Goal: Task Accomplishment & Management: Manage account settings

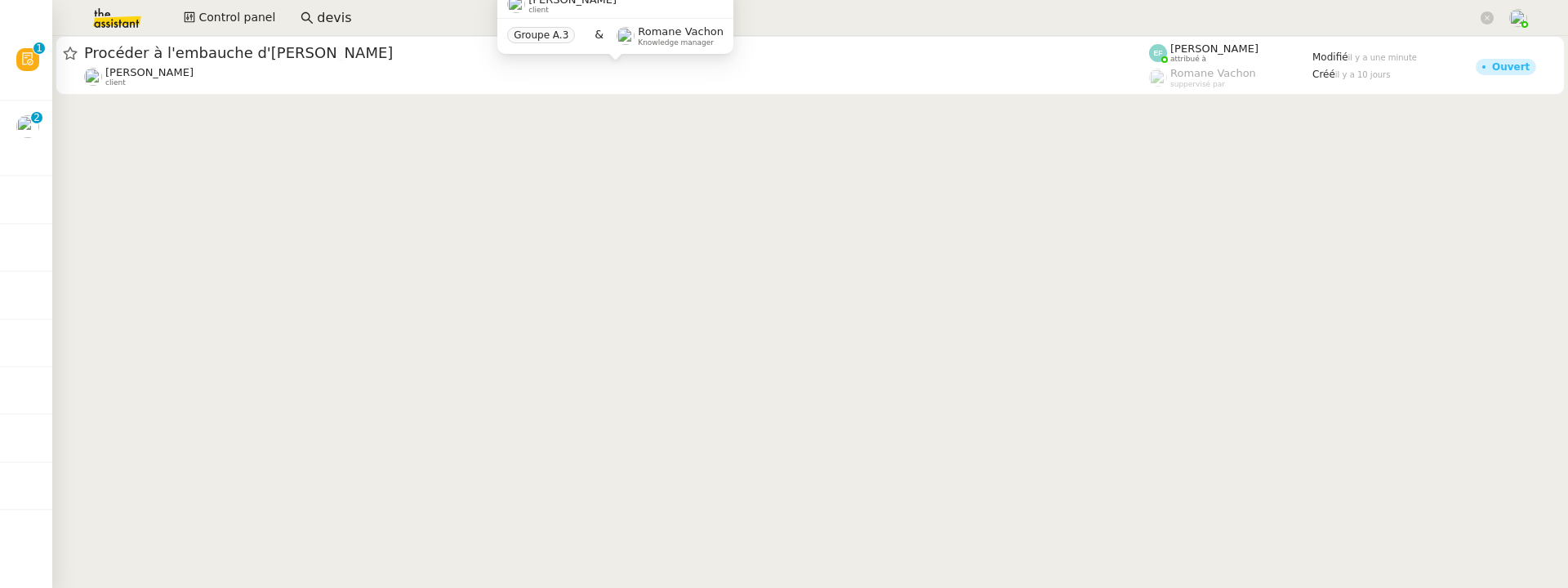
click at [431, 22] on input "devis" at bounding box center [897, 18] width 1161 height 22
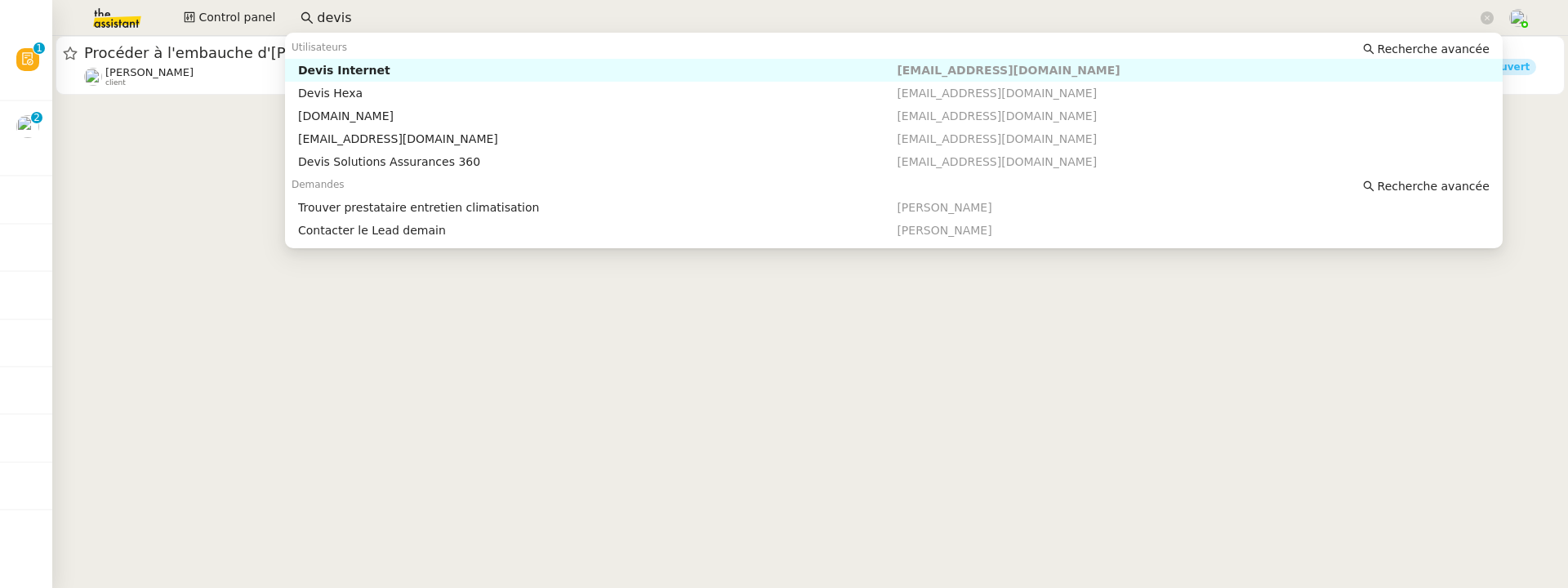
click at [431, 22] on input "devis" at bounding box center [897, 18] width 1161 height 22
click at [465, 77] on div "Maurice N'Diaye" at bounding box center [597, 69] width 599 height 14
type input "mauric"
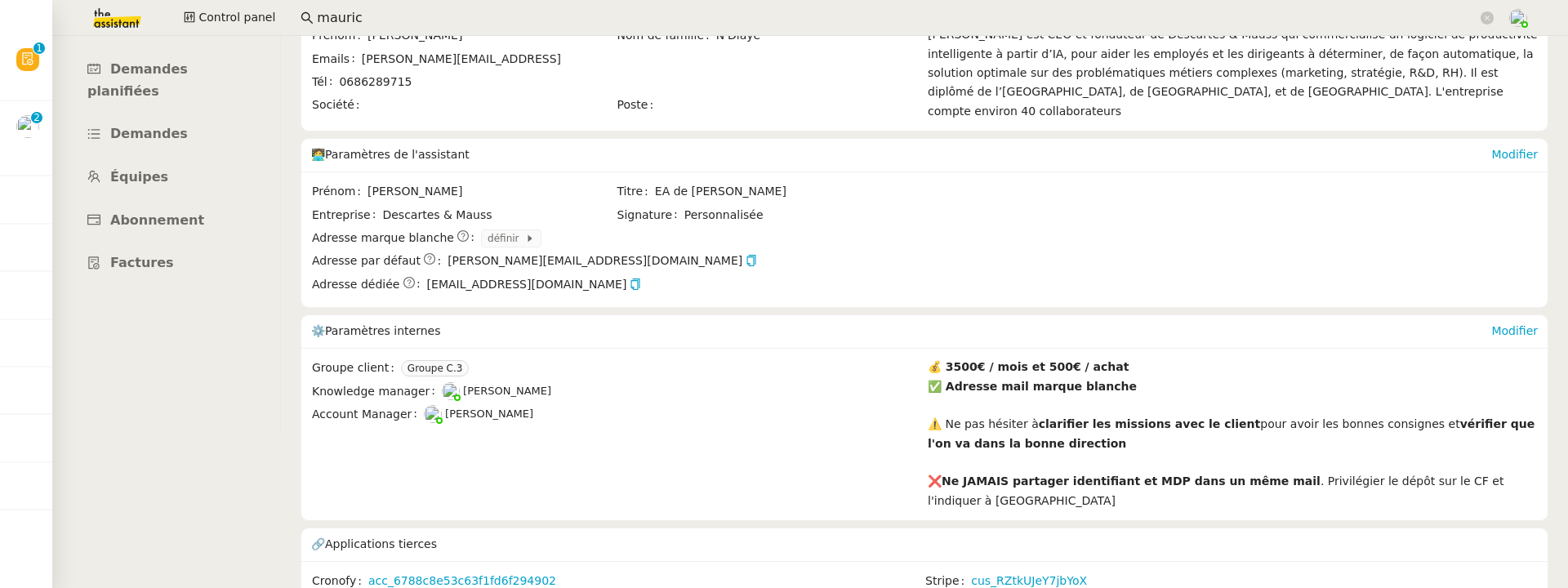
scroll to position [166, 0]
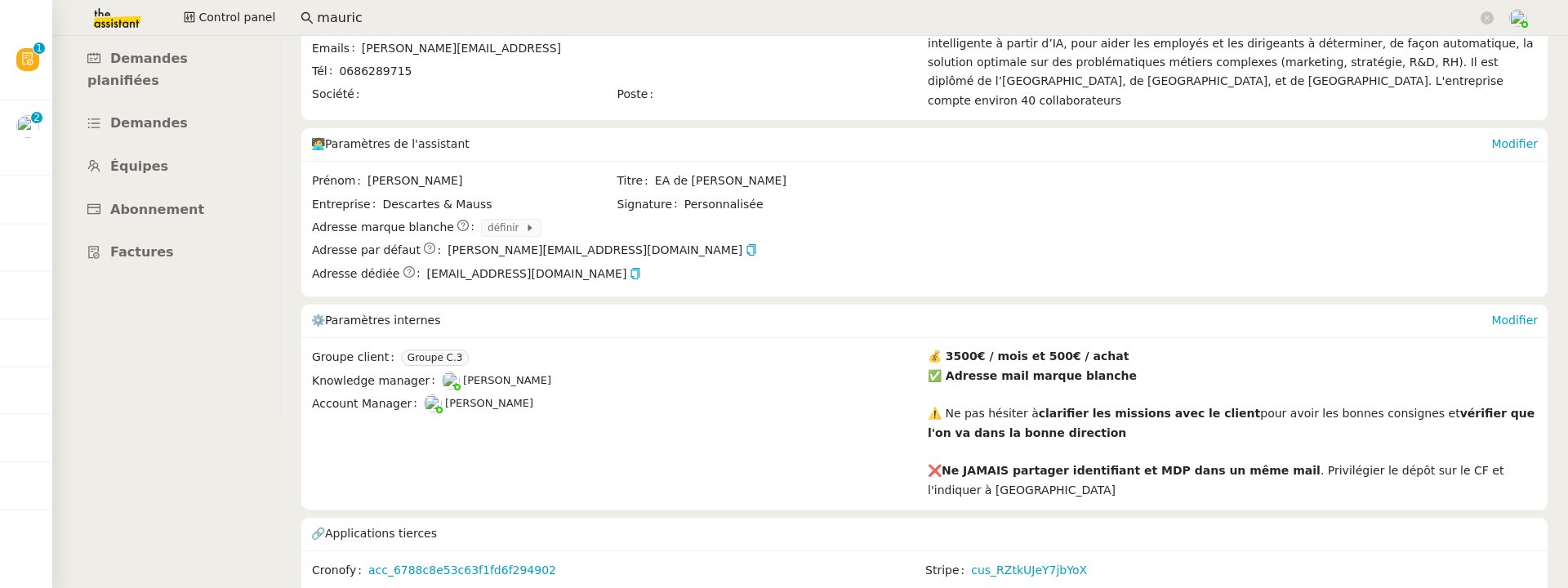
click at [1537, 307] on div "Modifier" at bounding box center [1514, 321] width 46 height 33
click at [1524, 314] on link "Modifier" at bounding box center [1514, 320] width 46 height 13
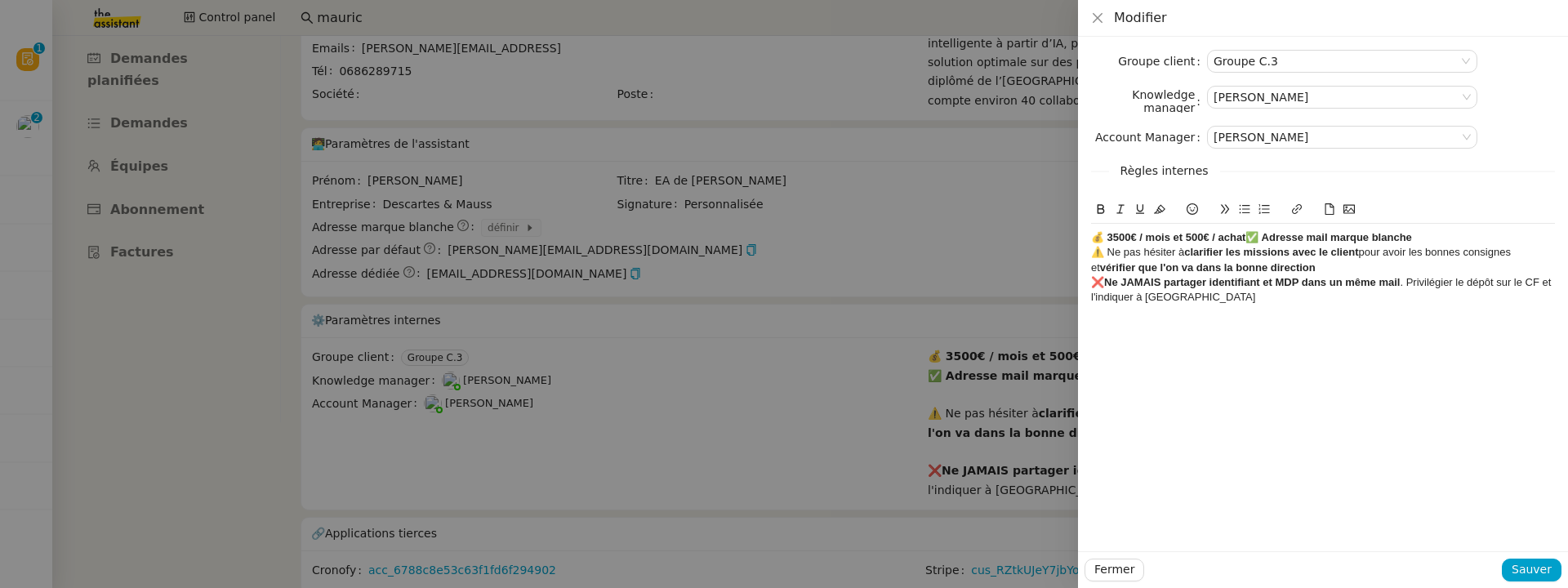
click at [1096, 234] on strong "💰 3500€ / mois et 500€ / achat✅ Adresse mail marque blanche" at bounding box center [1252, 237] width 321 height 12
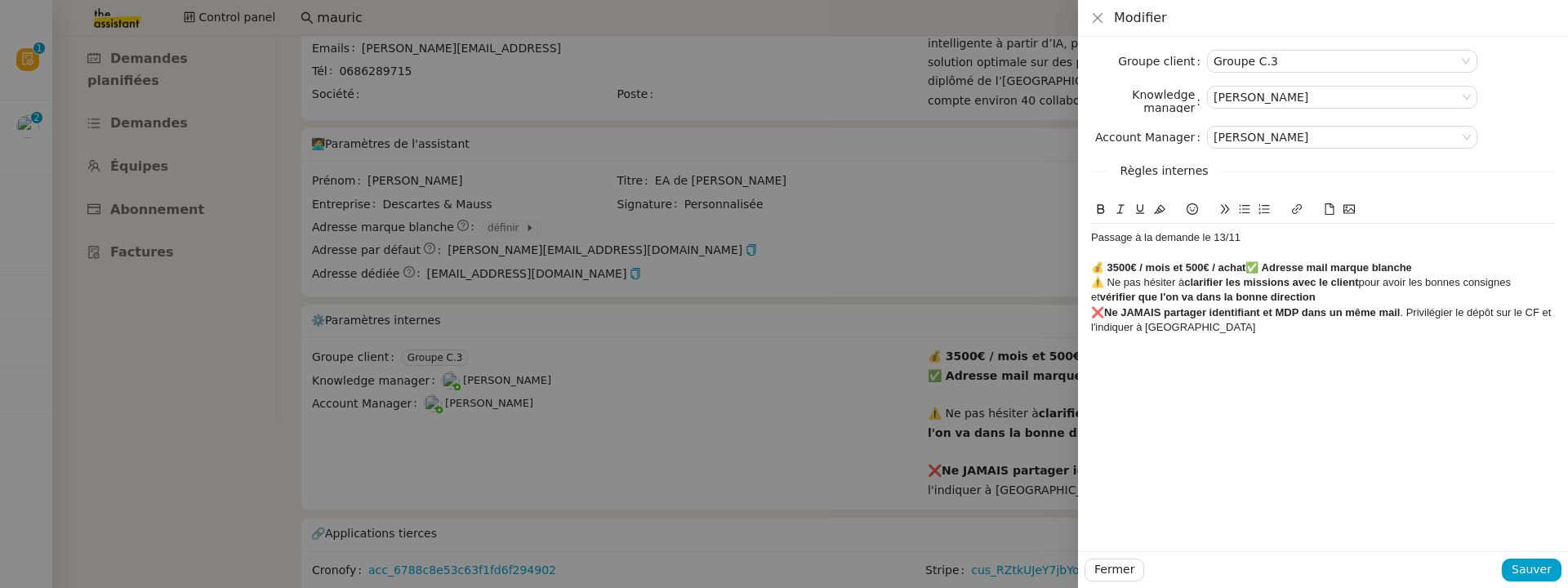
click at [1092, 237] on div "Passage à la demande le 13/11" at bounding box center [1323, 237] width 464 height 14
click at [1197, 210] on icon at bounding box center [1192, 209] width 12 height 12
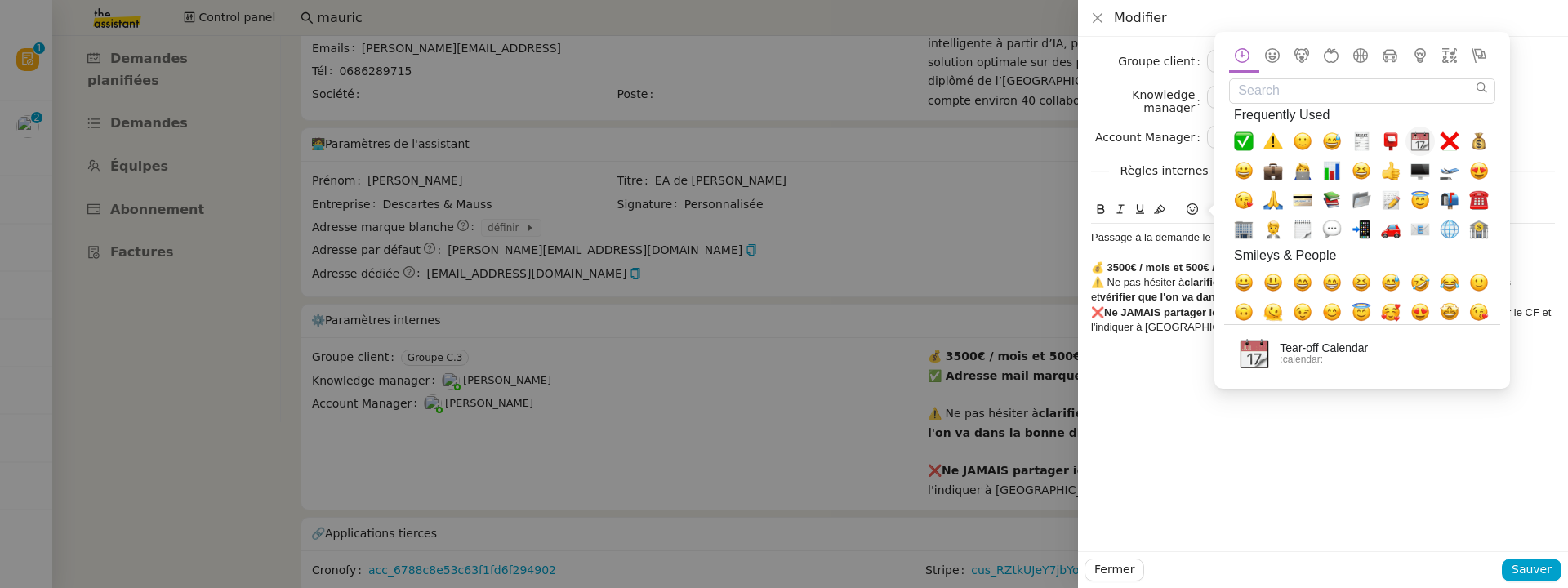
click at [1427, 142] on span "📆, calendar" at bounding box center [1420, 142] width 19 height 19
click at [1152, 233] on div "📆 Passage à la demande le 13/11" at bounding box center [1323, 237] width 464 height 14
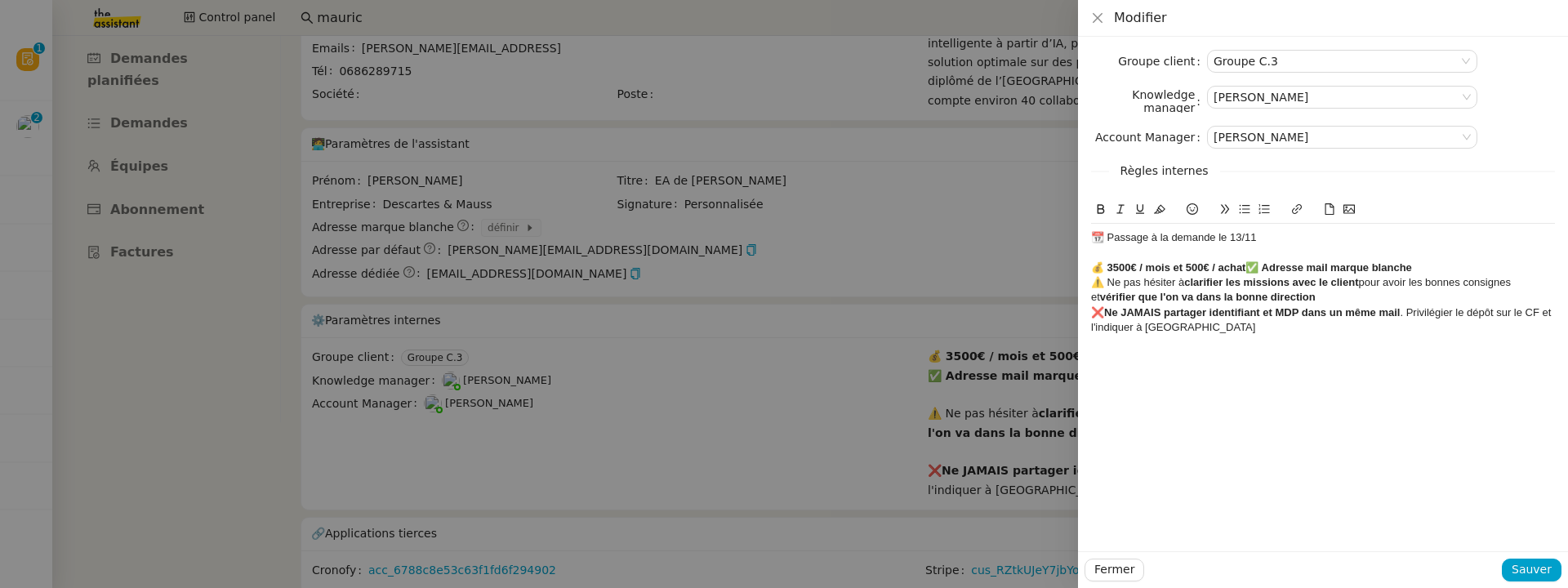
click at [1154, 233] on div "📆 Passage à la demande le 13/11" at bounding box center [1323, 237] width 464 height 14
click at [1098, 213] on icon at bounding box center [1101, 209] width 8 height 10
click at [1277, 236] on div "📆 Passage à la demande le 13/11" at bounding box center [1323, 237] width 464 height 14
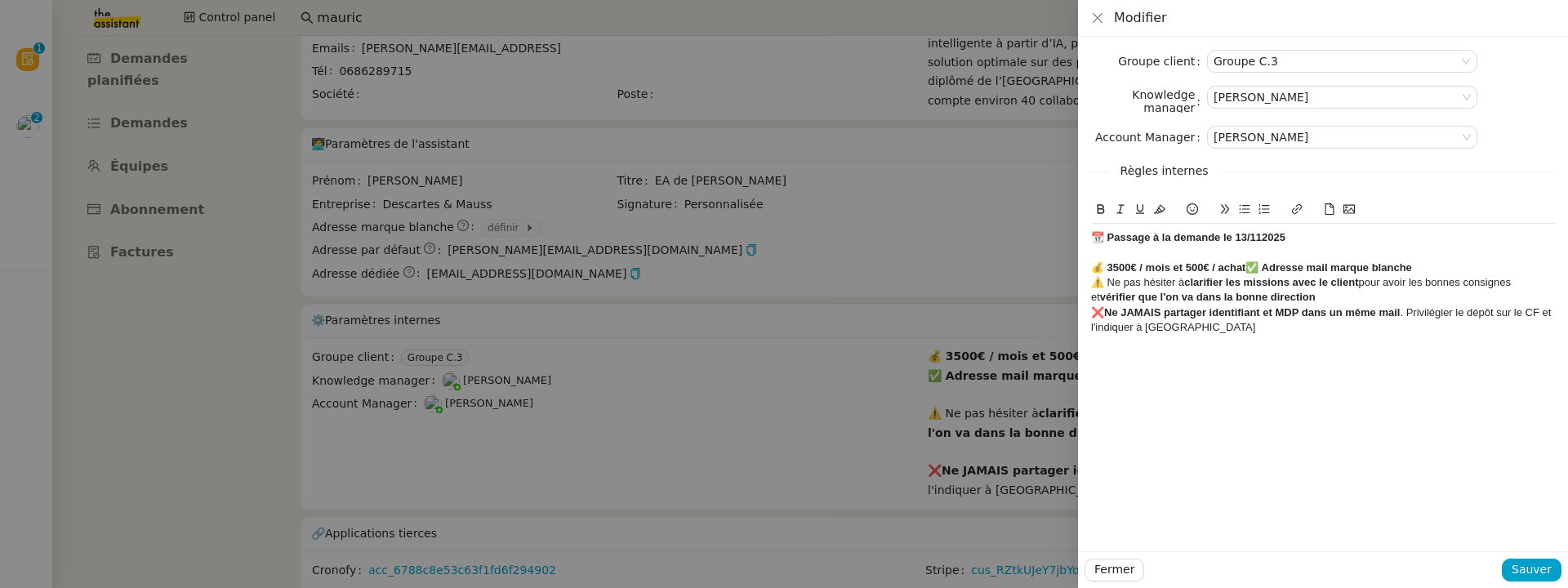
click at [1262, 239] on strong "📆 Passage à la demande le 13/112025" at bounding box center [1188, 237] width 194 height 12
click at [1245, 268] on strong "💰 3500€ / mois et 500€ / achat✅ Adresse mail marque blanche" at bounding box center [1252, 267] width 321 height 12
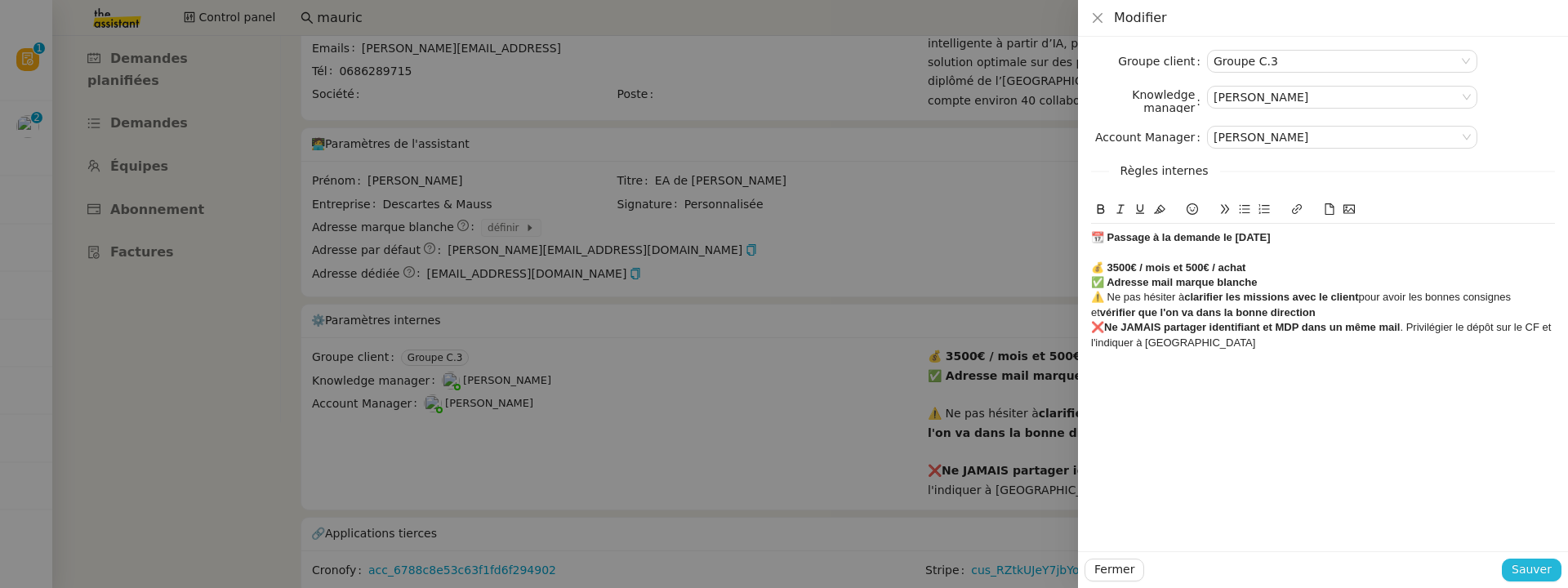
click at [1533, 569] on span "Sauver" at bounding box center [1531, 570] width 40 height 19
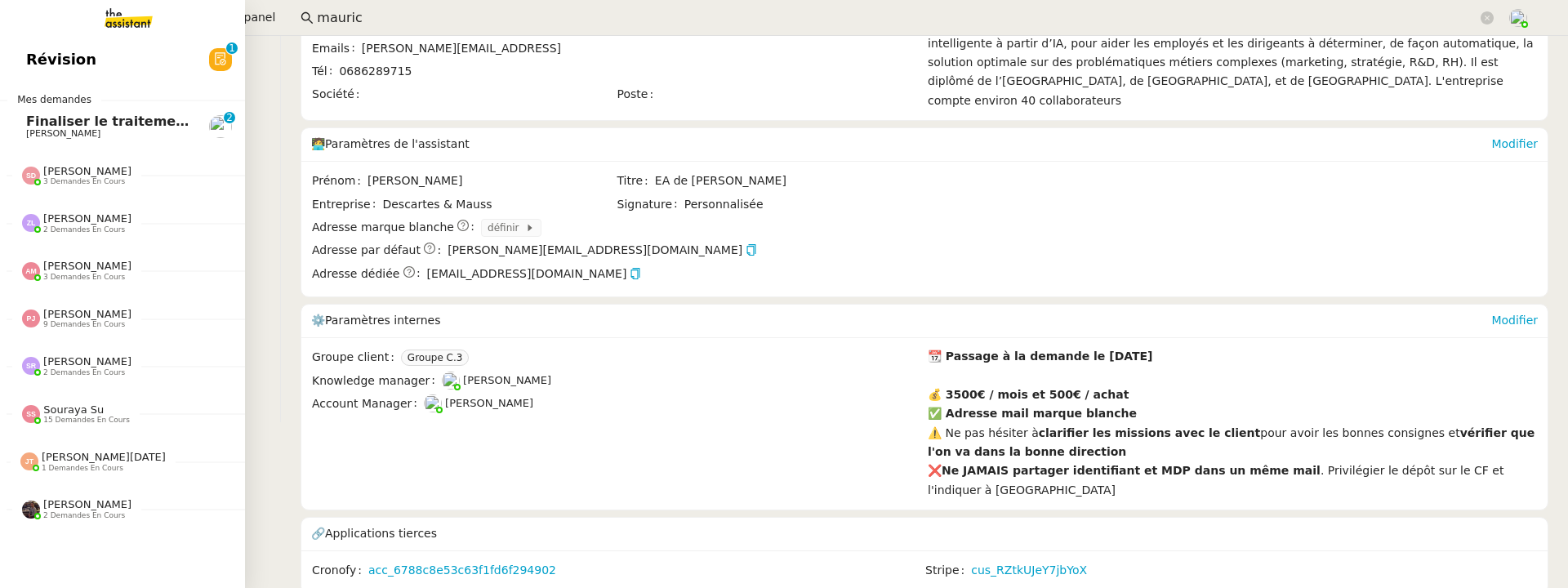
click at [39, 122] on span "Finaliser le traitement du backlog de factures" at bounding box center [195, 121] width 338 height 15
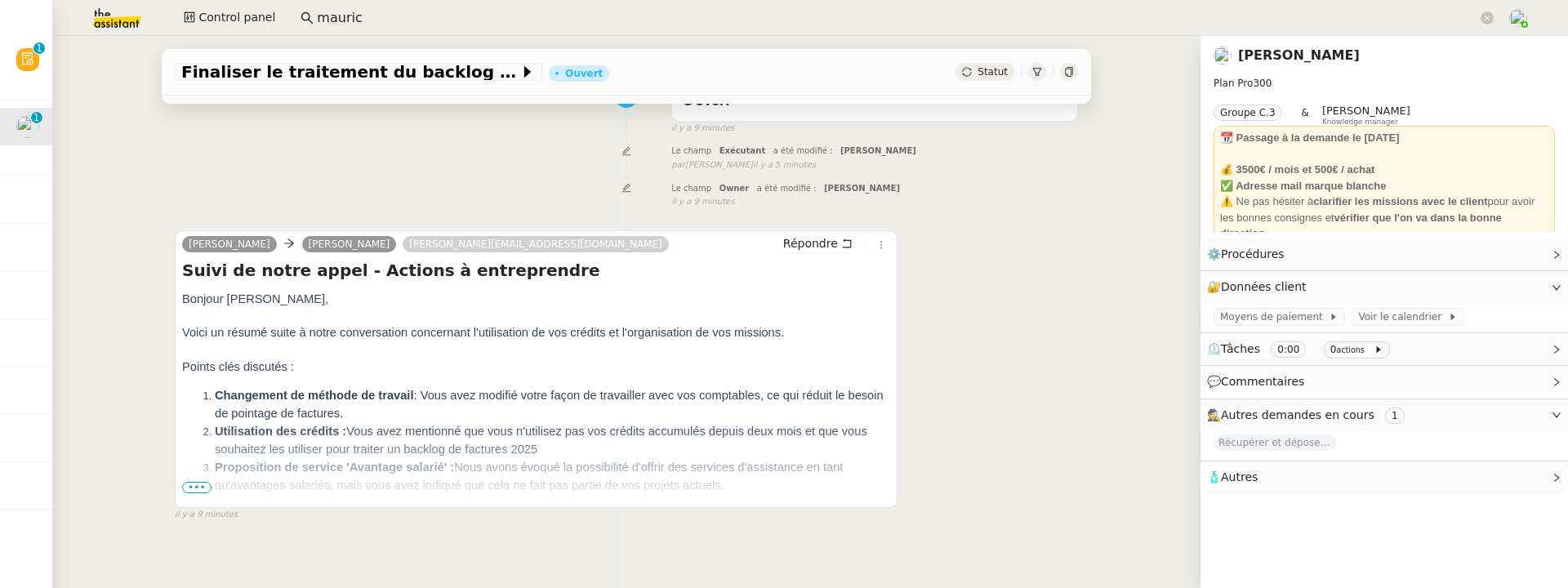
scroll to position [208, 0]
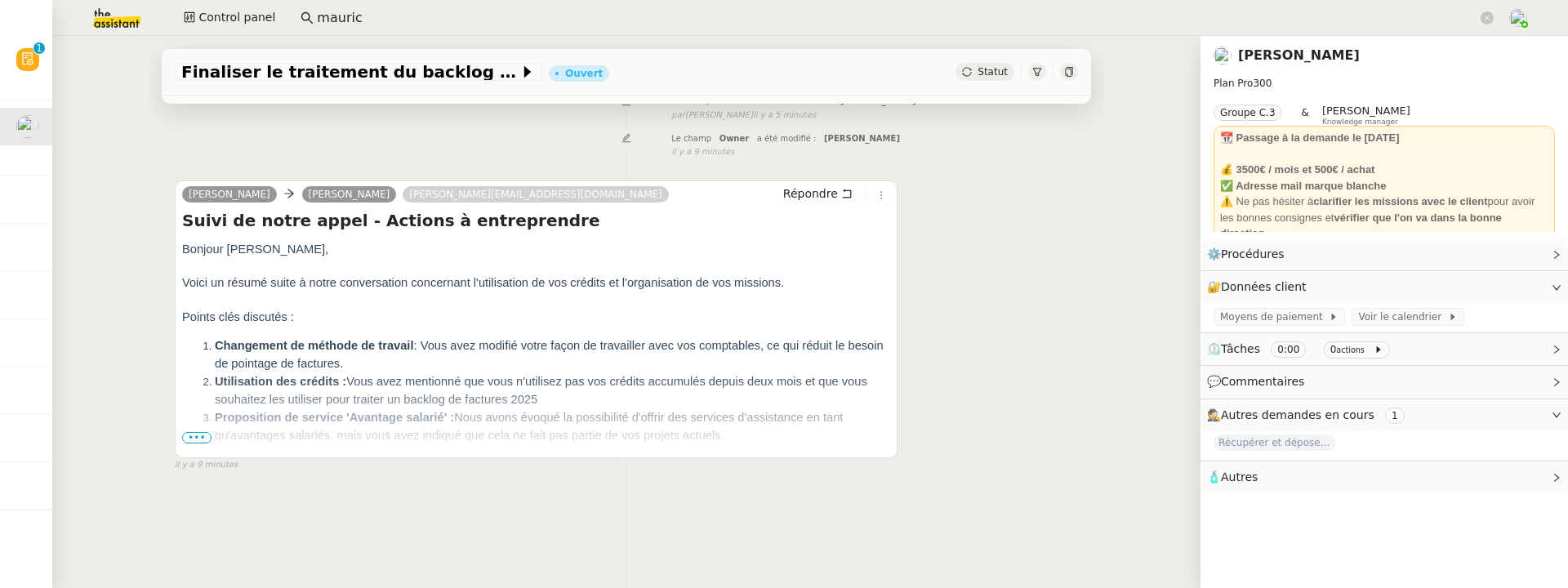
click at [190, 435] on span "•••" at bounding box center [197, 438] width 30 height 12
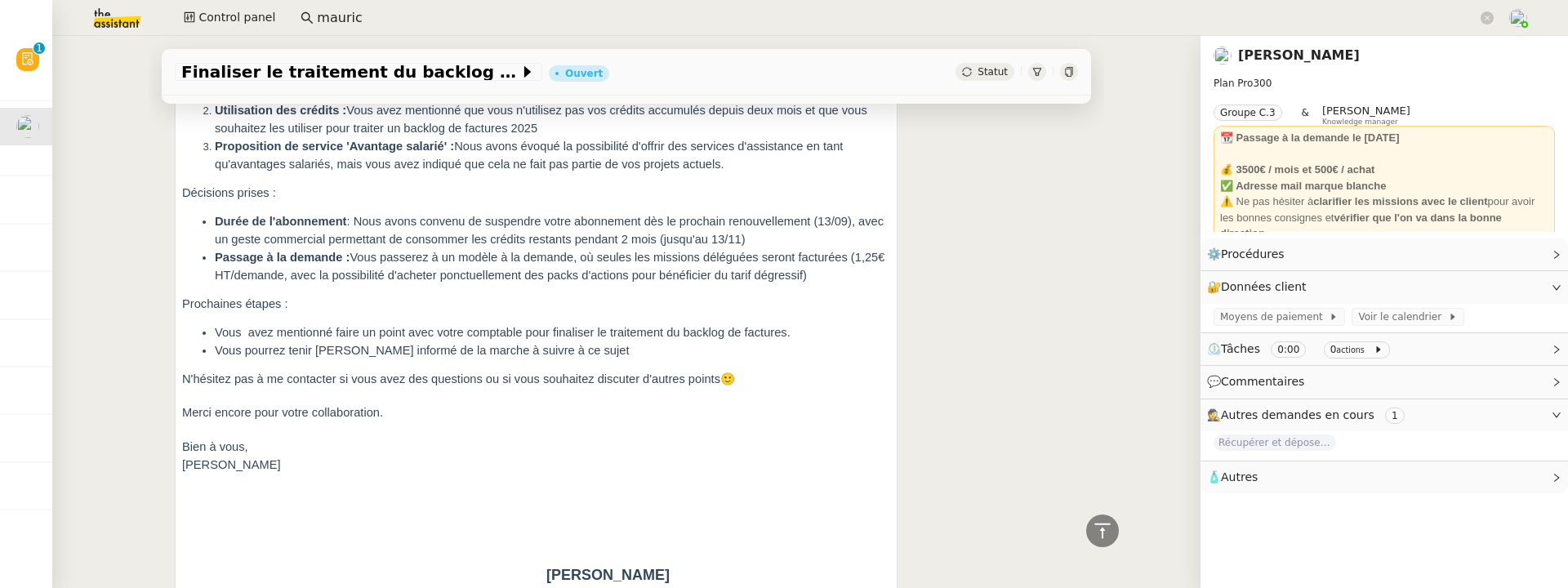
scroll to position [481, 0]
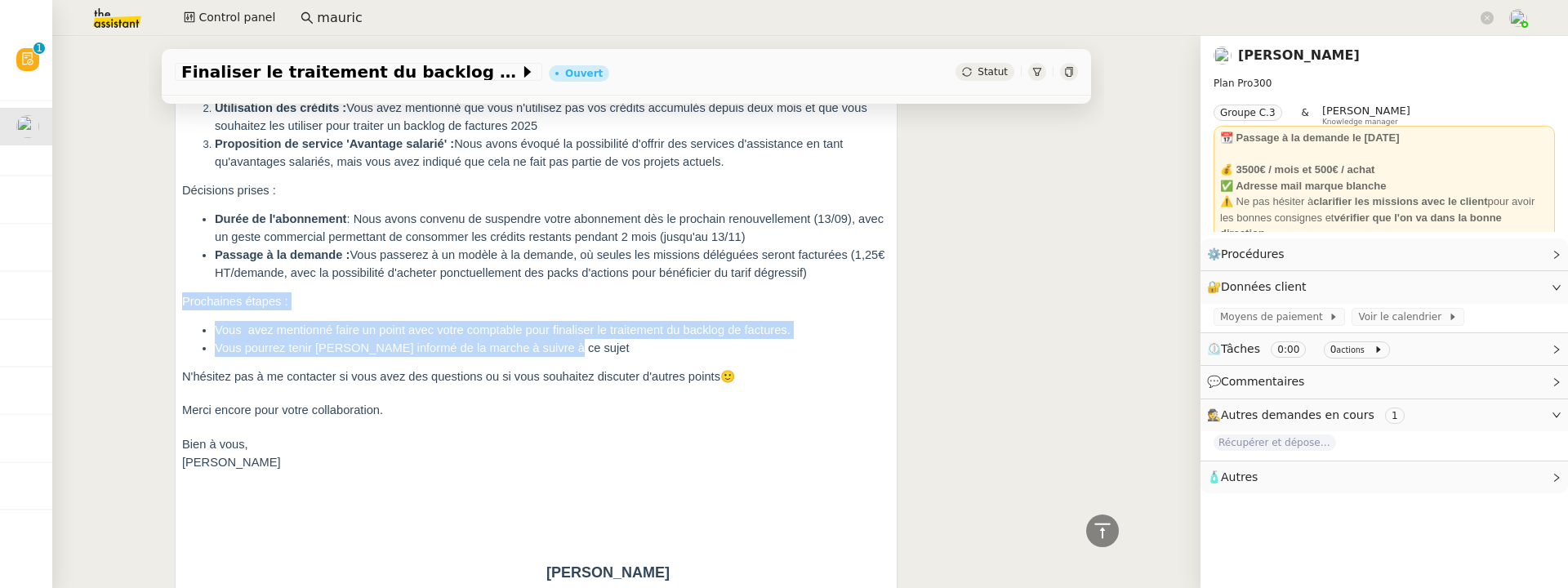
drag, startPoint x: 580, startPoint y: 344, endPoint x: 184, endPoint y: 305, distance: 397.9
click at [184, 304] on div "Bonjour Maurice, Voici un résumé suite à notre conversation concernant l'utilis…" at bounding box center [536, 405] width 708 height 879
copy div "Prochaines étapes : Vous avez mentionné faire un point avec votre comptable pou…"
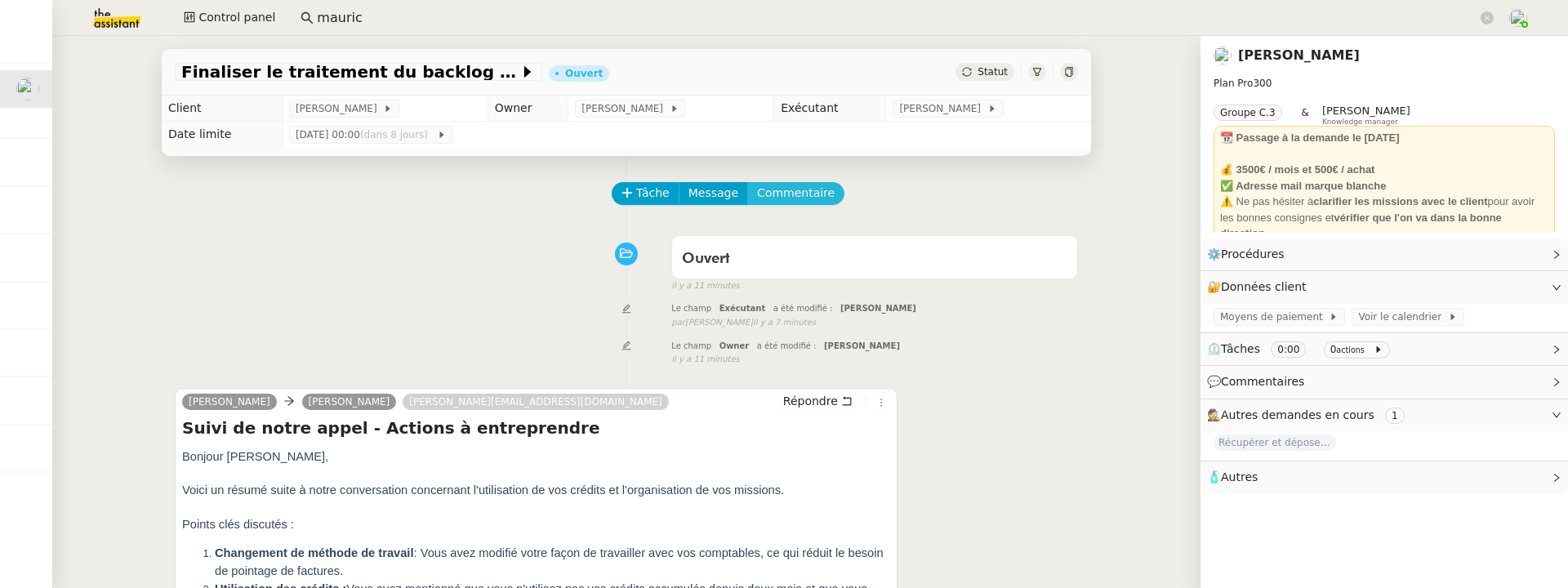
click at [809, 197] on span "Commentaire" at bounding box center [796, 193] width 78 height 19
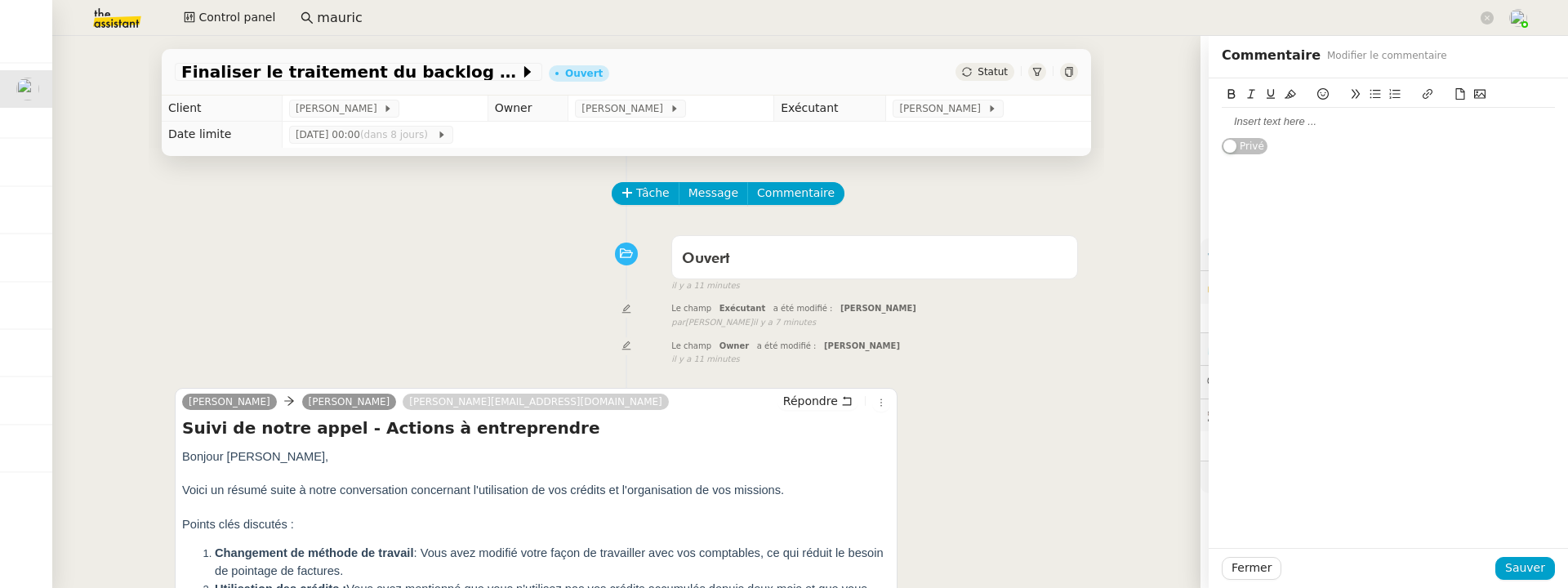
click at [1262, 131] on div at bounding box center [1388, 121] width 333 height 28
click at [1516, 571] on span "Sauver" at bounding box center [1526, 568] width 40 height 19
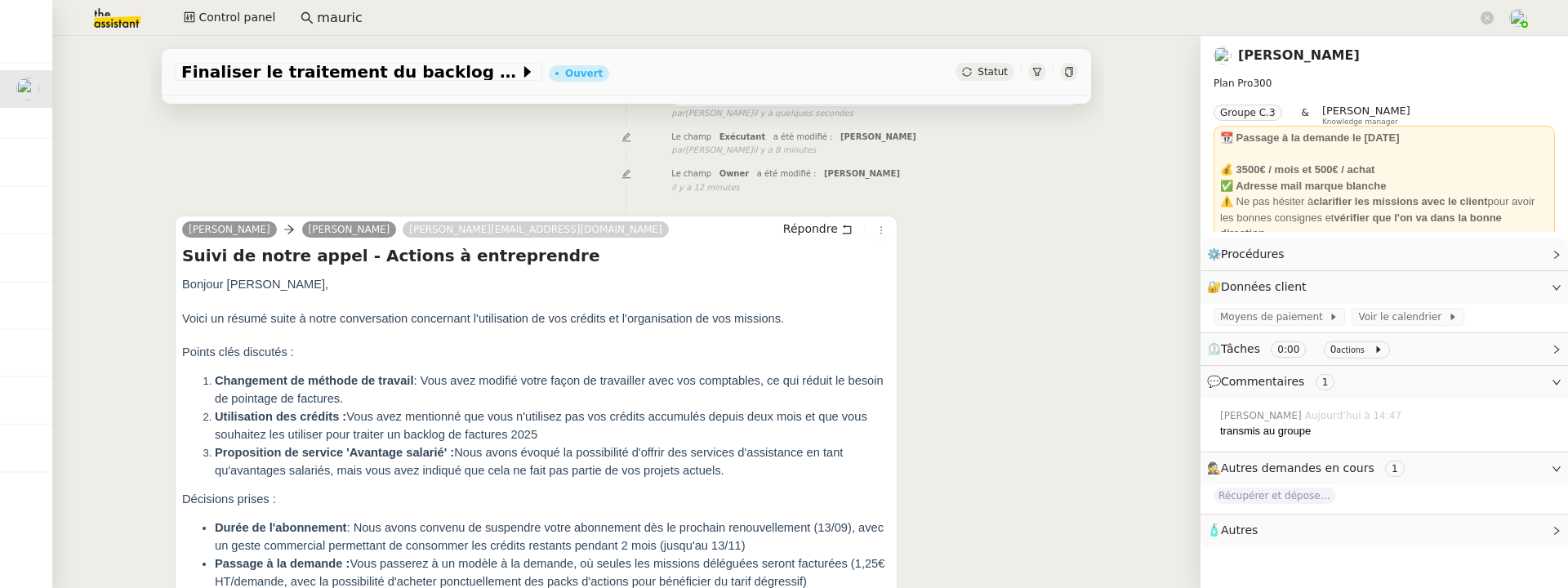
scroll to position [263, 0]
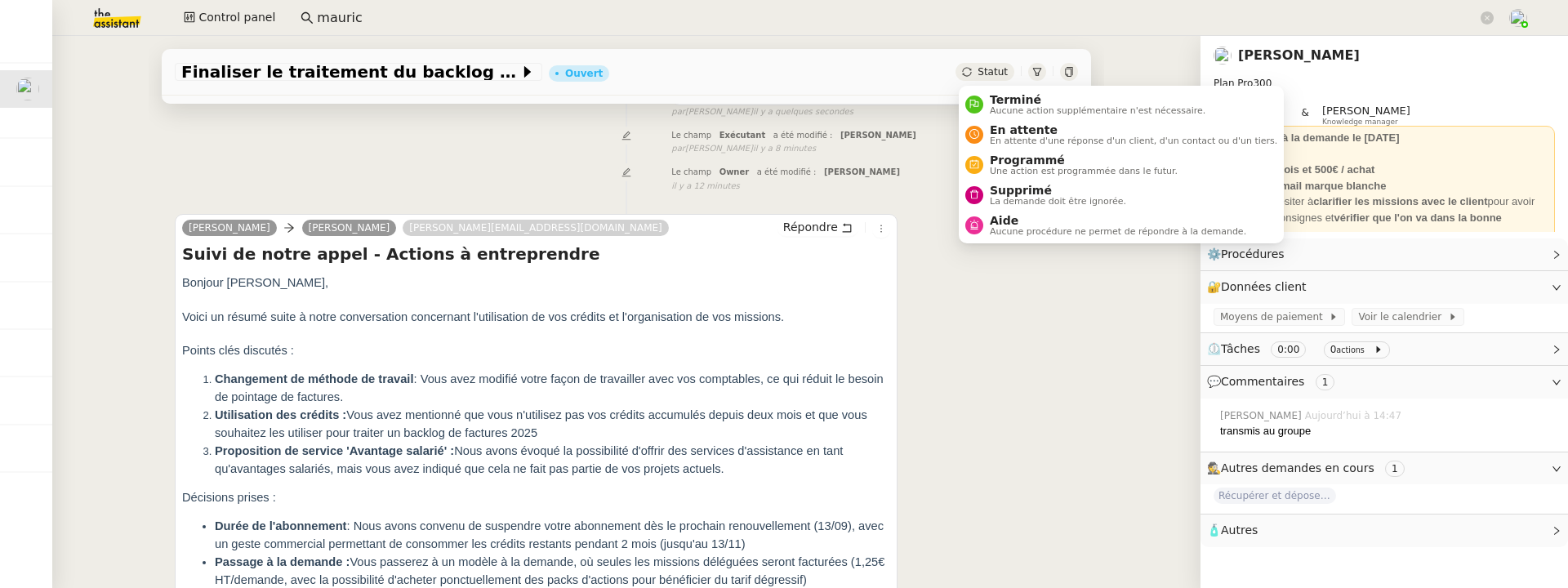
click at [983, 65] on div "Statut" at bounding box center [985, 71] width 59 height 18
click at [1005, 108] on span "Aucune action supplémentaire n'est nécessaire." at bounding box center [1097, 110] width 215 height 9
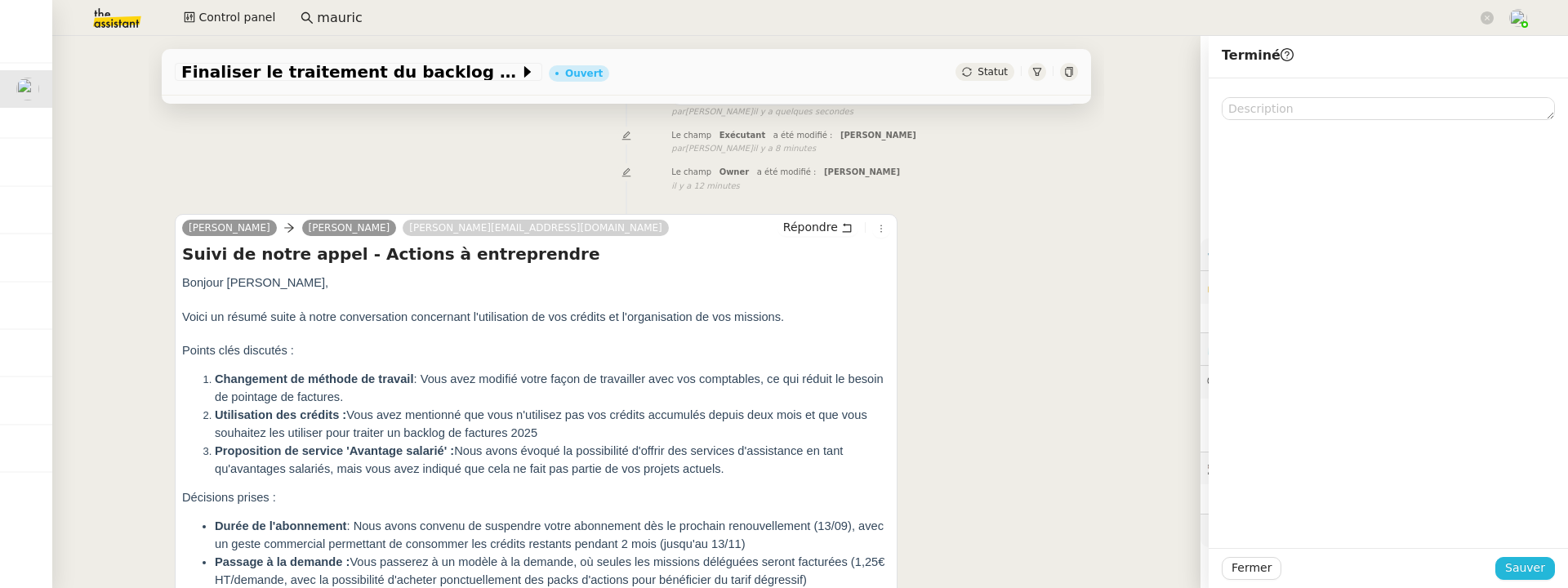
click at [1537, 576] on span "Sauver" at bounding box center [1526, 568] width 40 height 19
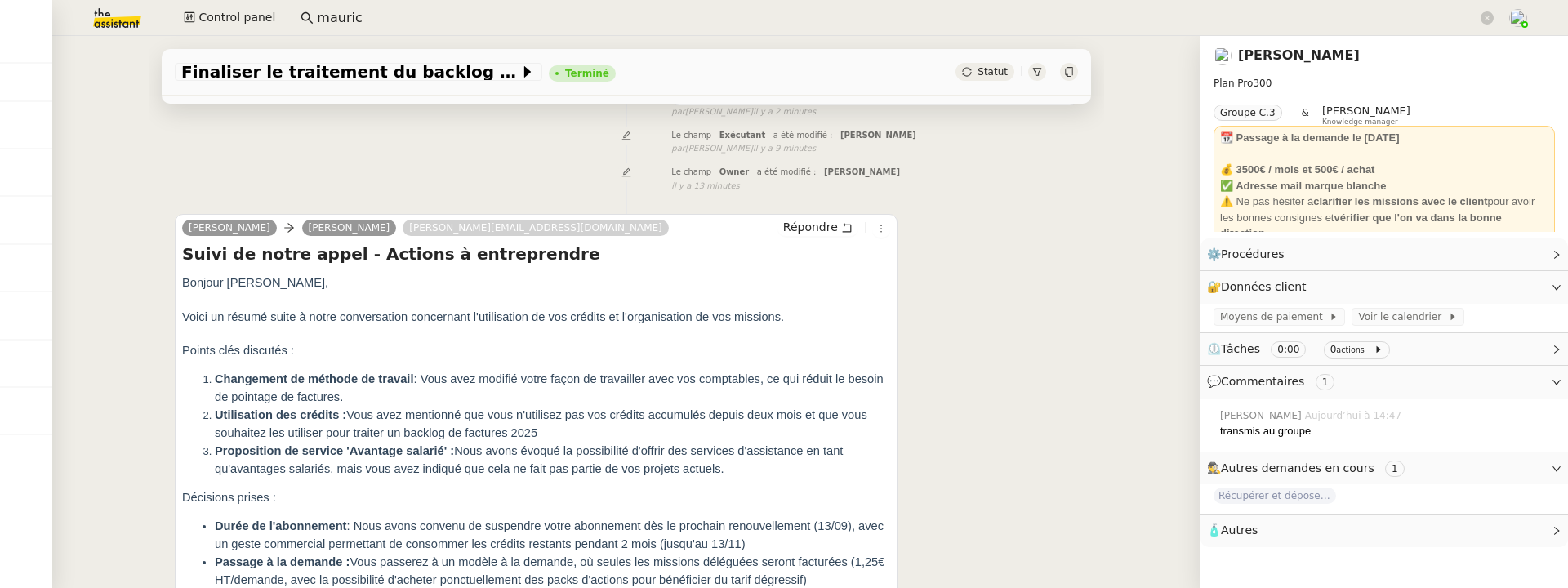
click at [125, 15] on img at bounding box center [105, 17] width 127 height 36
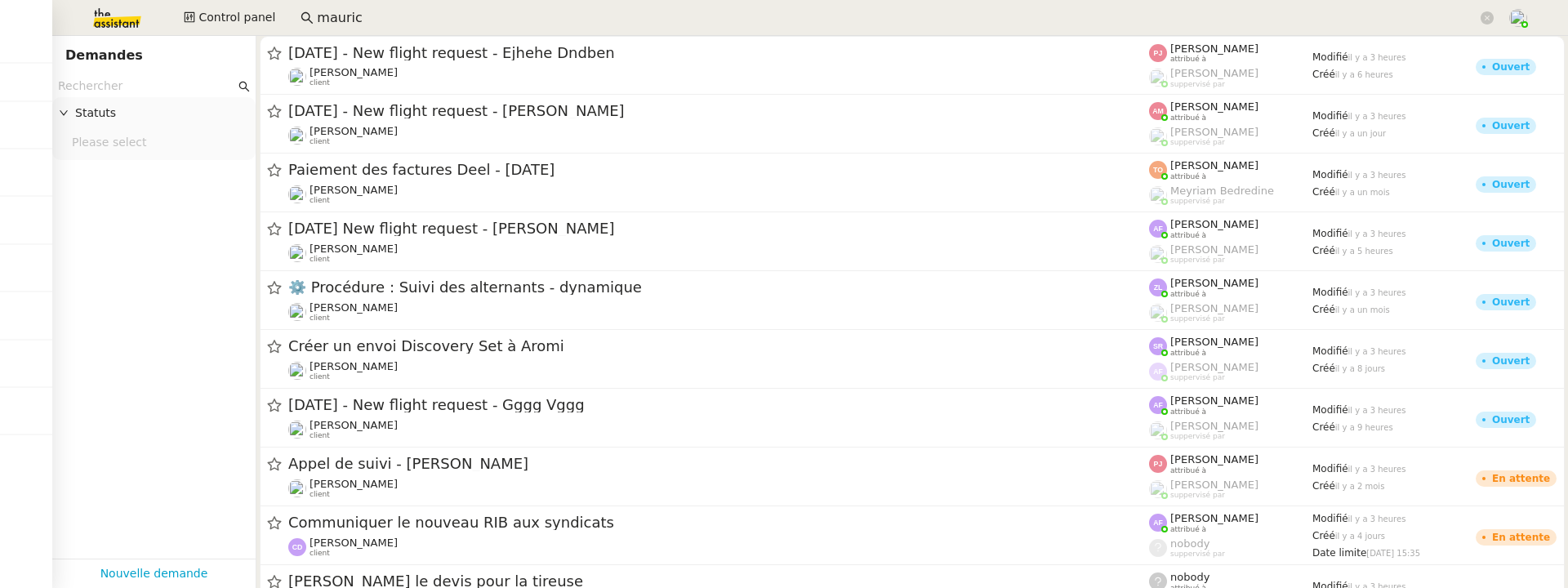
click at [125, 18] on img at bounding box center [105, 17] width 127 height 36
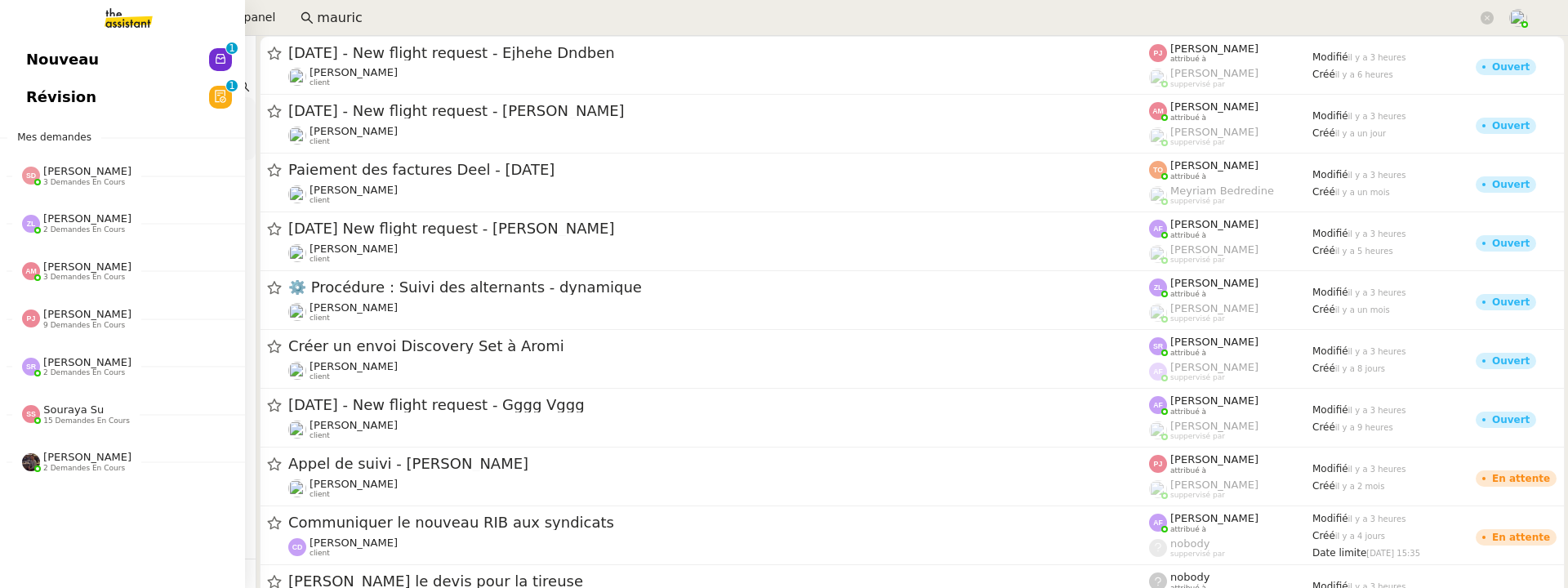
click at [26, 98] on span "Révision" at bounding box center [61, 97] width 70 height 25
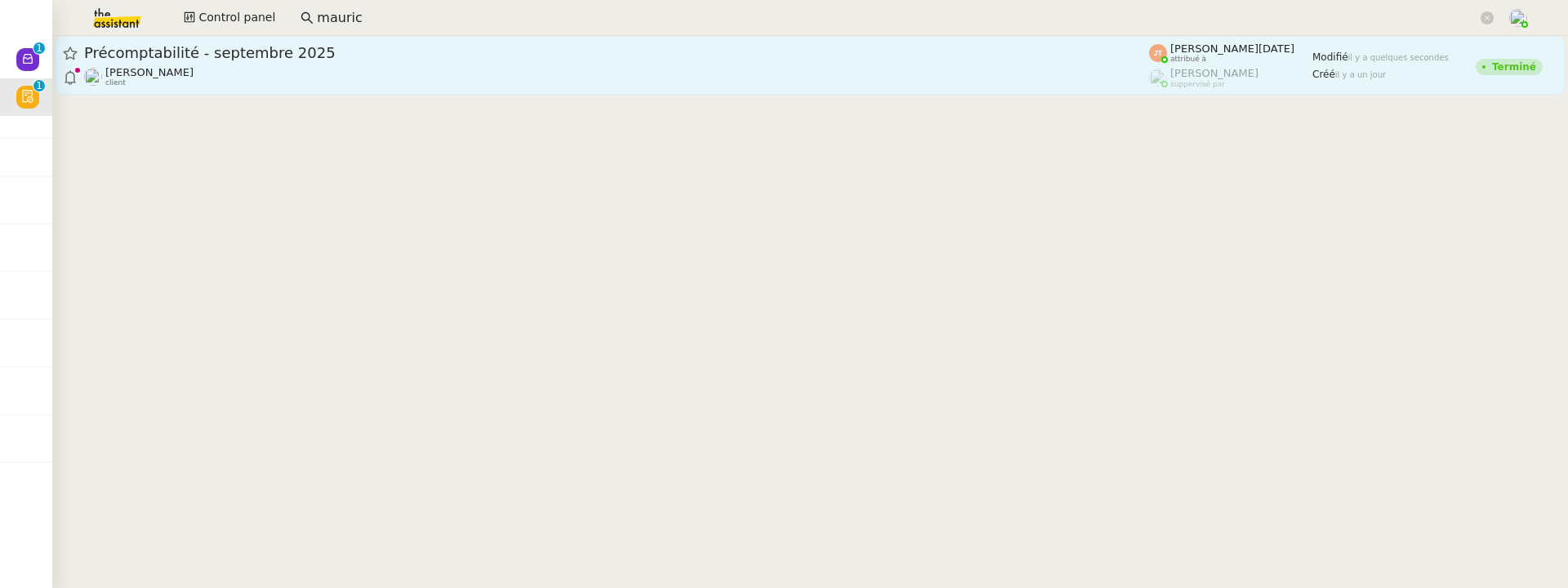
click at [334, 74] on div "Hugo Bentz client" at bounding box center [617, 77] width 1065 height 21
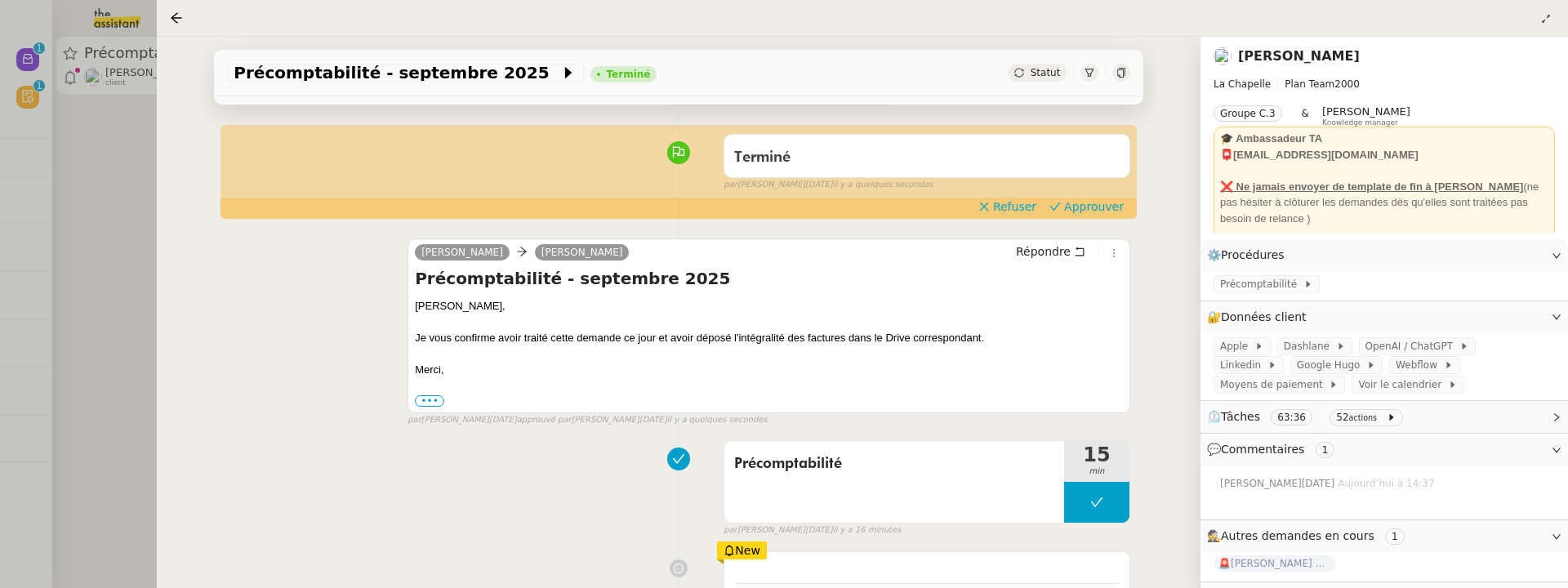
scroll to position [119, 0]
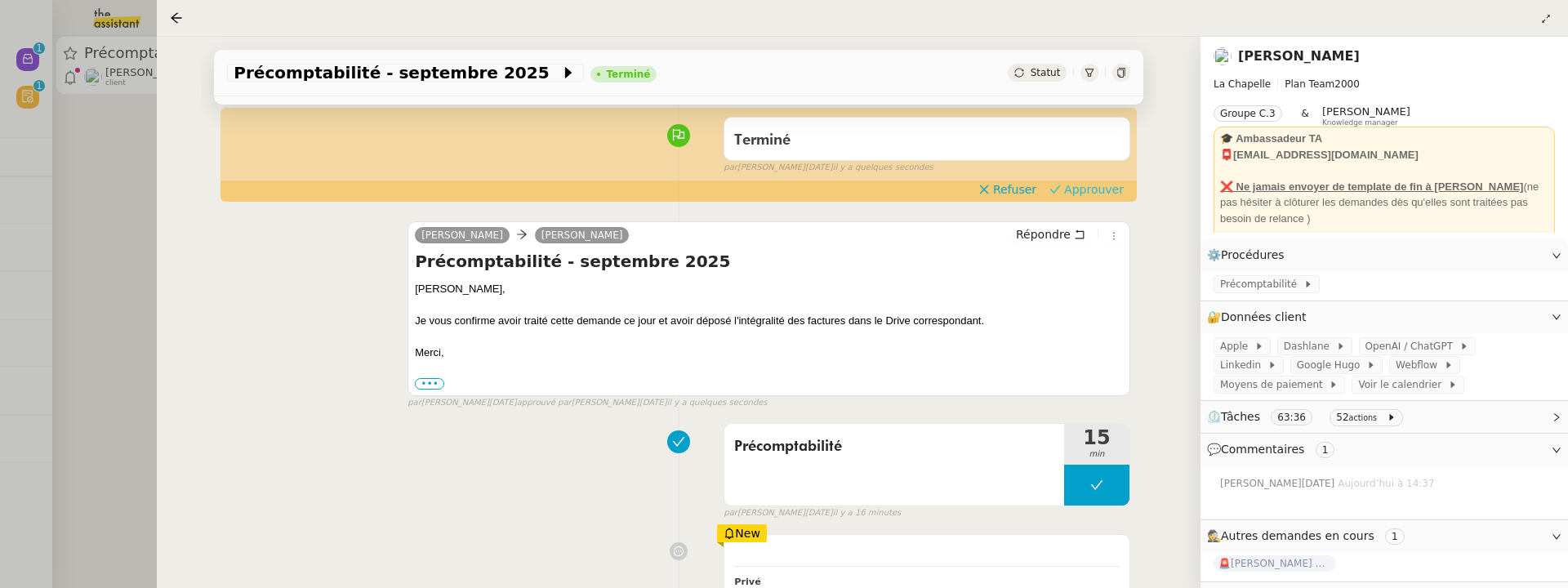
click at [1080, 183] on span "Approuver" at bounding box center [1094, 189] width 60 height 16
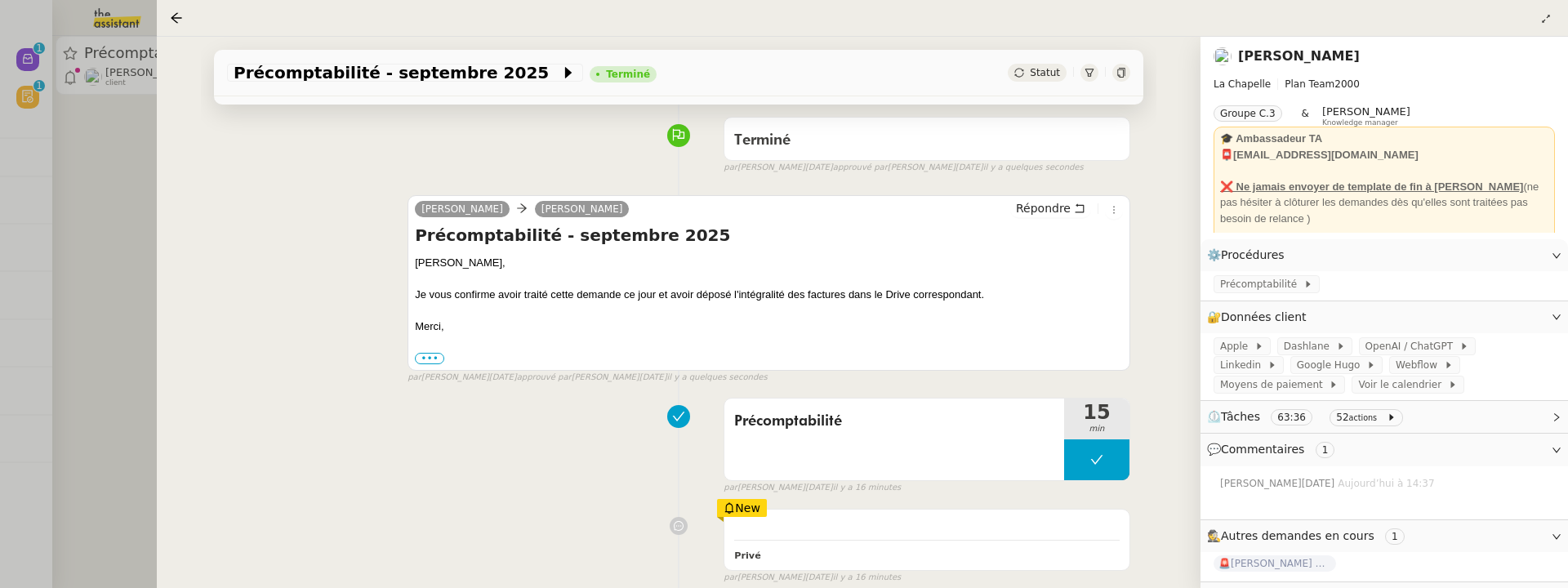
click at [97, 138] on div at bounding box center [784, 294] width 1568 height 588
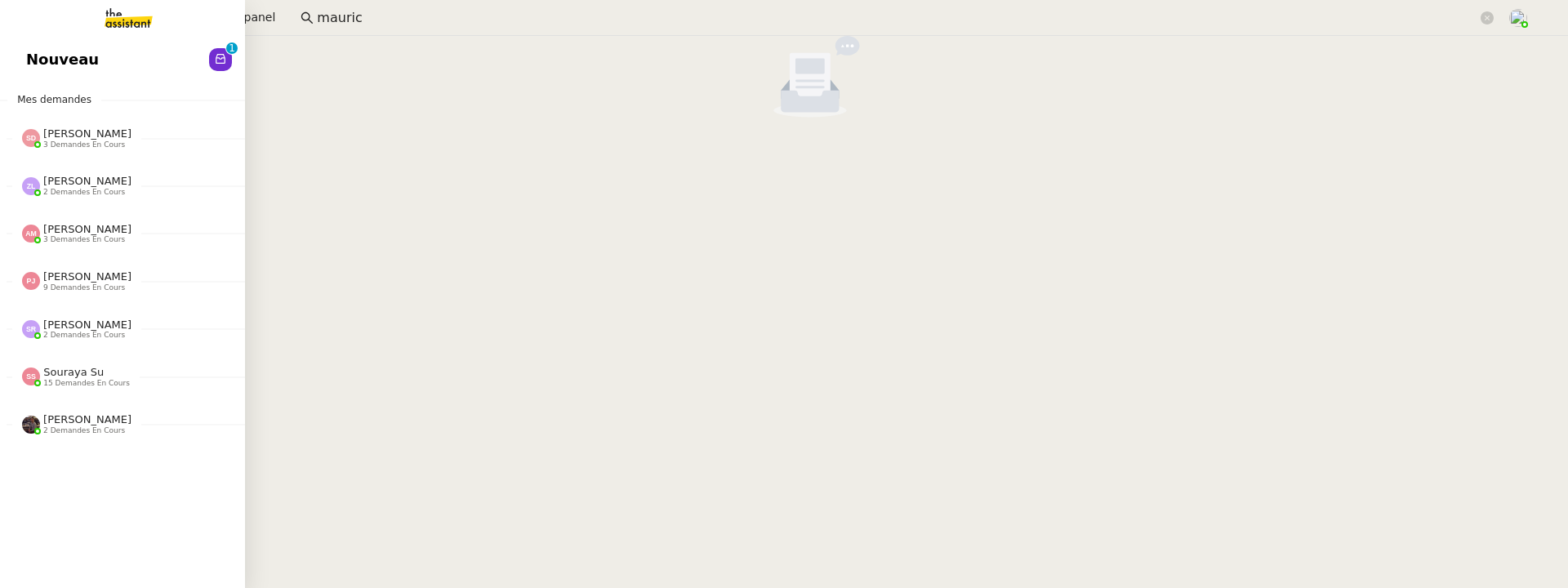
click at [26, 62] on span "Nouveau" at bounding box center [62, 60] width 73 height 25
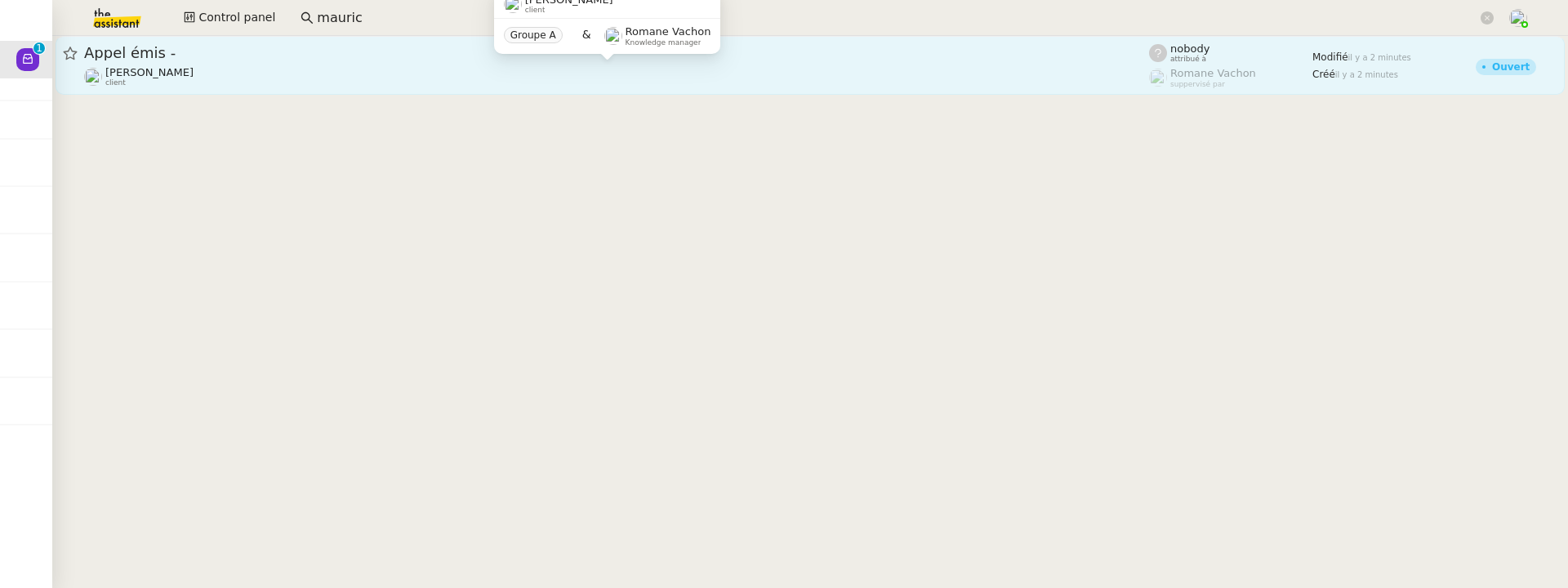
click at [320, 75] on div "[PERSON_NAME] client" at bounding box center [617, 77] width 1065 height 21
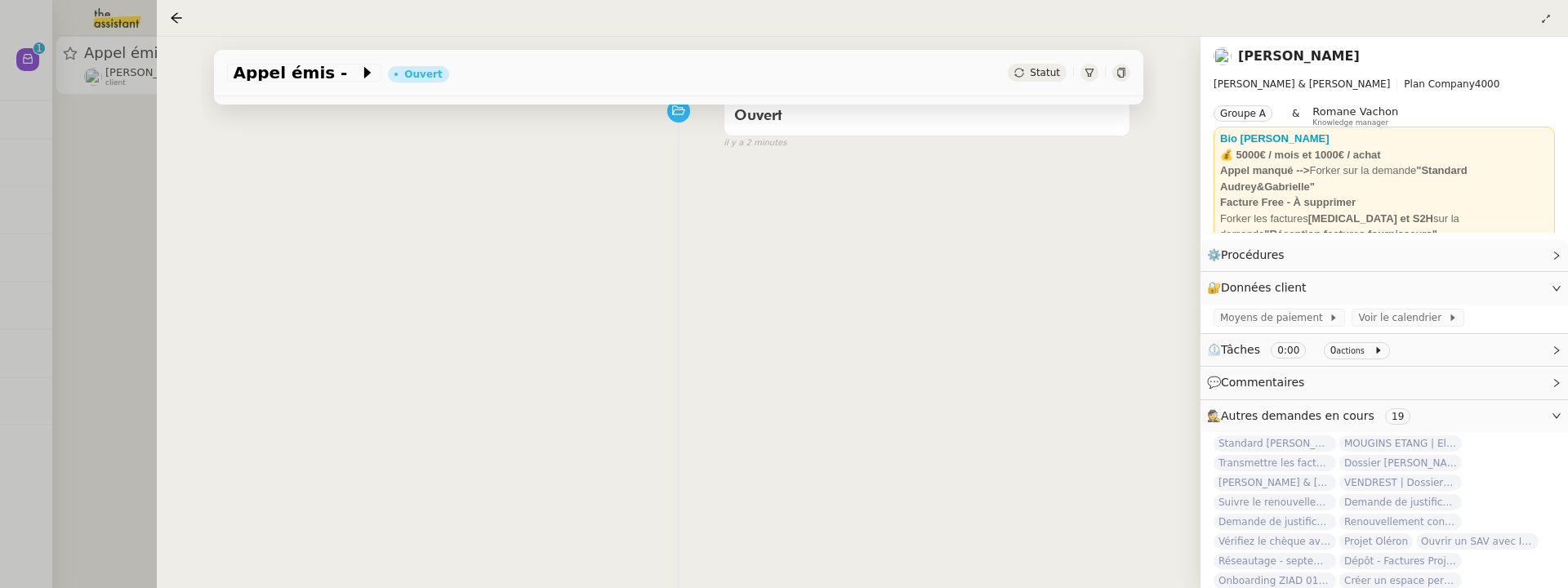
scroll to position [175, 0]
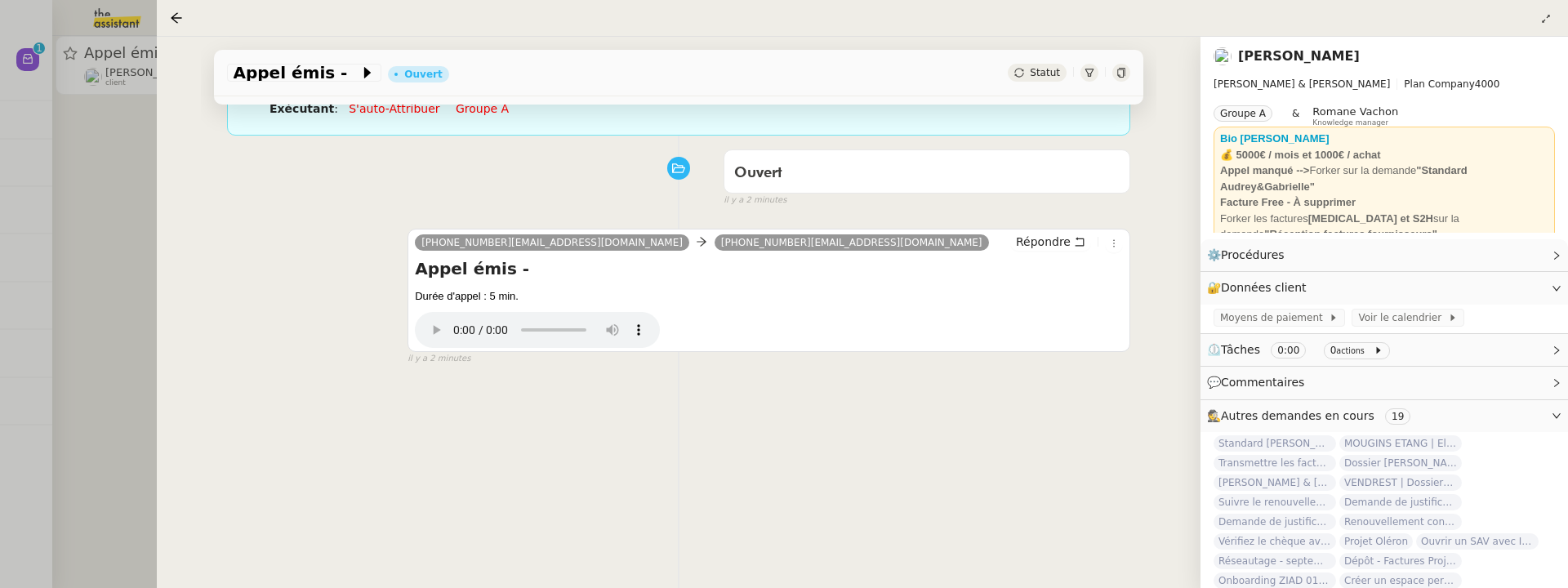
click at [1032, 61] on div "Appel émis - Ouvert Statut" at bounding box center [678, 73] width 929 height 46
click at [1032, 68] on span "Statut" at bounding box center [1044, 73] width 30 height 12
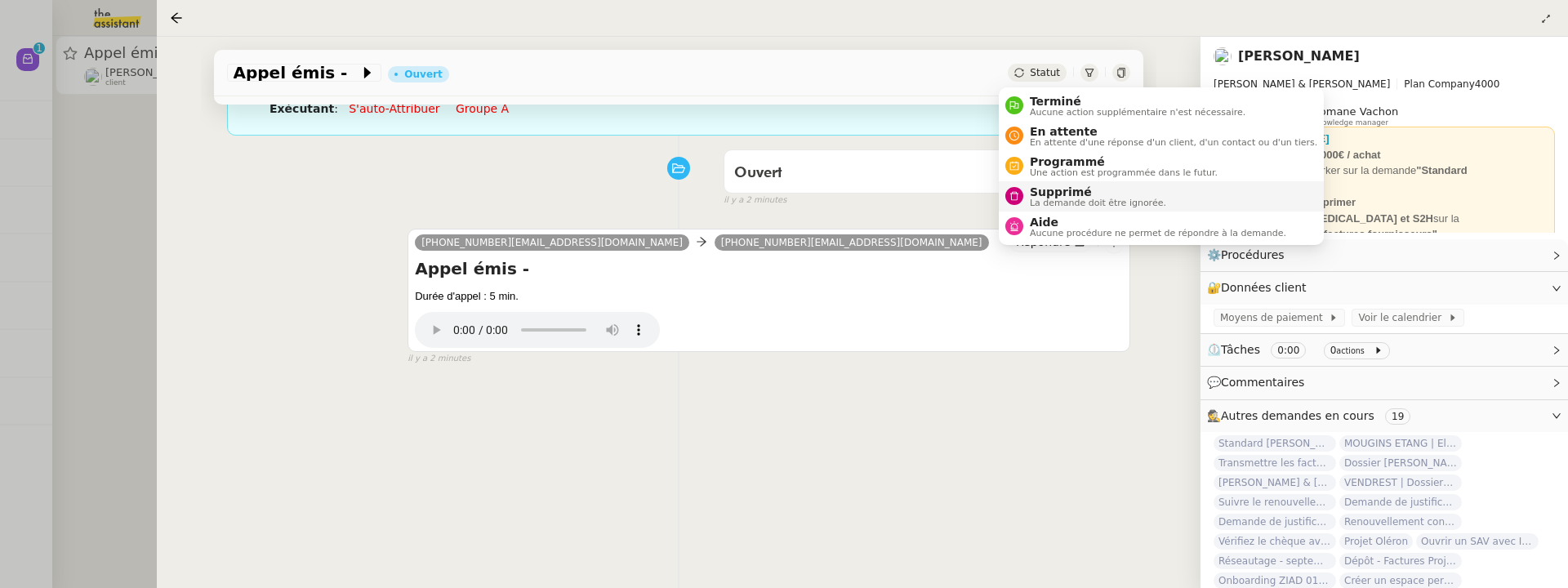
click at [1049, 199] on span "La demande doit être ignorée." at bounding box center [1098, 203] width 136 height 9
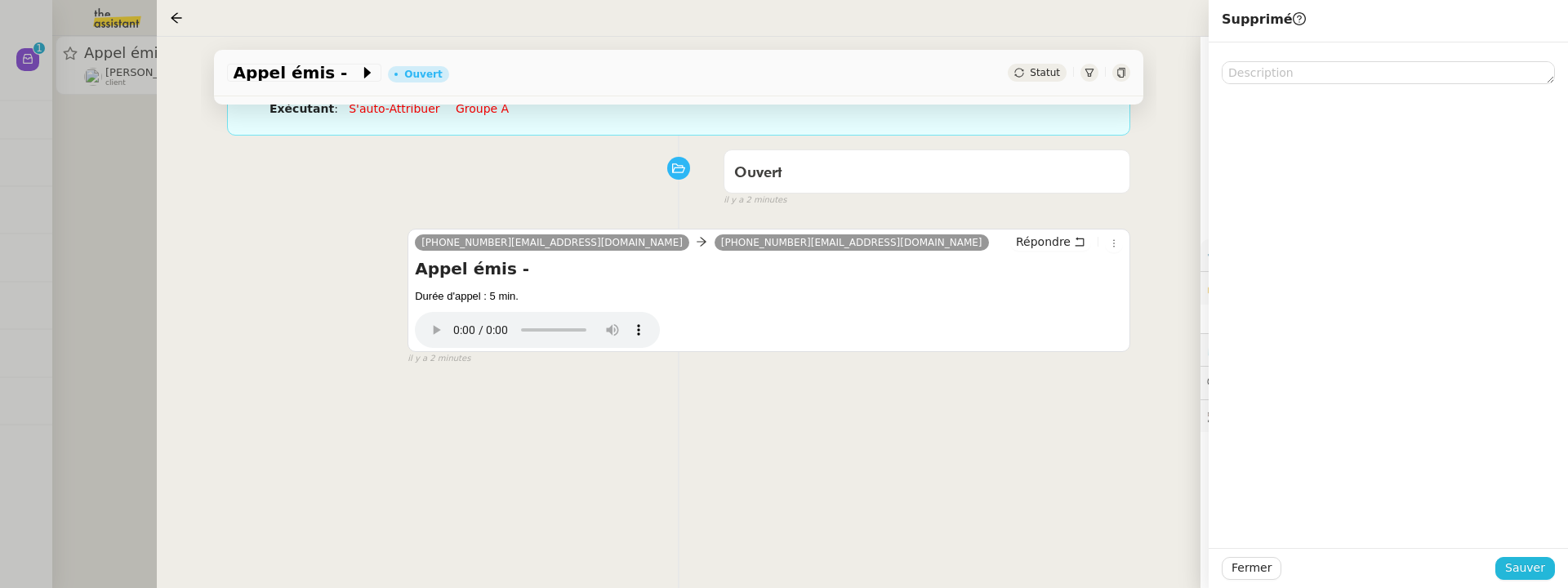
click at [1532, 576] on span "Sauver" at bounding box center [1526, 568] width 40 height 19
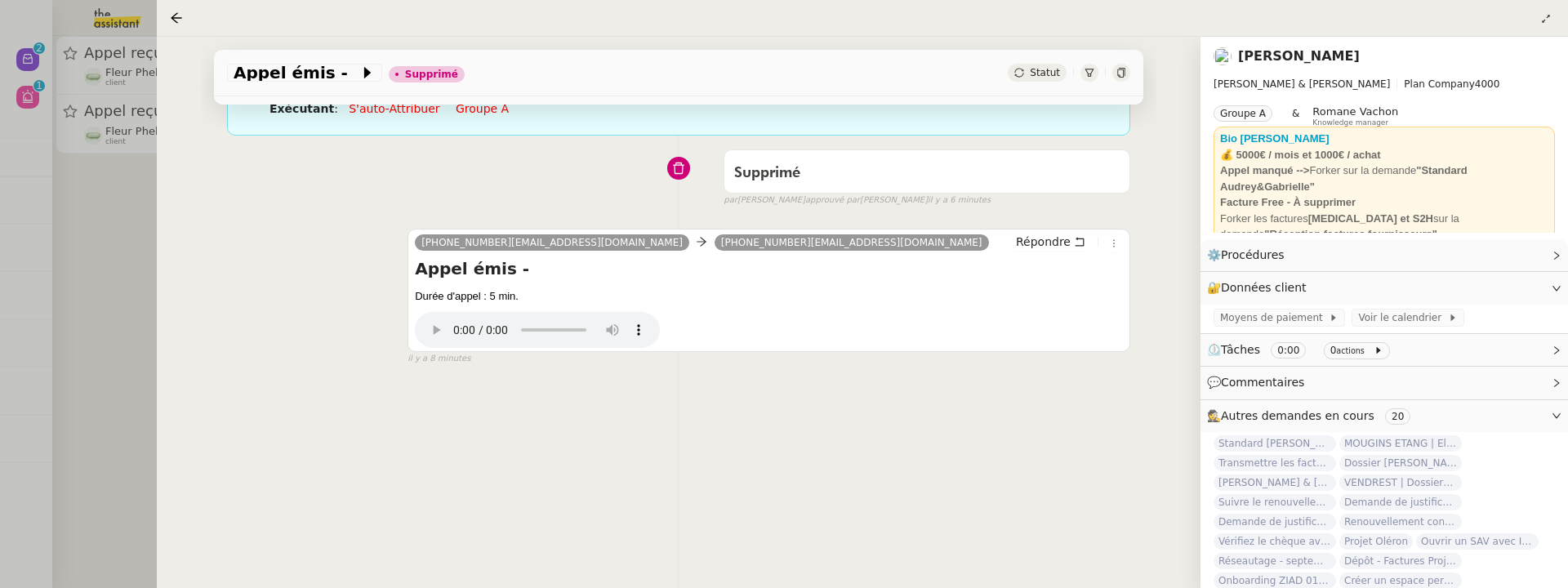
click at [85, 279] on div at bounding box center [784, 294] width 1568 height 588
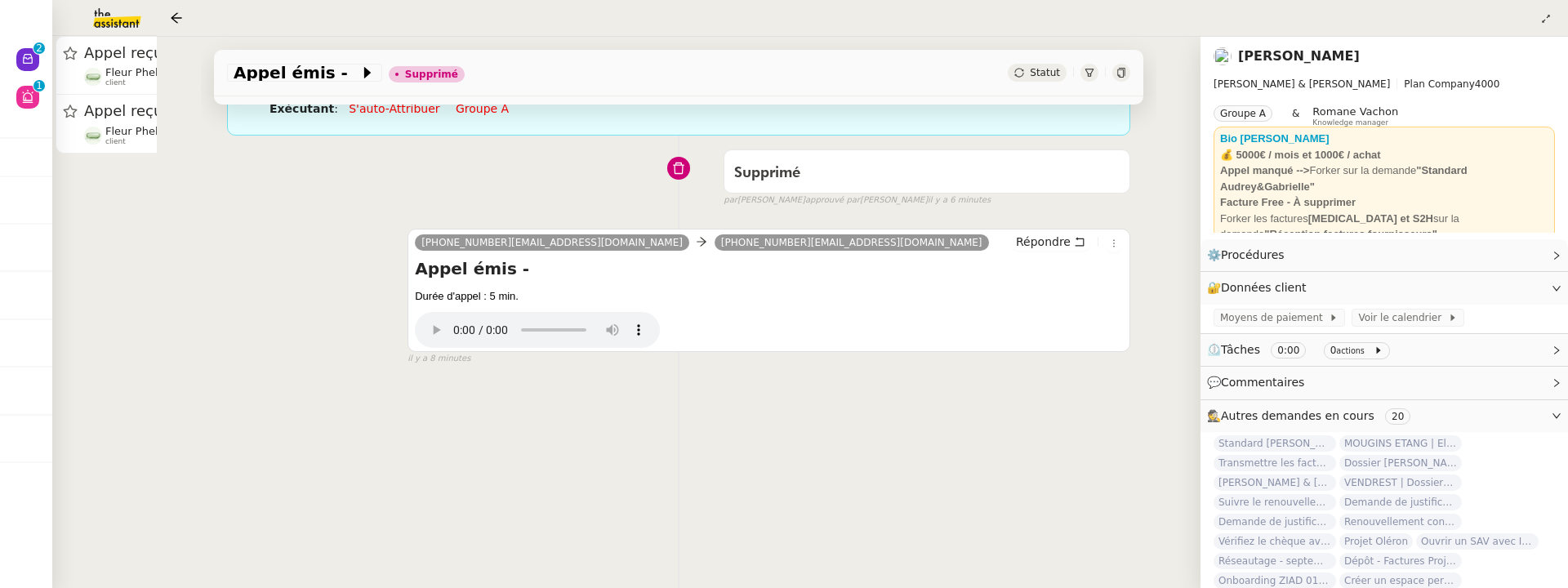
click at [85, 279] on div at bounding box center [784, 294] width 1568 height 588
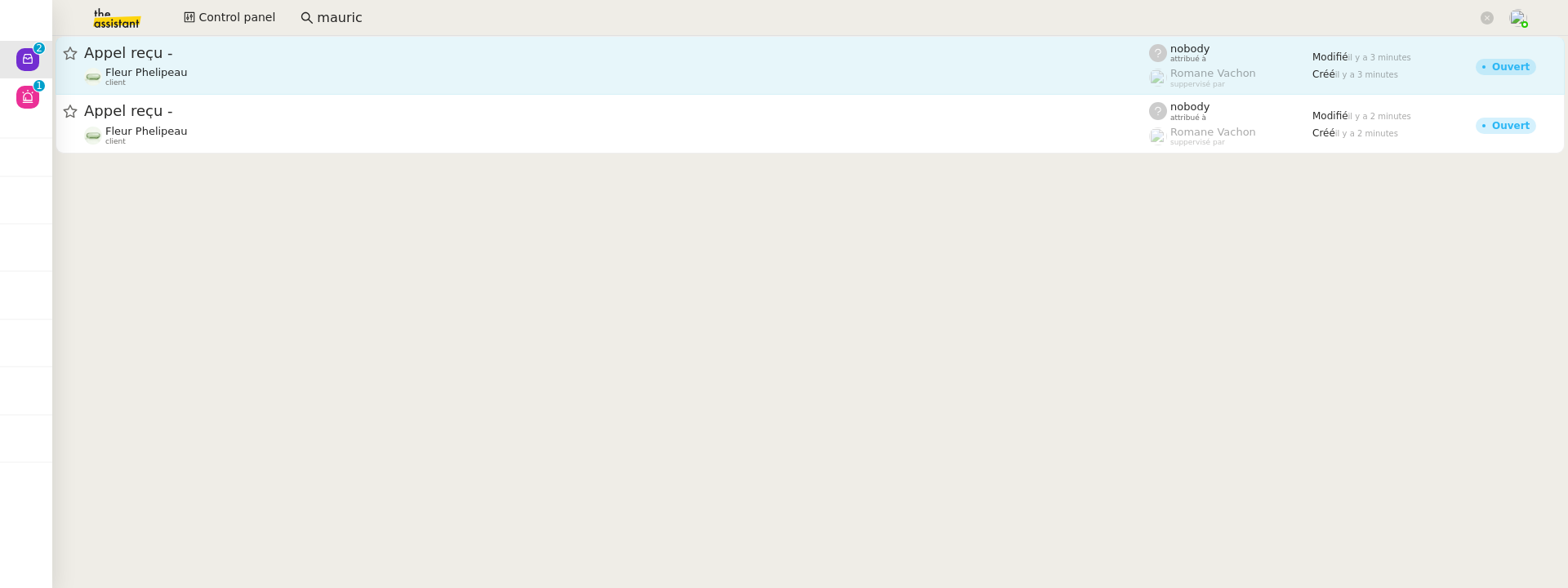
click at [333, 78] on div "Fleur Phelipeau client" at bounding box center [617, 77] width 1065 height 21
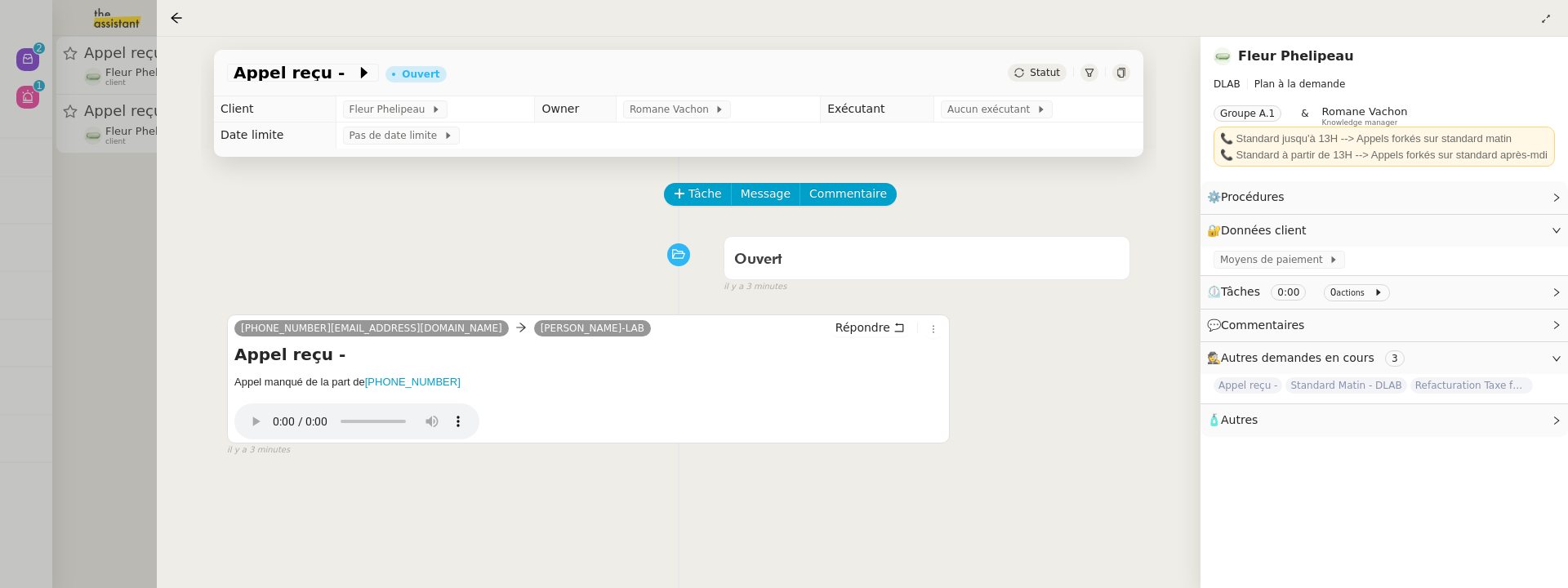
scroll to position [142, 0]
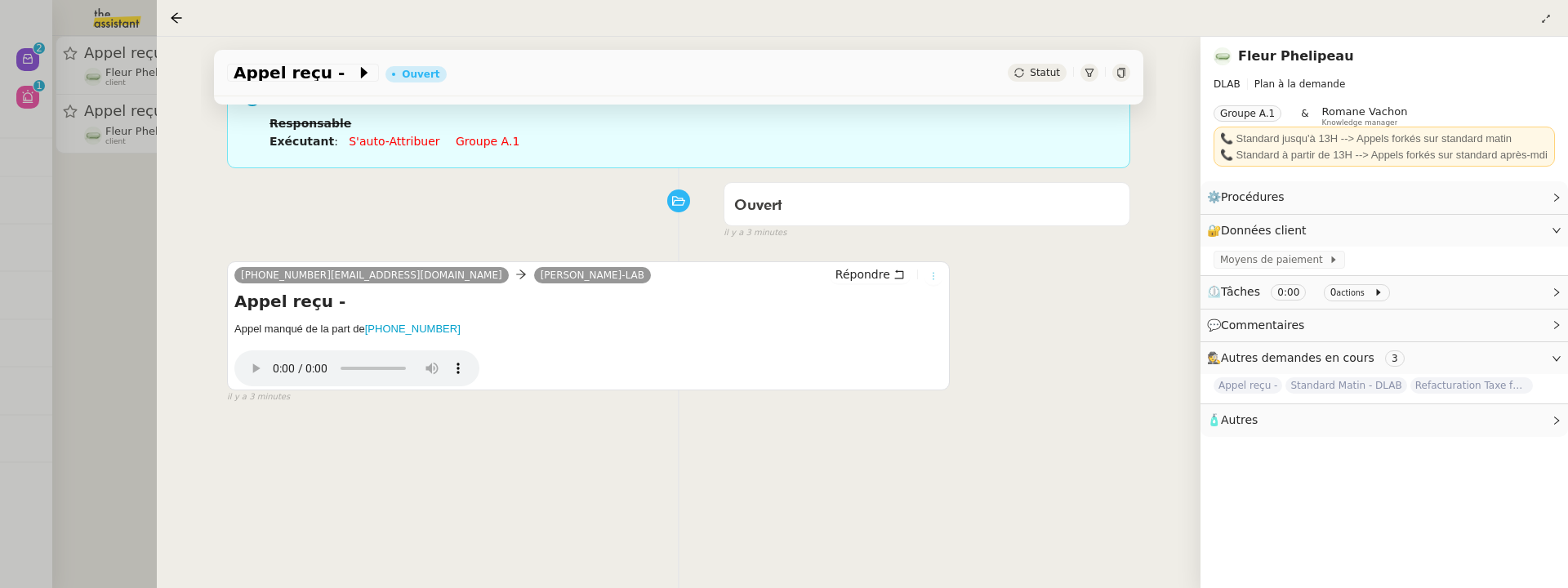
click at [928, 274] on icon at bounding box center [933, 276] width 10 height 10
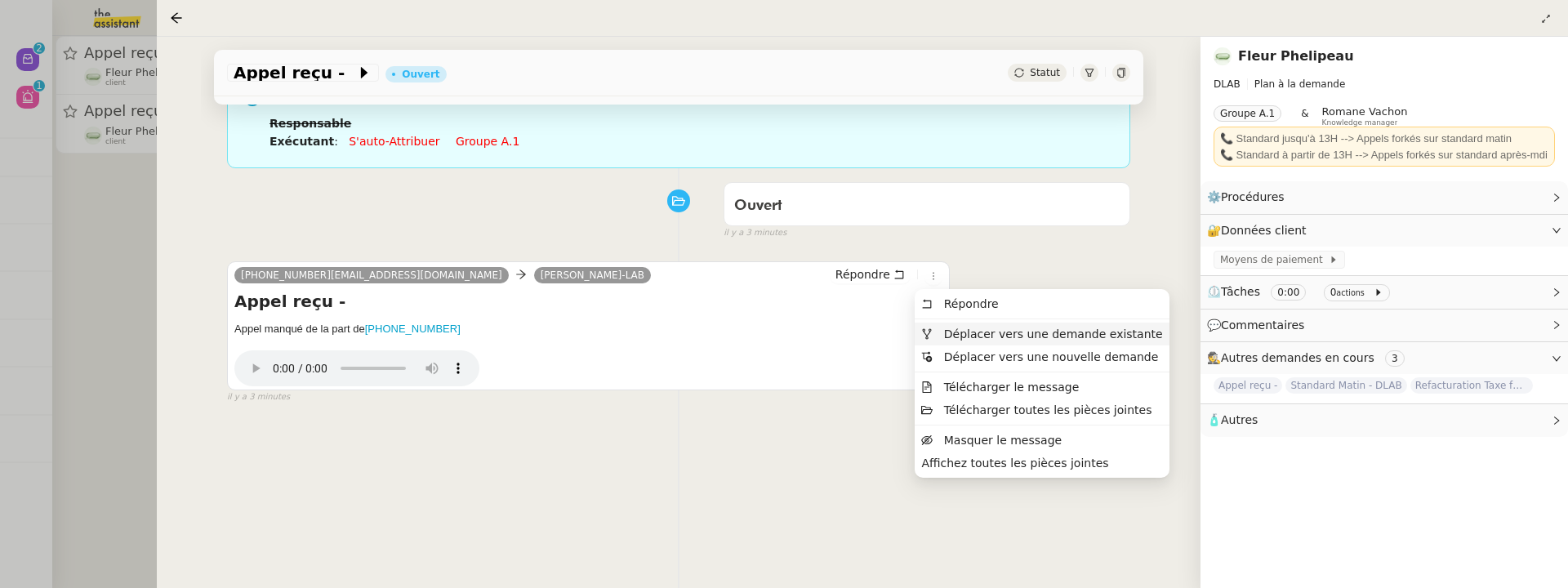
click at [955, 330] on span "Déplacer vers une demande existante" at bounding box center [1054, 334] width 219 height 13
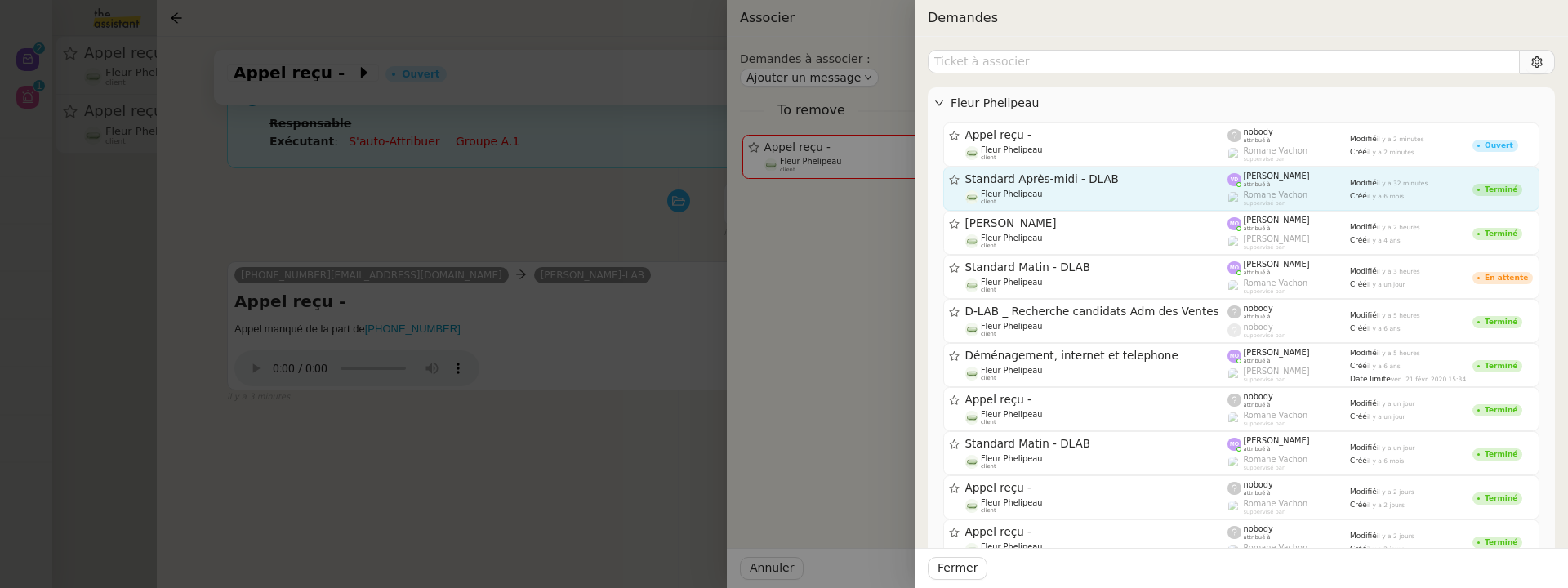
click at [1066, 176] on span "Standard Après-midi - DLAB" at bounding box center [1097, 180] width 263 height 12
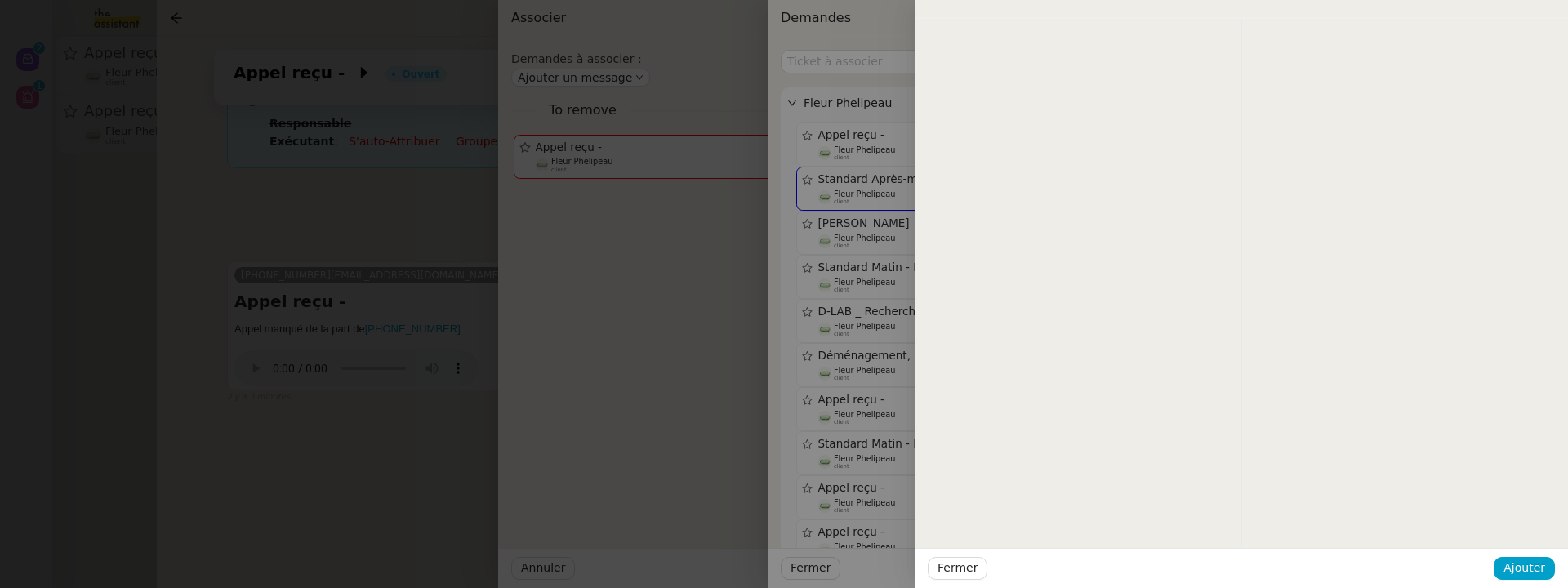
click at [1517, 580] on div "Fermer Ajouter" at bounding box center [1241, 568] width 653 height 40
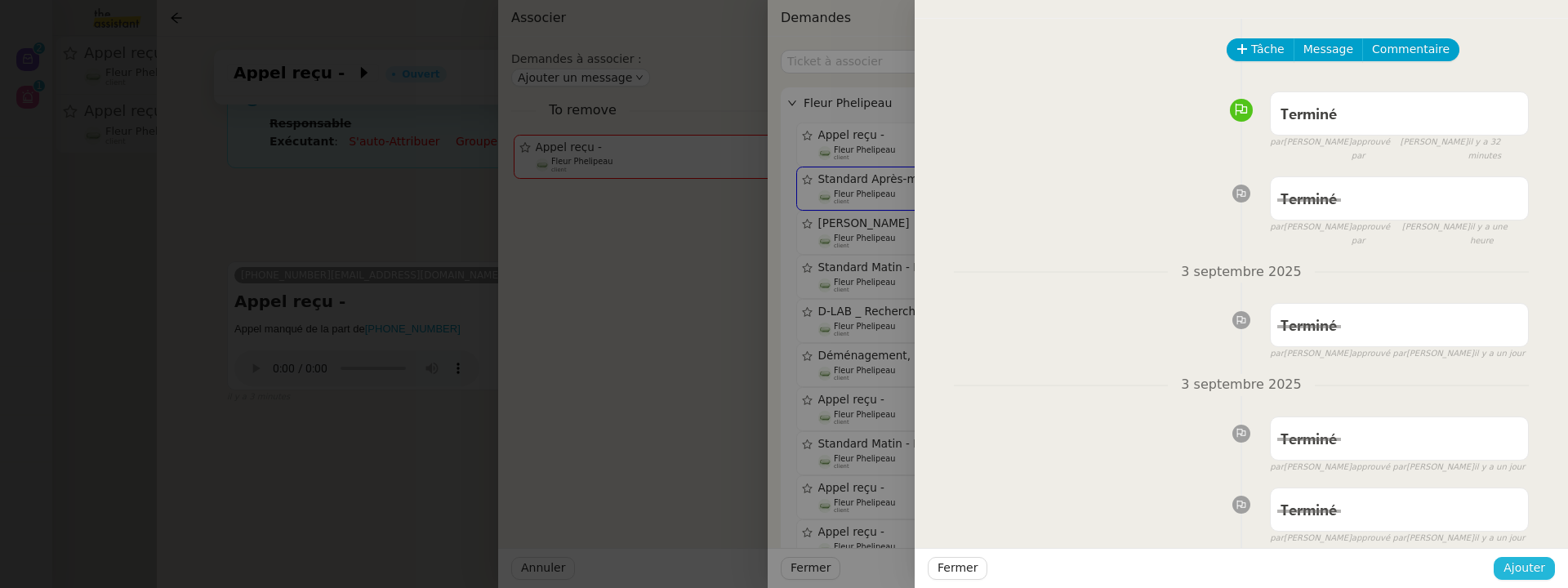
click at [1529, 573] on span "Ajouter" at bounding box center [1524, 568] width 41 height 19
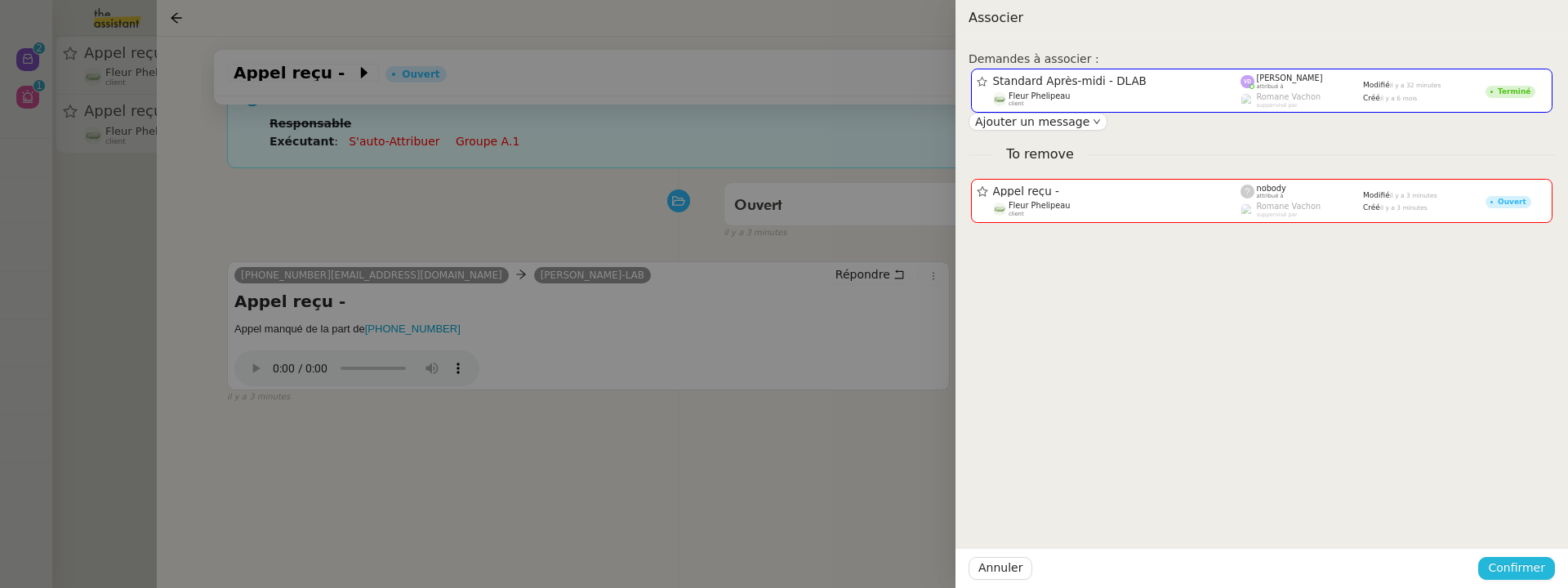
click at [1529, 573] on span "Confirmer" at bounding box center [1517, 568] width 58 height 19
click at [1529, 531] on span "Ajouter" at bounding box center [1517, 524] width 41 height 16
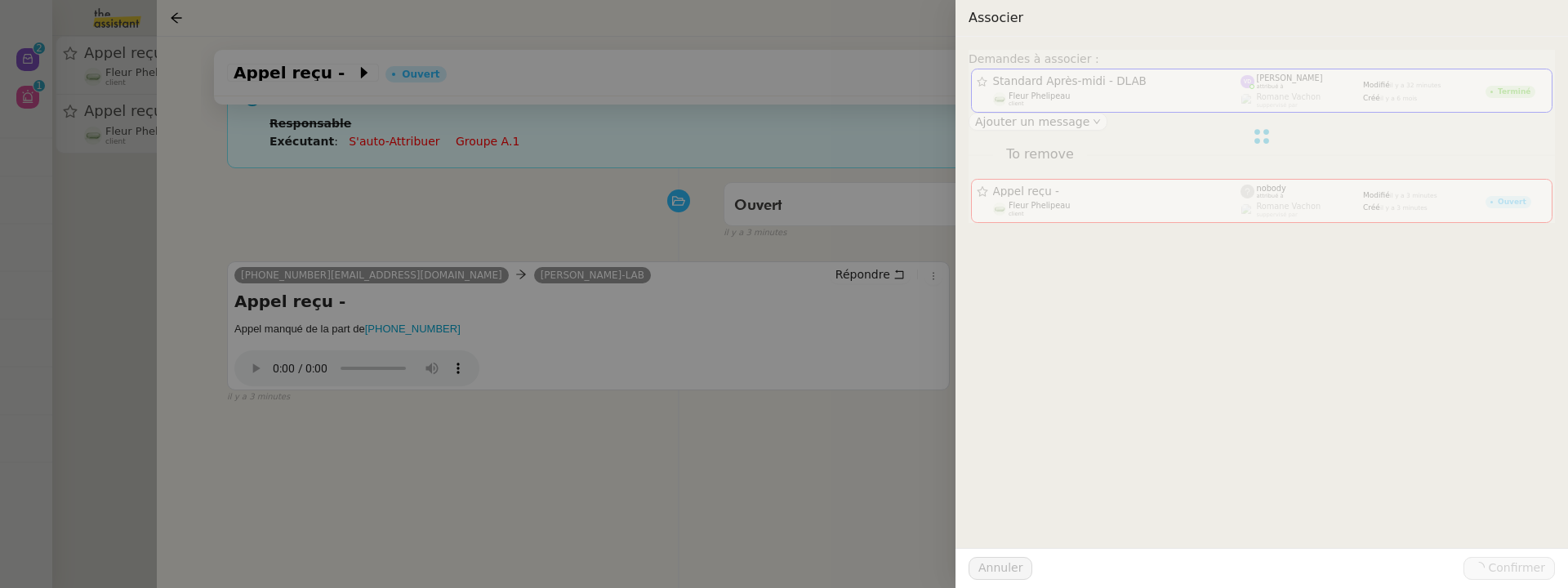
click at [141, 226] on div at bounding box center [784, 294] width 1568 height 588
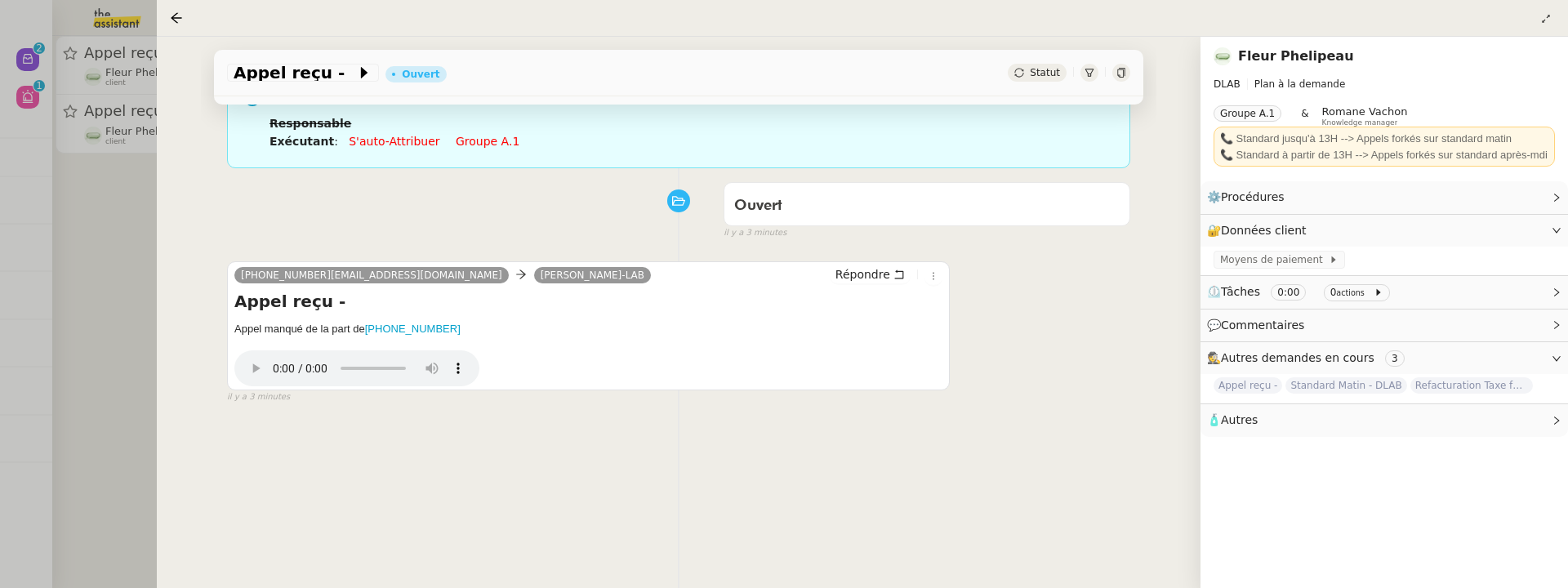
click at [103, 204] on div at bounding box center [784, 294] width 1568 height 588
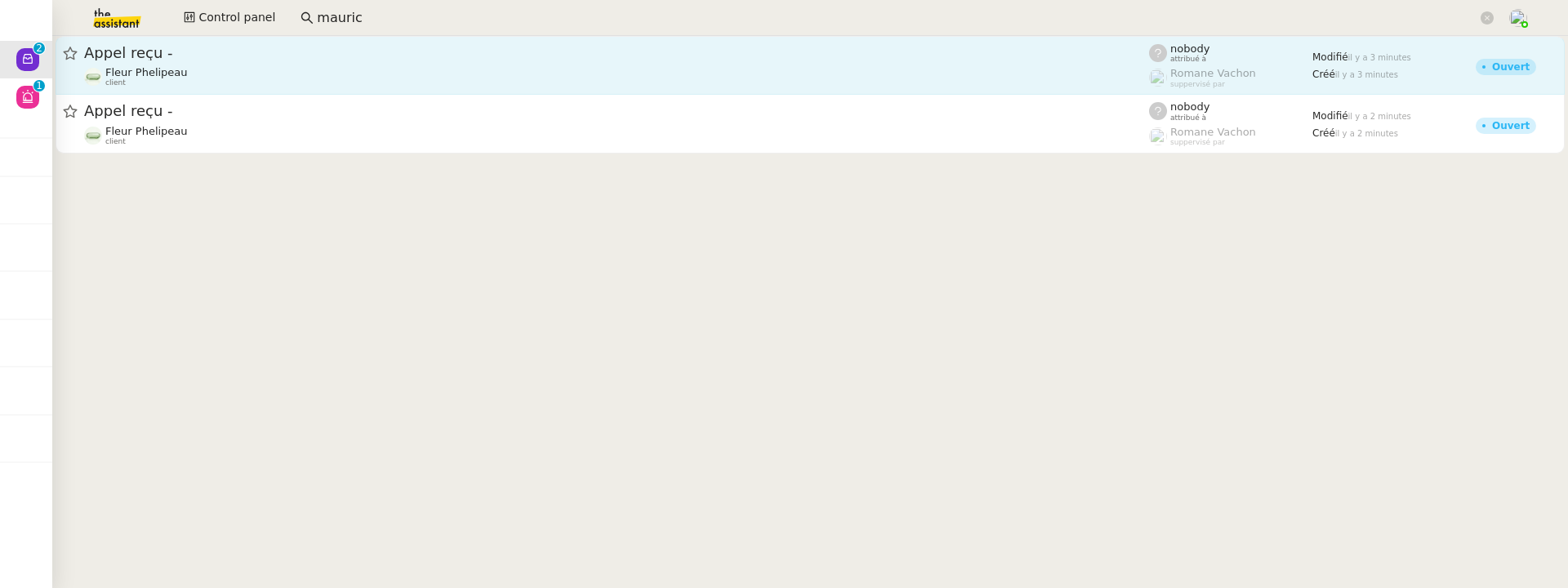
click at [244, 56] on span "Appel reçu -" at bounding box center [617, 53] width 1065 height 14
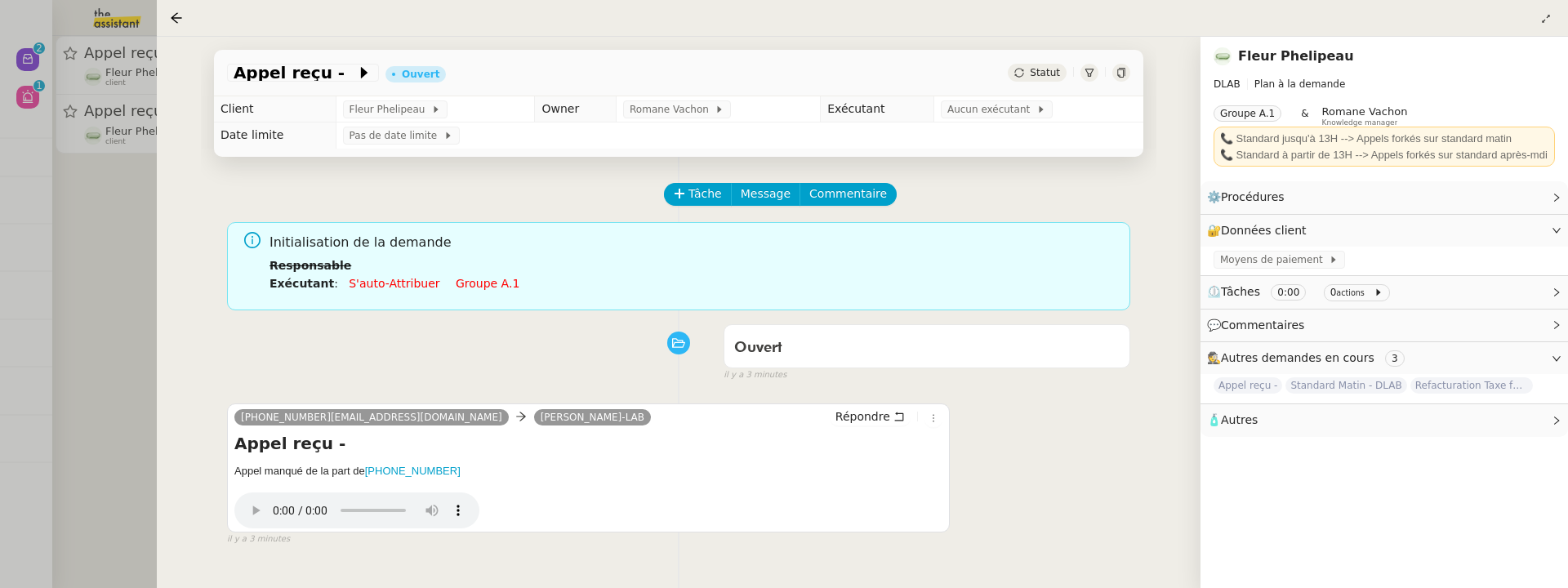
click at [1045, 81] on div "Statut" at bounding box center [1037, 72] width 59 height 18
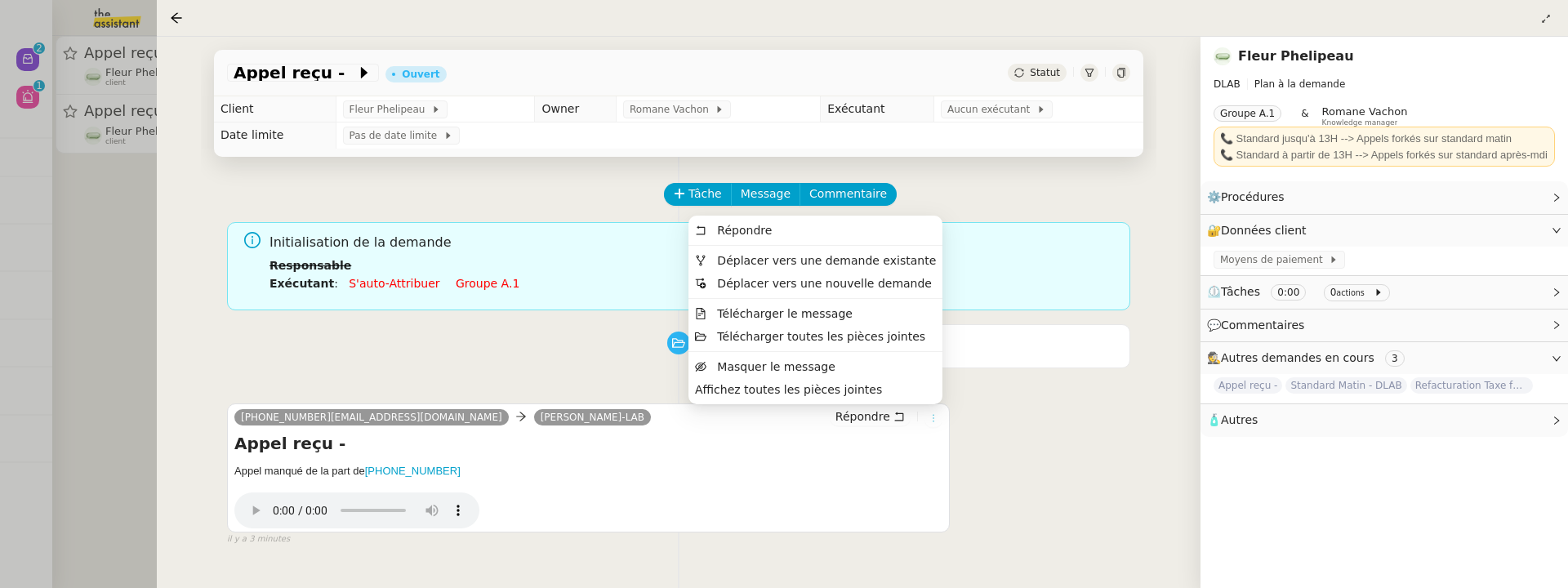
click at [932, 422] on button at bounding box center [933, 418] width 18 height 18
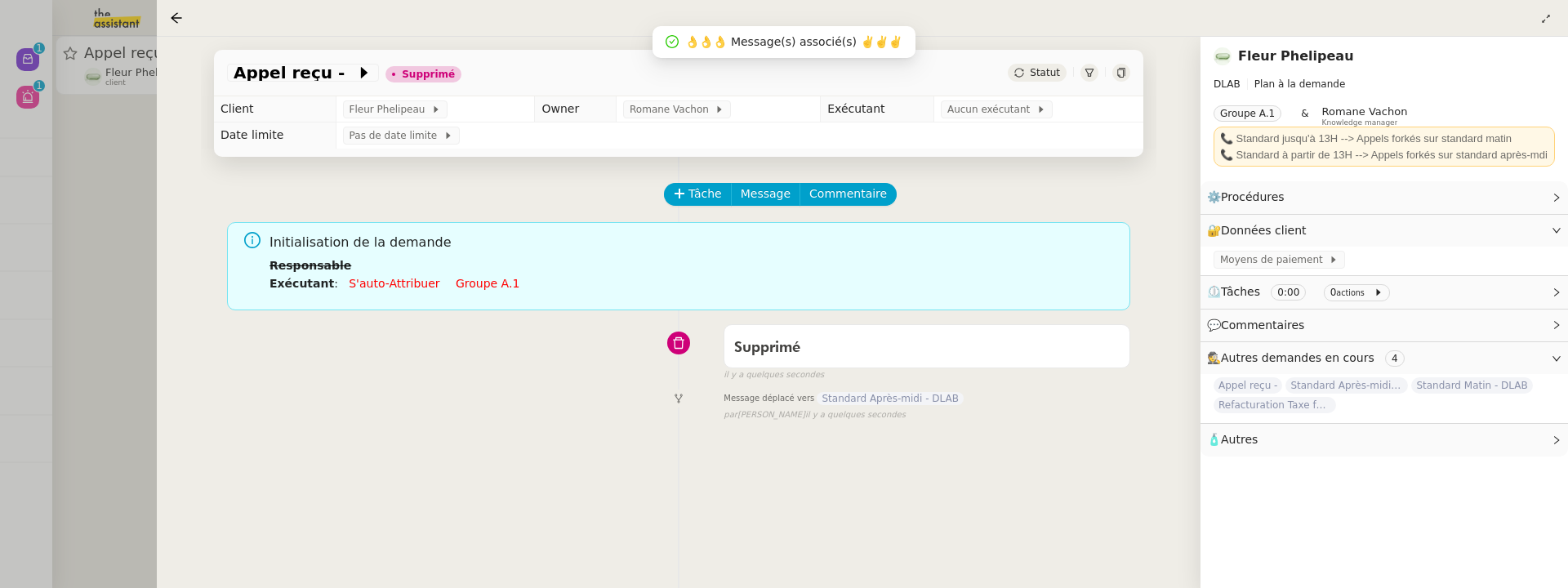
click at [85, 246] on div at bounding box center [784, 294] width 1568 height 588
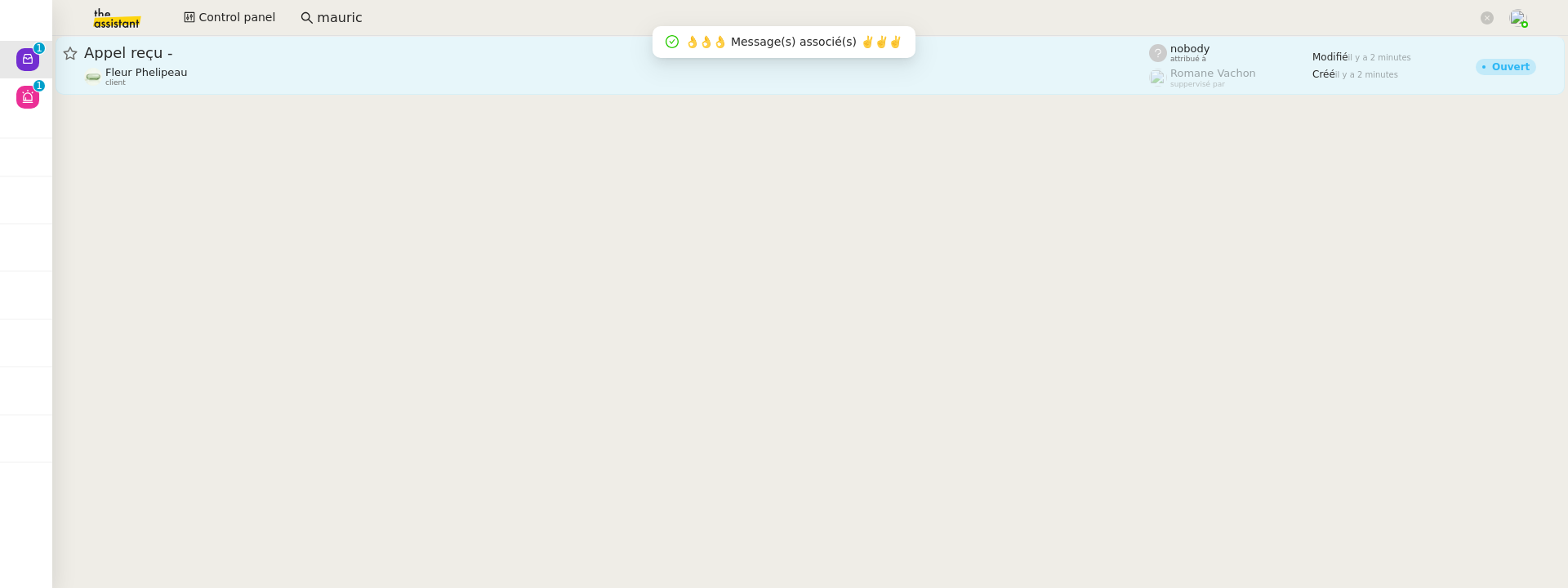
click at [254, 94] on link "Appel reçu - Fleur Phelipeau client nobody attribué à Romane Vachon suppervisé …" at bounding box center [810, 64] width 1509 height 59
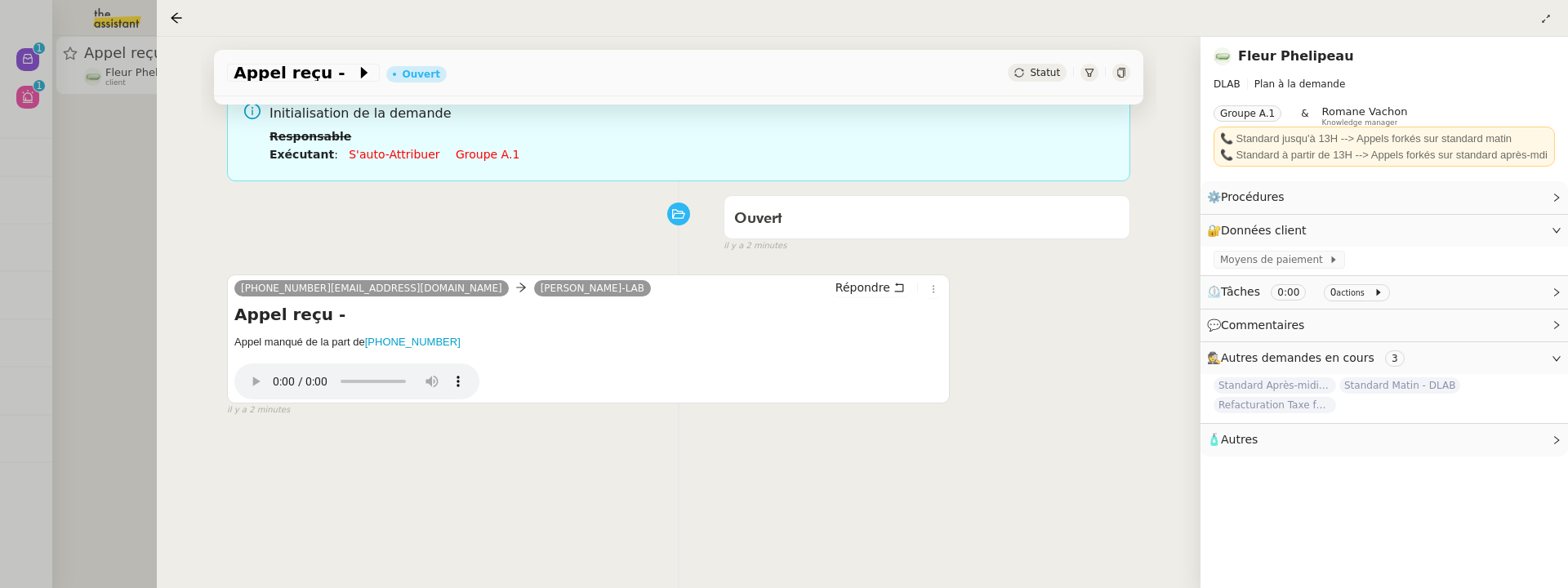
scroll to position [131, 0]
click at [934, 286] on div "33624500163@phone.theassistant.com Pauline D-LAB Répondre Appel reçu - Appel ma…" at bounding box center [588, 337] width 723 height 129
click at [928, 288] on icon at bounding box center [933, 287] width 10 height 10
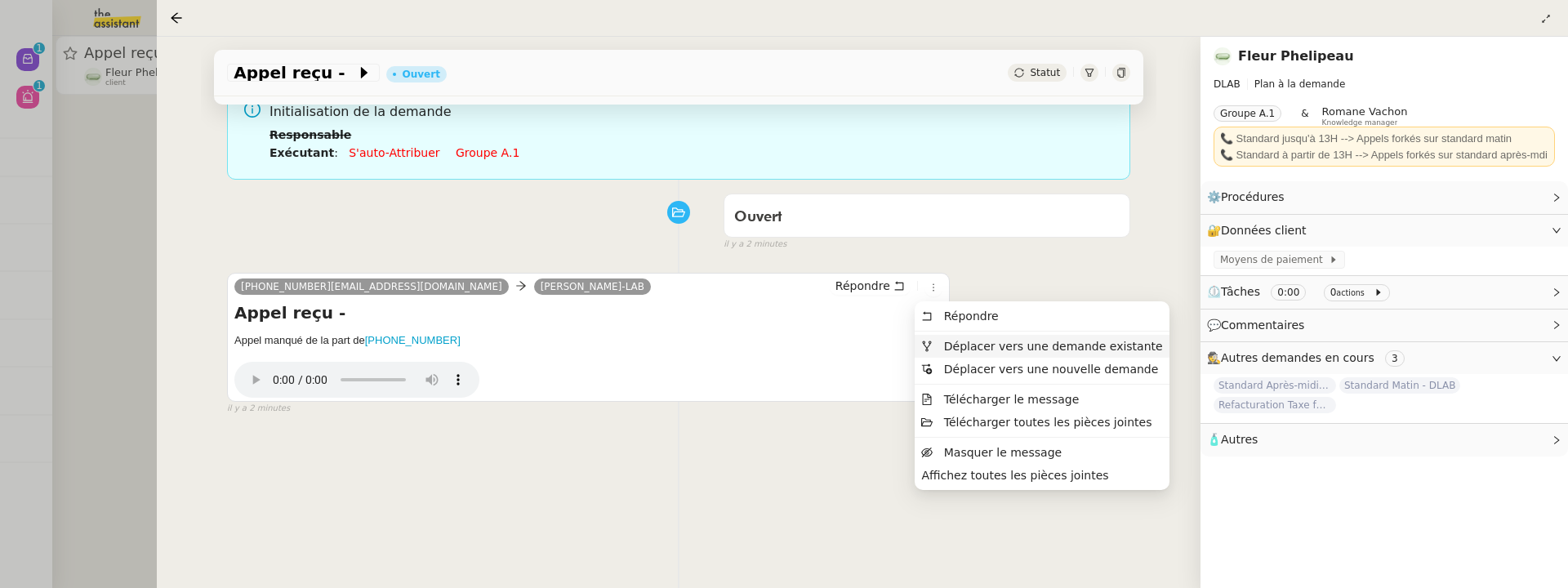
click at [953, 340] on span "Déplacer vers une demande existante" at bounding box center [1054, 347] width 219 height 13
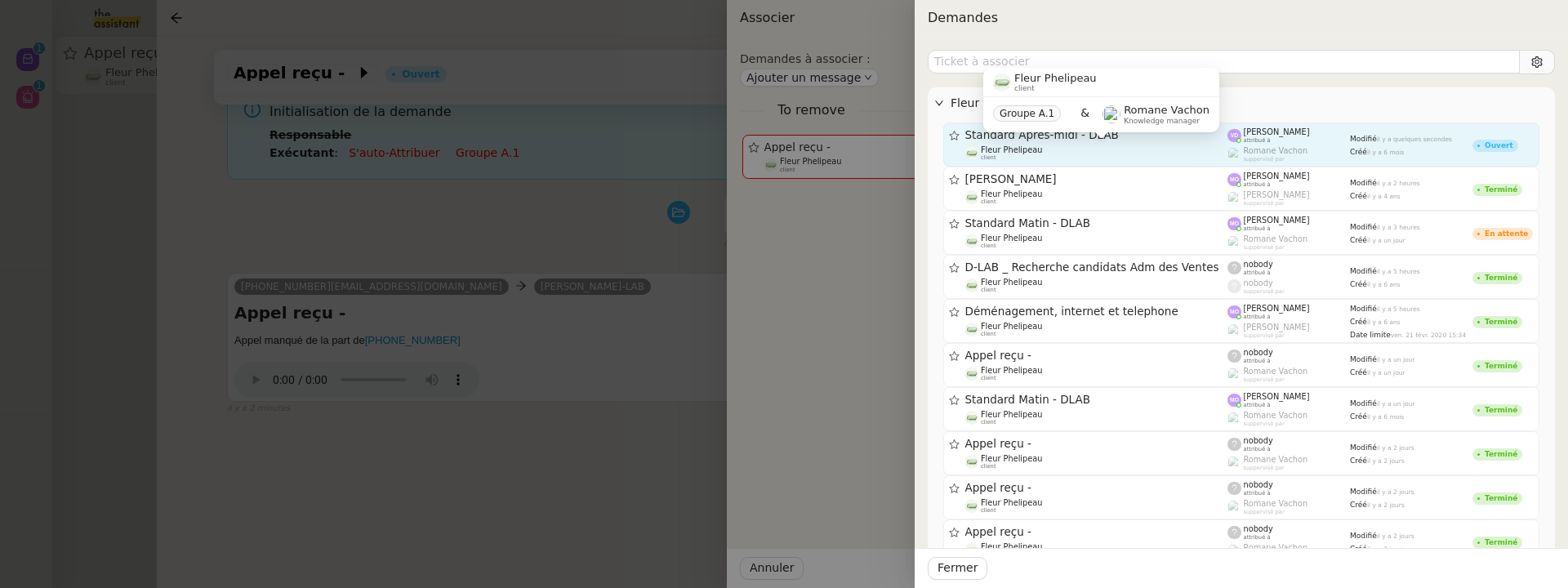
click at [1075, 149] on div "Fleur Phelipeau client" at bounding box center [1097, 153] width 263 height 16
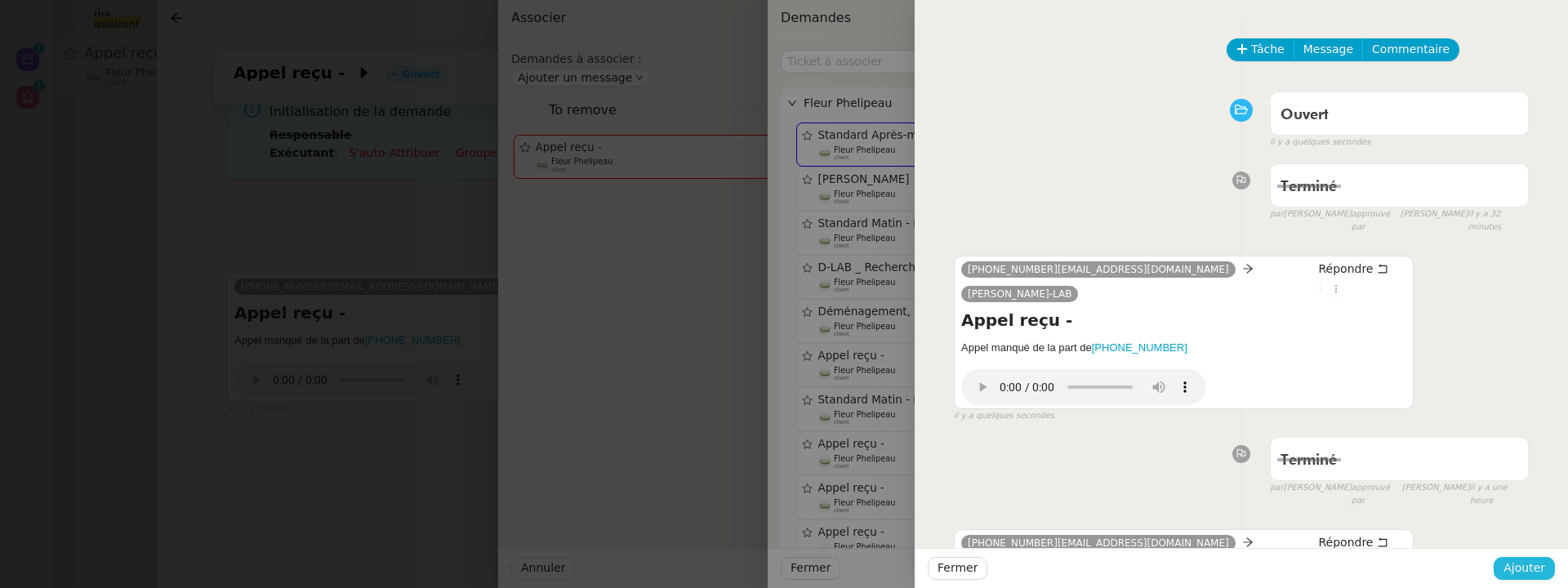
click at [1535, 566] on span "Ajouter" at bounding box center [1524, 568] width 41 height 19
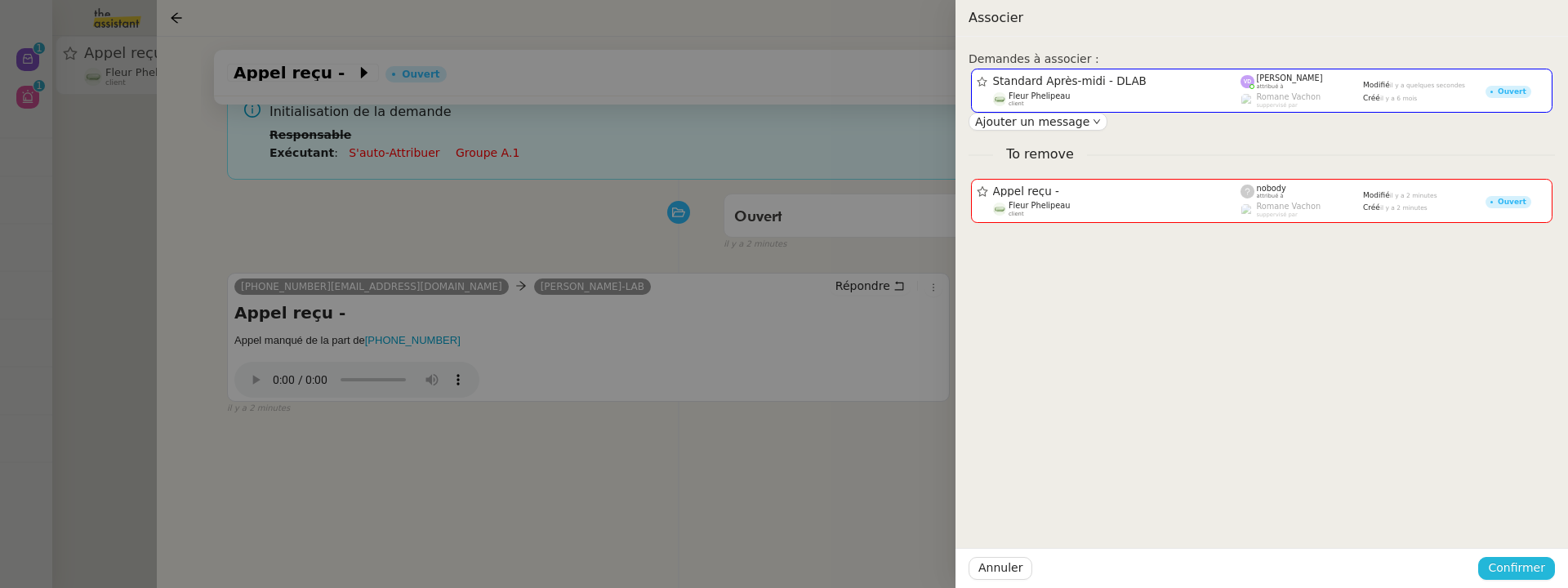
click at [1535, 566] on span "Confirmer" at bounding box center [1517, 568] width 58 height 19
click at [1531, 521] on span "Ajouter" at bounding box center [1517, 524] width 41 height 16
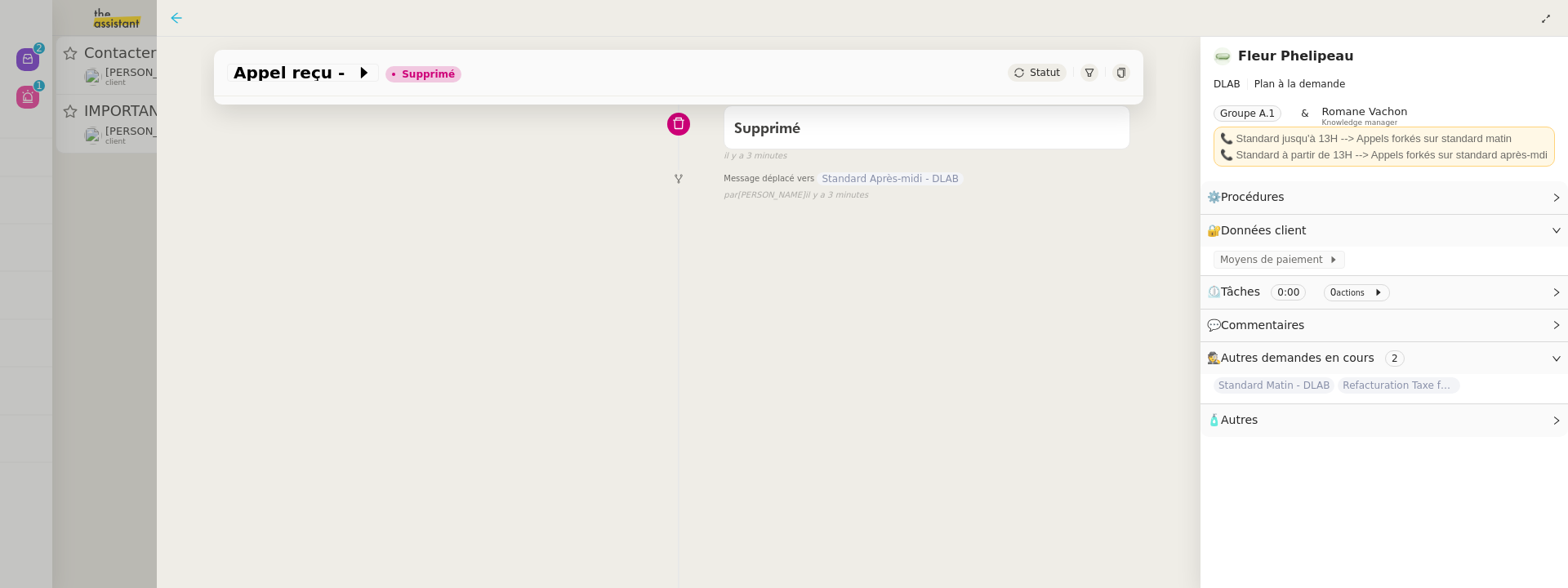
click at [178, 20] on icon at bounding box center [177, 18] width 13 height 13
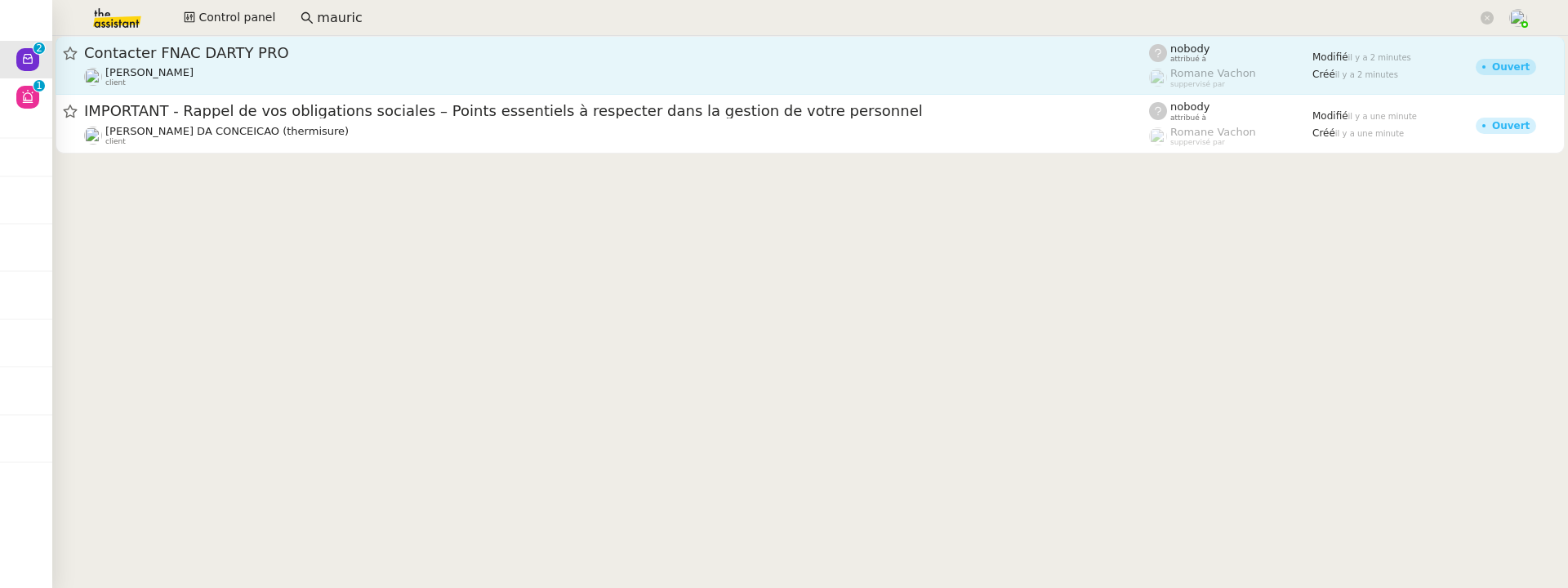
click at [215, 62] on div "Contacter FNAC DARTY PRO Gabrielle Tavernier client" at bounding box center [617, 65] width 1065 height 44
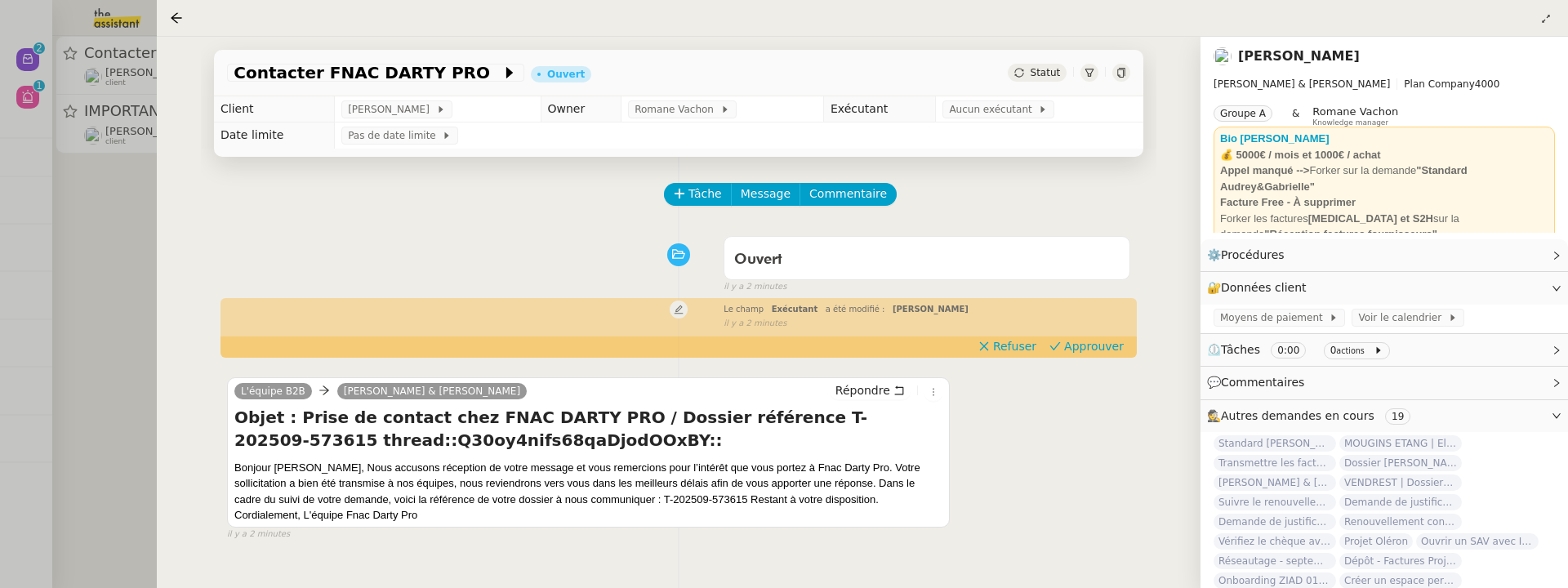
scroll to position [206, 0]
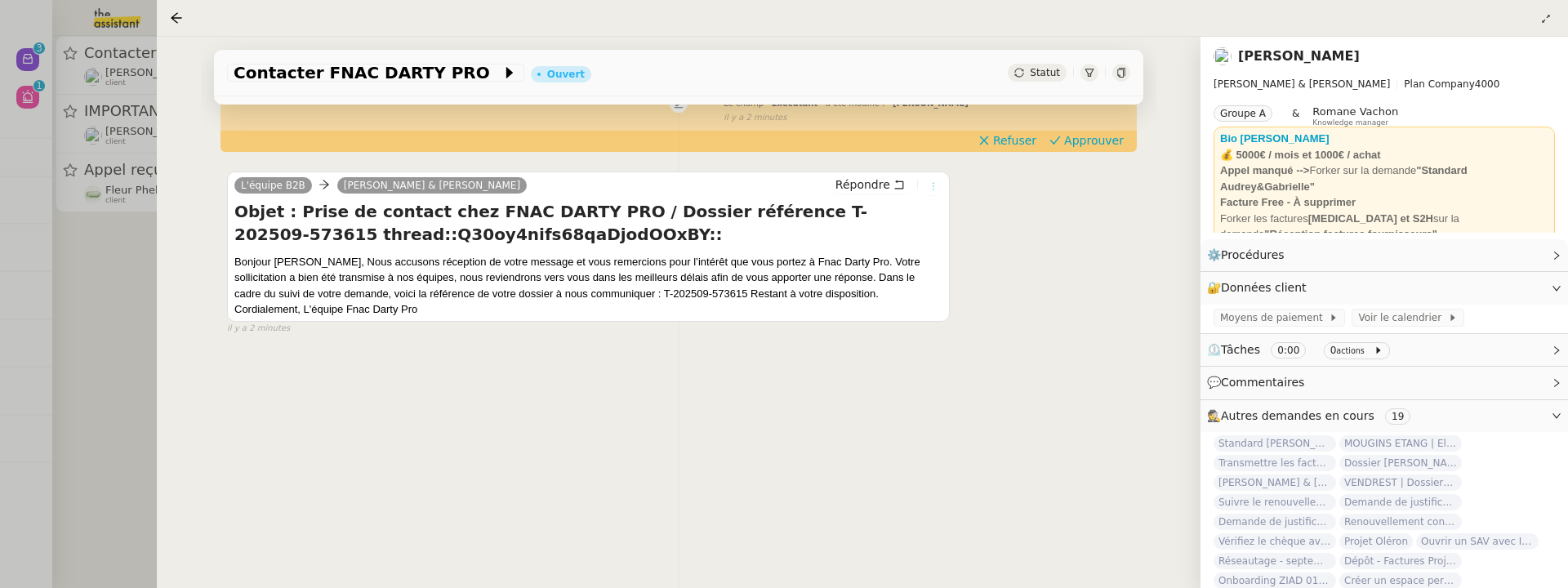
click at [934, 193] on button at bounding box center [933, 185] width 18 height 18
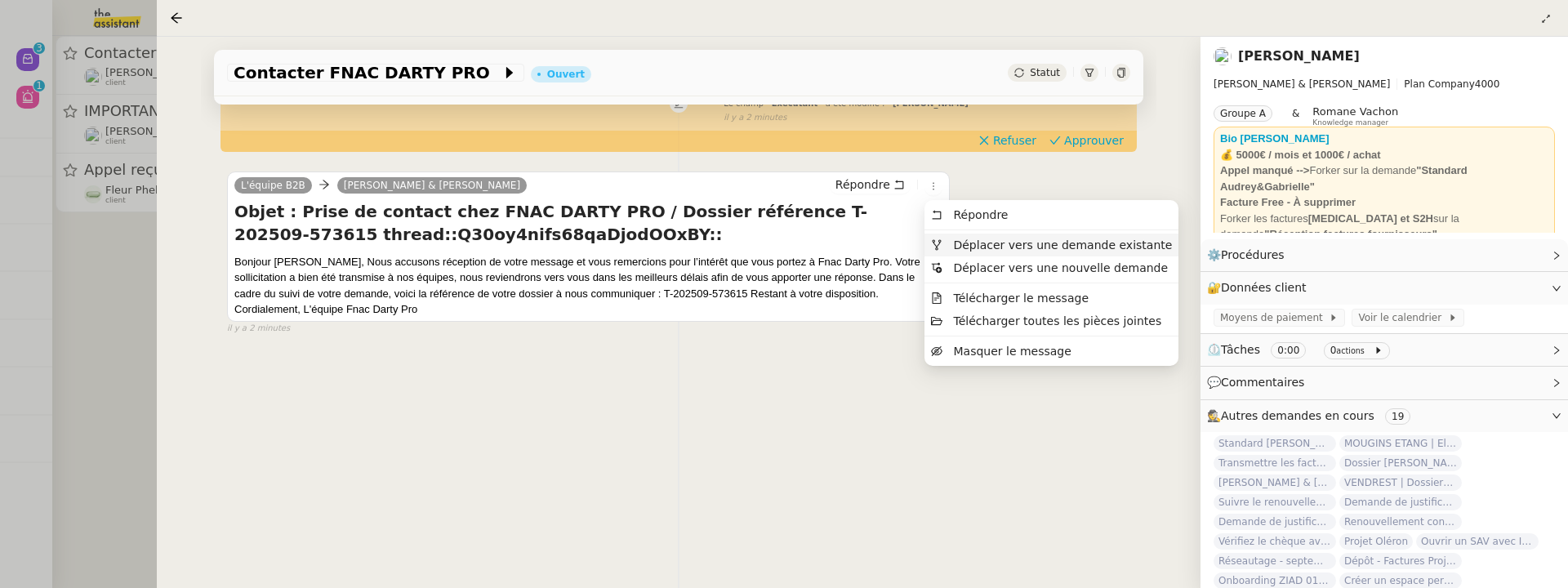
click at [967, 242] on span "Déplacer vers une demande existante" at bounding box center [1063, 245] width 219 height 13
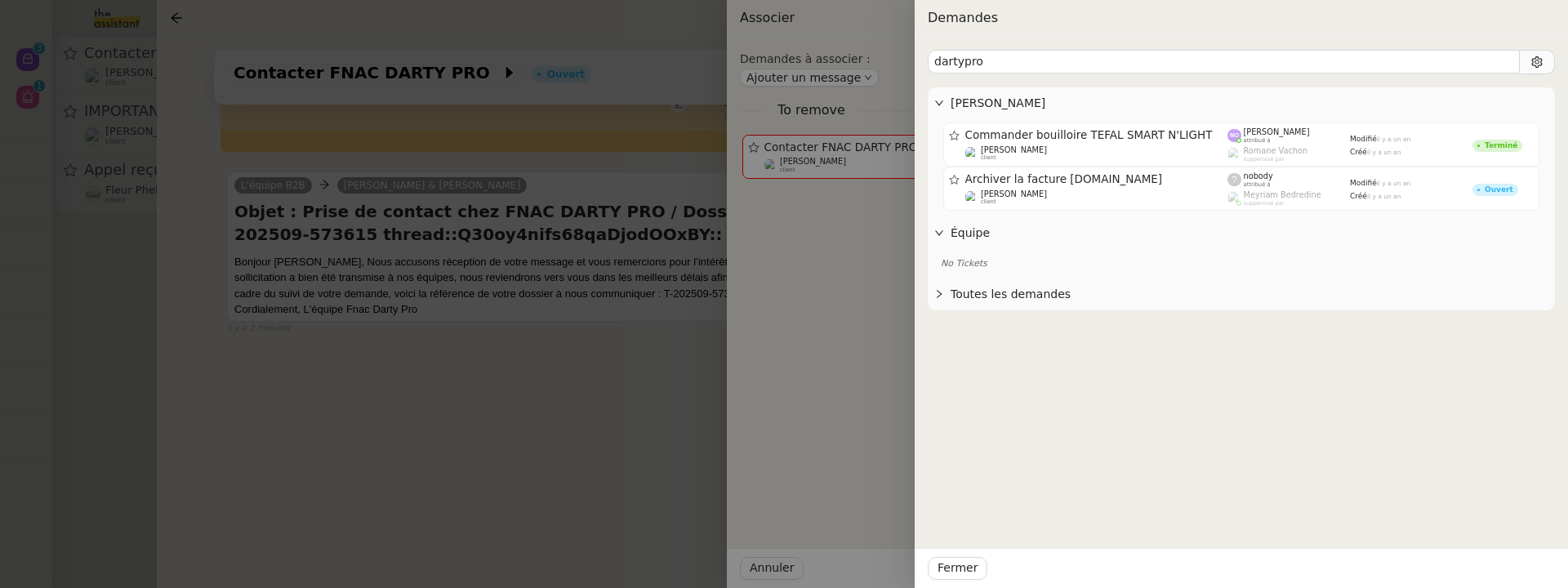
type input "dartypro"
click at [604, 331] on div at bounding box center [784, 294] width 1568 height 588
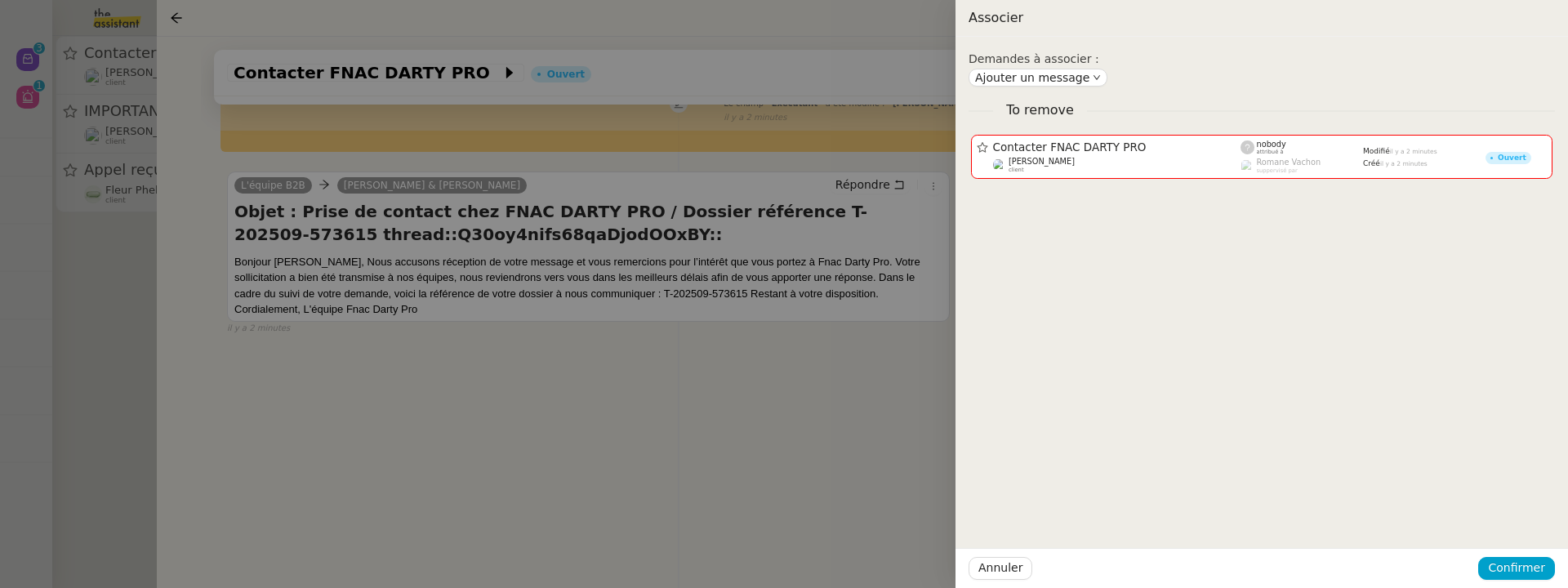
click at [604, 331] on div at bounding box center [784, 294] width 1568 height 588
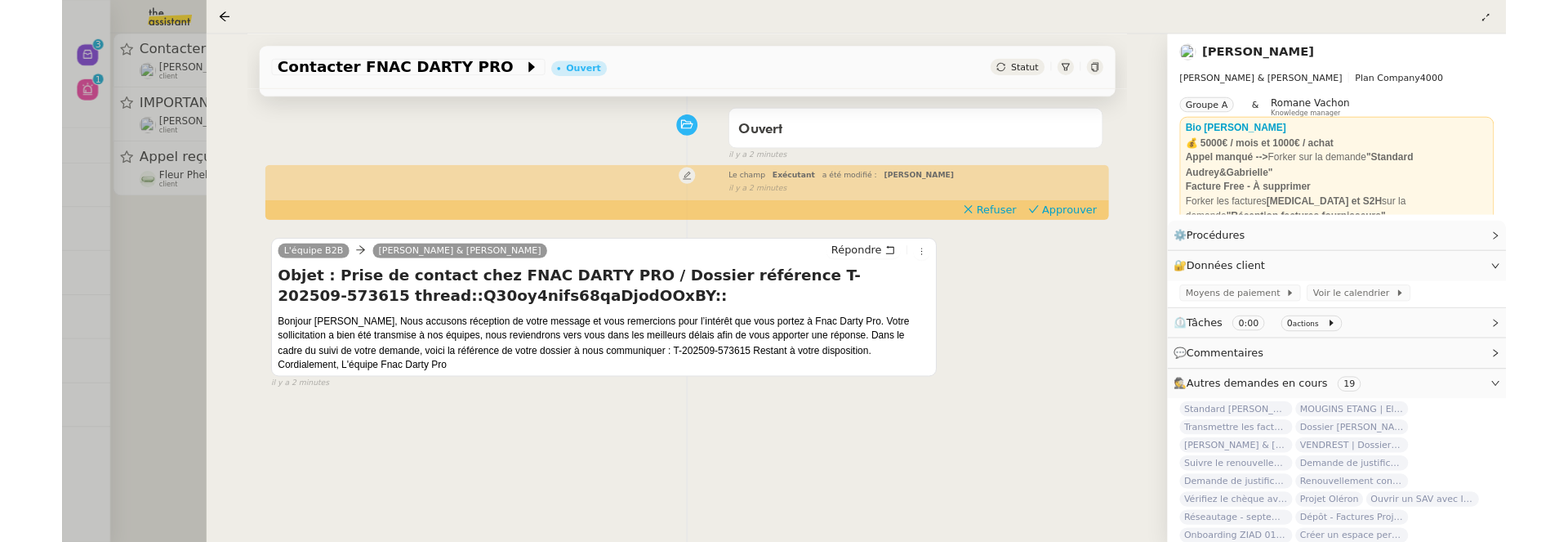
scroll to position [99, 0]
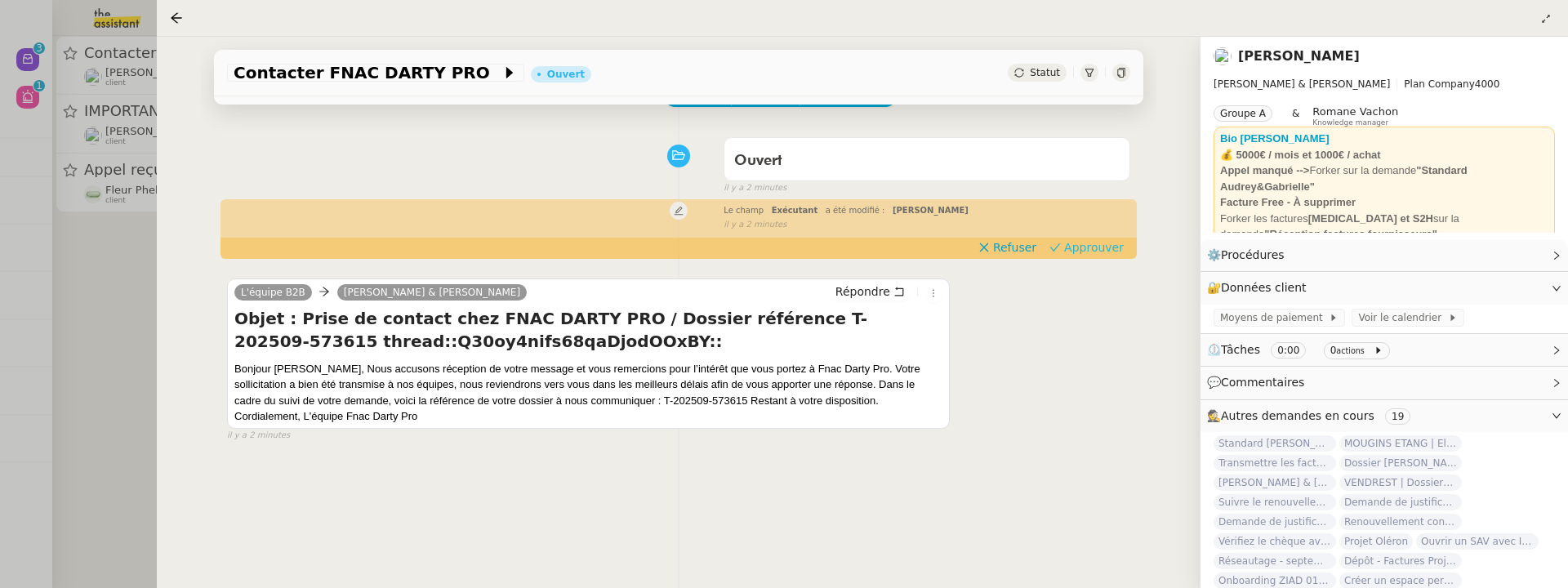
click at [1074, 255] on span "Approuver" at bounding box center [1094, 247] width 60 height 16
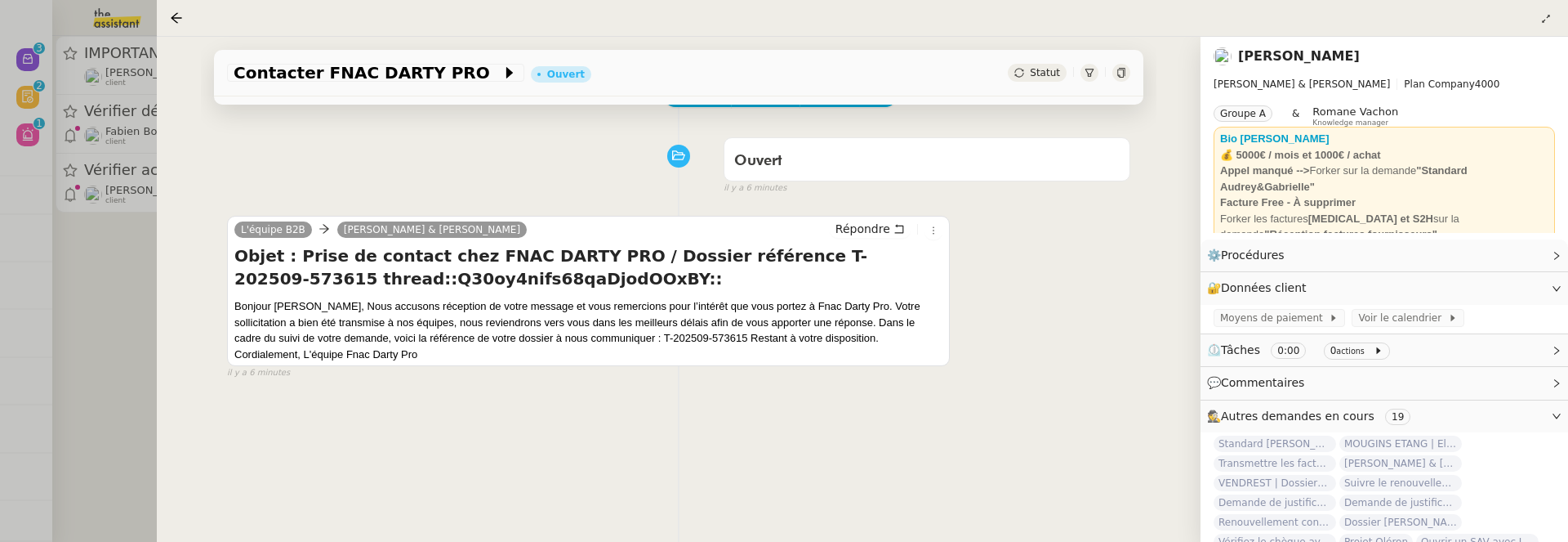
click at [127, 310] on div at bounding box center [784, 271] width 1568 height 542
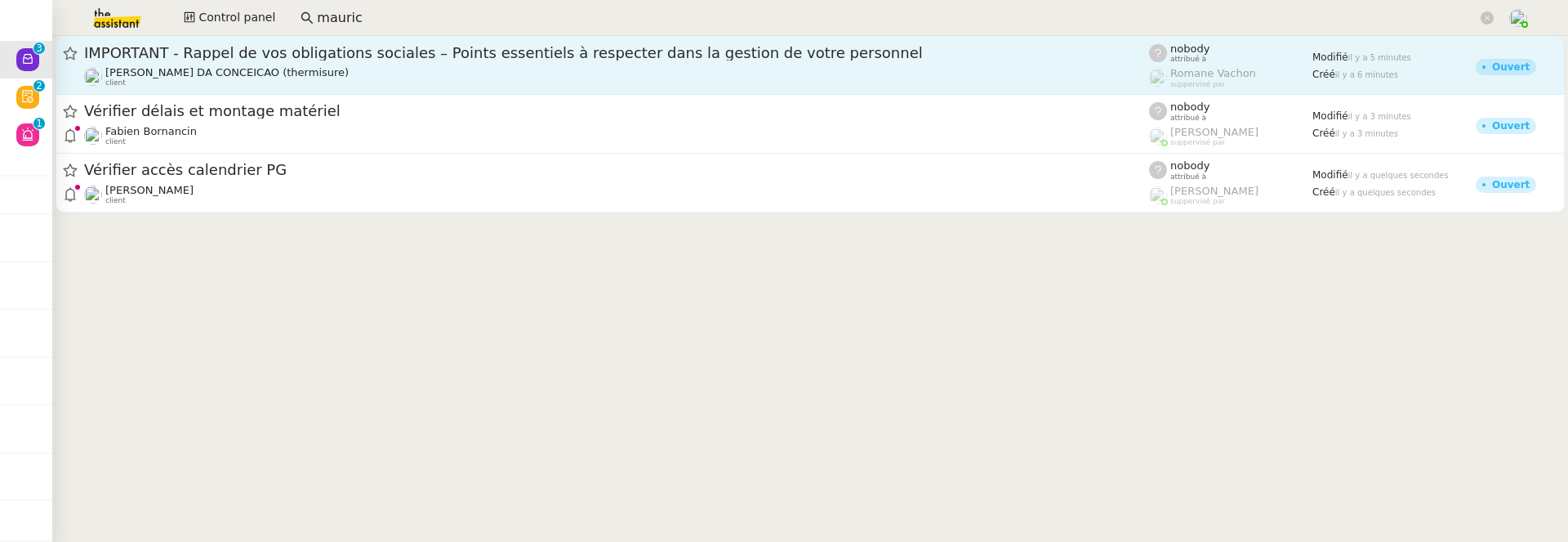
click at [309, 78] on div "Charles DA CONCEICAO (thermisure) client" at bounding box center [617, 77] width 1065 height 21
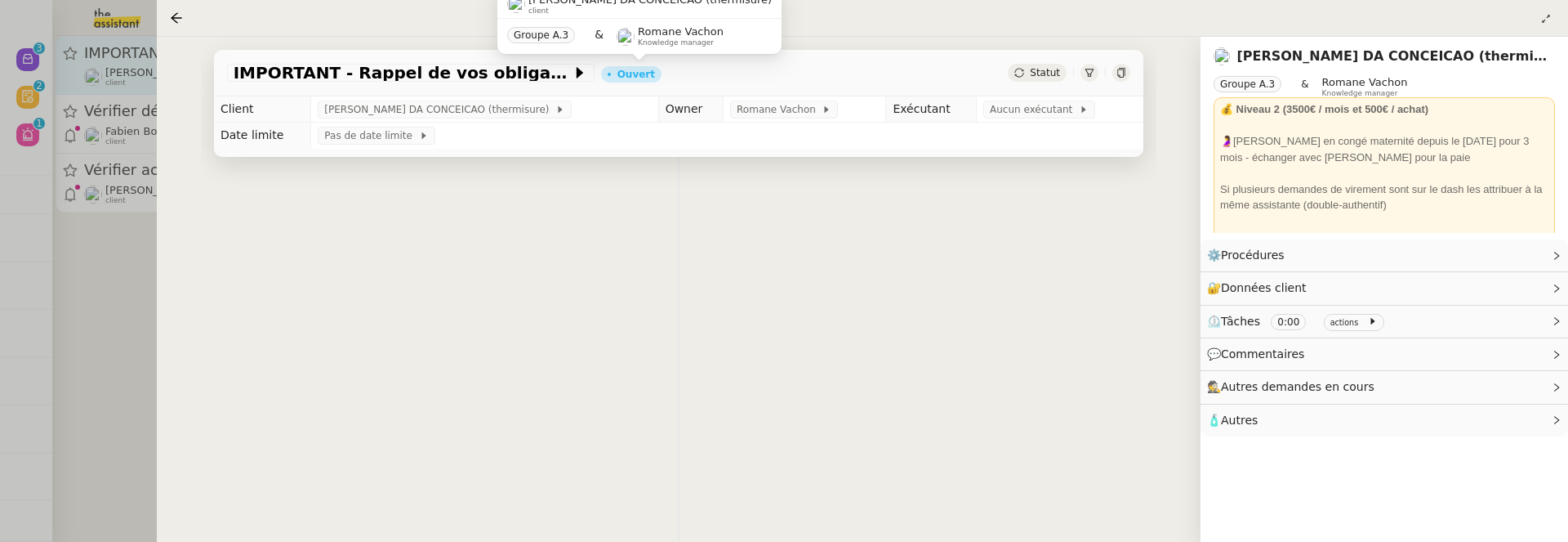
click at [309, 78] on div at bounding box center [784, 271] width 1568 height 542
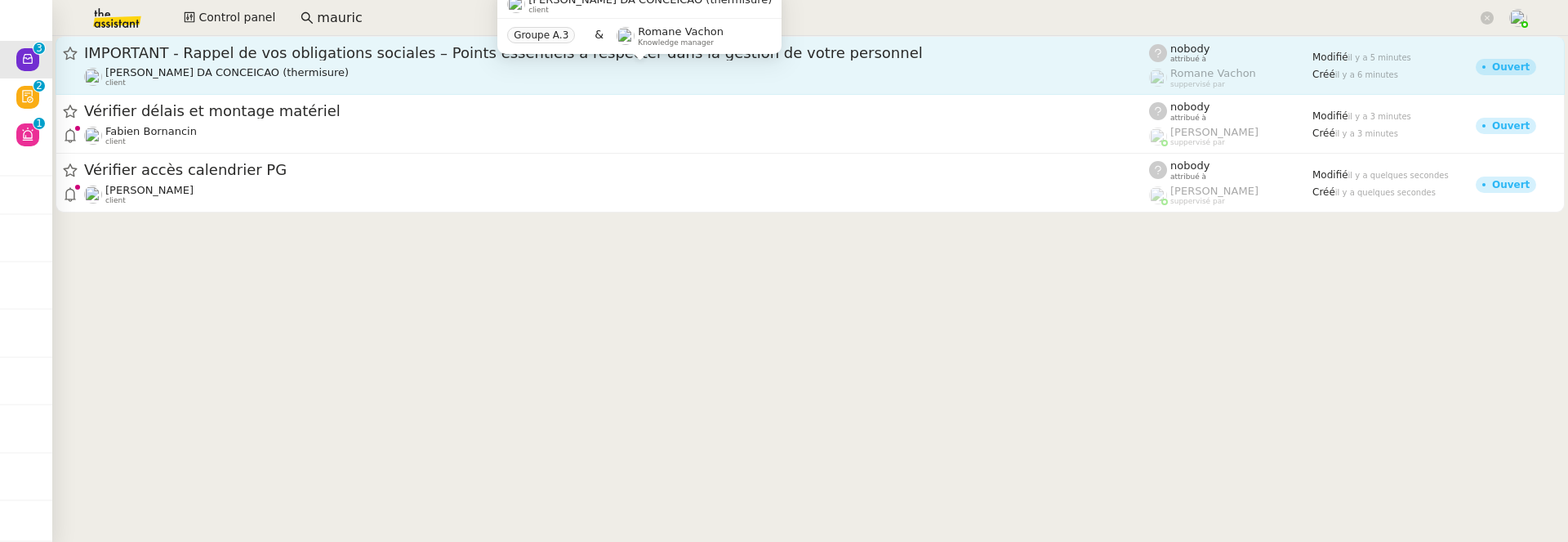
click at [352, 73] on div "Charles DA CONCEICAO (thermisure) client" at bounding box center [617, 77] width 1065 height 21
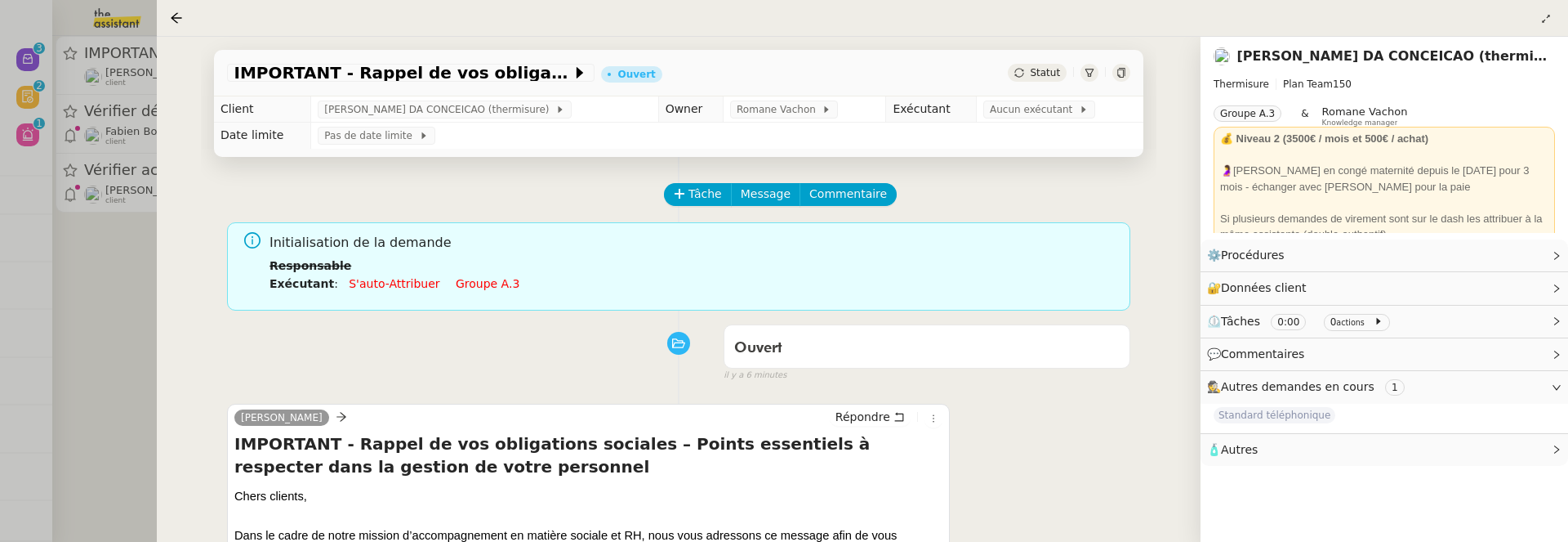
scroll to position [276, 0]
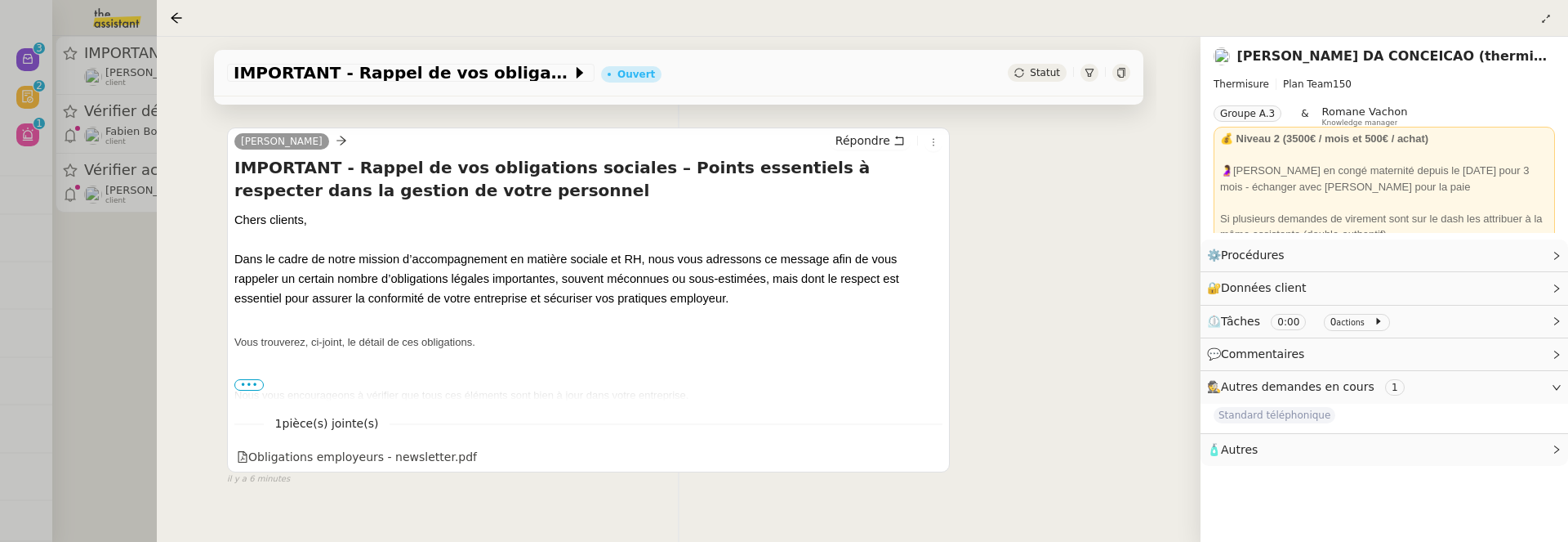
click at [248, 384] on span "•••" at bounding box center [249, 384] width 30 height 12
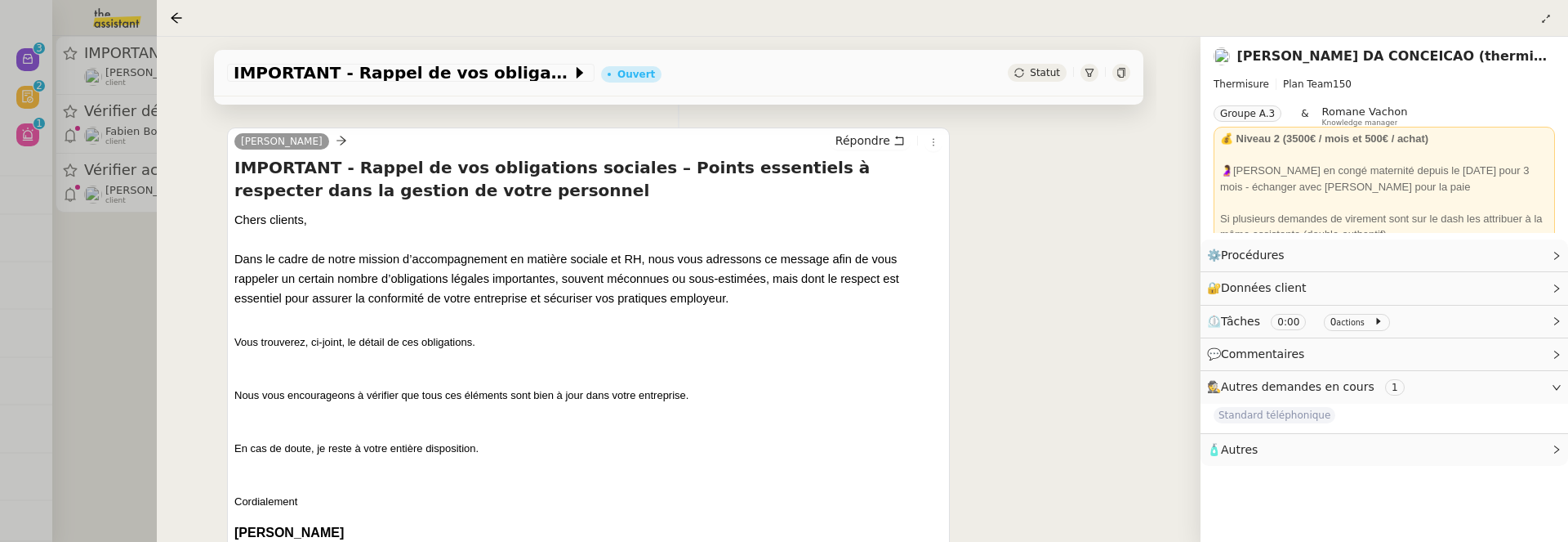
scroll to position [0, 0]
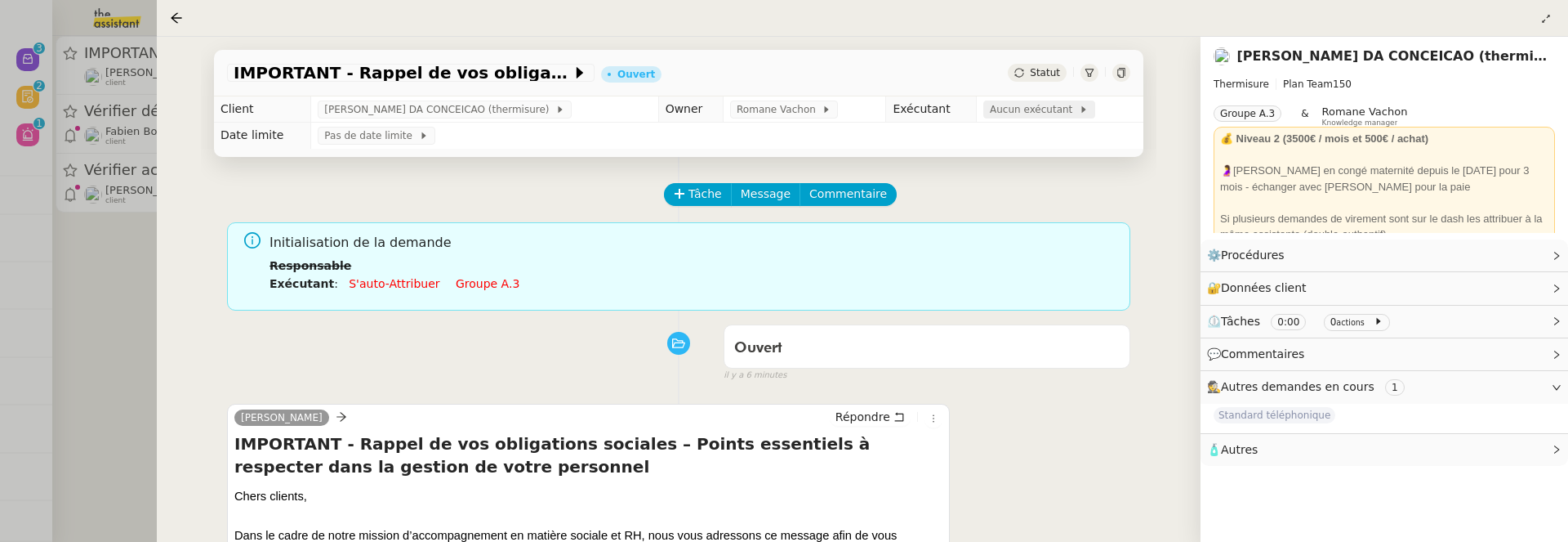
click at [1031, 107] on span "Aucun exécutant" at bounding box center [1034, 109] width 89 height 16
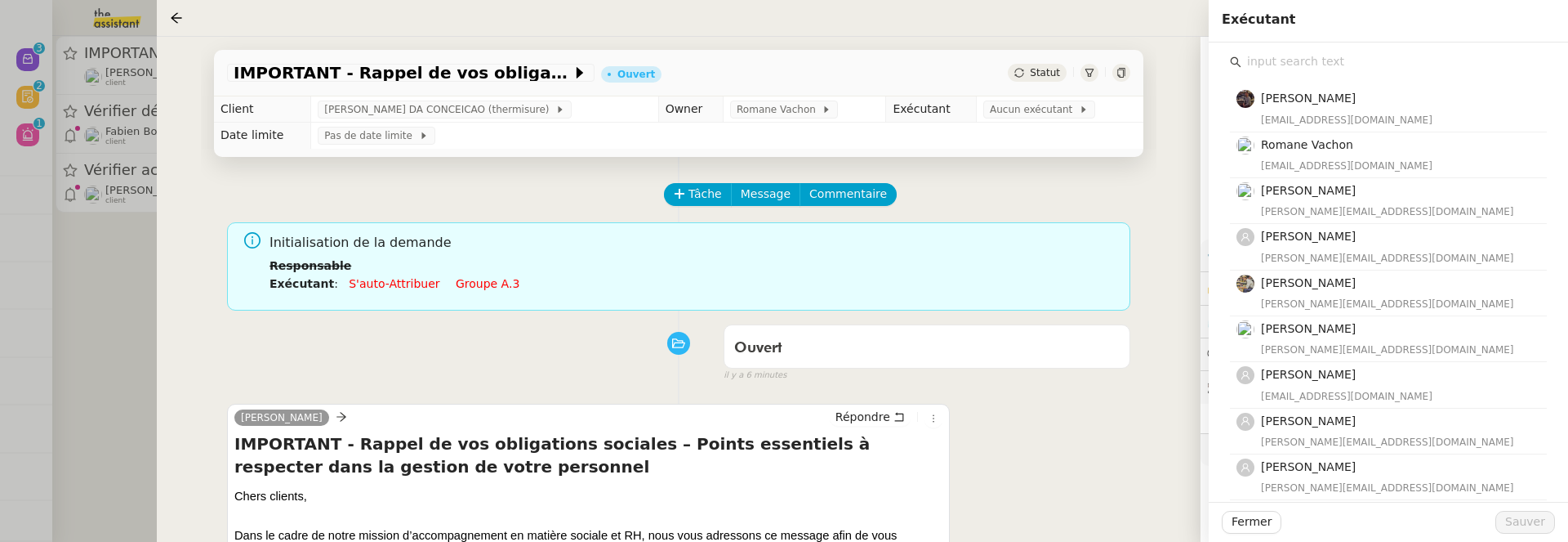
click at [1305, 62] on input "text" at bounding box center [1394, 62] width 306 height 22
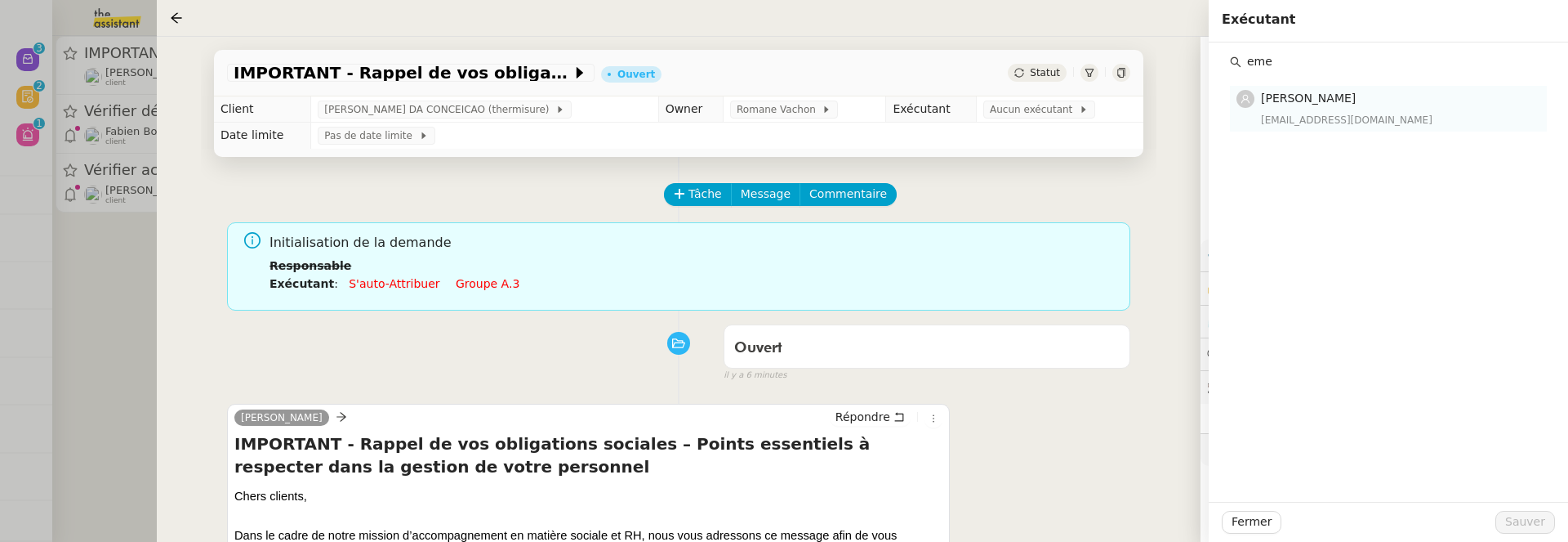
type input "eme"
click at [1342, 101] on span "[PERSON_NAME]" at bounding box center [1308, 98] width 95 height 13
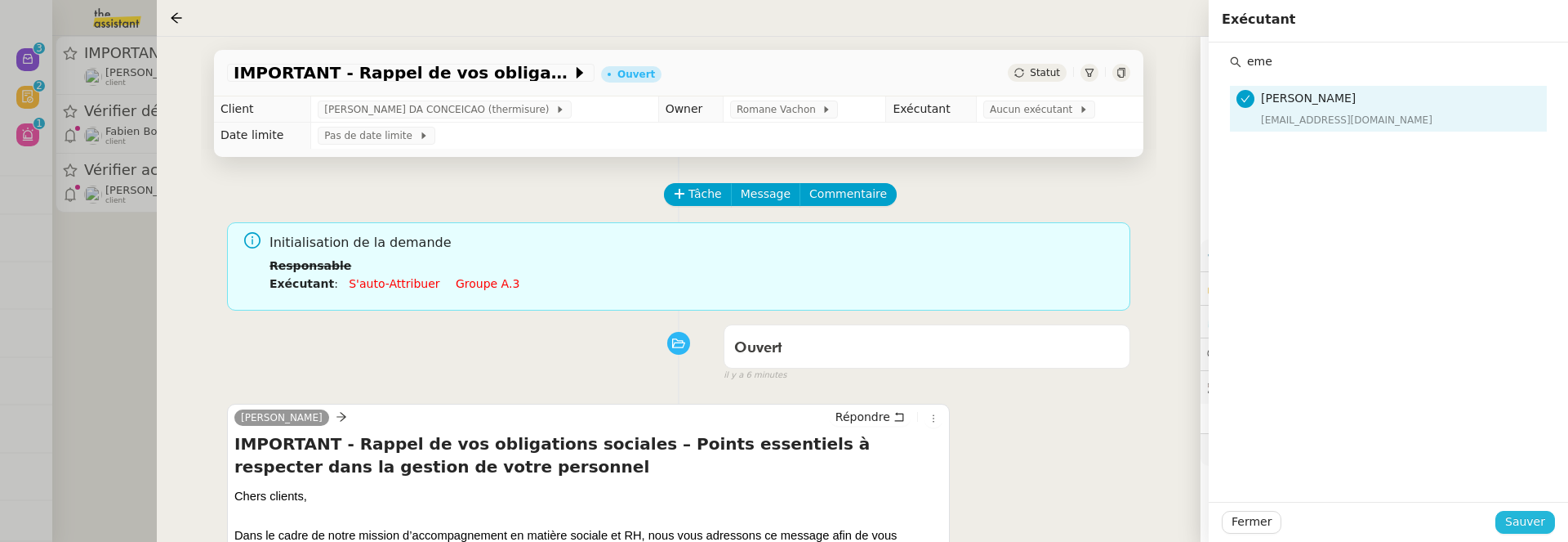
click at [1519, 523] on span "Sauver" at bounding box center [1526, 522] width 40 height 19
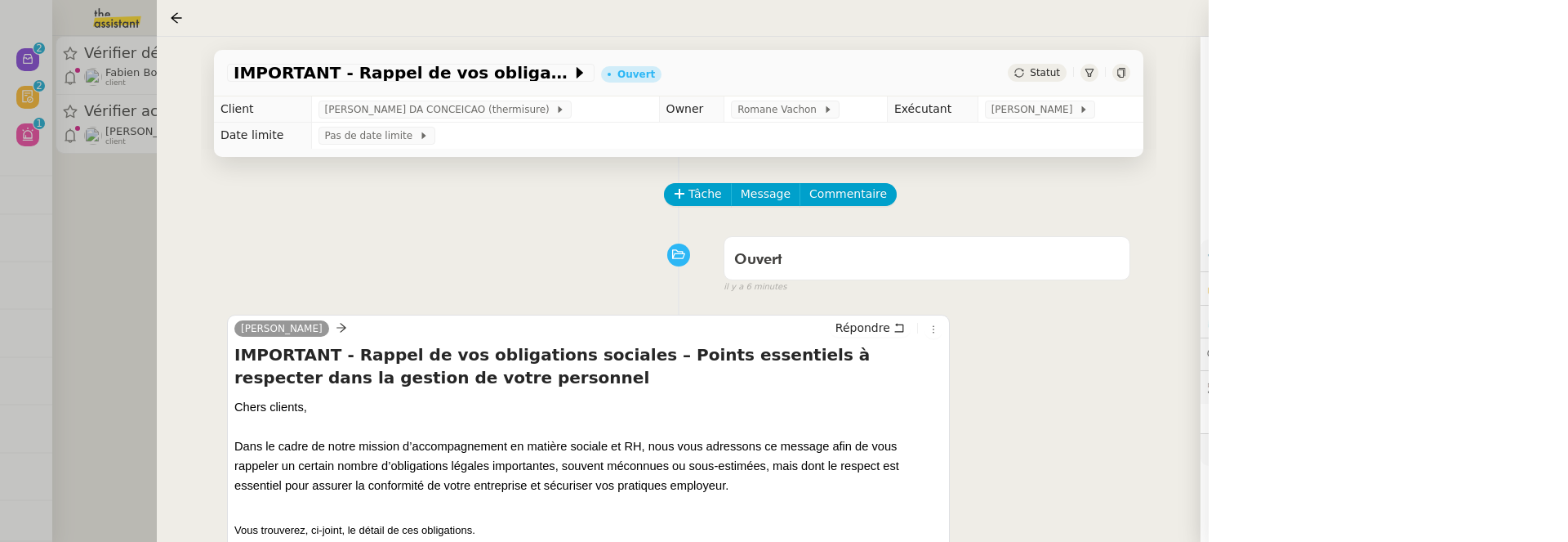
click at [157, 298] on div "IMPORTANT - Rappel de vos obligations sociales – Points essentiels à respecter …" at bounding box center [678, 288] width 1043 height 505
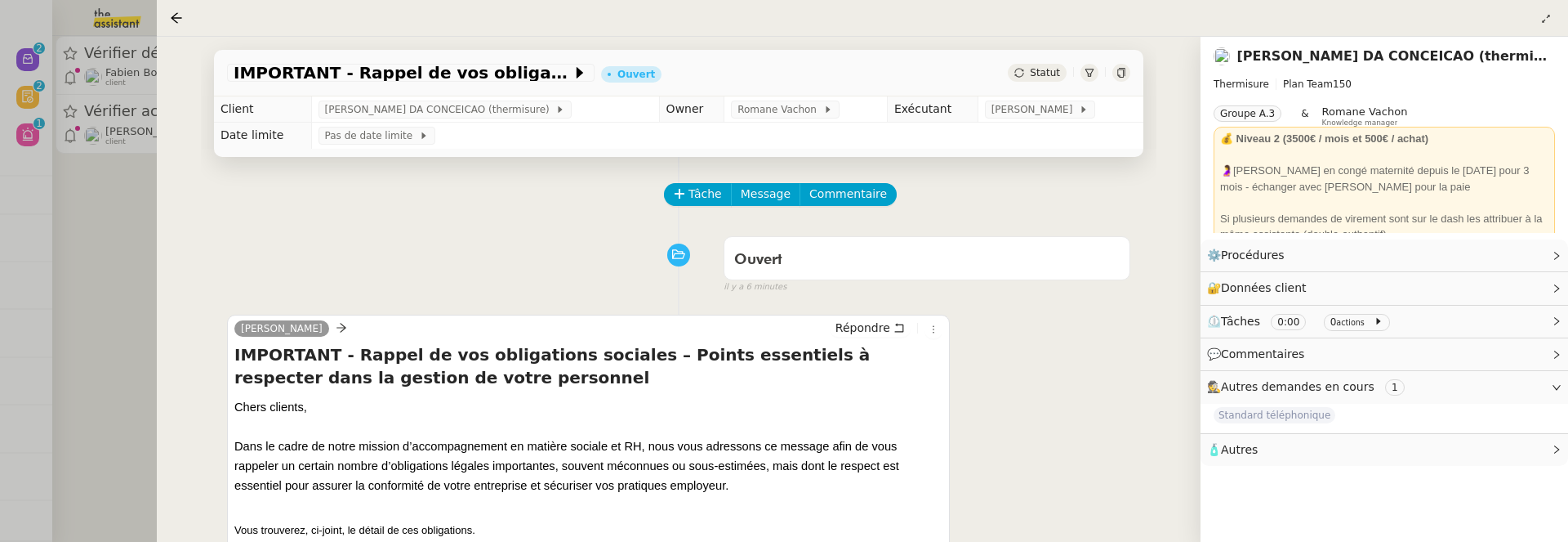
click at [122, 291] on div at bounding box center [784, 271] width 1568 height 542
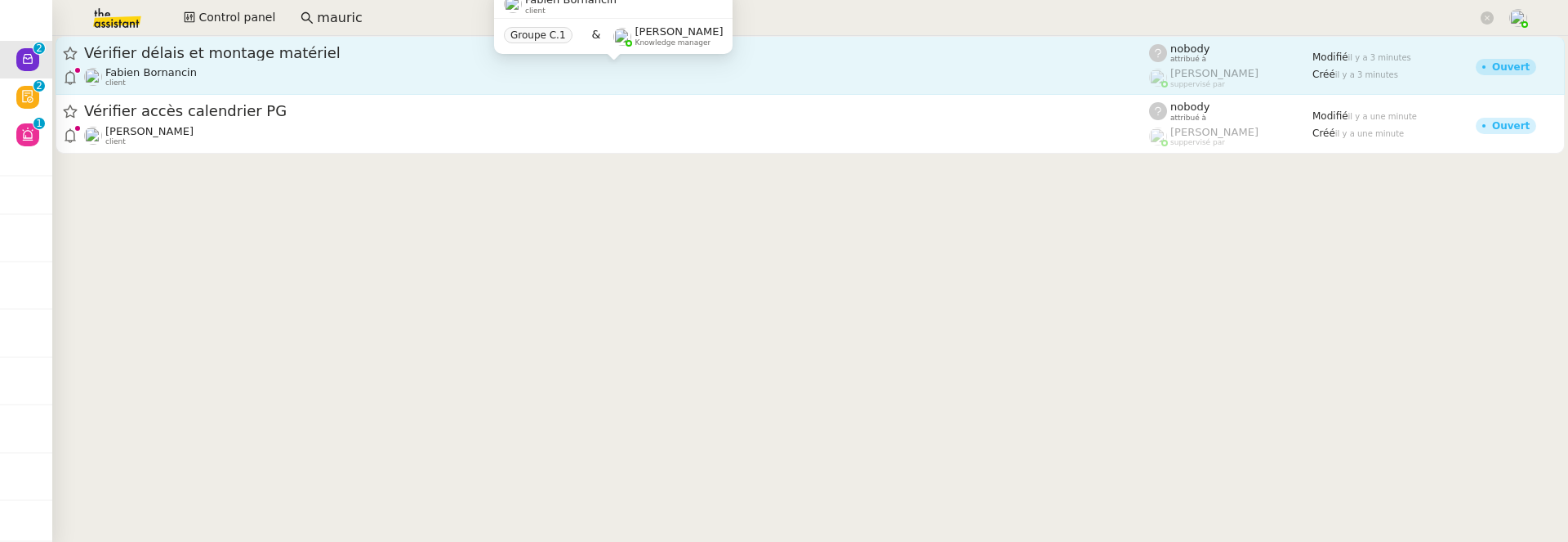
click at [256, 79] on div "Fabien Bornancin client" at bounding box center [617, 77] width 1065 height 21
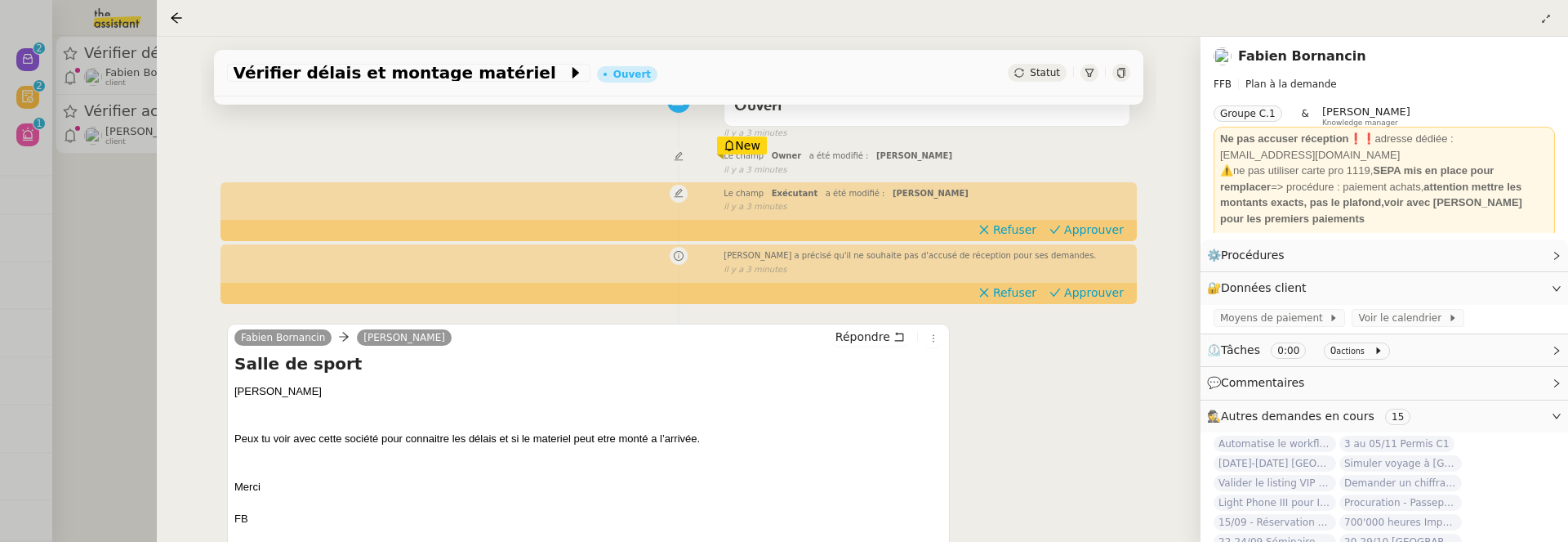
scroll to position [148, 0]
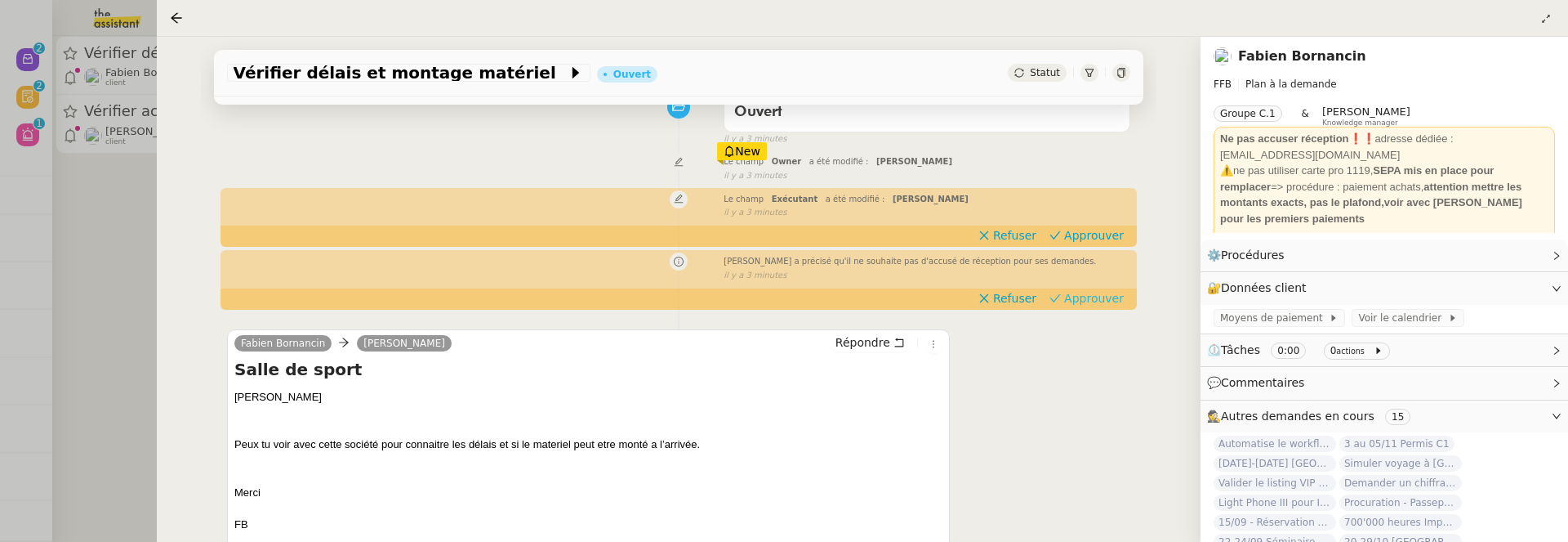
click at [1078, 305] on span "Approuver" at bounding box center [1094, 298] width 60 height 16
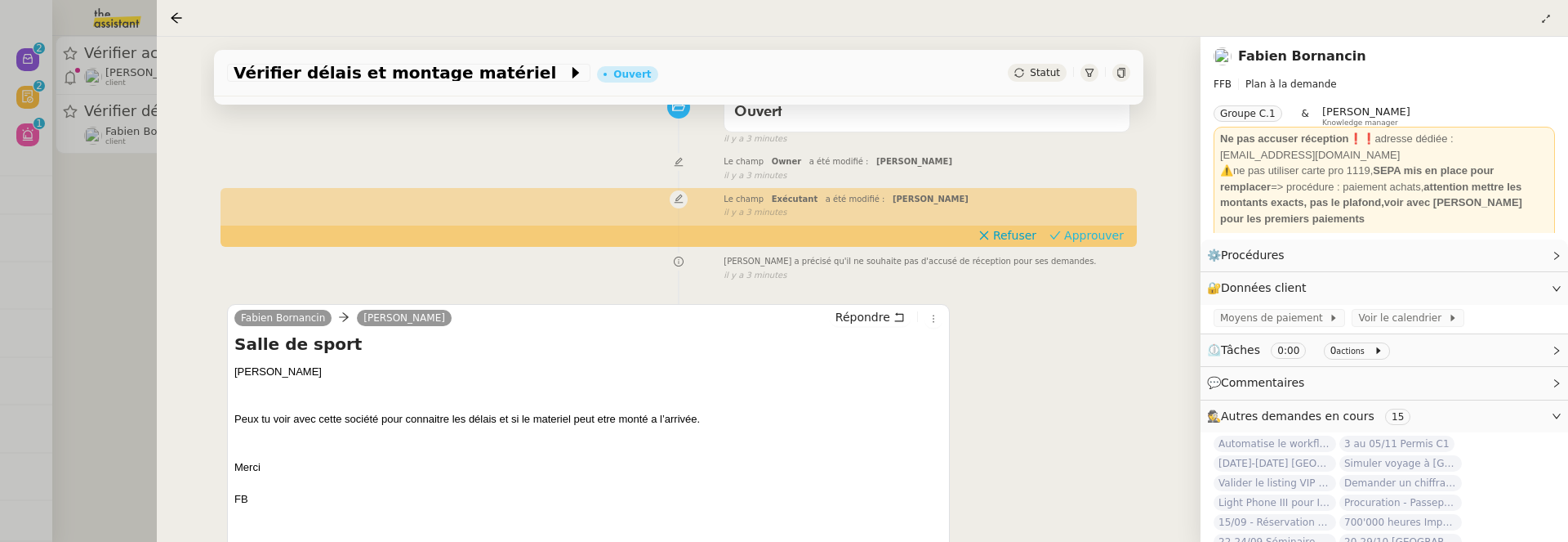
click at [1097, 236] on span "Approuver" at bounding box center [1094, 234] width 60 height 16
click at [134, 212] on div at bounding box center [784, 271] width 1568 height 542
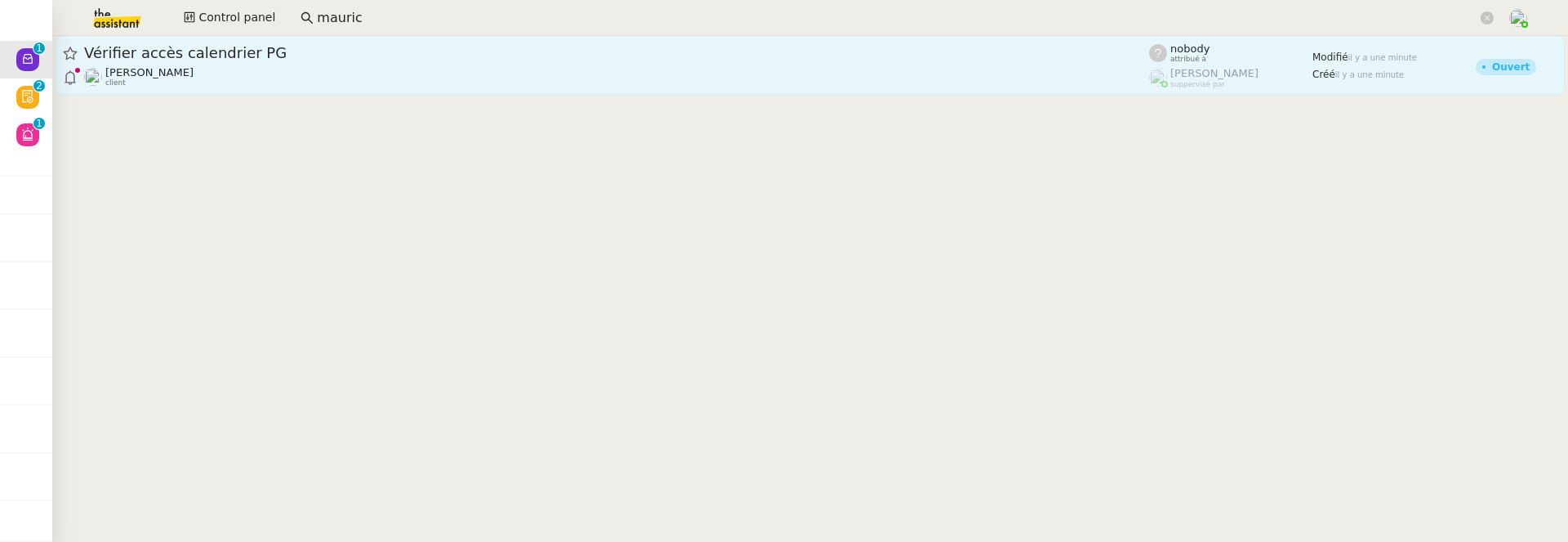
click at [276, 55] on span "Vérifier accès calendrier PG" at bounding box center [617, 53] width 1065 height 14
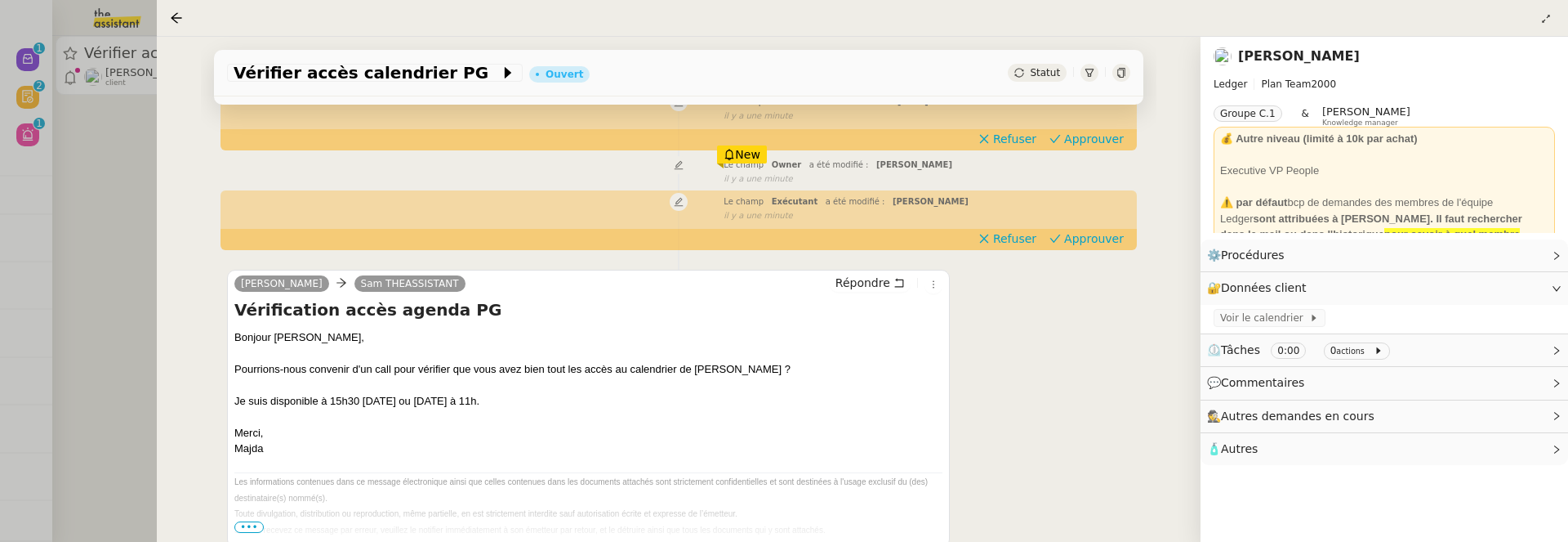
scroll to position [198, 0]
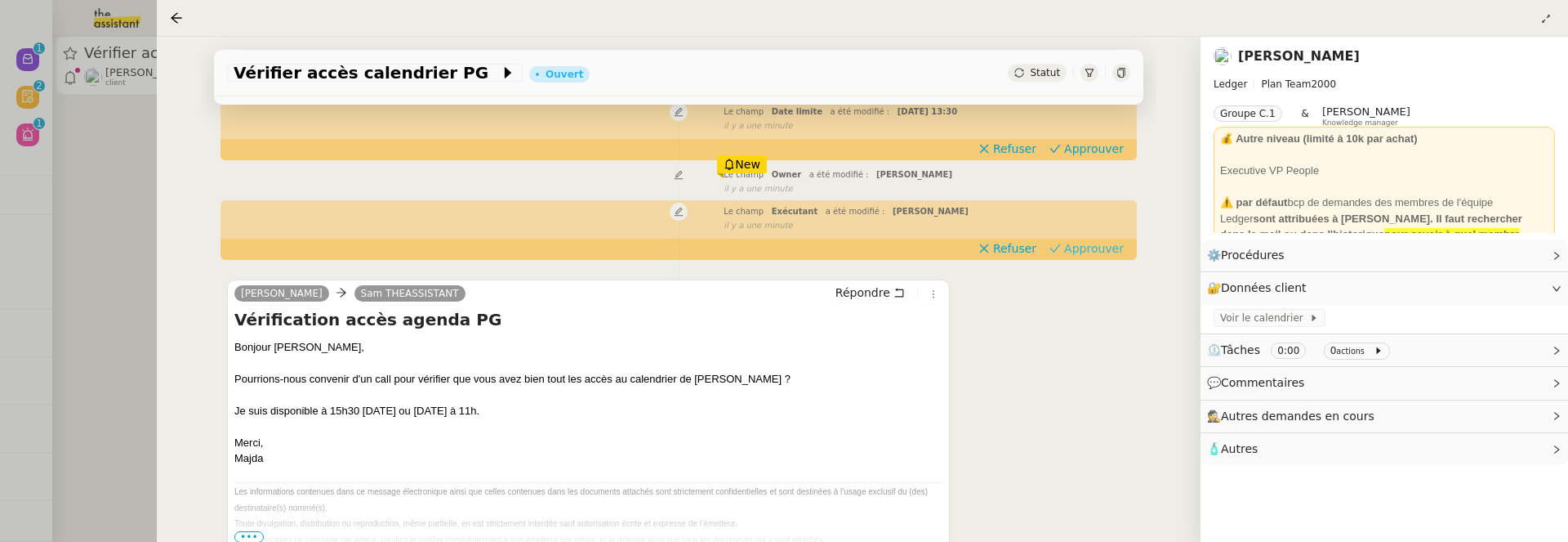
click at [1101, 242] on span "Approuver" at bounding box center [1094, 248] width 60 height 16
click at [1101, 153] on span "Approuver" at bounding box center [1094, 148] width 60 height 16
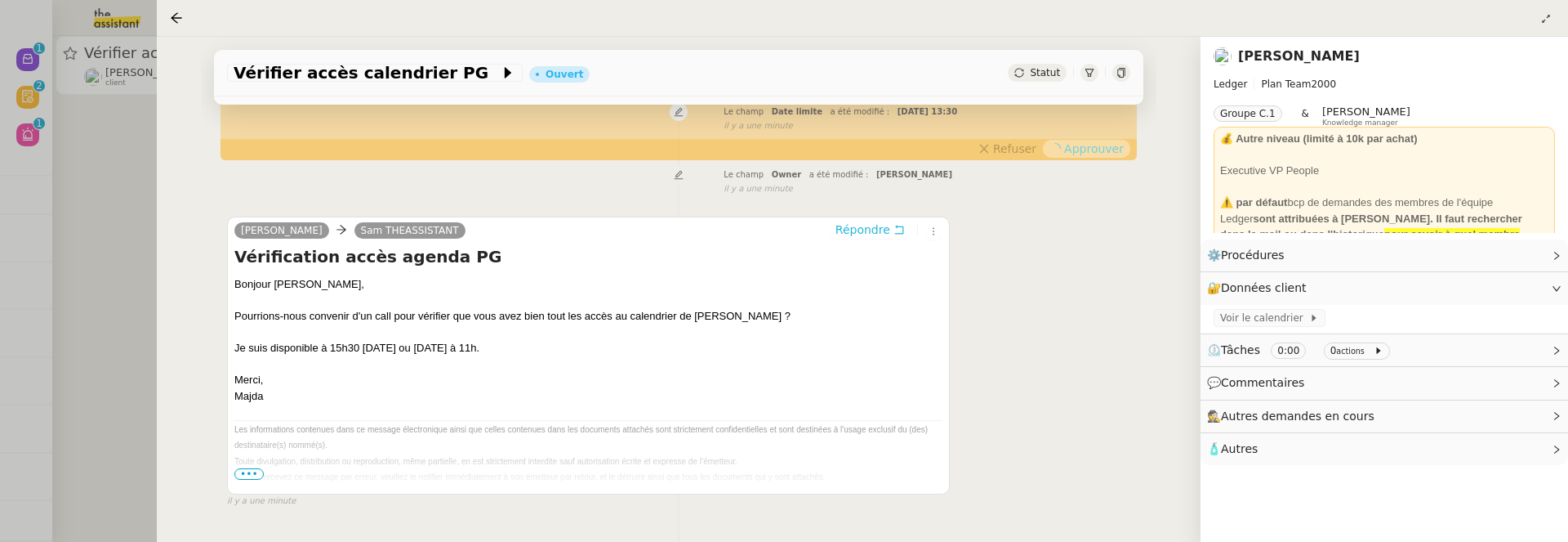
scroll to position [0, 0]
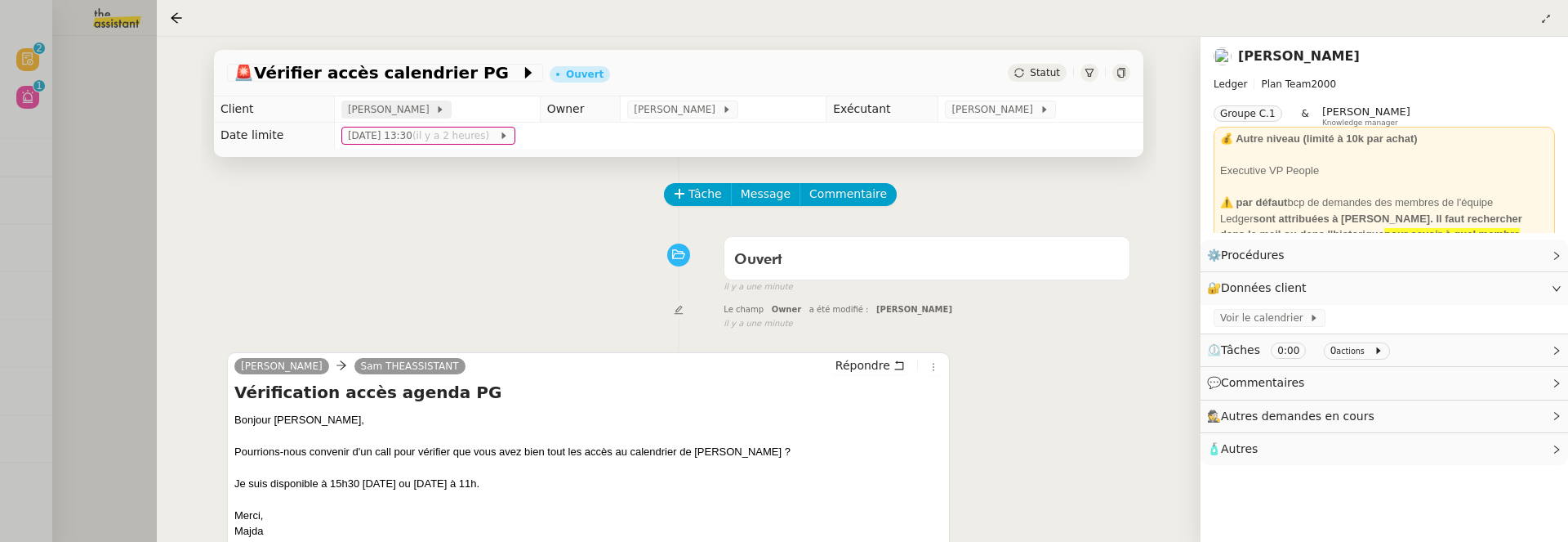
click at [406, 109] on span "Alexandre Blanc" at bounding box center [391, 109] width 87 height 16
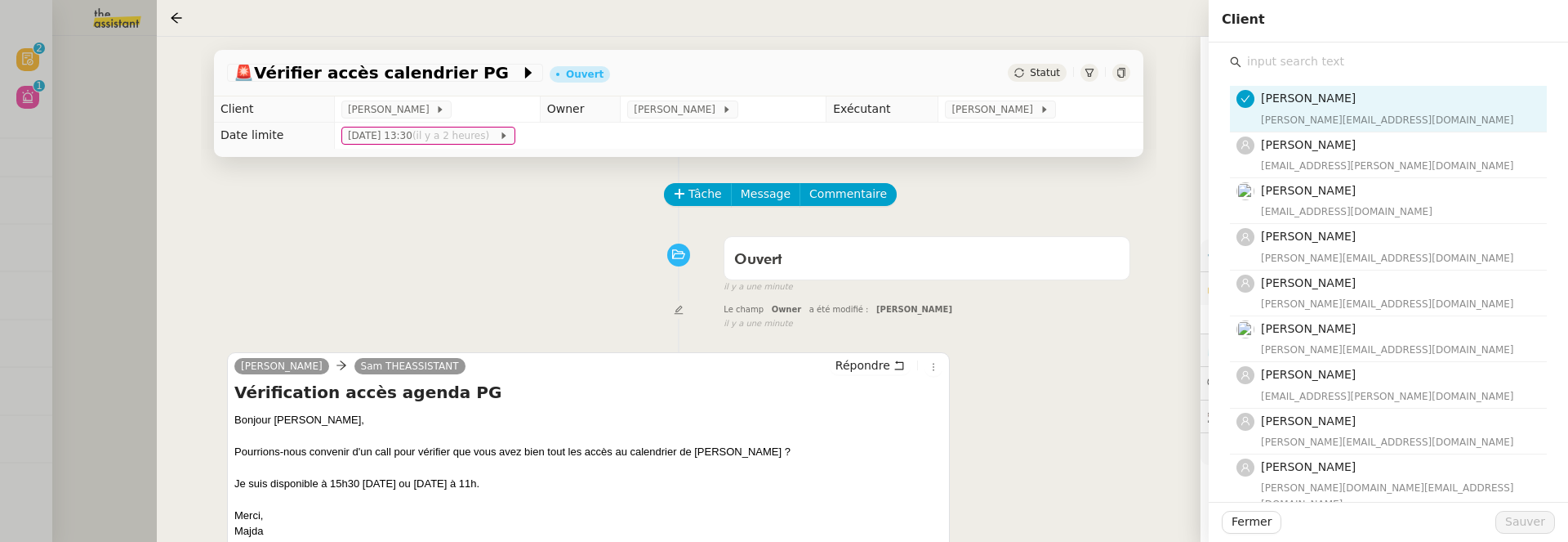
type input "pascal"
click at [1338, 332] on span "[PERSON_NAME]" at bounding box center [1308, 329] width 95 height 13
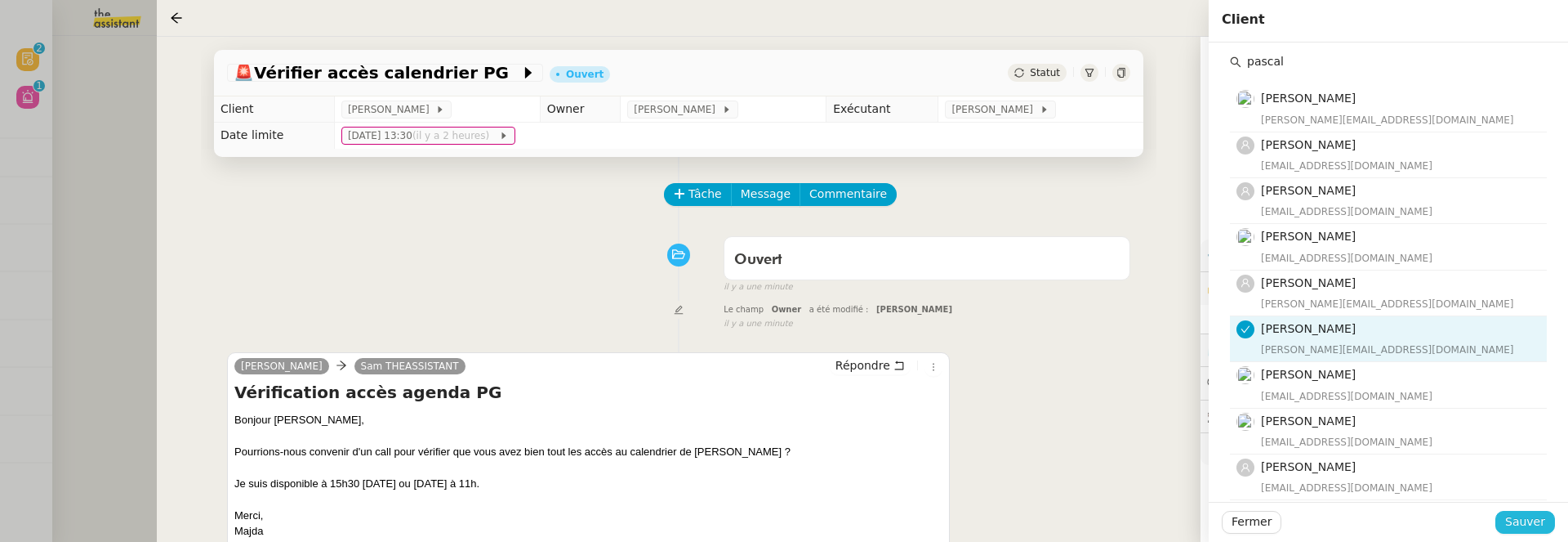
click at [1520, 518] on span "Sauver" at bounding box center [1526, 522] width 40 height 19
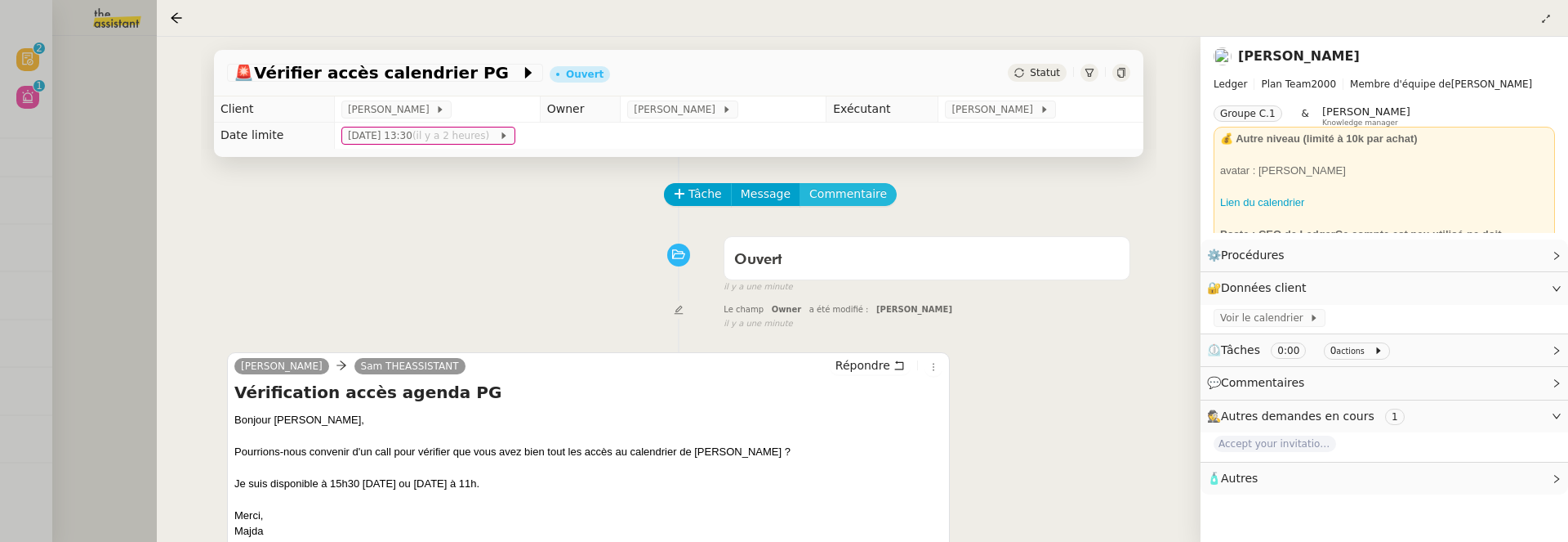
click at [852, 199] on span "Commentaire" at bounding box center [847, 194] width 78 height 19
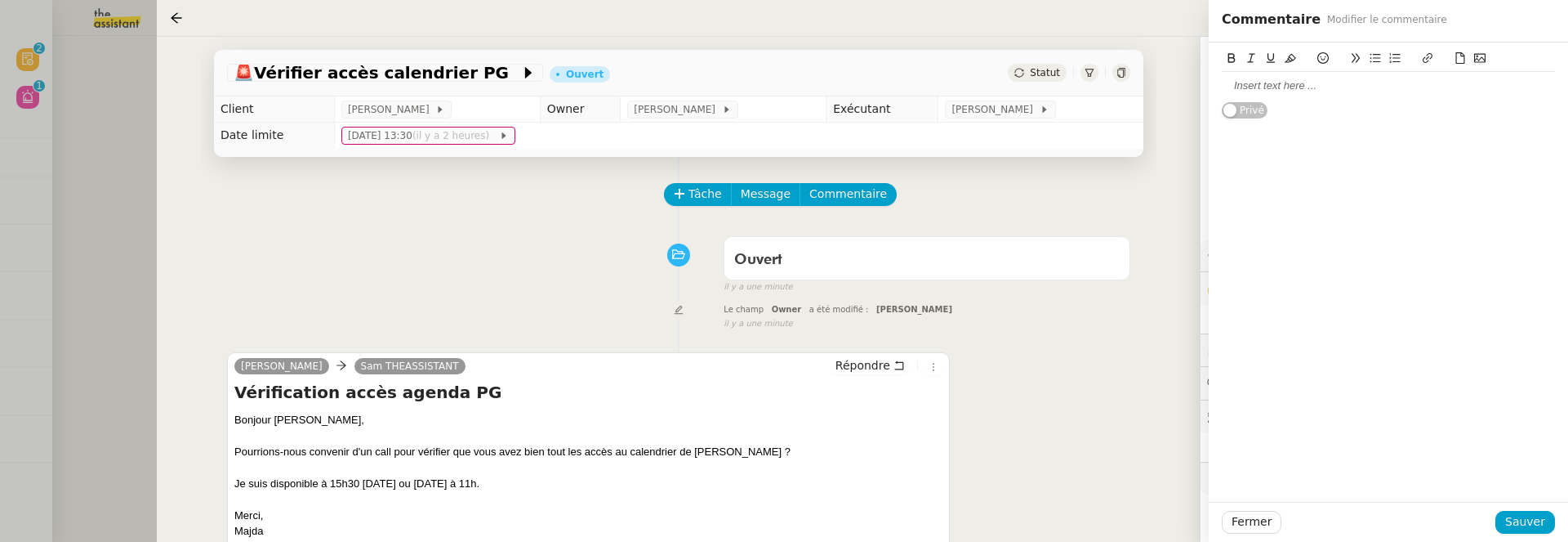
click at [1432, 90] on div at bounding box center [1388, 86] width 333 height 14
click at [1535, 533] on div "Fermer Sauver" at bounding box center [1388, 522] width 359 height 40
click at [1519, 516] on span "Sauver" at bounding box center [1526, 522] width 40 height 19
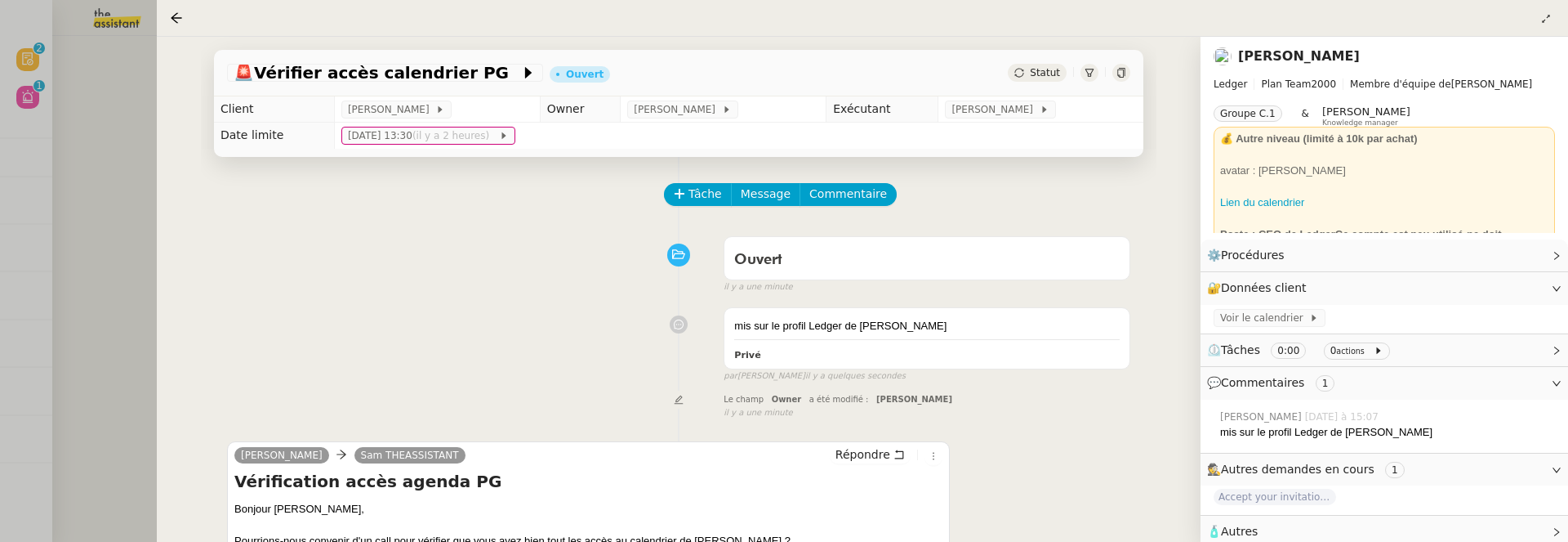
click at [129, 175] on div at bounding box center [784, 271] width 1568 height 542
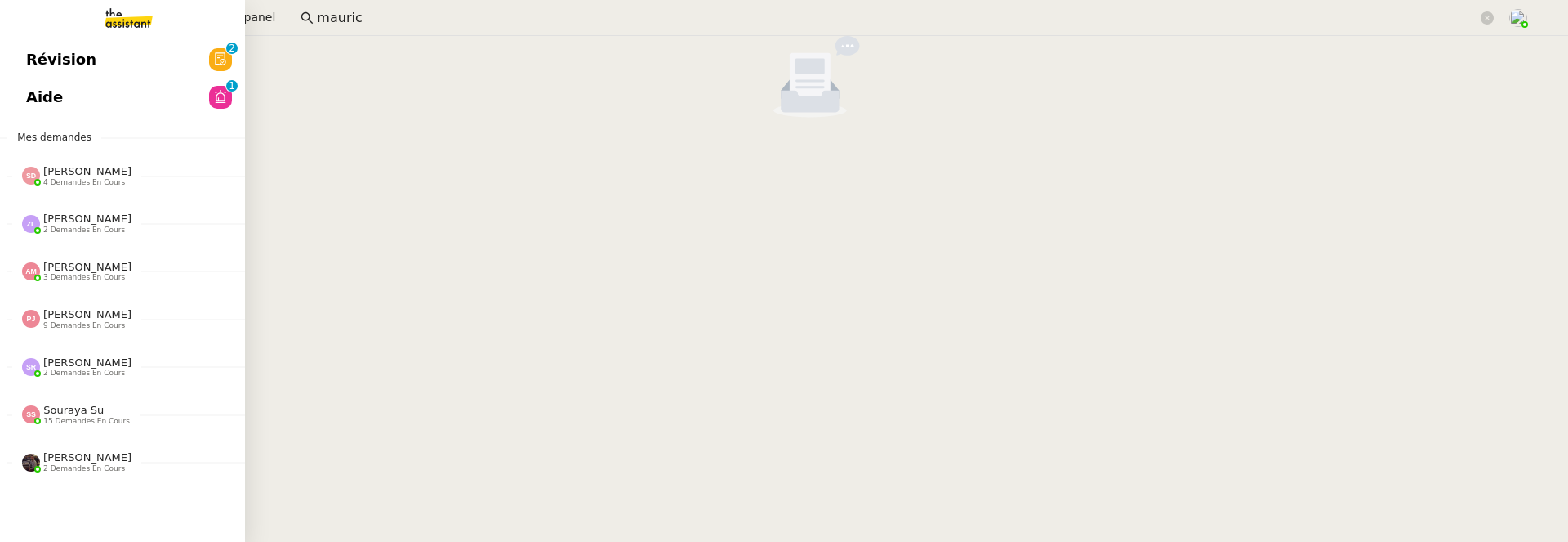
click at [15, 55] on link "Révision 0 1 2 3 4 5 6 7 8 9" at bounding box center [122, 60] width 245 height 37
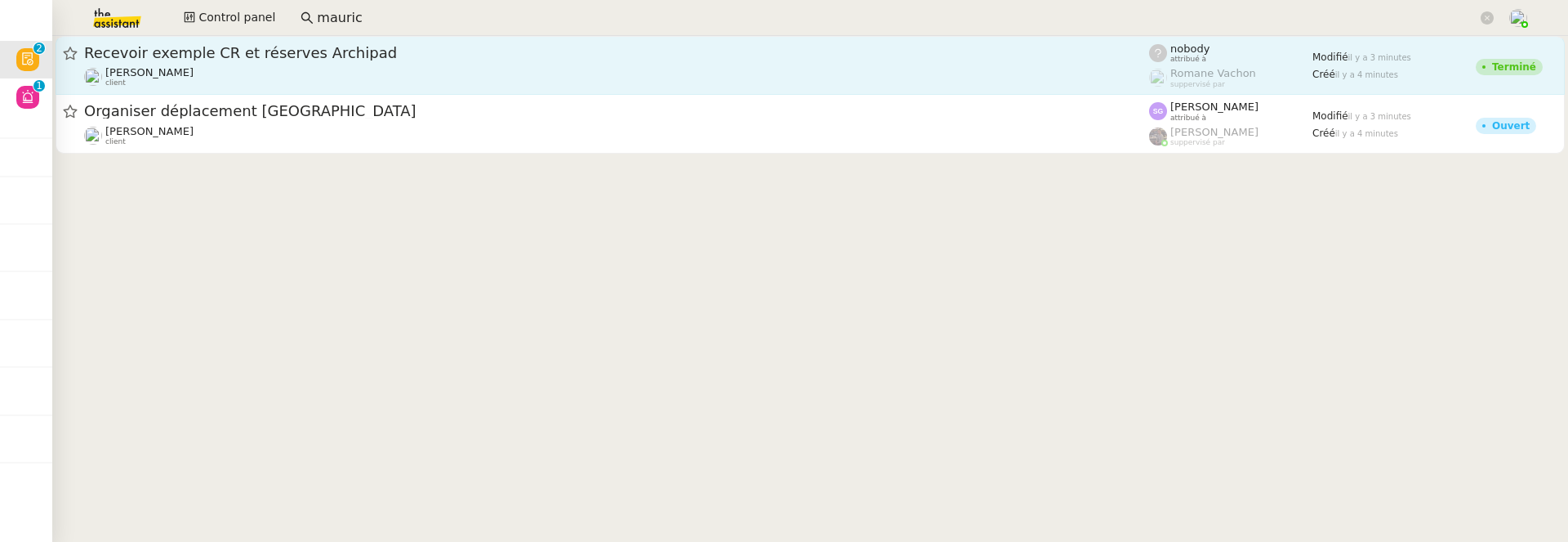
click at [483, 62] on div "Recevoir exemple CR et réserves Archipad Jeremy DUMONT-FILLON client" at bounding box center [617, 65] width 1065 height 44
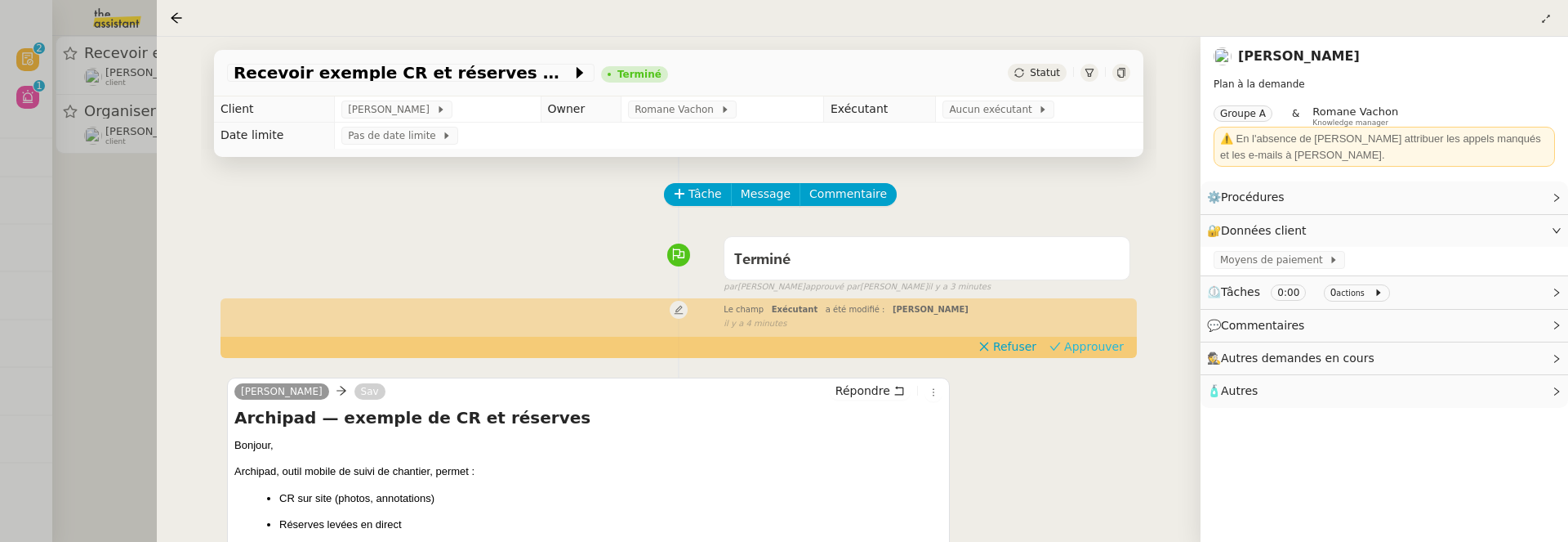
click at [1091, 350] on span "Approuver" at bounding box center [1094, 346] width 60 height 16
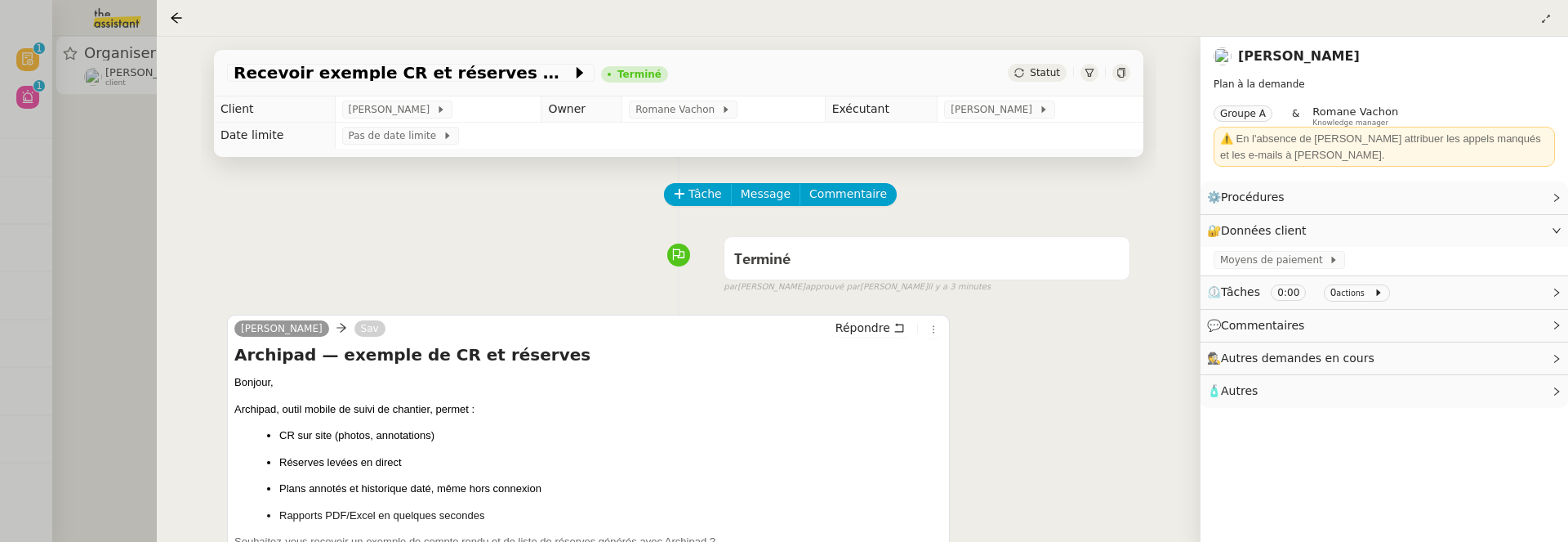
click at [118, 254] on div at bounding box center [784, 271] width 1568 height 542
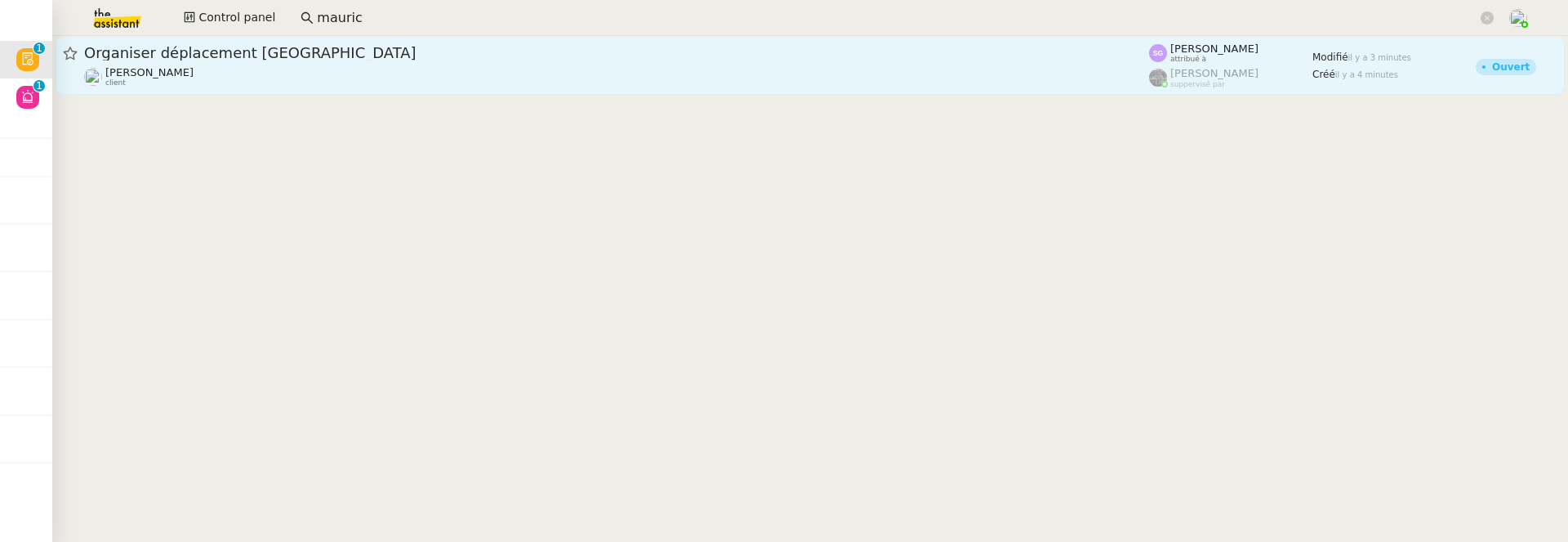
click at [313, 67] on div "[PERSON_NAME] client" at bounding box center [617, 77] width 1065 height 21
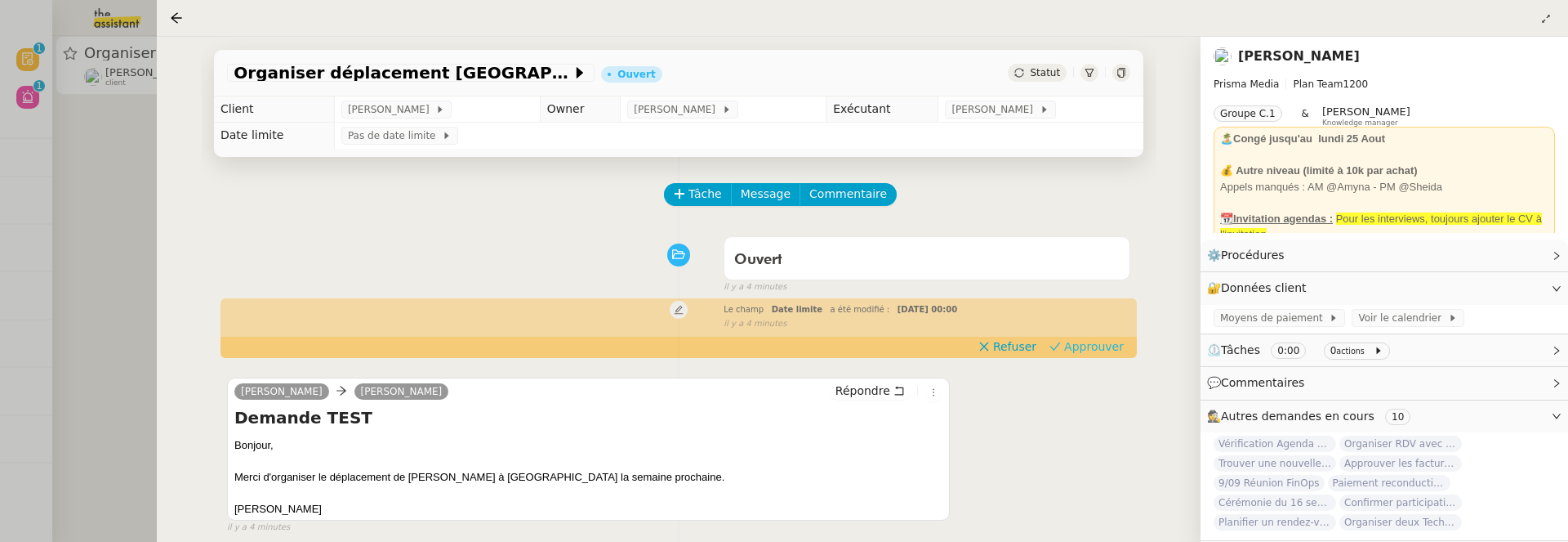
click at [1100, 354] on span "Approuver" at bounding box center [1094, 346] width 60 height 16
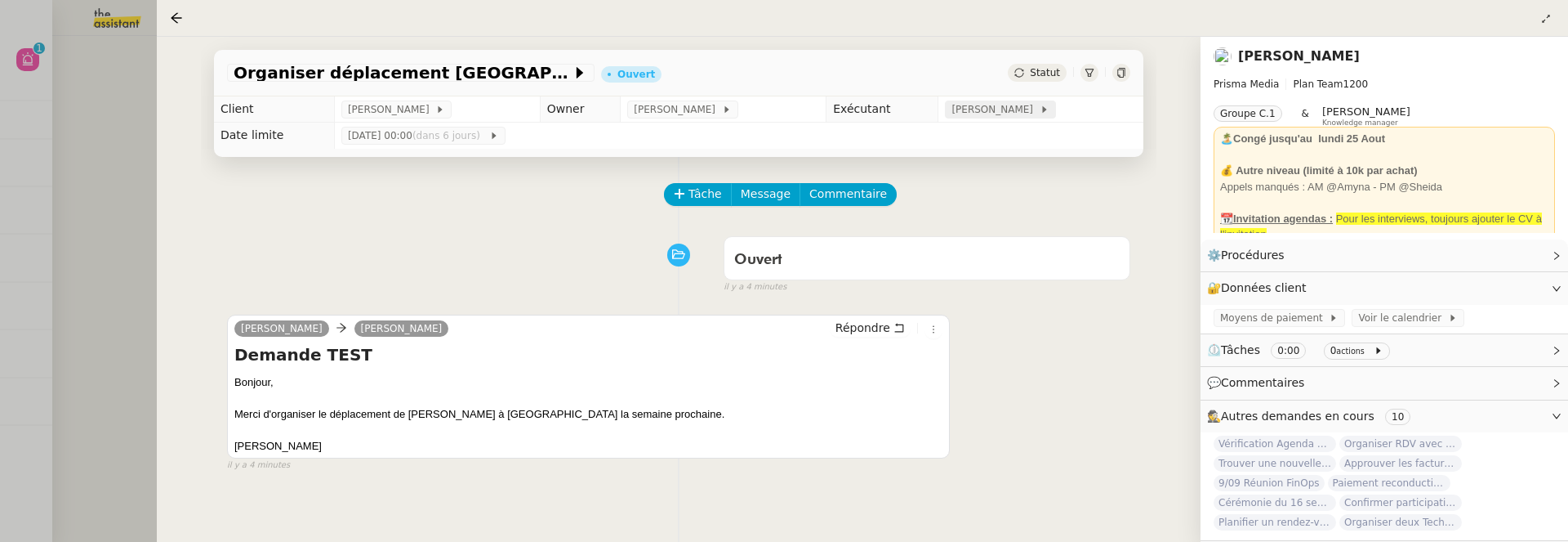
click at [963, 109] on span "[PERSON_NAME]" at bounding box center [994, 109] width 87 height 16
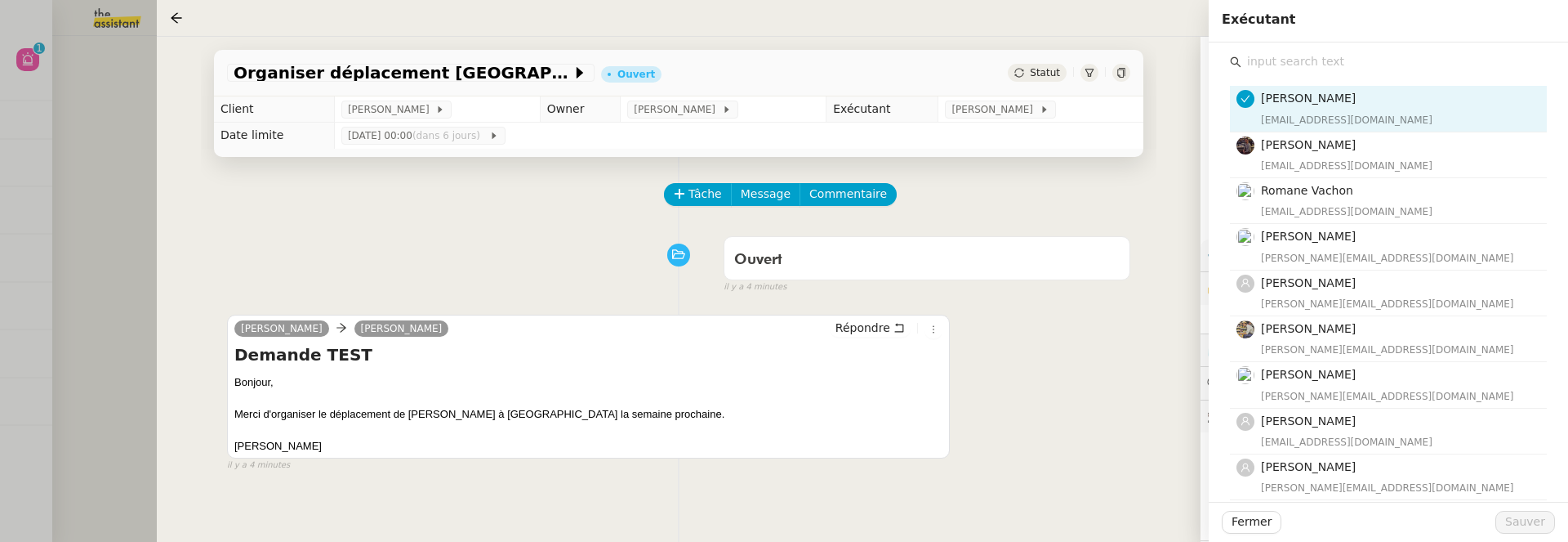
click at [1060, 422] on div "Pierre Rateau Lisa Green Répondre Demande TEST Bonjour, Merci d'organiser le dé…" at bounding box center [678, 385] width 903 height 172
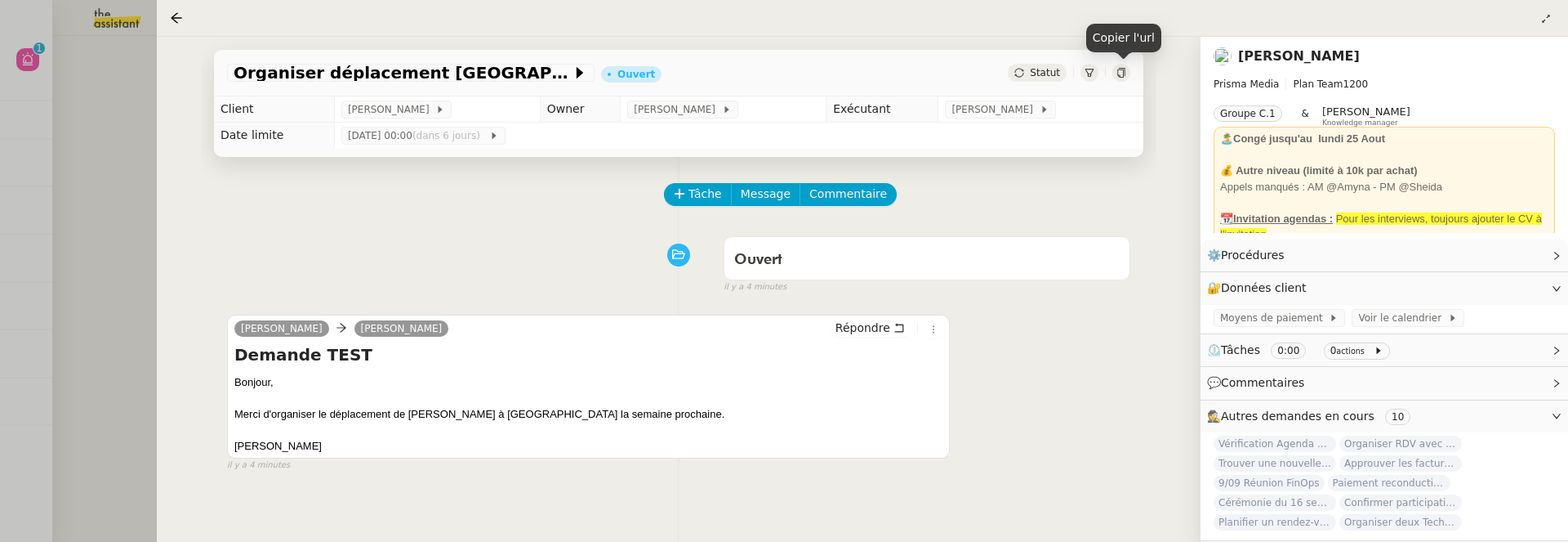
click at [1120, 73] on icon at bounding box center [1121, 73] width 10 height 10
click at [152, 227] on div at bounding box center [784, 271] width 1568 height 542
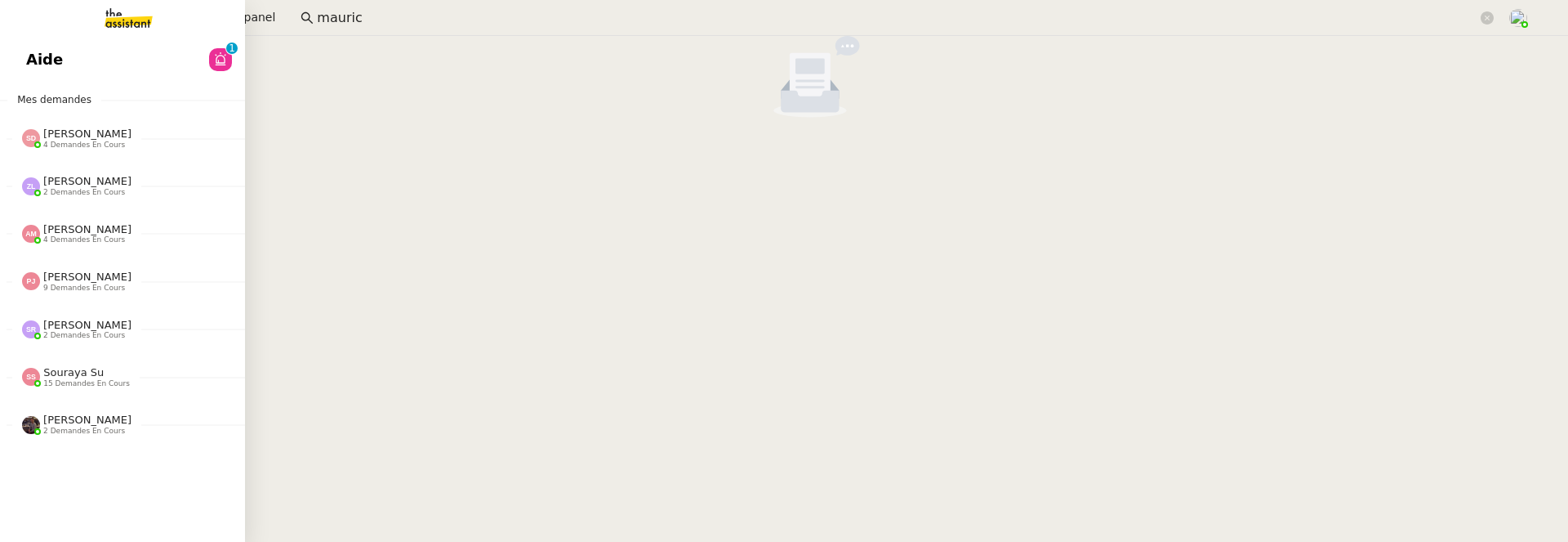
click at [28, 75] on link "Aide 0 1 2 3 4 5 6 7 8 9" at bounding box center [122, 60] width 245 height 37
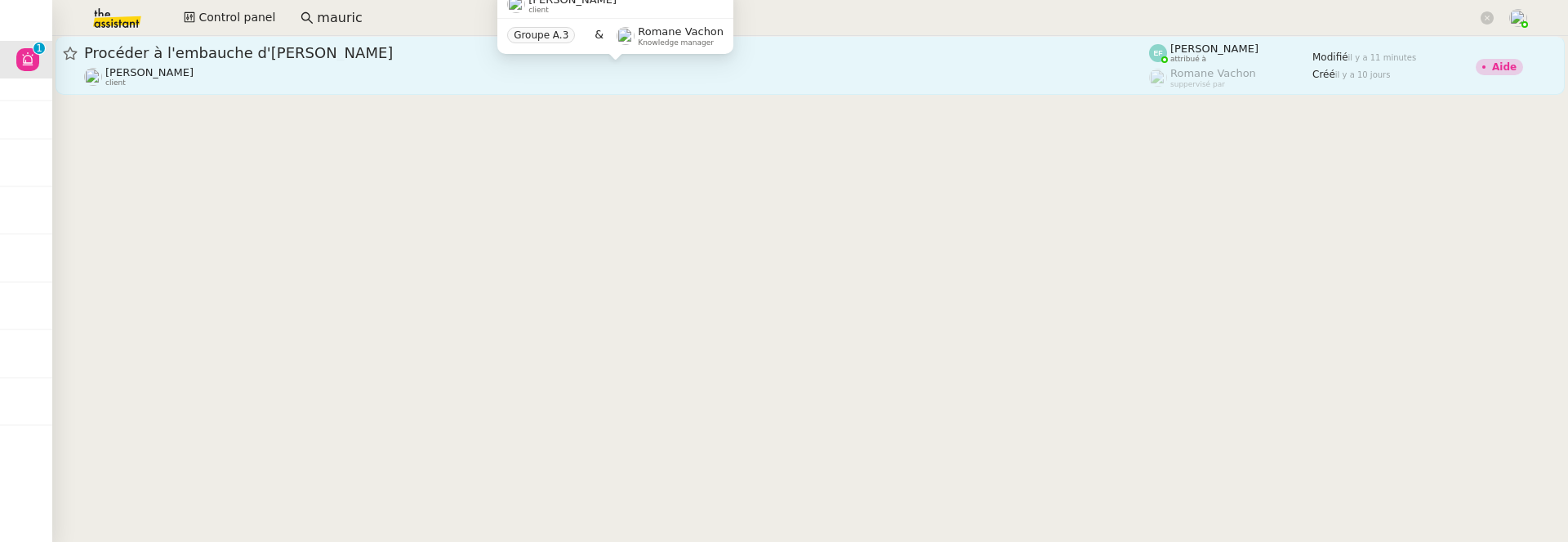
click at [476, 70] on div "Manon Loustau client" at bounding box center [617, 77] width 1065 height 21
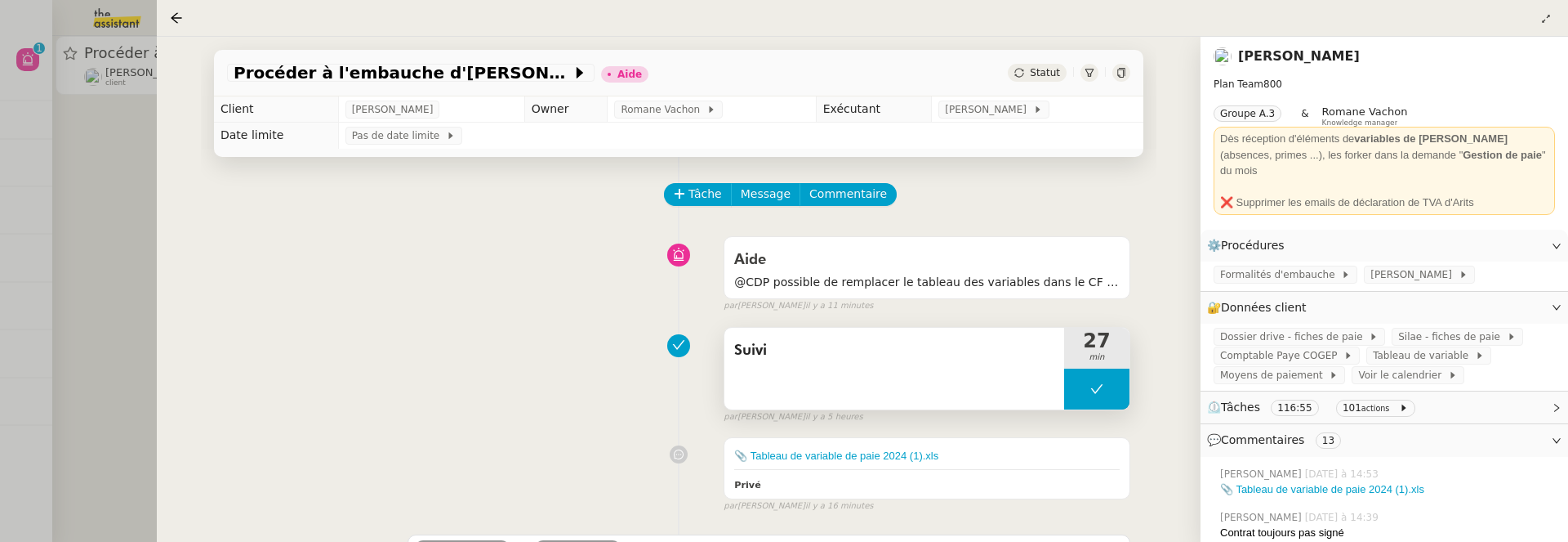
scroll to position [80, 0]
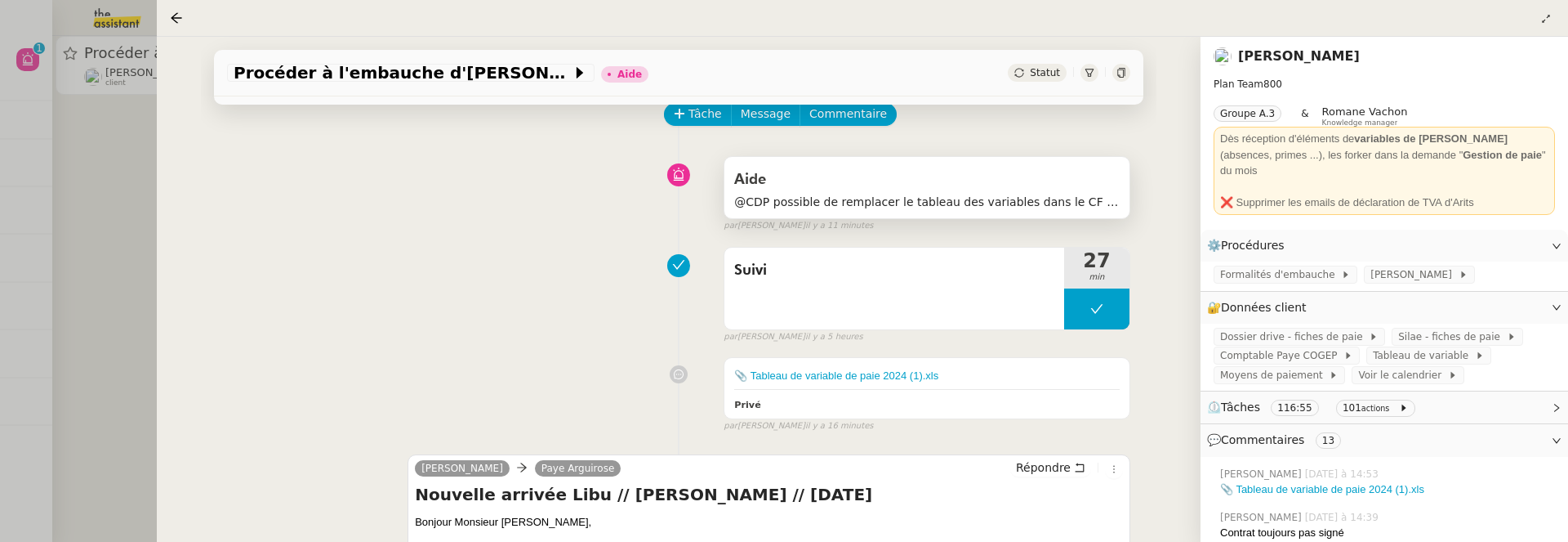
click at [1085, 204] on span "@CDP possible de remplacer le tableau des variables dans le CF par l'excel en p…" at bounding box center [926, 203] width 385 height 19
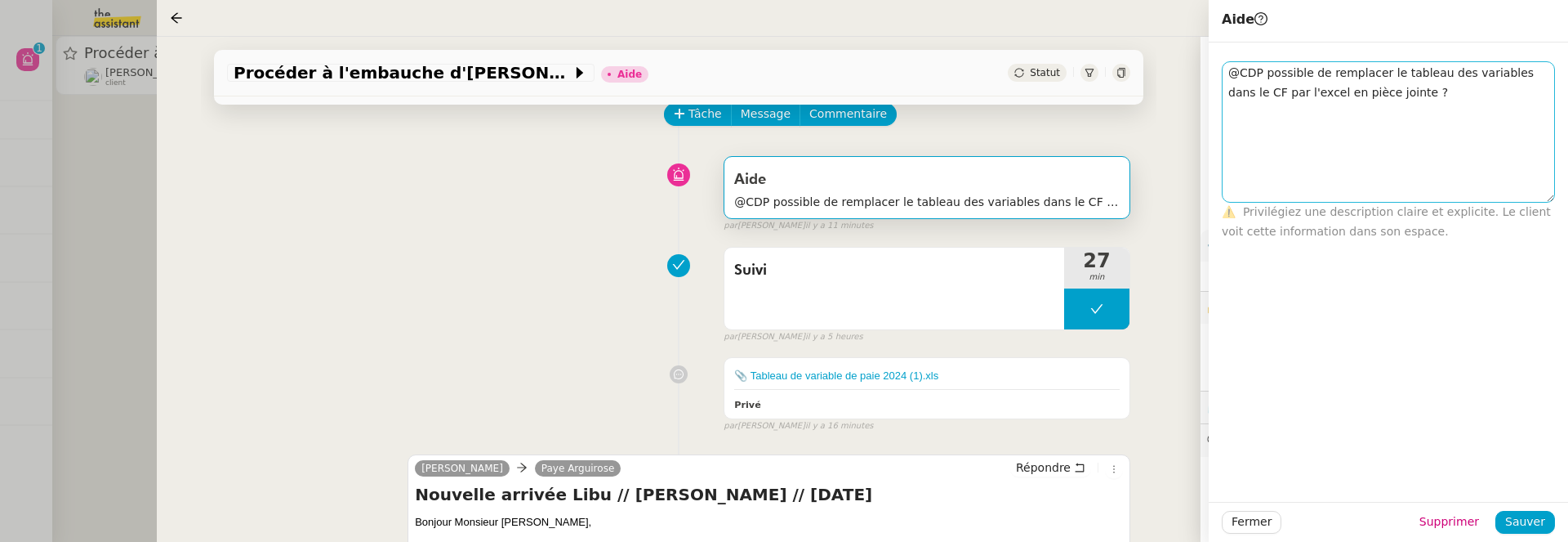
drag, startPoint x: 1550, startPoint y: 80, endPoint x: 1550, endPoint y: 195, distance: 115.0
click at [1550, 197] on textarea "@CDP possible de remplacer le tableau des variables dans le CF par l'excel en p…" at bounding box center [1388, 132] width 333 height 141
click at [685, 335] on div "Suivi 27 min false par Emelyne F. il y a 5 heures" at bounding box center [678, 291] width 903 height 105
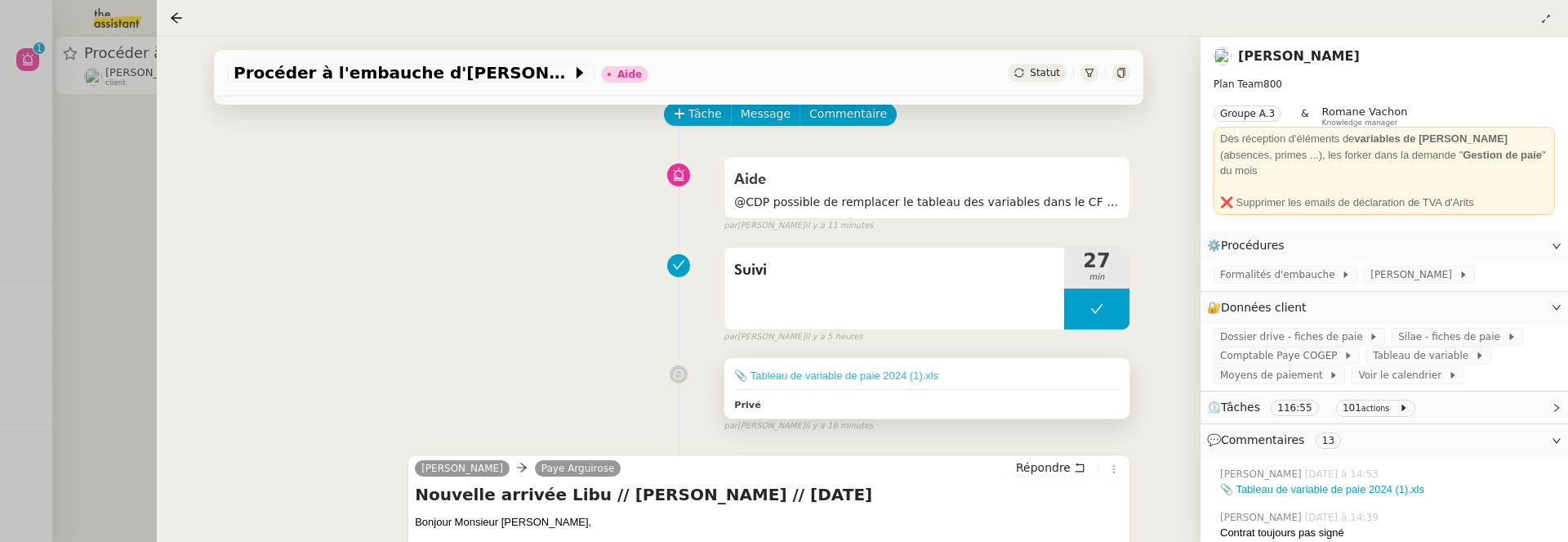
click at [878, 372] on link "📎 Tableau de variable de paie 2024 (1).xls" at bounding box center [836, 375] width 205 height 12
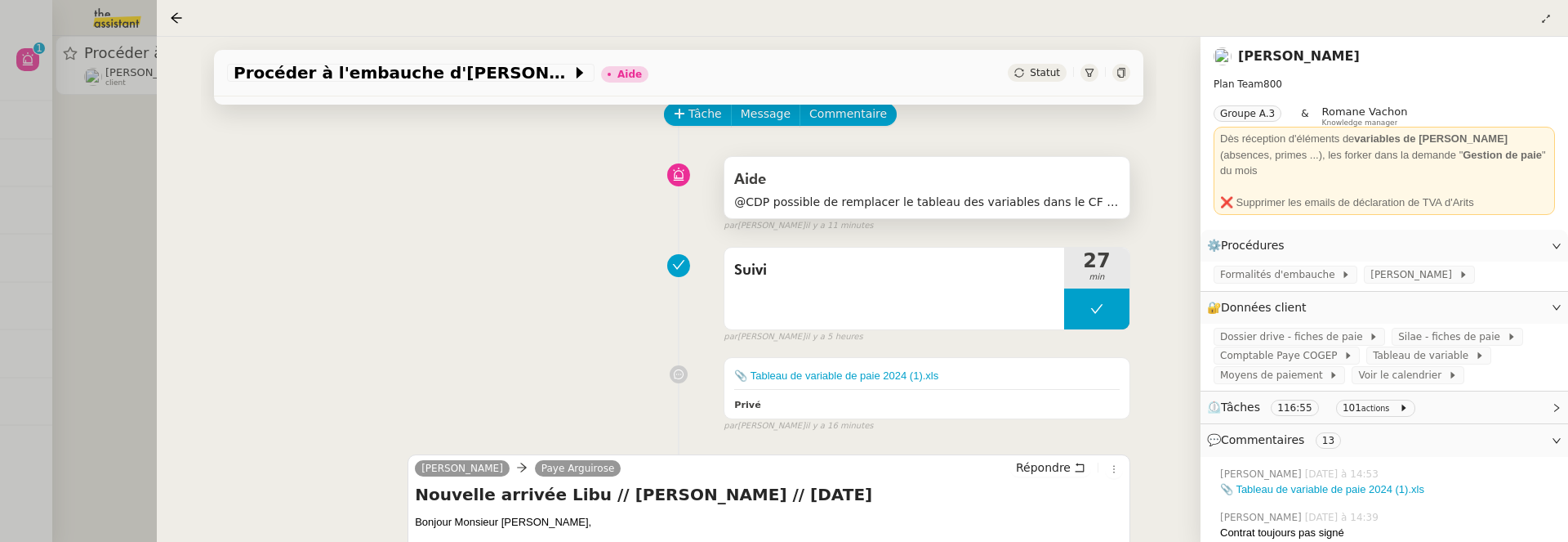
click at [1097, 211] on div "Aide @CDP possible de remplacer le tableau des variables dans le CF par l'excel…" at bounding box center [927, 187] width 405 height 62
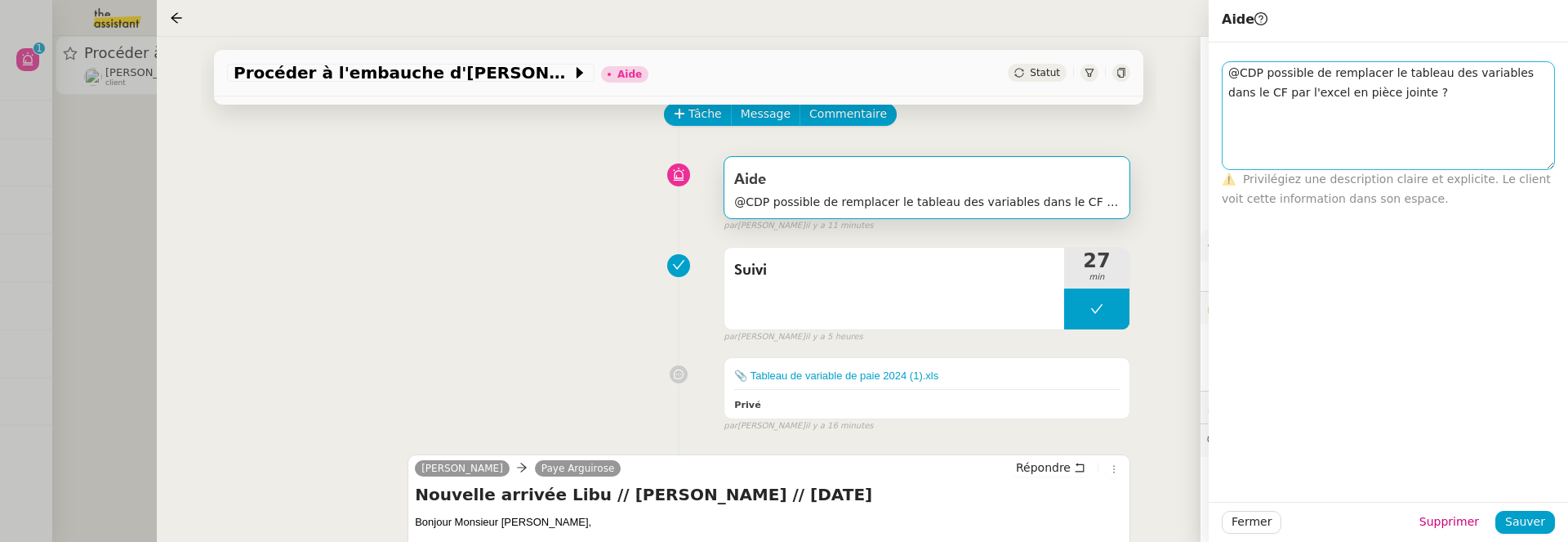
drag, startPoint x: 1549, startPoint y: 77, endPoint x: 1545, endPoint y: 158, distance: 81.1
click at [1545, 158] on textarea "@CDP possible de remplacer le tableau des variables dans le CF par l'excel en p…" at bounding box center [1388, 115] width 333 height 109
click at [650, 263] on div at bounding box center [679, 265] width 90 height 23
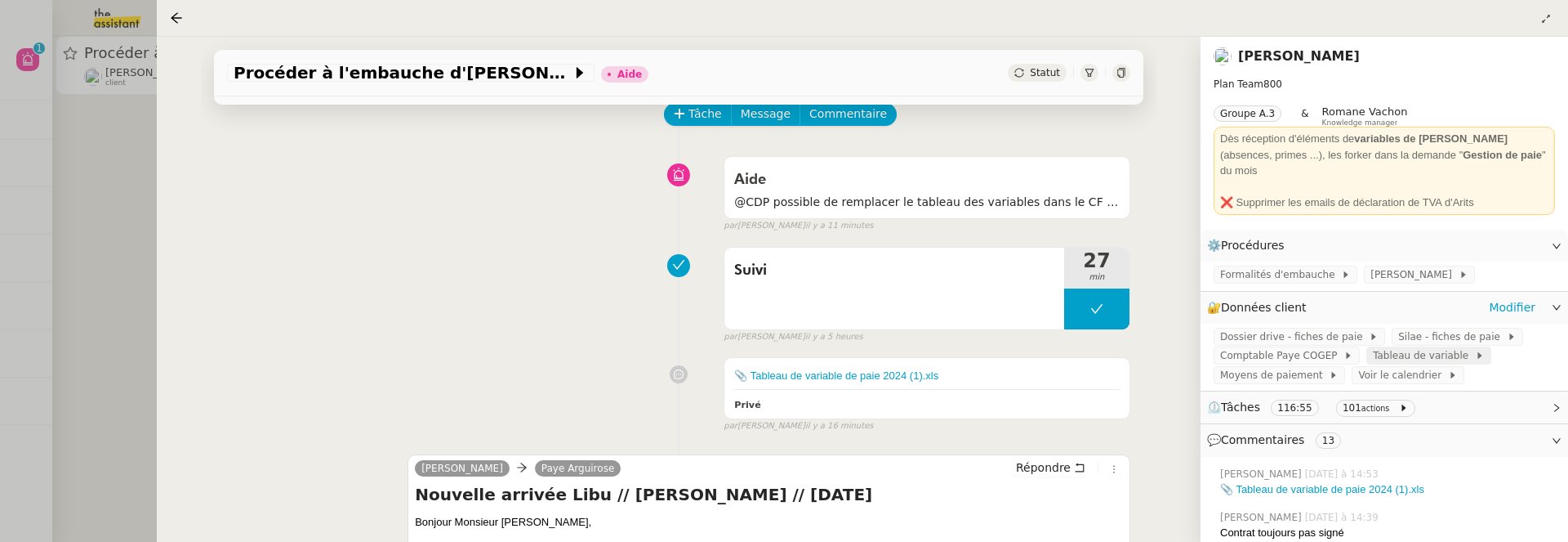
click at [1405, 347] on span "Tableau de variable" at bounding box center [1424, 355] width 102 height 16
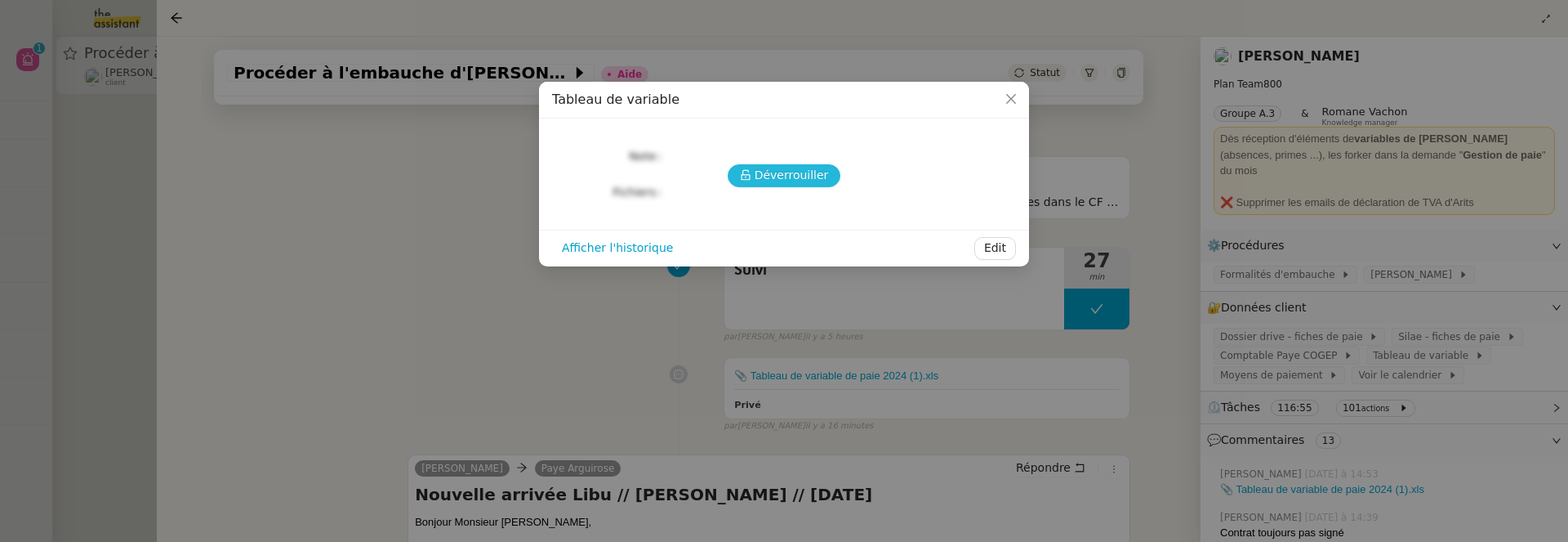
click at [782, 164] on button "Déverrouiller" at bounding box center [784, 176] width 113 height 23
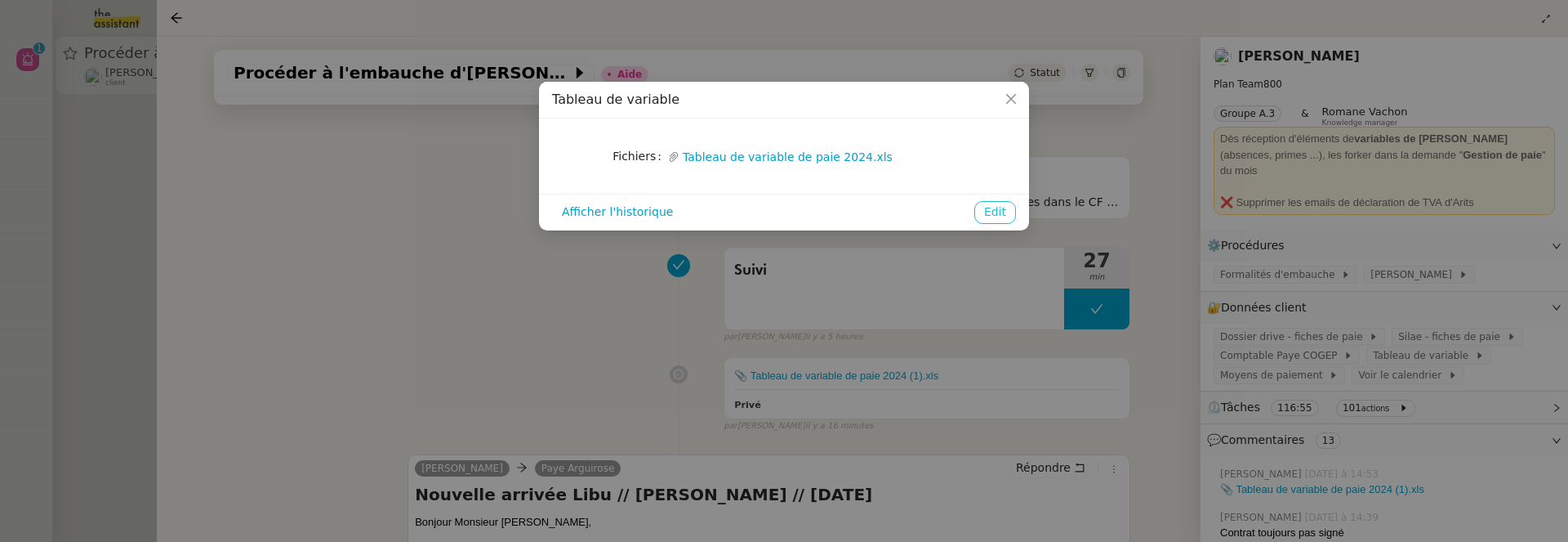
click at [1003, 209] on span "Edit" at bounding box center [994, 212] width 22 height 19
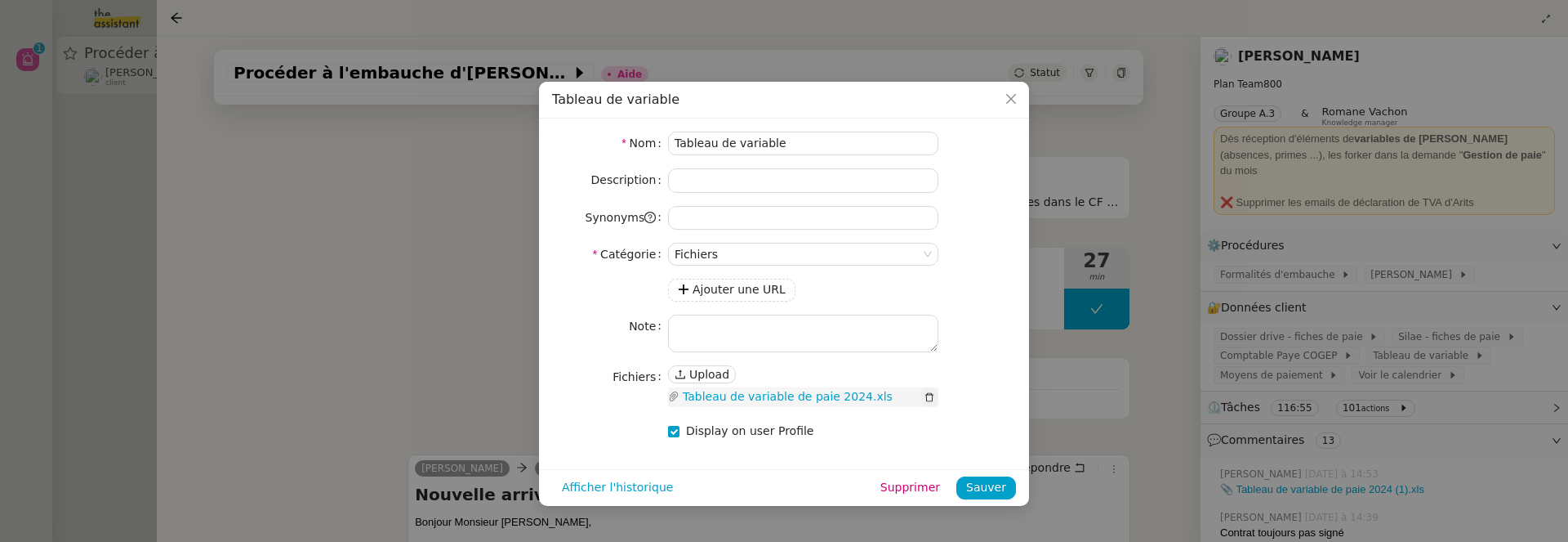
click at [933, 394] on icon "button" at bounding box center [929, 397] width 9 height 9
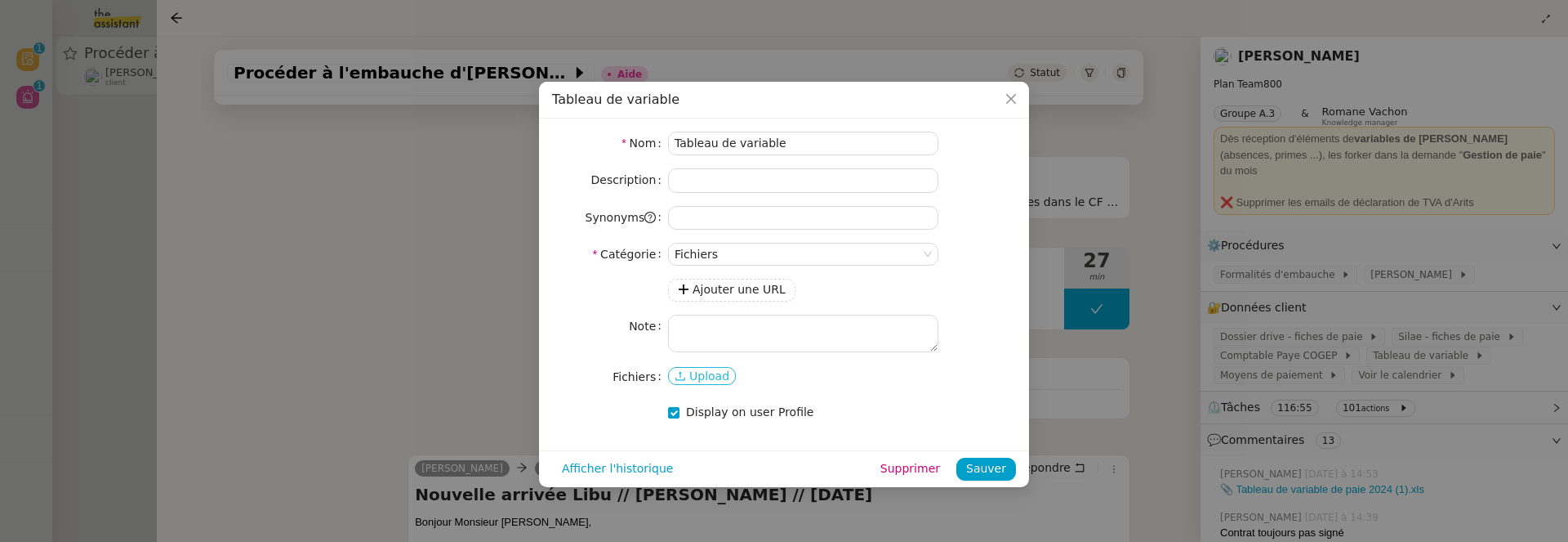
click at [711, 376] on span "Upload" at bounding box center [709, 376] width 40 height 16
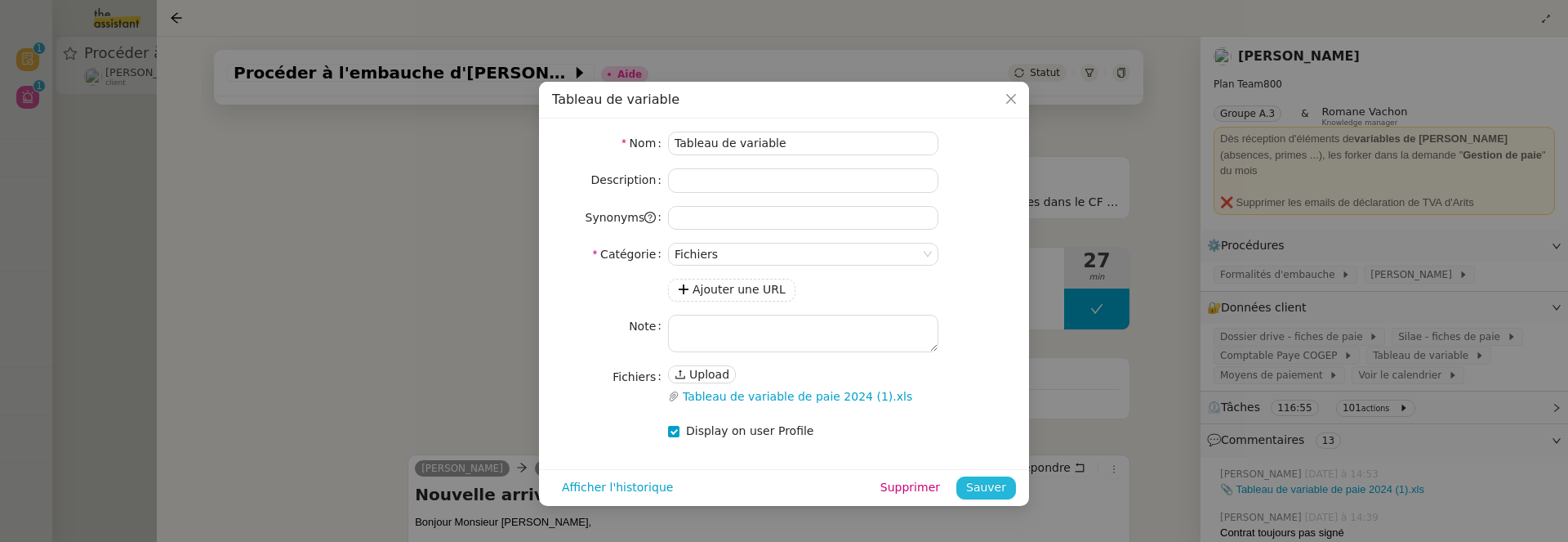
click at [985, 493] on span "Sauver" at bounding box center [987, 487] width 40 height 19
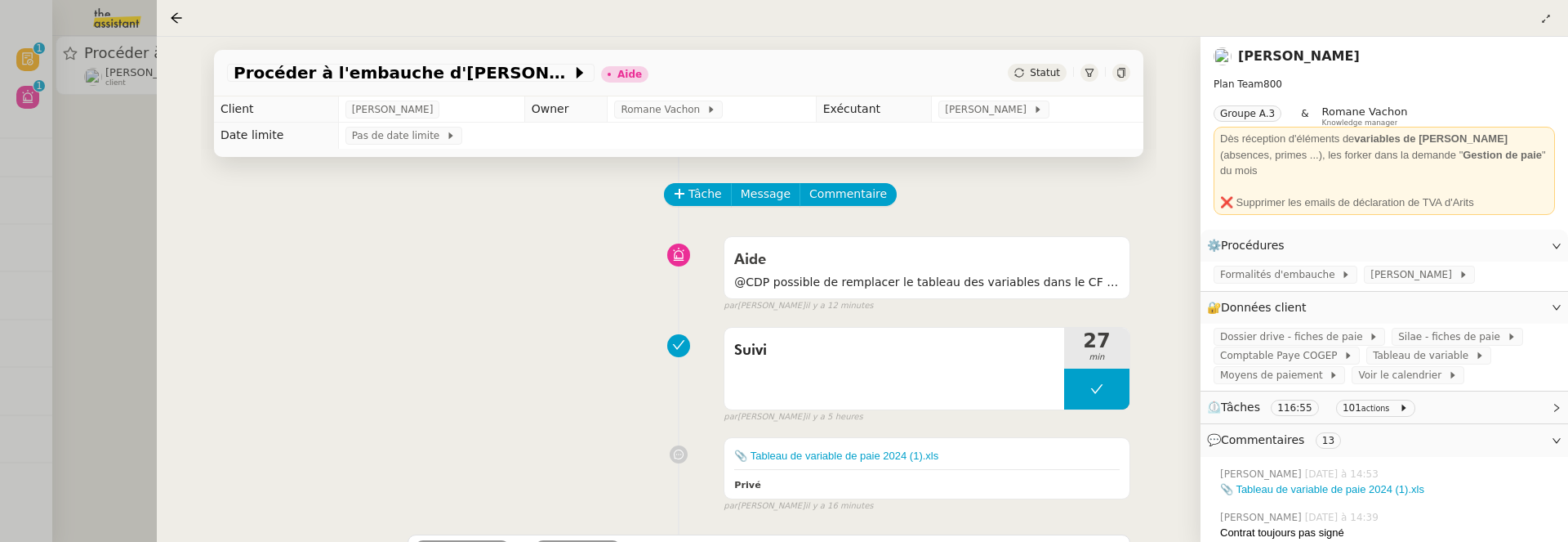
click at [1036, 71] on span "Statut" at bounding box center [1044, 73] width 30 height 12
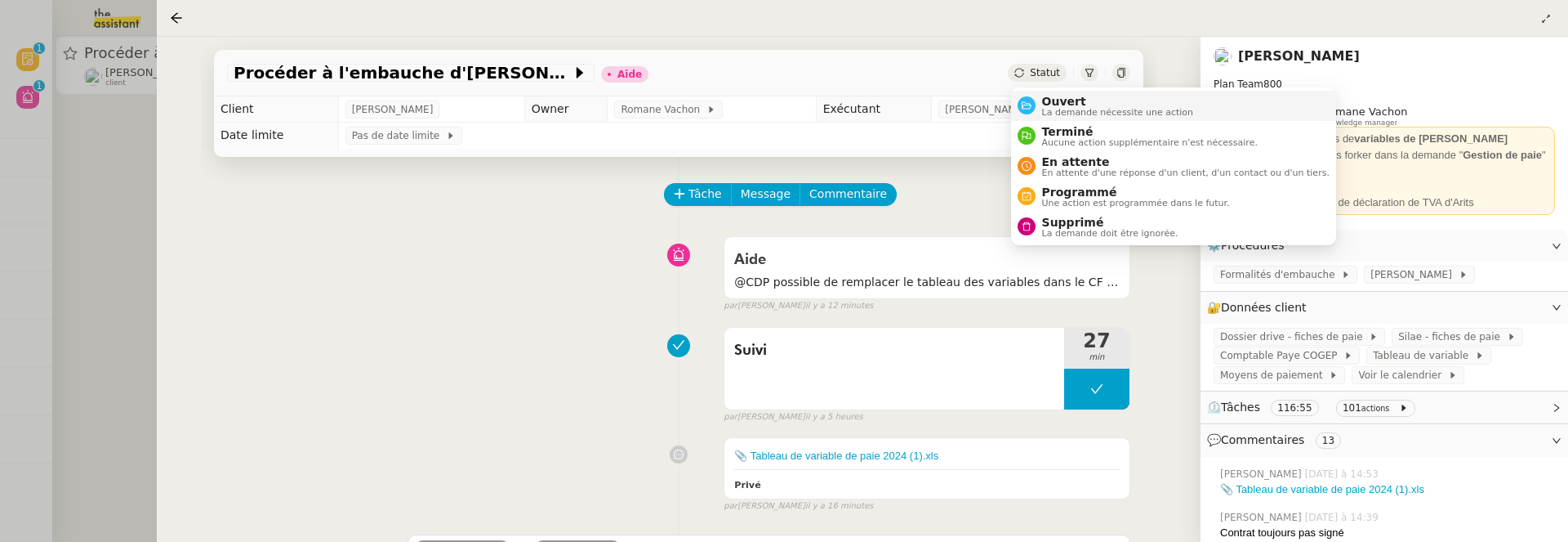
click at [1059, 100] on span "Ouvert" at bounding box center [1118, 102] width 152 height 13
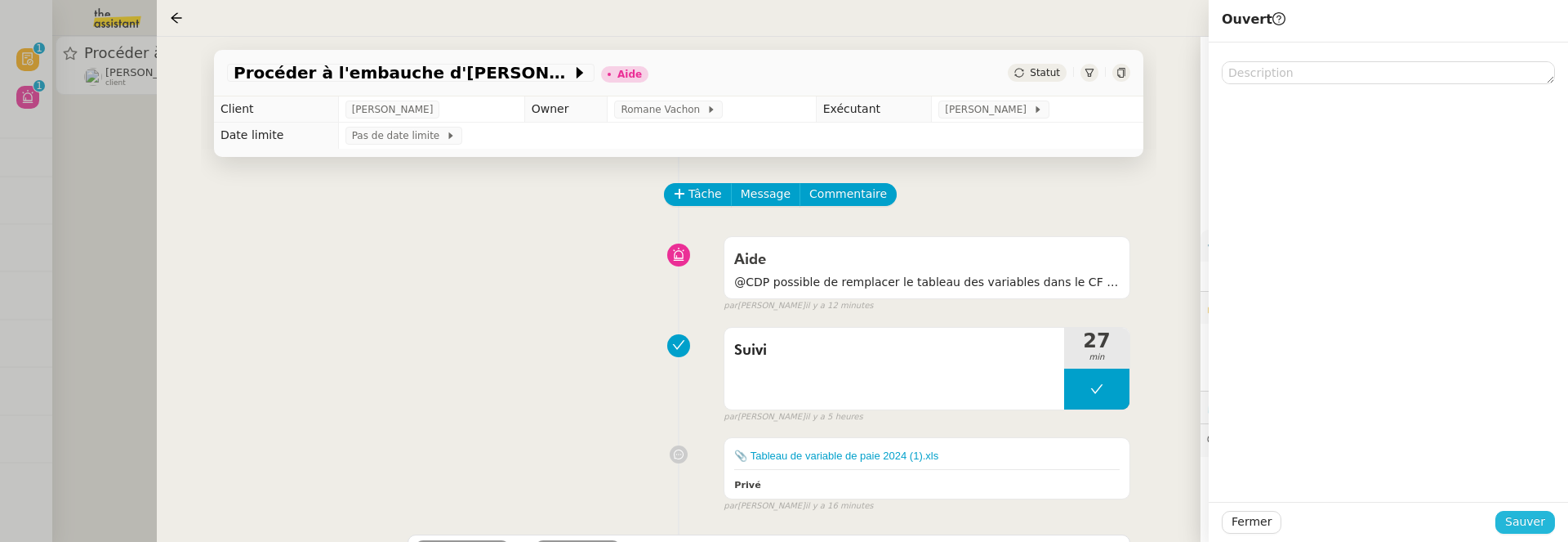
click at [1532, 521] on span "Sauver" at bounding box center [1526, 522] width 40 height 19
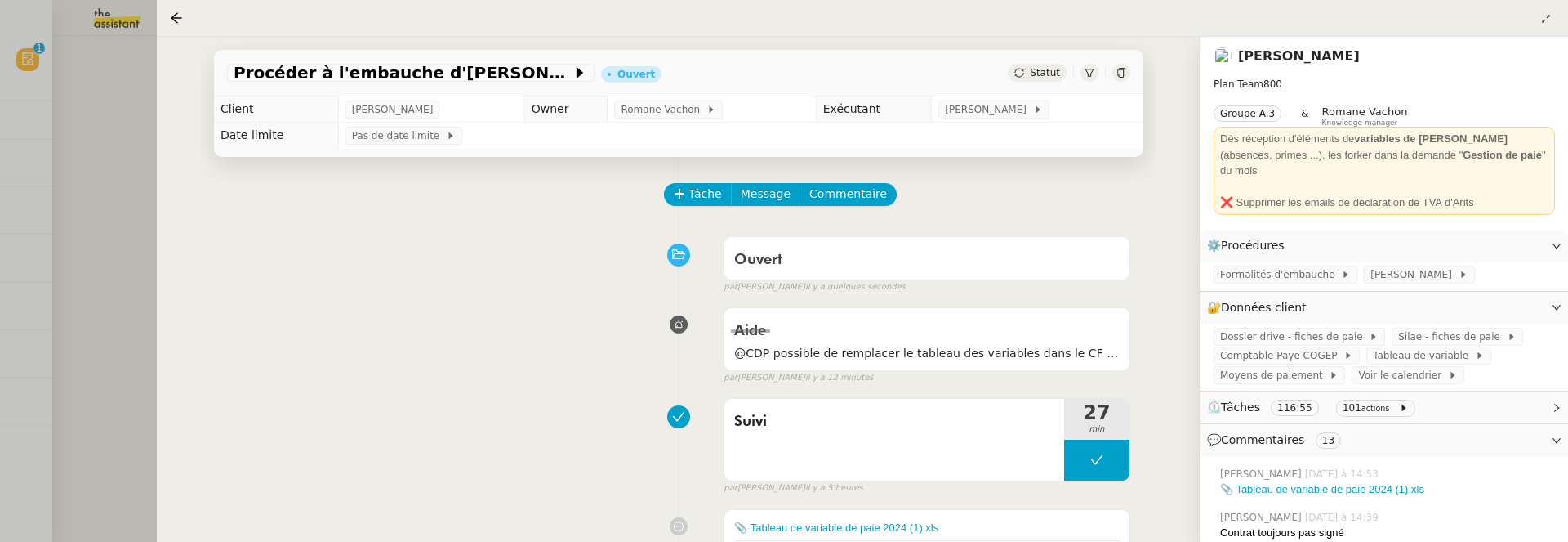
click at [93, 133] on div at bounding box center [784, 271] width 1568 height 542
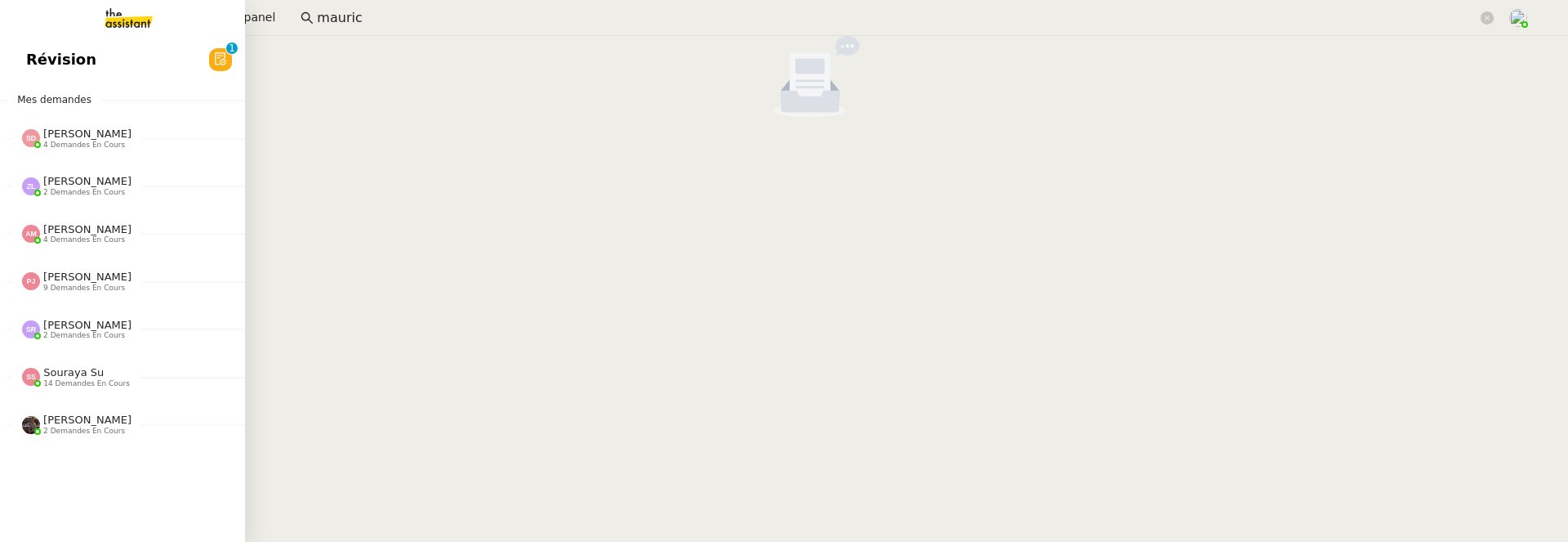
click at [19, 57] on link "Révision 0 1 2 3 4 5 6 7 8 9" at bounding box center [122, 60] width 245 height 37
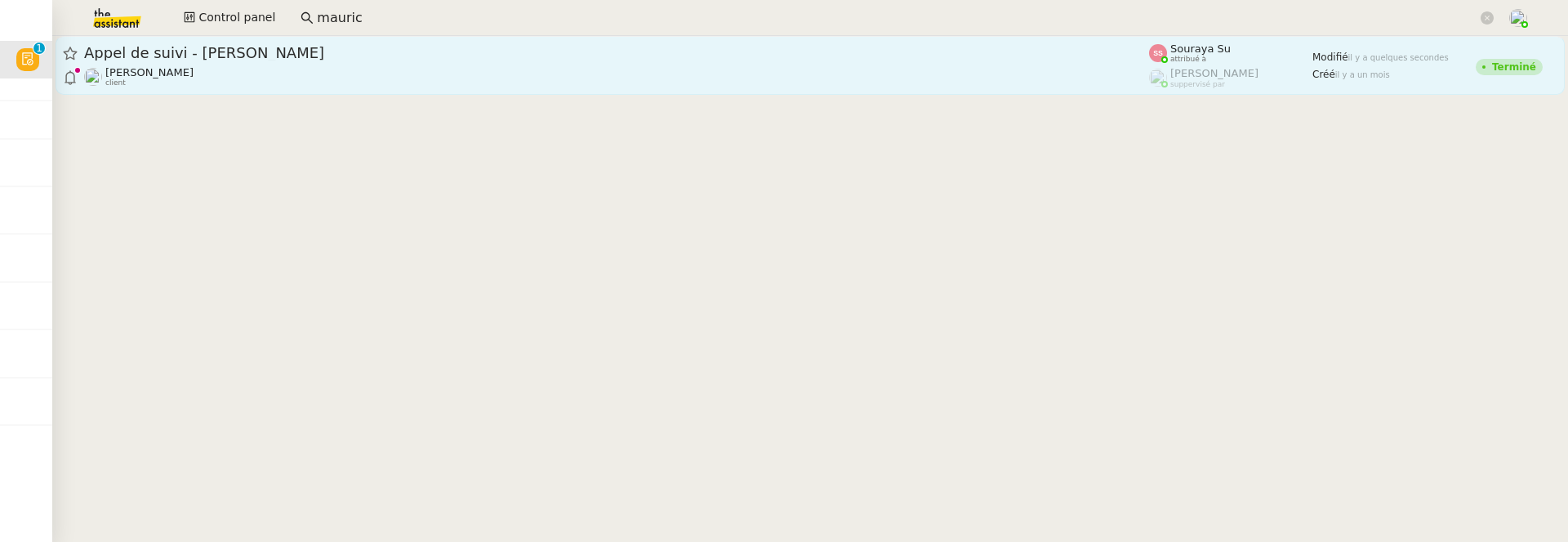
click at [303, 51] on span "Appel de suivi - Marin Peltier" at bounding box center [617, 53] width 1065 height 14
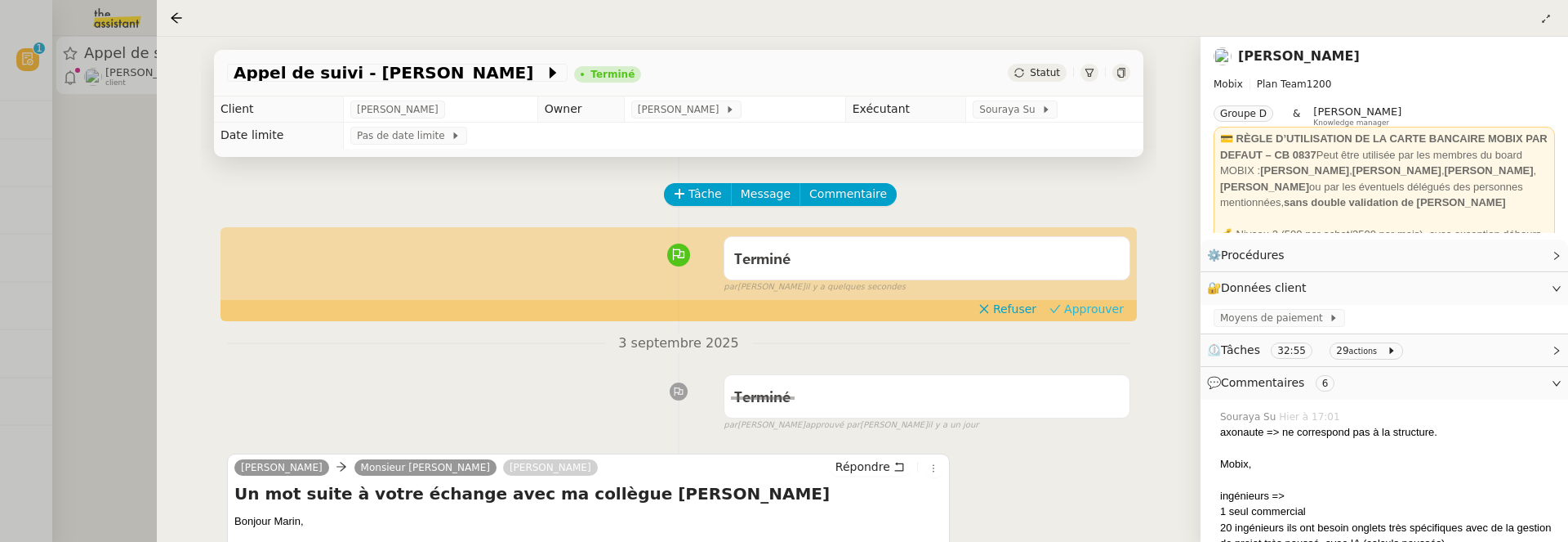
click at [1112, 310] on span "Approuver" at bounding box center [1094, 308] width 60 height 16
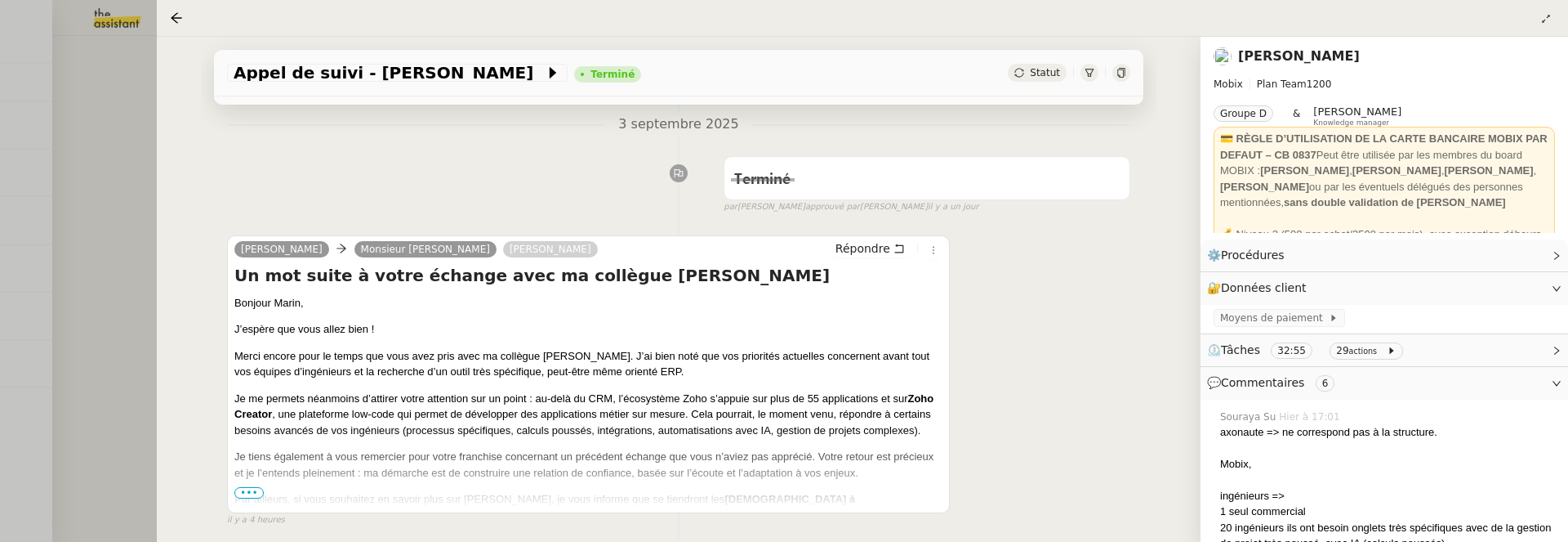
scroll to position [189, 0]
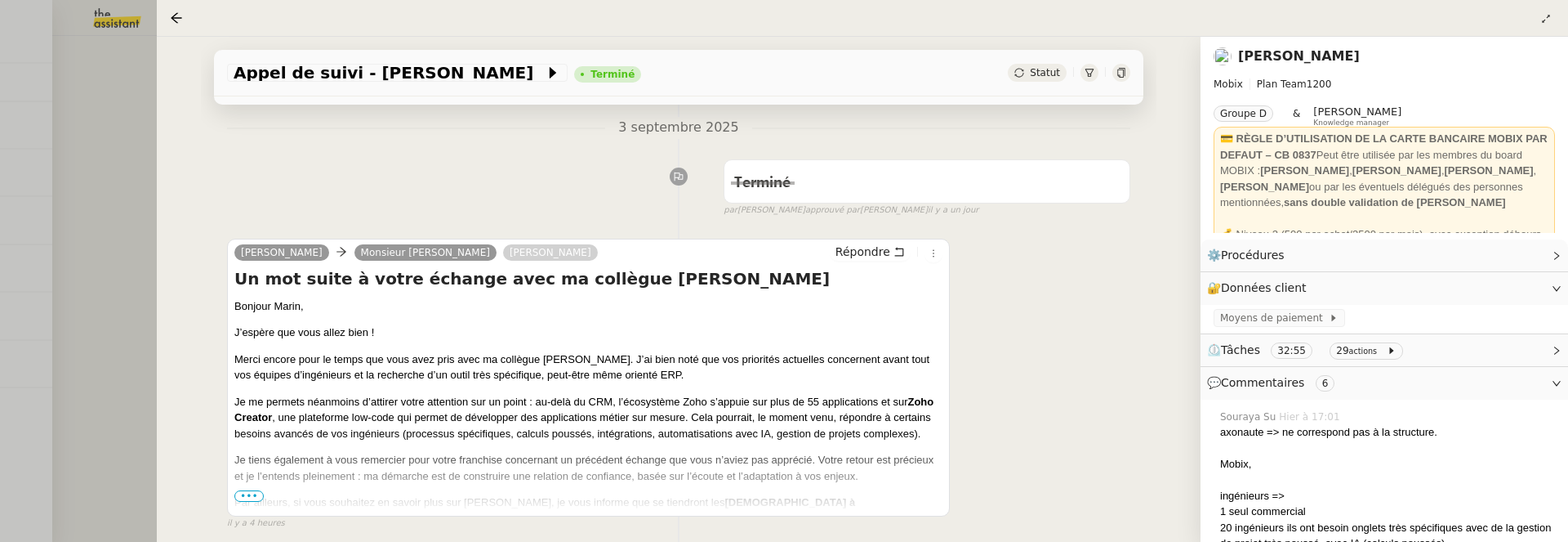
click at [251, 491] on span "•••" at bounding box center [249, 496] width 30 height 12
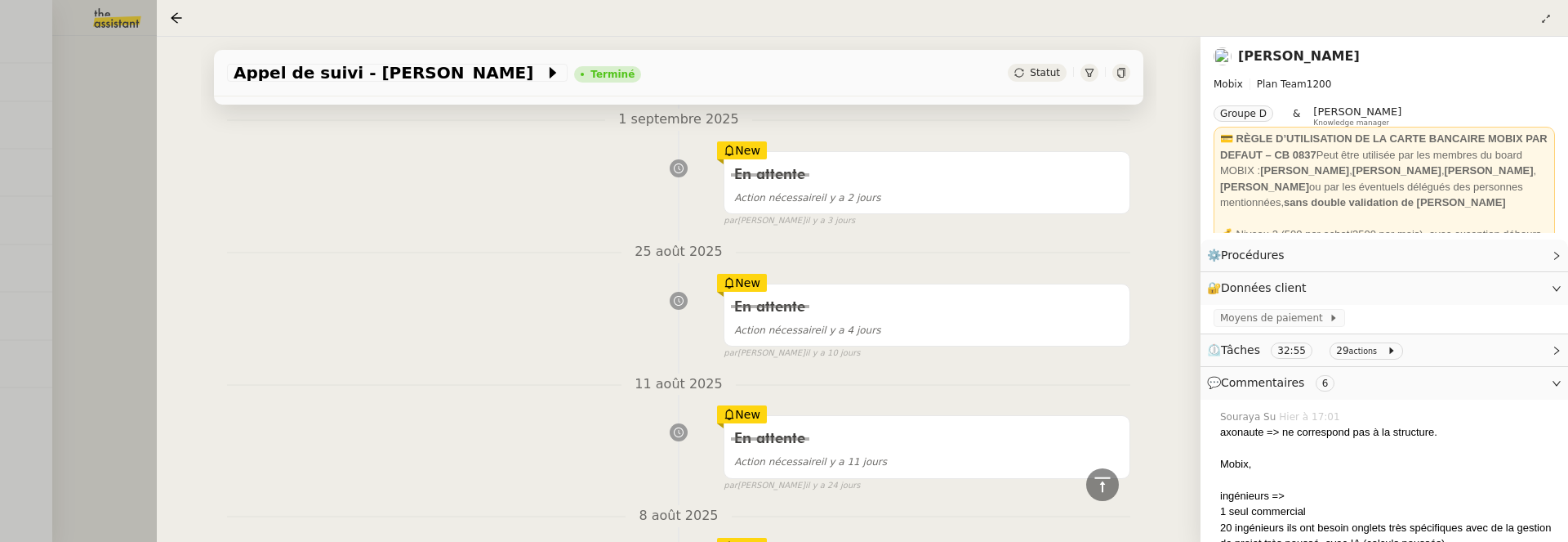
scroll to position [1888, 0]
click at [142, 226] on div at bounding box center [784, 271] width 1568 height 542
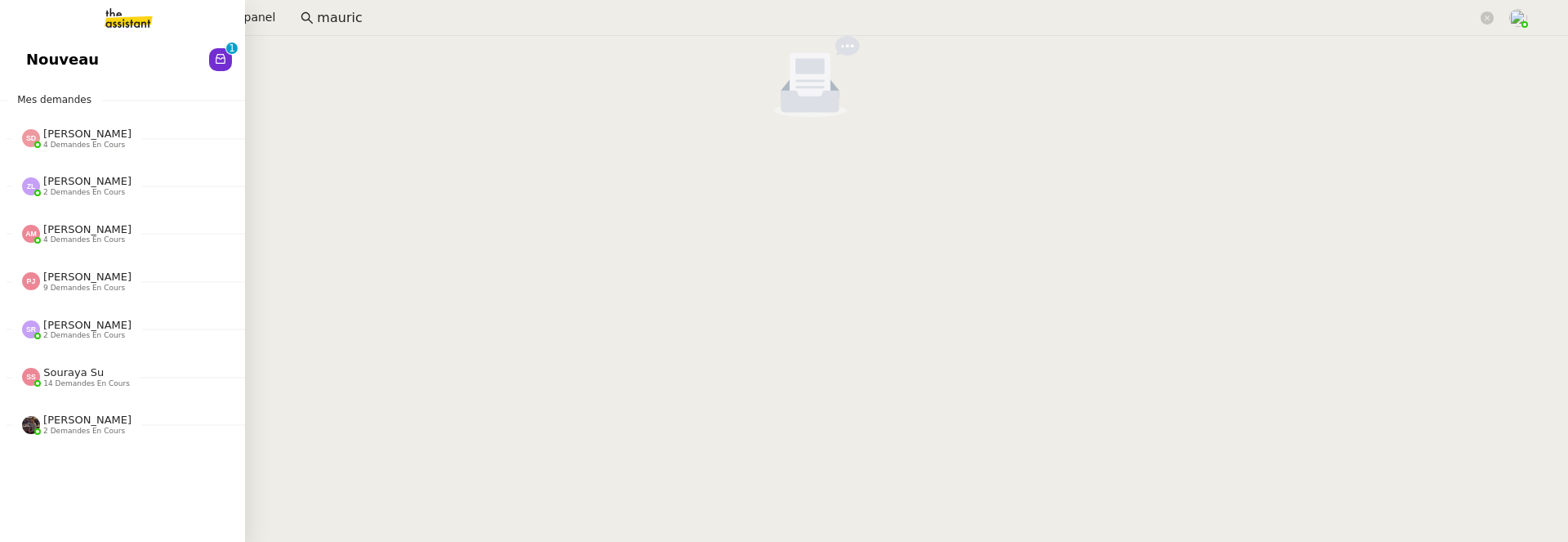
click at [24, 69] on link "Nouveau 0 1 2 3 4 5 6 7 8 9" at bounding box center [122, 60] width 245 height 37
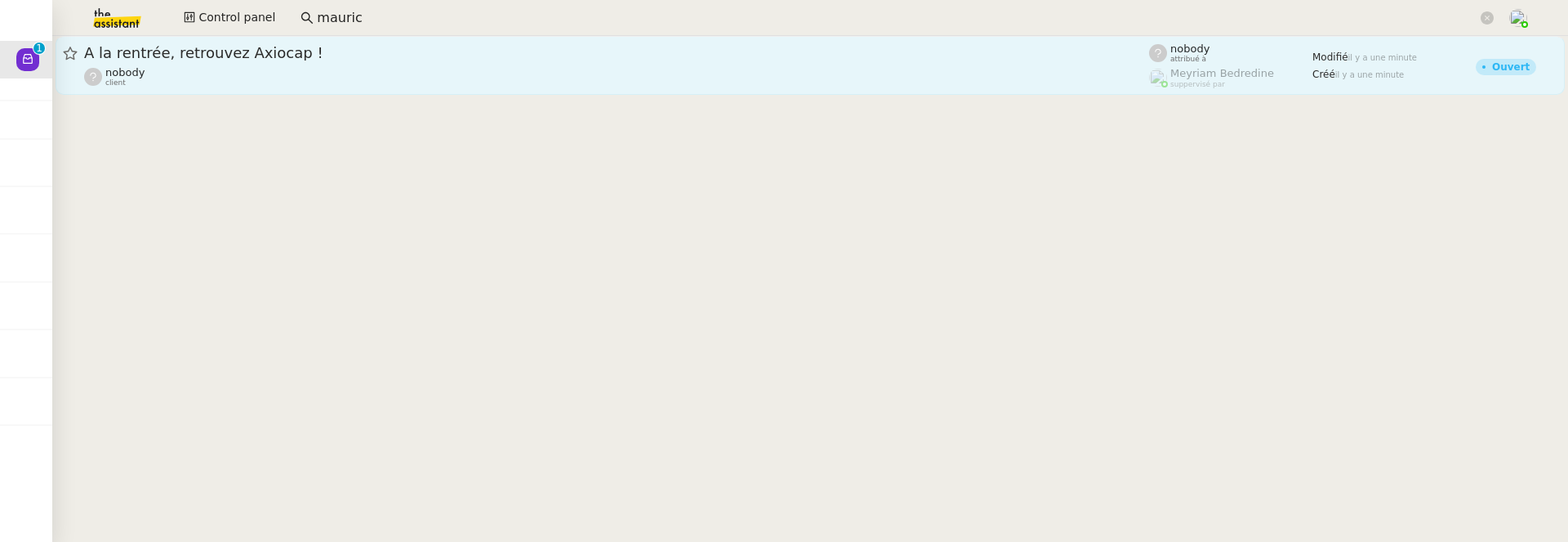
click at [324, 67] on div "nobody client" at bounding box center [617, 77] width 1065 height 21
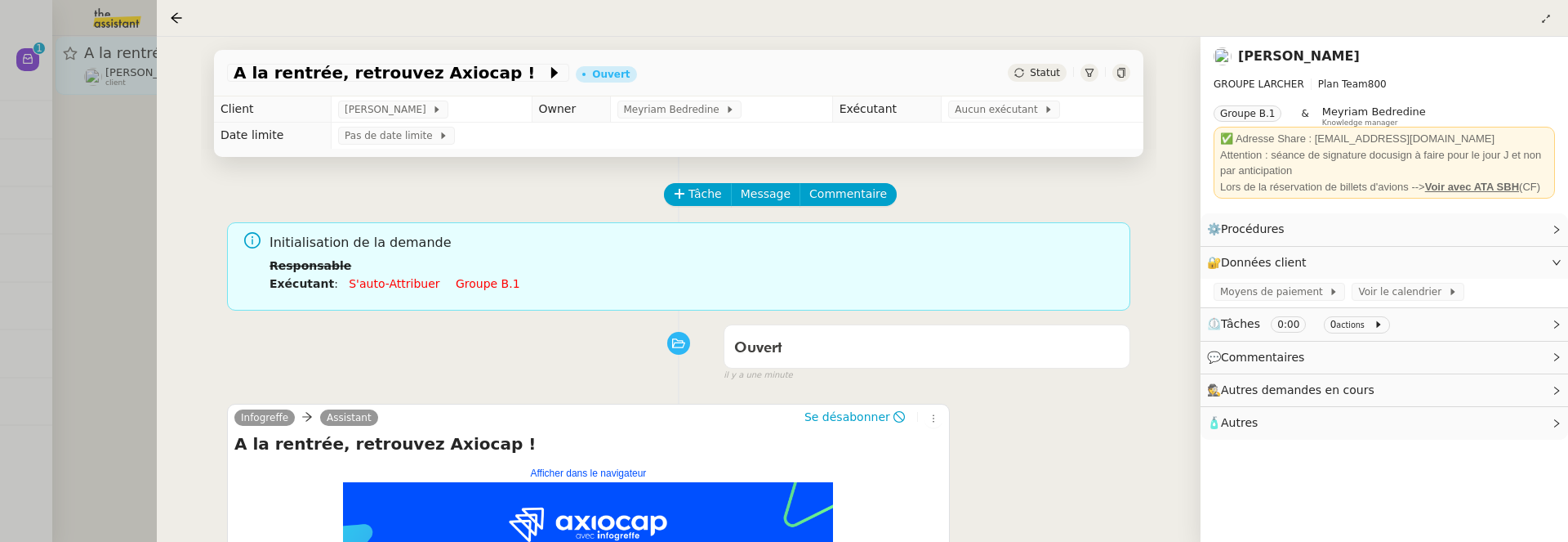
scroll to position [231, 0]
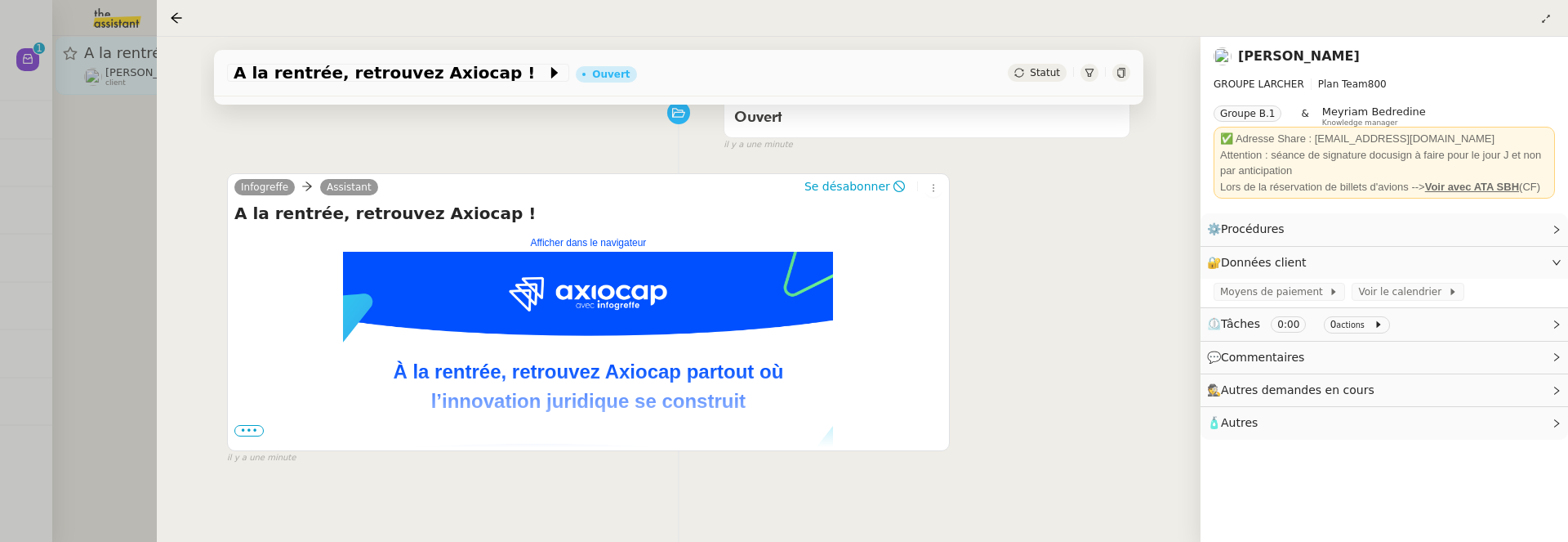
click at [242, 431] on span "•••" at bounding box center [249, 431] width 30 height 12
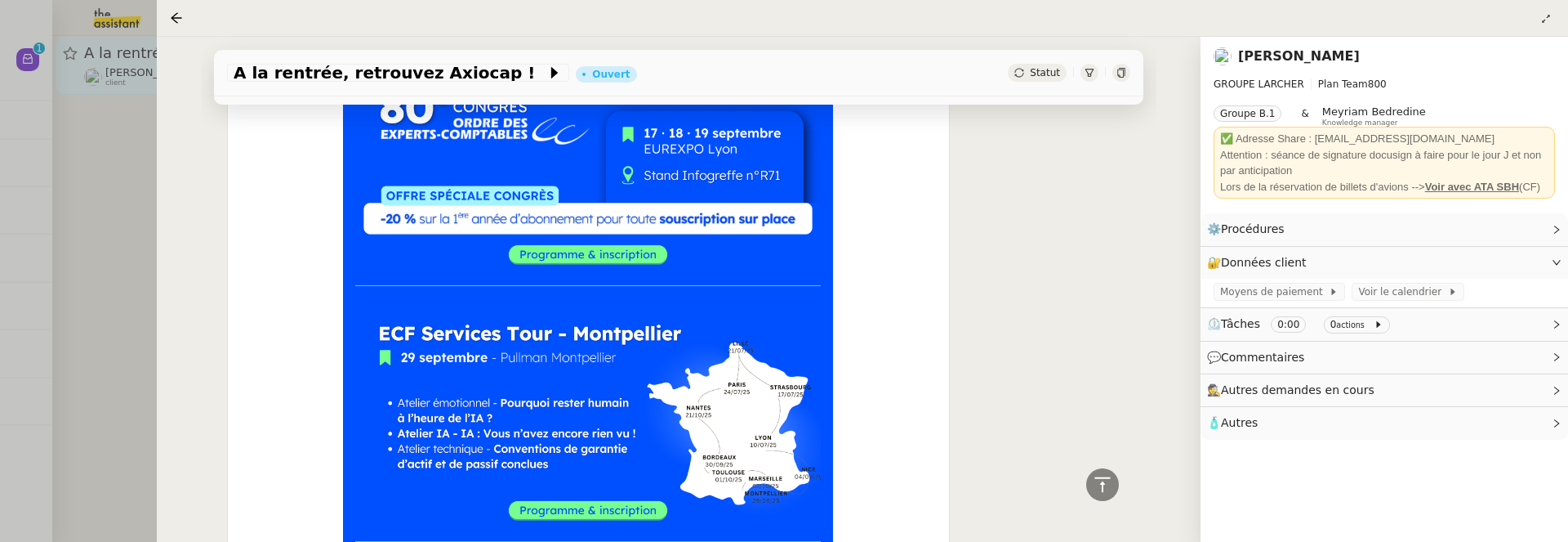
scroll to position [1550, 0]
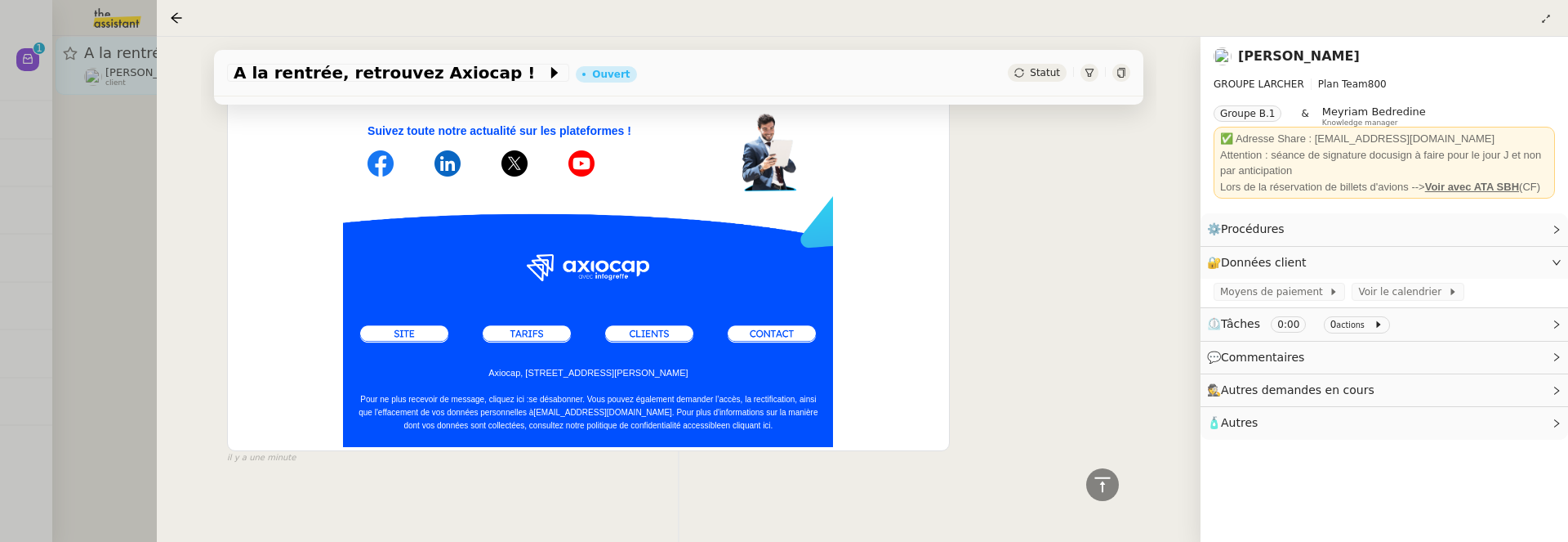
click at [1055, 72] on span "Statut" at bounding box center [1044, 73] width 30 height 12
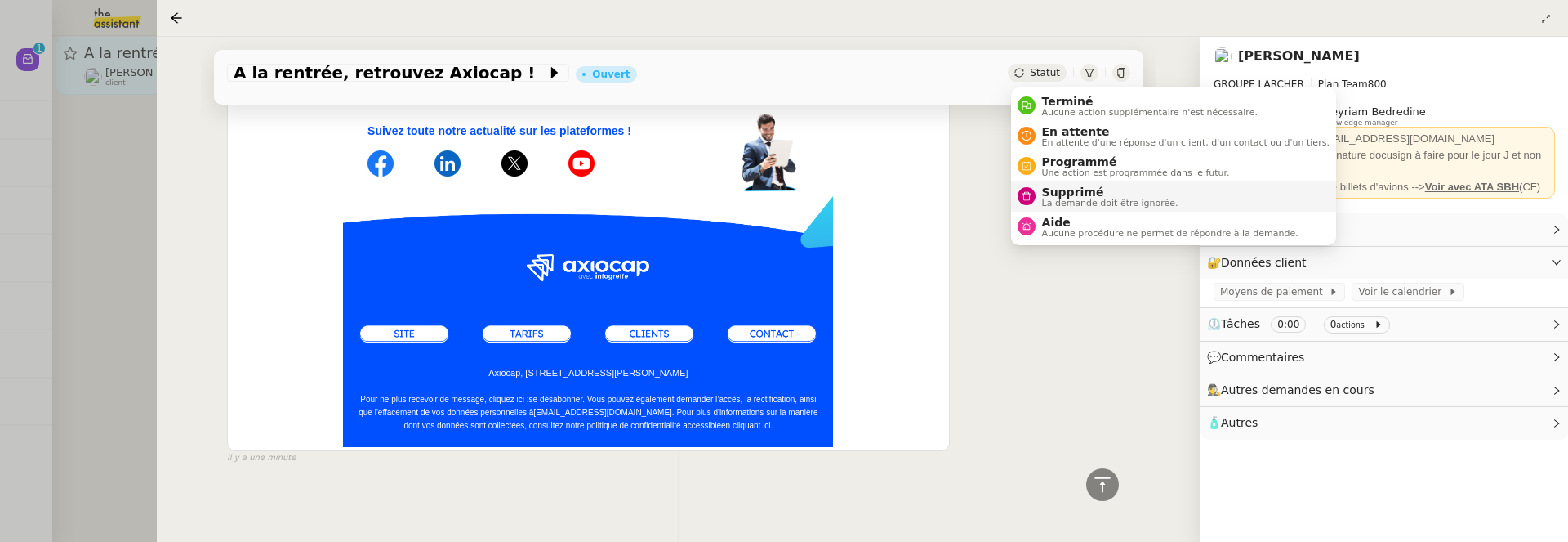
click at [1074, 194] on span "Supprimé" at bounding box center [1111, 192] width 136 height 13
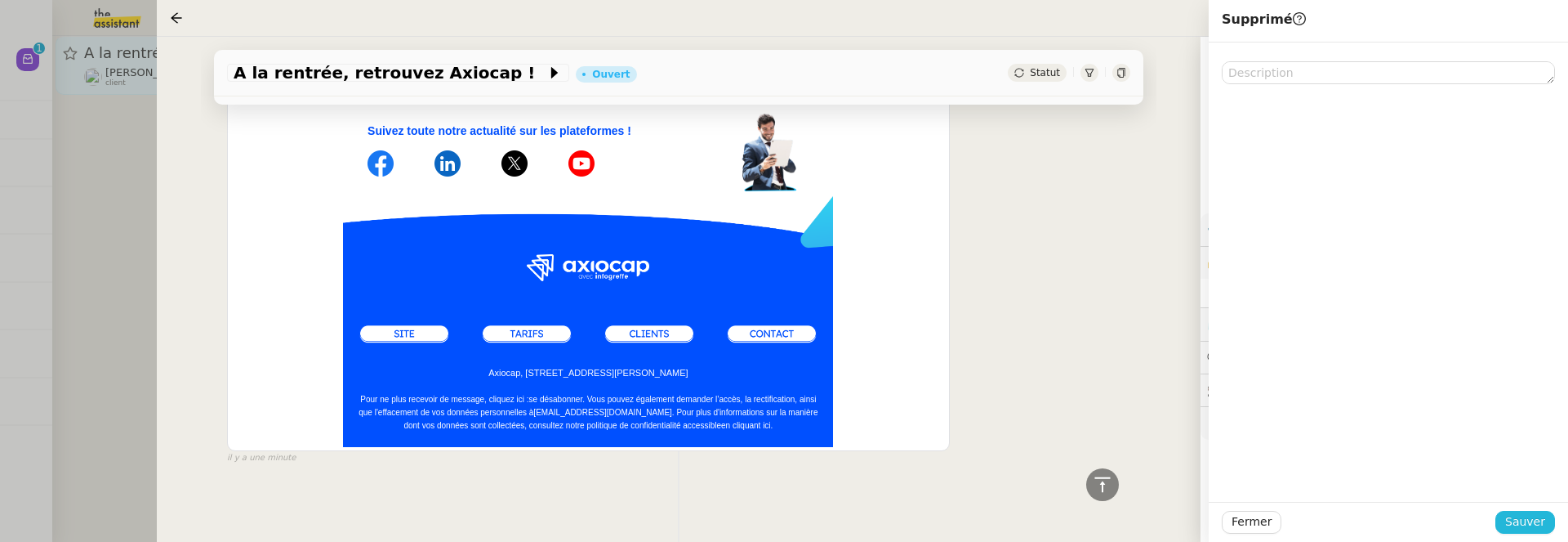
click at [1526, 517] on span "Sauver" at bounding box center [1526, 522] width 40 height 19
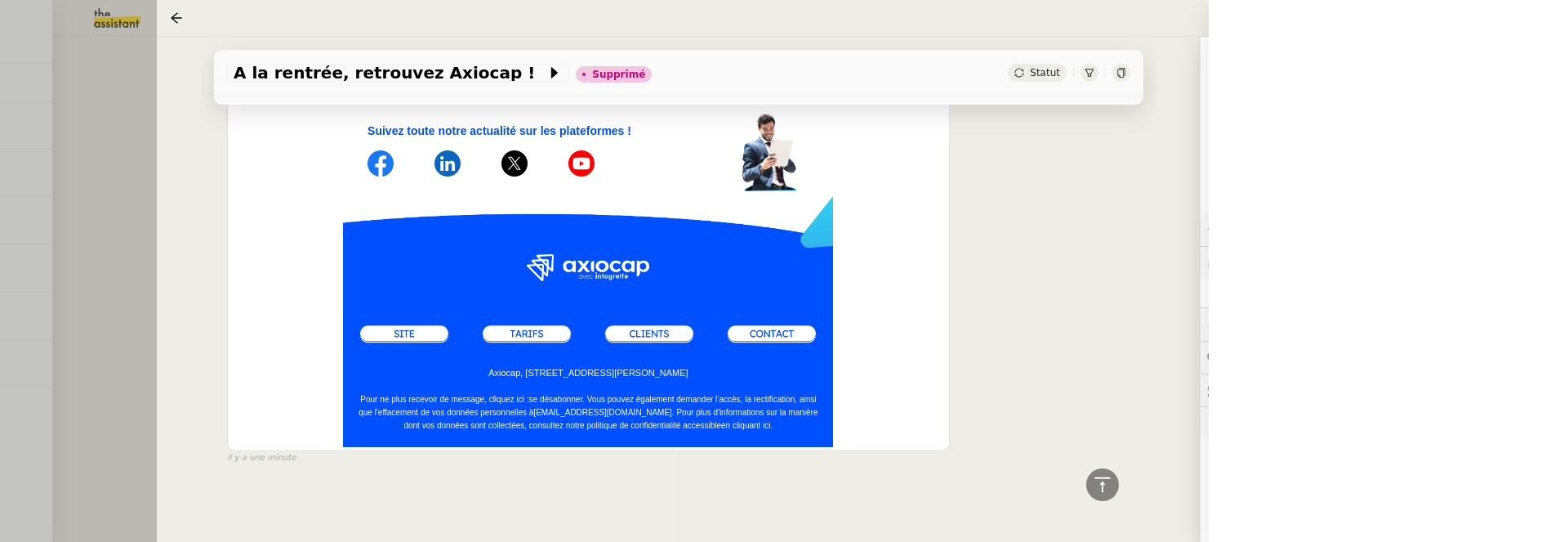
click at [130, 254] on div at bounding box center [784, 271] width 1568 height 542
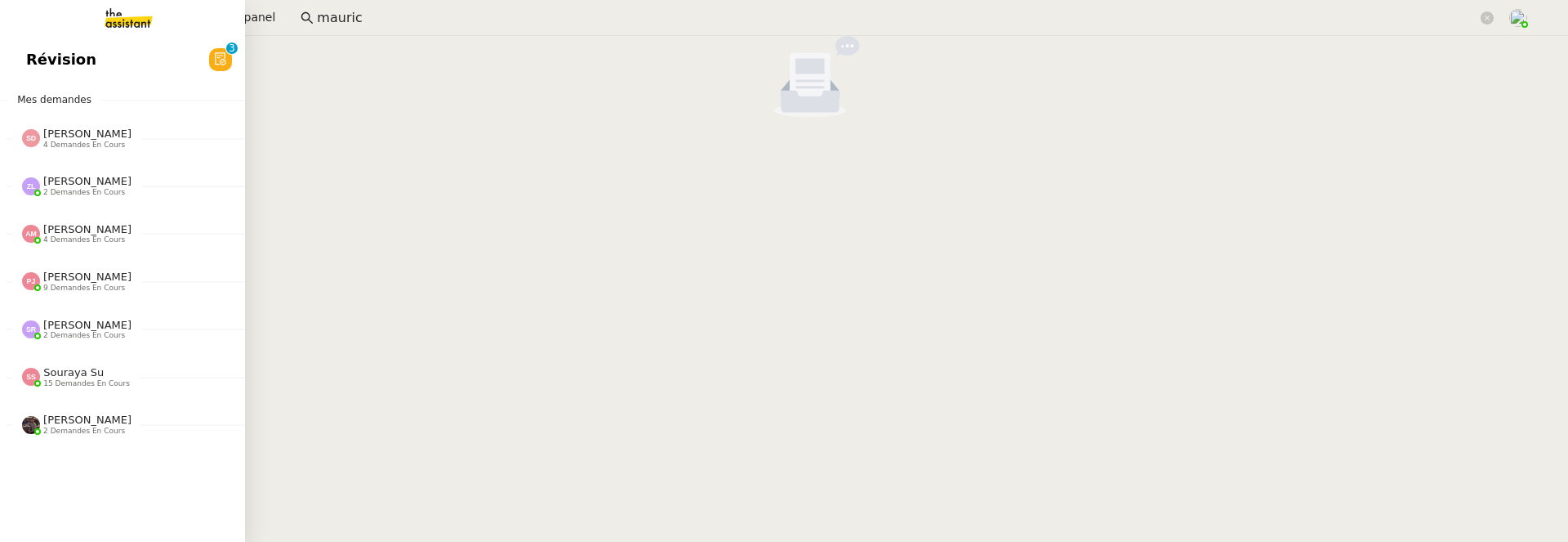
click at [32, 58] on span "Révision" at bounding box center [61, 60] width 70 height 25
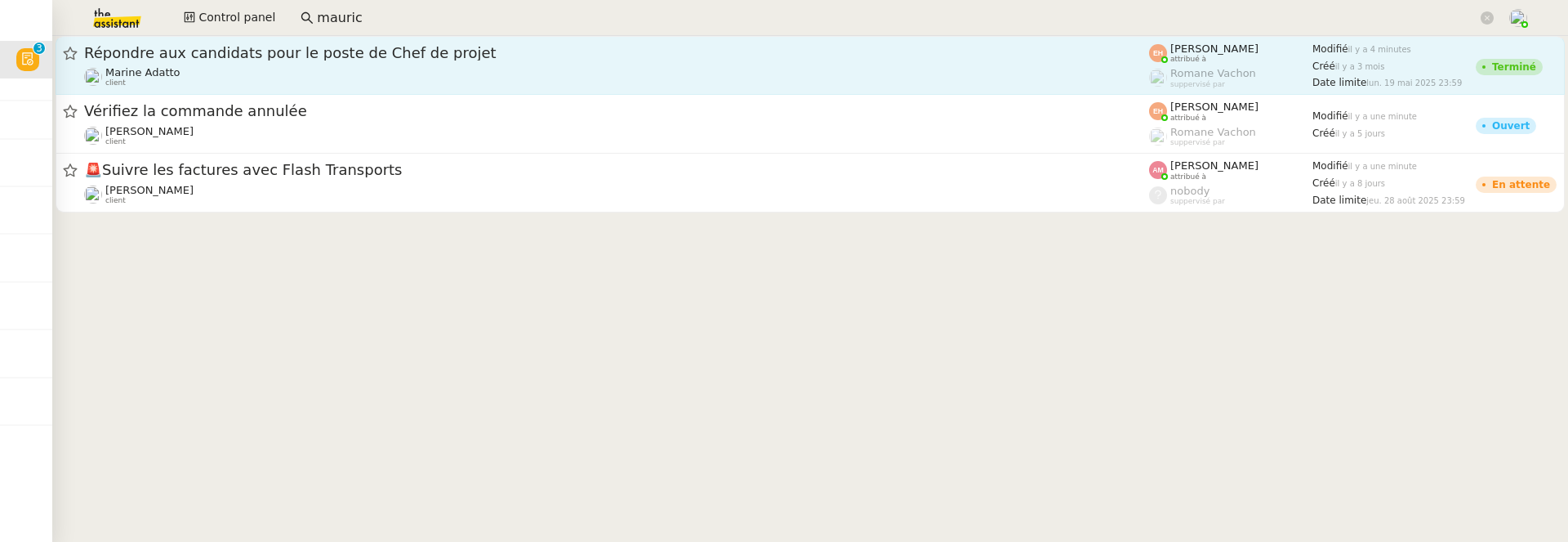
click at [270, 72] on div "Marine Adatto client" at bounding box center [617, 77] width 1065 height 21
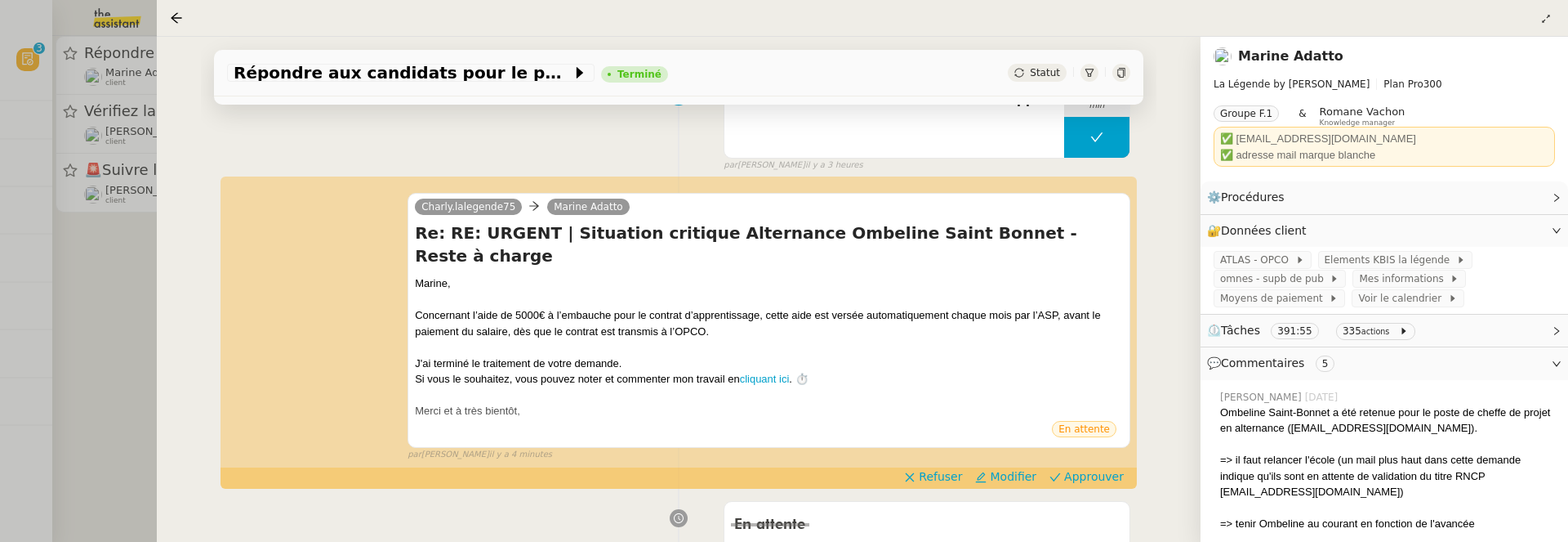
scroll to position [266, 0]
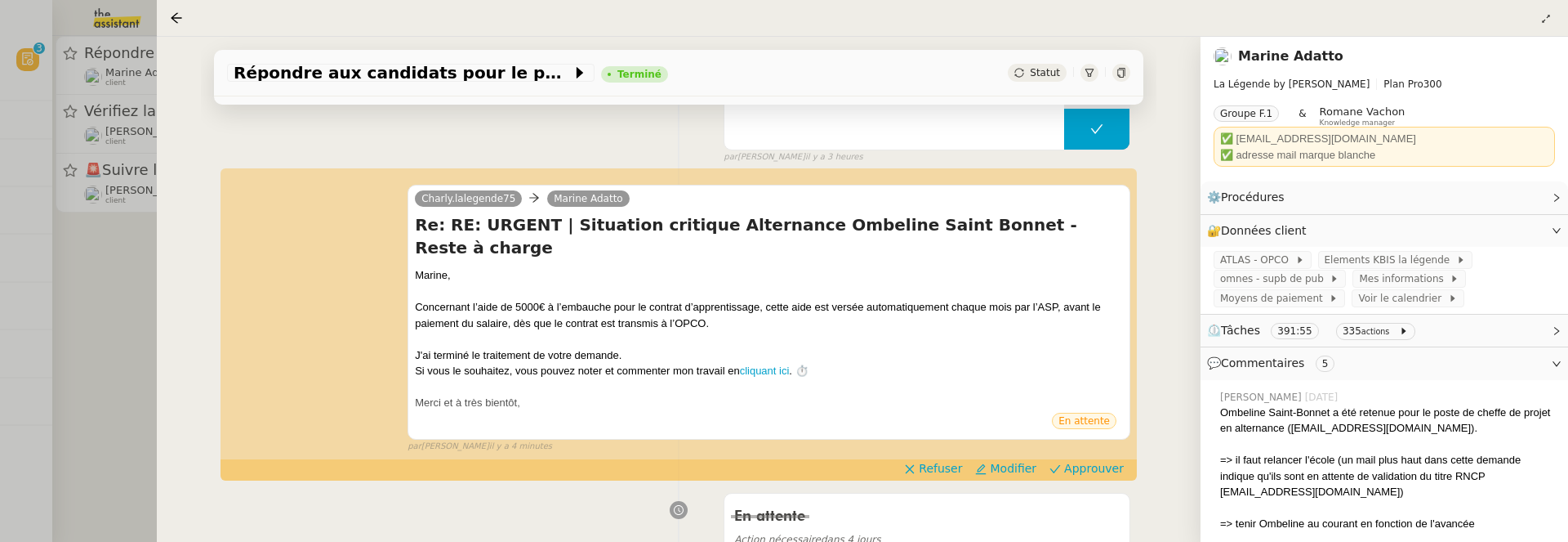
click at [1100, 433] on div "Charly.lalegende75 Marine Adatto Re: RE: URGENT | Situation critique Alternance…" at bounding box center [678, 311] width 903 height 283
click at [1103, 460] on span "Approuver" at bounding box center [1094, 468] width 60 height 16
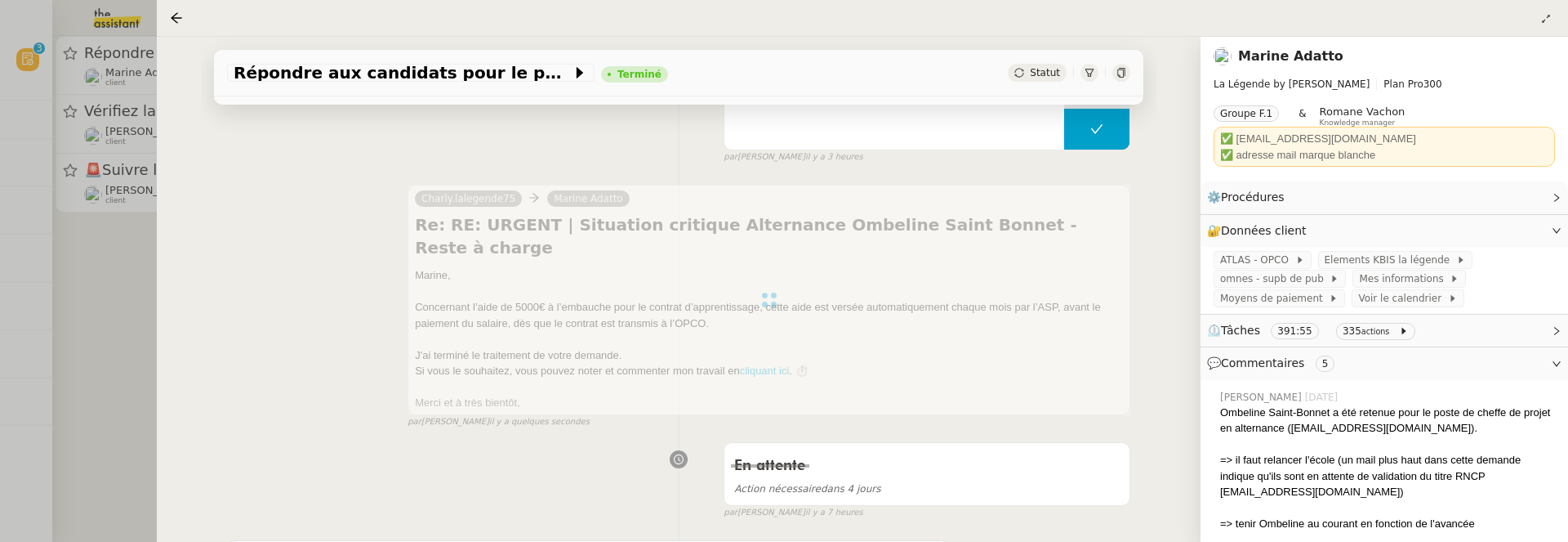
scroll to position [0, 0]
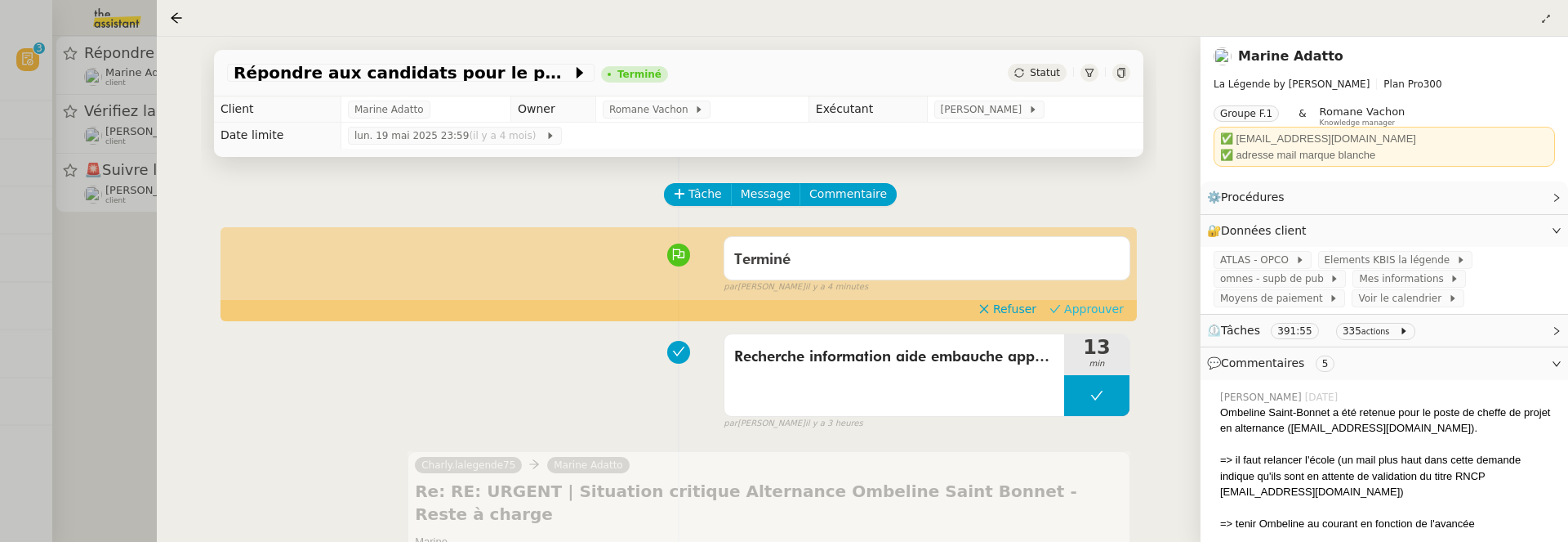
click at [1090, 313] on span "Approuver" at bounding box center [1094, 308] width 60 height 16
click at [112, 249] on div at bounding box center [784, 271] width 1568 height 542
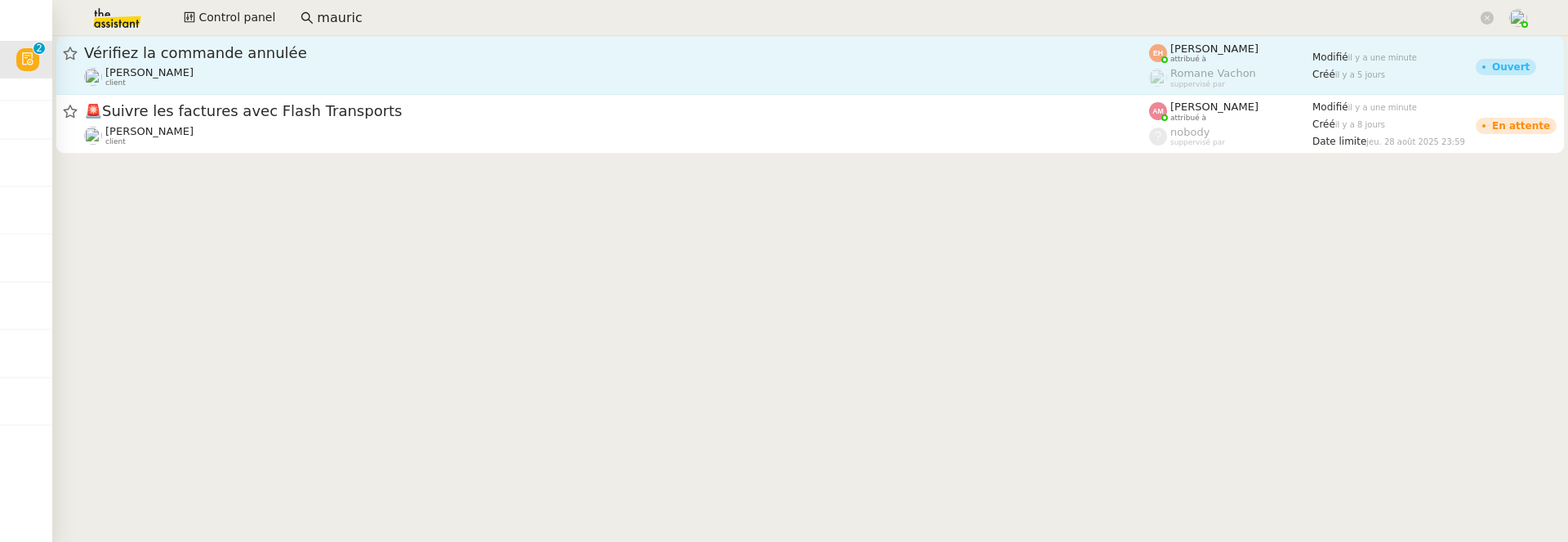
click at [291, 69] on div "Céline MAS client" at bounding box center [617, 77] width 1065 height 21
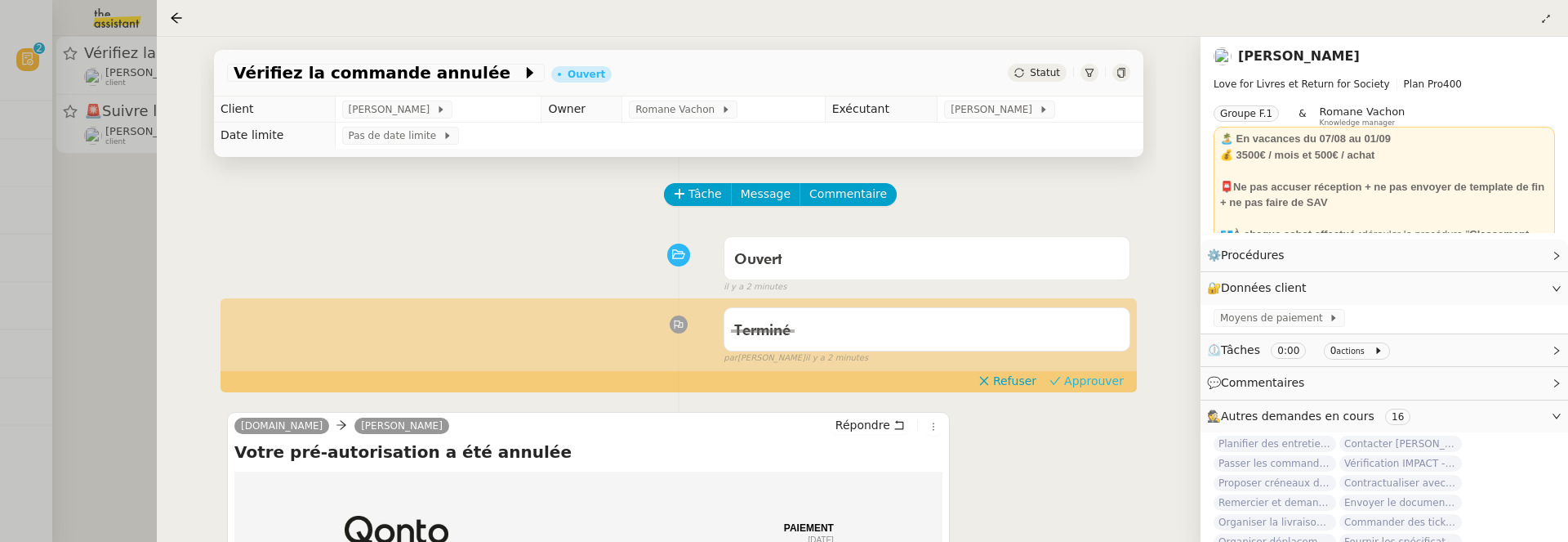
click at [1071, 373] on span "Approuver" at bounding box center [1094, 381] width 60 height 16
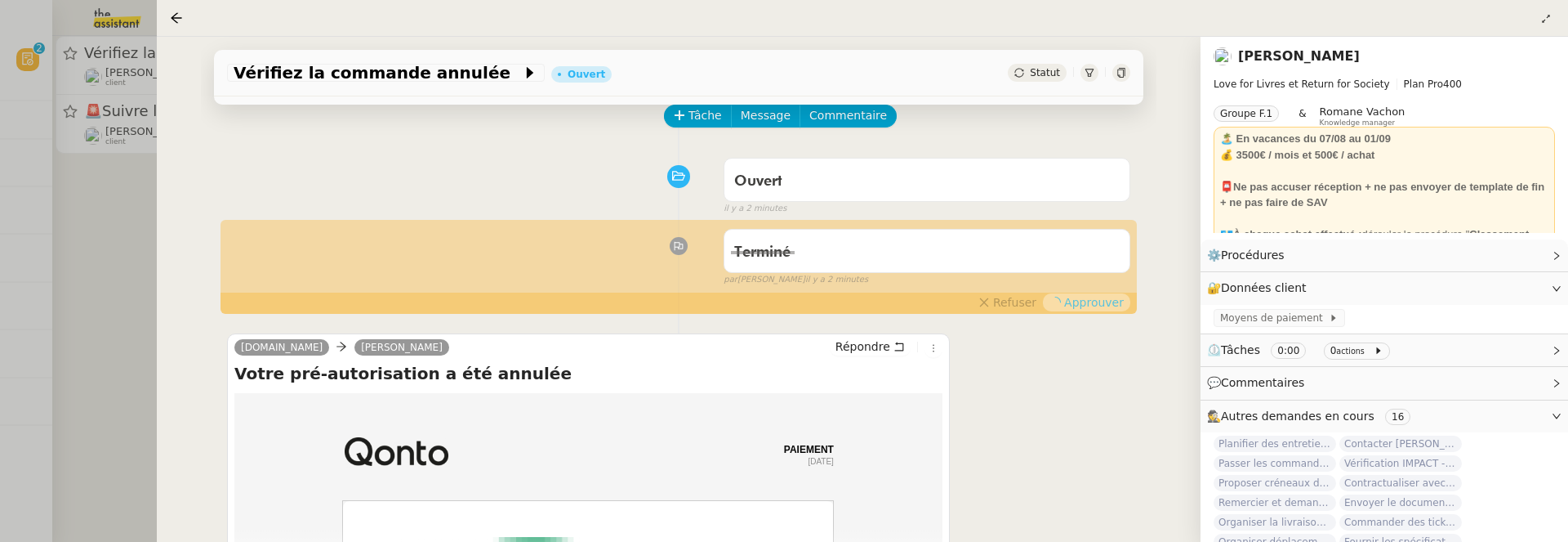
click at [101, 257] on div at bounding box center [784, 271] width 1568 height 542
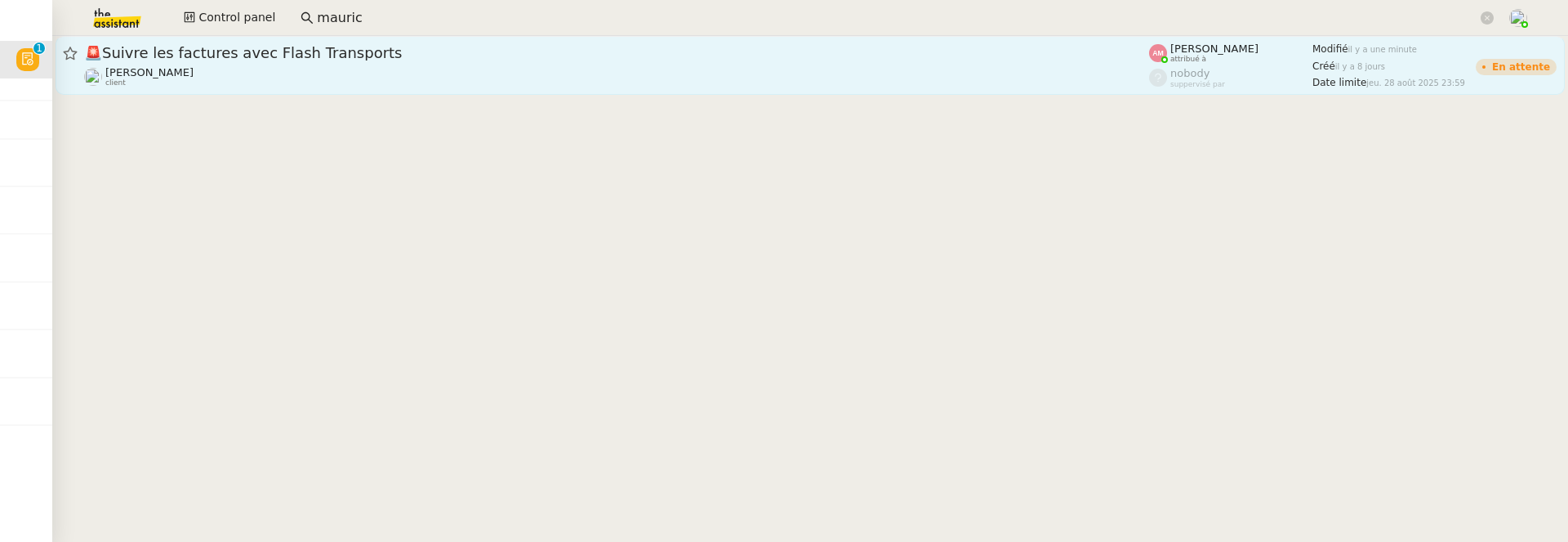
click at [346, 62] on div "🚨 Suivre les factures avec Flash Transports" at bounding box center [617, 53] width 1065 height 19
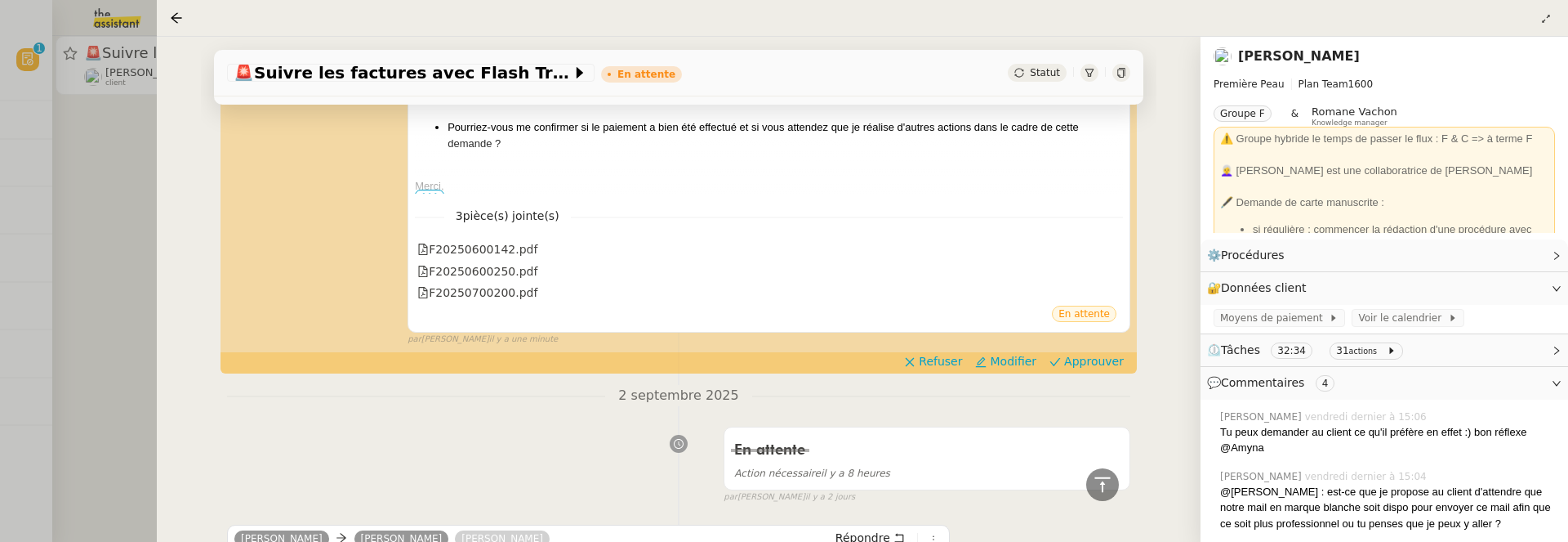
scroll to position [598, 0]
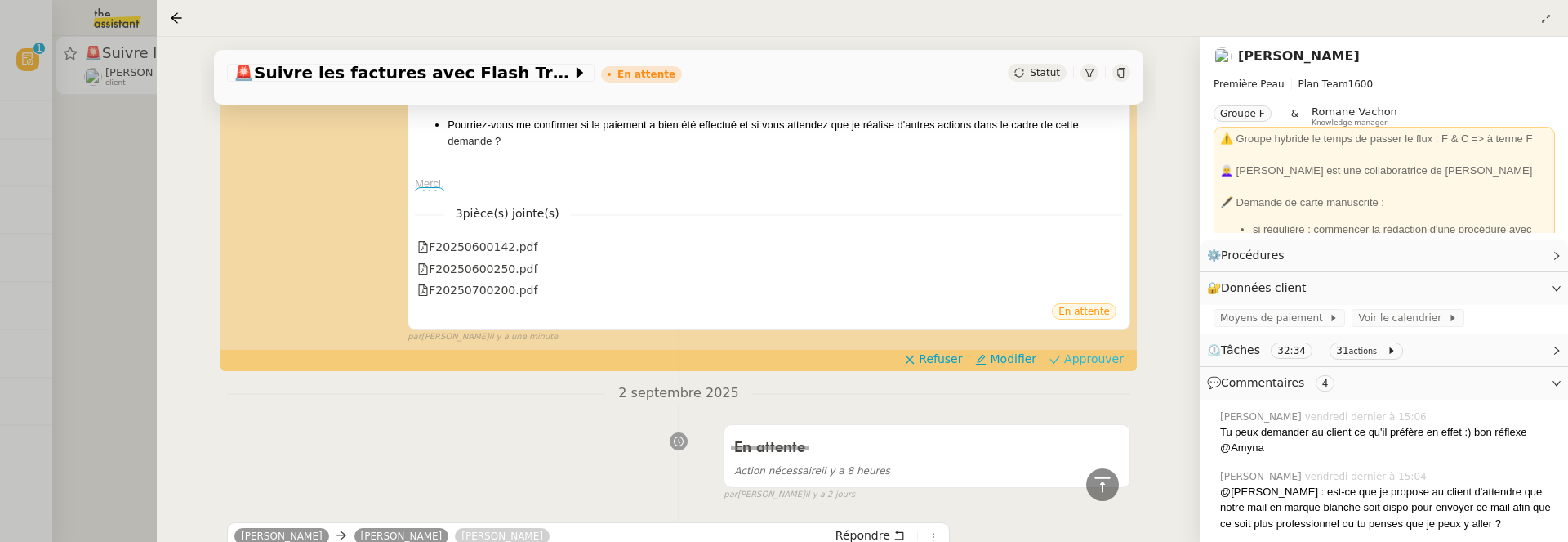
click at [1084, 357] on span "Approuver" at bounding box center [1094, 358] width 60 height 16
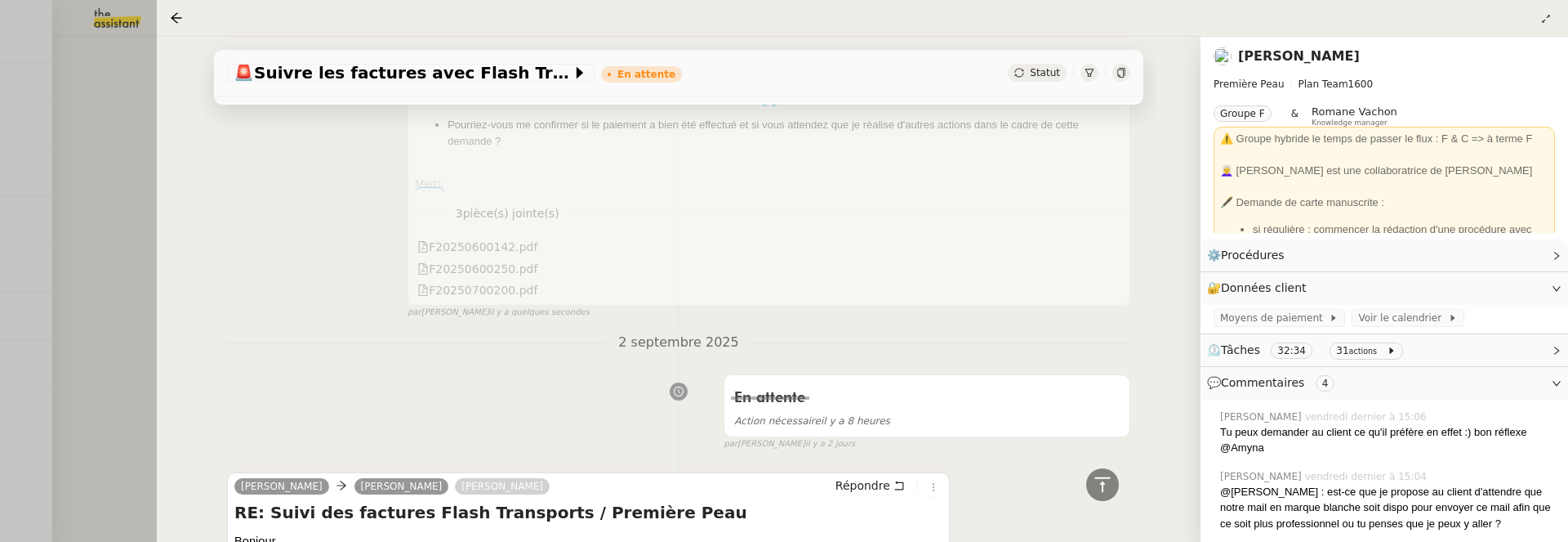
click at [85, 158] on div at bounding box center [784, 271] width 1568 height 542
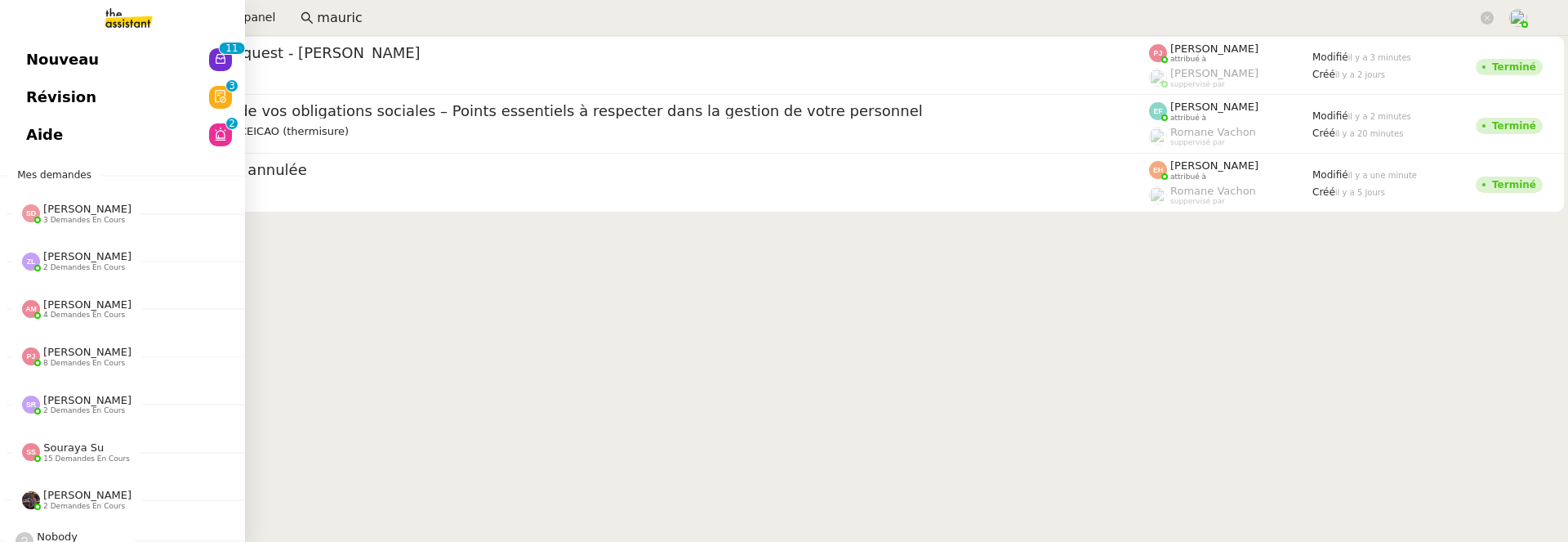
click at [3, 57] on link "Nouveau 0 1 2 3 4 5 6 7 8 9 0 1 2 3 4 5 6 7 8 9" at bounding box center [122, 60] width 245 height 37
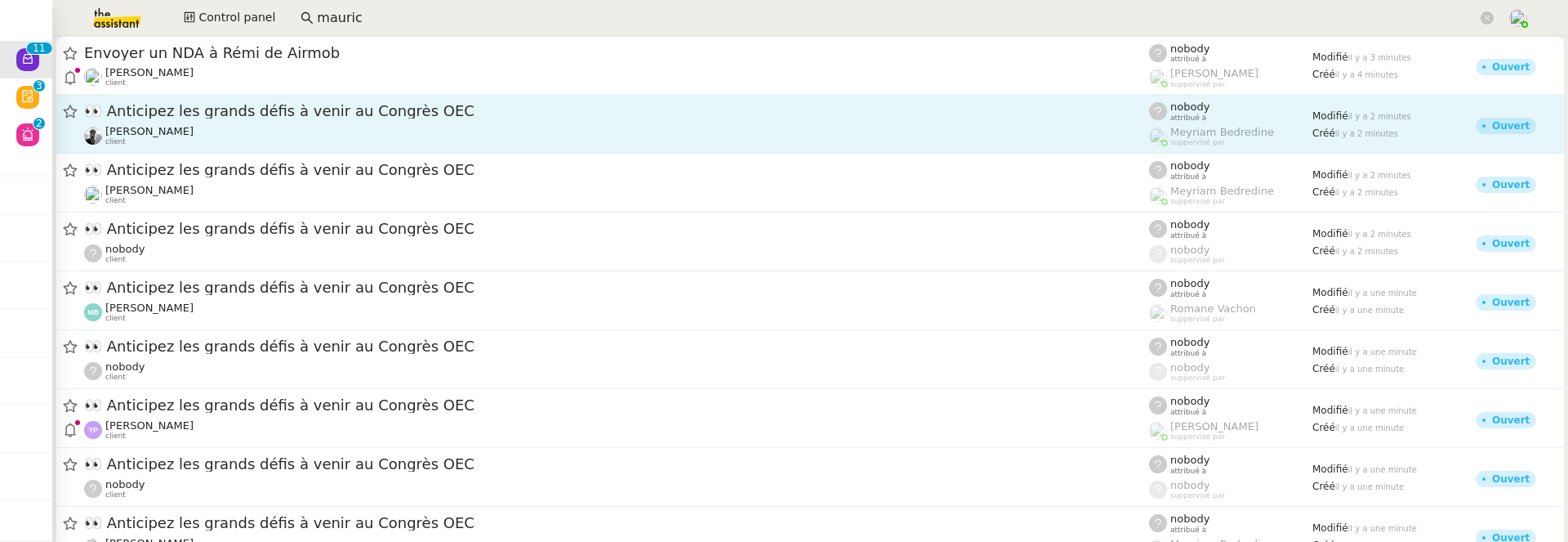
click at [338, 115] on span "👀 Anticipez les grands défis à venir au Congrès OEC" at bounding box center [617, 111] width 1065 height 14
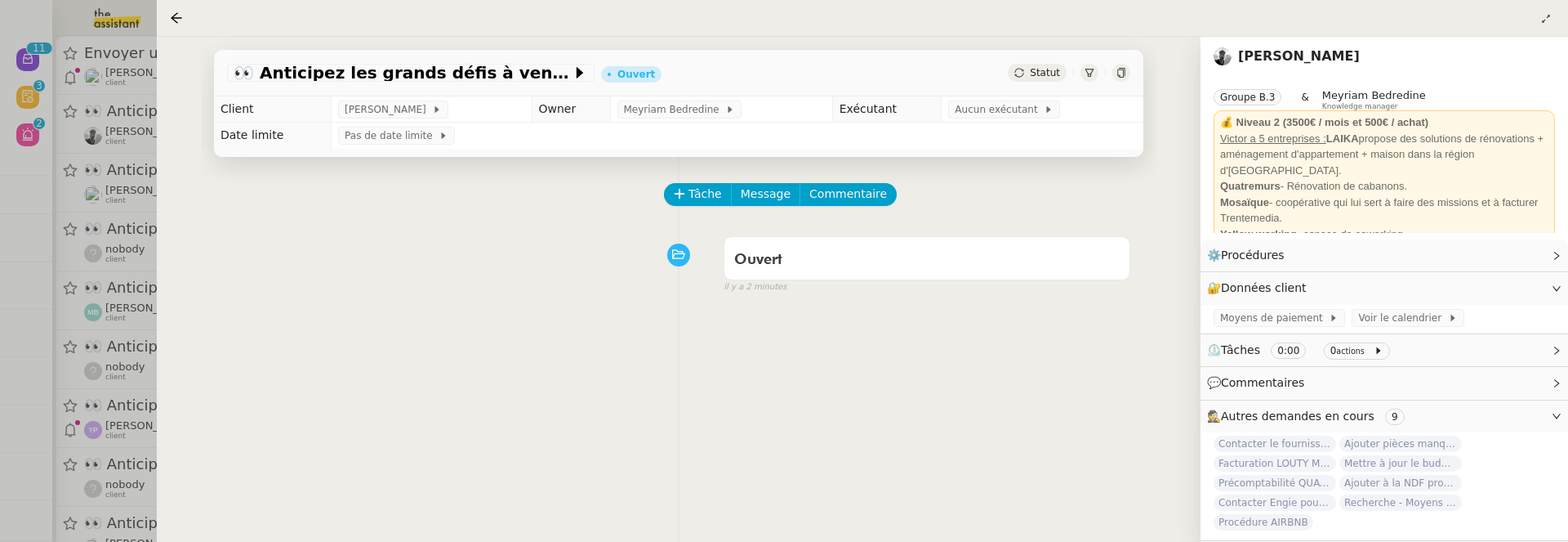
click at [1038, 68] on span "Statut" at bounding box center [1044, 73] width 30 height 12
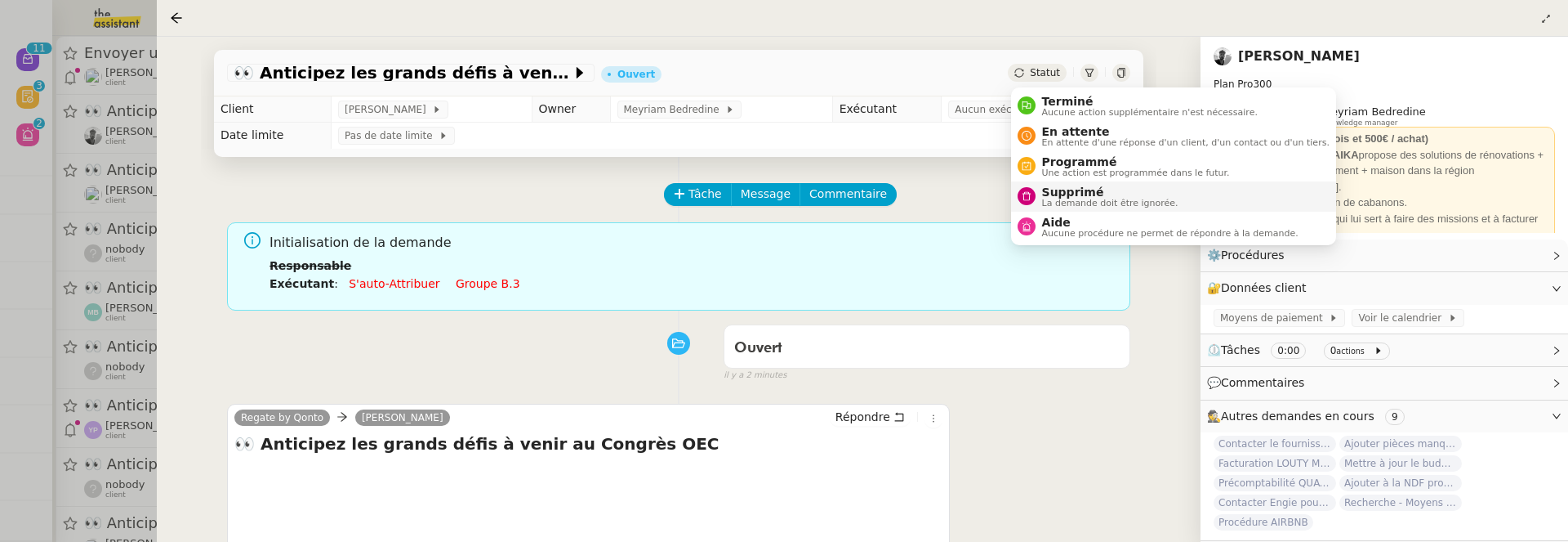
click at [1107, 183] on li "Supprimé La demande doit être ignorée." at bounding box center [1173, 196] width 325 height 30
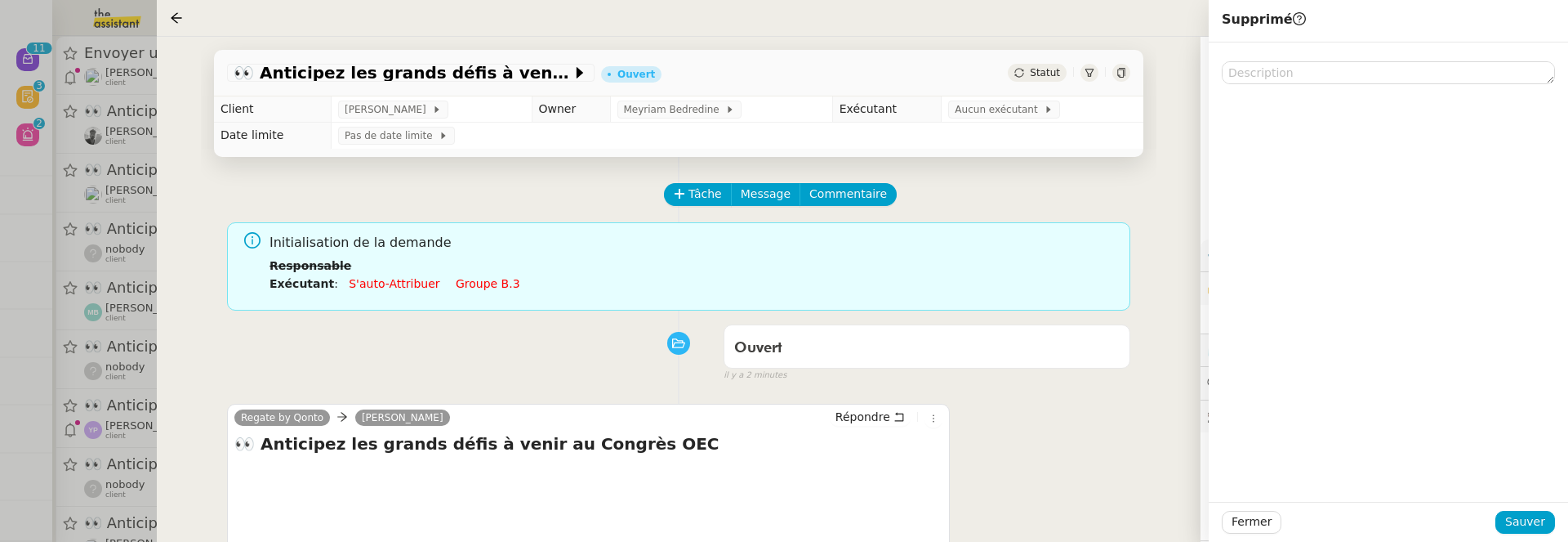
click at [1525, 533] on div "Fermer Sauver" at bounding box center [1388, 522] width 359 height 40
click at [1524, 526] on span "Sauver" at bounding box center [1526, 522] width 40 height 19
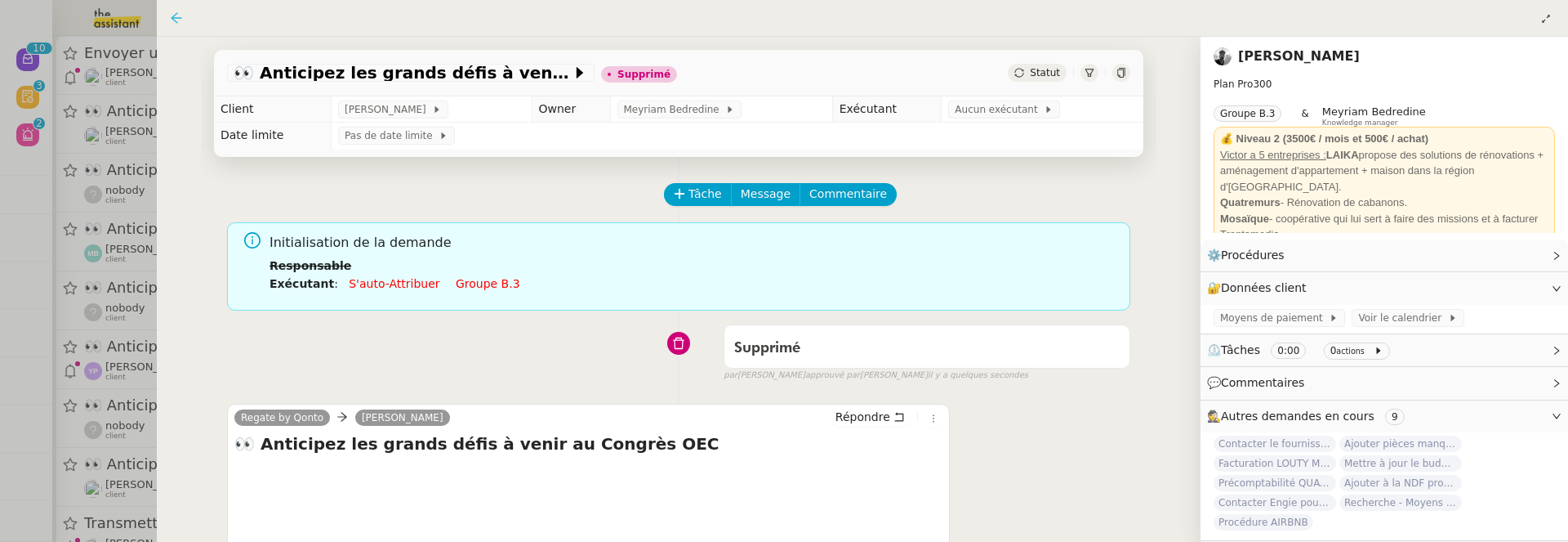
click at [173, 16] on icon at bounding box center [176, 17] width 11 height 11
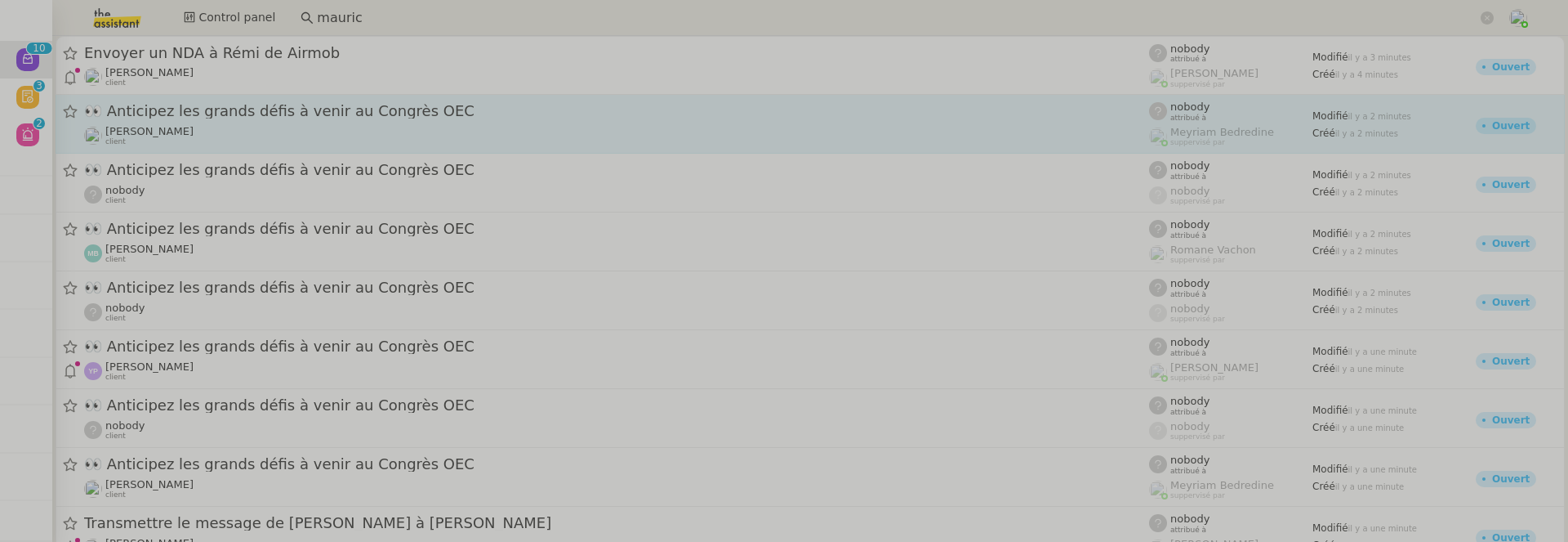
click at [251, 67] on div "[PERSON_NAME] client" at bounding box center [617, 77] width 1065 height 21
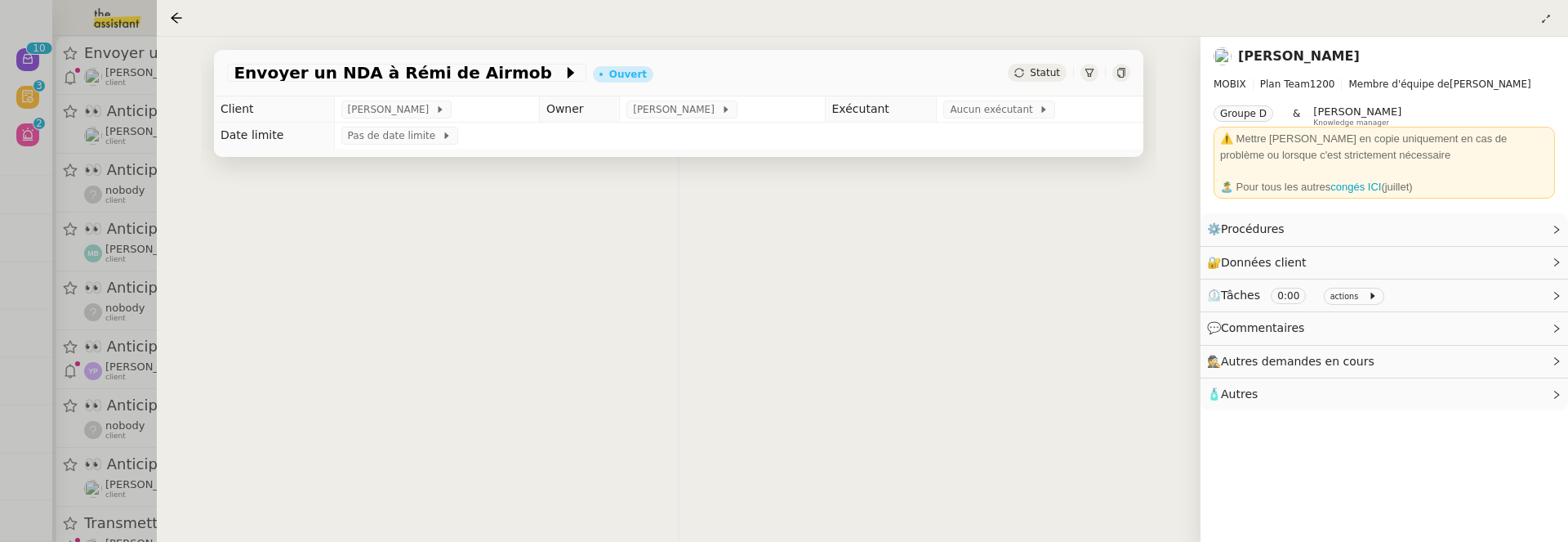
click at [319, 64] on nz-layout "Nouveau 0 1 2 3 4 5 6 7 8 9 0 1 2 3 4 5 6 7 8 9 Révision 0 1 2 3 4 5 6 7 8 9 Ai…" at bounding box center [784, 271] width 1568 height 542
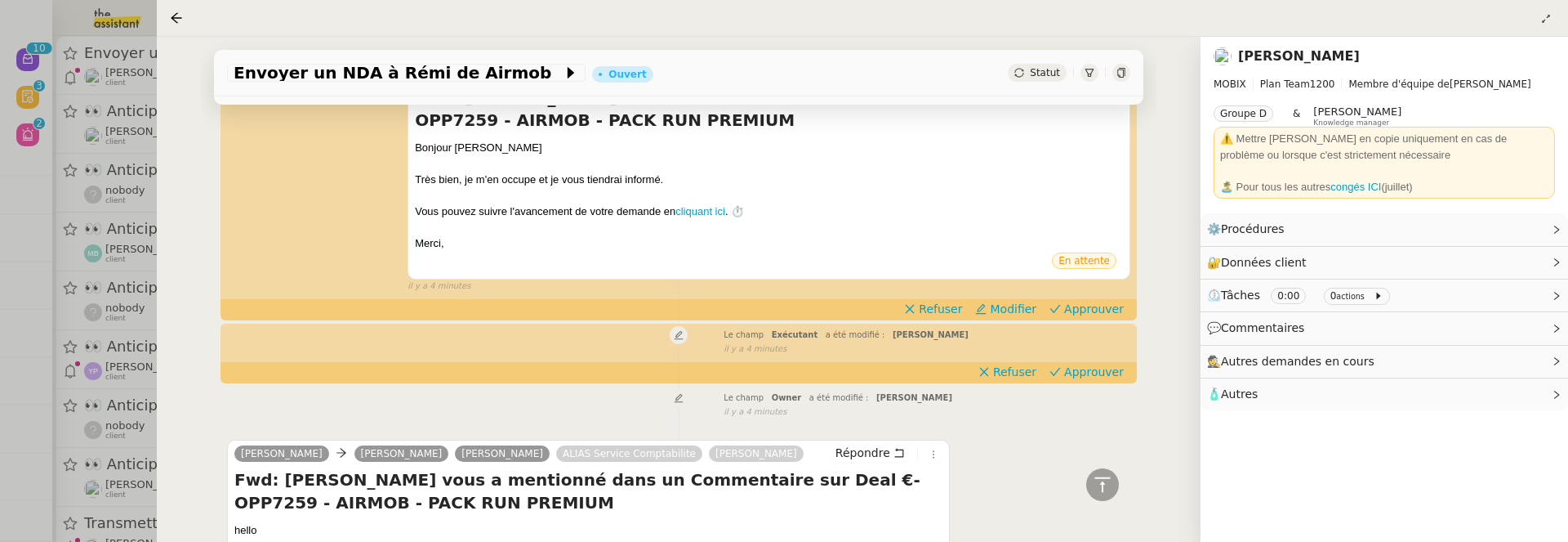
scroll to position [318, 0]
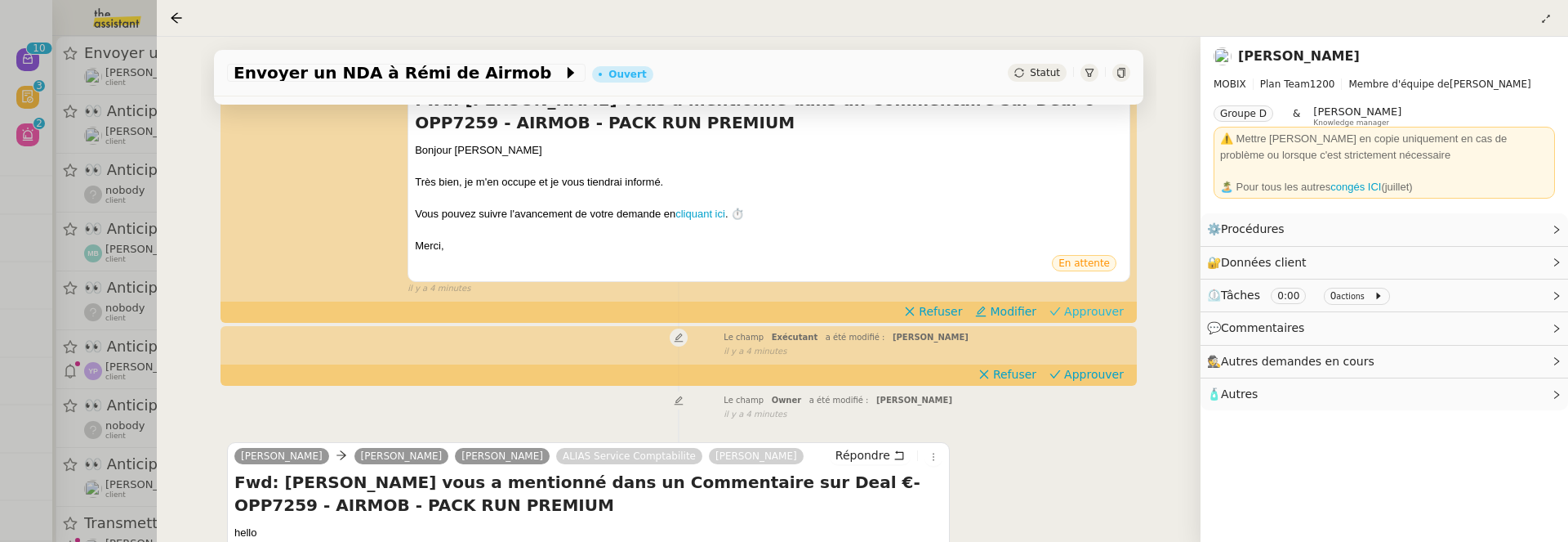
click at [1078, 316] on span "Approuver" at bounding box center [1094, 310] width 60 height 16
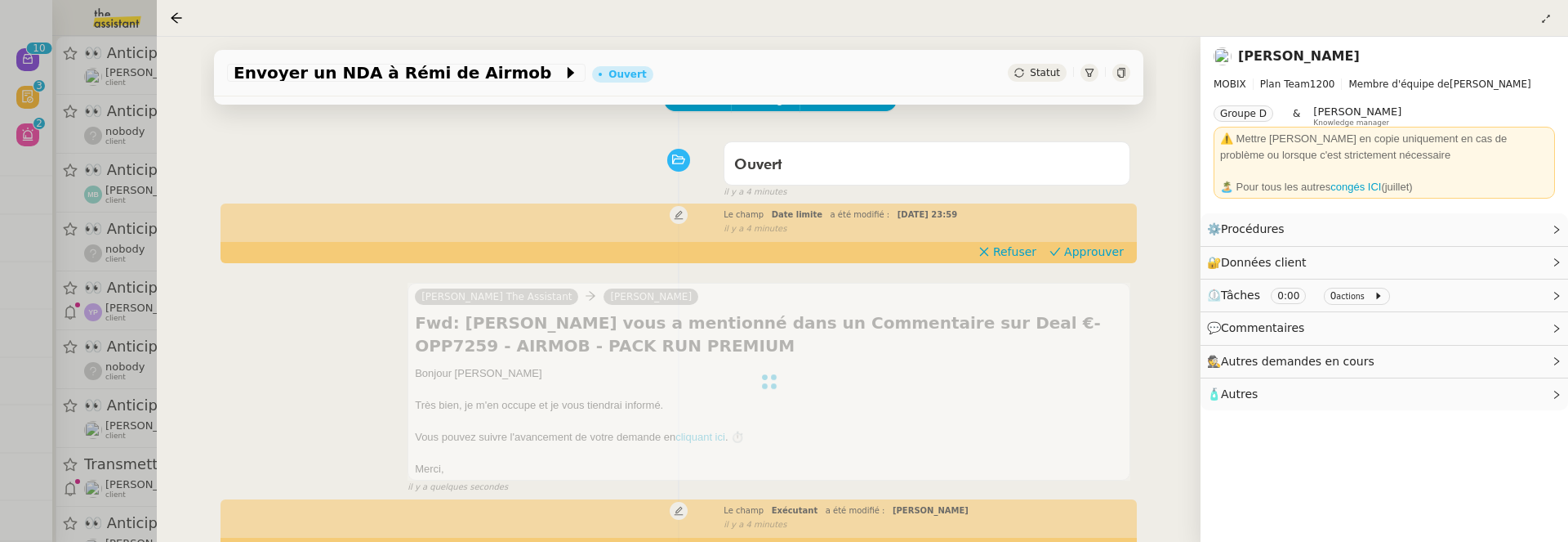
scroll to position [0, 0]
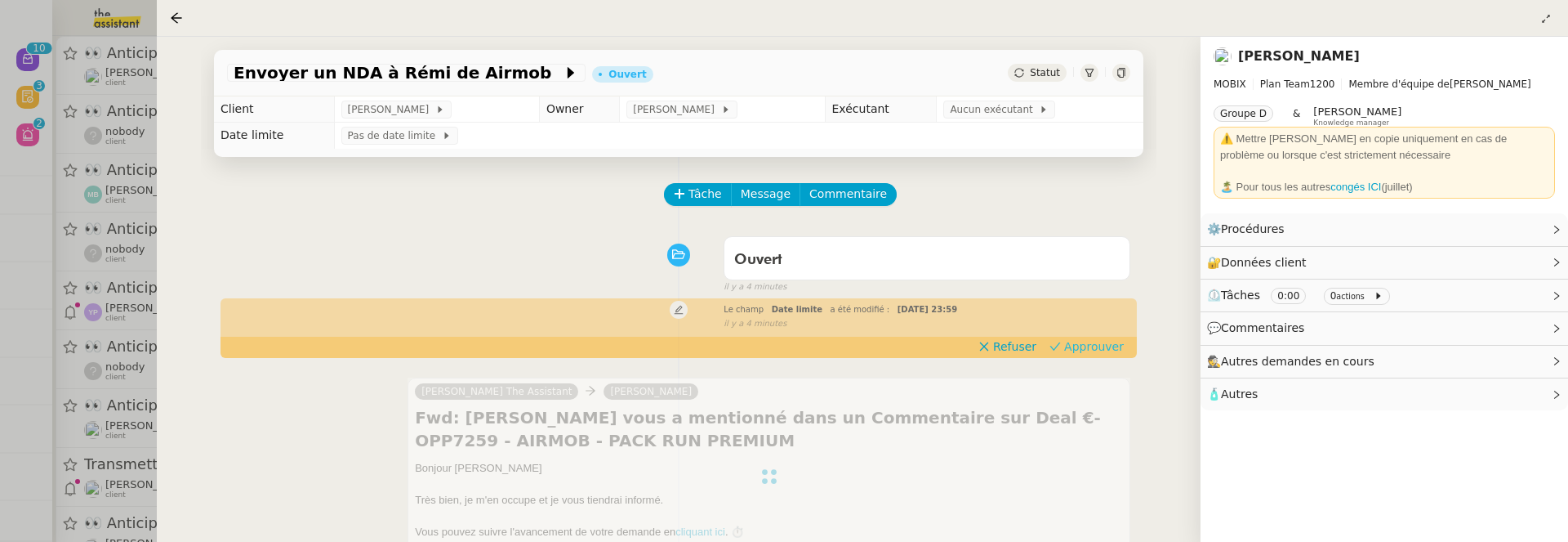
click at [1070, 346] on span "Approuver" at bounding box center [1094, 346] width 60 height 16
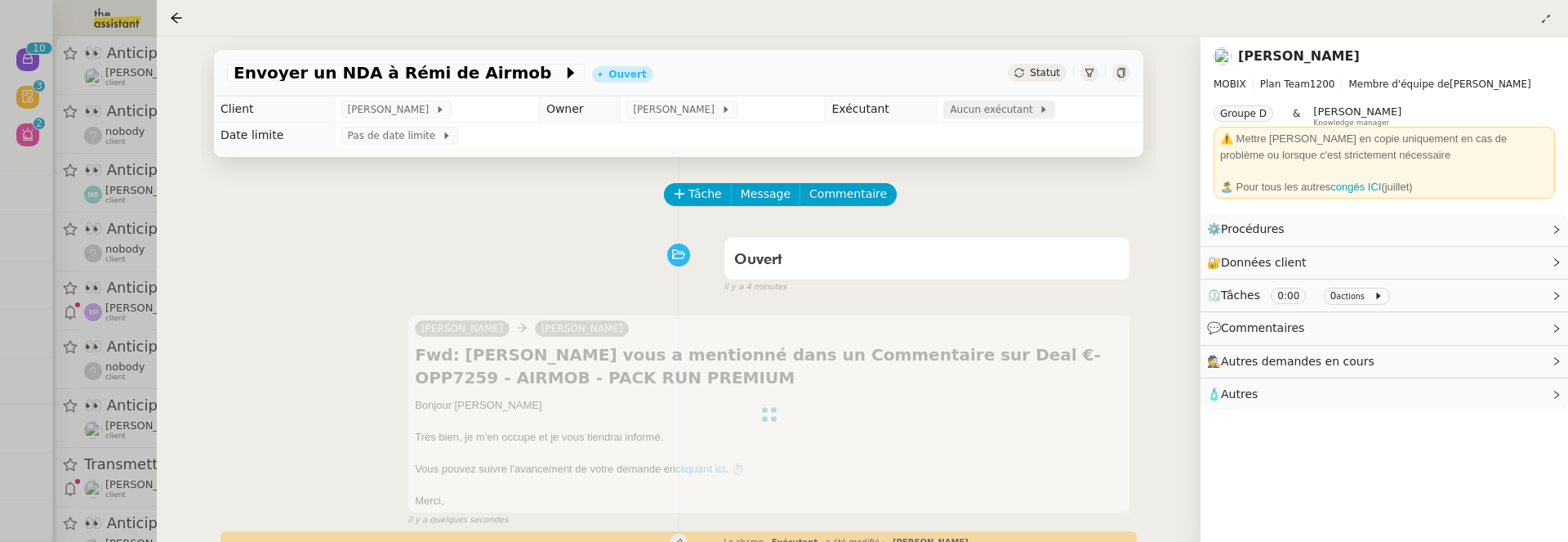
click at [966, 114] on span "Aucun exécutant" at bounding box center [994, 109] width 89 height 16
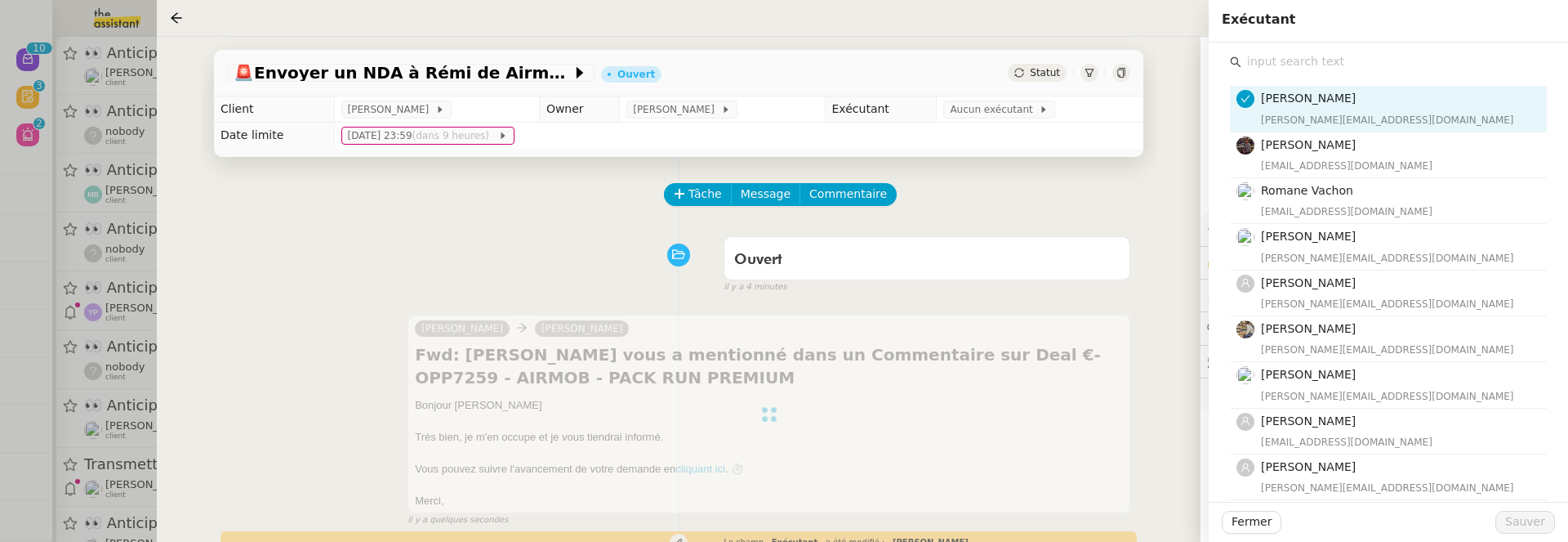
click at [1272, 56] on input "text" at bounding box center [1394, 62] width 306 height 22
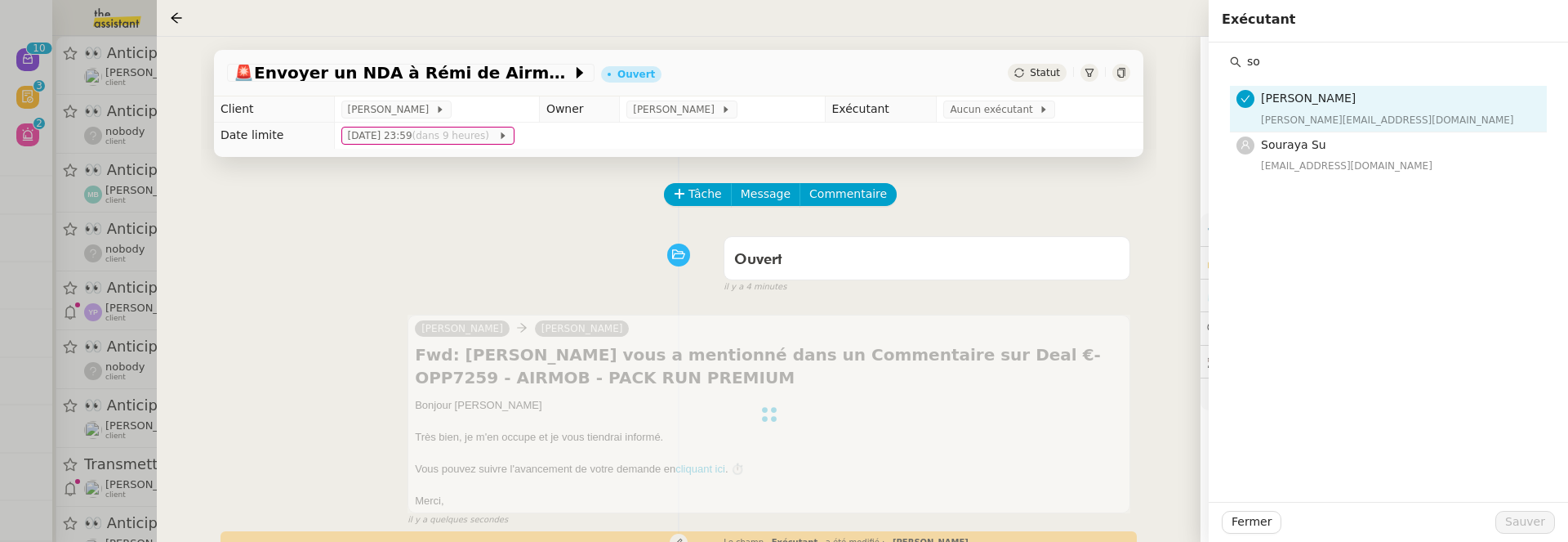
type input "s"
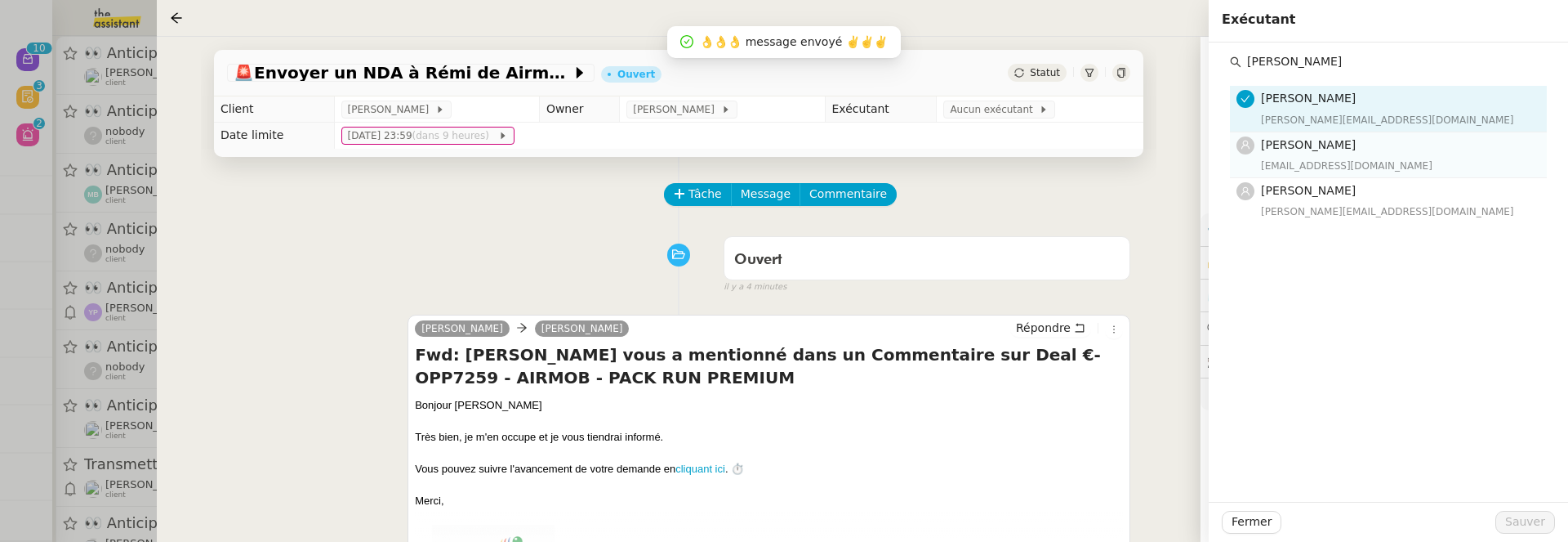
type input "pauline"
click at [1343, 142] on h4 "[PERSON_NAME]" at bounding box center [1398, 145] width 276 height 19
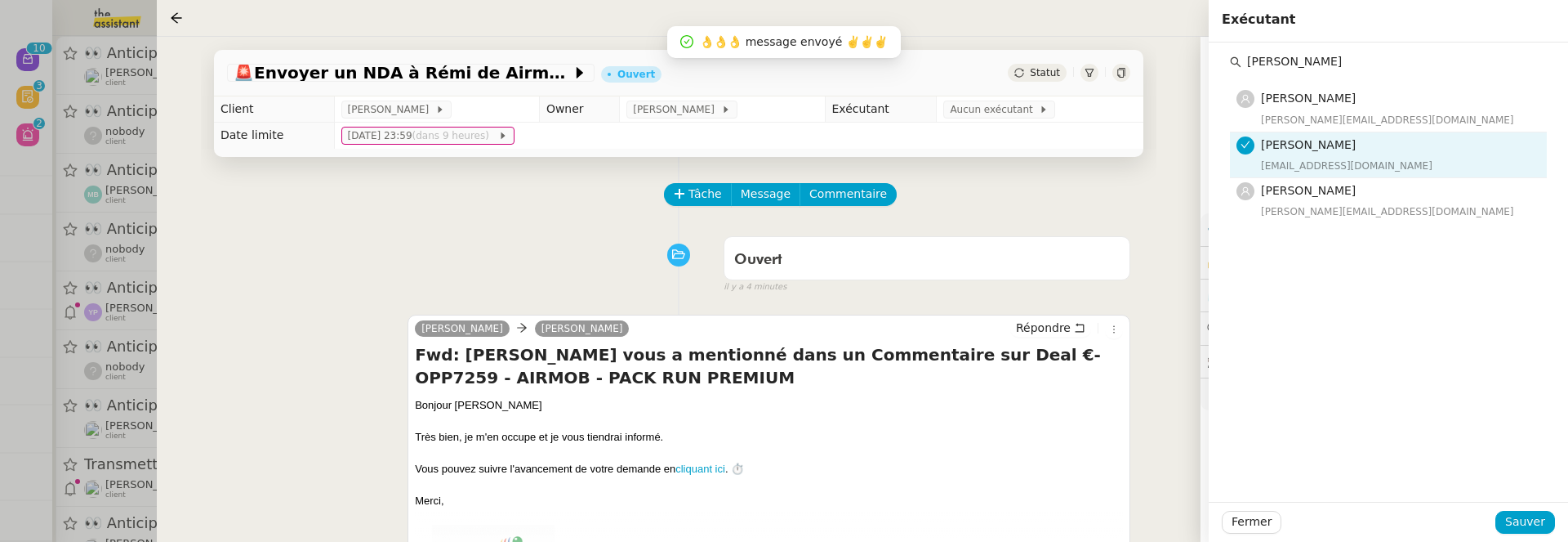
click at [1522, 509] on div "Fermer Sauver" at bounding box center [1388, 522] width 359 height 40
click at [1524, 514] on span "Sauver" at bounding box center [1526, 522] width 40 height 19
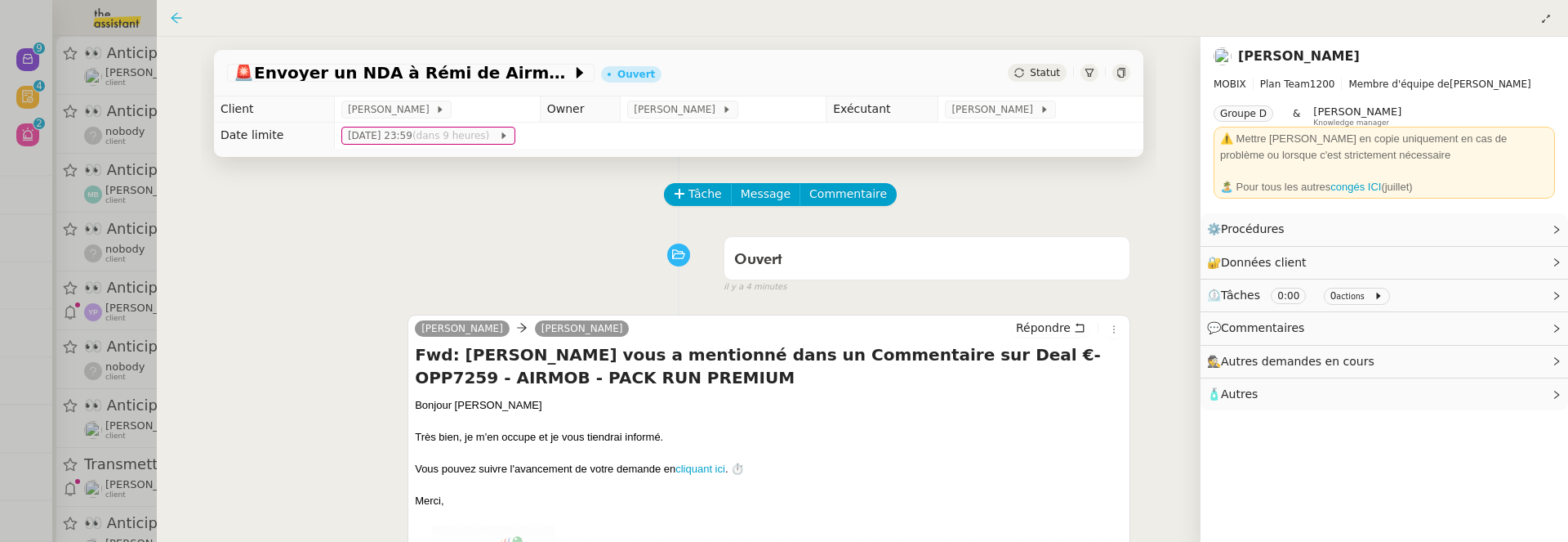
click at [176, 18] on icon at bounding box center [176, 17] width 11 height 11
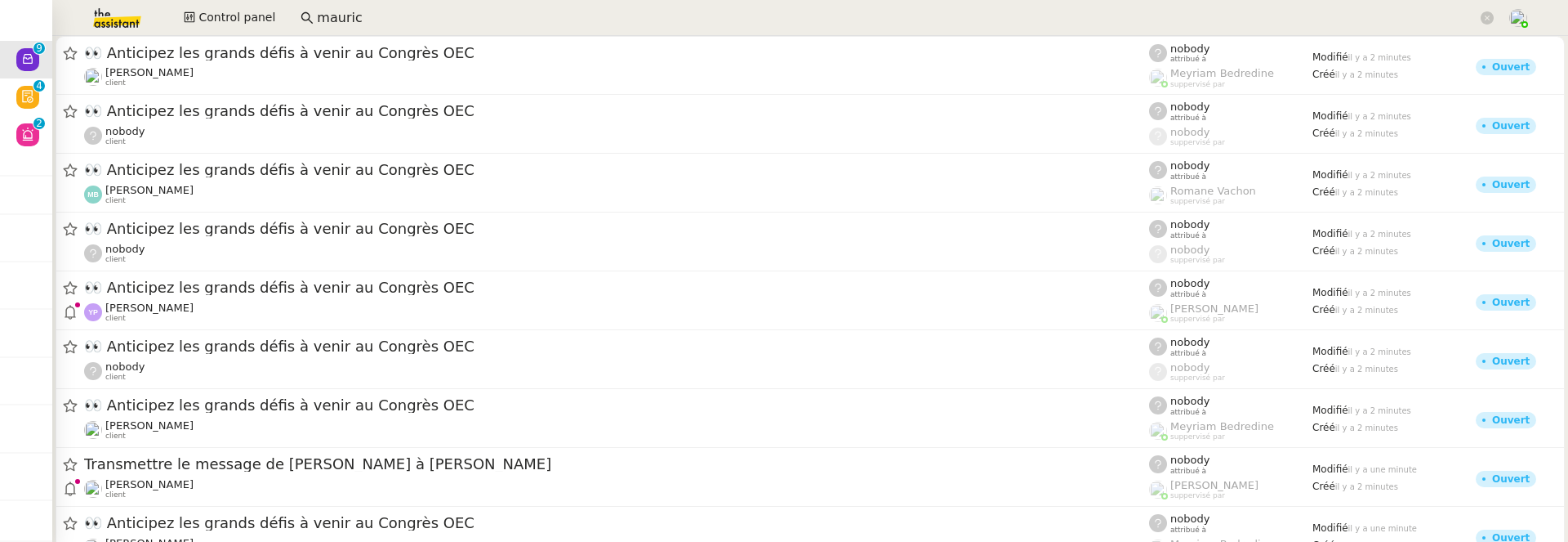
click at [379, 58] on span "👀 Anticipez les grands défis à venir au Congrès OEC" at bounding box center [617, 53] width 1065 height 14
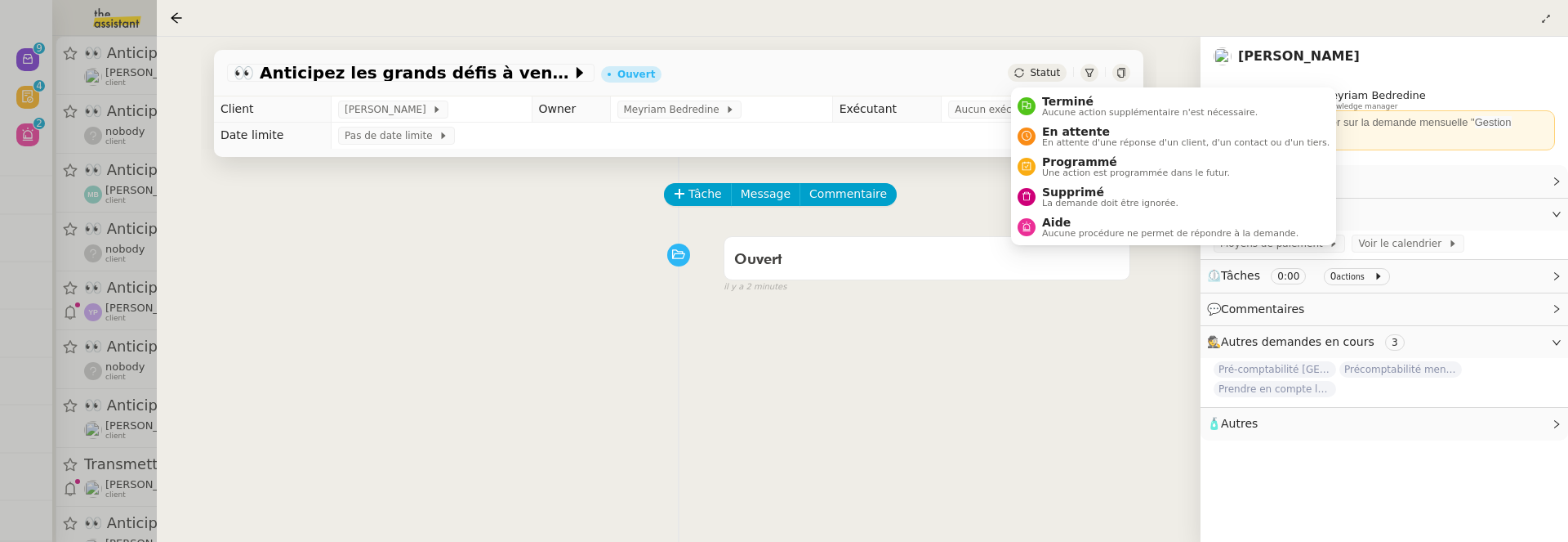
click at [1032, 79] on div "Statut" at bounding box center [1037, 72] width 59 height 18
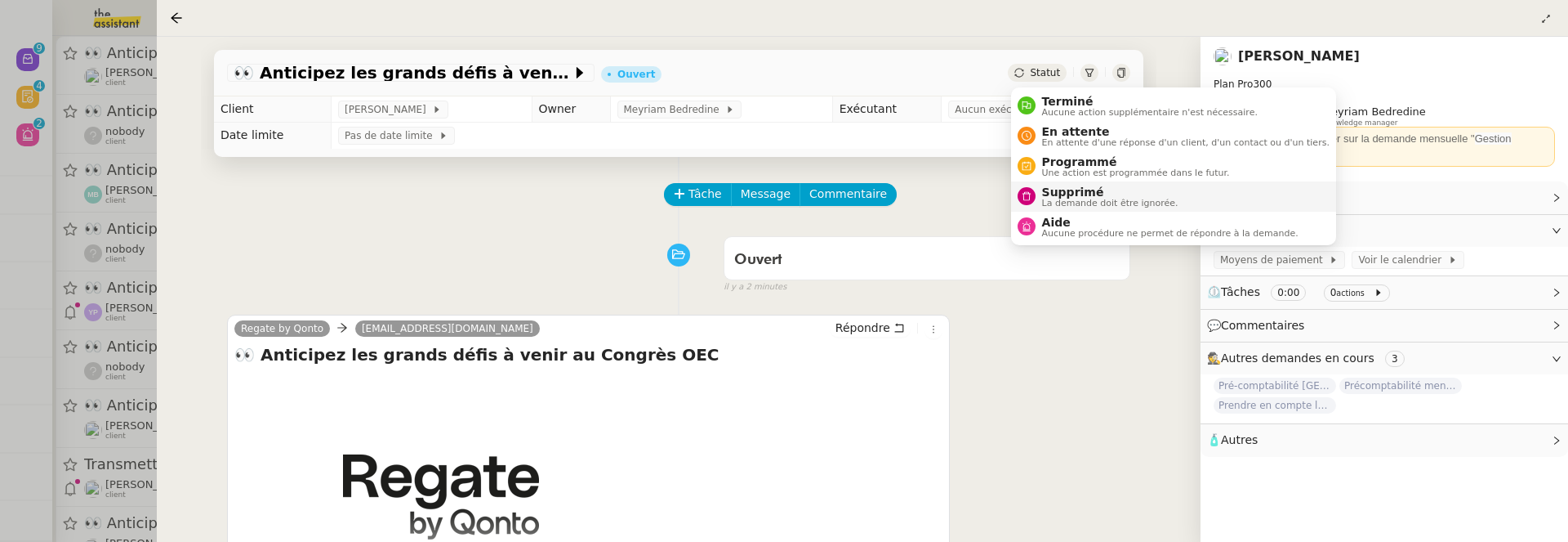
click at [1086, 185] on span "Supprimé" at bounding box center [1111, 192] width 136 height 13
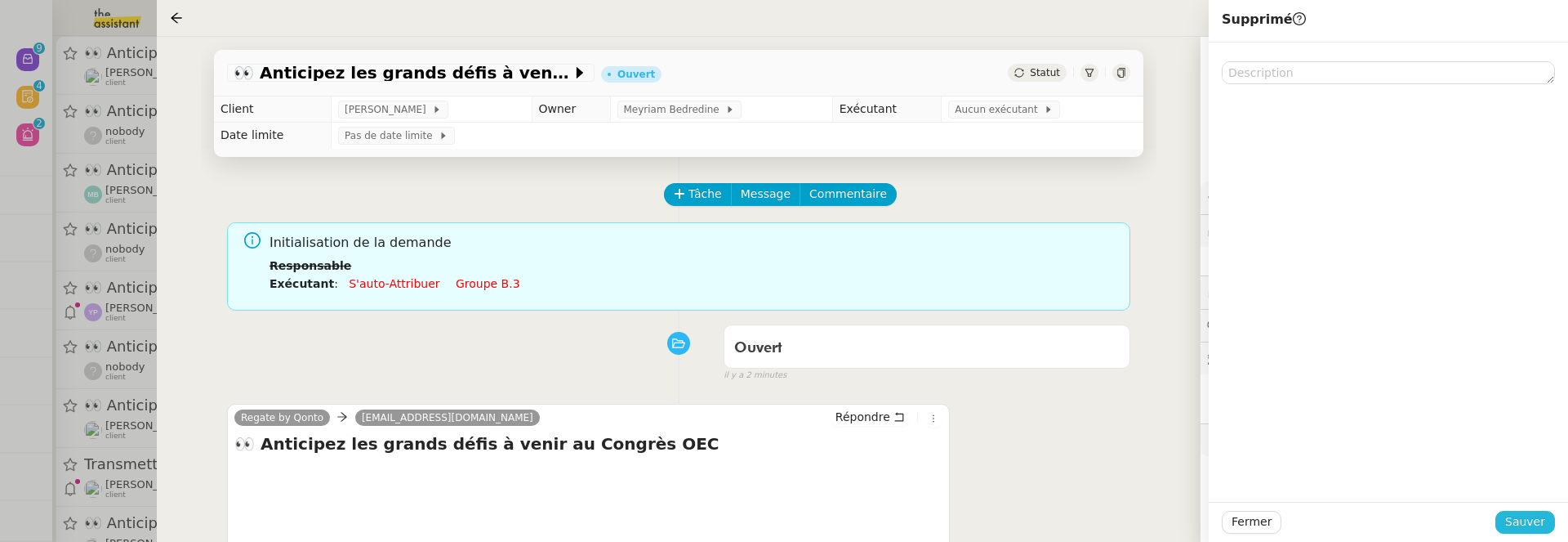
click at [1544, 520] on span "Sauver" at bounding box center [1526, 522] width 40 height 19
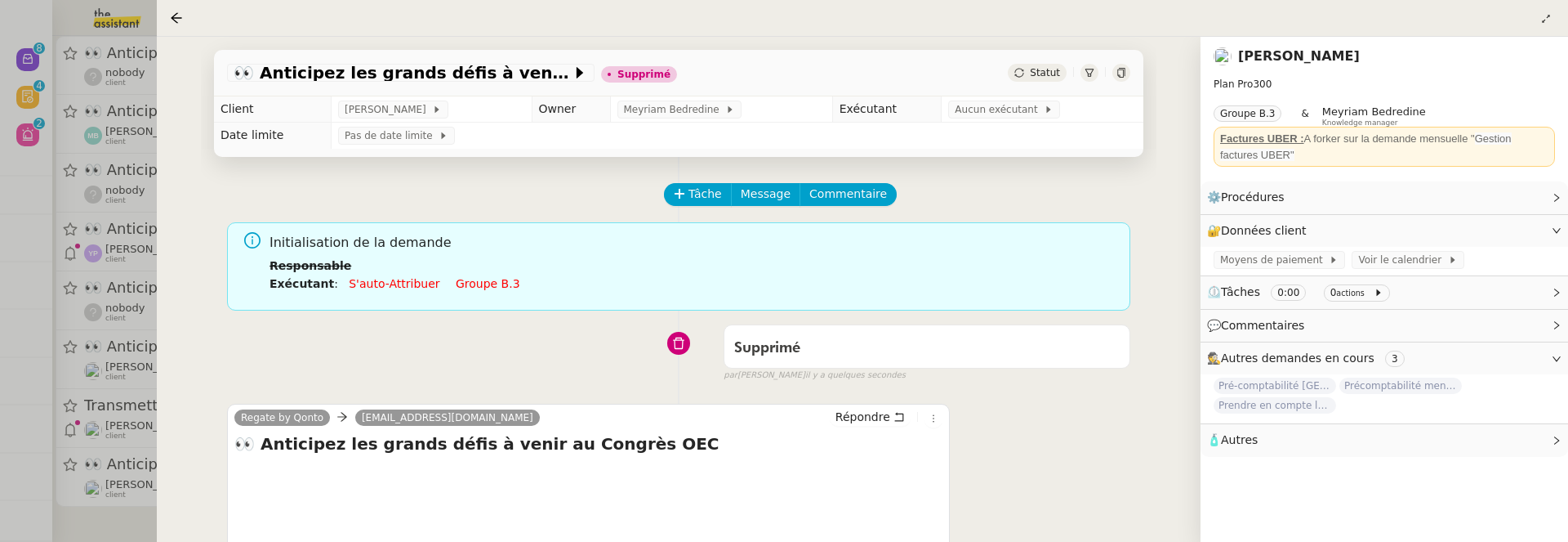
click at [129, 73] on div at bounding box center [784, 271] width 1568 height 542
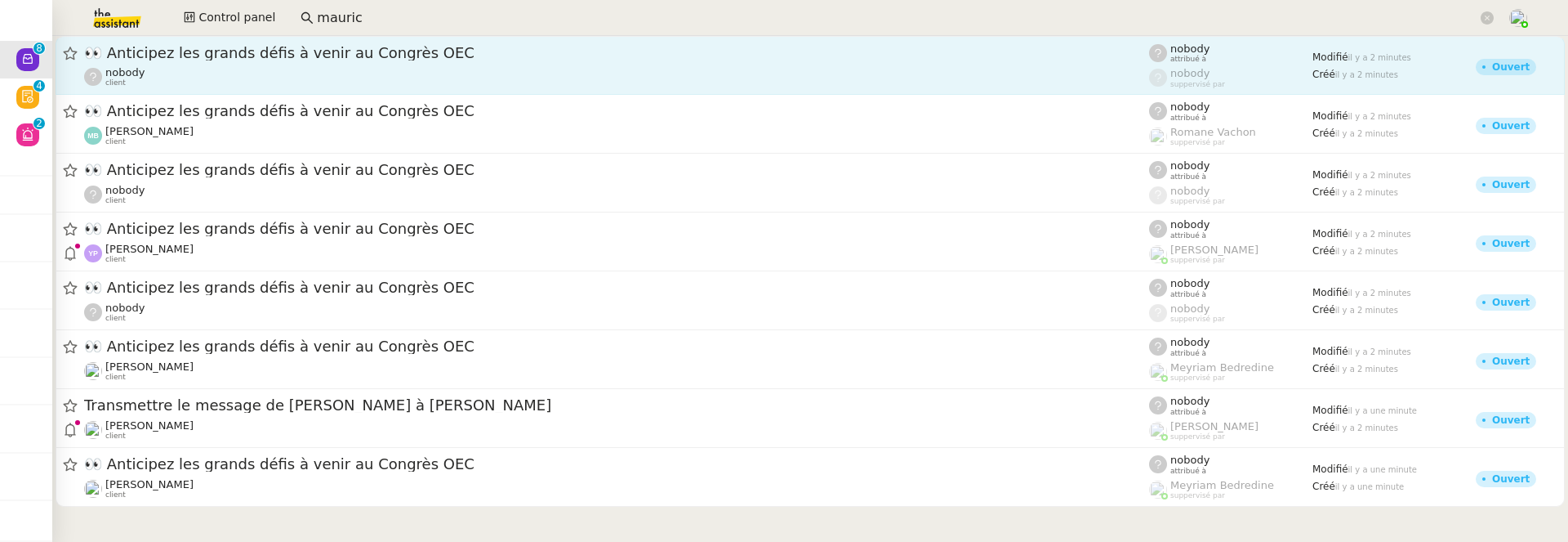
click at [457, 60] on span "👀 Anticipez les grands défis à venir au Congrès OEC" at bounding box center [617, 53] width 1065 height 14
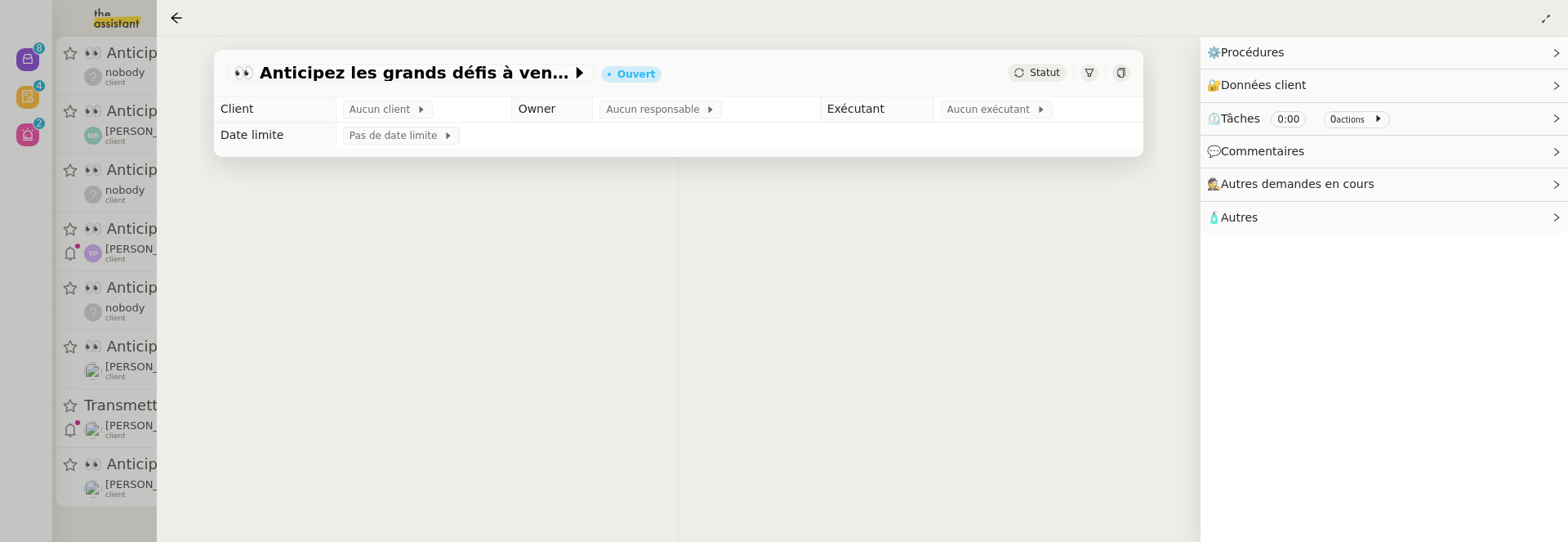
click at [1038, 77] on span "Statut" at bounding box center [1044, 73] width 30 height 12
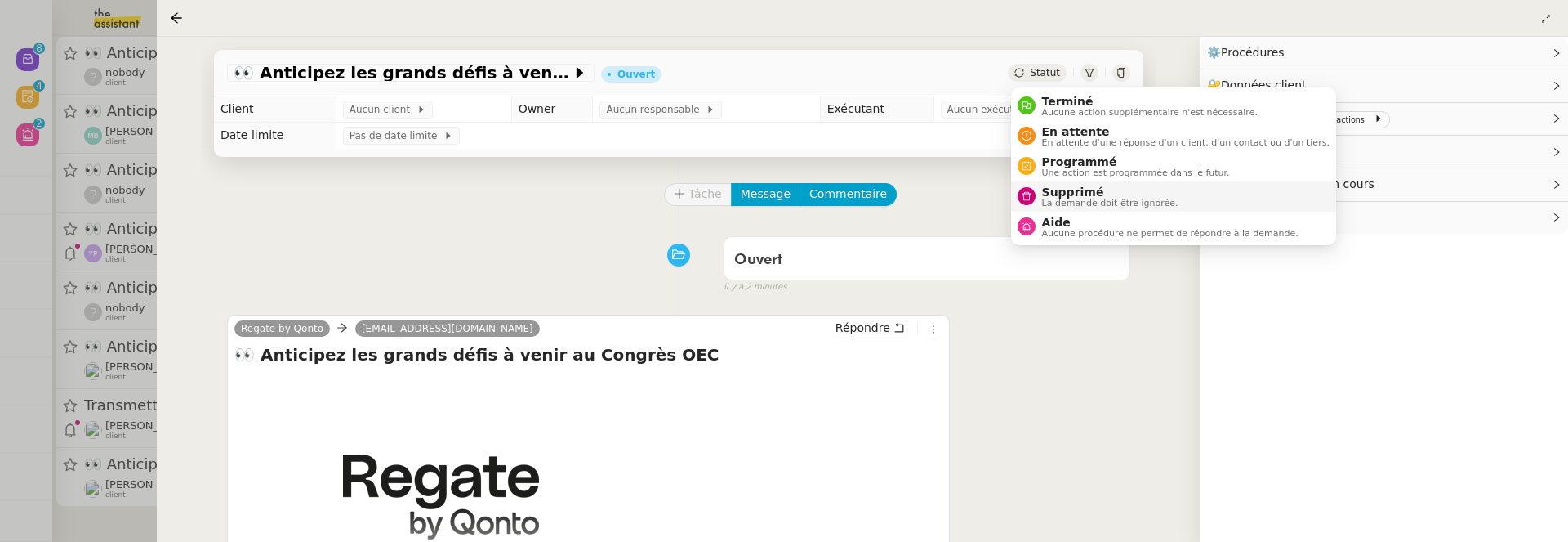
click at [1119, 192] on span "Supprimé" at bounding box center [1111, 192] width 136 height 13
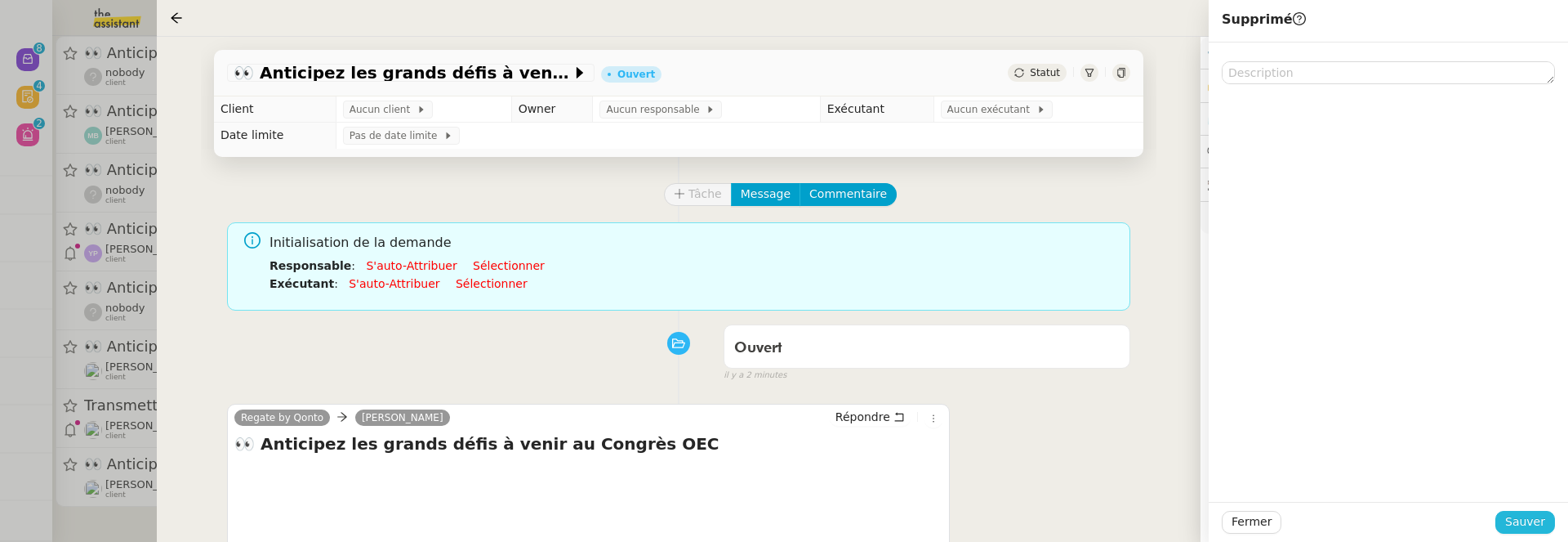
click at [1533, 514] on span "Sauver" at bounding box center [1526, 522] width 40 height 19
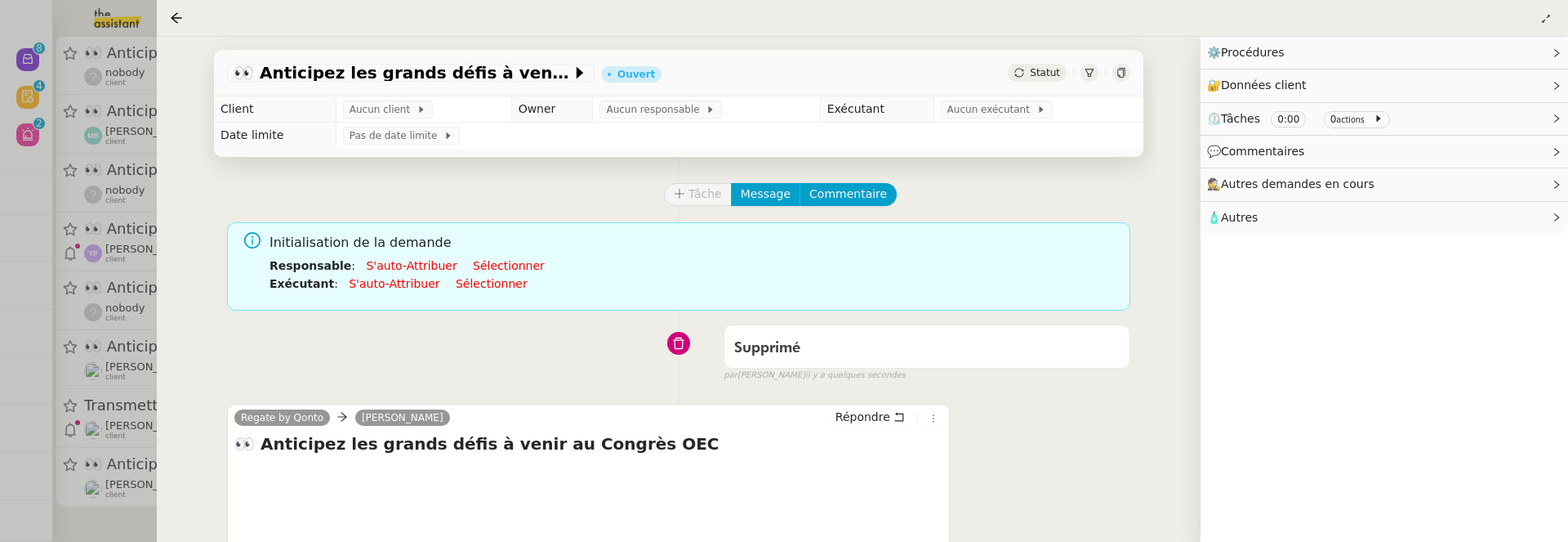
click at [138, 69] on div at bounding box center [784, 271] width 1568 height 542
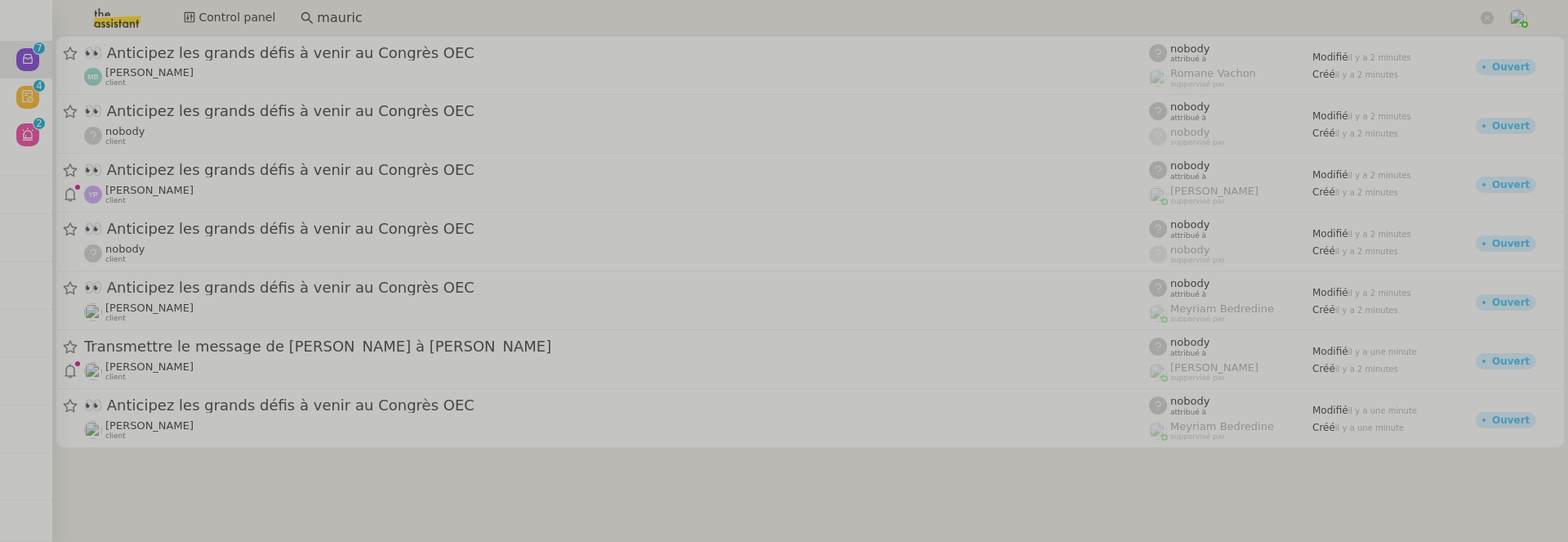
click at [288, 74] on div "Marina Barthelemy client" at bounding box center [617, 77] width 1065 height 21
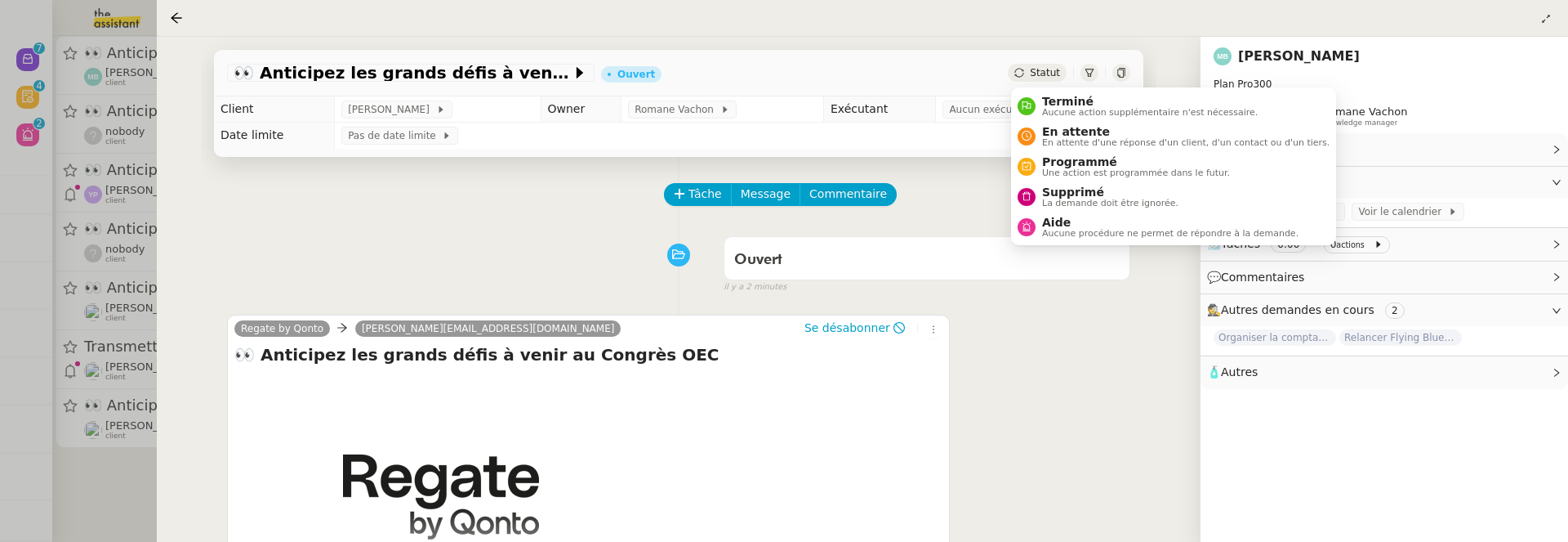
click at [1048, 74] on span "Statut" at bounding box center [1044, 73] width 30 height 12
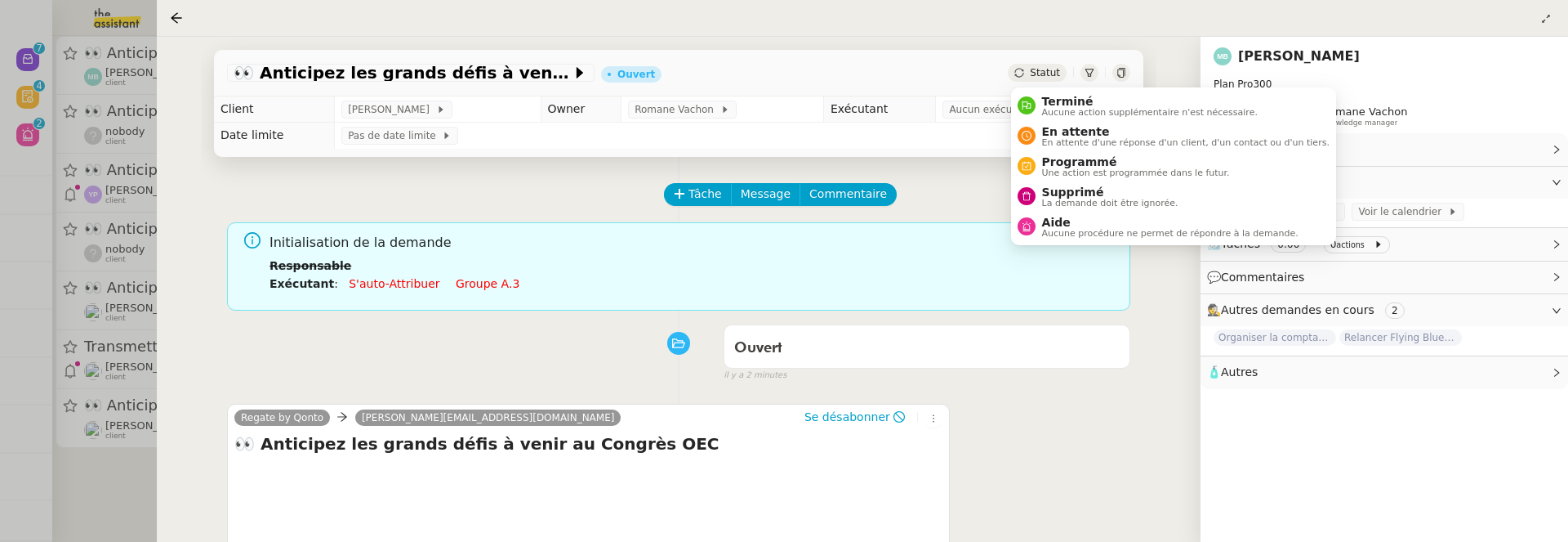
click at [1103, 187] on span "Supprimé" at bounding box center [1111, 192] width 136 height 13
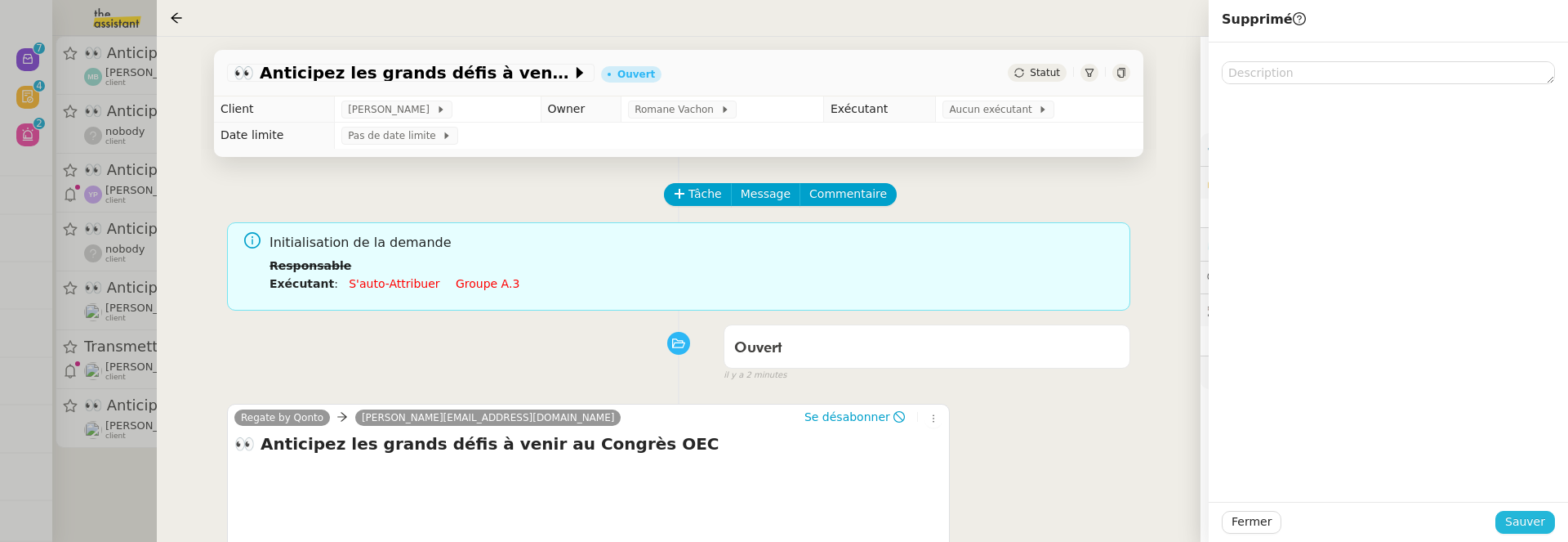
click at [1538, 516] on span "Sauver" at bounding box center [1526, 522] width 40 height 19
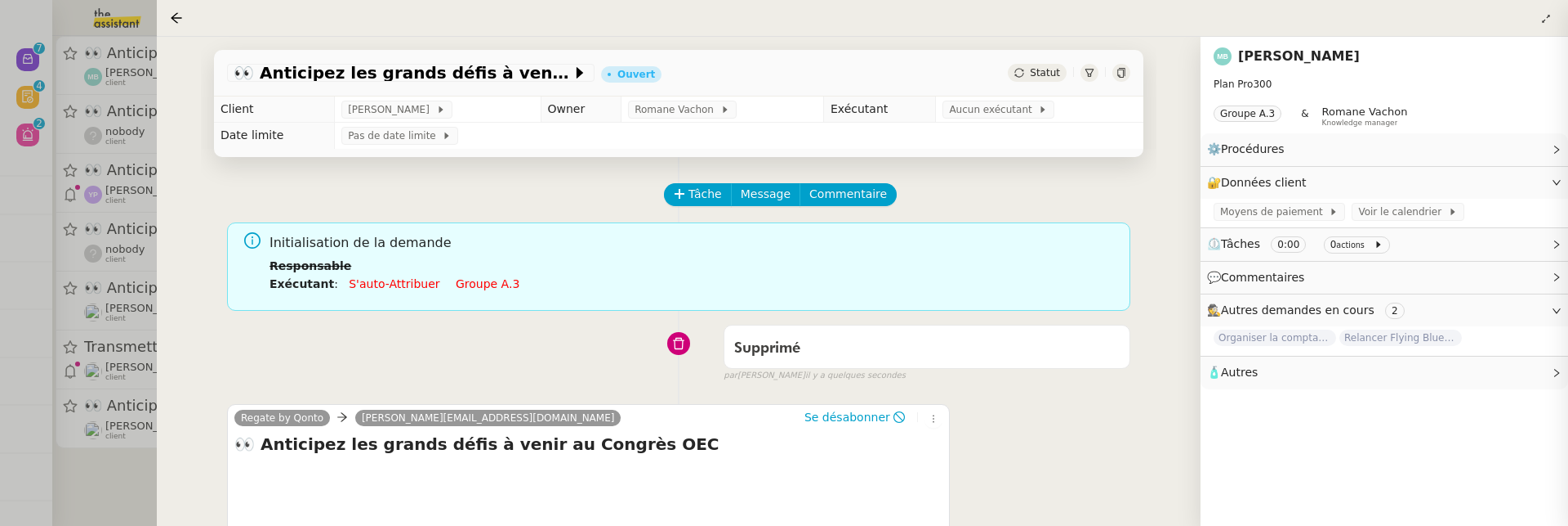
click at [138, 478] on div at bounding box center [784, 263] width 1568 height 526
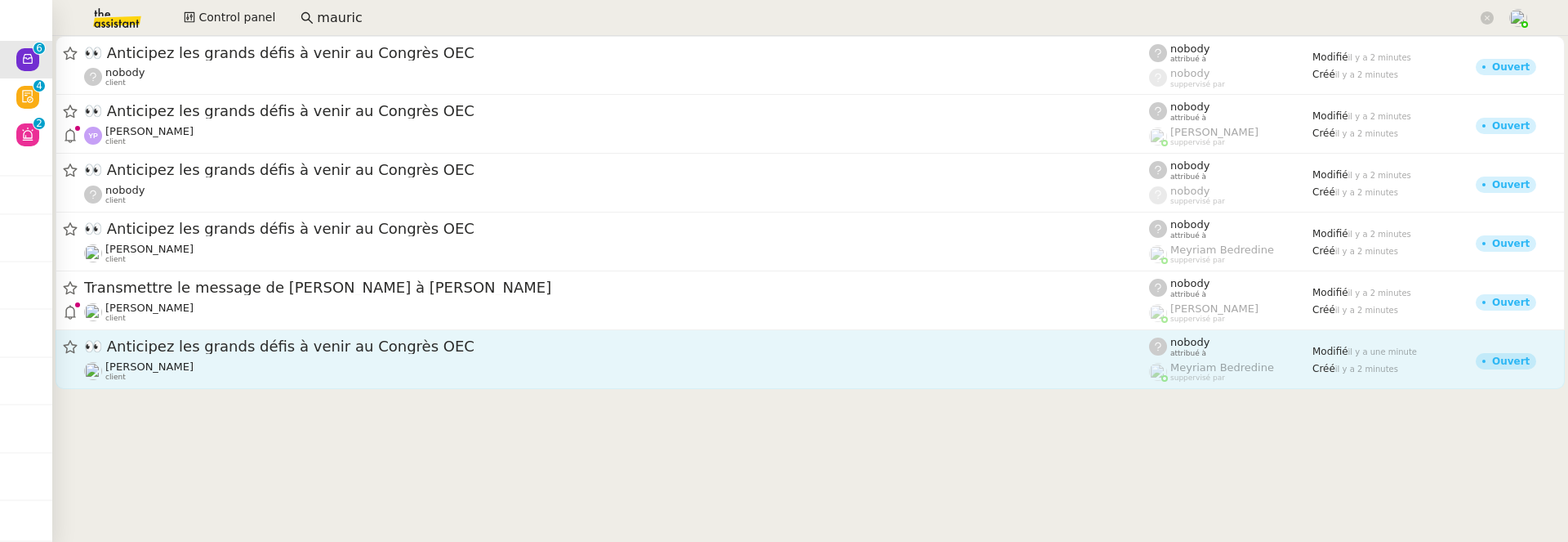
click at [237, 379] on div "[PERSON_NAME] client" at bounding box center [617, 371] width 1065 height 21
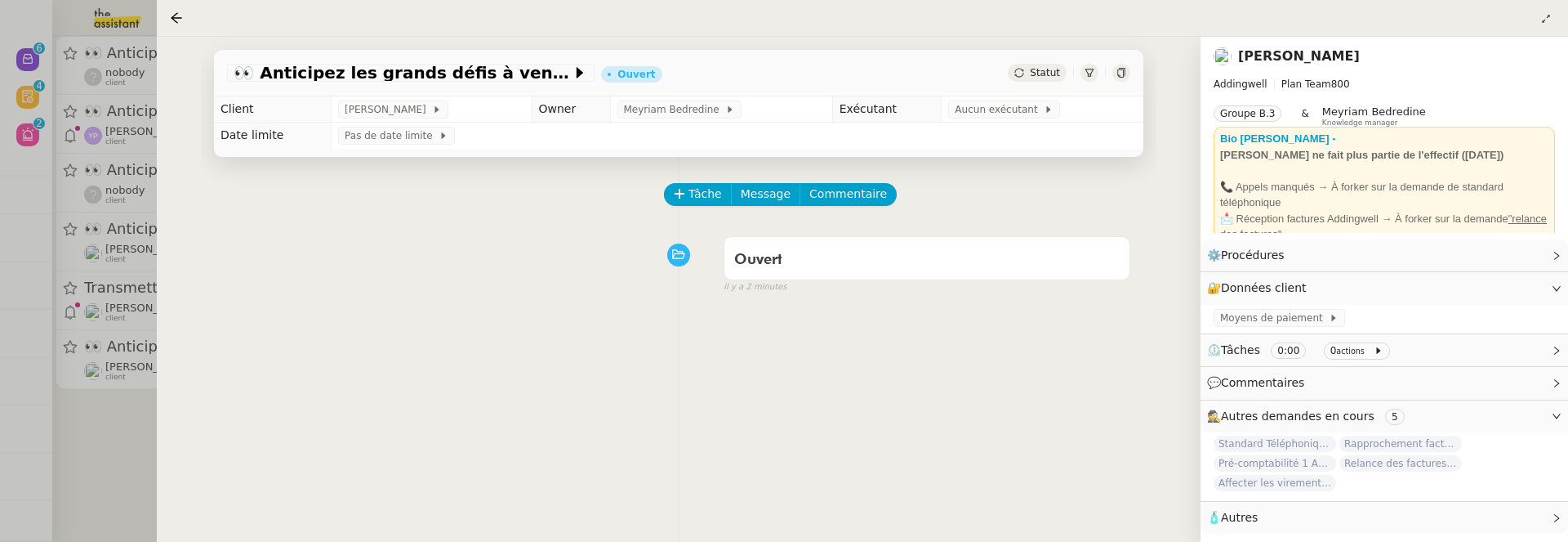
click at [1024, 82] on div "👀 Anticipez les grands défis à venir au Congrès OEC Ouvert Statut" at bounding box center [678, 73] width 929 height 46
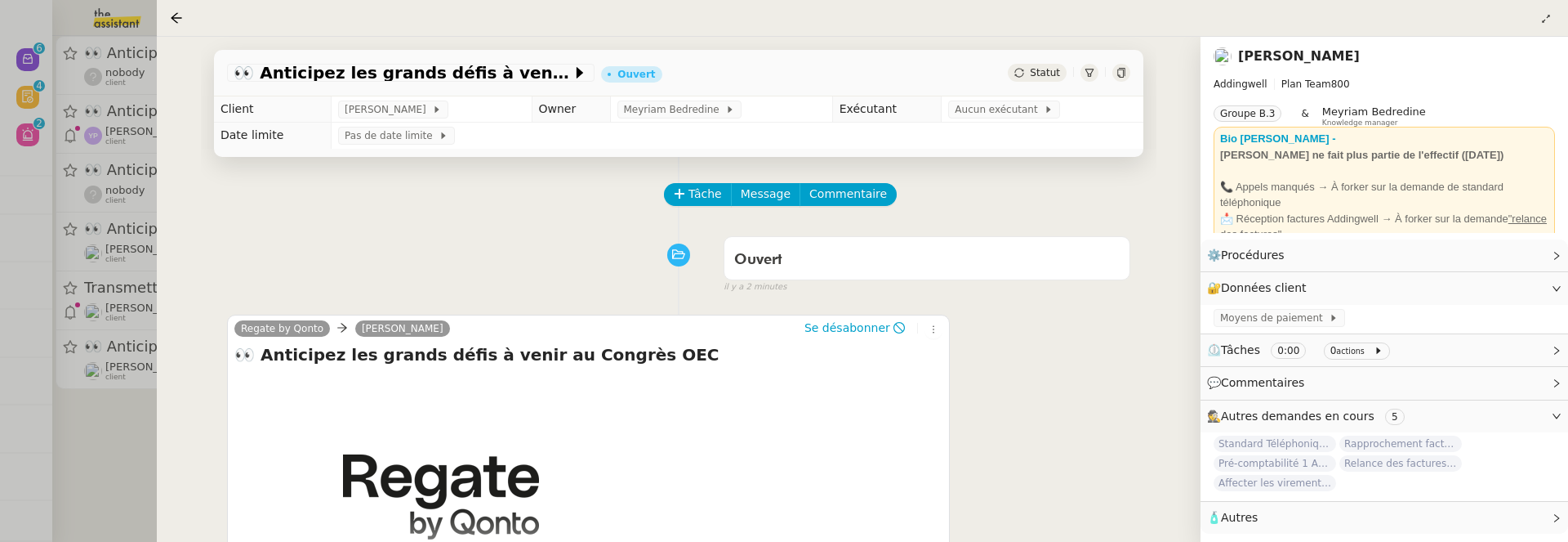
click at [1031, 73] on div "Statut" at bounding box center [1037, 72] width 59 height 18
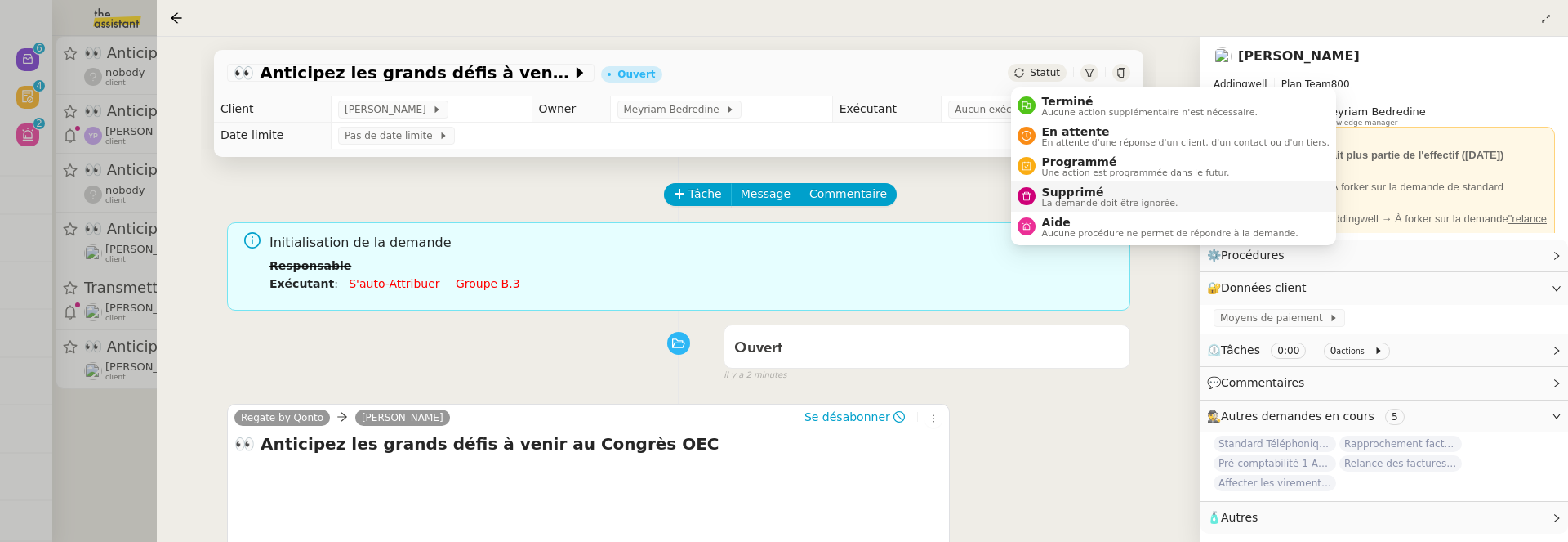
click at [1103, 190] on span "Supprimé" at bounding box center [1111, 192] width 136 height 13
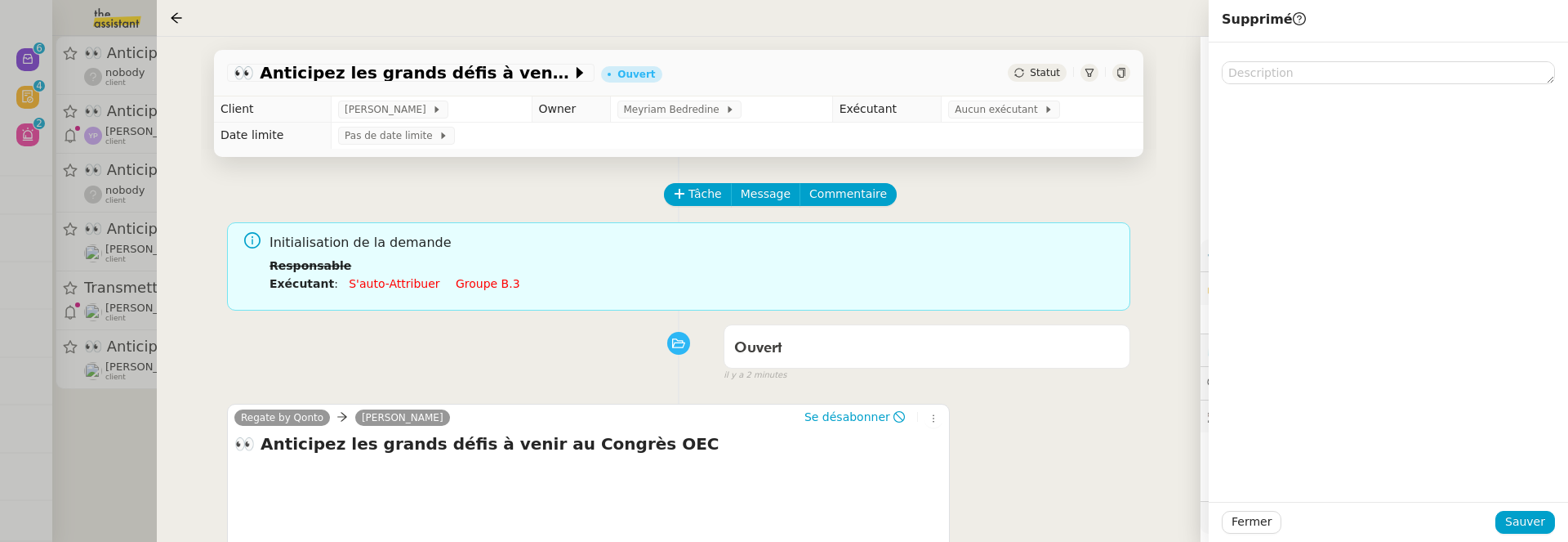
click at [1524, 509] on div "Fermer Sauver" at bounding box center [1388, 522] width 359 height 40
click at [1526, 512] on span "Sauver" at bounding box center [1526, 522] width 40 height 19
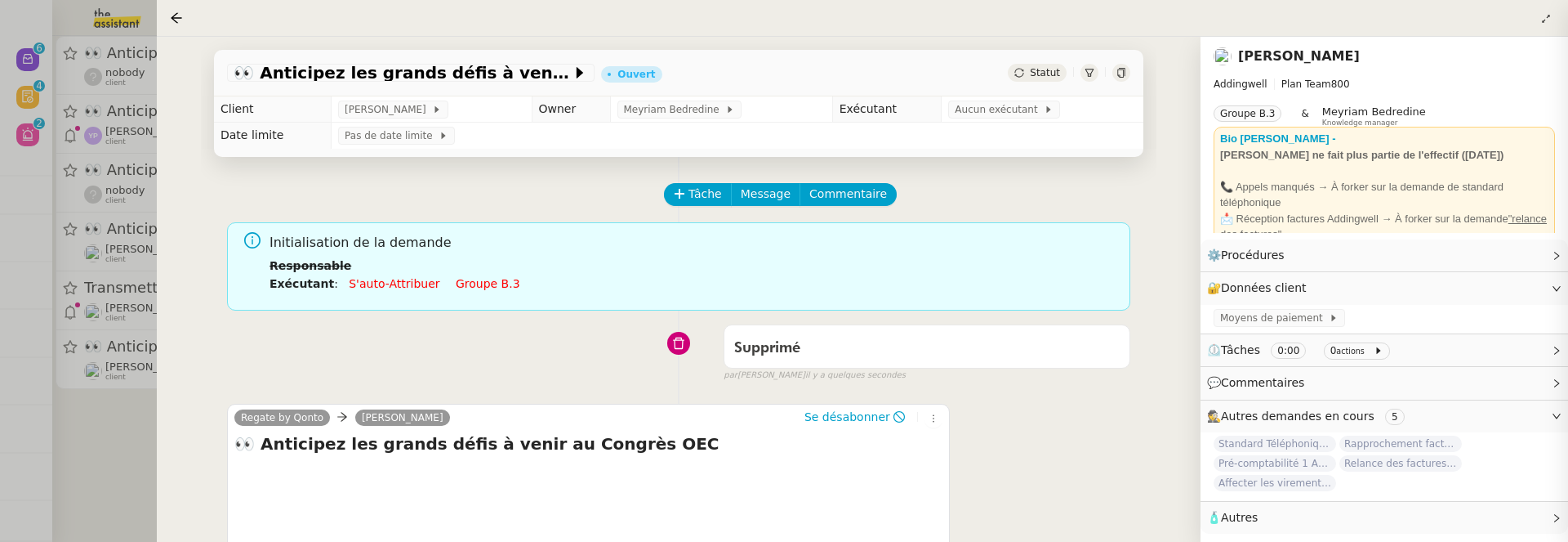
click at [139, 444] on div at bounding box center [784, 271] width 1568 height 542
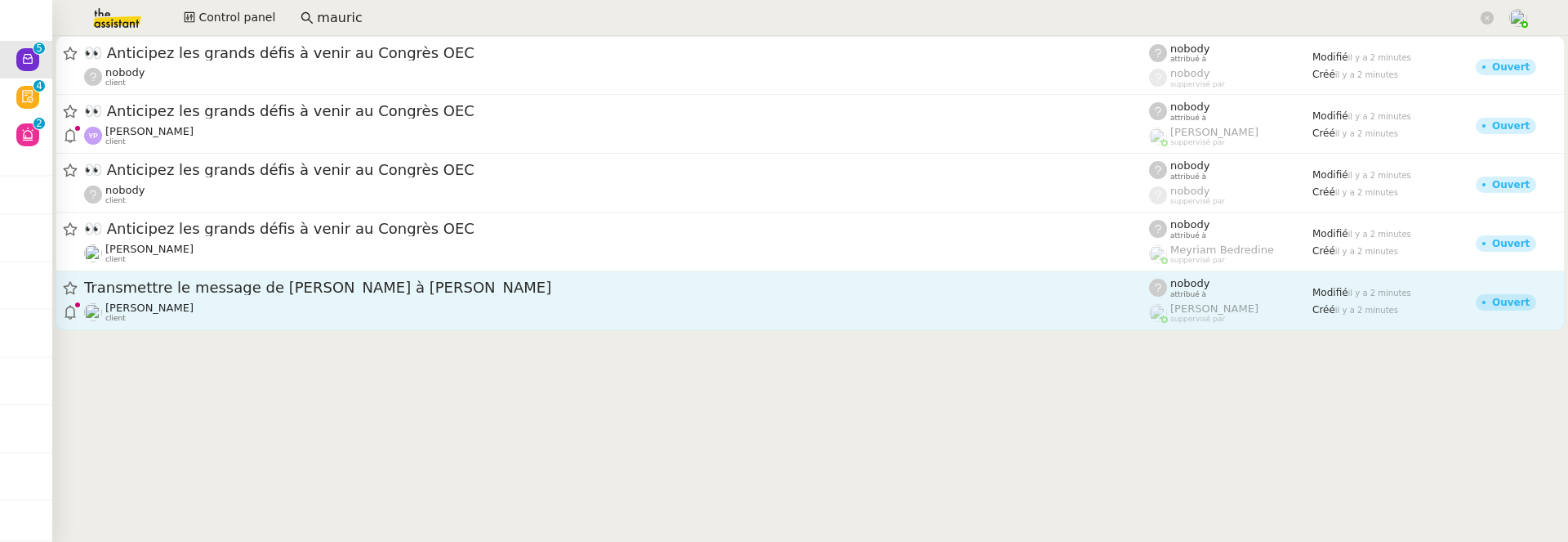
click at [230, 298] on div "Transmettre le message de Hugo à Pierre Florian Parant client" at bounding box center [617, 300] width 1065 height 45
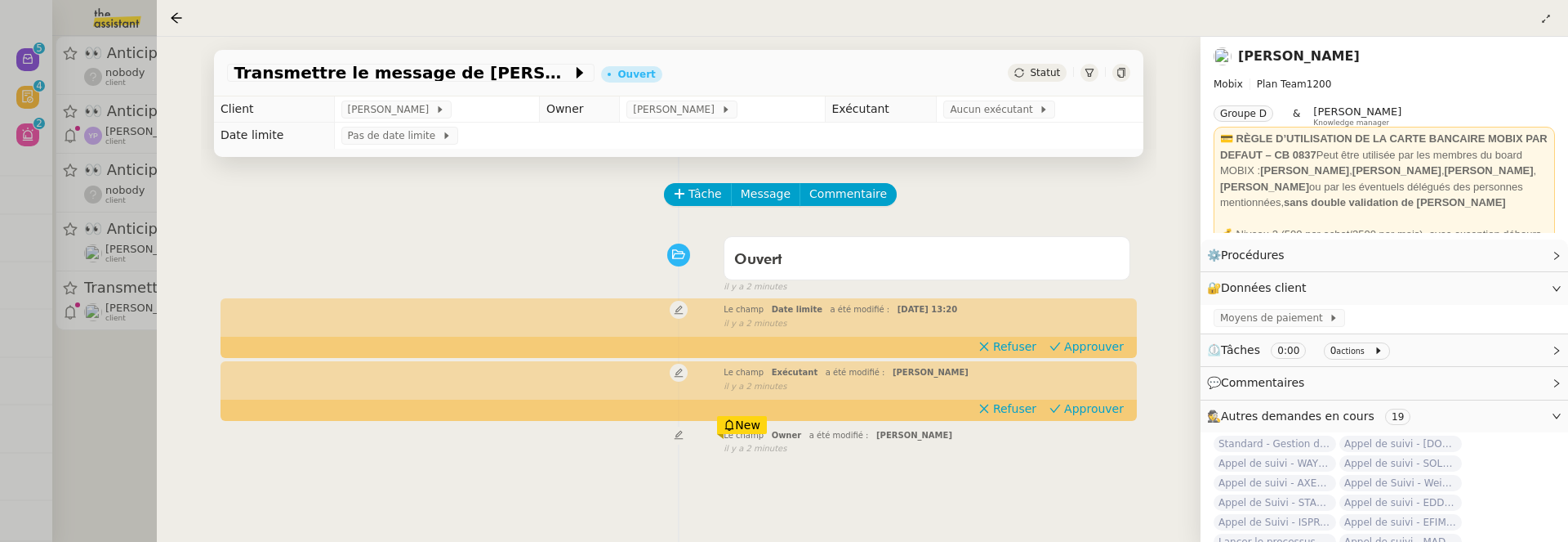
click at [1063, 71] on div "Statut" at bounding box center [1037, 72] width 59 height 18
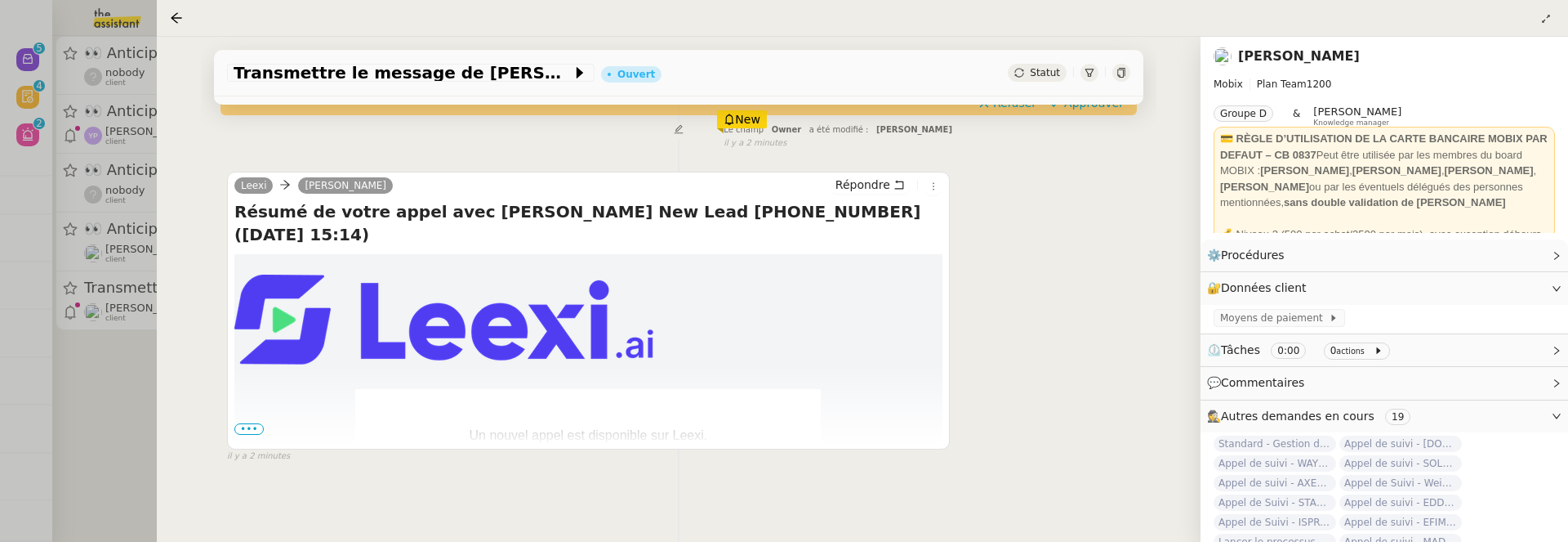
scroll to position [317, 0]
click at [246, 423] on span "•••" at bounding box center [249, 429] width 30 height 12
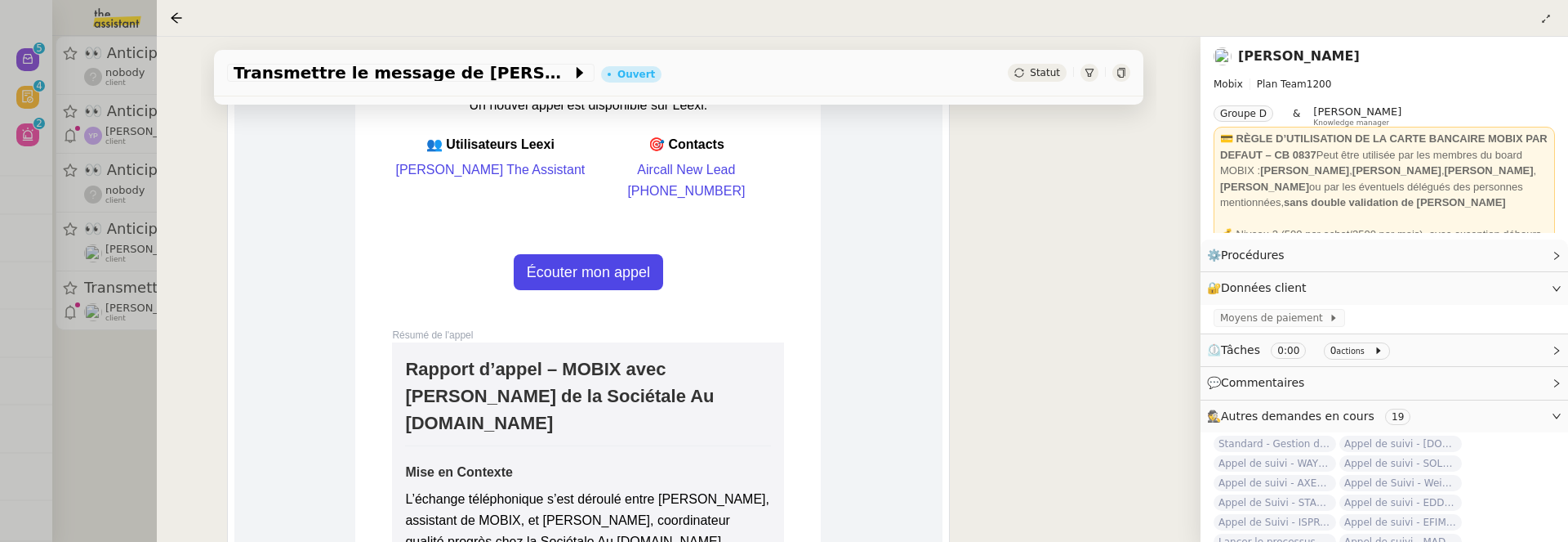
scroll to position [653, 0]
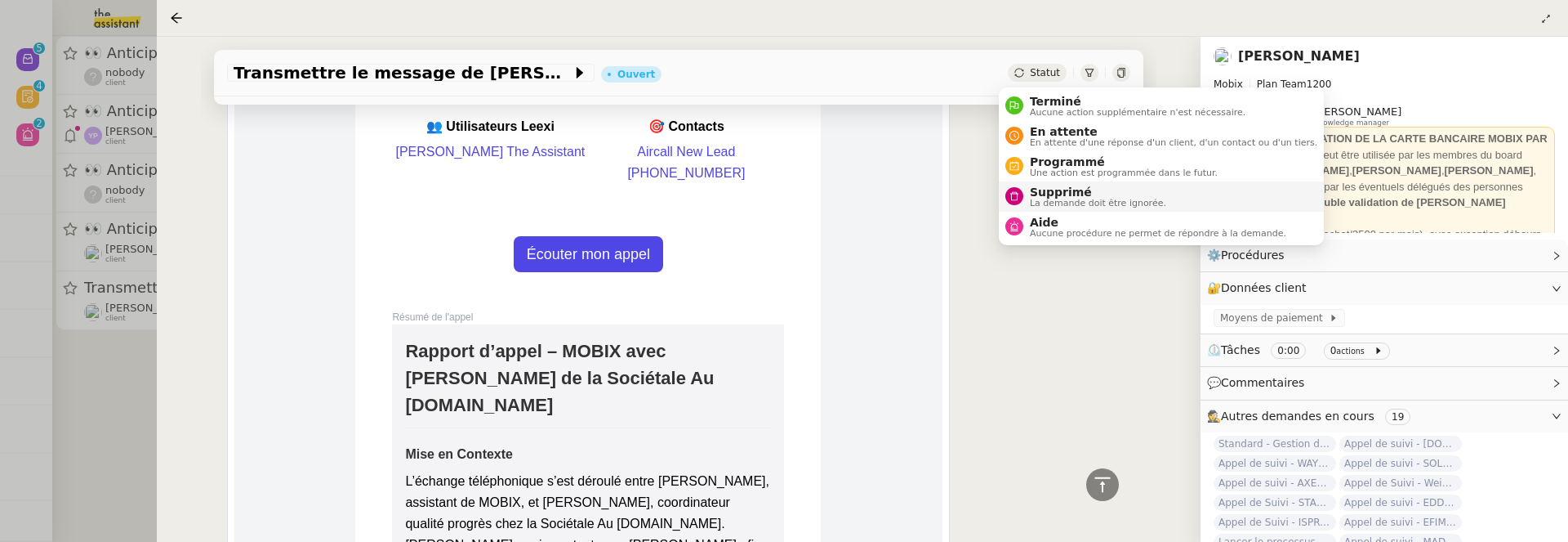
click at [1094, 199] on span "La demande doit être ignorée." at bounding box center [1098, 203] width 136 height 9
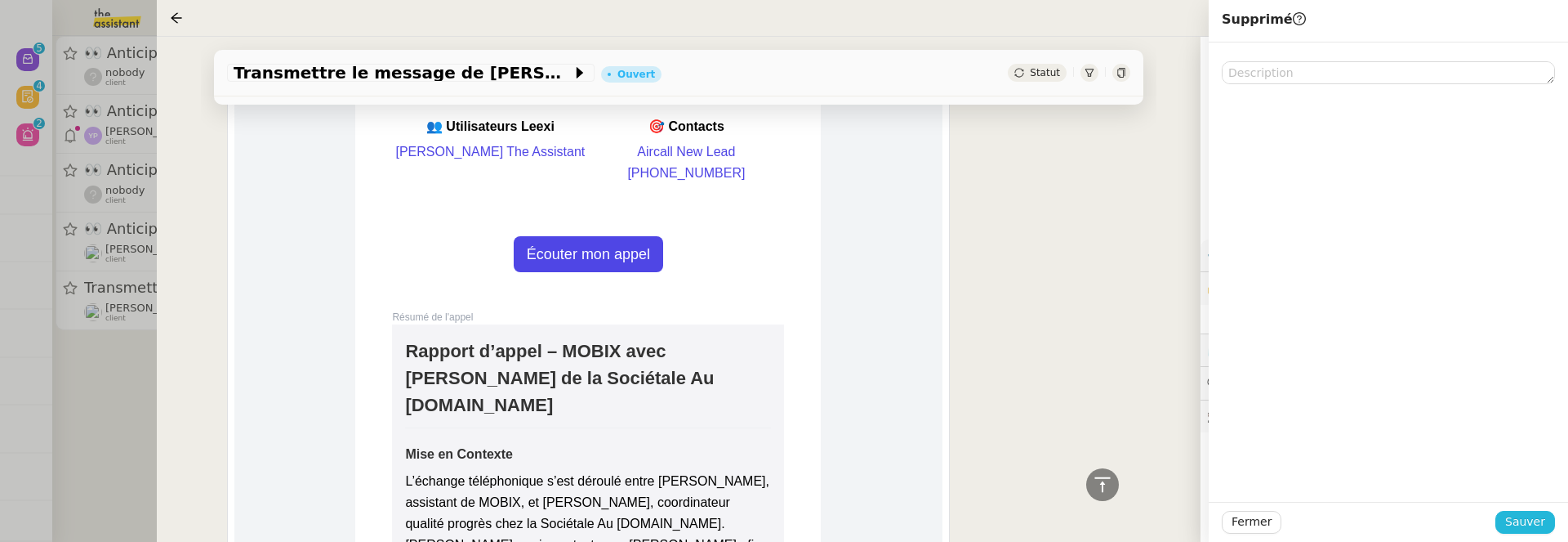
click at [1523, 511] on button "Sauver" at bounding box center [1525, 522] width 60 height 23
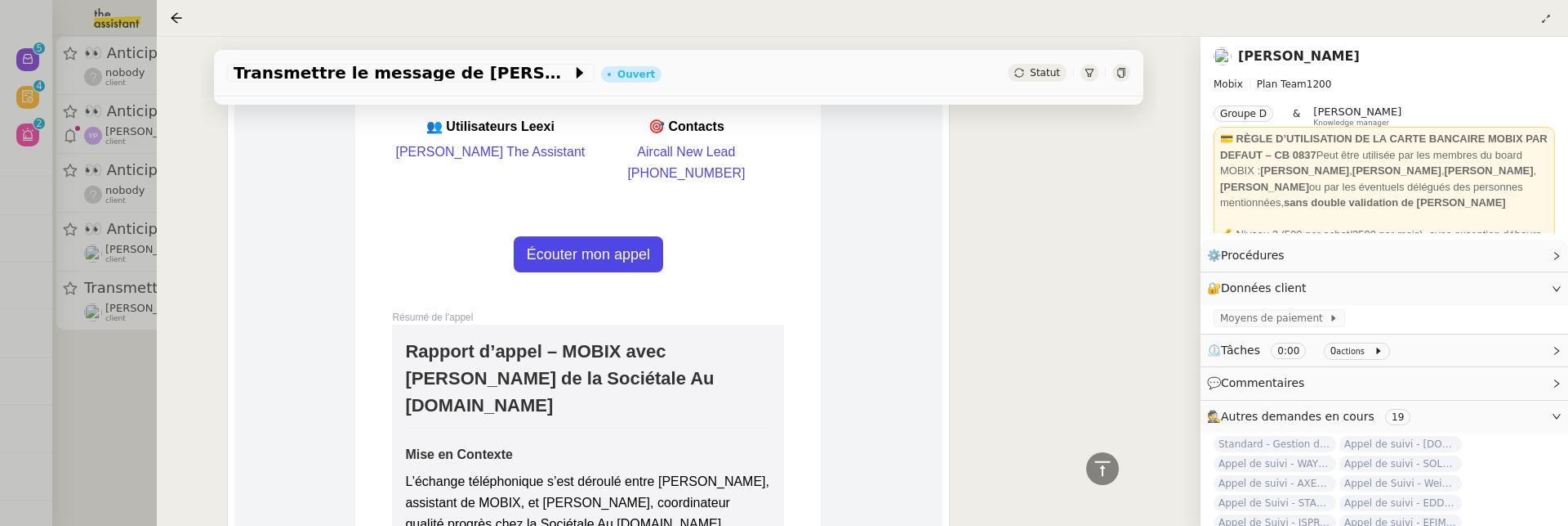
click at [147, 387] on div at bounding box center [784, 263] width 1568 height 526
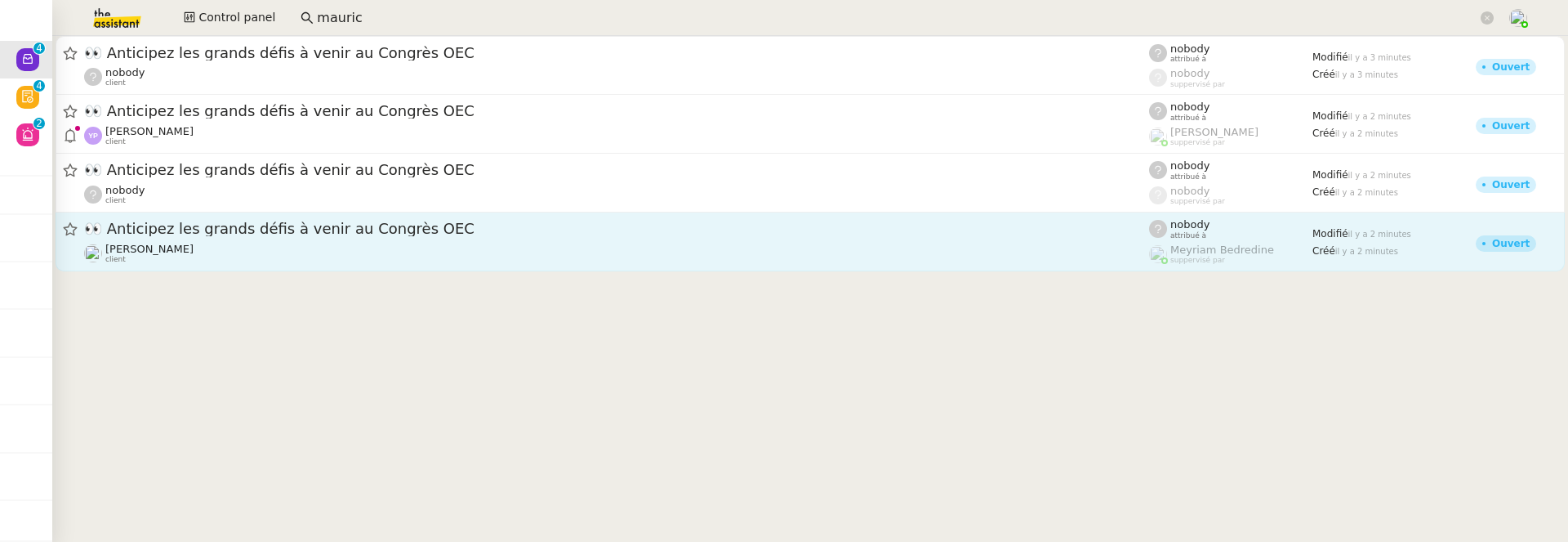
click at [297, 248] on div "Fabien Bousquet client" at bounding box center [617, 253] width 1065 height 21
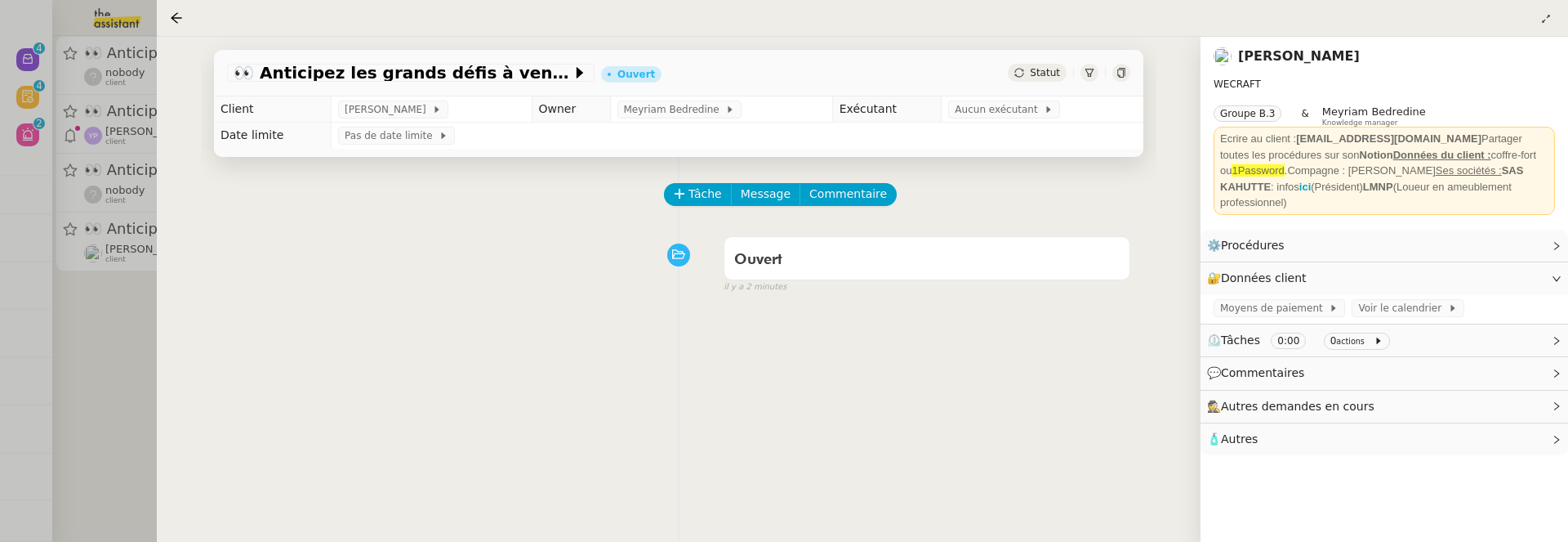
click at [1029, 77] on div "Statut" at bounding box center [1037, 72] width 59 height 18
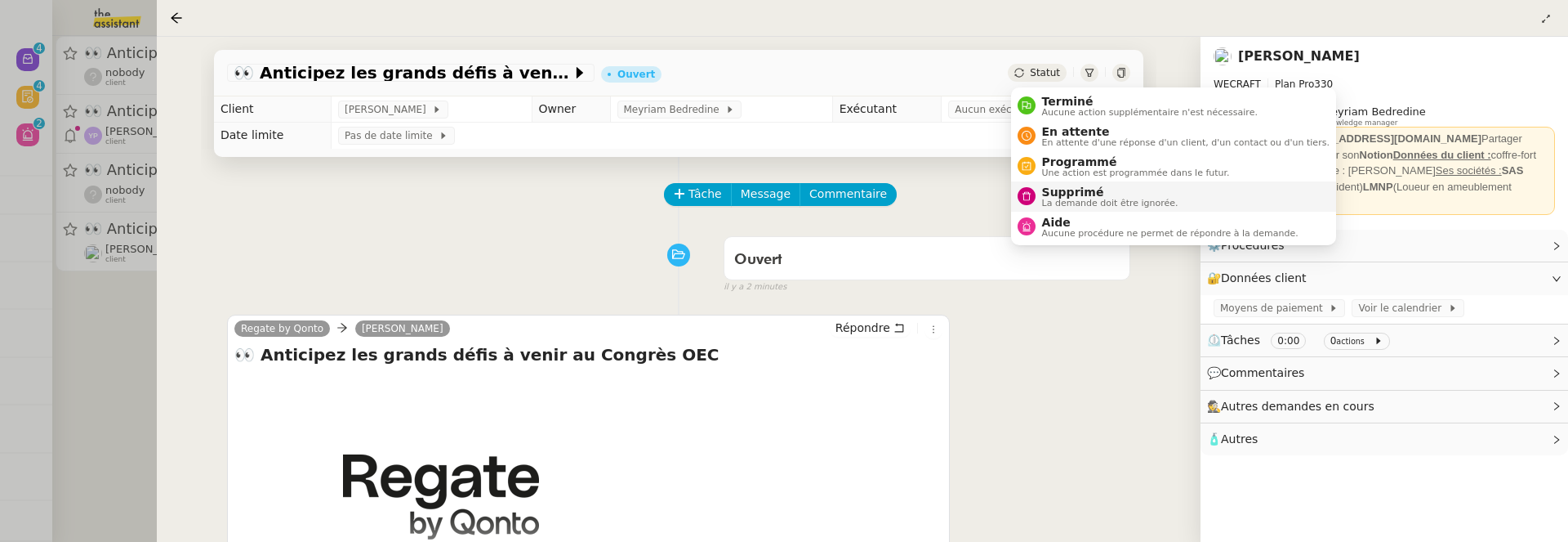
click at [1092, 199] on span "La demande doit être ignorée." at bounding box center [1111, 203] width 136 height 9
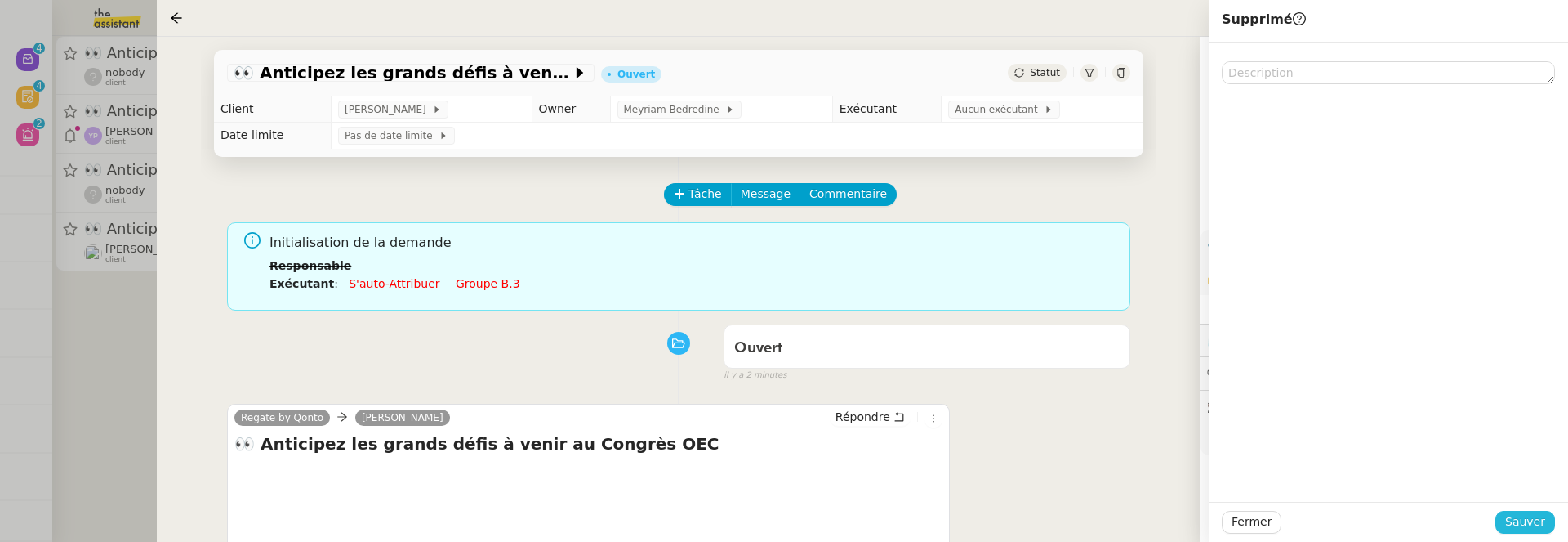
click at [1515, 518] on span "Sauver" at bounding box center [1526, 522] width 40 height 19
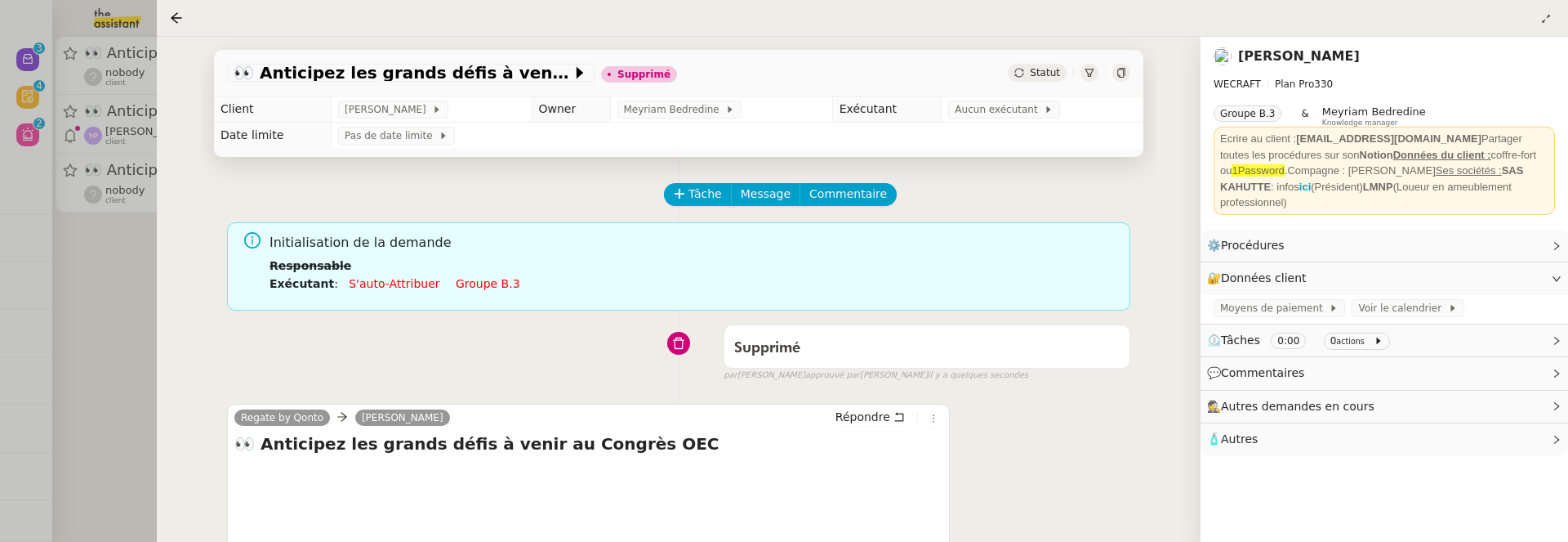
click at [144, 236] on div at bounding box center [784, 271] width 1568 height 542
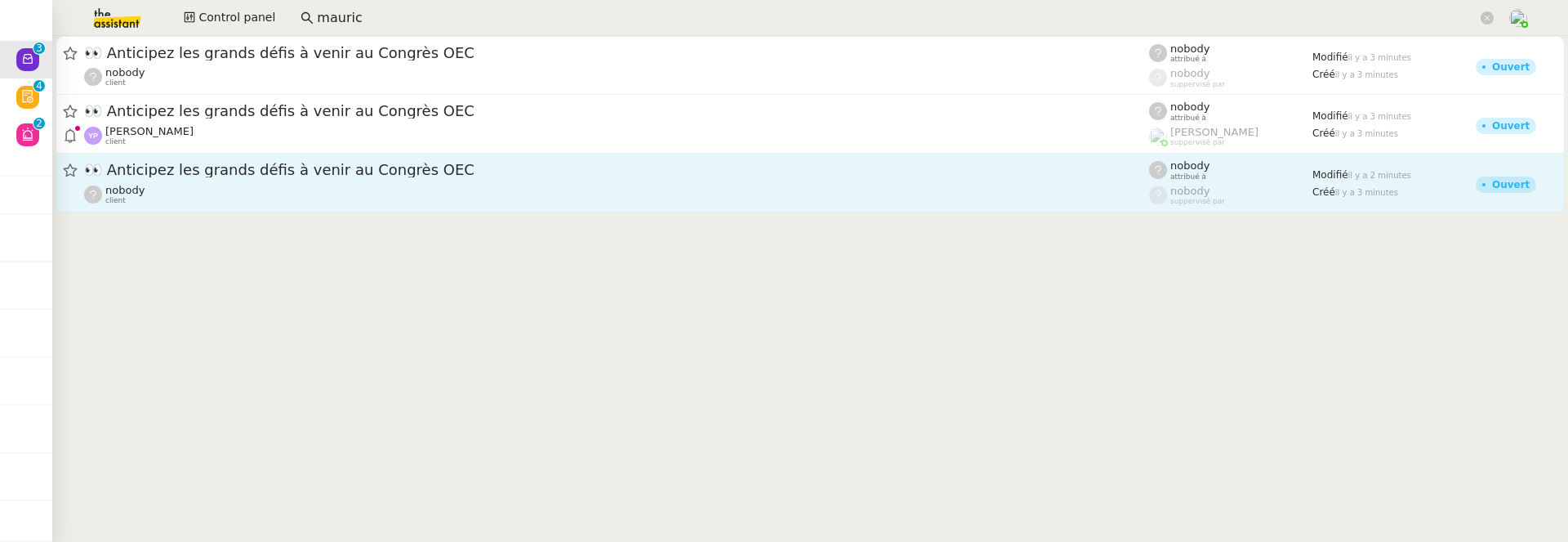
click at [303, 180] on div "👀 Anticipez les grands défis à venir au Congrès OEC nobody client" at bounding box center [617, 183] width 1065 height 45
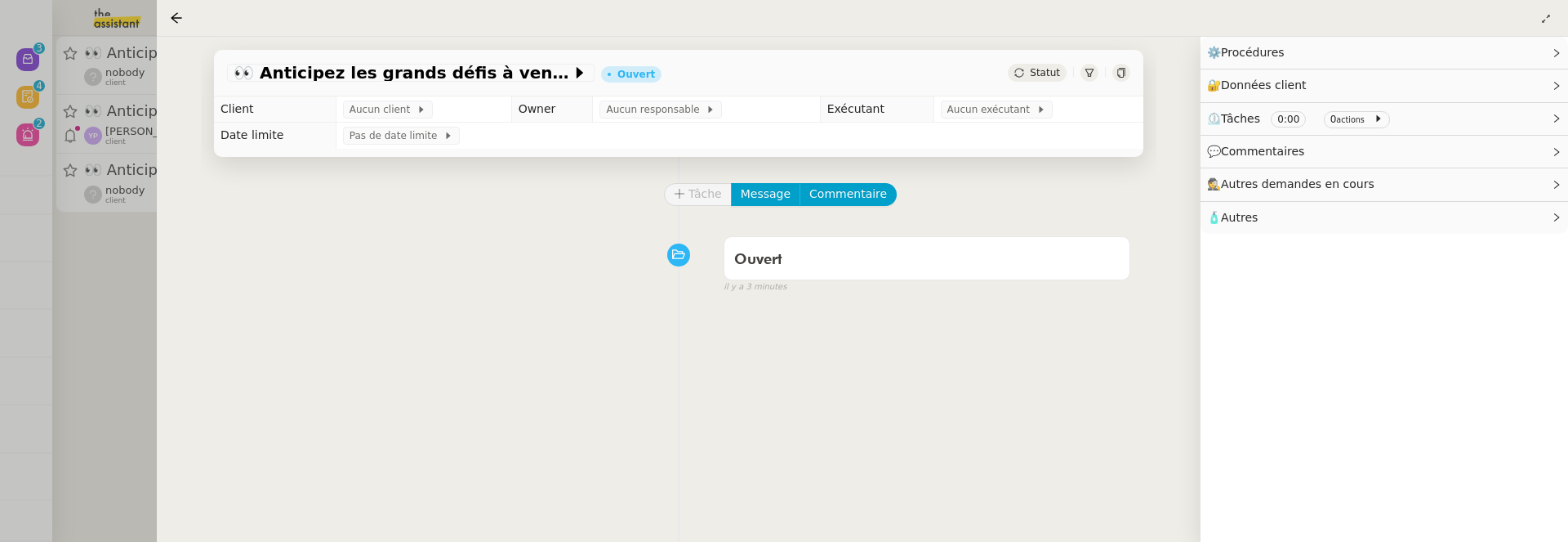
click at [1048, 69] on span "Statut" at bounding box center [1044, 73] width 30 height 12
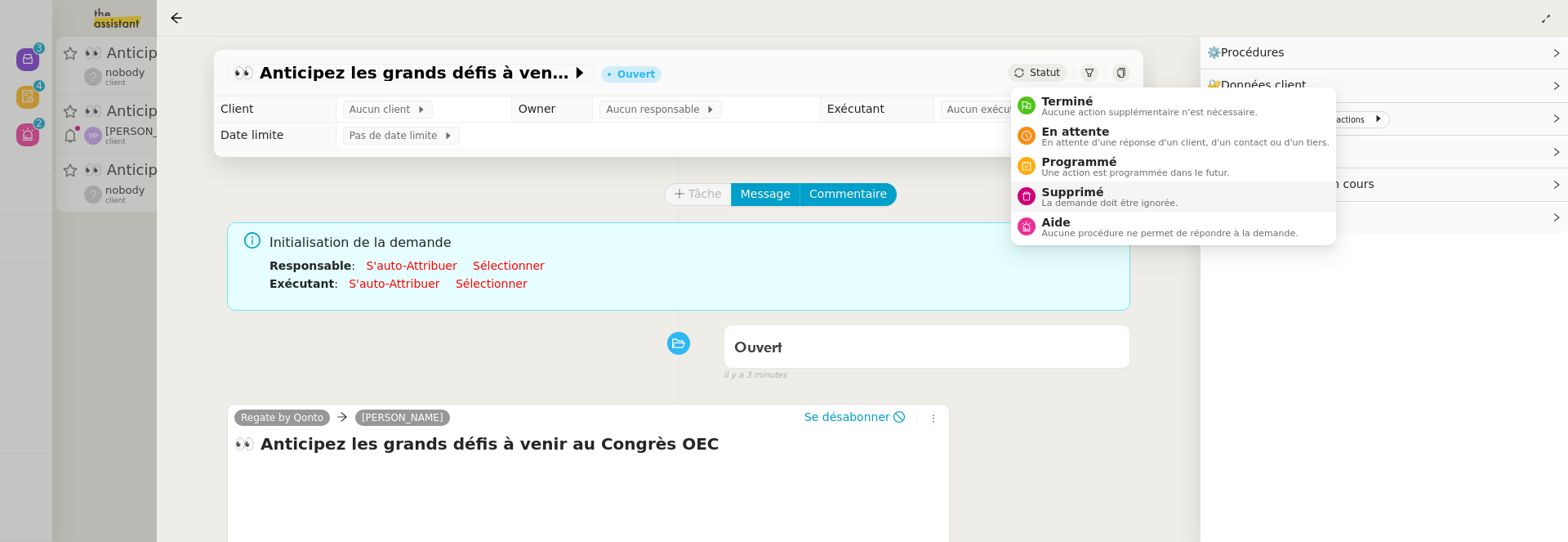
click at [1093, 189] on span "Supprimé" at bounding box center [1111, 192] width 136 height 13
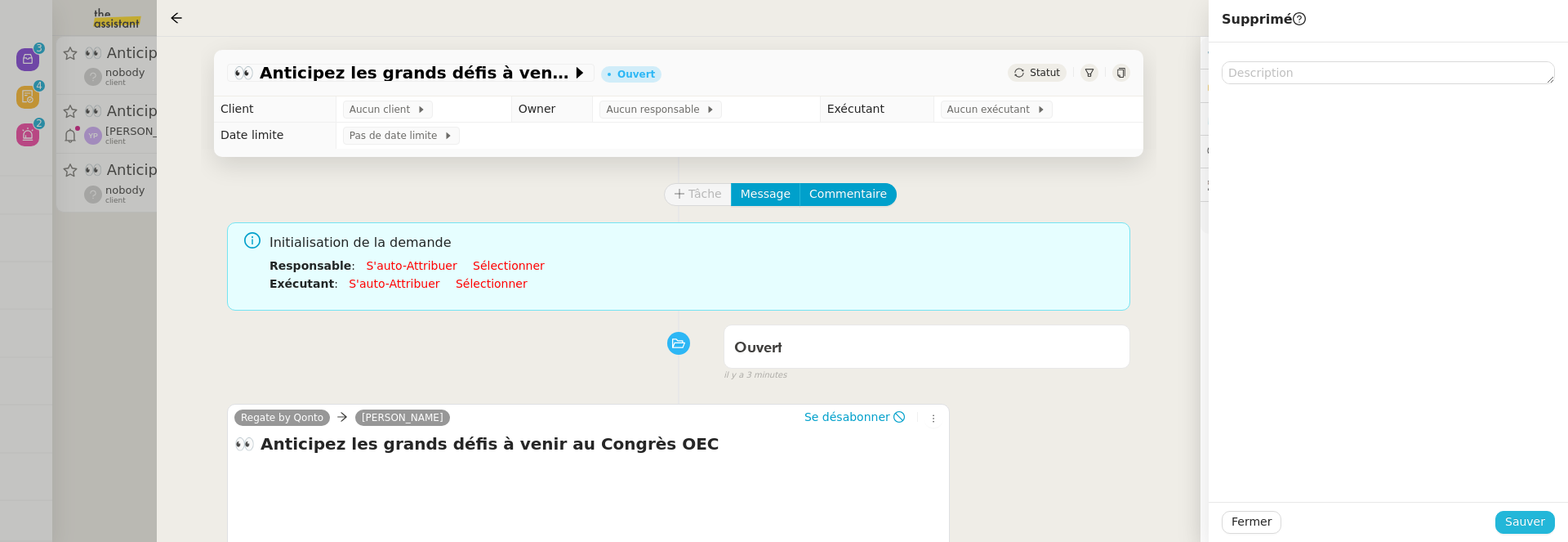
click at [1523, 526] on span "Sauver" at bounding box center [1526, 522] width 40 height 19
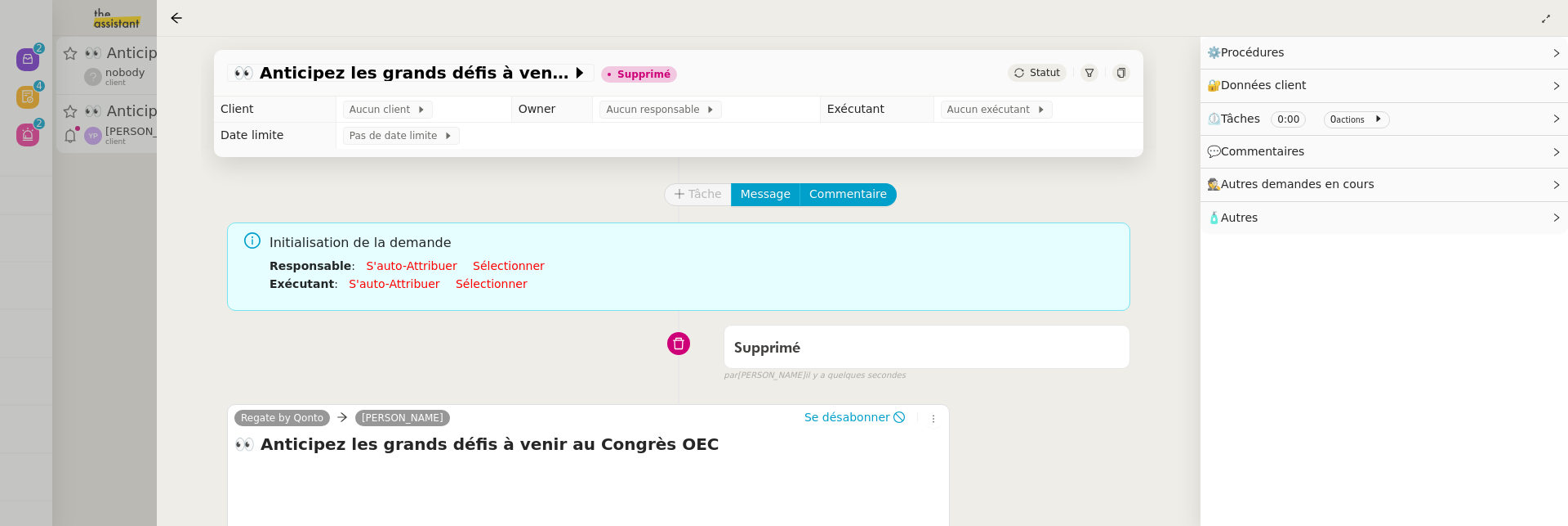
click at [129, 283] on div at bounding box center [784, 263] width 1568 height 526
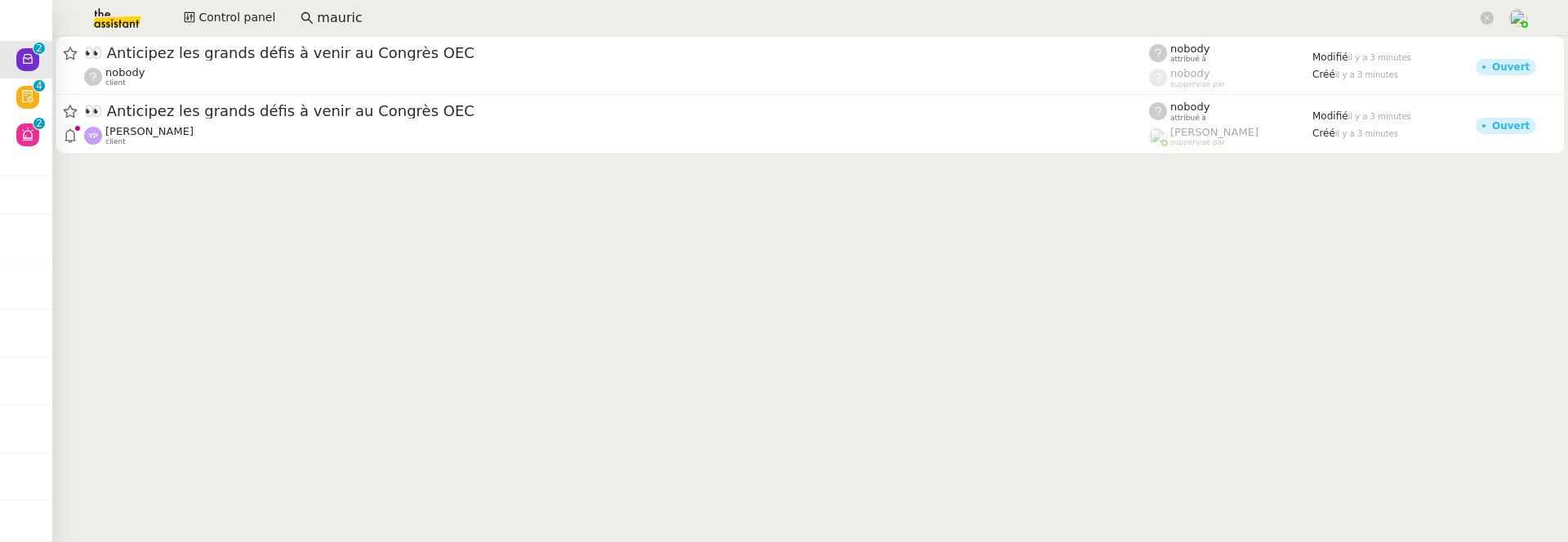
click at [233, 139] on div "Yan Paredes client" at bounding box center [617, 136] width 1065 height 21
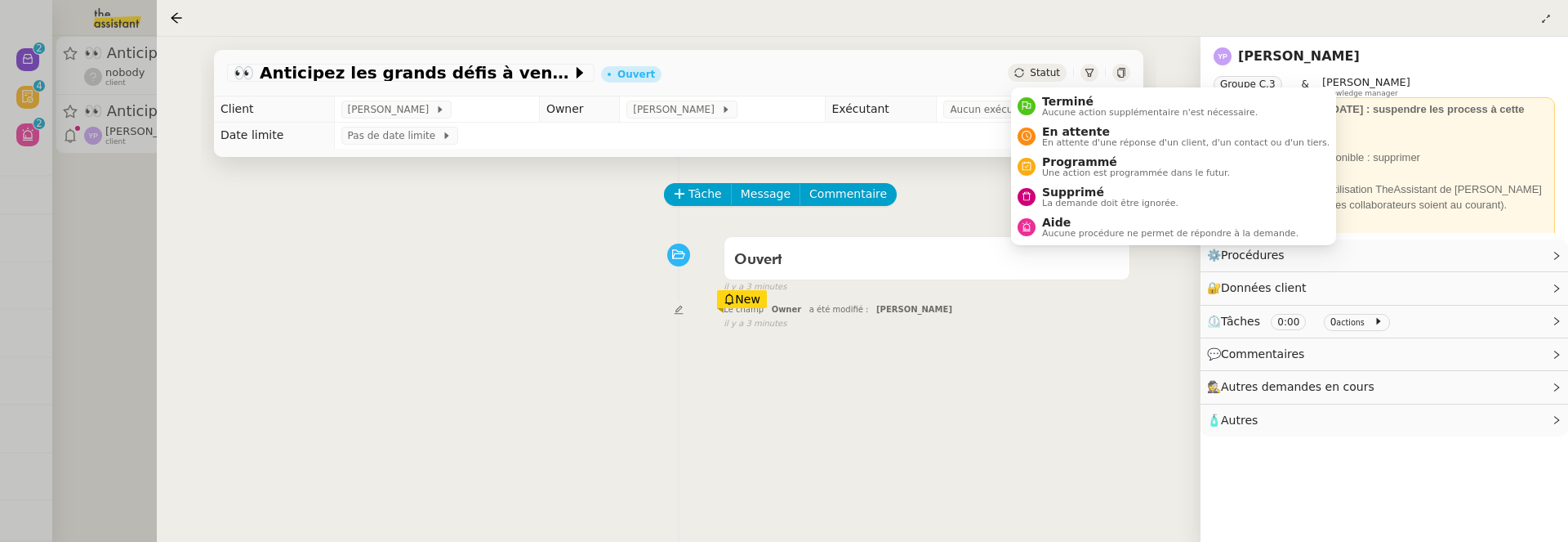
click at [1028, 65] on div "Statut" at bounding box center [1037, 72] width 59 height 18
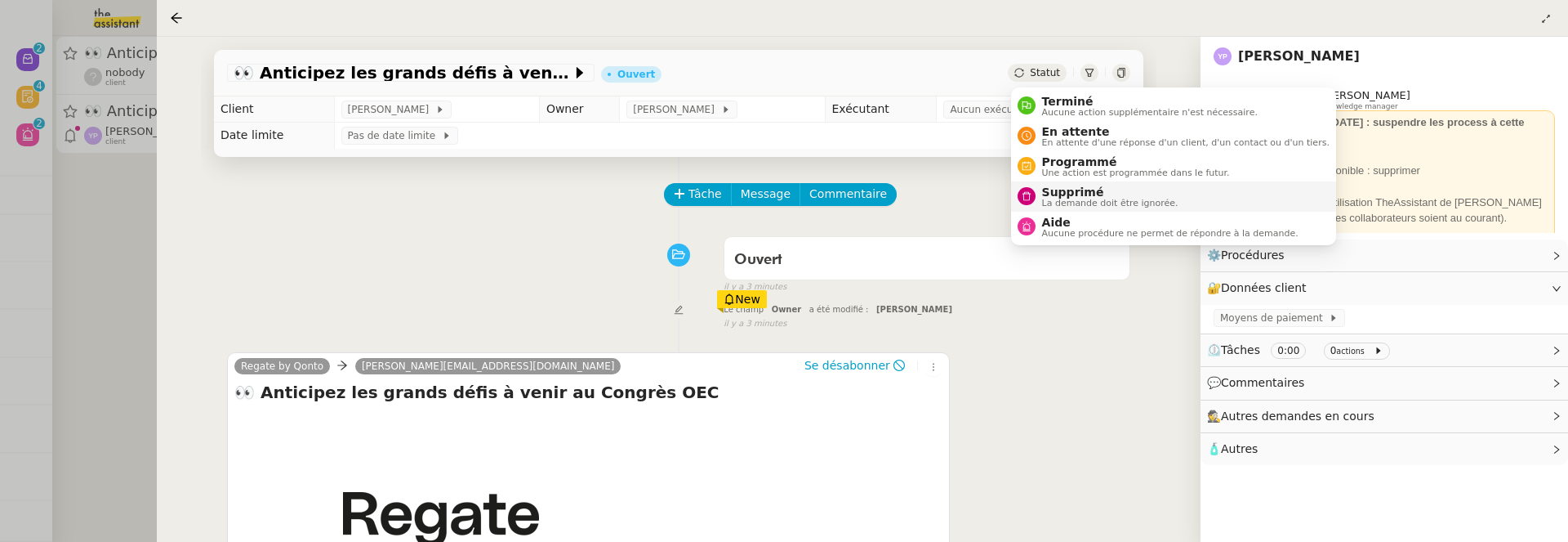
click at [1109, 200] on span "La demande doit être ignorée." at bounding box center [1111, 203] width 136 height 9
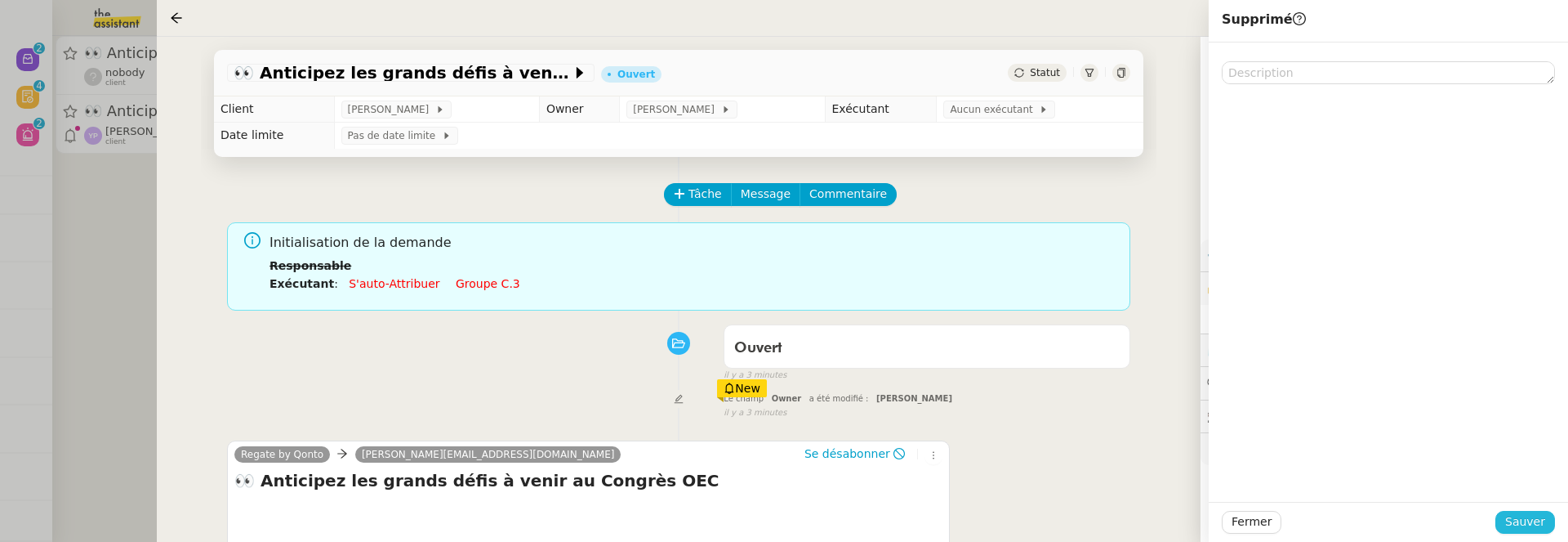
click at [1545, 514] on button "Sauver" at bounding box center [1525, 522] width 60 height 23
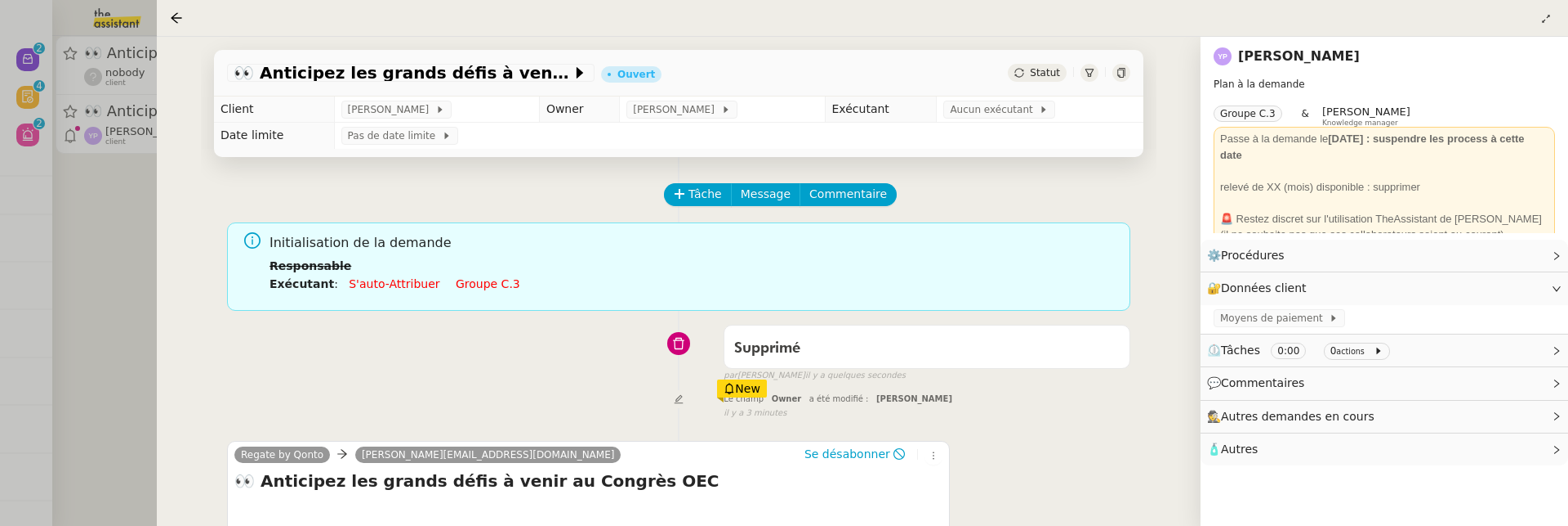
click at [99, 199] on div at bounding box center [784, 263] width 1568 height 526
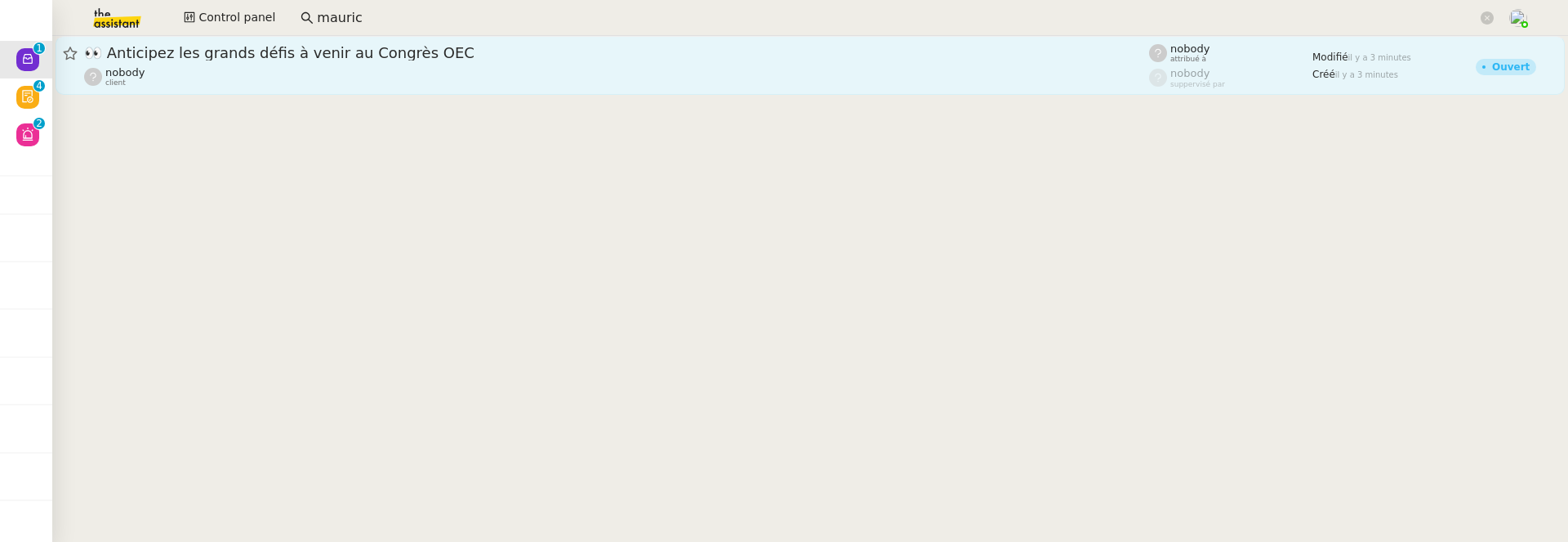
click at [165, 54] on span "👀 Anticipez les grands défis à venir au Congrès OEC" at bounding box center [617, 53] width 1065 height 14
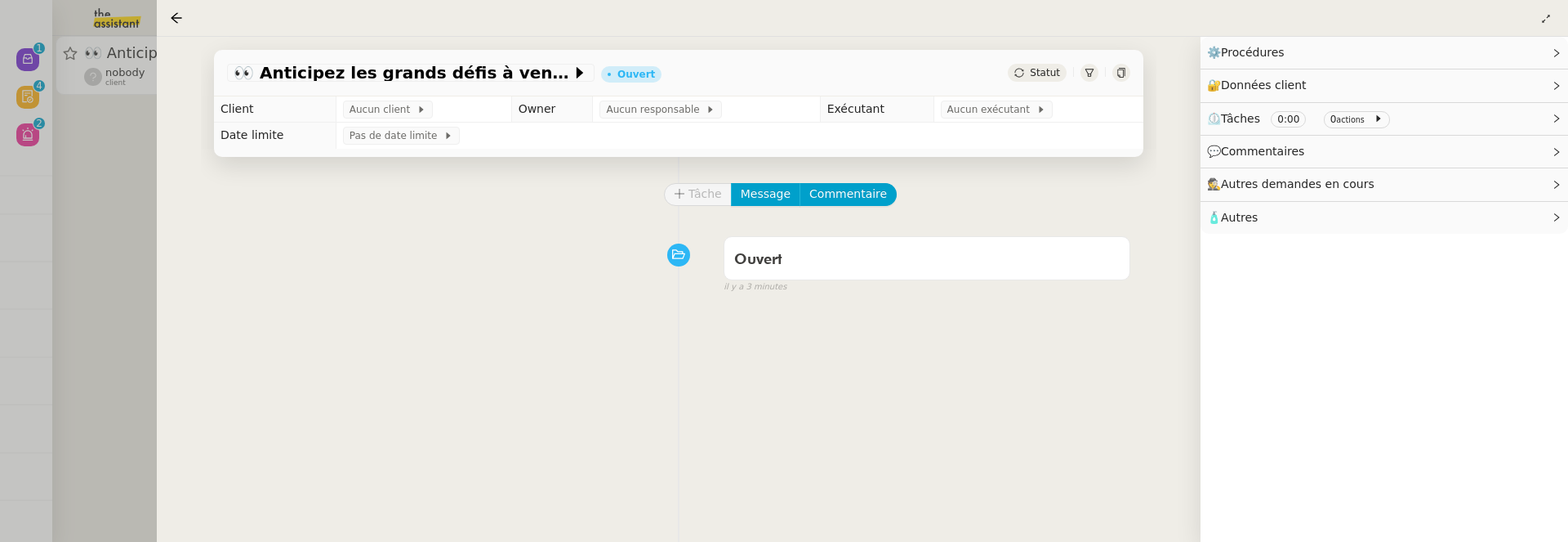
click at [1057, 81] on div "Statut" at bounding box center [1037, 72] width 59 height 18
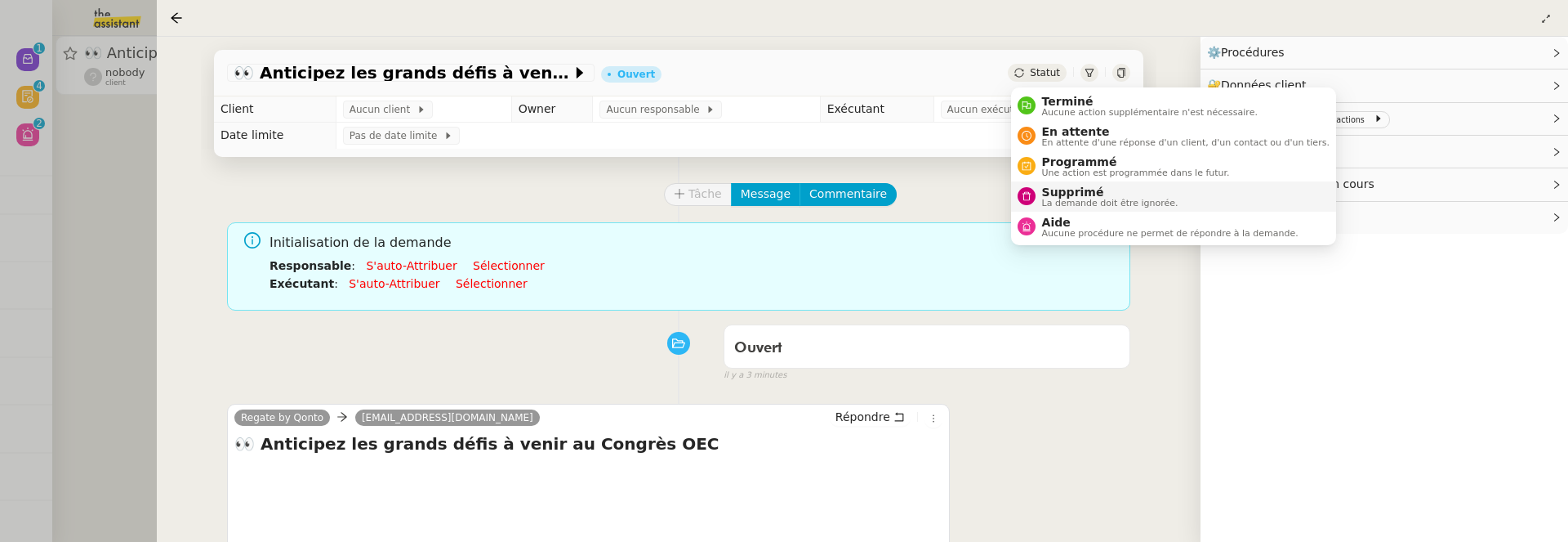
click at [1106, 187] on span "Supprimé" at bounding box center [1111, 192] width 136 height 13
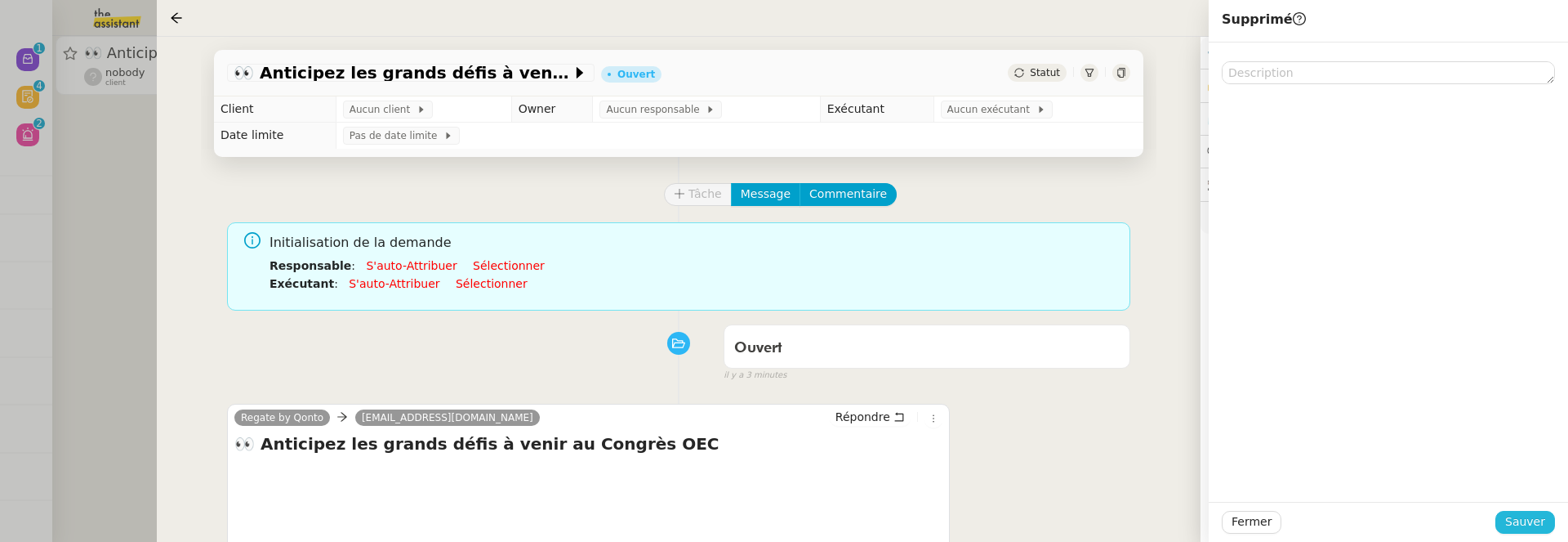
click at [1522, 522] on span "Sauver" at bounding box center [1526, 522] width 40 height 19
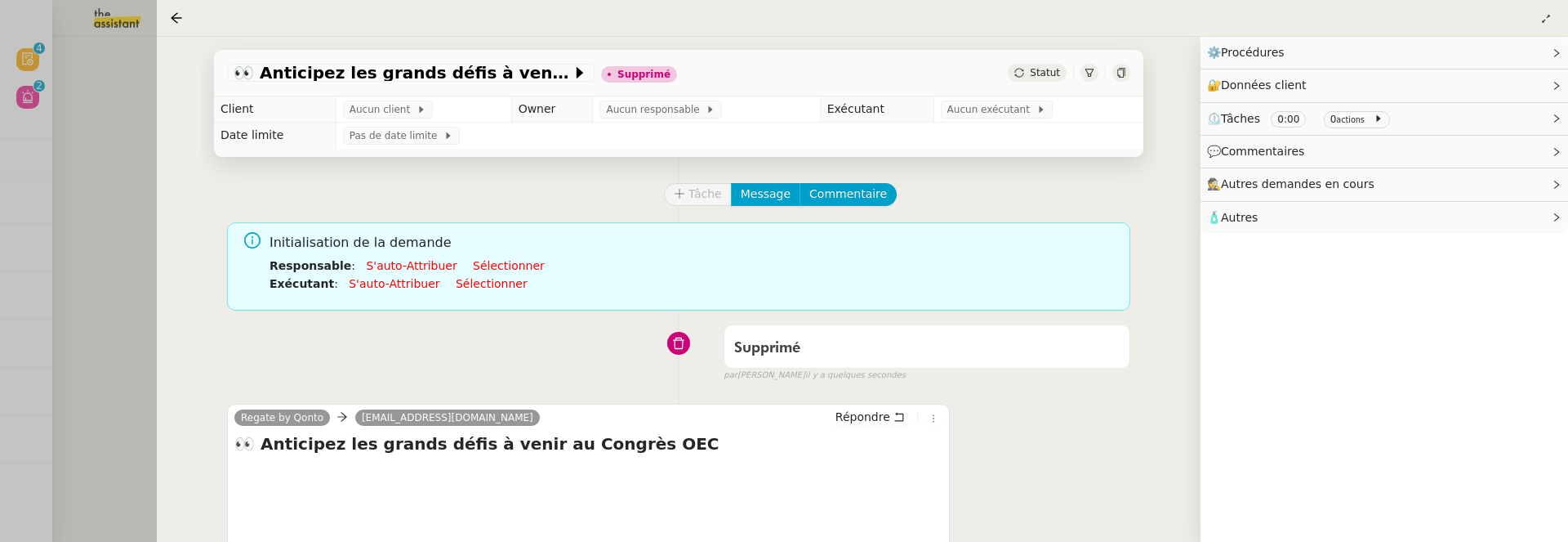
click at [124, 147] on div at bounding box center [784, 271] width 1568 height 542
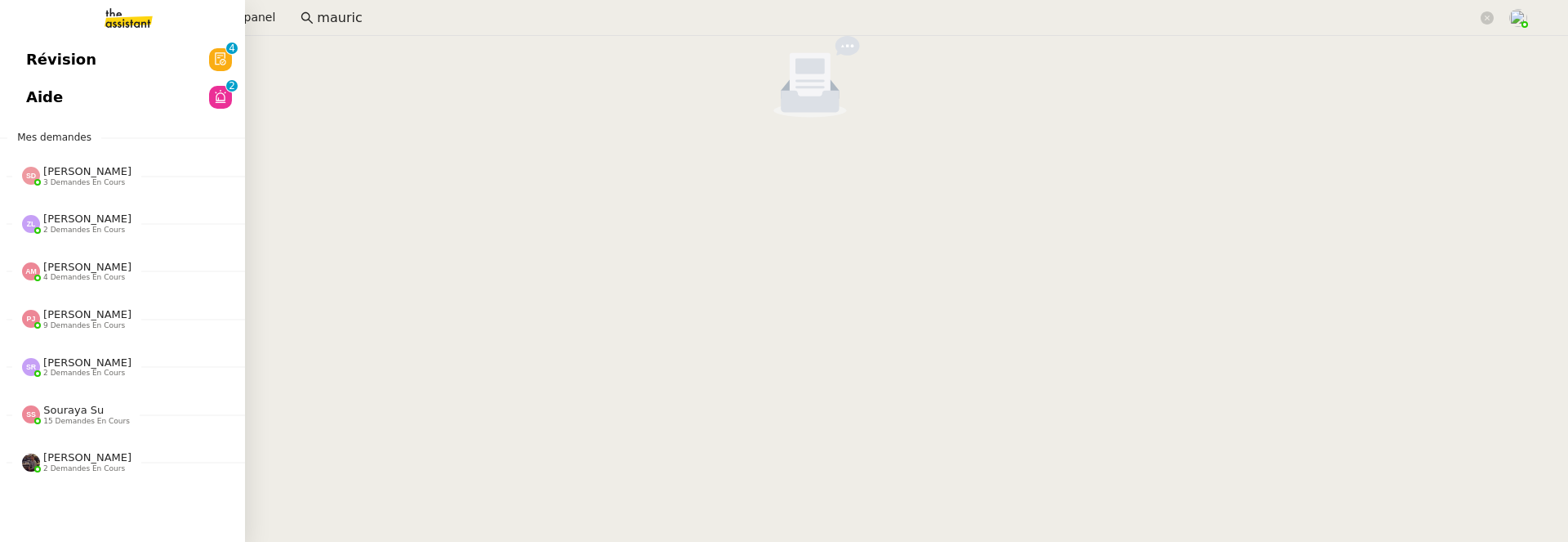
click at [26, 68] on span "Révision" at bounding box center [61, 60] width 70 height 25
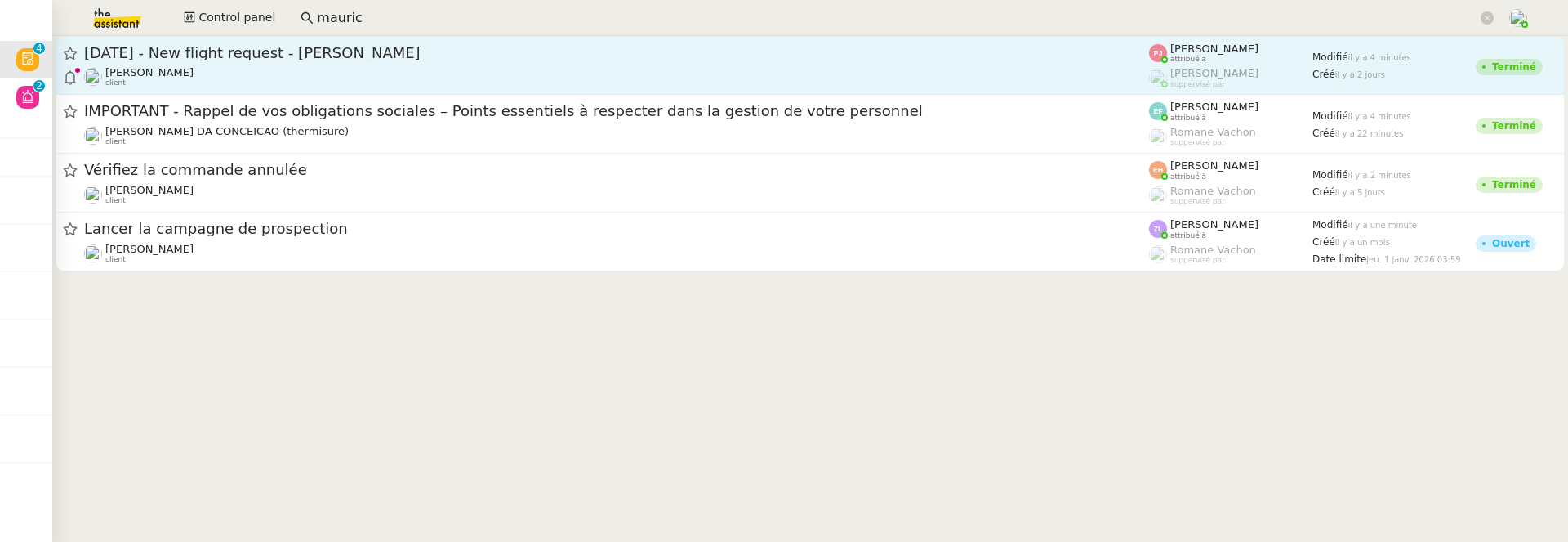
click at [286, 40] on link "9th September 2025 - New flight request - Leo Zemp Louis Frei client Pauline Je…" at bounding box center [810, 64] width 1509 height 59
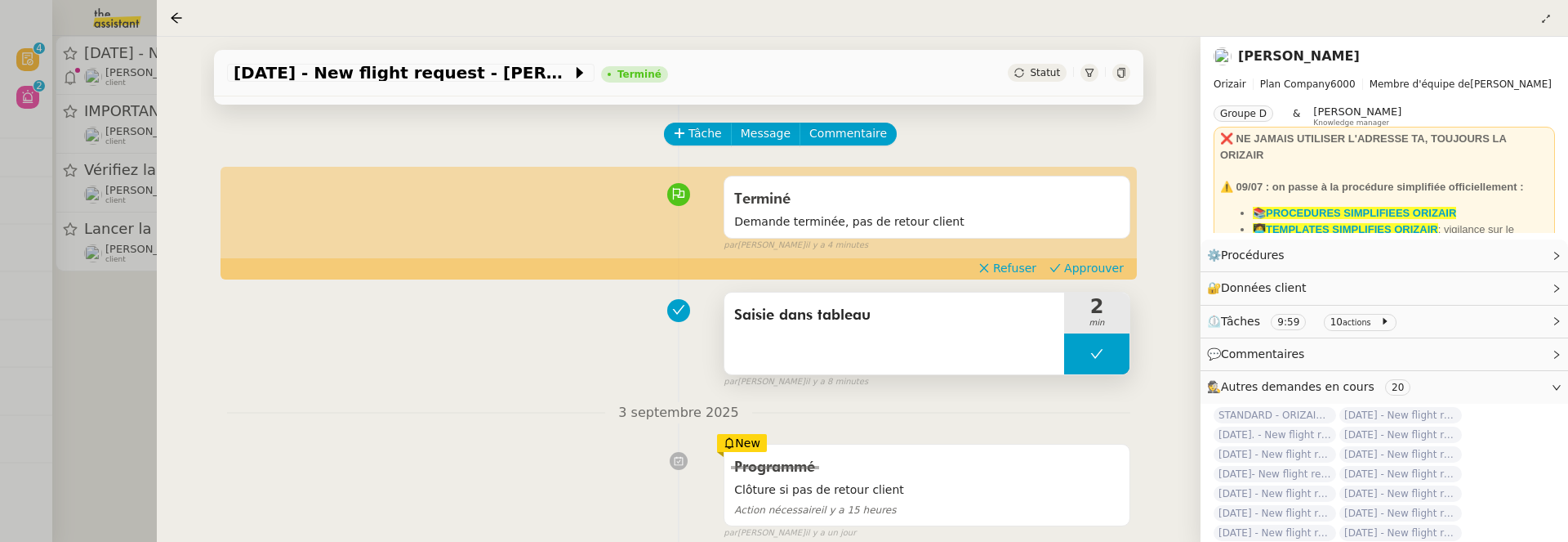
scroll to position [112, 0]
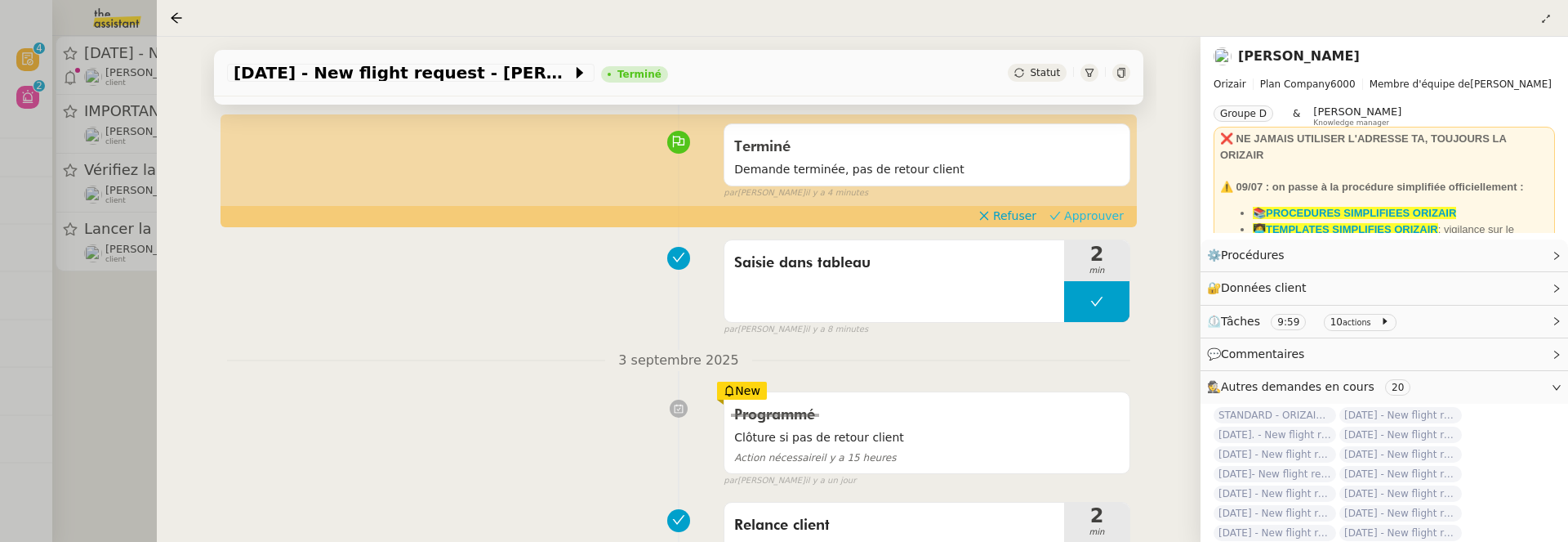
click at [1078, 218] on span "Approuver" at bounding box center [1094, 215] width 60 height 16
click at [94, 328] on div at bounding box center [784, 271] width 1568 height 542
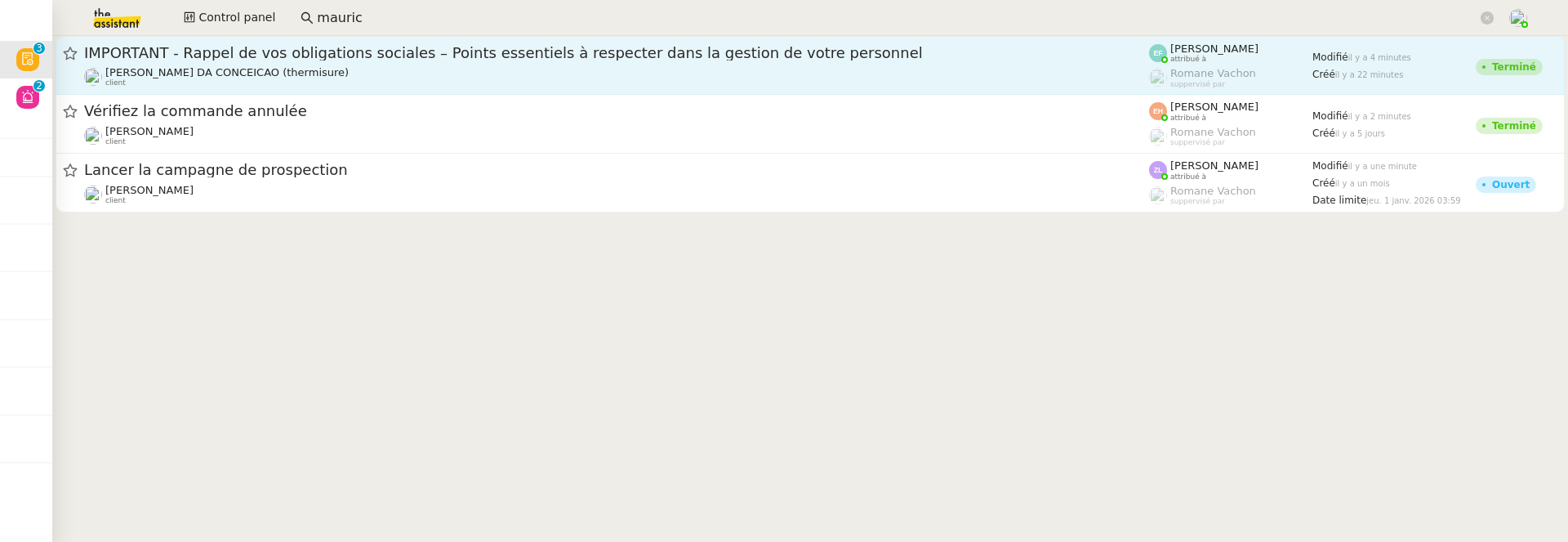
click at [258, 59] on span "IMPORTANT - Rappel de vos obligations sociales – Points essentiels à respecter …" at bounding box center [617, 53] width 1065 height 14
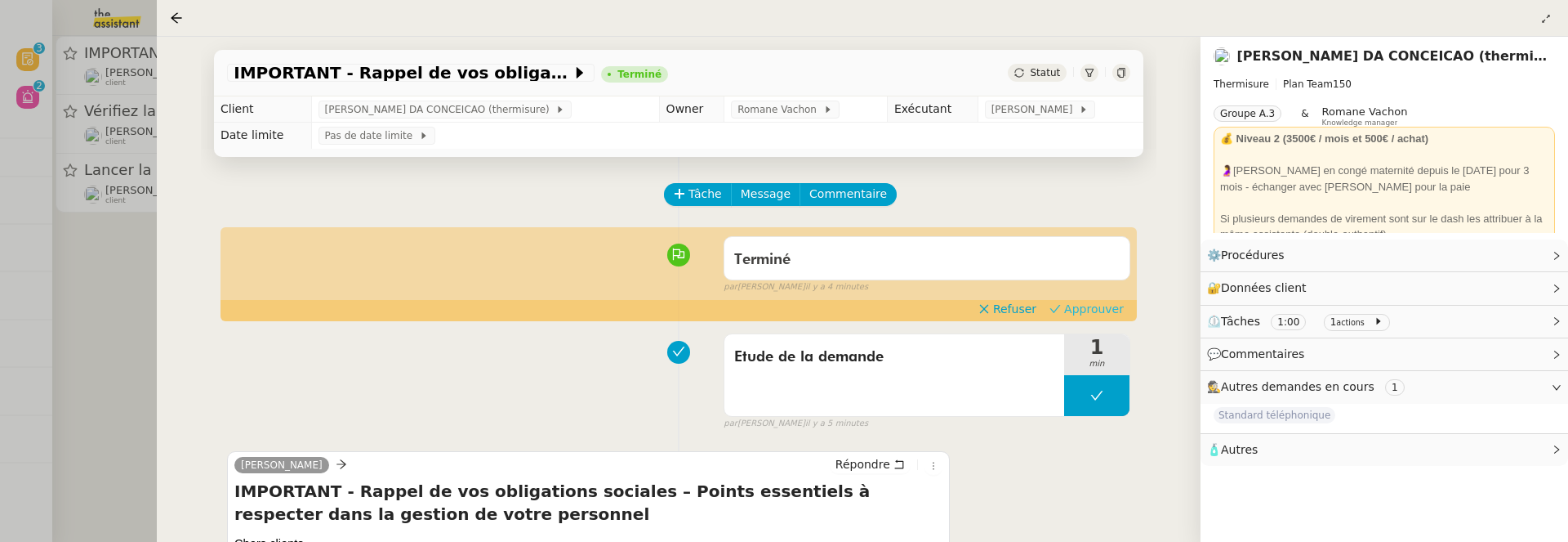
click at [1119, 307] on span "Approuver" at bounding box center [1094, 308] width 60 height 16
click at [124, 278] on div at bounding box center [784, 271] width 1568 height 542
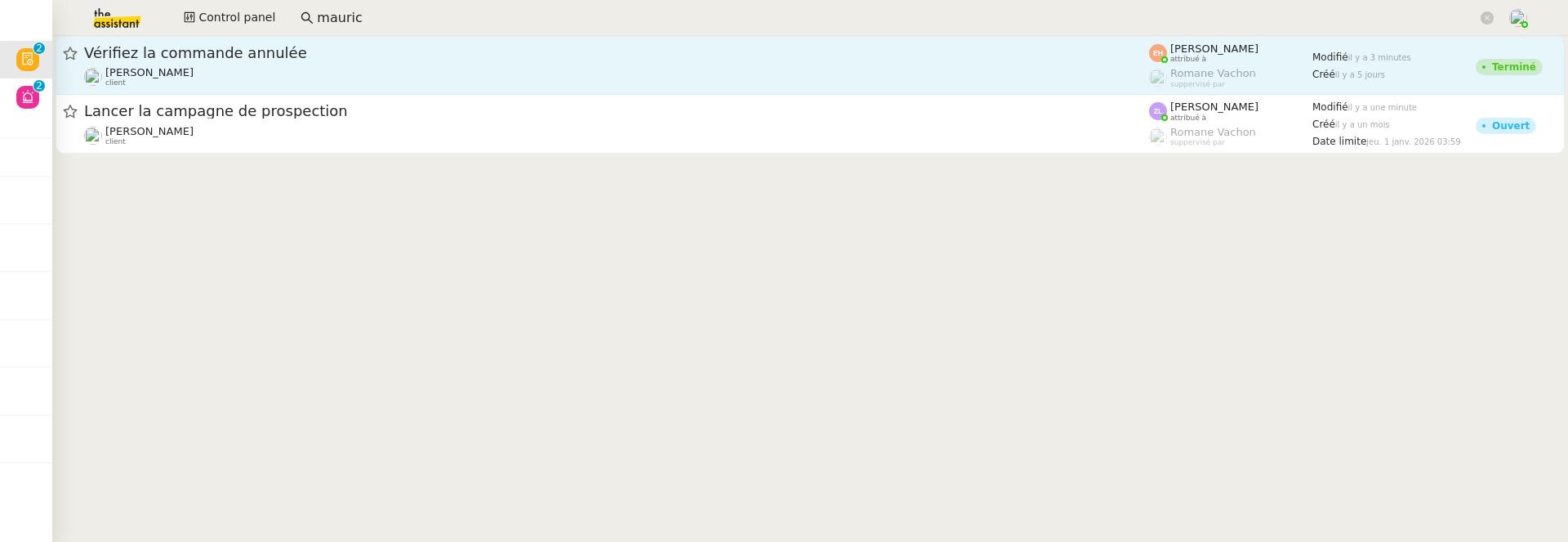
click at [319, 59] on span "Vérifiez la commande annulée" at bounding box center [617, 53] width 1065 height 14
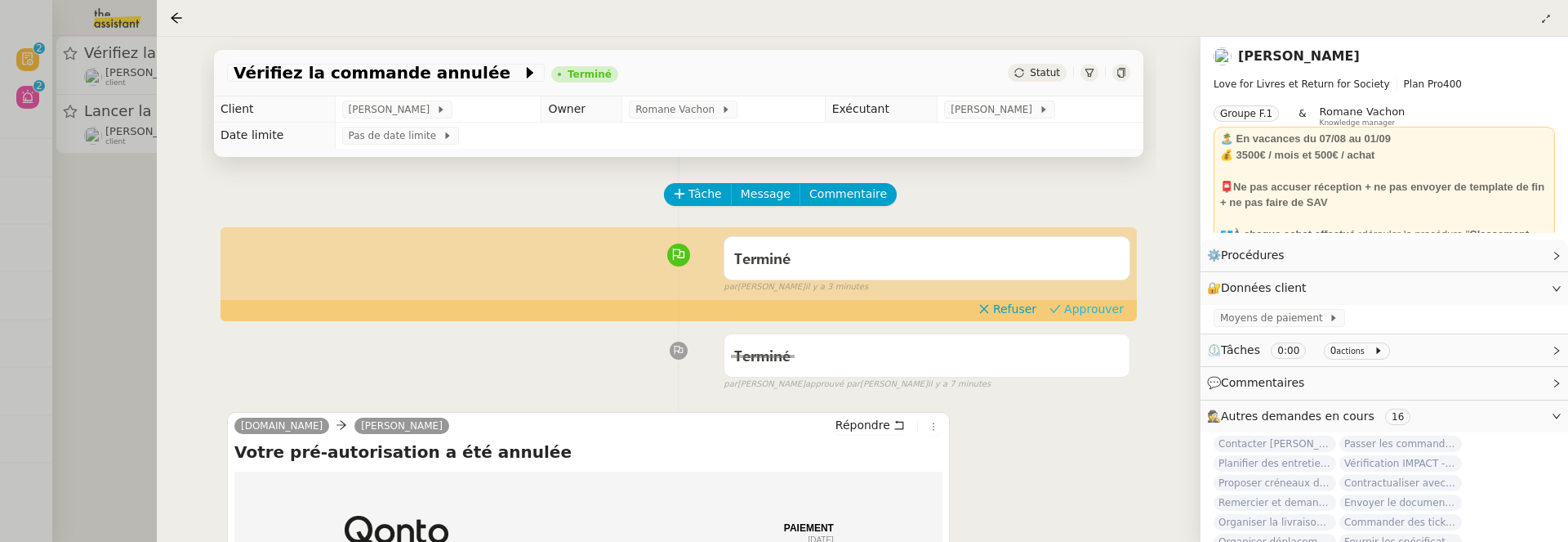
click at [1079, 309] on span "Approuver" at bounding box center [1094, 308] width 60 height 16
click at [123, 234] on div at bounding box center [784, 271] width 1568 height 542
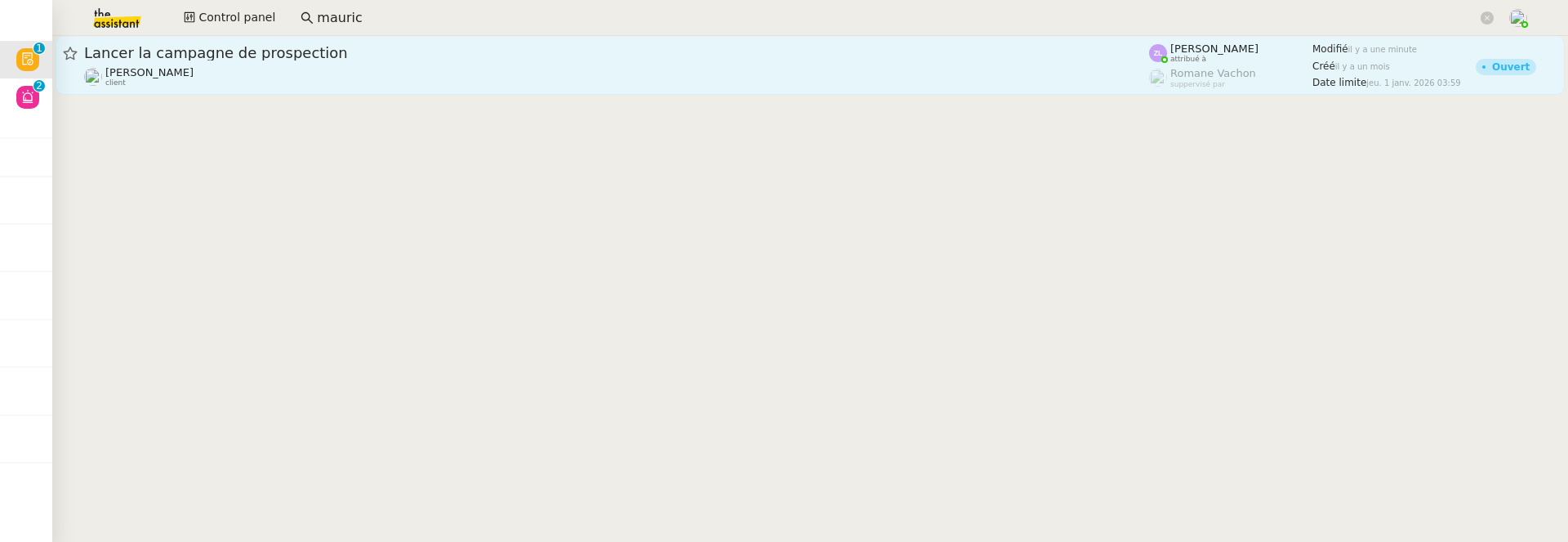
click at [278, 61] on div "Lancer la campagne de prospection" at bounding box center [617, 53] width 1065 height 19
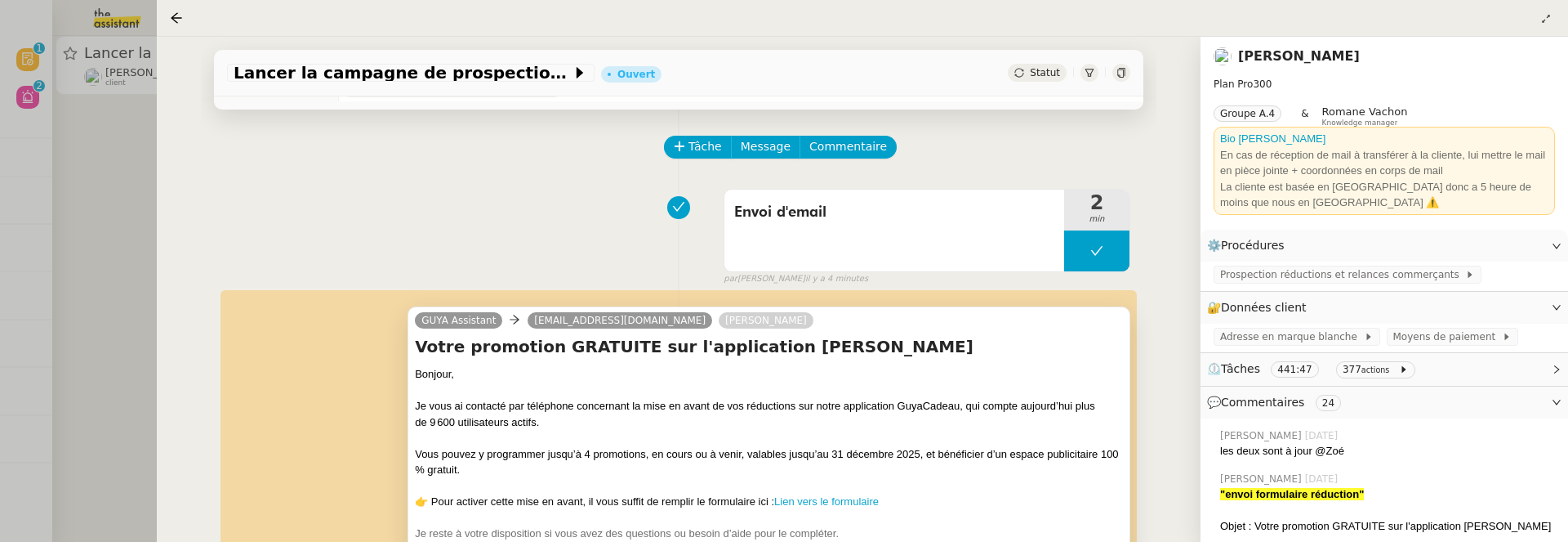
scroll to position [286, 0]
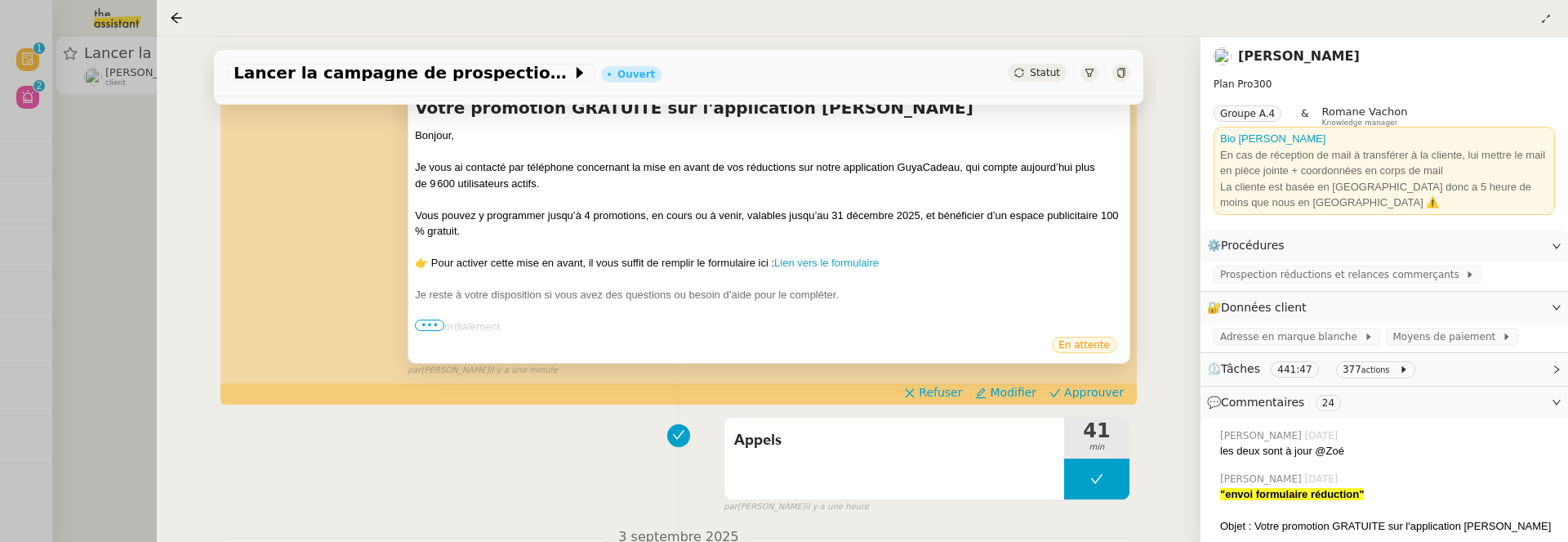
click at [419, 324] on span "•••" at bounding box center [429, 325] width 30 height 12
click at [1094, 392] on span "Approuver" at bounding box center [1094, 392] width 60 height 16
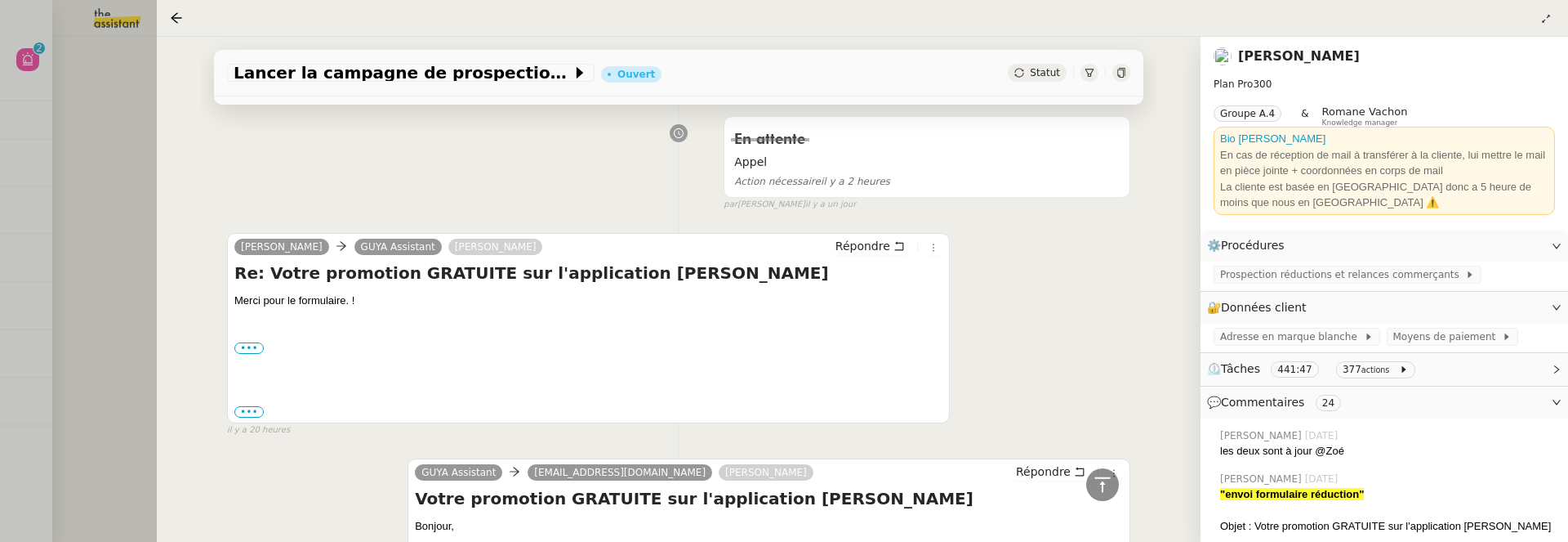
scroll to position [1163, 0]
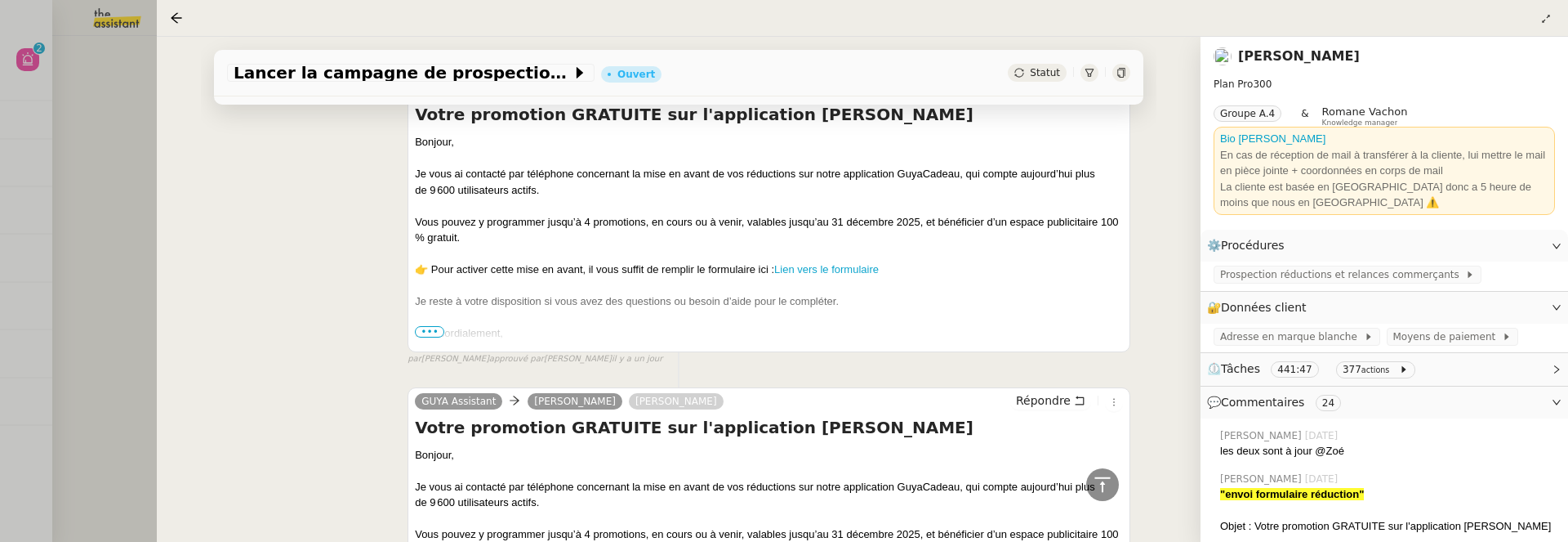
click at [122, 208] on div at bounding box center [784, 271] width 1568 height 542
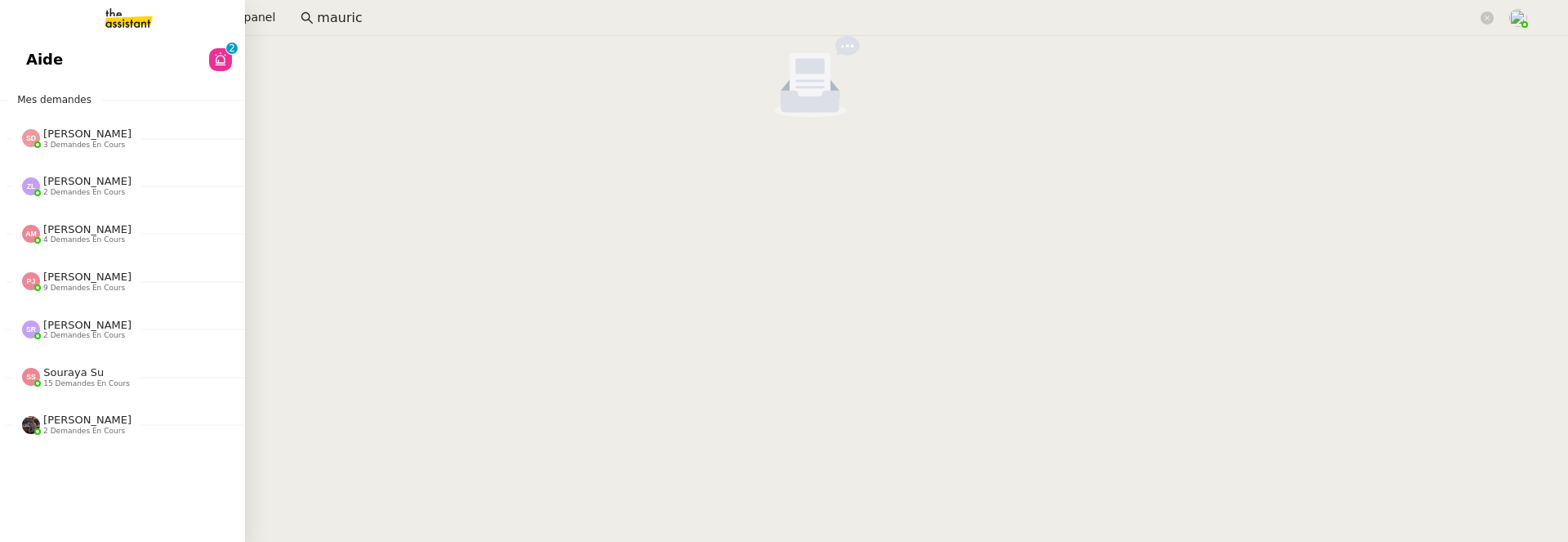
click at [26, 66] on span "Aide" at bounding box center [44, 60] width 37 height 25
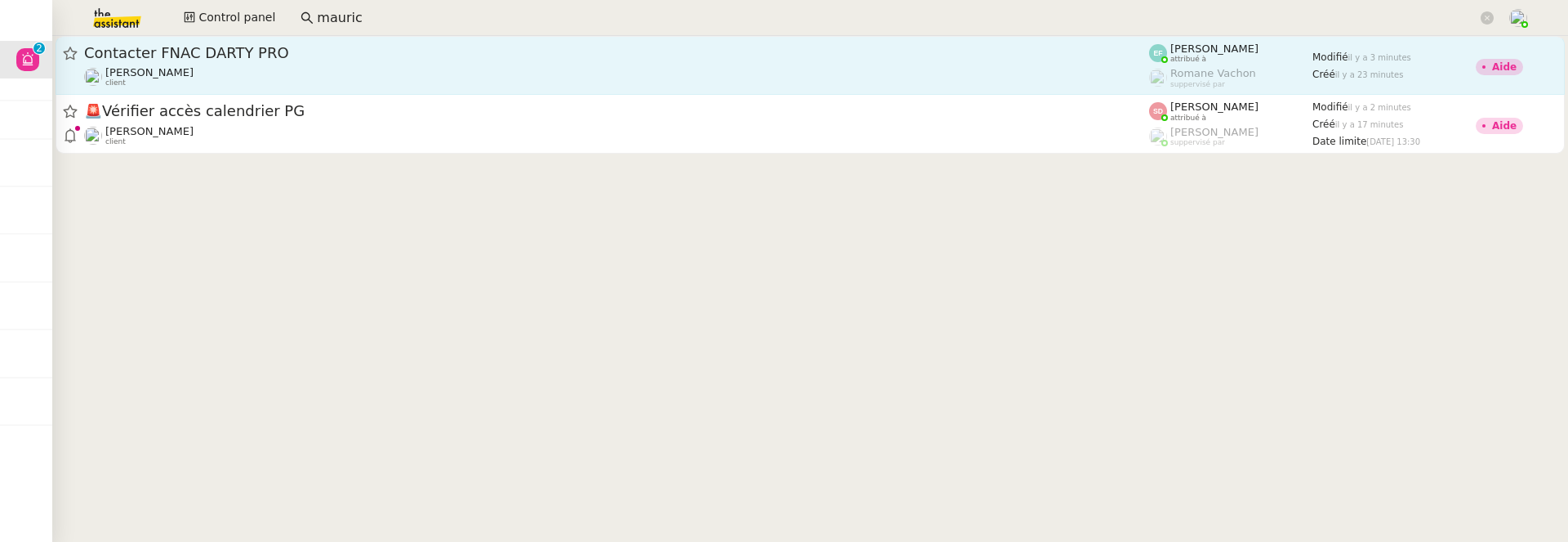
click at [521, 62] on div "Contacter FNAC DARTY PRO" at bounding box center [617, 53] width 1065 height 19
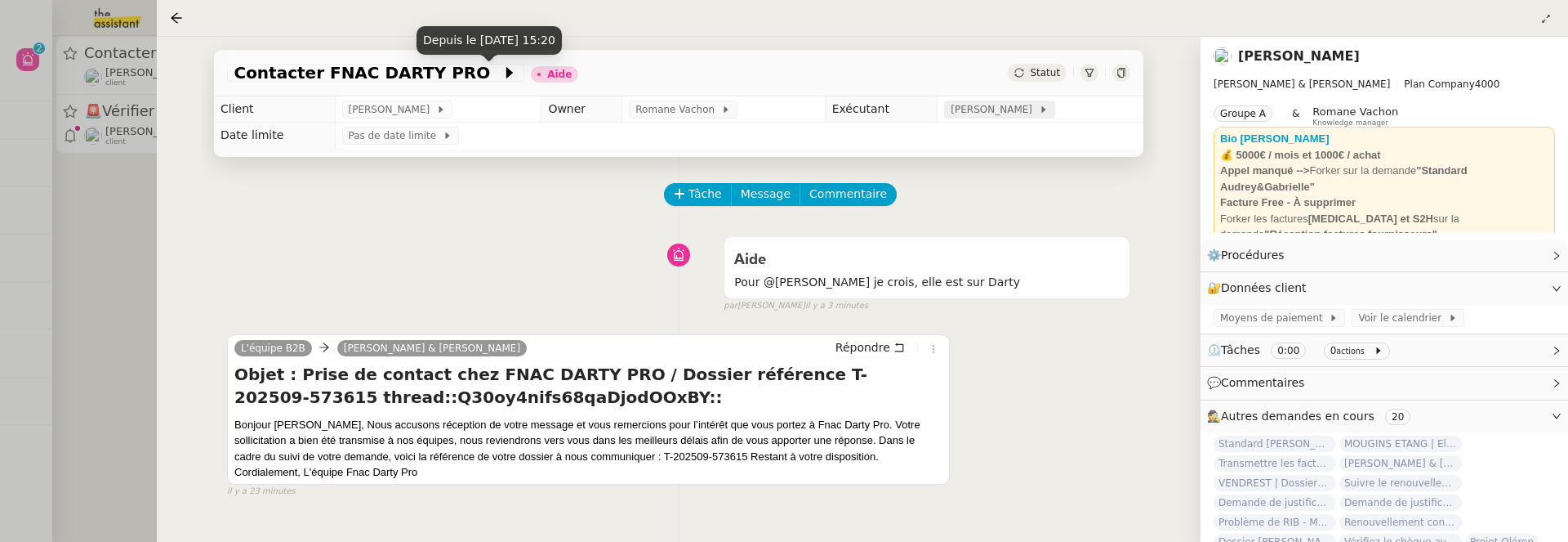
click at [1017, 114] on span "[PERSON_NAME]" at bounding box center [993, 109] width 87 height 16
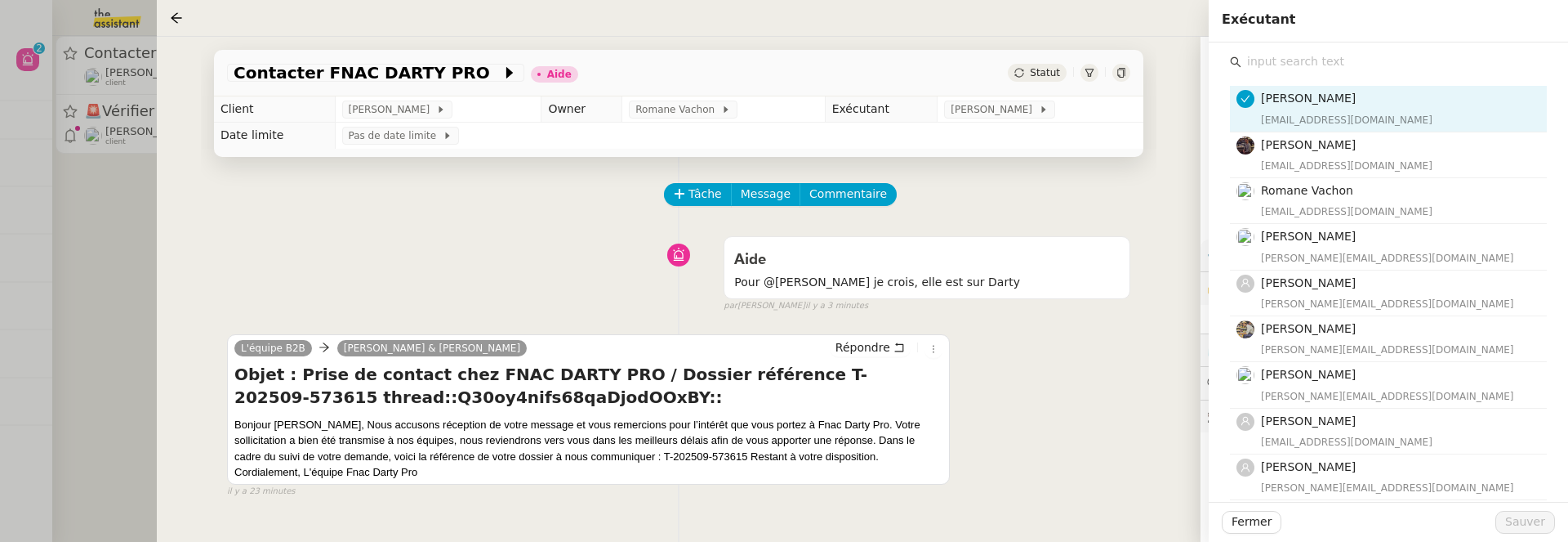
click at [1259, 67] on input "text" at bounding box center [1394, 62] width 306 height 22
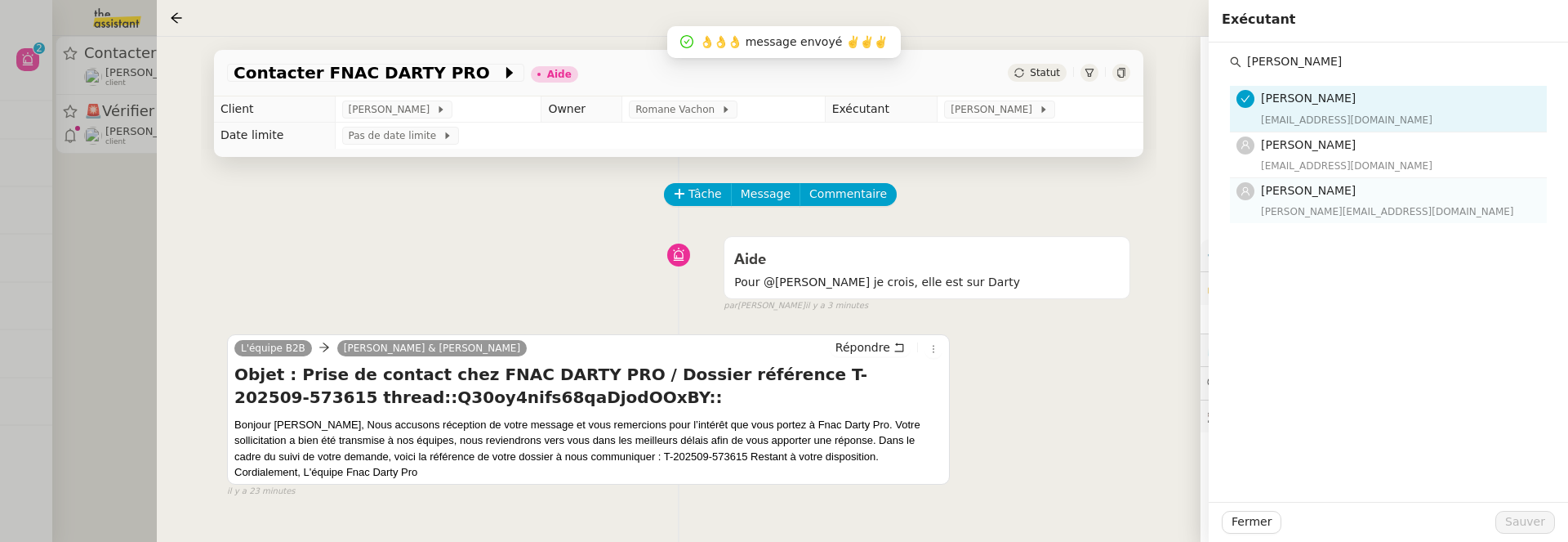
type input "pauline"
click at [1353, 191] on h4 "[PERSON_NAME]" at bounding box center [1398, 191] width 276 height 19
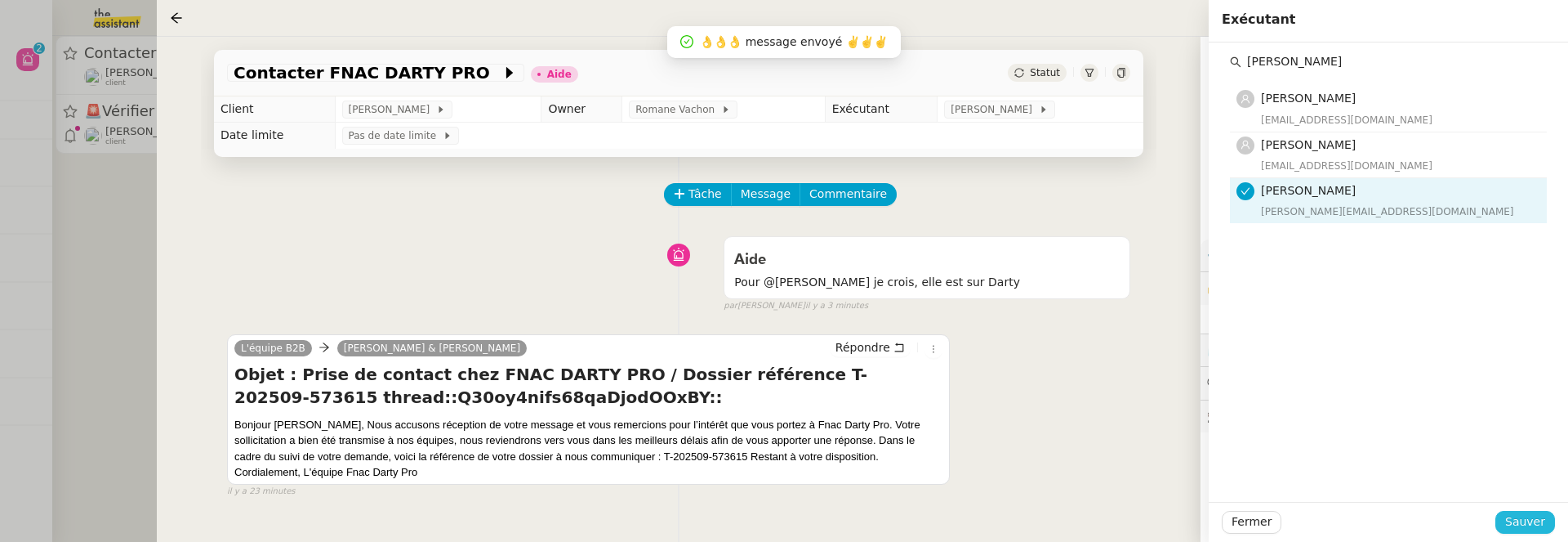
click at [1525, 514] on span "Sauver" at bounding box center [1526, 522] width 40 height 19
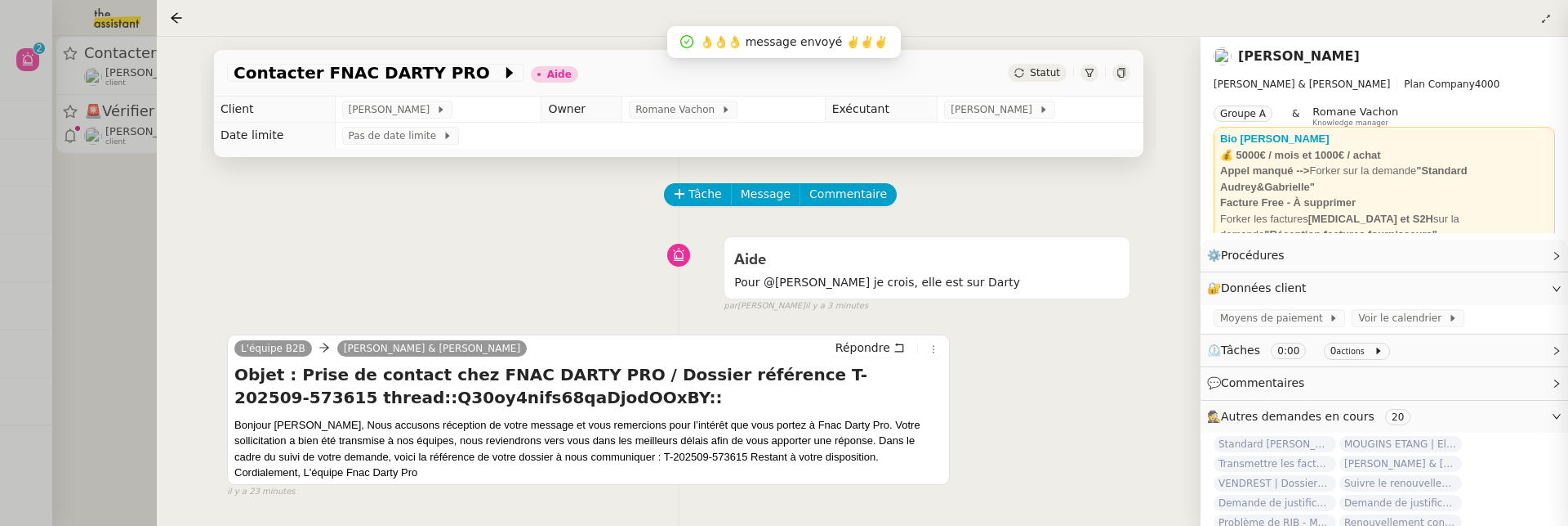
click at [1055, 74] on span "Statut" at bounding box center [1044, 73] width 30 height 12
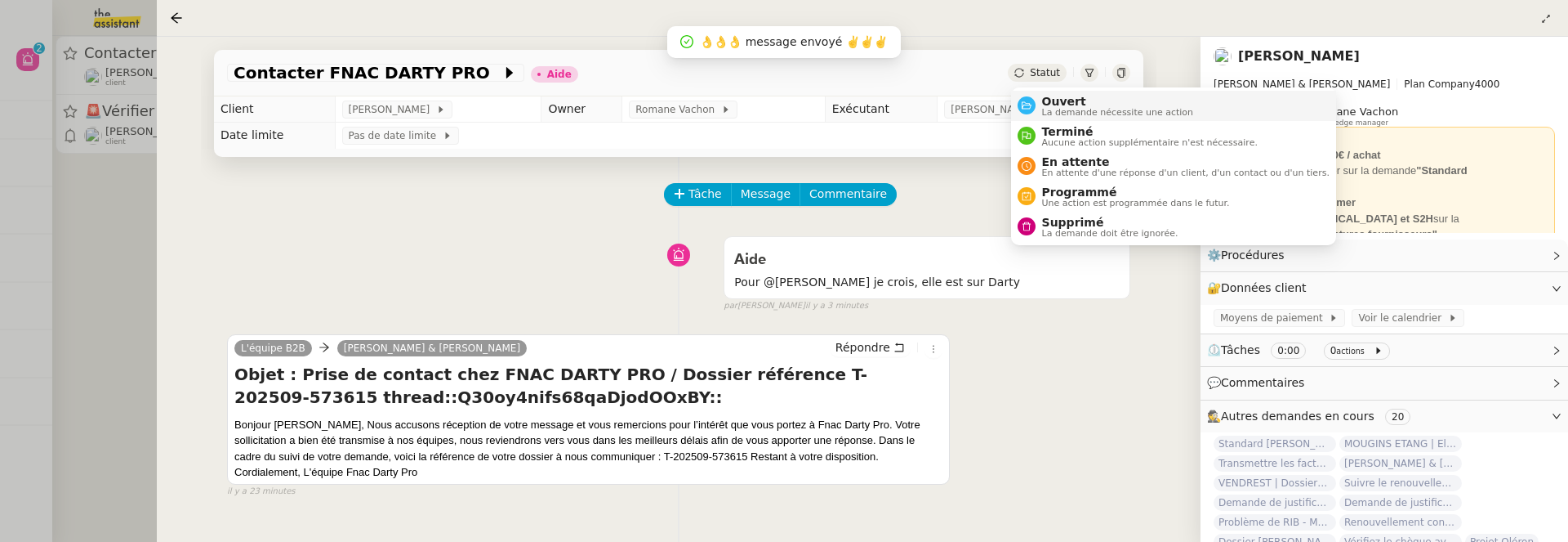
click at [1066, 101] on span "Ouvert" at bounding box center [1118, 102] width 152 height 13
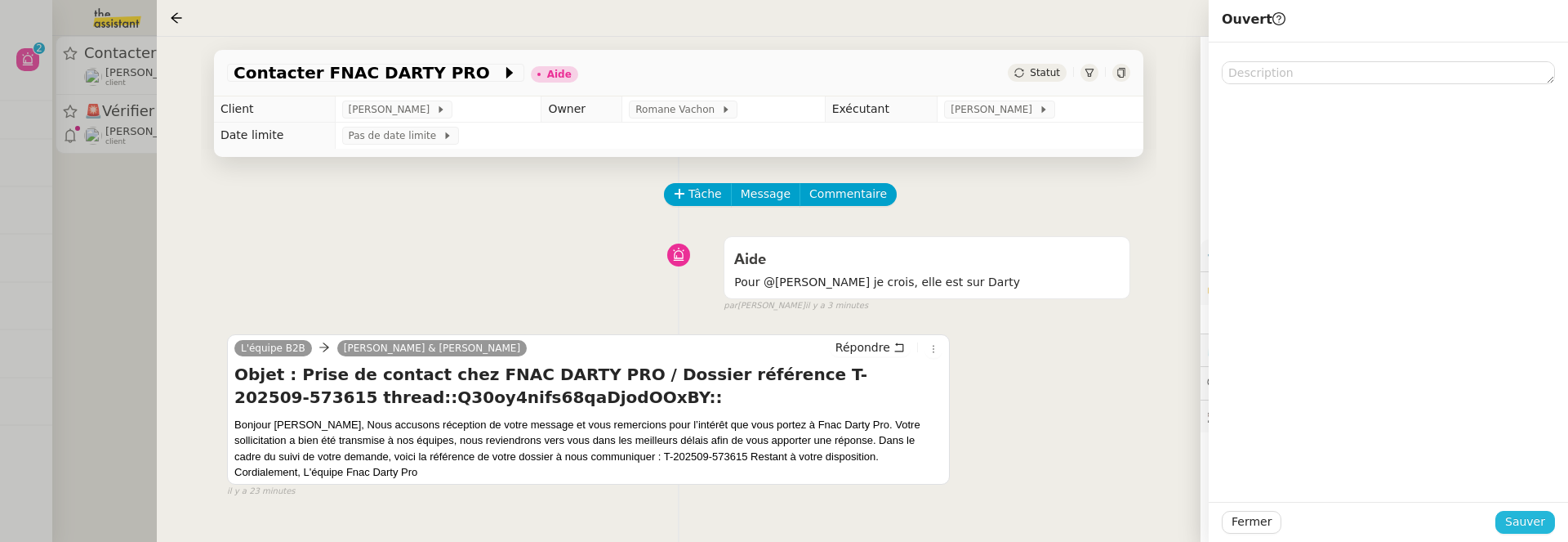
click at [1537, 520] on span "Sauver" at bounding box center [1526, 522] width 40 height 19
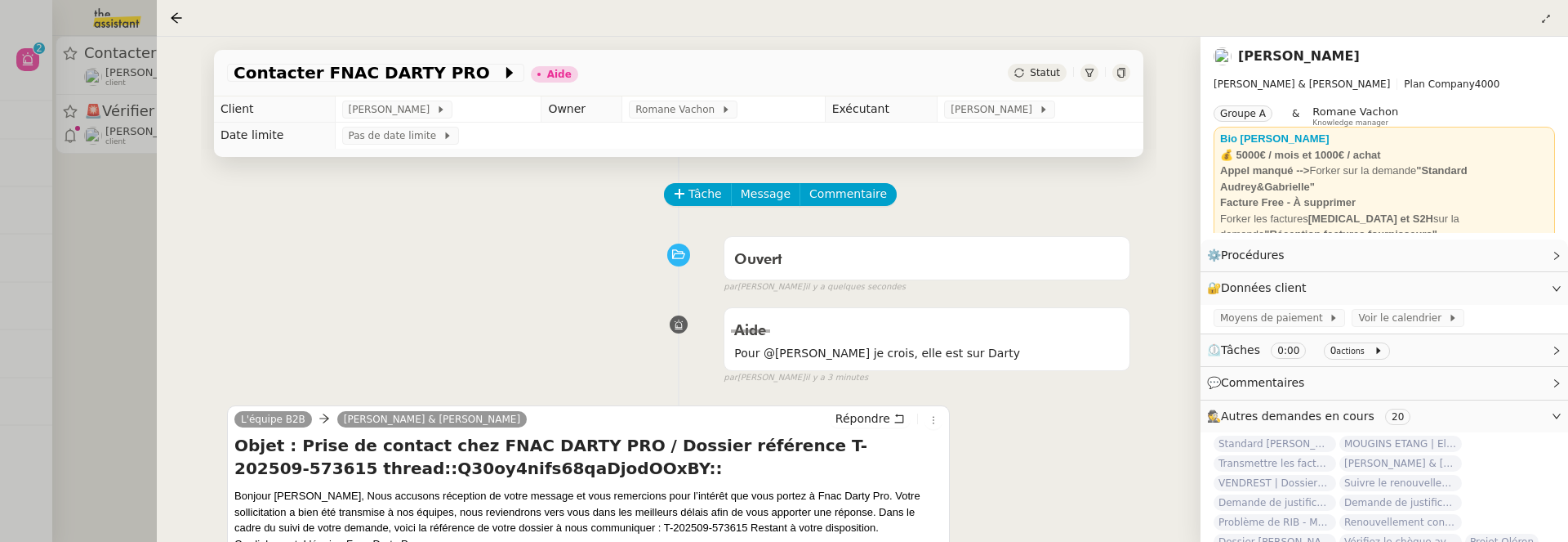
click at [115, 258] on div at bounding box center [784, 271] width 1568 height 542
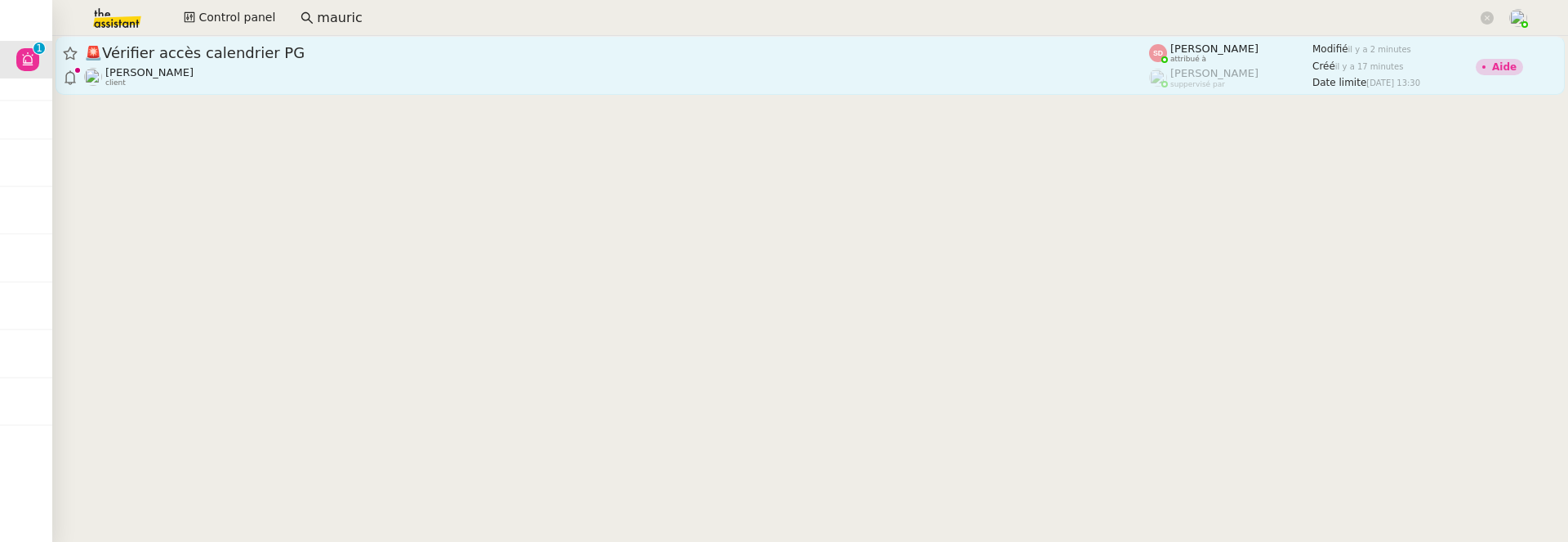
click at [280, 63] on div "🚨 Vérifier accès calendrier PG Pascal Gauthier client" at bounding box center [617, 65] width 1065 height 44
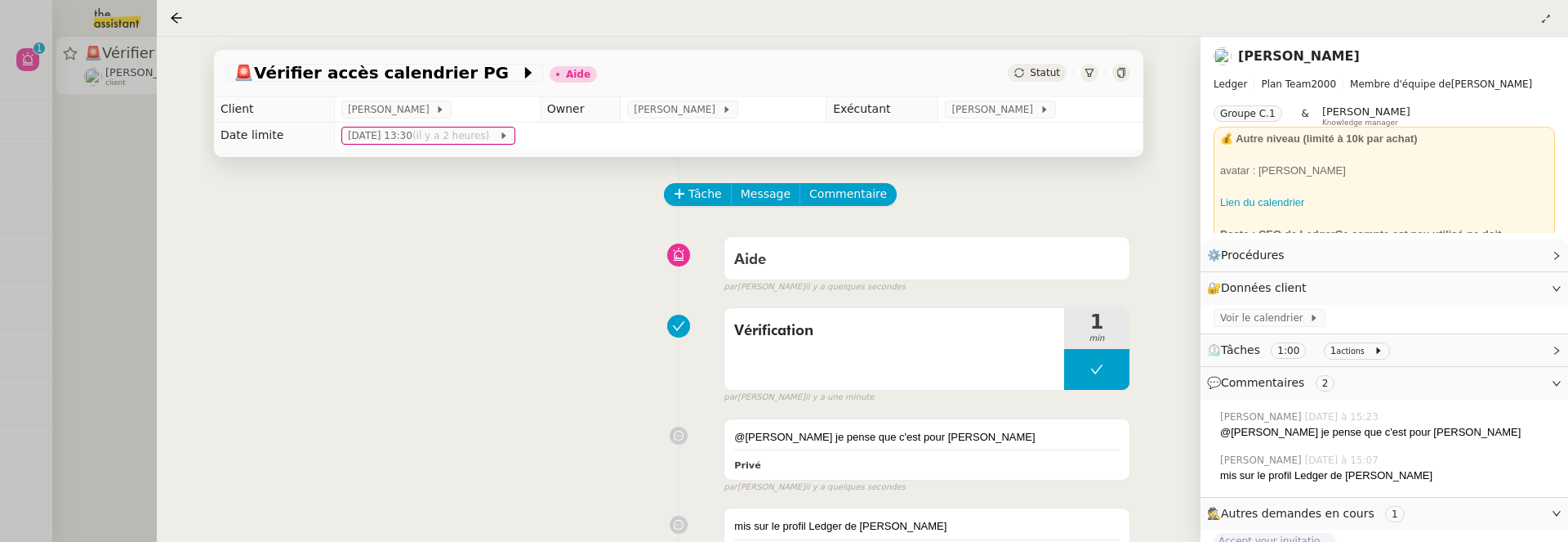
click at [967, 123] on td "jeu. 4 sept. 2025 13:30 (il y a 2 heures)" at bounding box center [739, 136] width 809 height 26
click at [974, 117] on span "[PERSON_NAME]" at bounding box center [994, 109] width 87 height 16
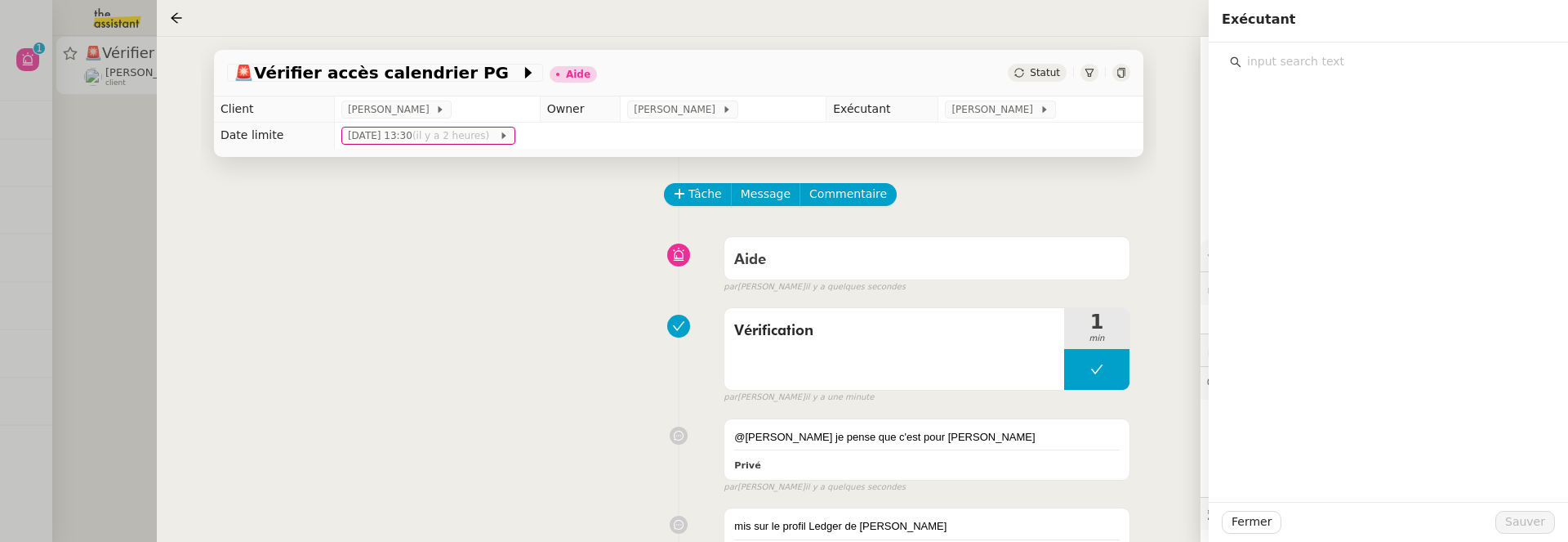
click at [1321, 61] on input "text" at bounding box center [1394, 62] width 306 height 22
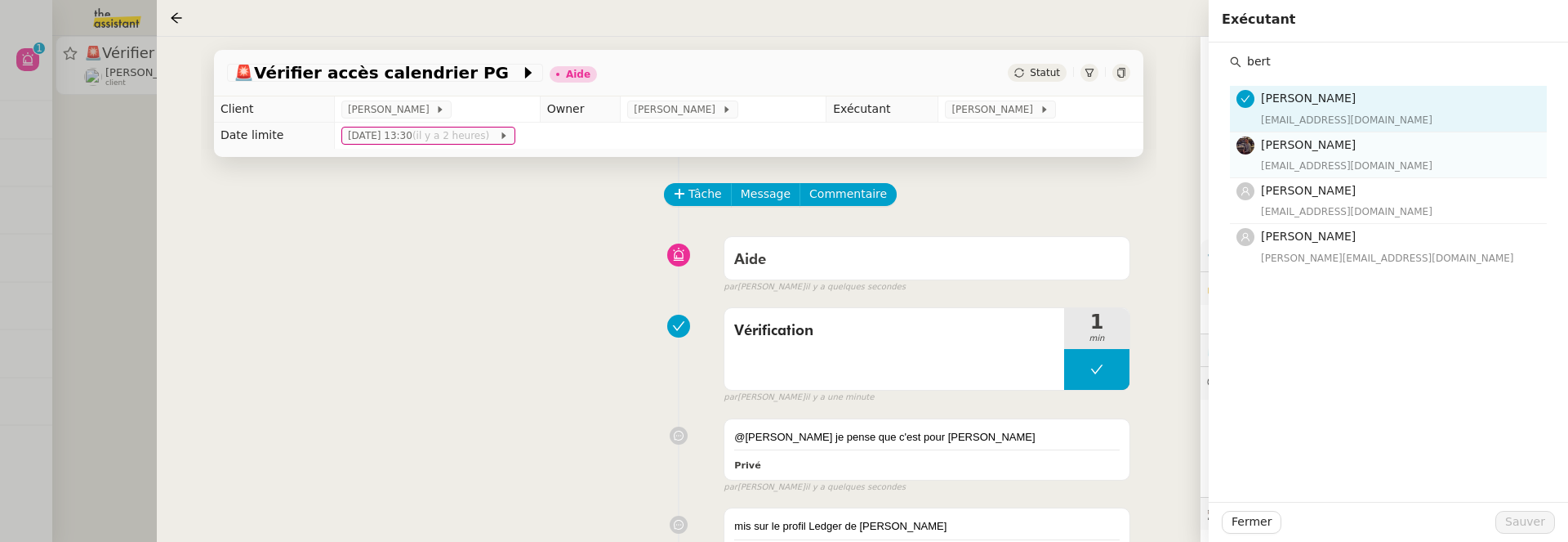
type input "bert"
click at [1364, 151] on h4 "[PERSON_NAME]" at bounding box center [1398, 145] width 276 height 19
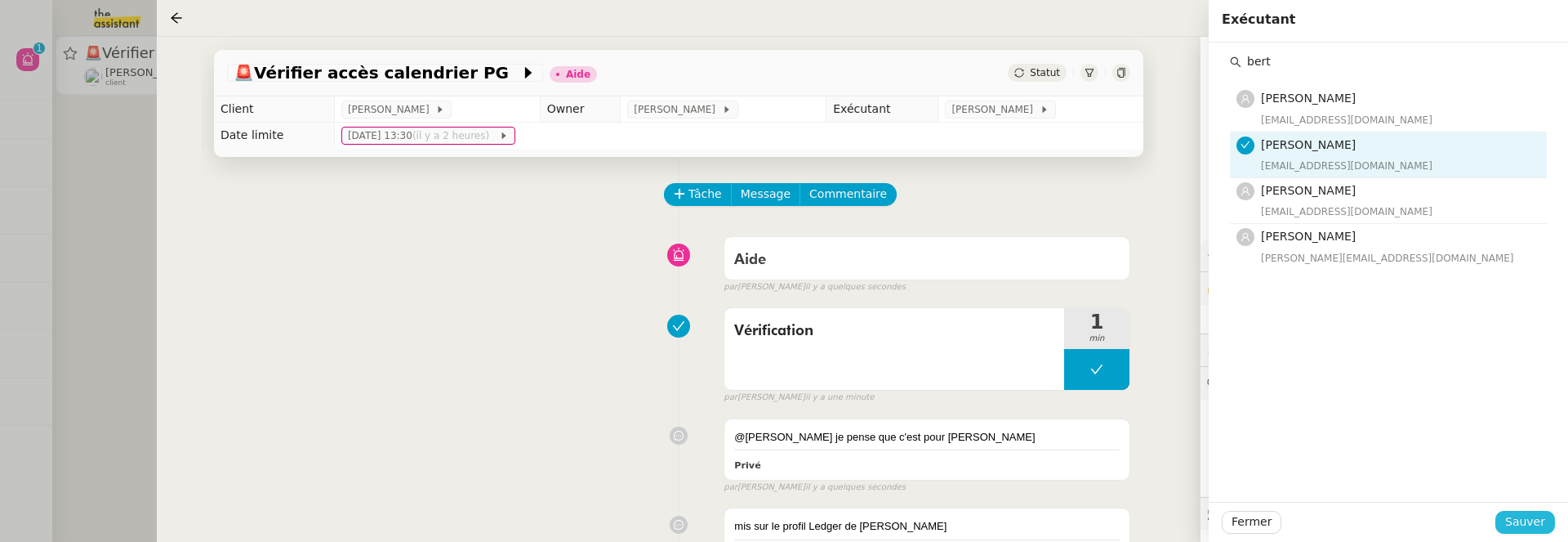
click at [1528, 515] on span "Sauver" at bounding box center [1526, 522] width 40 height 19
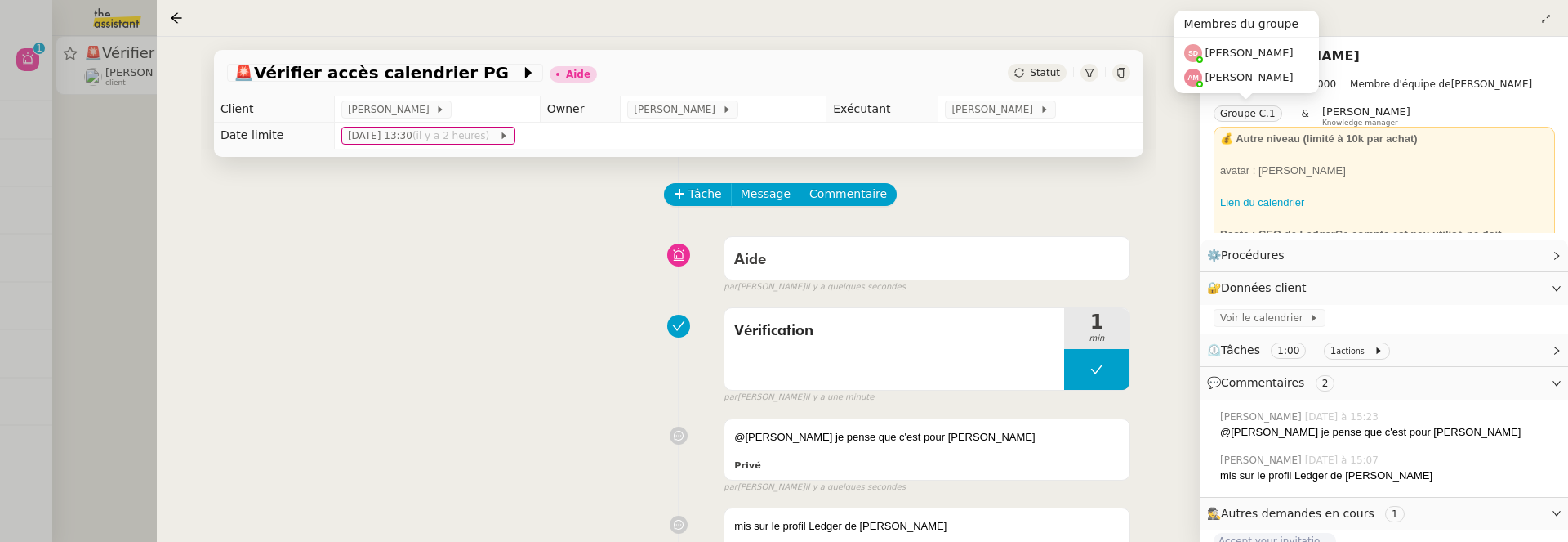
click at [1041, 71] on span "Statut" at bounding box center [1044, 73] width 30 height 12
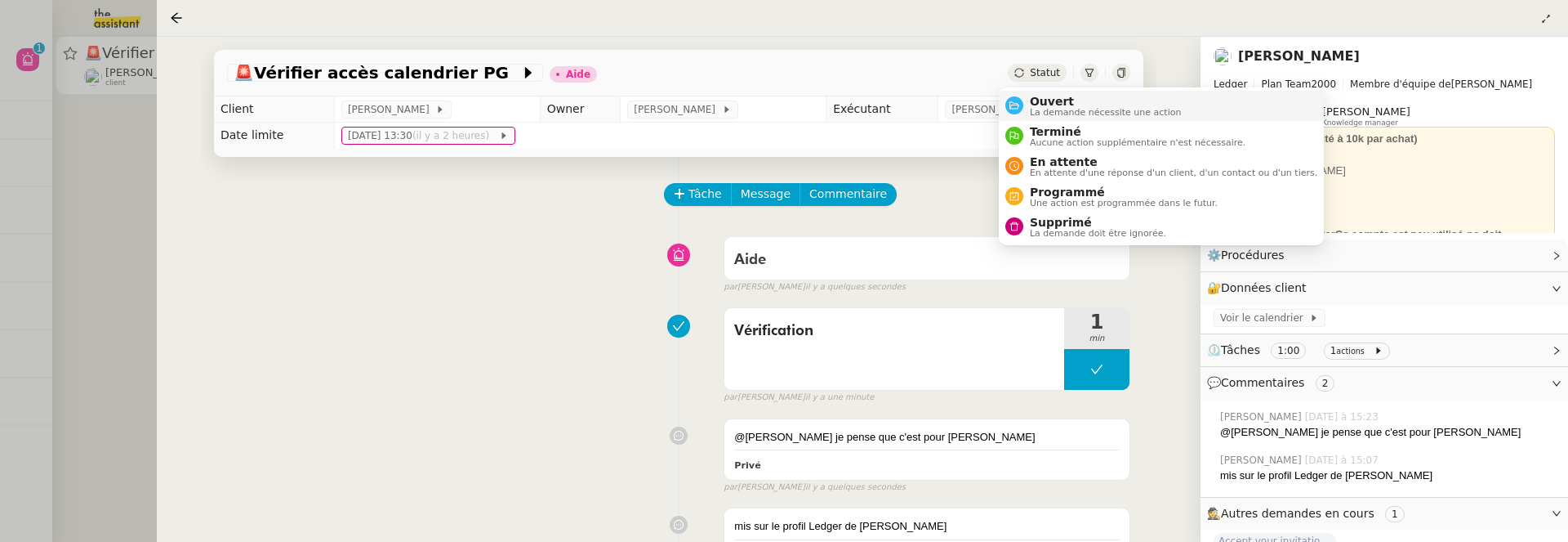
click at [1062, 115] on span "La demande nécessite une action" at bounding box center [1106, 111] width 152 height 9
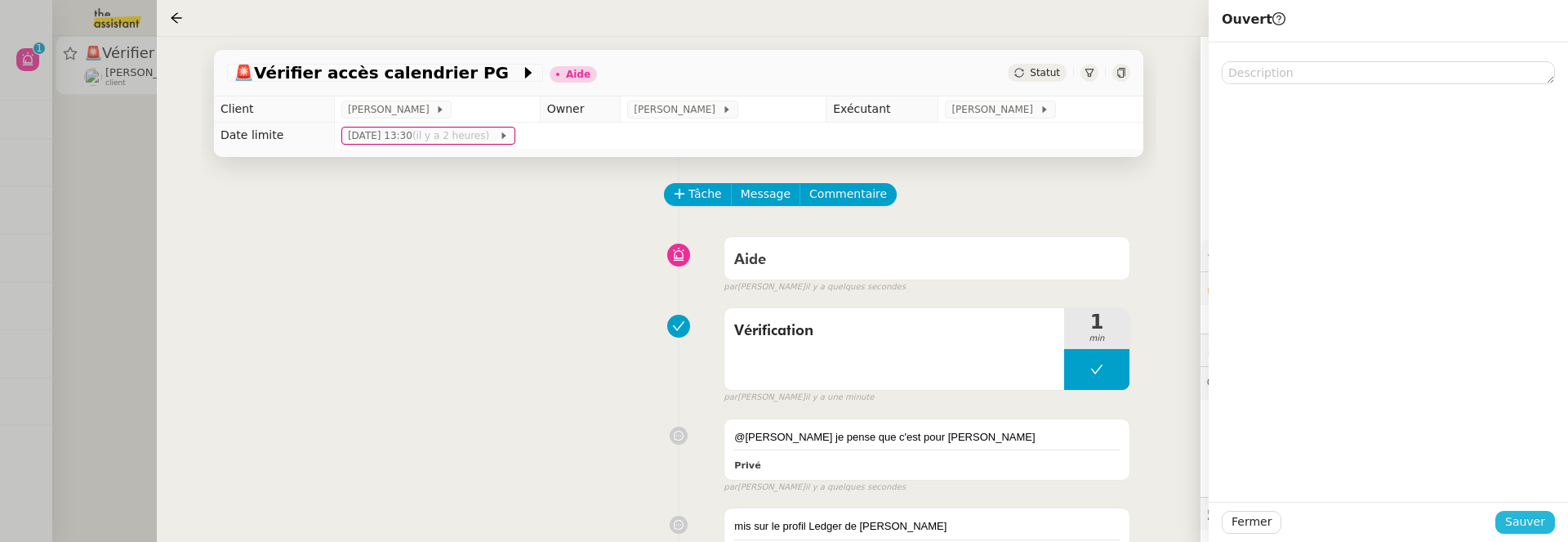
click at [1517, 514] on span "Sauver" at bounding box center [1526, 522] width 40 height 19
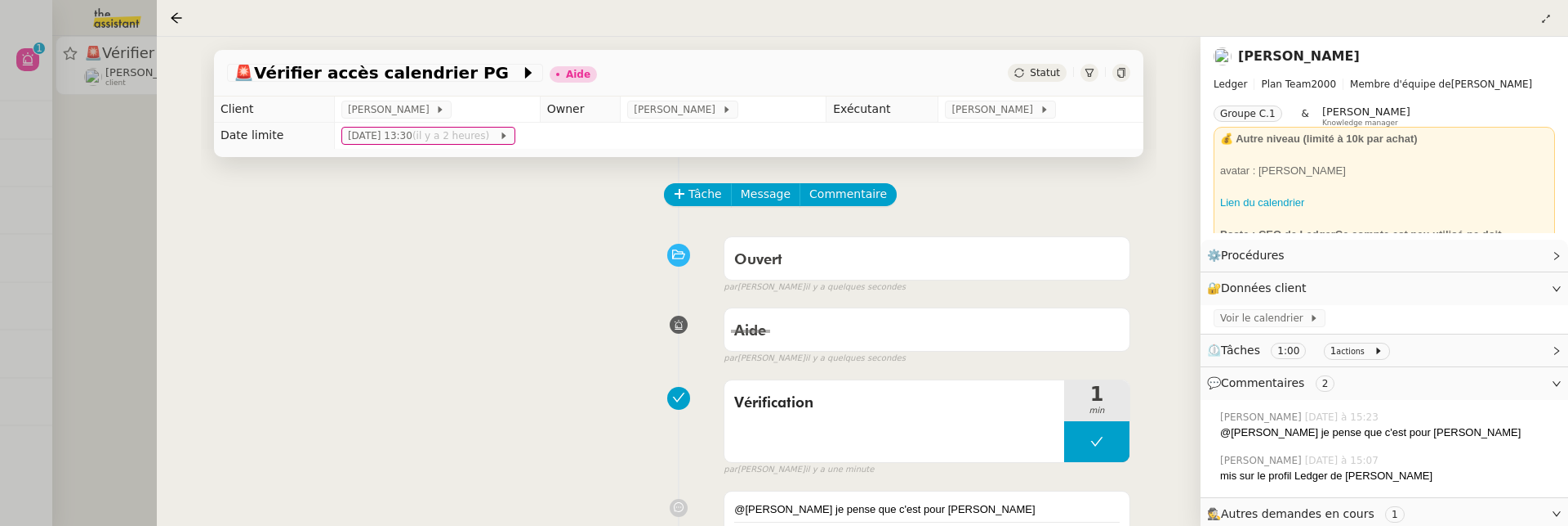
click at [1116, 74] on icon at bounding box center [1121, 73] width 10 height 10
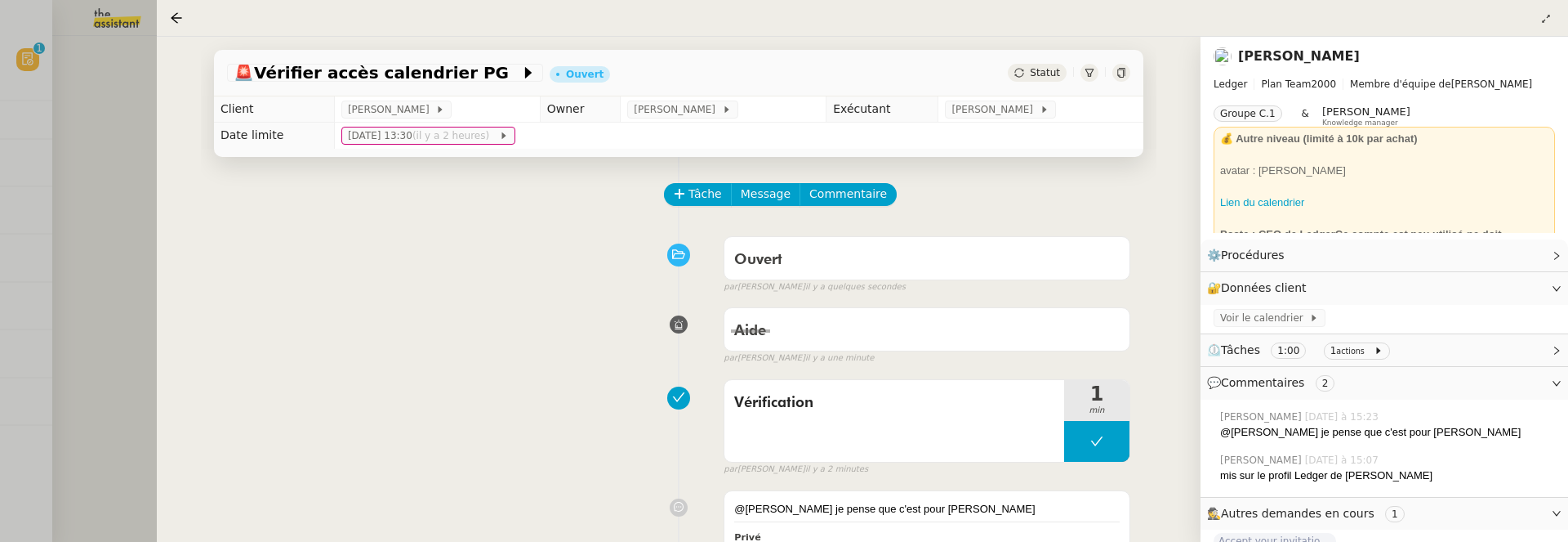
click at [127, 170] on div at bounding box center [784, 271] width 1568 height 542
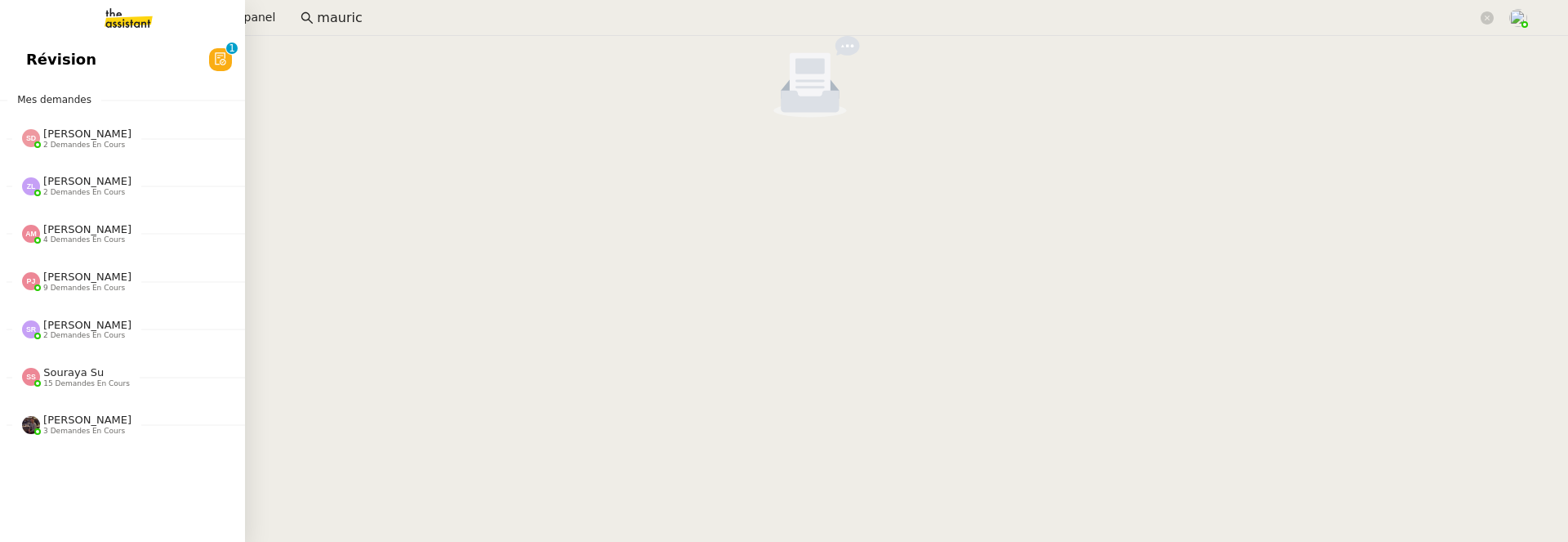
click at [34, 65] on span "Révision" at bounding box center [61, 60] width 70 height 25
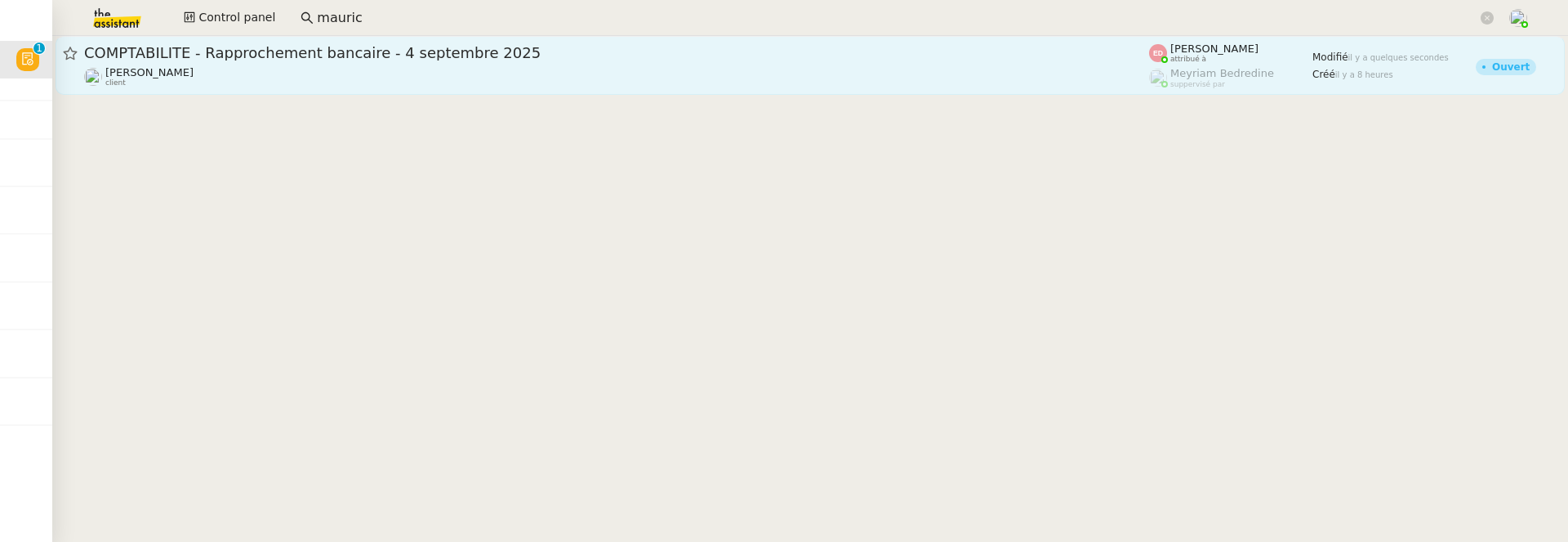
click at [324, 47] on span "COMPTABILITE - Rapprochement bancaire - 4 septembre 2025" at bounding box center [617, 53] width 1065 height 14
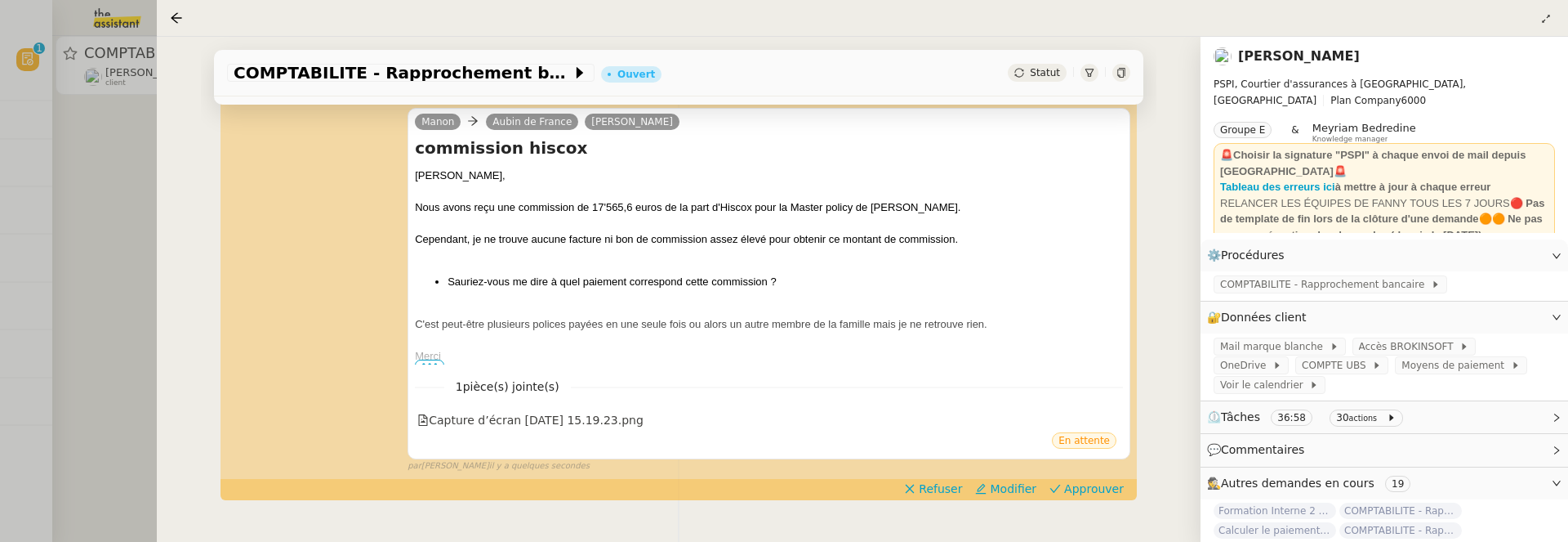
scroll to position [254, 0]
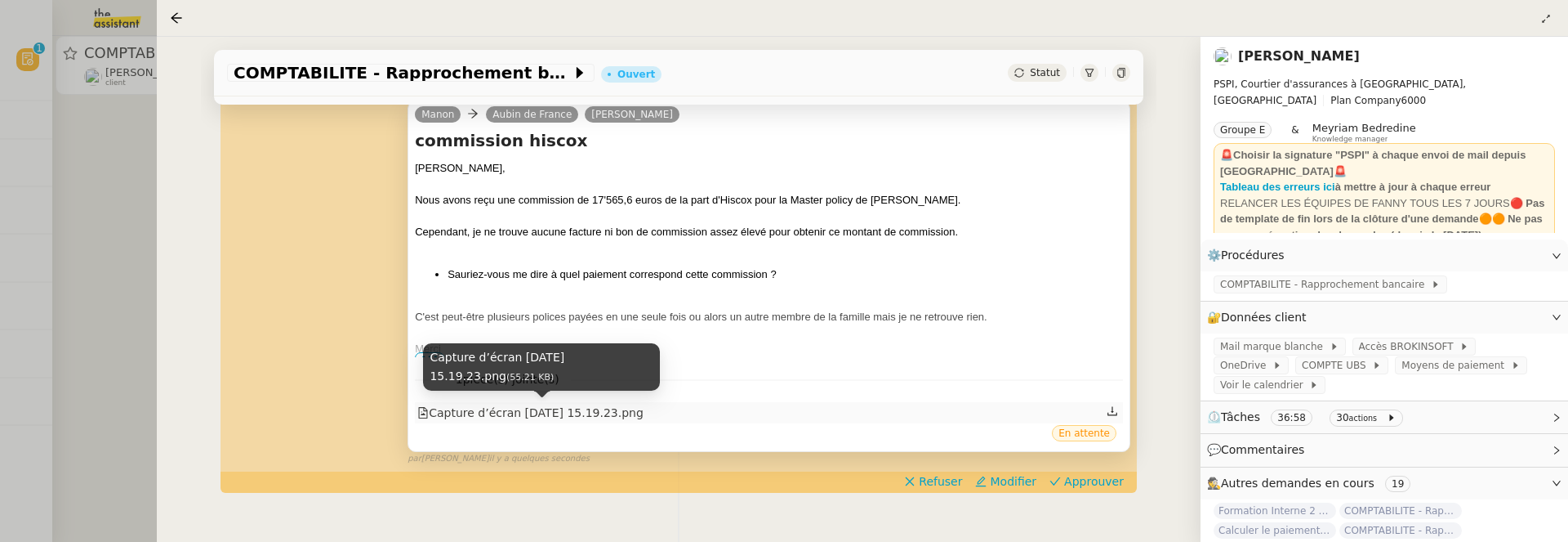
click at [630, 405] on div "Capture d’écran 2025-09-04 à 15.19.23.png" at bounding box center [529, 413] width 226 height 19
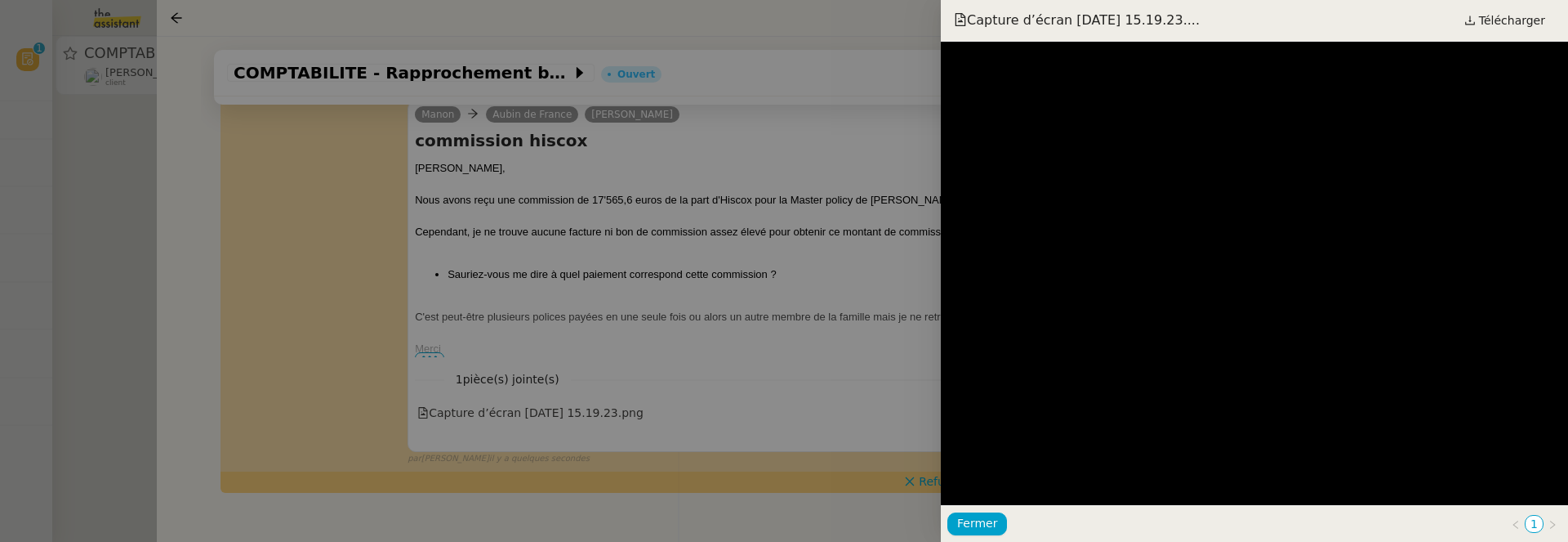
click at [842, 412] on div at bounding box center [784, 271] width 1568 height 542
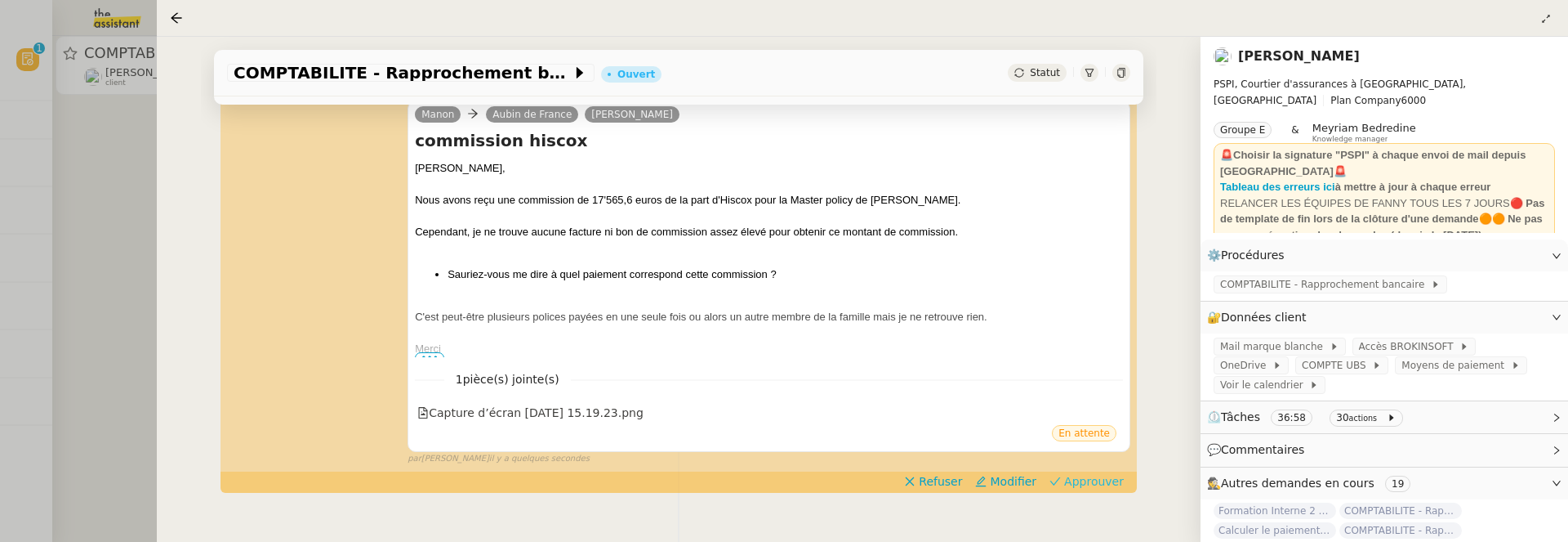
click at [1098, 481] on span "Approuver" at bounding box center [1094, 480] width 60 height 16
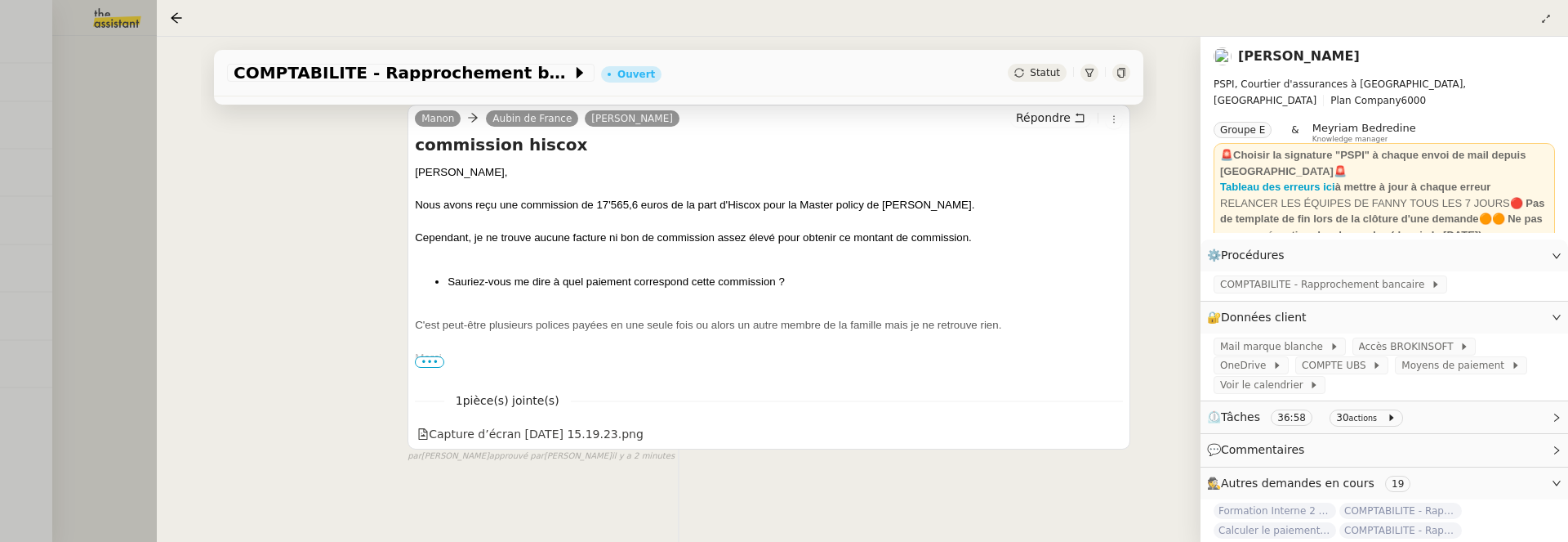
click at [113, 165] on div at bounding box center [784, 271] width 1568 height 542
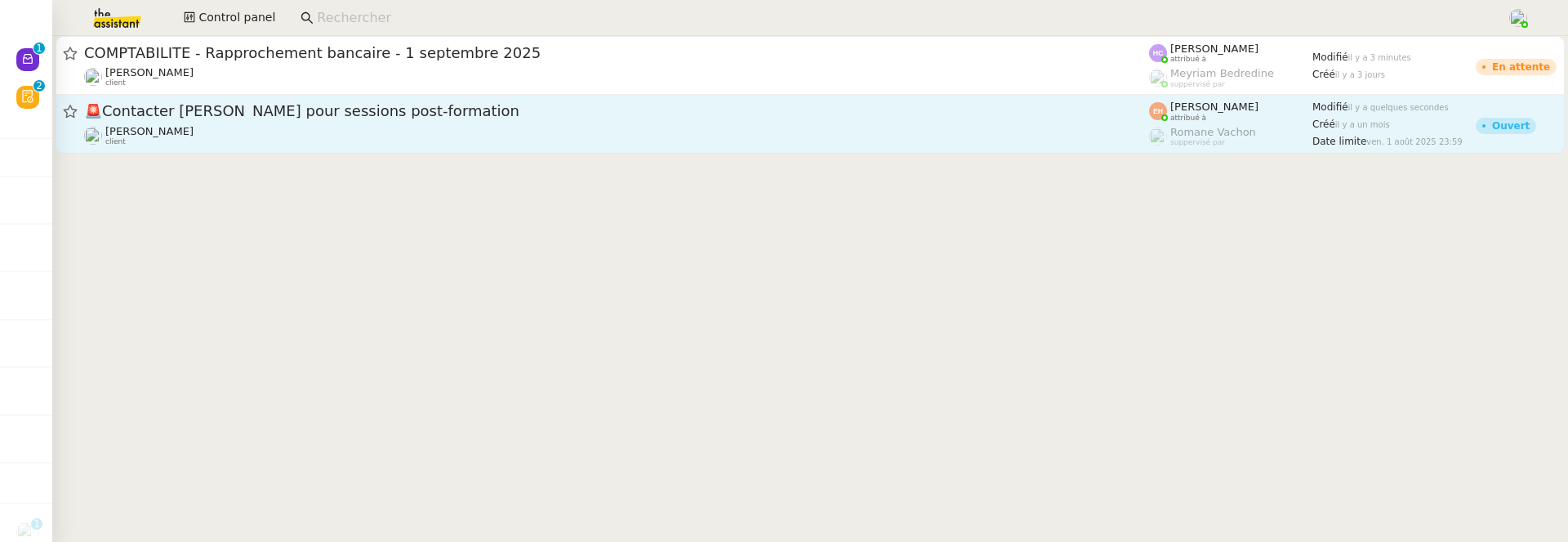
click at [262, 125] on div "[PERSON_NAME] MAS client" at bounding box center [617, 136] width 1065 height 21
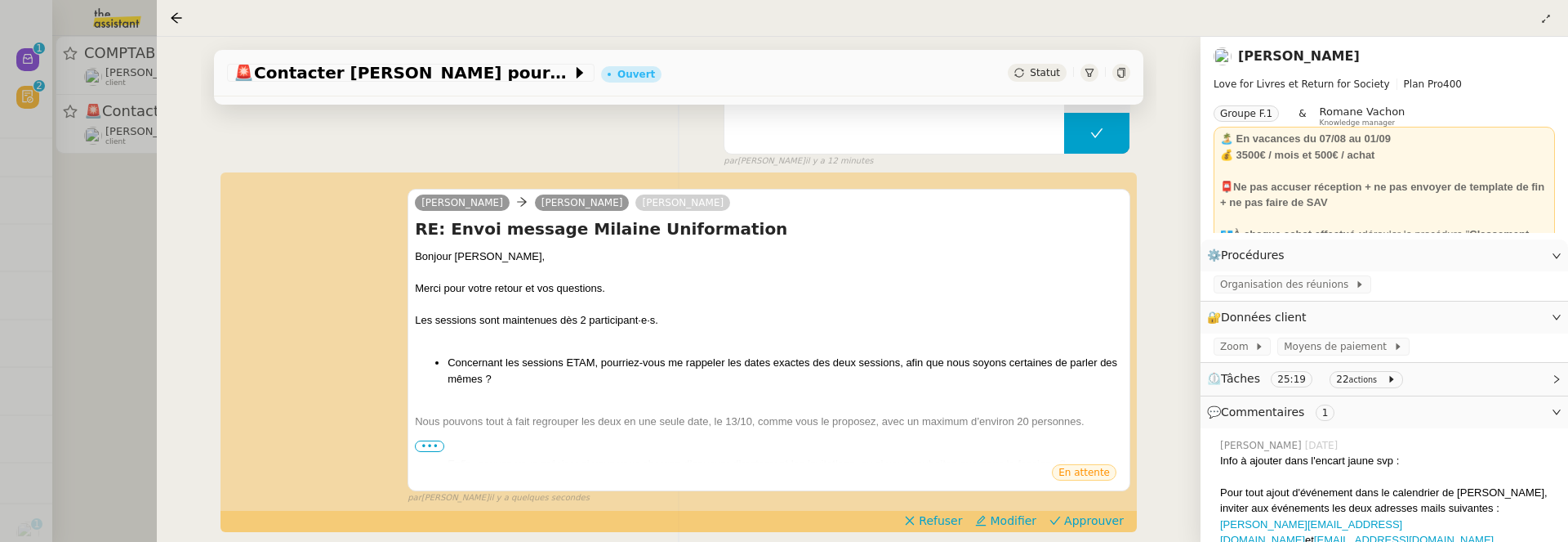
scroll to position [173, 0]
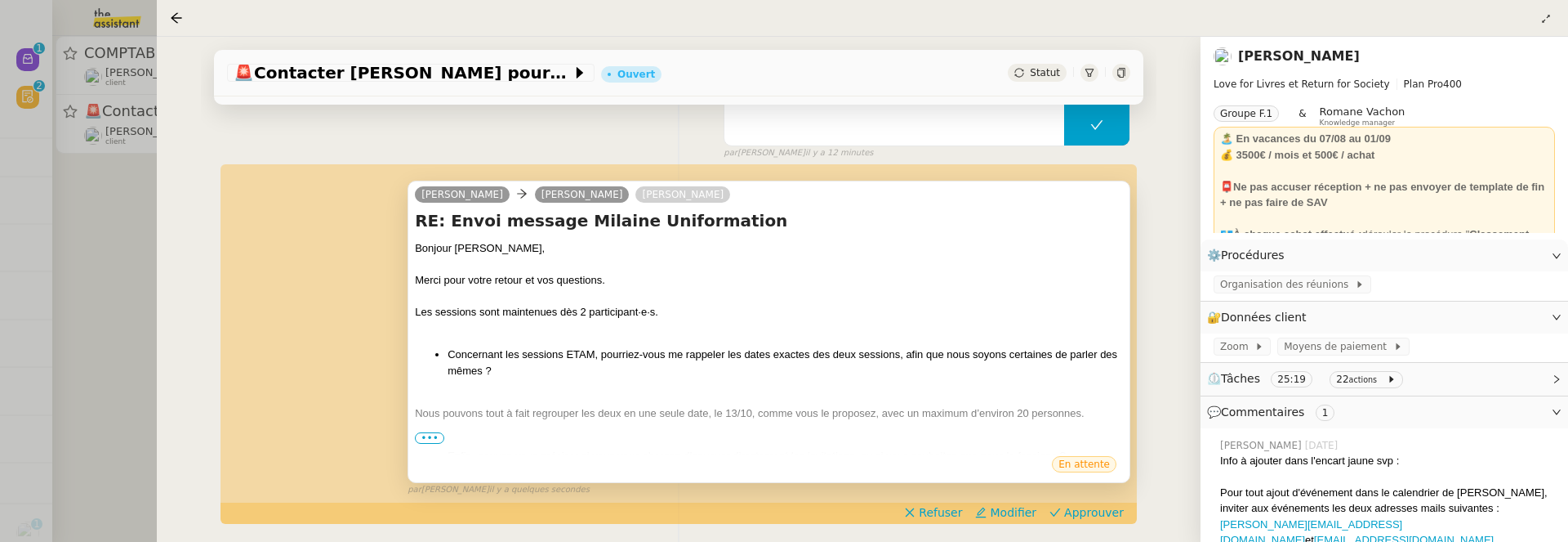
click at [420, 432] on span "•••" at bounding box center [429, 438] width 30 height 12
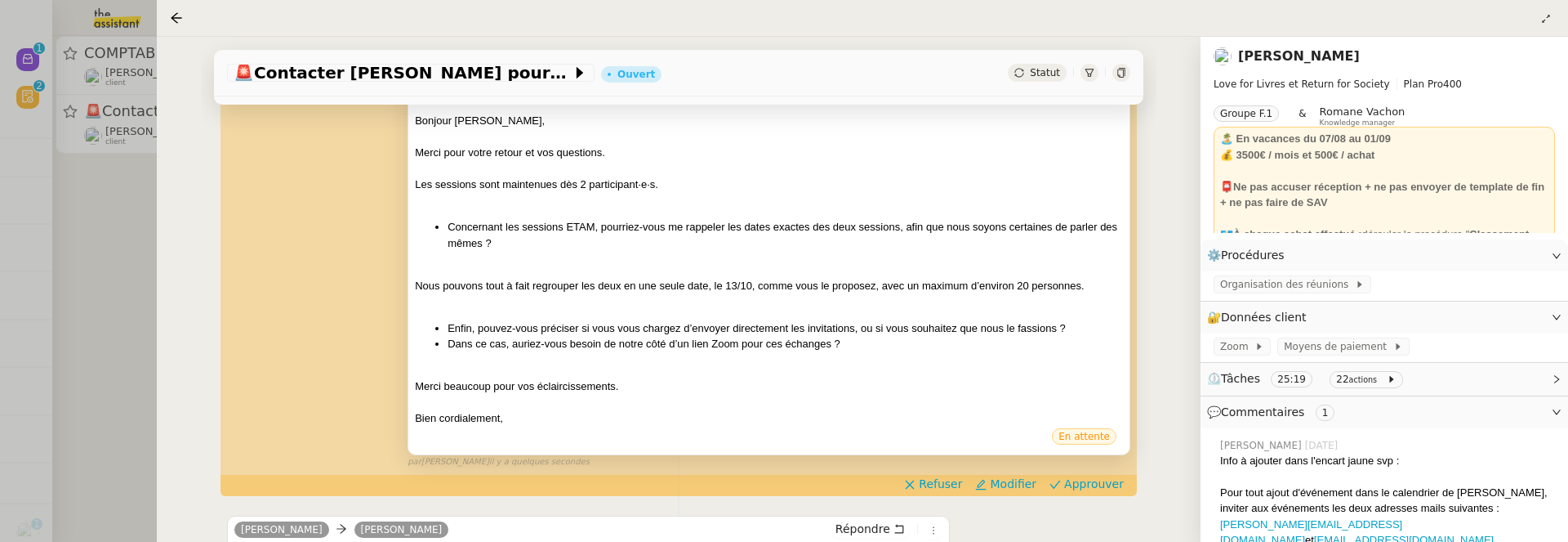
scroll to position [320, 0]
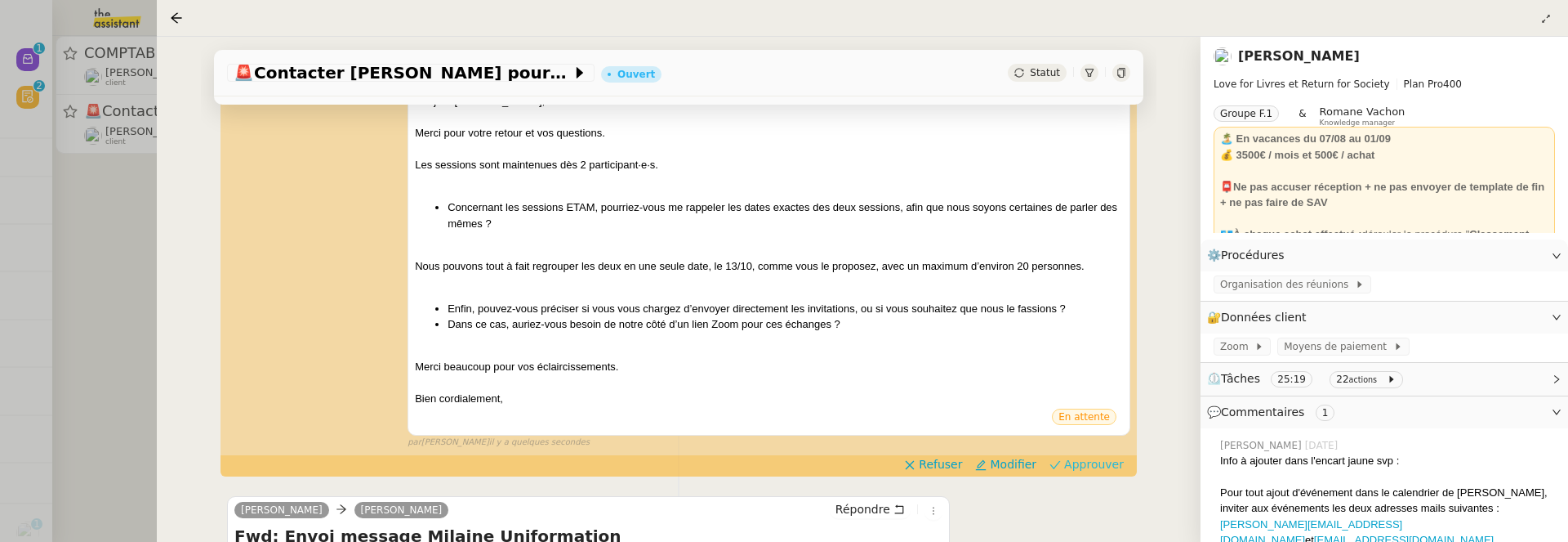
click at [1077, 462] on span "Approuver" at bounding box center [1094, 463] width 60 height 16
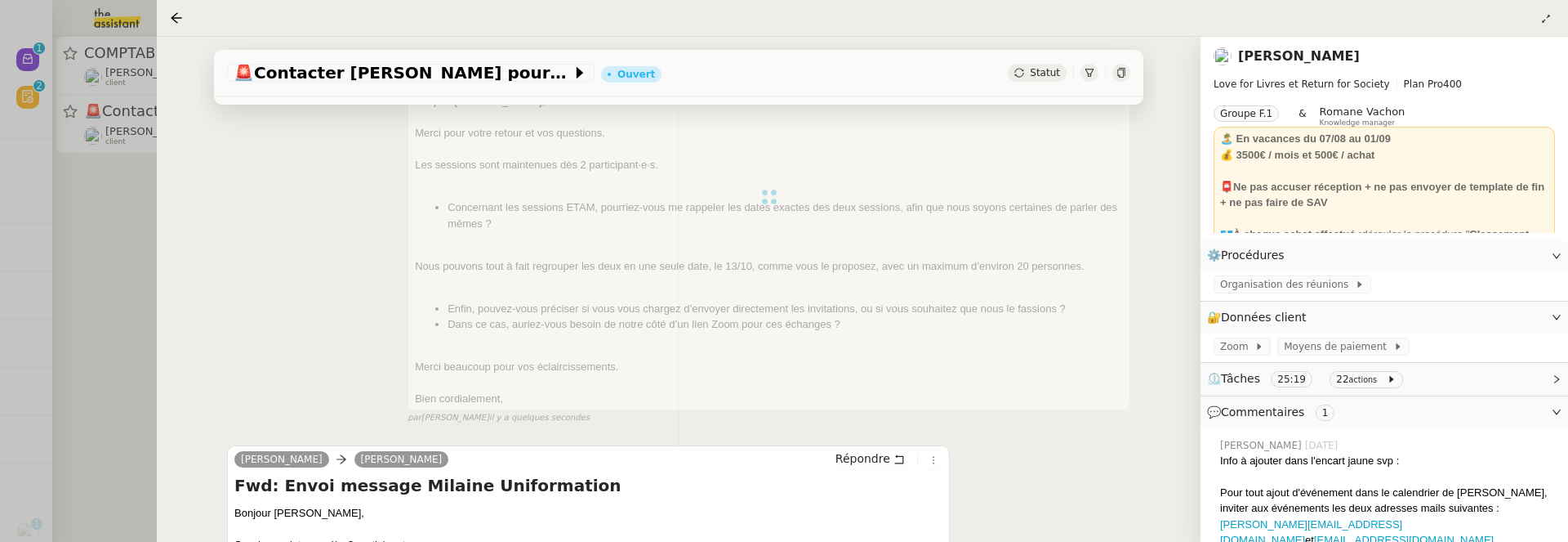
click at [89, 256] on div at bounding box center [784, 271] width 1568 height 542
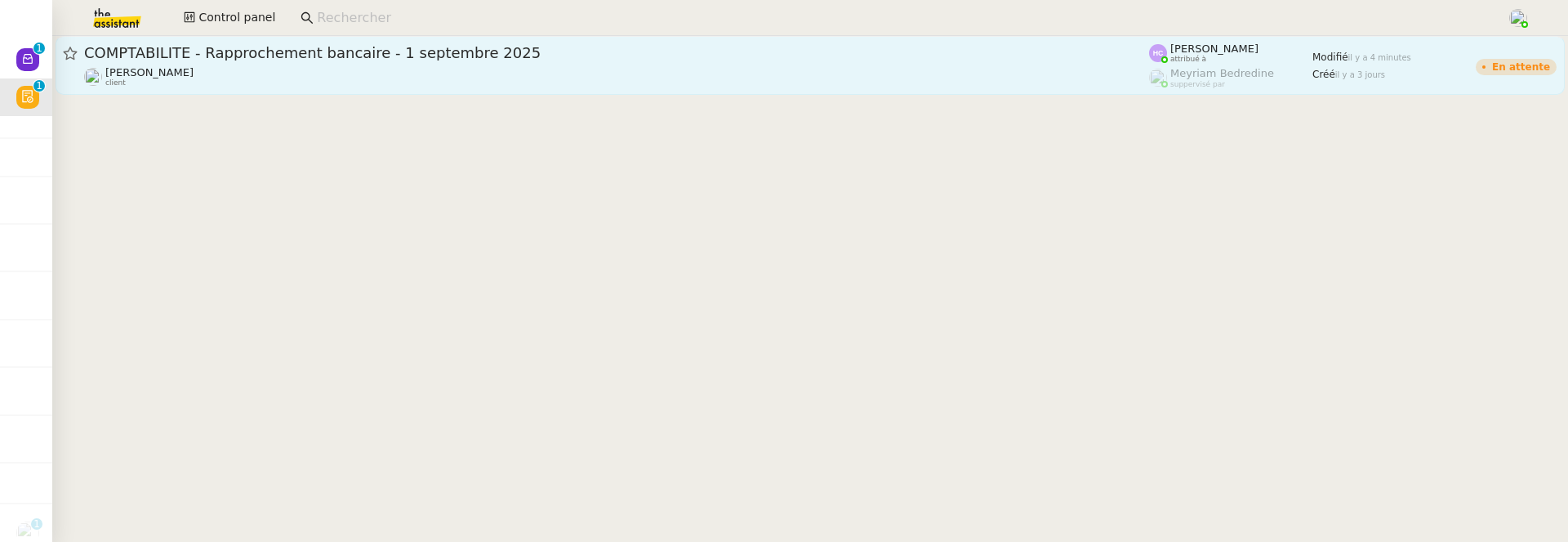
click at [269, 66] on div "Fanny Eyraud client" at bounding box center [617, 77] width 1065 height 21
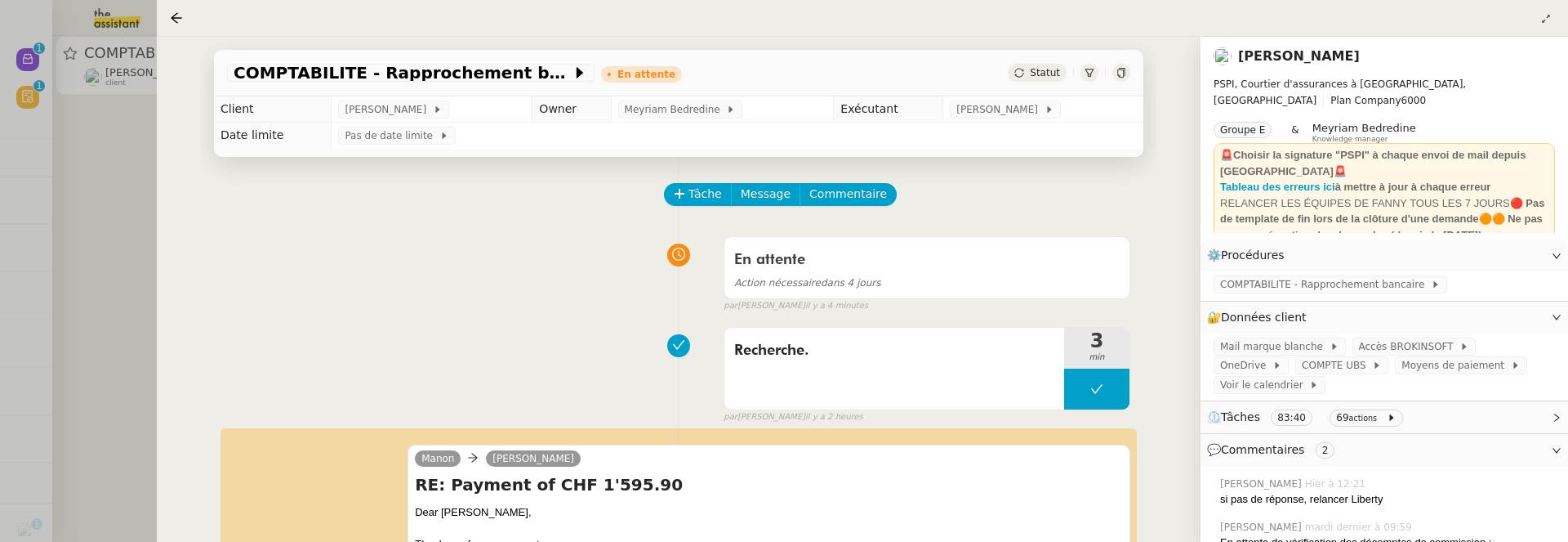
scroll to position [226, 0]
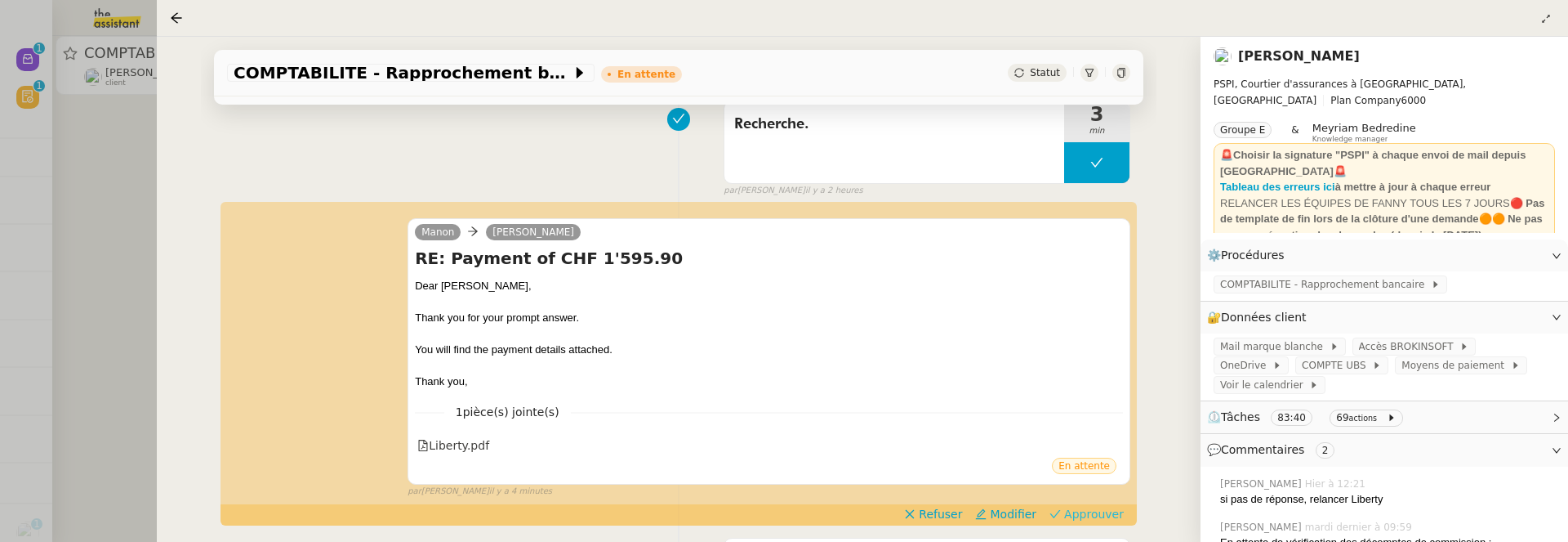
click at [1065, 516] on span "Approuver" at bounding box center [1094, 513] width 60 height 16
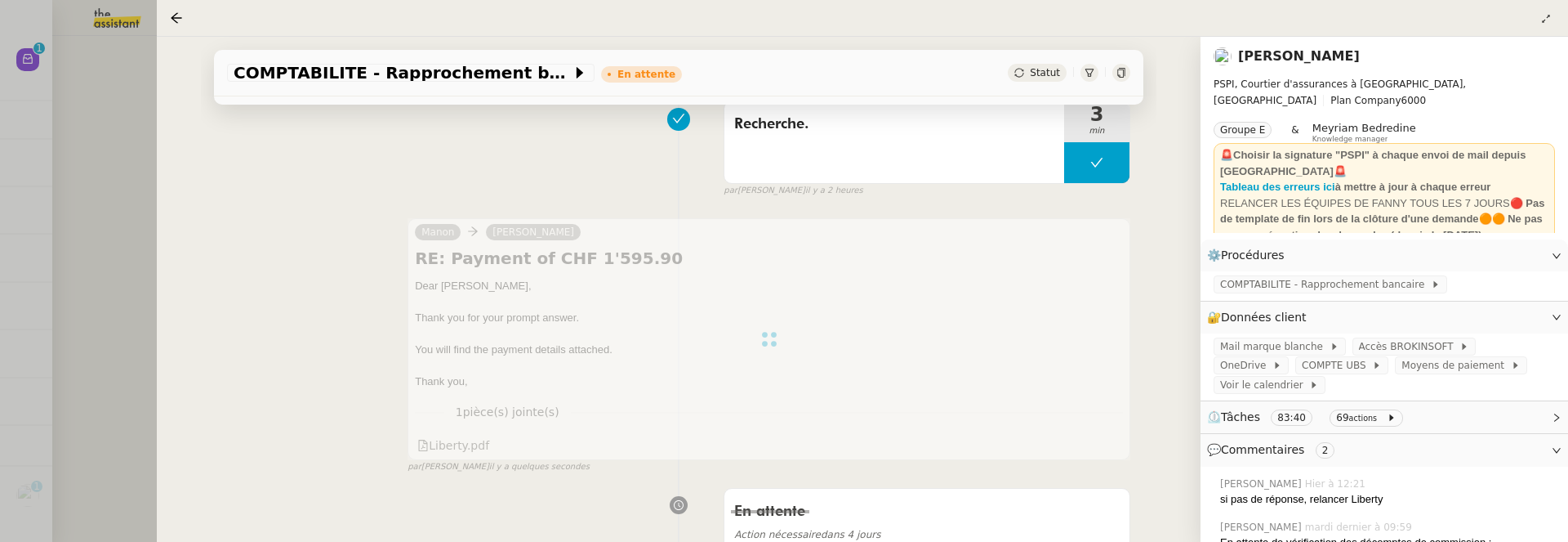
click at [124, 183] on div at bounding box center [784, 271] width 1568 height 542
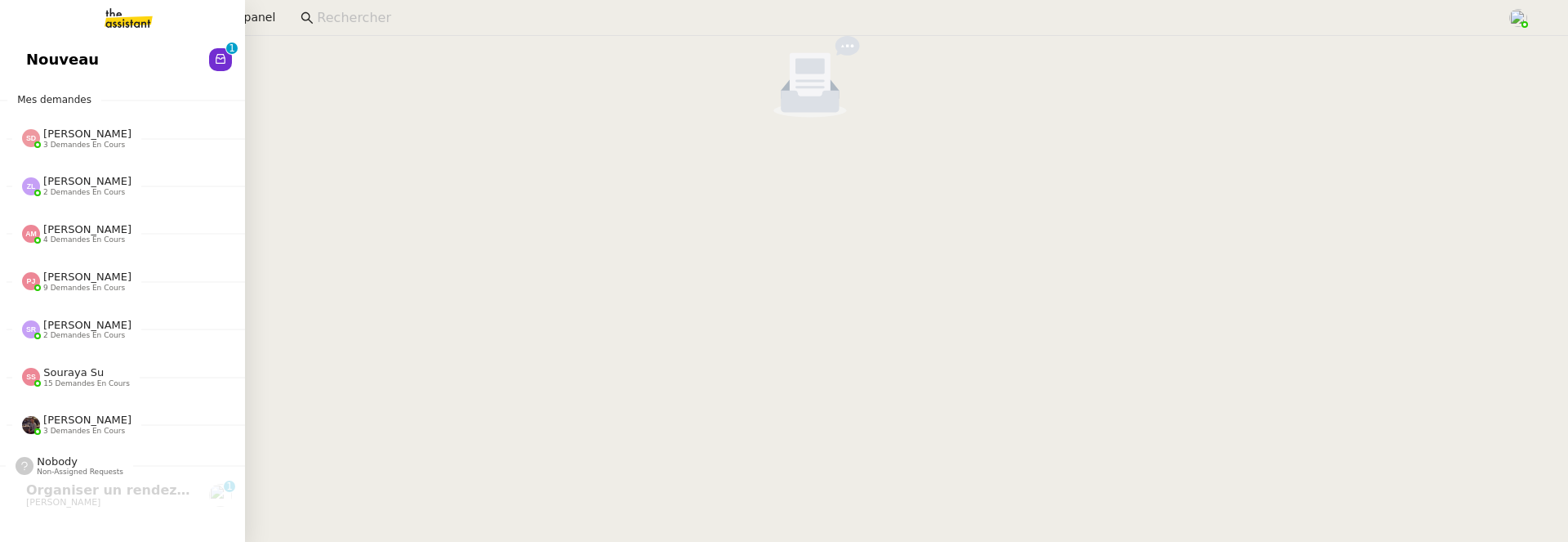
click at [44, 56] on link "Nouveau 0 1 2 3 4 5 6 7 8 9" at bounding box center [122, 60] width 245 height 37
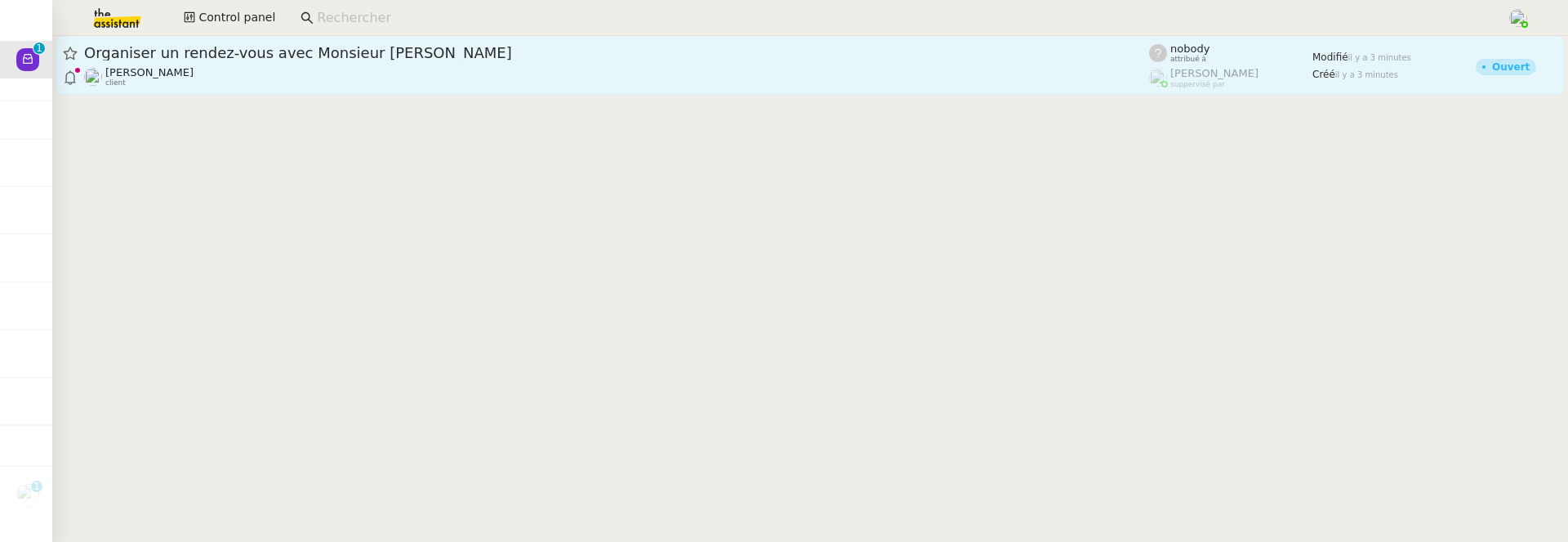
click at [431, 63] on div "Organiser un rendez-vous avec Monsieur Gentay Florian Parant client" at bounding box center [617, 65] width 1065 height 44
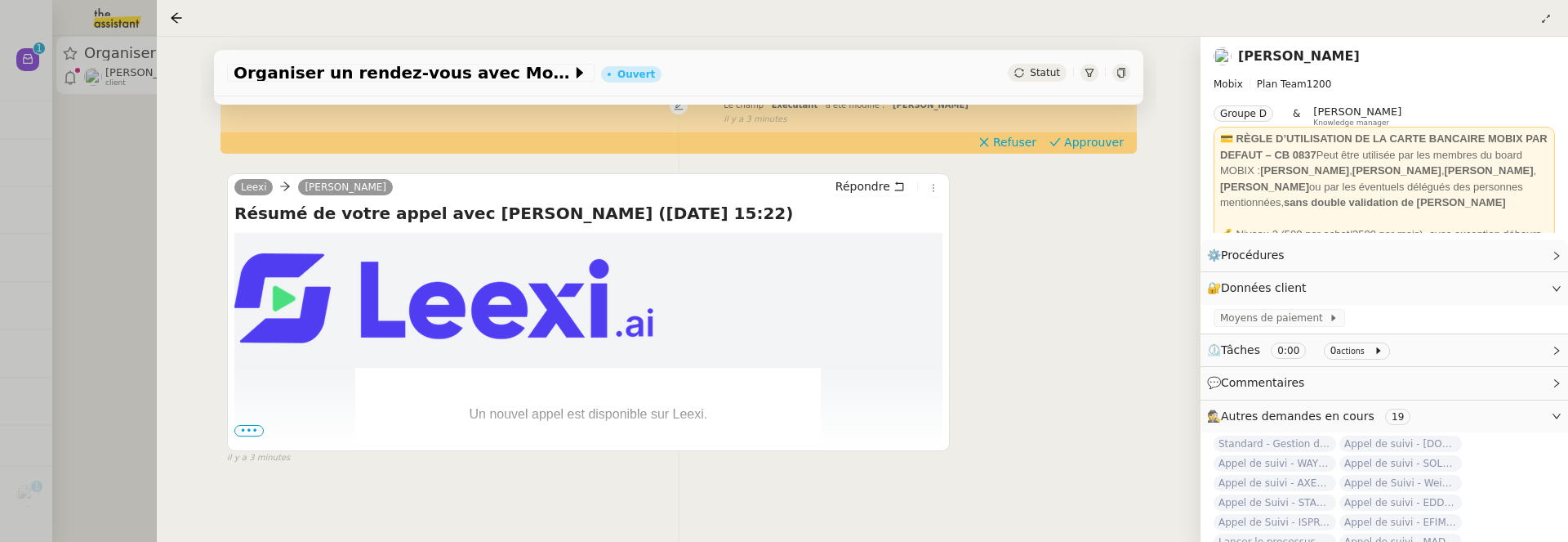
scroll to position [306, 0]
click at [248, 429] on span "•••" at bounding box center [249, 429] width 30 height 12
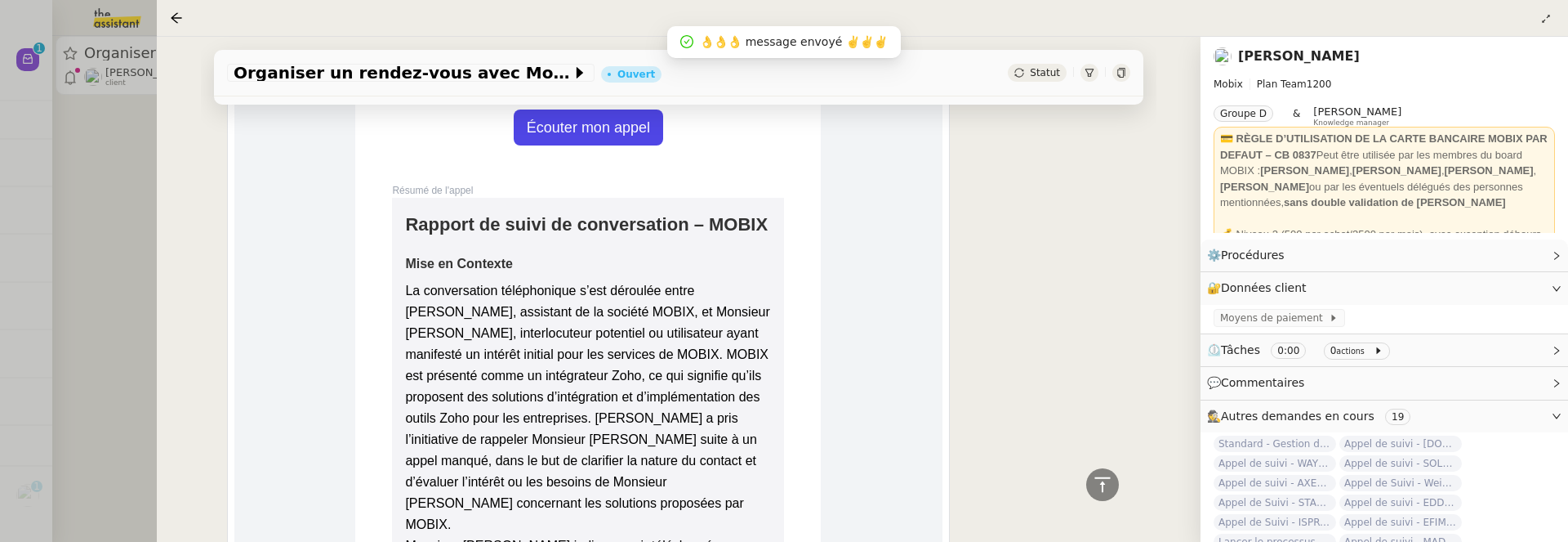
scroll to position [743, 0]
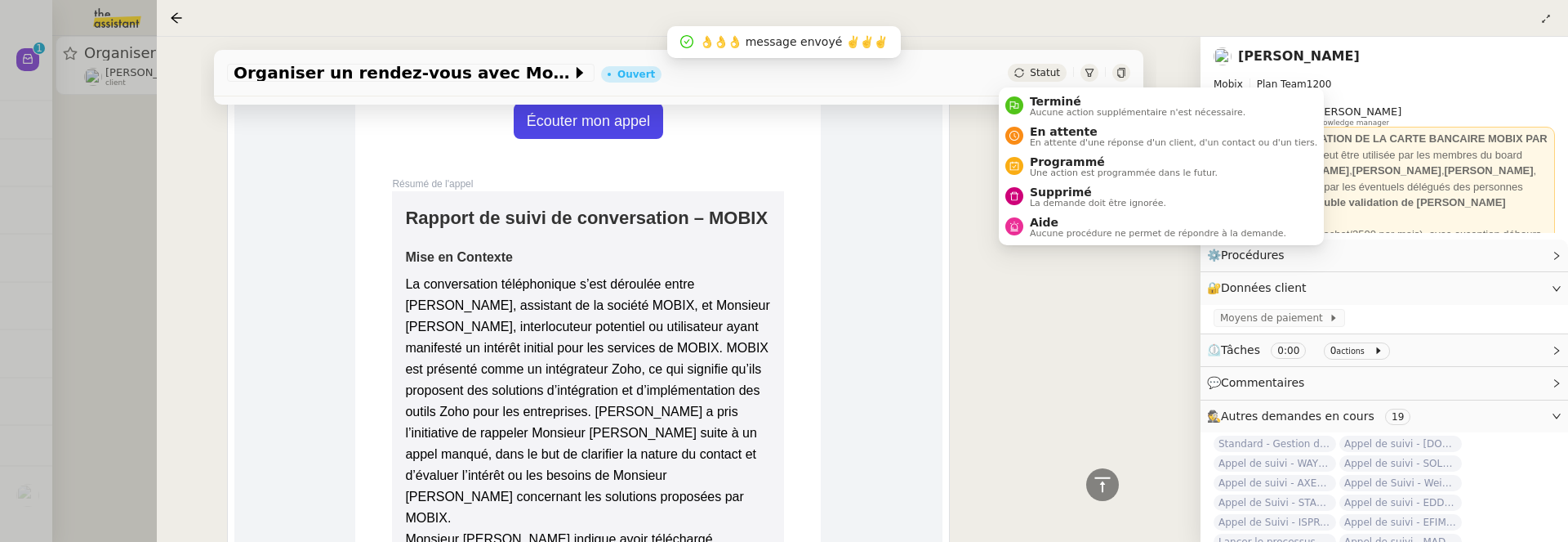
click at [1018, 74] on div "Statut" at bounding box center [1037, 72] width 59 height 18
click at [1041, 193] on span "Supprimé" at bounding box center [1098, 192] width 136 height 13
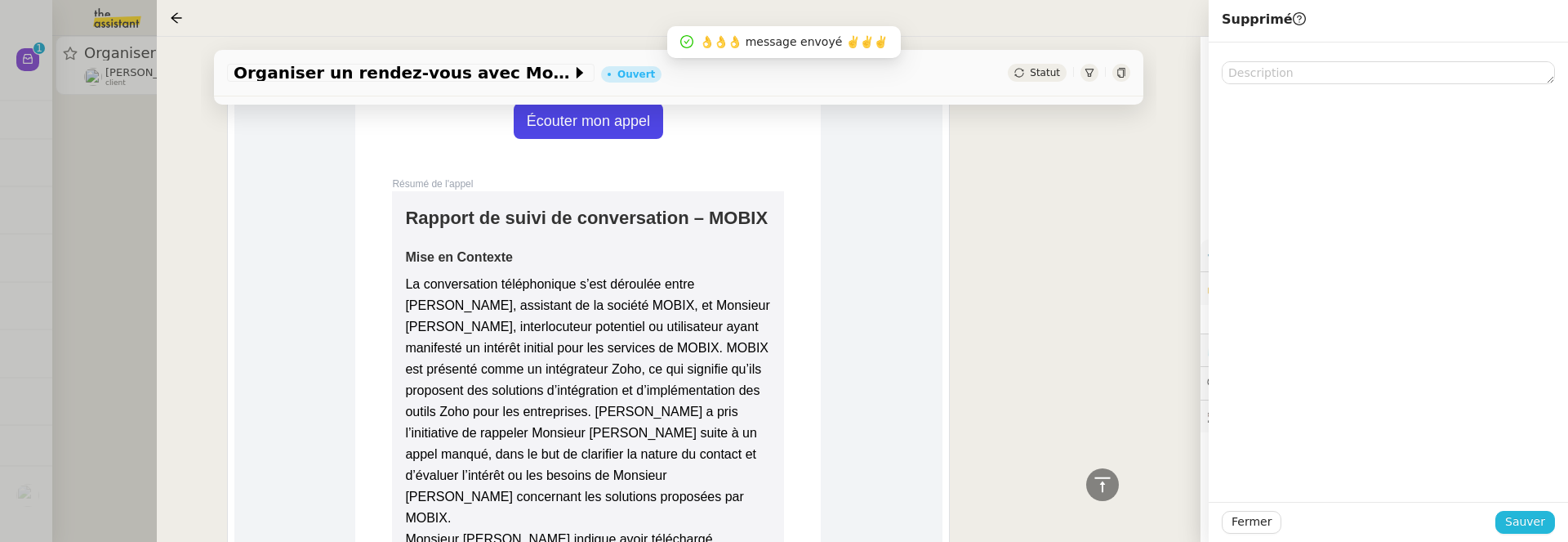
click at [1533, 510] on button "Sauver" at bounding box center [1525, 522] width 60 height 23
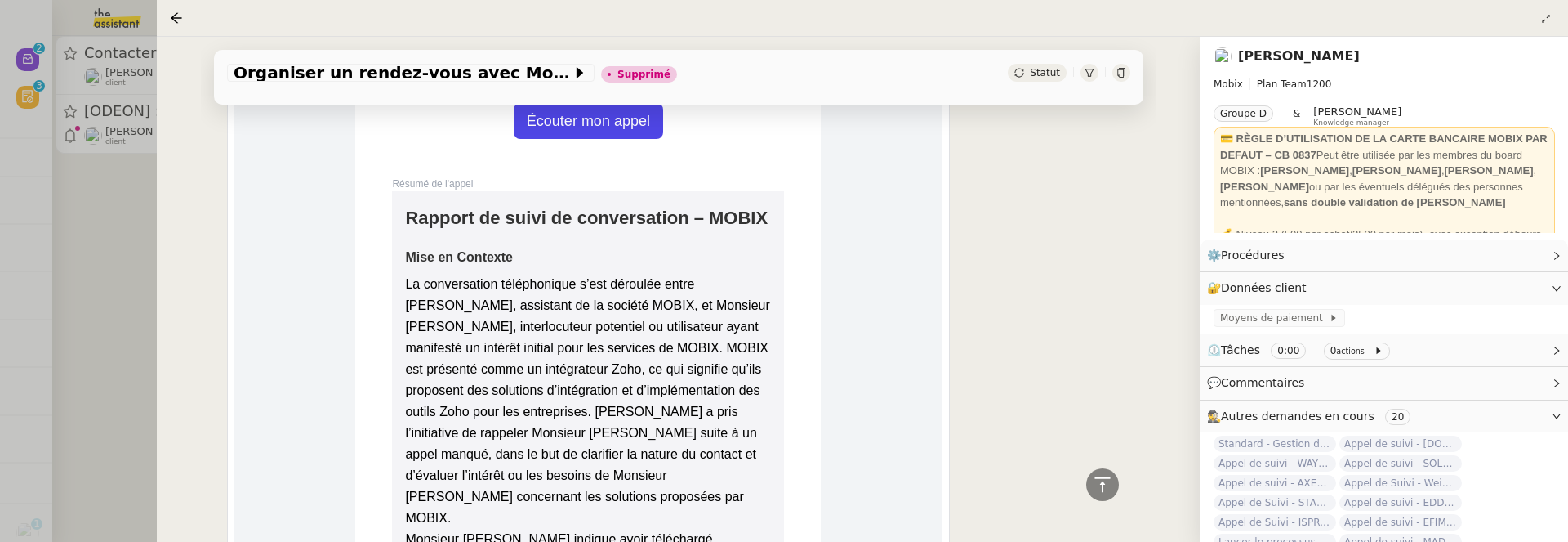
click at [96, 261] on div at bounding box center [784, 271] width 1568 height 542
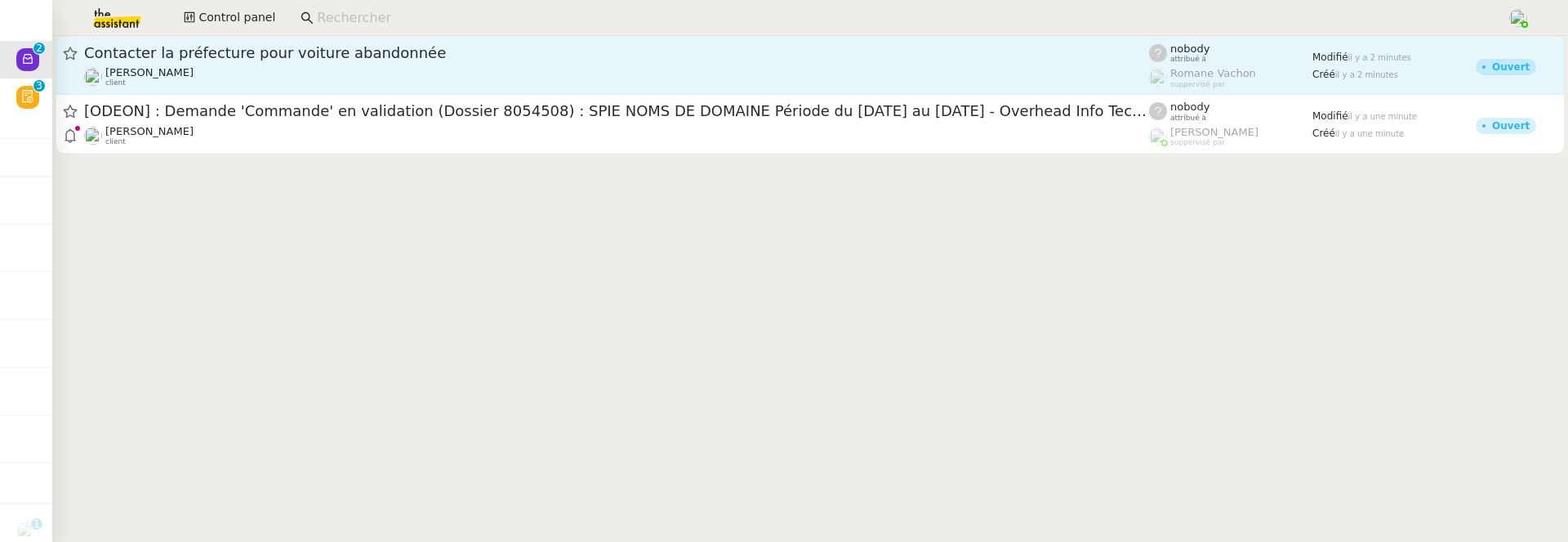
click at [243, 37] on link "Contacter la préfecture pour voiture abandonnée Quang Tam NGUYEN client nobody …" at bounding box center [810, 64] width 1509 height 59
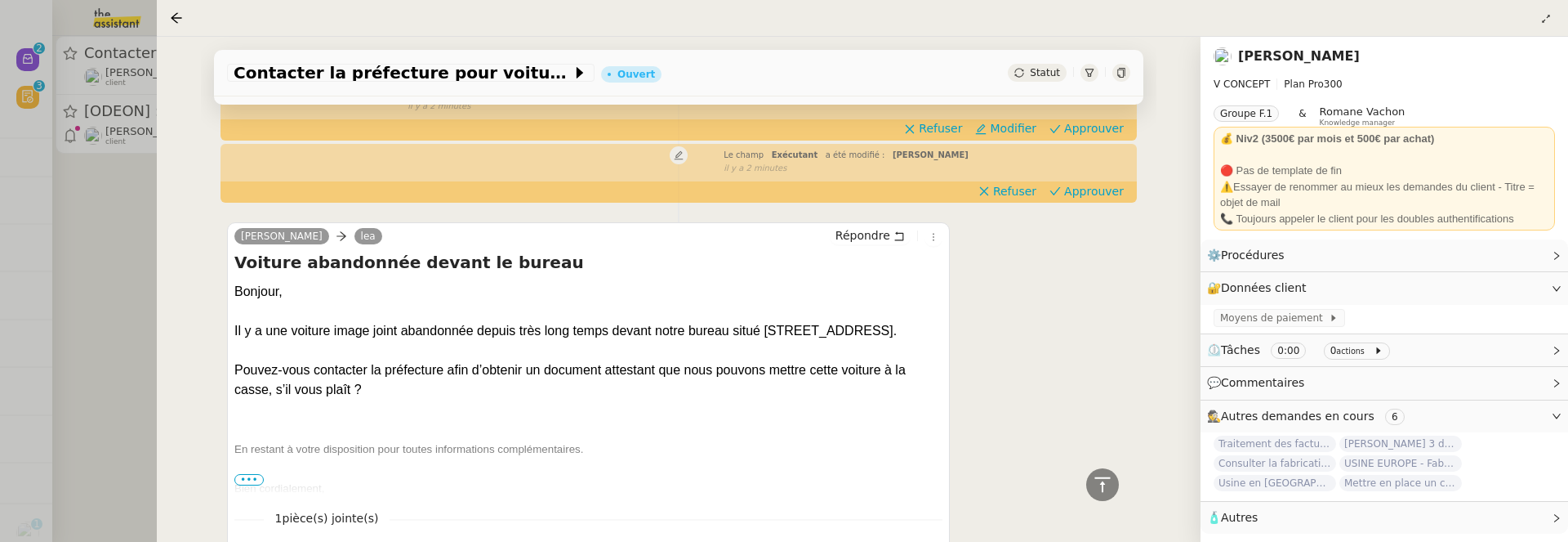
scroll to position [373, 0]
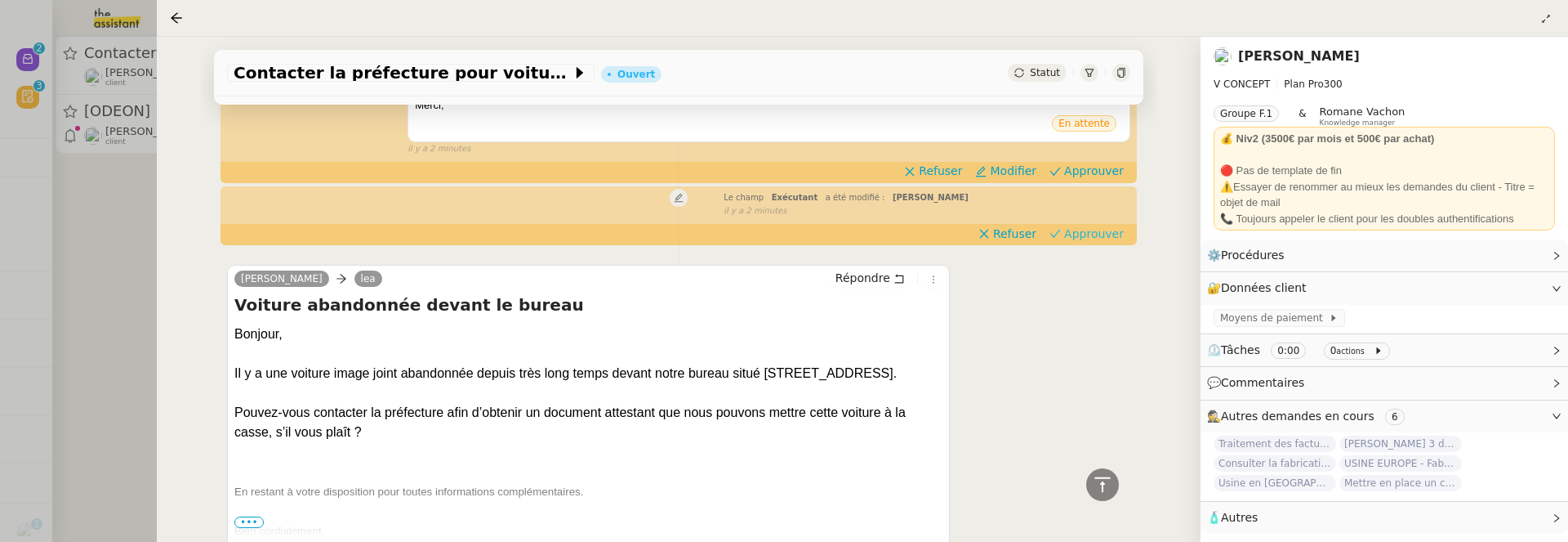
click at [1088, 237] on span "Approuver" at bounding box center [1094, 234] width 60 height 16
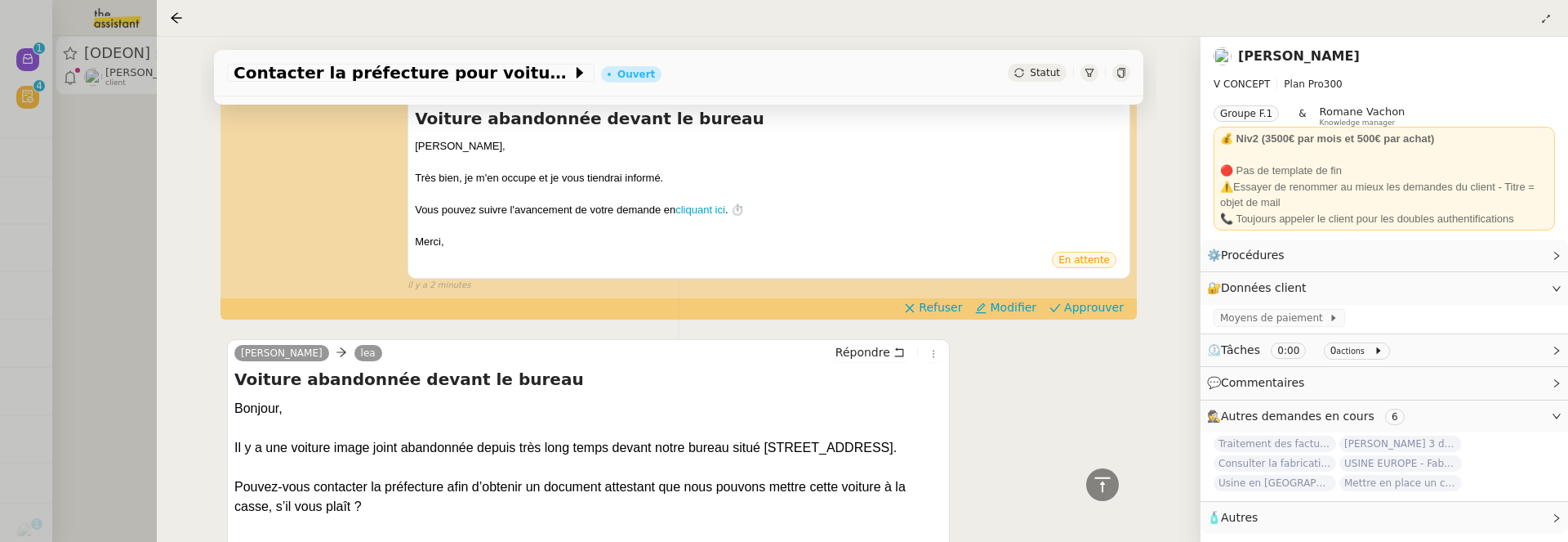
scroll to position [194, 0]
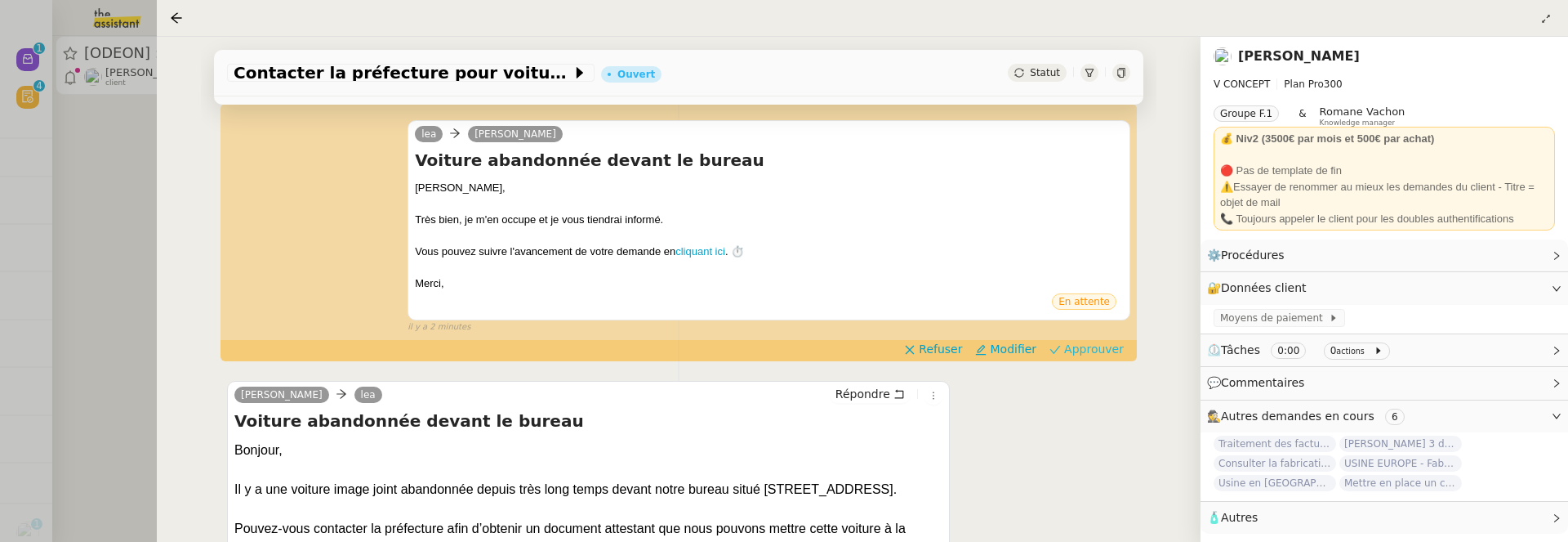
click at [1079, 353] on span "Approuver" at bounding box center [1094, 348] width 60 height 16
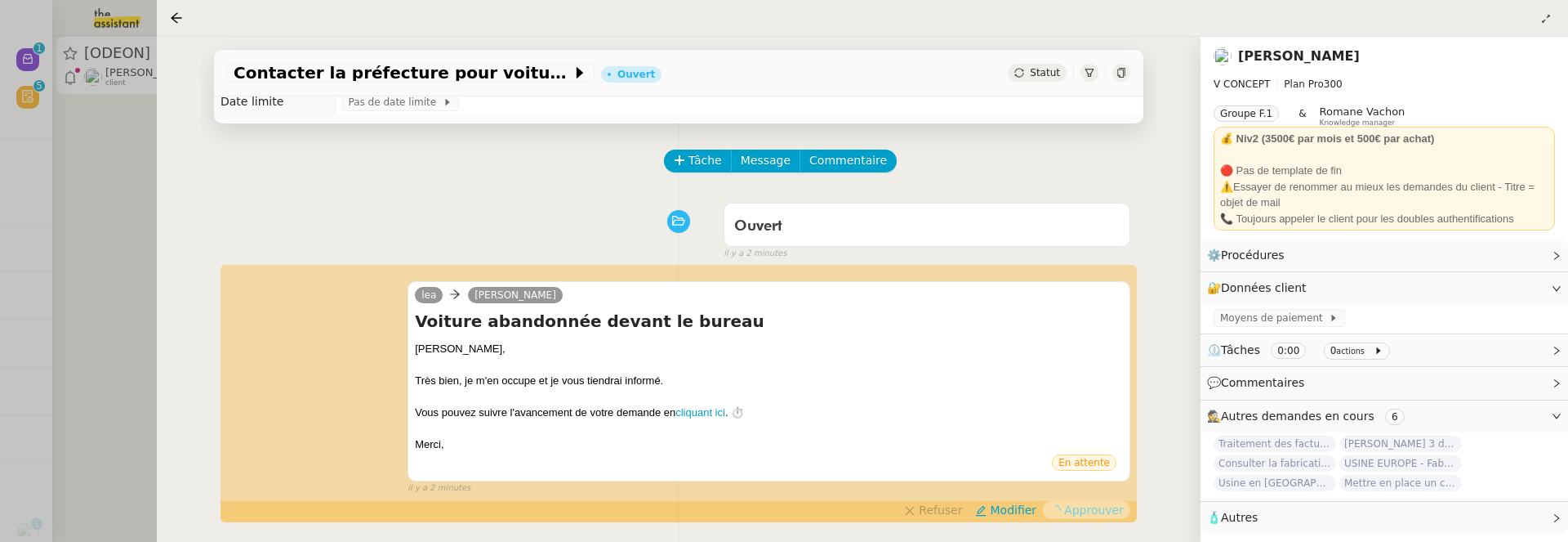
scroll to position [0, 0]
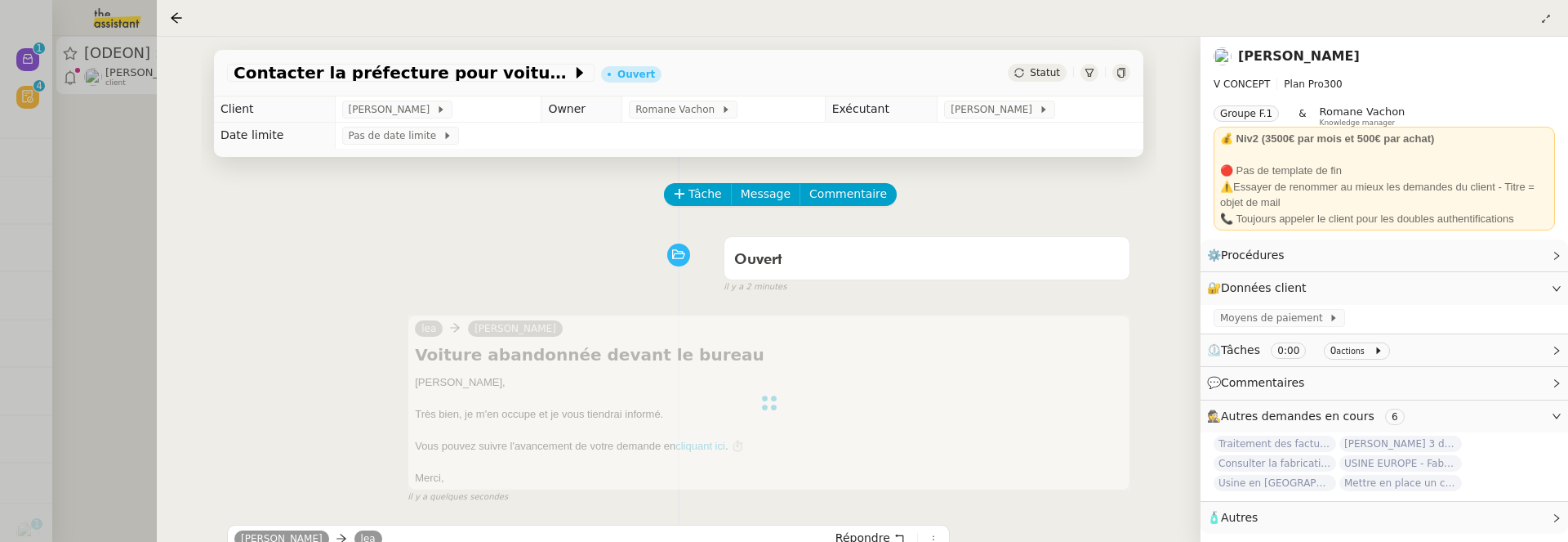
click at [132, 217] on div at bounding box center [784, 271] width 1568 height 542
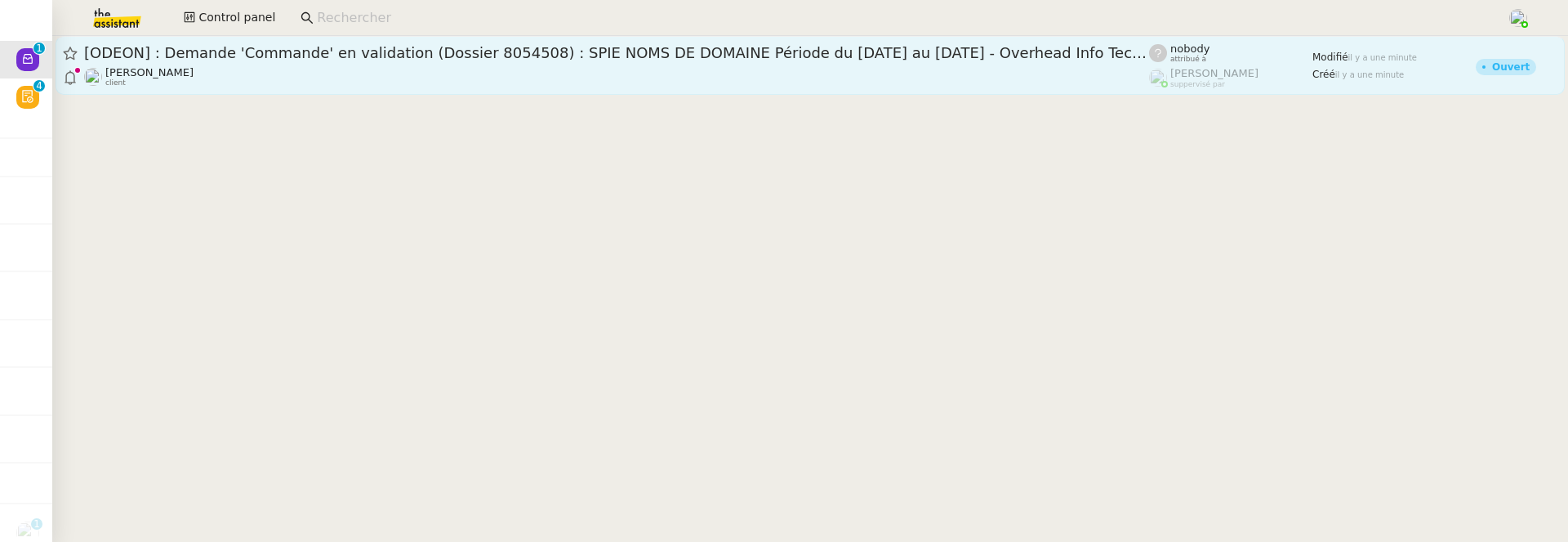
click at [293, 69] on div "David Berrebi client" at bounding box center [617, 77] width 1065 height 21
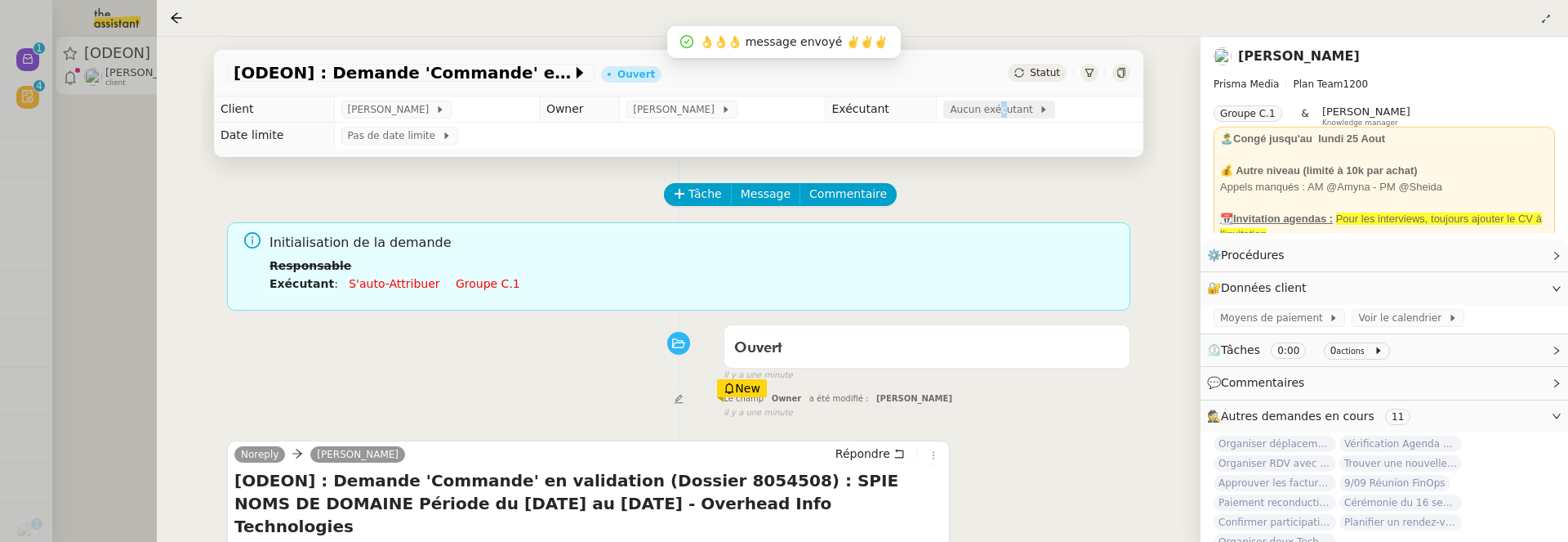
click at [982, 106] on span "Aucun exécutant" at bounding box center [994, 109] width 89 height 16
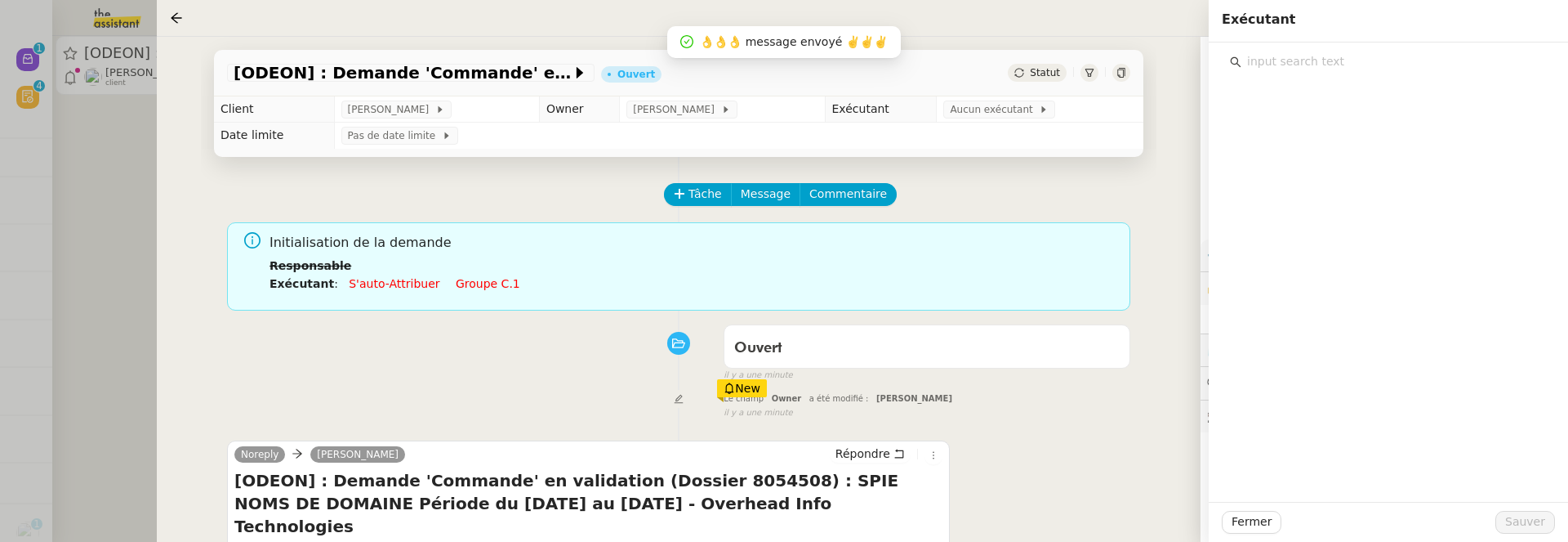
click at [1277, 73] on input "text" at bounding box center [1394, 62] width 306 height 22
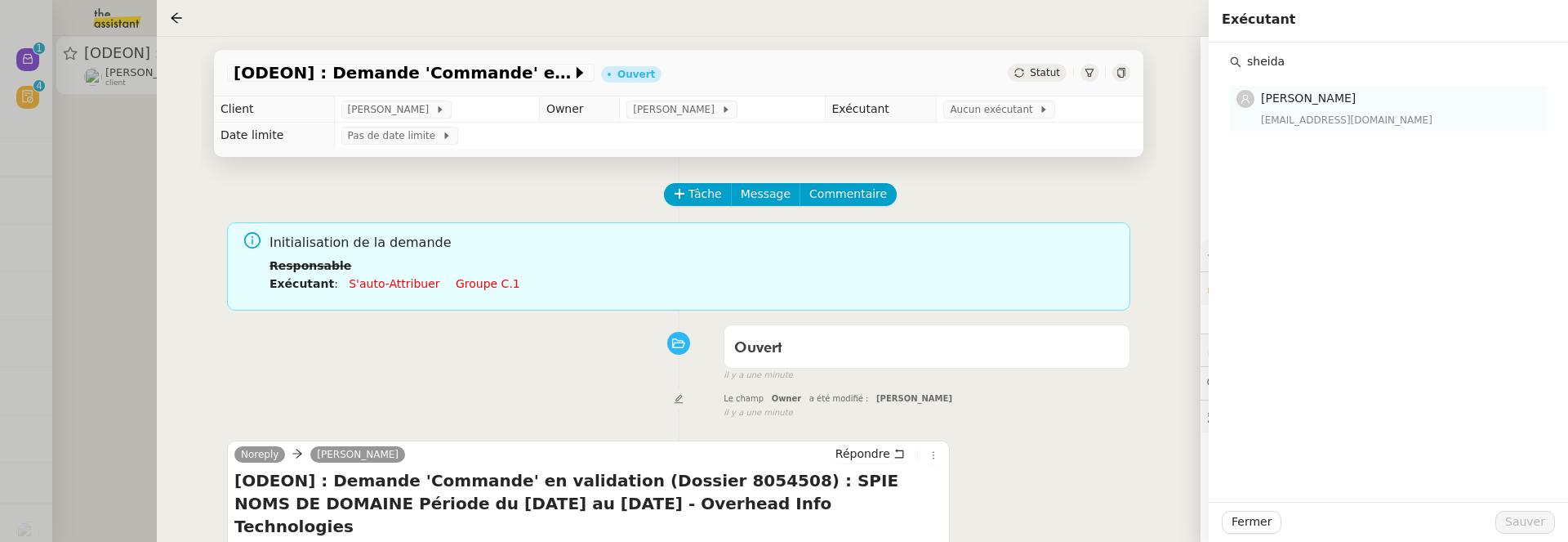
type input "sheida"
click at [1317, 107] on h4 "[PERSON_NAME]" at bounding box center [1398, 99] width 276 height 19
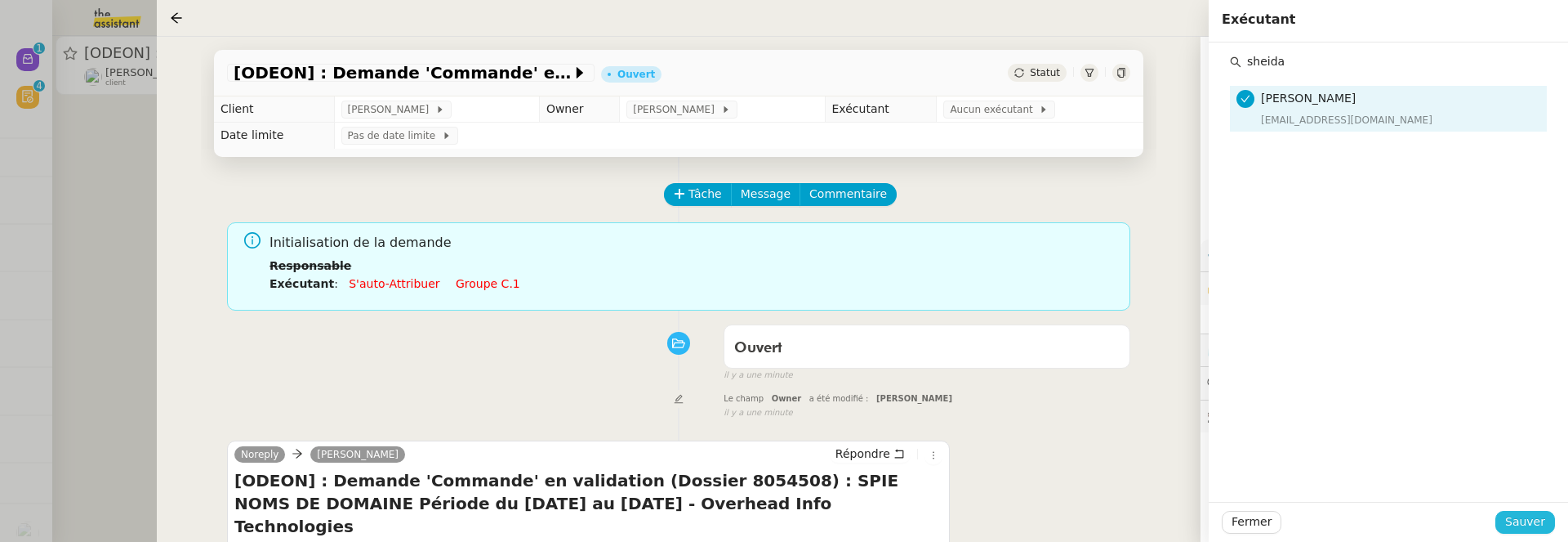
click at [1508, 519] on span "Sauver" at bounding box center [1526, 522] width 40 height 19
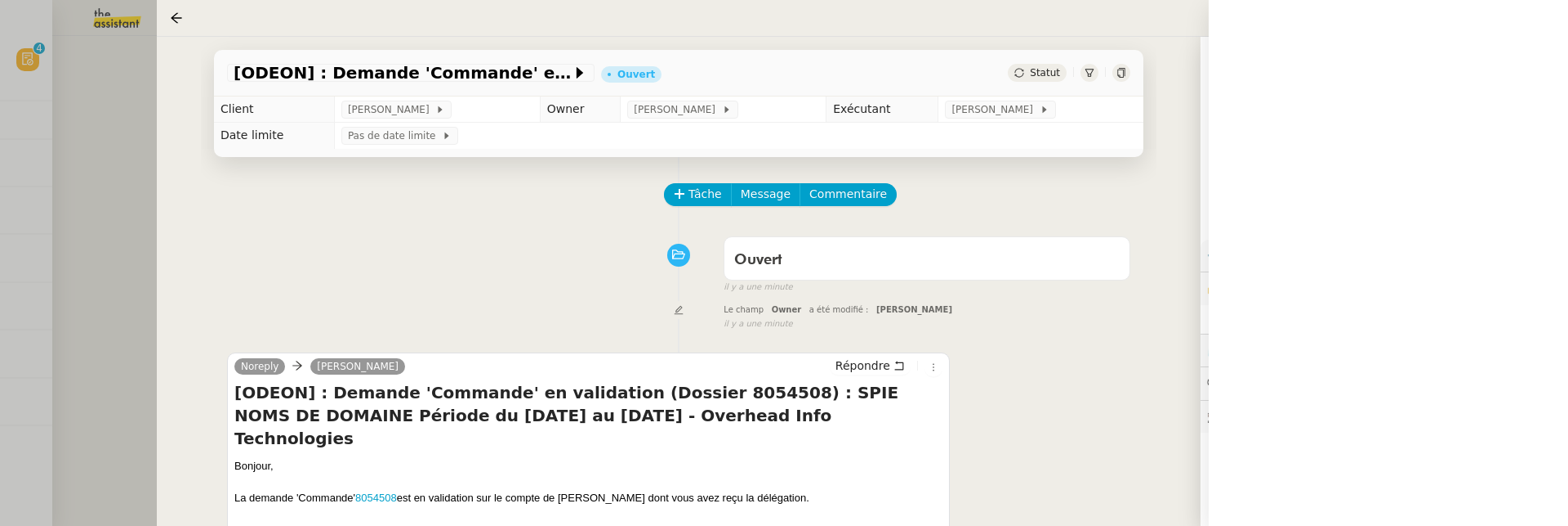
click at [121, 154] on div at bounding box center [784, 263] width 1568 height 526
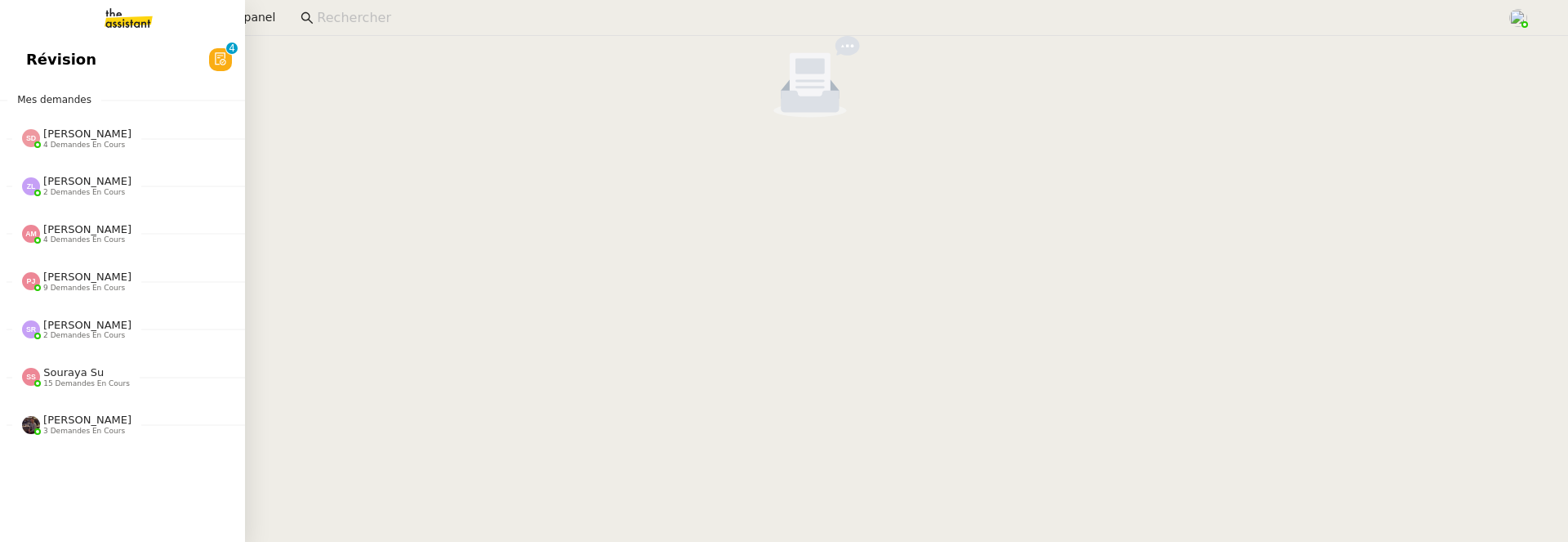
click at [43, 69] on span "Révision" at bounding box center [61, 60] width 70 height 25
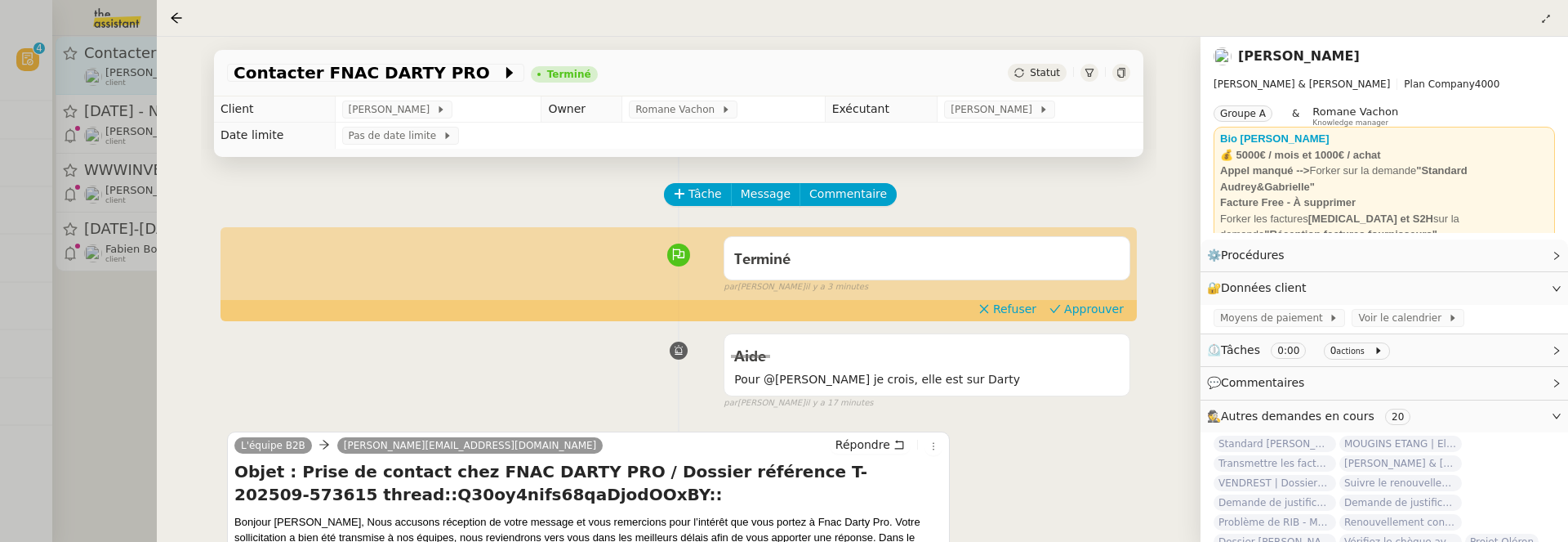
scroll to position [77, 0]
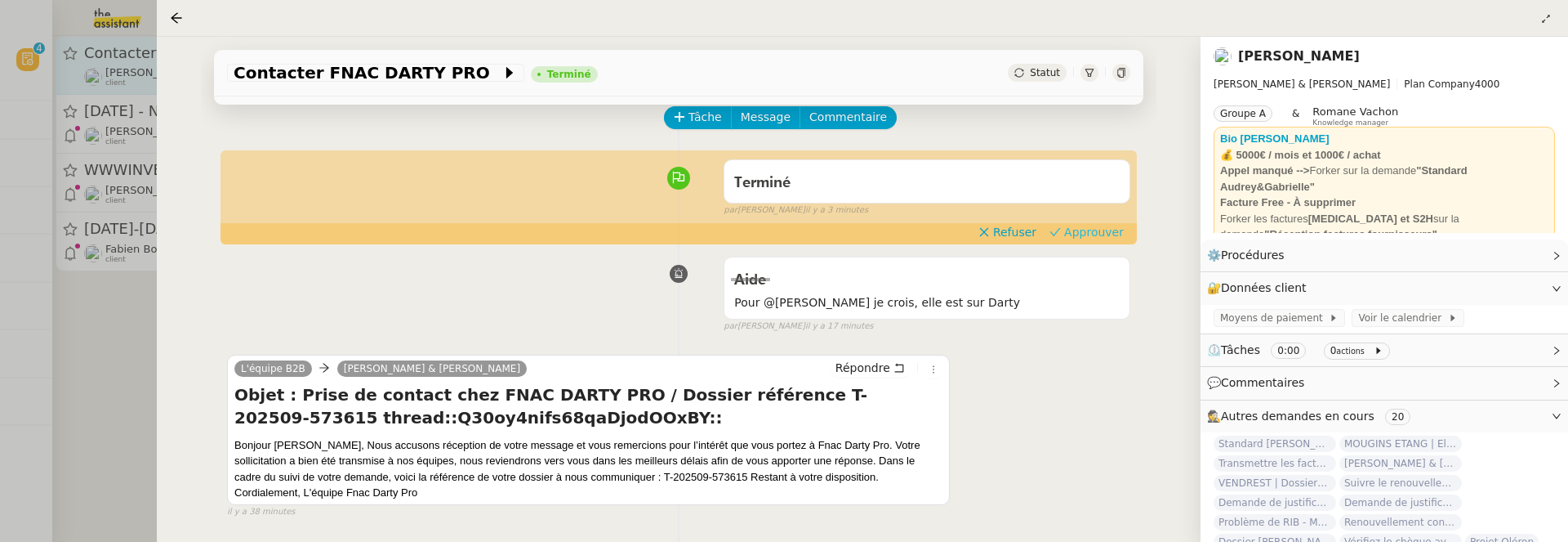
click at [1081, 223] on button "Approuver" at bounding box center [1087, 232] width 87 height 18
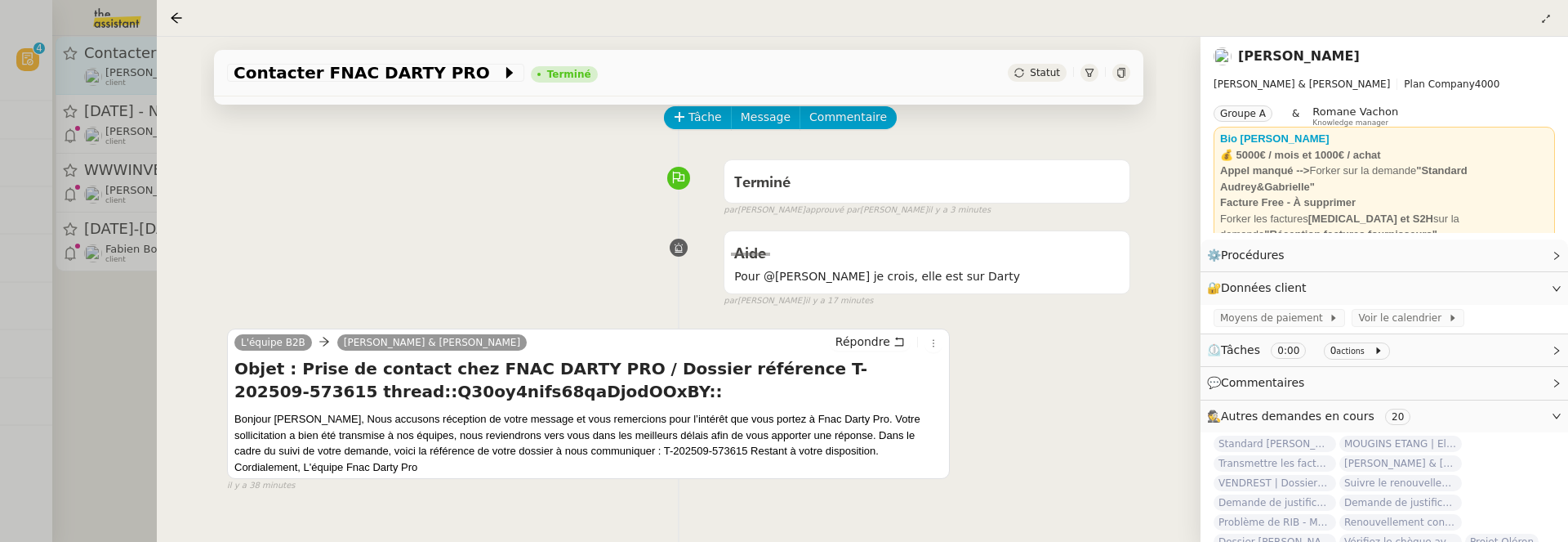
click at [105, 320] on div at bounding box center [784, 271] width 1568 height 542
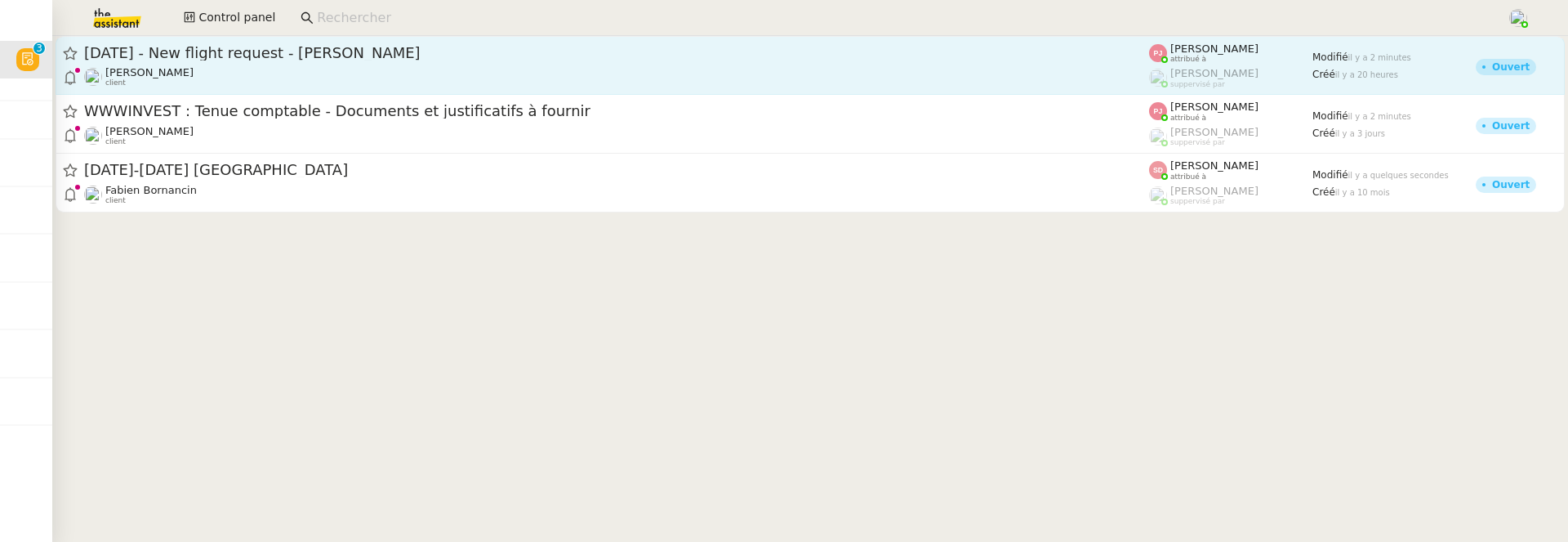
click at [286, 71] on div "Louis Frei client" at bounding box center [617, 77] width 1065 height 21
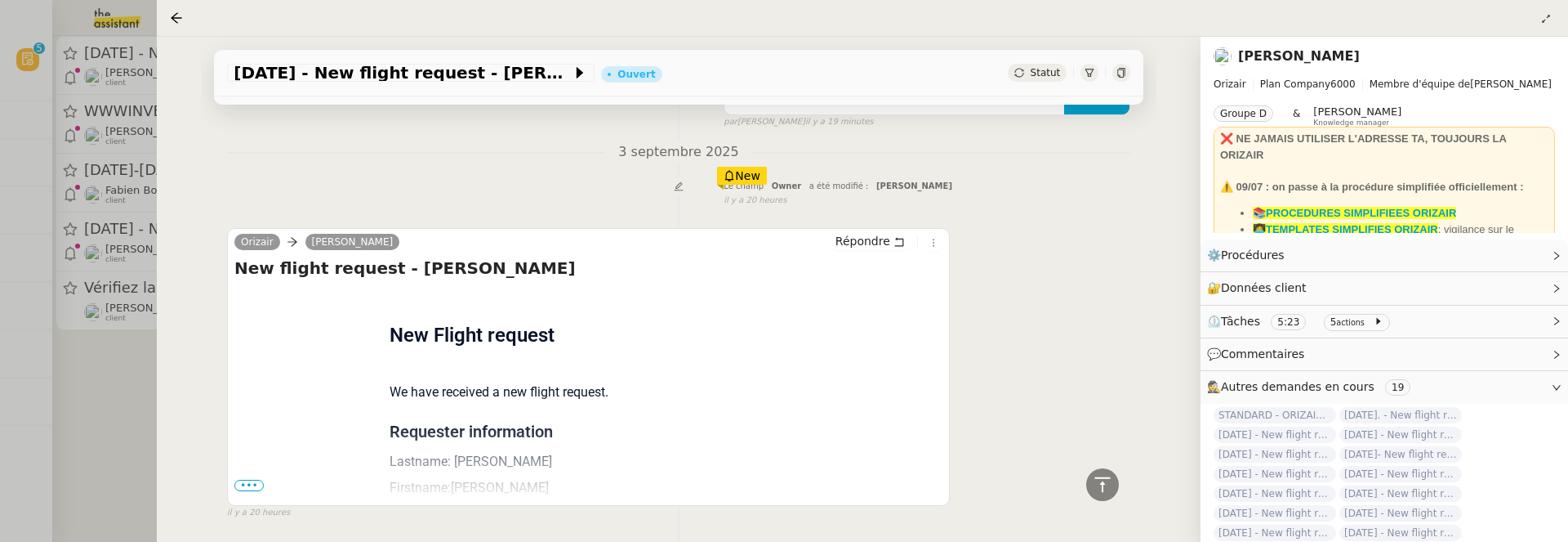
scroll to position [754, 0]
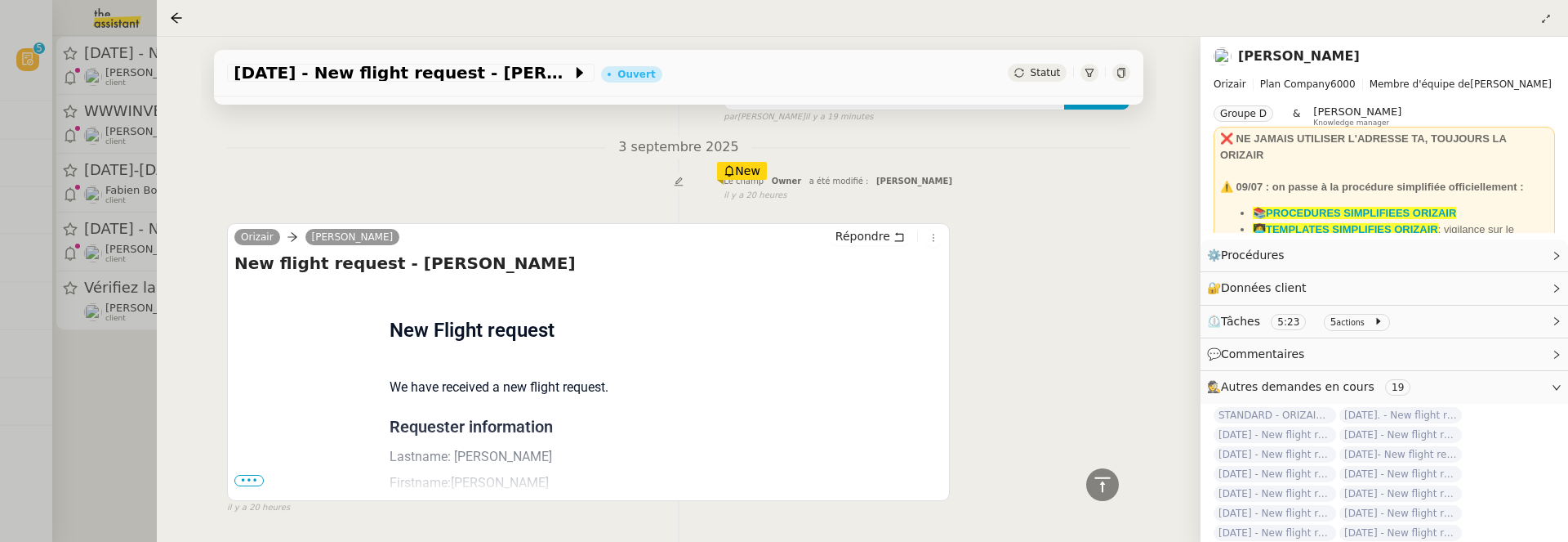
click at [234, 480] on span "•••" at bounding box center [249, 480] width 30 height 12
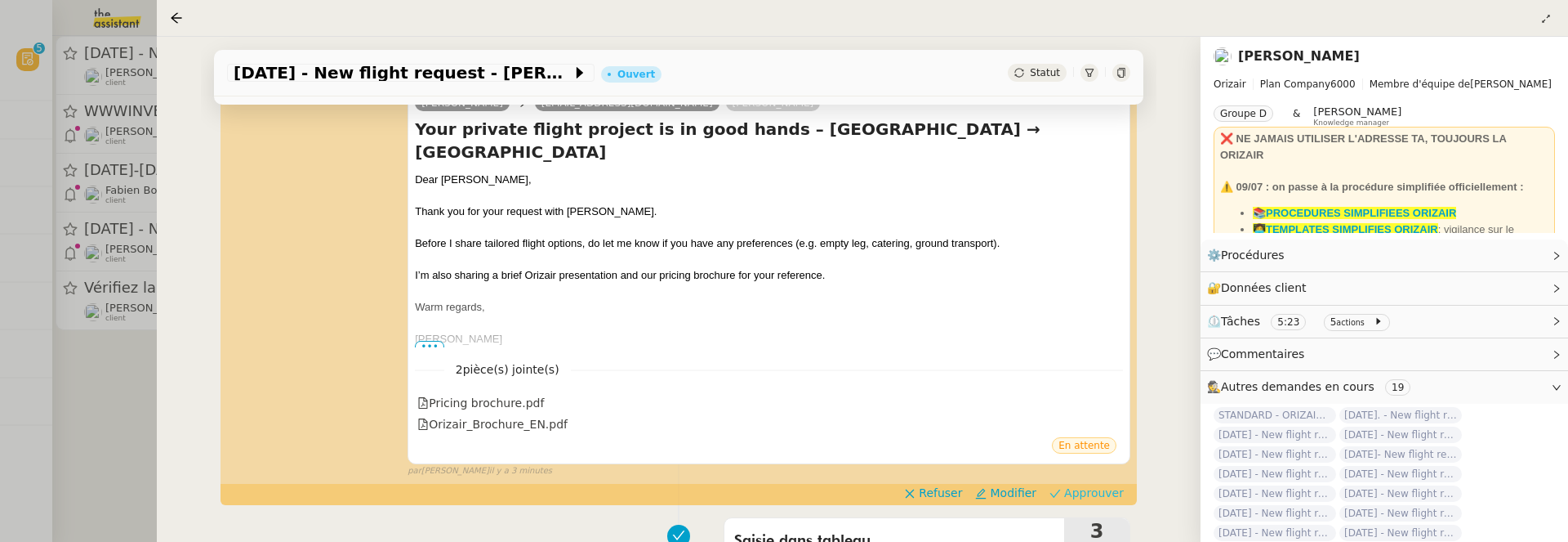
scroll to position [265, 0]
click at [1074, 490] on span "Approuver" at bounding box center [1094, 491] width 60 height 16
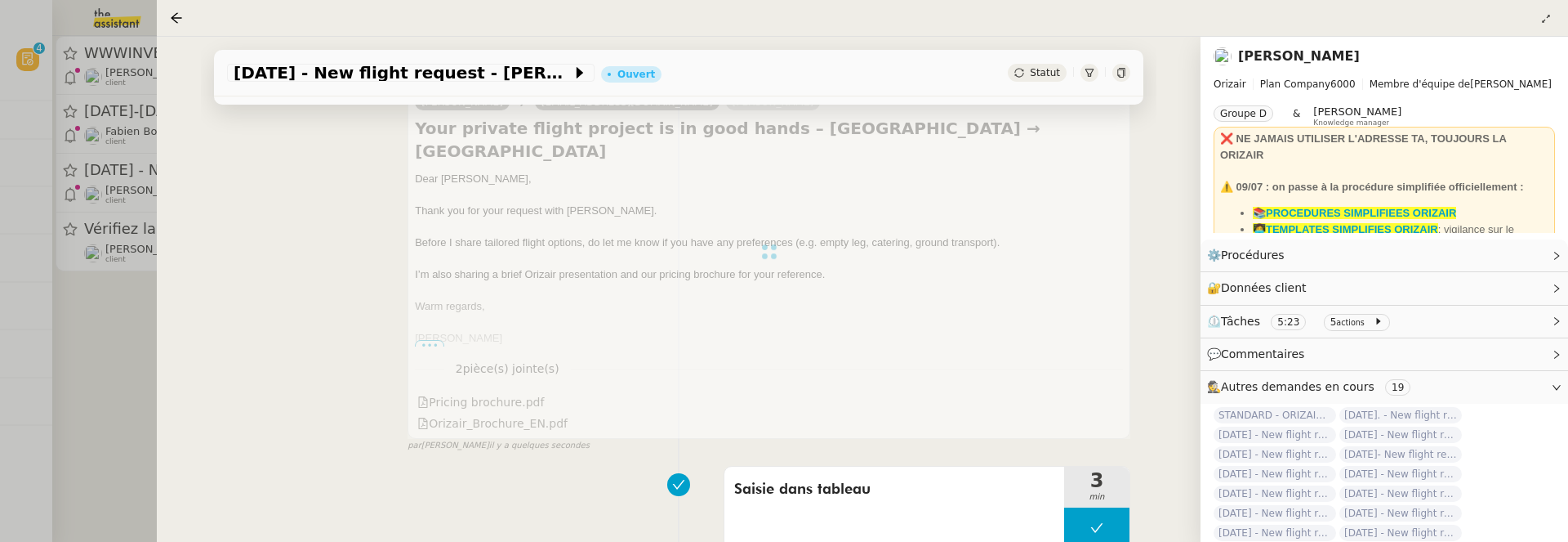
click at [115, 361] on div at bounding box center [784, 271] width 1568 height 542
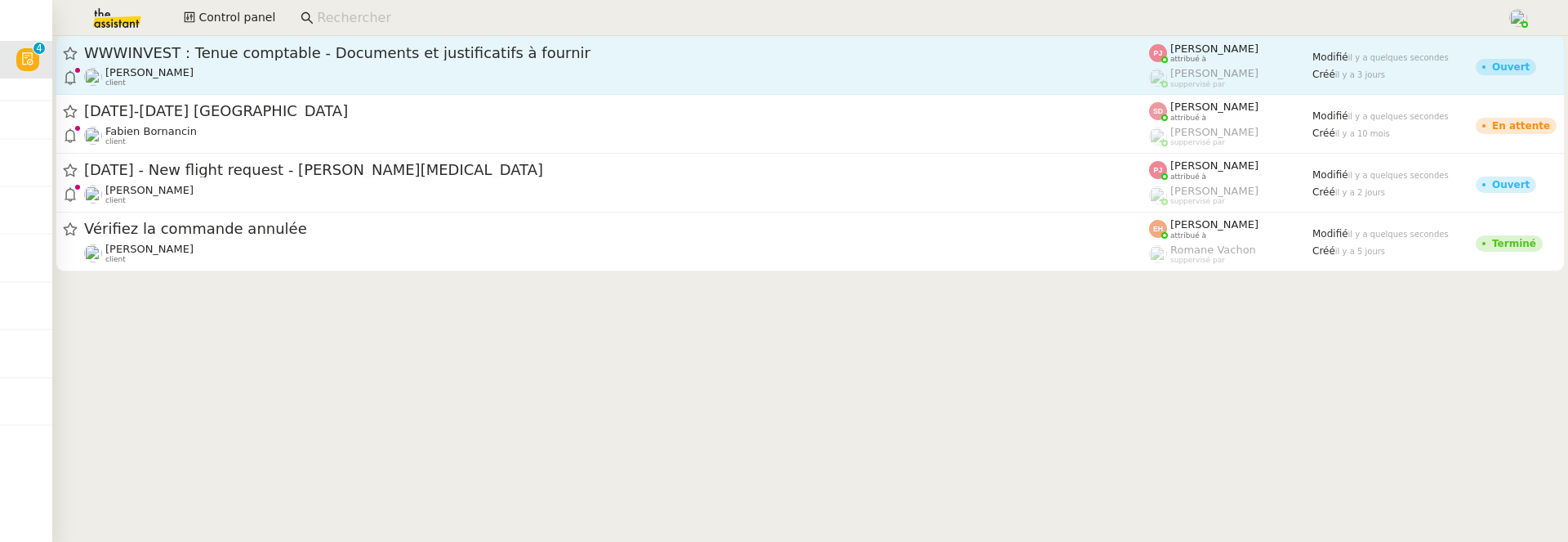
click at [348, 46] on span "WWWINVEST : Tenue comptable - Documents et justificatifs à fournir" at bounding box center [617, 53] width 1065 height 14
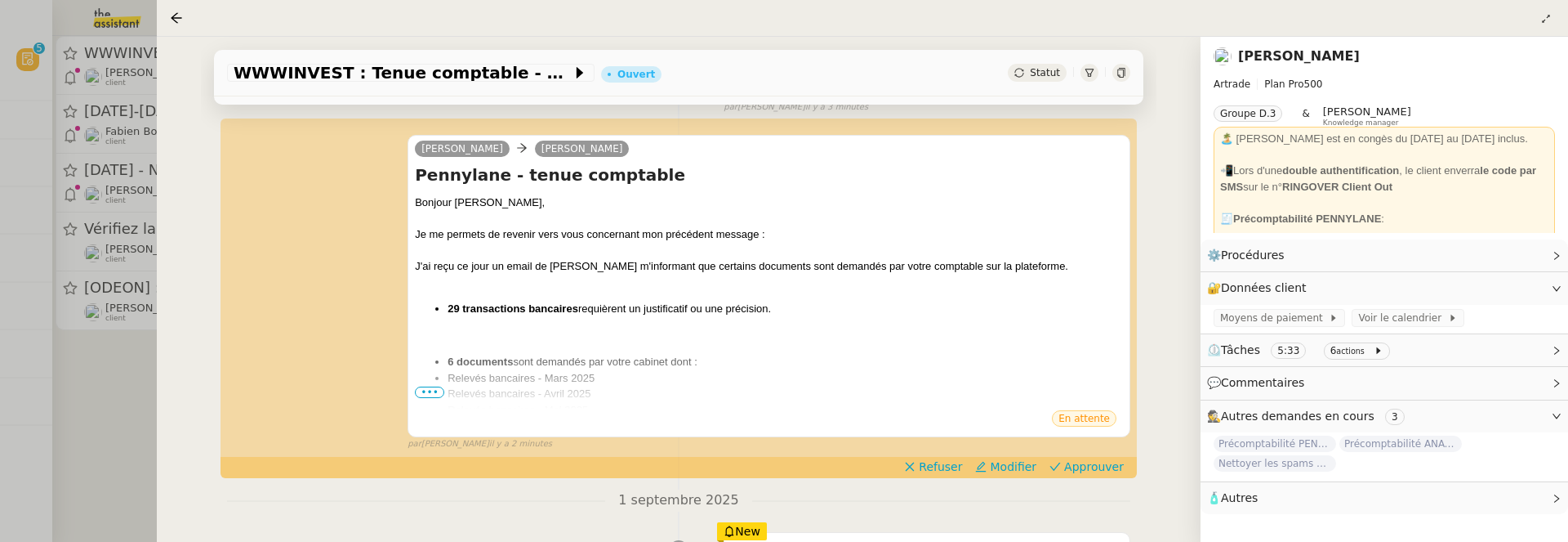
scroll to position [217, 0]
click at [425, 388] on span "•••" at bounding box center [429, 394] width 30 height 12
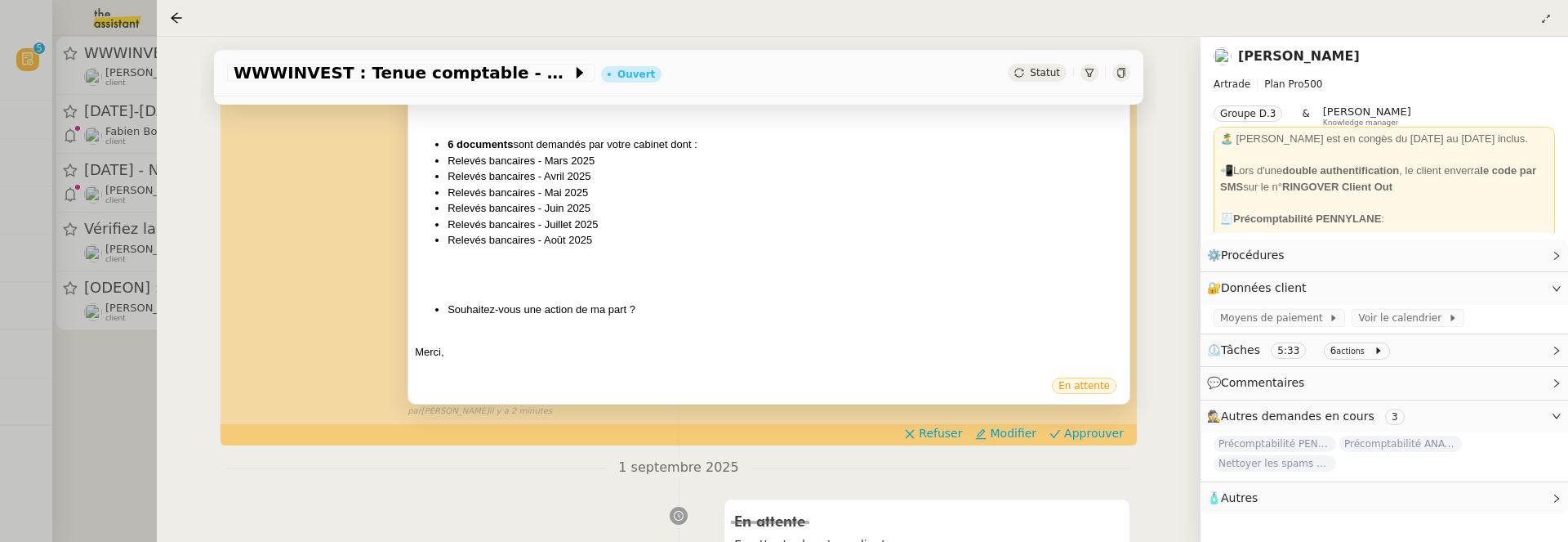
scroll to position [448, 0]
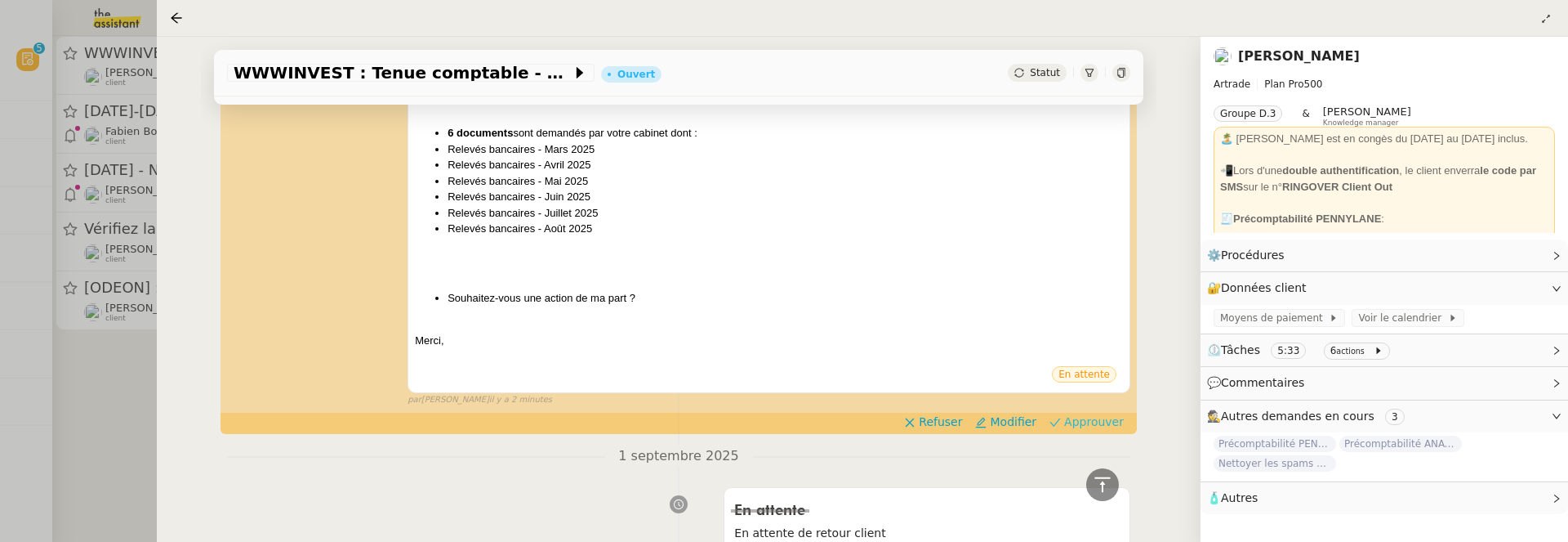
click at [1076, 412] on button "Approuver" at bounding box center [1087, 421] width 87 height 18
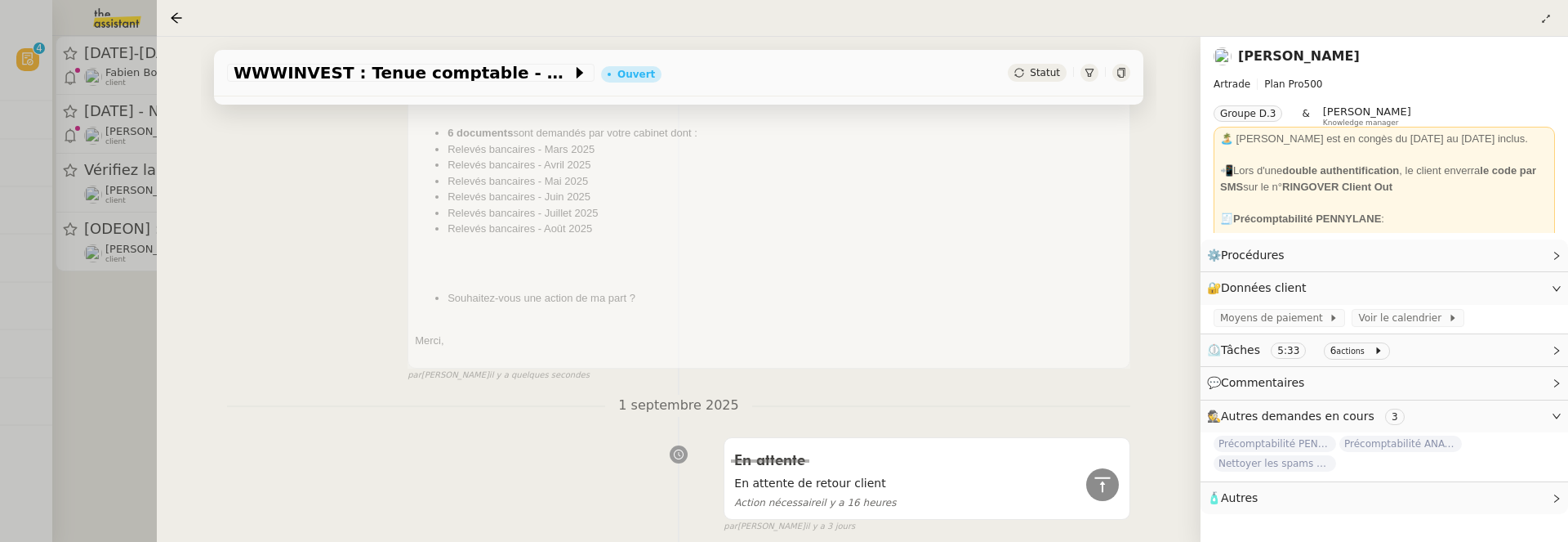
click at [134, 383] on div at bounding box center [784, 271] width 1568 height 542
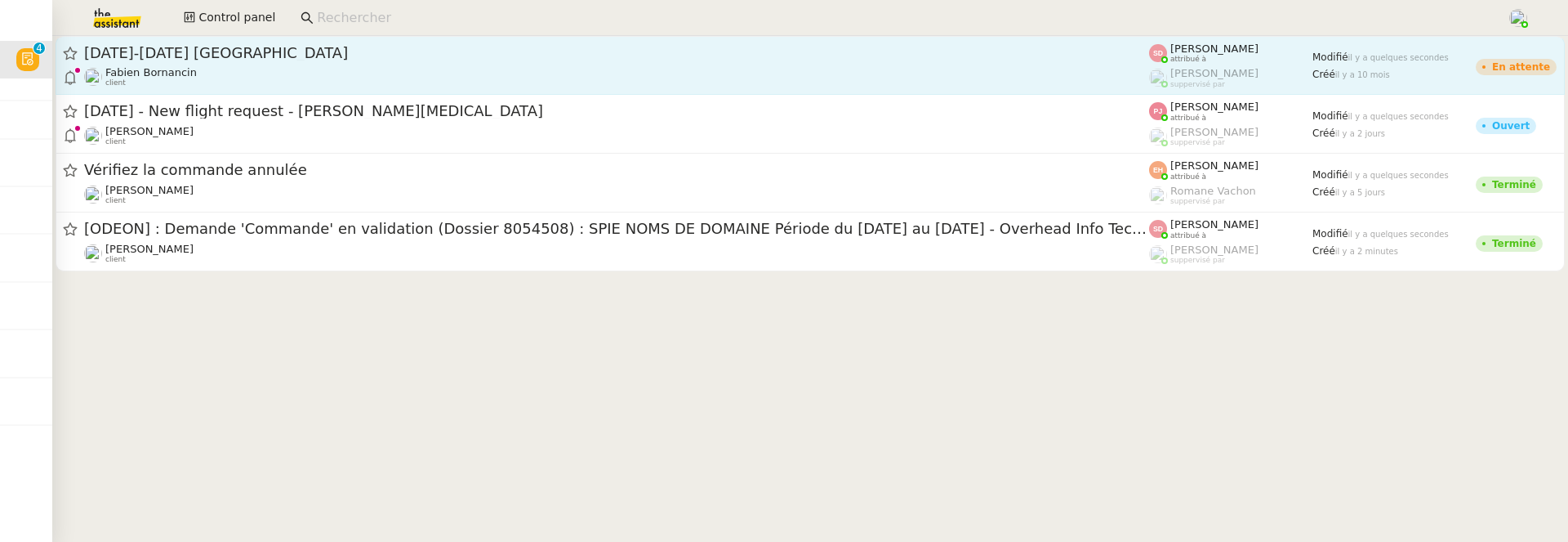
click at [273, 74] on div "Fabien Bornancin client" at bounding box center [617, 77] width 1065 height 21
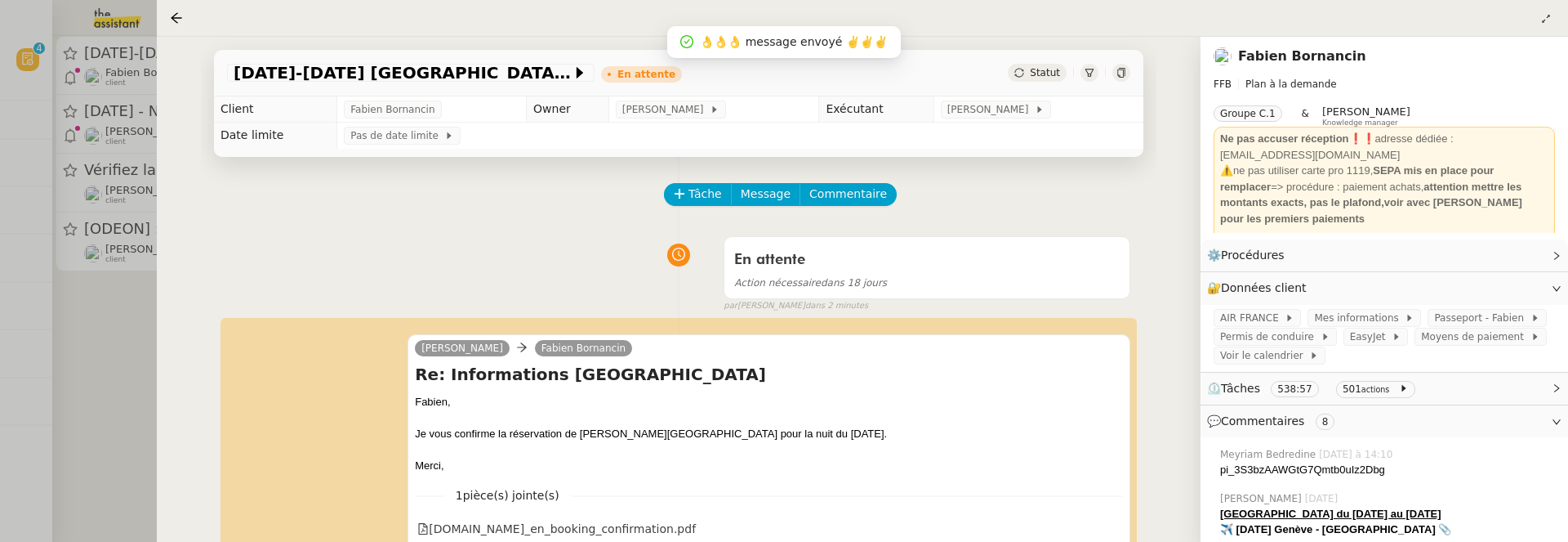
scroll to position [194, 0]
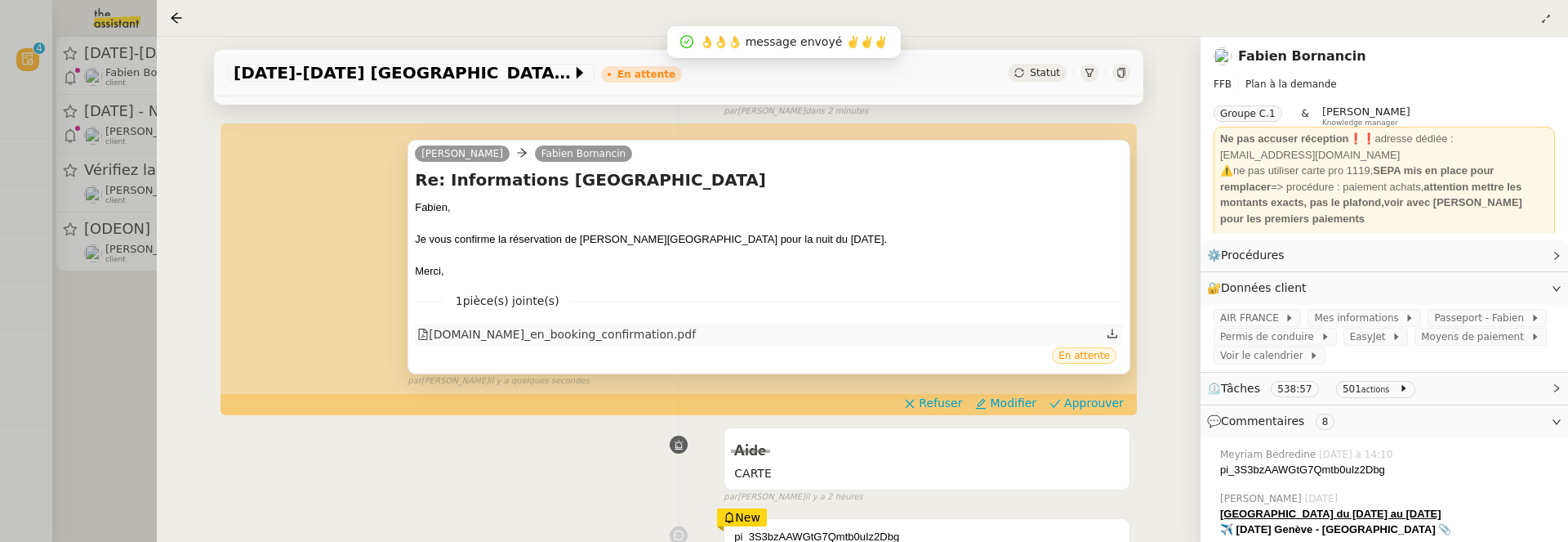
click at [689, 331] on div "systems.ruby-hotels.com_en_booking_confirmation.pdf" at bounding box center [556, 334] width 279 height 19
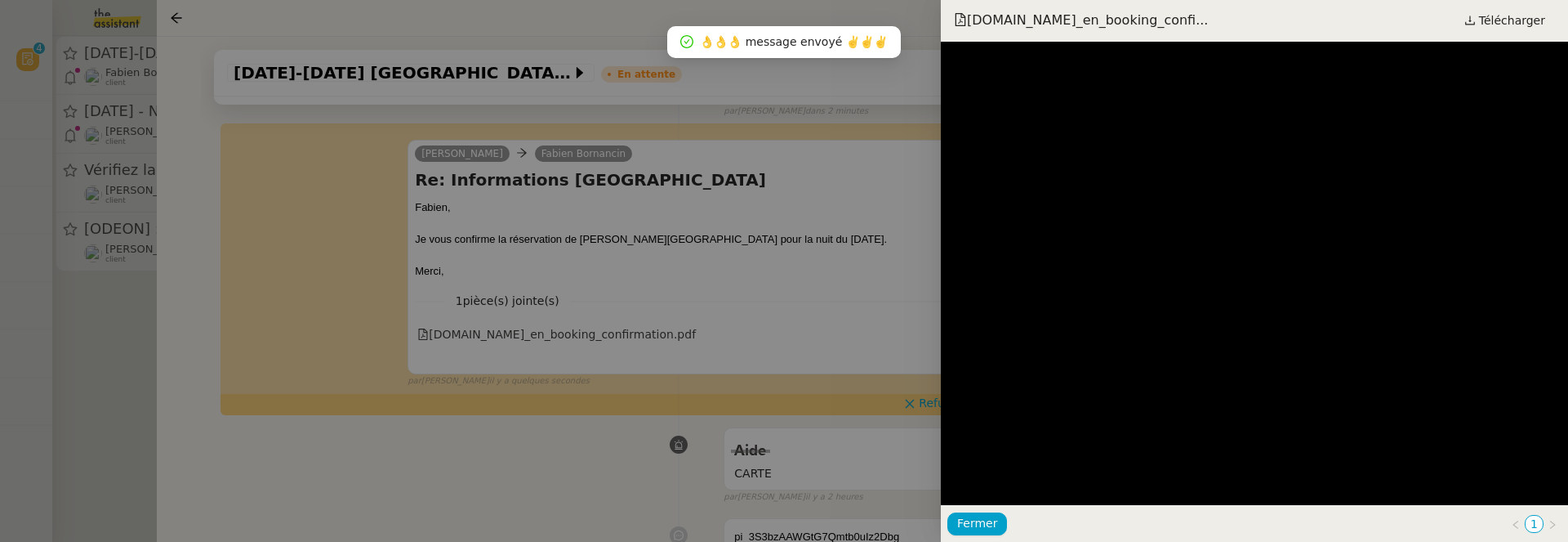
click at [805, 258] on div at bounding box center [784, 271] width 1568 height 542
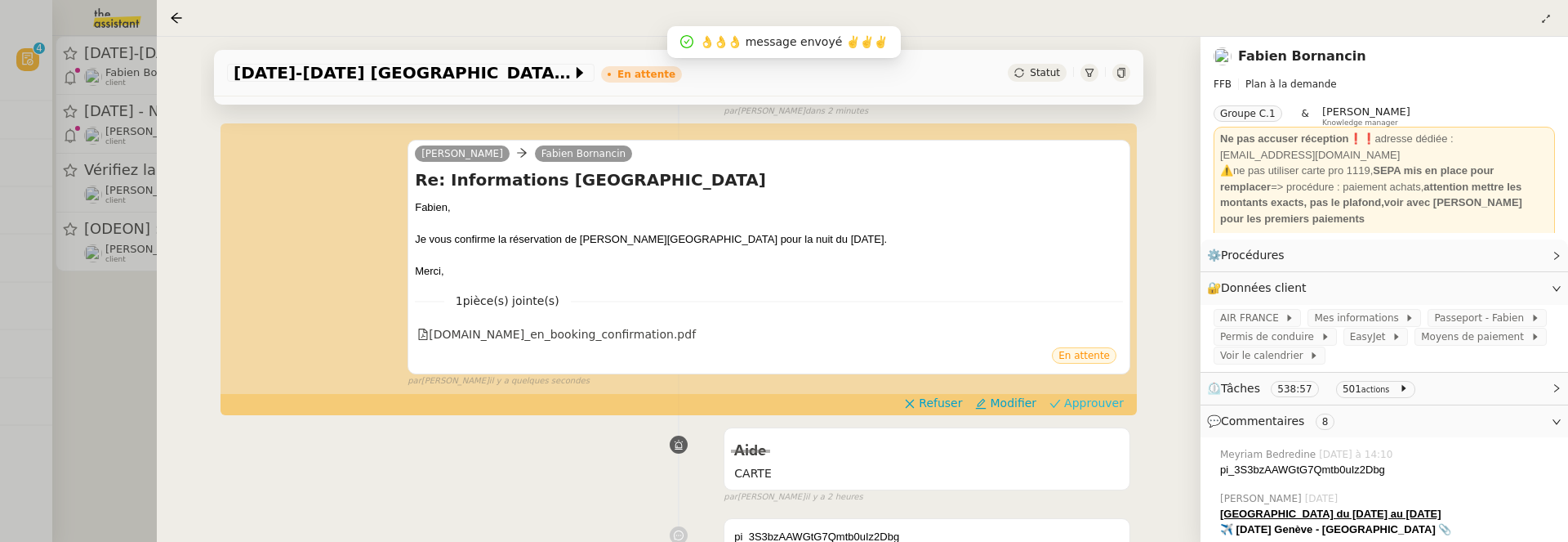
click at [1054, 410] on button "Approuver" at bounding box center [1087, 403] width 87 height 18
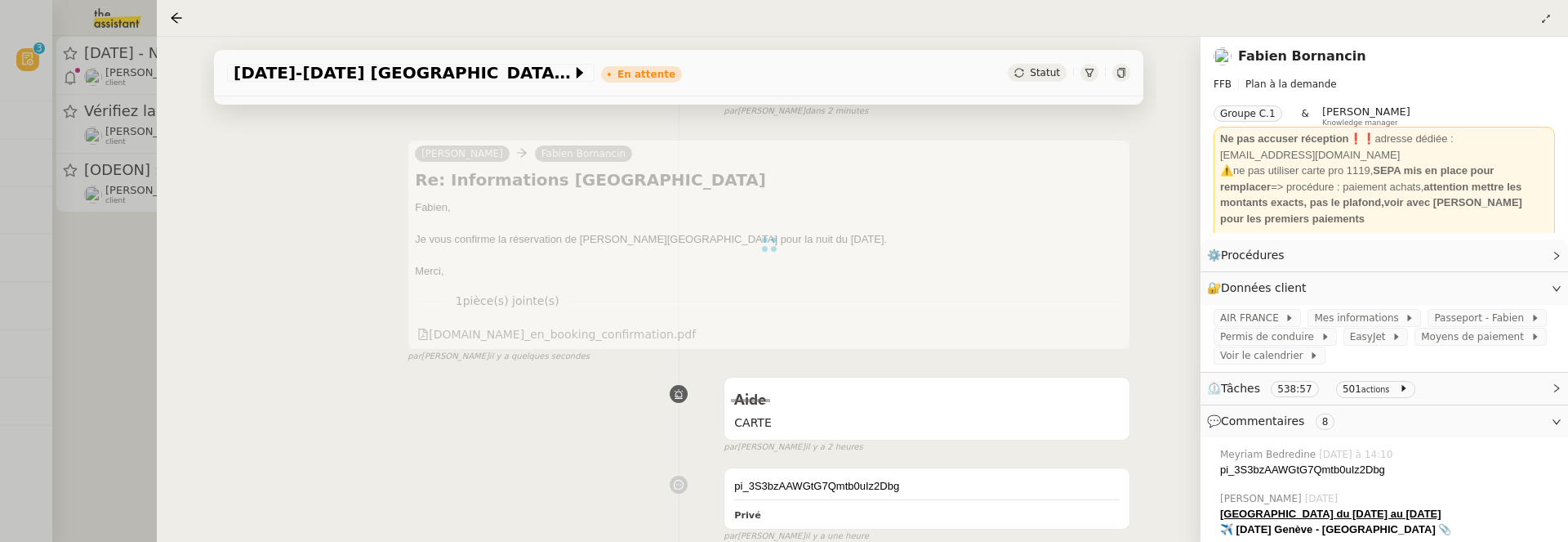
click at [127, 319] on div at bounding box center [784, 271] width 1568 height 542
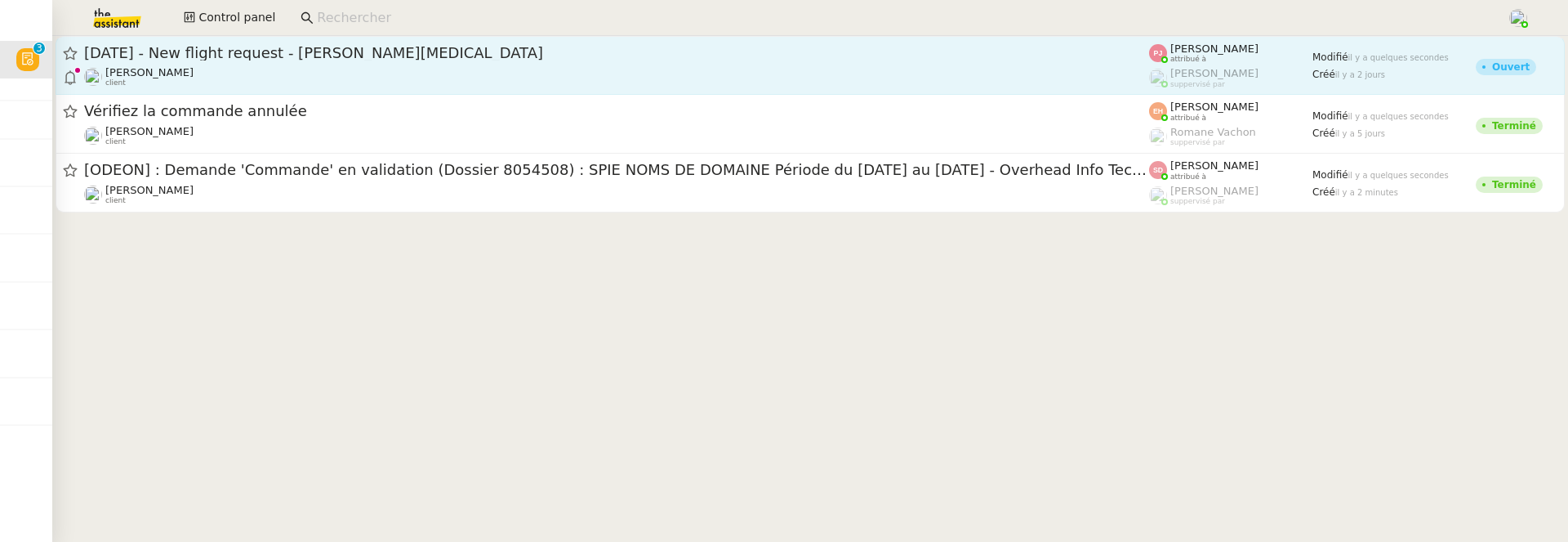
click at [337, 67] on div "Louis Frei client" at bounding box center [617, 77] width 1065 height 21
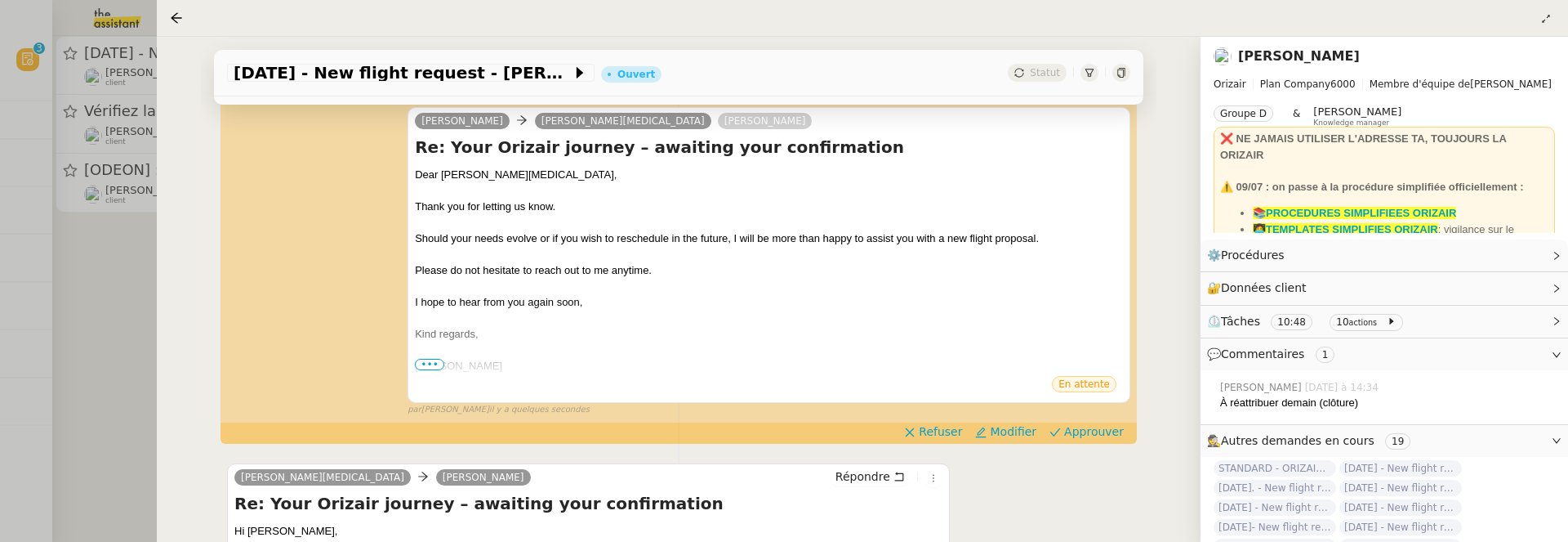
scroll to position [254, 0]
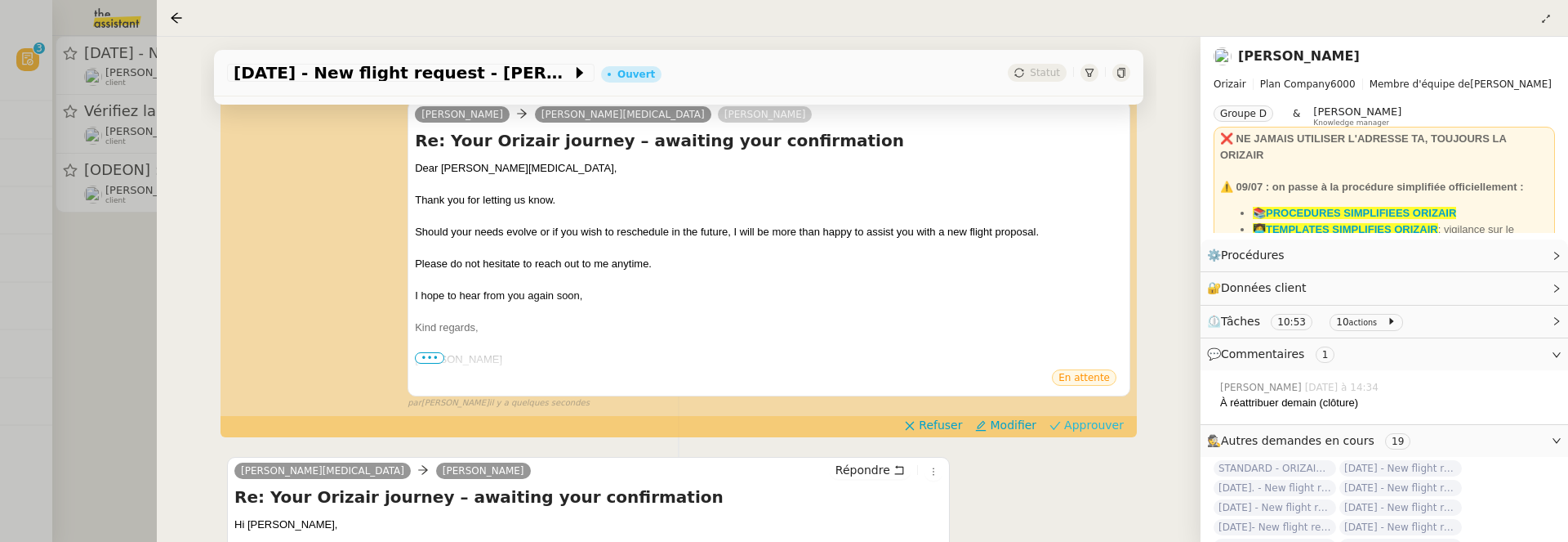
click at [1085, 426] on span "Approuver" at bounding box center [1094, 425] width 60 height 16
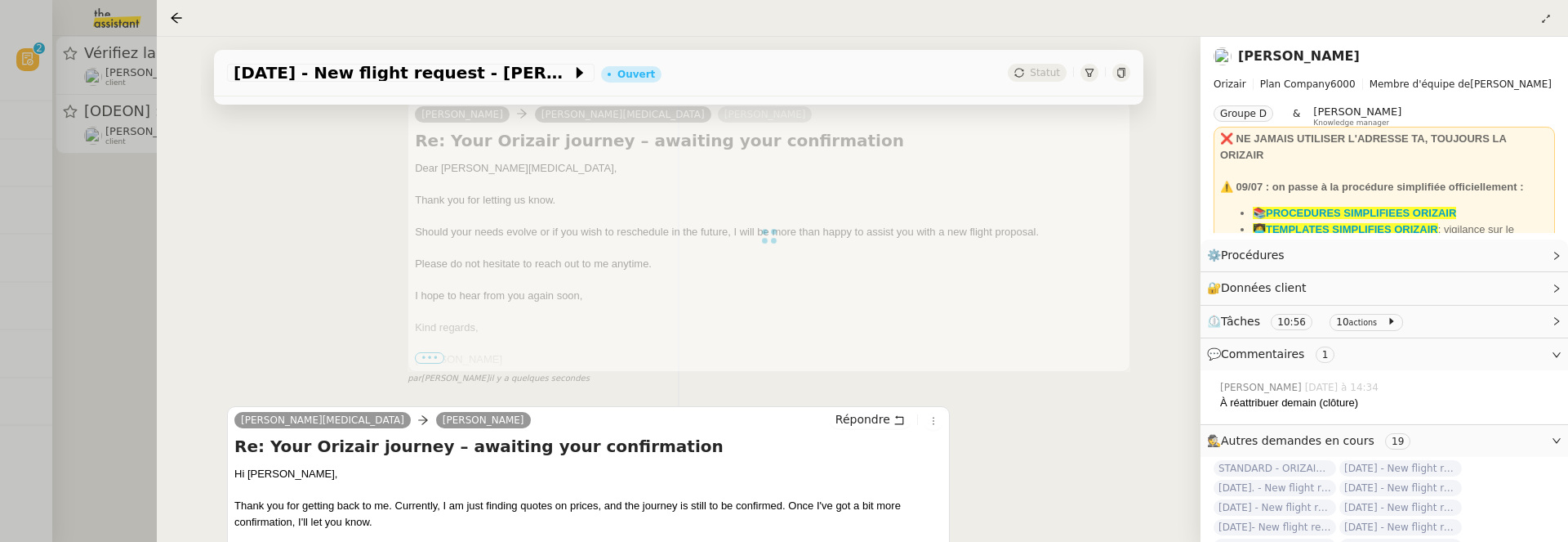
click at [116, 260] on div at bounding box center [784, 271] width 1568 height 542
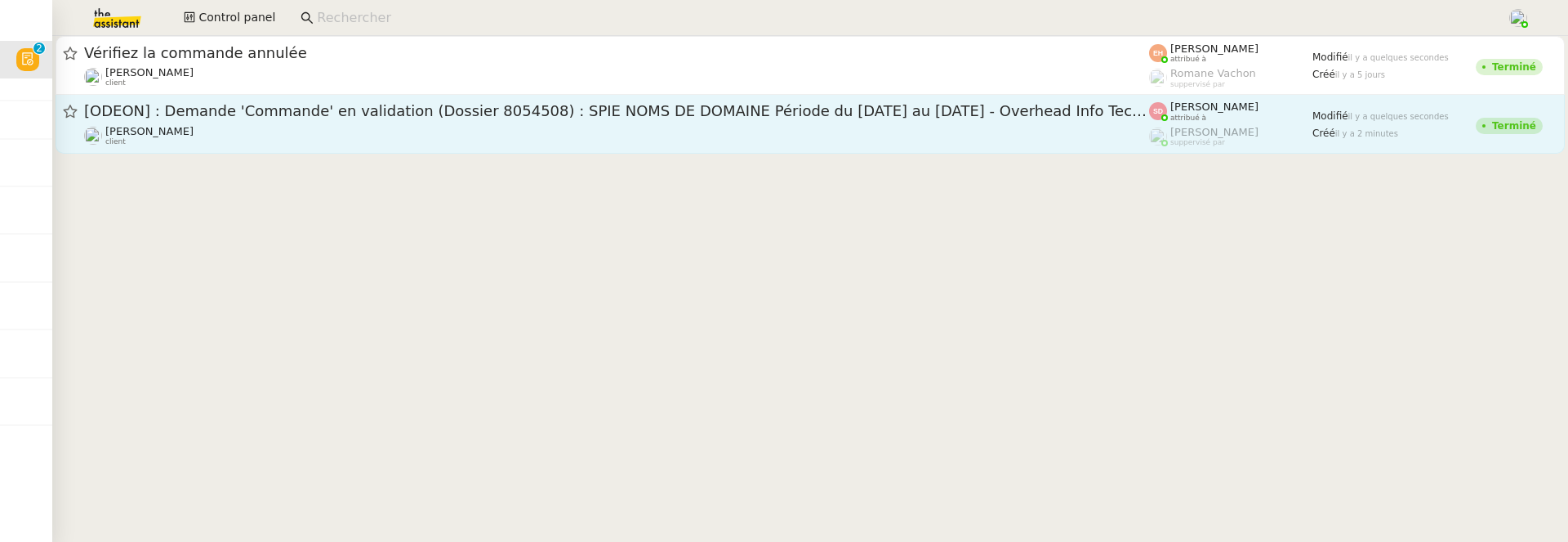
click at [349, 134] on div "[PERSON_NAME] client" at bounding box center [617, 136] width 1065 height 21
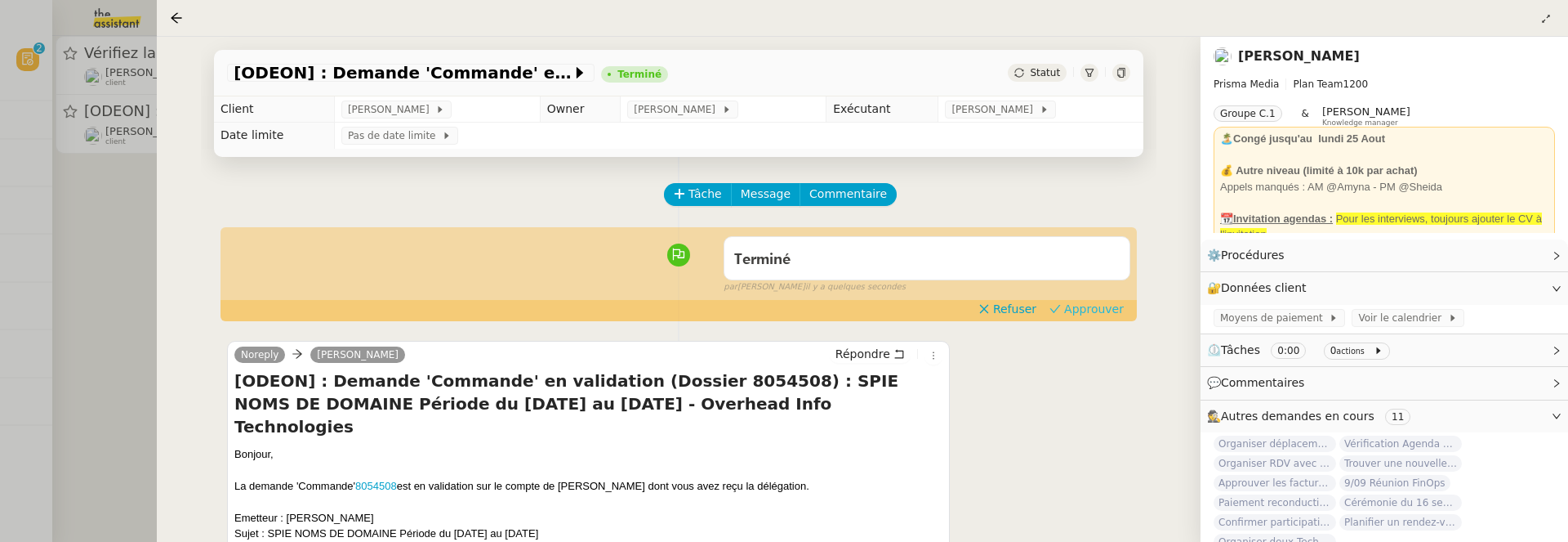
click at [1084, 306] on span "Approuver" at bounding box center [1094, 308] width 60 height 16
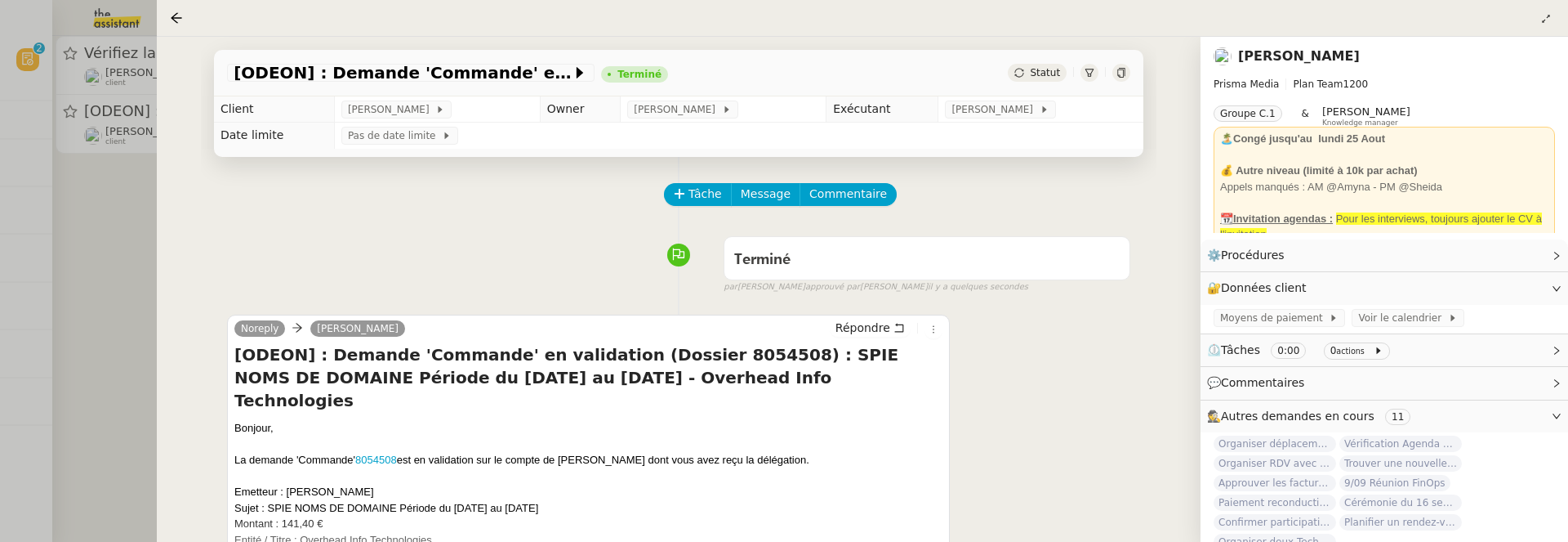
click at [137, 230] on div at bounding box center [784, 271] width 1568 height 542
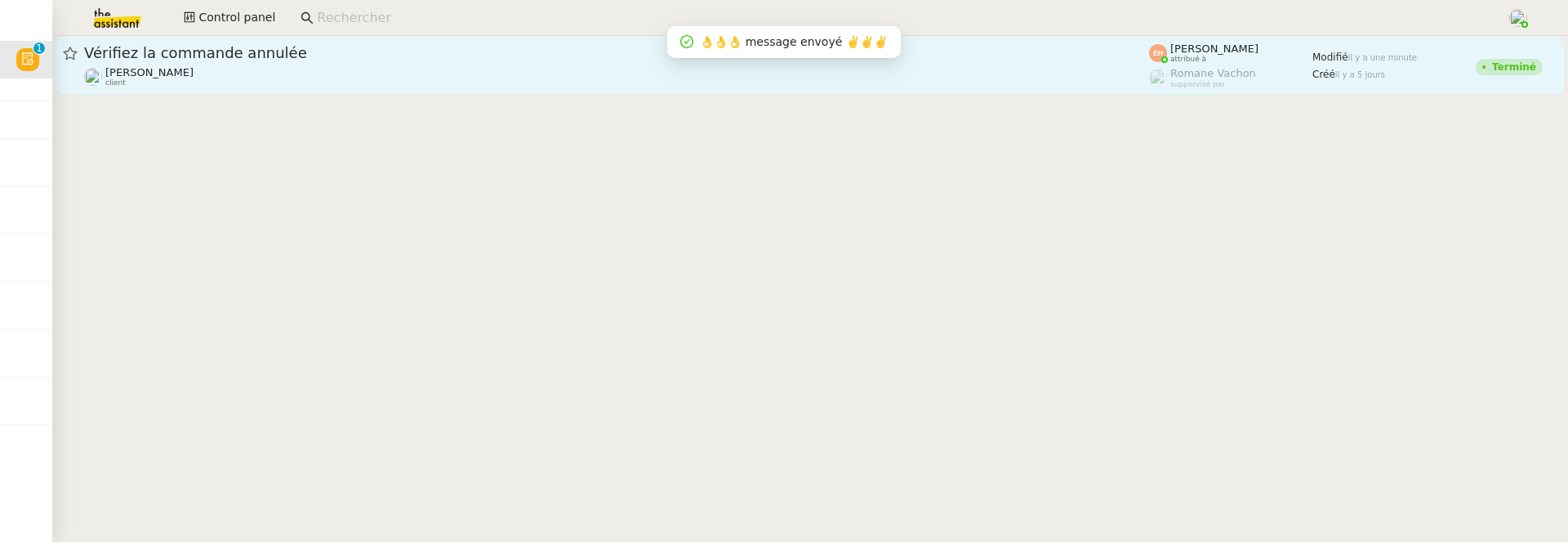
click at [370, 87] on link "Vérifiez la commande annulée Céline MAS client Esther Hillenbrand attribué à Ro…" at bounding box center [810, 64] width 1509 height 59
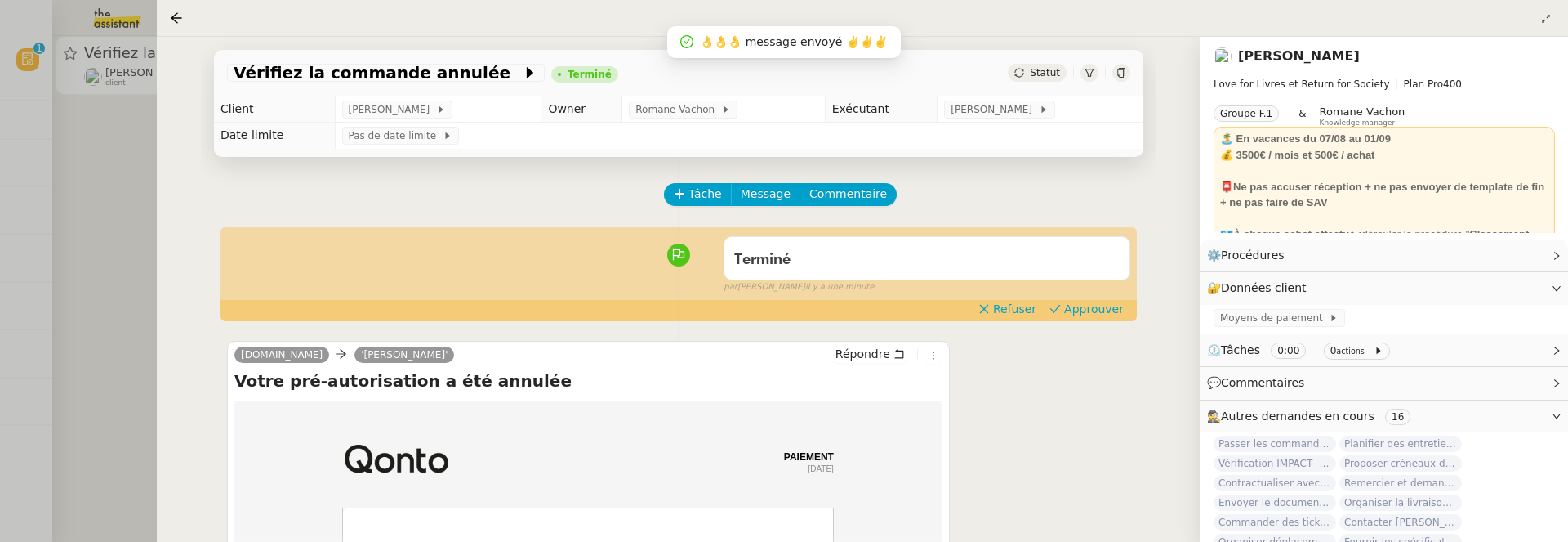
click at [1074, 294] on div "Terminé false par Esther H. il y a une minute" at bounding box center [678, 261] width 903 height 65
click at [1083, 308] on span "Approuver" at bounding box center [1094, 308] width 60 height 16
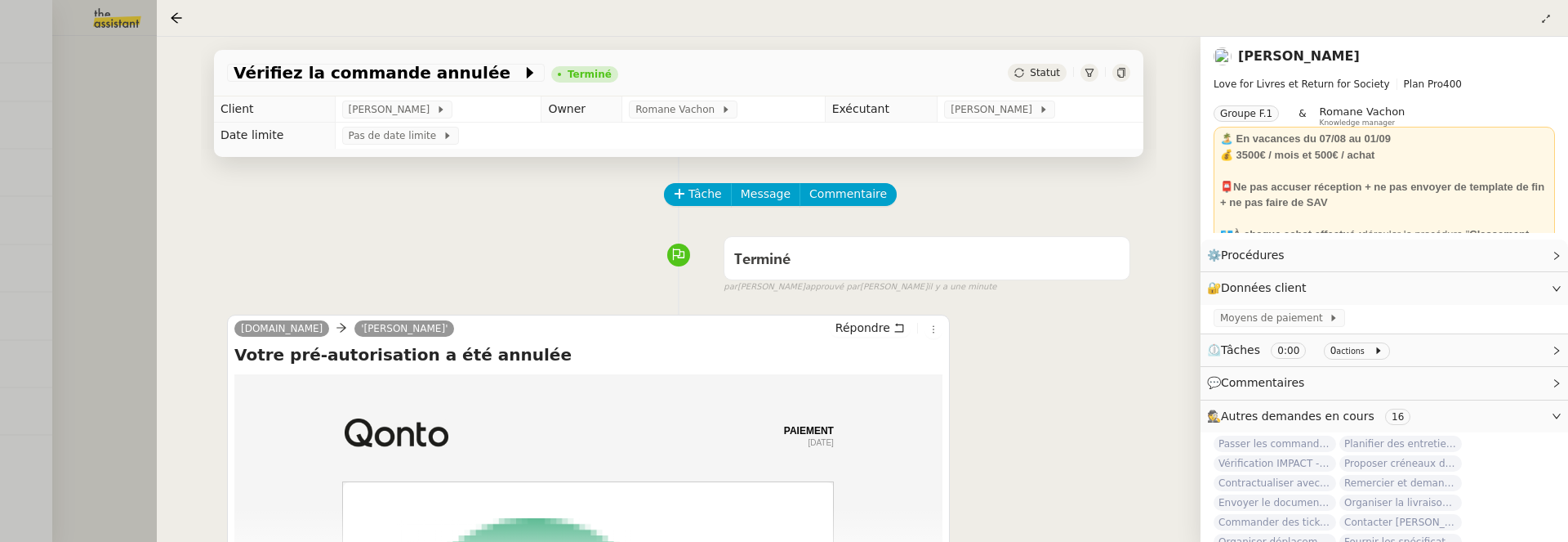
click at [137, 152] on div at bounding box center [784, 271] width 1568 height 542
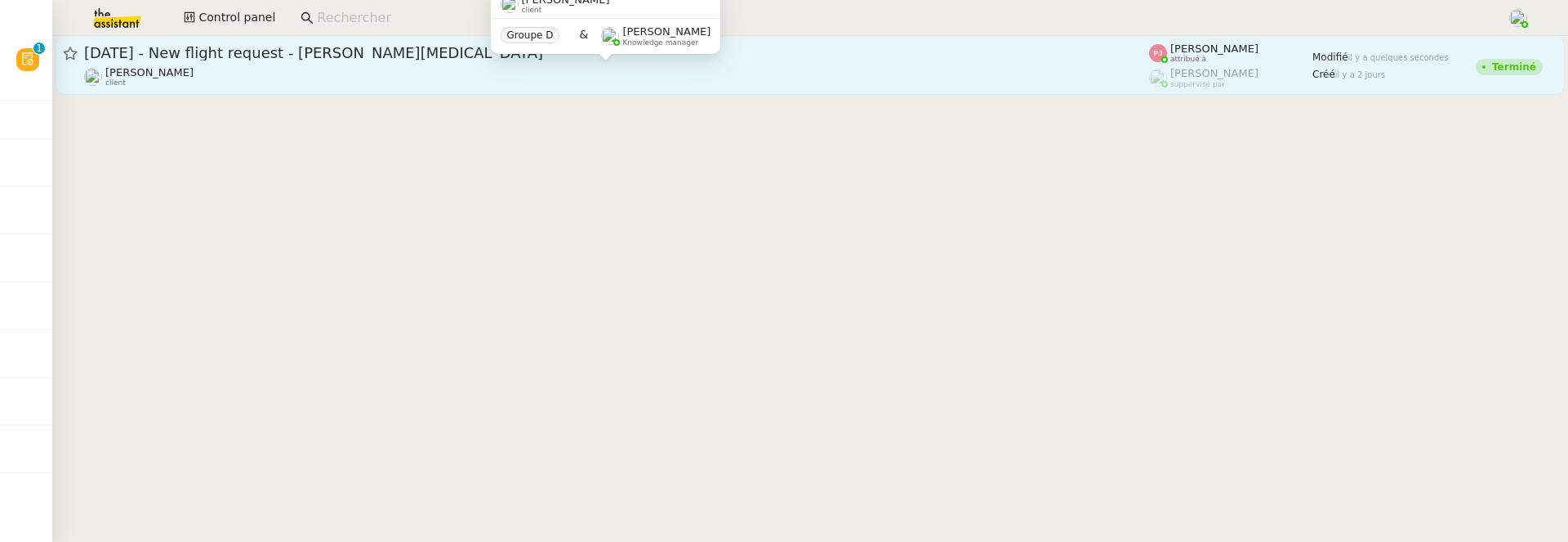
click at [401, 66] on div "Louis Frei client" at bounding box center [617, 77] width 1065 height 21
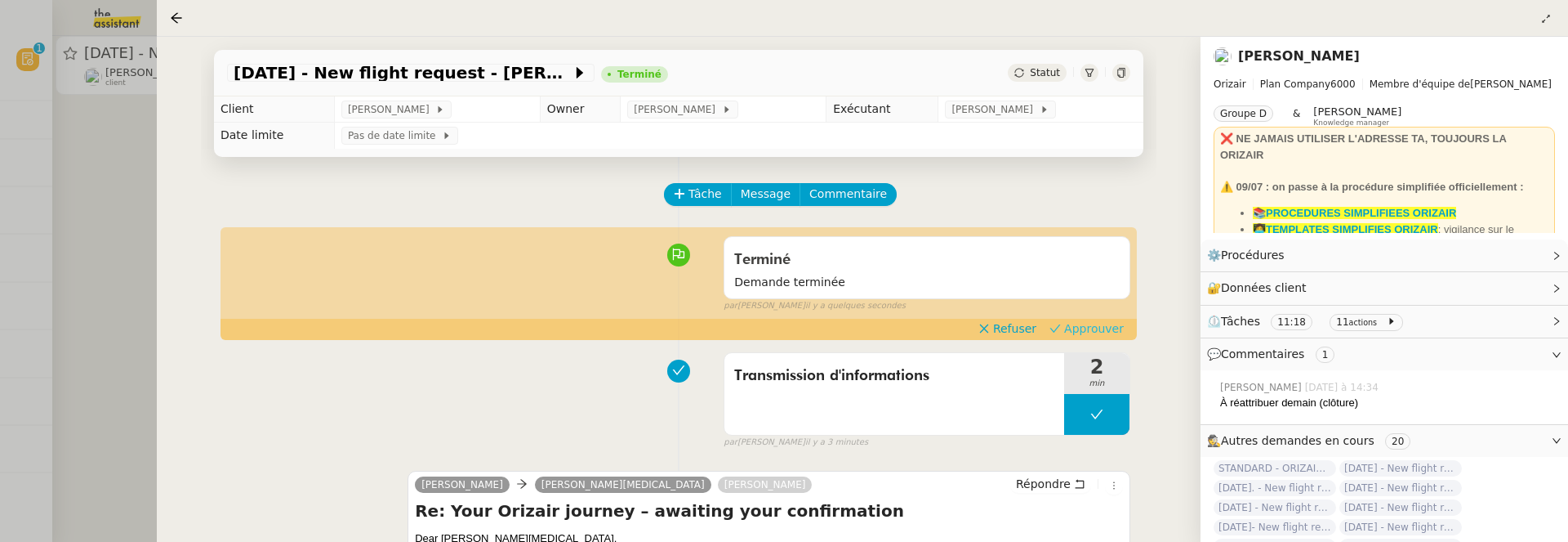
click at [1080, 321] on span "Approuver" at bounding box center [1094, 328] width 60 height 16
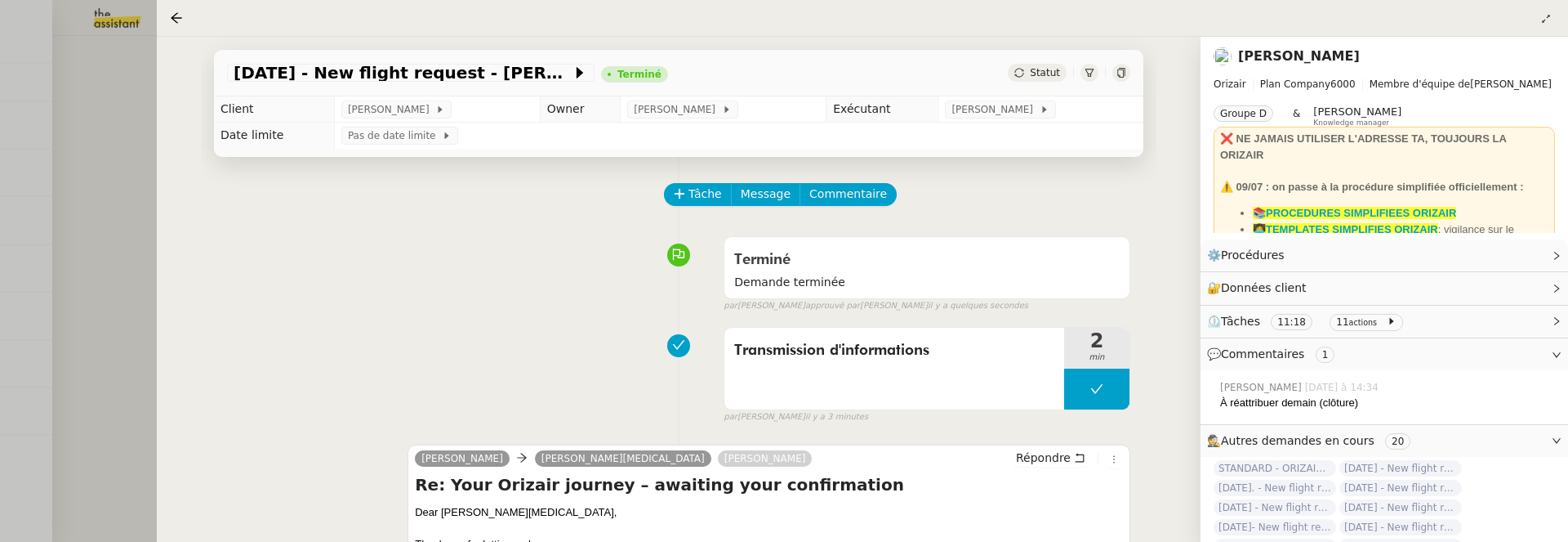
click at [110, 209] on div at bounding box center [784, 271] width 1568 height 542
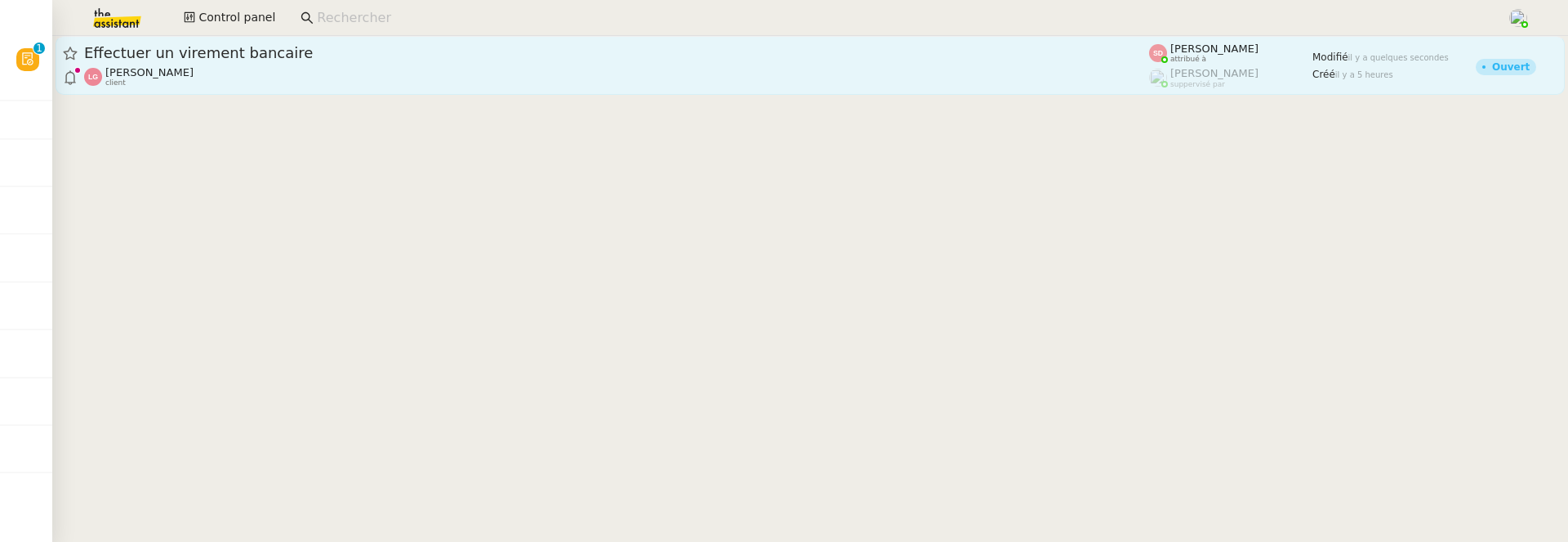
click at [384, 48] on span "Effectuer un virement bancaire" at bounding box center [617, 53] width 1065 height 14
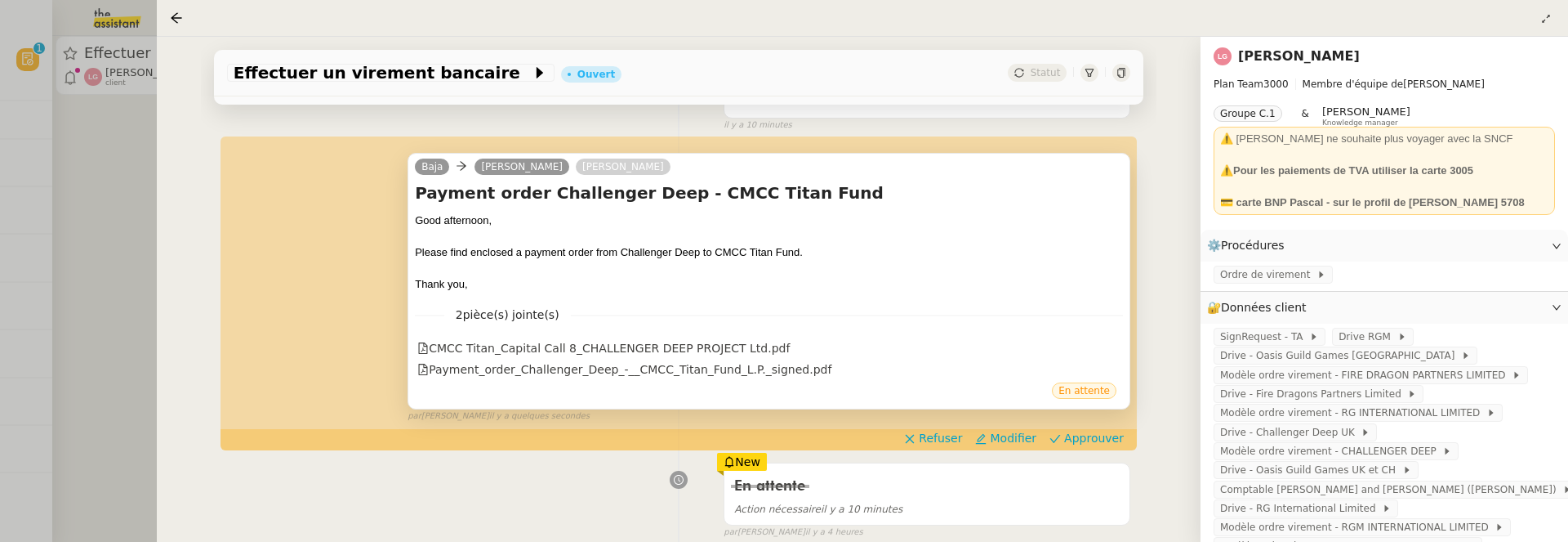
scroll to position [165, 0]
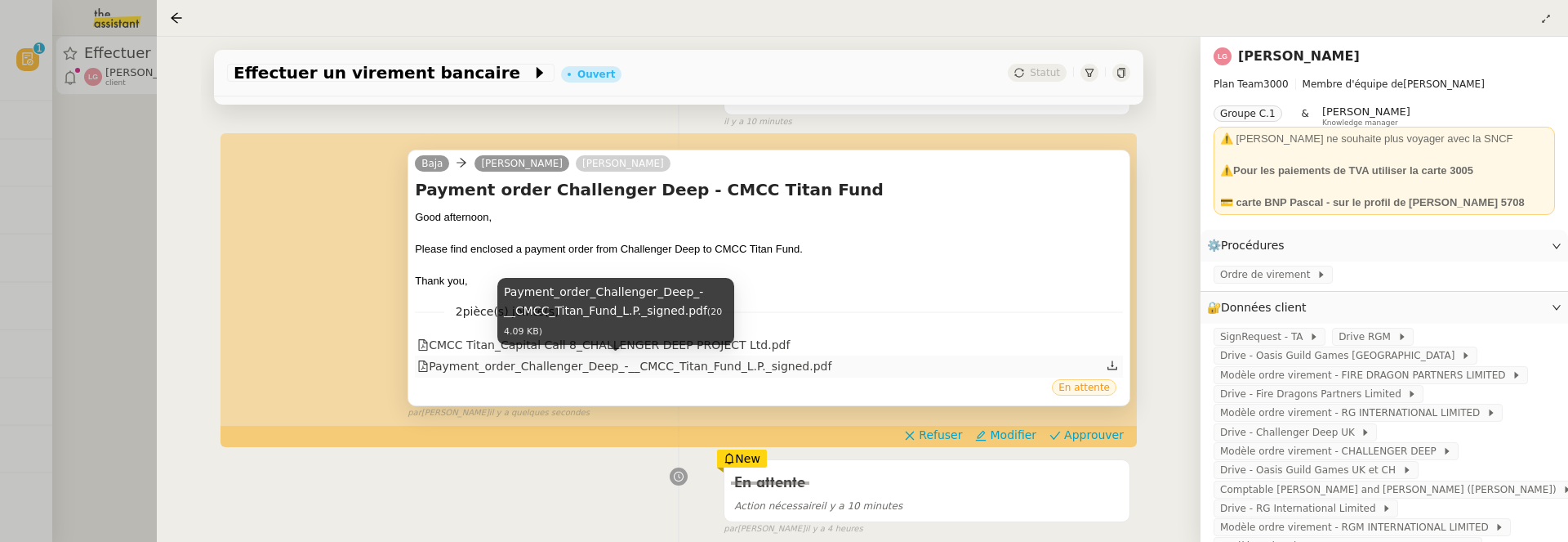
click at [683, 362] on div "Payment_order_Challenger_Deep_-__CMCC_Titan_Fund_L.P._signed.pdf" at bounding box center [624, 366] width 414 height 19
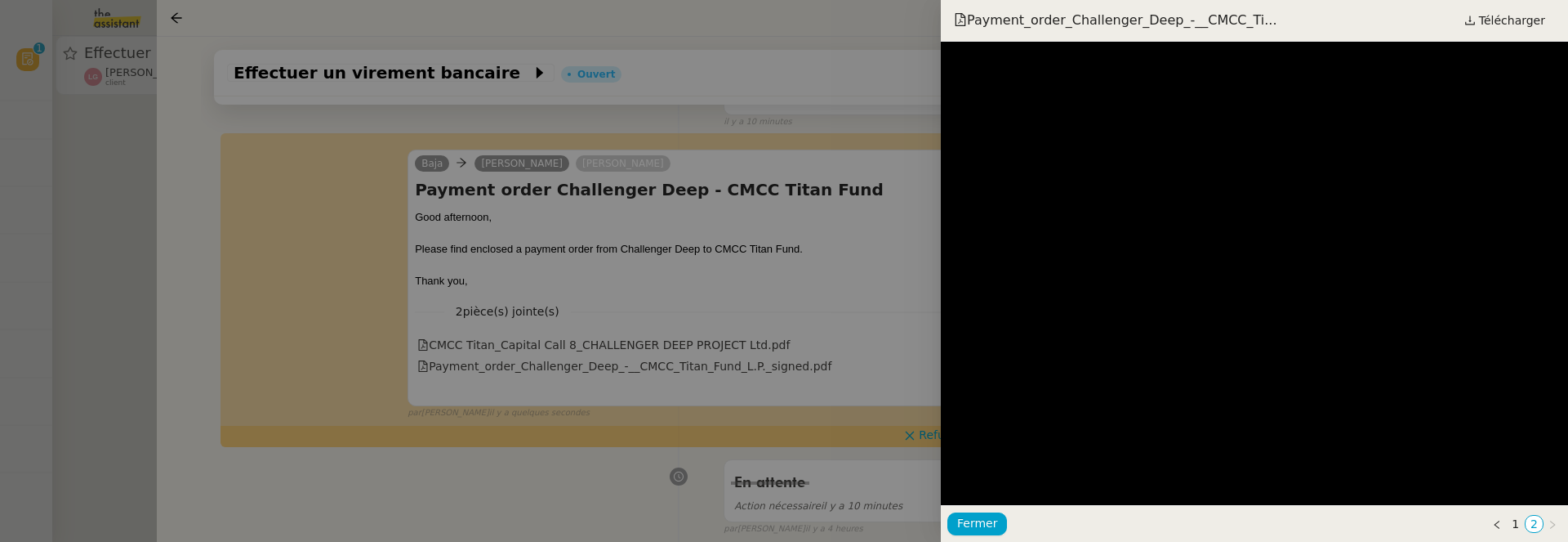
click at [779, 313] on div at bounding box center [784, 271] width 1568 height 542
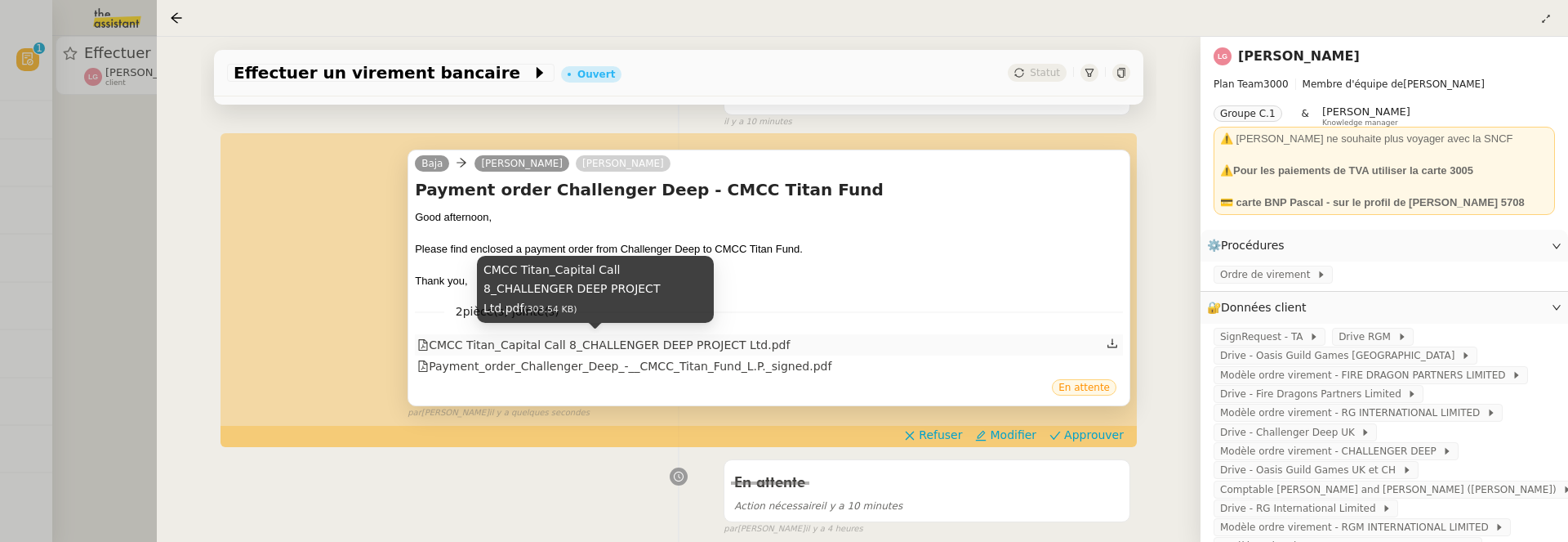
click at [737, 347] on div "CMCC Titan_Capital Call 8_CHALLENGER DEEP PROJECT Ltd.pdf" at bounding box center [603, 345] width 373 height 19
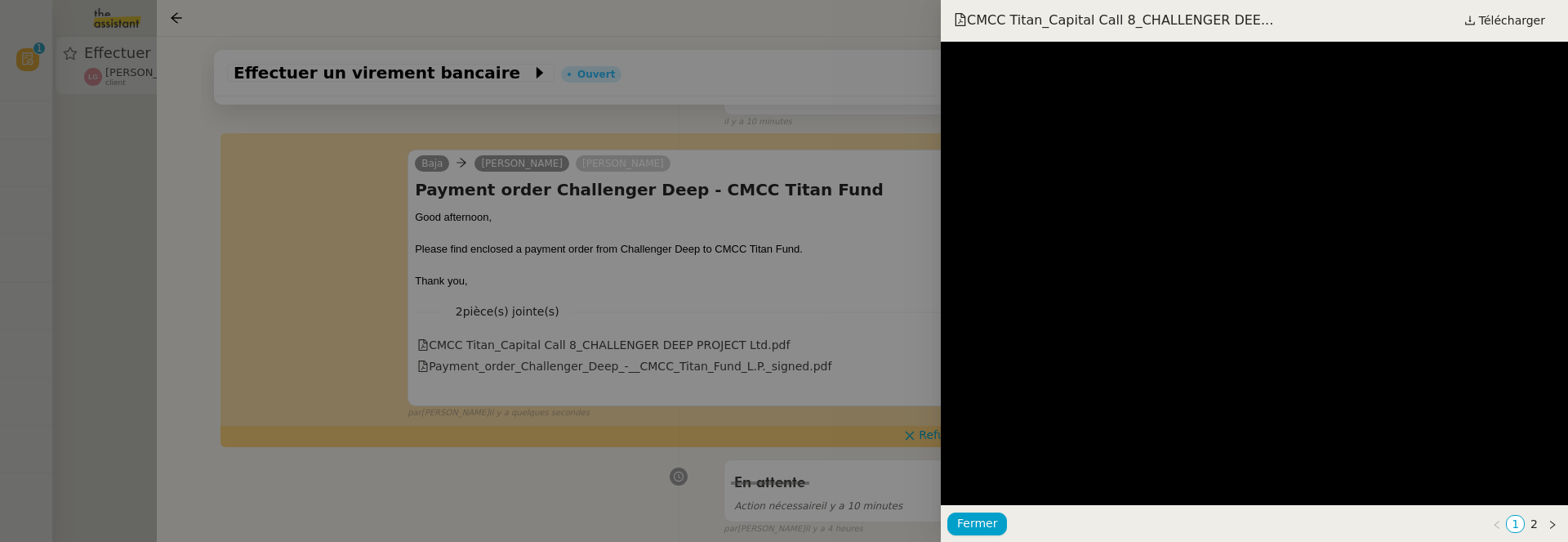
click at [881, 262] on div at bounding box center [784, 271] width 1568 height 542
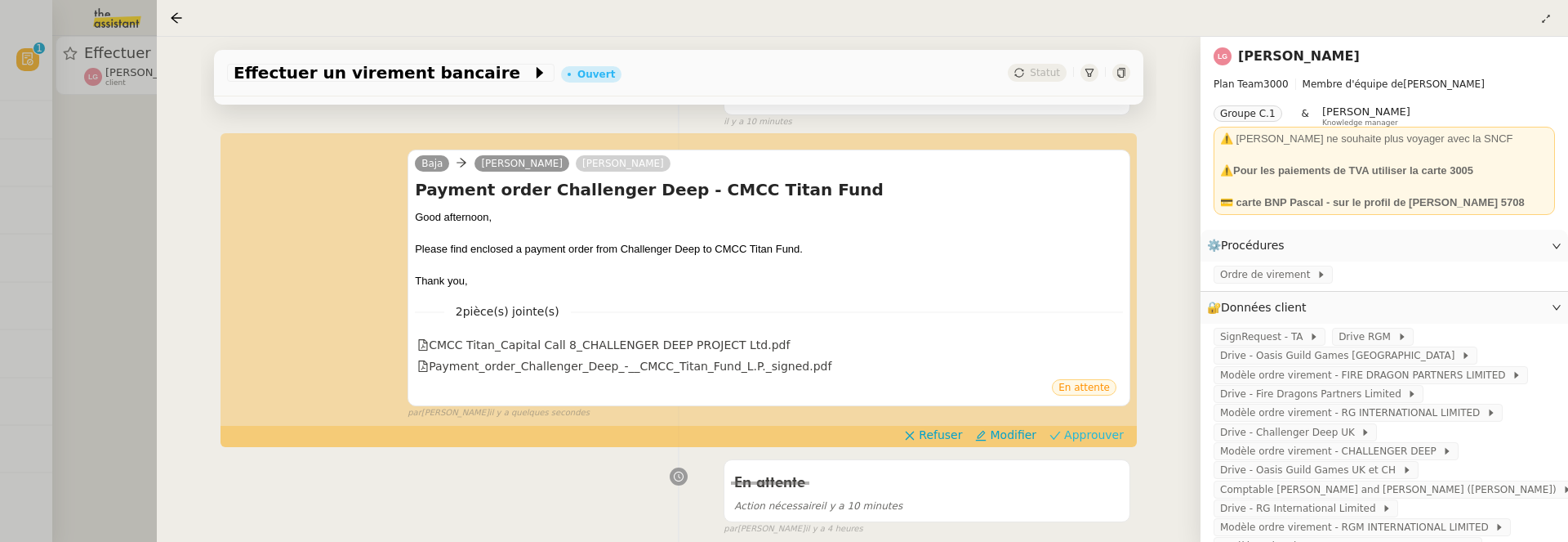
click at [1081, 428] on span "Approuver" at bounding box center [1094, 434] width 60 height 16
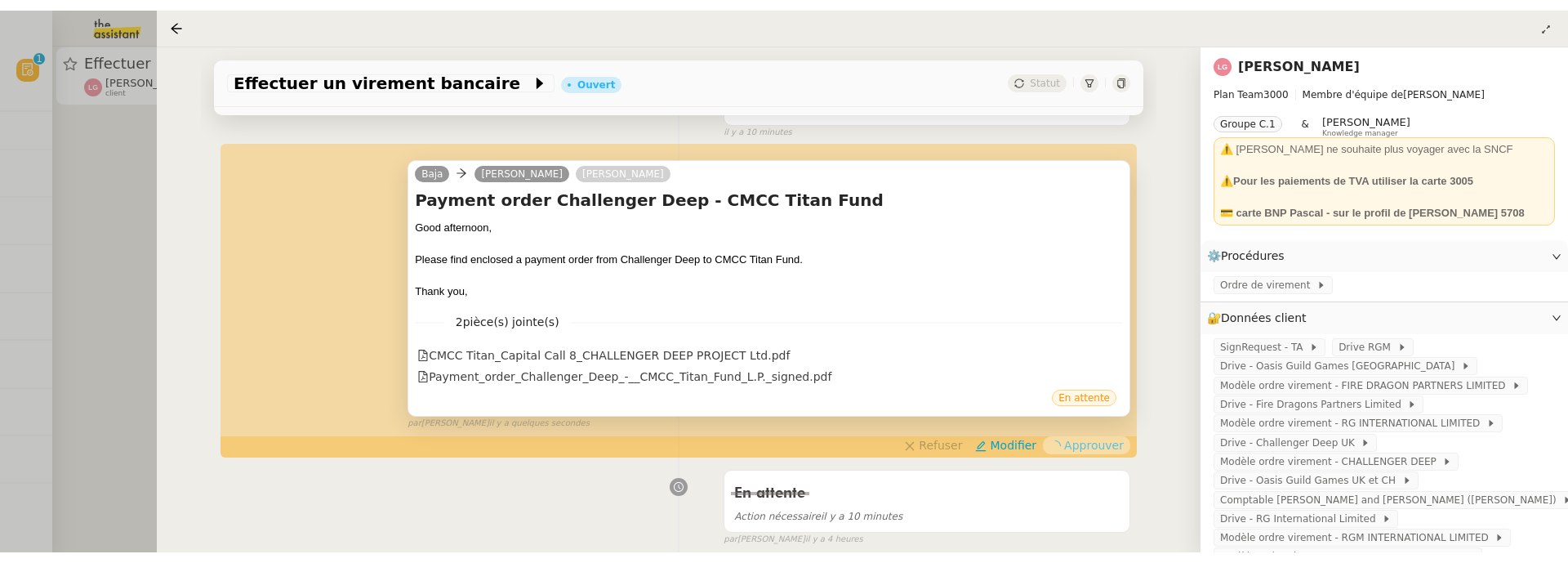
scroll to position [0, 0]
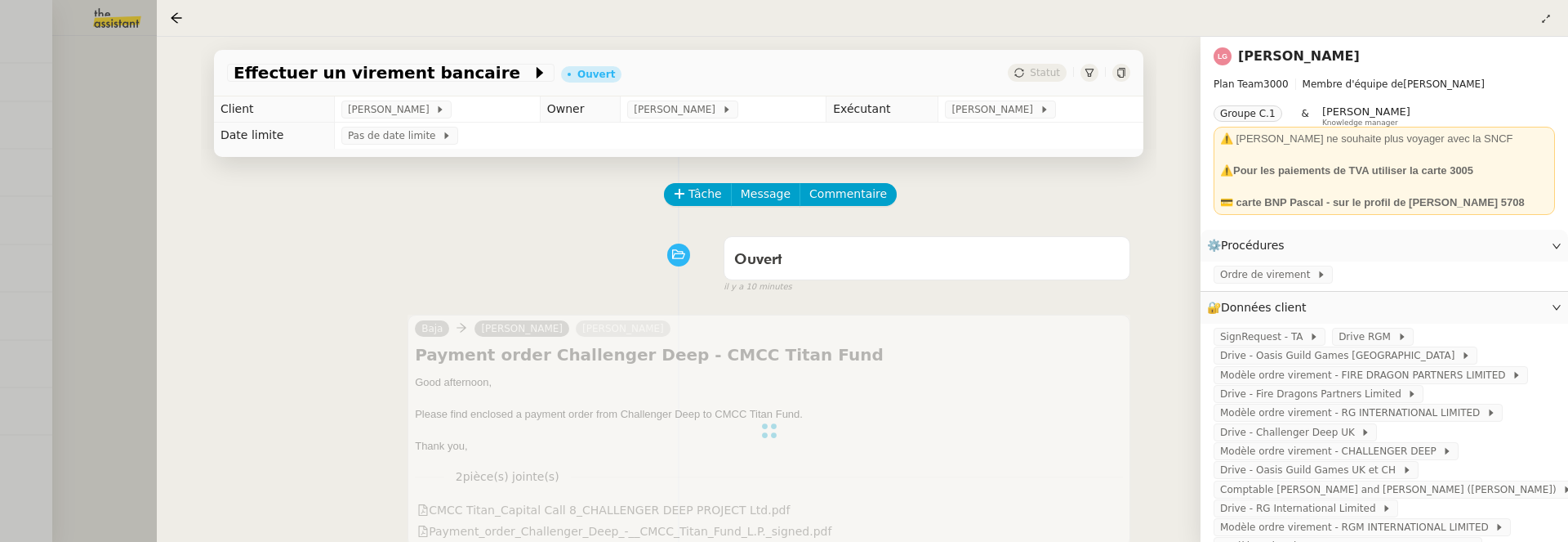
click at [137, 123] on div at bounding box center [784, 271] width 1568 height 542
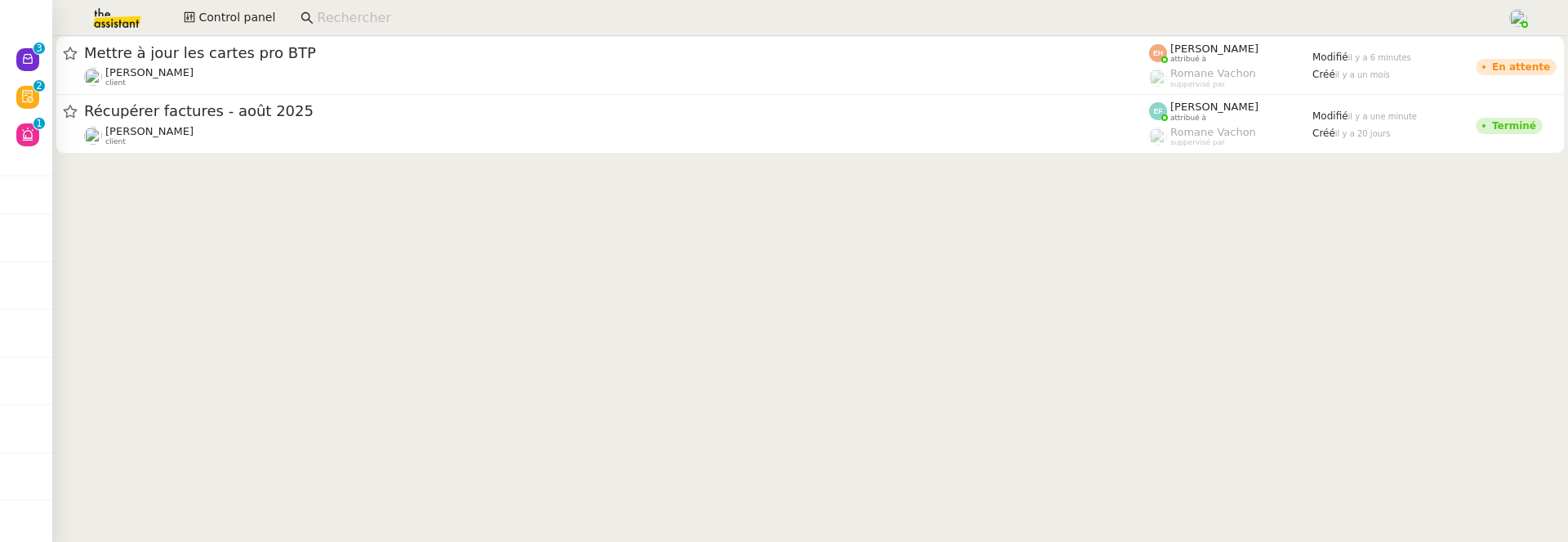
click at [1430, 290] on cdk-virtual-scroll-viewport "Mettre à jour les cartes pro BTP Vitor Alvites client Esther Hillenbrand attrib…" at bounding box center [810, 288] width 1516 height 505
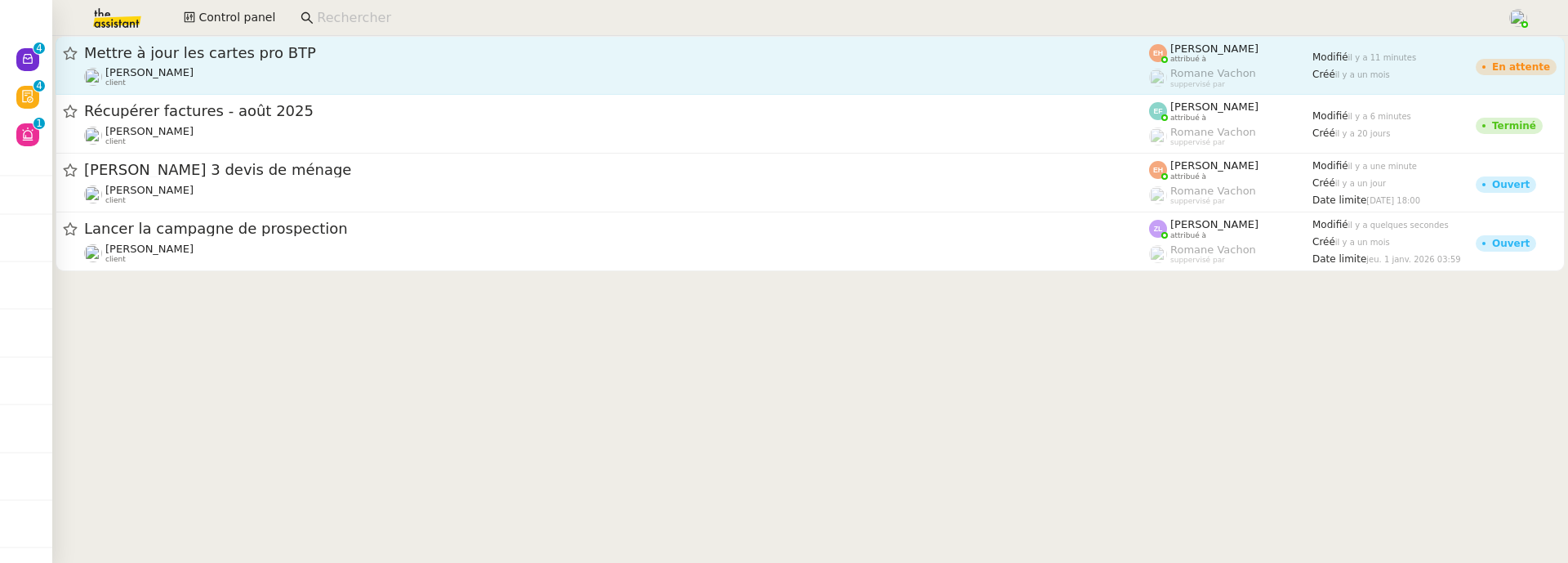
click at [352, 72] on div "Vitor Alvites client" at bounding box center [617, 77] width 1065 height 21
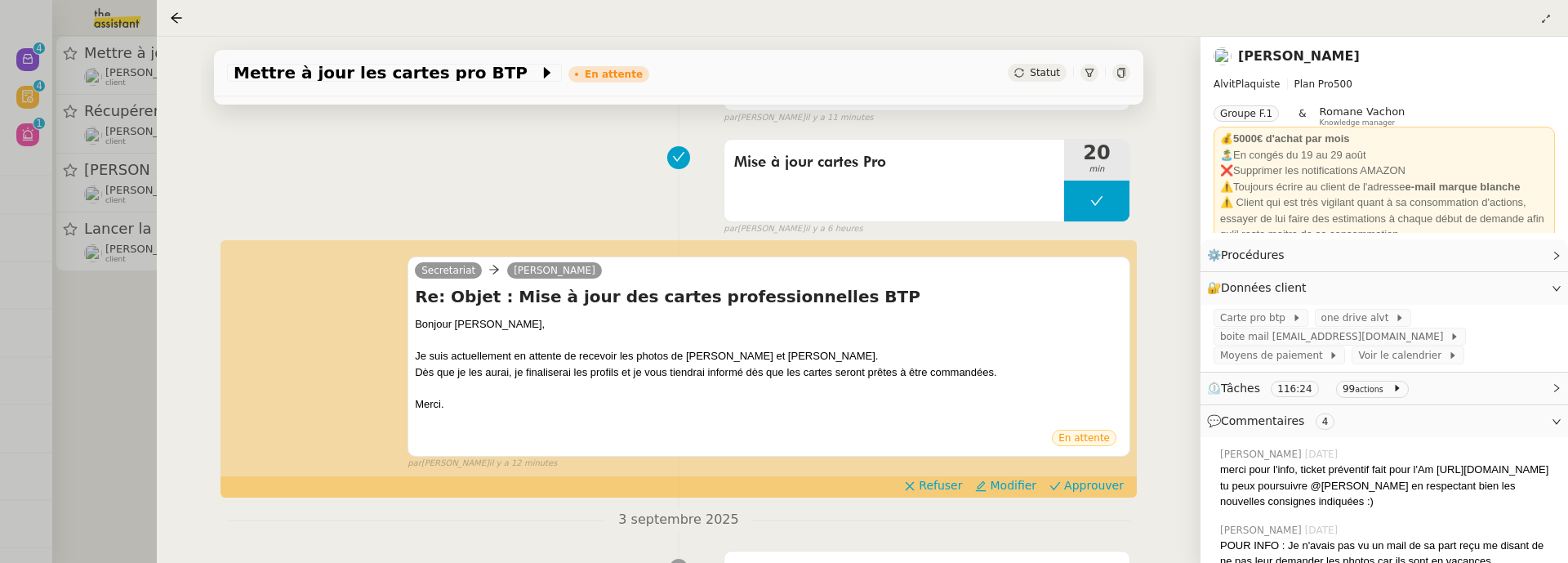
scroll to position [193, 0]
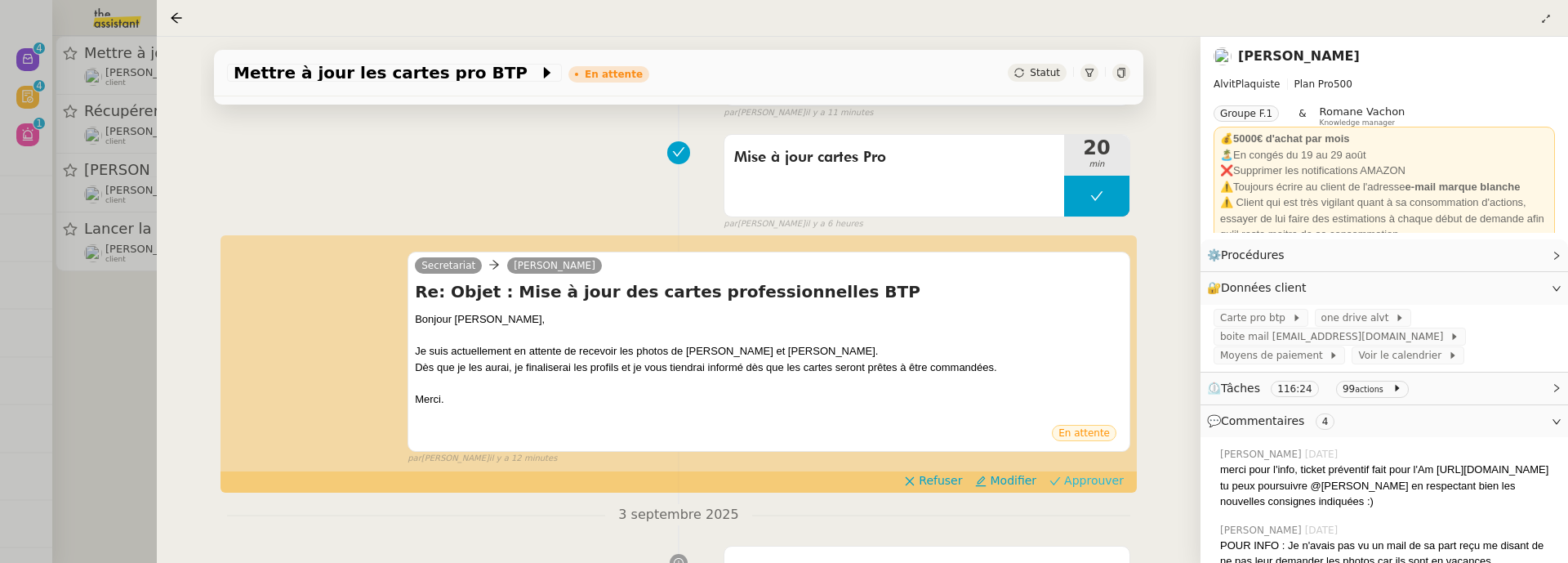
click at [1087, 477] on span "Approuver" at bounding box center [1094, 479] width 60 height 16
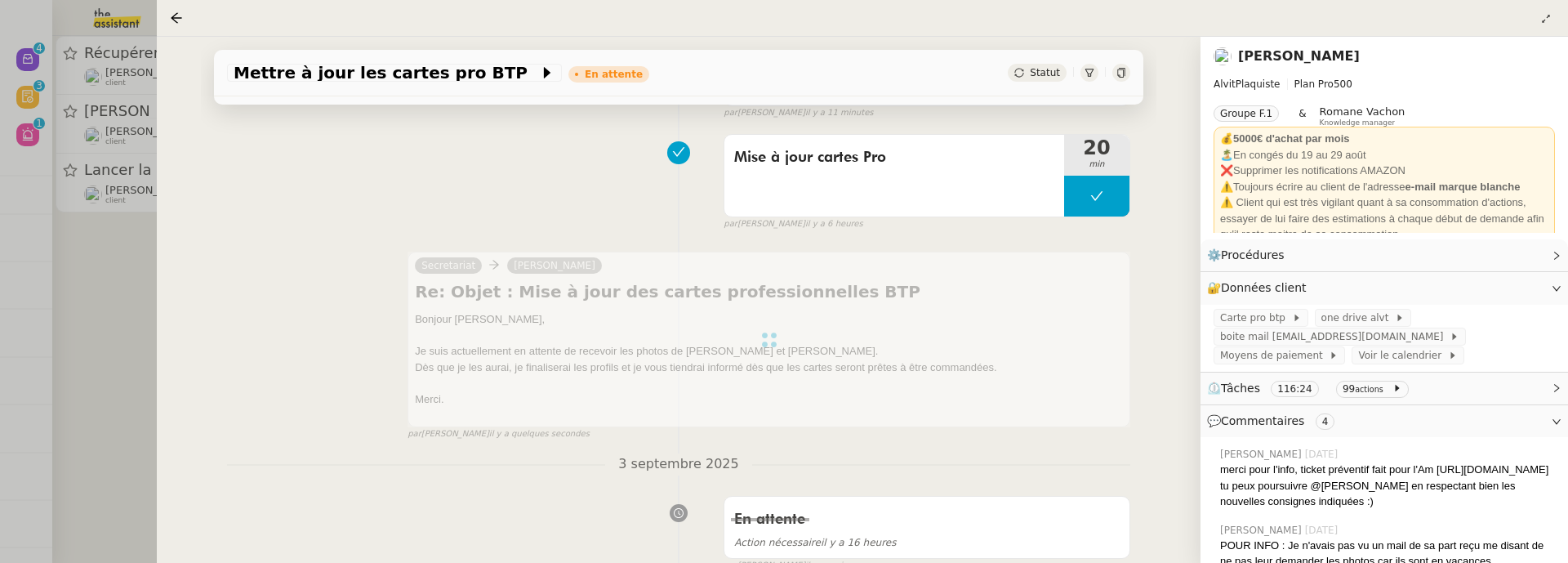
click at [90, 358] on div at bounding box center [784, 282] width 1568 height 563
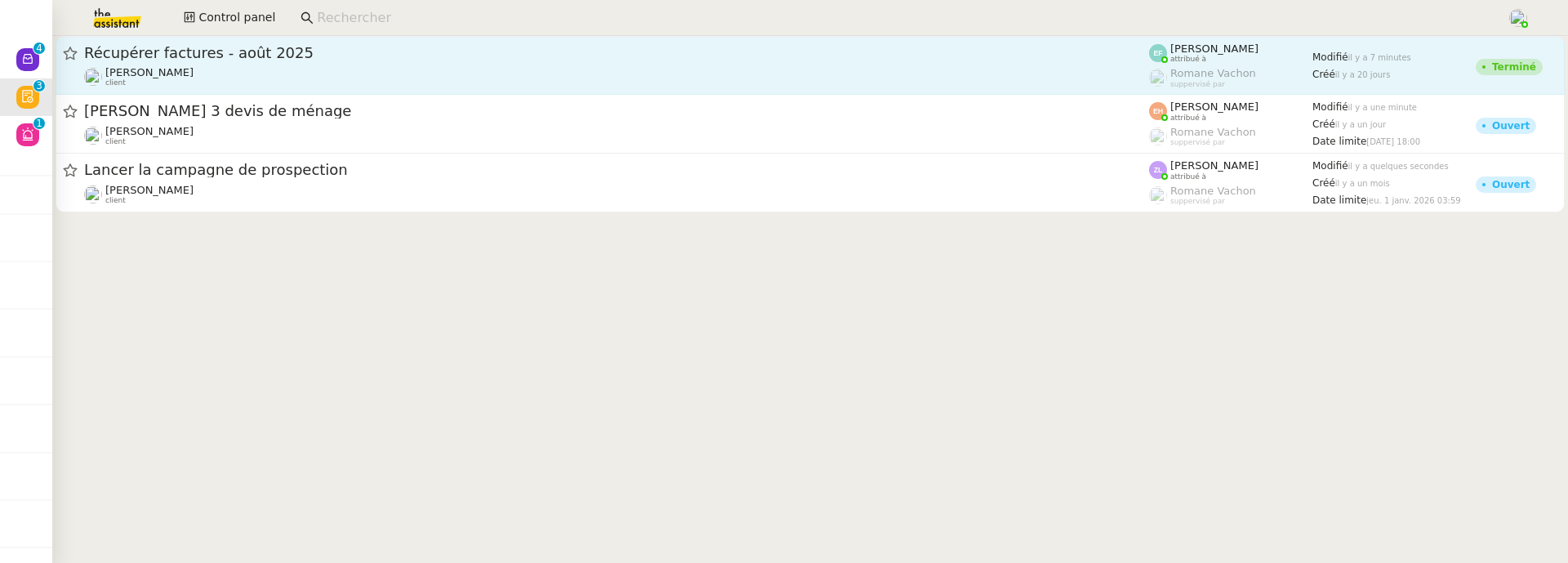
click at [301, 76] on div "Arthur MATHAUT client" at bounding box center [617, 77] width 1065 height 21
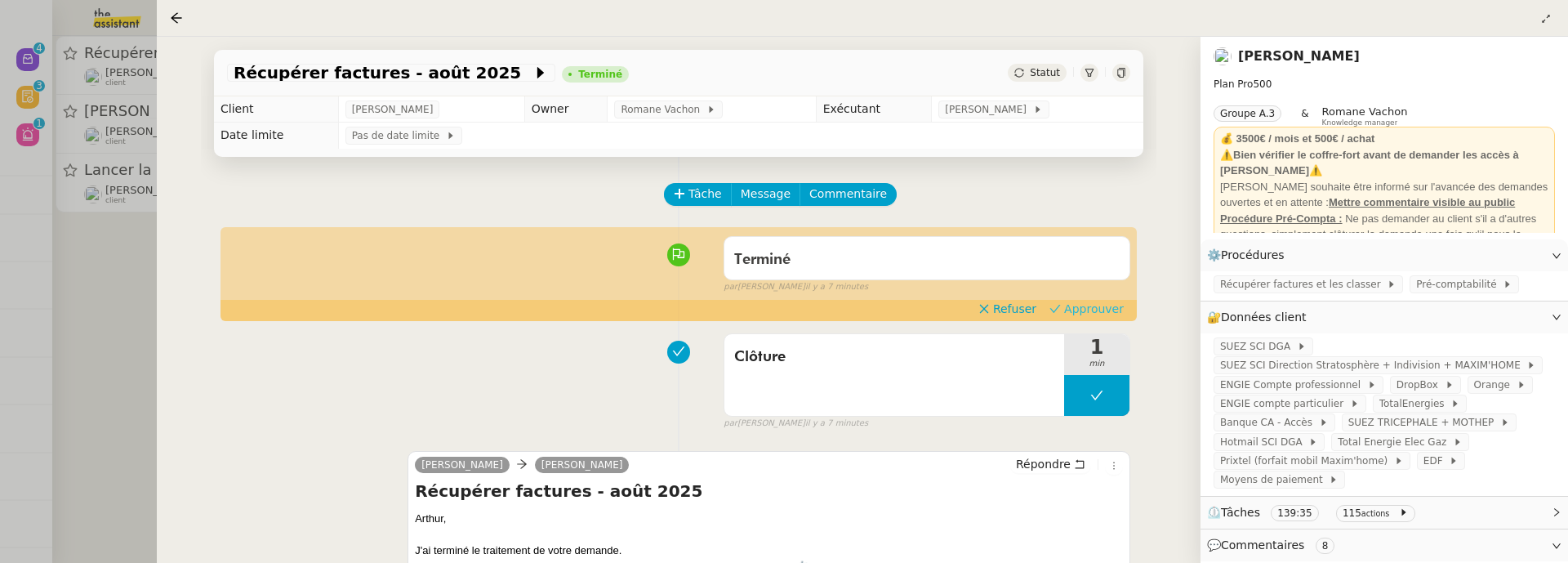
click at [1087, 307] on span "Approuver" at bounding box center [1094, 308] width 60 height 16
click at [83, 237] on div at bounding box center [784, 282] width 1568 height 563
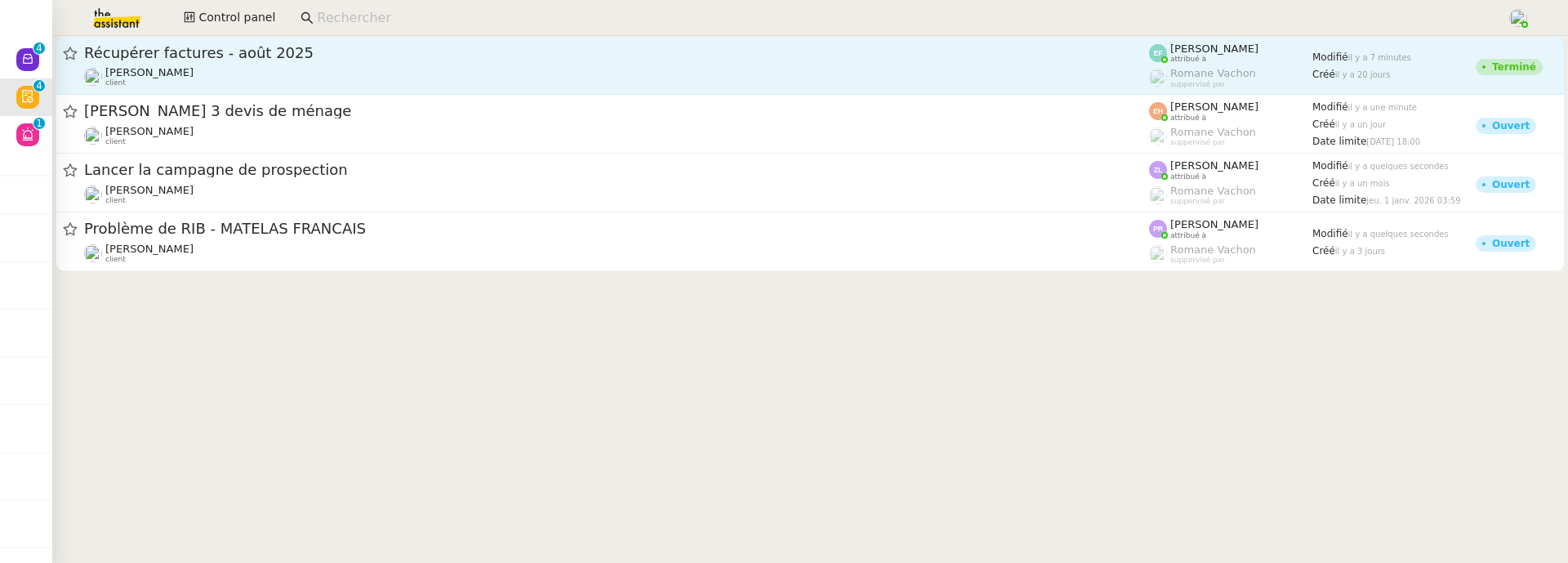
click at [202, 47] on span "Récupérer factures - août 2025" at bounding box center [617, 53] width 1065 height 14
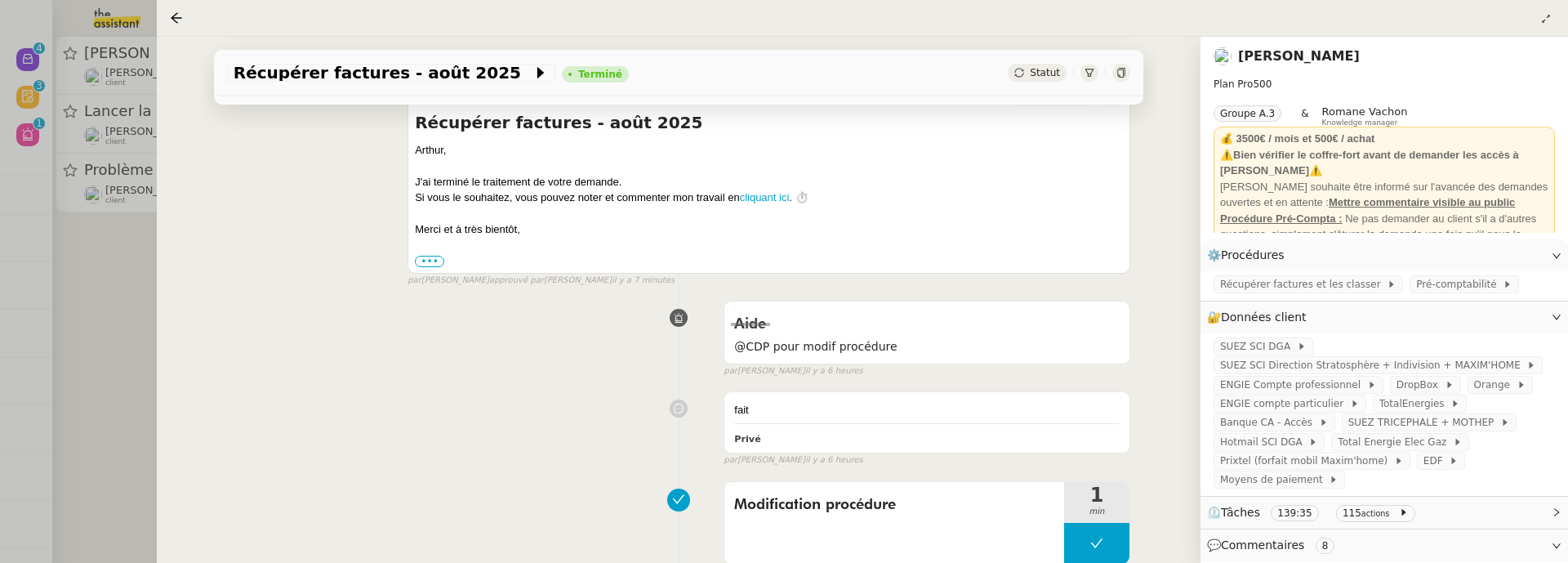
scroll to position [344, 0]
click at [136, 341] on div at bounding box center [784, 282] width 1568 height 563
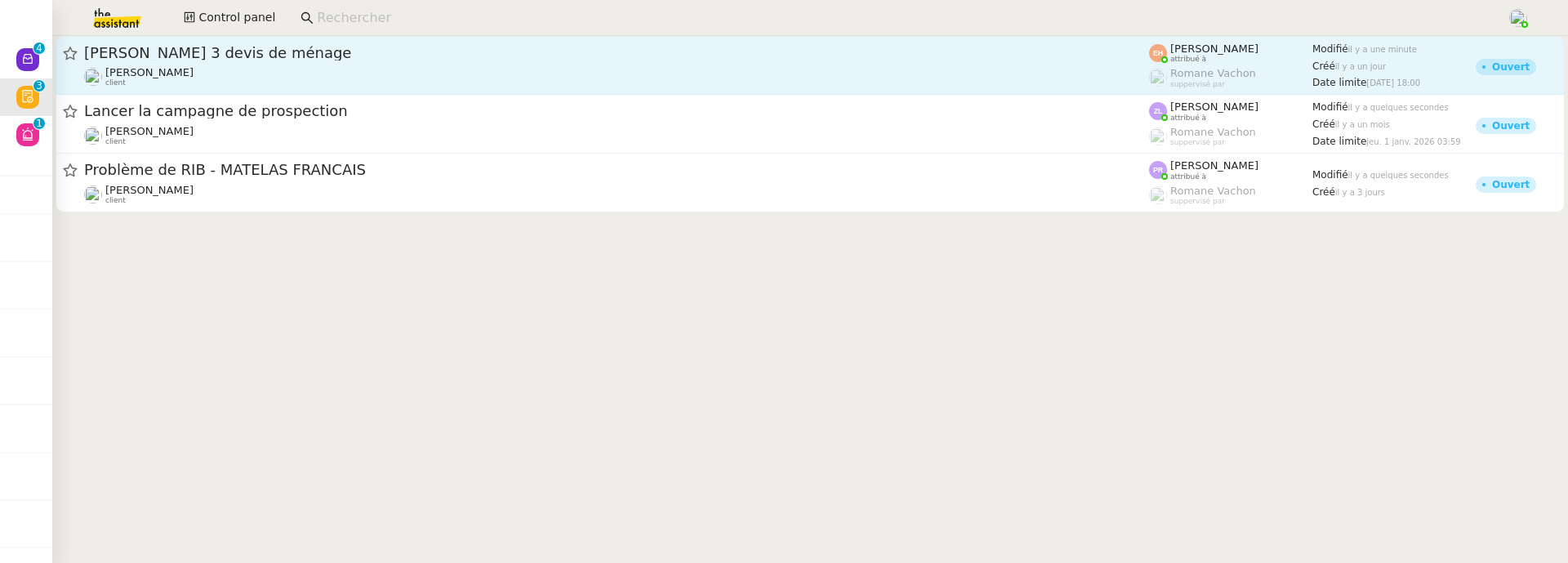
click at [291, 53] on span "Chercher 3 devis de ménage" at bounding box center [617, 53] width 1065 height 14
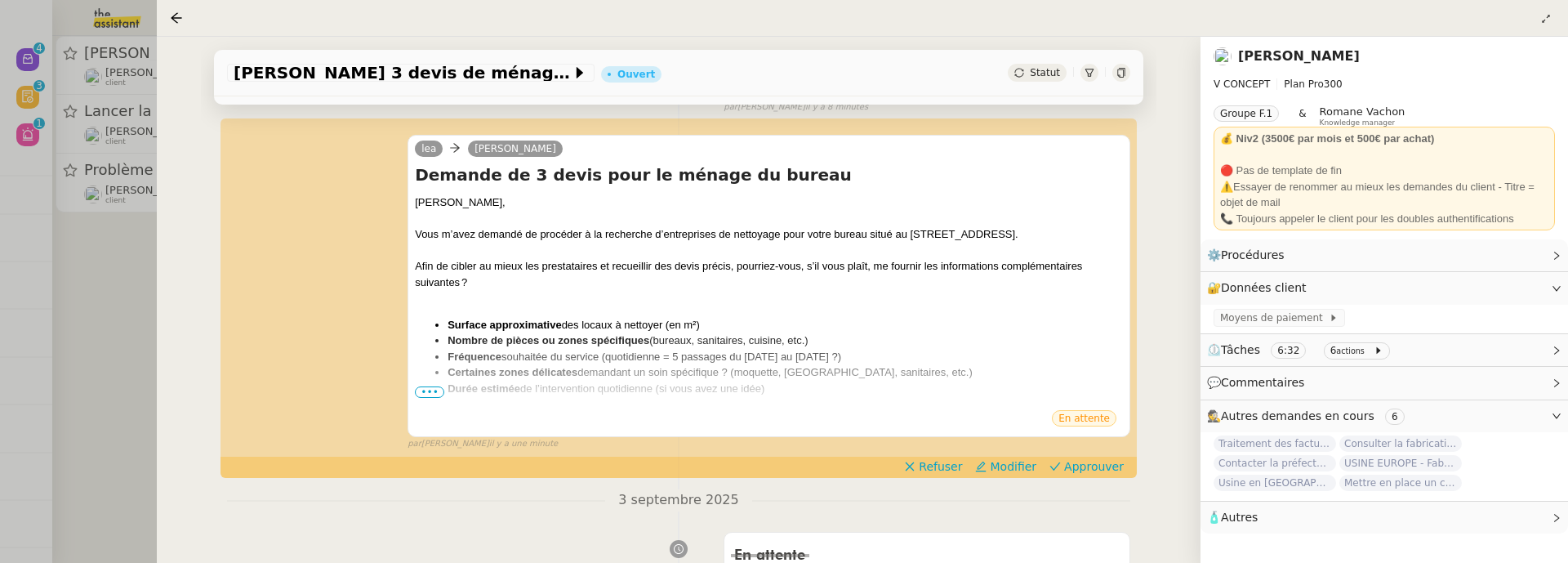
scroll to position [221, 0]
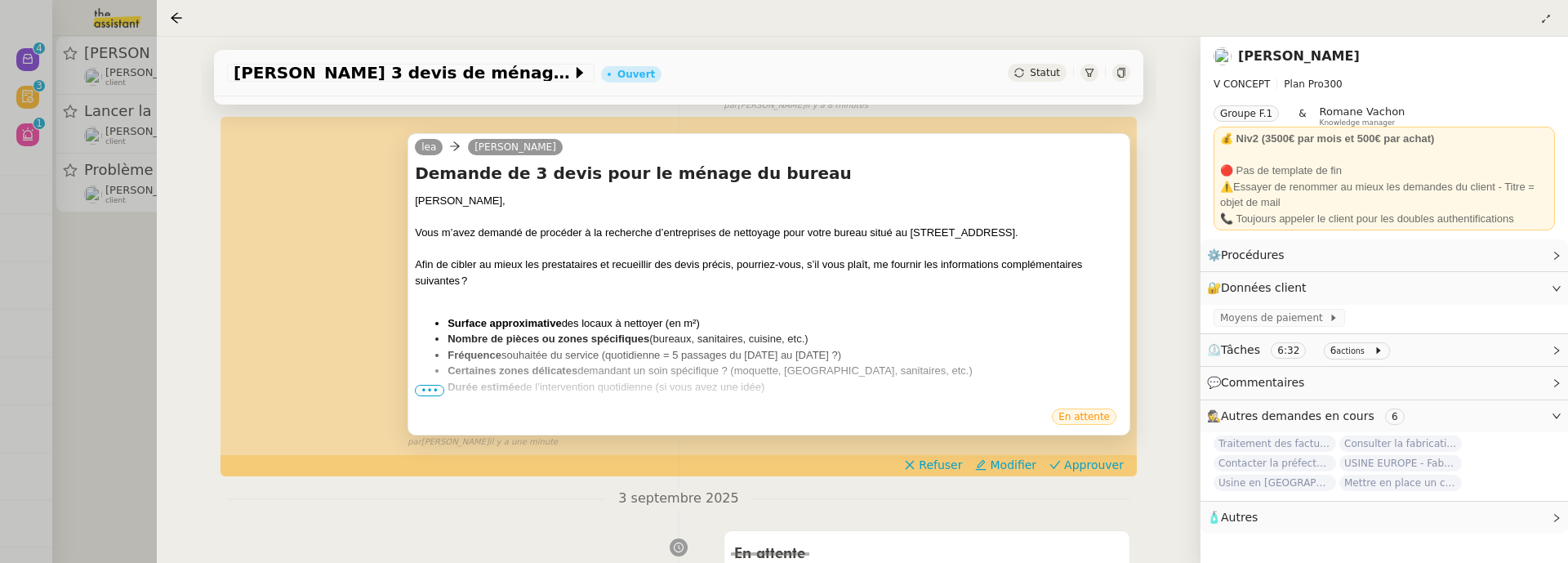
click at [425, 389] on span "•••" at bounding box center [429, 390] width 30 height 12
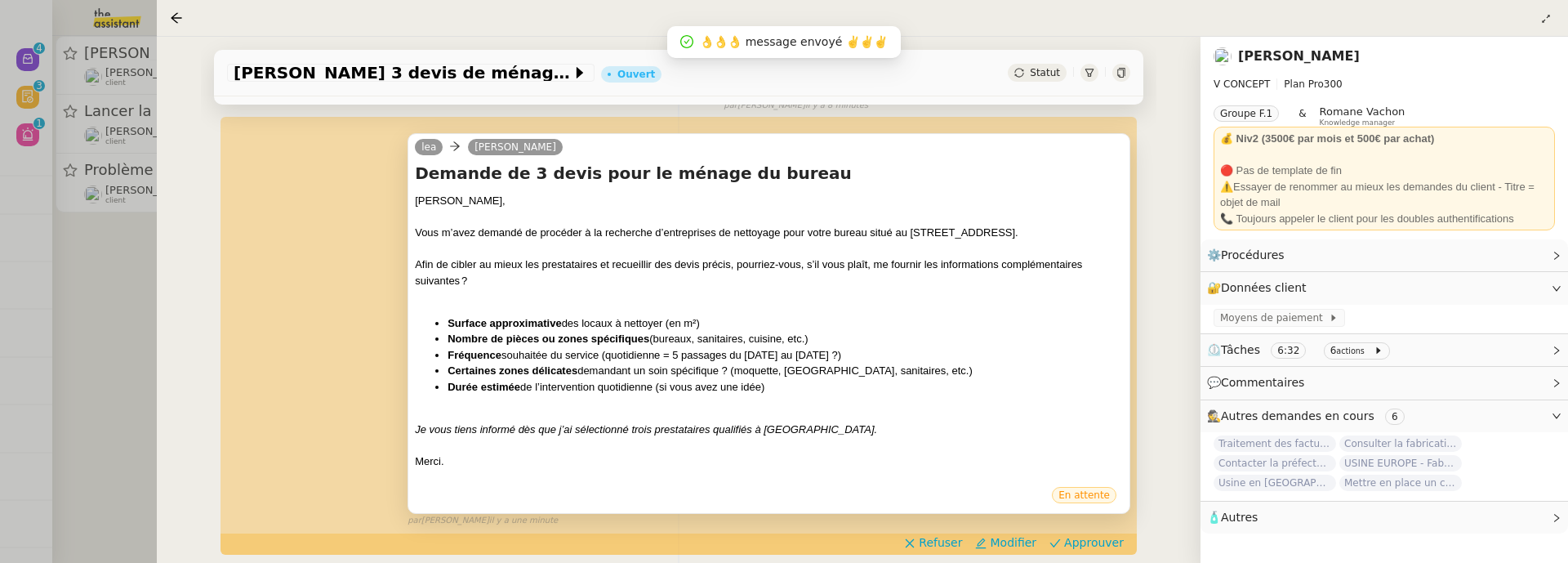
scroll to position [306, 0]
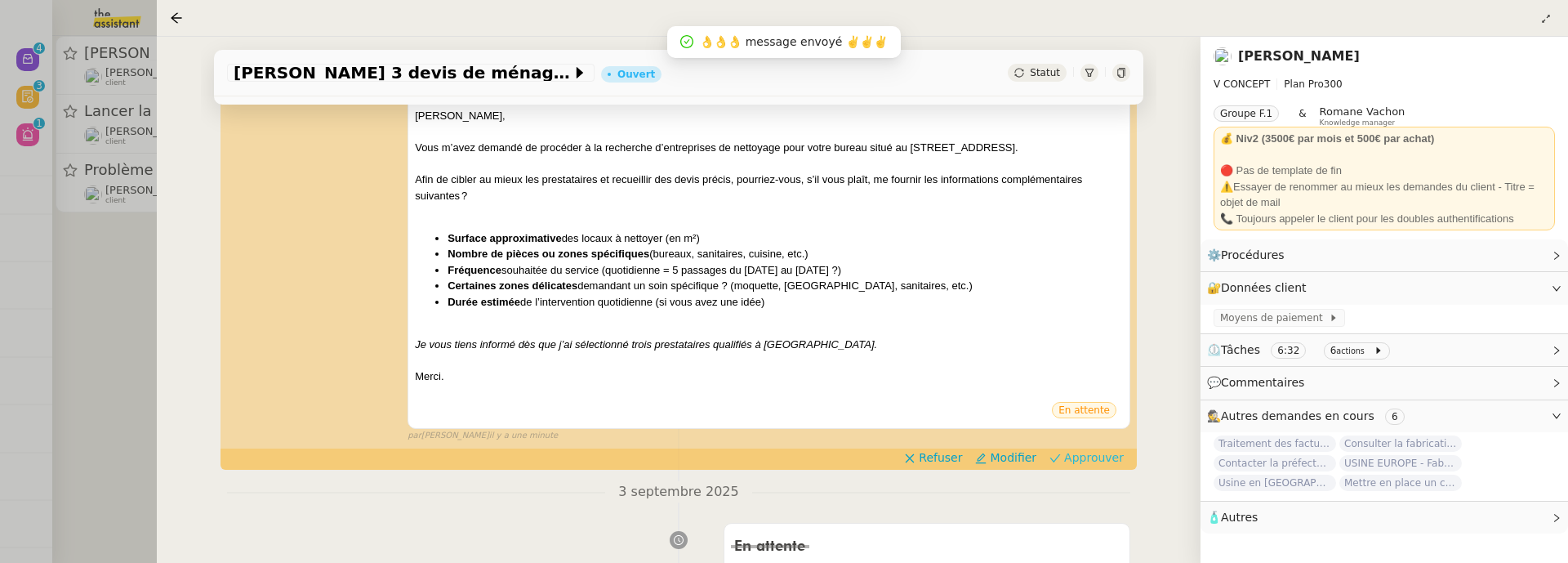
click at [1096, 455] on span "Approuver" at bounding box center [1094, 457] width 60 height 16
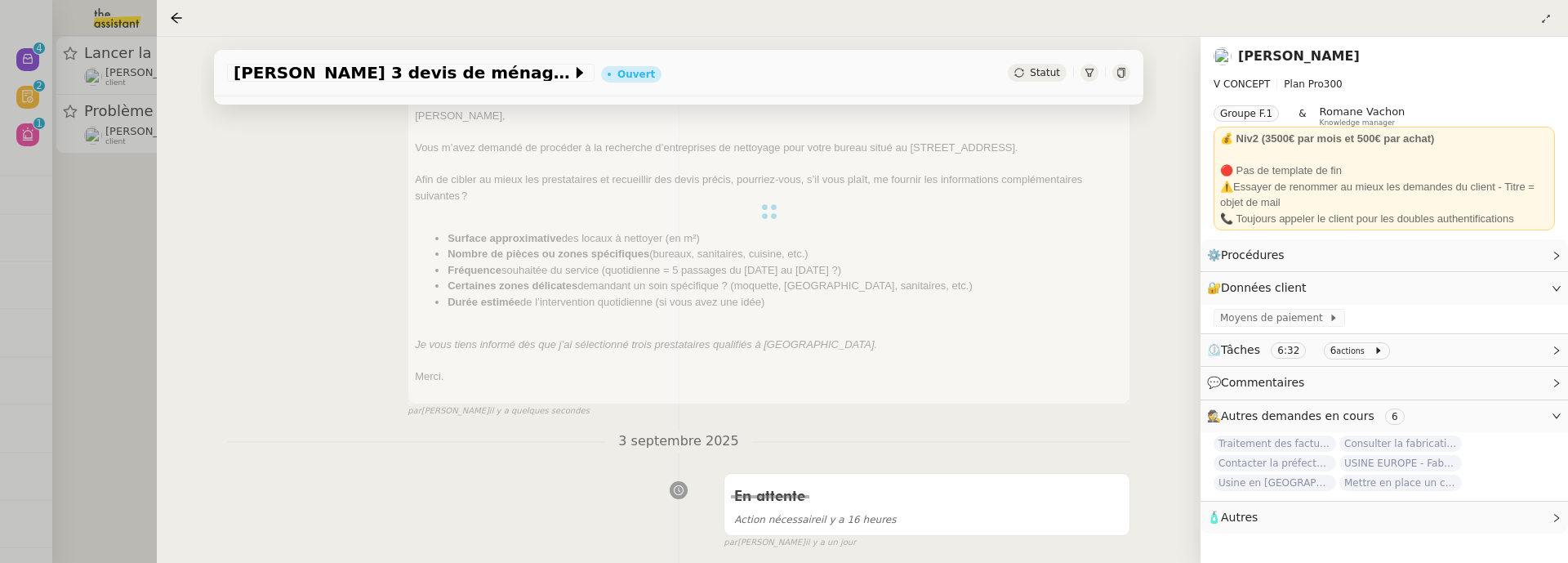
click at [104, 250] on div at bounding box center [784, 282] width 1568 height 563
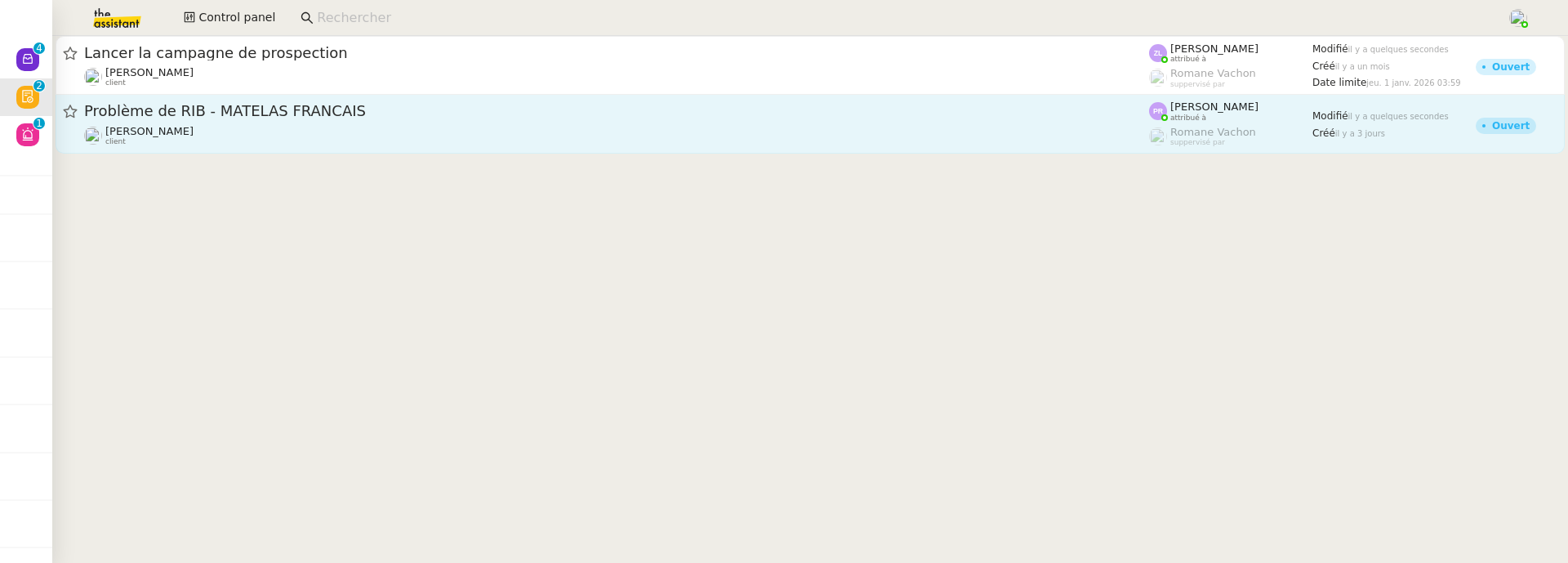
click at [281, 110] on span "Problème de RIB - MATELAS FRANCAIS" at bounding box center [617, 110] width 1065 height 14
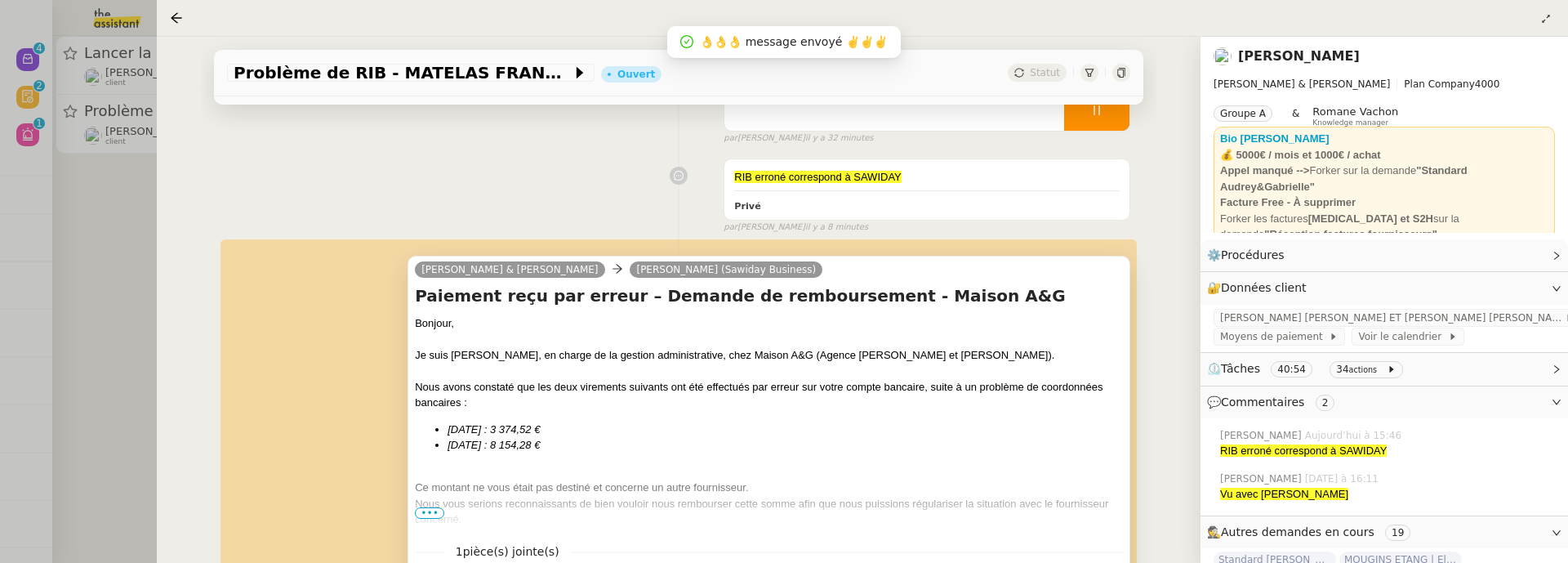
scroll to position [201, 0]
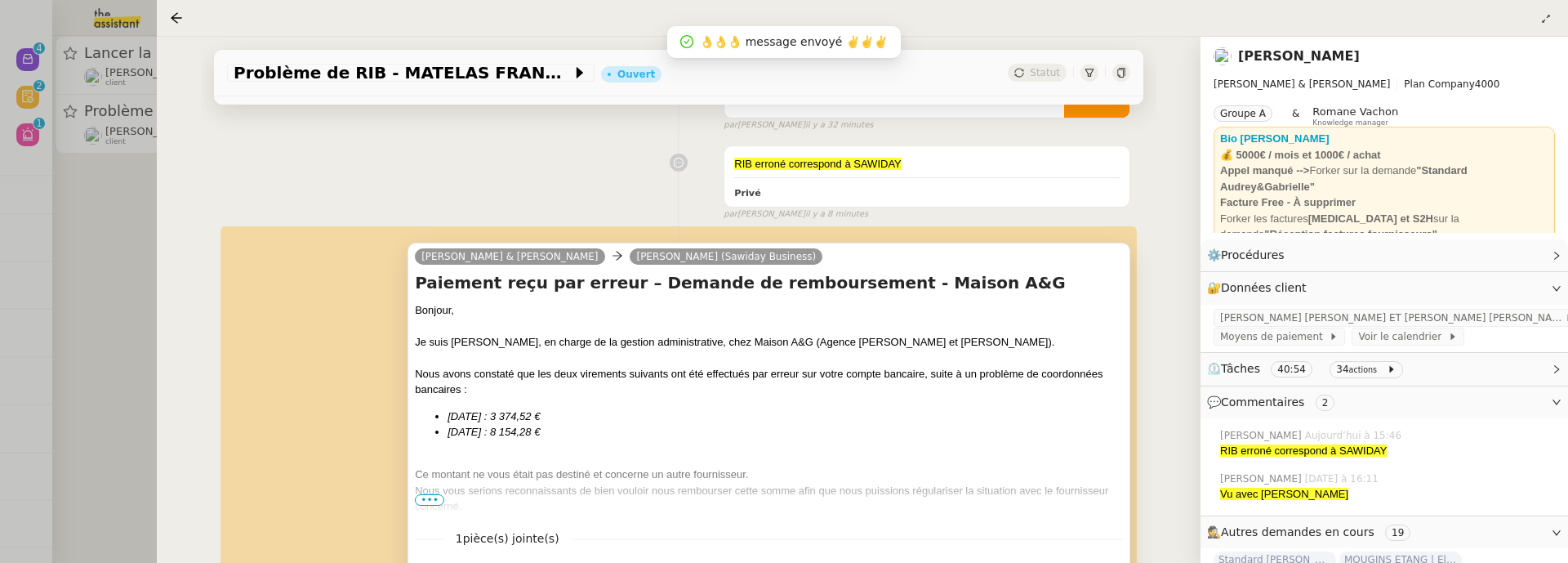
click at [416, 502] on span "•••" at bounding box center [429, 500] width 30 height 12
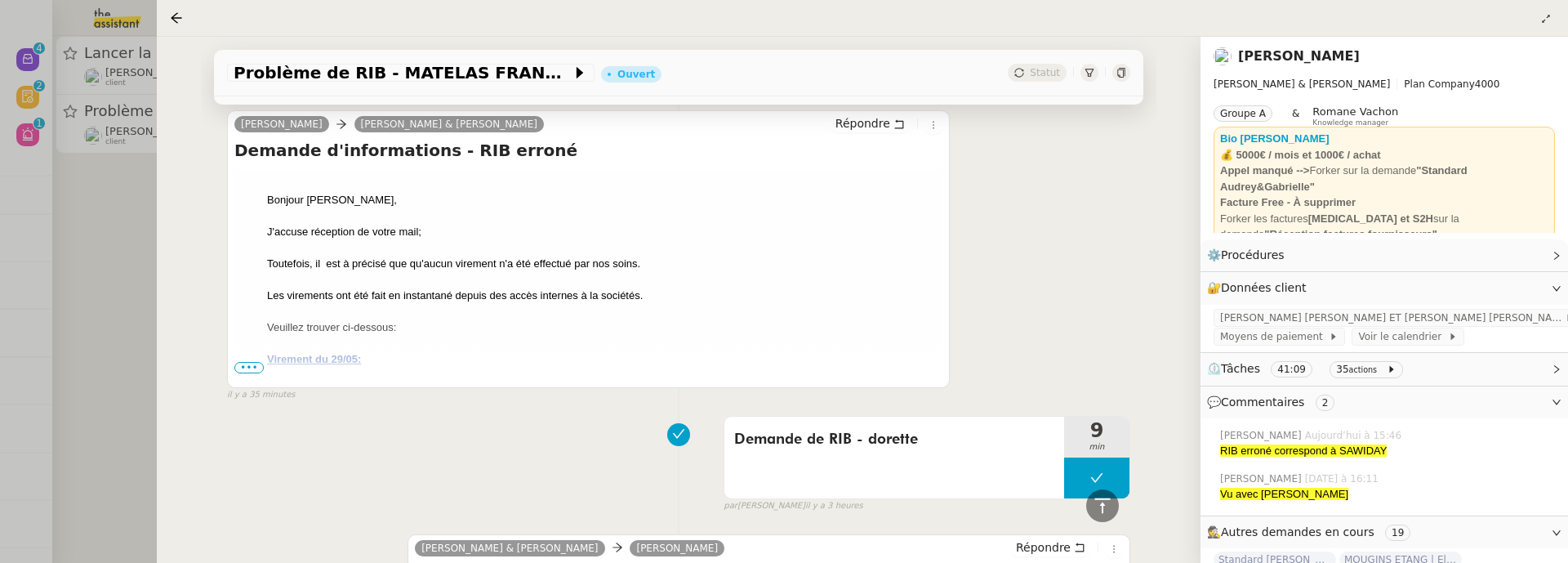
scroll to position [977, 0]
click at [242, 368] on span "•••" at bounding box center [249, 369] width 30 height 12
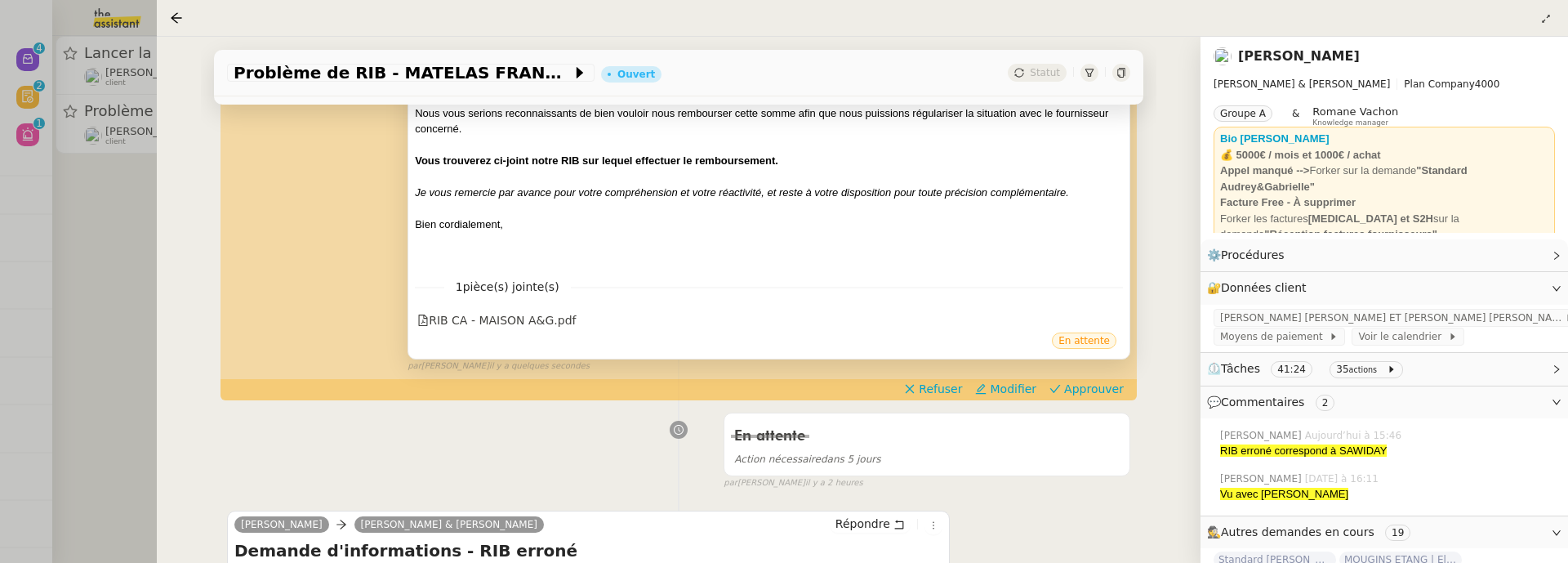
scroll to position [615, 0]
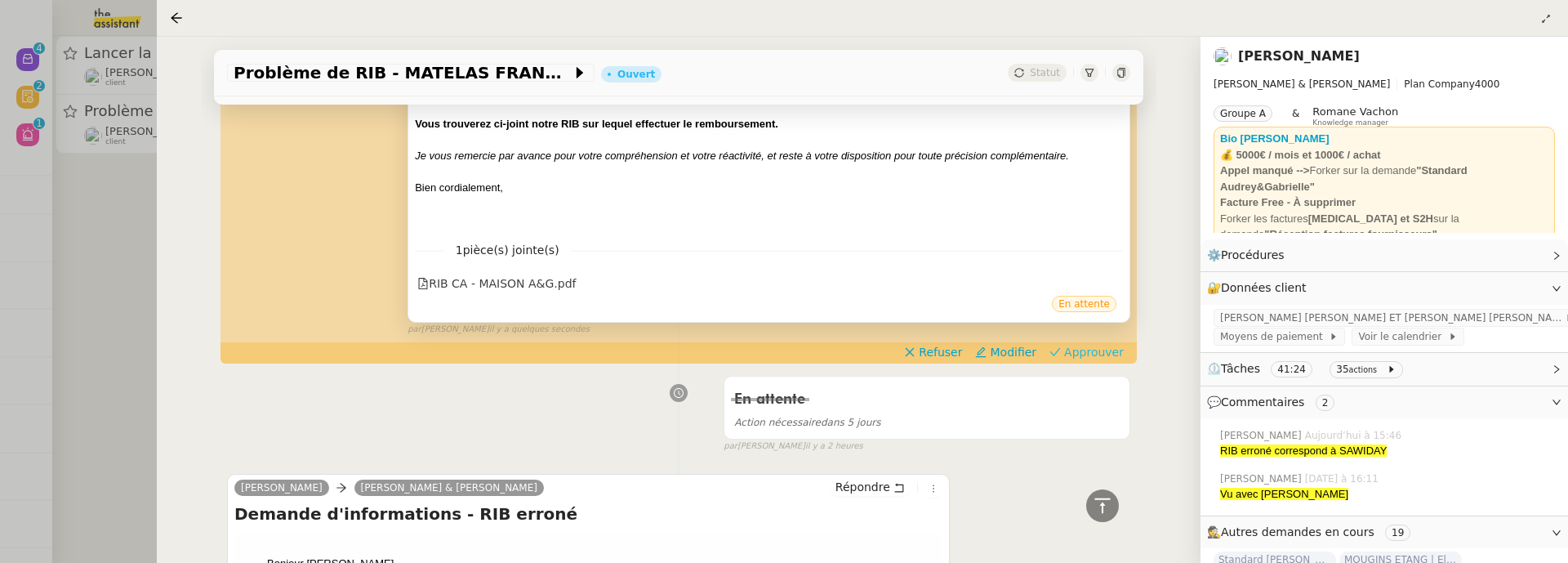
click at [1079, 356] on span "Approuver" at bounding box center [1094, 352] width 60 height 16
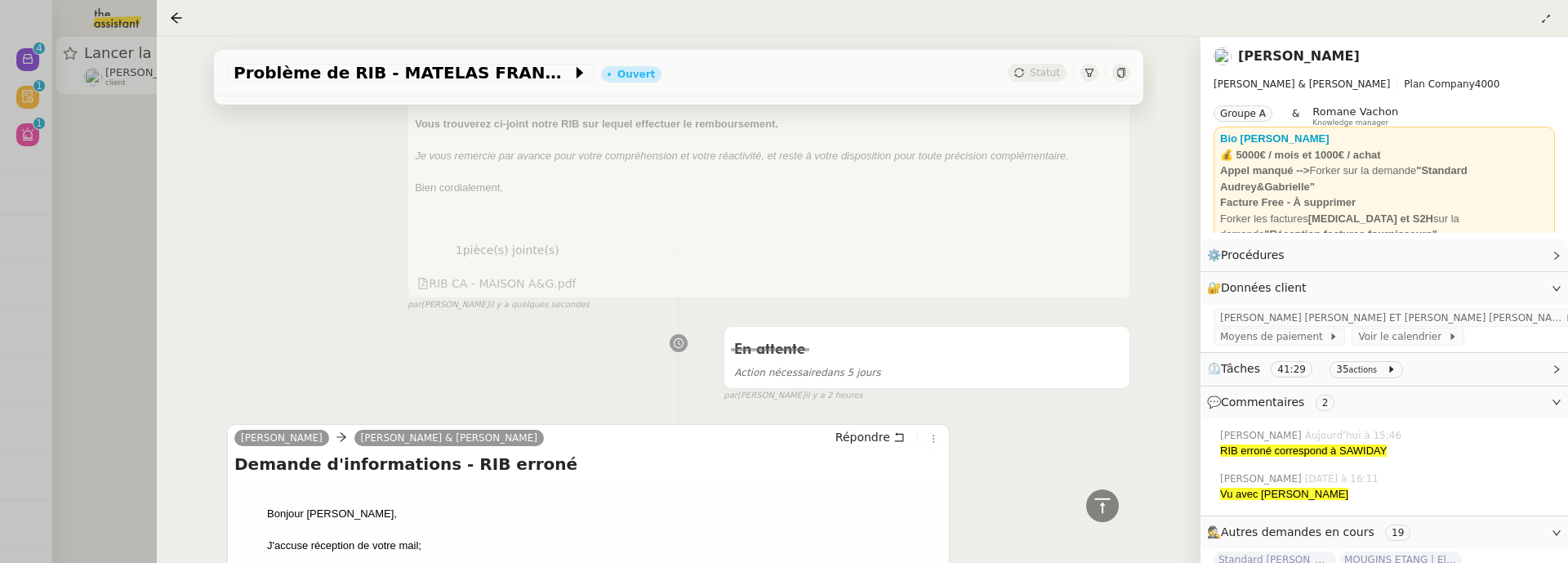
click at [68, 228] on div at bounding box center [784, 282] width 1568 height 563
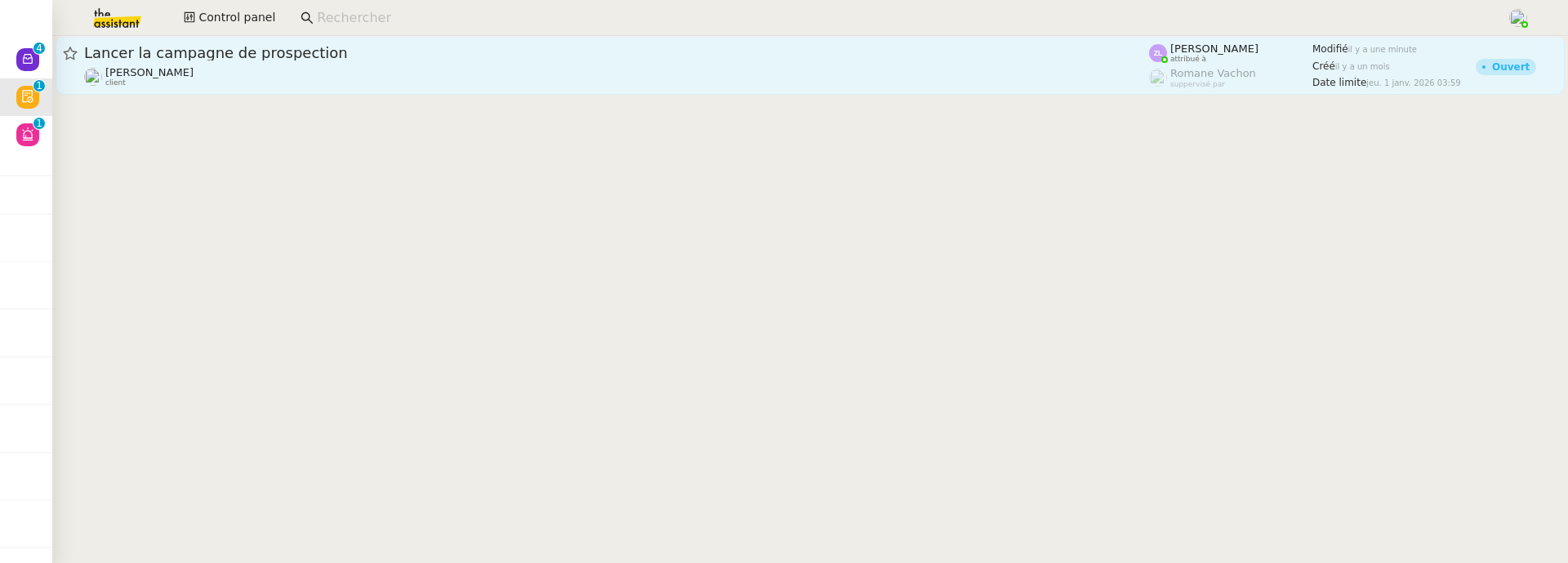
click at [253, 88] on link "Lancer la campagne de prospection Astrid Brucker client Zoé Lachambre attribué …" at bounding box center [810, 64] width 1509 height 59
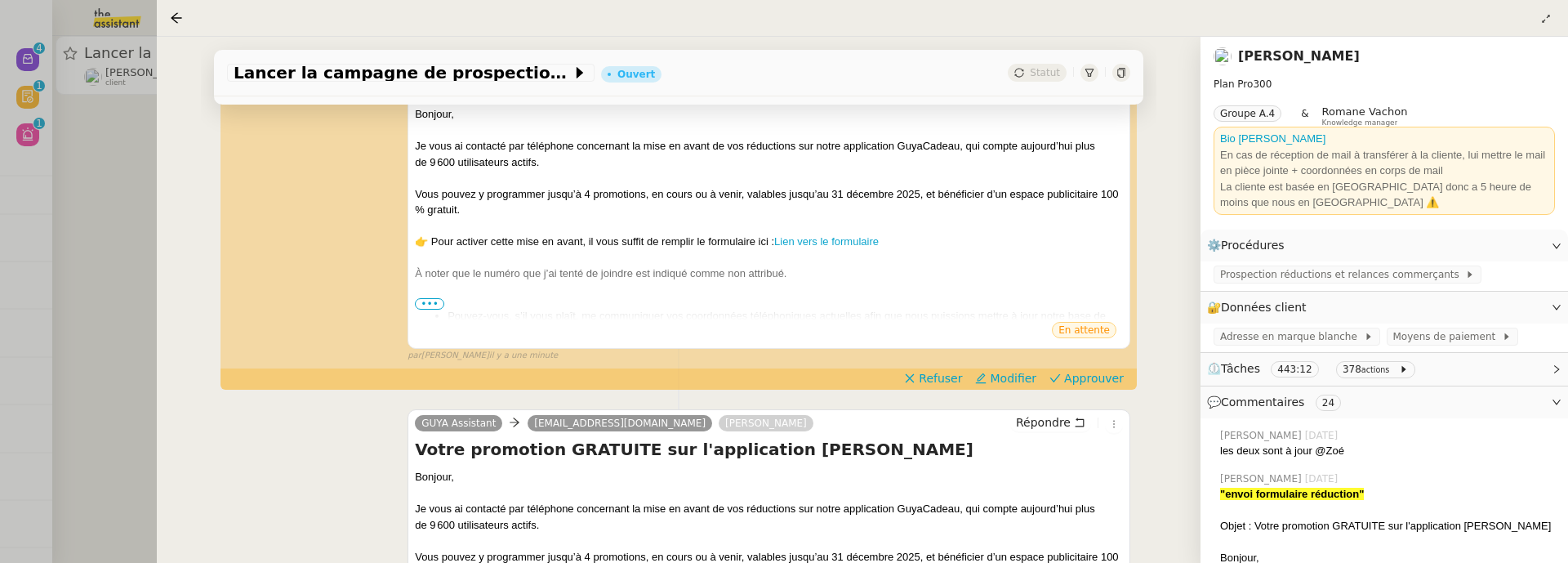
scroll to position [312, 0]
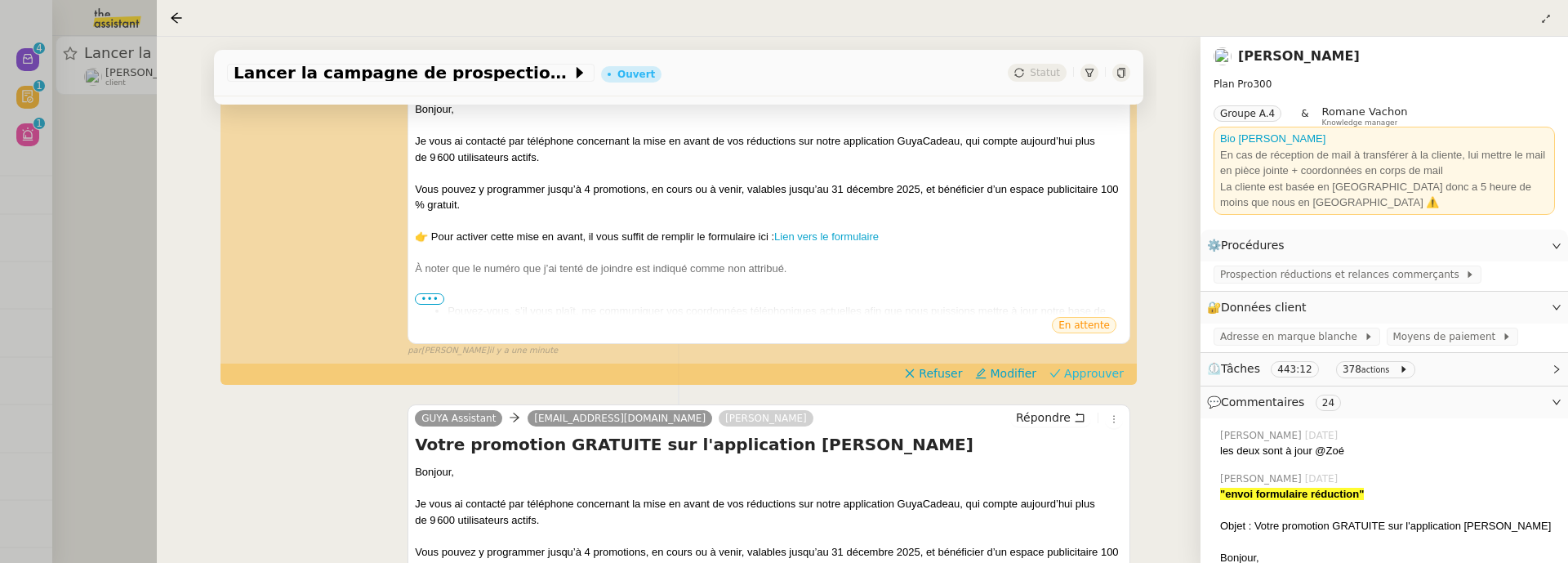
click at [1069, 373] on span "Approuver" at bounding box center [1094, 373] width 60 height 16
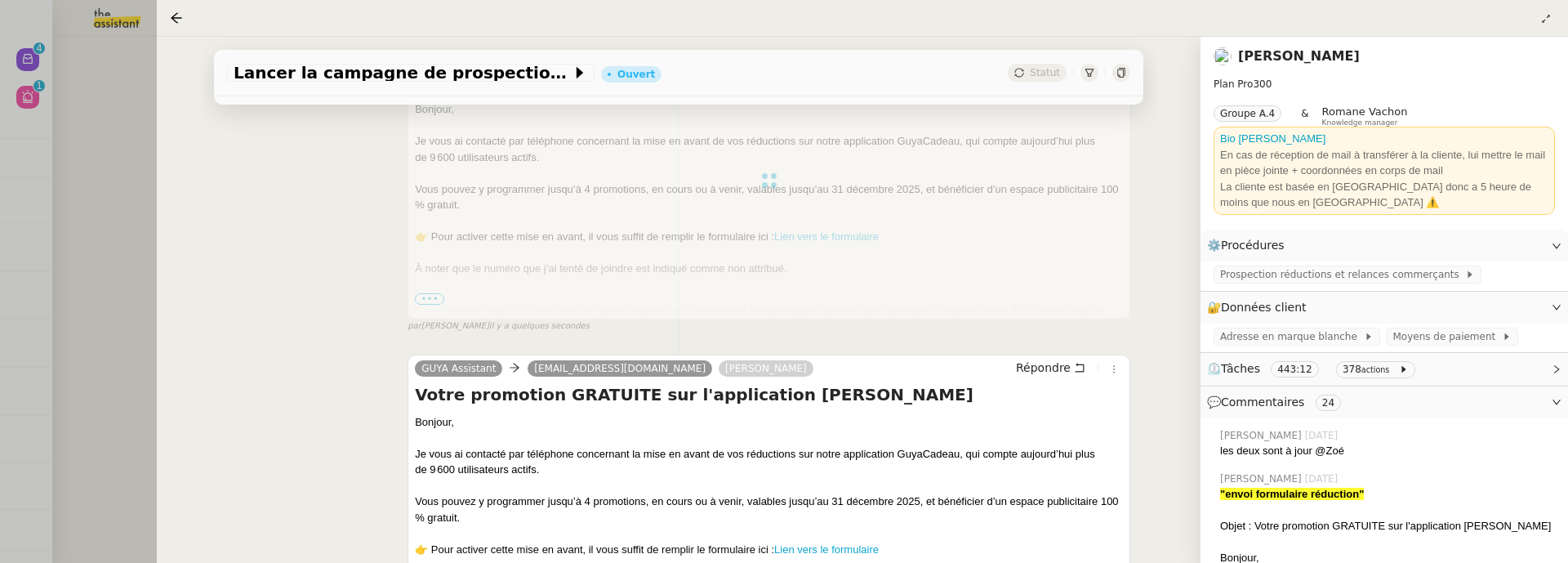
click at [97, 210] on div at bounding box center [784, 282] width 1568 height 563
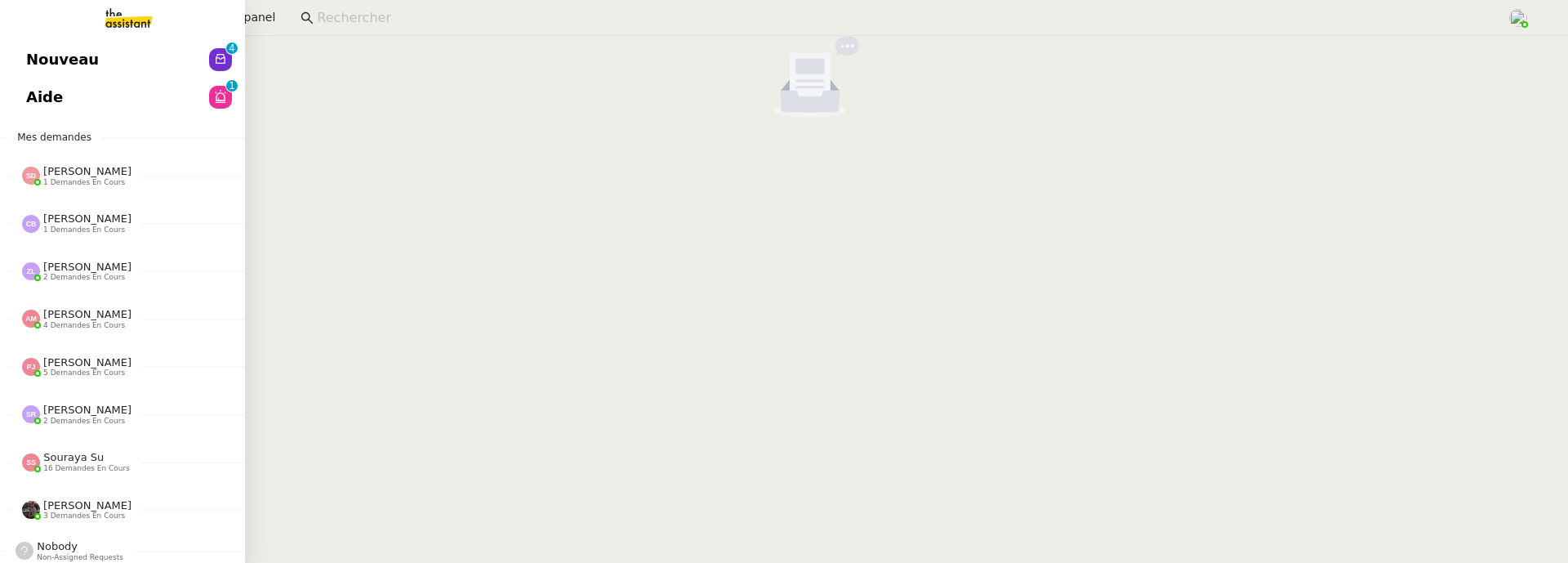
click at [13, 46] on link "Nouveau 0 1 2 3 4 5 6 7 8 9" at bounding box center [122, 60] width 245 height 37
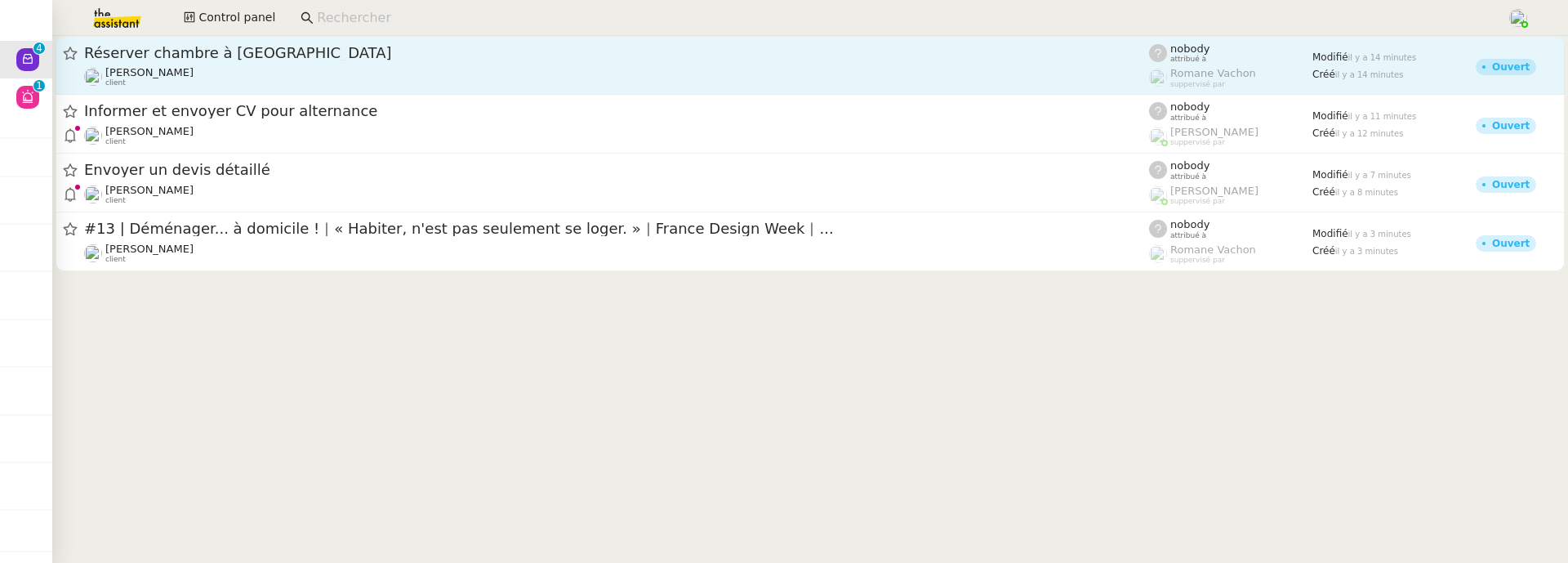
click at [370, 58] on span "Réserver chambre à Dubaï" at bounding box center [617, 53] width 1065 height 14
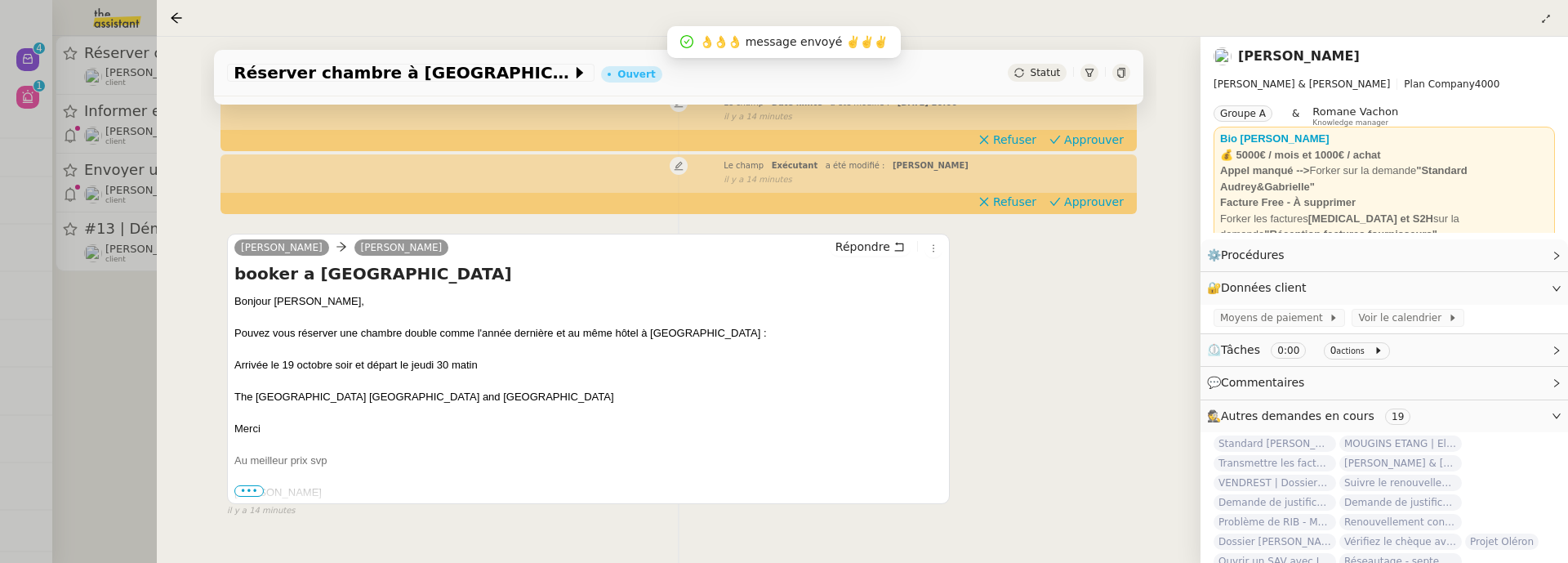
scroll to position [208, 0]
click at [248, 485] on span "•••" at bounding box center [249, 490] width 30 height 12
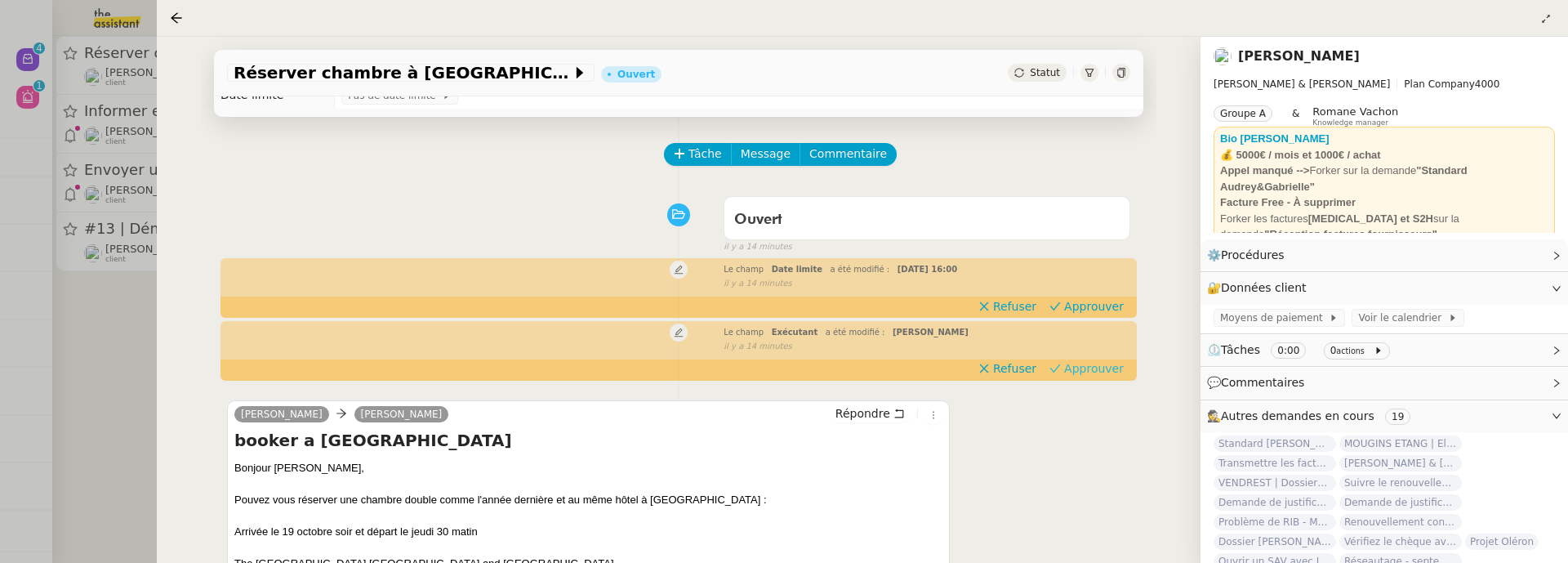
click at [1090, 373] on span "Approuver" at bounding box center [1094, 368] width 60 height 16
click at [1087, 307] on span "Approuver" at bounding box center [1094, 306] width 60 height 16
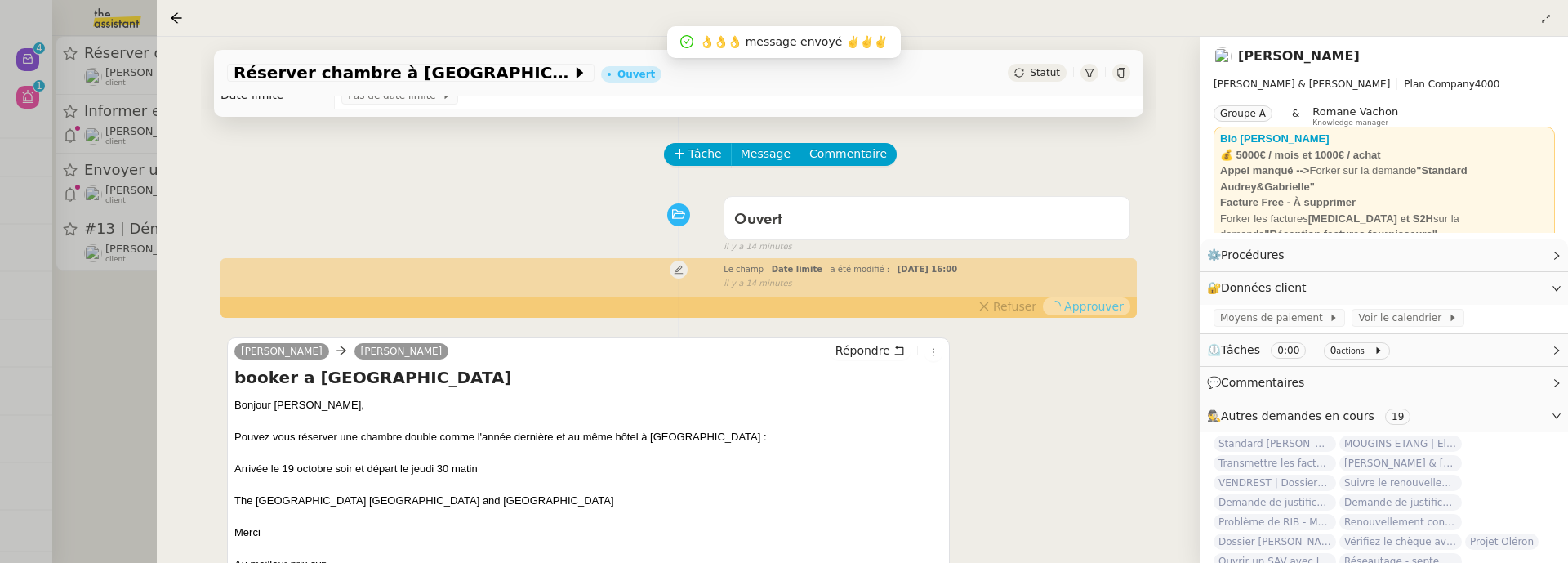
click at [130, 329] on div at bounding box center [784, 282] width 1568 height 563
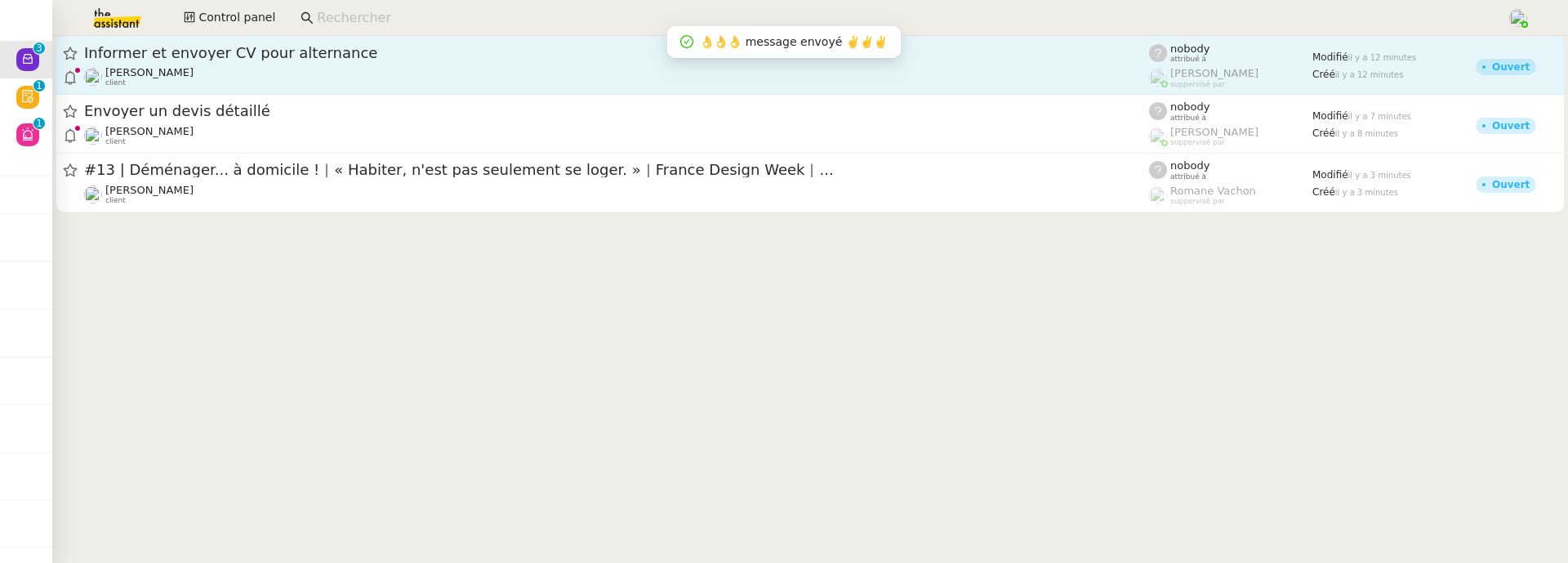
click at [304, 75] on div "[PERSON_NAME] client" at bounding box center [617, 77] width 1065 height 21
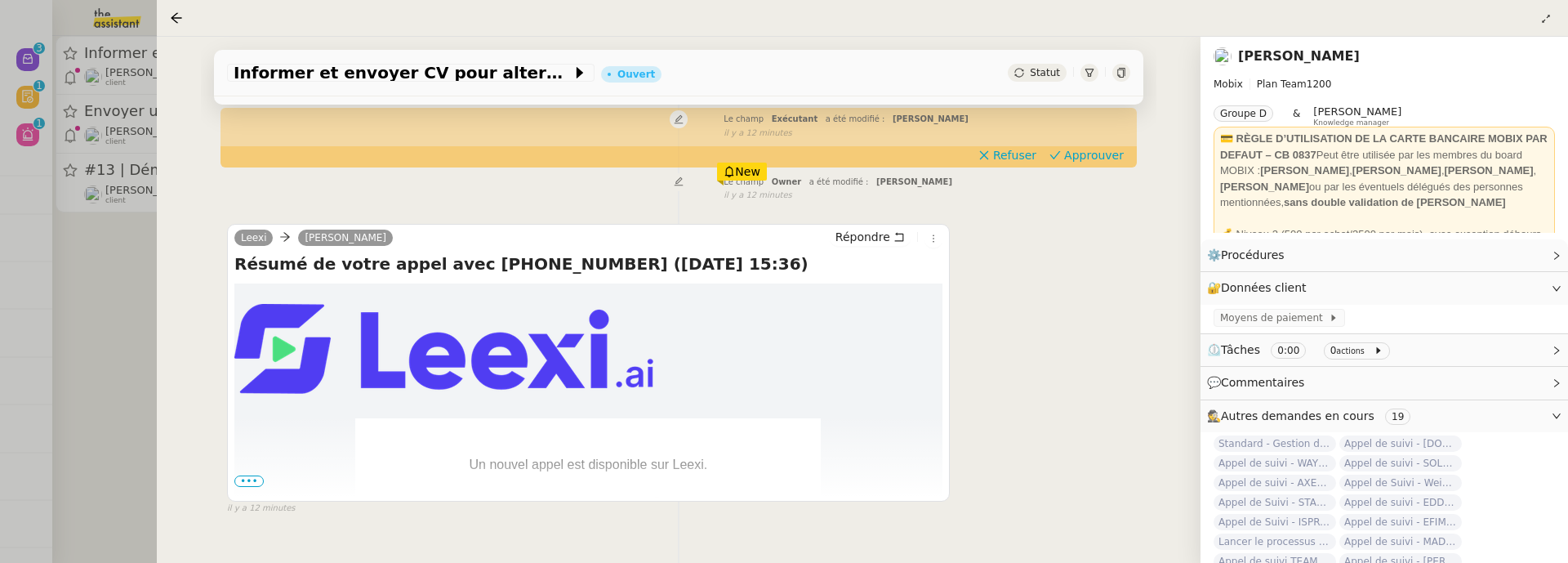
scroll to position [257, 0]
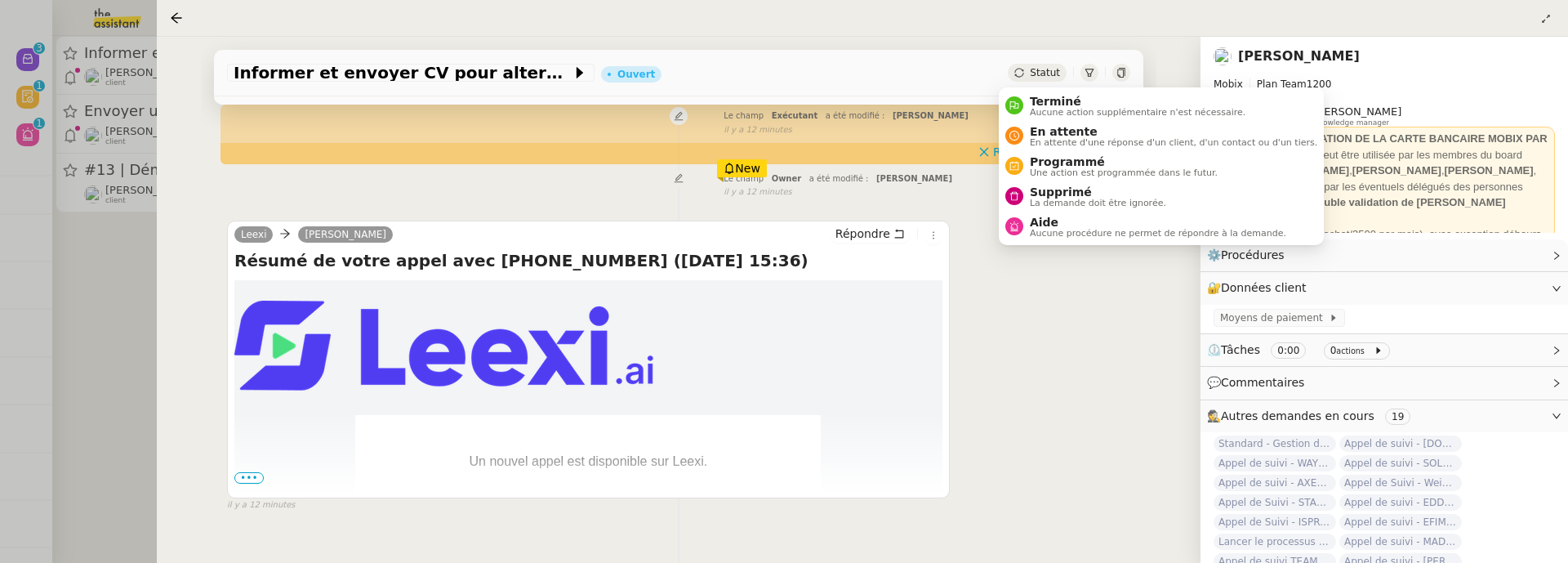
click at [1030, 76] on span "Statut" at bounding box center [1044, 73] width 30 height 12
click at [1054, 202] on span "La demande doit être ignorée." at bounding box center [1098, 203] width 136 height 9
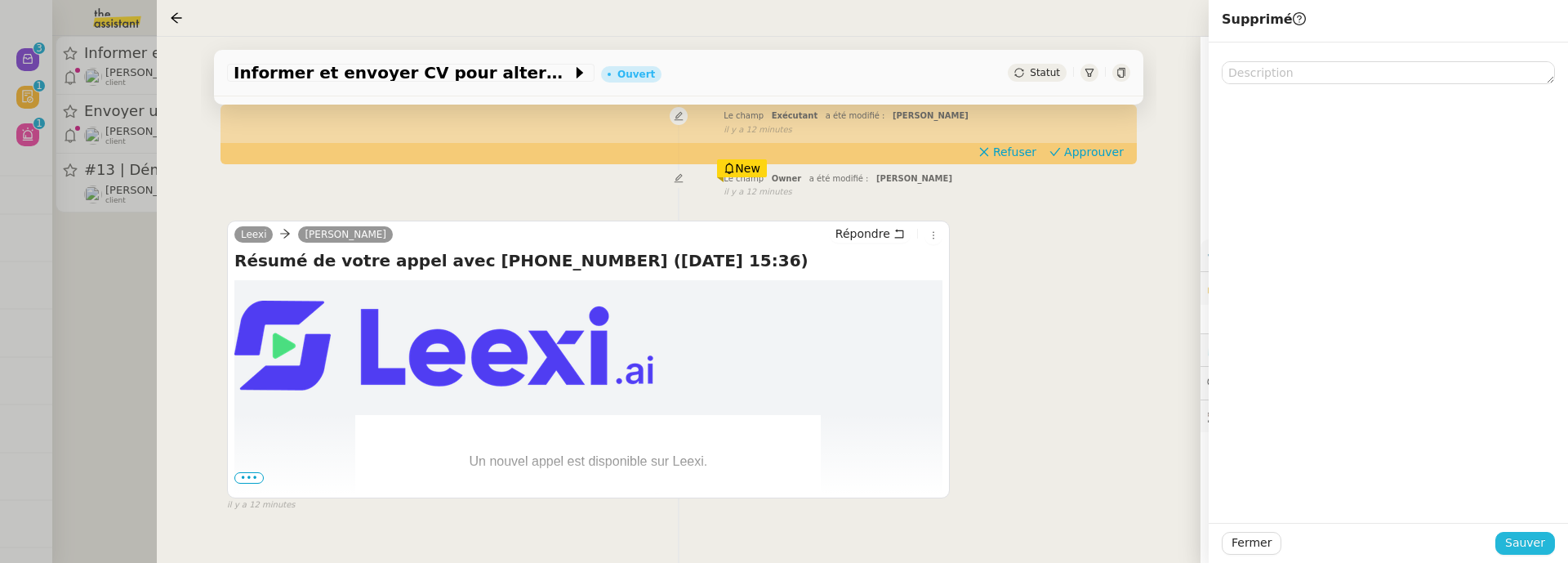
click at [1502, 541] on button "Sauver" at bounding box center [1525, 543] width 60 height 23
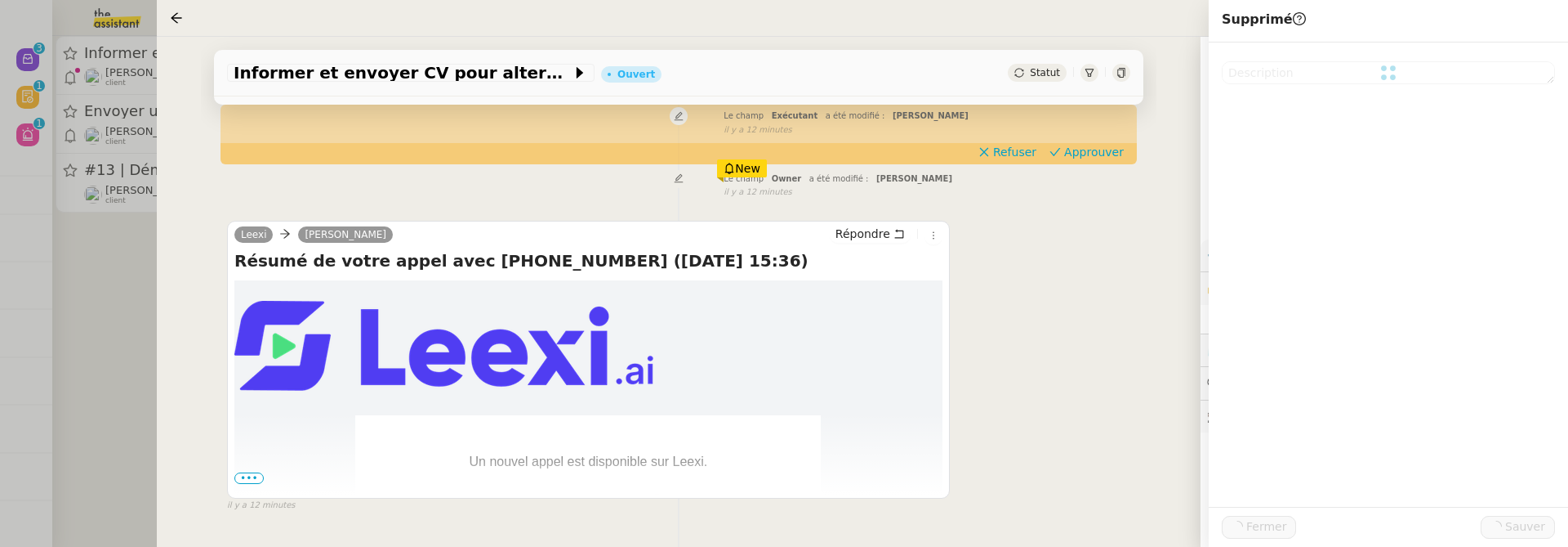
click at [144, 308] on div at bounding box center [784, 273] width 1568 height 547
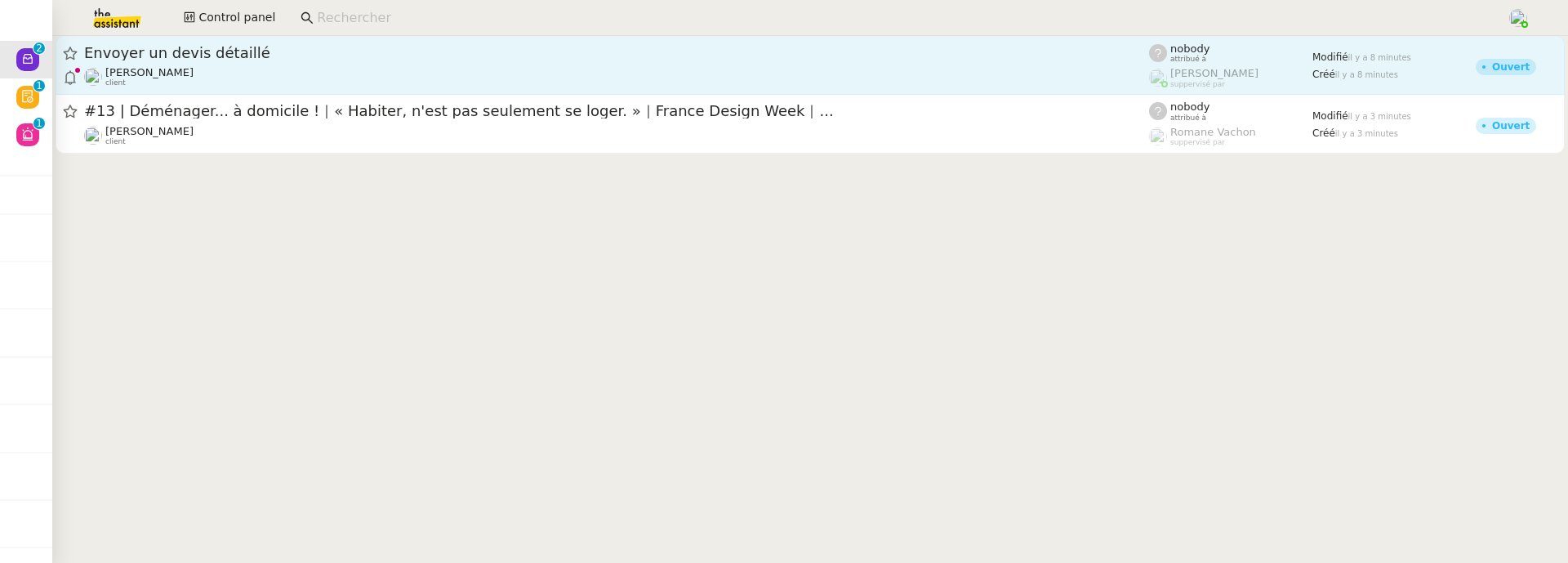
click at [258, 61] on div "Envoyer un devis détaillé" at bounding box center [617, 53] width 1065 height 19
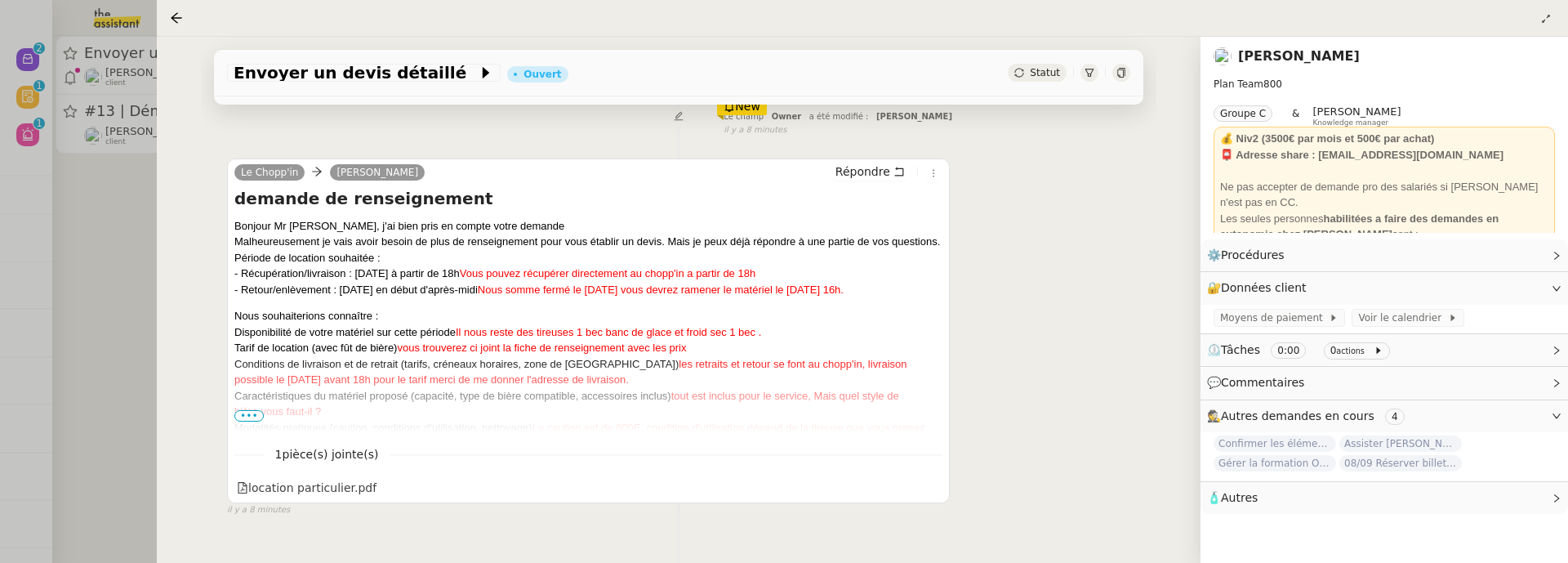
scroll to position [320, 0]
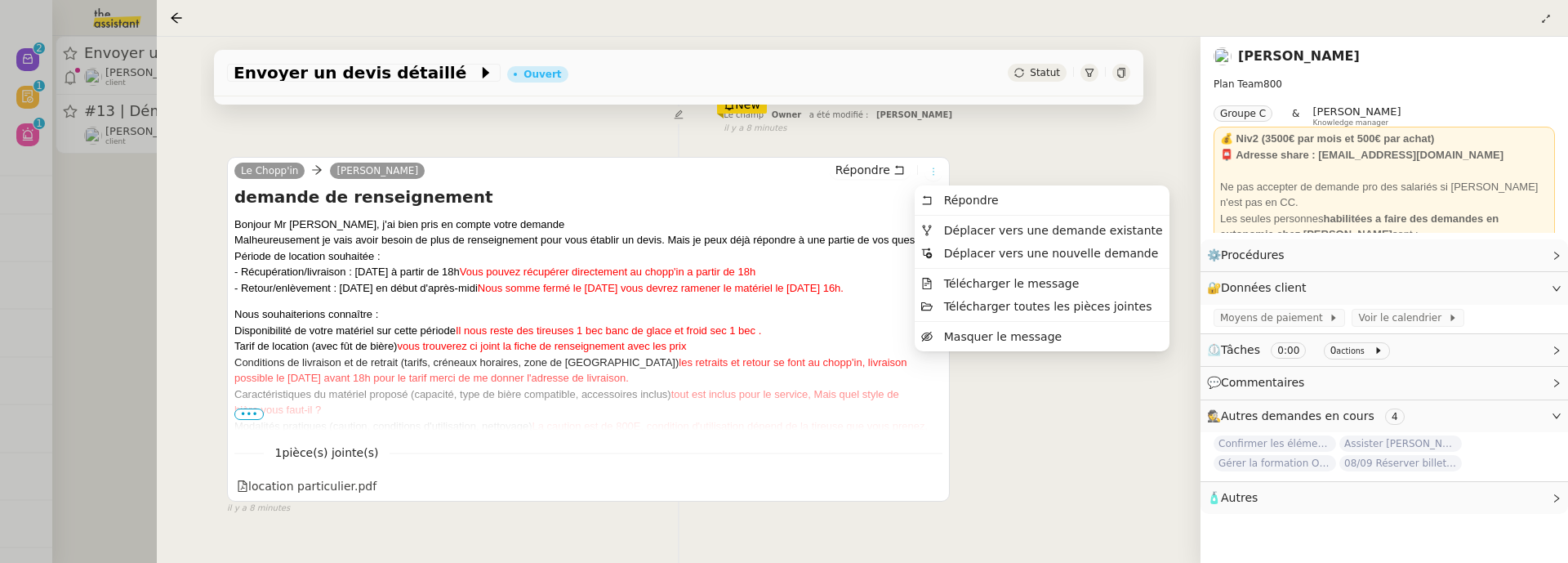
click at [928, 174] on icon at bounding box center [933, 171] width 10 height 10
click at [972, 234] on span "Déplacer vers une demande existante" at bounding box center [1054, 231] width 219 height 13
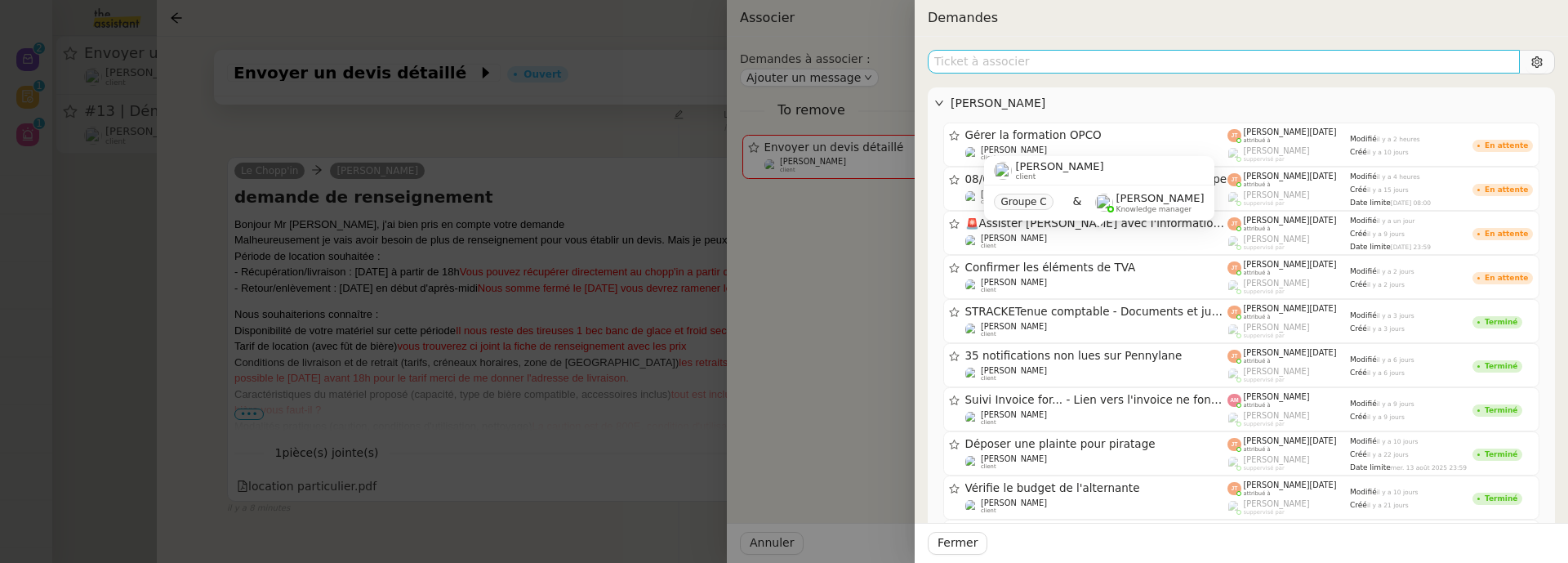
click at [1033, 55] on input "text" at bounding box center [1224, 61] width 592 height 24
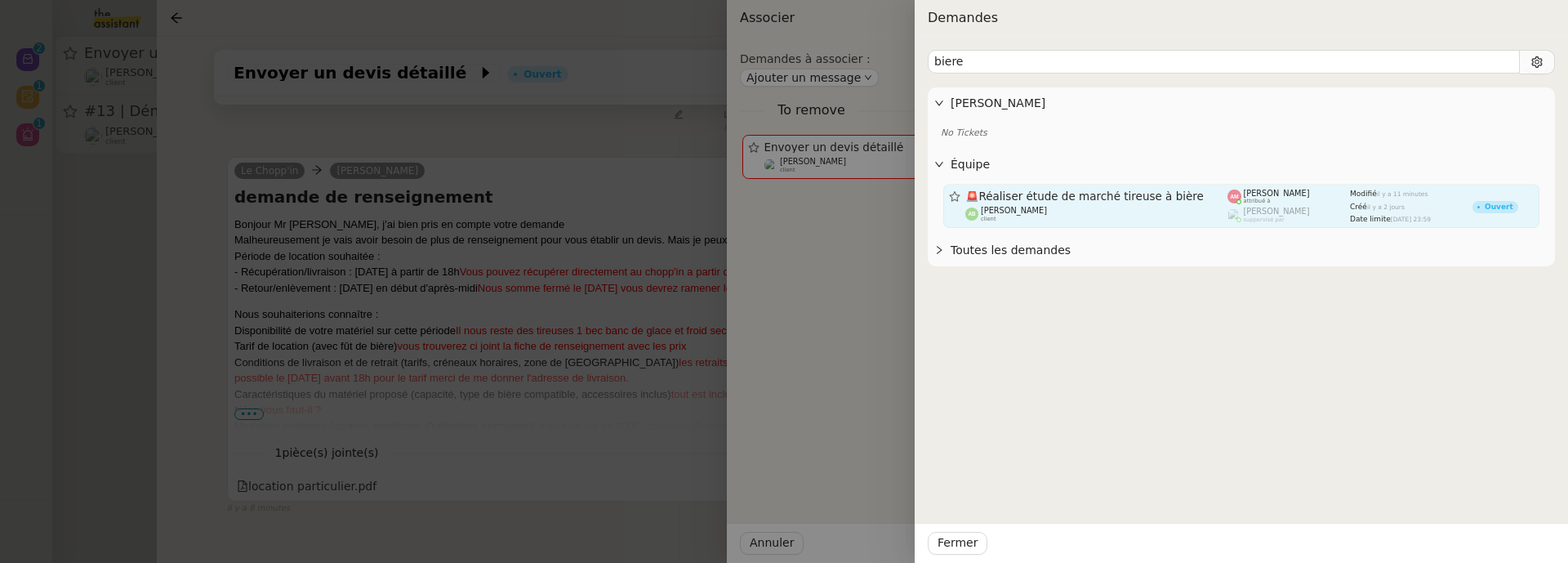
type input "biere"
click at [1092, 221] on div "[PERSON_NAME] client" at bounding box center [1097, 213] width 263 height 16
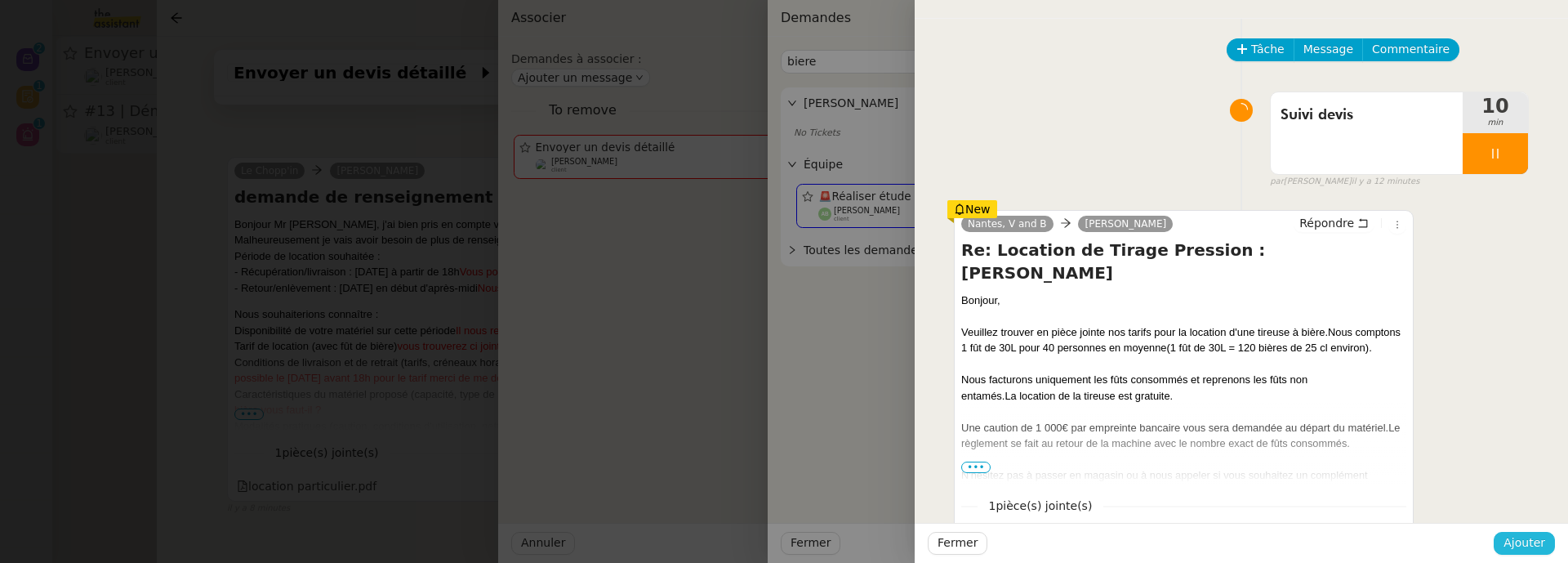
click at [1533, 541] on span "Ajouter" at bounding box center [1524, 543] width 41 height 19
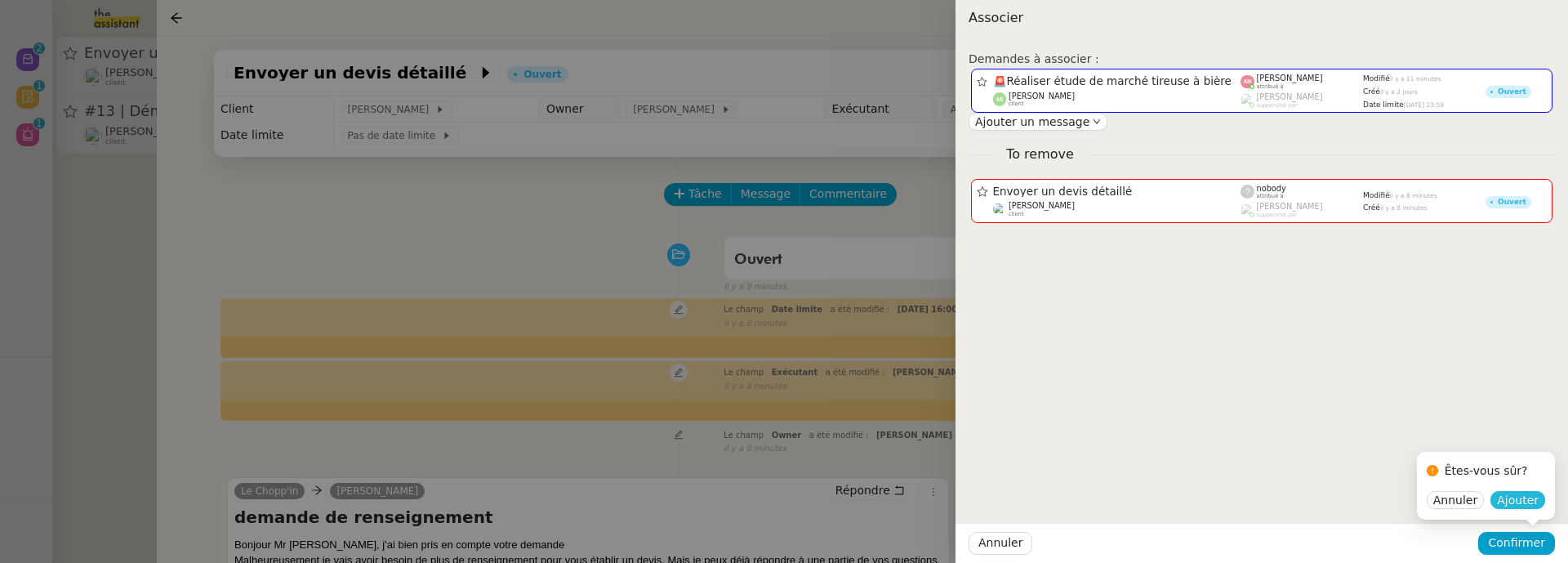
scroll to position [320, 0]
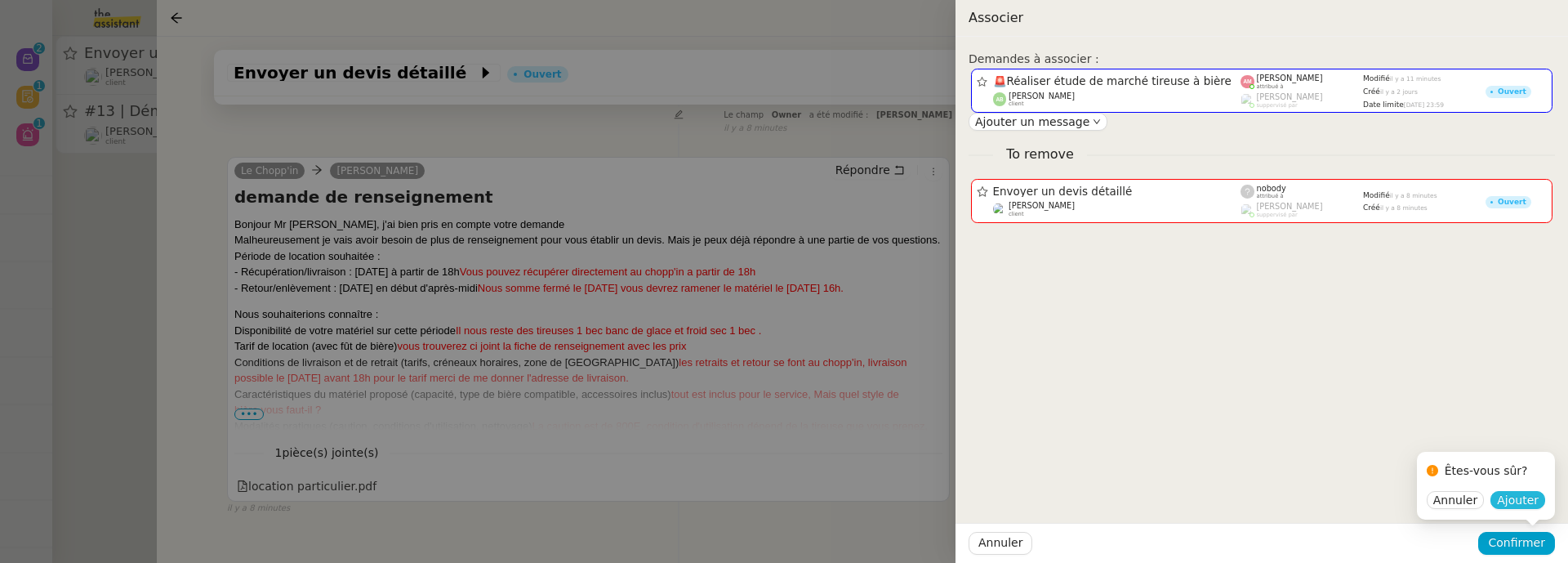
click at [1532, 505] on span "Ajouter" at bounding box center [1517, 500] width 41 height 16
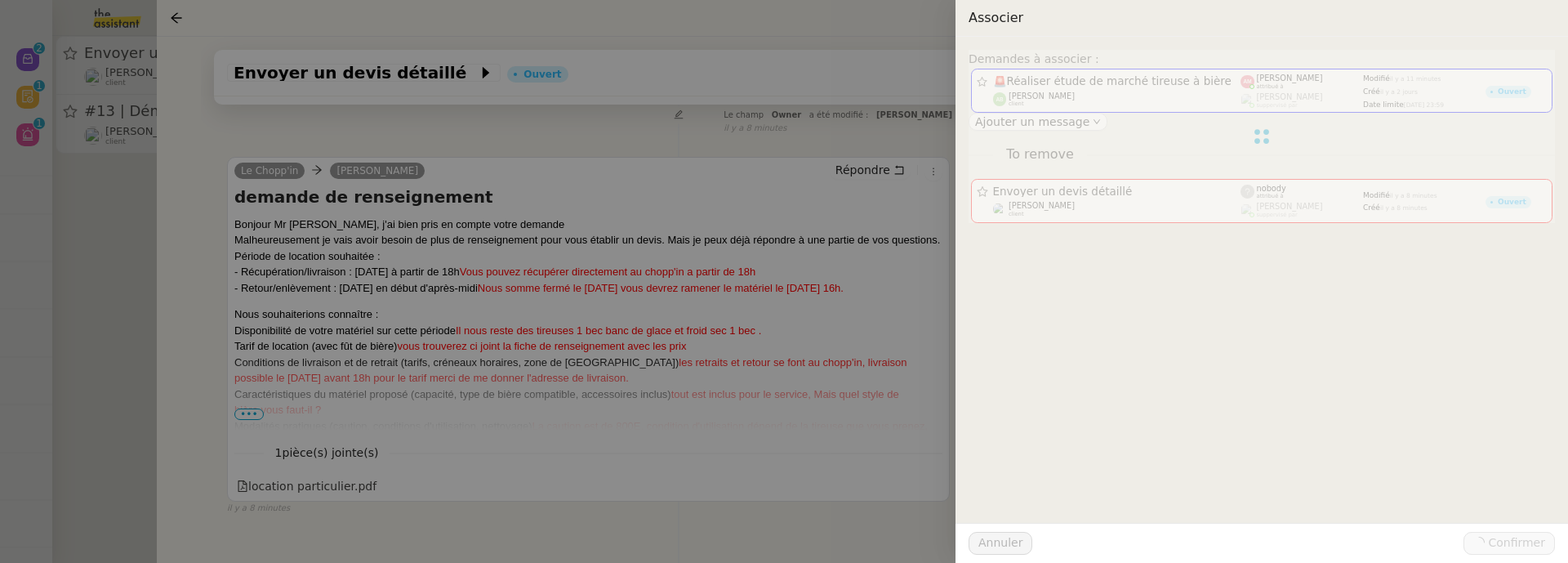
click at [114, 212] on div at bounding box center [784, 282] width 1568 height 563
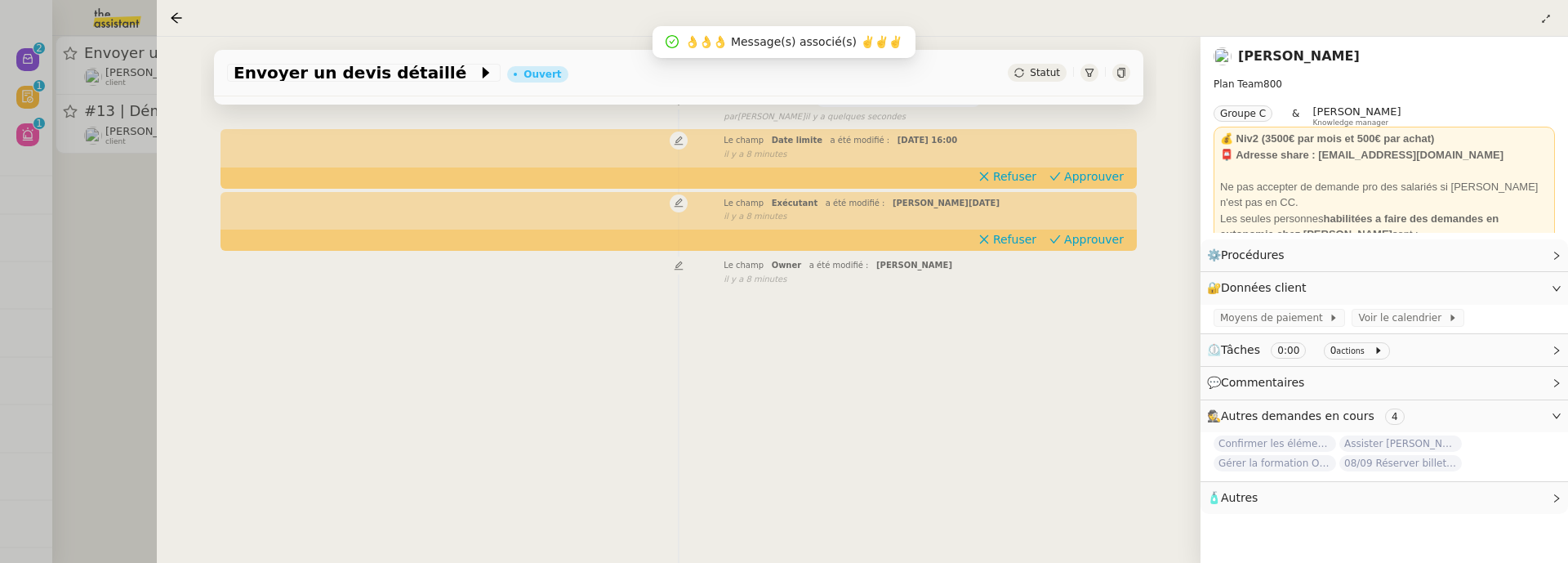
scroll to position [221, 0]
click at [178, 17] on icon at bounding box center [177, 18] width 13 height 13
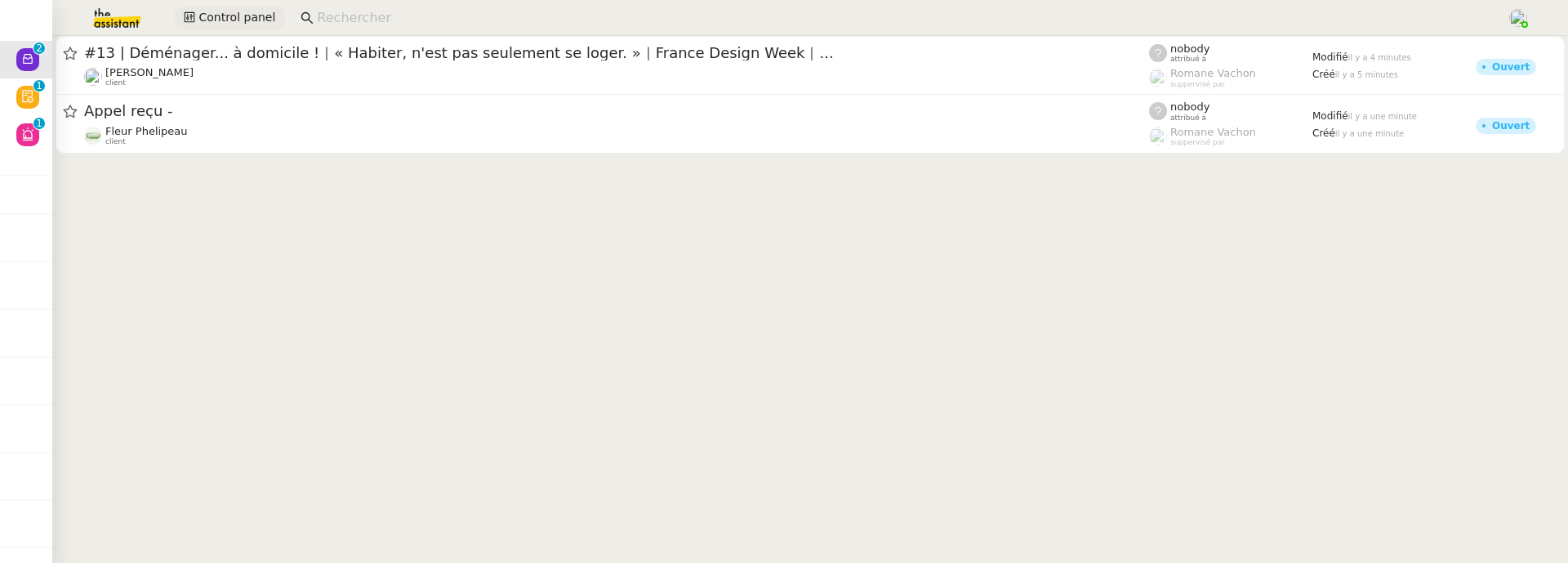
click at [203, 20] on span "Control panel" at bounding box center [237, 18] width 77 height 19
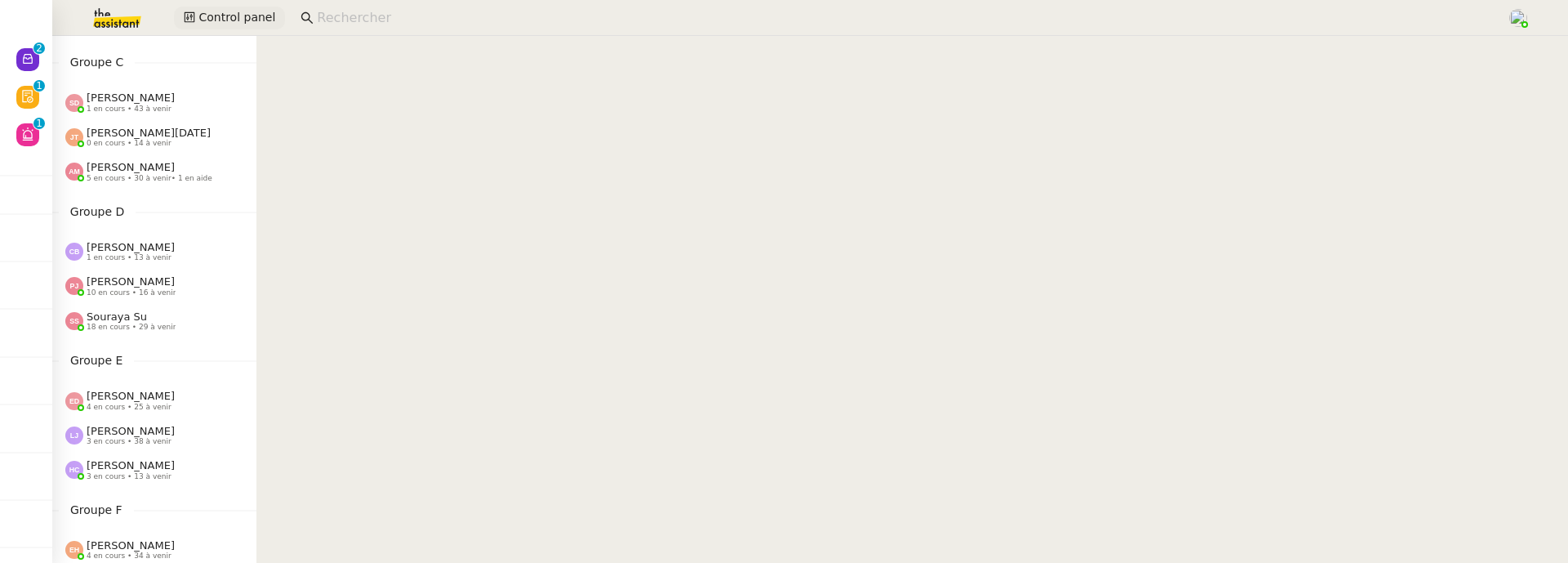
scroll to position [325, 0]
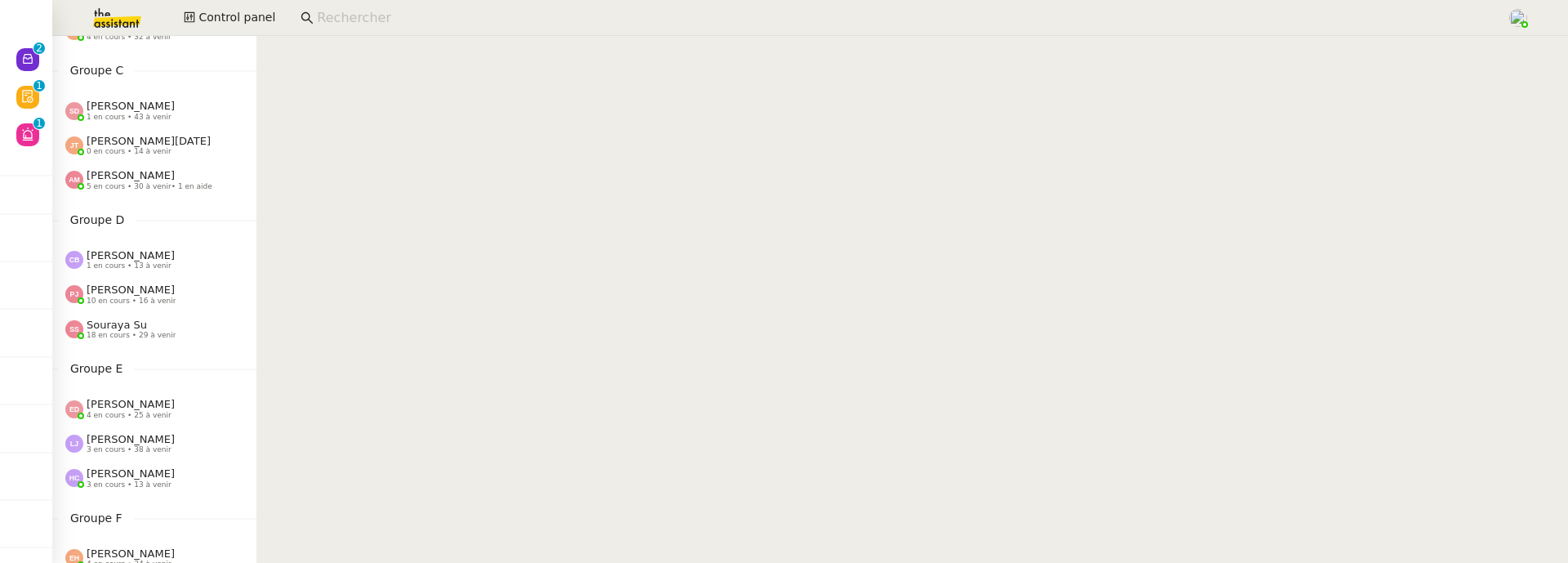
click at [139, 138] on span "[PERSON_NAME][DATE]" at bounding box center [148, 140] width 124 height 12
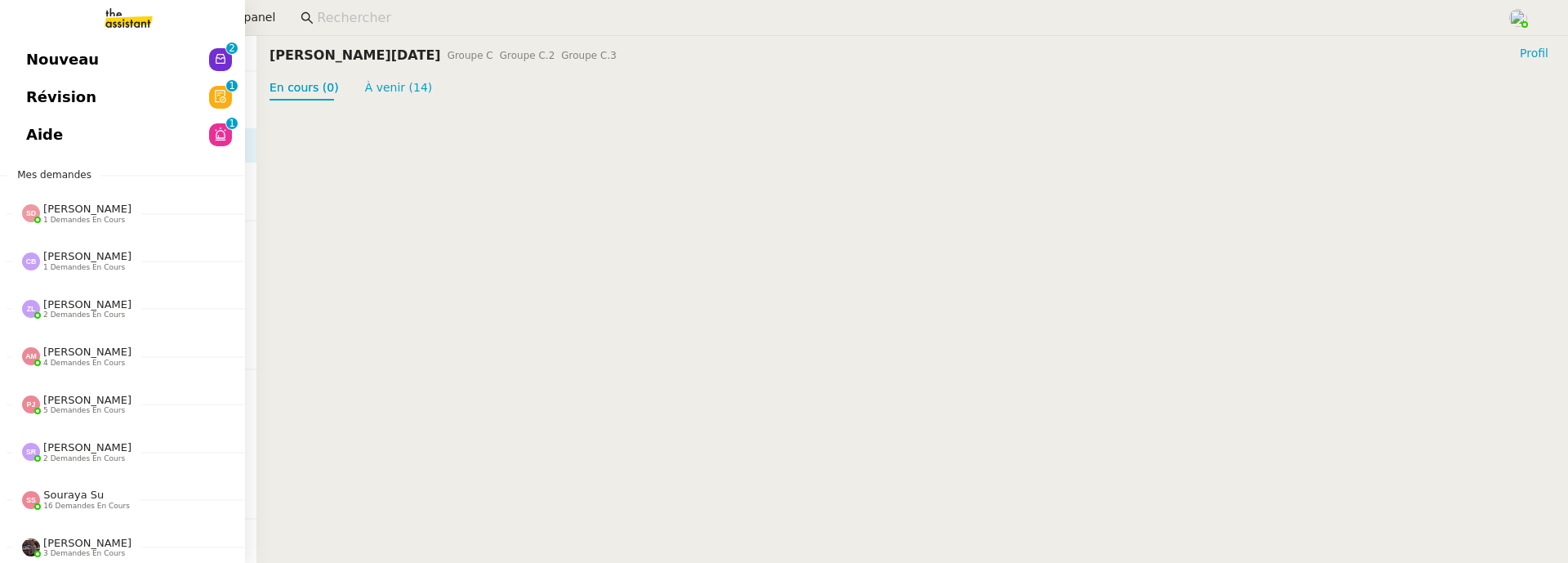
click at [32, 103] on span "Révision" at bounding box center [61, 97] width 70 height 25
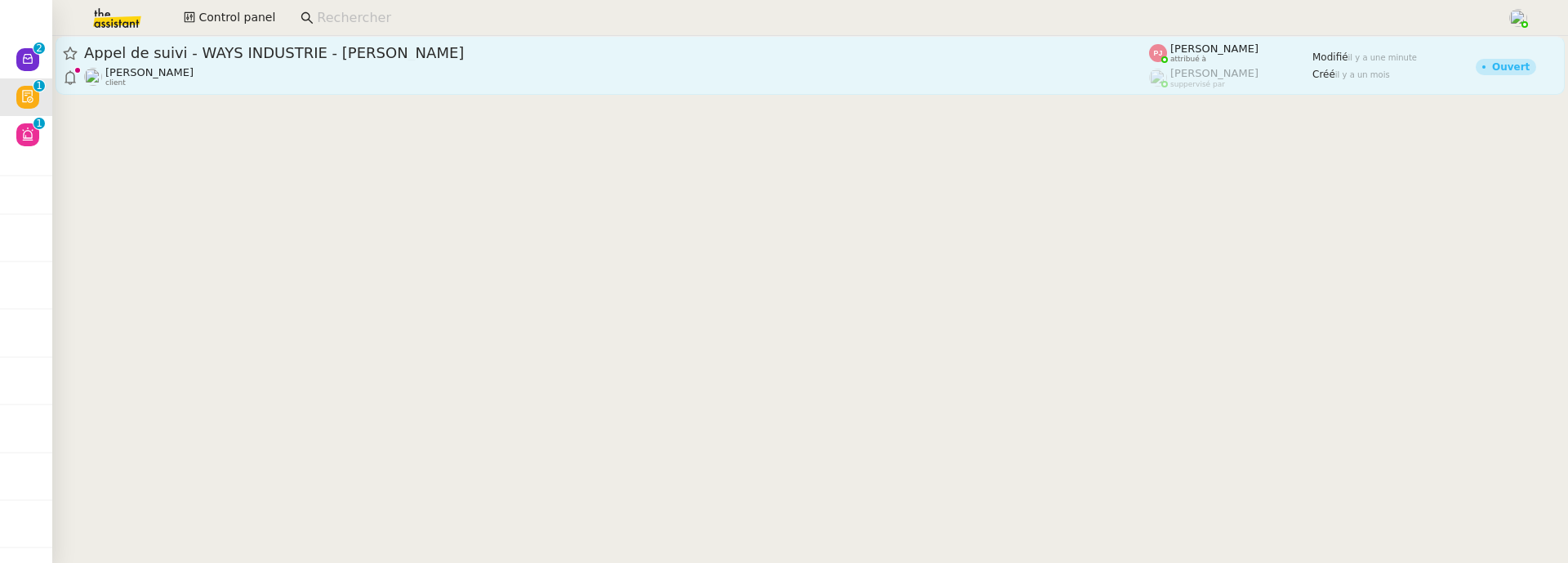
click at [347, 58] on span "Appel de suivi - WAYS INDUSTRIE - [PERSON_NAME]" at bounding box center [617, 53] width 1065 height 14
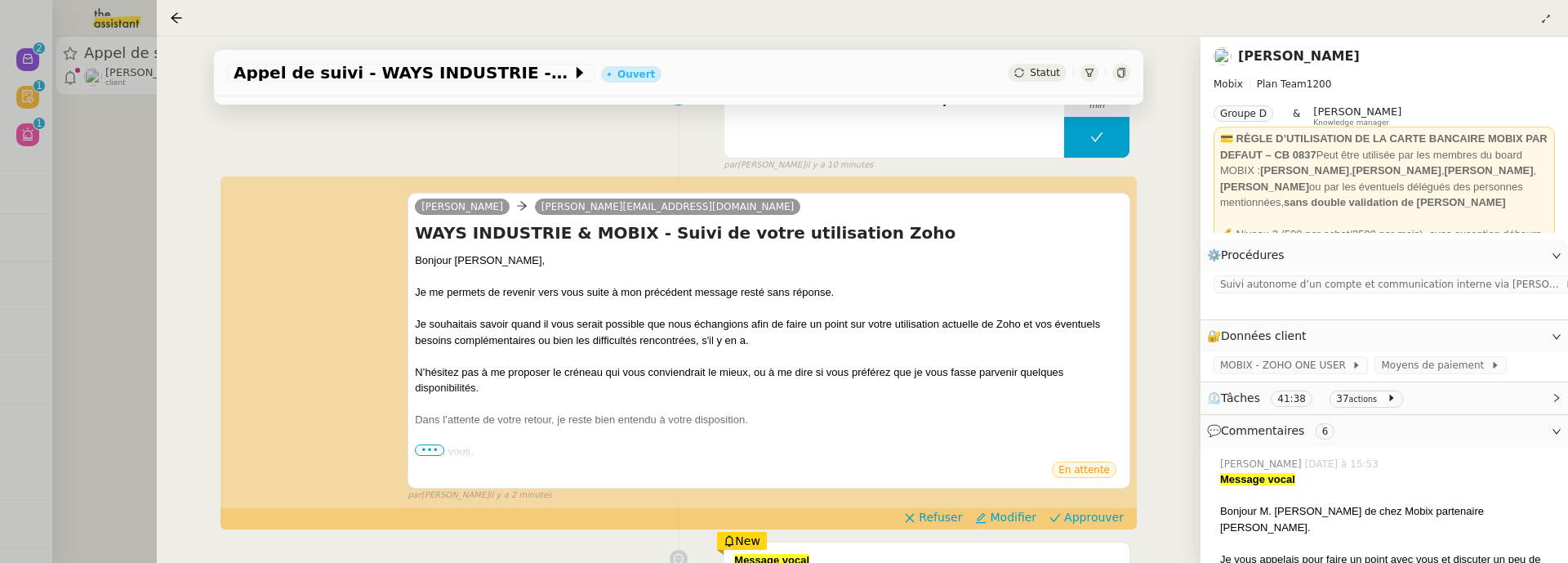
scroll to position [163, 0]
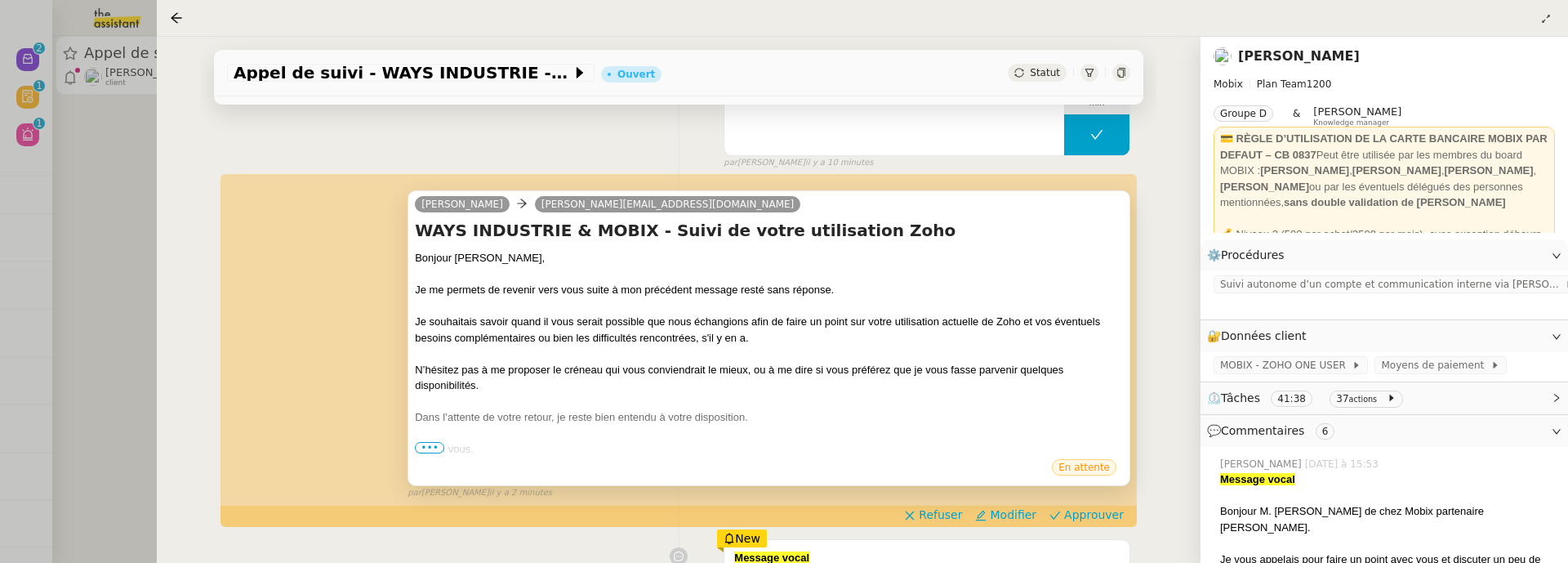
click at [429, 448] on span "•••" at bounding box center [429, 448] width 30 height 12
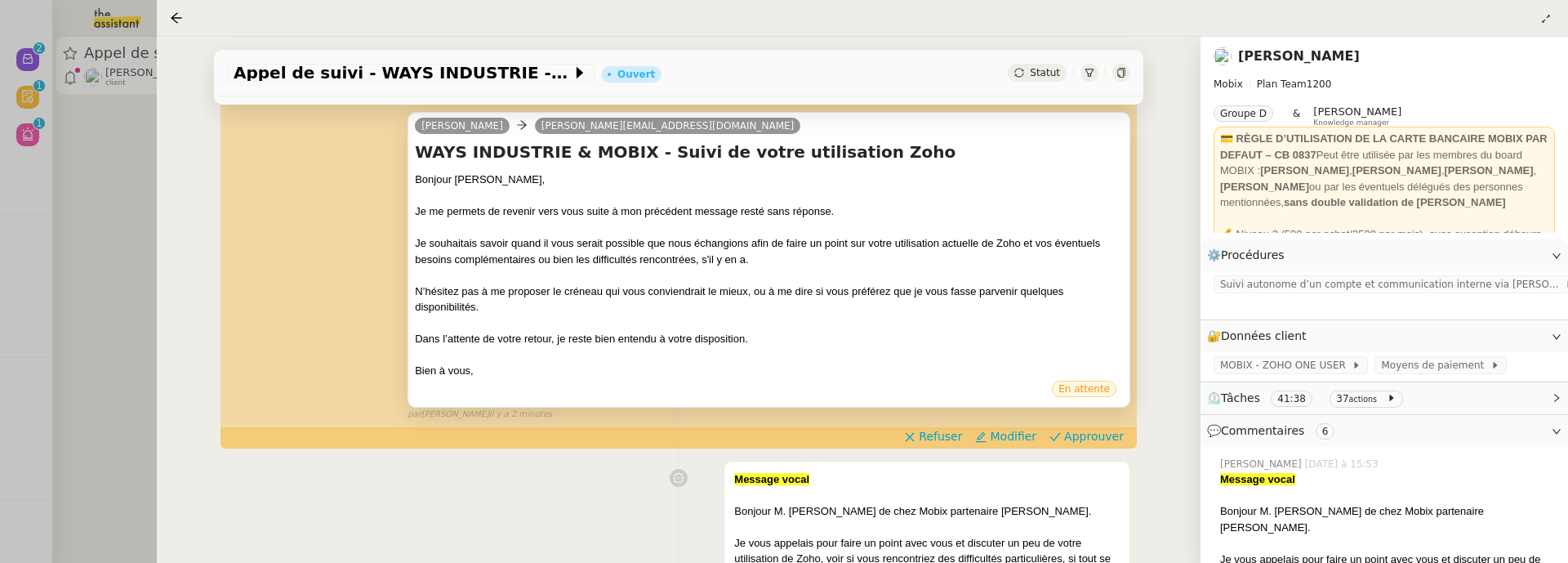
scroll to position [249, 0]
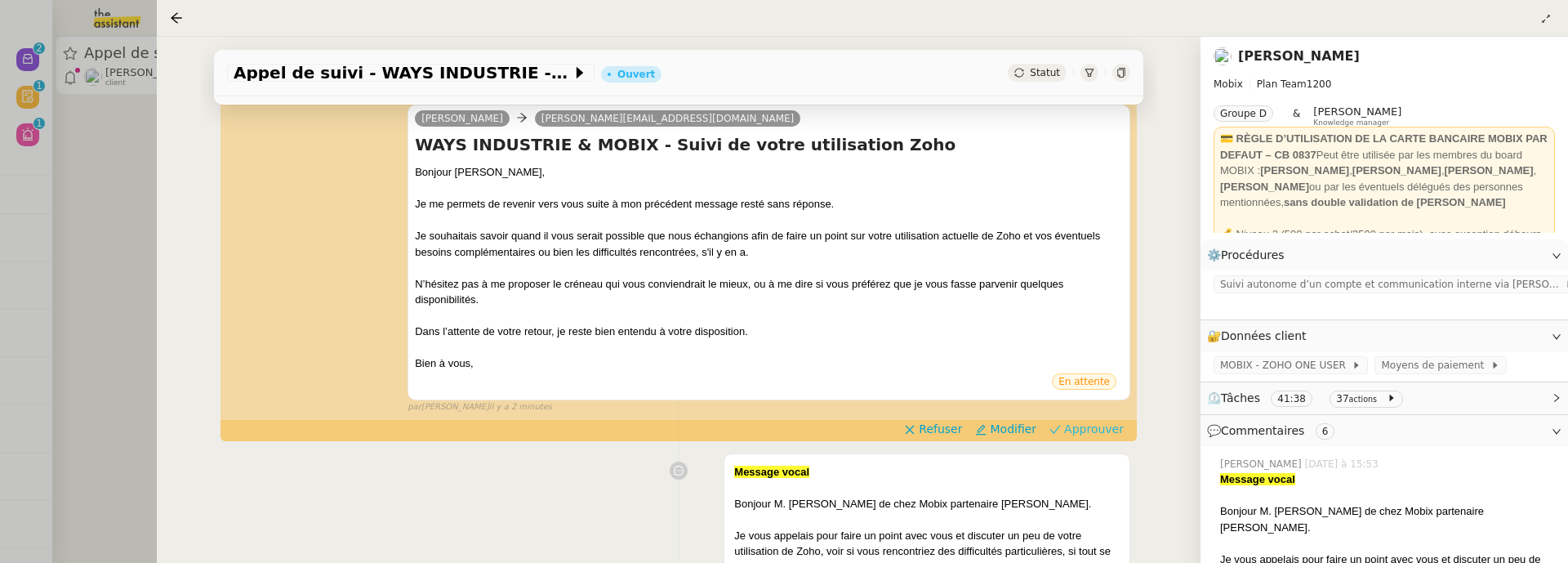
click at [1098, 432] on span "Approuver" at bounding box center [1094, 428] width 60 height 16
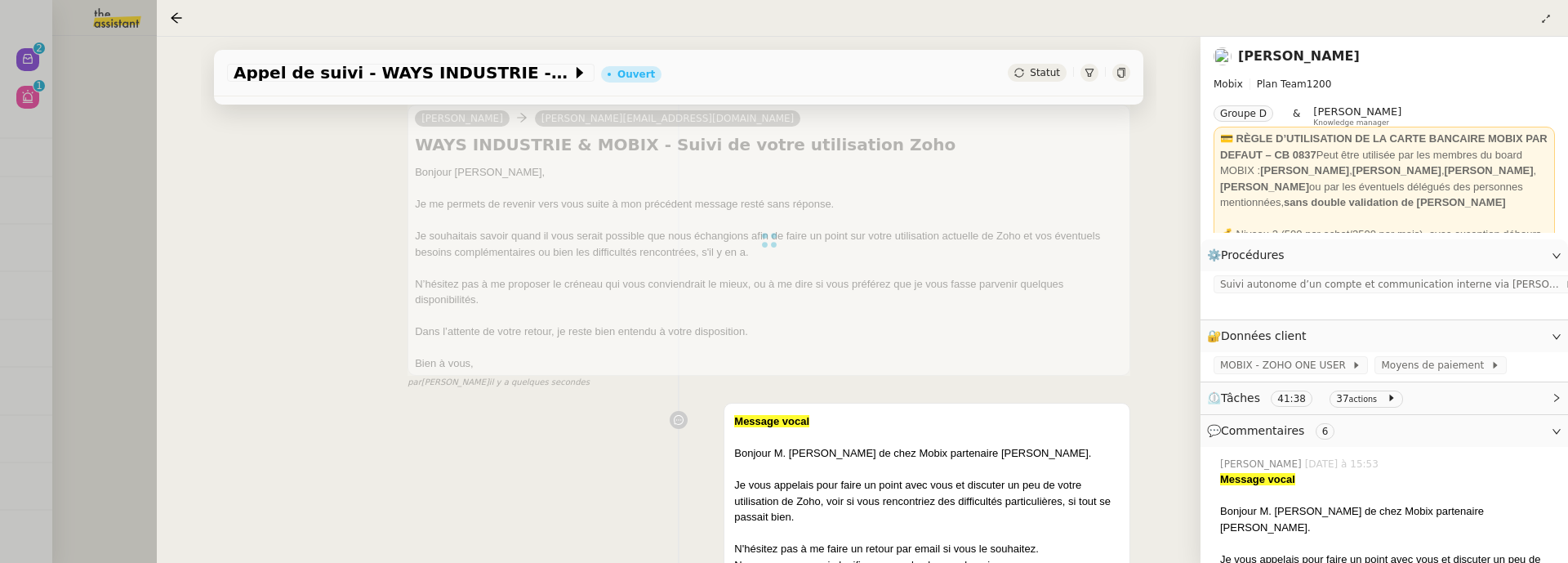
click at [82, 132] on div at bounding box center [784, 282] width 1568 height 563
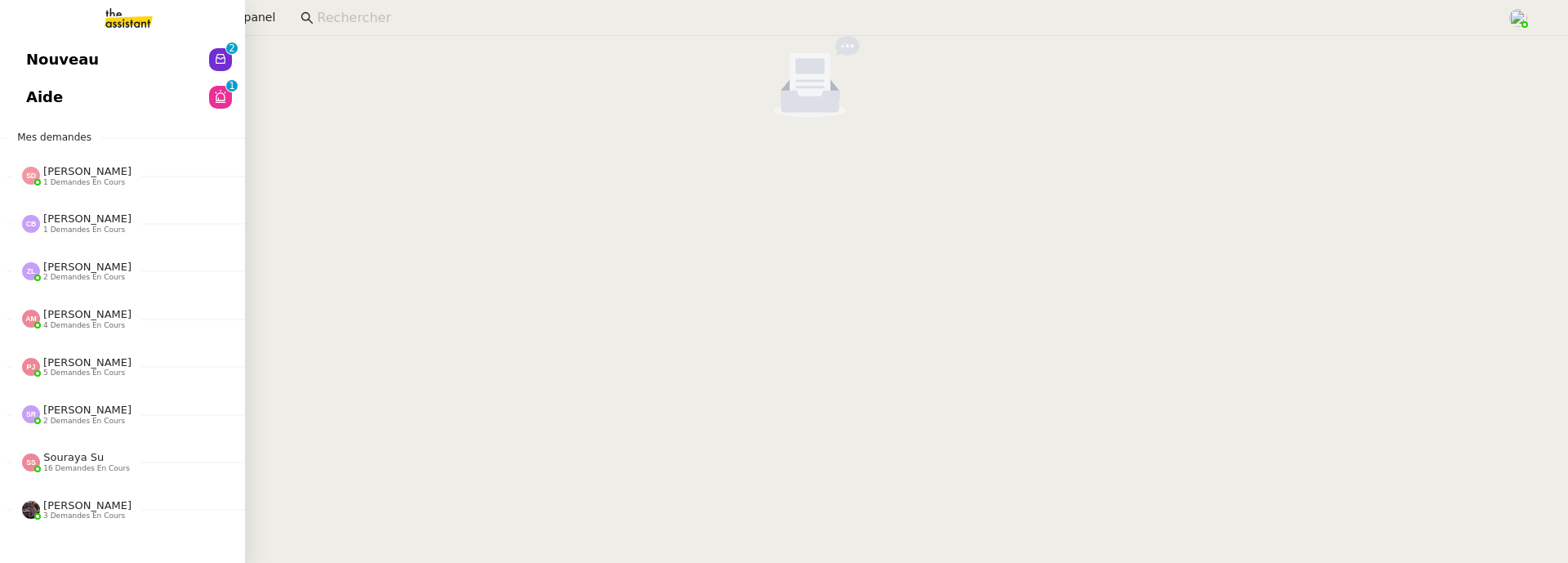
click at [31, 56] on span "Nouveau" at bounding box center [62, 60] width 73 height 25
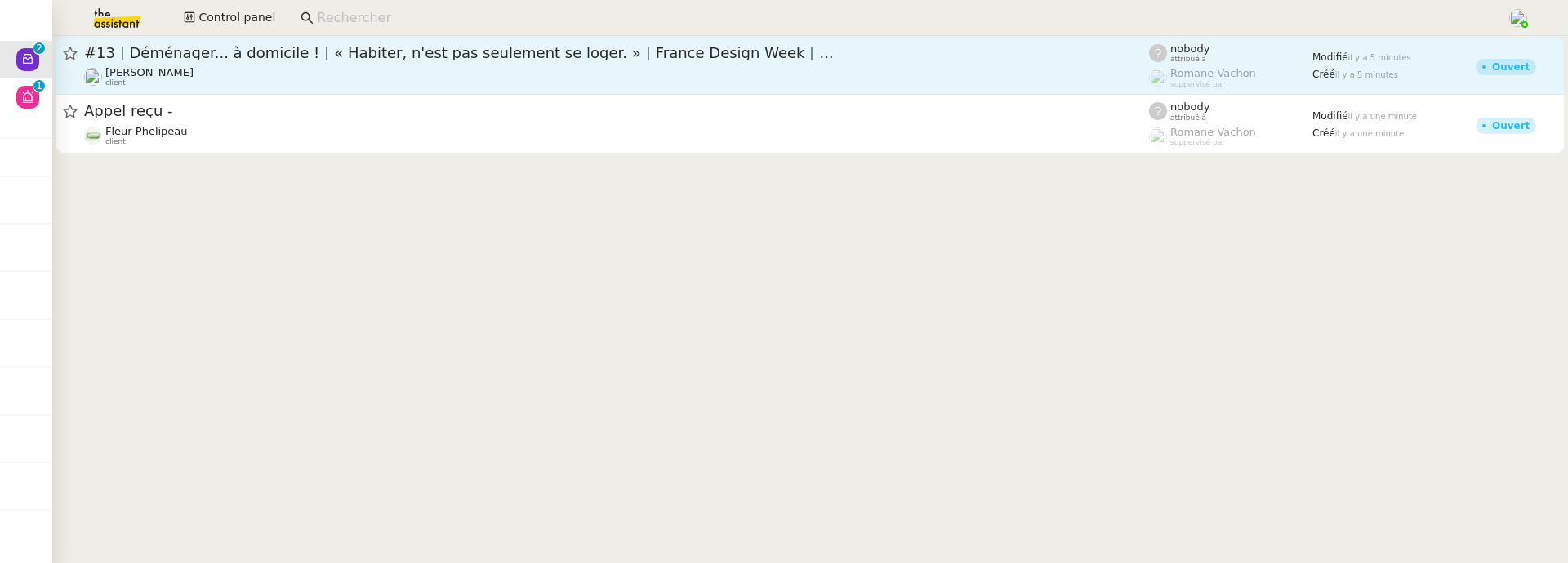
click at [306, 52] on span "#13 | Déménager... à domicile !｜« Habiter, n'est pas seulement se loger. »｜Fran…" at bounding box center [617, 53] width 1065 height 14
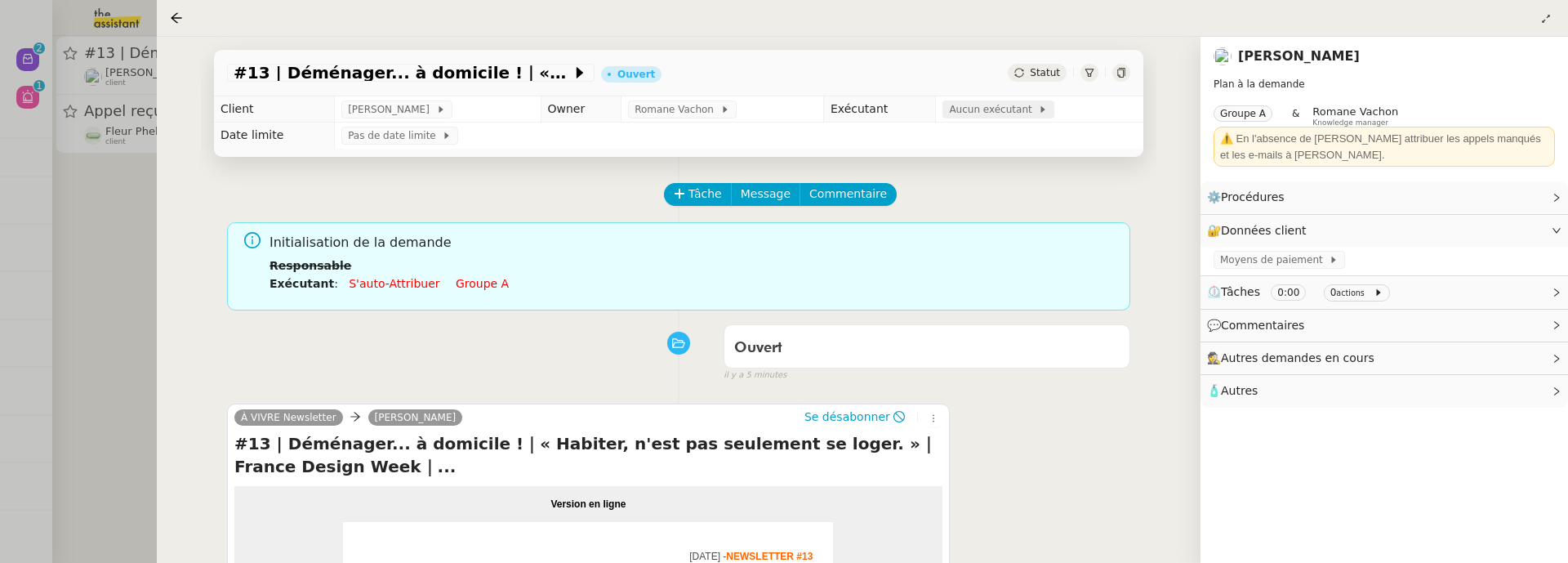
click at [1006, 110] on span "Aucun exécutant" at bounding box center [993, 109] width 89 height 16
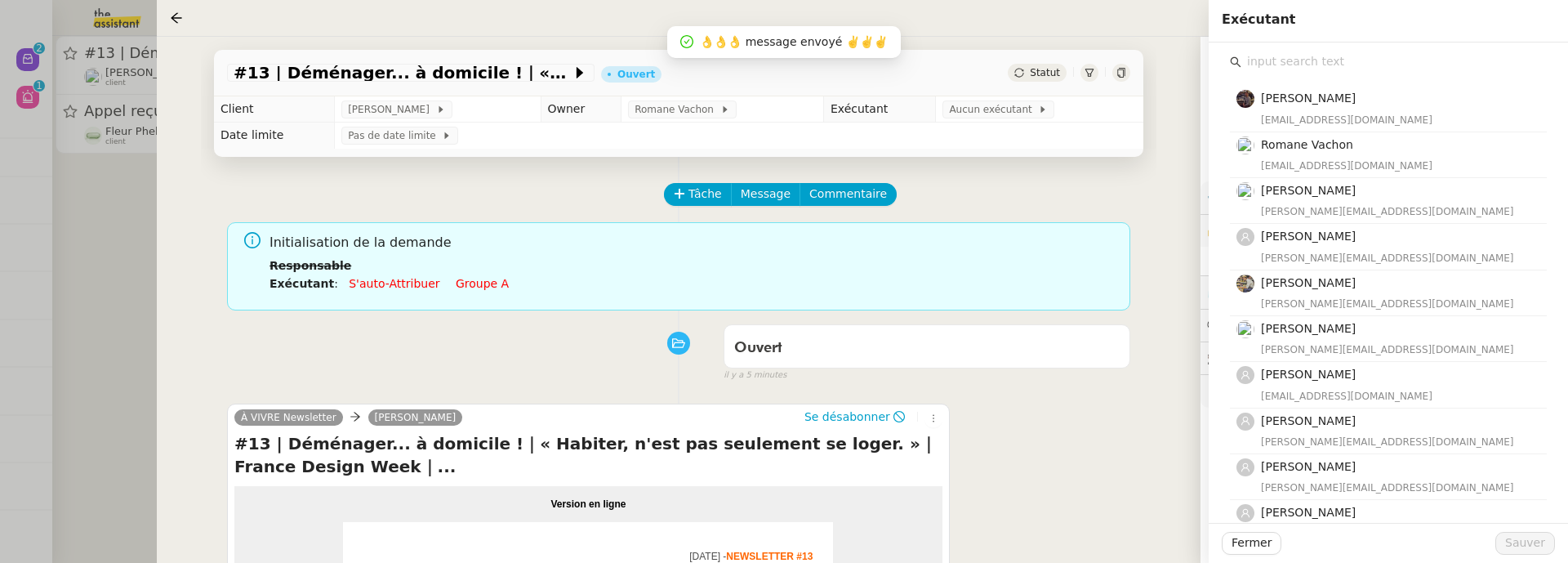
click at [1328, 62] on input "text" at bounding box center [1394, 61] width 306 height 22
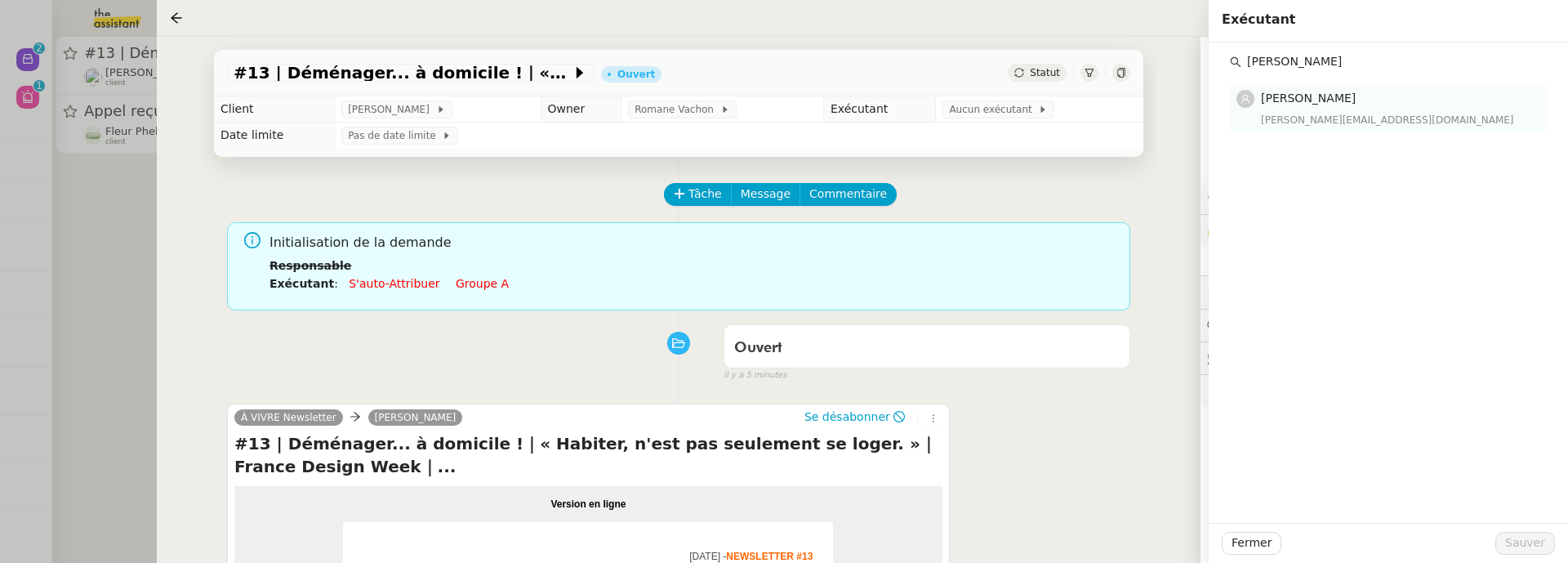
type input "vanessa"
click at [1372, 103] on h4 "Vanessa Decouflet" at bounding box center [1398, 99] width 276 height 19
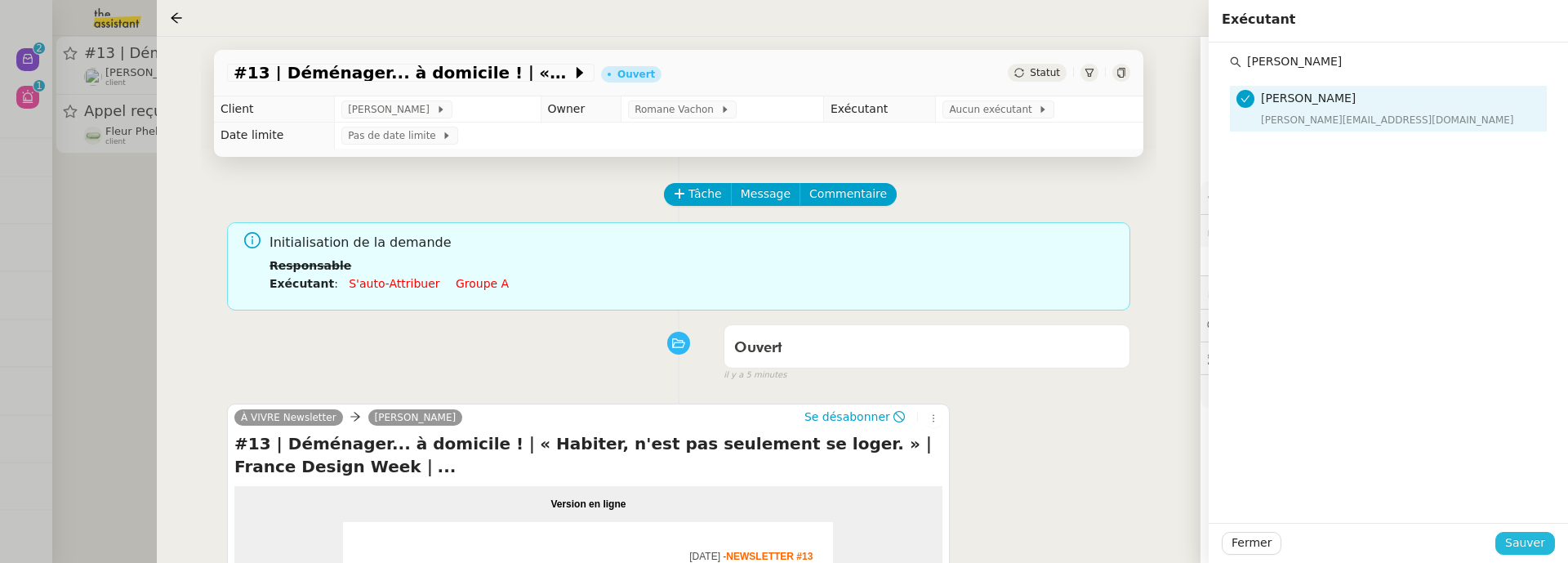
click at [1527, 540] on span "Sauver" at bounding box center [1526, 543] width 40 height 19
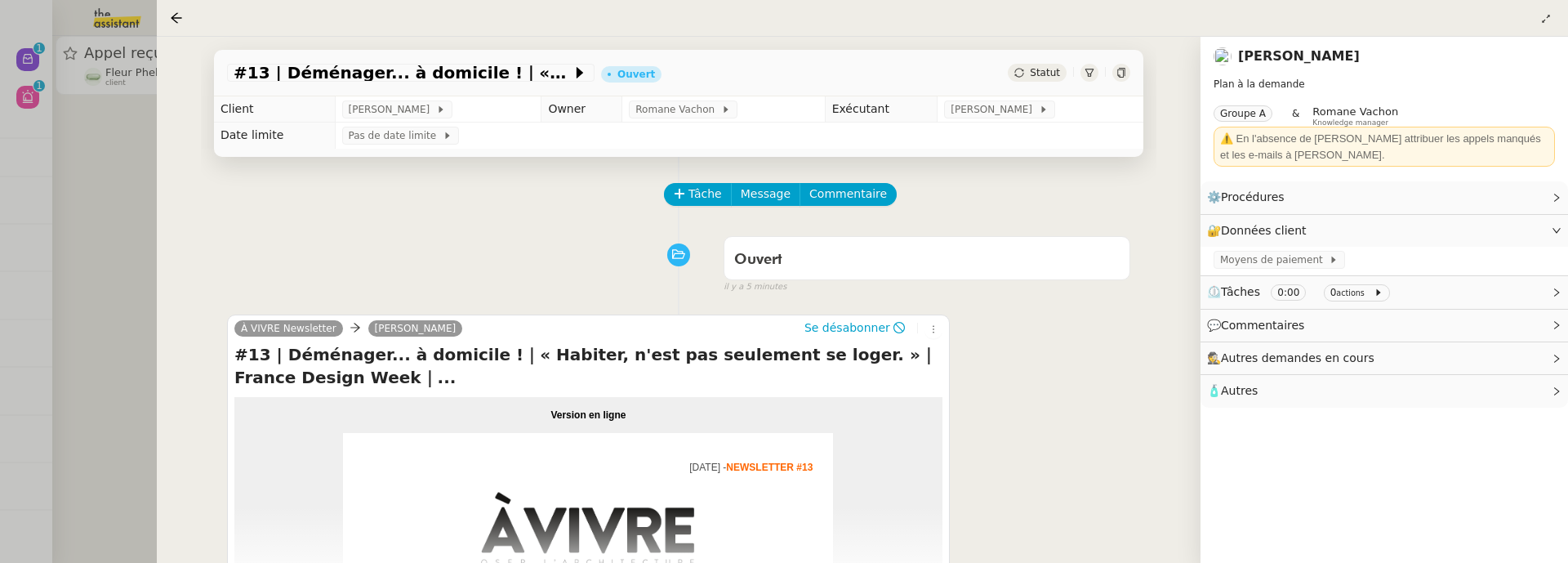
click at [106, 206] on div at bounding box center [784, 282] width 1568 height 563
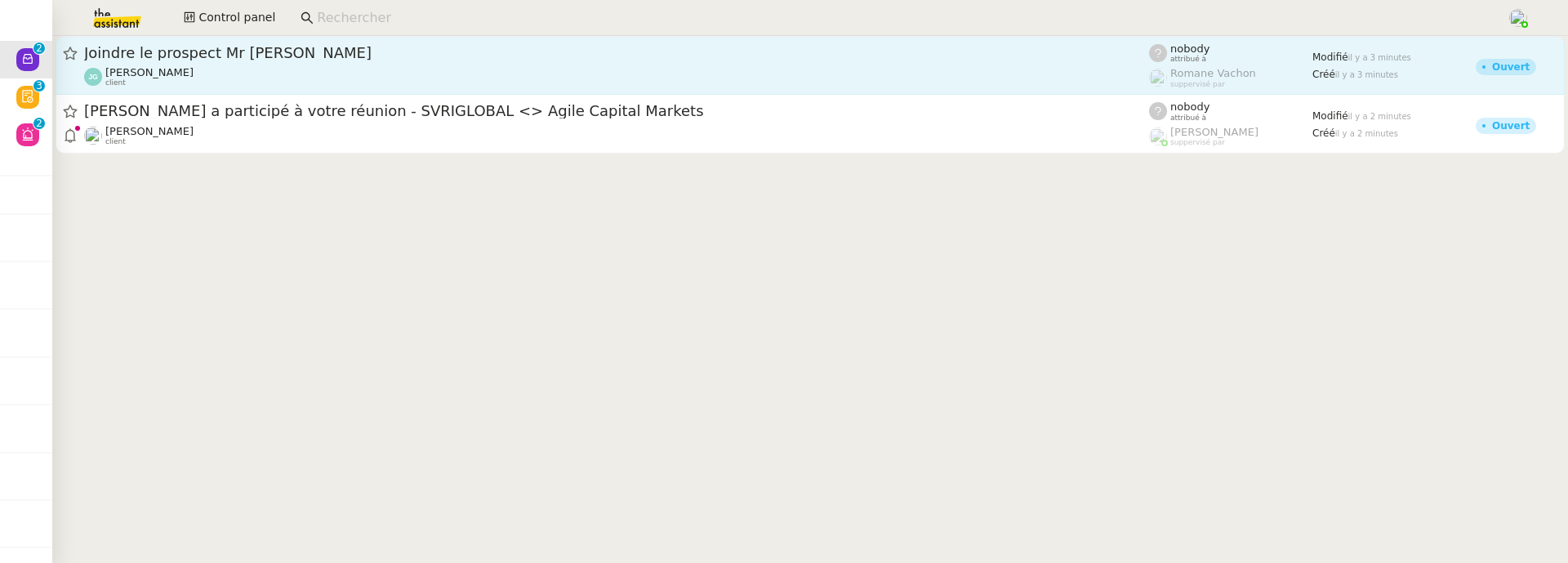
click at [231, 62] on div "Joindre le prospect Mr CASSIER Jordan GUERDER client" at bounding box center [617, 65] width 1065 height 44
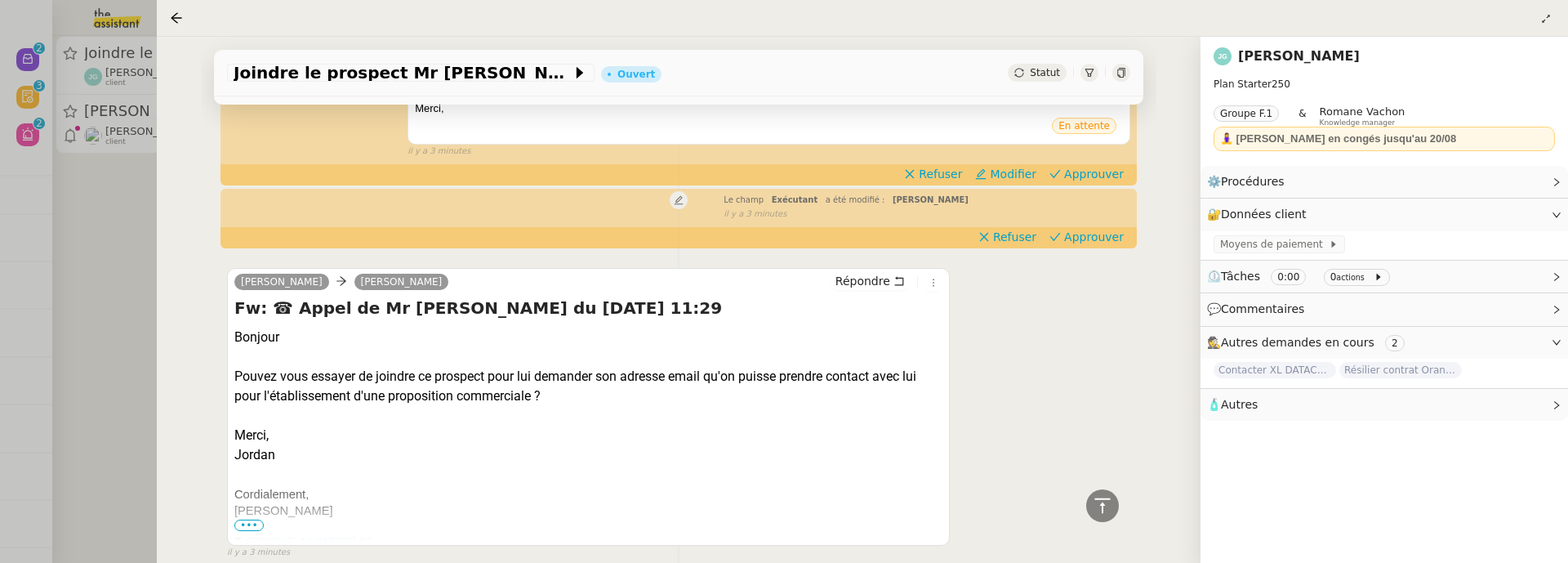
scroll to position [307, 0]
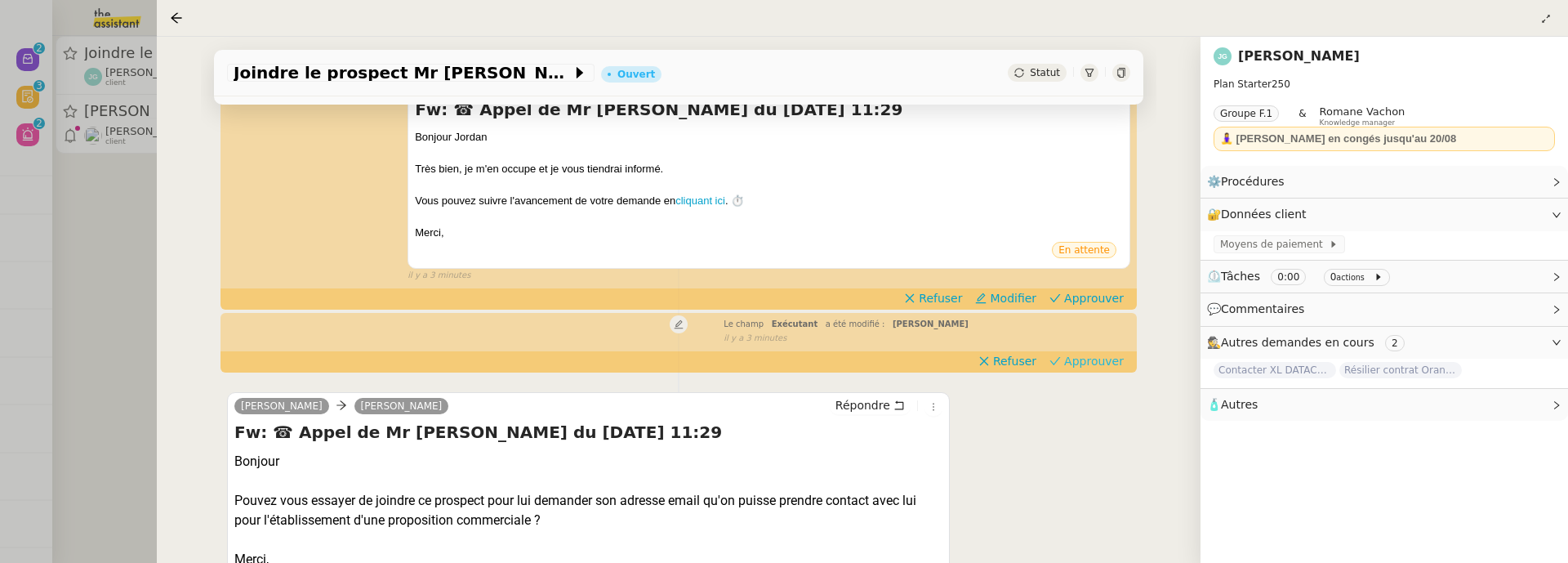
click at [1075, 363] on span "Approuver" at bounding box center [1094, 360] width 60 height 16
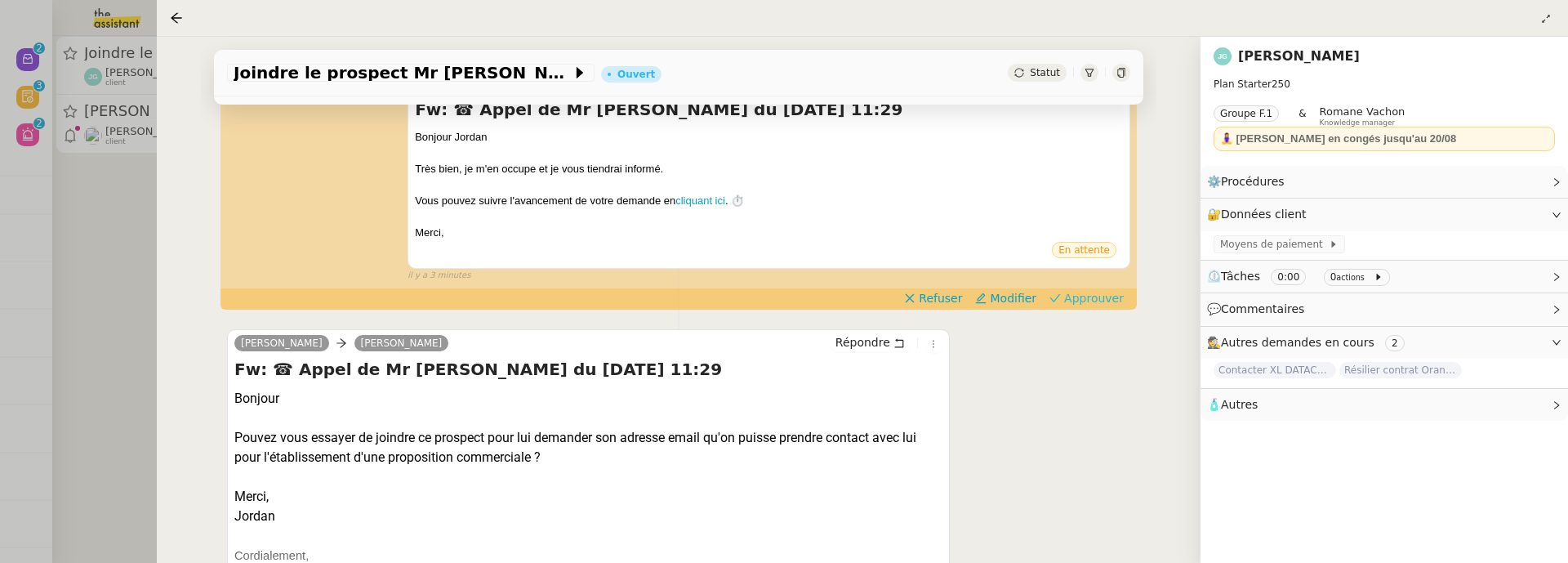
click at [1090, 301] on span "Approuver" at bounding box center [1094, 298] width 60 height 16
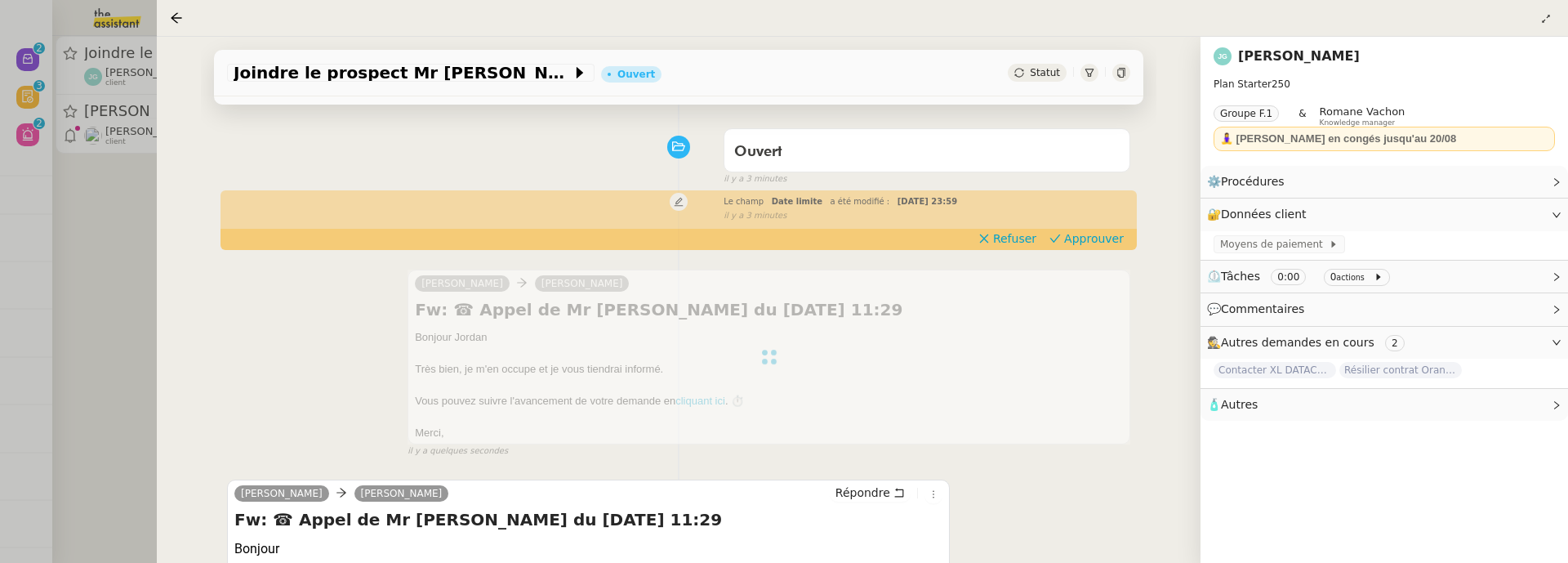
scroll to position [0, 0]
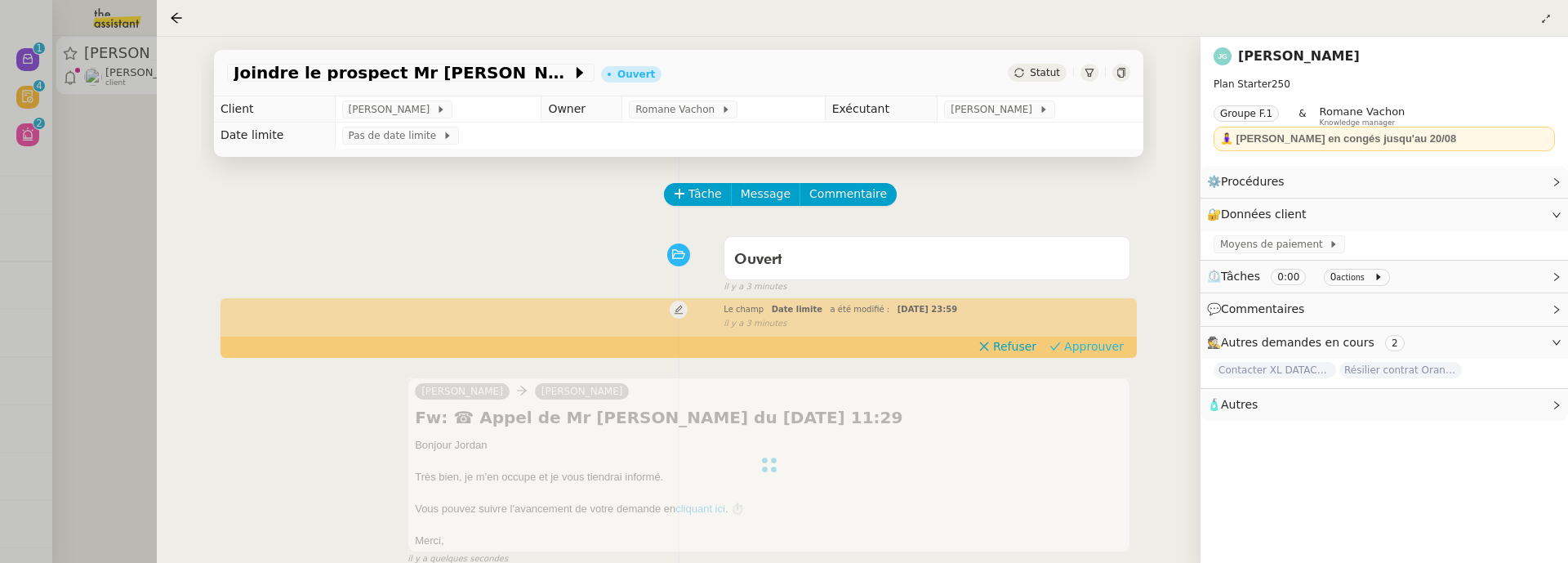
click at [1091, 340] on span "Approuver" at bounding box center [1094, 346] width 60 height 16
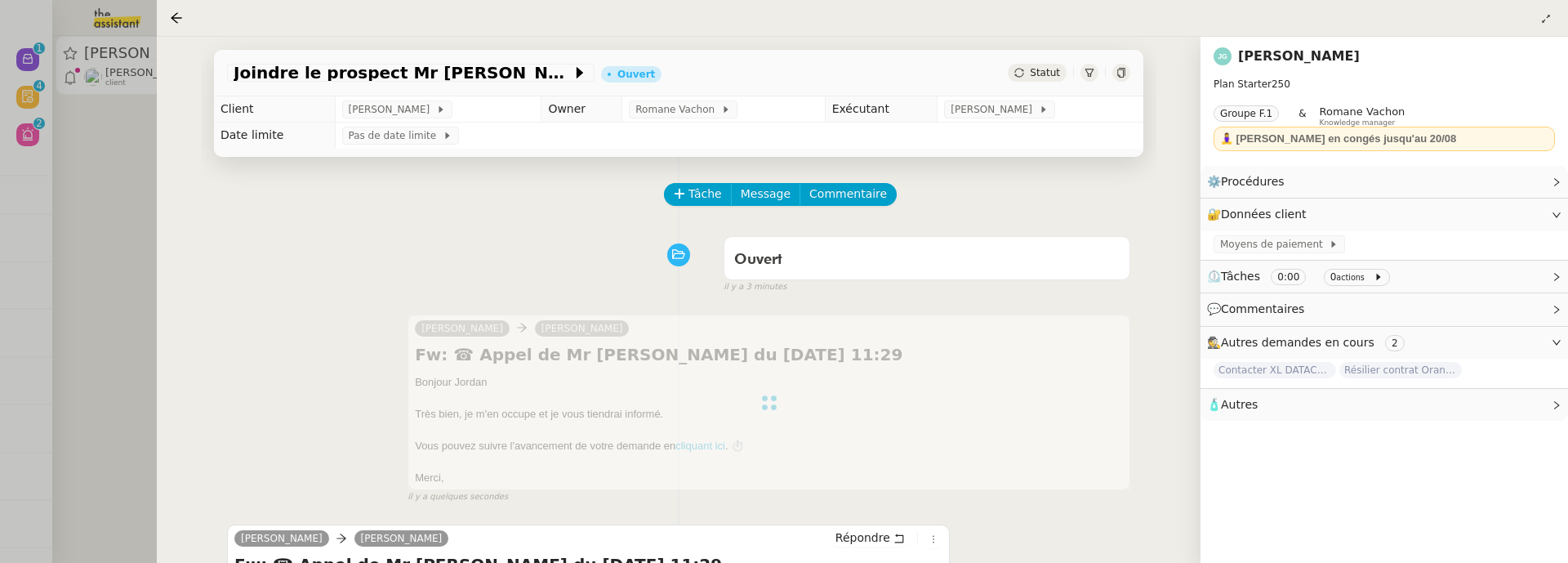
click at [115, 188] on div at bounding box center [784, 282] width 1568 height 563
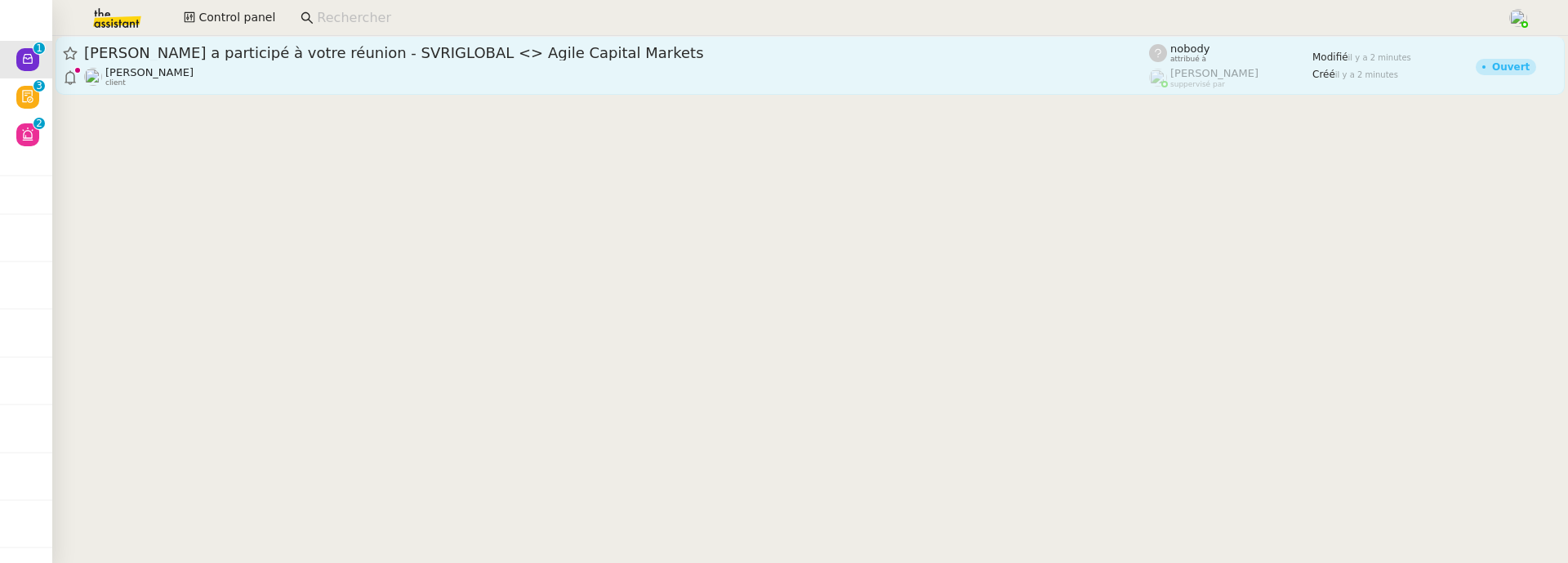
click at [210, 68] on div "Michael Khayat client" at bounding box center [617, 77] width 1065 height 21
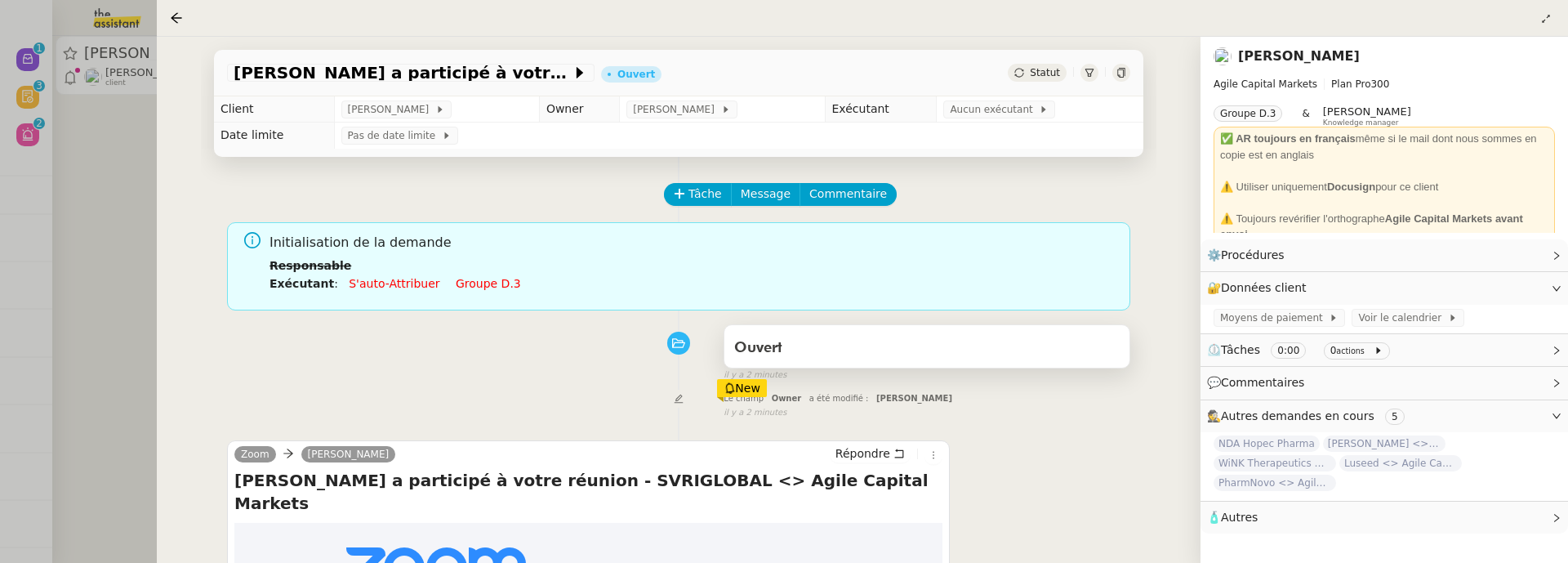
scroll to position [258, 0]
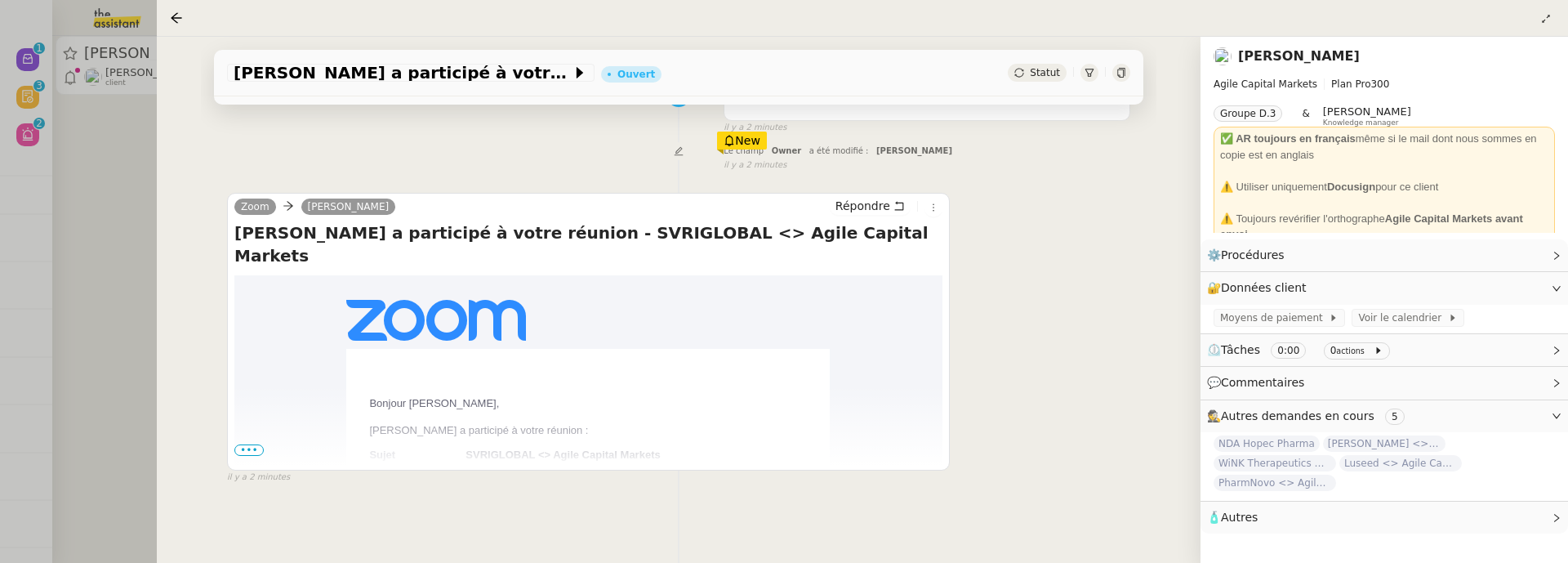
click at [1038, 70] on span "Statut" at bounding box center [1044, 73] width 30 height 12
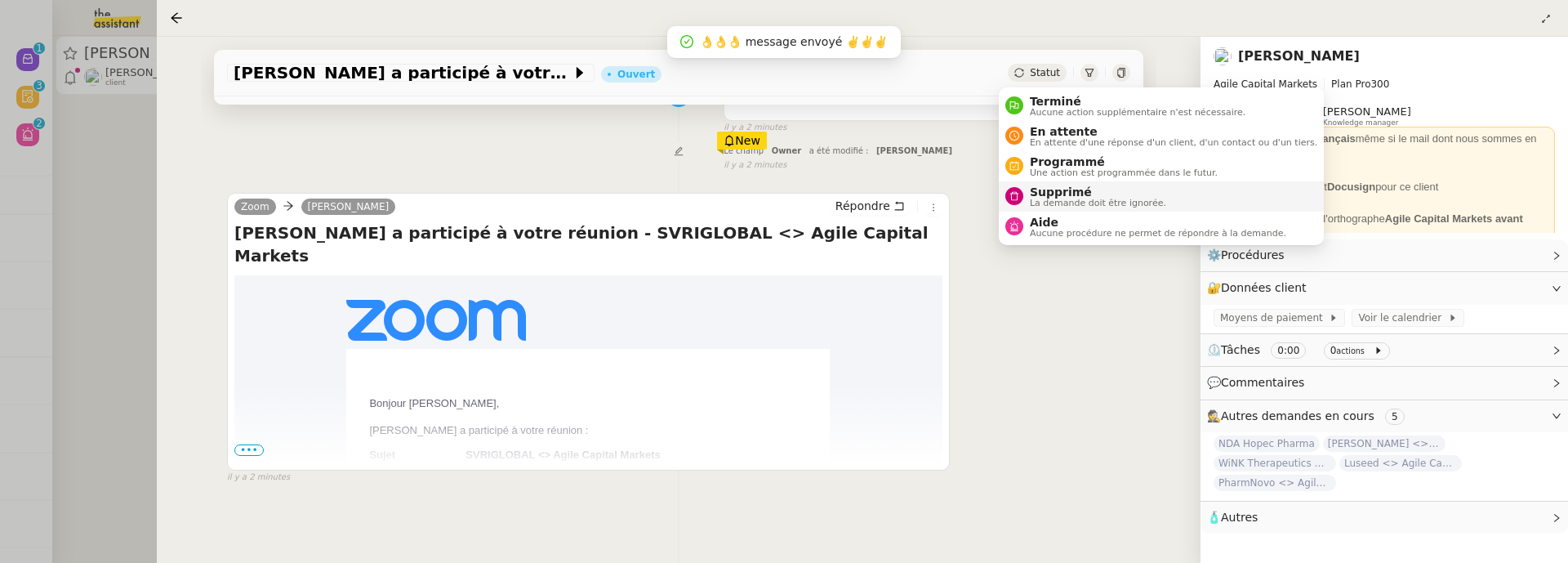
click at [1065, 199] on span "La demande doit être ignorée." at bounding box center [1098, 203] width 136 height 9
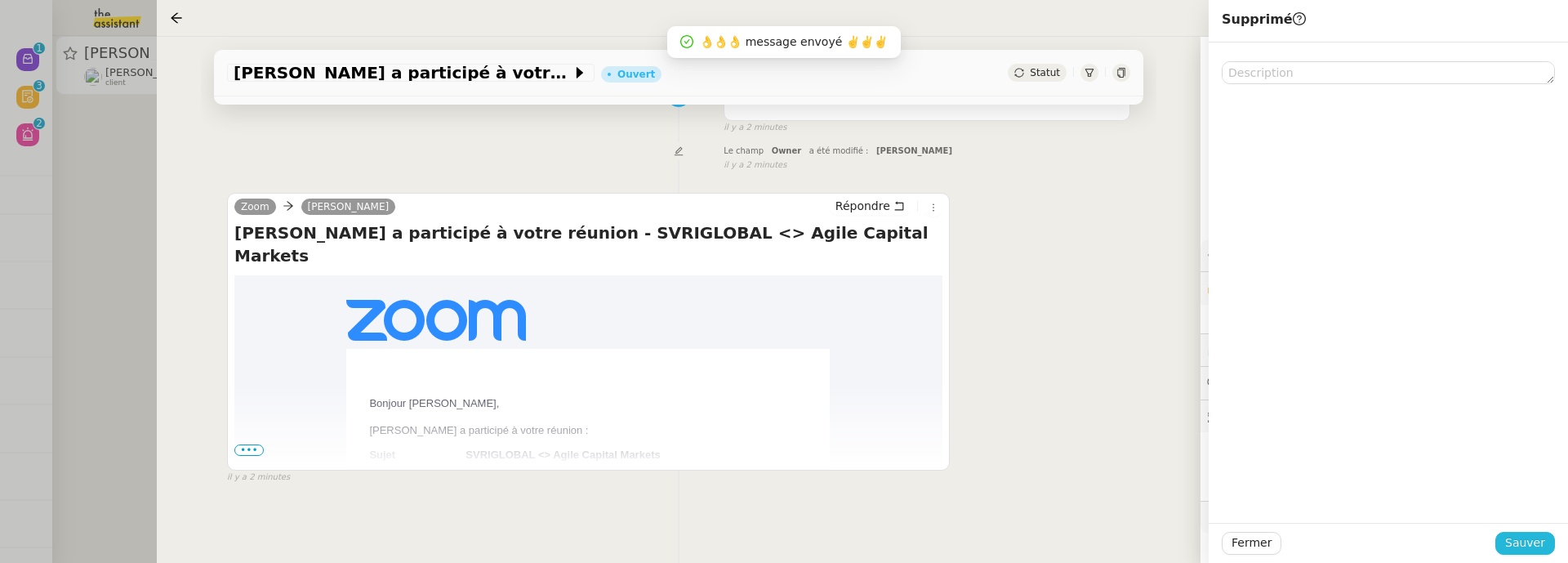
click at [1546, 548] on button "Sauver" at bounding box center [1525, 543] width 60 height 23
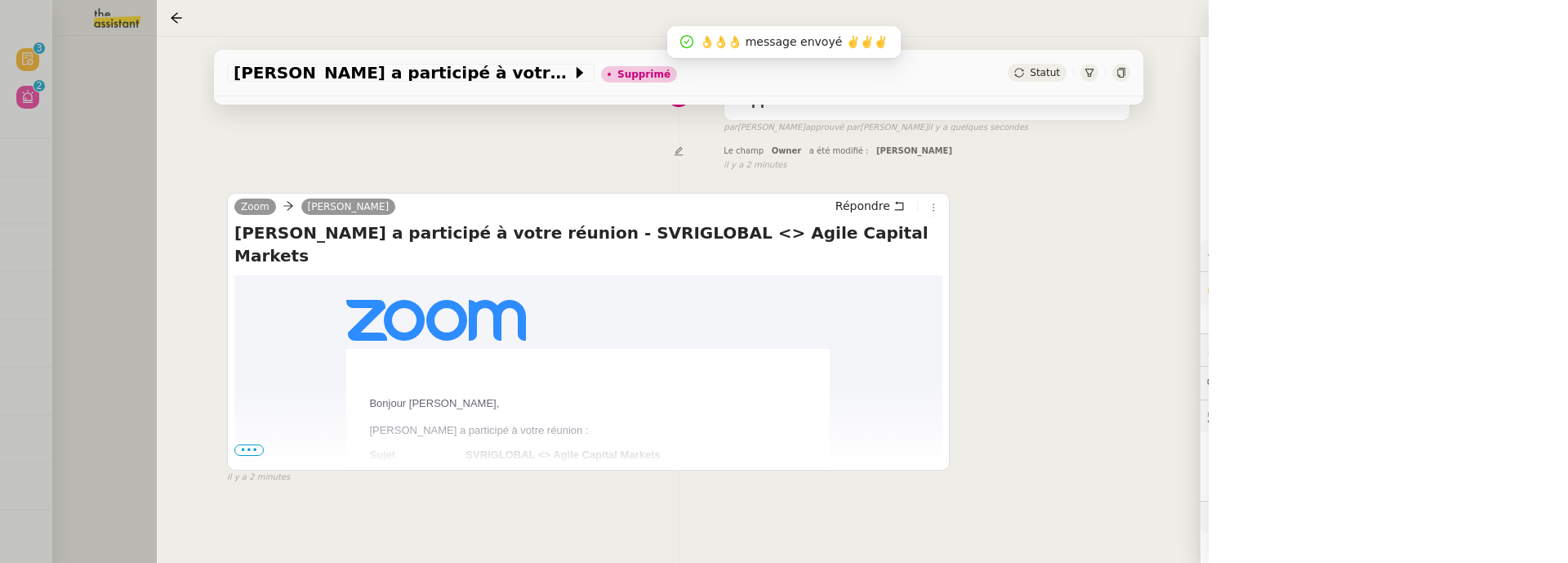
click at [90, 86] on div at bounding box center [784, 282] width 1568 height 563
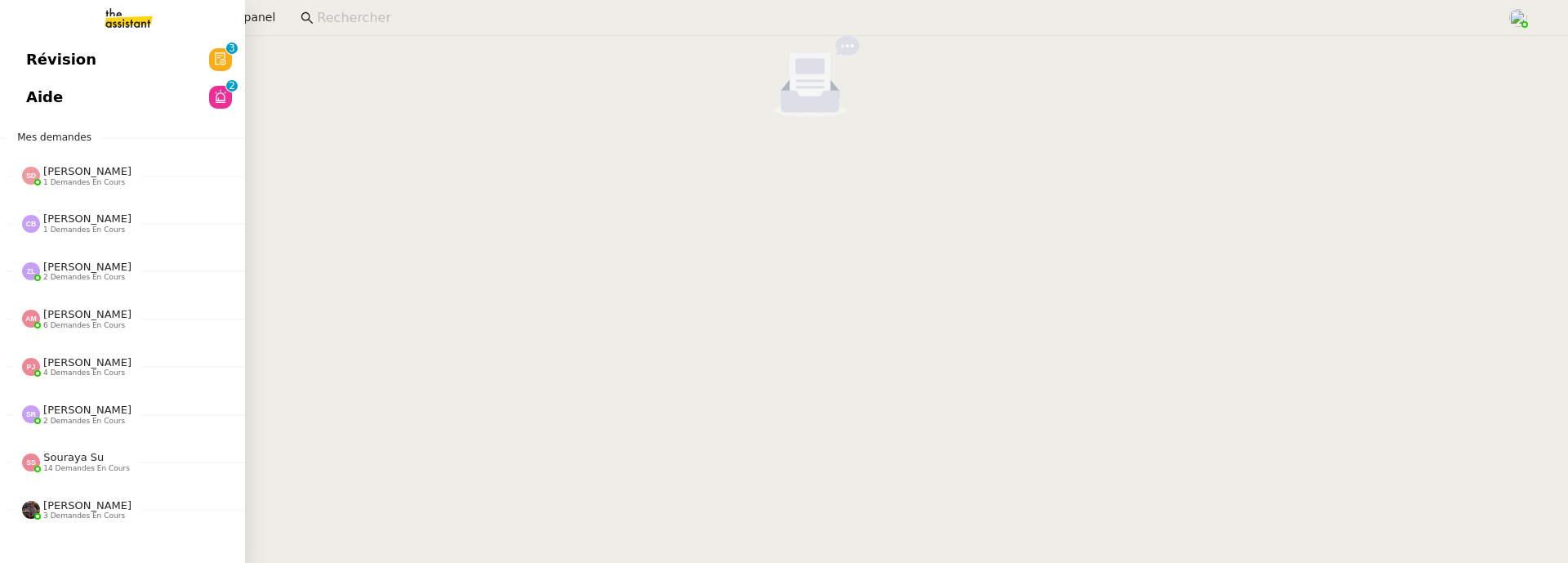
click at [35, 66] on link "Révision 0 1 2 3 4 5 6 7 8 9" at bounding box center [122, 60] width 245 height 37
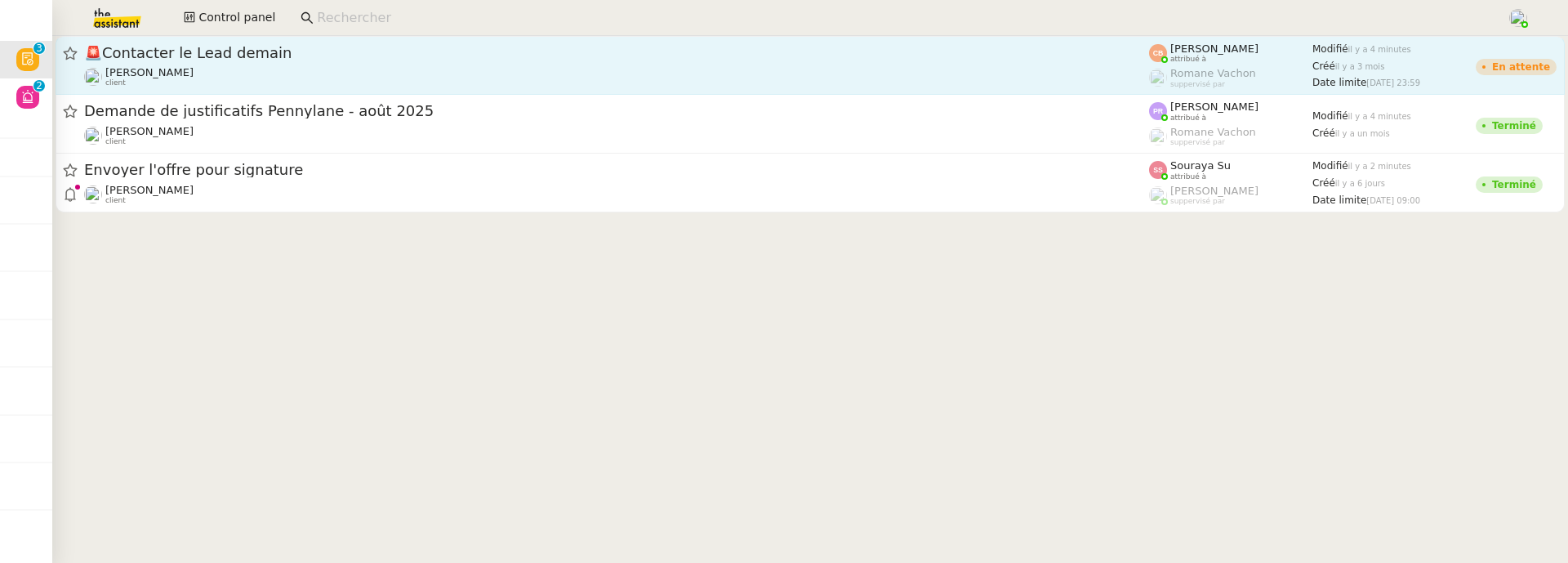
click at [408, 62] on div "🚨 Contacter le Lead demain Laurent NOTTE client" at bounding box center [617, 65] width 1065 height 44
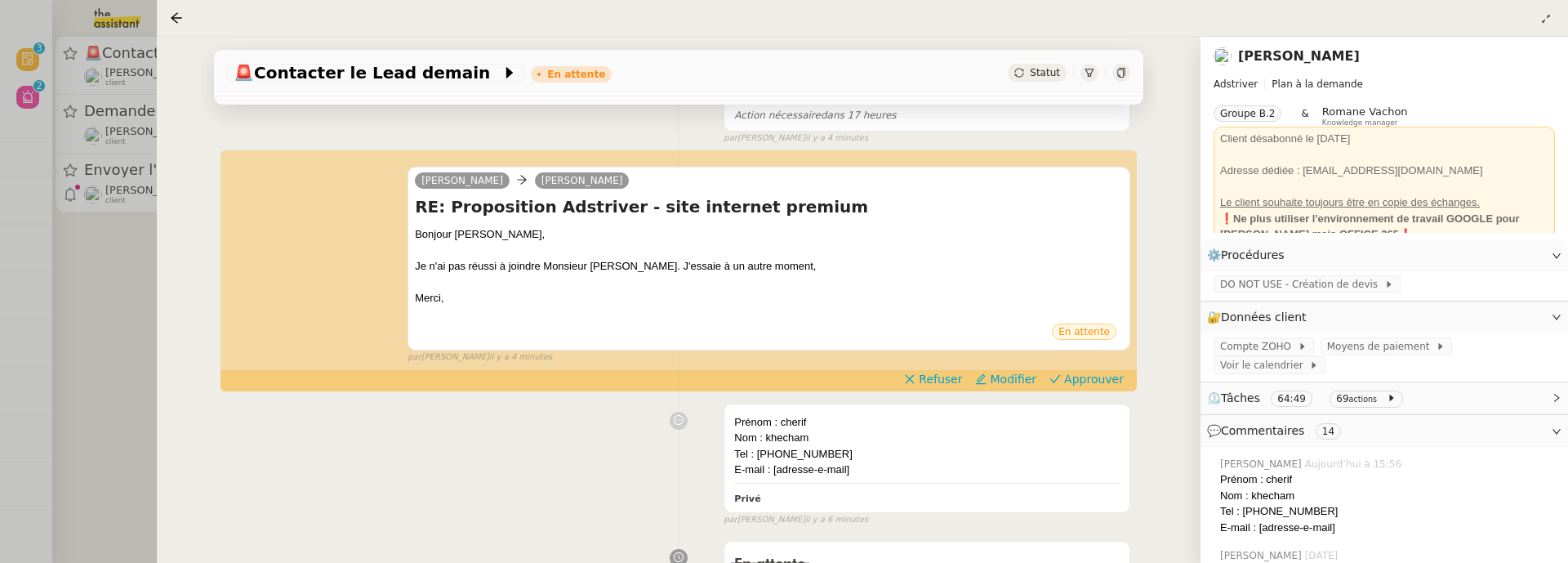
scroll to position [190, 0]
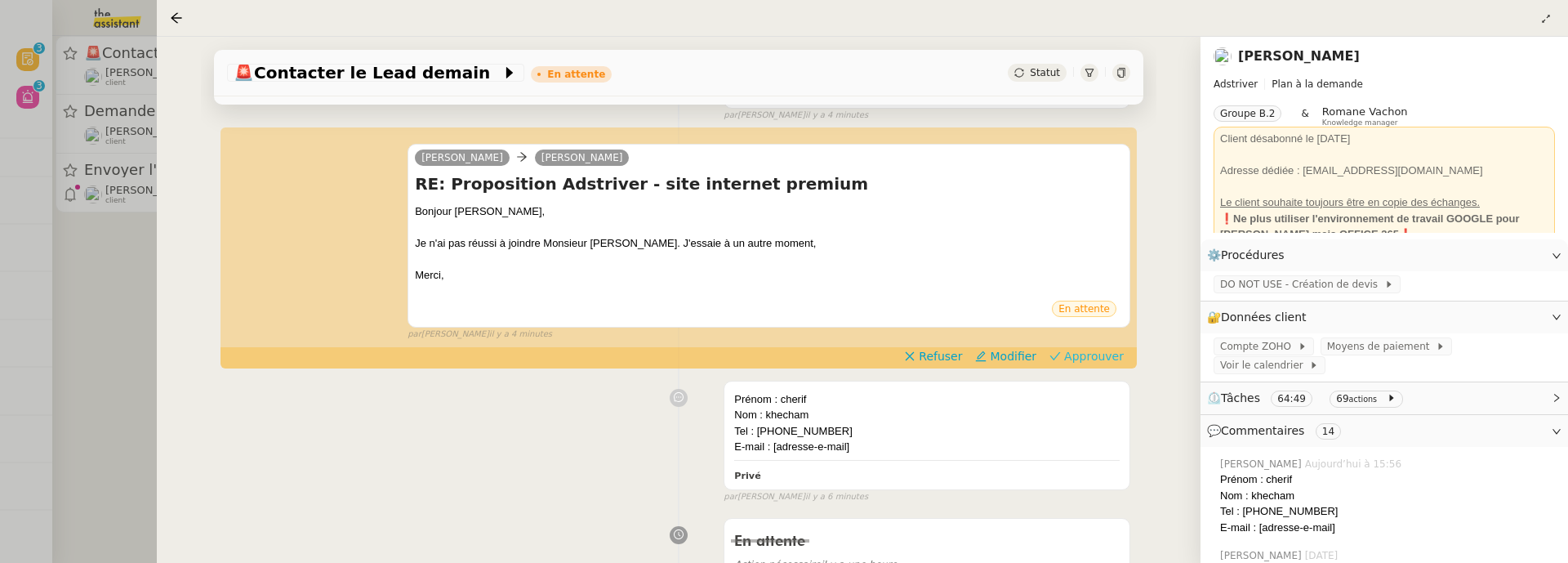
click at [1081, 356] on span "Approuver" at bounding box center [1094, 355] width 60 height 16
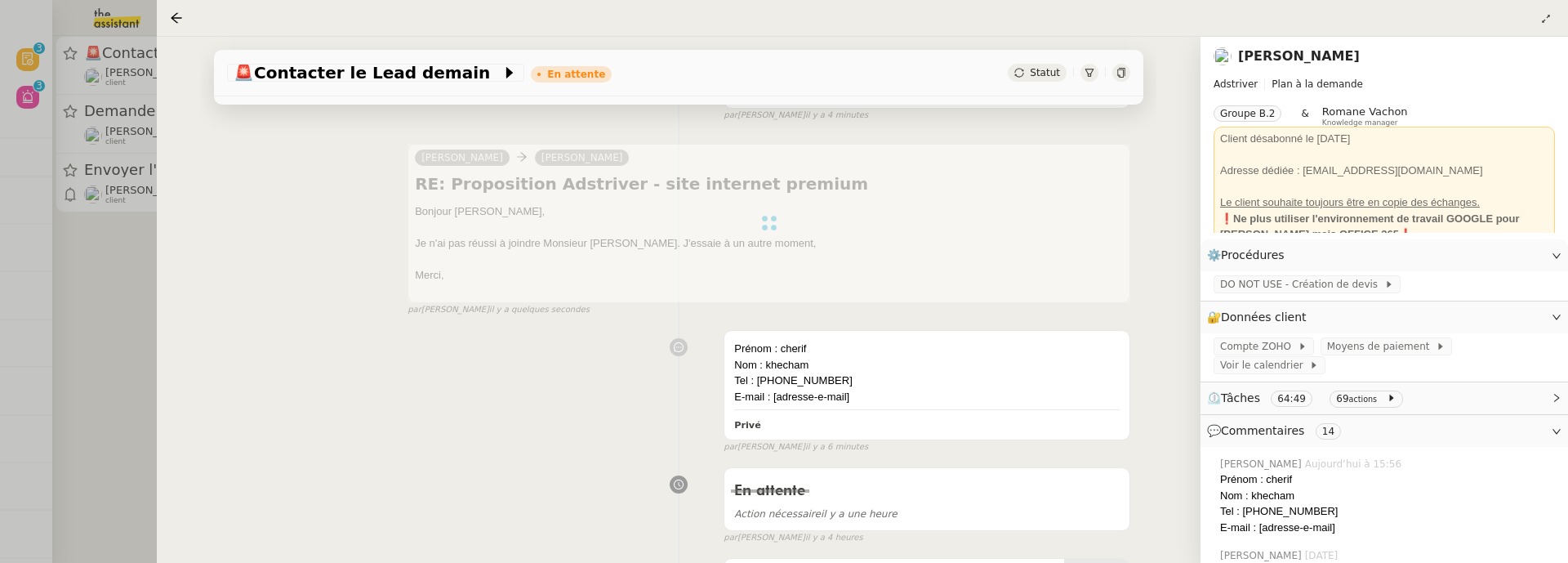
click at [86, 238] on div at bounding box center [784, 282] width 1568 height 563
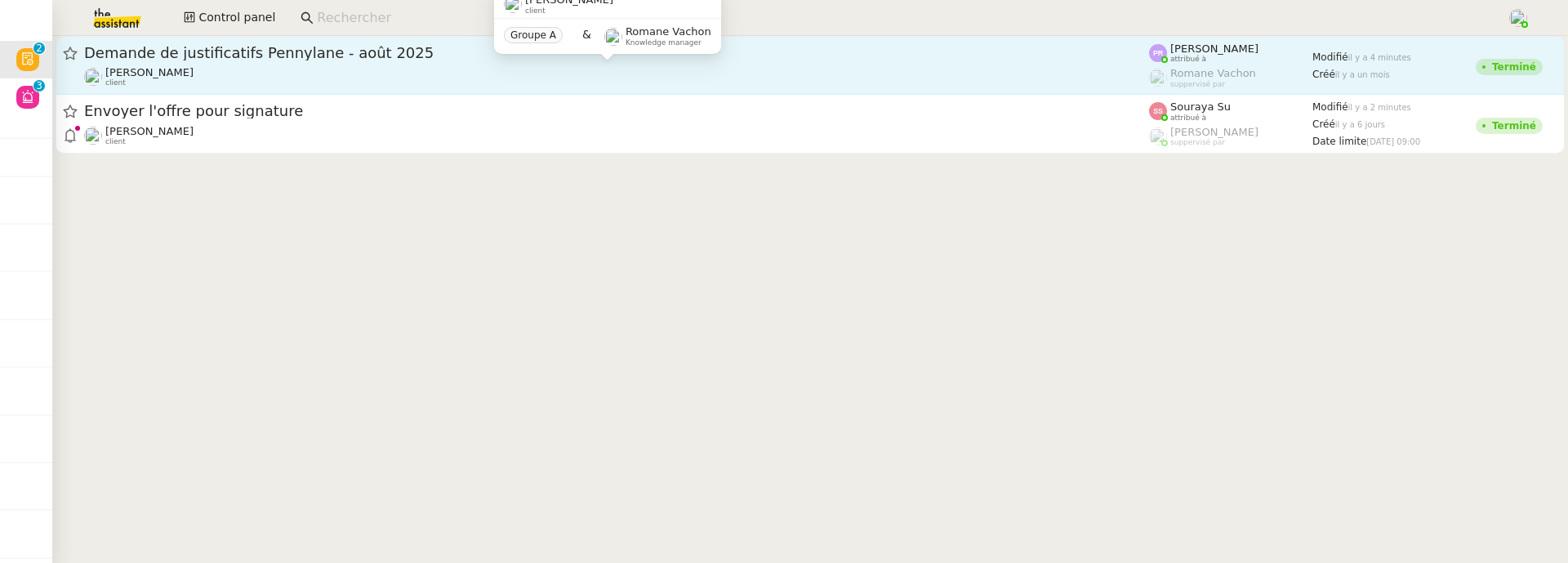
click at [211, 74] on div "Gabrielle Tavernier client" at bounding box center [617, 77] width 1065 height 21
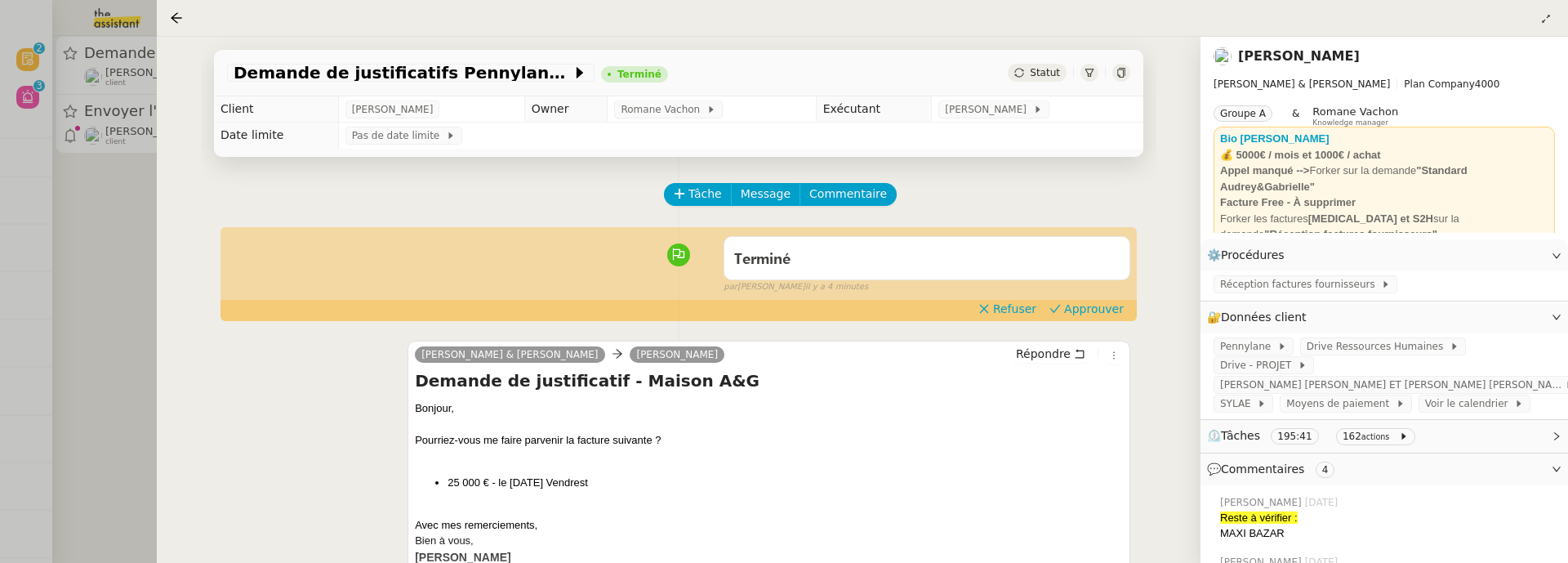
click at [1086, 294] on div "Terminé false par Pauline R. il y a 4 minutes" at bounding box center [678, 261] width 903 height 65
click at [1086, 316] on span "Approuver" at bounding box center [1094, 308] width 60 height 16
click at [107, 246] on div at bounding box center [784, 282] width 1568 height 563
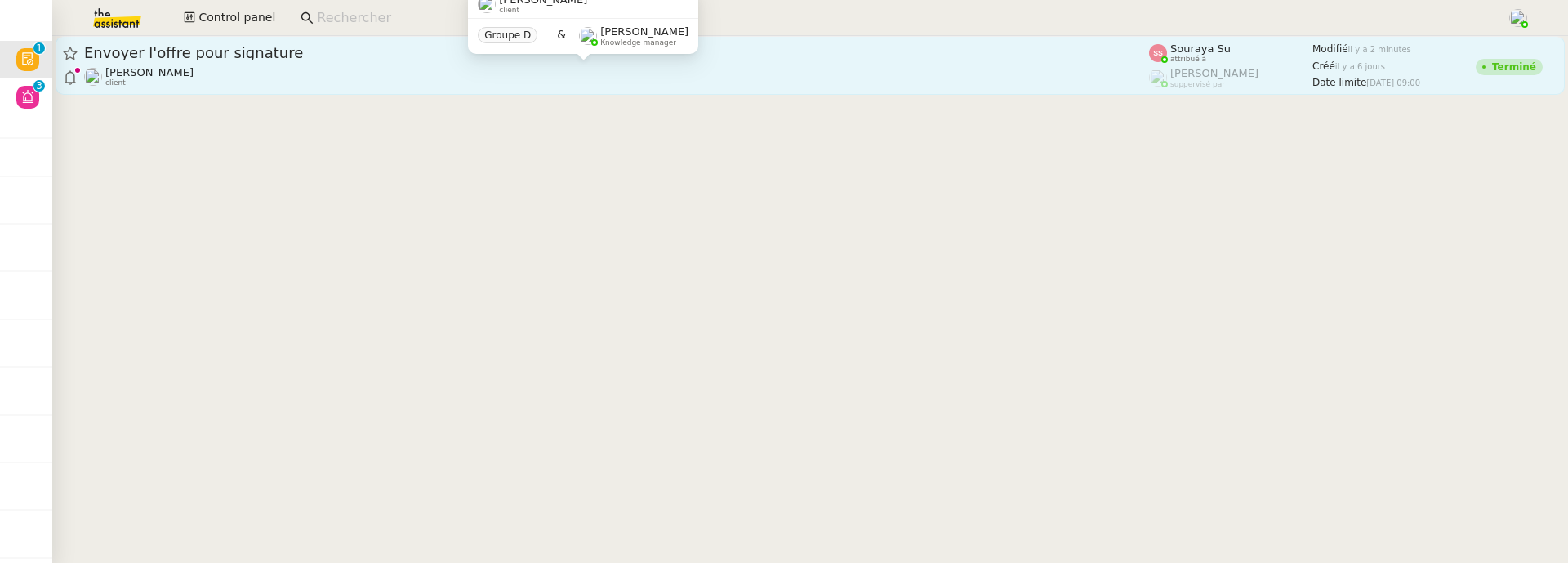
click at [298, 67] on div "Thomas SOULIER client" at bounding box center [617, 77] width 1065 height 21
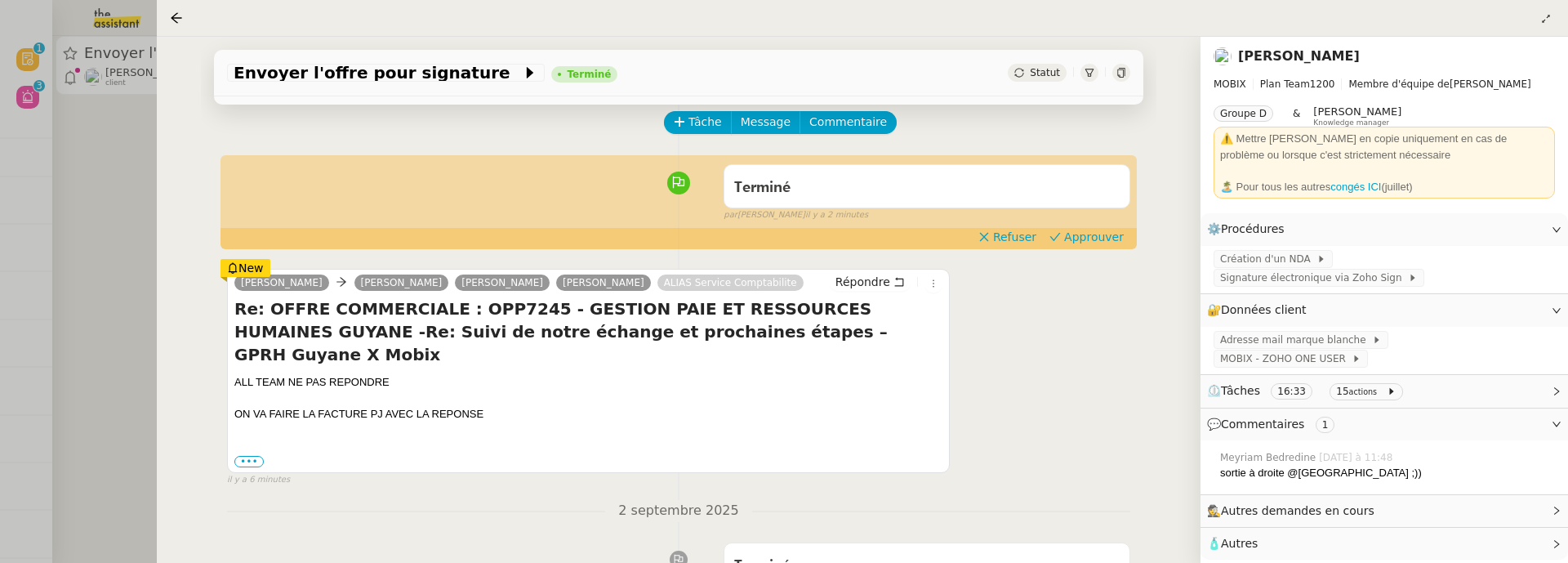
scroll to position [74, 0]
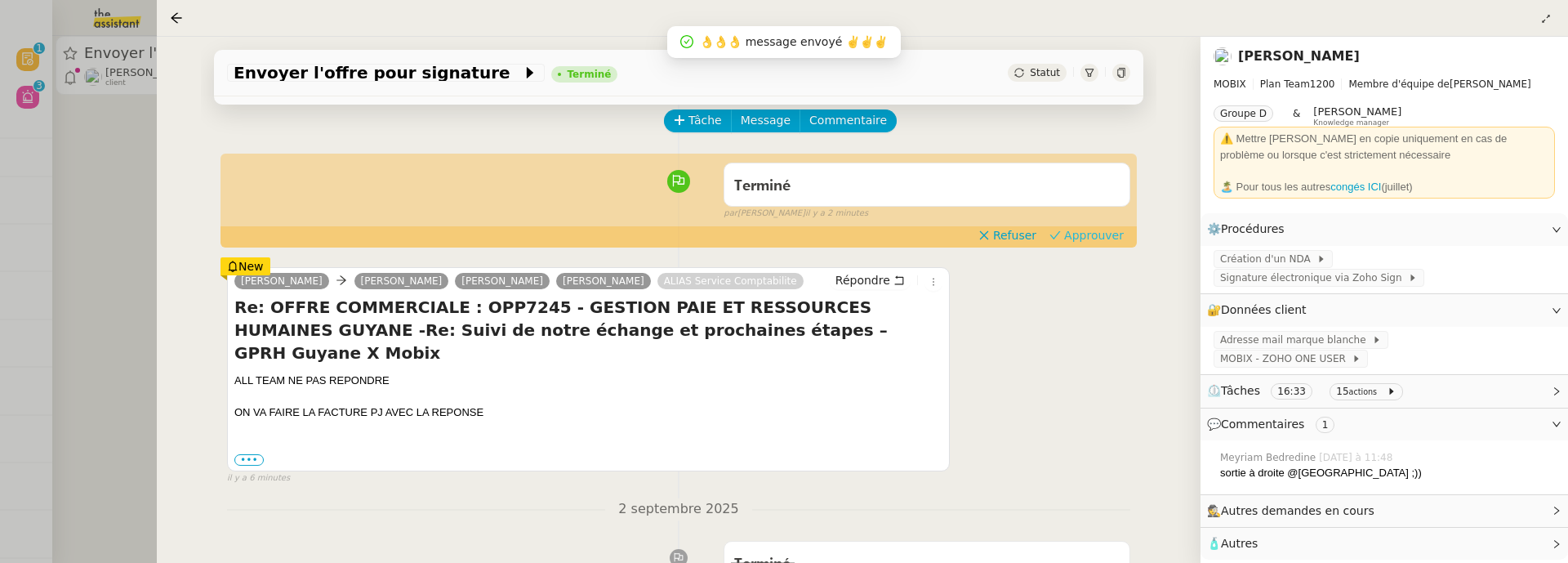
click at [1099, 231] on span "Approuver" at bounding box center [1094, 234] width 60 height 16
click at [110, 131] on div at bounding box center [784, 282] width 1568 height 563
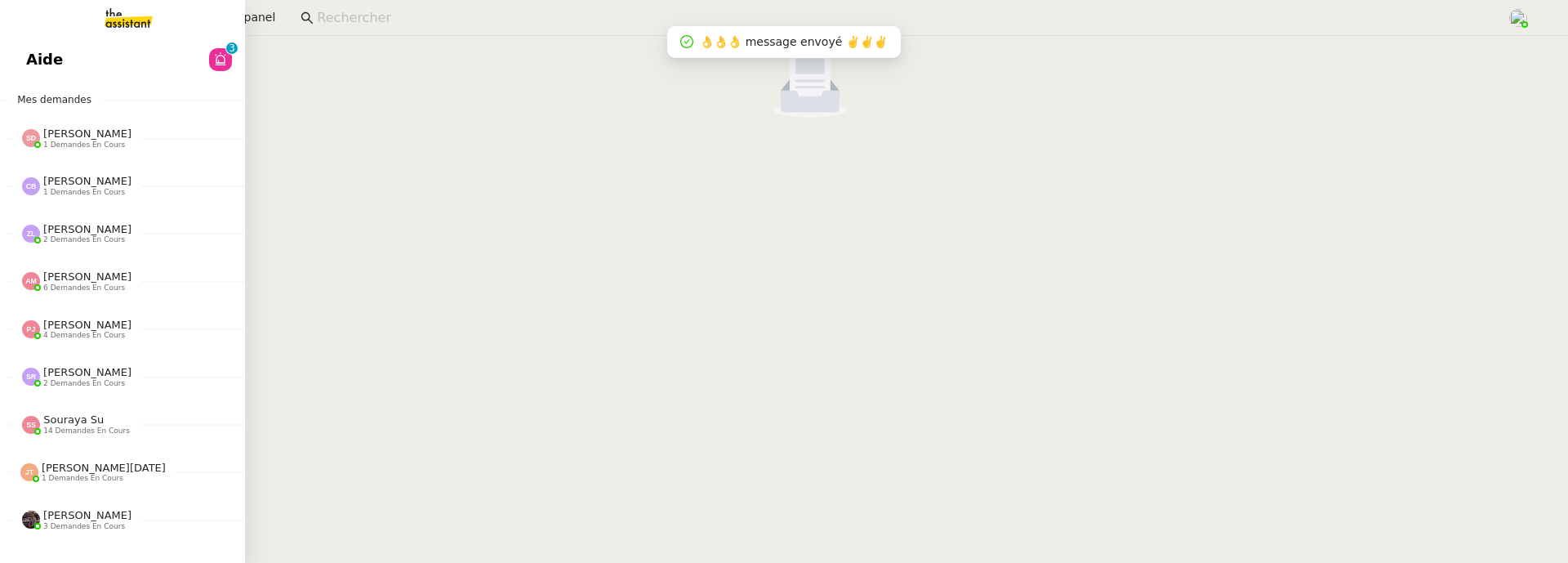
click at [39, 60] on span "Aide" at bounding box center [44, 60] width 37 height 25
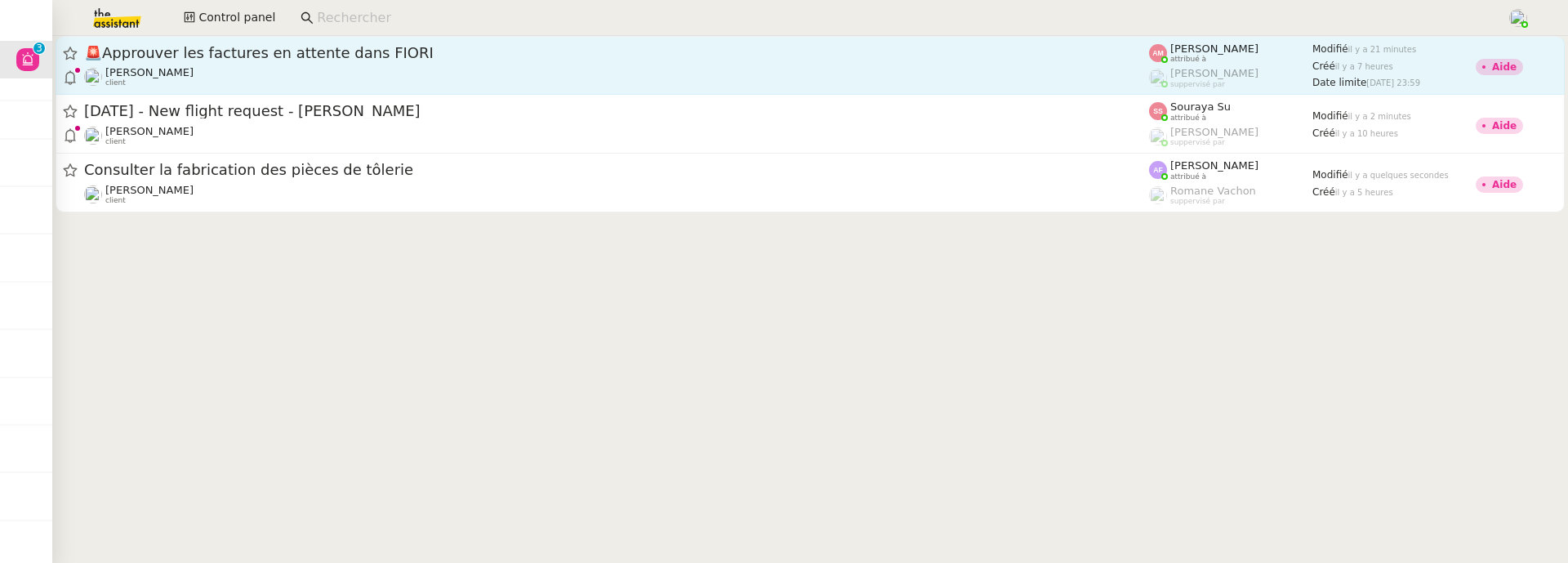
click at [509, 63] on div "🚨 Approuver les factures en attente dans FIORI David Berrebi client" at bounding box center [617, 65] width 1065 height 44
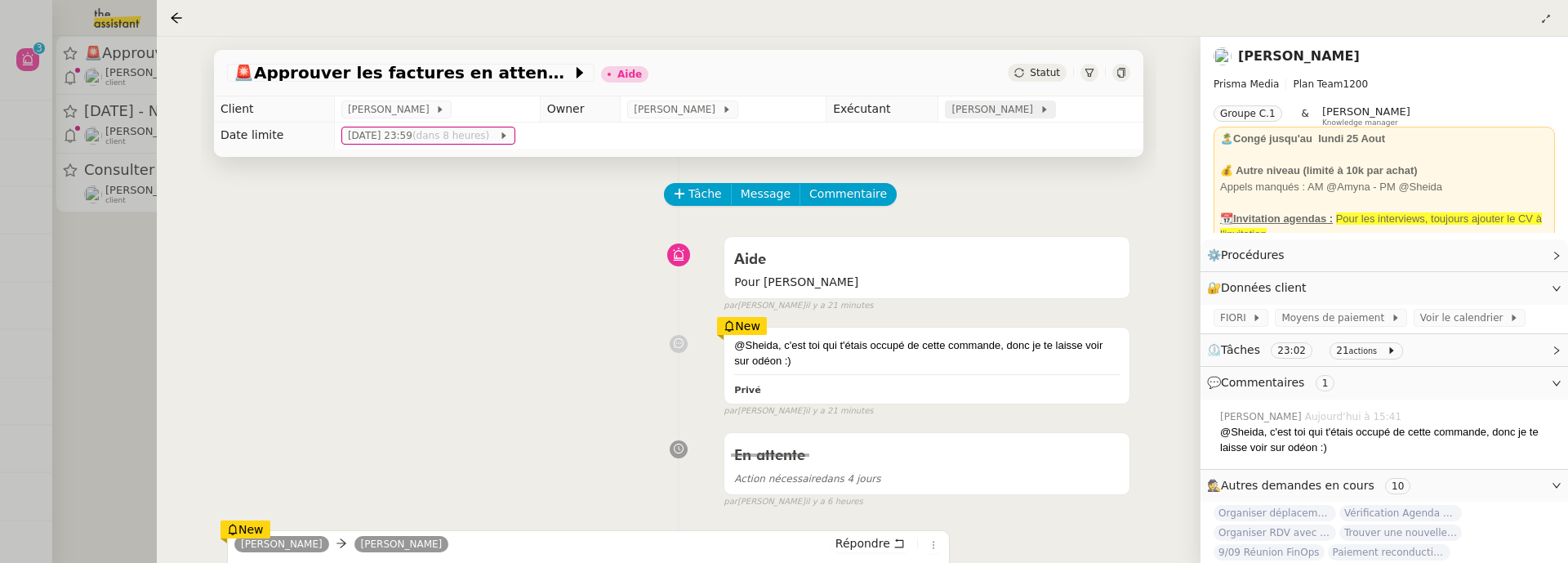
click at [999, 109] on span "[PERSON_NAME]" at bounding box center [994, 109] width 87 height 16
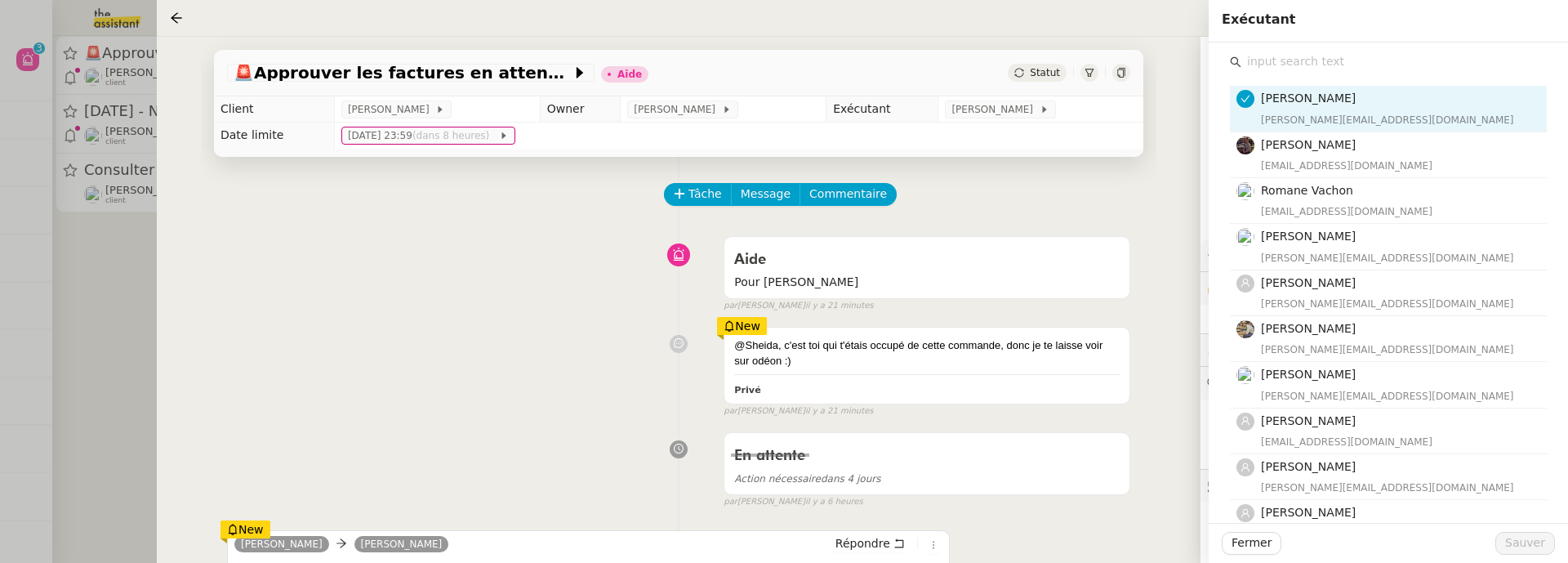
click at [1327, 71] on input "text" at bounding box center [1394, 61] width 306 height 22
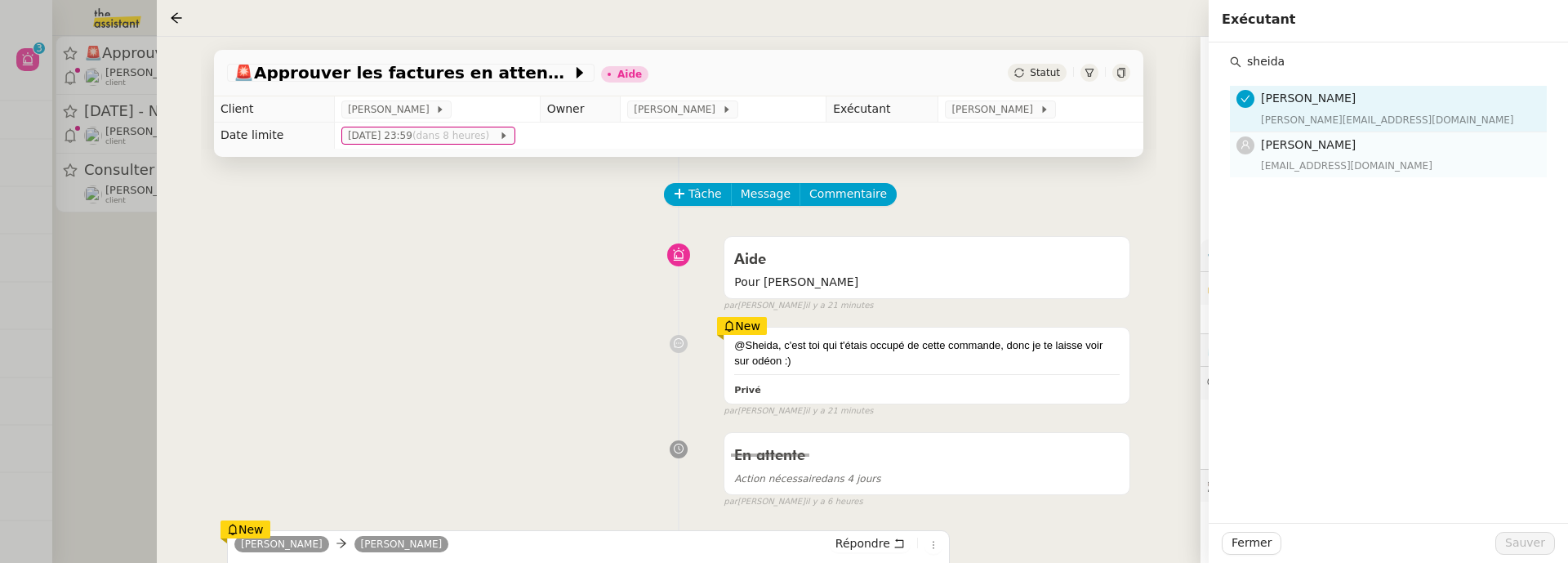
type input "sheida"
click at [1356, 158] on div "sheida@team.theassistant.com" at bounding box center [1398, 165] width 276 height 16
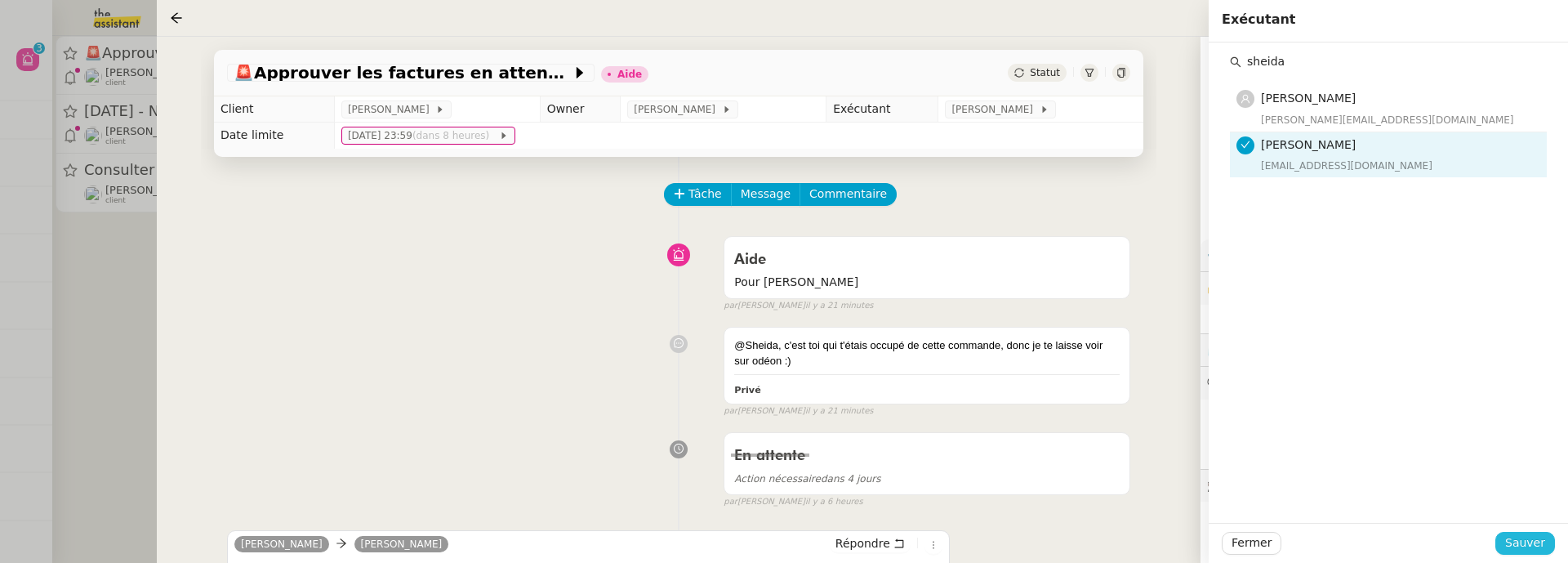
click at [1529, 551] on span "Sauver" at bounding box center [1526, 543] width 40 height 19
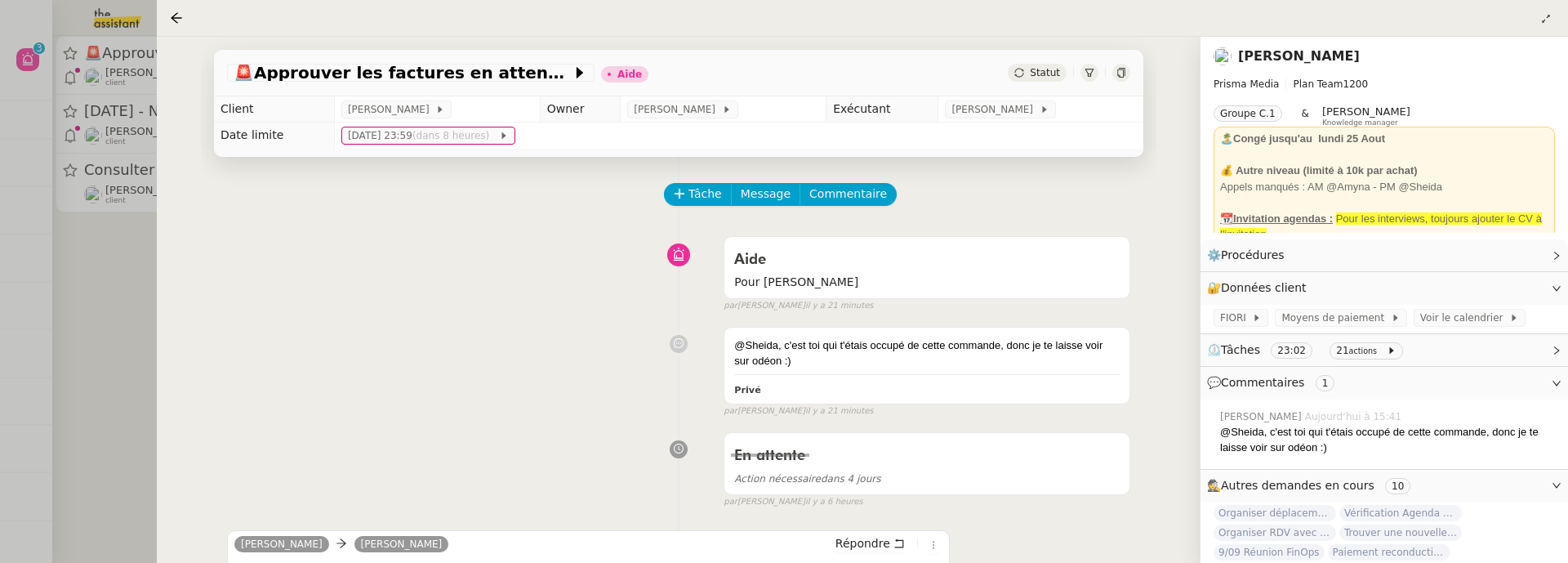
click at [1040, 68] on span "Statut" at bounding box center [1044, 73] width 30 height 12
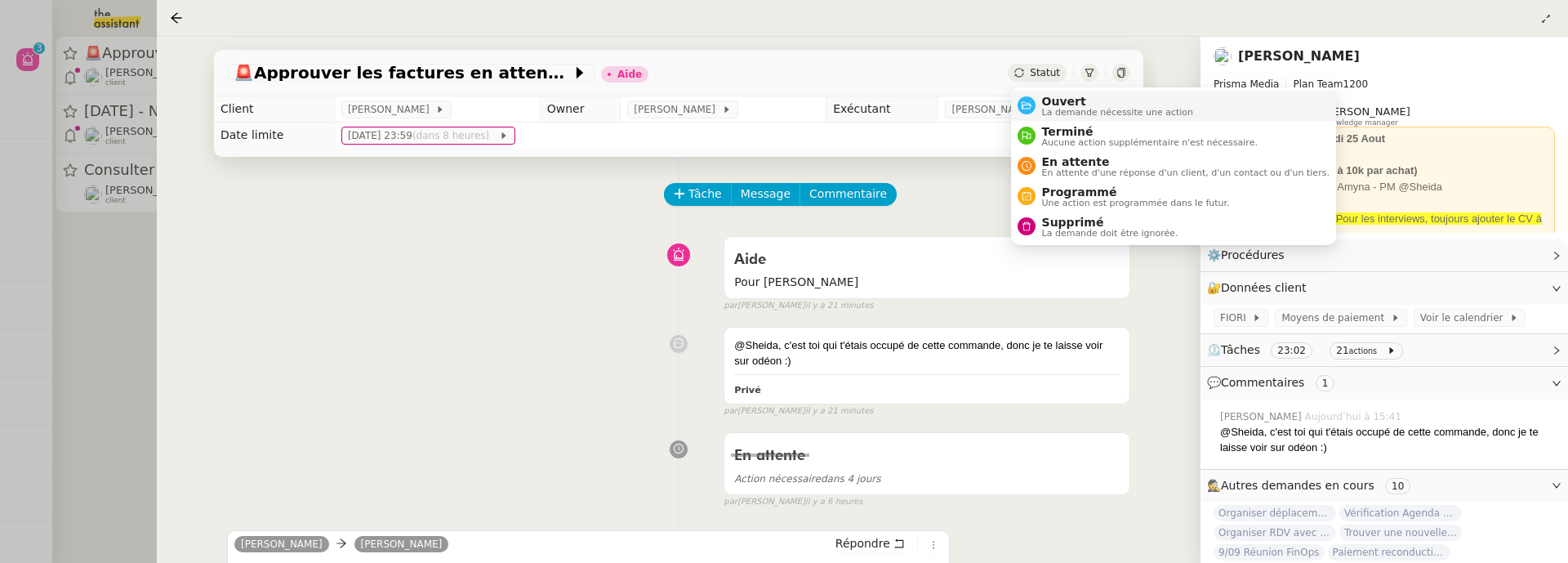
click at [1060, 104] on span "Ouvert" at bounding box center [1118, 102] width 152 height 13
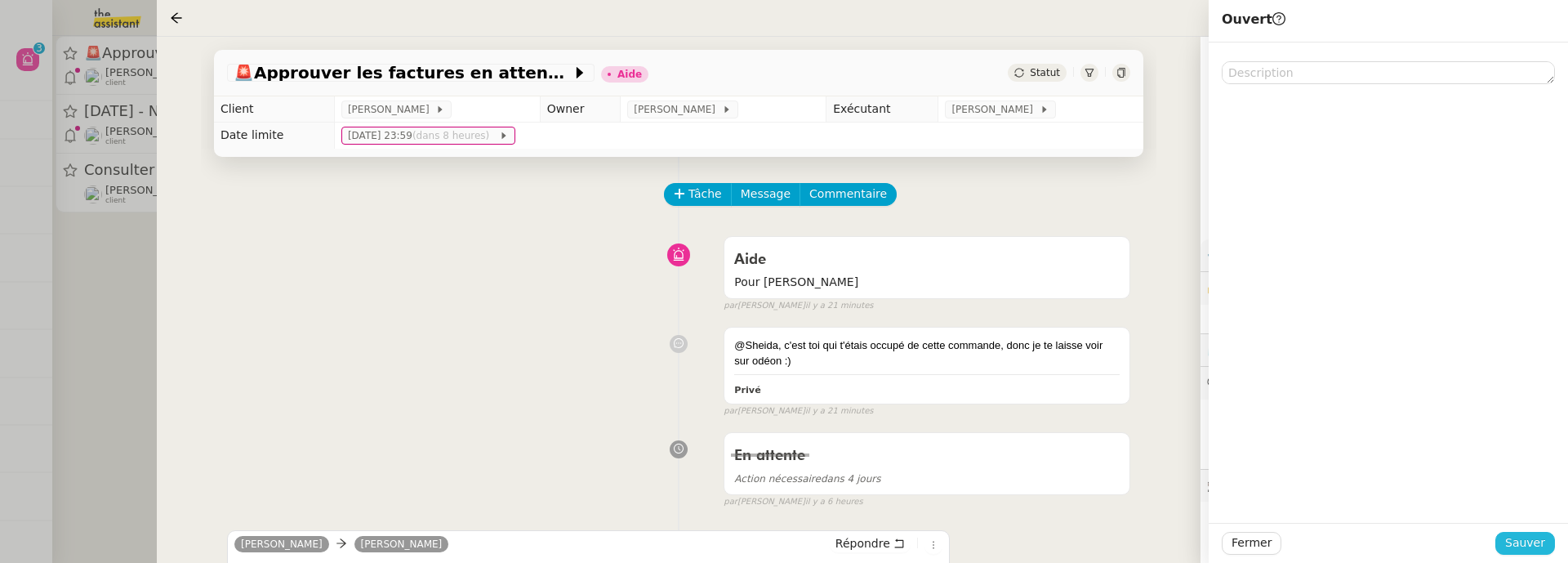
click at [1521, 543] on span "Sauver" at bounding box center [1526, 543] width 40 height 19
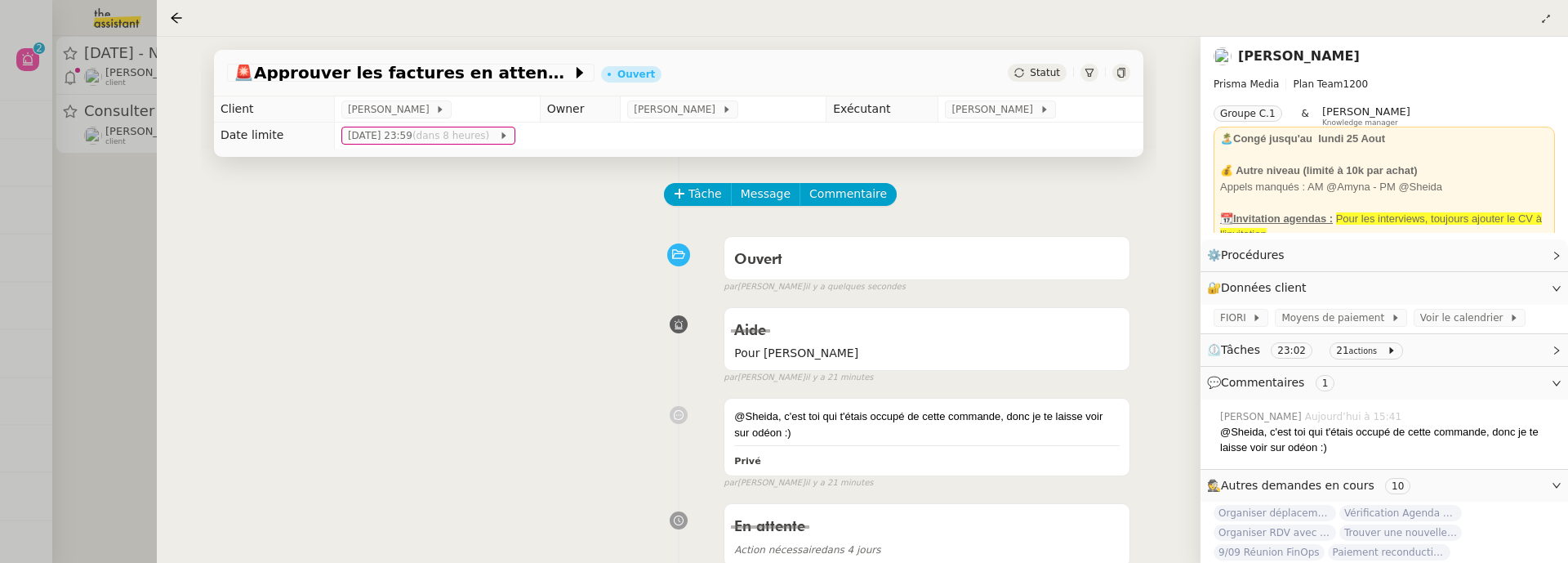
click at [113, 215] on div at bounding box center [784, 282] width 1568 height 563
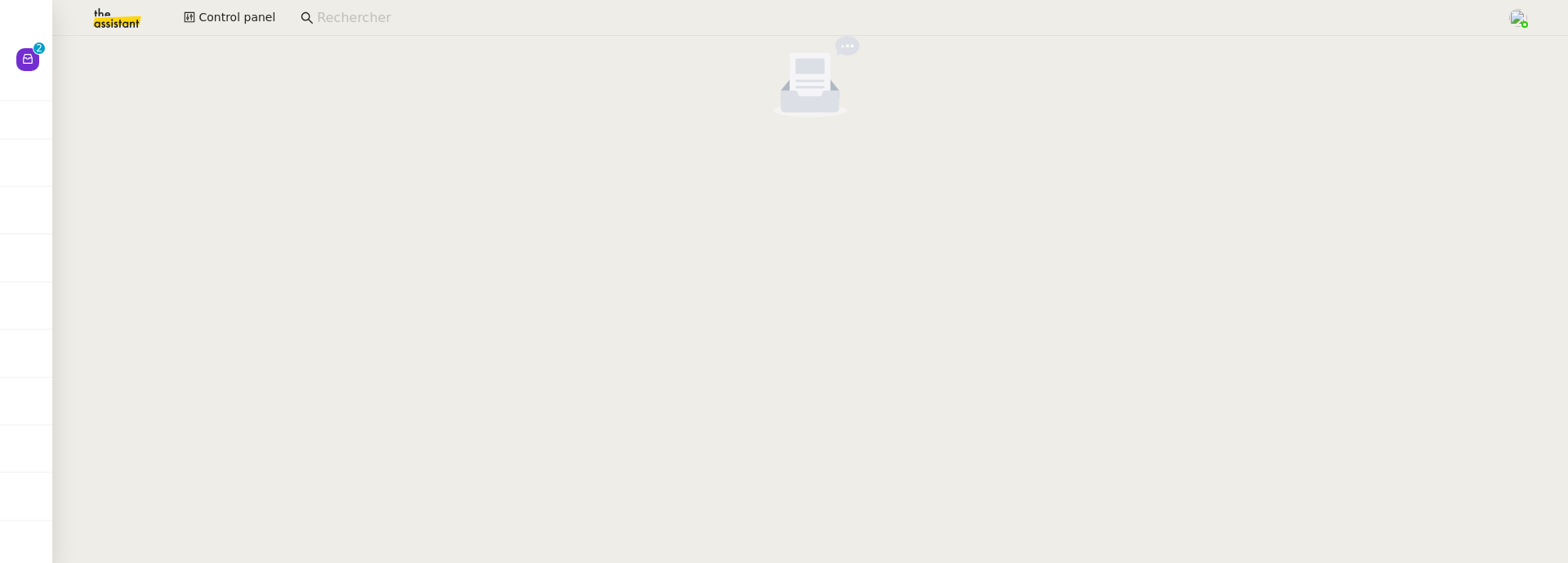
click at [428, 24] on input at bounding box center [904, 18] width 1174 height 22
click at [559, 11] on input at bounding box center [904, 18] width 1174 height 22
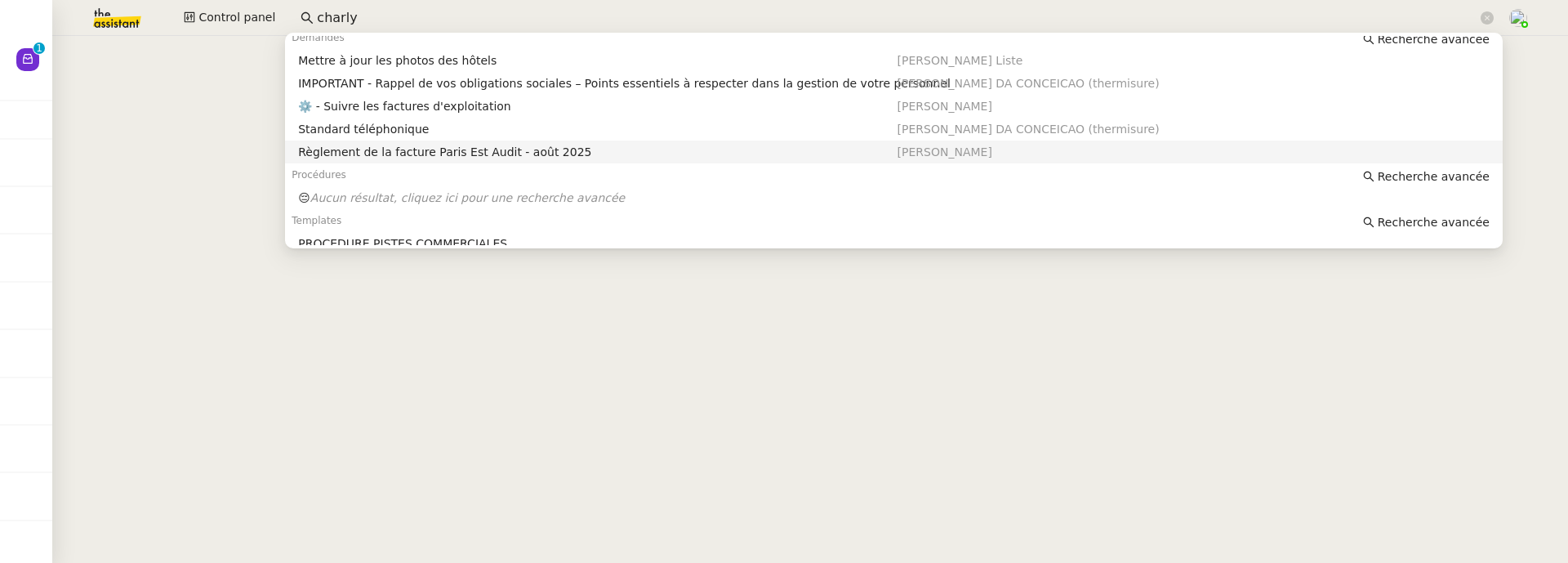
scroll to position [226, 0]
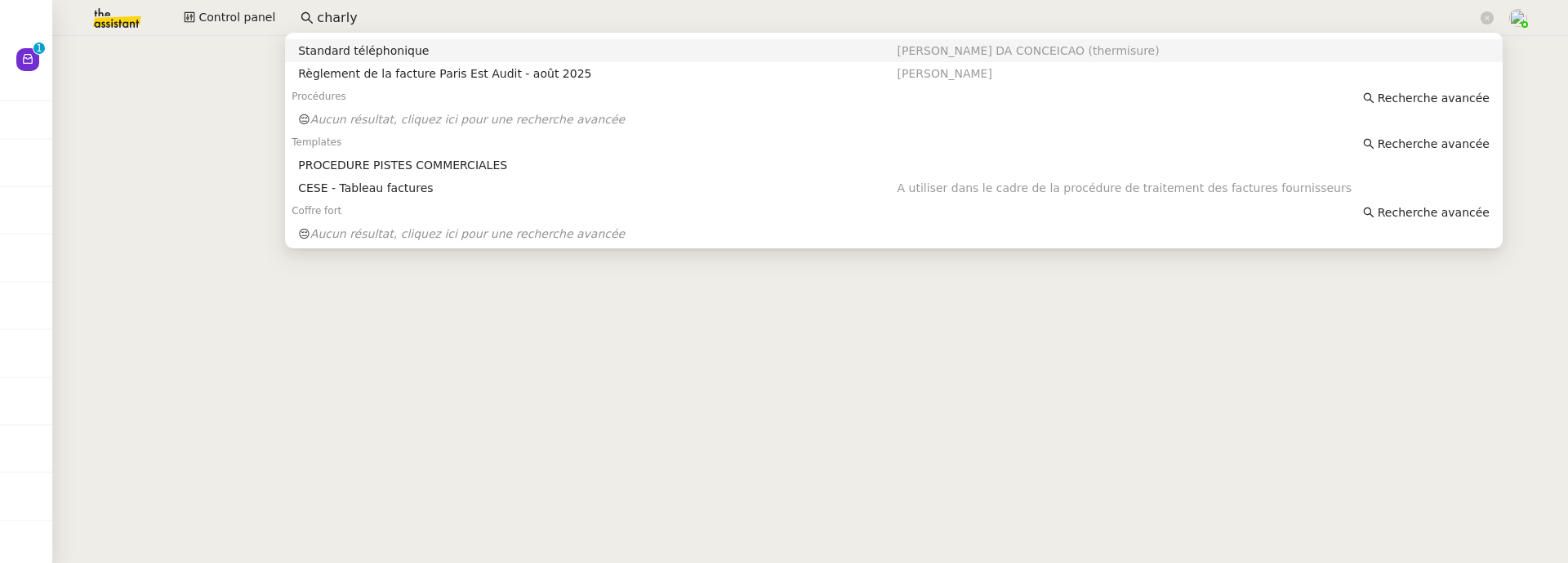
click at [355, 18] on input "charly" at bounding box center [897, 18] width 1161 height 22
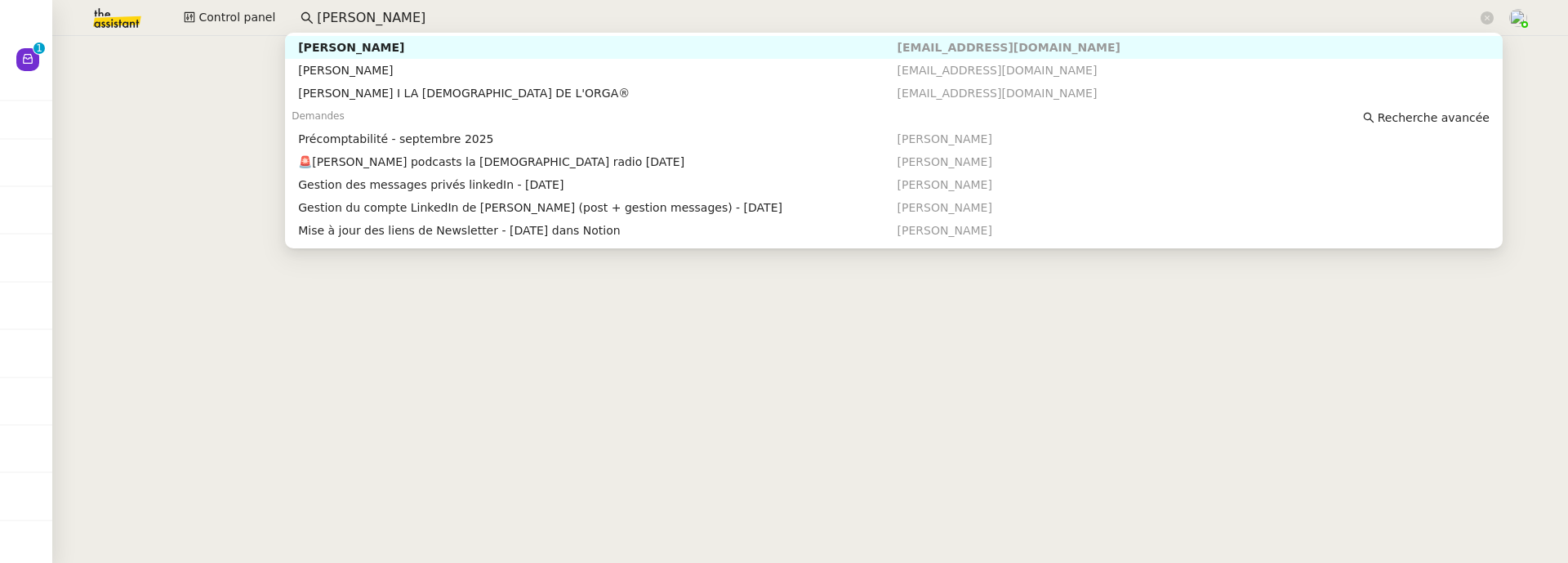
click at [810, 44] on div "[PERSON_NAME]" at bounding box center [597, 47] width 599 height 14
type input "hugo bentz"
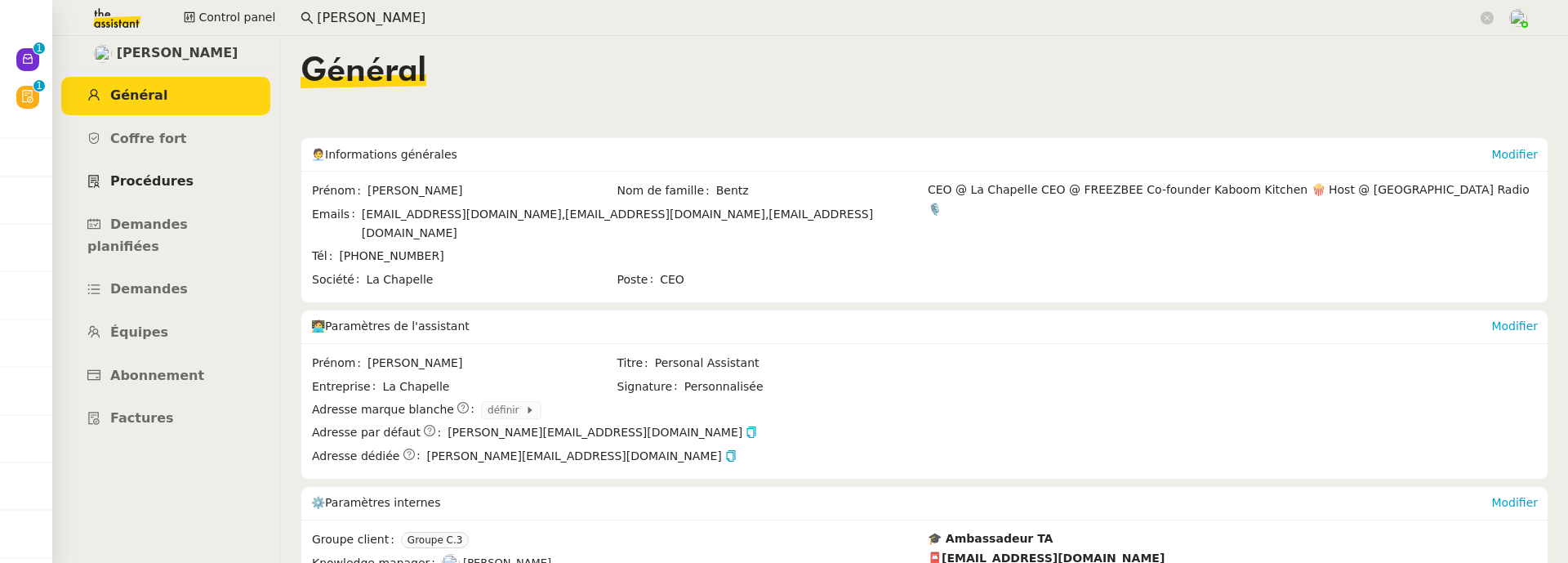
click at [164, 184] on span "Procédures" at bounding box center [152, 181] width 84 height 15
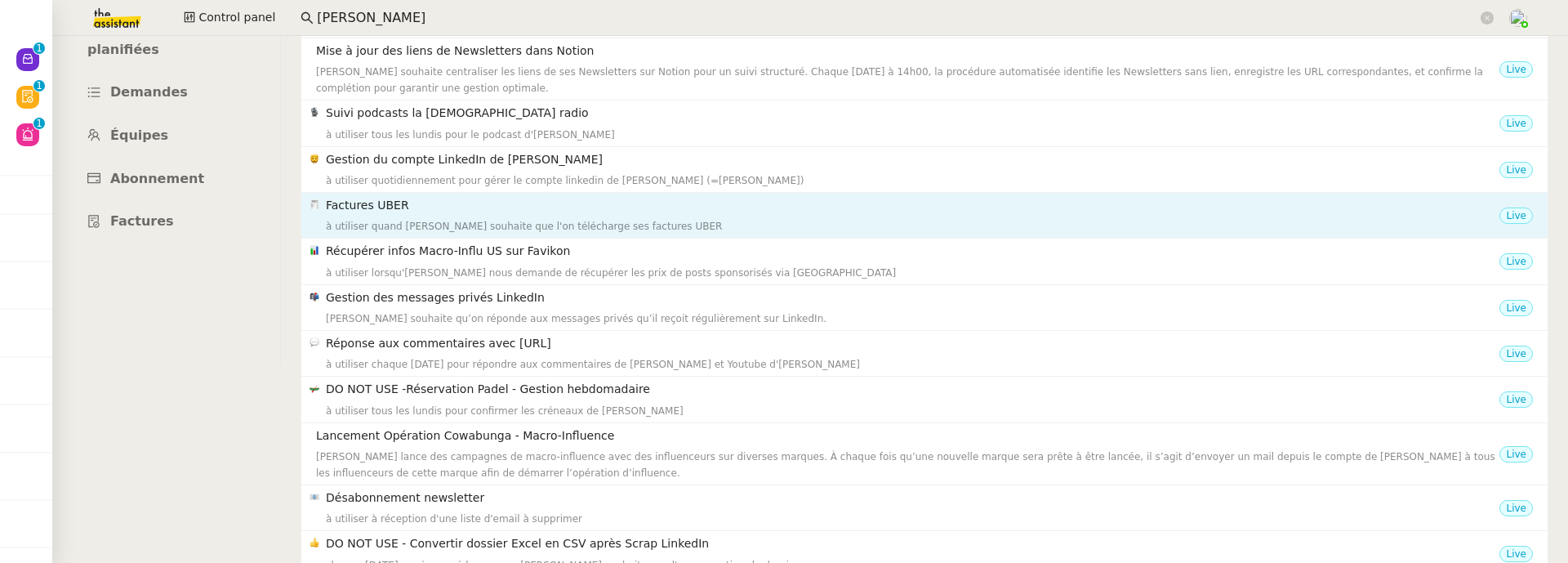
scroll to position [207, 0]
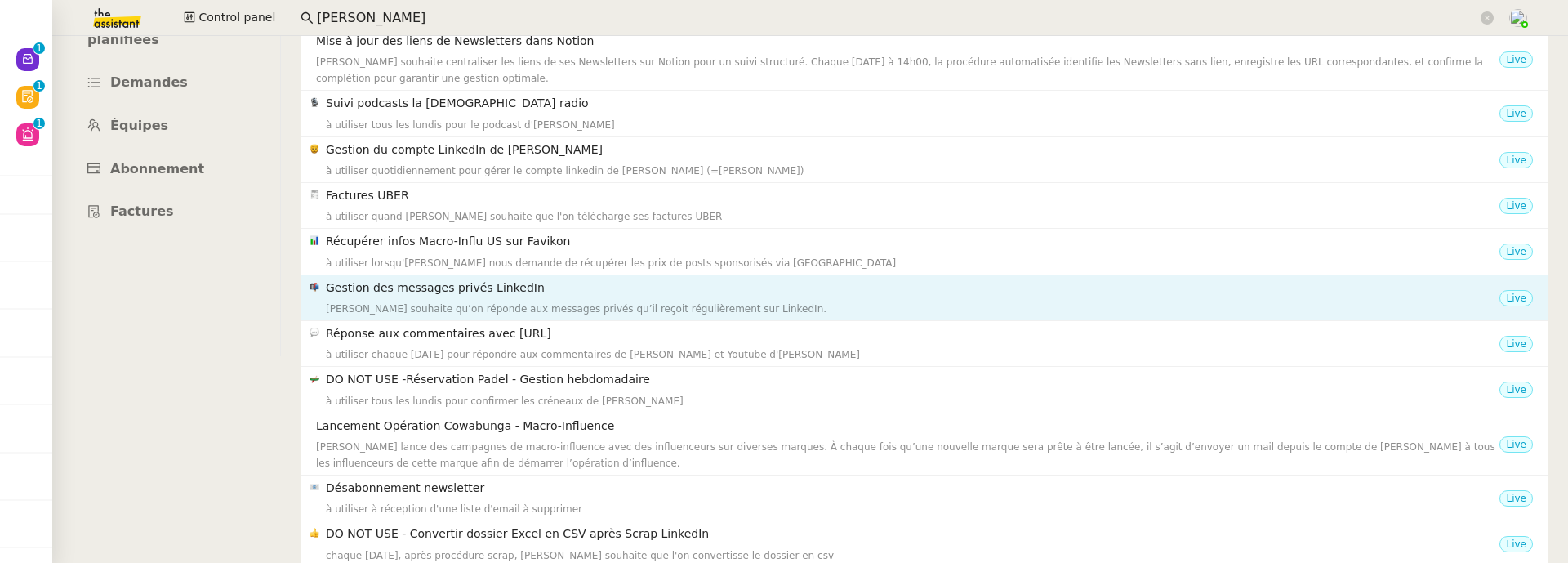
click at [522, 305] on div "[PERSON_NAME] souhaite qu’on réponde aux messages privés qu’il reçoit régulière…" at bounding box center [913, 308] width 1174 height 16
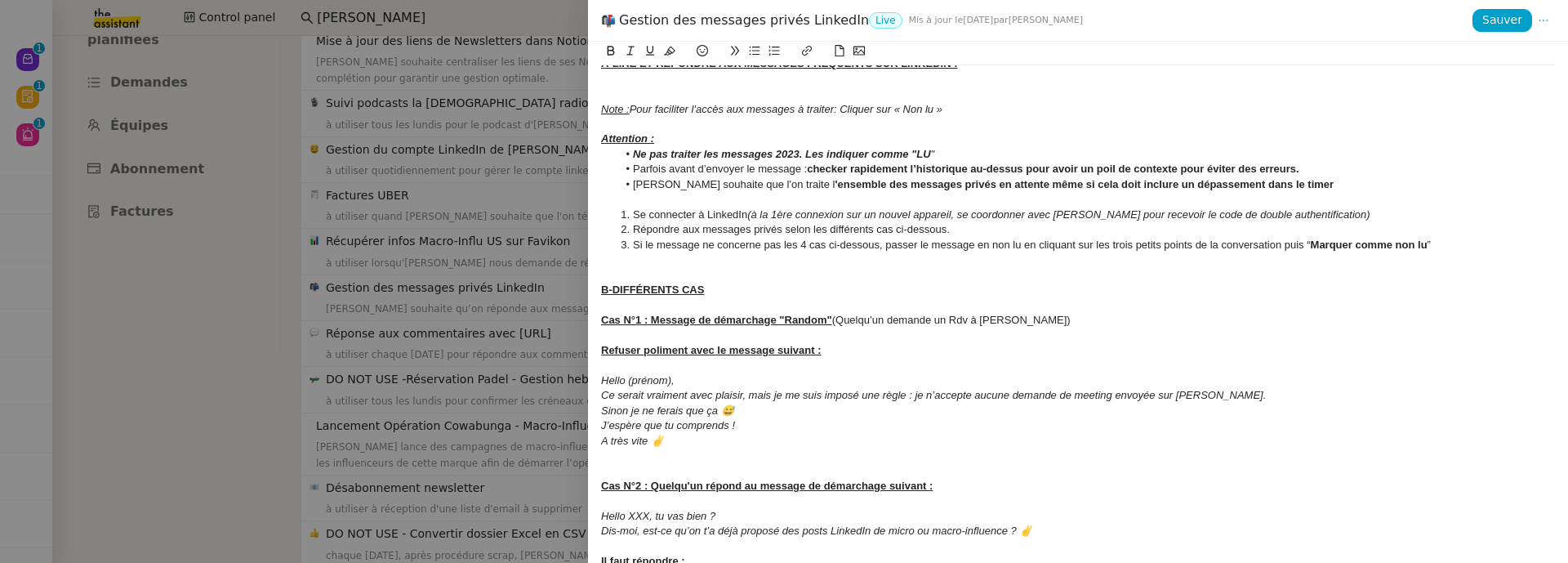
scroll to position [0, 0]
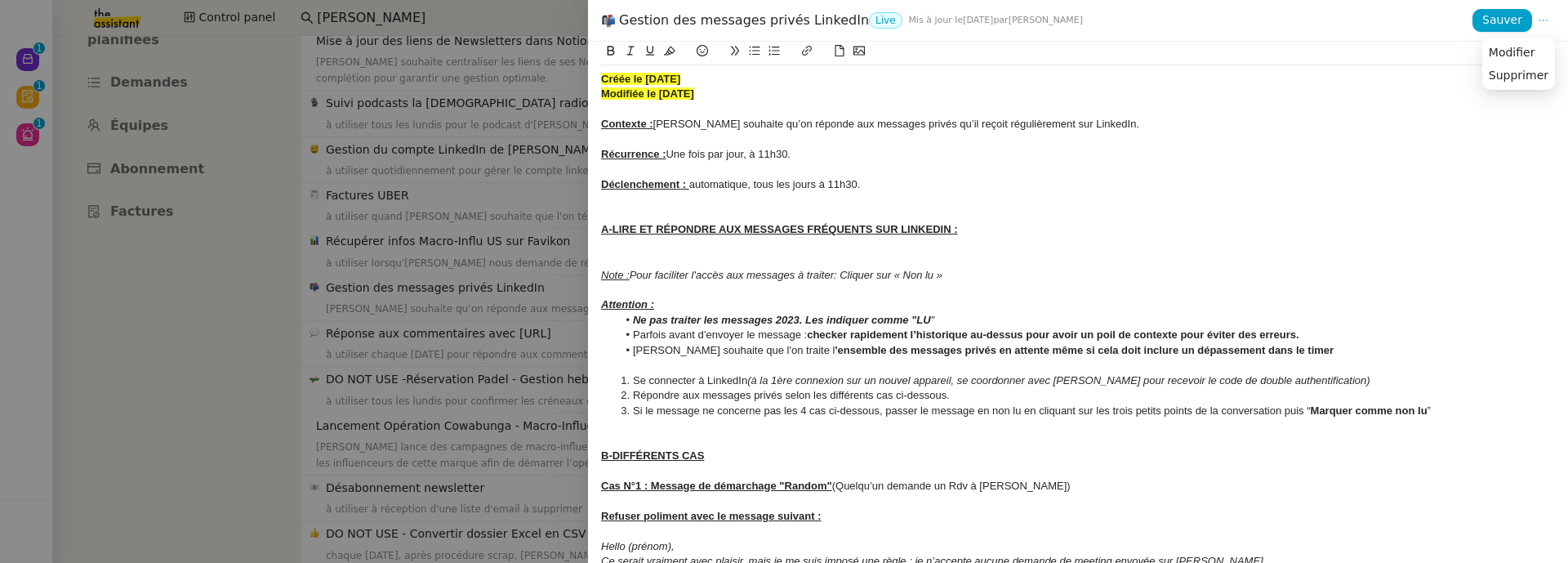
click at [1550, 13] on button at bounding box center [1544, 20] width 23 height 23
click at [1531, 46] on span "Modifier" at bounding box center [1512, 52] width 46 height 14
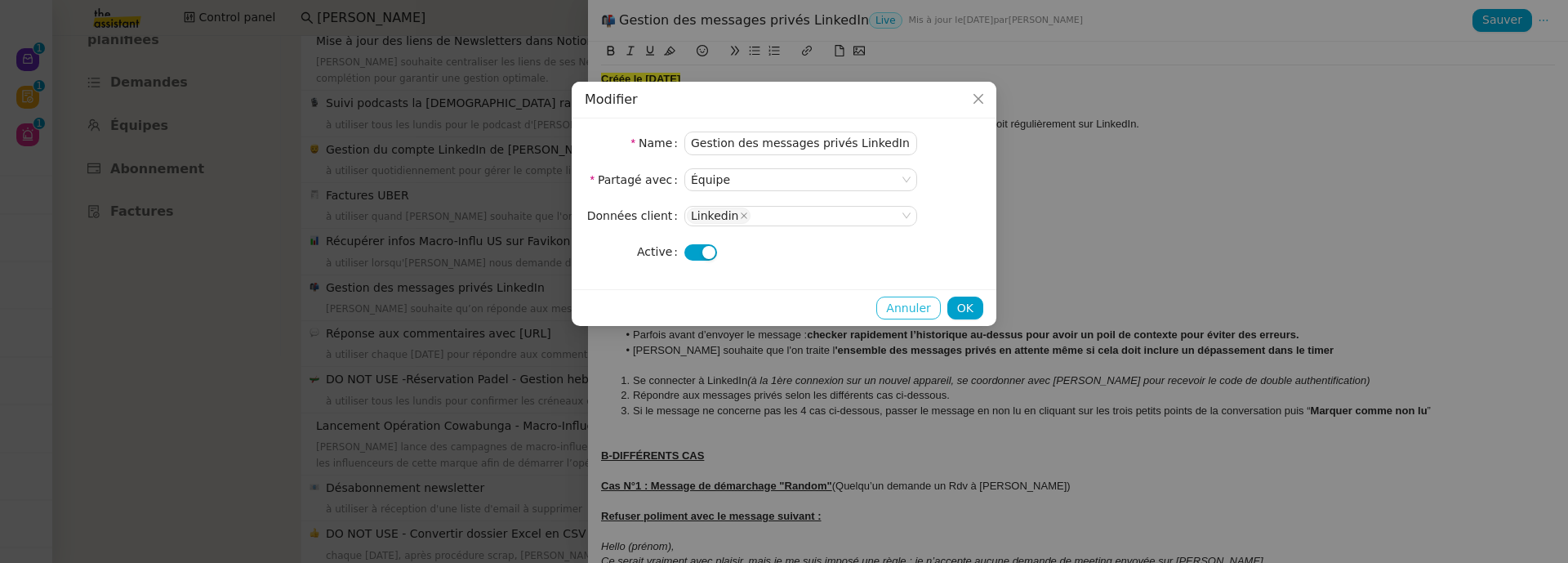
click at [894, 306] on span "Annuler" at bounding box center [908, 308] width 44 height 19
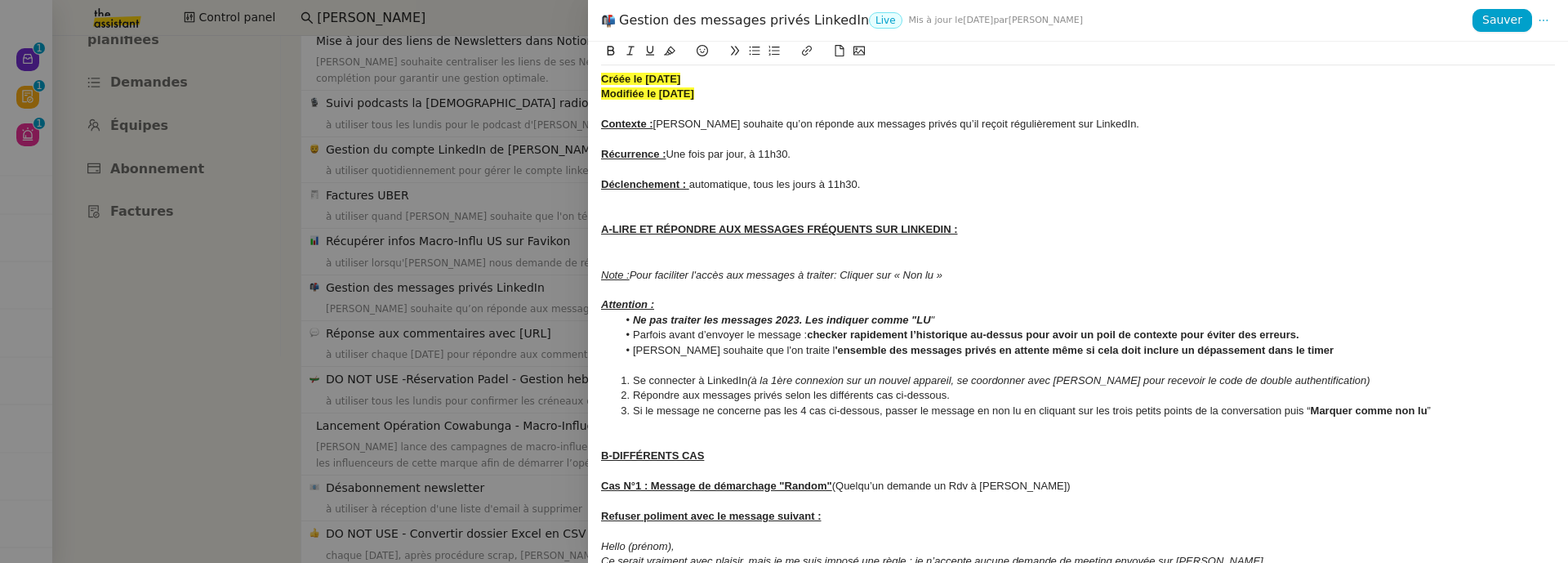
click at [758, 159] on span "Une fois par jour, à 11h30." at bounding box center [728, 154] width 125 height 12
drag, startPoint x: 812, startPoint y: 157, endPoint x: 749, endPoint y: 156, distance: 63.0
click at [748, 156] on div "Récurrence : Une fois par jour, à 11h30." at bounding box center [1078, 154] width 954 height 14
click at [870, 185] on div "Déclenchement : automatique, tous les jours à 11h30." at bounding box center [1078, 184] width 954 height 14
click at [1514, 18] on span "Sauver" at bounding box center [1503, 20] width 40 height 19
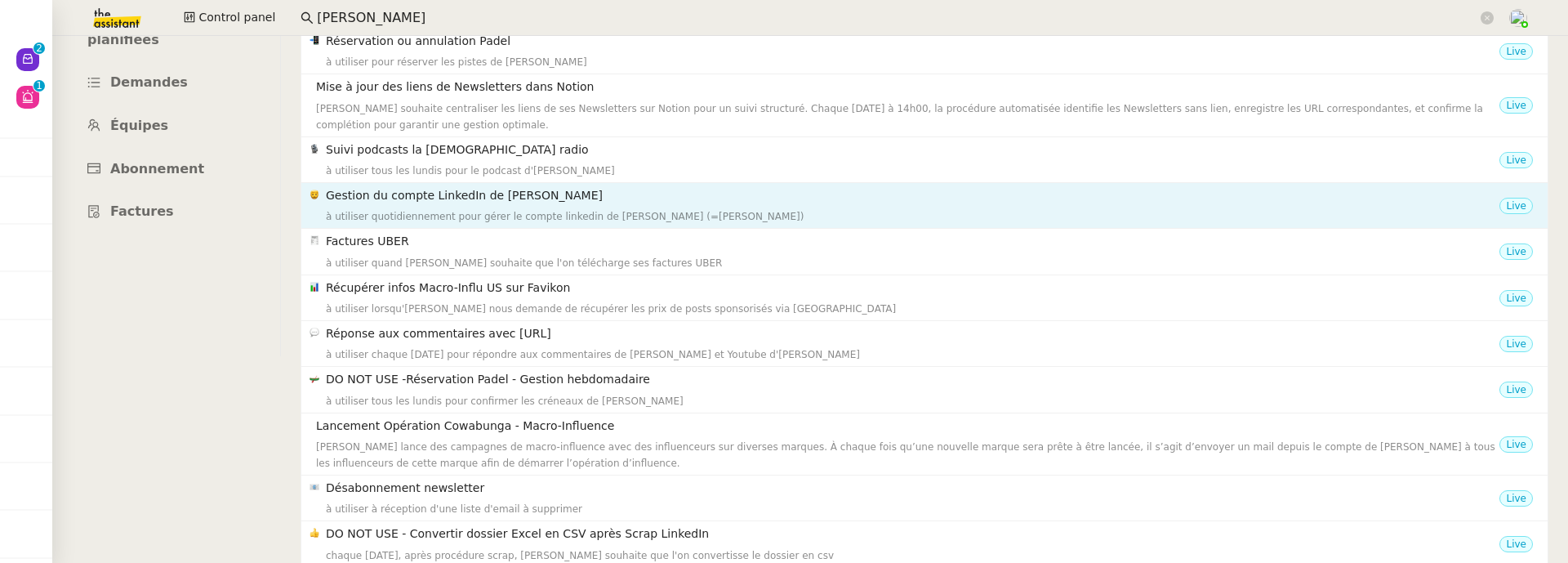
click at [624, 205] on div "Gestion du compte LinkedIn de Charly LAMARD à utiliser quotidiennement pour gér…" at bounding box center [913, 206] width 1174 height 38
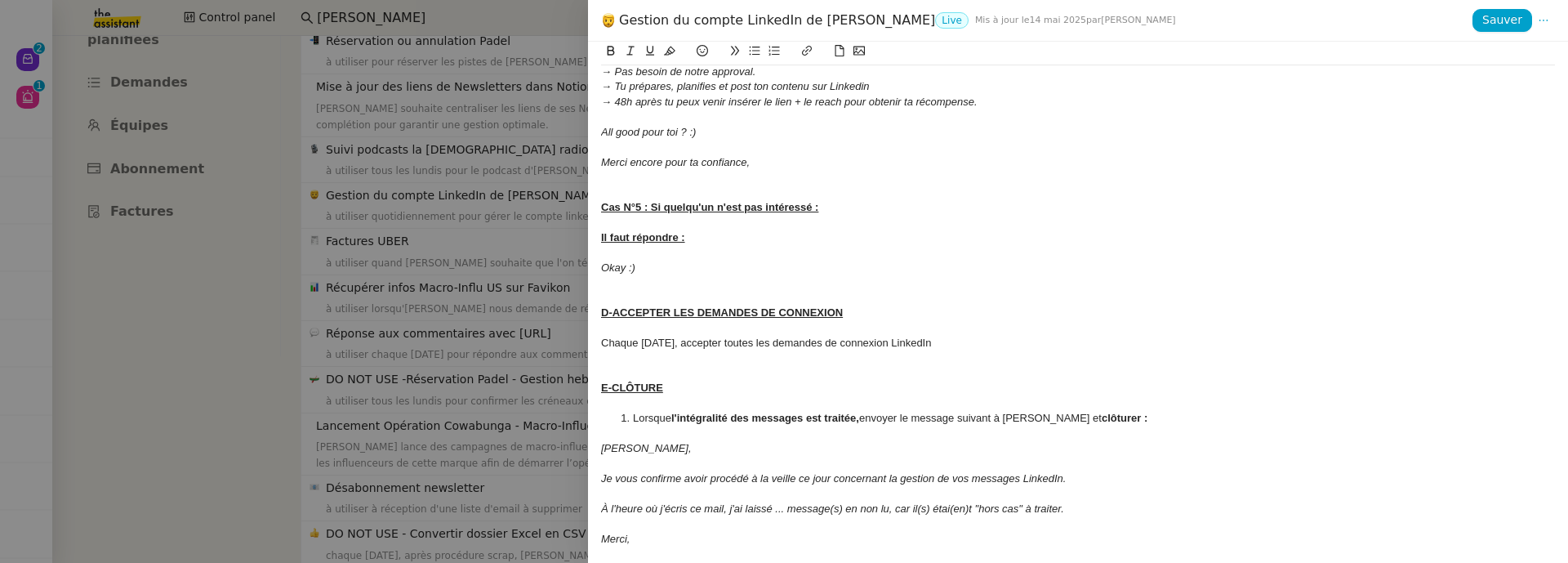
scroll to position [1865, 0]
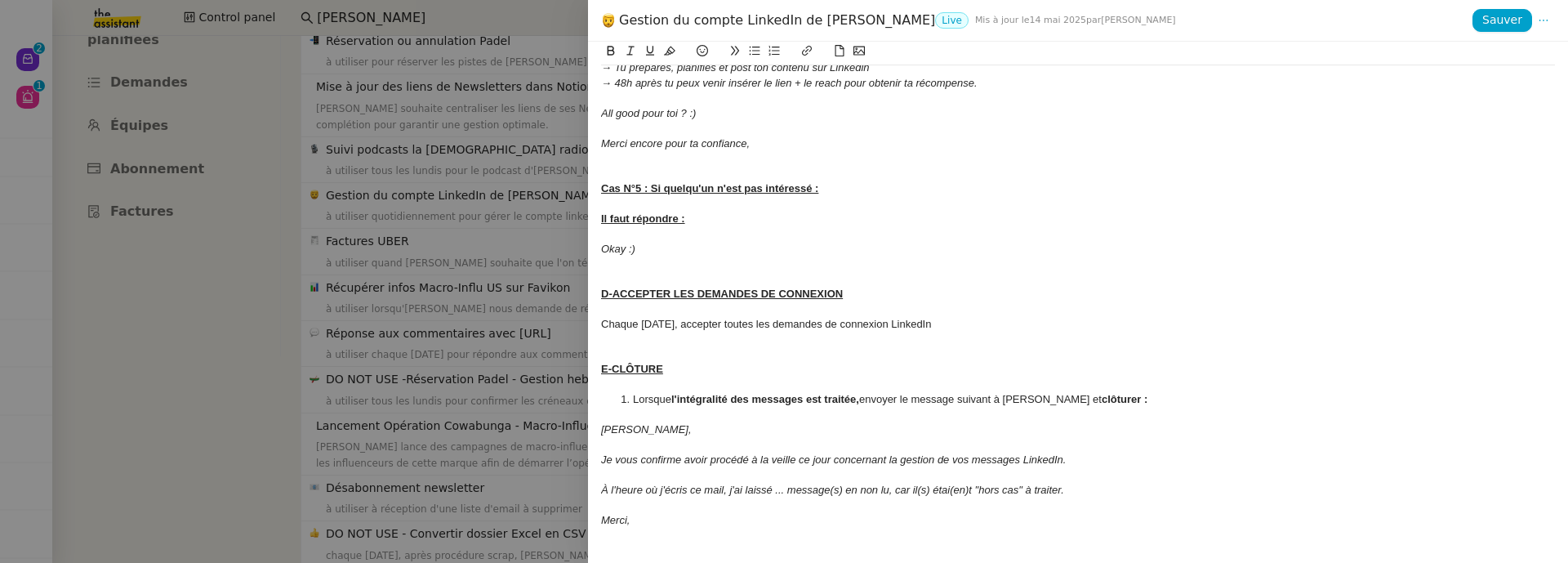
click at [541, 309] on div at bounding box center [784, 282] width 1568 height 563
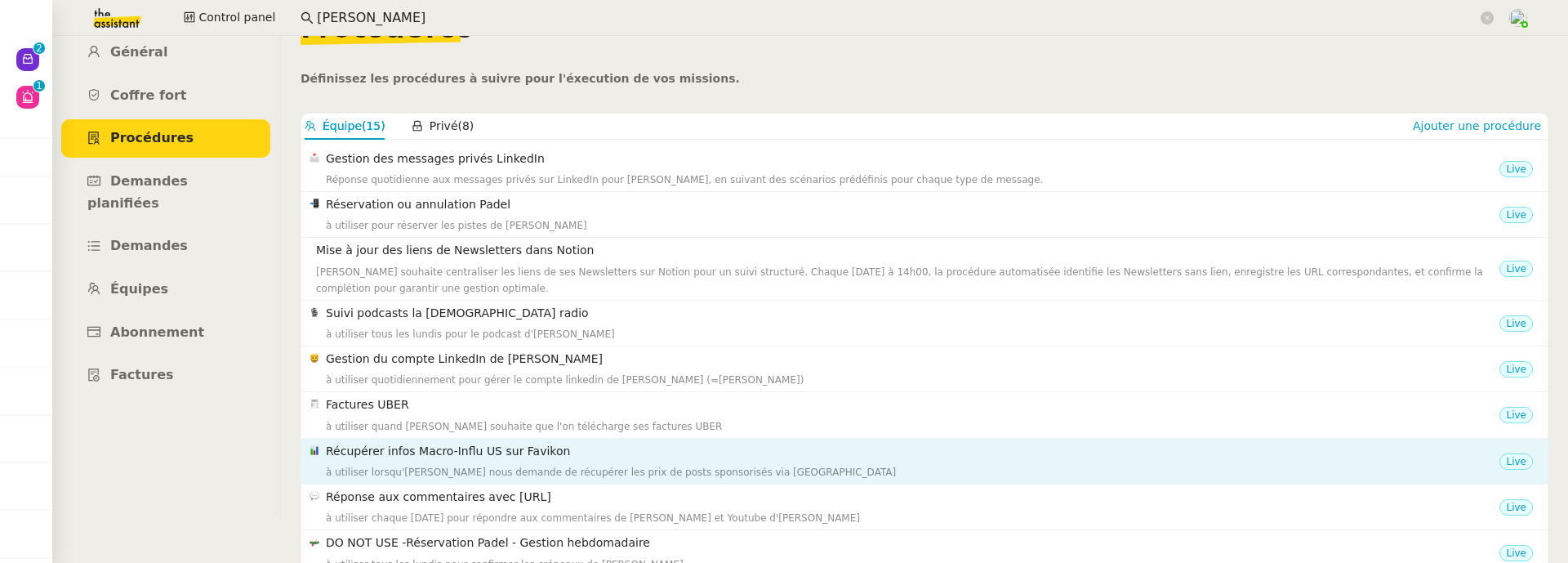
scroll to position [39, 0]
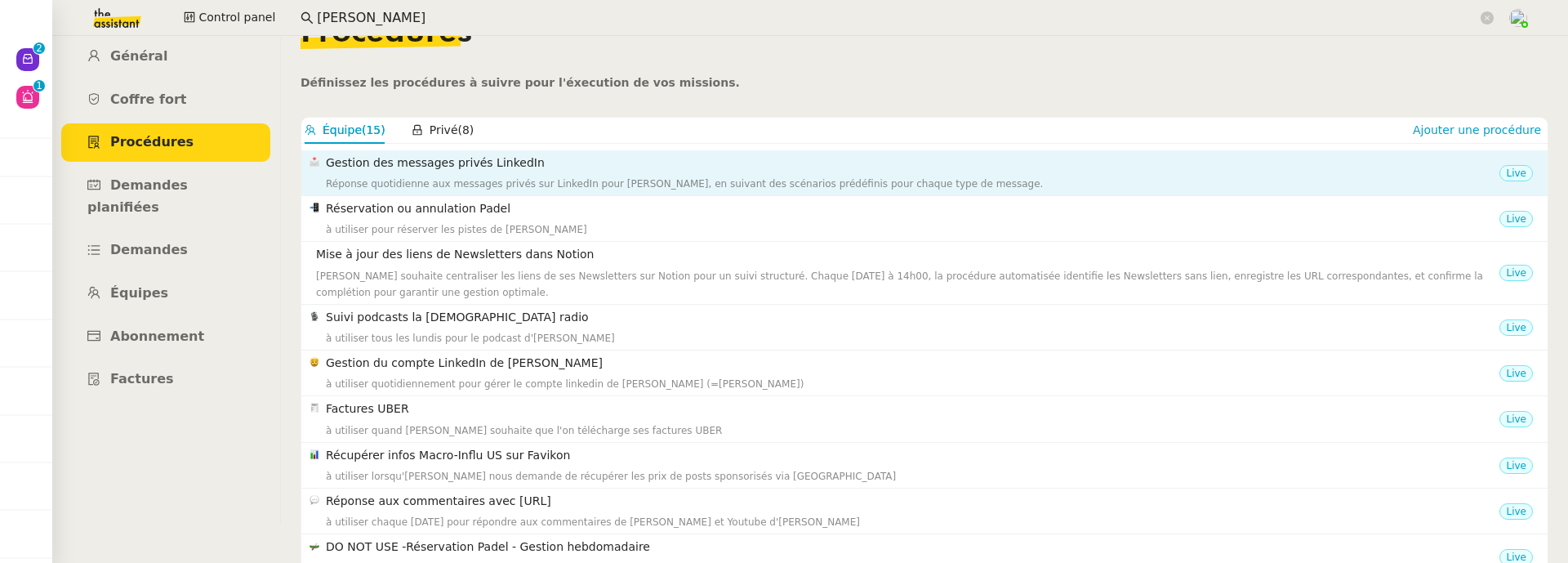
click at [619, 193] on nz-list-item "Gestion des messages privés LinkedIn Réponse quotidienne aux messages privés su…" at bounding box center [924, 173] width 1246 height 46
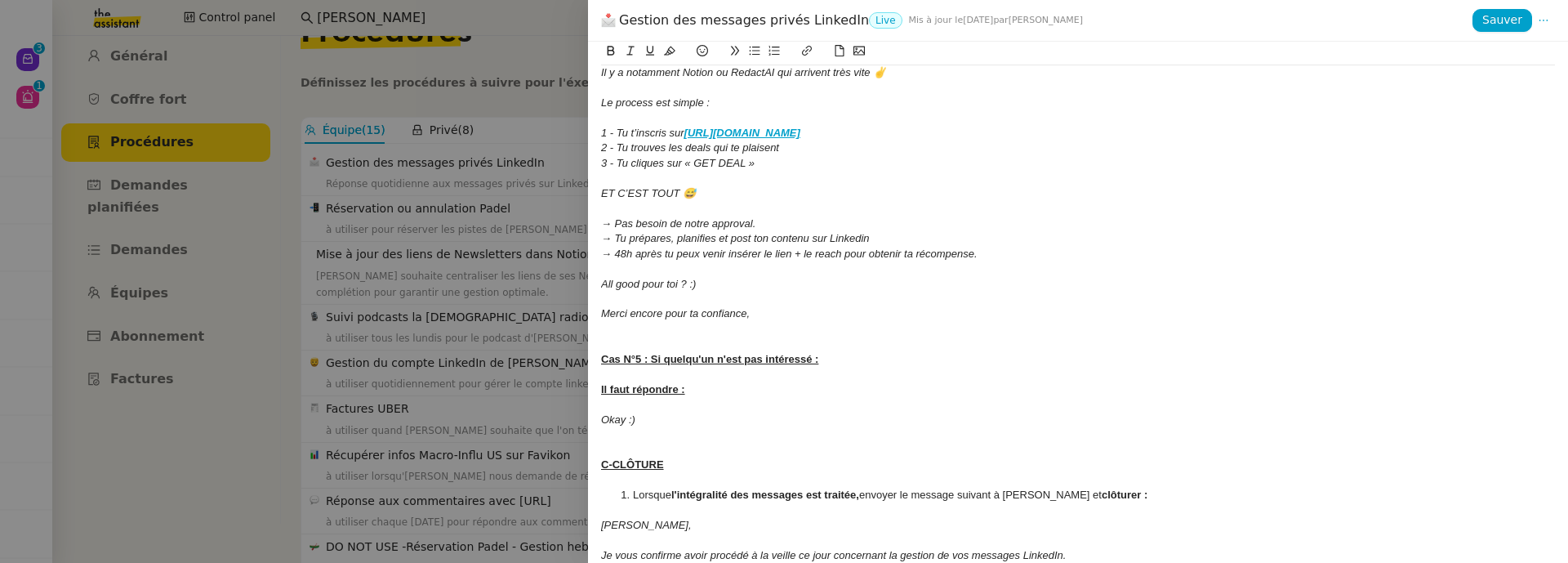
scroll to position [1367, 0]
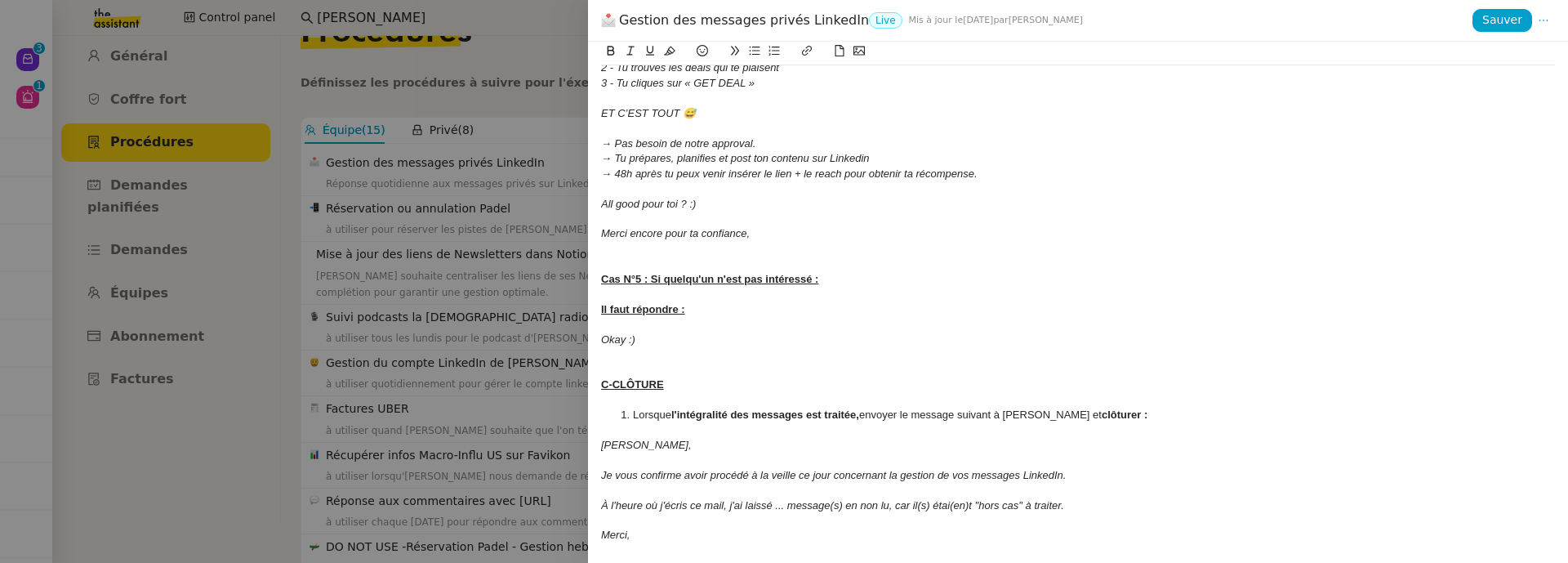
click at [519, 407] on div at bounding box center [784, 282] width 1568 height 563
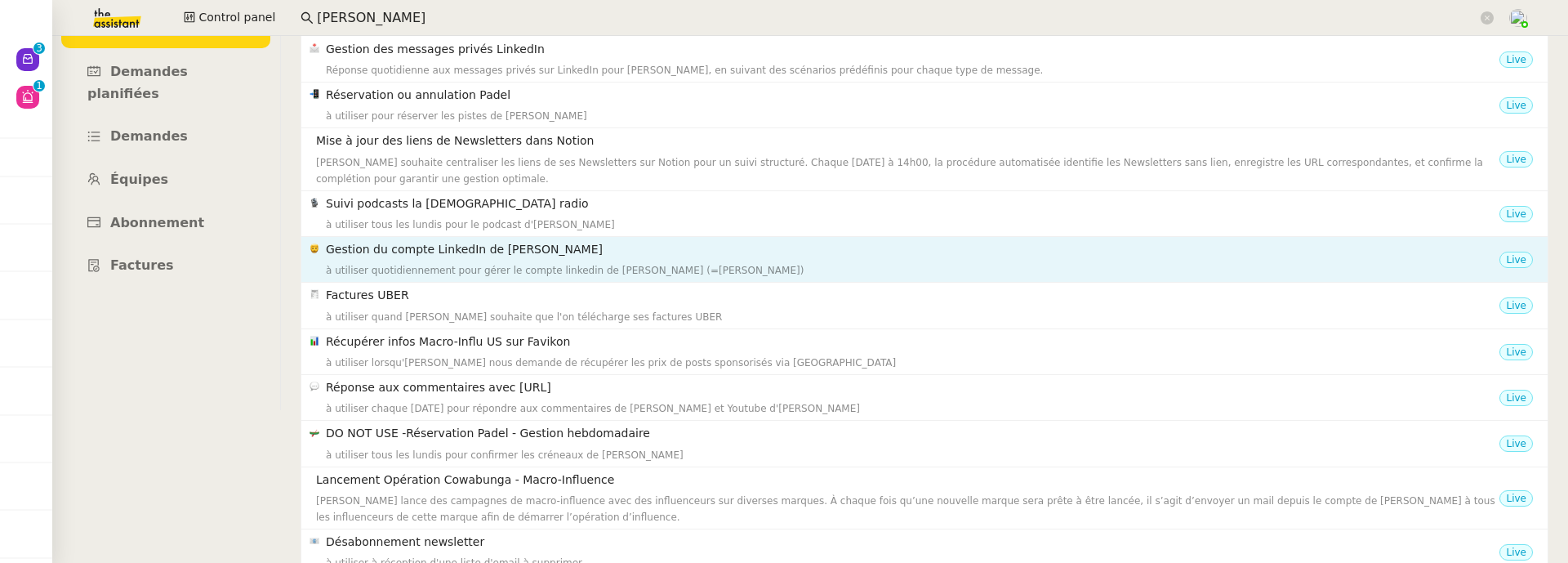
scroll to position [0, 0]
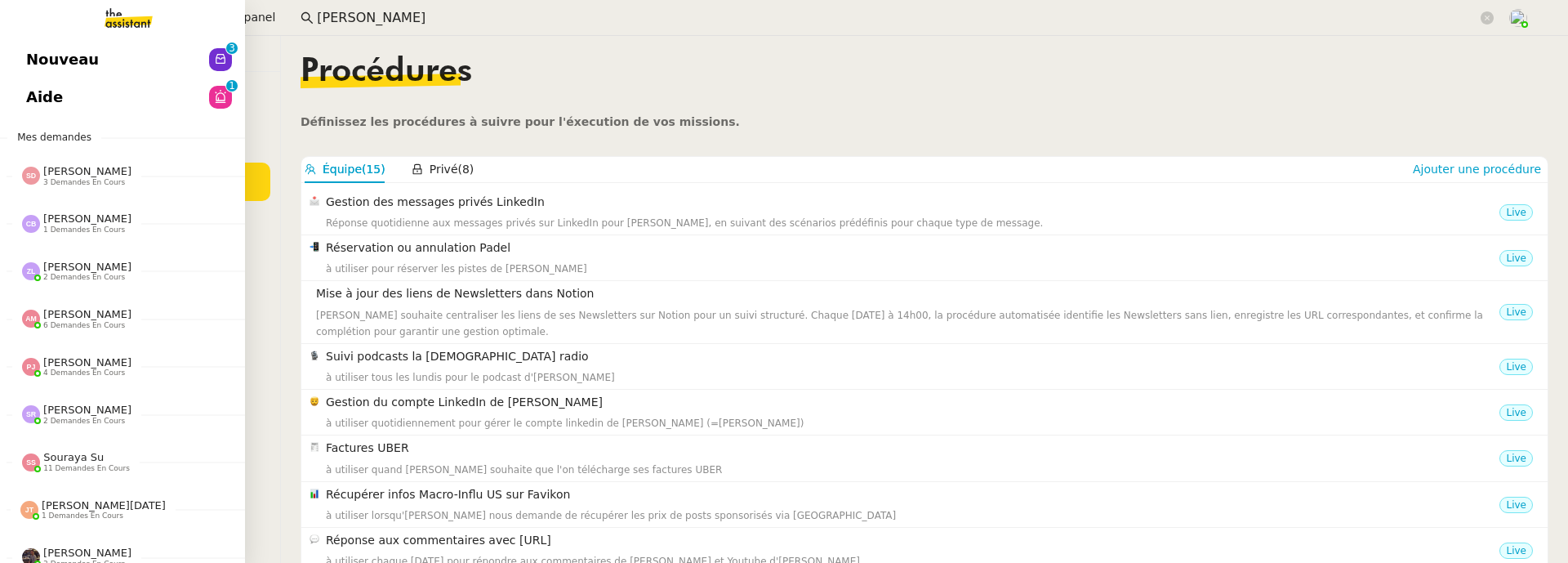
click at [30, 60] on span "Nouveau" at bounding box center [62, 60] width 73 height 25
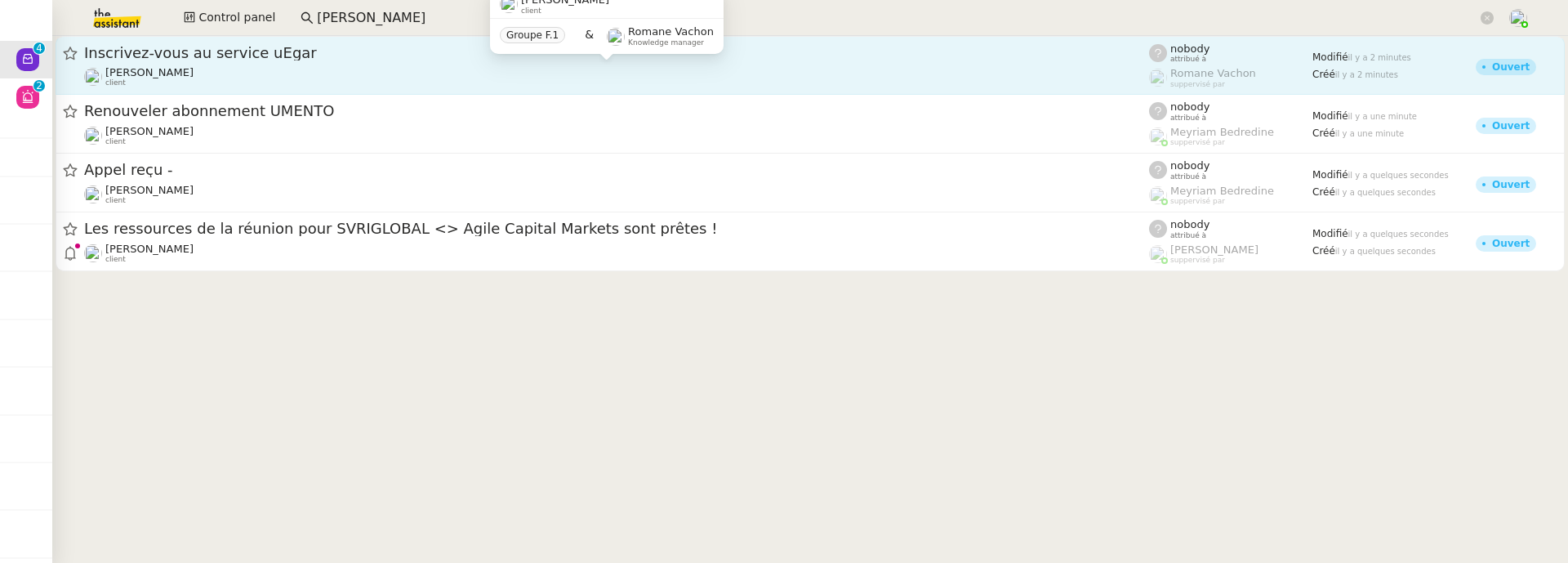
click at [279, 69] on div "Vitor Alvites client" at bounding box center [617, 77] width 1065 height 21
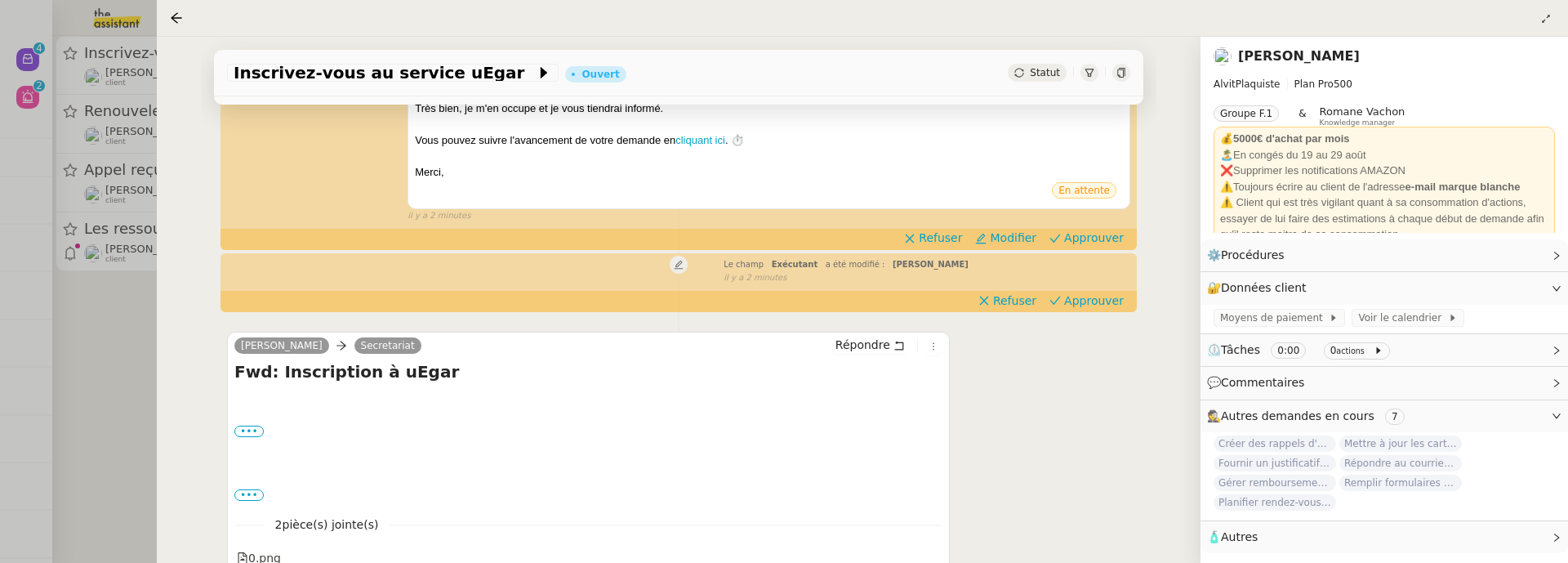
scroll to position [440, 0]
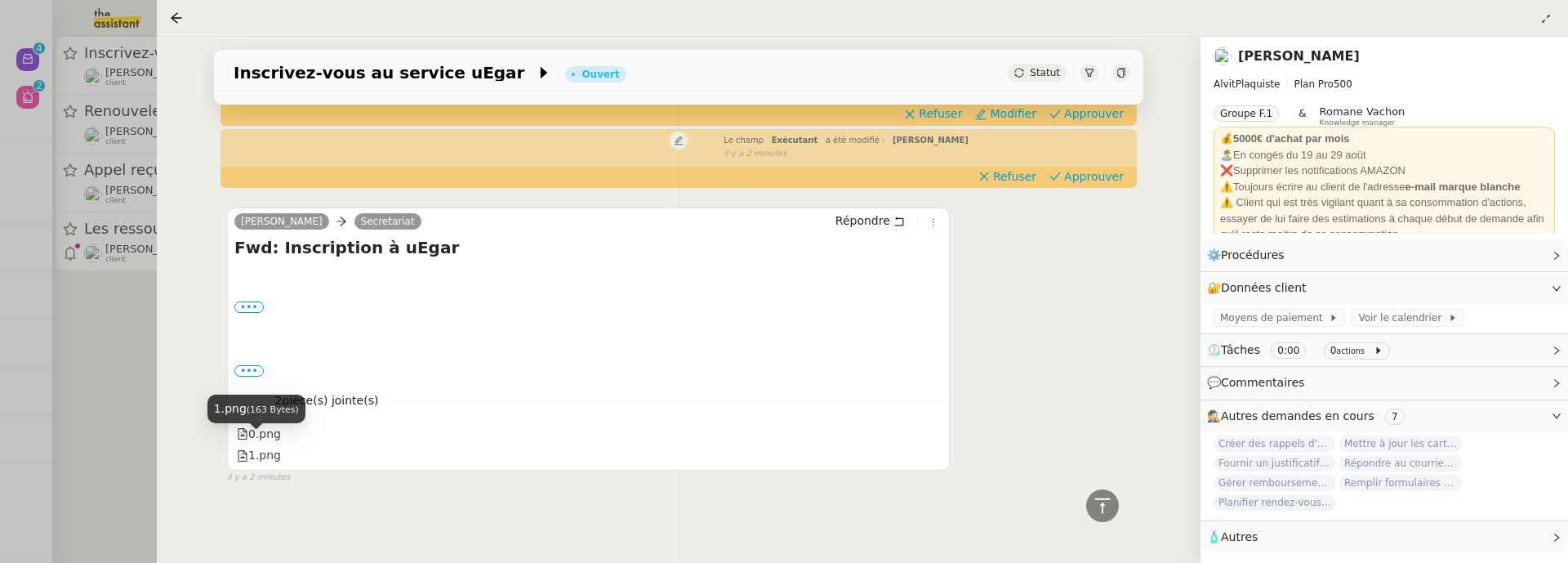
click at [264, 427] on div "1.png (163 Bytes)" at bounding box center [257, 415] width 98 height 41
click at [267, 448] on div "1.png" at bounding box center [259, 455] width 44 height 19
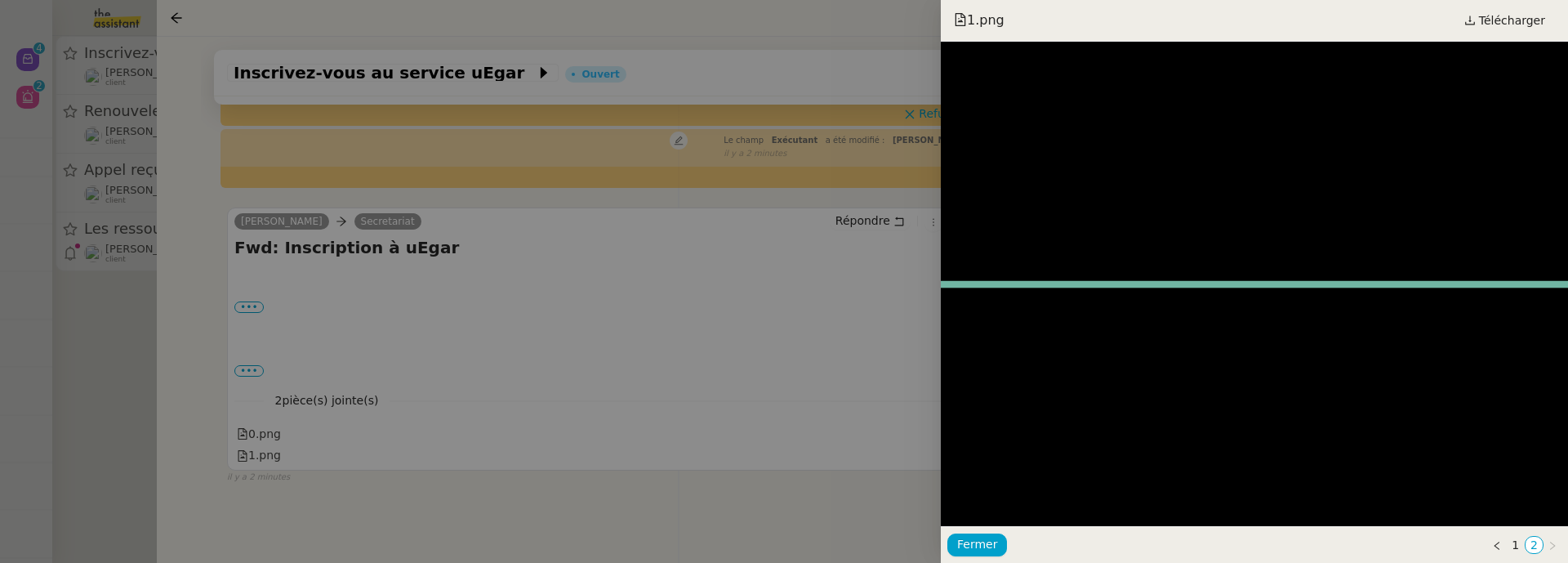
click at [352, 374] on div at bounding box center [784, 282] width 1568 height 563
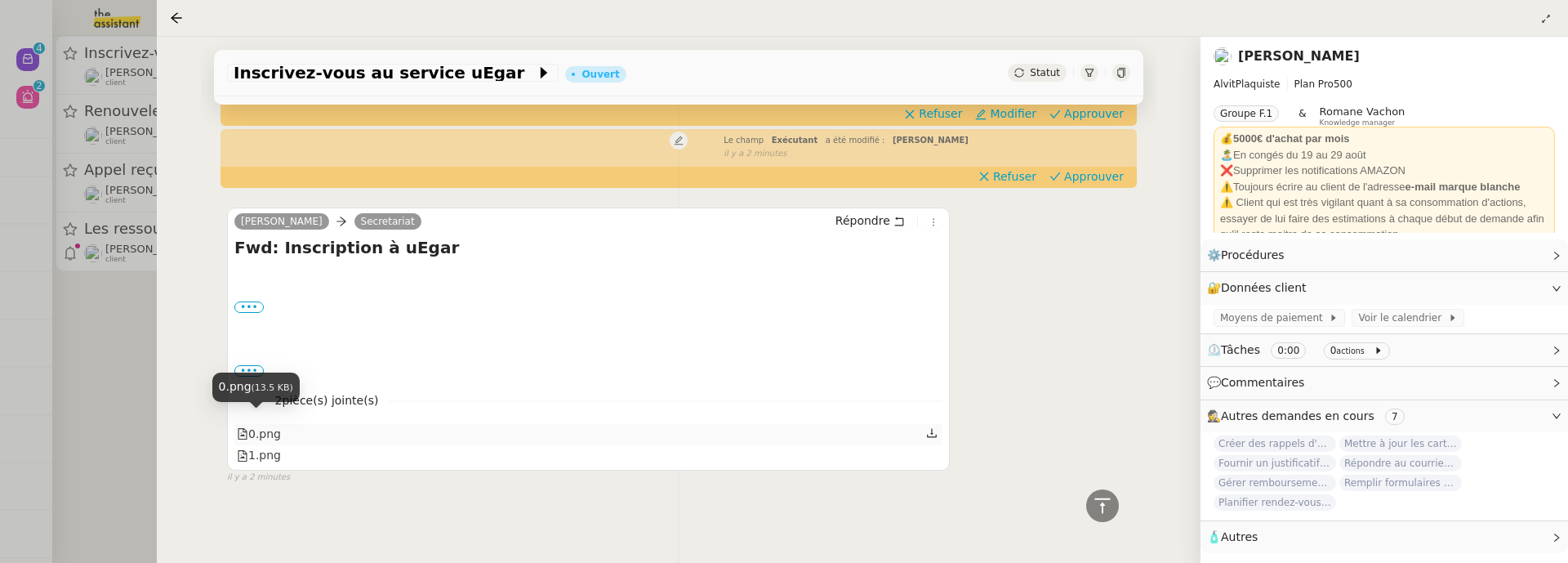
click at [276, 425] on div "0.png" at bounding box center [259, 434] width 44 height 19
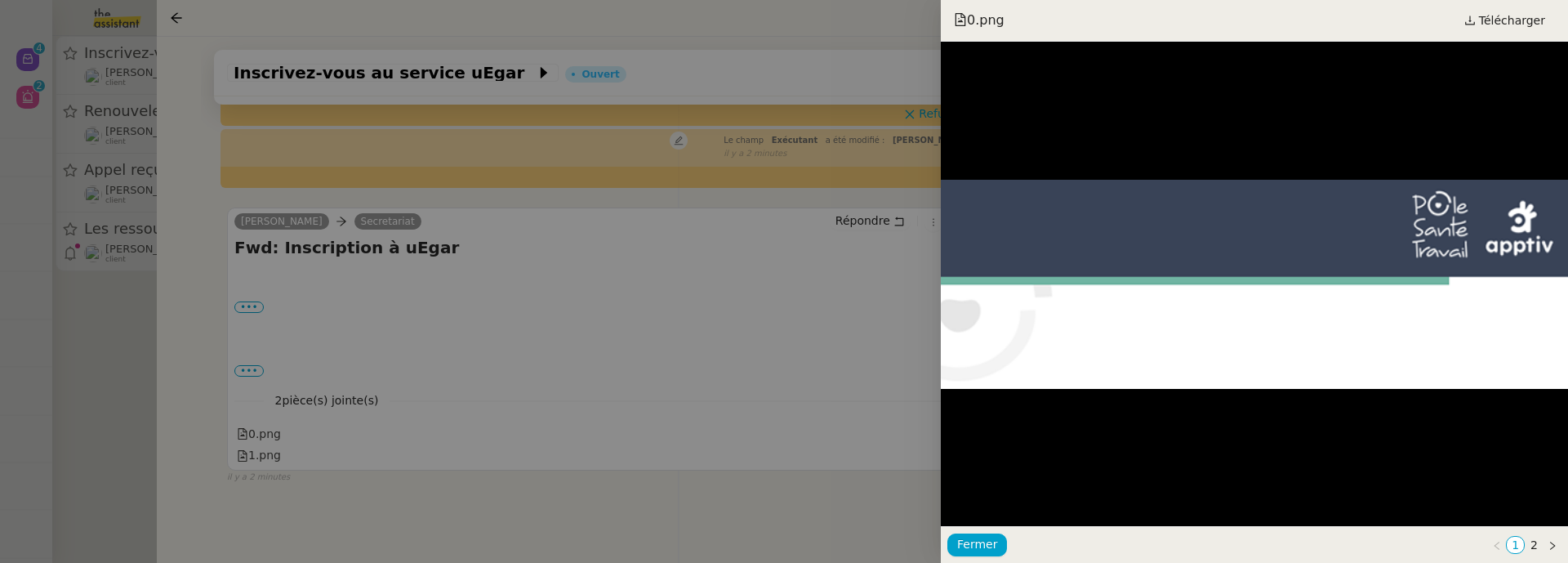
click at [444, 326] on div at bounding box center [784, 282] width 1568 height 563
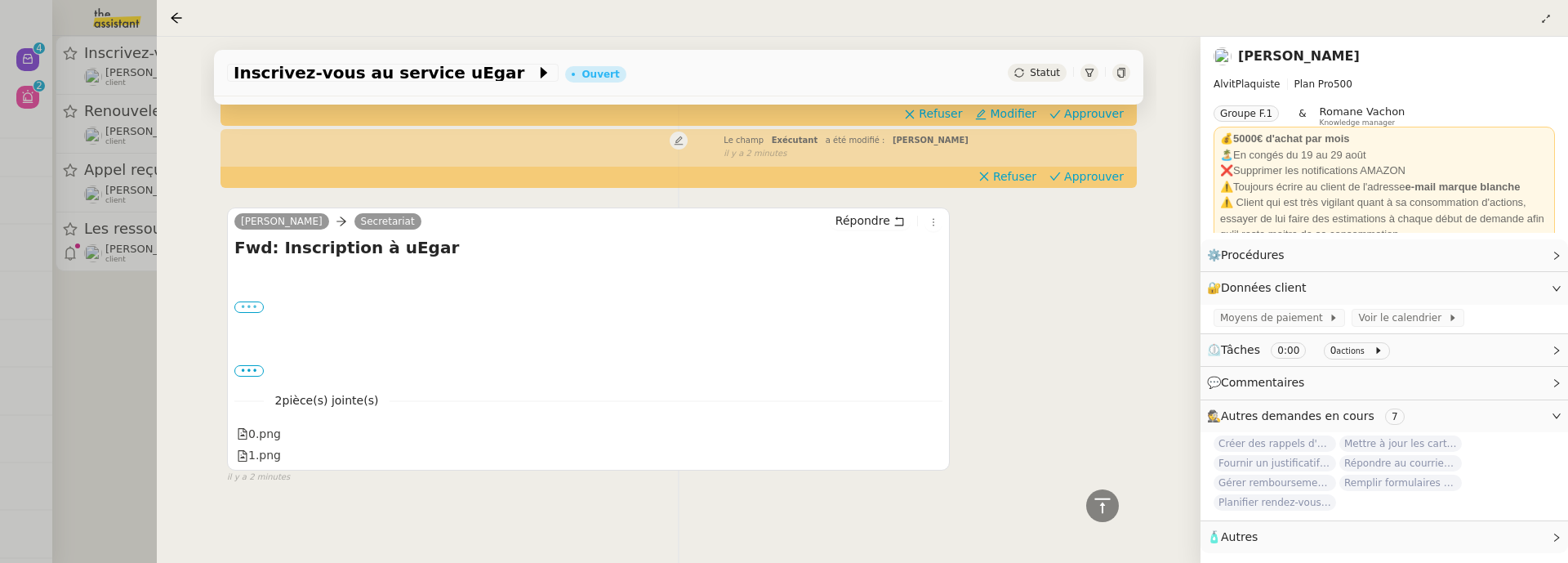
click at [237, 302] on label "•••" at bounding box center [249, 307] width 30 height 12
click at [0, 0] on input "•••" at bounding box center [0, 0] width 0 height 0
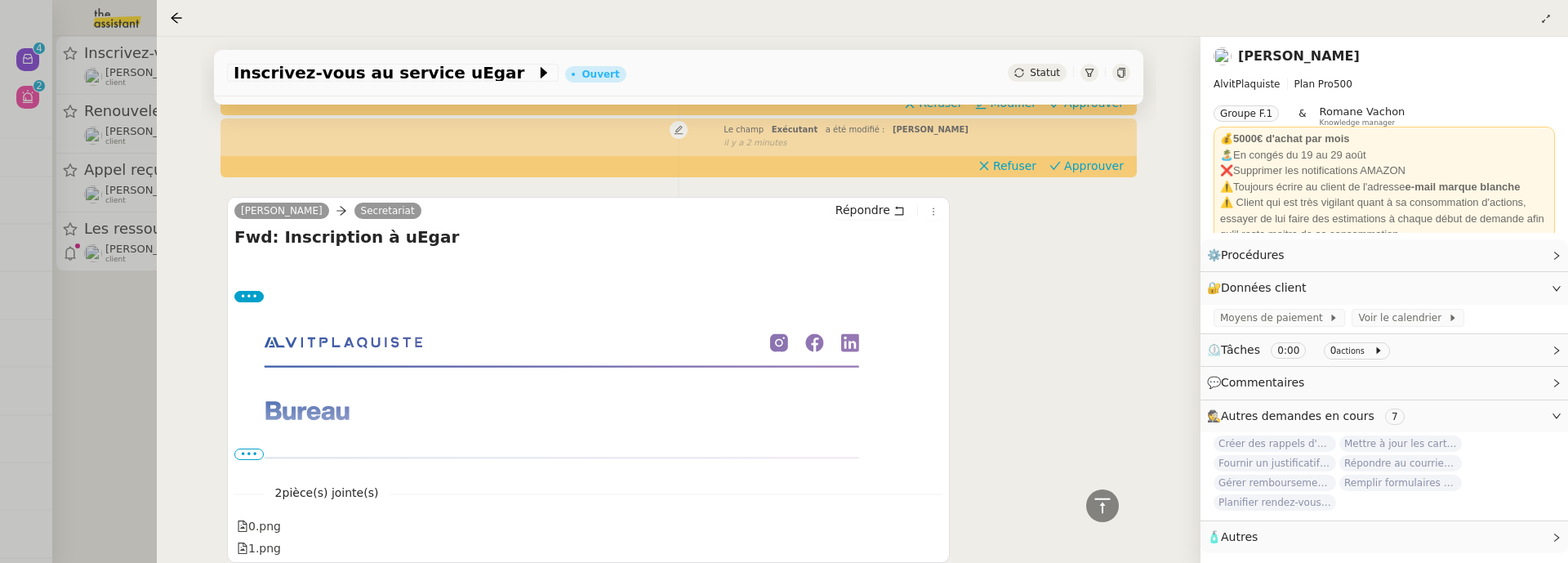
click at [255, 450] on span "•••" at bounding box center [249, 454] width 30 height 12
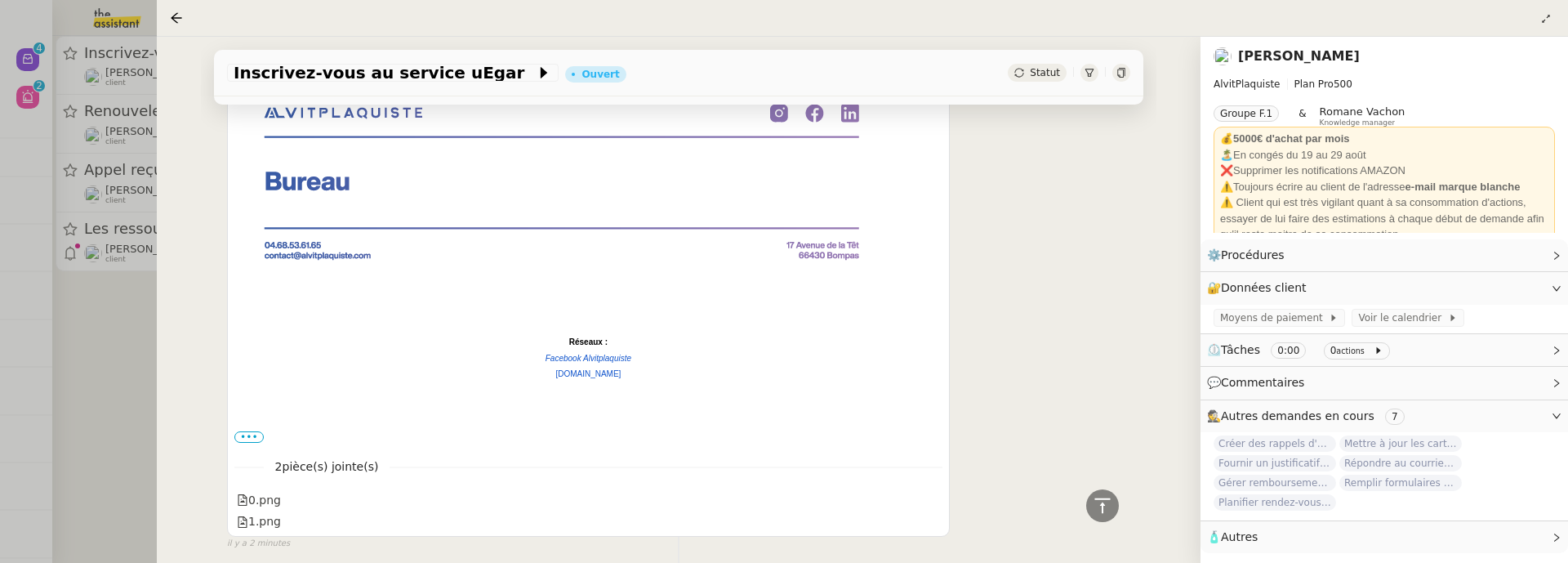
scroll to position [673, 0]
click at [255, 433] on label "•••" at bounding box center [249, 433] width 30 height 12
click at [0, 0] on input "•••" at bounding box center [0, 0] width 0 height 0
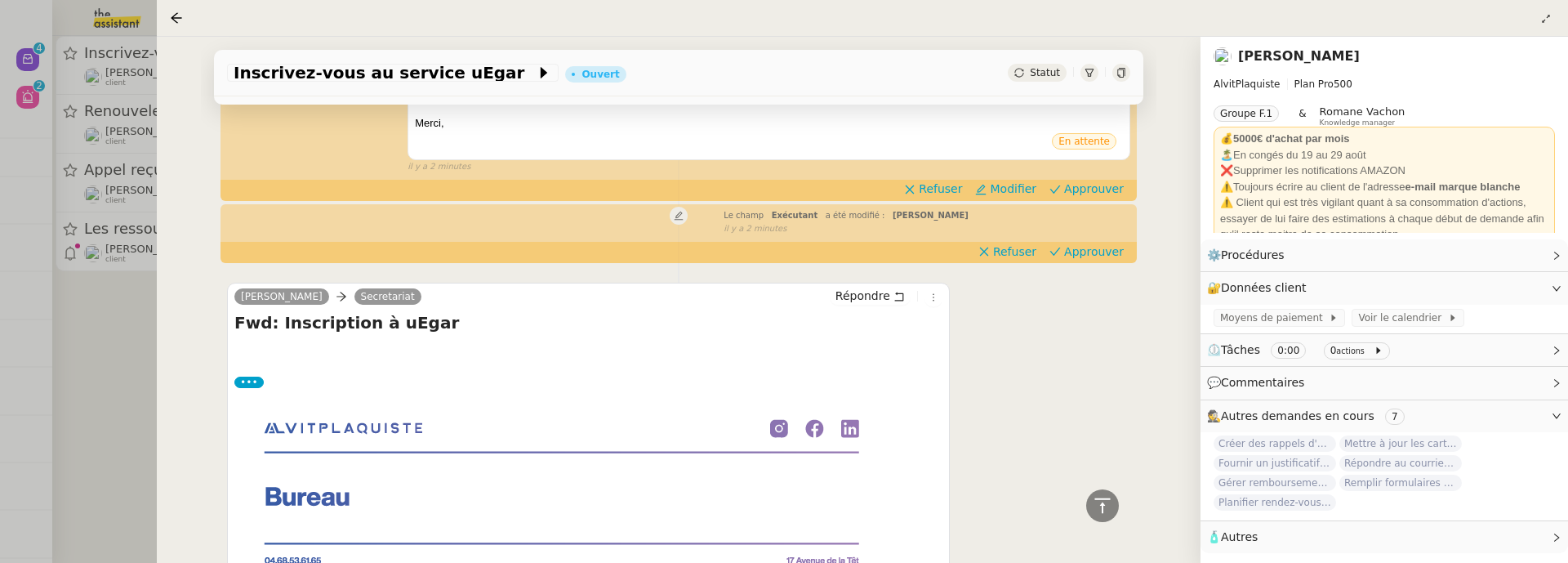
scroll to position [325, 0]
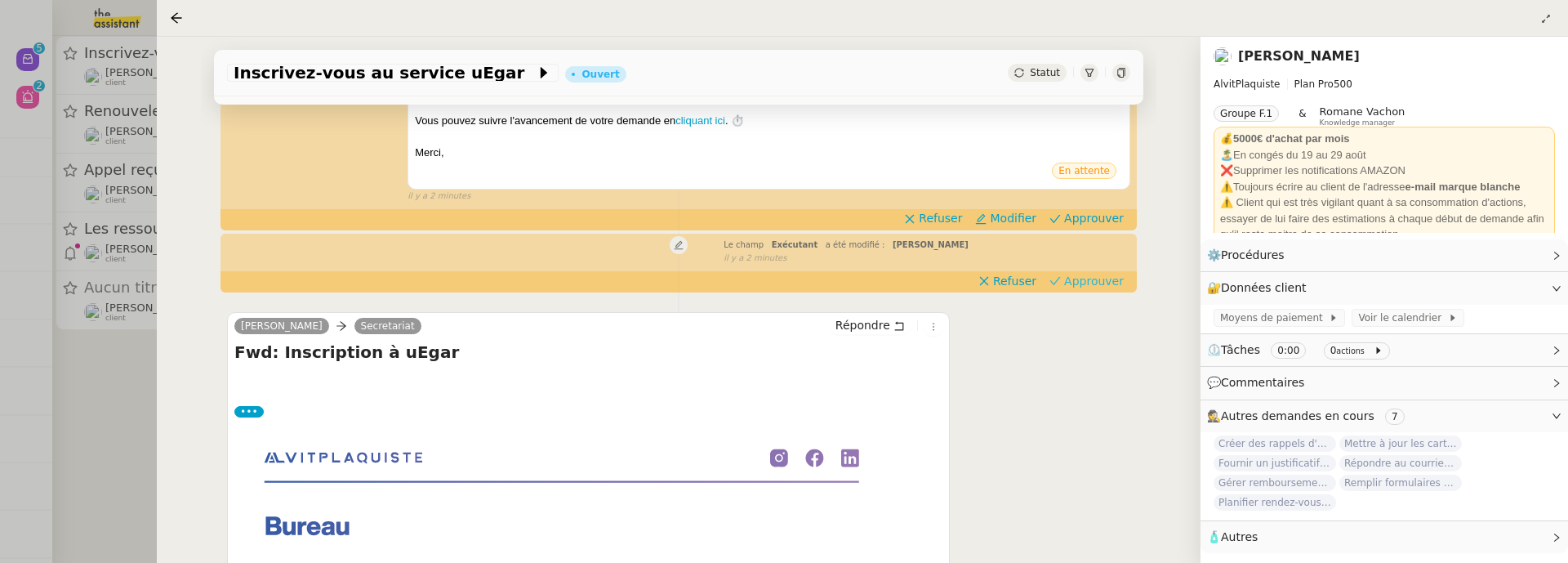
click at [1092, 281] on span "Approuver" at bounding box center [1094, 281] width 60 height 16
click at [1092, 225] on span "Approuver" at bounding box center [1094, 217] width 60 height 16
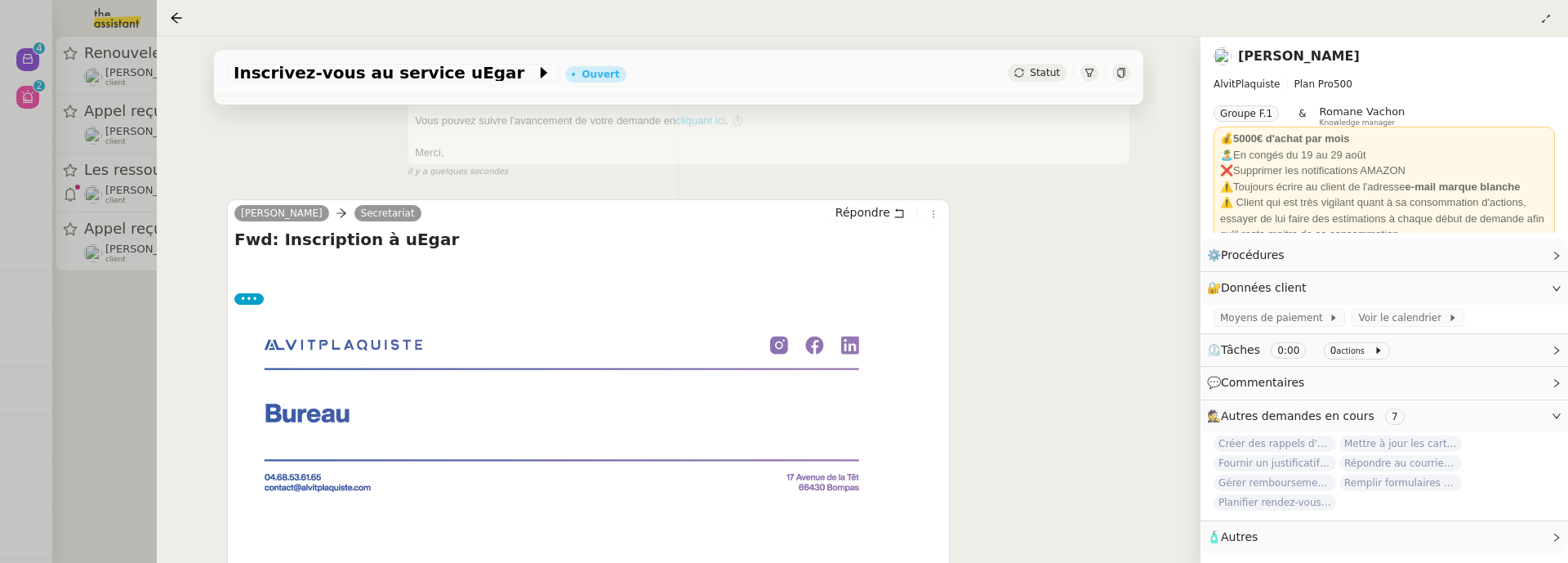
click at [128, 367] on div at bounding box center [784, 282] width 1568 height 563
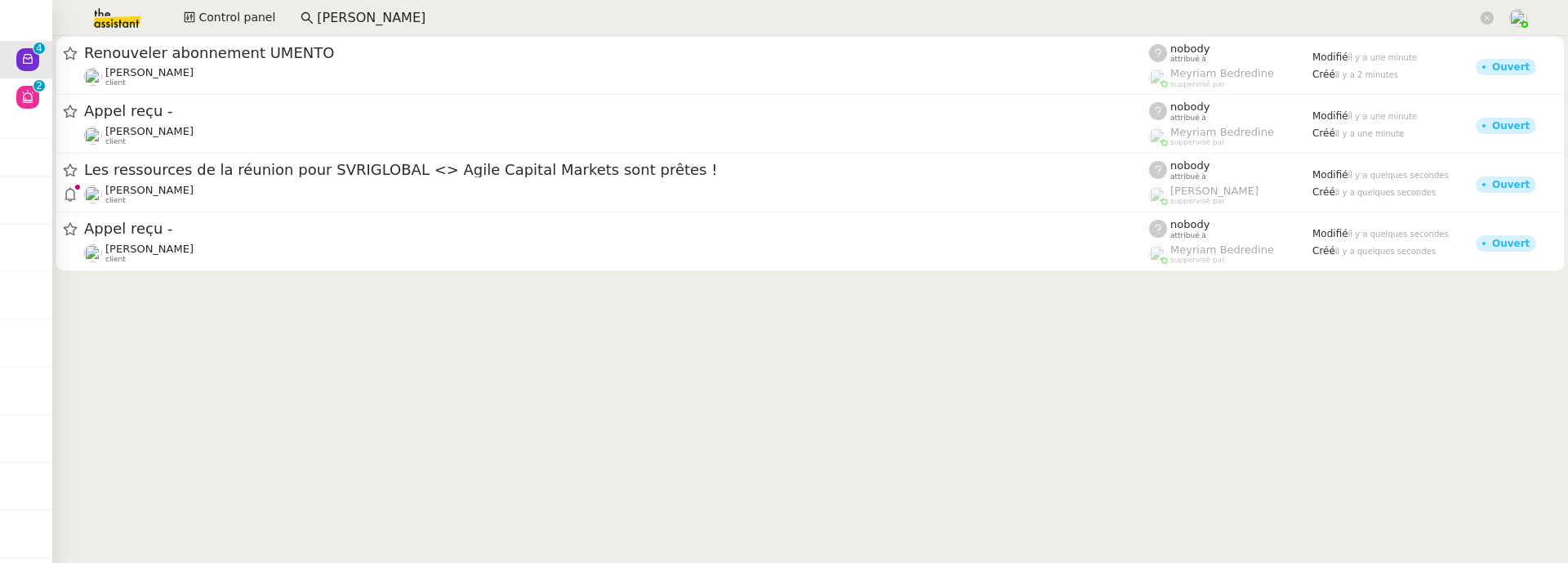
click at [315, 34] on app-search-bar "hugo bentz" at bounding box center [896, 17] width 1212 height 36
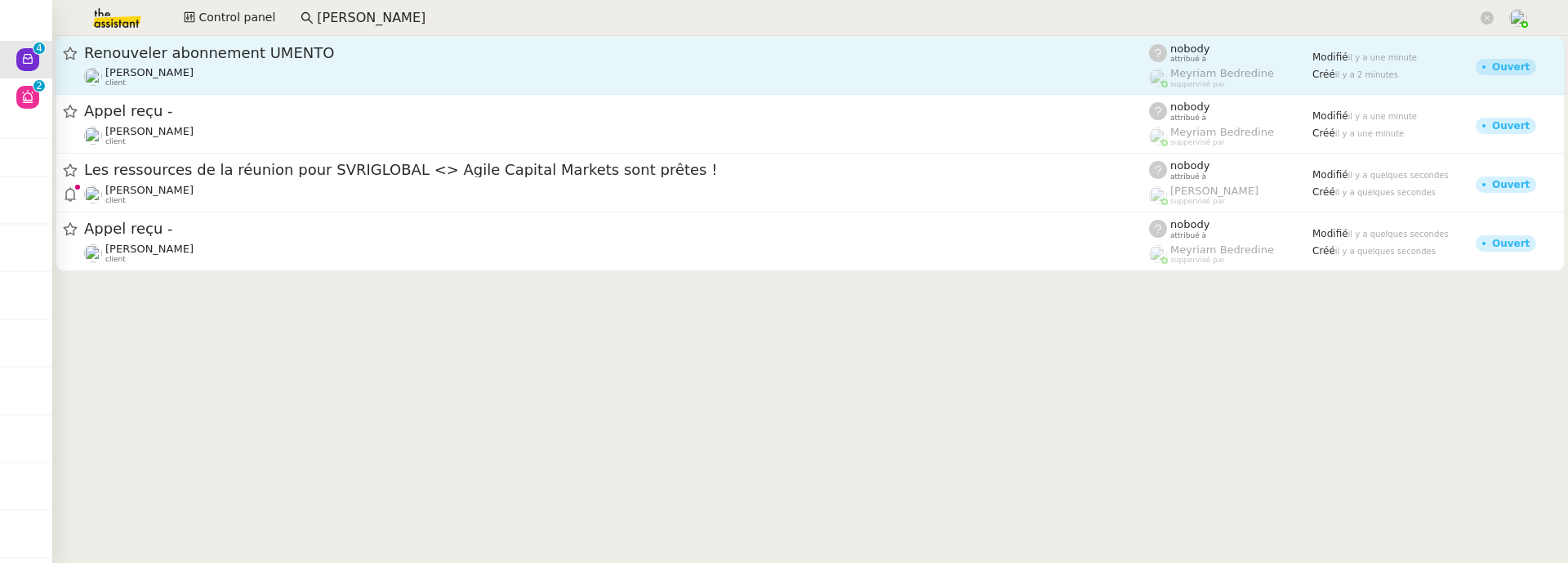
click at [327, 64] on div "Renouveler abonnement UMENTO Cédric Tempestini client" at bounding box center [617, 65] width 1065 height 44
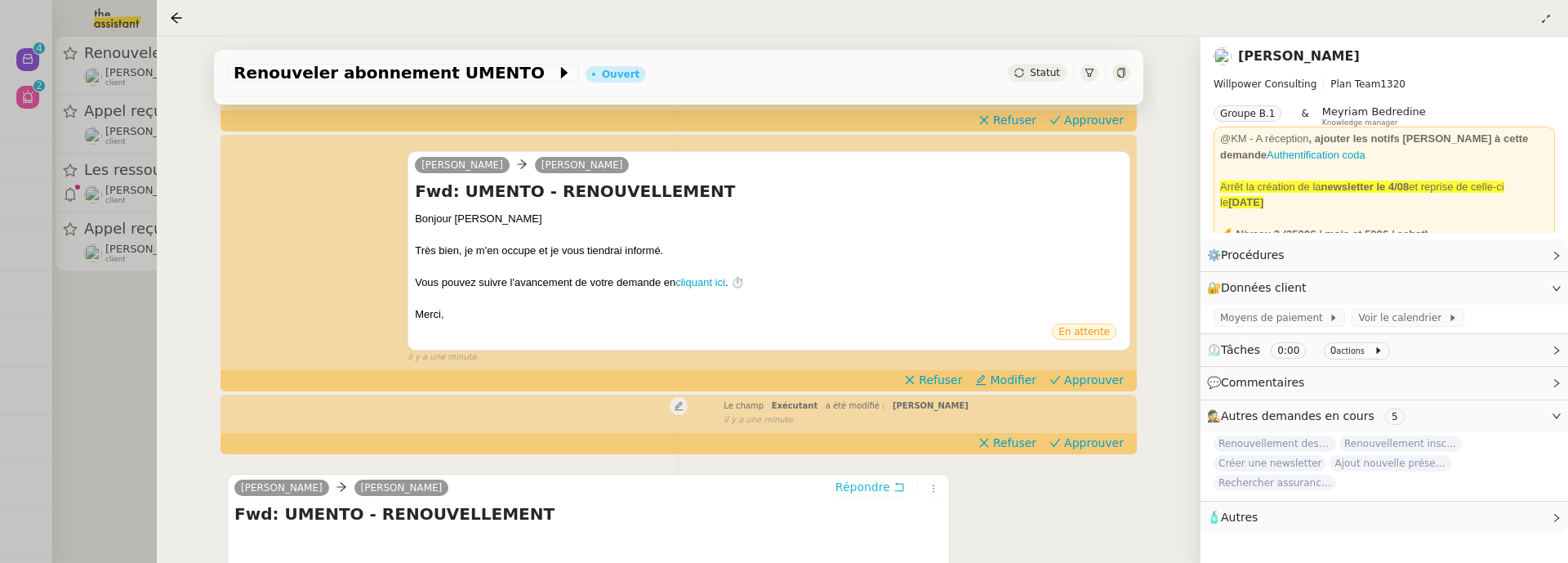
scroll to position [367, 0]
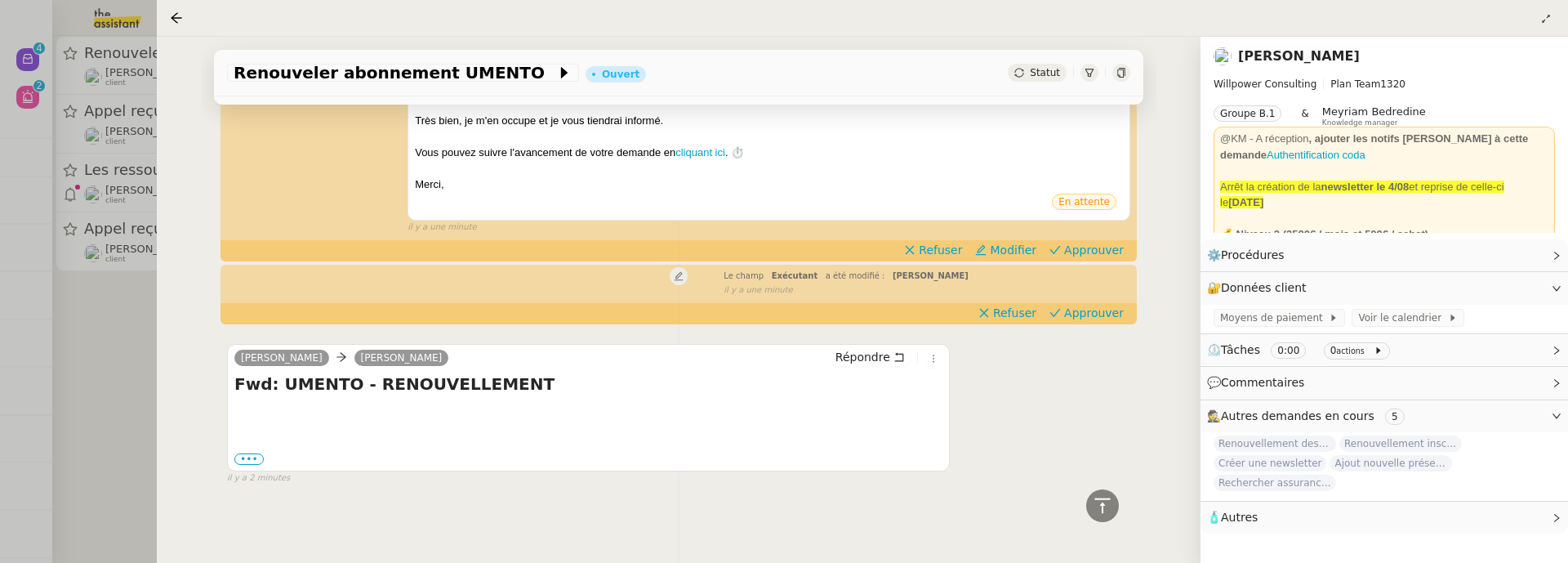
click at [107, 360] on div at bounding box center [784, 282] width 1568 height 563
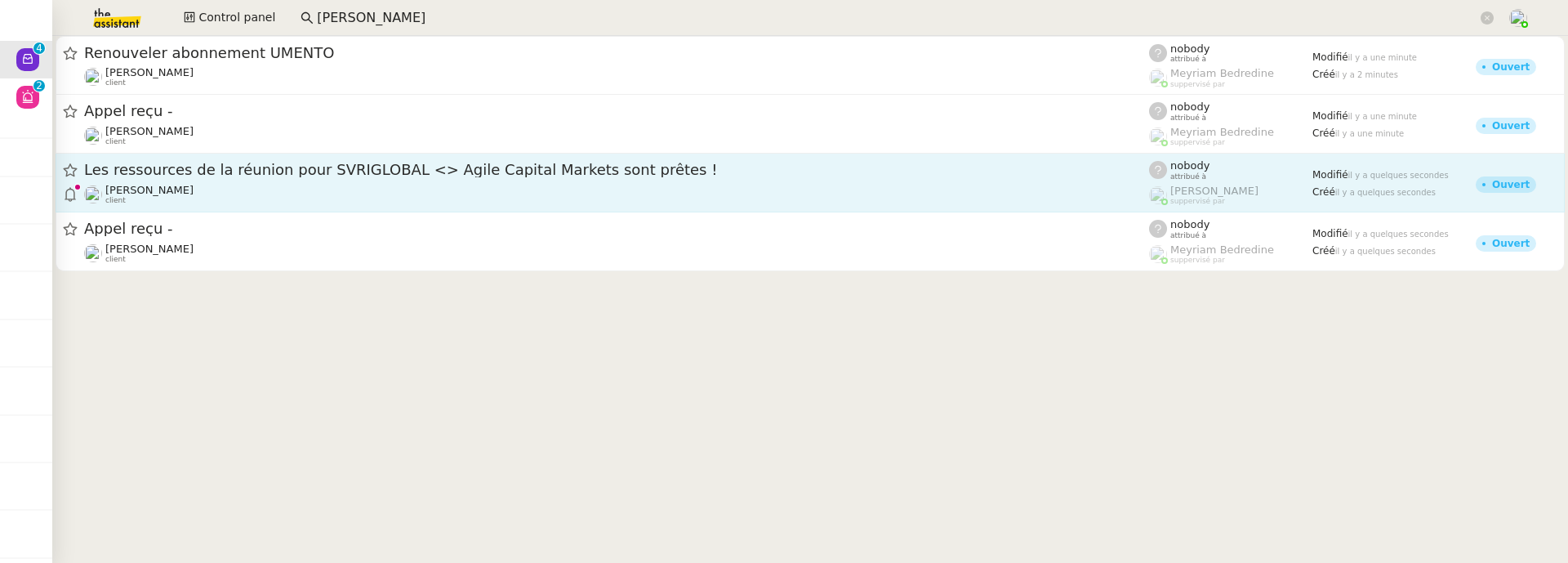
click at [296, 202] on div "Michael Khayat client" at bounding box center [617, 194] width 1065 height 21
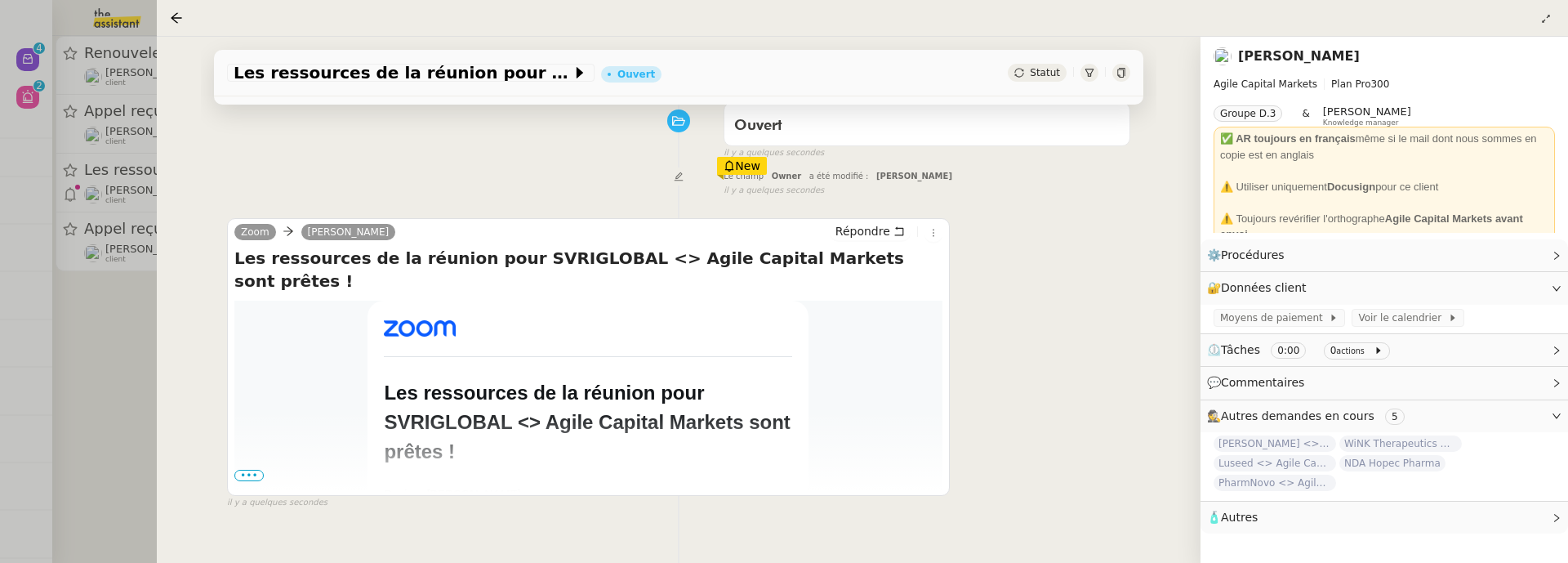
scroll to position [224, 0]
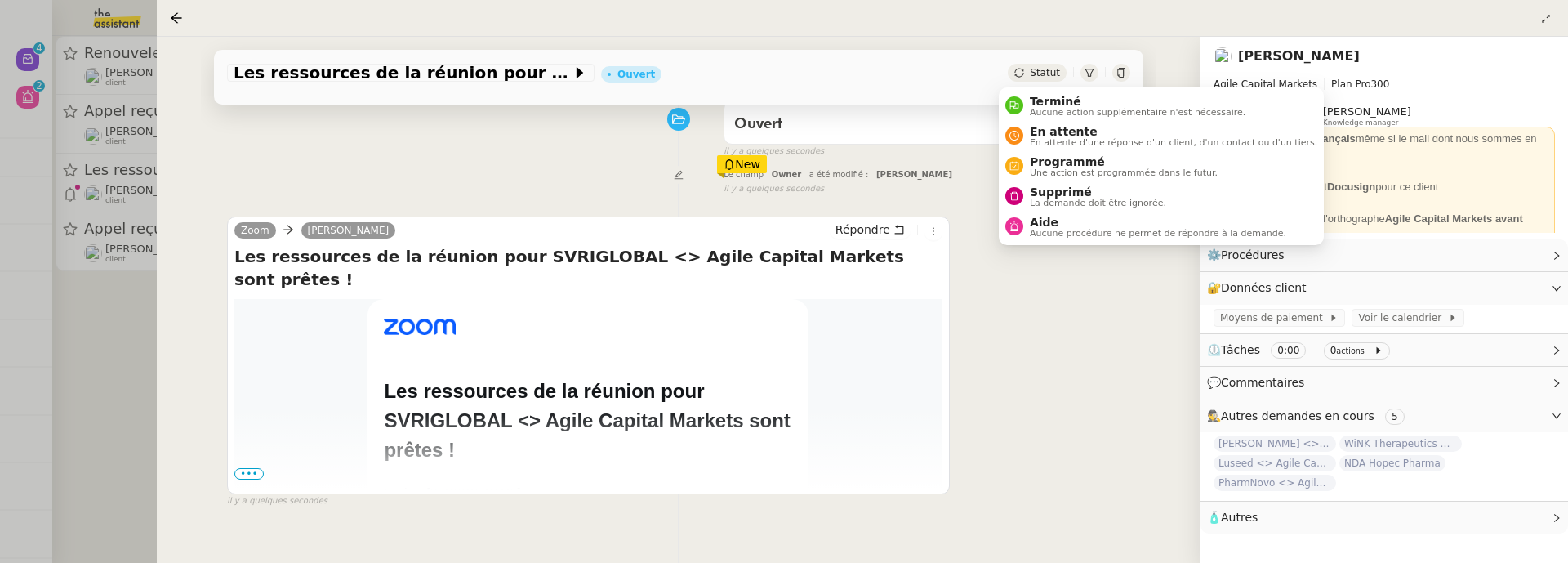
click at [1030, 68] on span "Statut" at bounding box center [1044, 73] width 30 height 12
click at [1043, 188] on span "Supprimé" at bounding box center [1098, 192] width 136 height 13
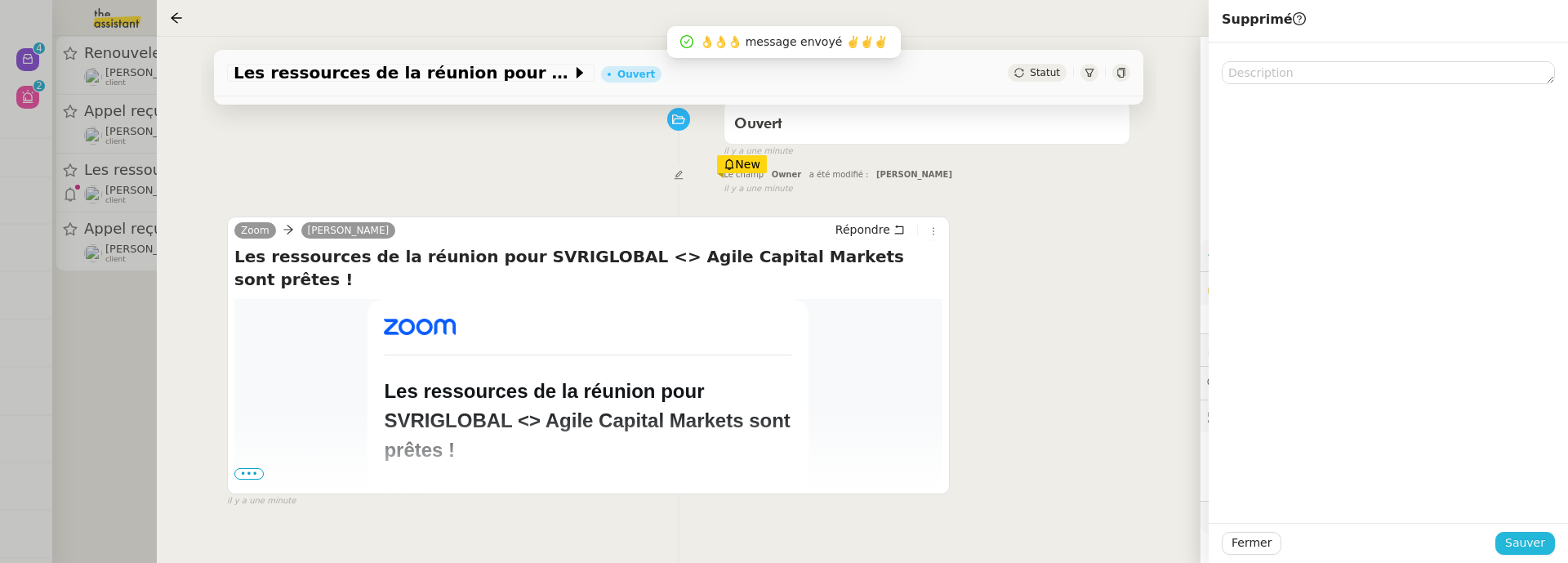
click at [1524, 543] on span "Sauver" at bounding box center [1526, 543] width 40 height 19
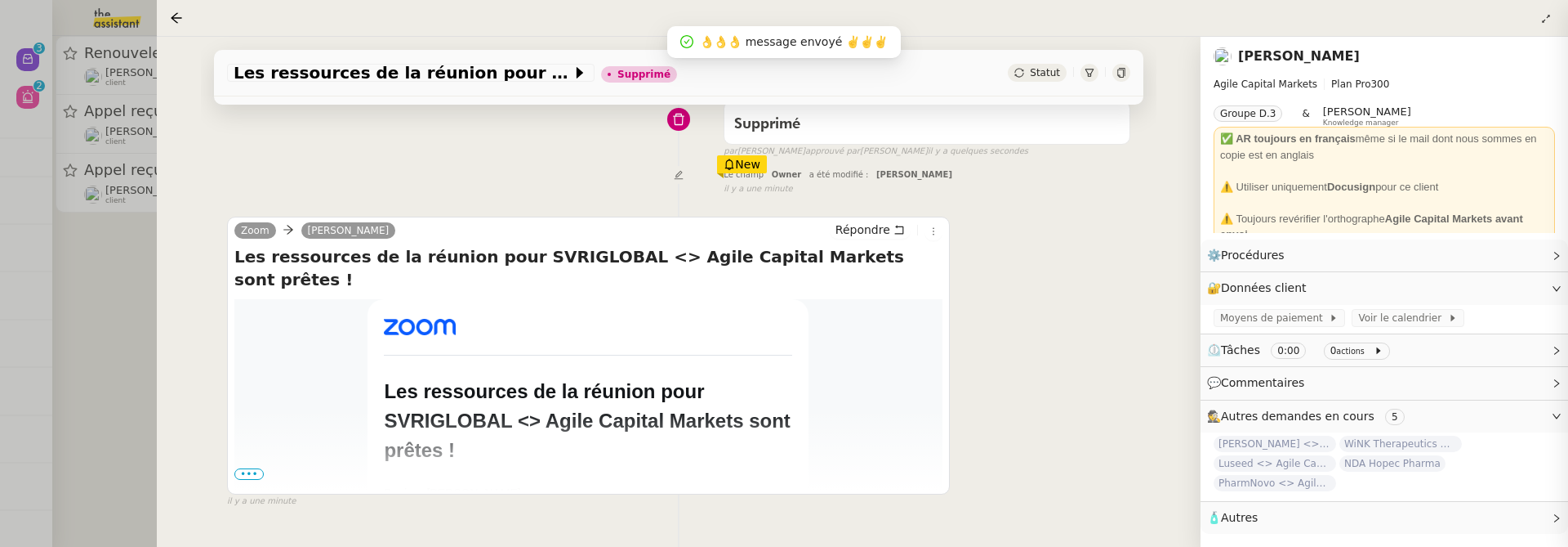
click at [129, 281] on div at bounding box center [784, 273] width 1568 height 547
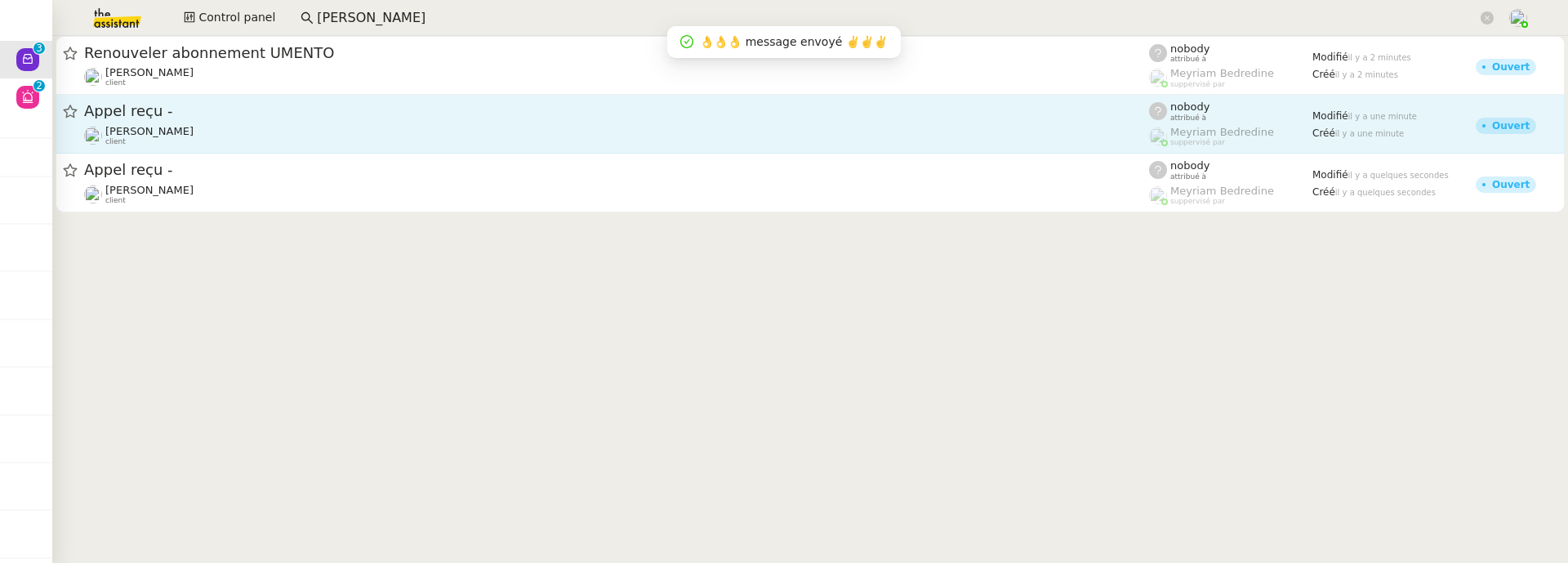
click at [303, 145] on div "[PERSON_NAME] client" at bounding box center [617, 135] width 1065 height 21
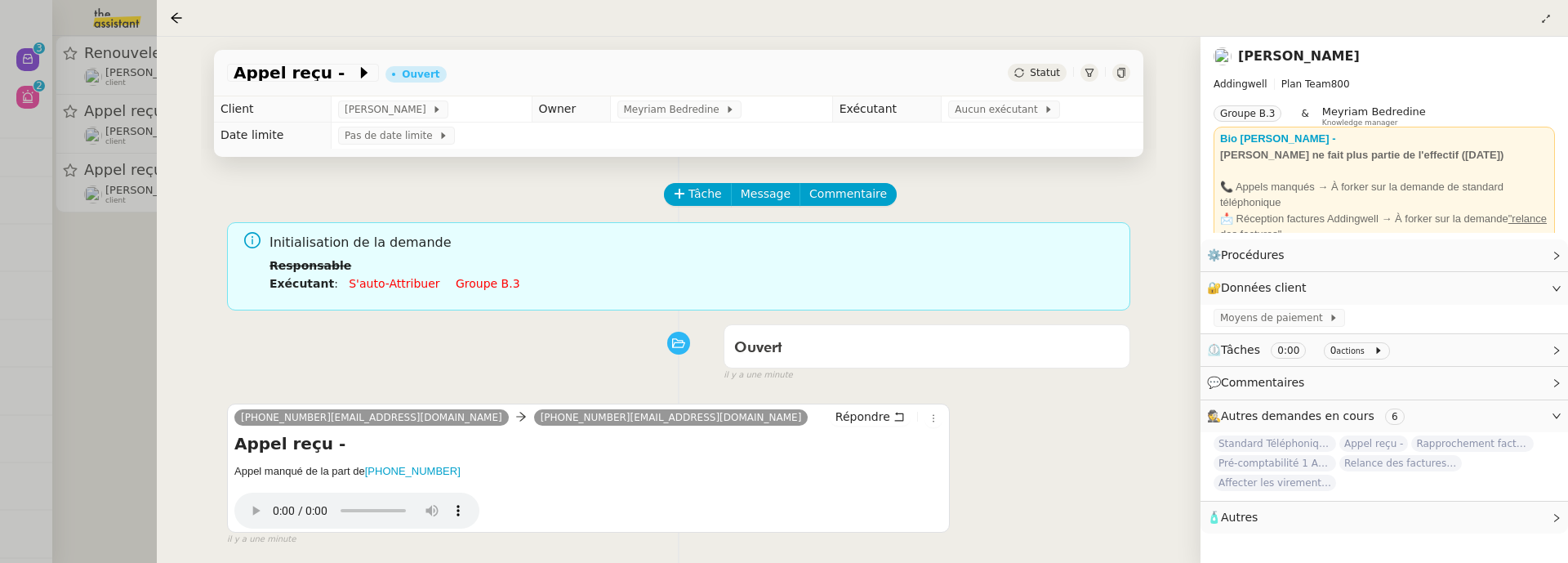
scroll to position [27, 0]
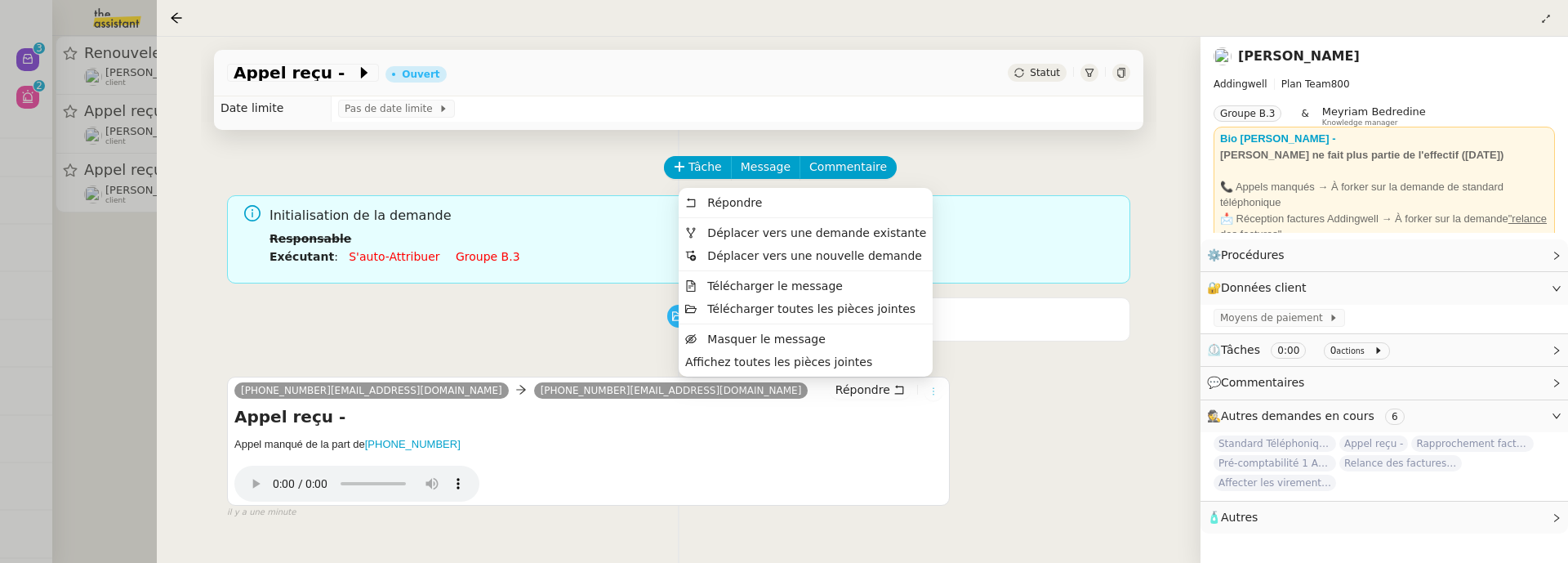
click at [928, 386] on icon at bounding box center [933, 391] width 10 height 10
click at [859, 218] on li at bounding box center [805, 217] width 254 height 1
click at [862, 227] on span "Déplacer vers une demande existante" at bounding box center [818, 233] width 219 height 13
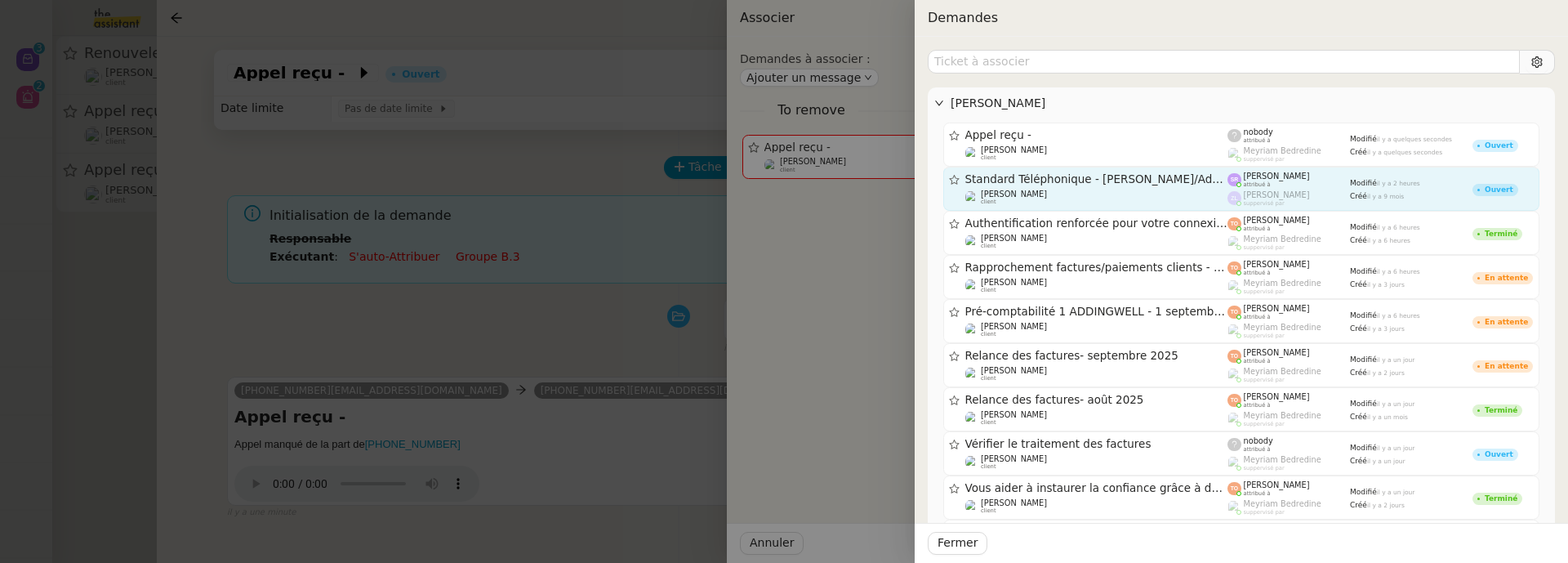
click at [1114, 193] on div "[PERSON_NAME] client" at bounding box center [1097, 197] width 263 height 16
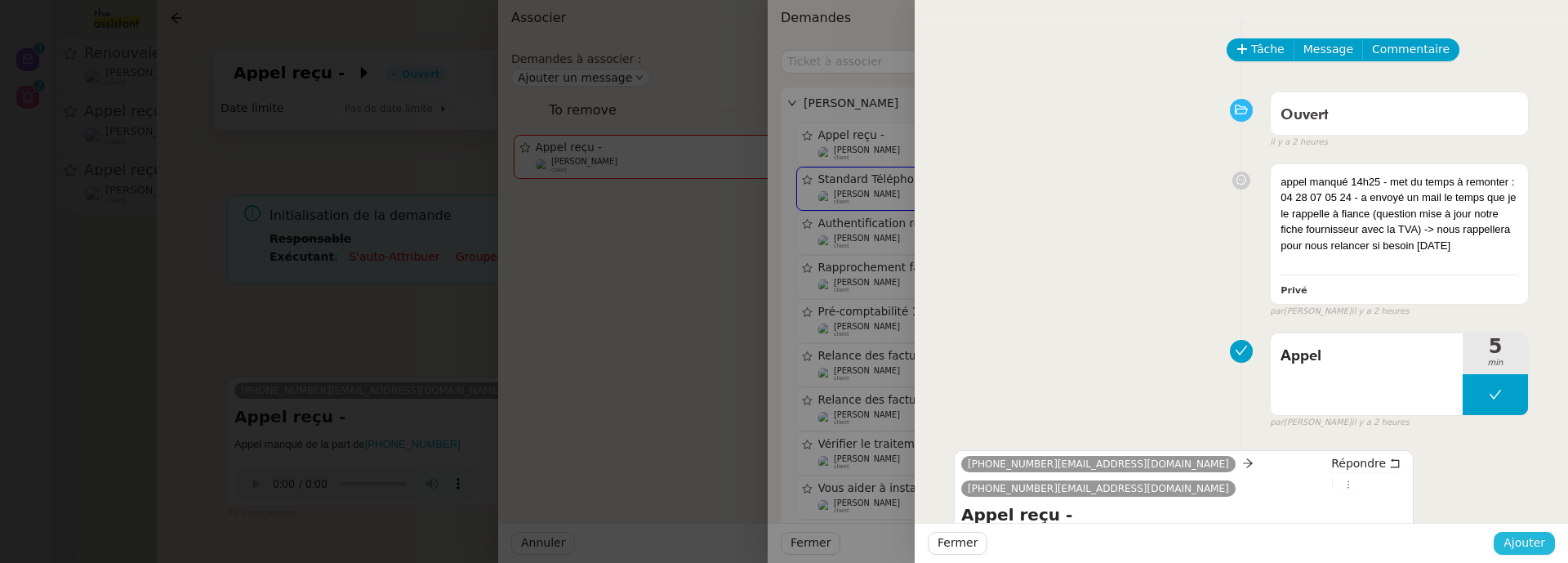
click at [1521, 535] on span "Ajouter" at bounding box center [1524, 543] width 41 height 19
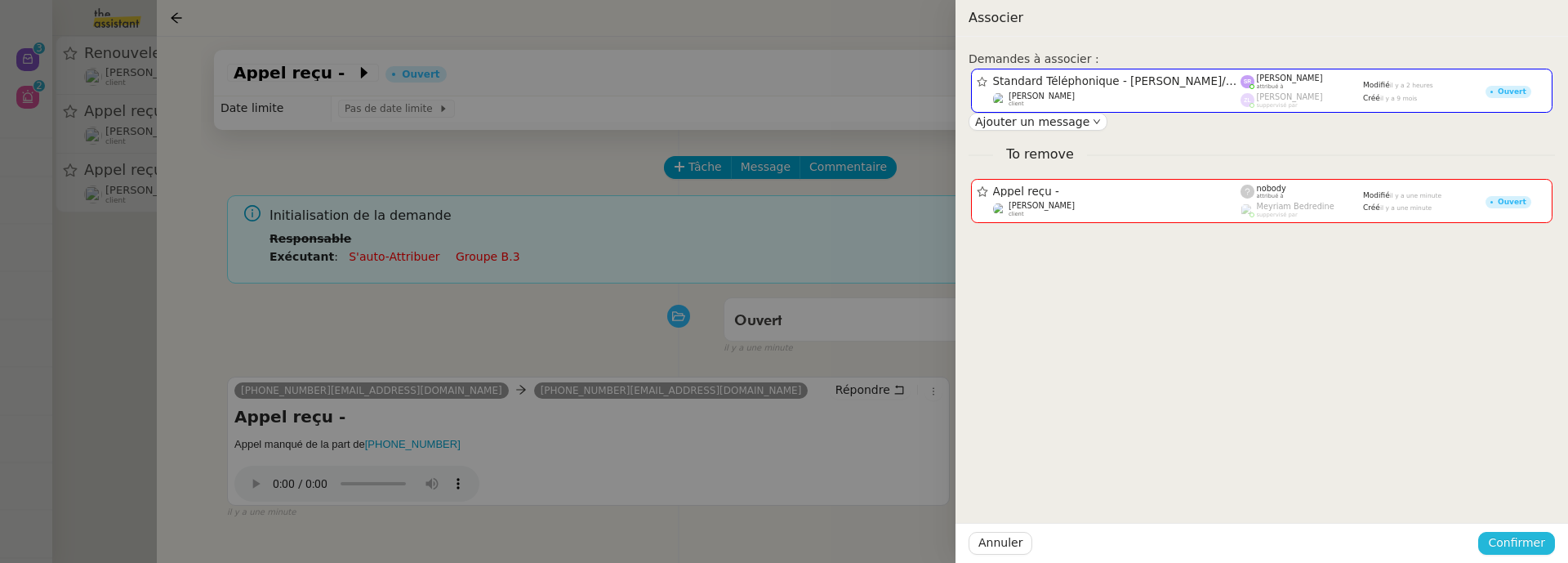
click at [1516, 546] on span "Confirmer" at bounding box center [1517, 543] width 58 height 19
click at [1528, 504] on span "Ajouter" at bounding box center [1517, 500] width 41 height 16
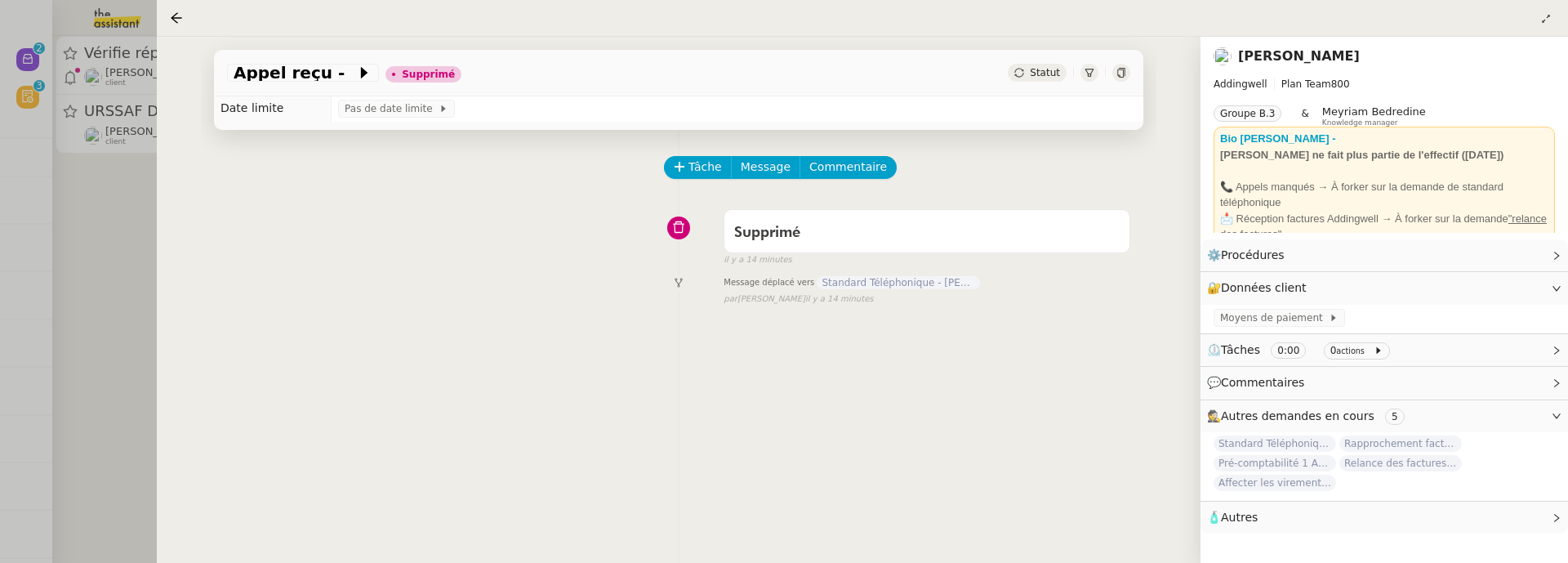
click at [123, 305] on div at bounding box center [784, 282] width 1568 height 563
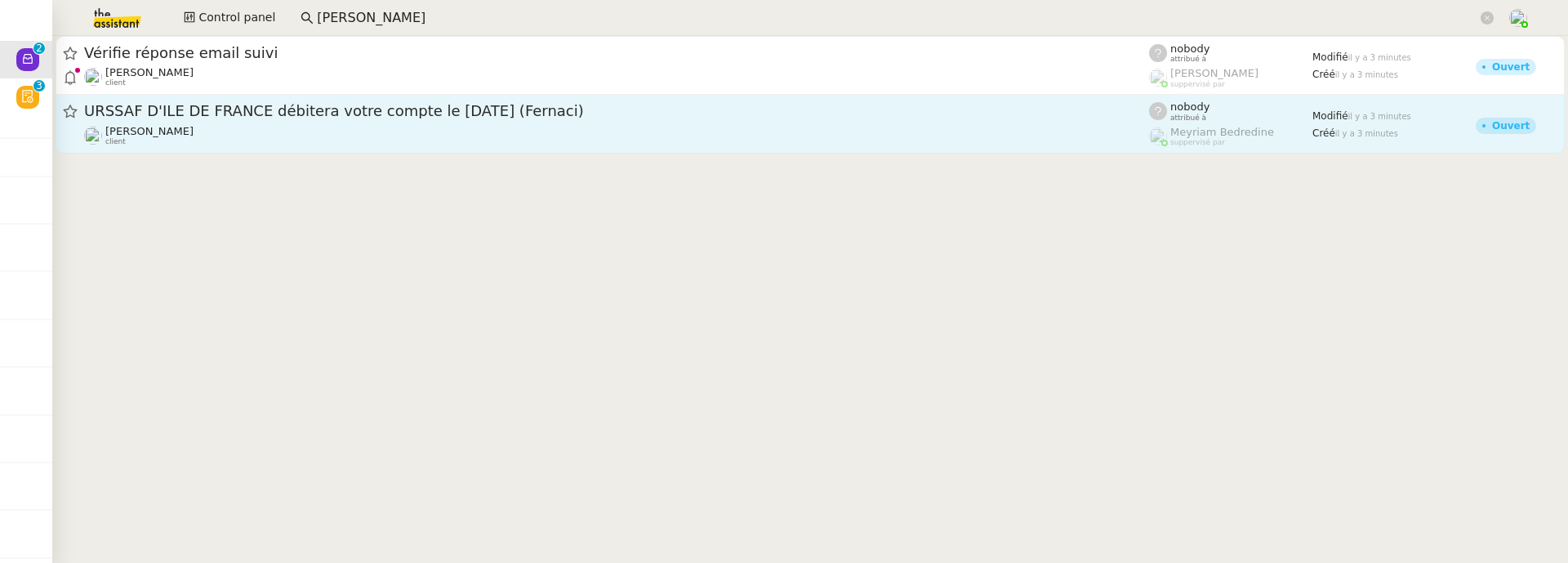
click at [352, 136] on div "Ilyes Hadj client" at bounding box center [617, 135] width 1065 height 21
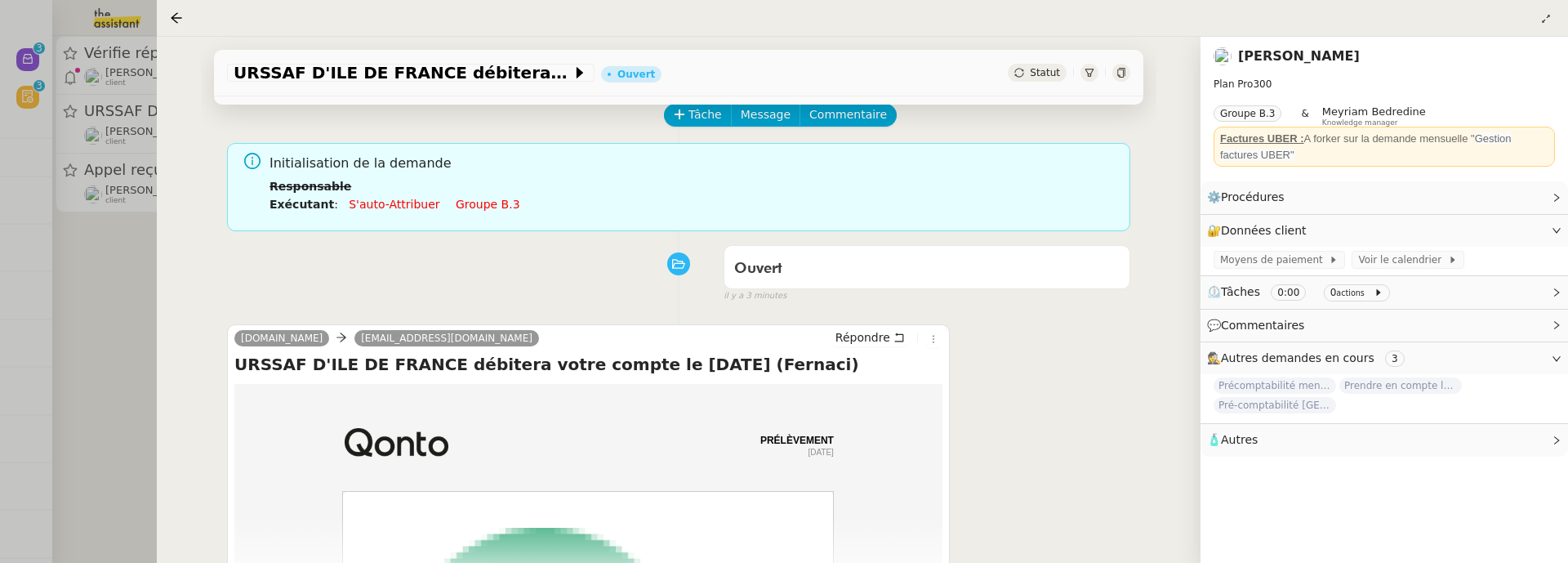
scroll to position [209, 0]
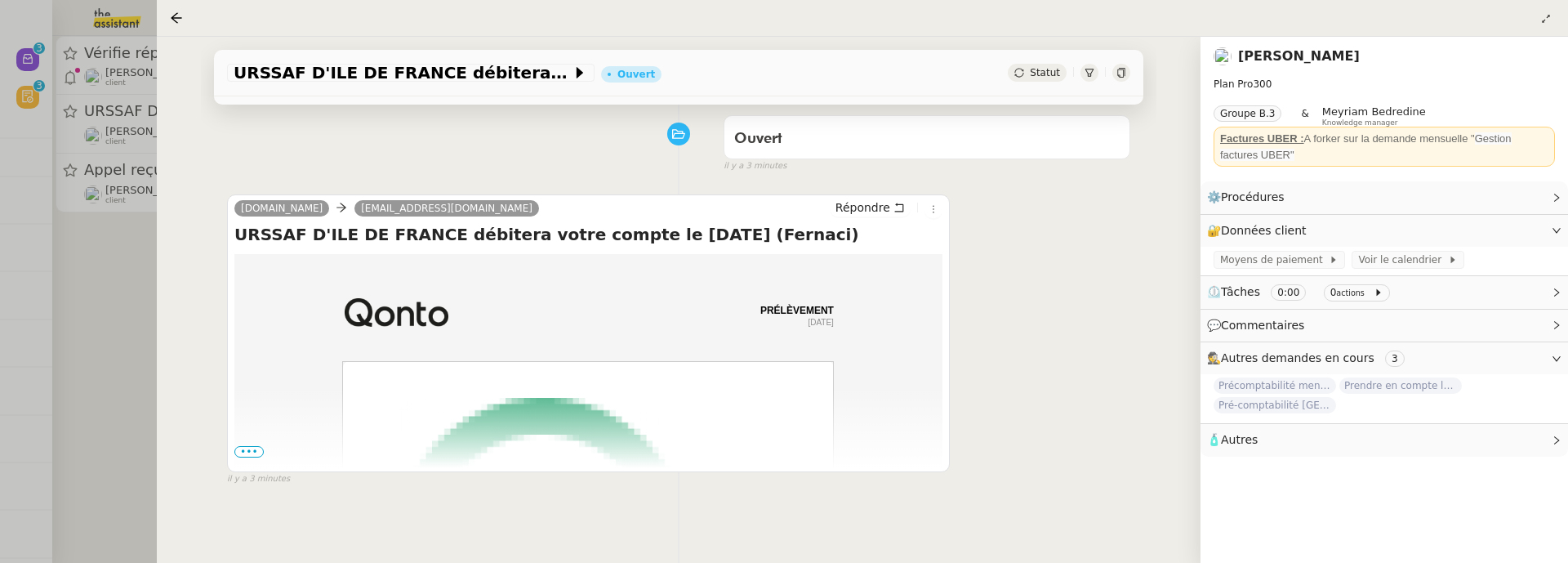
click at [235, 452] on span "•••" at bounding box center [249, 452] width 30 height 12
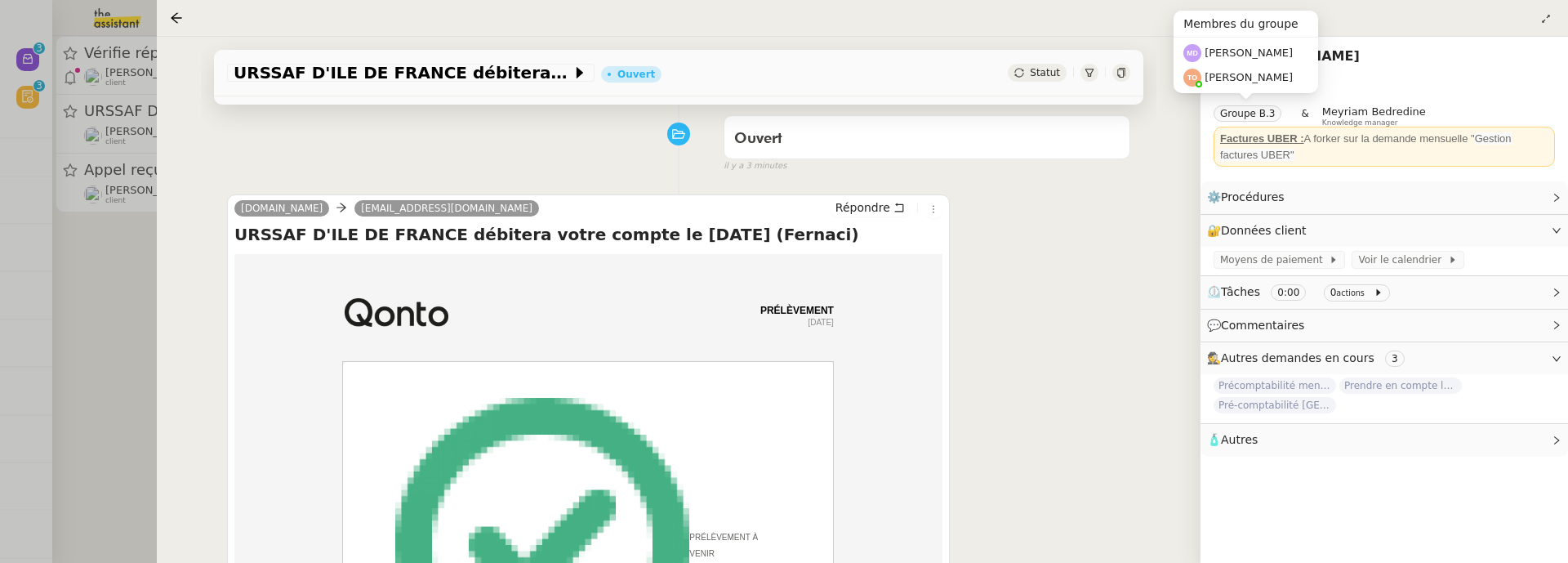
scroll to position [0, 0]
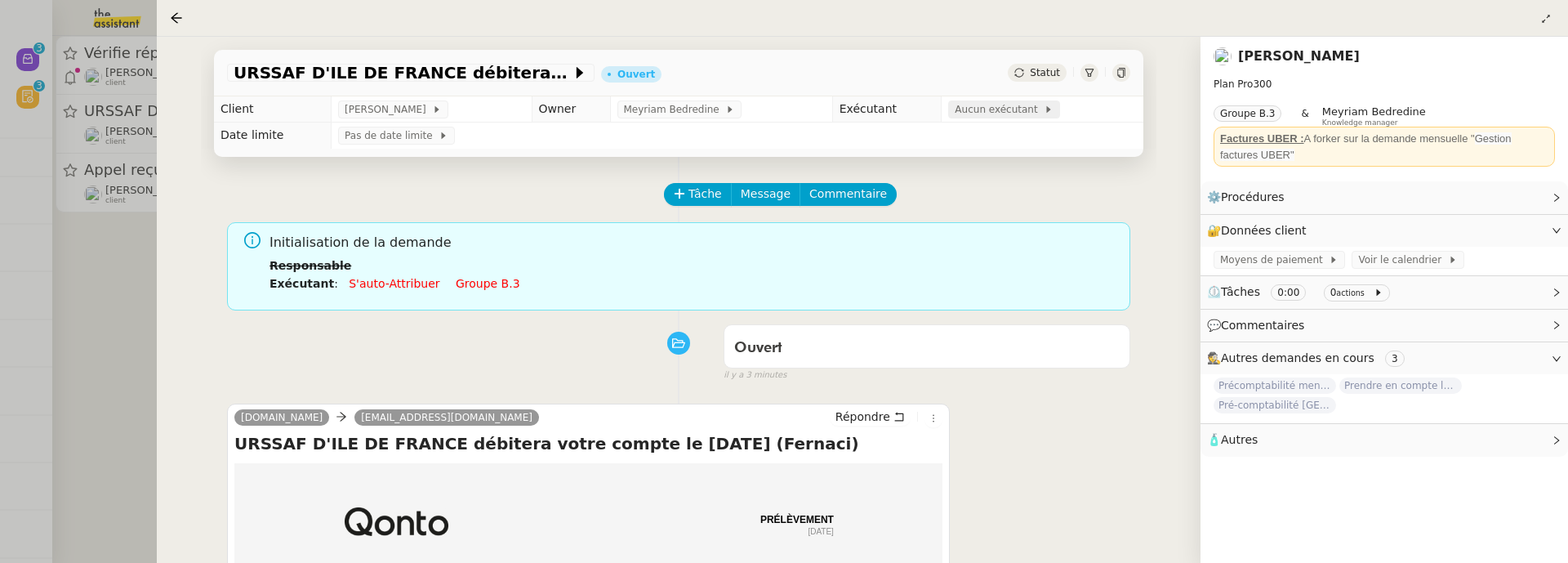
click at [998, 104] on span "Aucun exécutant" at bounding box center [999, 109] width 89 height 16
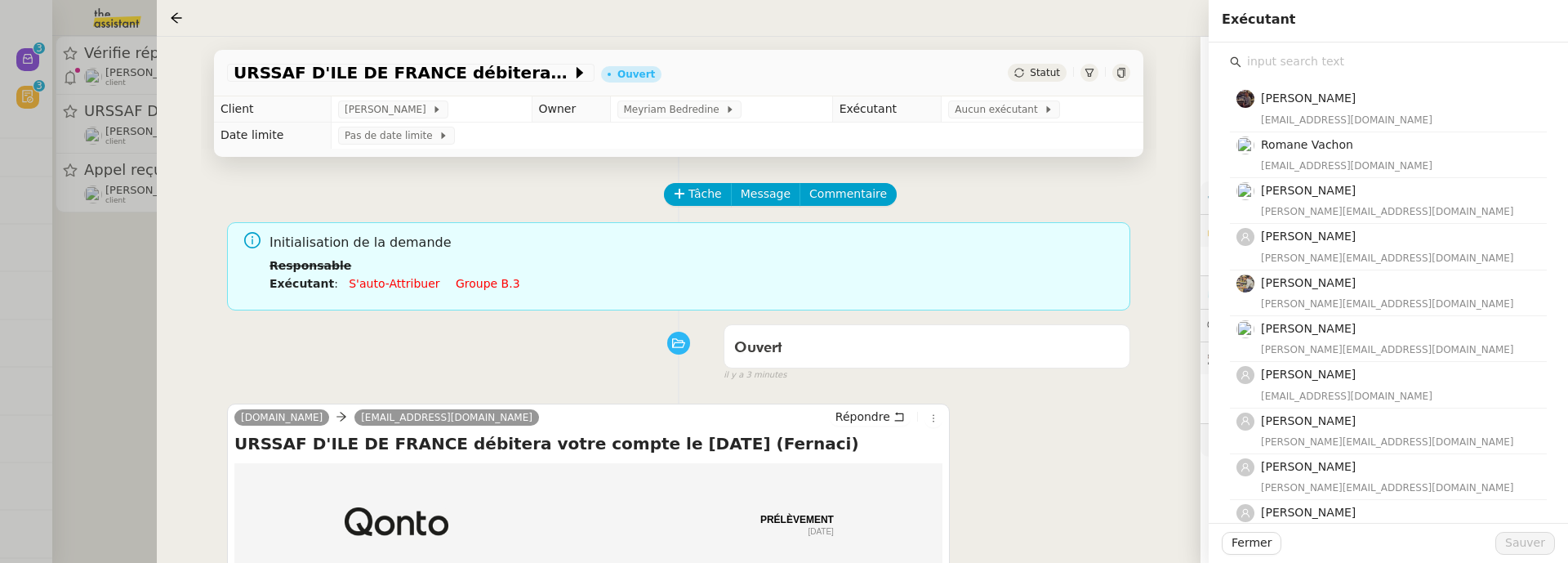
click at [1284, 66] on input "text" at bounding box center [1394, 61] width 306 height 22
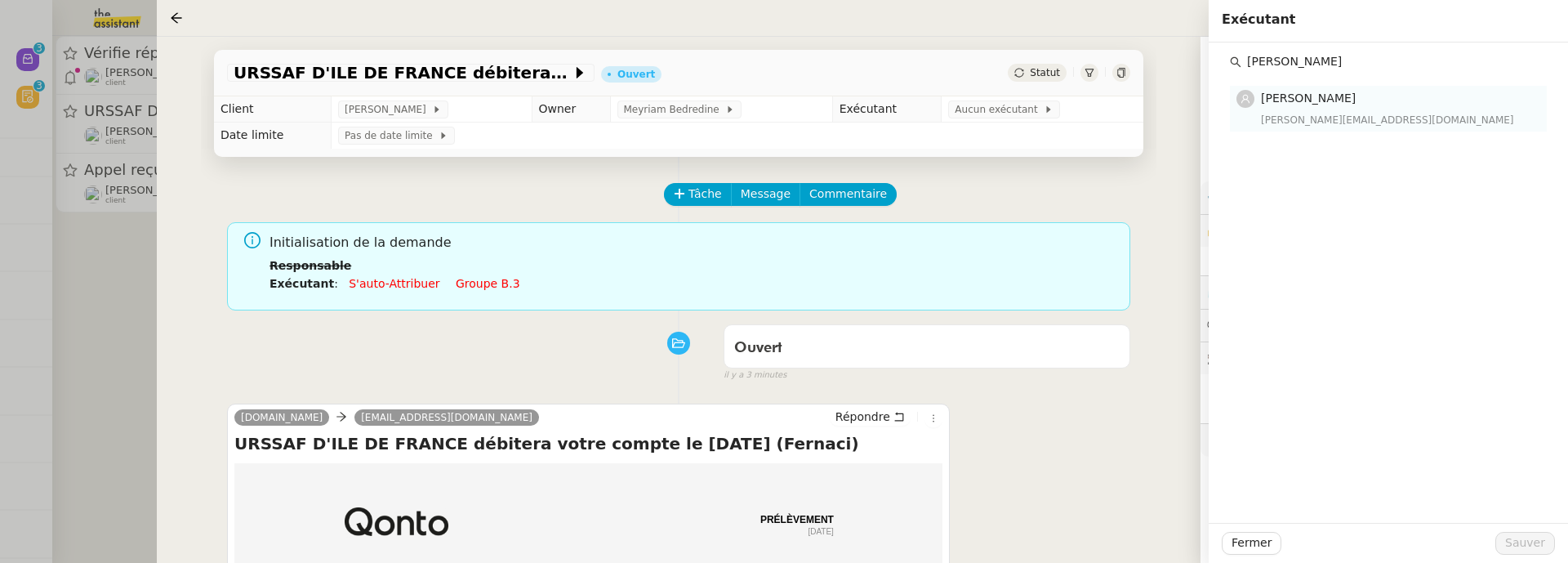
type input "tatyana"
click at [1321, 111] on div "tatyana@theassistant.team" at bounding box center [1398, 119] width 276 height 16
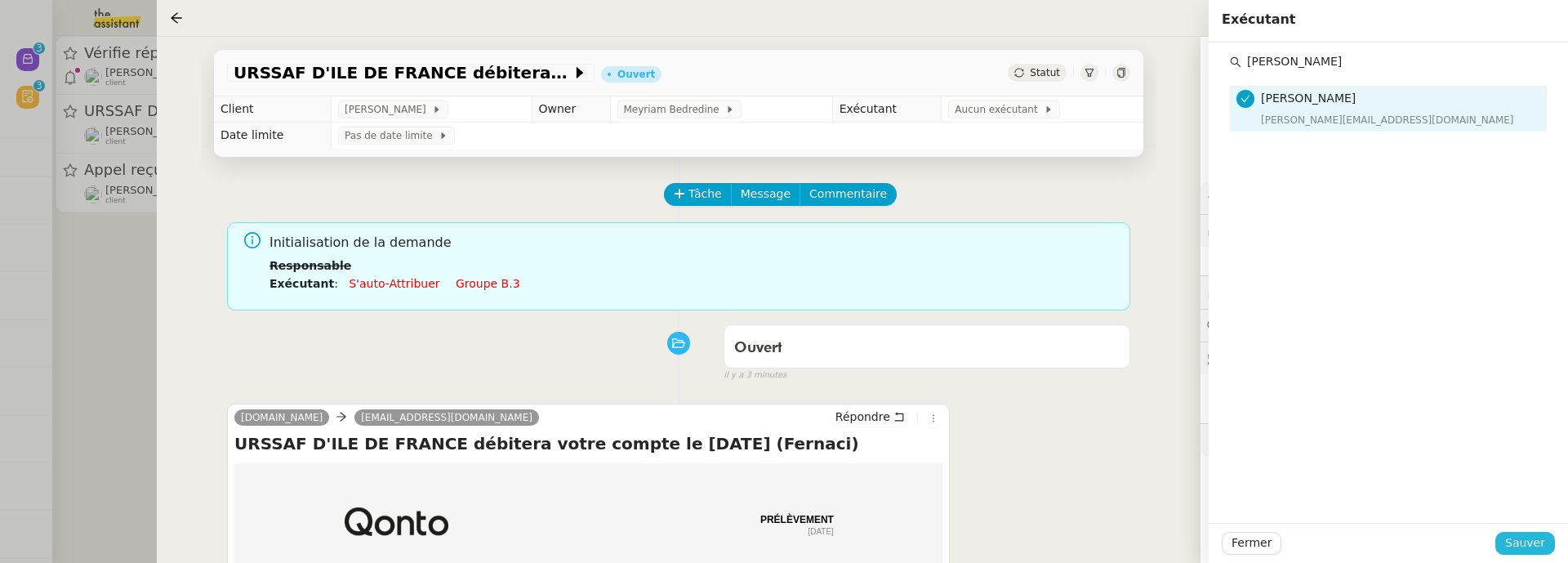
click at [1533, 538] on span "Sauver" at bounding box center [1526, 543] width 40 height 19
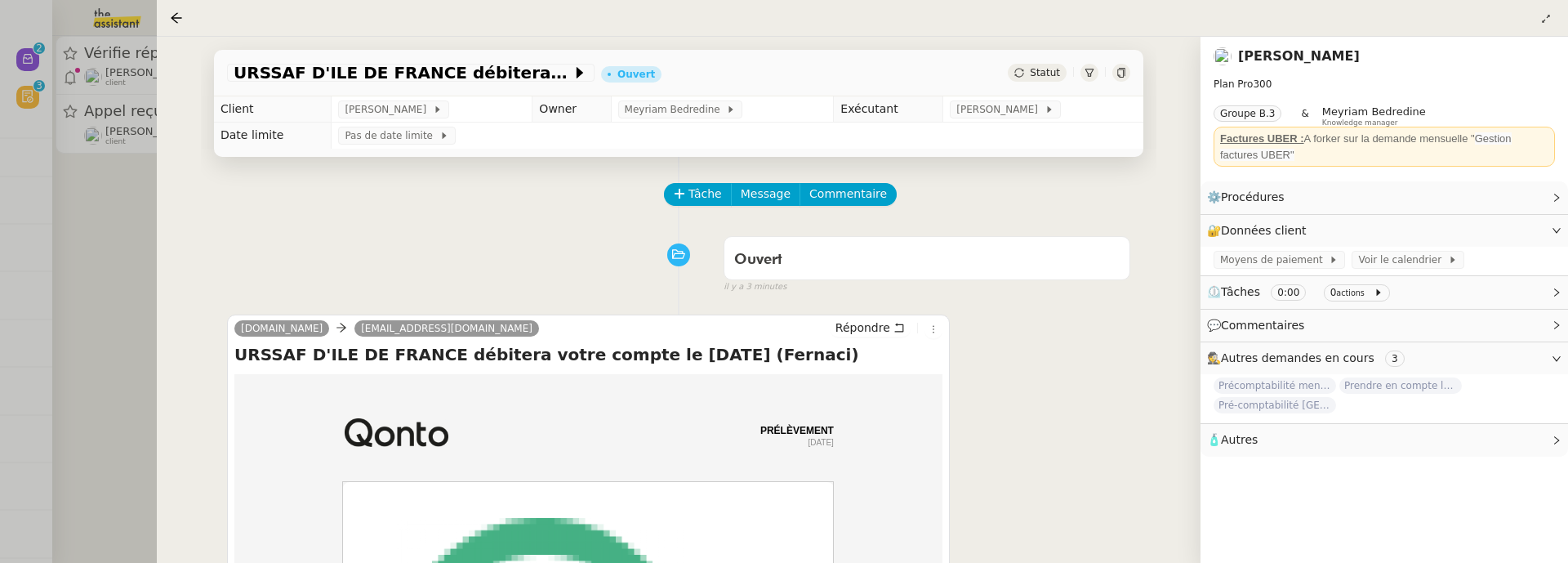
click at [128, 222] on div at bounding box center [784, 282] width 1568 height 563
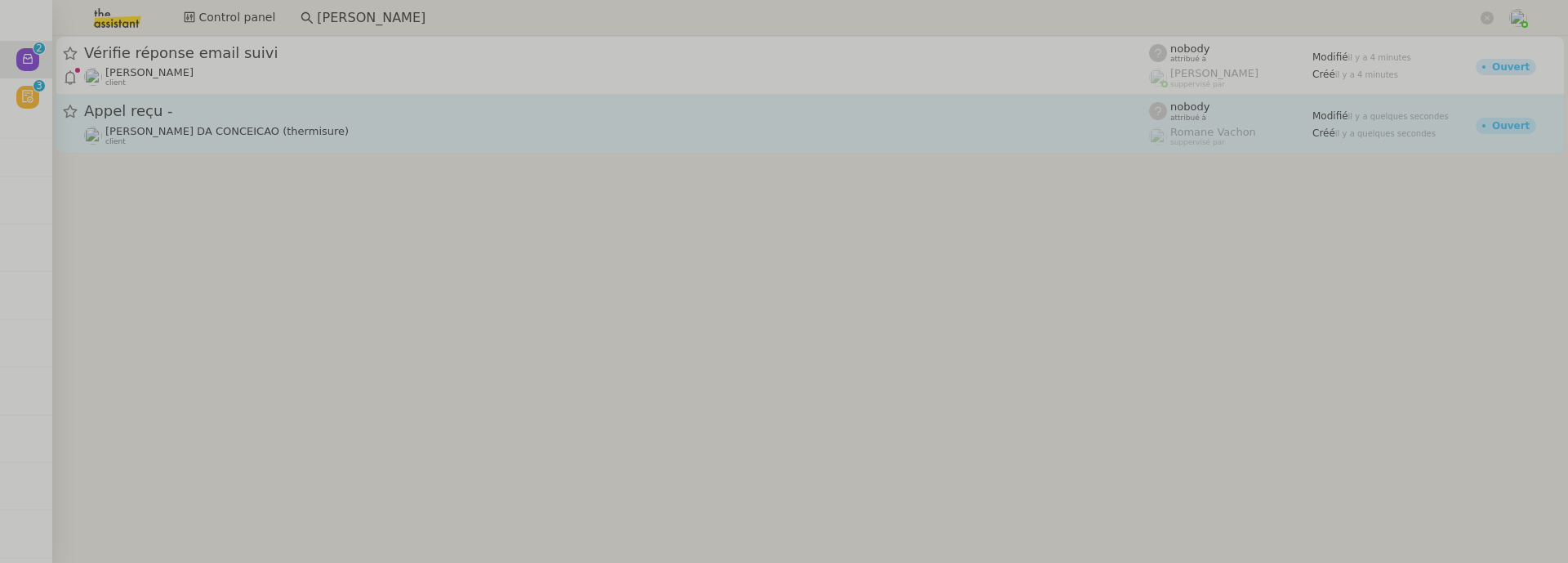
click at [274, 150] on link "Appel reçu - Charles DA CONCEICAO (thermisure) client nobody attribué à Romane …" at bounding box center [810, 124] width 1509 height 59
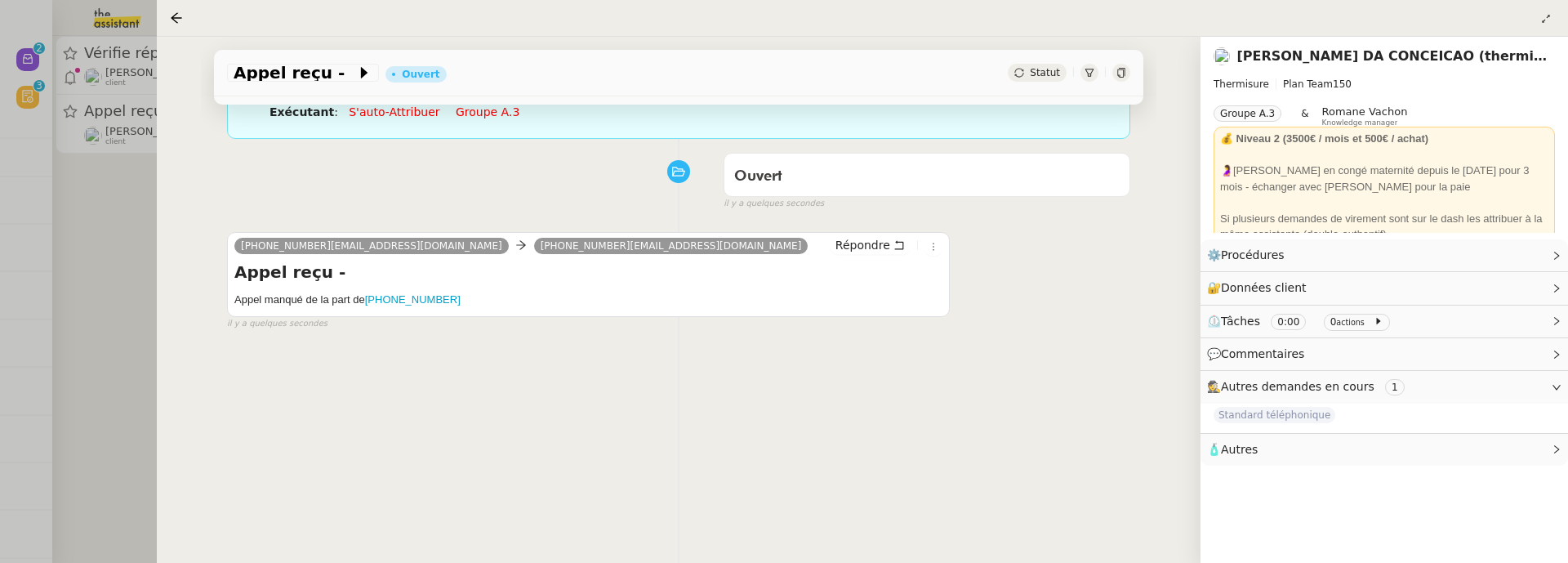
scroll to position [184, 0]
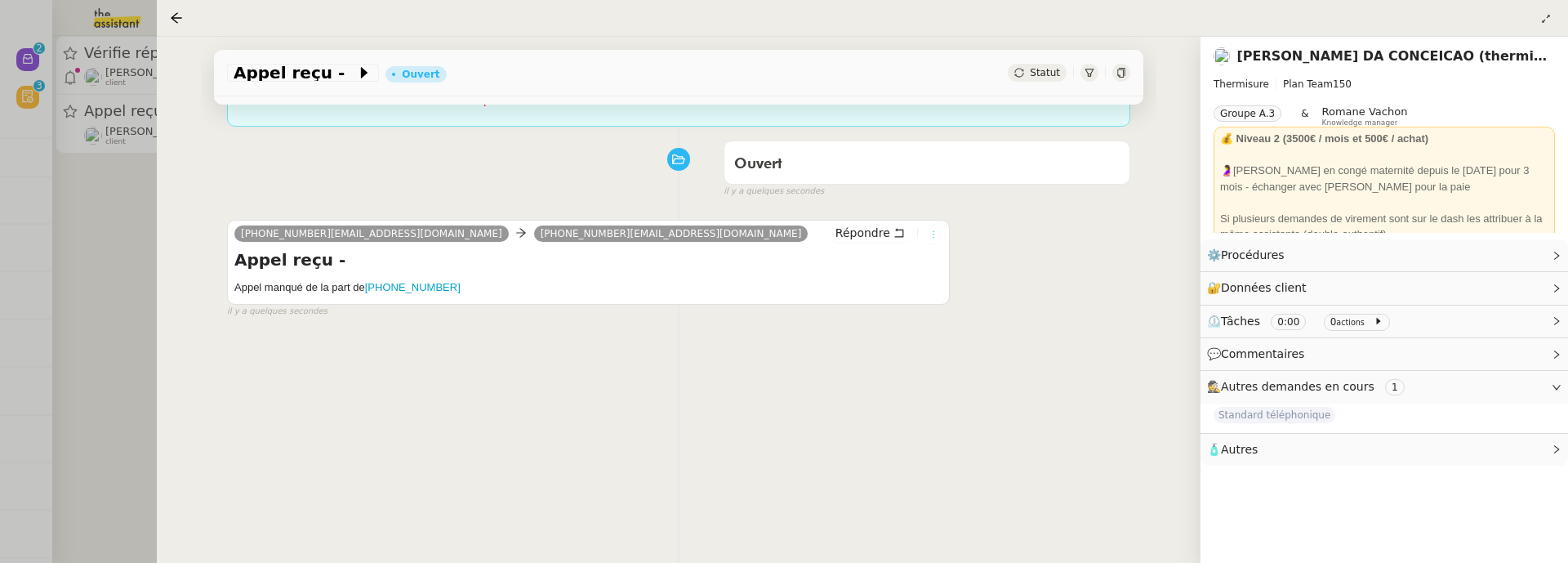
click at [931, 235] on icon at bounding box center [933, 234] width 10 height 10
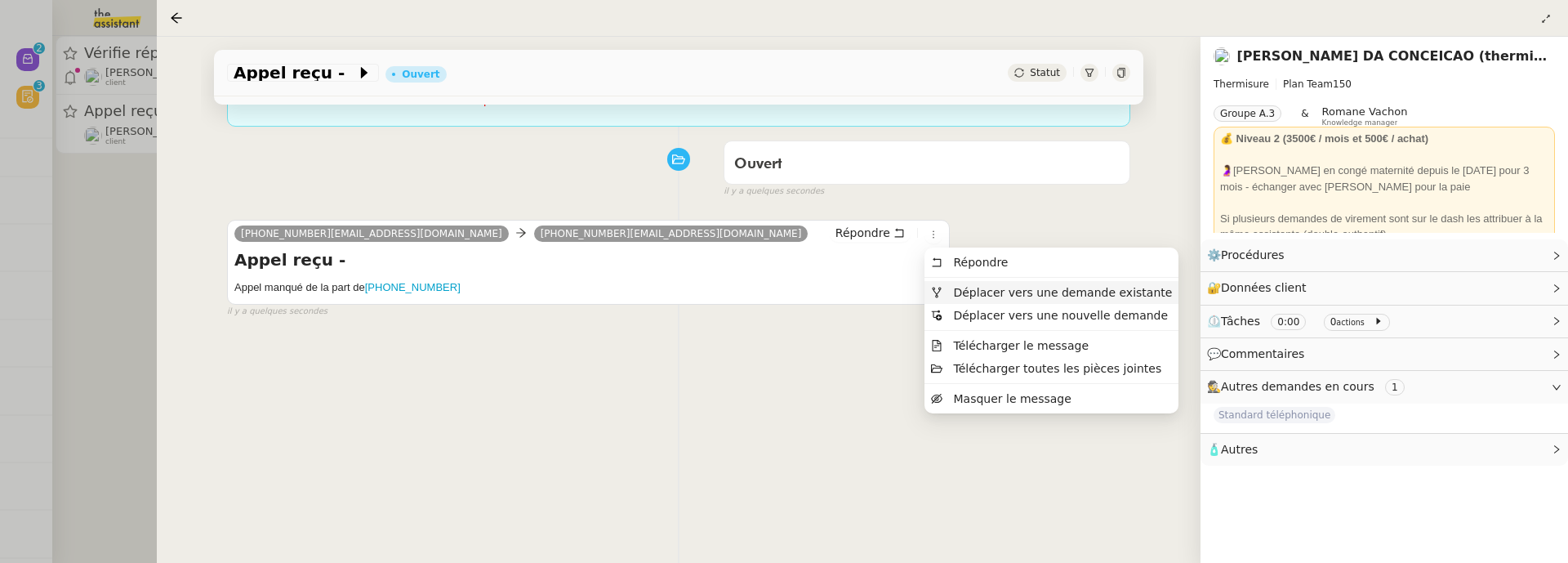
click at [977, 289] on span "Déplacer vers une demande existante" at bounding box center [1063, 293] width 219 height 13
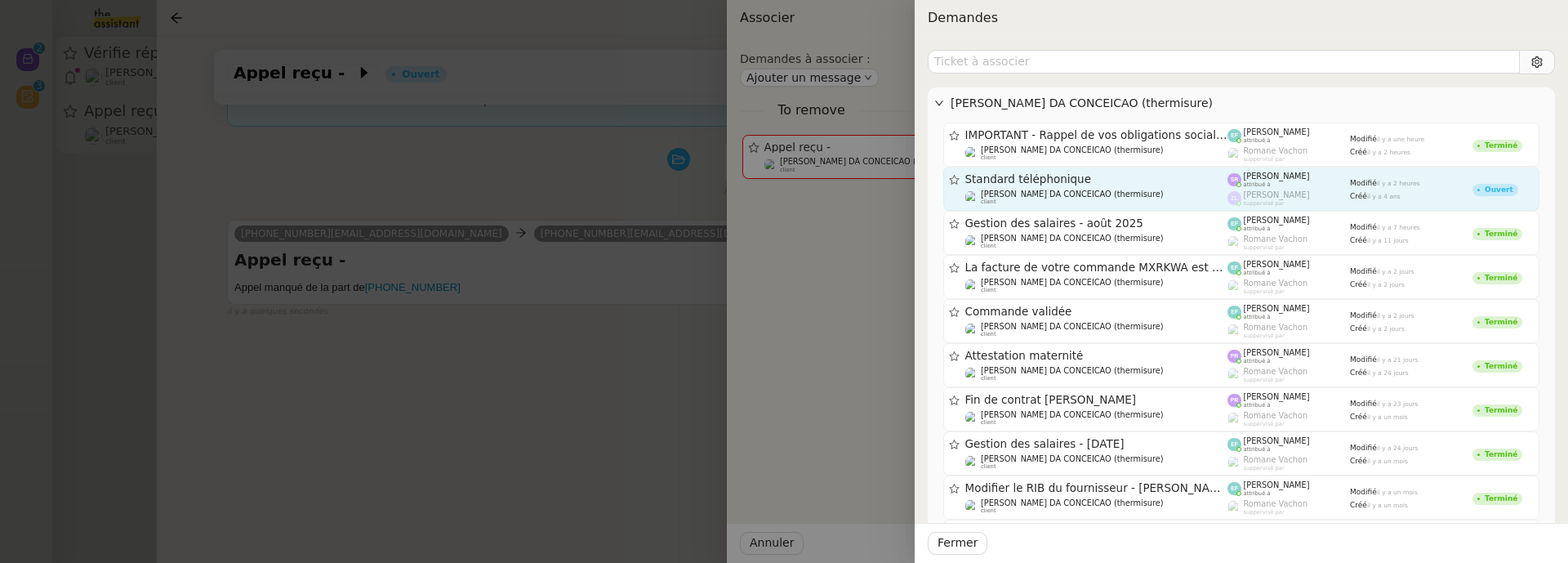
click at [1086, 190] on span "Charles DA CONCEICAO (thermisure)" at bounding box center [1072, 193] width 183 height 9
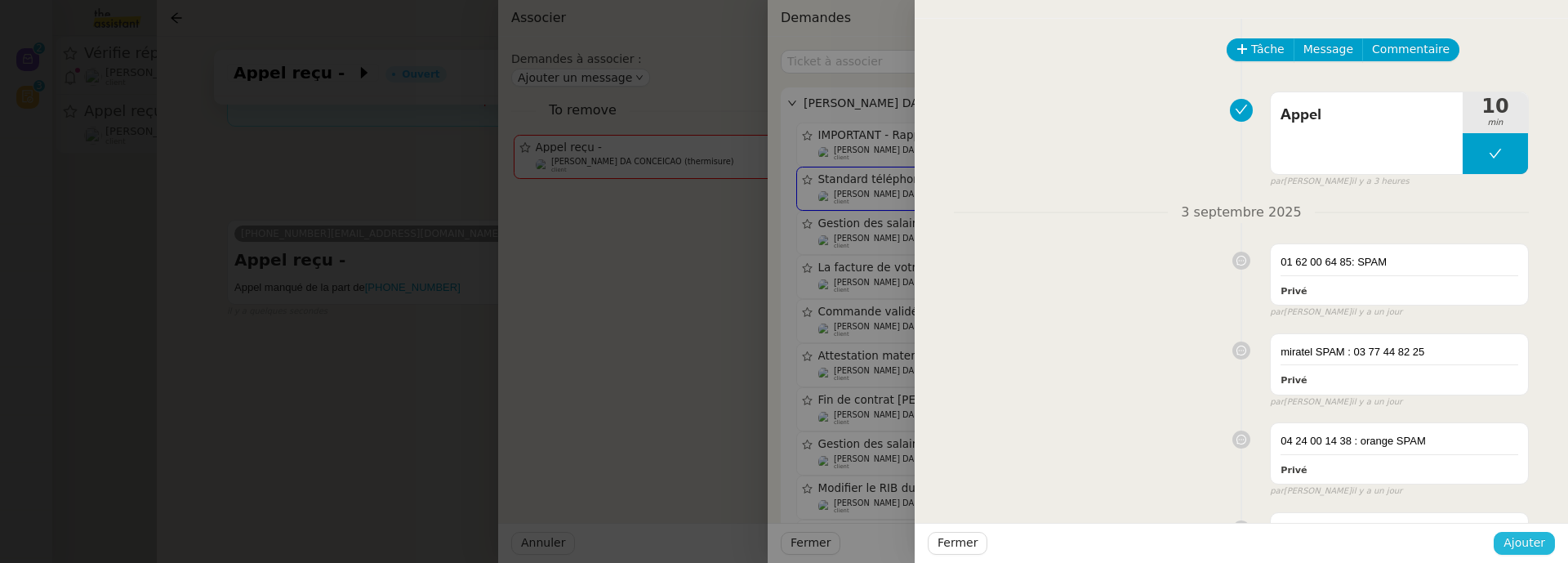
click at [1525, 538] on span "Ajouter" at bounding box center [1524, 543] width 41 height 19
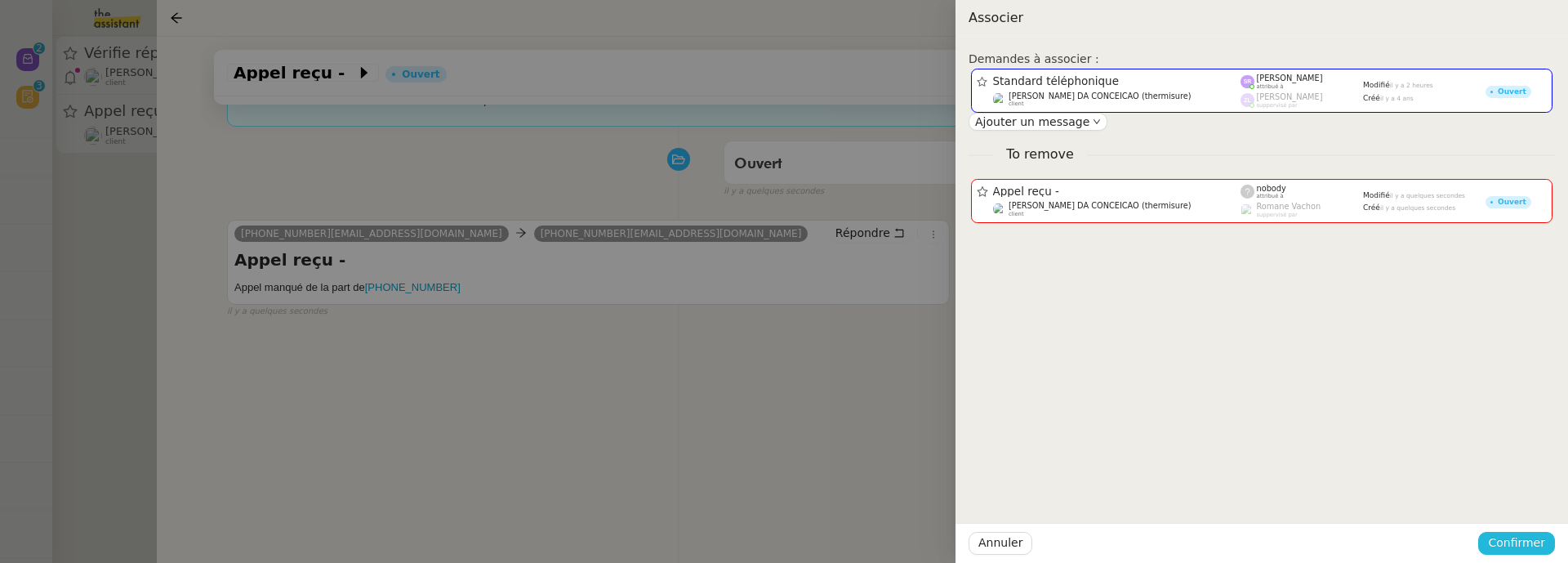
click at [1525, 538] on span "Confirmer" at bounding box center [1517, 543] width 58 height 19
click at [1531, 503] on span "Ajouter" at bounding box center [1517, 500] width 41 height 16
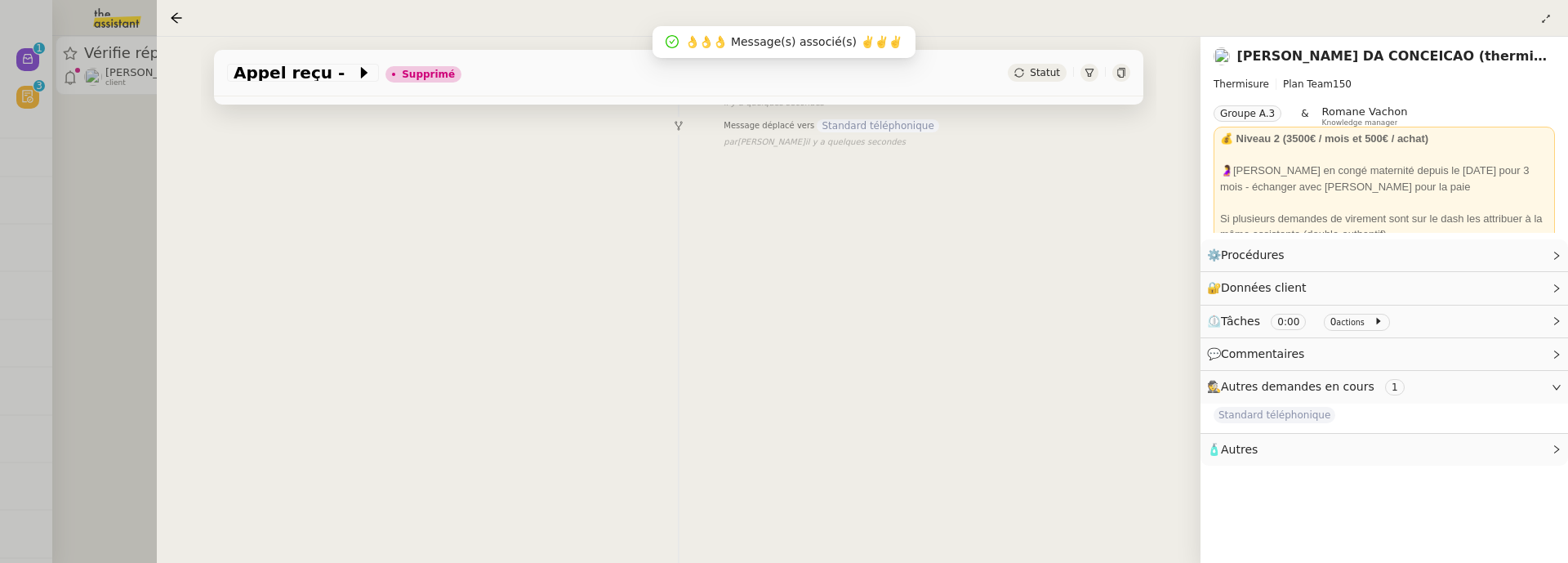
click at [118, 142] on div at bounding box center [784, 282] width 1568 height 563
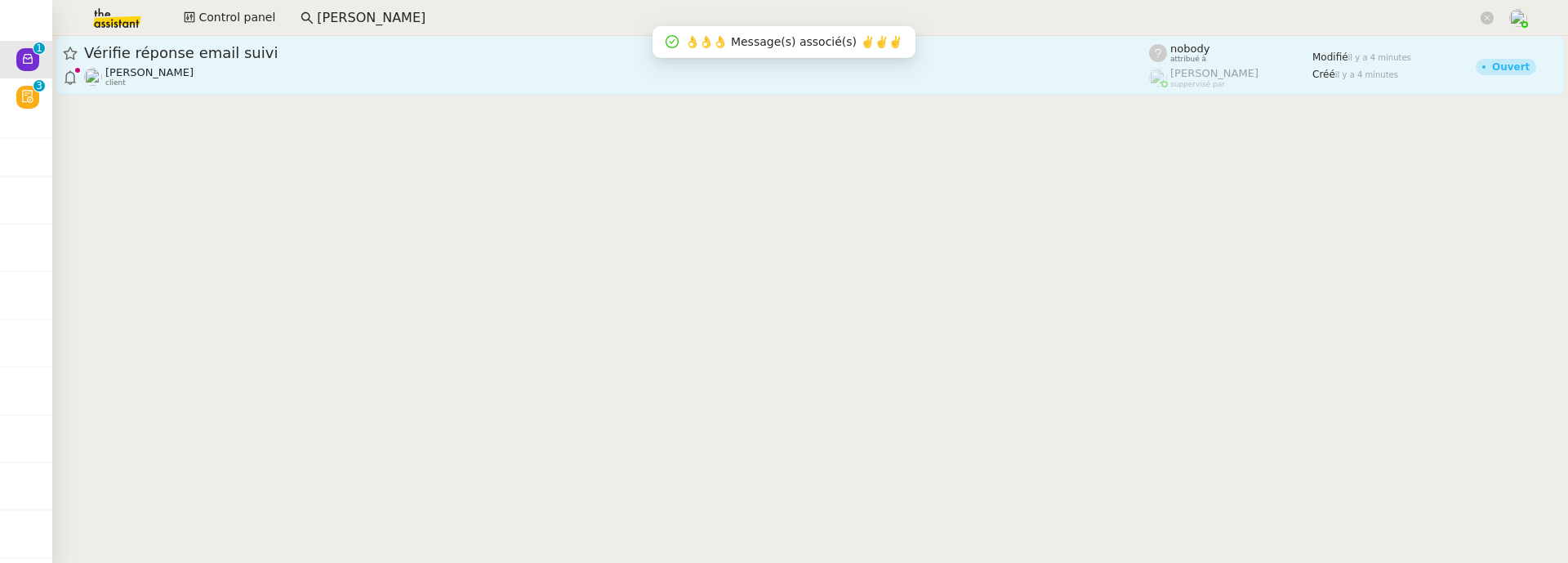
click at [235, 78] on div "Florian Parant client" at bounding box center [617, 77] width 1065 height 21
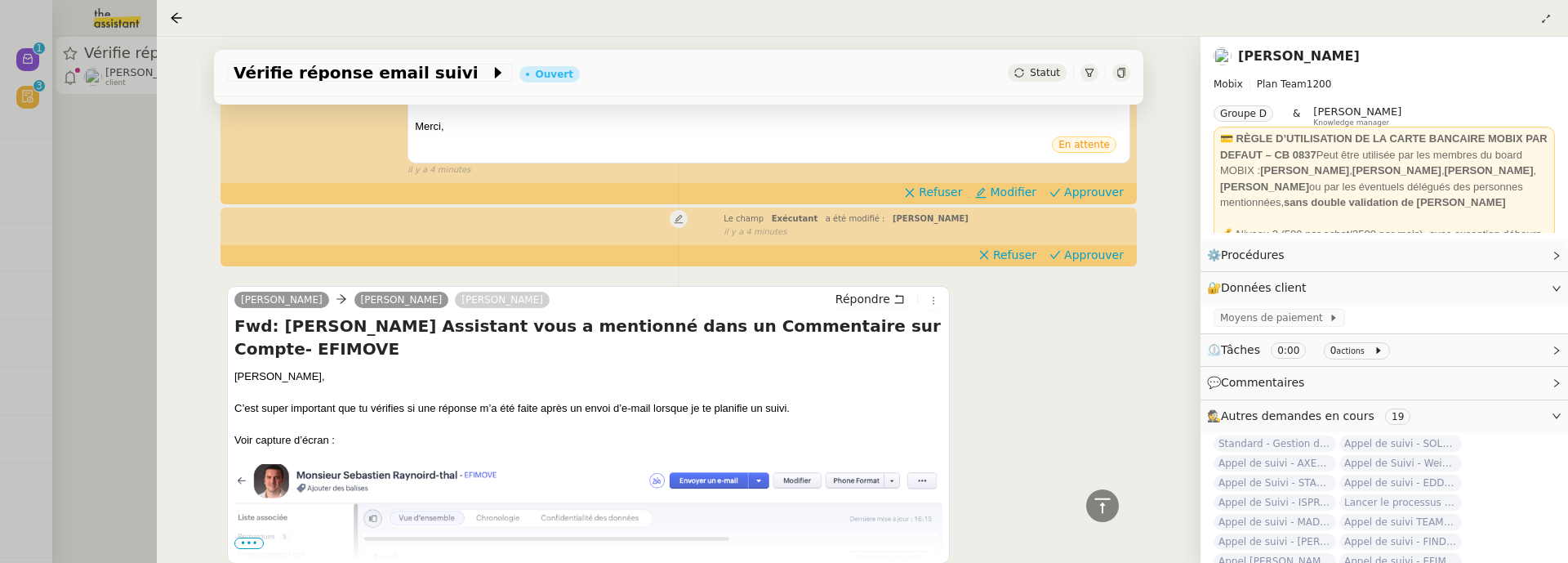
scroll to position [471, 0]
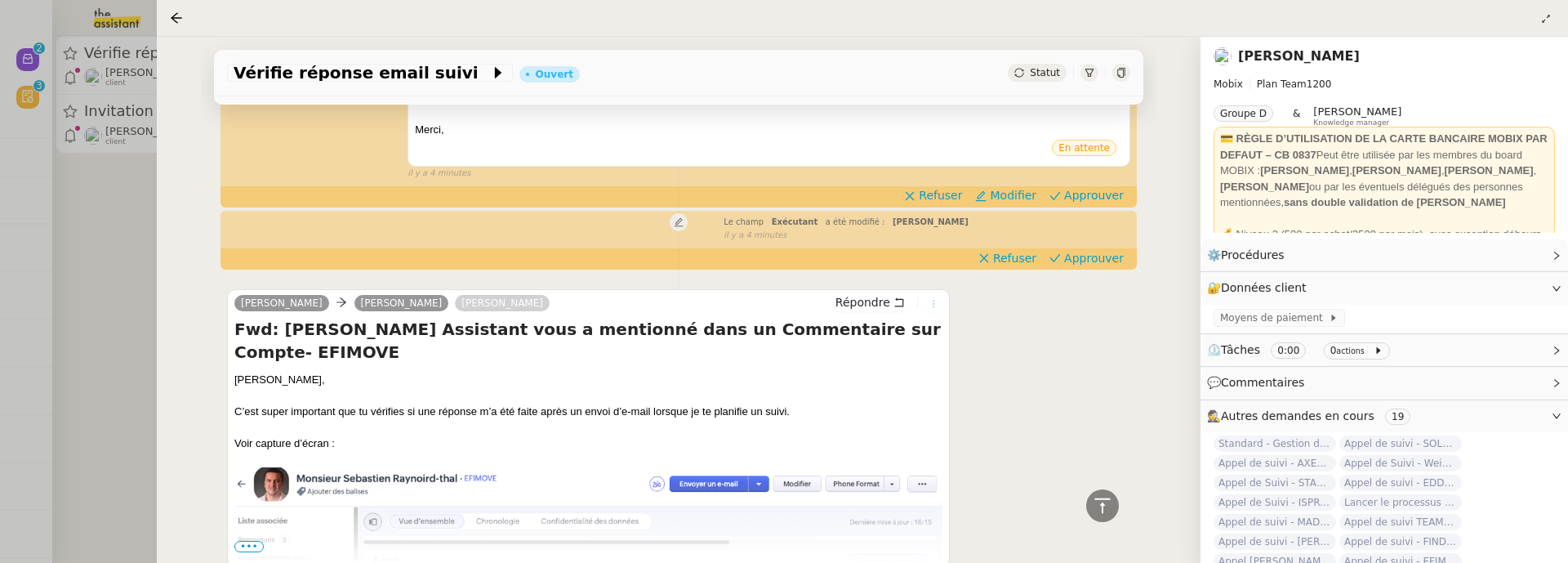
click at [928, 299] on icon at bounding box center [933, 304] width 10 height 10
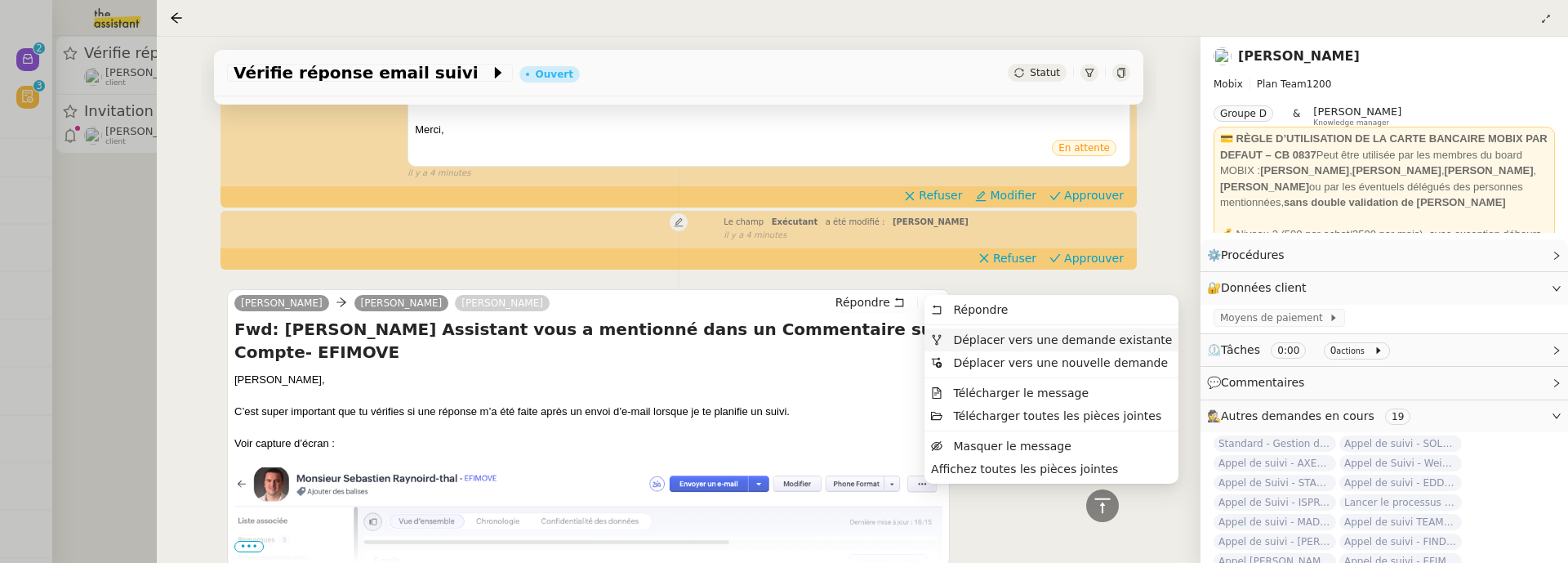
click at [985, 336] on span "Déplacer vers une demande existante" at bounding box center [1063, 340] width 219 height 13
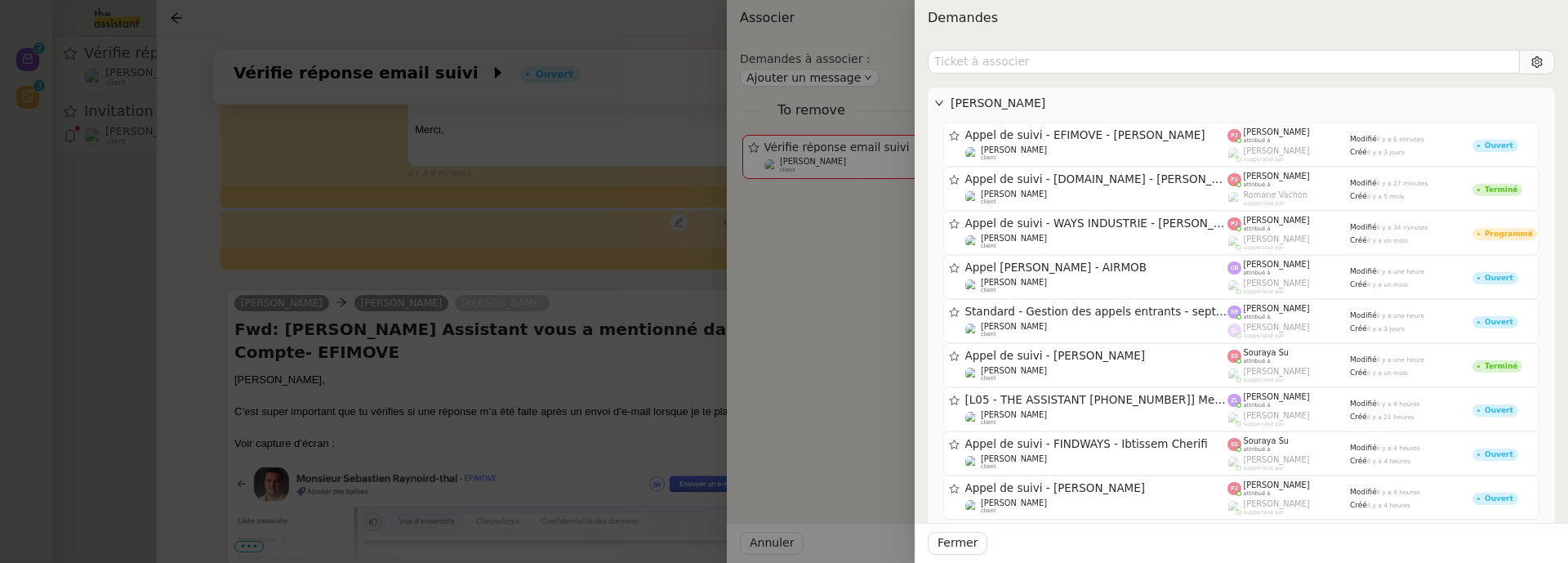
type input "e"
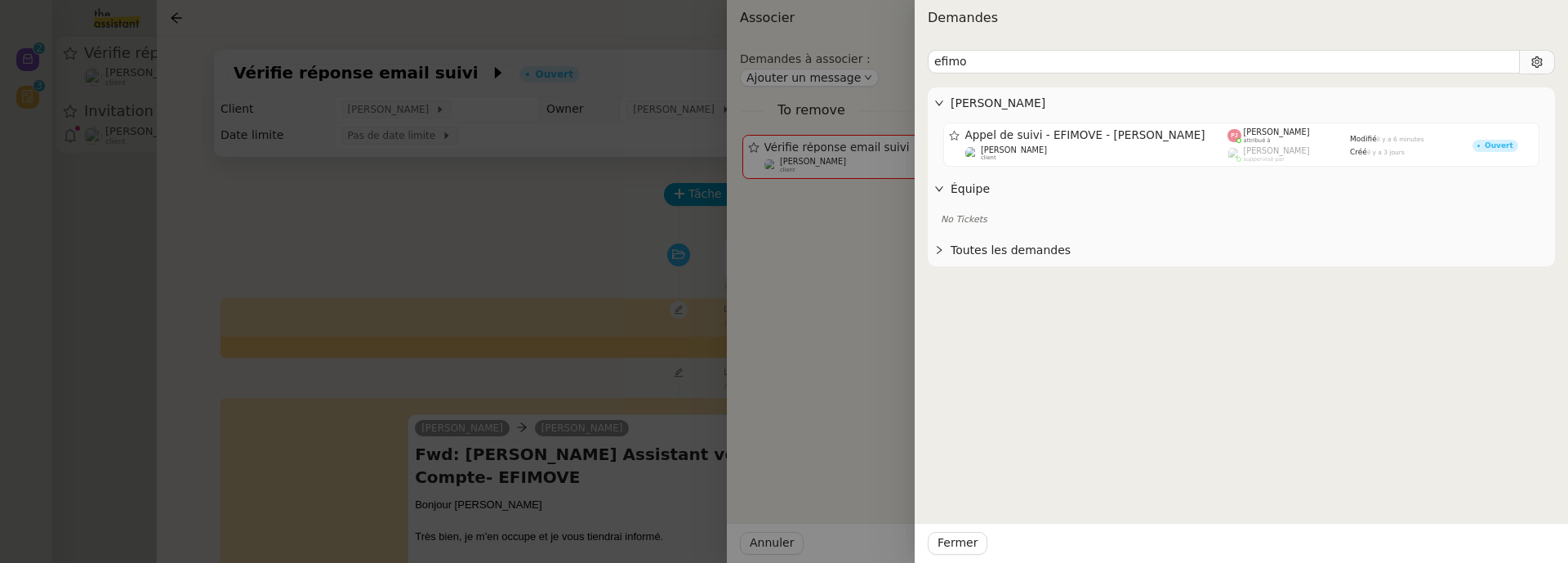
scroll to position [471, 0]
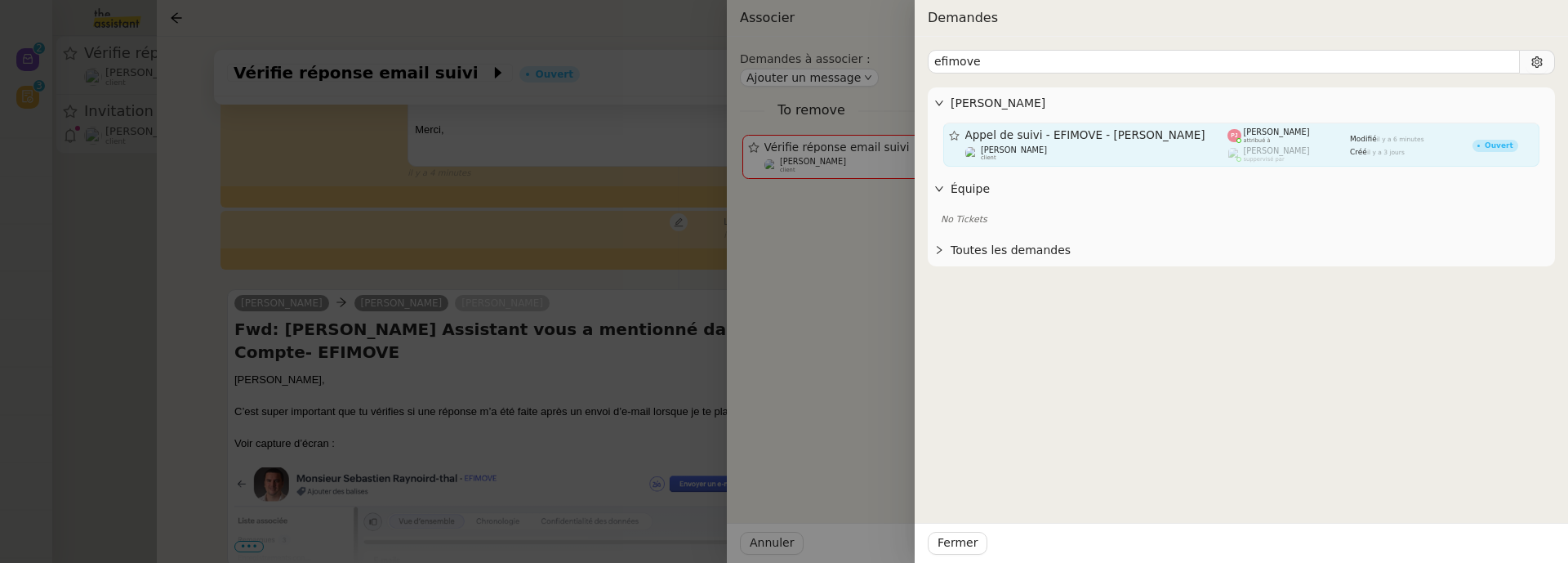
type input "efimove"
click at [1163, 130] on span "Appel de suivi - EFIMOVE - [PERSON_NAME]" at bounding box center [1097, 135] width 263 height 12
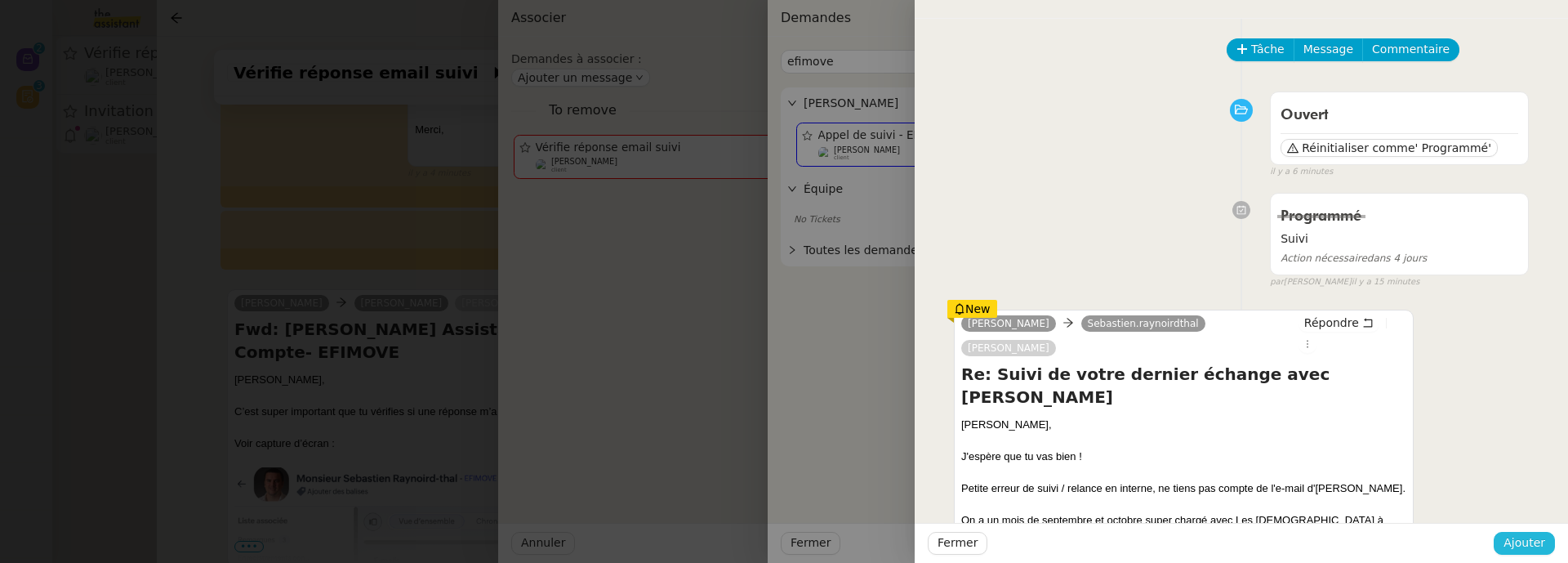
click at [1522, 535] on span "Ajouter" at bounding box center [1524, 543] width 41 height 19
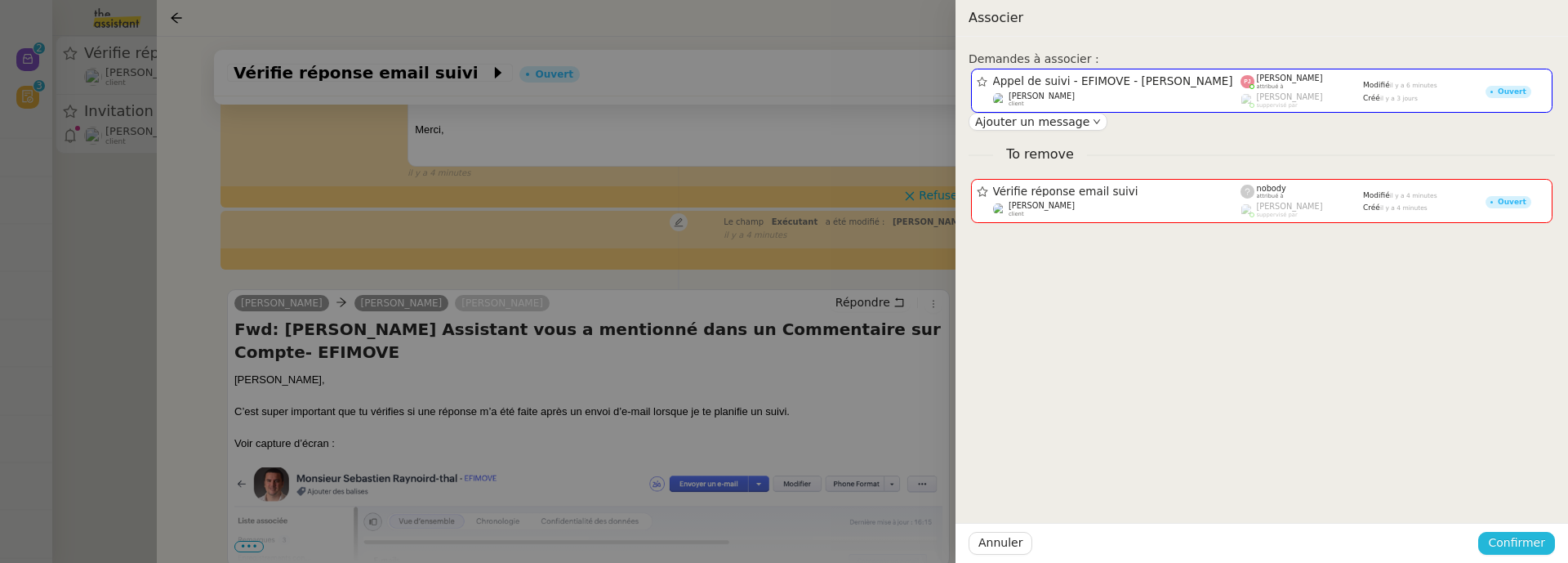
click at [1522, 539] on span "Confirmer" at bounding box center [1517, 543] width 58 height 19
click at [1522, 491] on button "Ajouter" at bounding box center [1517, 500] width 55 height 18
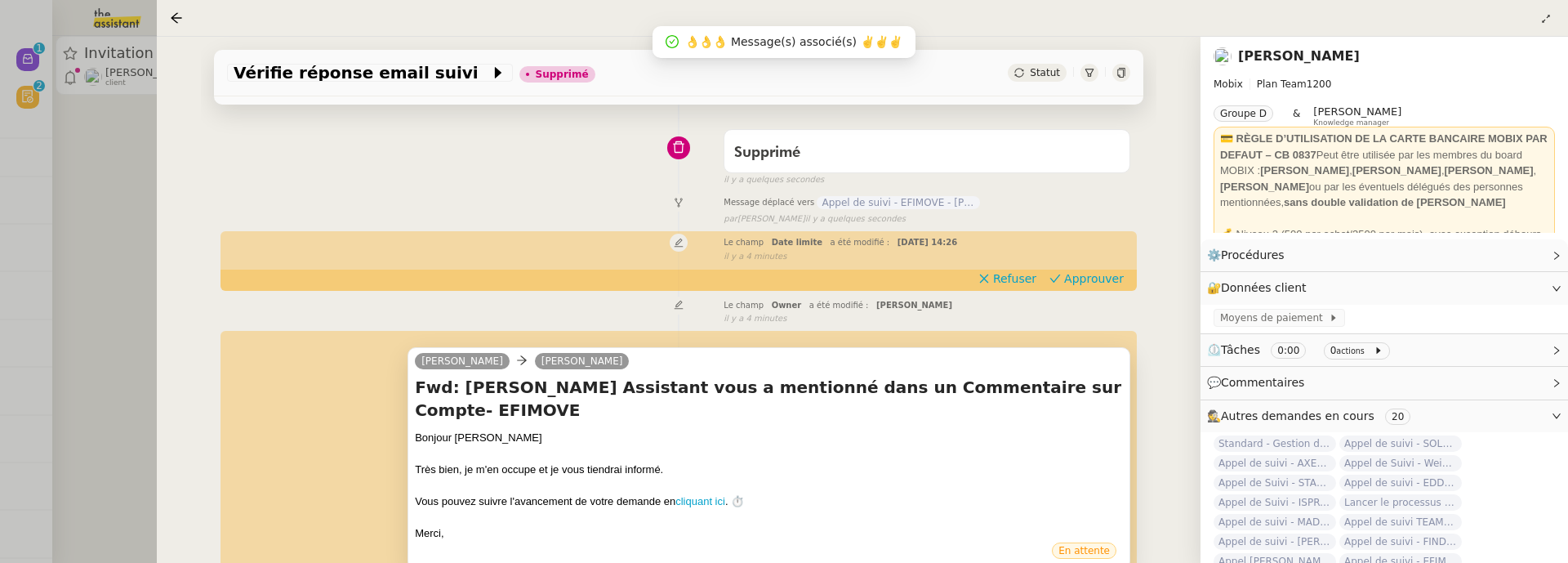
scroll to position [0, 0]
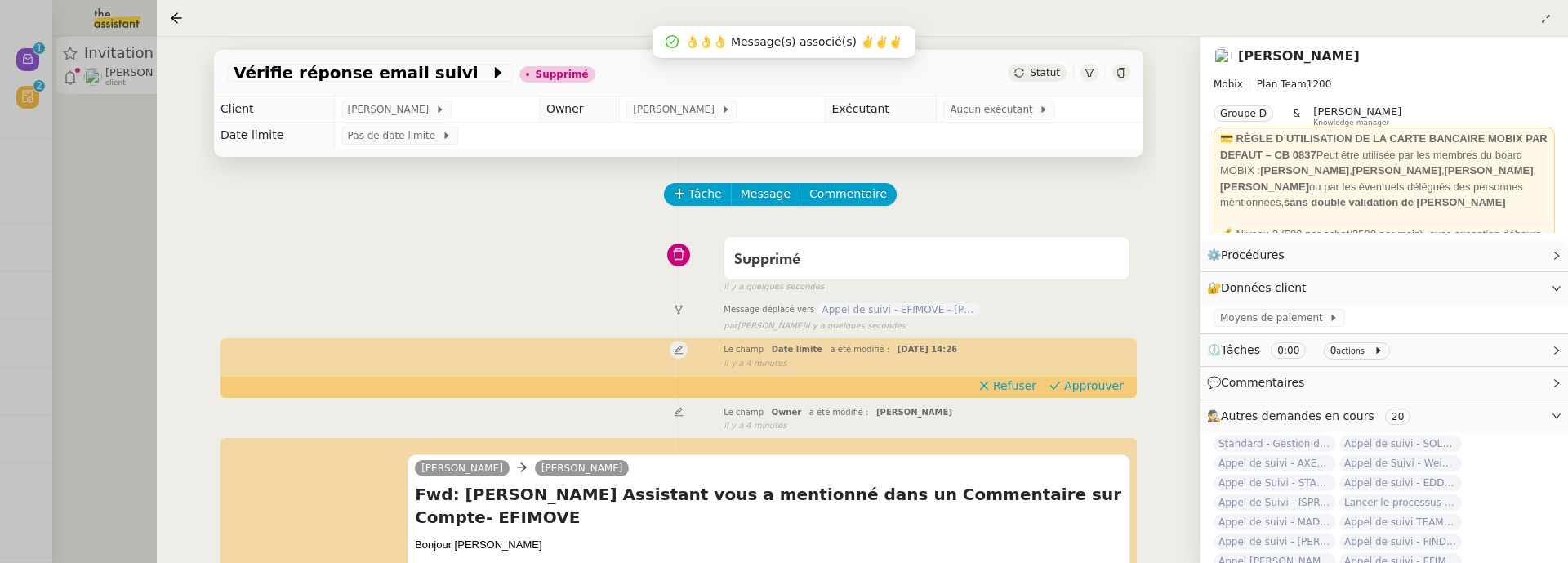
click at [905, 306] on span "Appel de suivi - EFIMOVE - [PERSON_NAME]" at bounding box center [898, 309] width 163 height 13
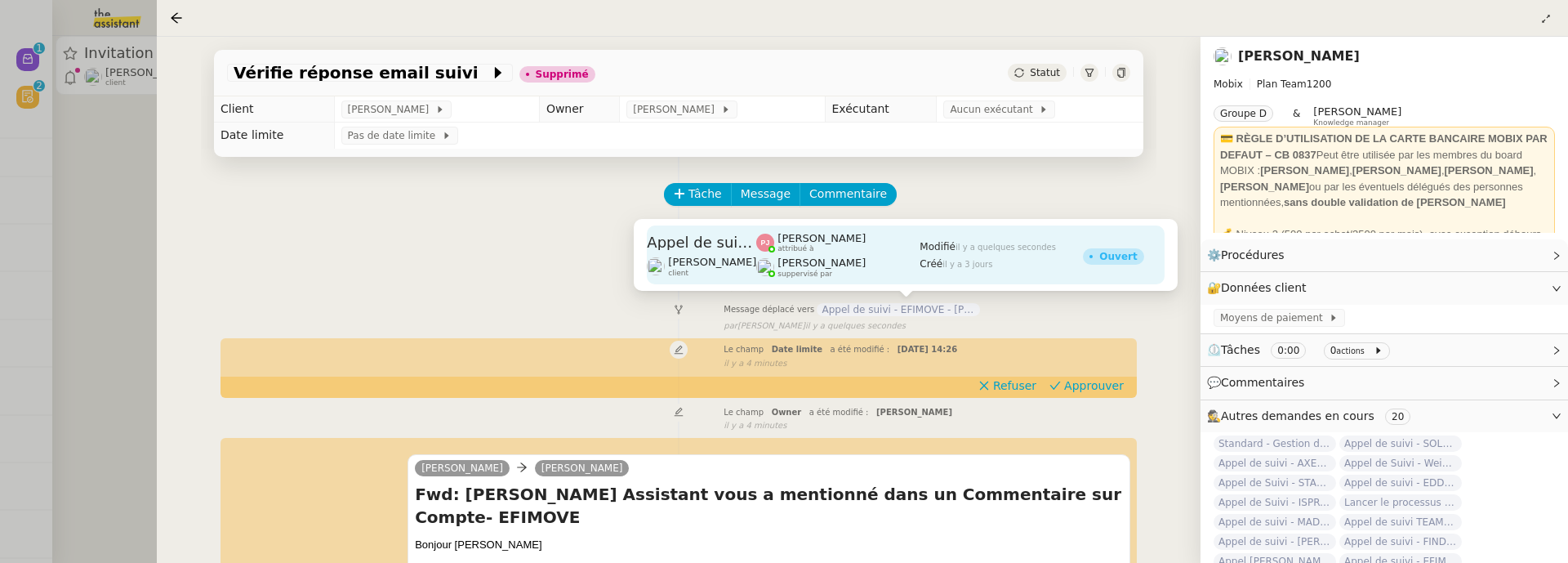
click at [873, 265] on div "[PERSON_NAME] suppervisé par" at bounding box center [838, 267] width 163 height 21
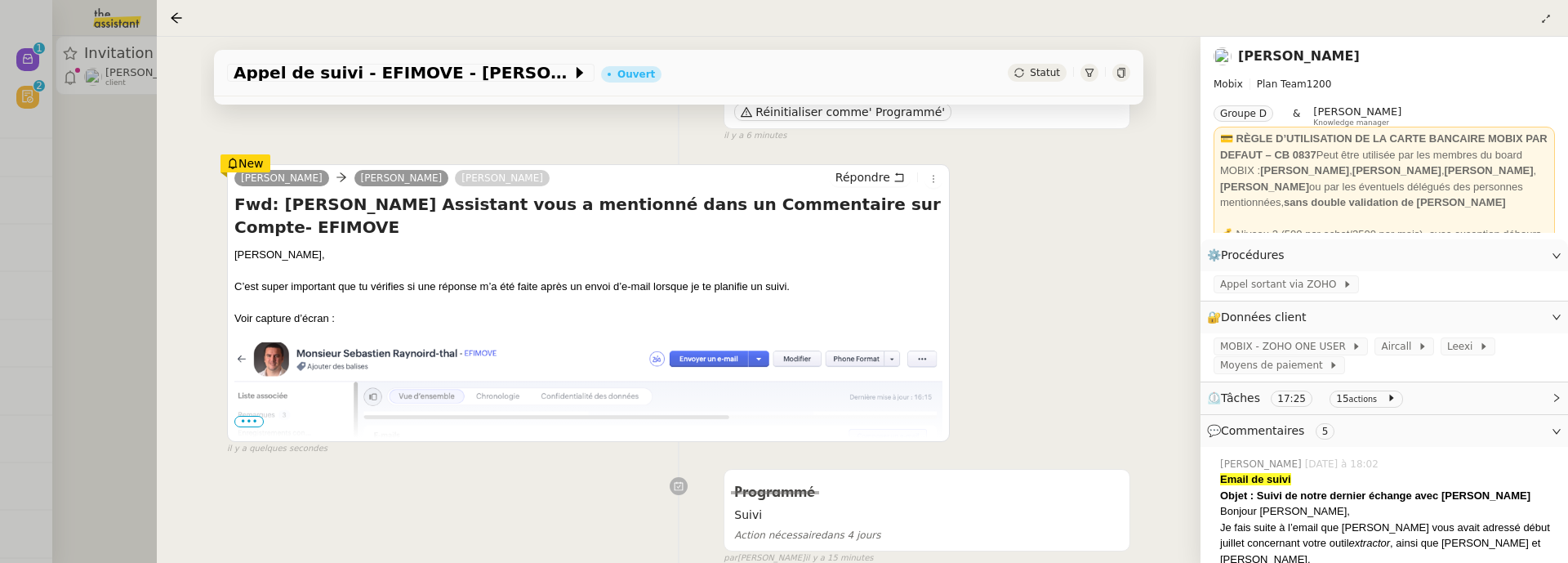
scroll to position [178, 0]
click at [248, 422] on span "•••" at bounding box center [249, 424] width 30 height 12
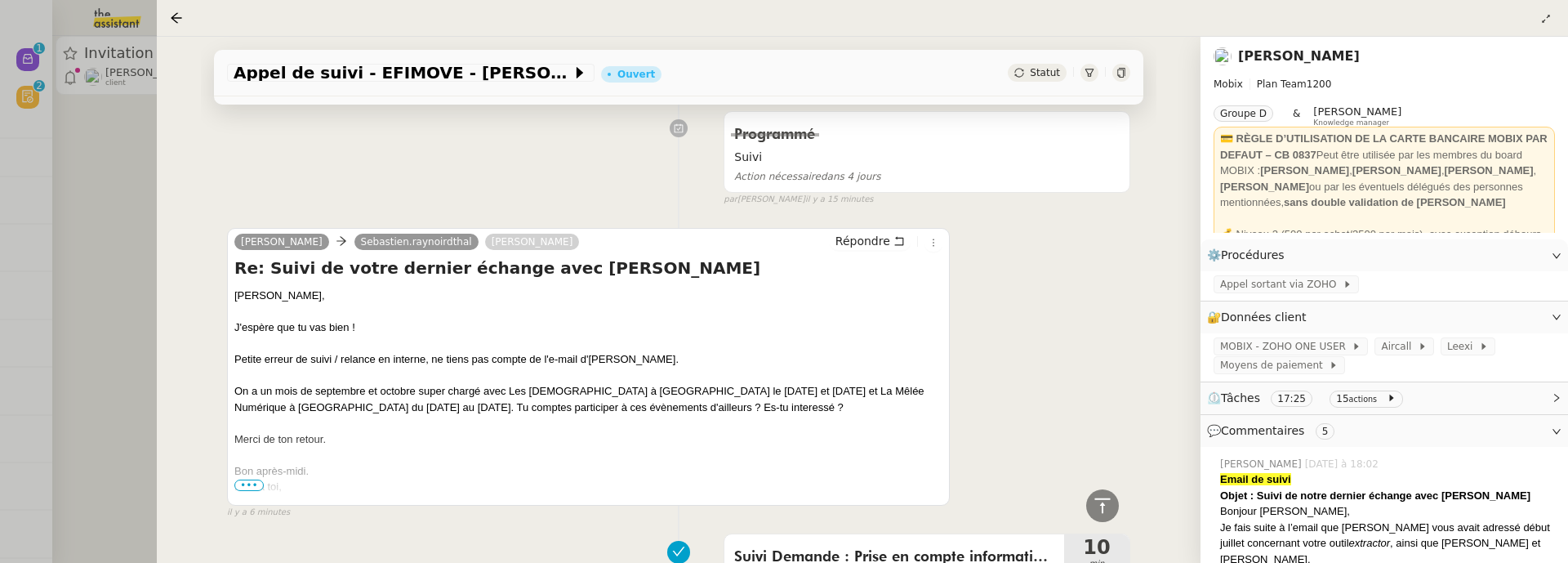
scroll to position [1424, 0]
click at [247, 477] on span "•••" at bounding box center [249, 483] width 30 height 12
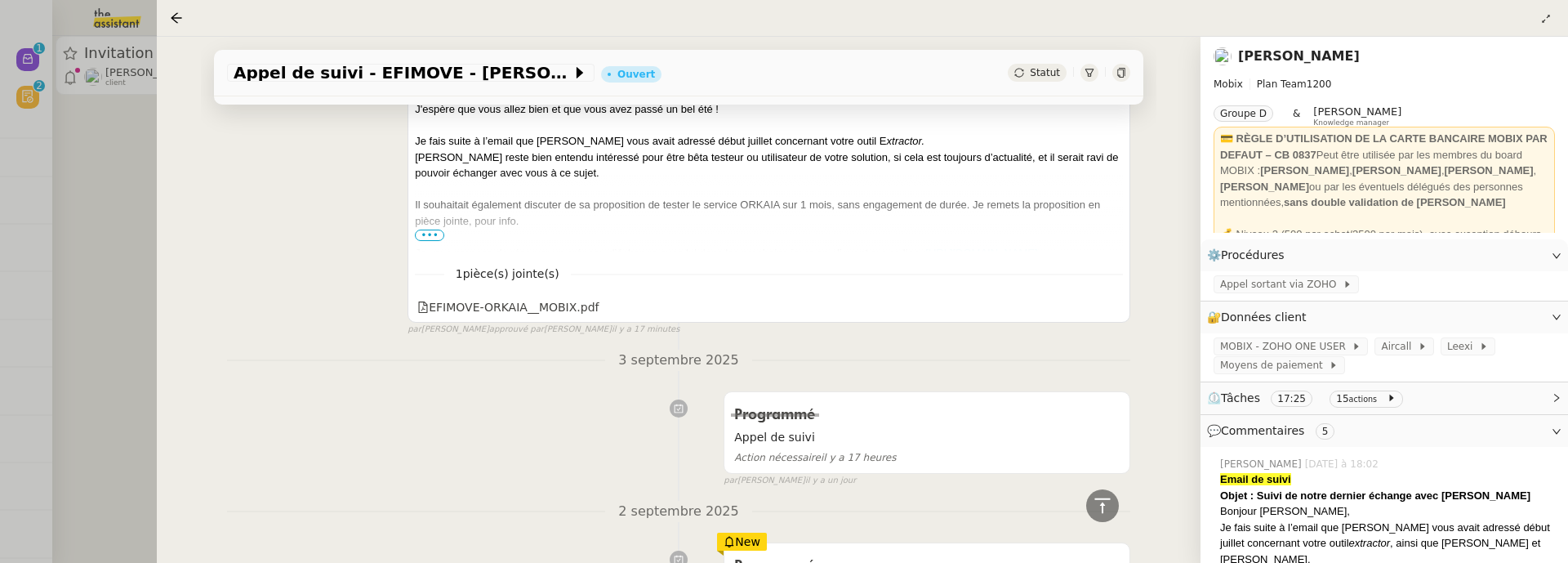
scroll to position [3464, 0]
click at [144, 197] on div at bounding box center [784, 282] width 1568 height 563
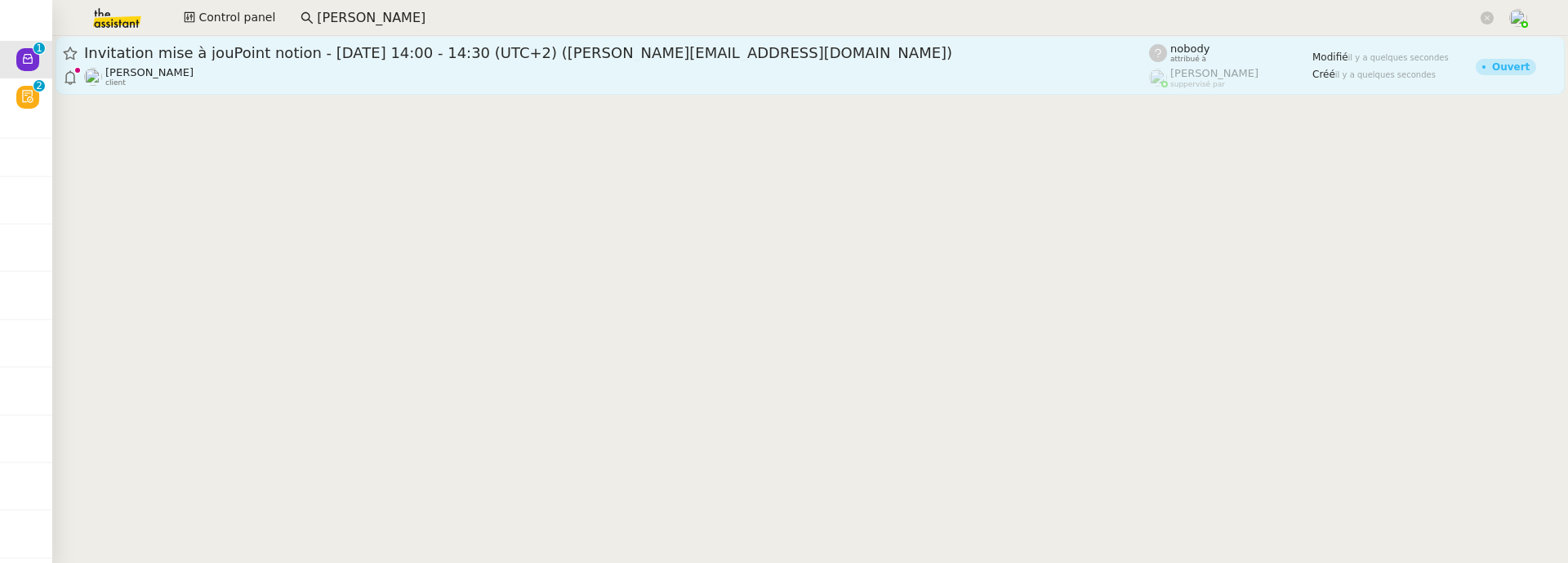
click at [225, 61] on div "Invitation mise à jouPoint notion - [DATE] 14:00 - 14:30 (UTC+2) ([PERSON_NAME]…" at bounding box center [617, 53] width 1065 height 19
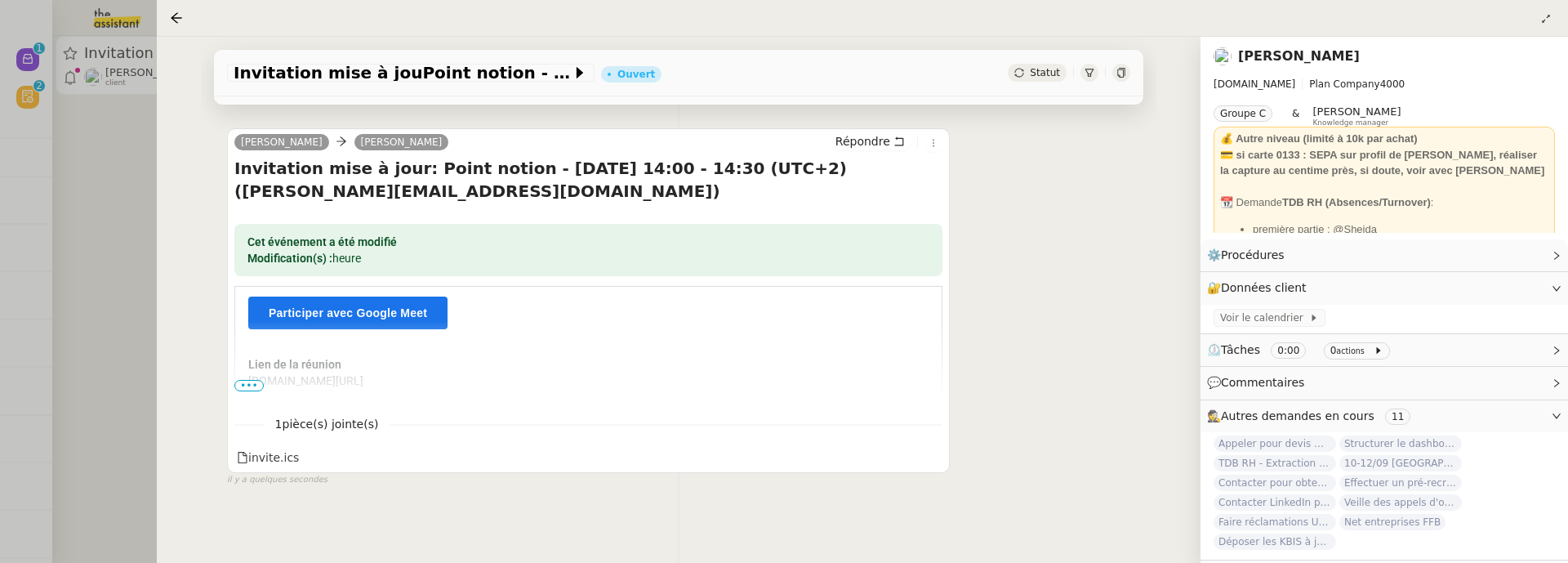
scroll to position [310, 0]
click at [935, 147] on icon at bounding box center [933, 144] width 10 height 10
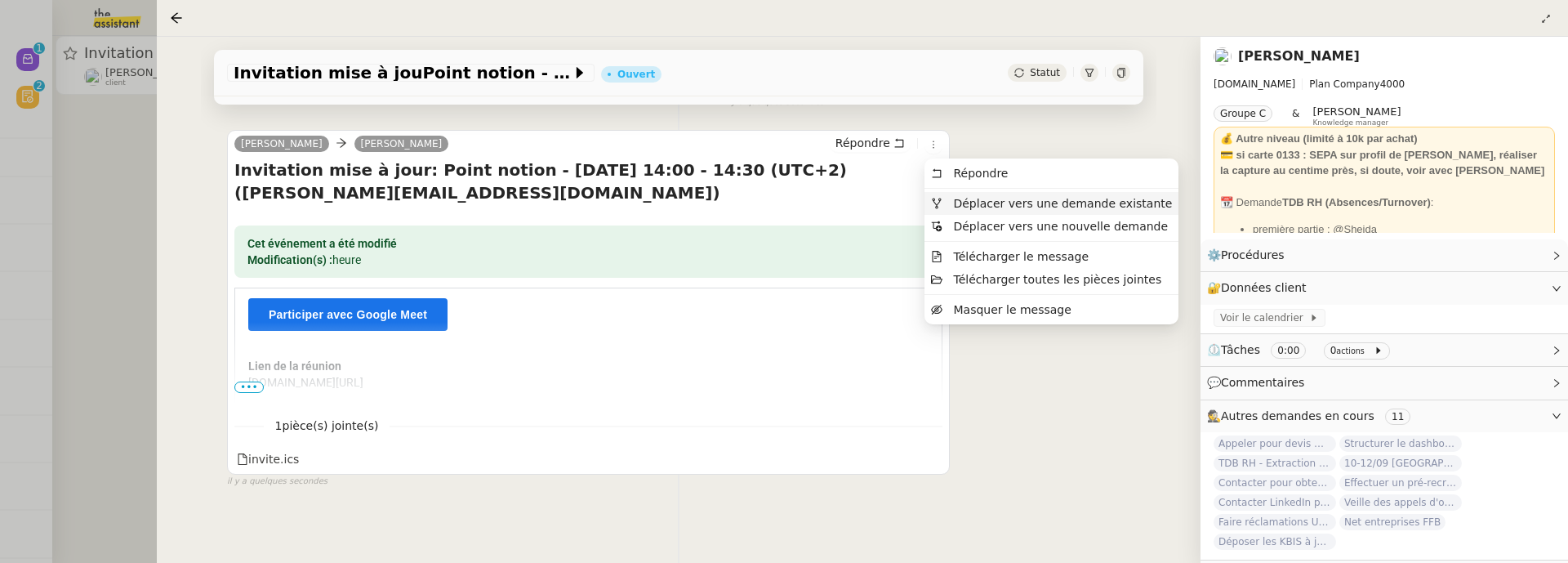
click at [982, 205] on span "Déplacer vers une demande existante" at bounding box center [1063, 204] width 219 height 13
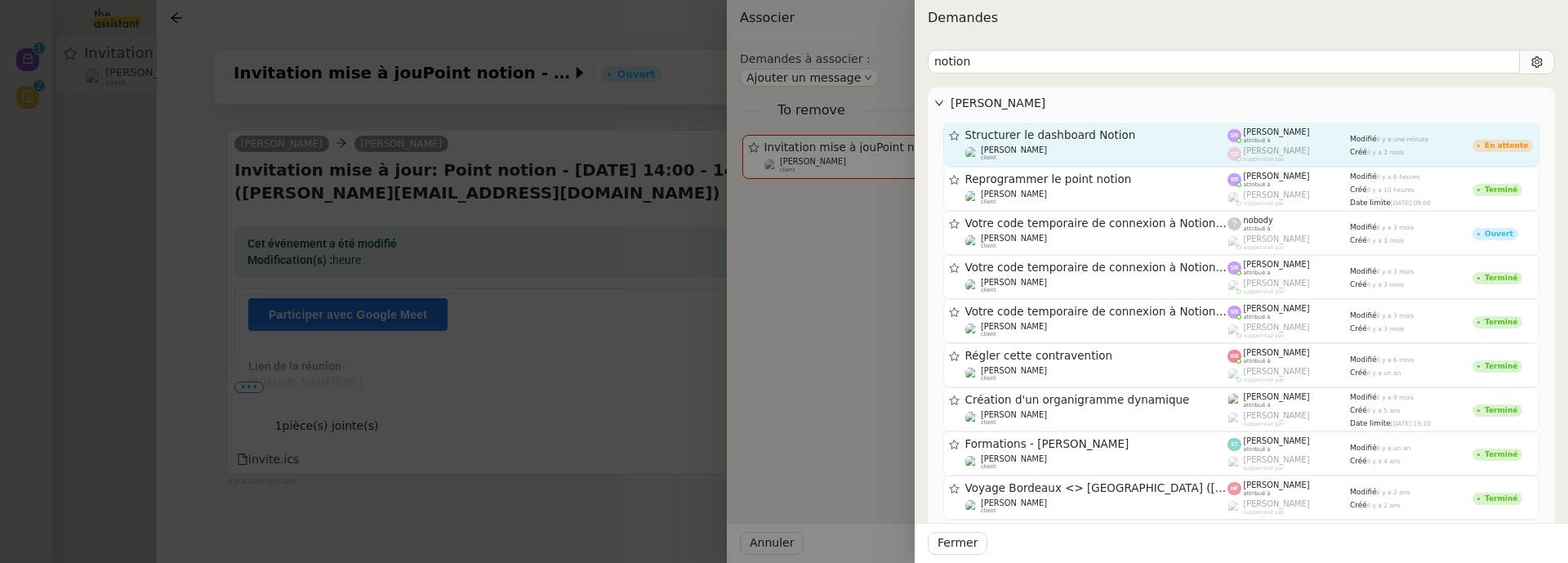
type input "notion"
click at [1130, 136] on span "Structurer le dashboard Notion" at bounding box center [1097, 135] width 263 height 12
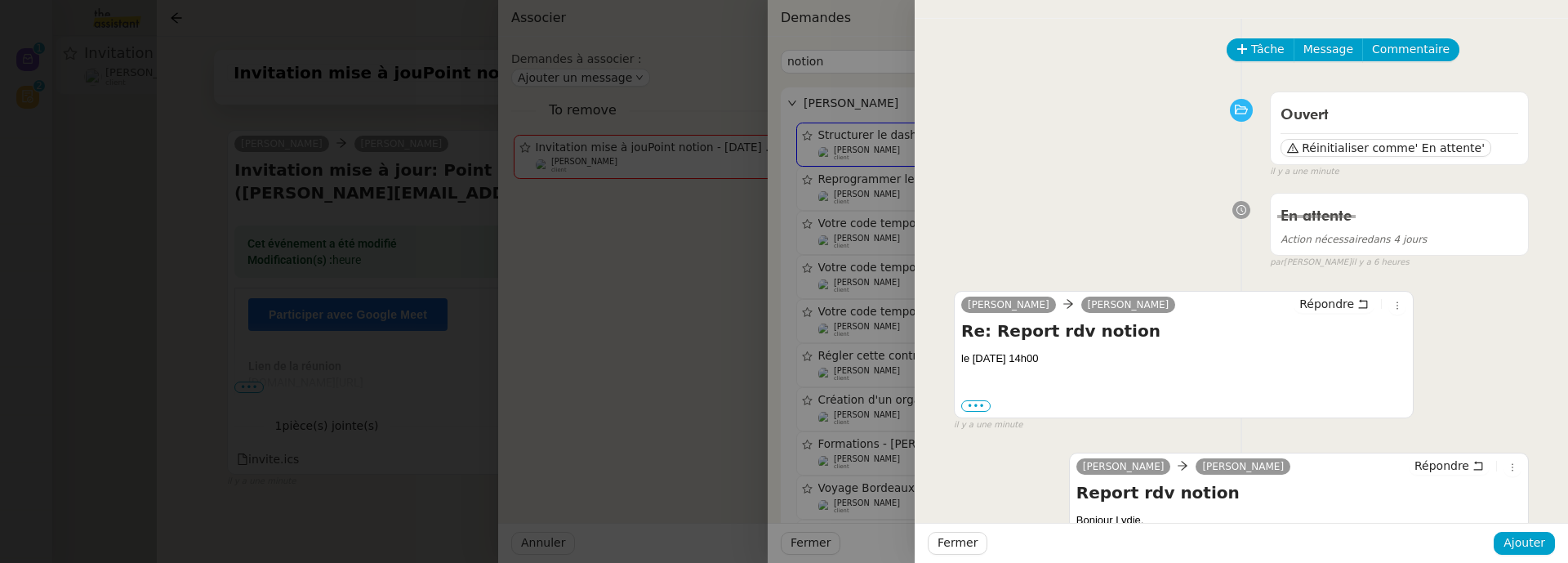
click at [1512, 531] on div "Fermer Ajouter" at bounding box center [1241, 543] width 653 height 40
click at [1517, 539] on span "Ajouter" at bounding box center [1524, 543] width 41 height 19
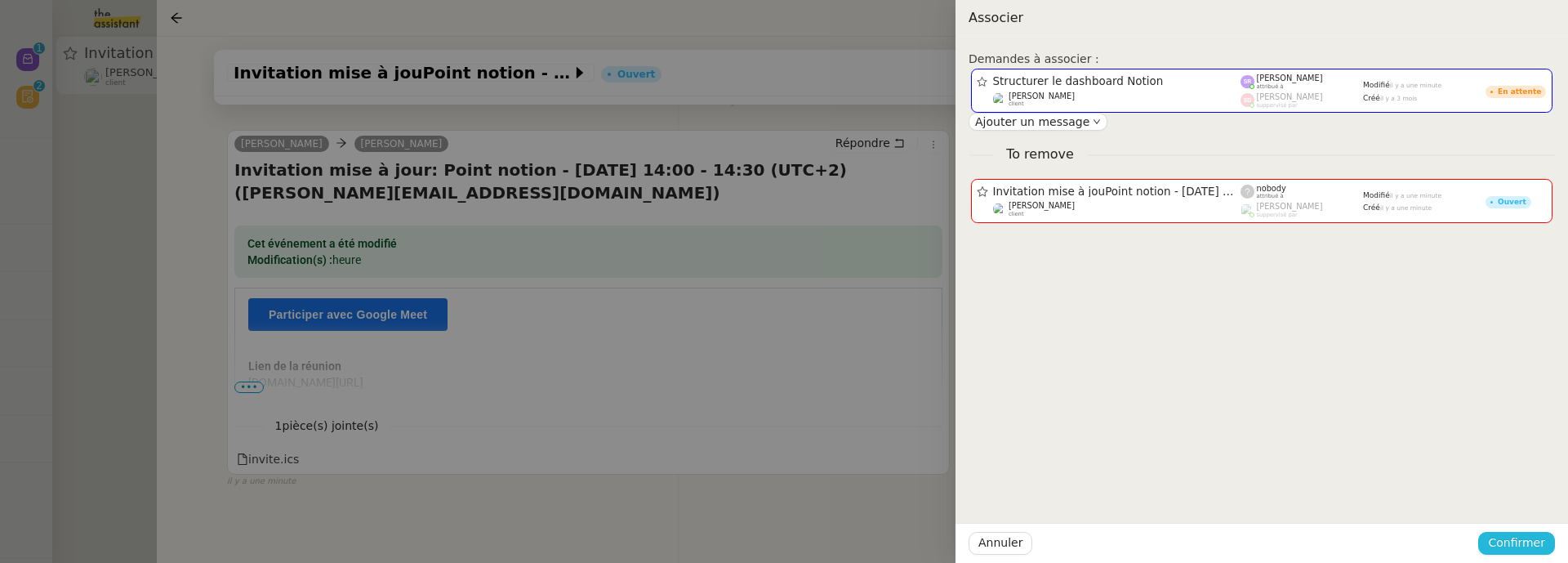
click at [1528, 542] on span "Confirmer" at bounding box center [1517, 543] width 58 height 19
click at [1531, 503] on span "Ajouter" at bounding box center [1517, 500] width 41 height 16
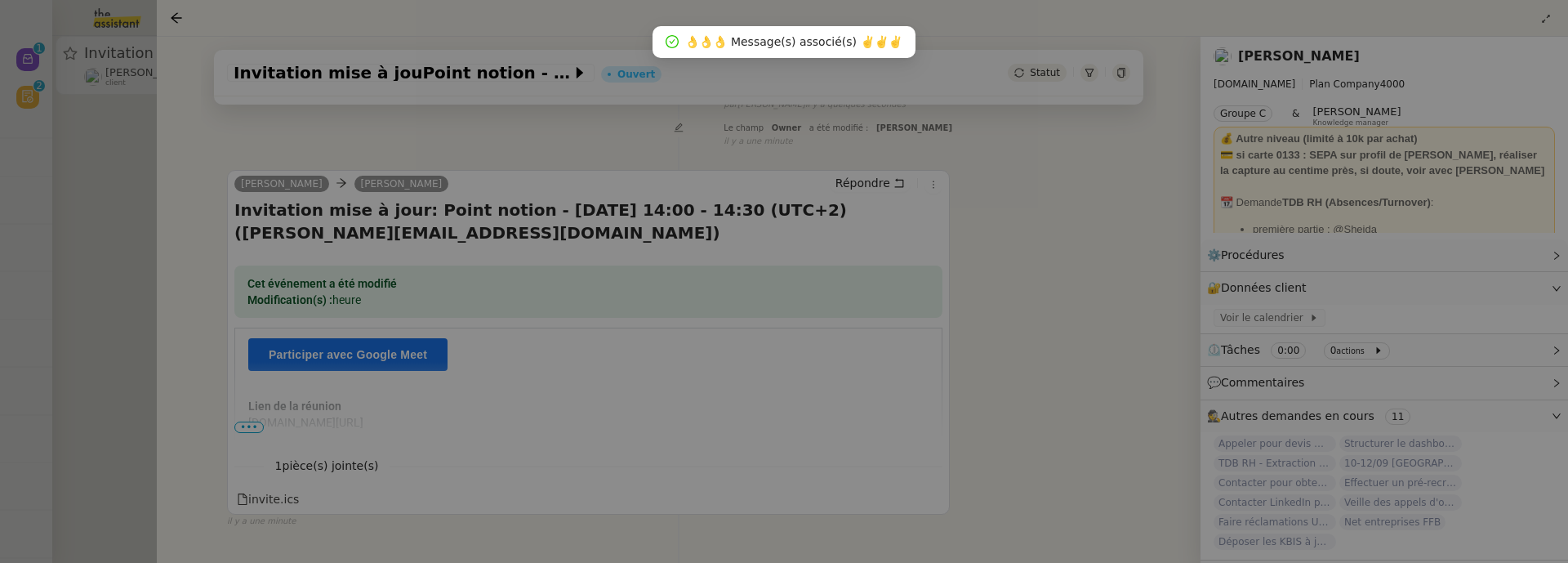
scroll to position [209, 0]
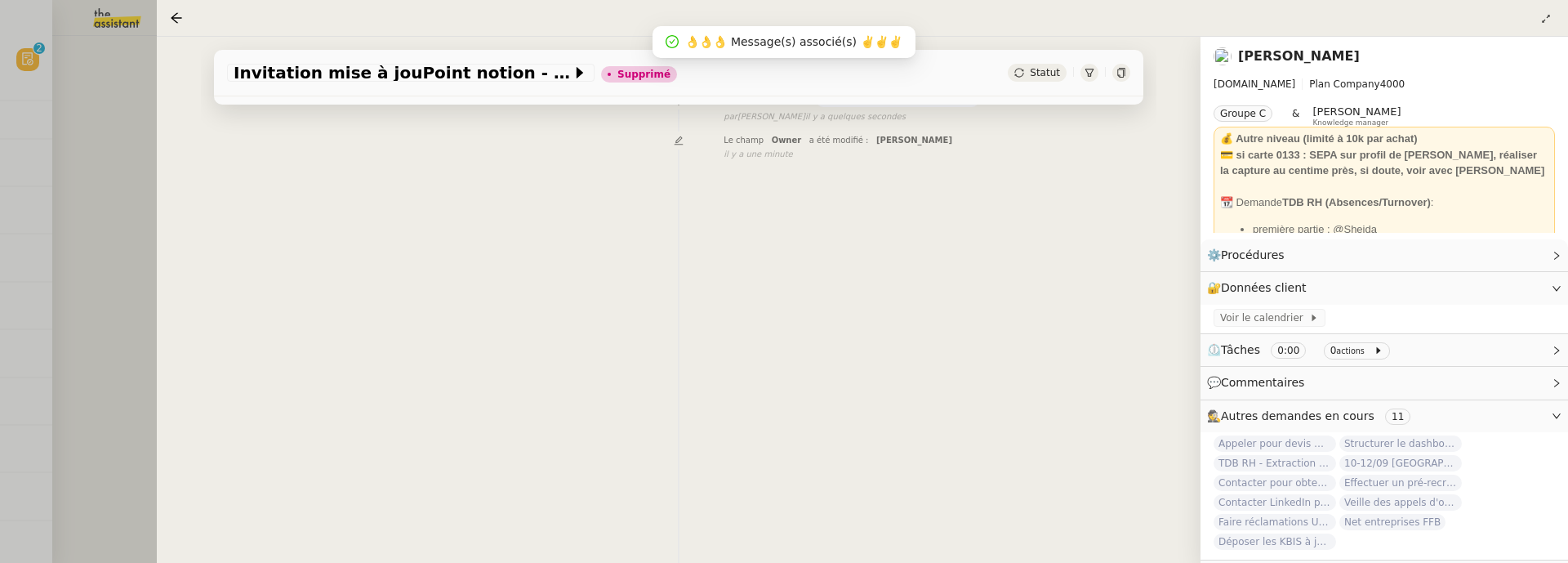
click at [100, 127] on div at bounding box center [784, 282] width 1568 height 563
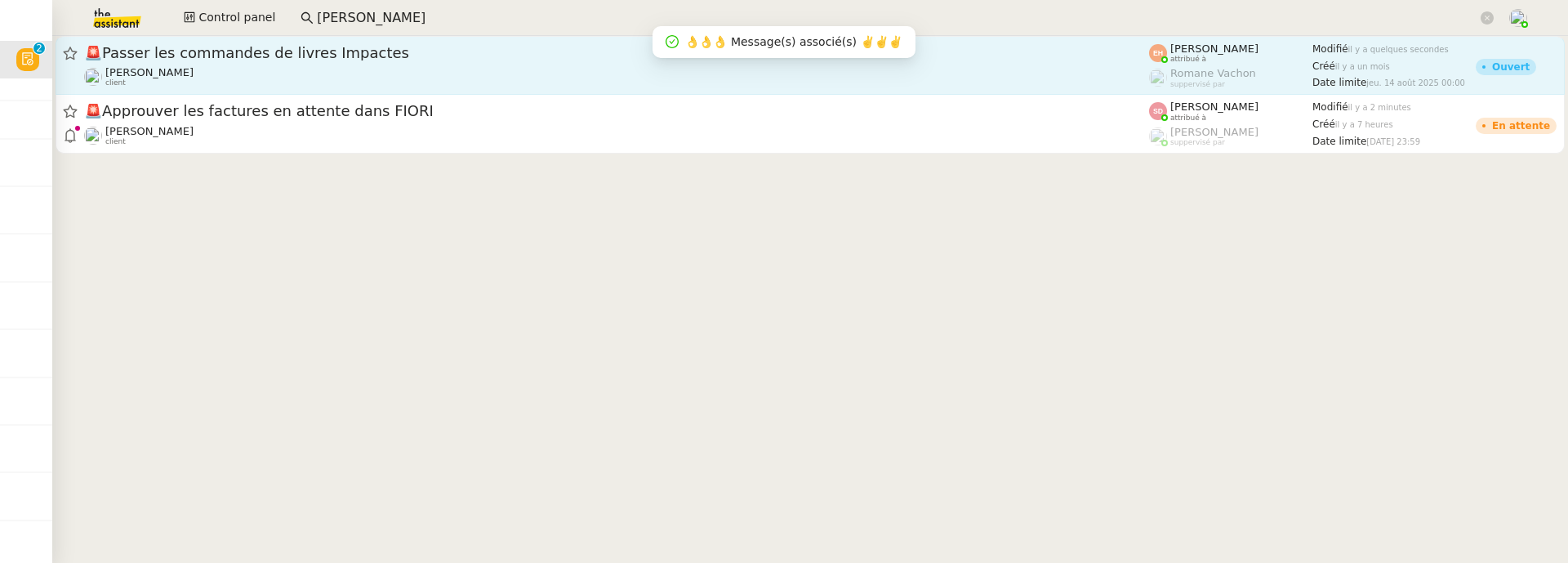
click at [444, 90] on link "🚨 Passer les commandes de livres Impactes [PERSON_NAME] MAS client [PERSON_NAME…" at bounding box center [810, 64] width 1509 height 59
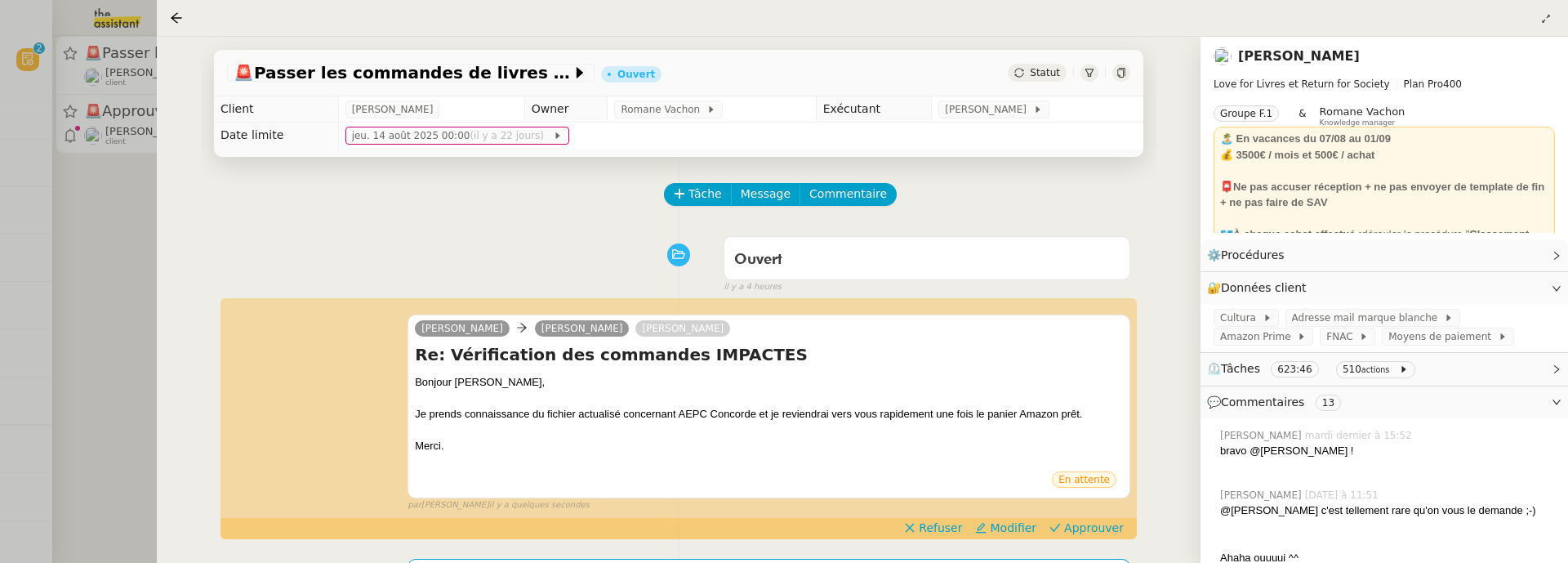
scroll to position [124, 0]
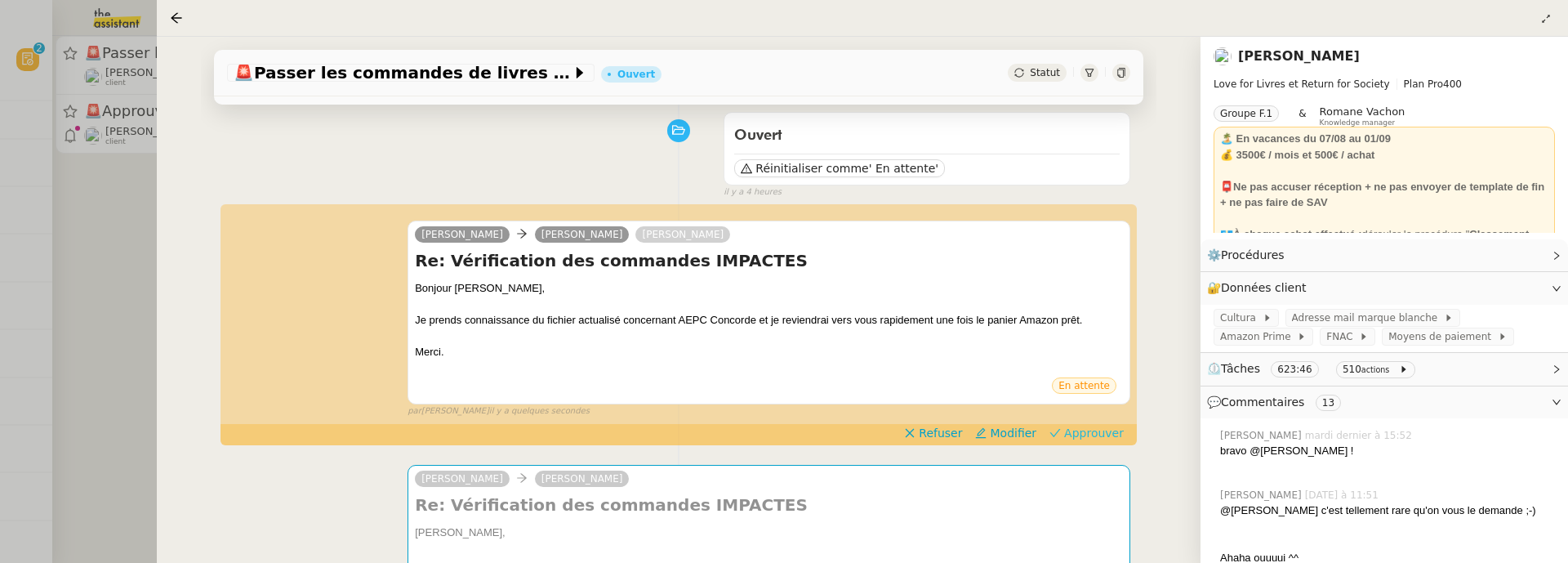
click at [1093, 430] on span "Approuver" at bounding box center [1094, 432] width 60 height 16
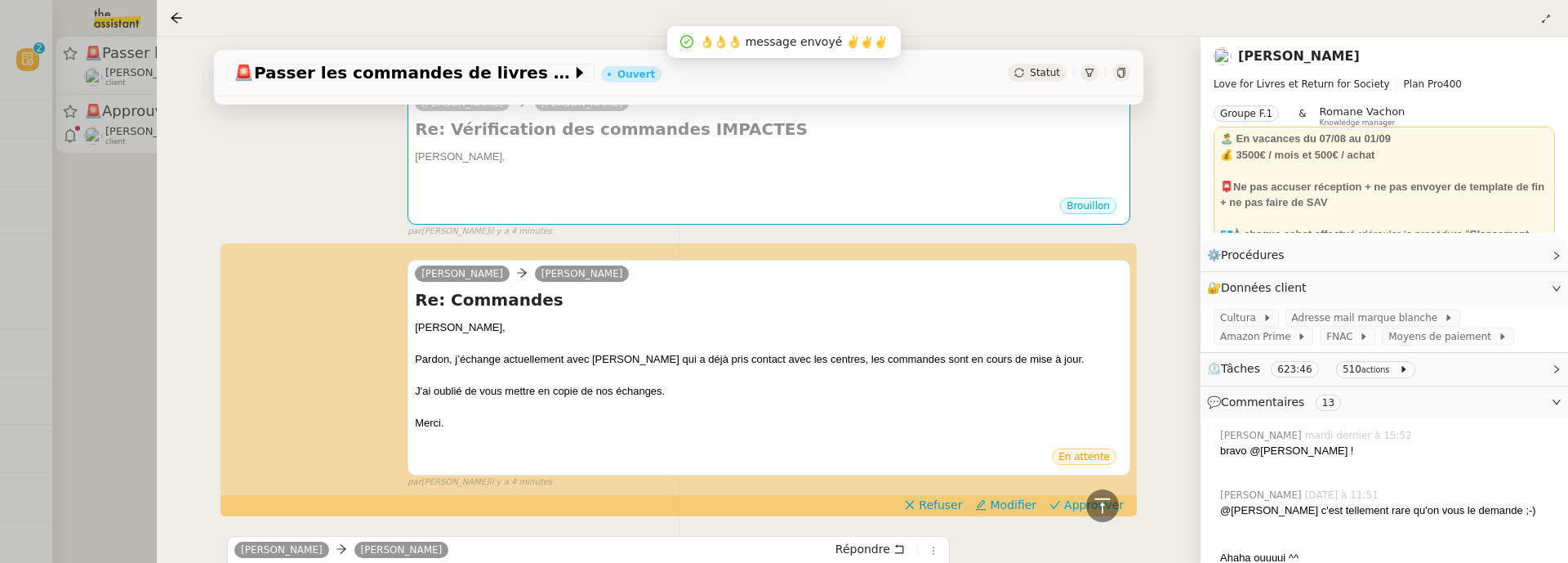
scroll to position [513, 0]
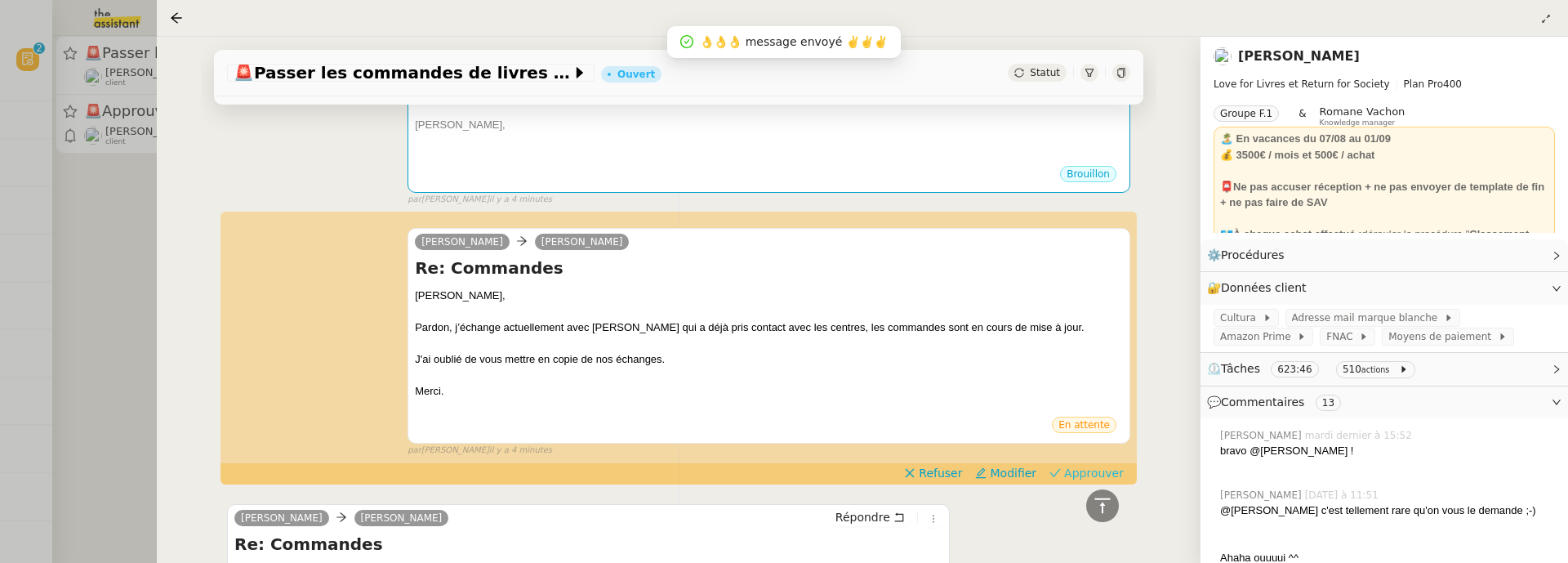
click at [1108, 477] on span "Approuver" at bounding box center [1094, 473] width 60 height 16
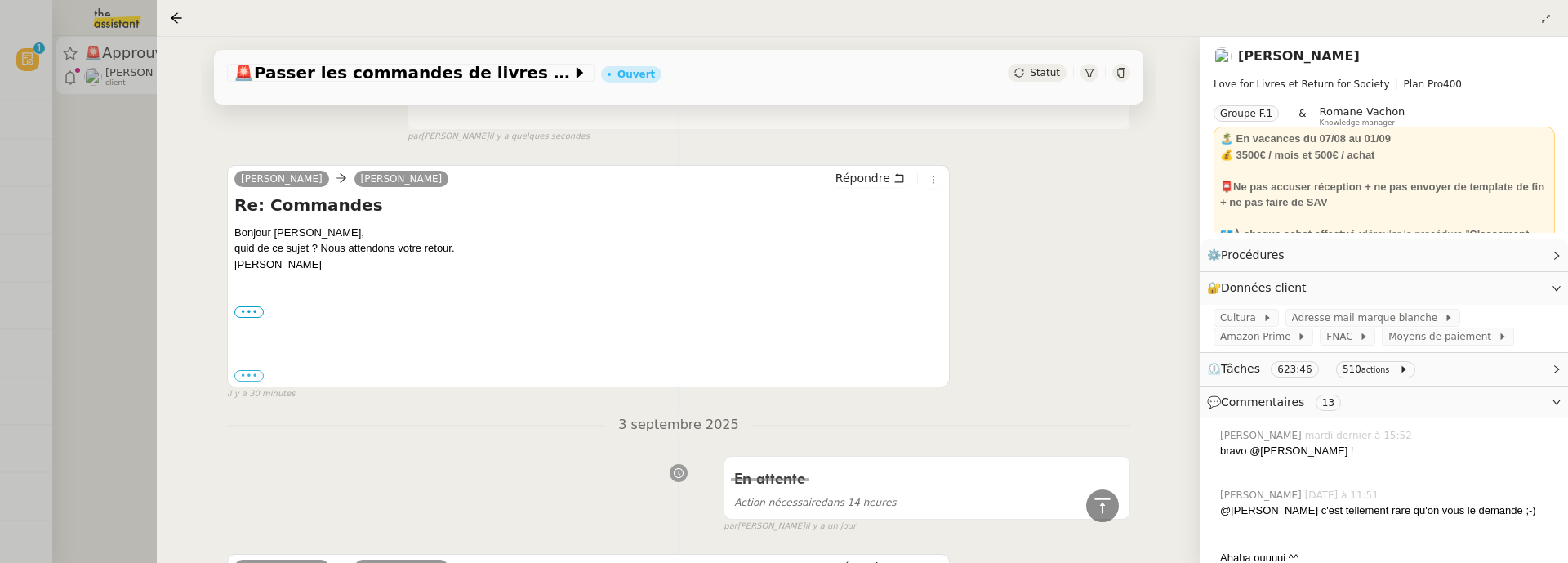
scroll to position [810, 0]
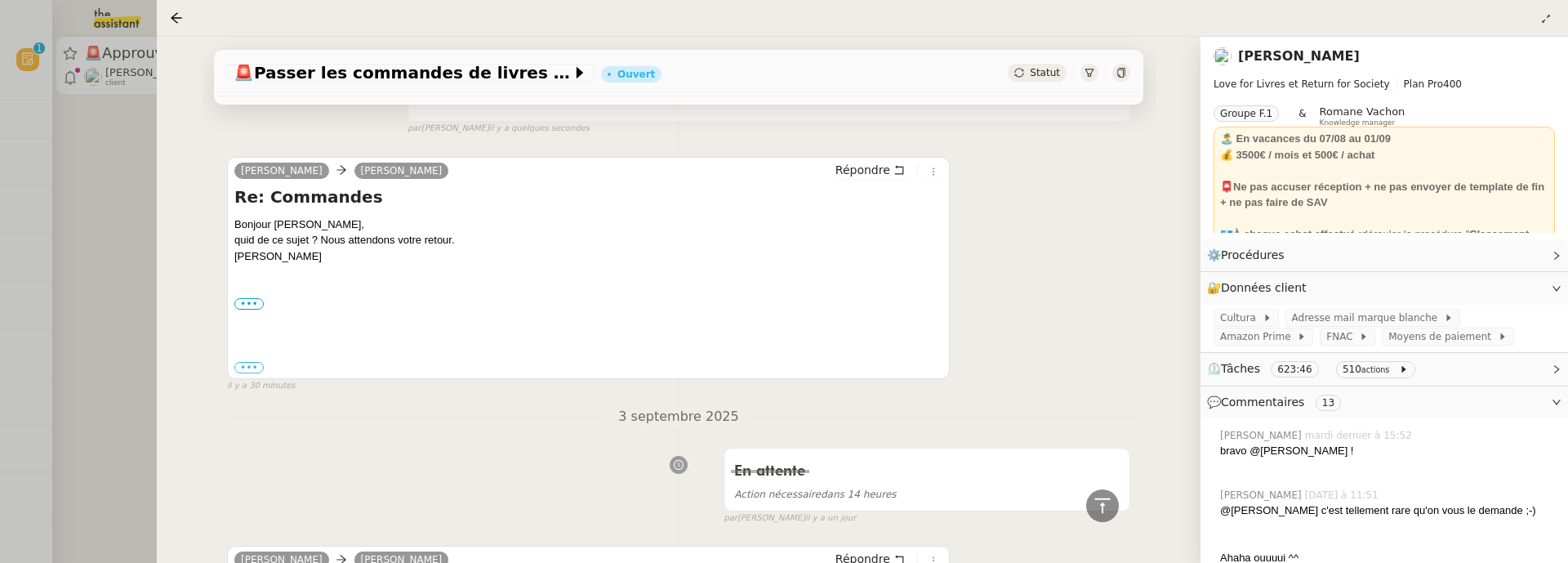
click at [125, 237] on div at bounding box center [784, 282] width 1568 height 563
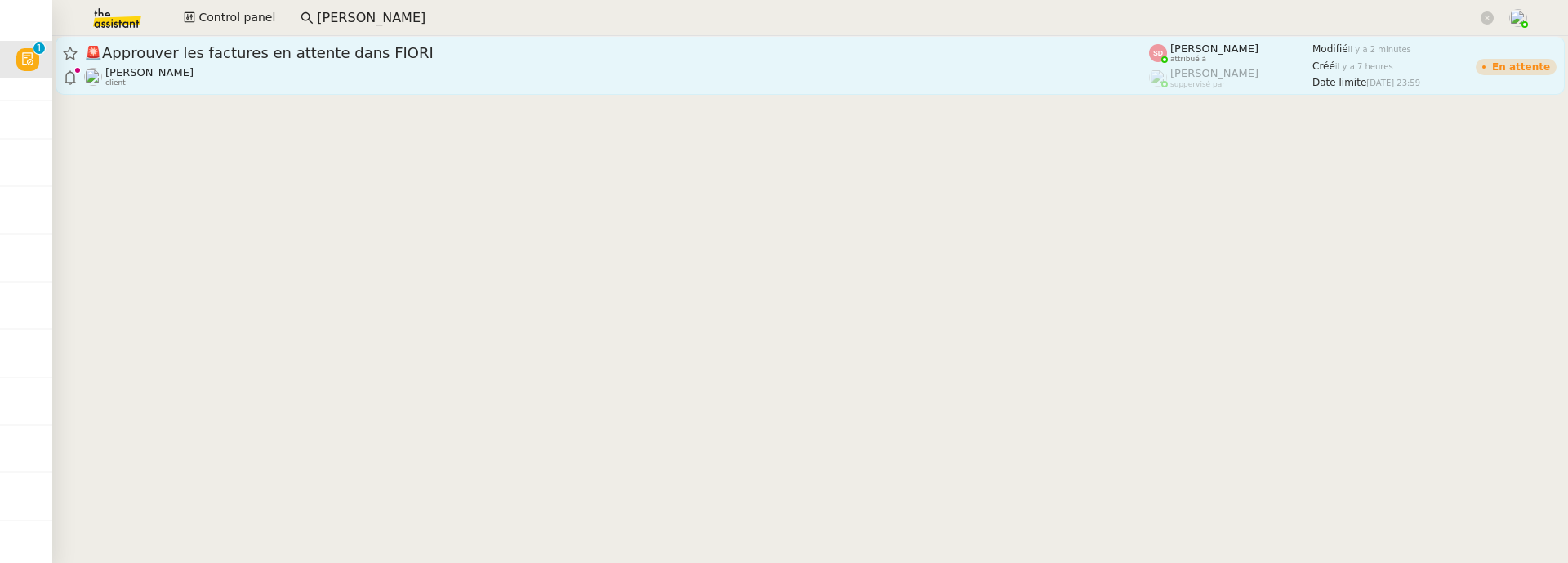
click at [287, 74] on div "[PERSON_NAME] client" at bounding box center [617, 77] width 1065 height 21
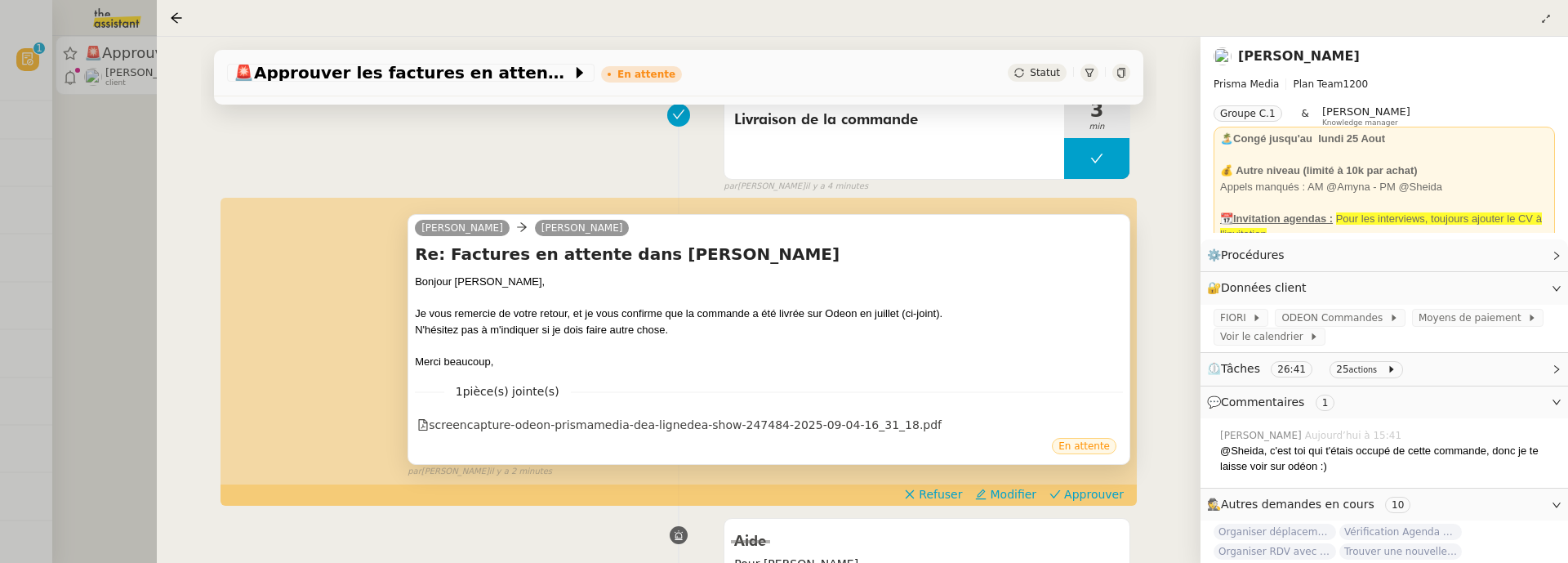
scroll to position [229, 0]
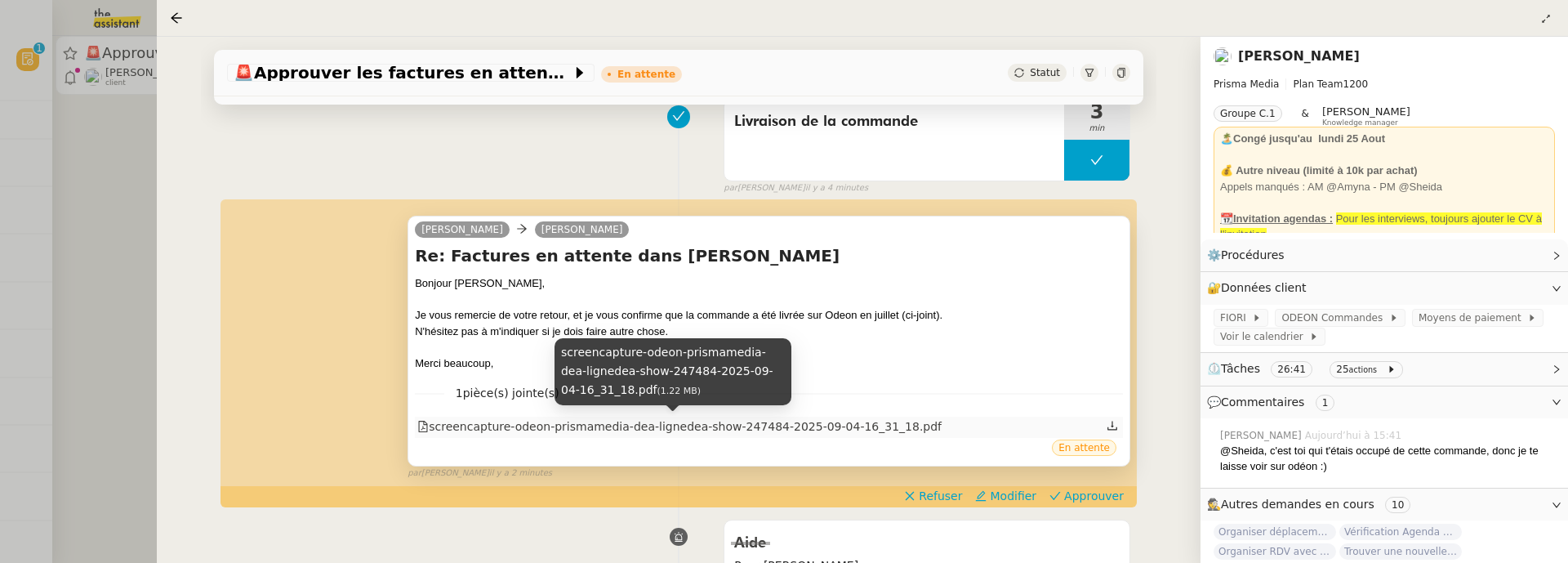
click at [858, 422] on div "screencapture-odeon-prismamedia-dea-lignedea-show-247484-2025-09-04-16_31_18.pdf" at bounding box center [679, 427] width 525 height 19
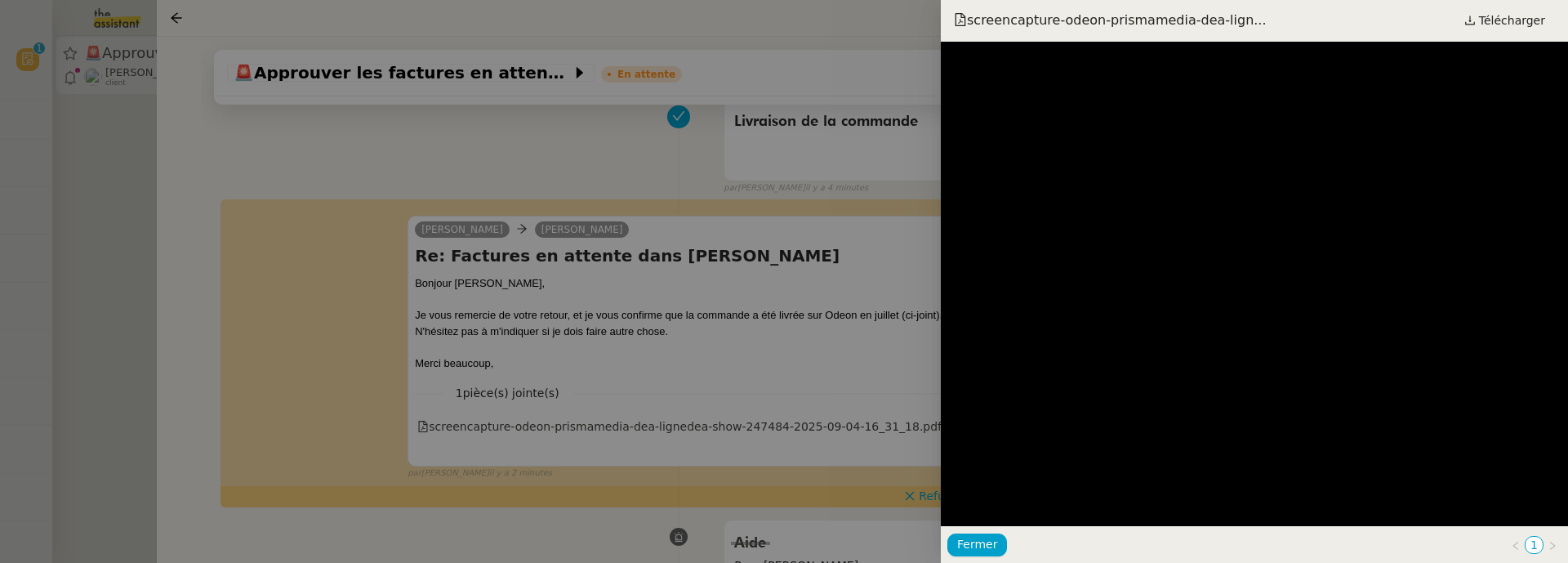
click at [820, 322] on div at bounding box center [784, 282] width 1568 height 563
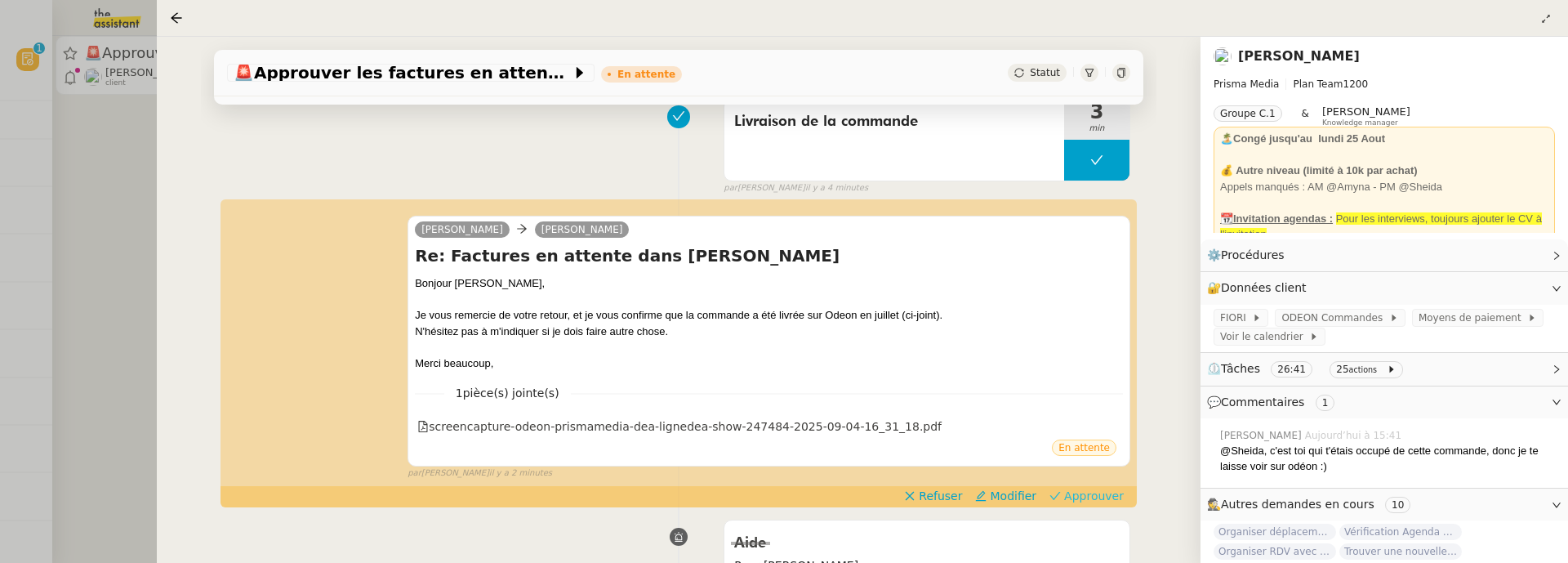
click at [1084, 501] on span "Approuver" at bounding box center [1094, 495] width 60 height 16
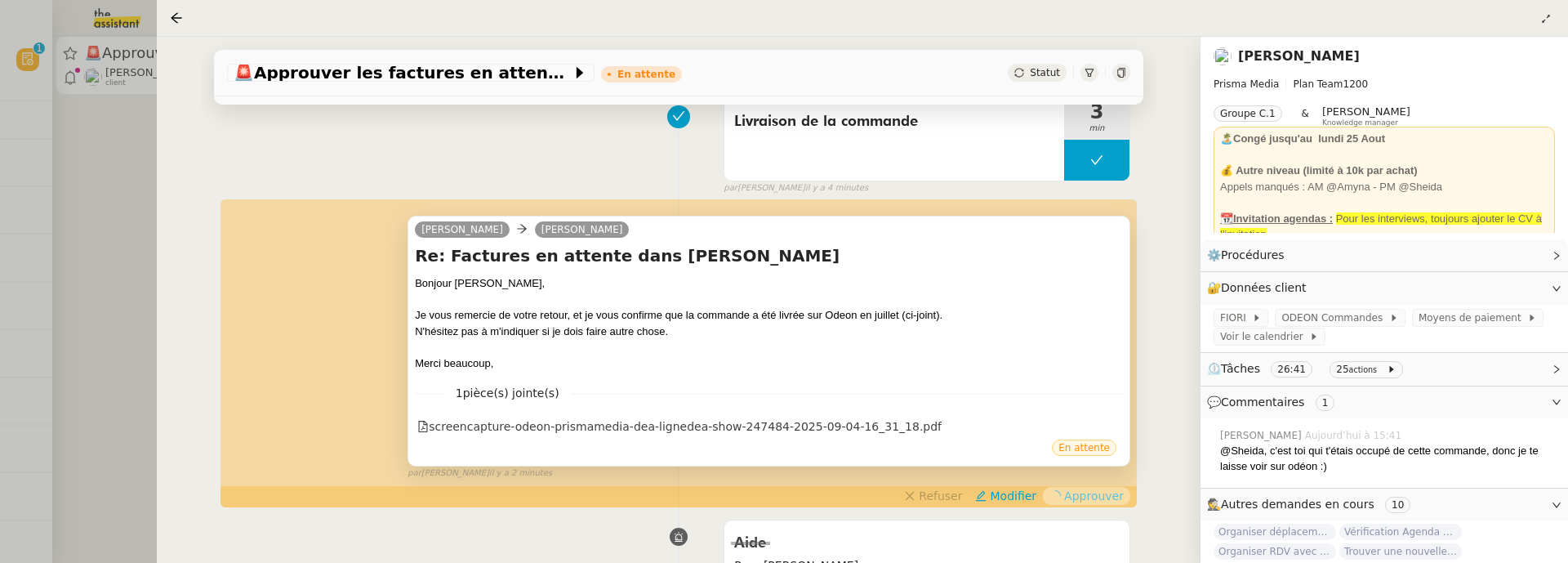
scroll to position [0, 0]
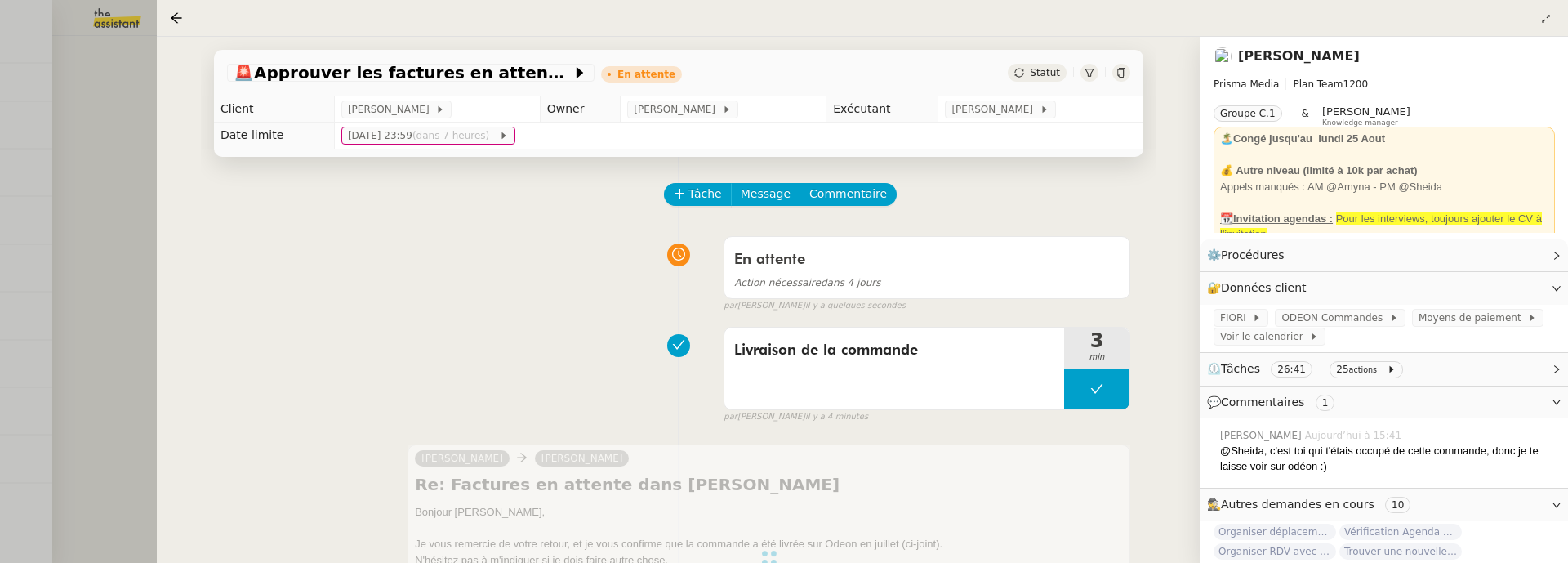
click at [135, 129] on div at bounding box center [784, 282] width 1568 height 563
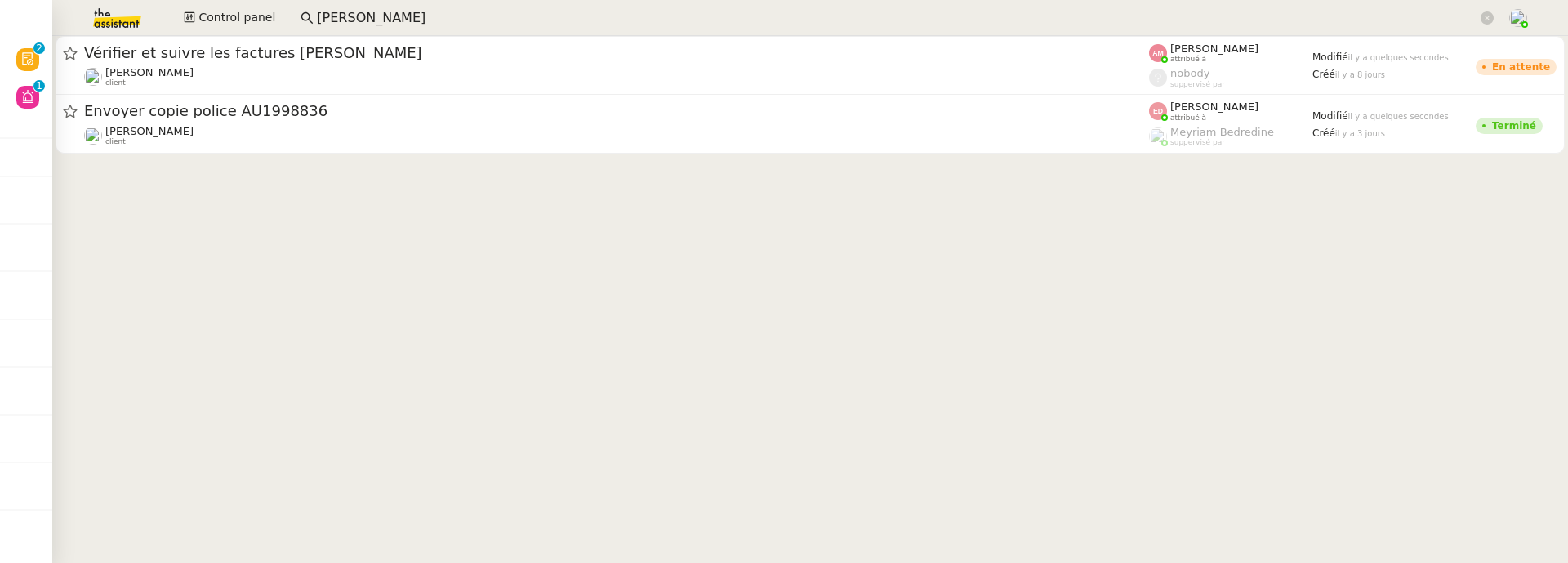
click at [428, 24] on input "[PERSON_NAME]" at bounding box center [897, 18] width 1161 height 22
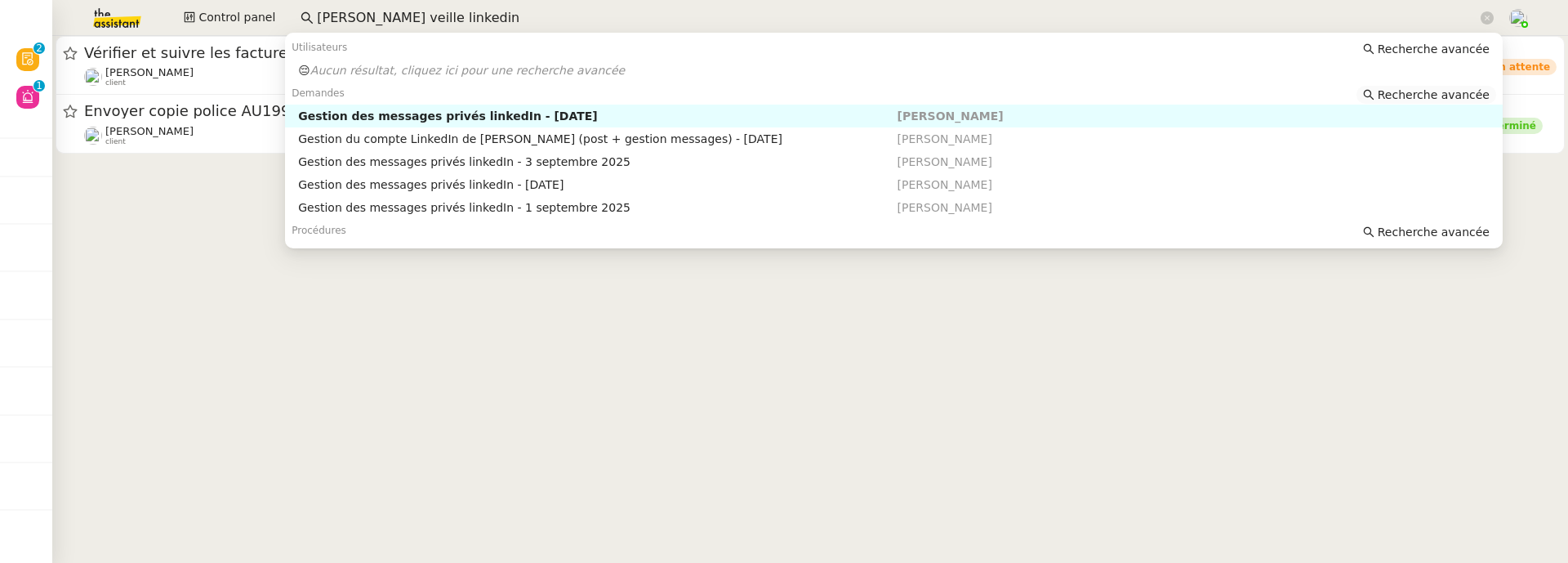
type input "[PERSON_NAME] veille linkedin"
click at [1401, 92] on span "Recherche avancée" at bounding box center [1433, 94] width 111 height 16
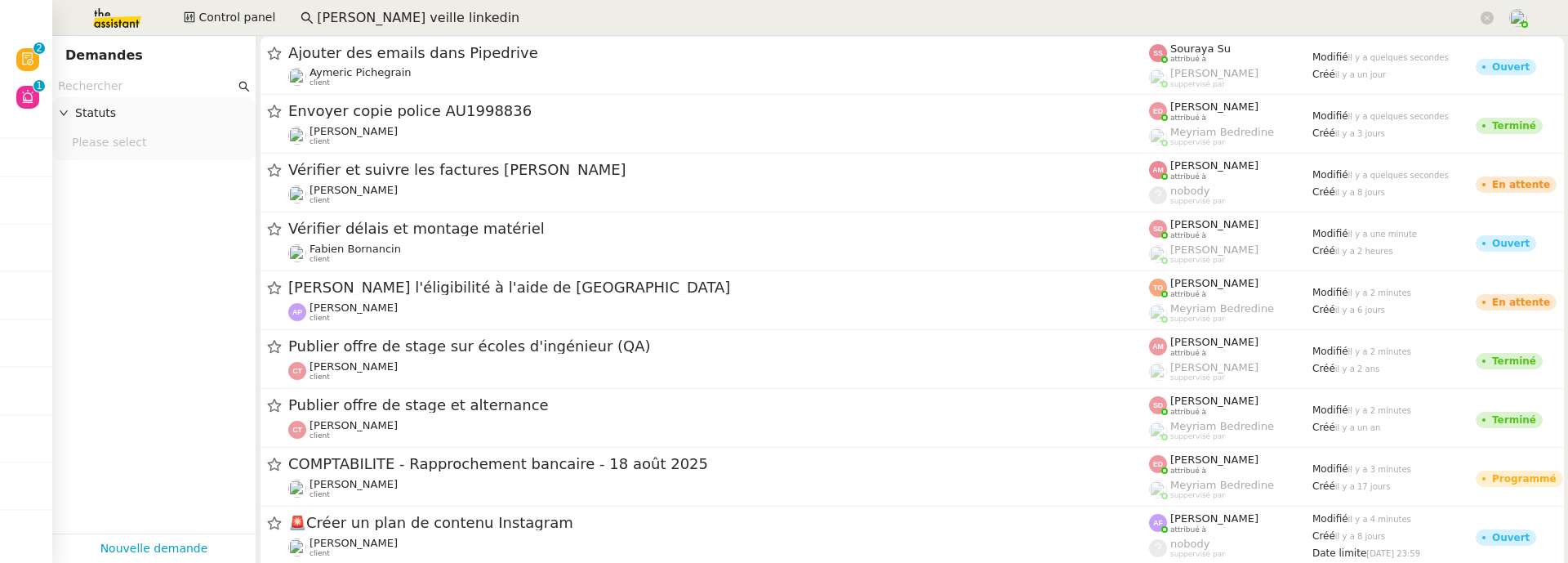
click at [158, 85] on input "text" at bounding box center [146, 86] width 177 height 19
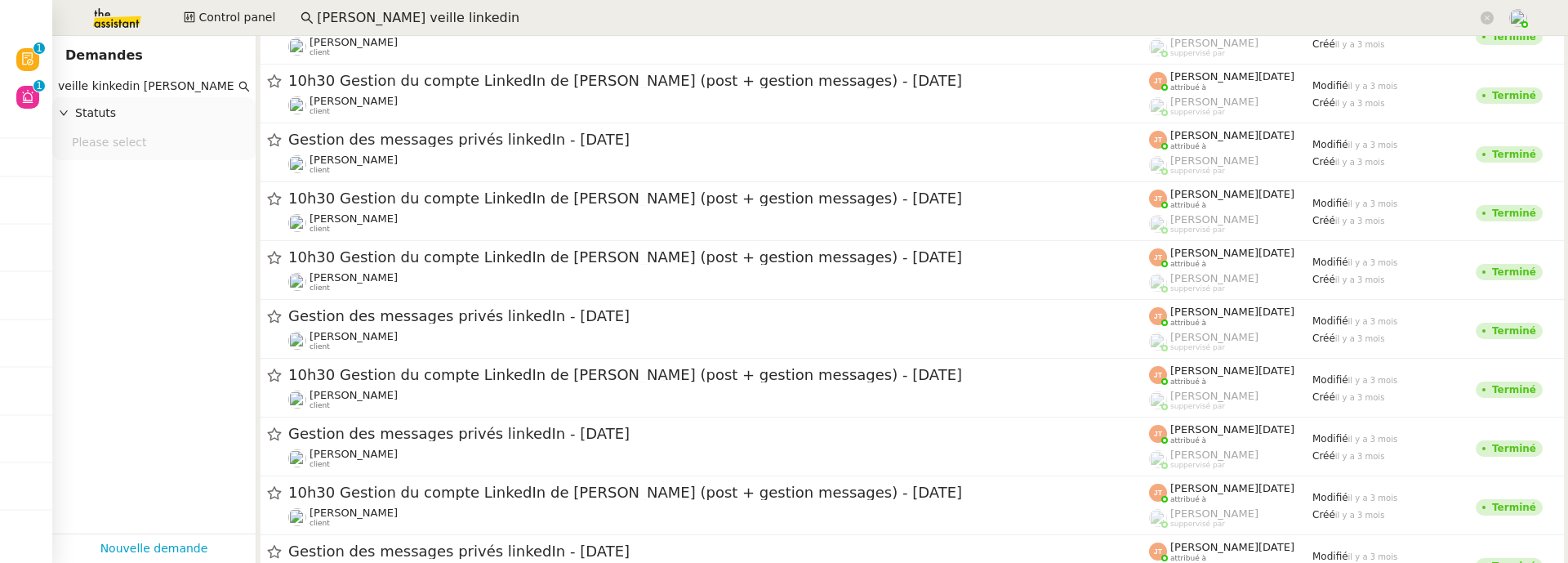
scroll to position [5679, 0]
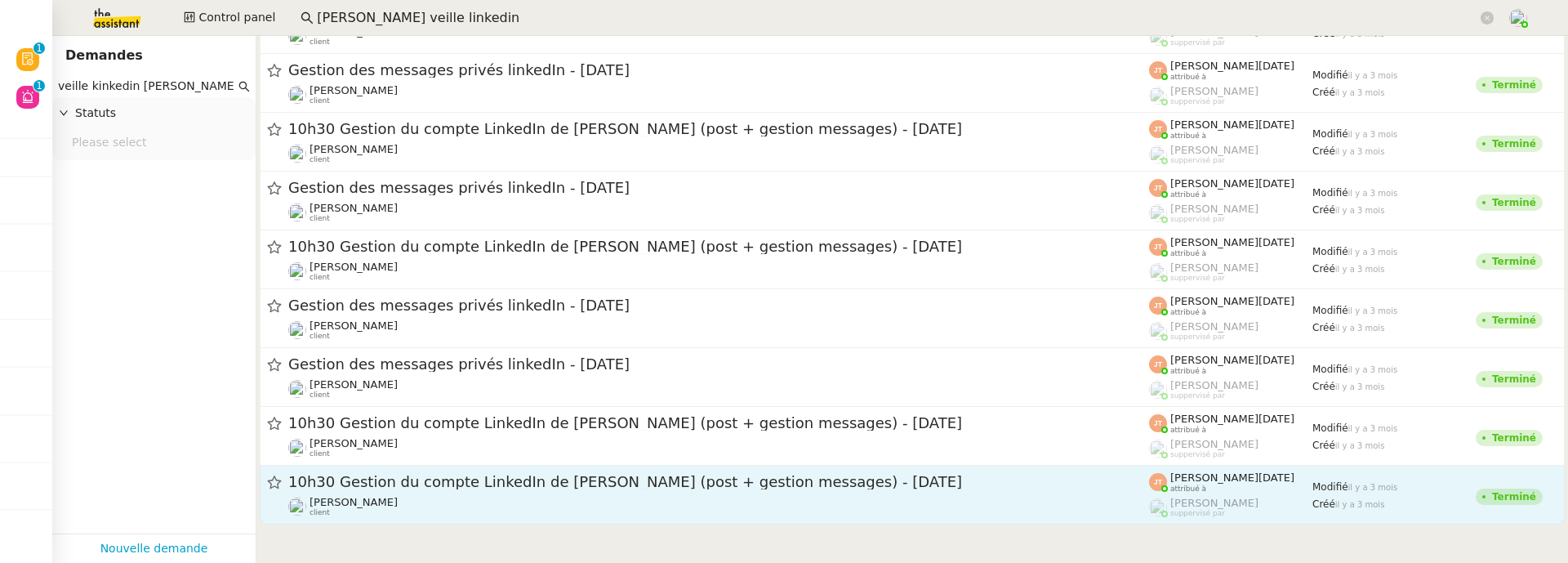
click at [772, 469] on link "10h30 Gestion du compte LinkedIn de [PERSON_NAME] (post + gestion messages) - […" at bounding box center [912, 495] width 1305 height 59
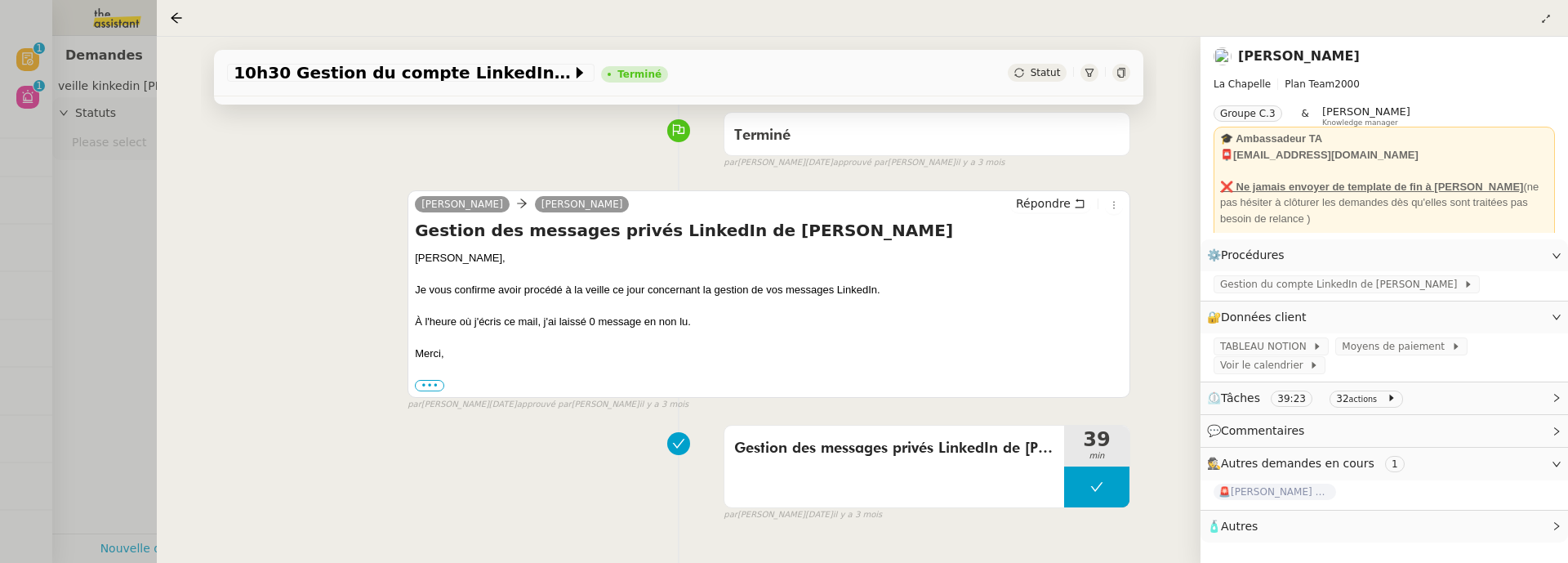
scroll to position [221, 0]
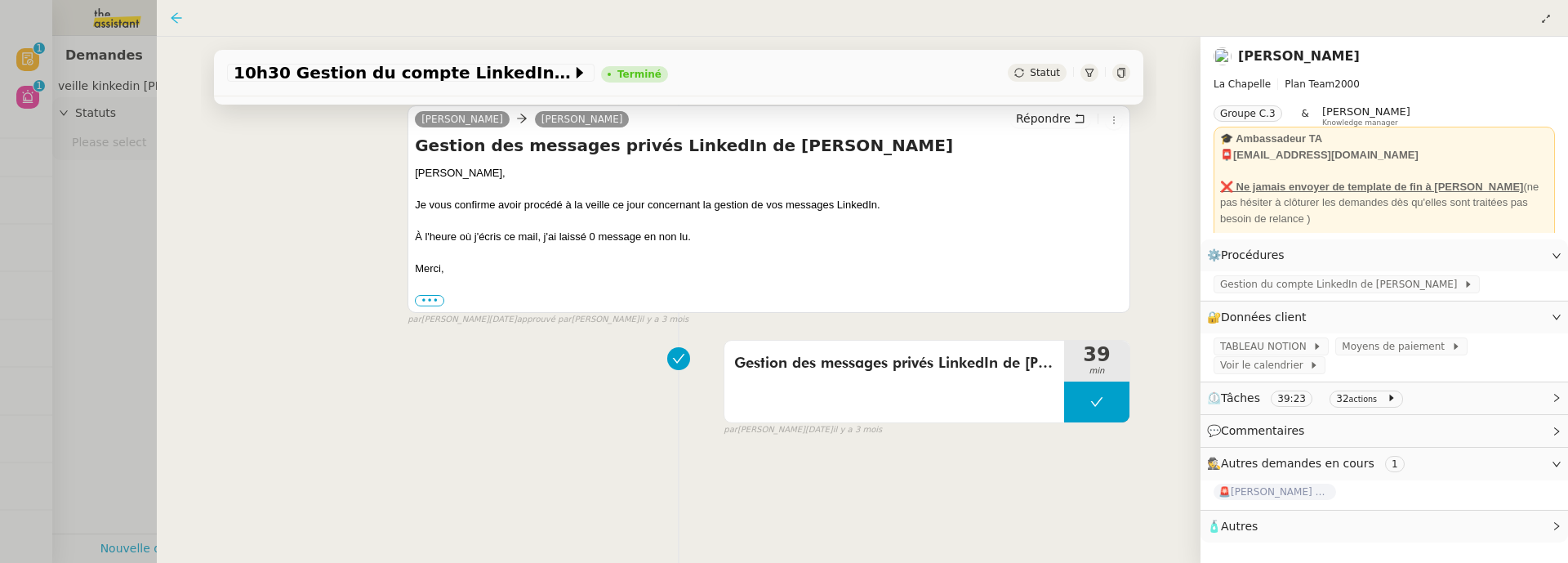
click at [176, 18] on icon at bounding box center [176, 17] width 11 height 11
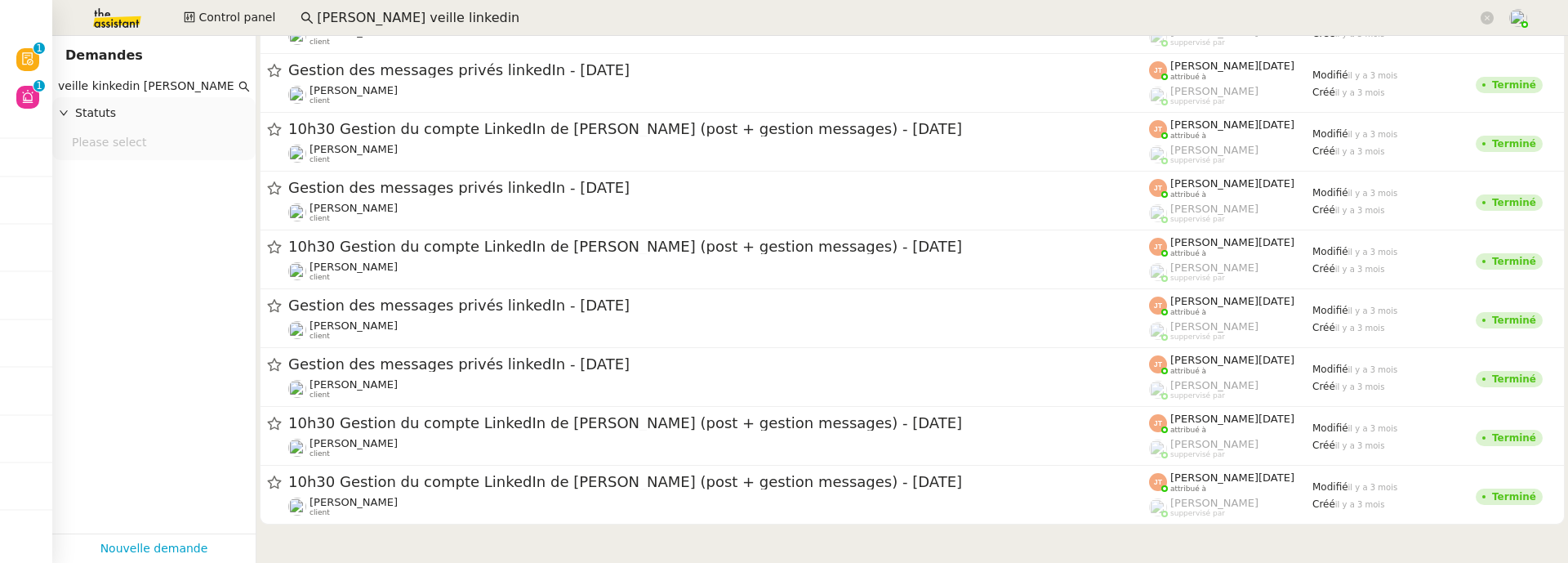
click at [93, 85] on input "veille kinkedin [PERSON_NAME]" at bounding box center [146, 86] width 177 height 19
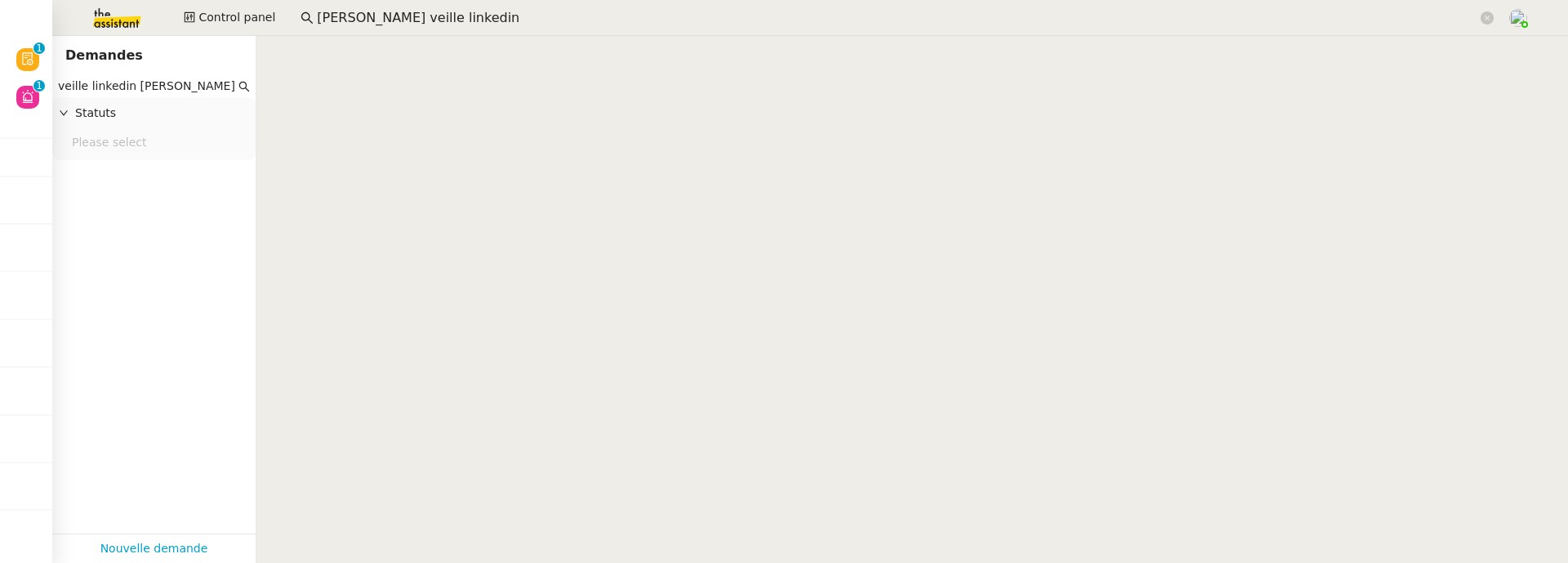
scroll to position [8410, 0]
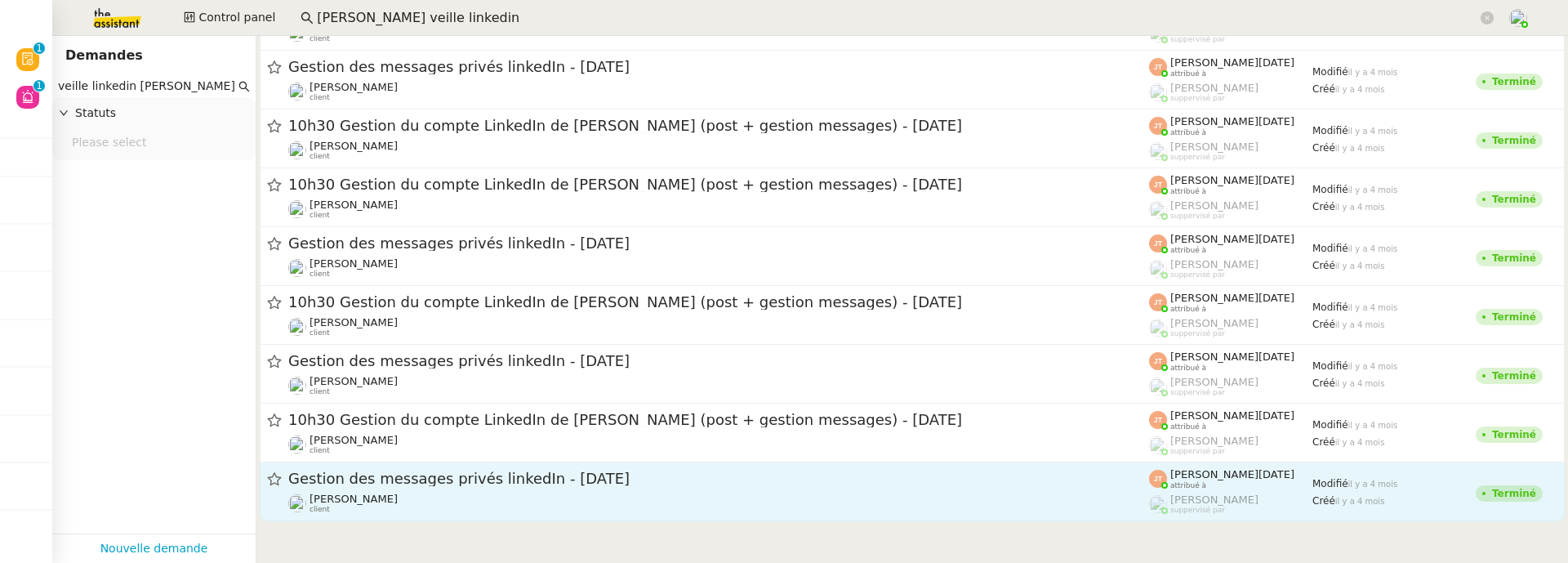
click at [890, 488] on div "Gestion des messages privés linkedIn - [DATE]" at bounding box center [719, 478] width 861 height 20
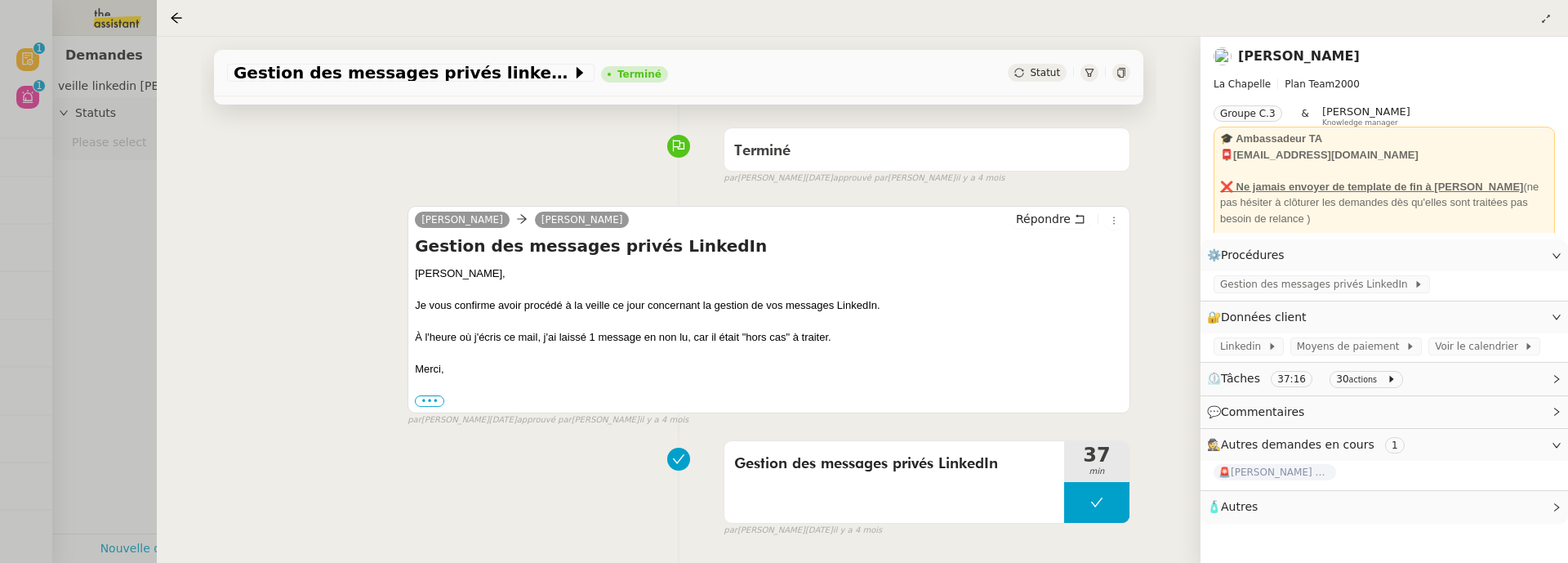
scroll to position [221, 0]
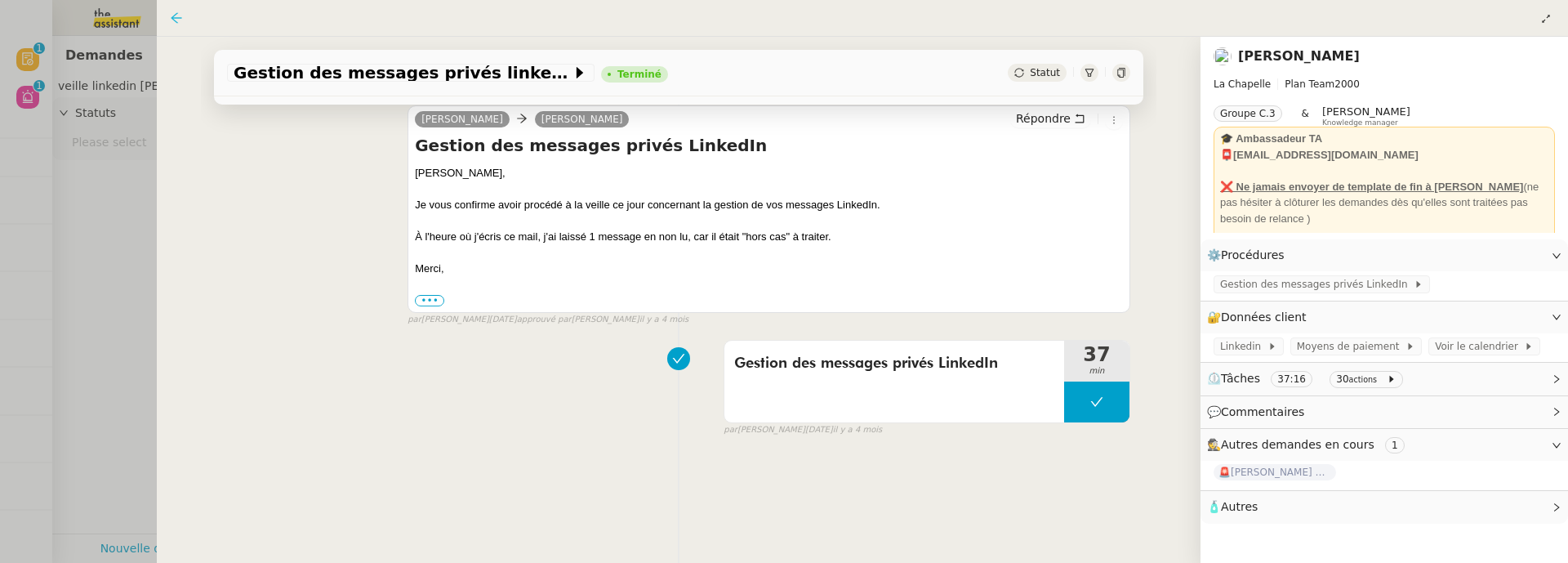
click at [172, 16] on icon at bounding box center [177, 18] width 13 height 13
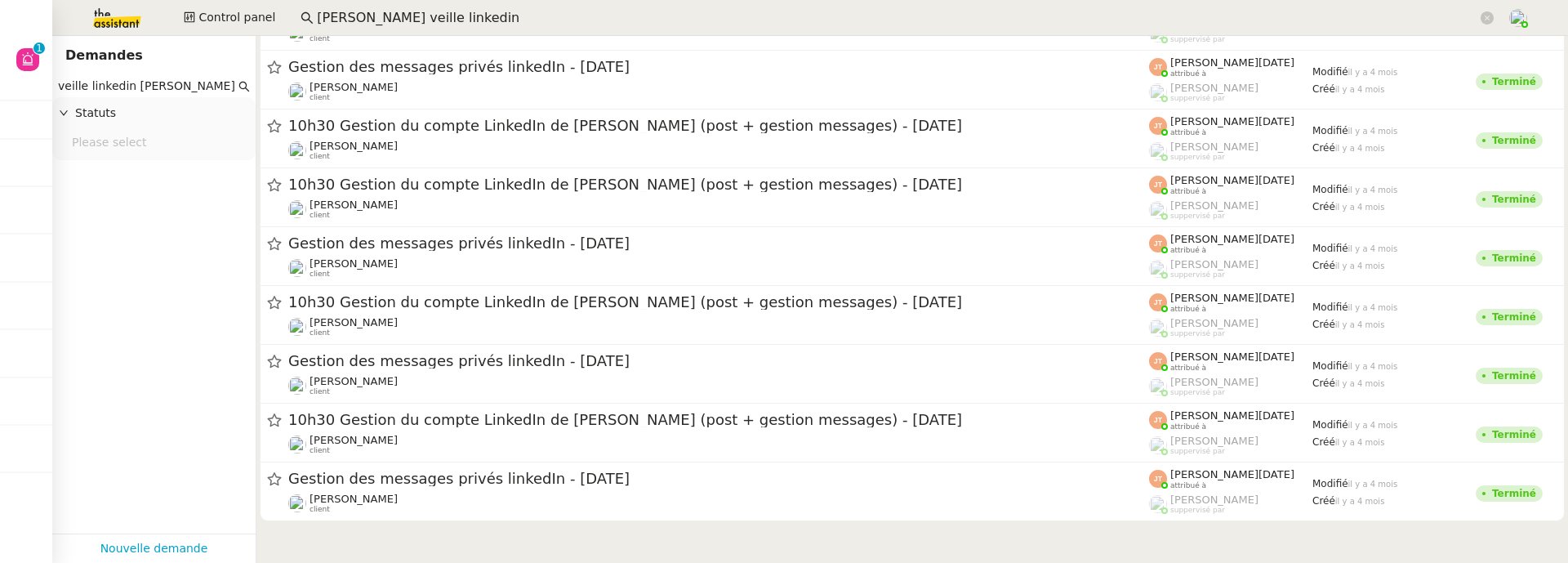
click at [164, 144] on nz-select-top-control "Please select" at bounding box center [154, 143] width 177 height 20
click at [140, 336] on div "Supprimé" at bounding box center [146, 330] width 148 height 14
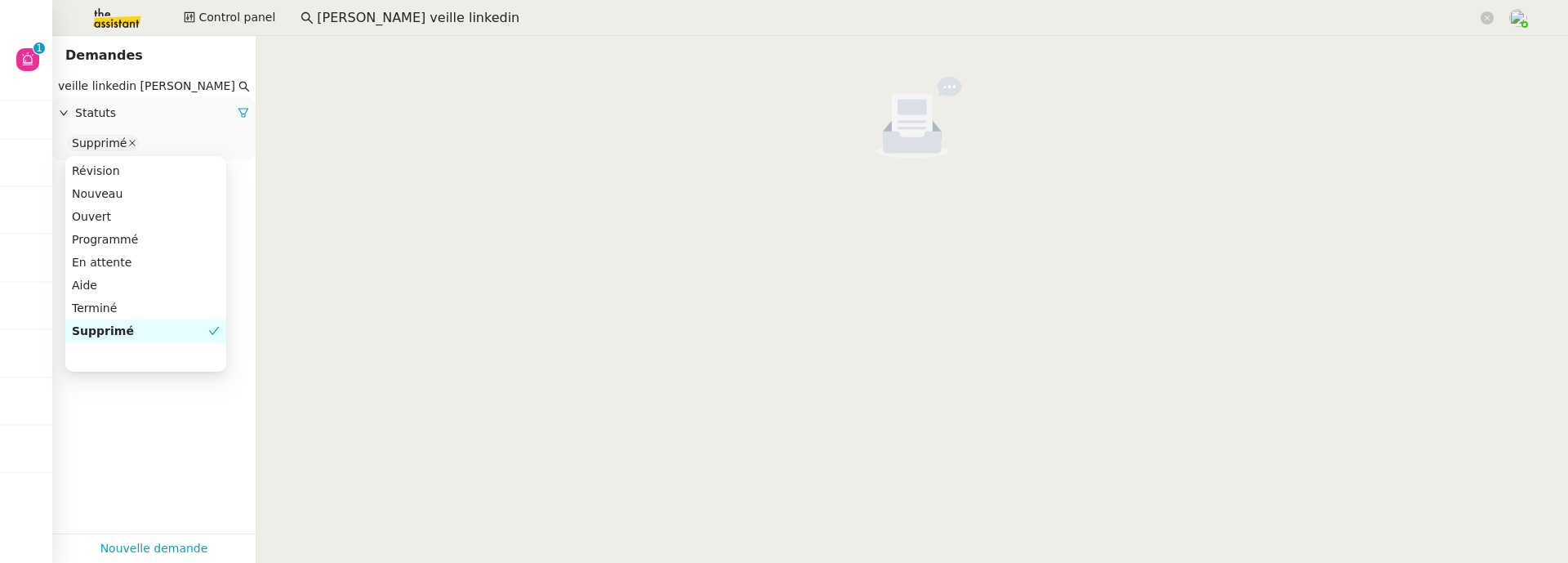
click at [130, 143] on icon at bounding box center [132, 143] width 9 height 9
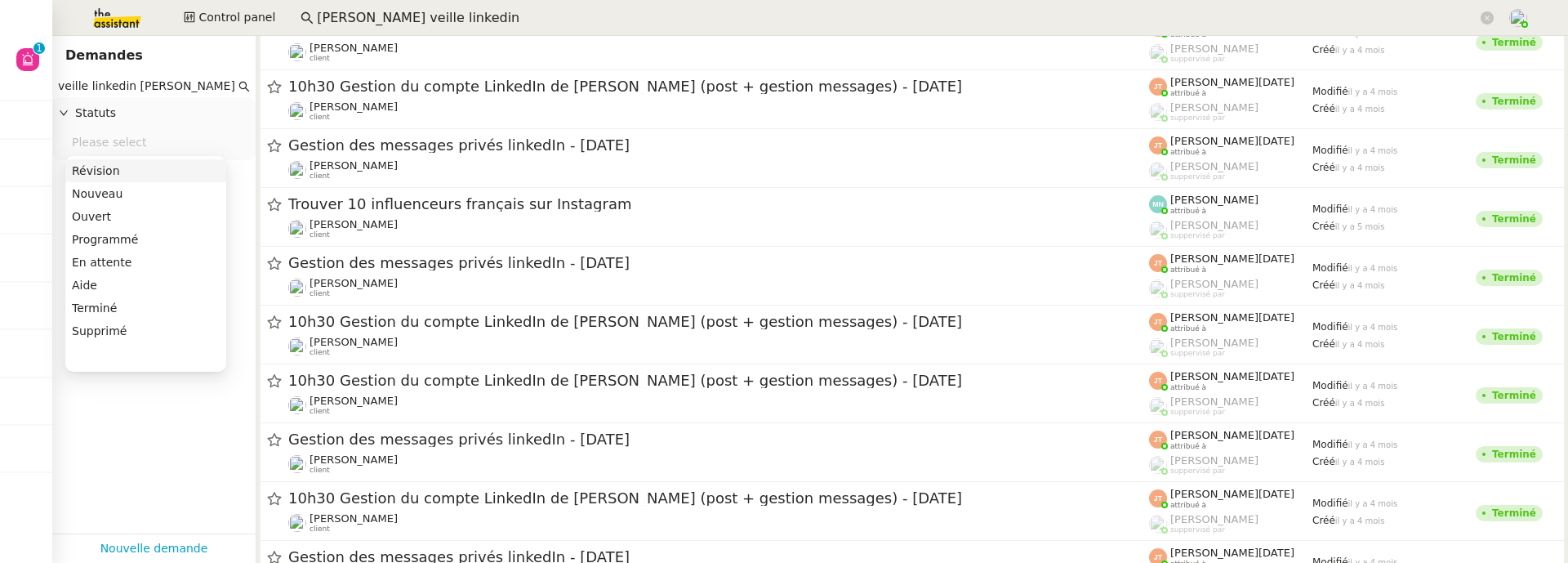
scroll to position [8410, 0]
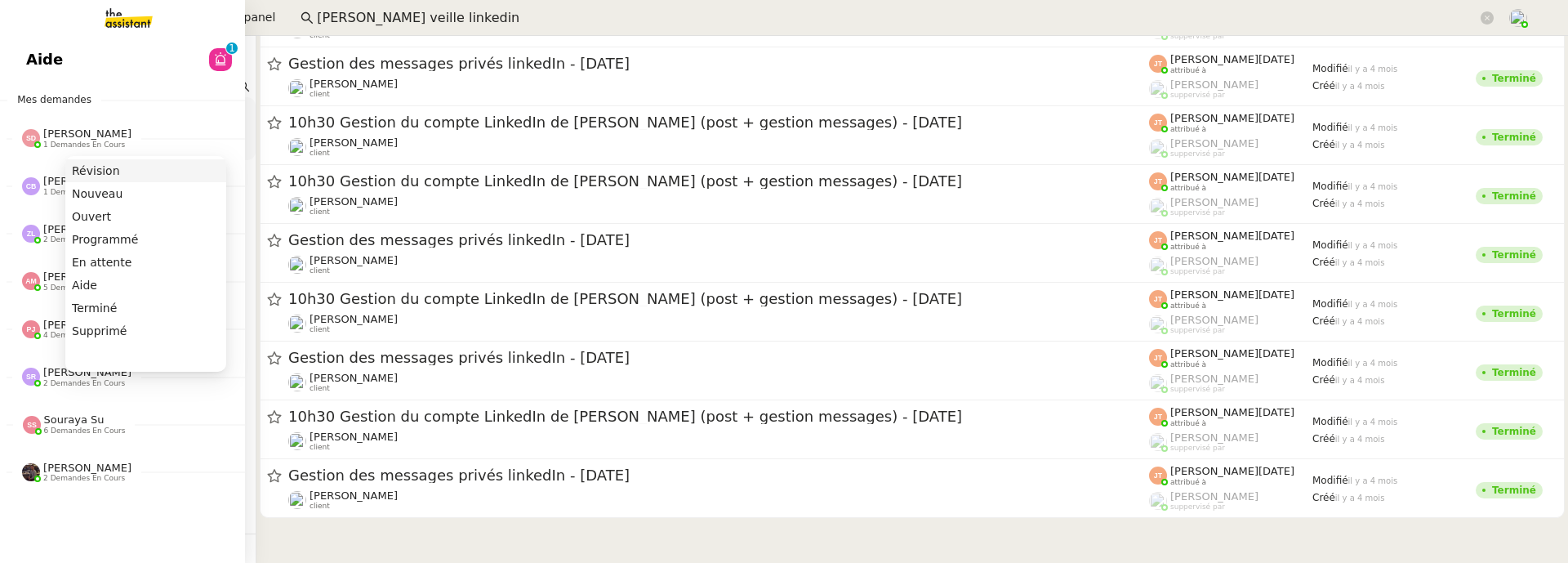
drag, startPoint x: 128, startPoint y: 88, endPoint x: 36, endPoint y: 87, distance: 92.0
click at [36, 87] on nz-layout "Aide 0 1 2 3 4 5 6 7 8 9 Mes demandes [PERSON_NAME] 1 demandes en cours Vérifie…" at bounding box center [784, 282] width 1568 height 563
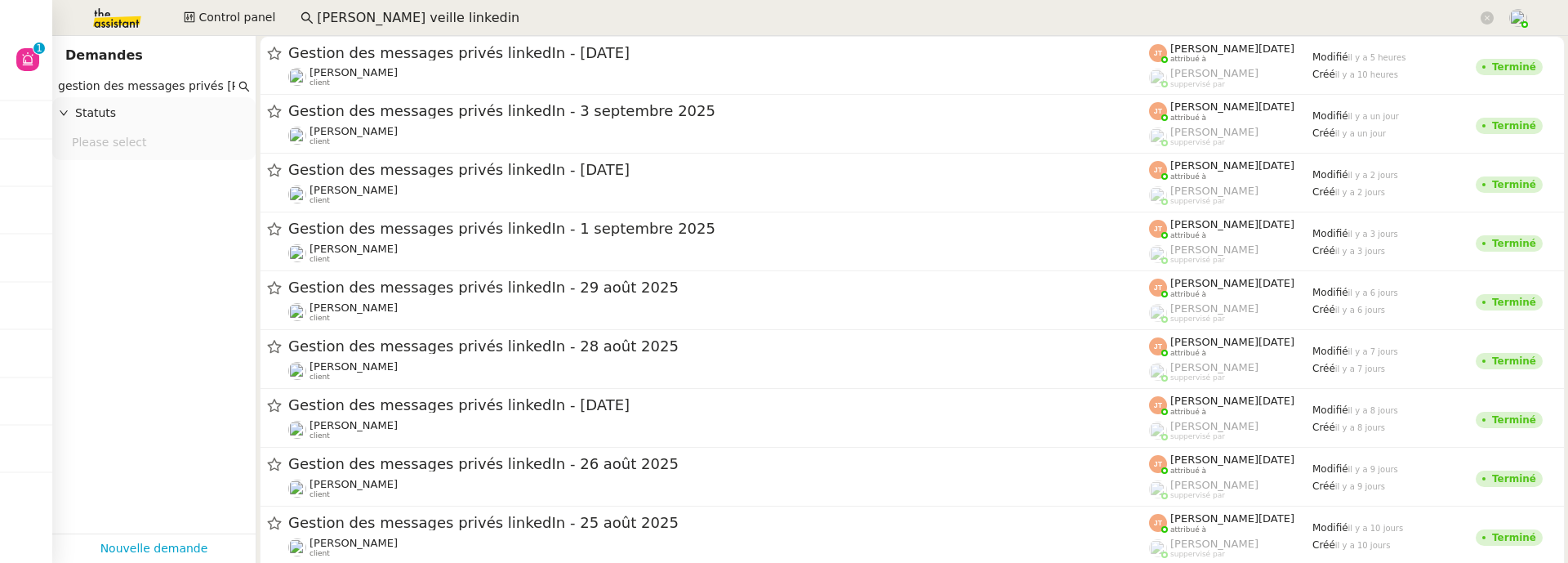
type input "gestion des messages privés [PERSON_NAME]"
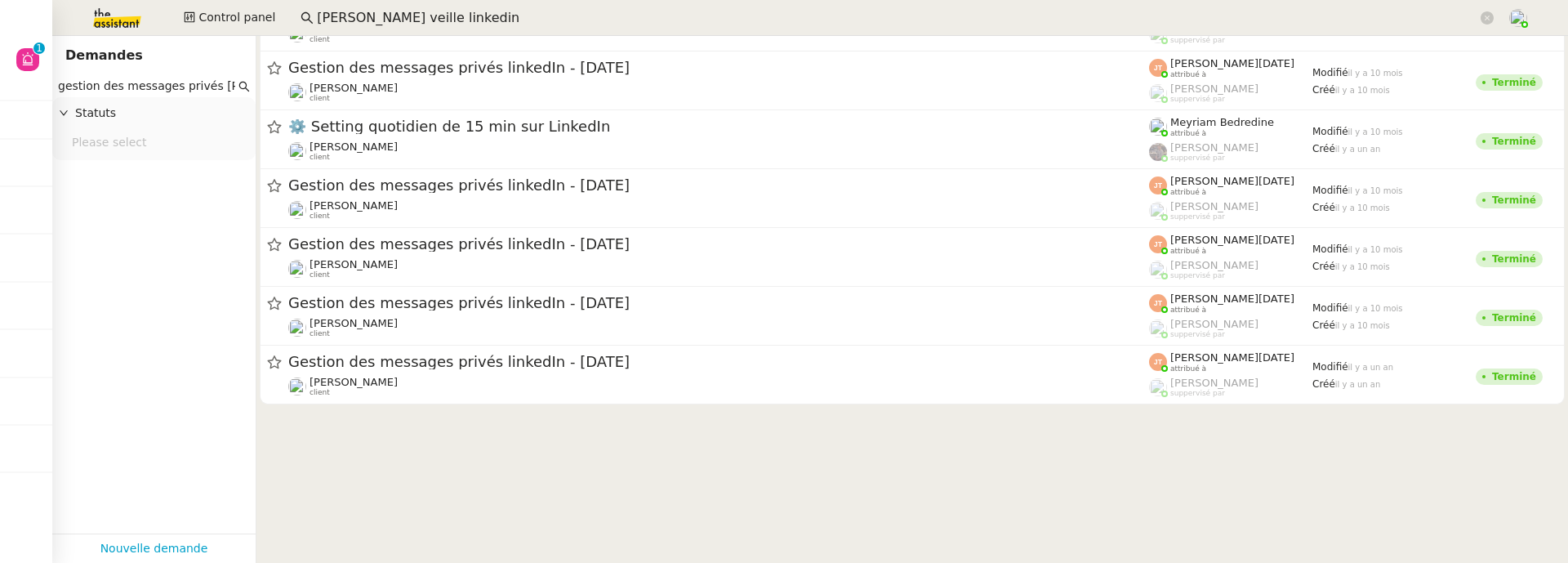
scroll to position [14307, 0]
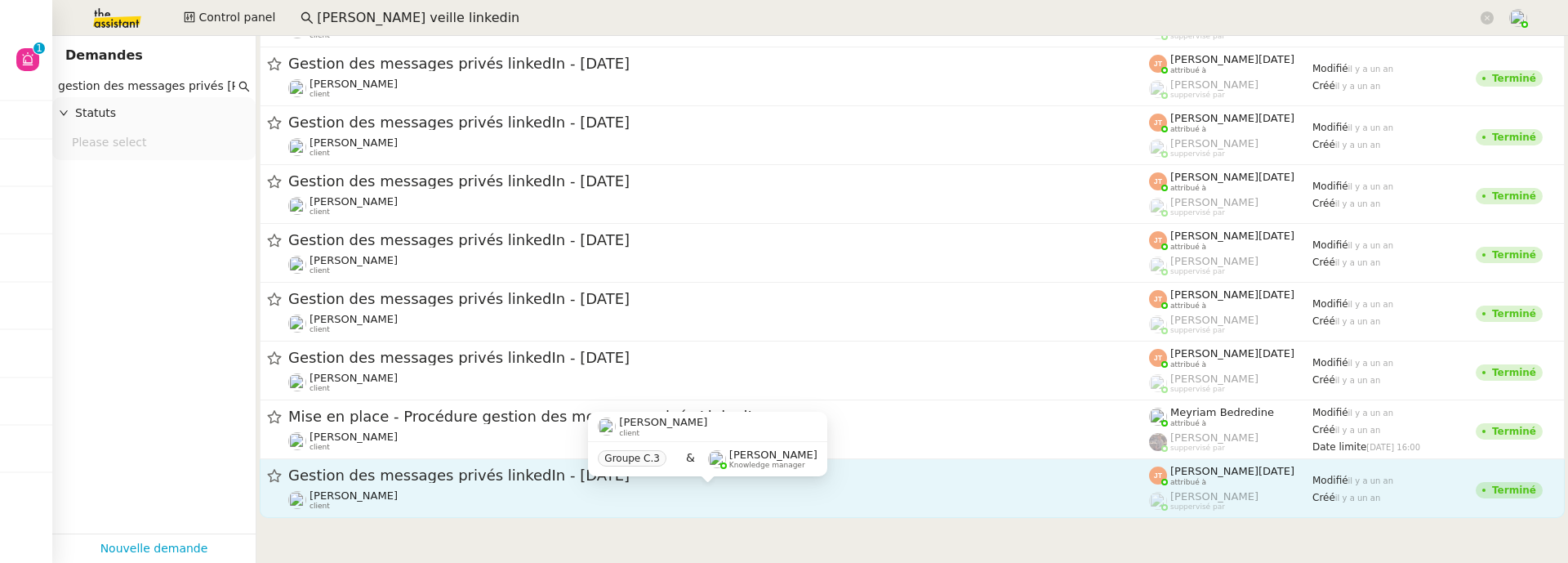
click at [662, 489] on div "[PERSON_NAME] client" at bounding box center [719, 500] width 861 height 21
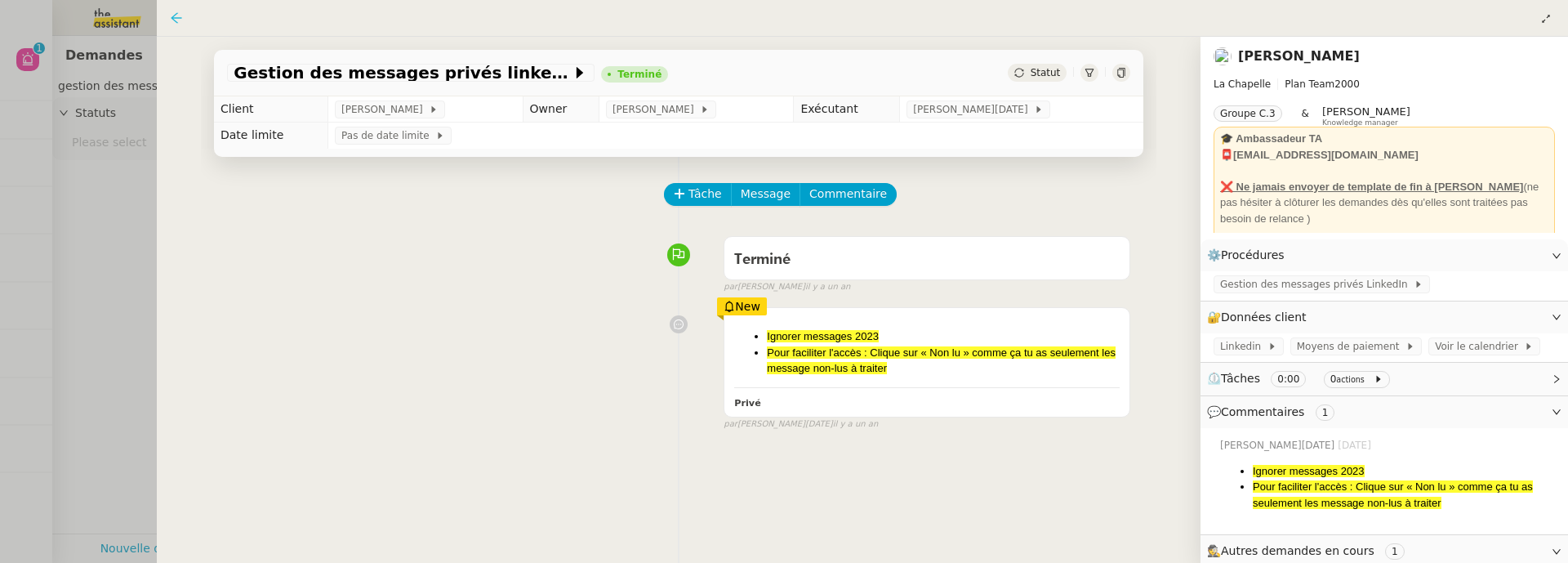
click at [174, 18] on icon at bounding box center [176, 17] width 11 height 11
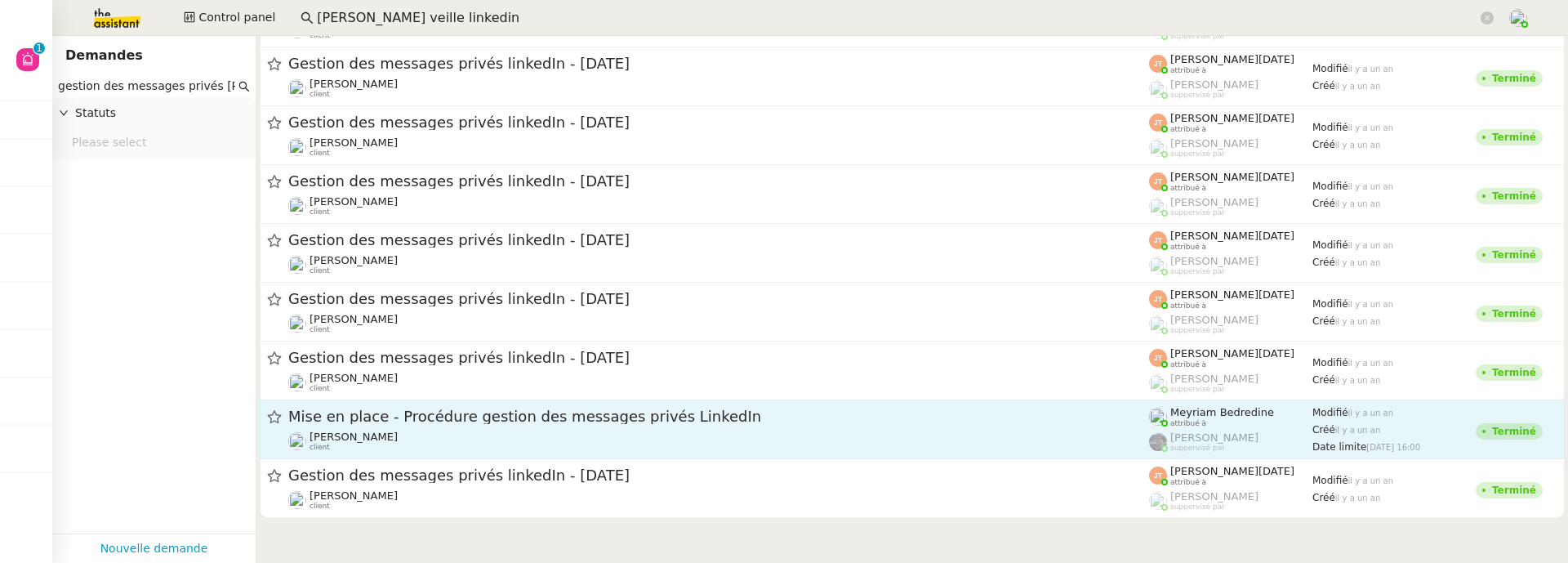
click at [533, 423] on div "Mise en place - Procédure gestion des messages privés LinkedIn" at bounding box center [719, 416] width 861 height 20
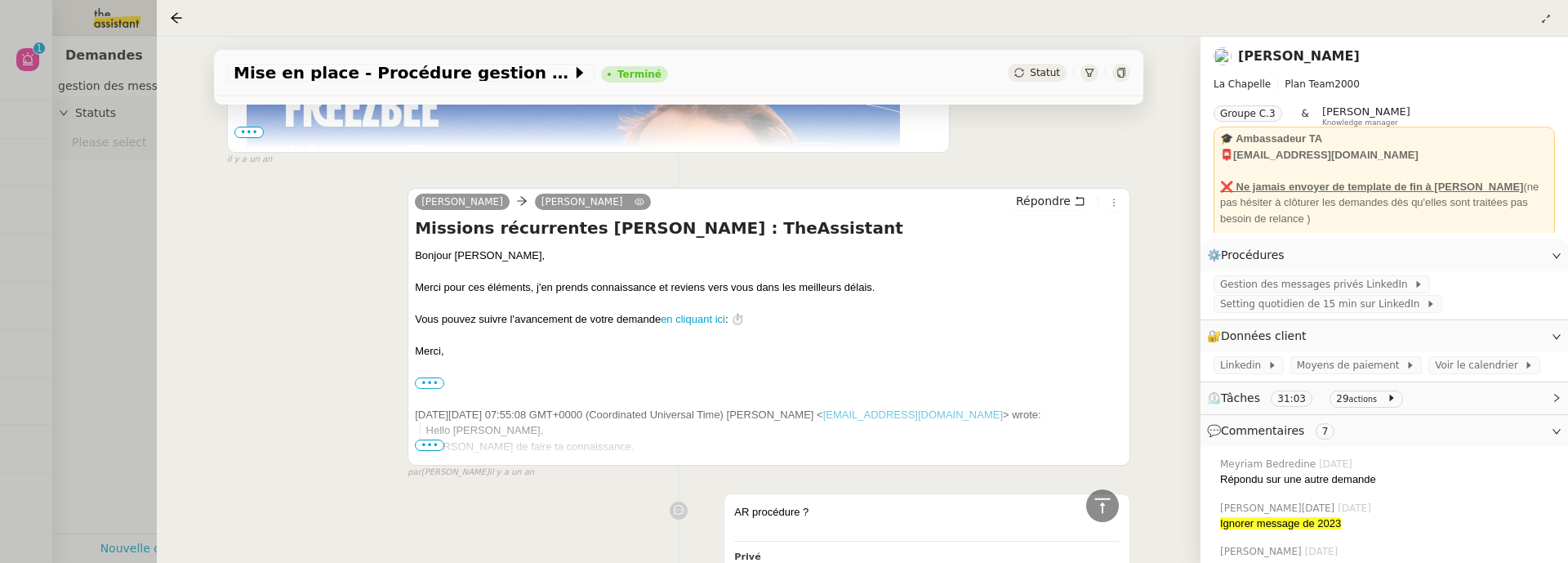
scroll to position [7372, 0]
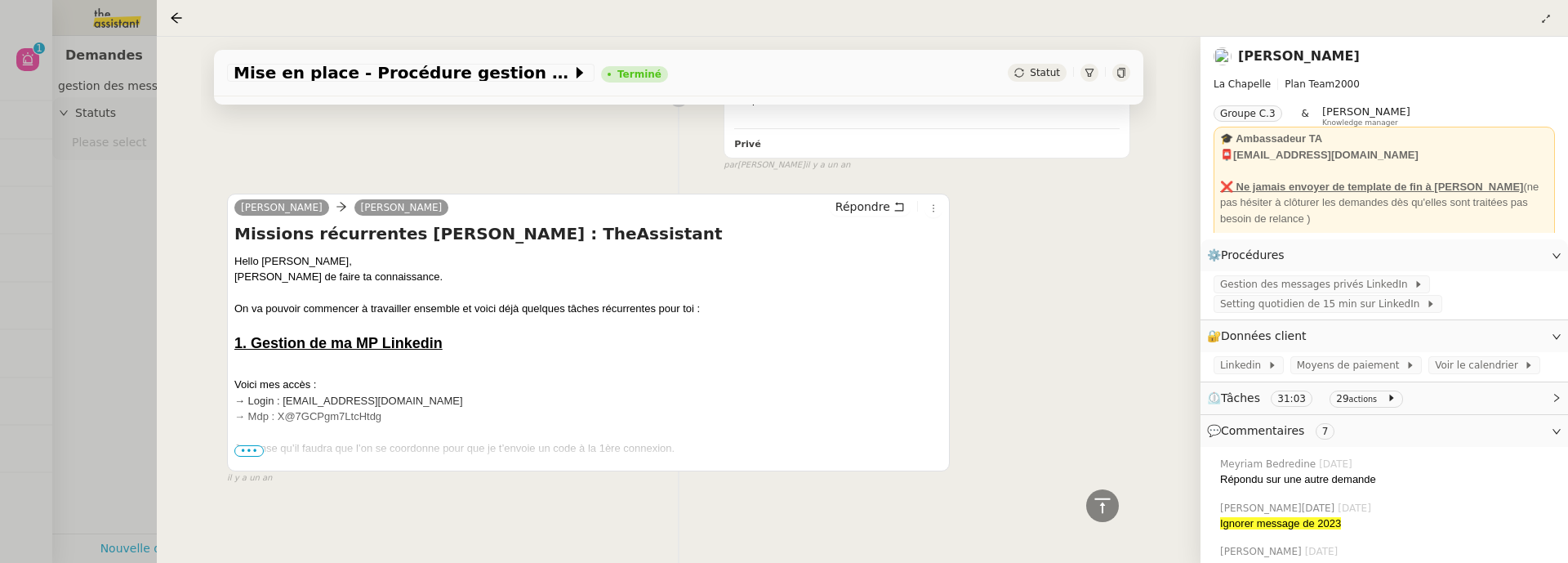
click at [249, 445] on span "•••" at bounding box center [249, 451] width 30 height 12
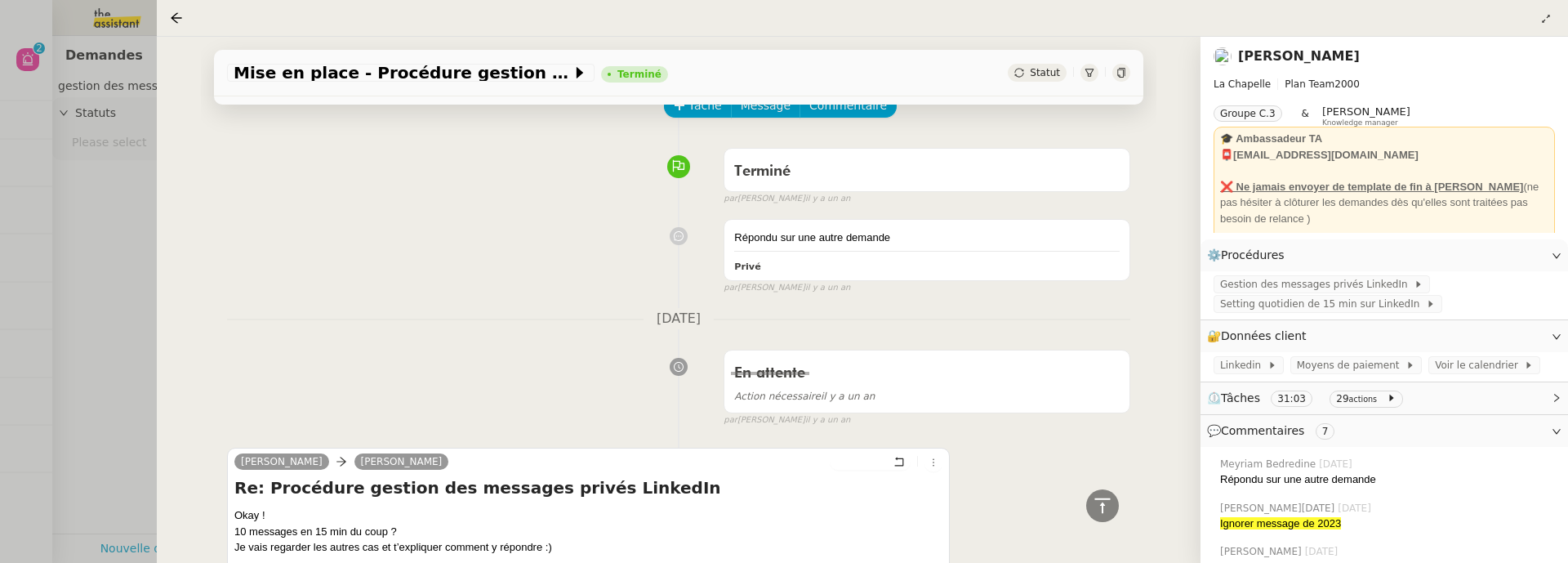
scroll to position [0, 0]
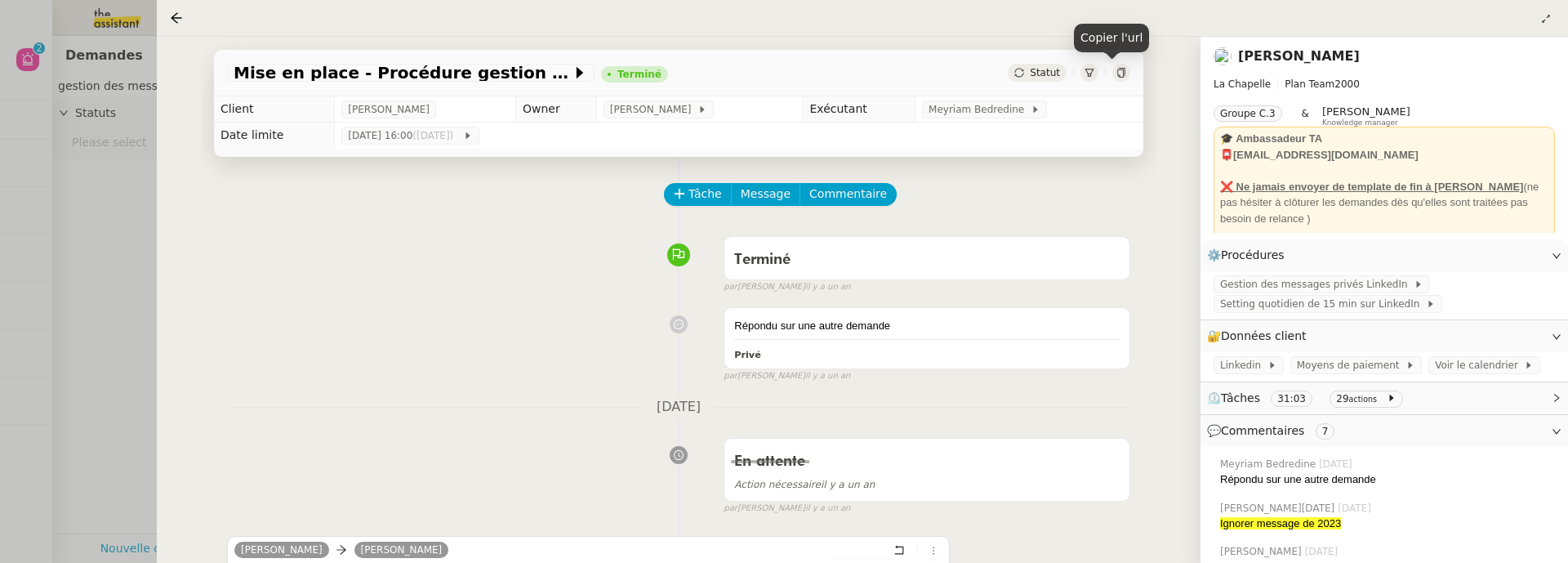
click at [1116, 71] on icon at bounding box center [1121, 73] width 10 height 10
click at [177, 22] on icon at bounding box center [176, 17] width 11 height 11
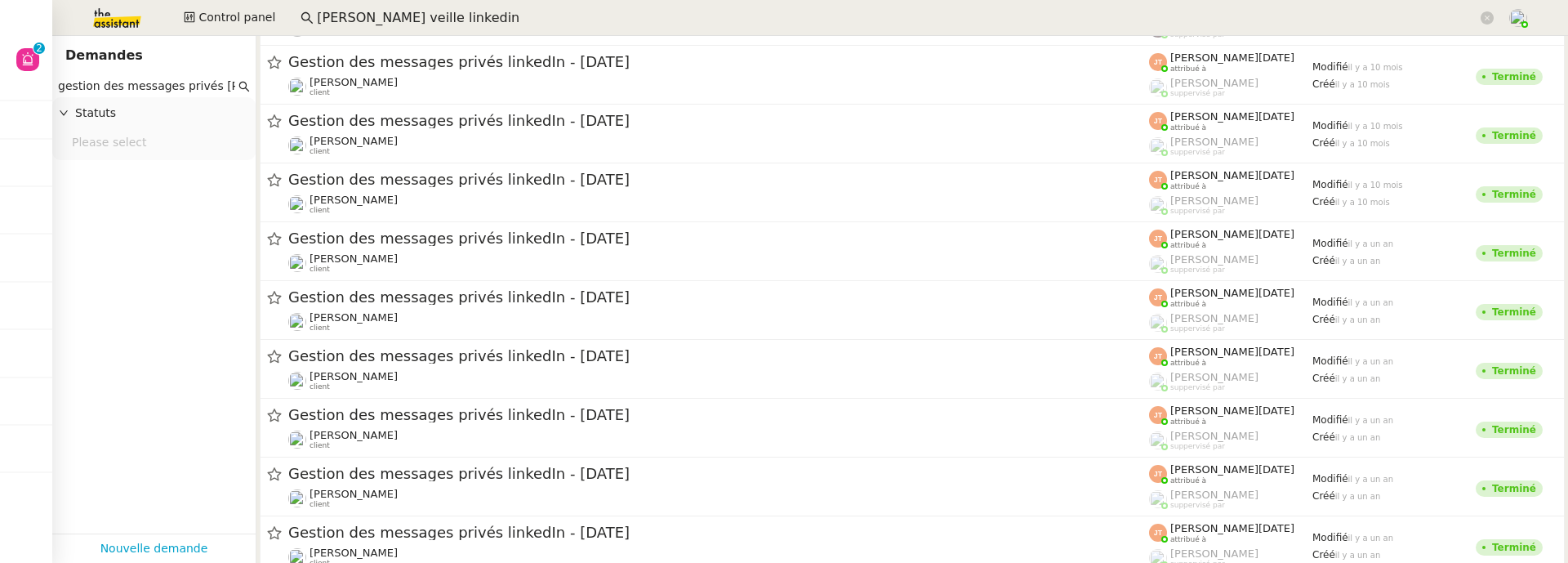
scroll to position [14307, 0]
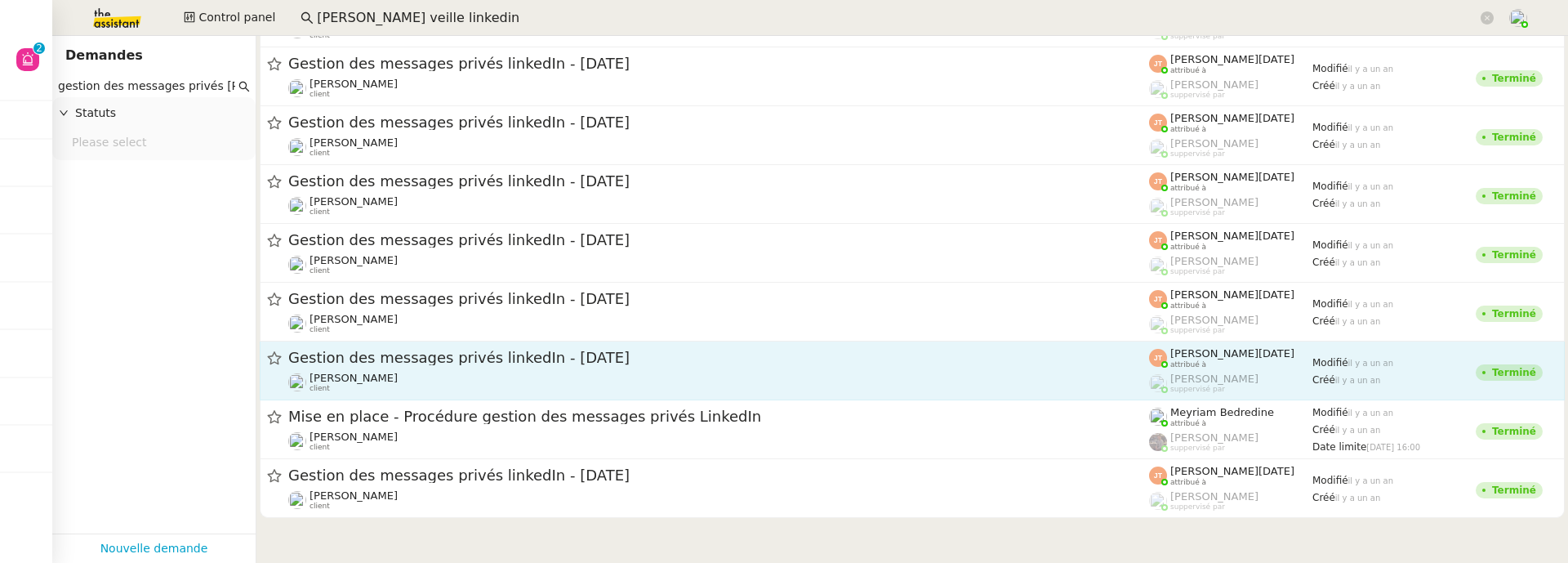
click at [583, 368] on div "Gestion des messages privés linkedIn - 10 octobre 2024 Hugo Bentz client" at bounding box center [719, 370] width 861 height 45
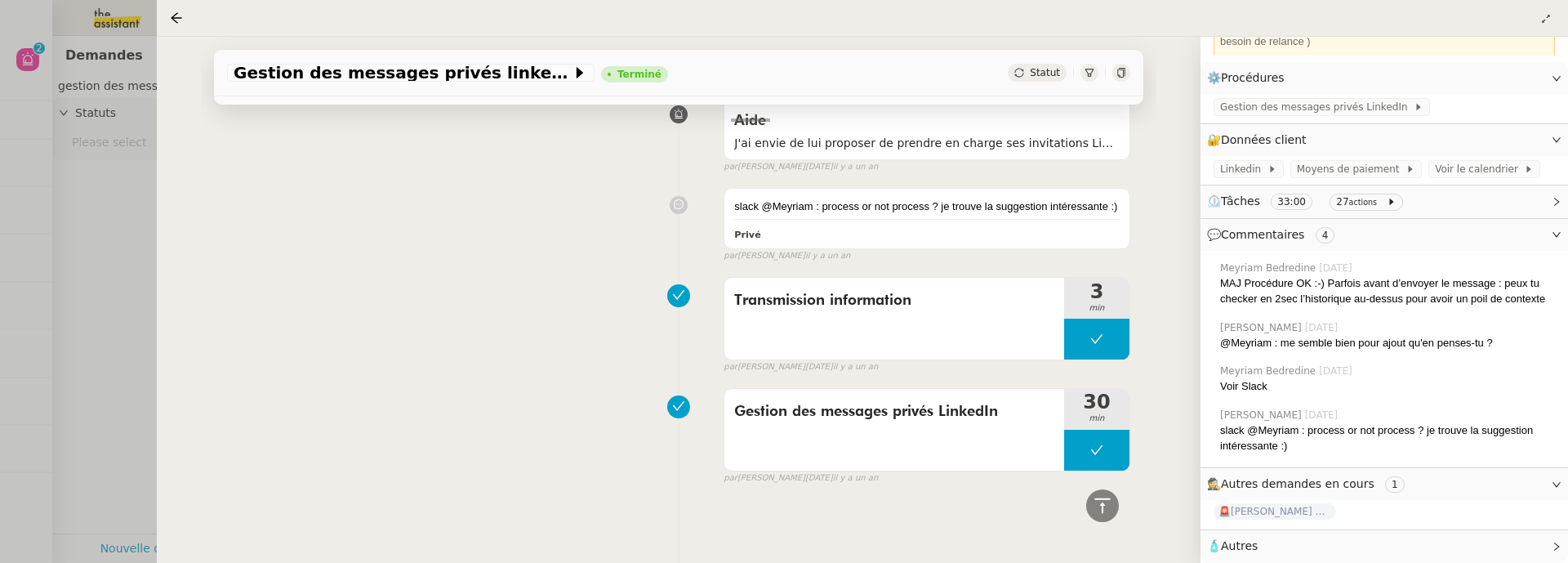
scroll to position [205, 0]
click at [183, 19] on icon at bounding box center [177, 18] width 13 height 13
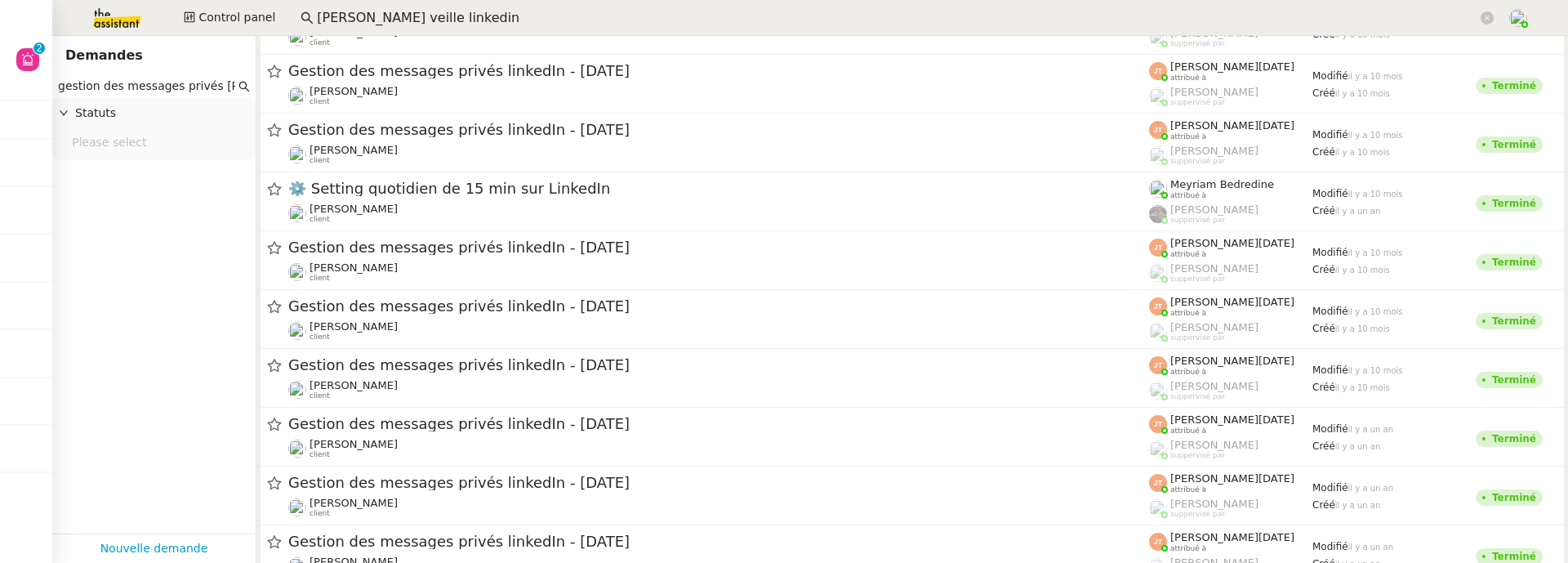
scroll to position [13881, 0]
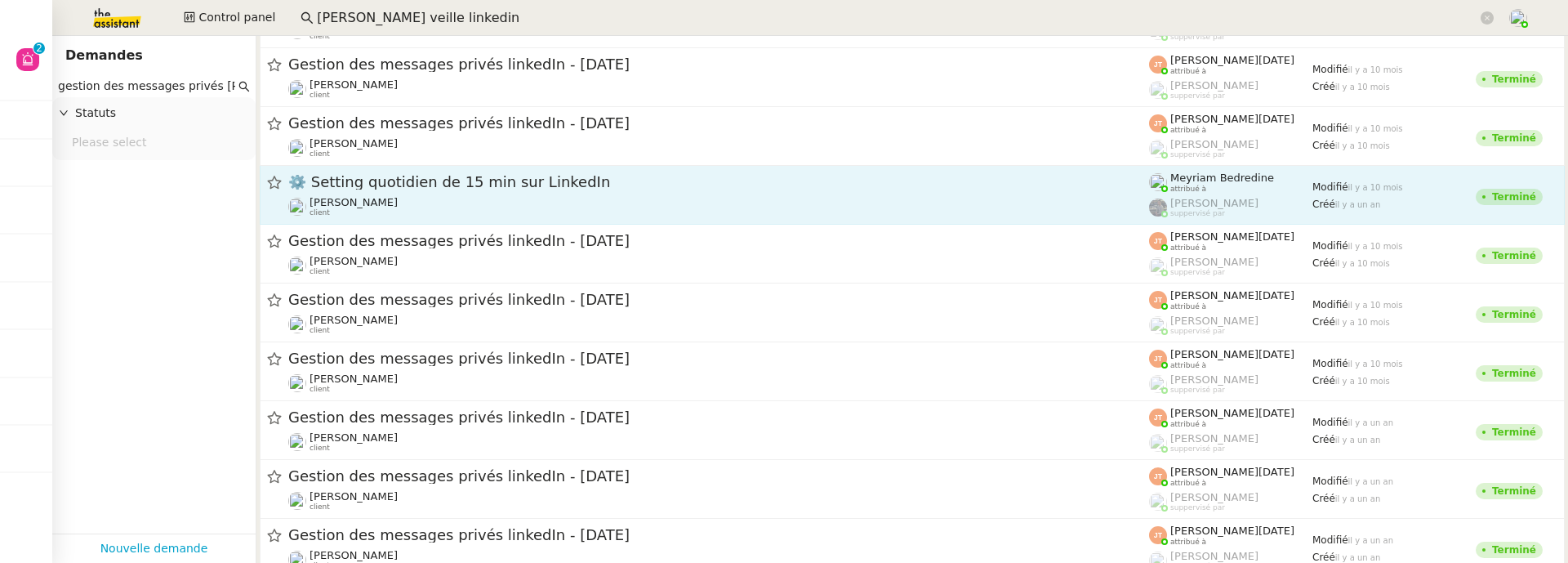
click at [589, 198] on div "Hugo Bentz client" at bounding box center [719, 207] width 861 height 21
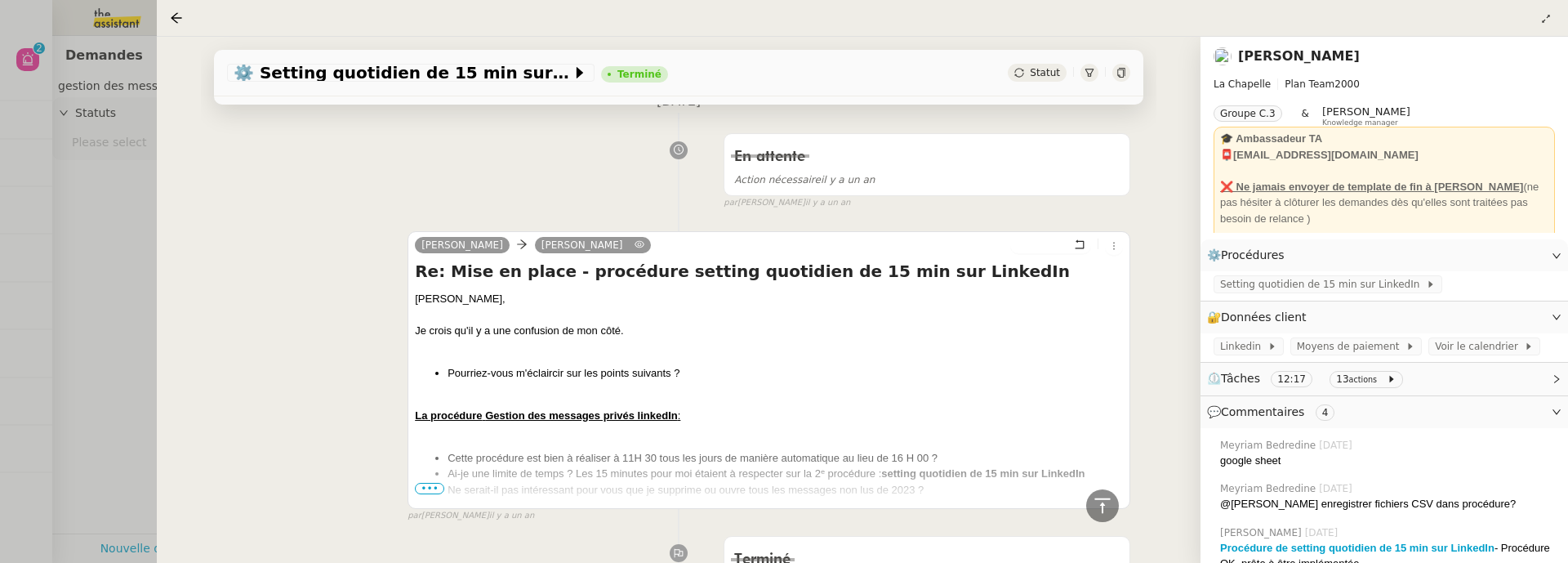
scroll to position [1430, 0]
click at [428, 482] on span "•••" at bounding box center [429, 487] width 30 height 12
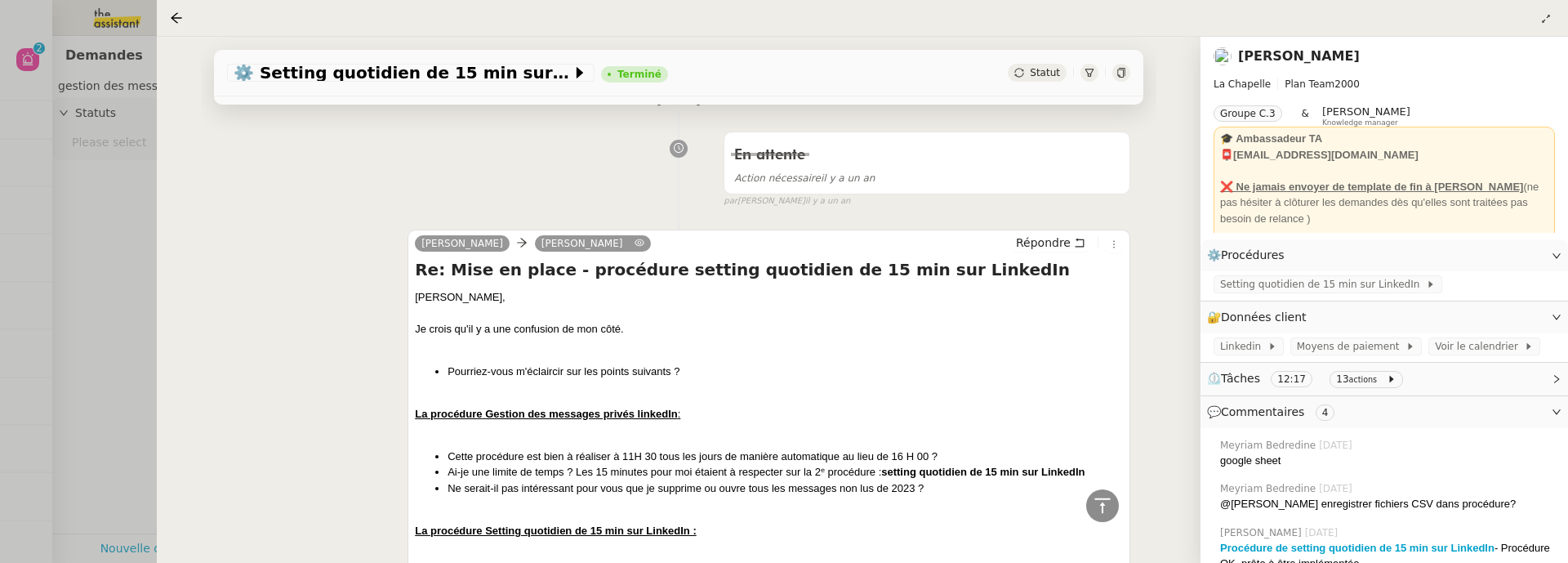
click at [1116, 69] on icon at bounding box center [1121, 73] width 10 height 10
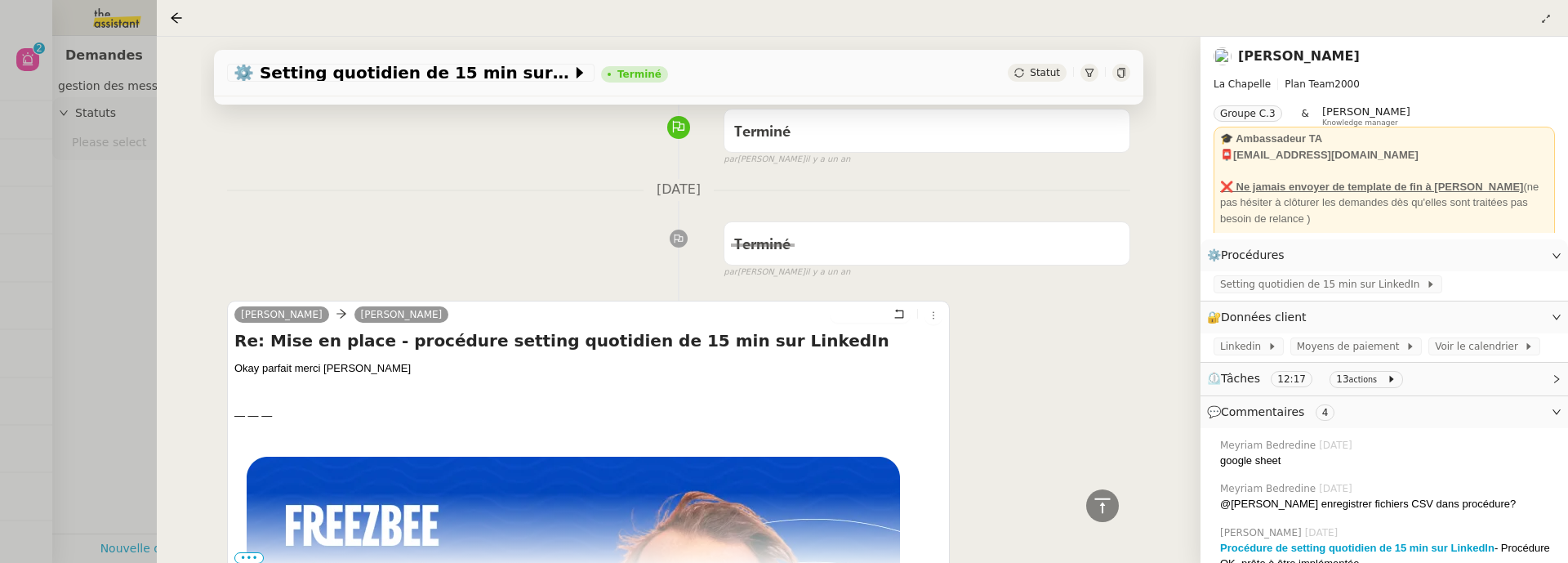
scroll to position [0, 0]
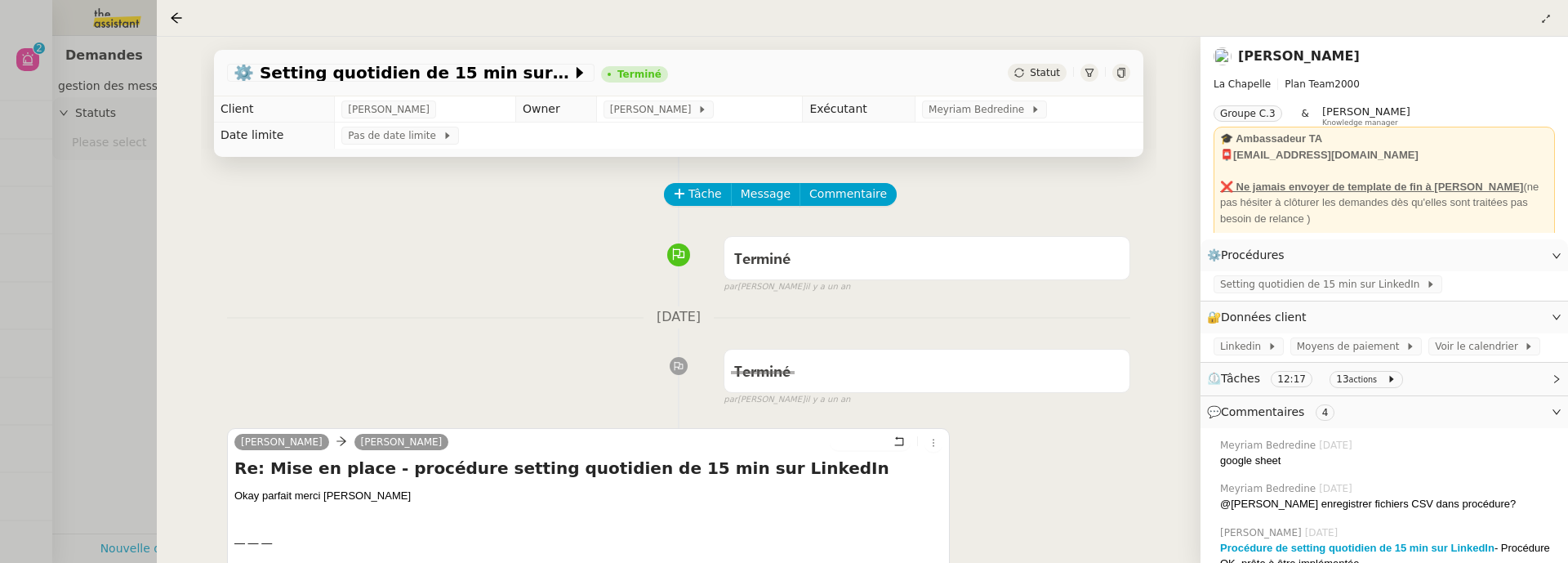
click at [184, 18] on div at bounding box center [180, 18] width 19 height 19
click at [173, 18] on icon at bounding box center [176, 17] width 11 height 11
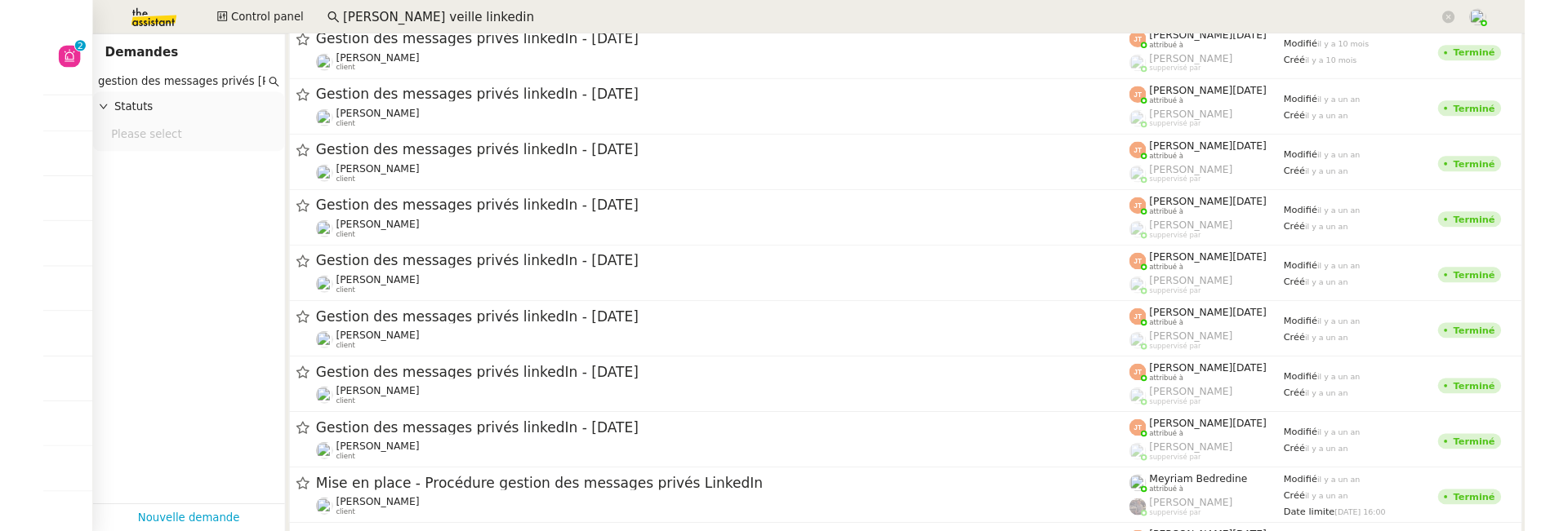
scroll to position [14299, 0]
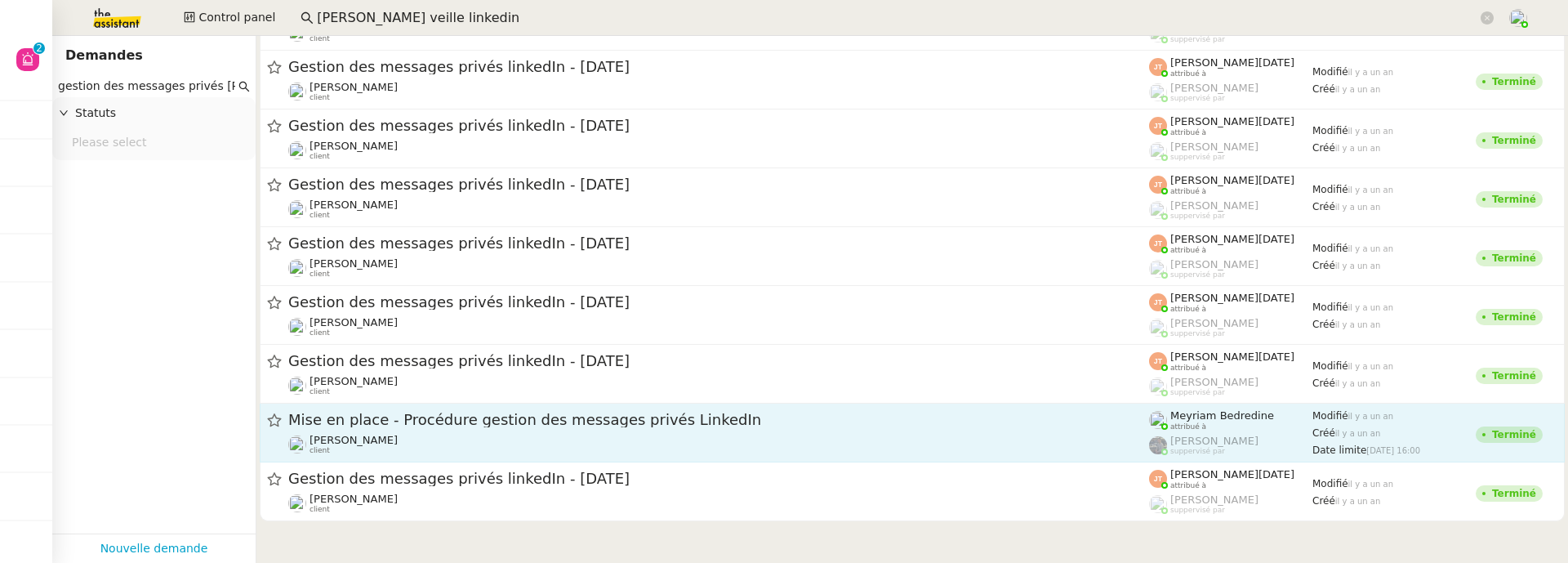
click at [600, 416] on span "Mise en place - Procédure gestion des messages privés LinkedIn" at bounding box center [719, 419] width 861 height 14
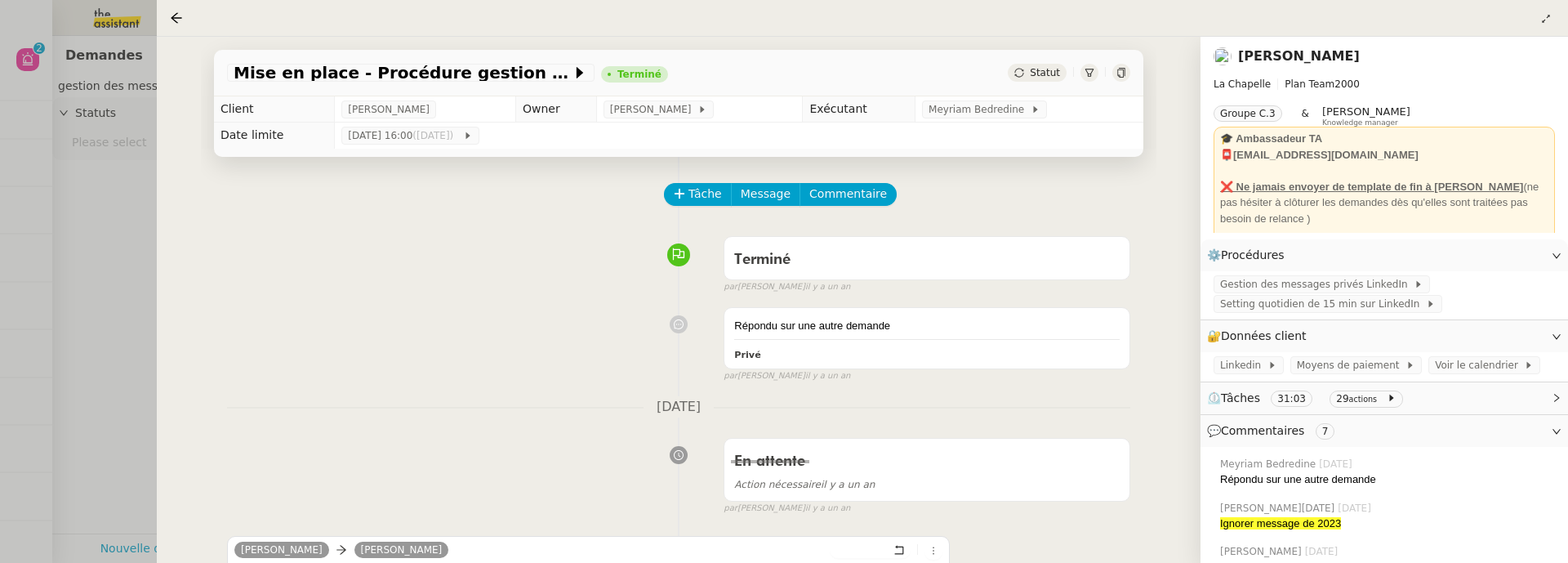
click at [1120, 74] on icon at bounding box center [1121, 73] width 10 height 10
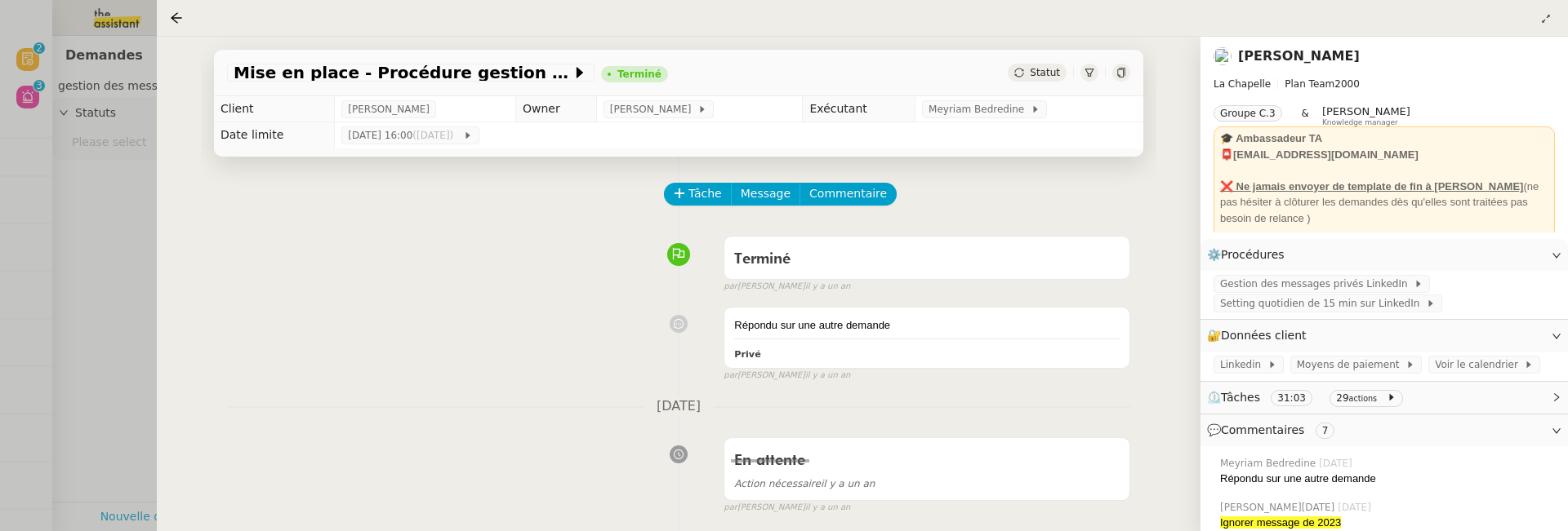
click at [310, 291] on div "Terminé false par Meyriam B. il y a un an" at bounding box center [678, 261] width 903 height 65
click at [75, 252] on div at bounding box center [784, 265] width 1568 height 531
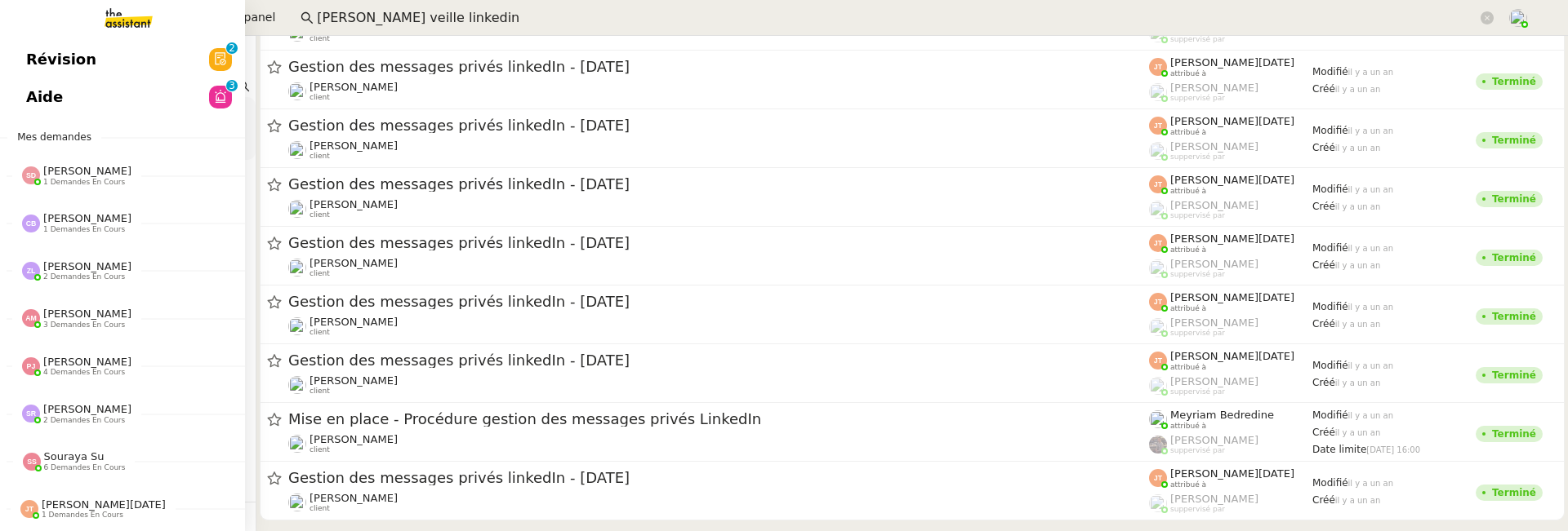
click at [36, 37] on div "Révision 0 1 2 3 4 5 6 7 8 9 Aide 0 1 2 3 4 5 6 7 8 9 Mes demandes Sheida Delpa…" at bounding box center [122, 283] width 245 height 495
click at [53, 60] on span "Révision" at bounding box center [61, 60] width 70 height 25
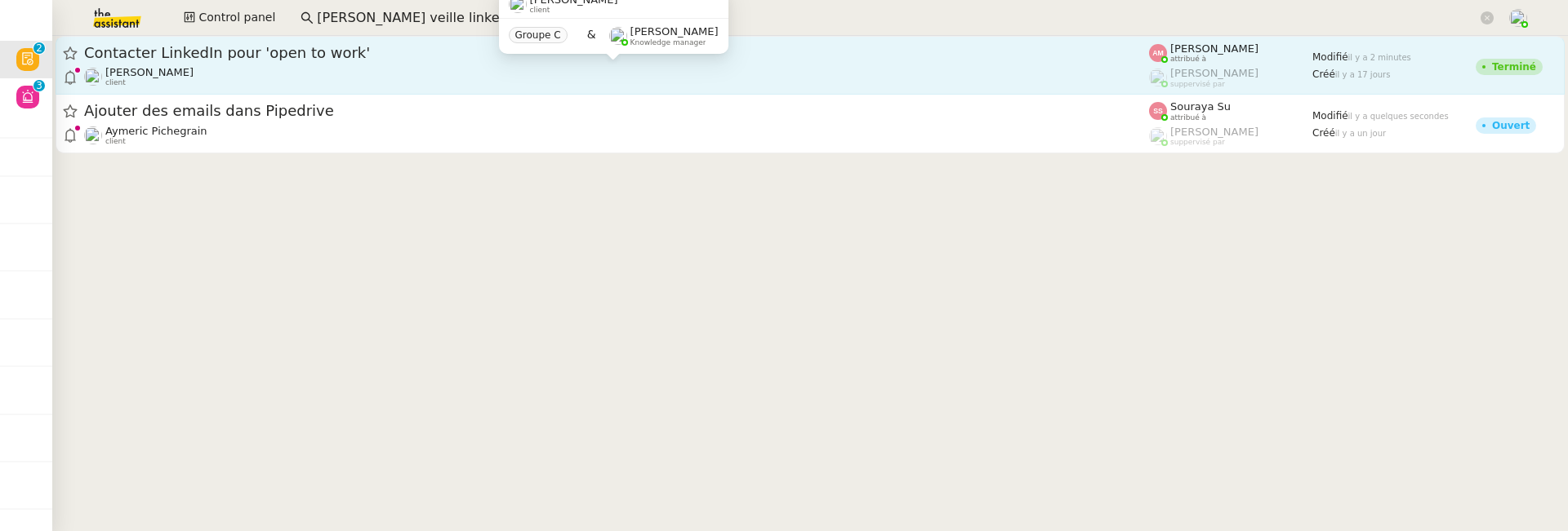
click at [385, 76] on div "Lydie Laulon client" at bounding box center [617, 77] width 1065 height 21
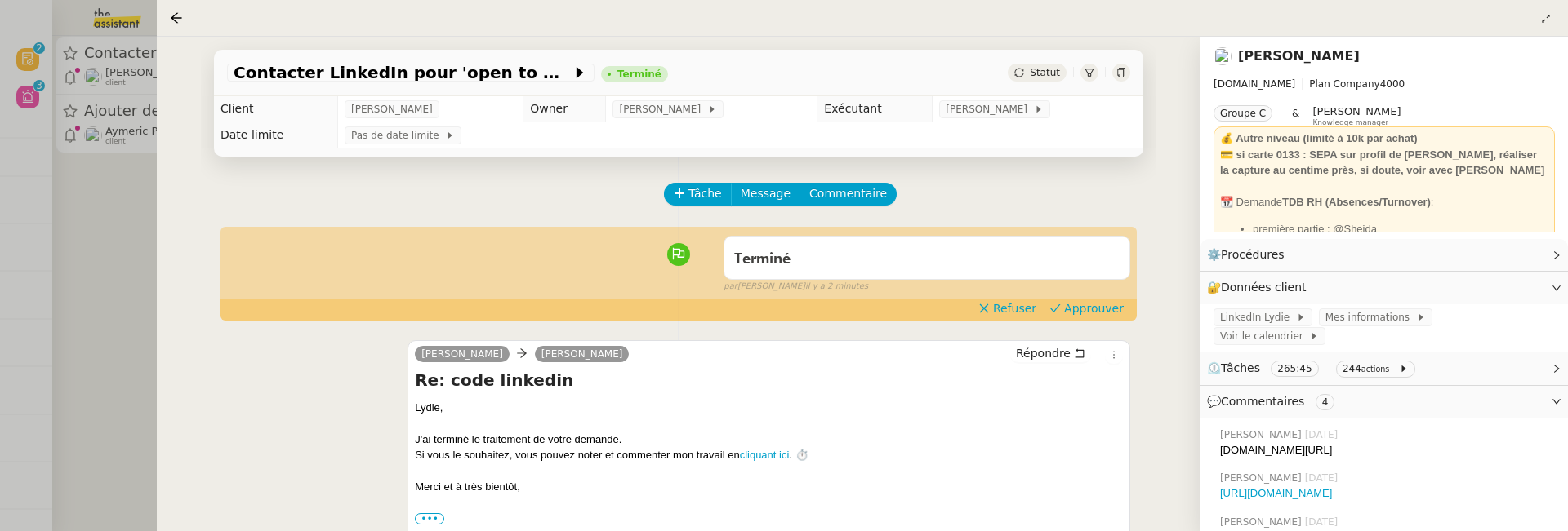
scroll to position [43, 0]
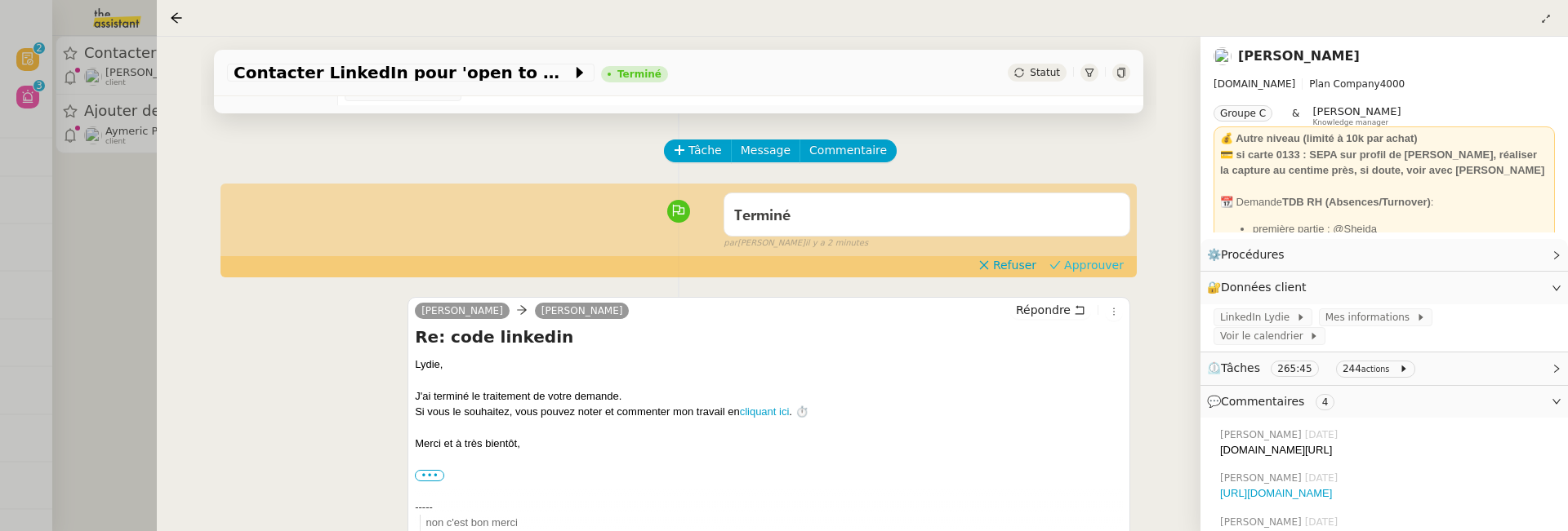
click at [1086, 268] on span "Approuver" at bounding box center [1094, 265] width 60 height 16
click at [127, 221] on div at bounding box center [784, 265] width 1568 height 531
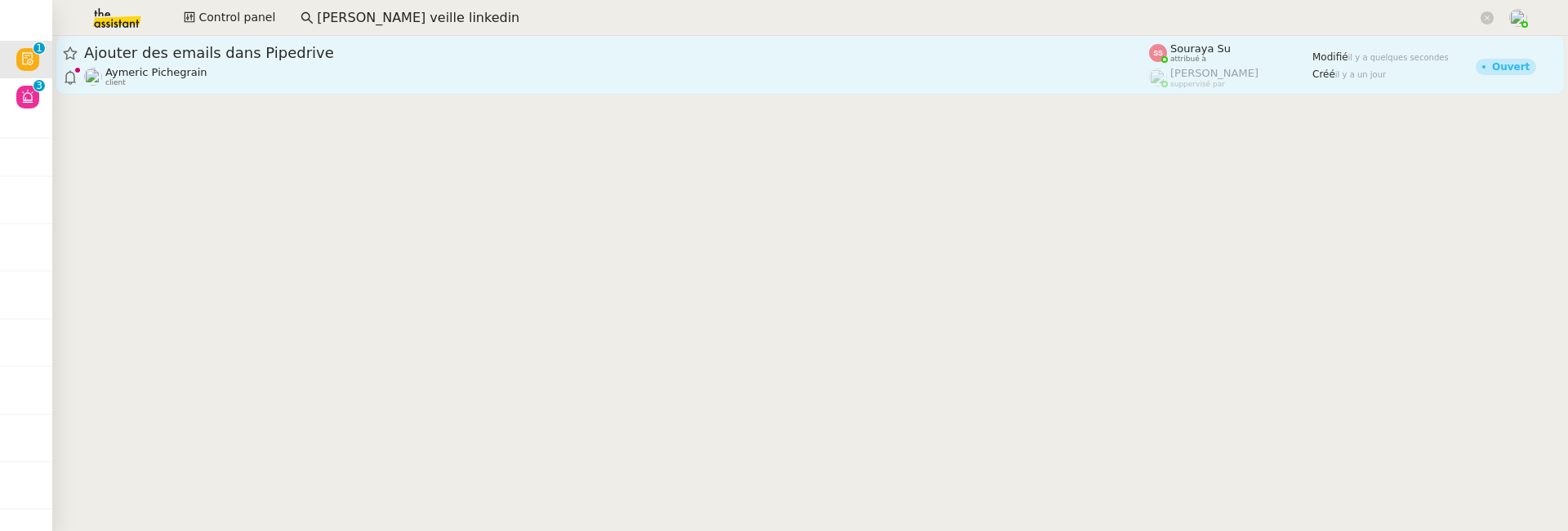
click at [283, 75] on div "Aymeric Pichegrain client" at bounding box center [617, 77] width 1065 height 21
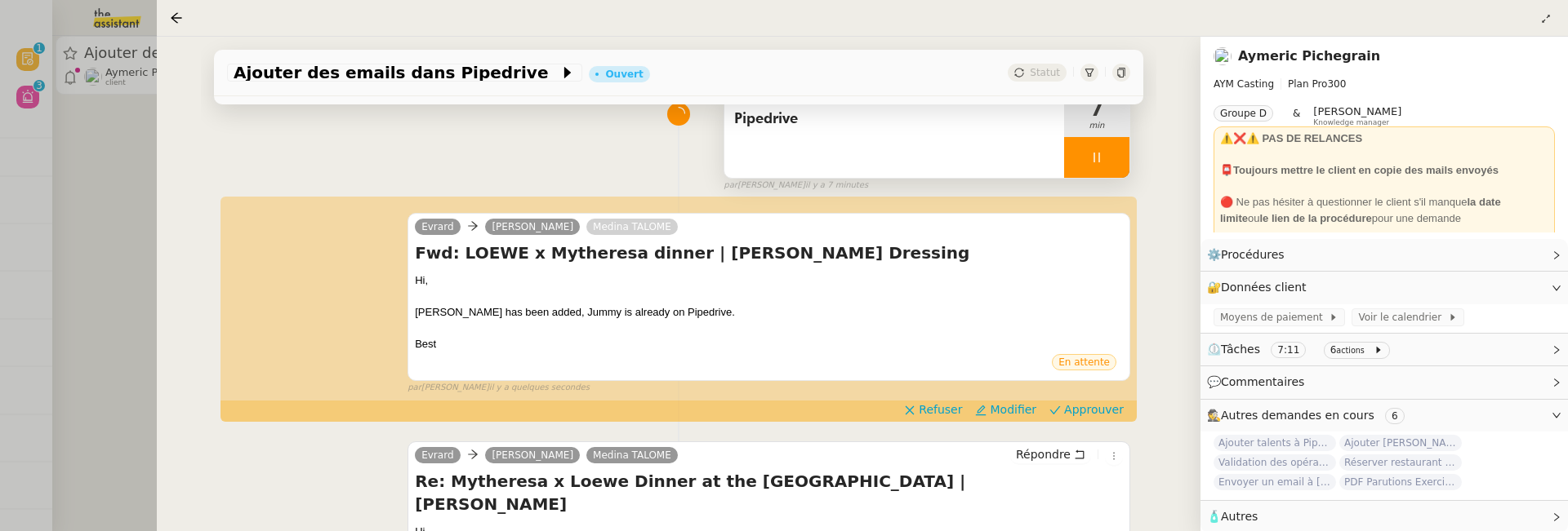
scroll to position [142, 0]
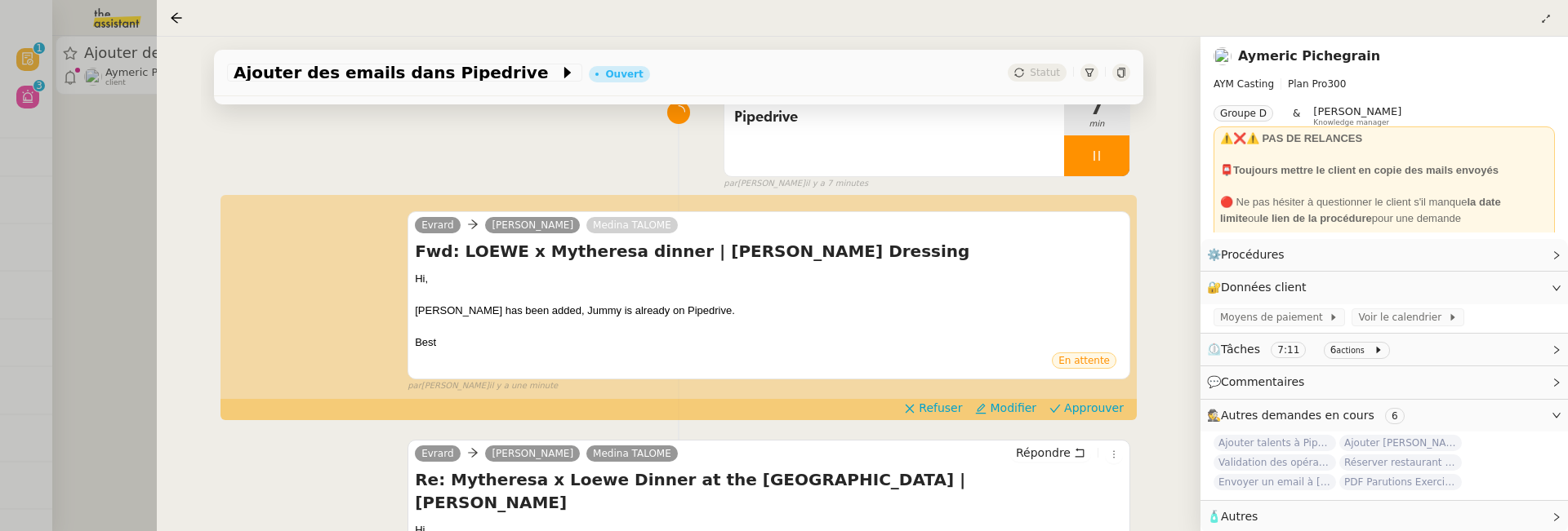
click at [1087, 393] on div "Evrard Luna TALOME Medina TALOME Fwd: LOEWE x Mytheresa dinner | Lucas Oliver M…" at bounding box center [678, 295] width 903 height 196
click at [1087, 410] on span "Approuver" at bounding box center [1094, 408] width 60 height 16
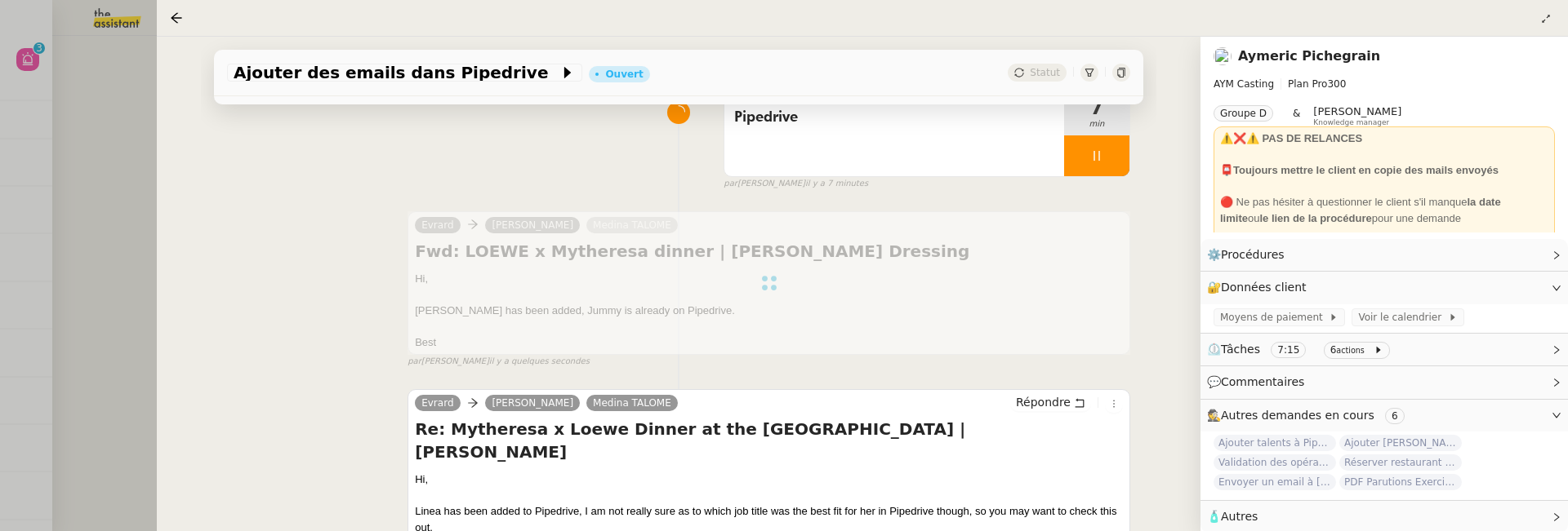
click at [88, 147] on div at bounding box center [784, 265] width 1568 height 531
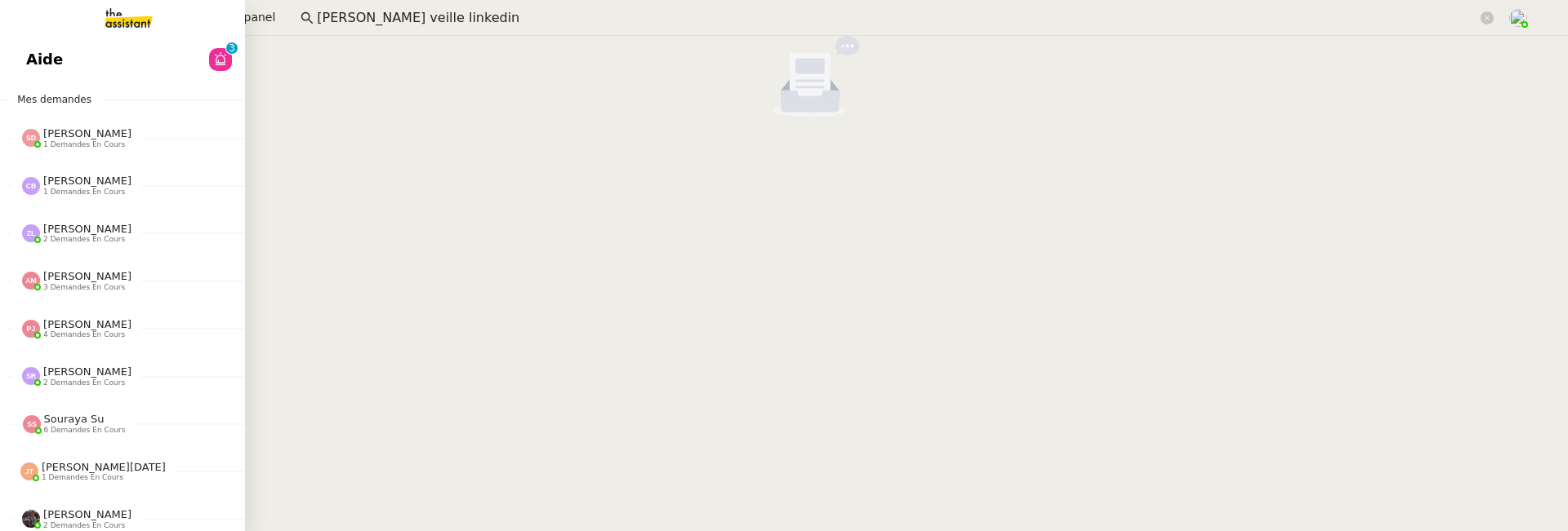
click at [37, 56] on span "Aide" at bounding box center [44, 60] width 37 height 25
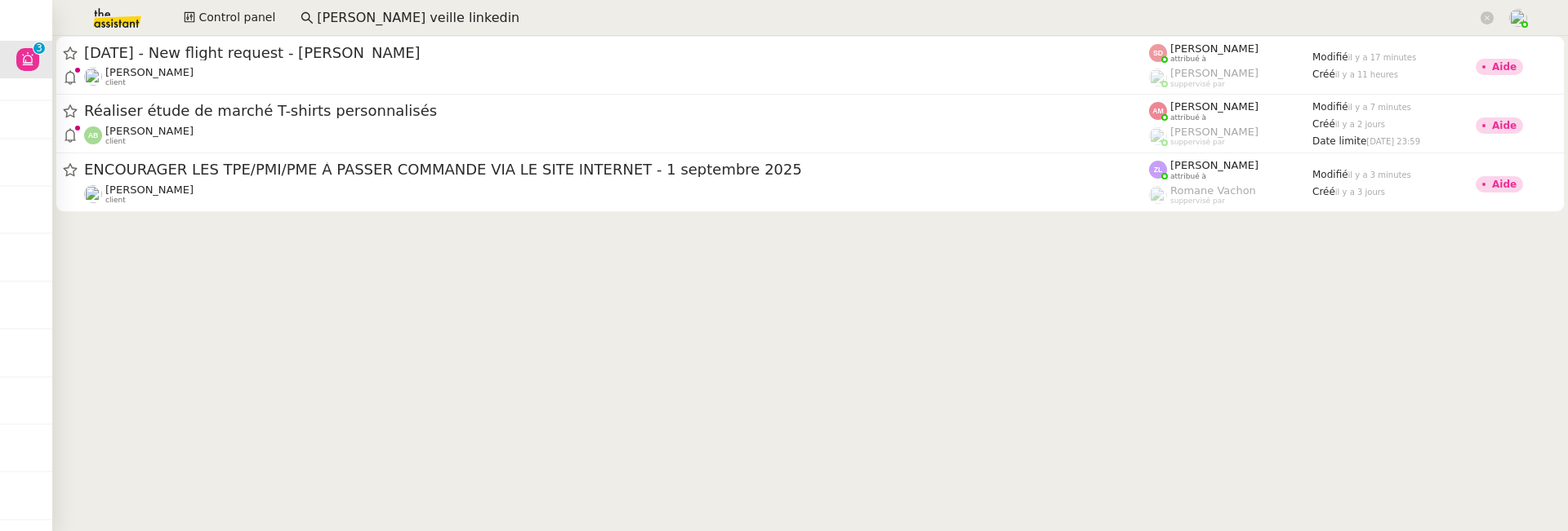
click at [464, 31] on app-search-bar "[PERSON_NAME] veille linkedin" at bounding box center [896, 17] width 1212 height 36
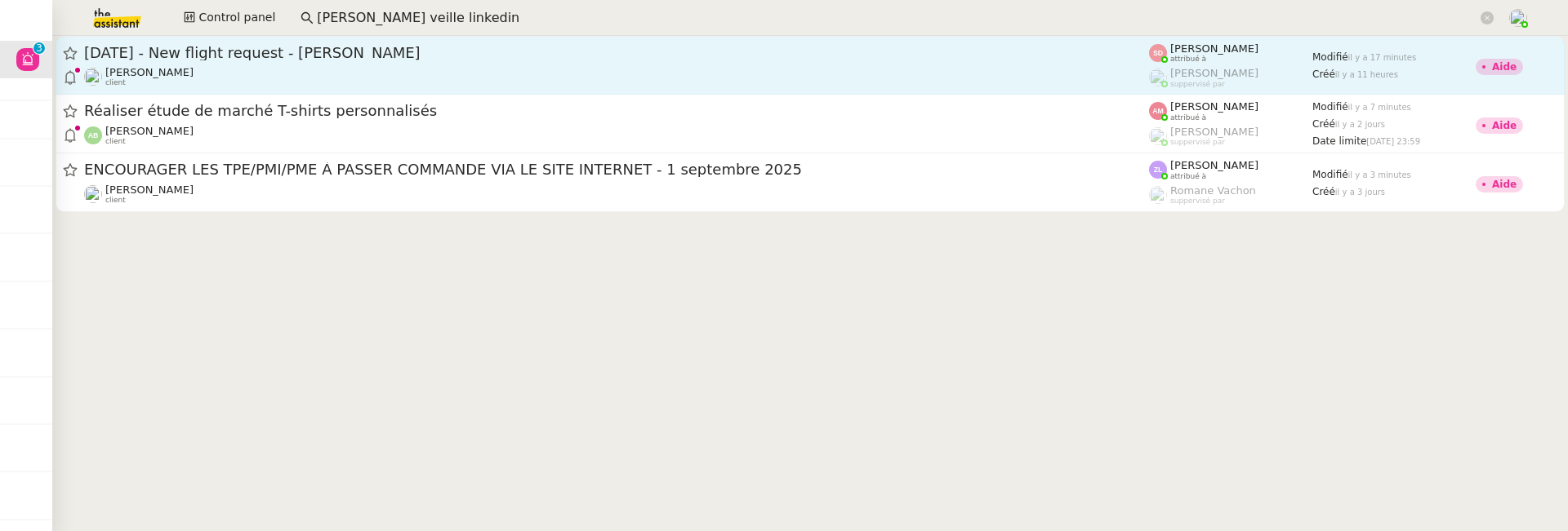
click at [476, 63] on div "19th October 2025 - New flight request - Vincent Méchin Louis Frei client" at bounding box center [617, 65] width 1065 height 44
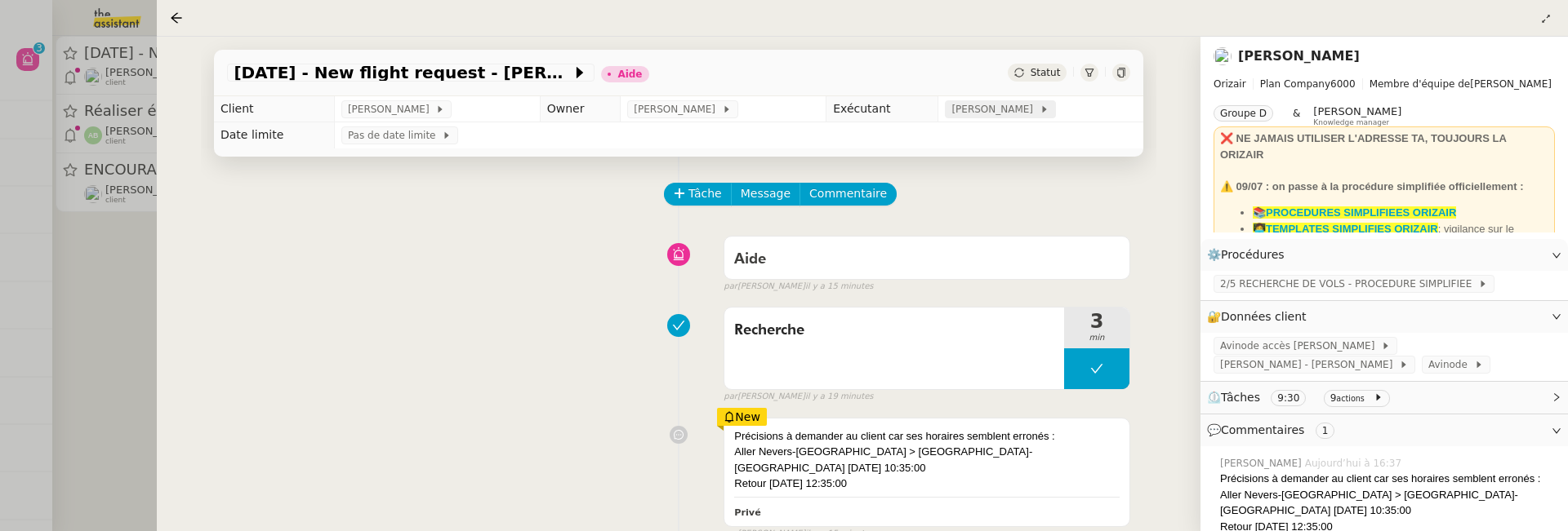
click at [1001, 111] on span "[PERSON_NAME]" at bounding box center [994, 109] width 87 height 16
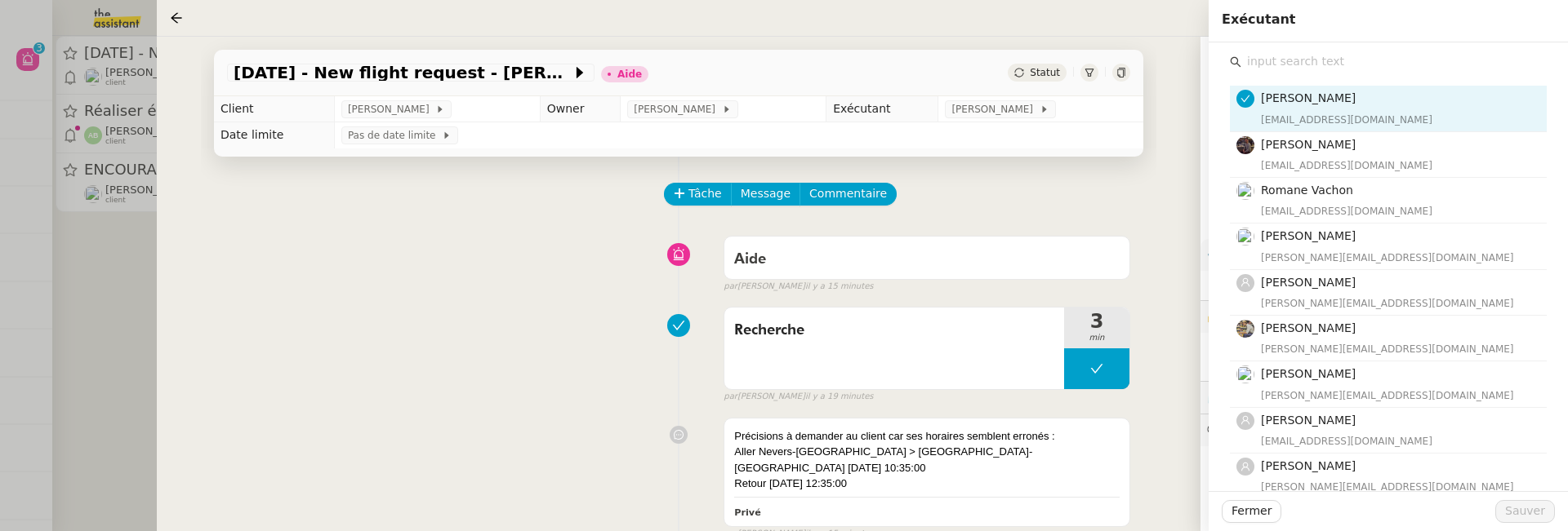
click at [1303, 56] on input "text" at bounding box center [1394, 61] width 306 height 22
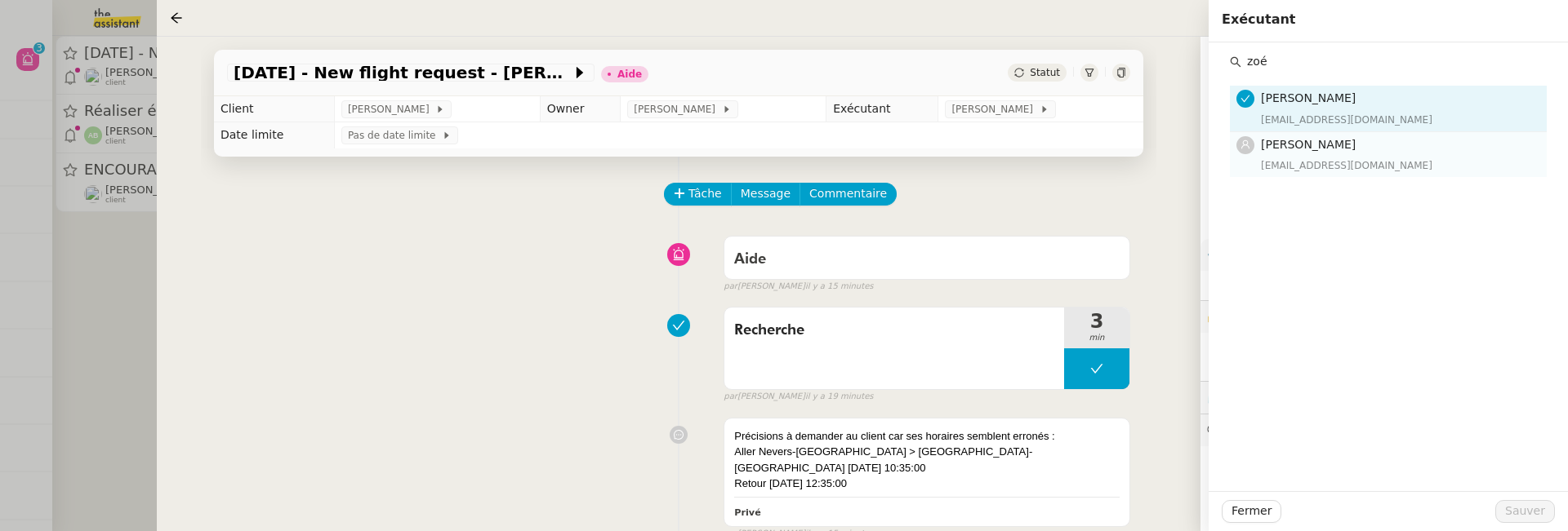
type input "zoé"
click at [1336, 143] on span "[PERSON_NAME]" at bounding box center [1308, 145] width 95 height 13
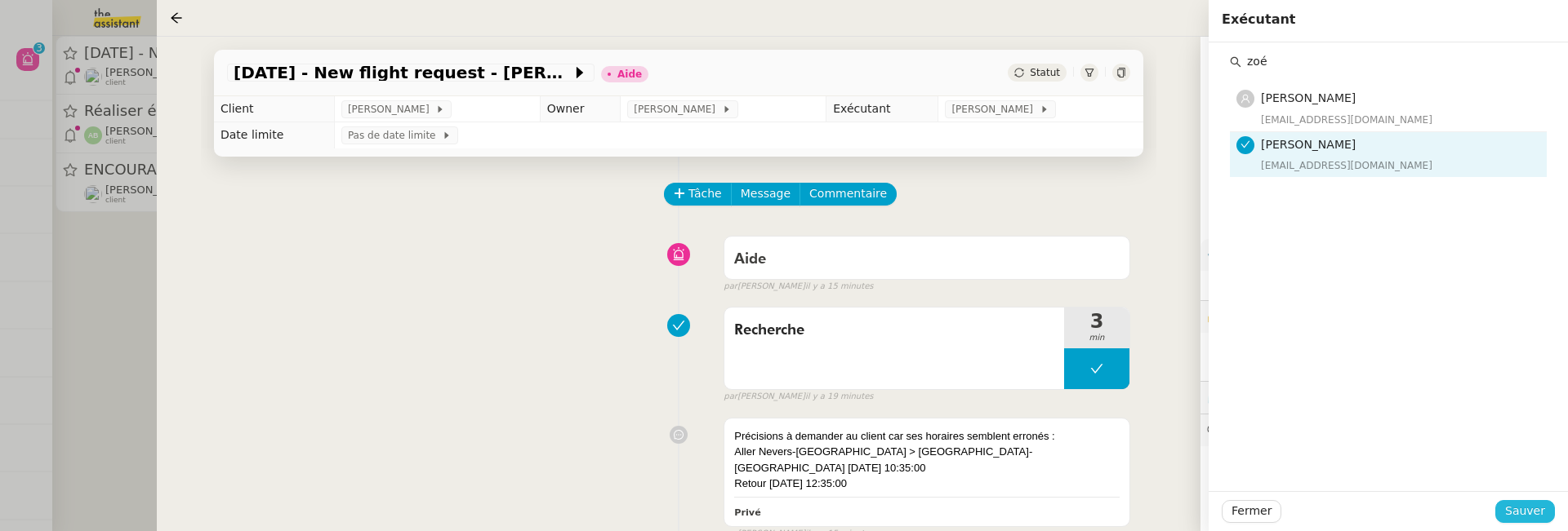
click at [1530, 503] on span "Sauver" at bounding box center [1526, 512] width 40 height 19
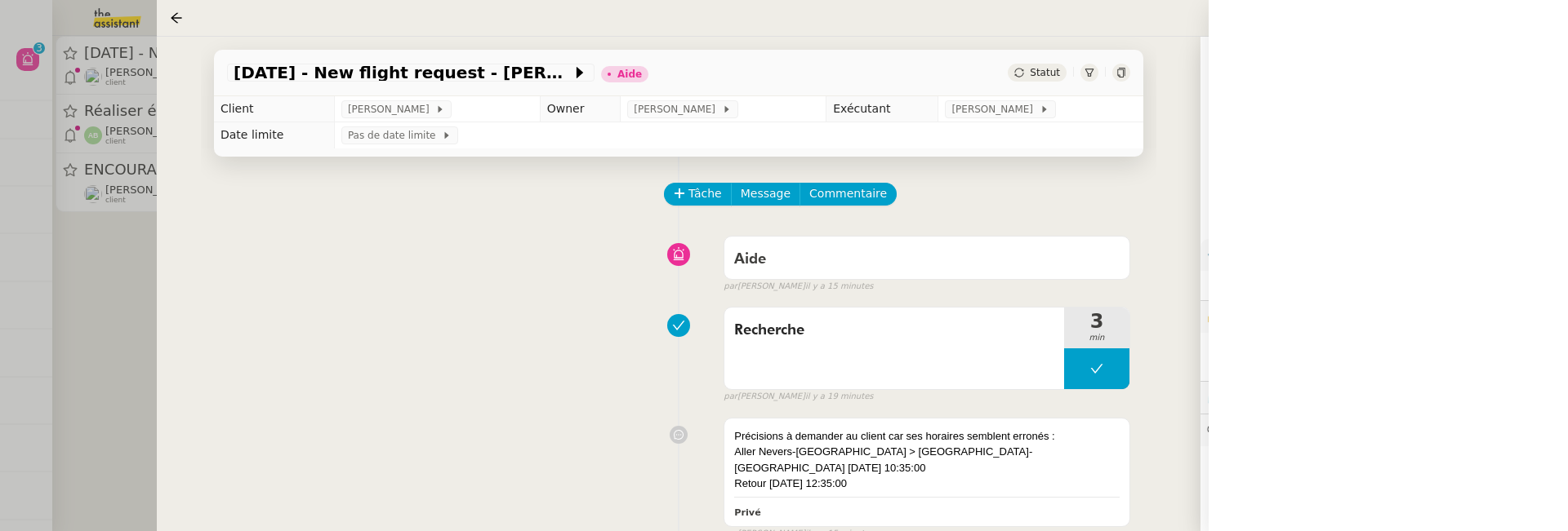
click at [1046, 74] on span "Statut" at bounding box center [1044, 73] width 30 height 12
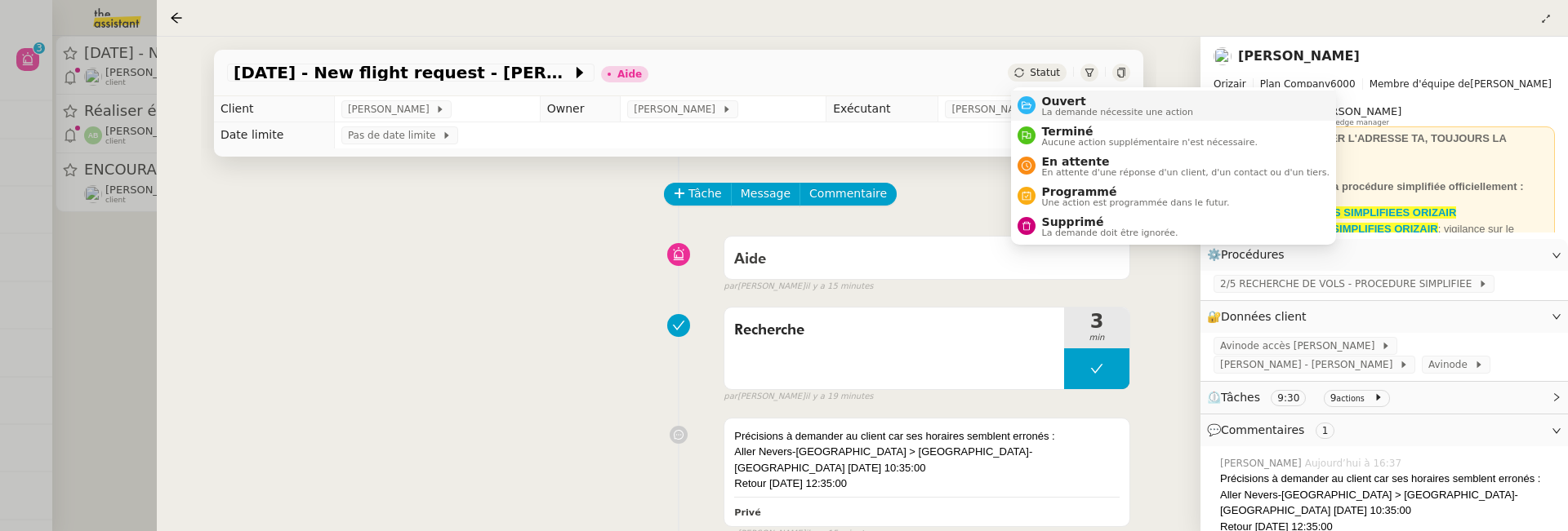
click at [1052, 95] on span "Ouvert" at bounding box center [1118, 102] width 152 height 13
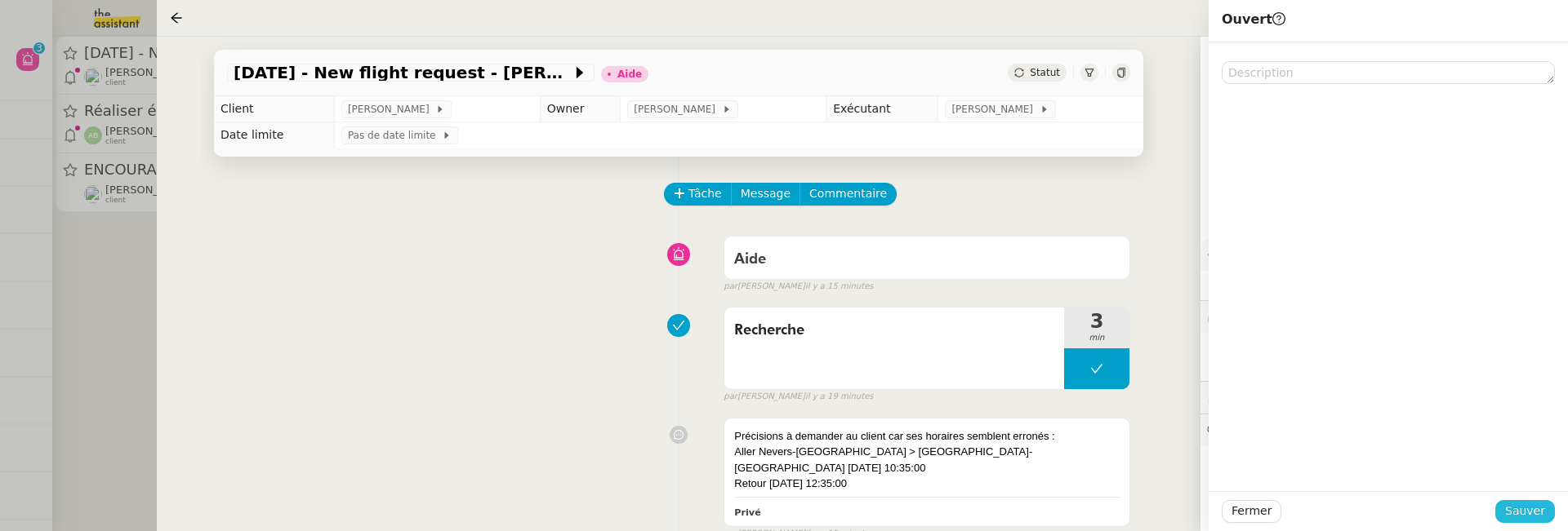
click at [1537, 518] on span "Sauver" at bounding box center [1526, 512] width 40 height 19
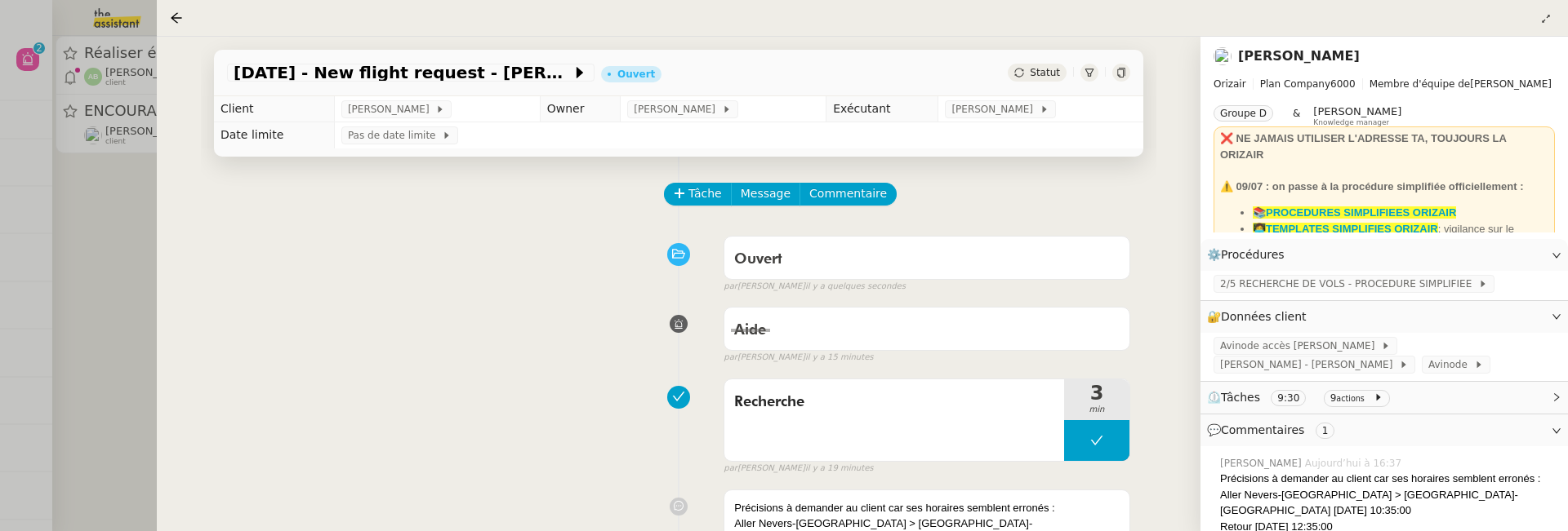
click at [150, 273] on div at bounding box center [784, 265] width 1568 height 531
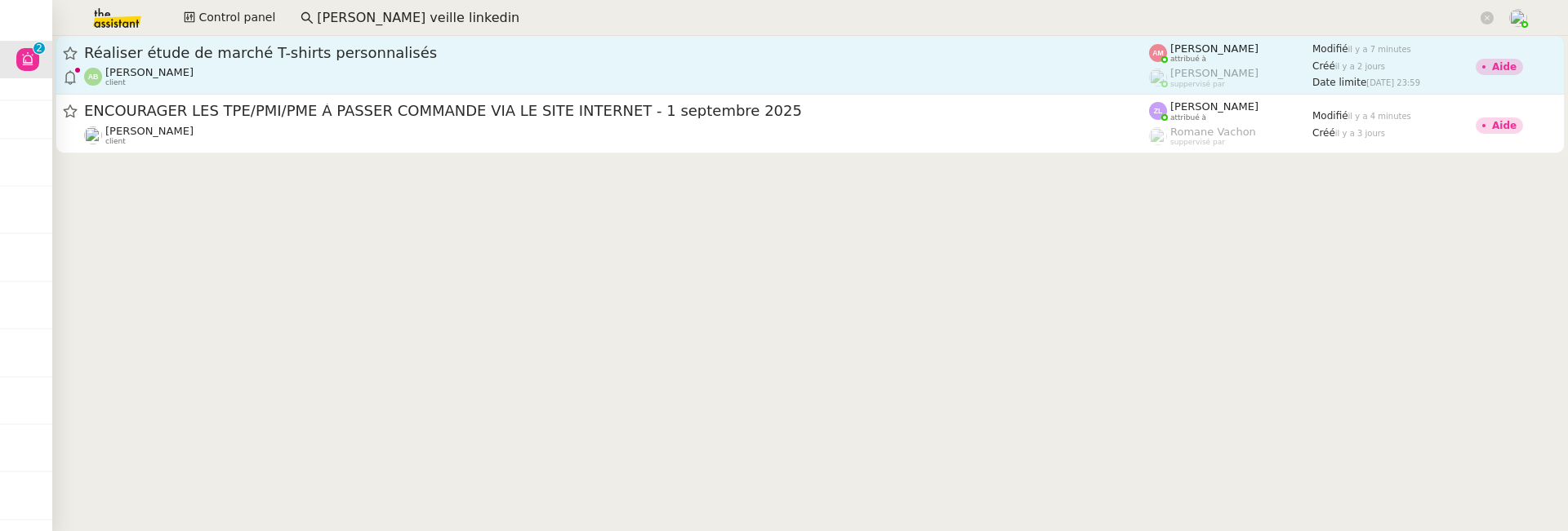
click at [386, 66] on div "[PERSON_NAME] client" at bounding box center [617, 77] width 1065 height 21
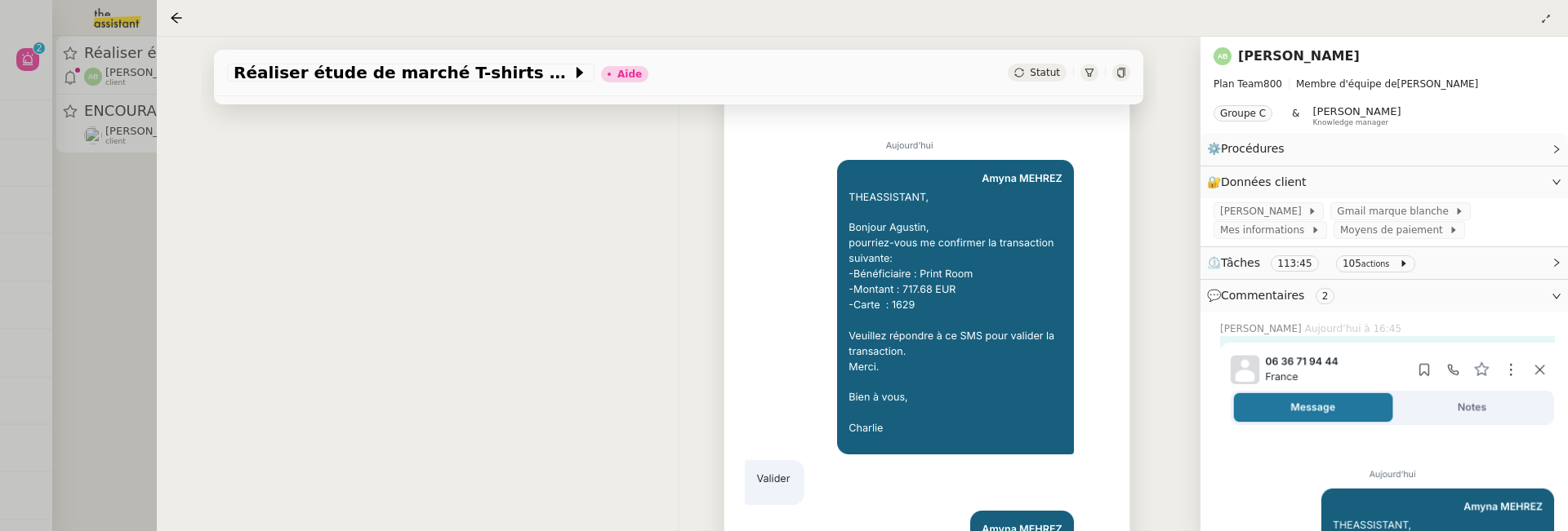
scroll to position [530, 0]
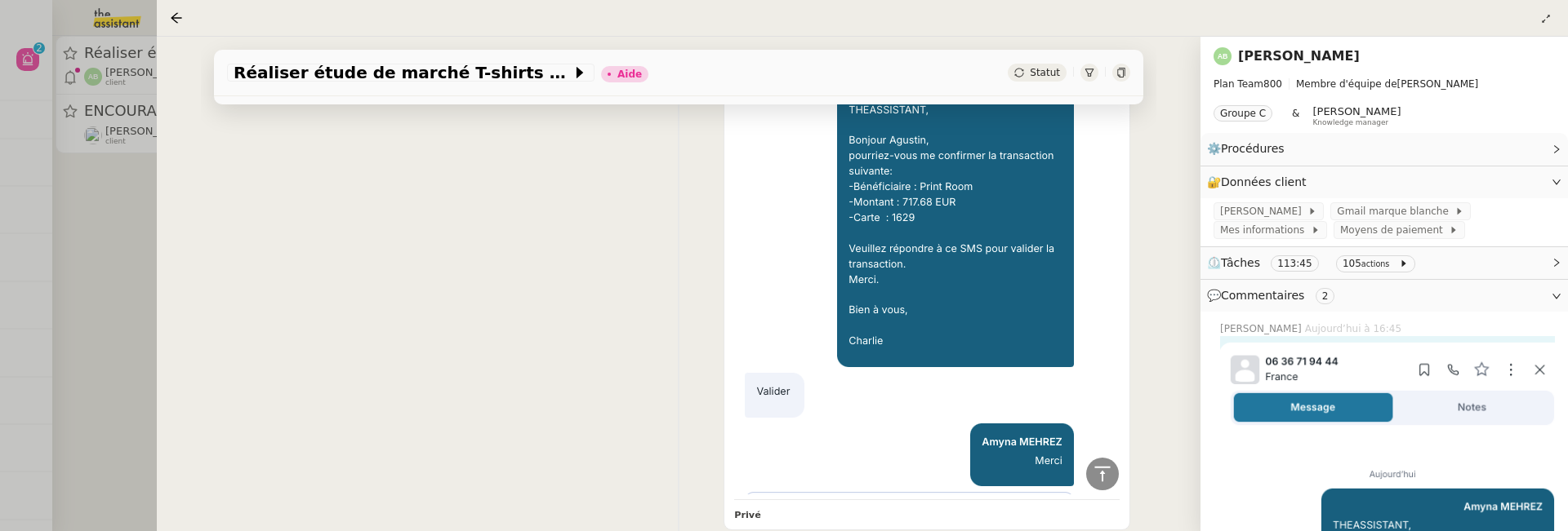
click at [140, 260] on div at bounding box center [784, 265] width 1568 height 531
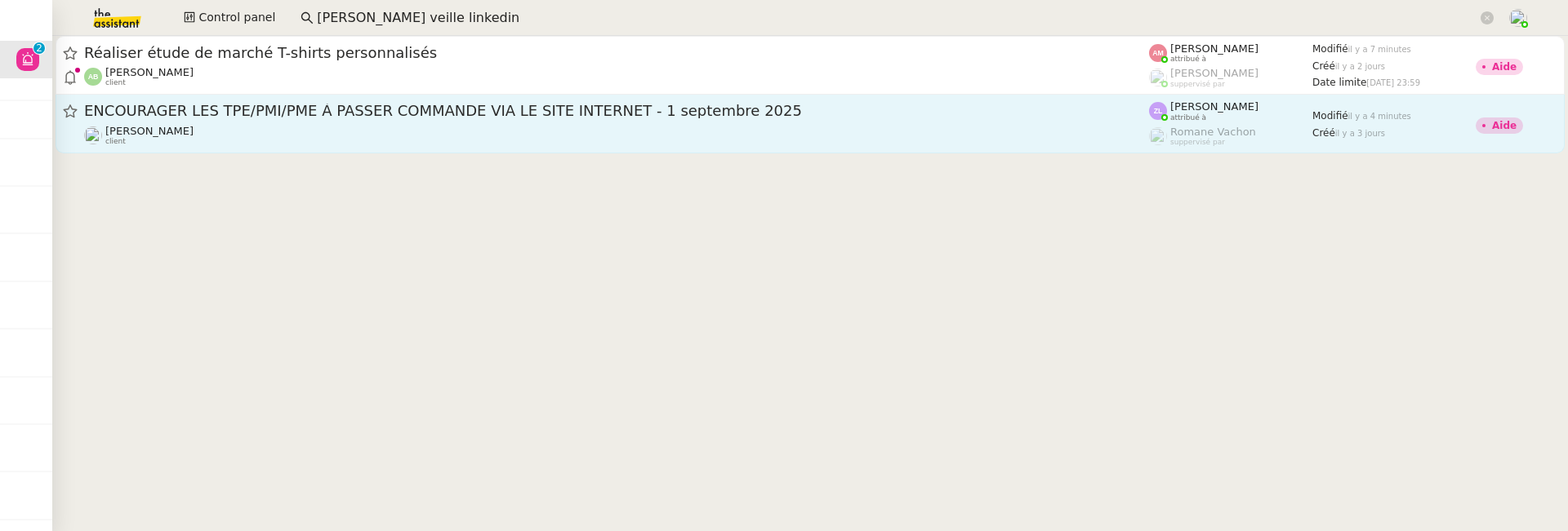
click at [296, 105] on span "ENCOURAGER LES TPE/PMI/PME À PASSER COMMANDE VIA LE SITE INTERNET - 1 septembre…" at bounding box center [617, 110] width 1065 height 14
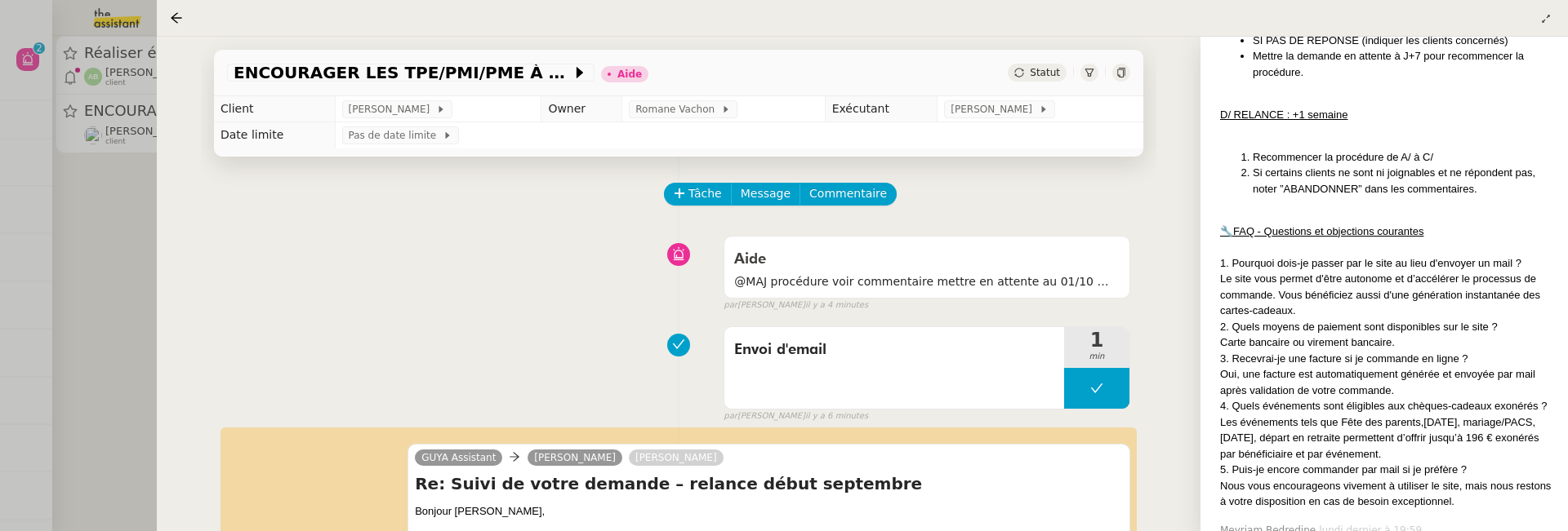
click at [155, 212] on div at bounding box center [784, 265] width 1568 height 531
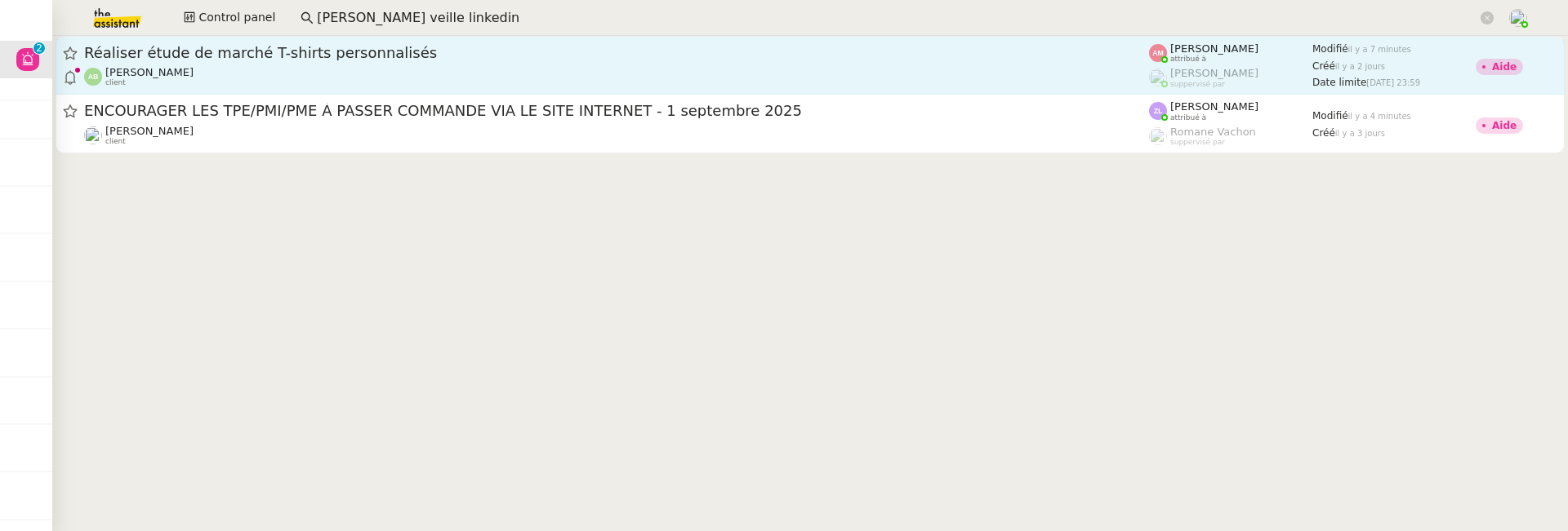
click at [267, 69] on div "[PERSON_NAME] client" at bounding box center [617, 77] width 1065 height 21
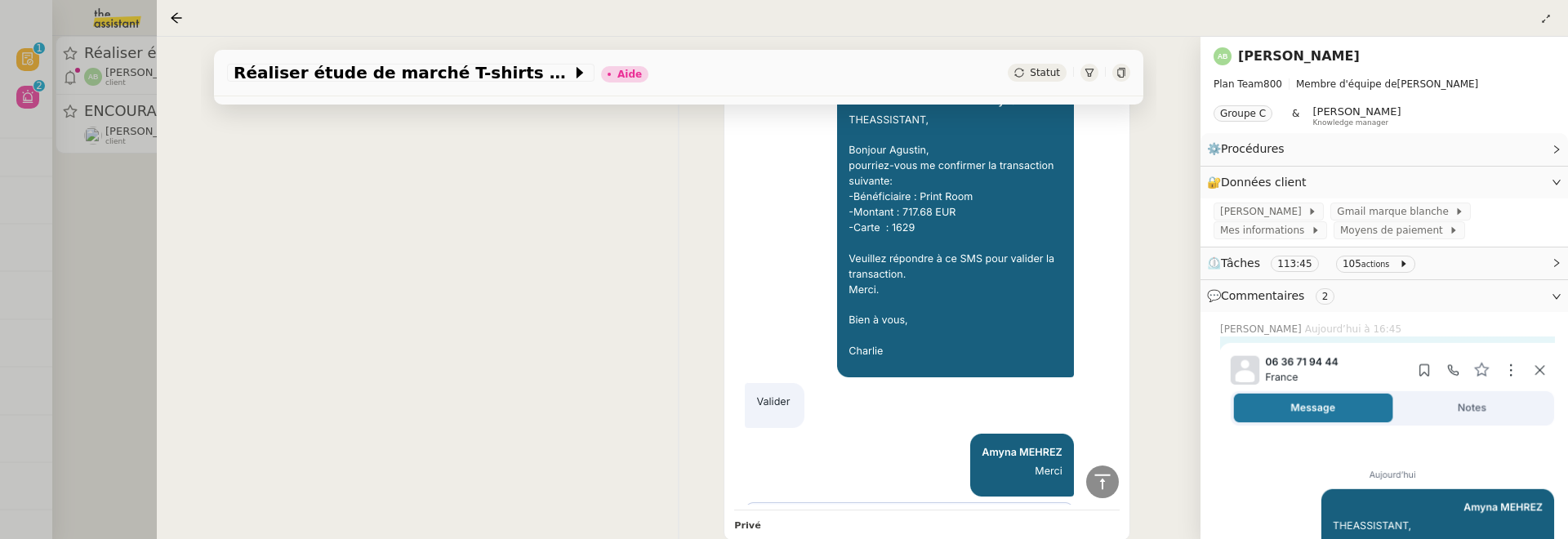
scroll to position [526, 0]
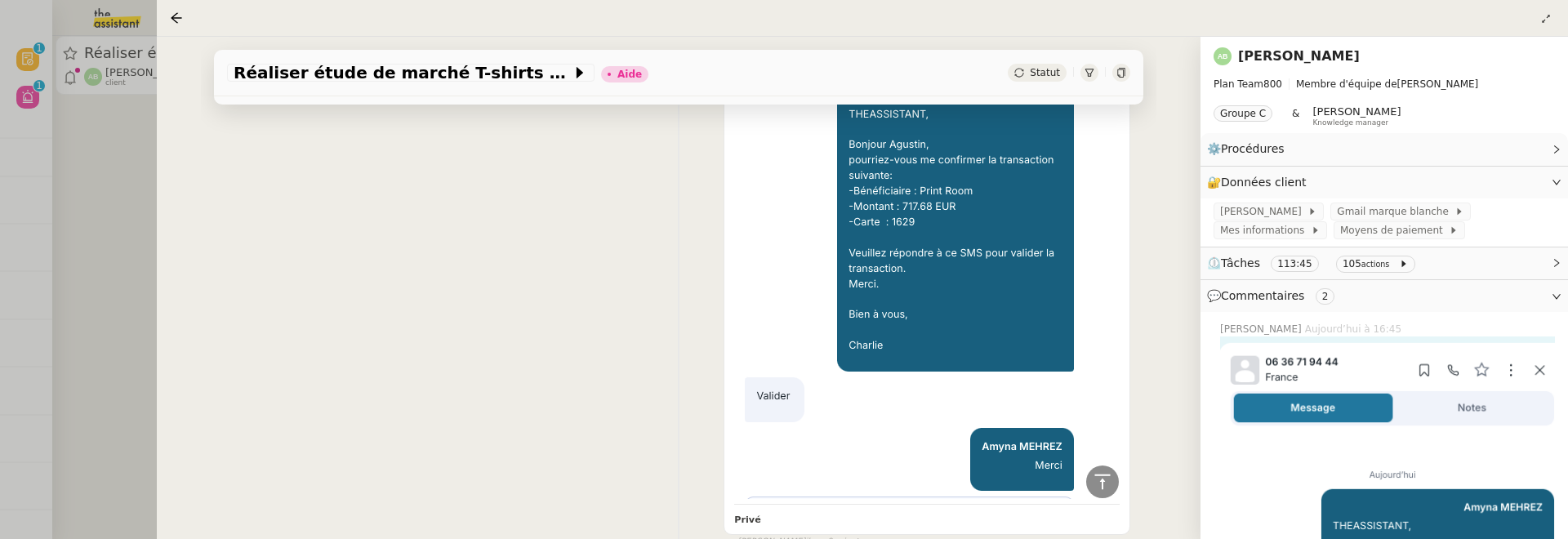
click at [1250, 58] on link "[PERSON_NAME]" at bounding box center [1299, 56] width 122 height 15
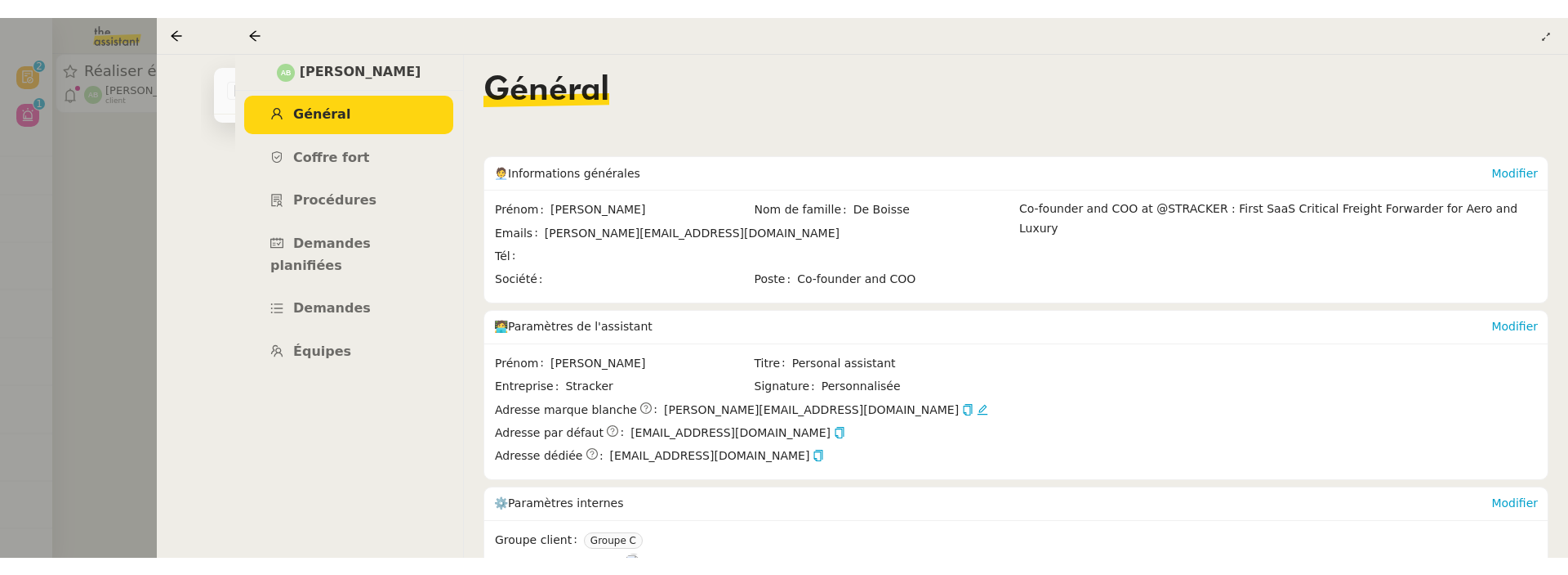
scroll to position [139, 0]
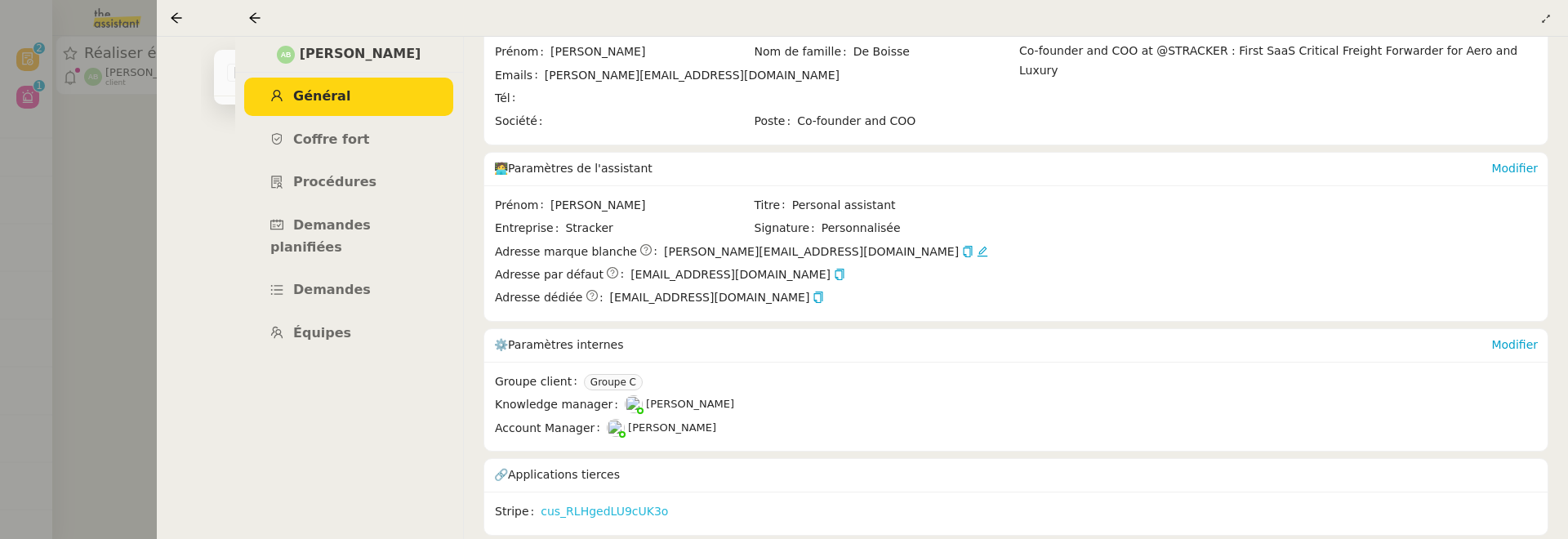
click at [640, 507] on link "cus_RLHgedLU9cUK3o" at bounding box center [604, 512] width 128 height 19
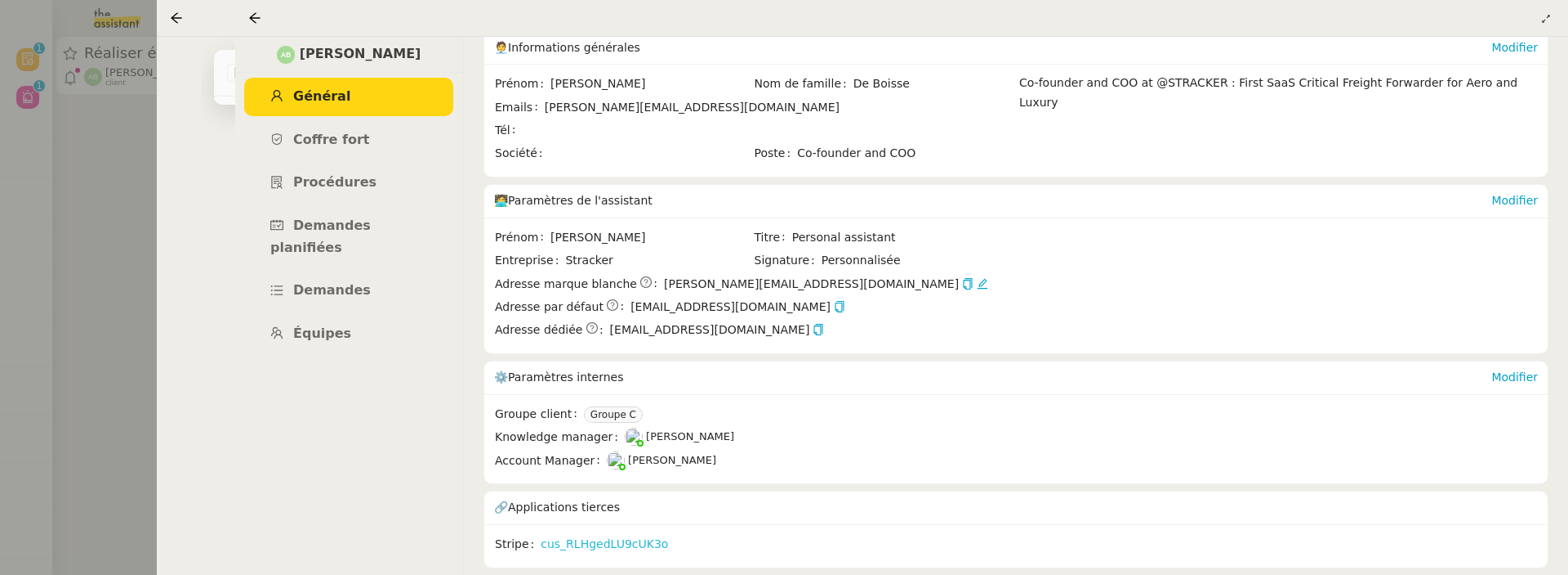
scroll to position [105, 0]
click at [250, 12] on icon at bounding box center [255, 18] width 13 height 13
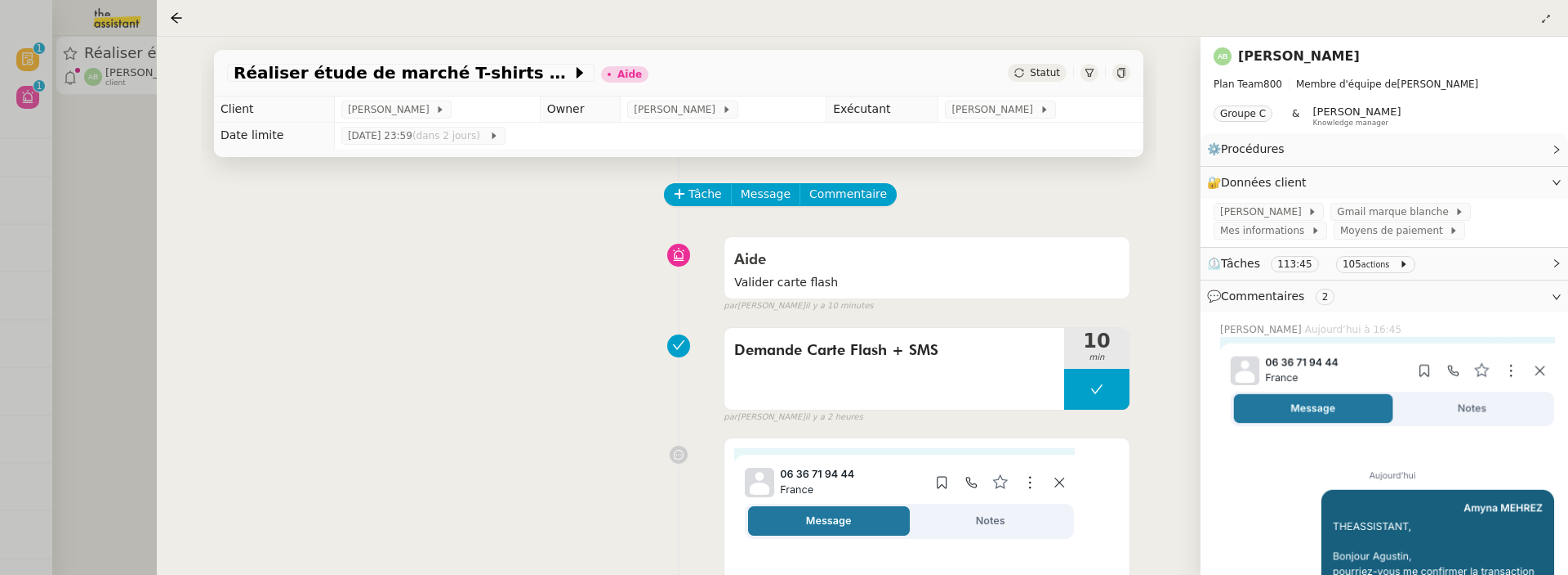
click at [860, 183] on button "Commentaire" at bounding box center [847, 194] width 97 height 23
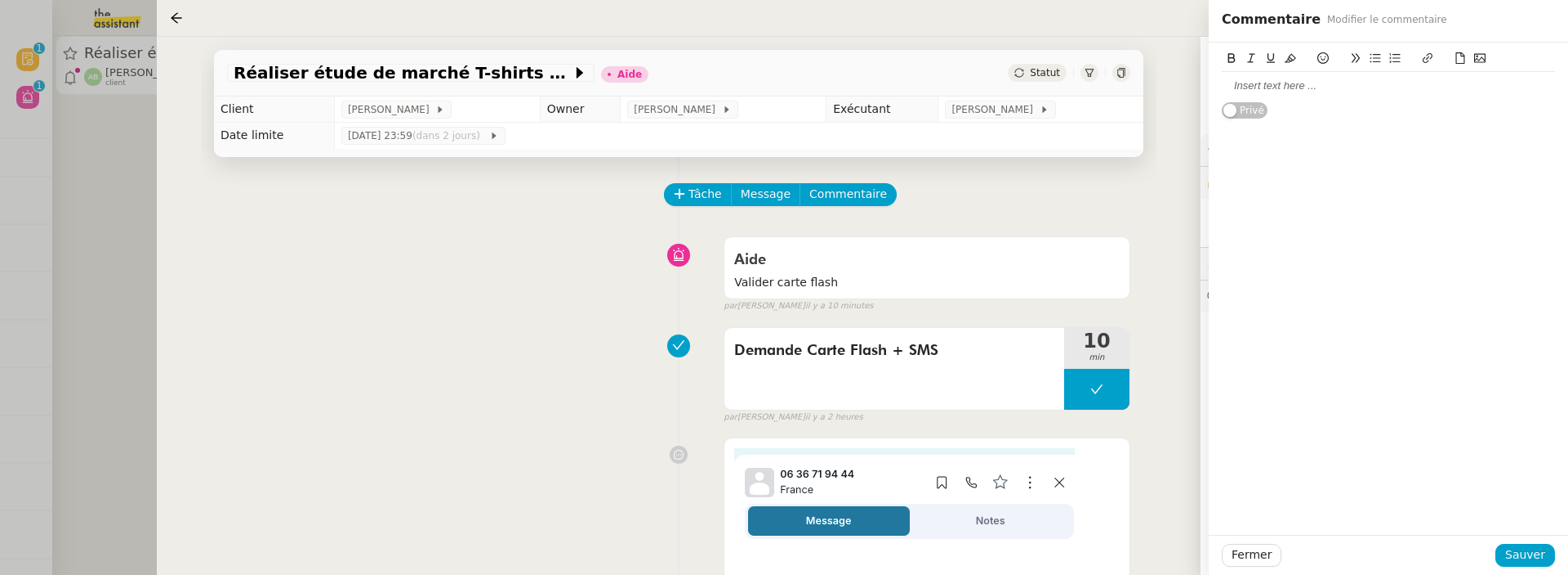
click at [1482, 60] on icon at bounding box center [1480, 58] width 12 height 12
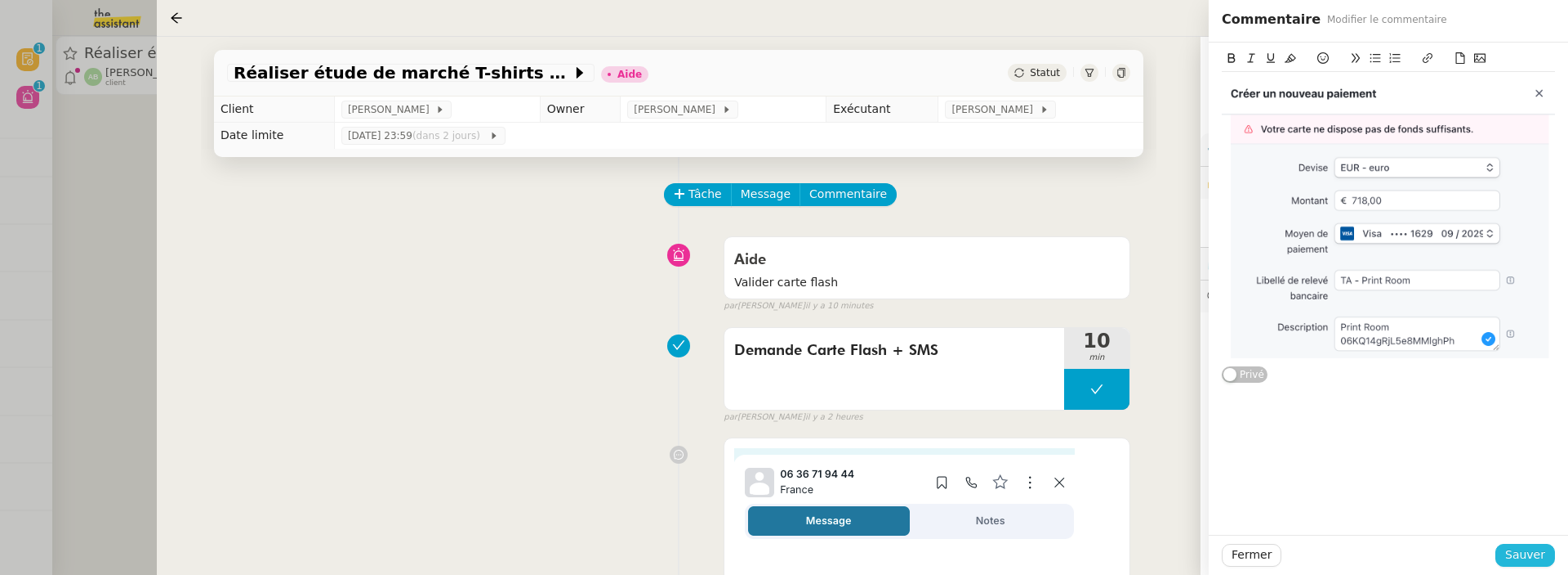
click at [1507, 546] on button "Sauver" at bounding box center [1525, 555] width 60 height 23
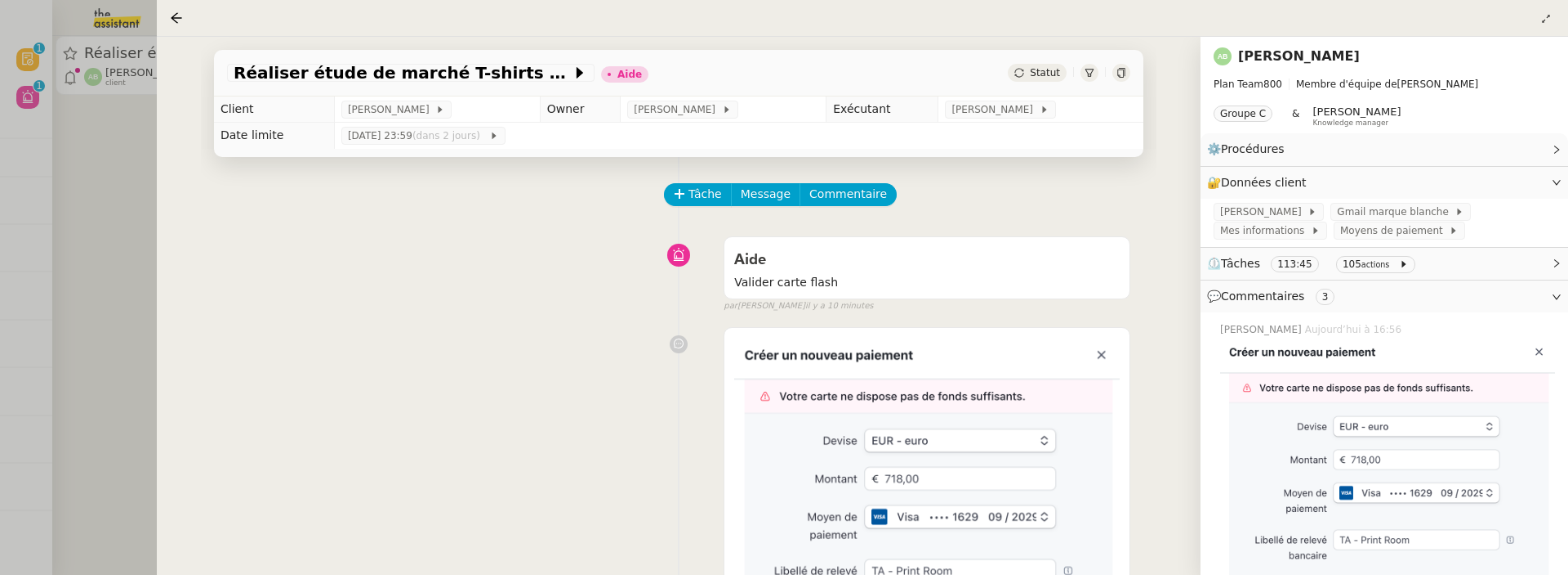
click at [1041, 74] on span "Statut" at bounding box center [1044, 73] width 30 height 12
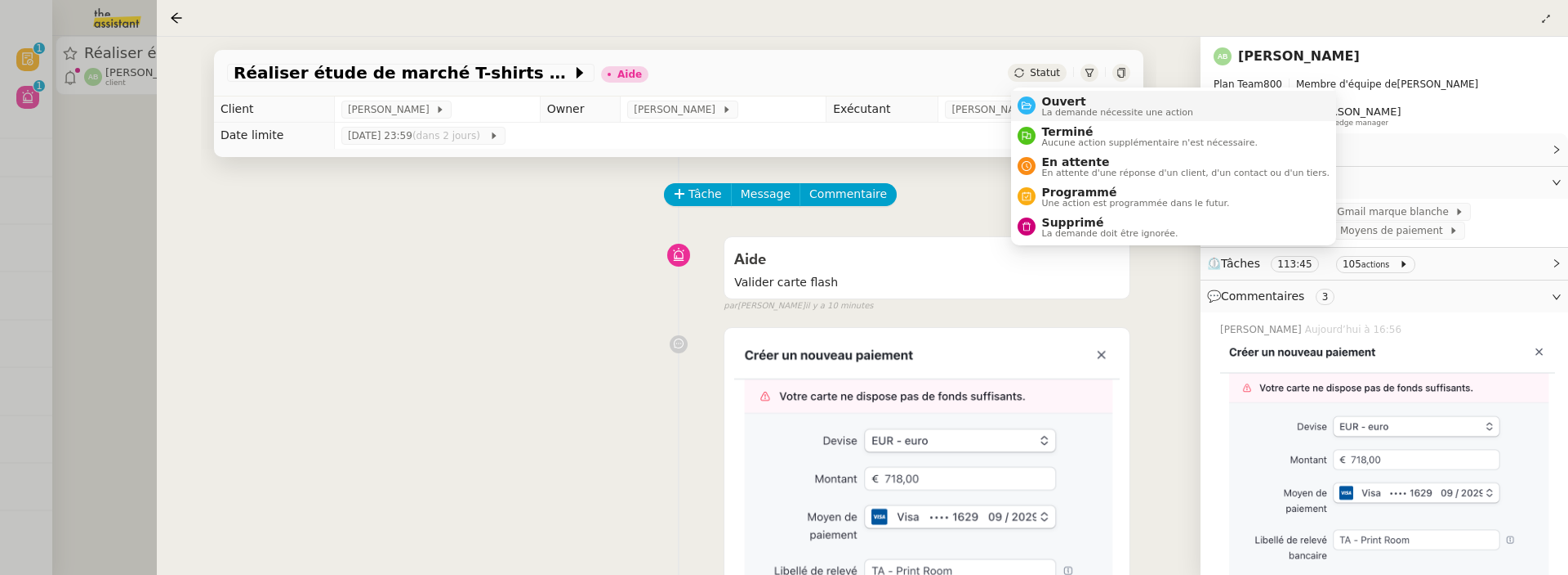
click at [1053, 101] on span "Ouvert" at bounding box center [1118, 102] width 152 height 13
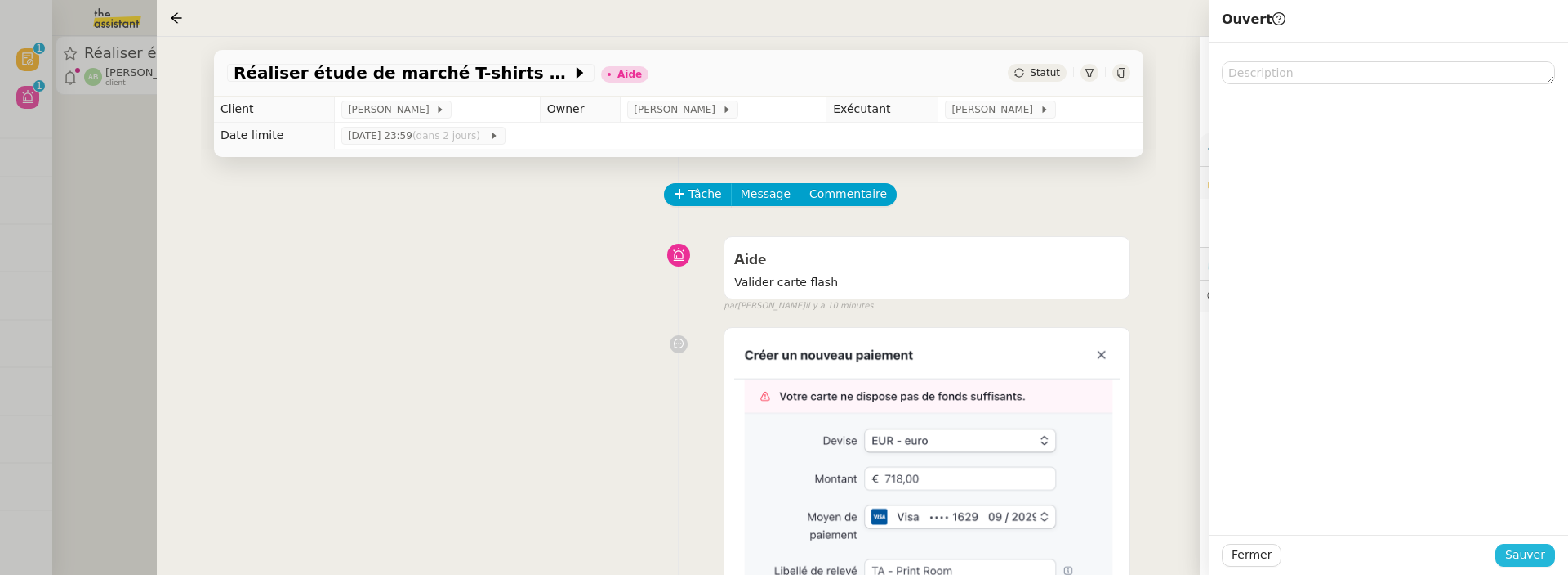
click at [1521, 548] on span "Sauver" at bounding box center [1526, 555] width 40 height 19
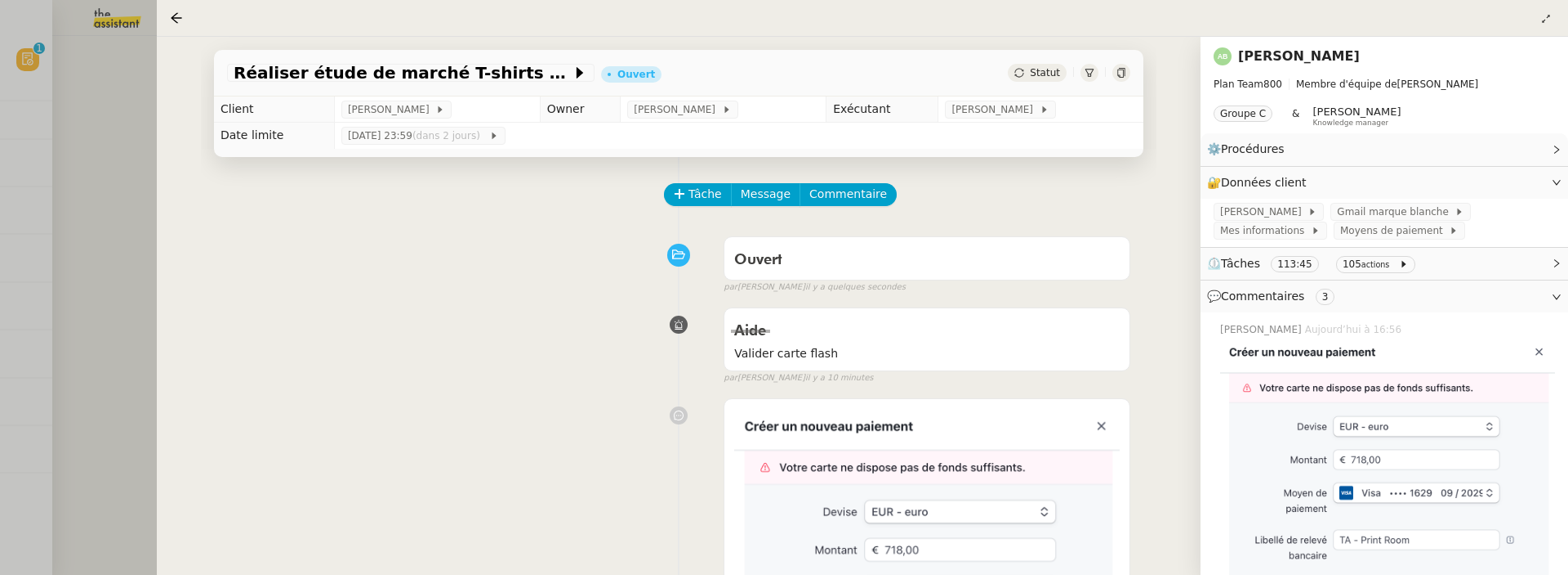
click at [138, 150] on div at bounding box center [784, 288] width 1568 height 575
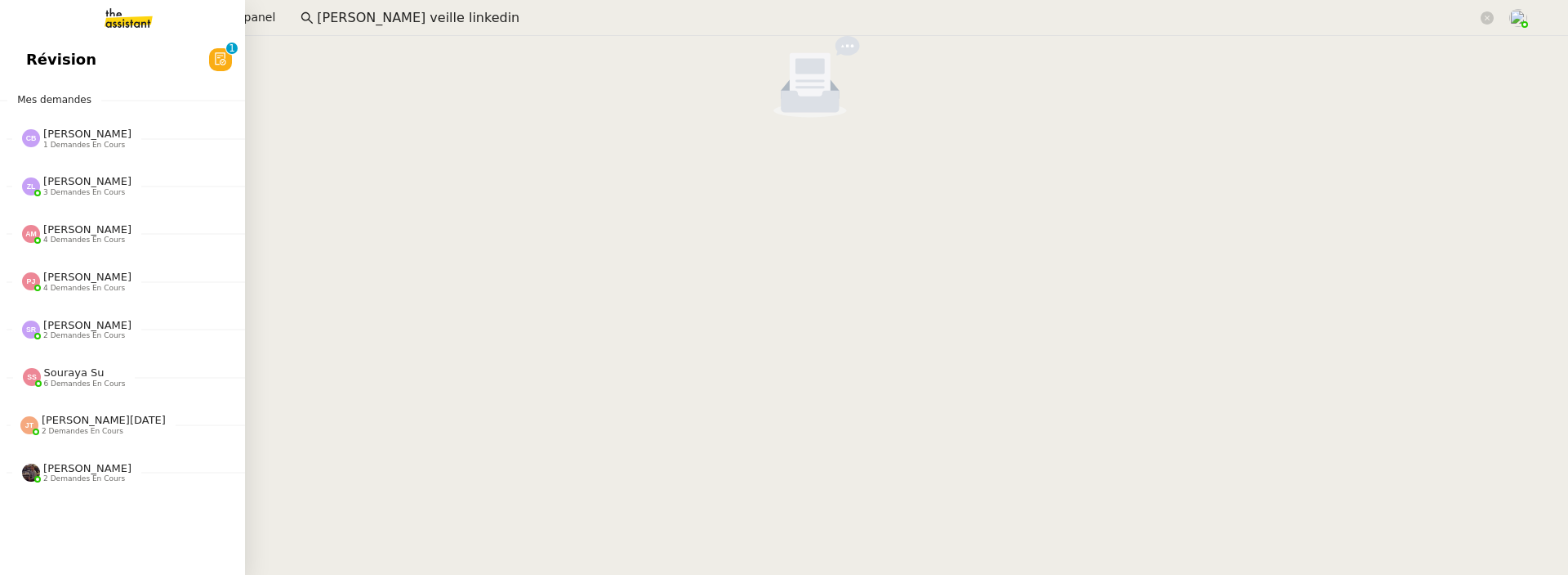
click at [37, 68] on span "Révision" at bounding box center [61, 60] width 70 height 25
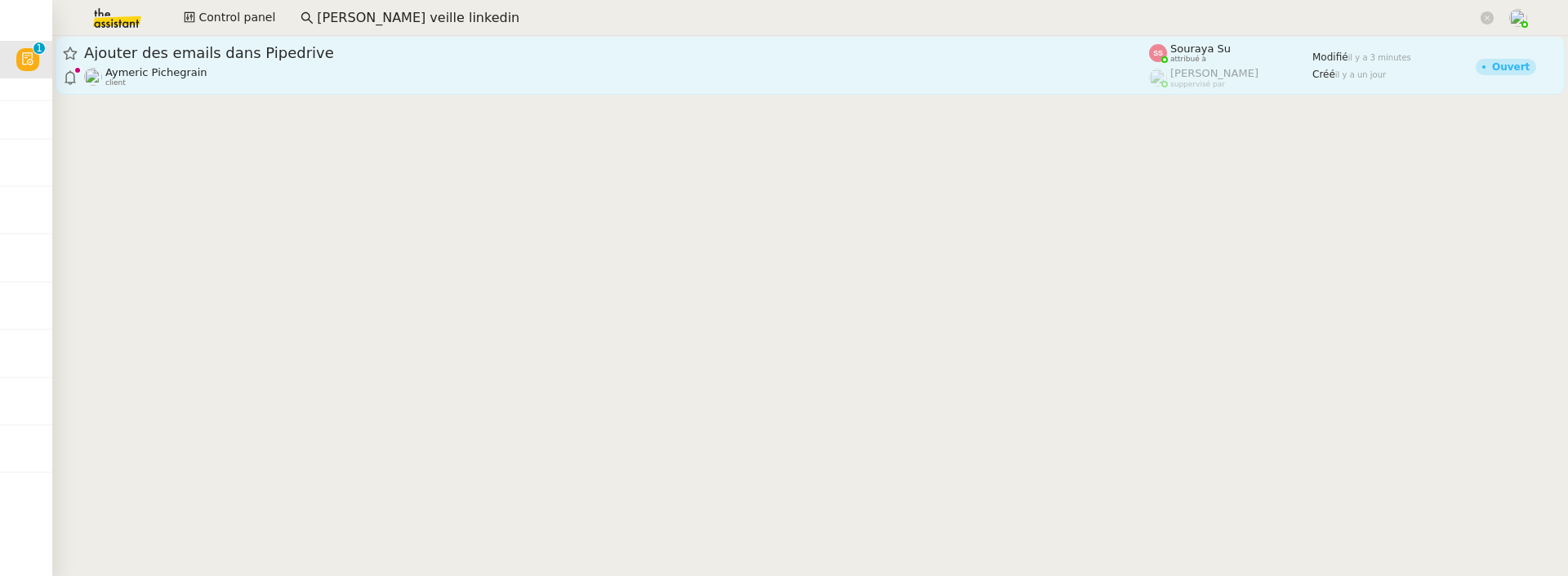
click at [298, 70] on div "Aymeric Pichegrain client" at bounding box center [617, 77] width 1065 height 21
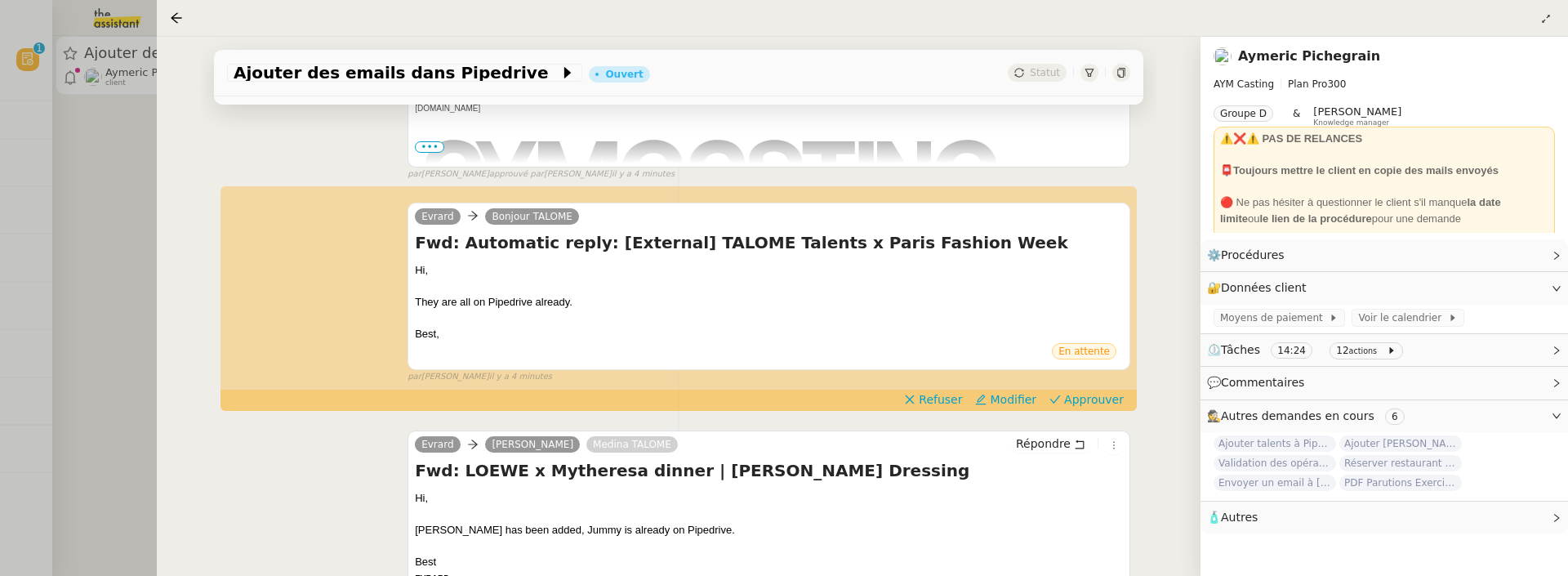
scroll to position [469, 0]
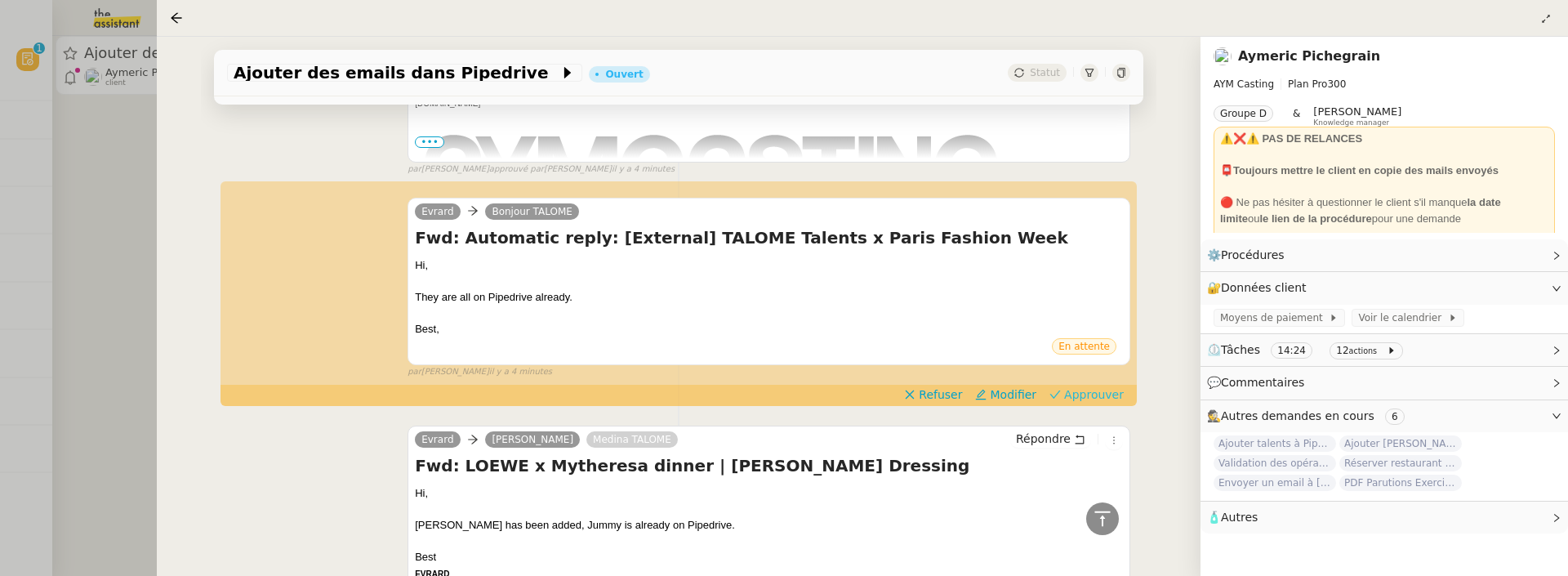
click at [1098, 394] on span "Approuver" at bounding box center [1094, 394] width 60 height 16
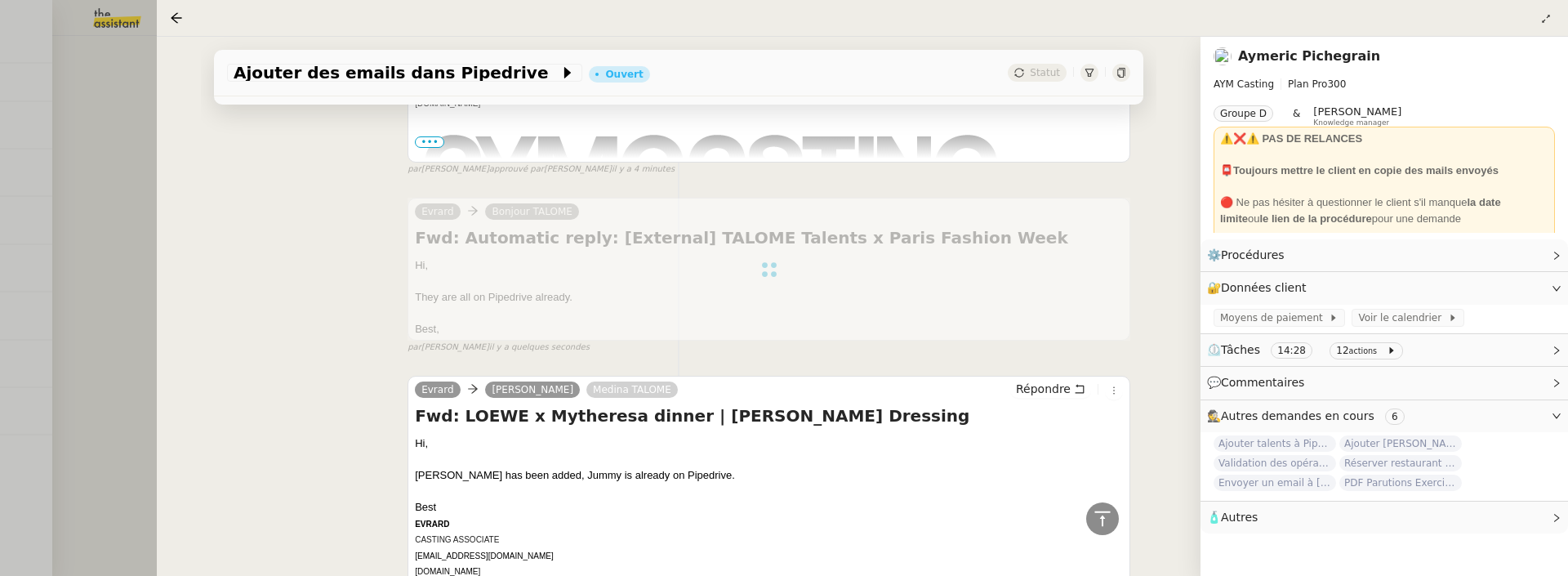
click at [106, 139] on div at bounding box center [784, 288] width 1568 height 576
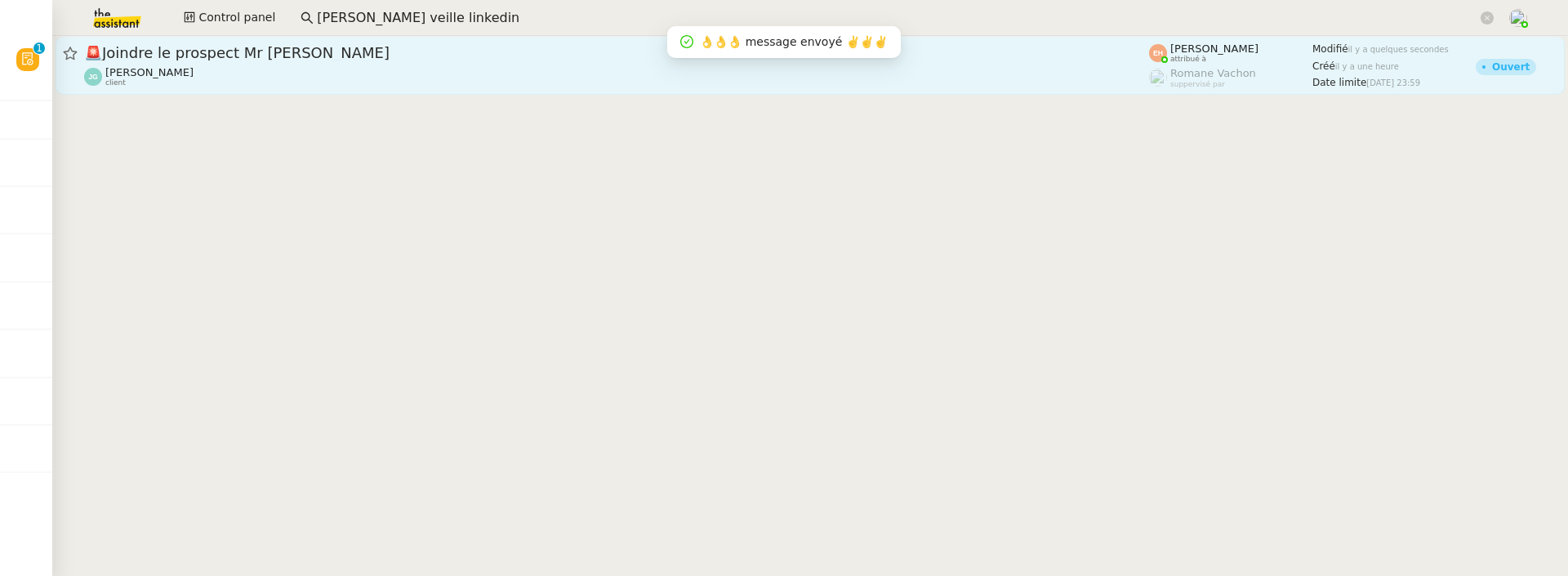
click at [551, 62] on div "🚨 Joindre le prospect Mr CASSIER" at bounding box center [617, 53] width 1065 height 19
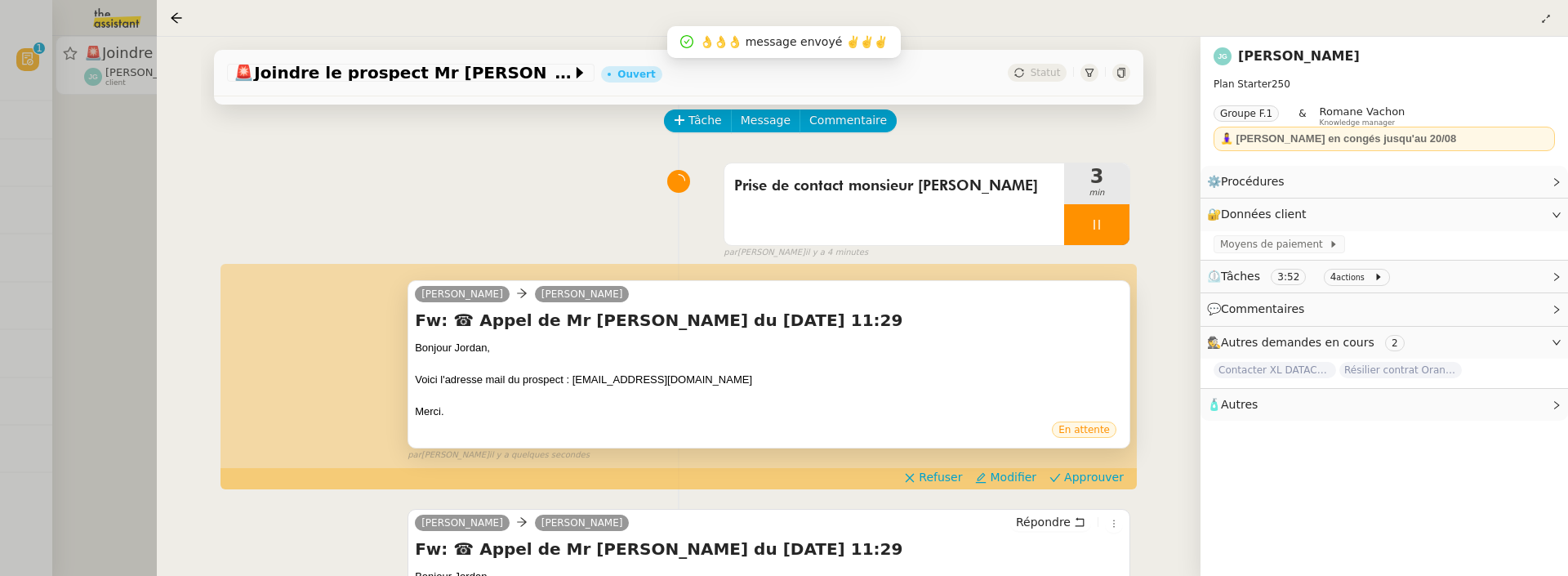
scroll to position [136, 0]
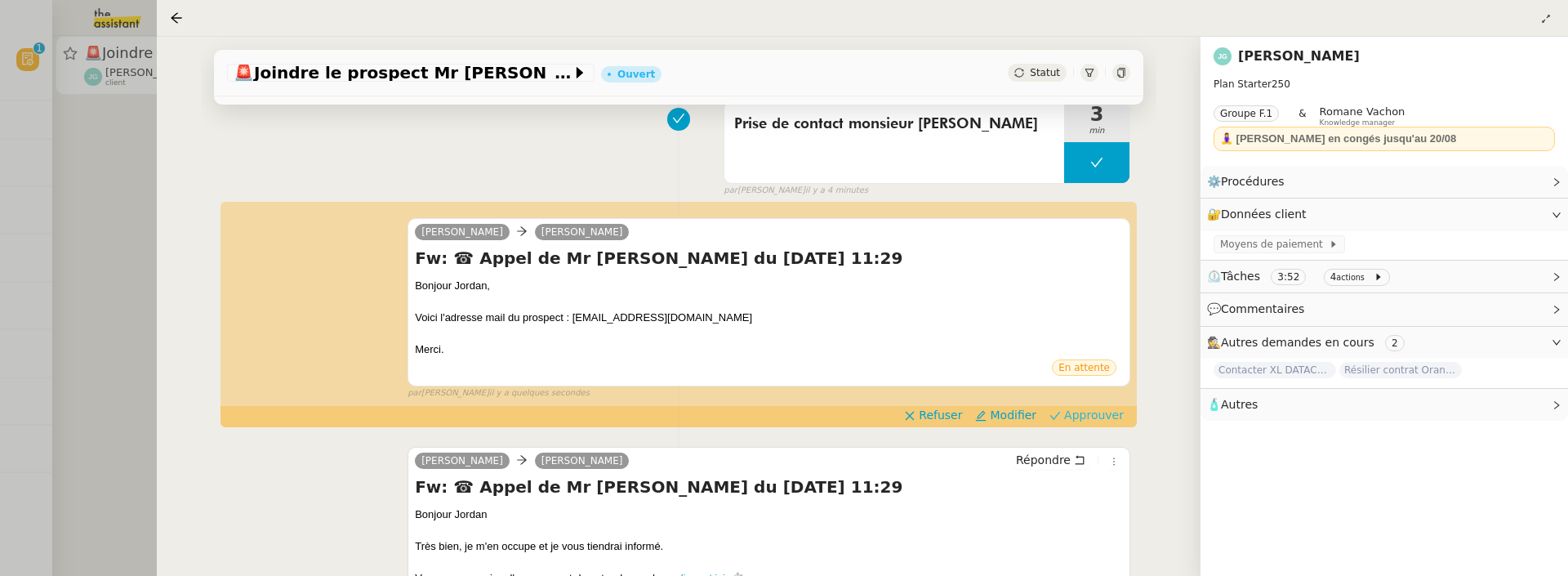
click at [1067, 410] on span "Approuver" at bounding box center [1094, 414] width 60 height 16
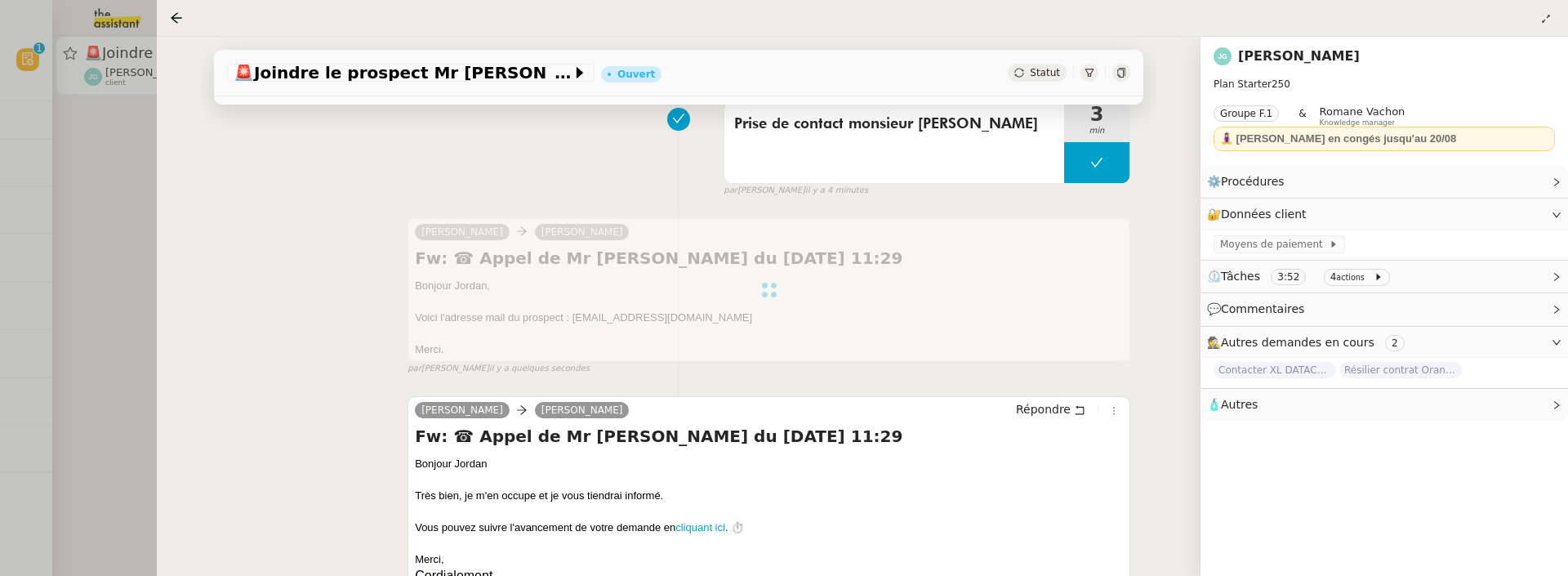
click at [117, 191] on div at bounding box center [784, 288] width 1568 height 576
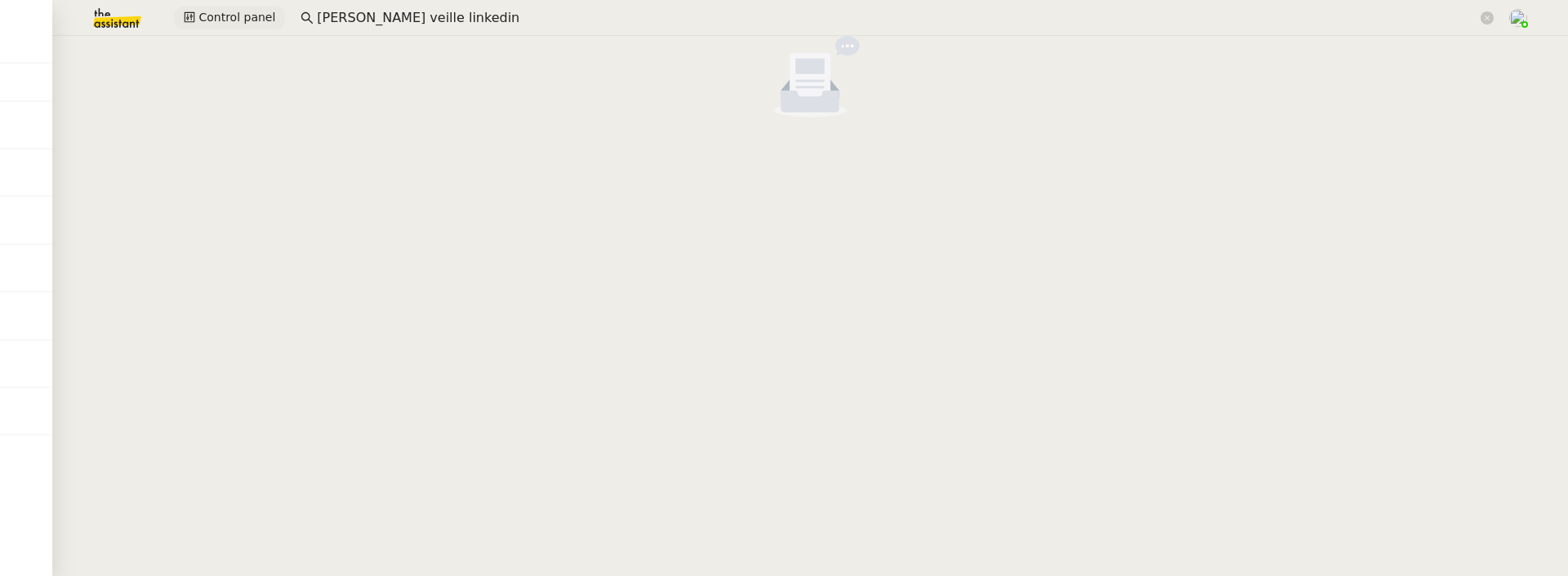
click at [226, 25] on span "Control panel" at bounding box center [237, 18] width 77 height 19
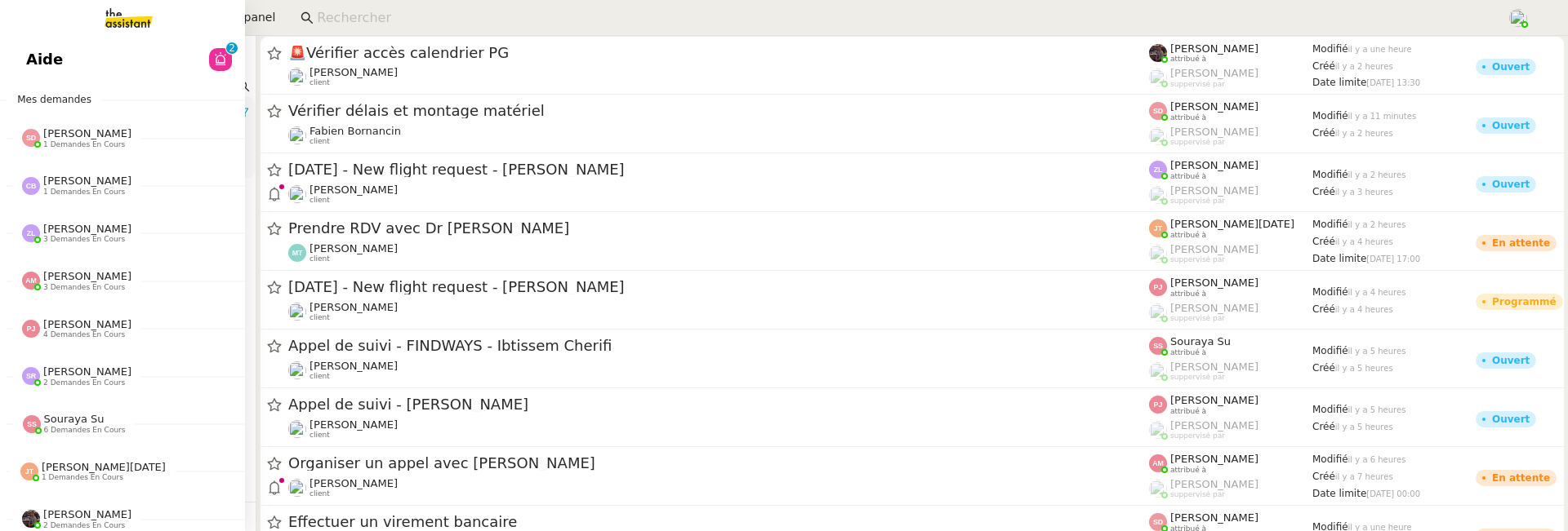
click at [25, 76] on link "Aide 0 1 2 3 4 5 6 7 8 9" at bounding box center [122, 60] width 245 height 37
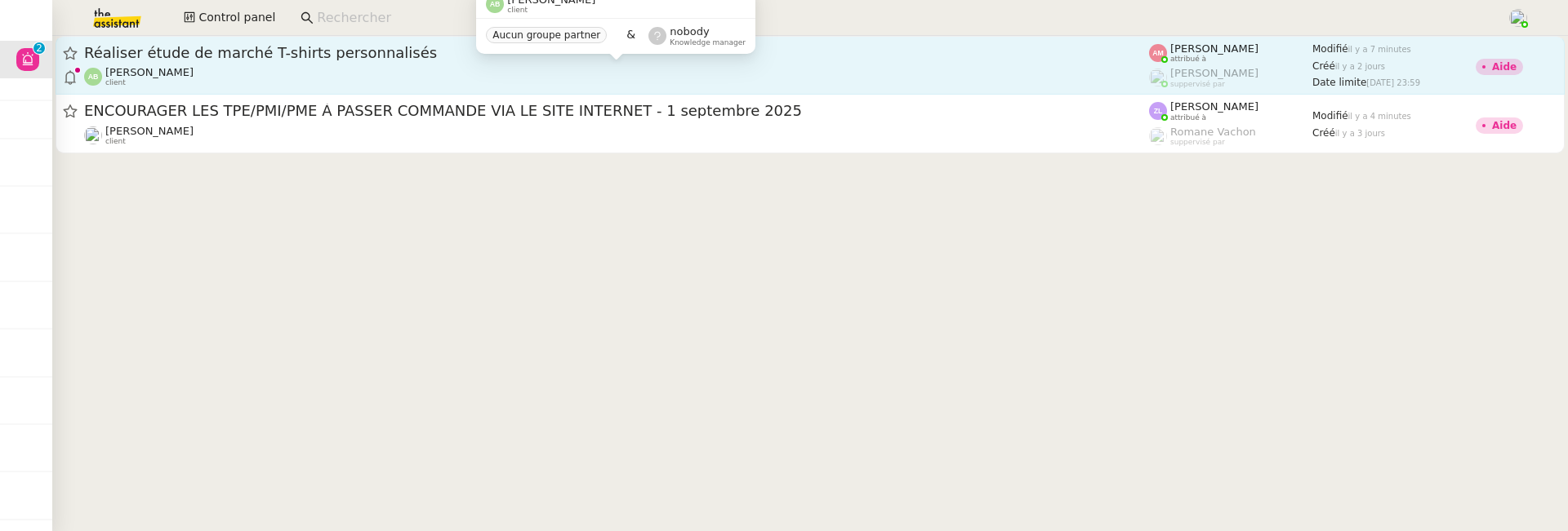
click at [284, 72] on div "[PERSON_NAME] client" at bounding box center [617, 77] width 1065 height 21
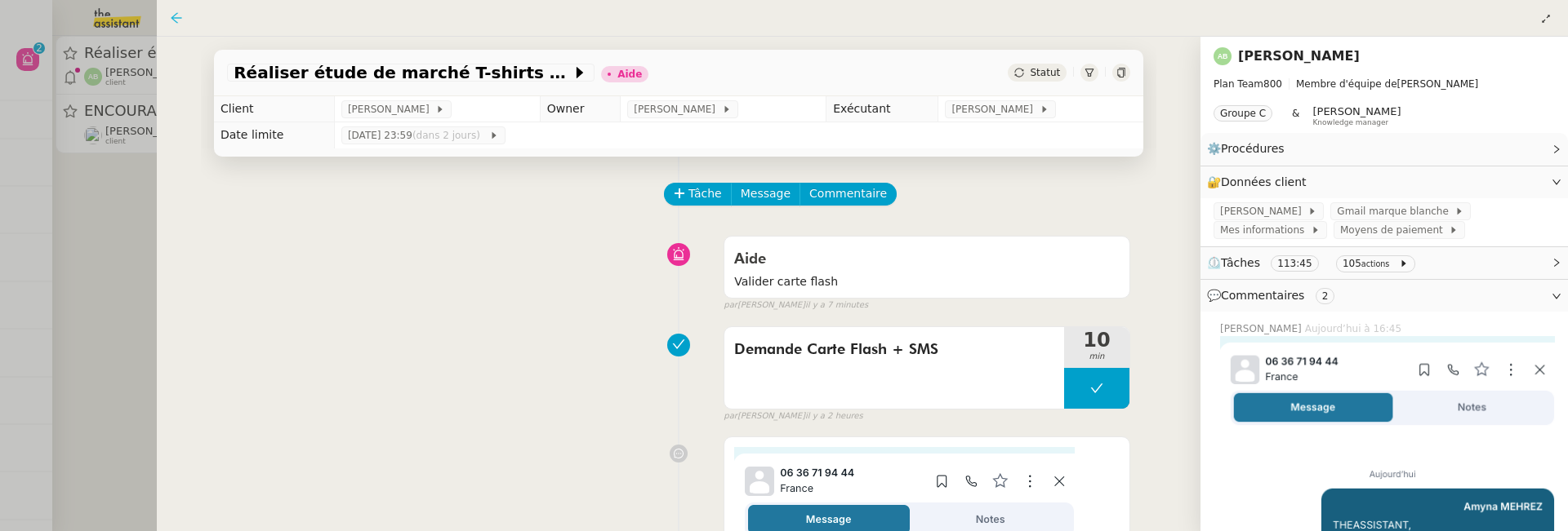
click at [174, 18] on icon at bounding box center [176, 17] width 11 height 11
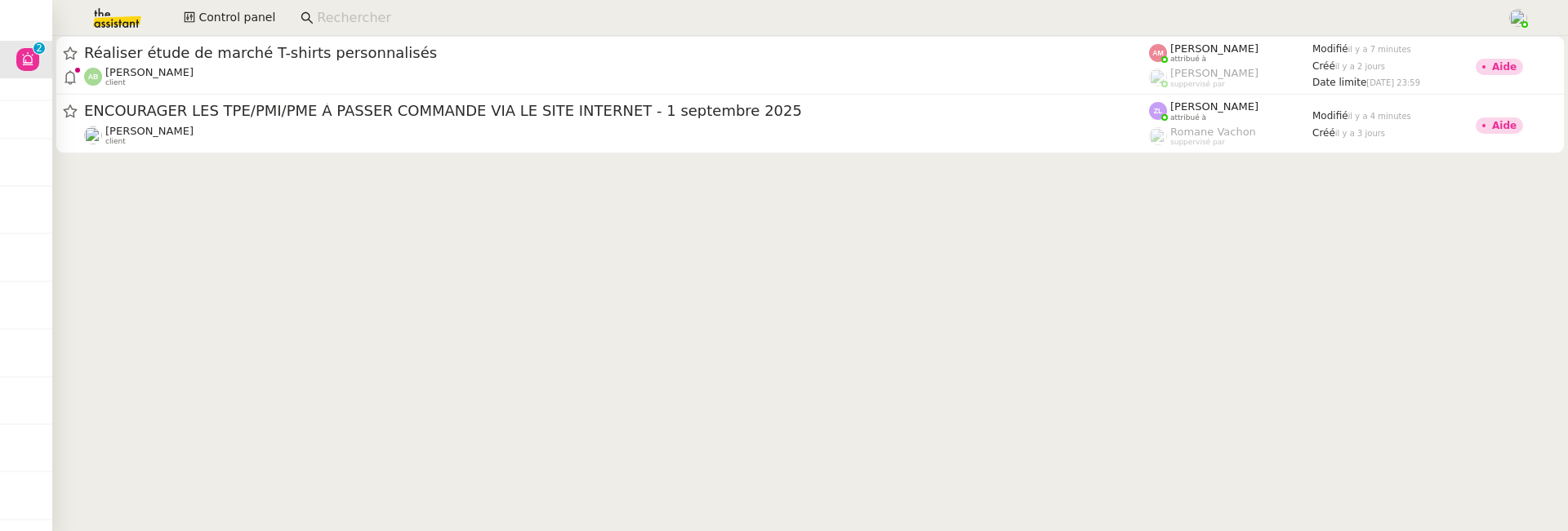
click at [446, 25] on input at bounding box center [904, 18] width 1174 height 22
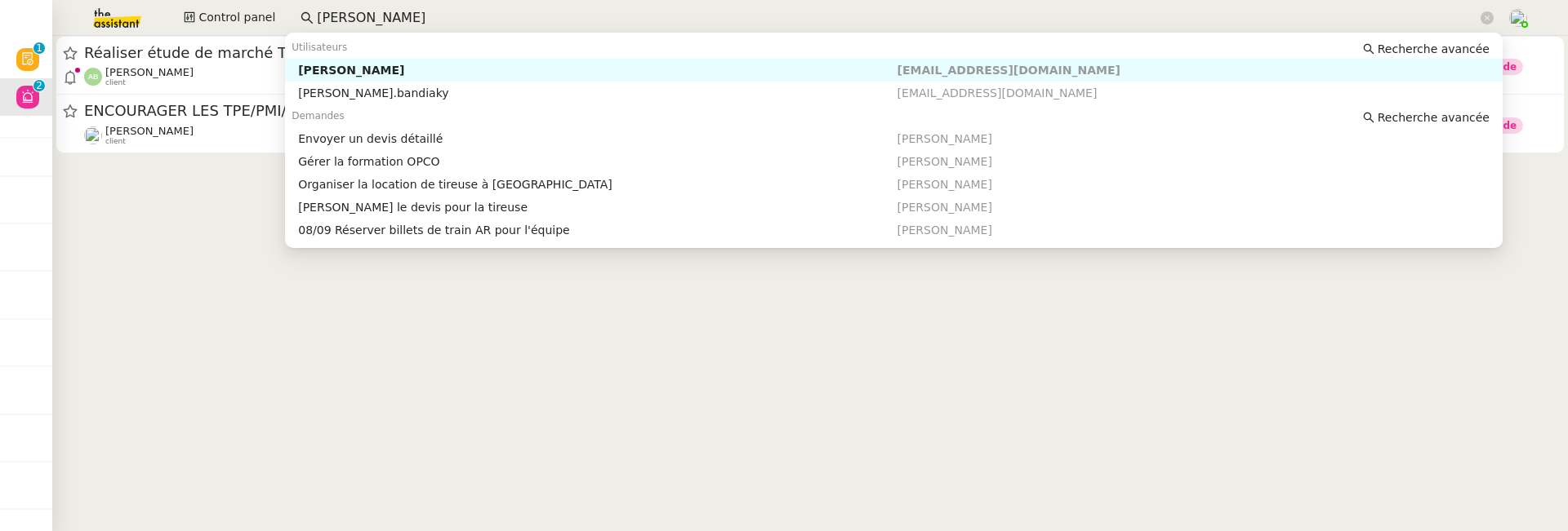
click at [506, 62] on div "[PERSON_NAME]" at bounding box center [597, 69] width 599 height 14
type input "[PERSON_NAME]"
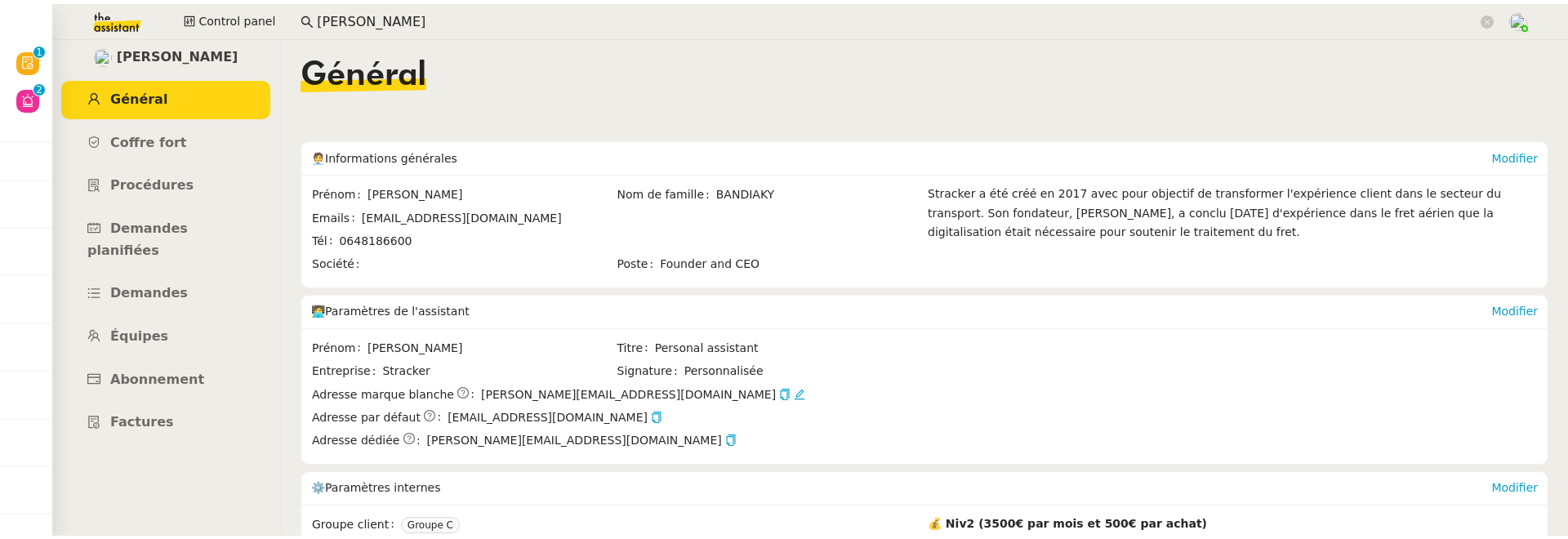
scroll to position [333, 0]
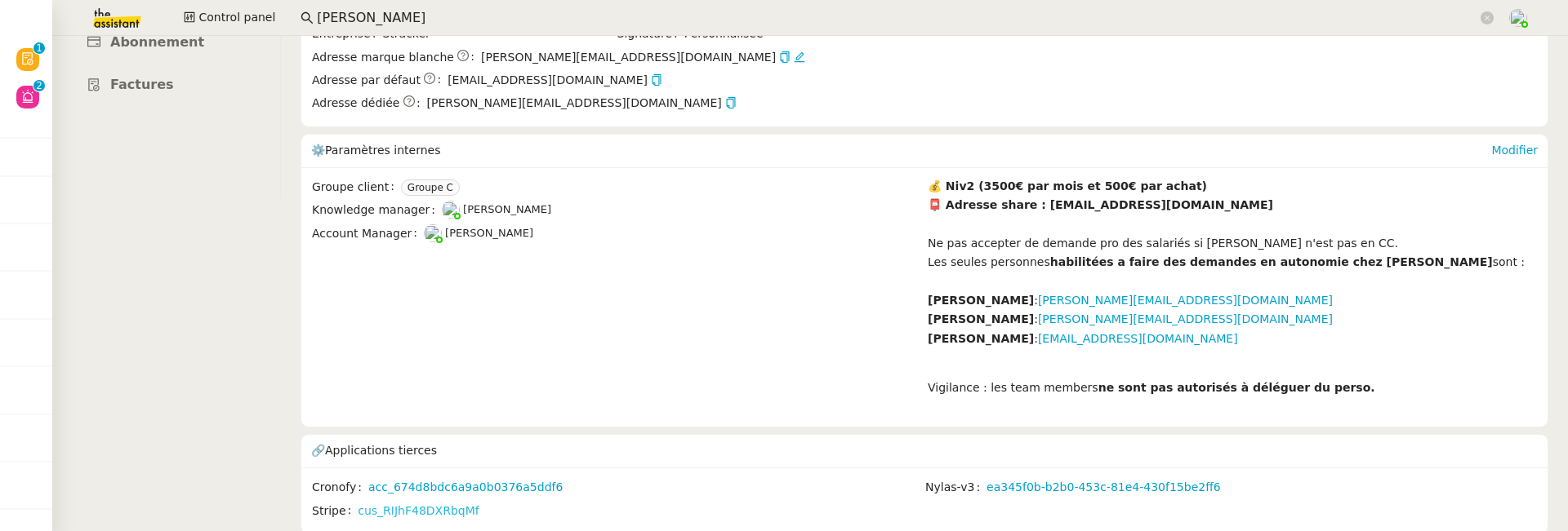
click at [428, 503] on link "cus_RIJhF48DXRbqMf" at bounding box center [418, 512] width 121 height 19
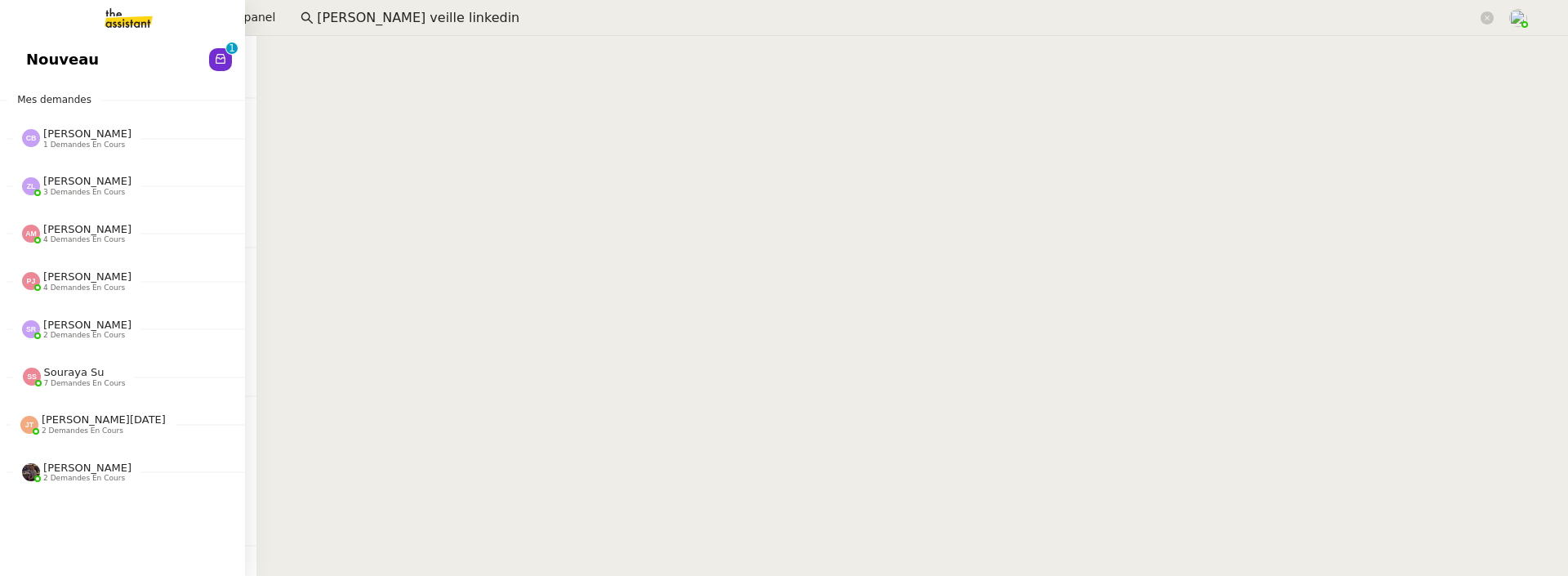
click at [35, 59] on span "Nouveau" at bounding box center [62, 60] width 73 height 25
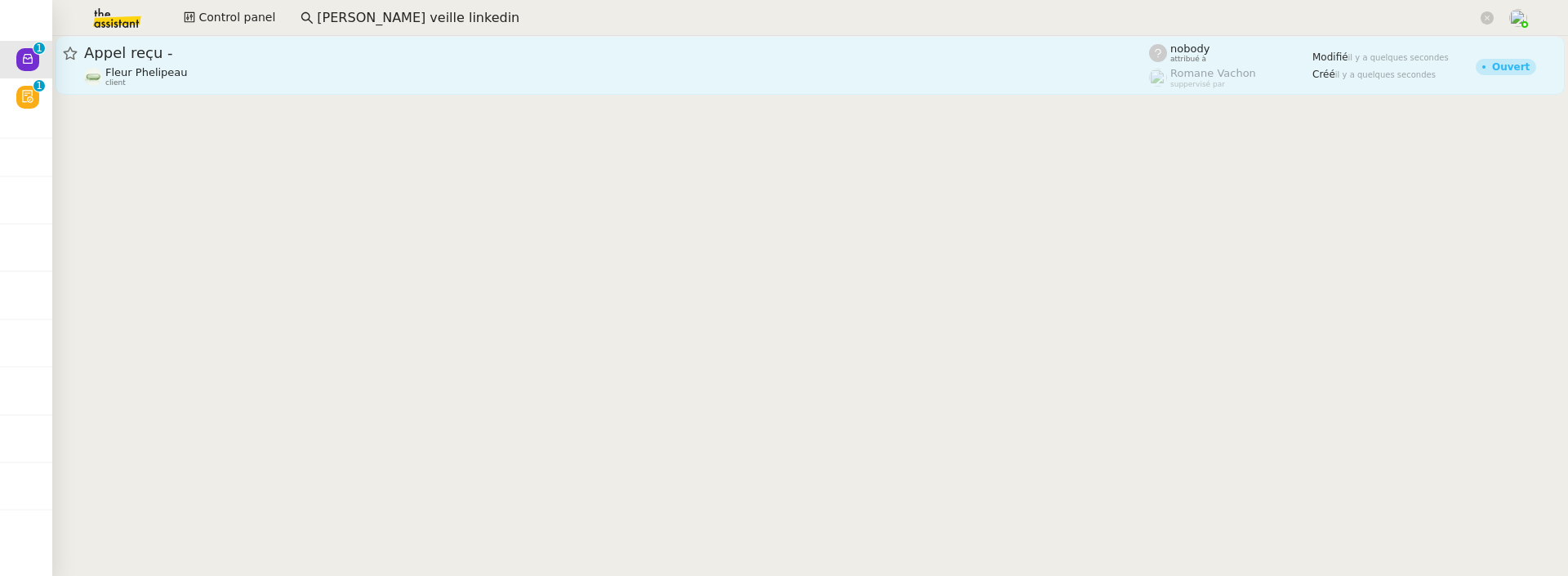
click at [601, 75] on div "Fleur Phelipeau client" at bounding box center [617, 77] width 1065 height 21
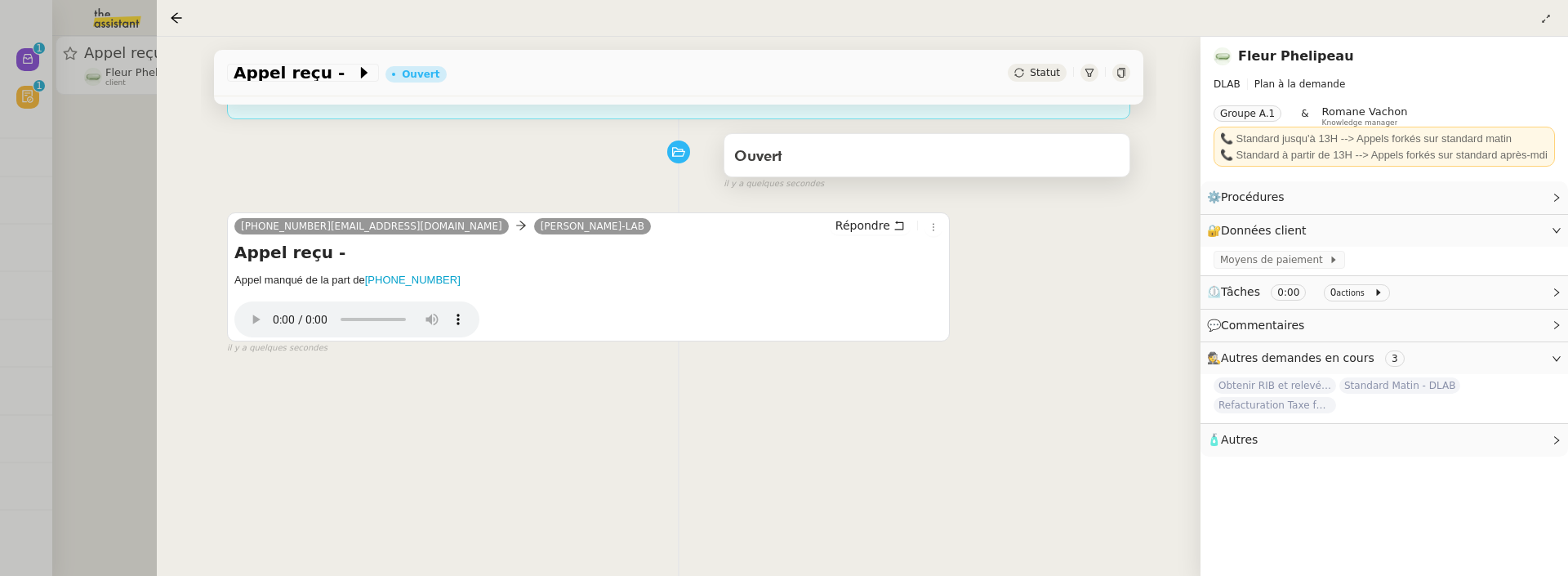
scroll to position [221, 0]
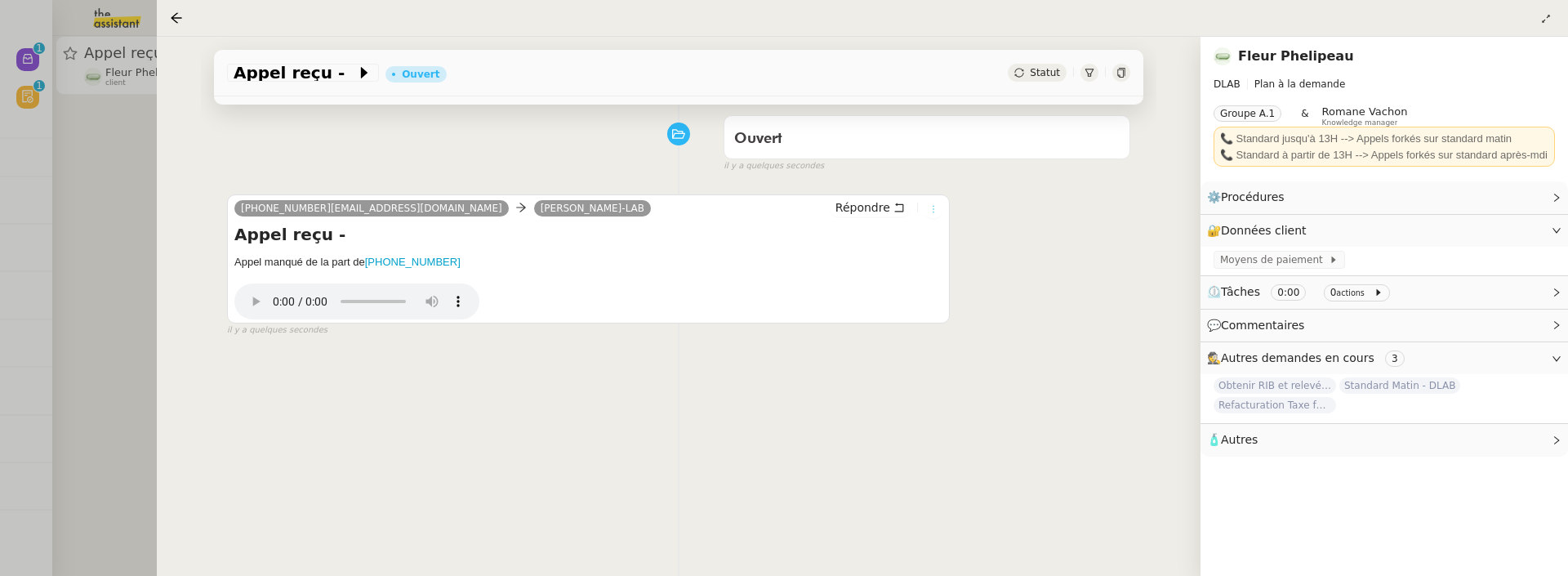
click at [924, 205] on icon at bounding box center [933, 210] width 18 height 10
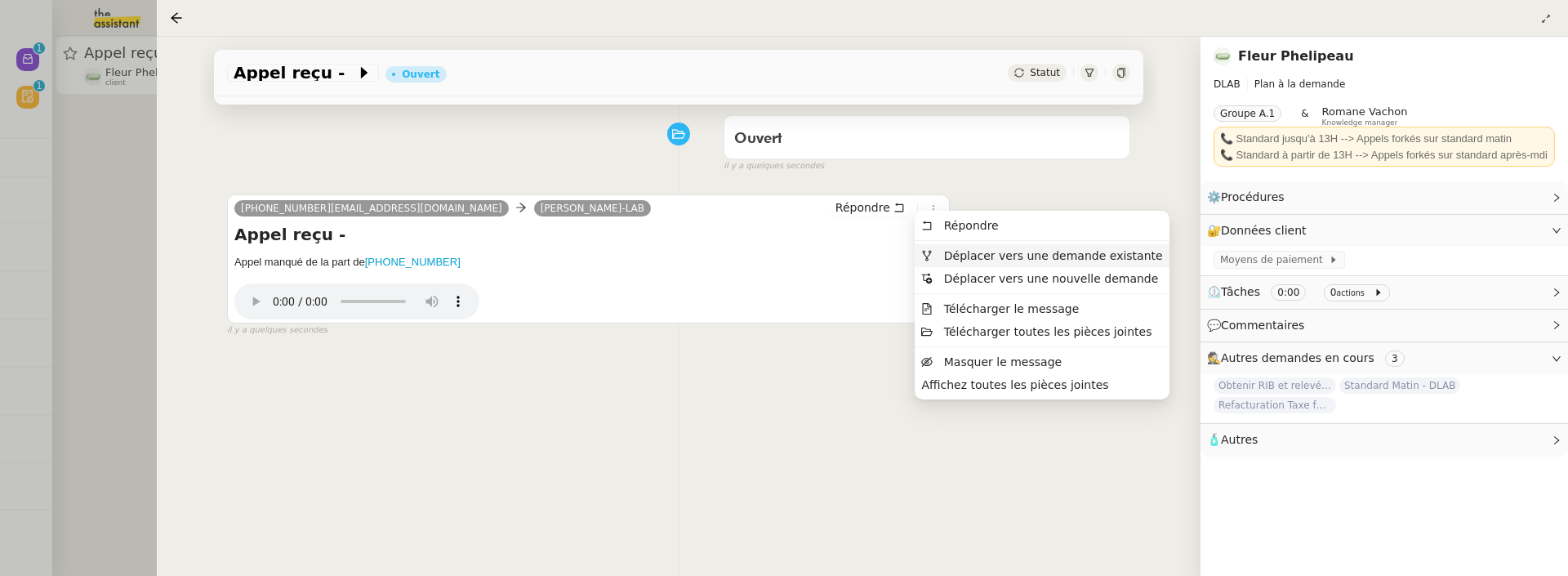
click at [977, 264] on li "Déplacer vers une demande existante" at bounding box center [1041, 256] width 254 height 23
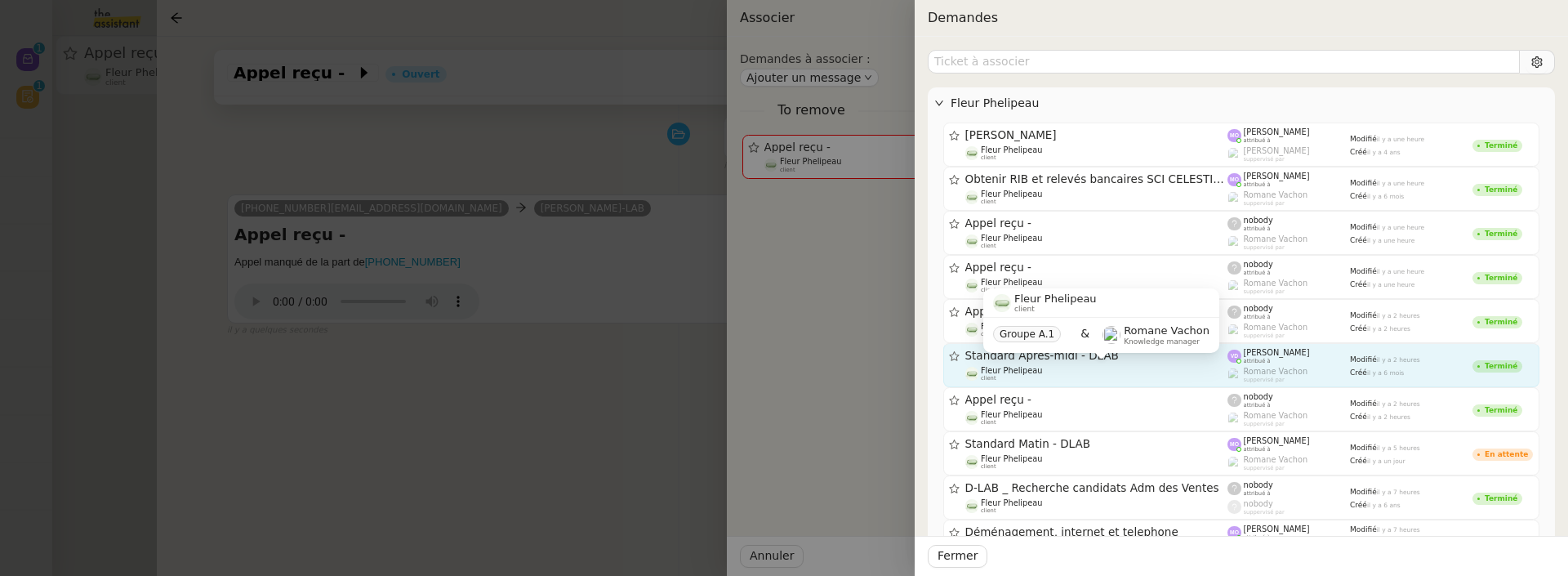
click at [1110, 366] on div "Fleur Phelipeau client" at bounding box center [1097, 374] width 263 height 16
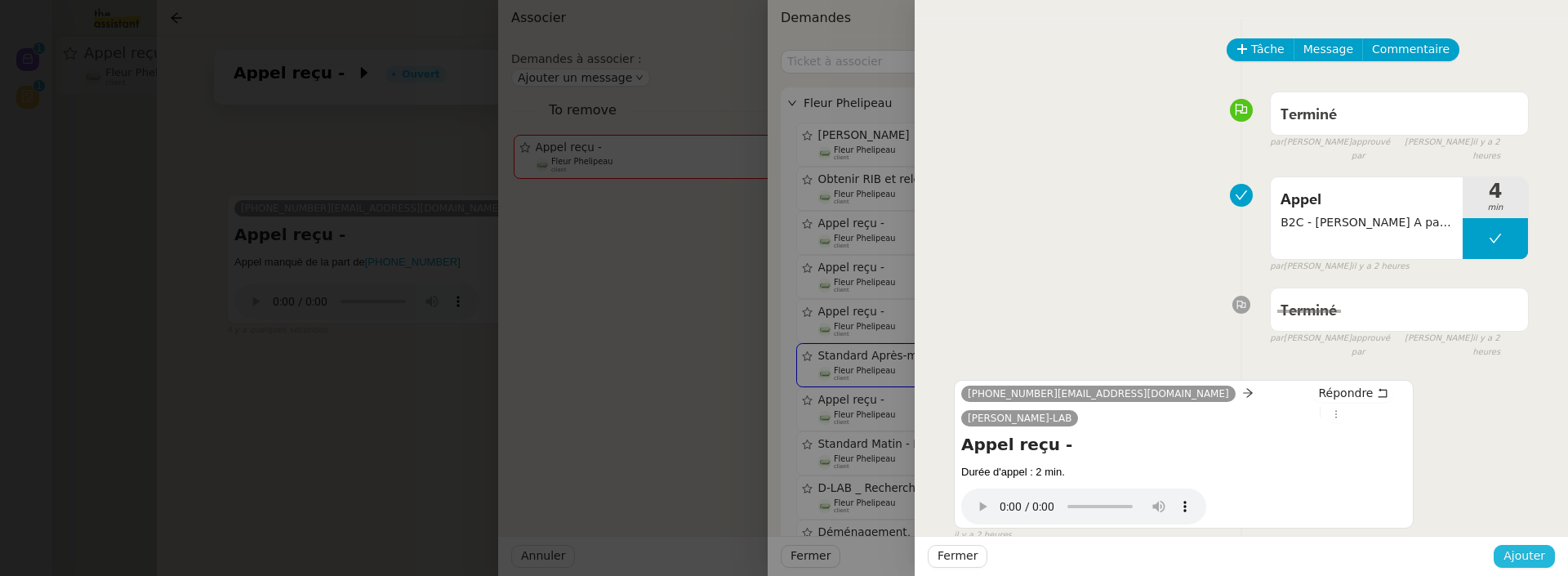
click at [1533, 564] on span "Ajouter" at bounding box center [1524, 557] width 41 height 19
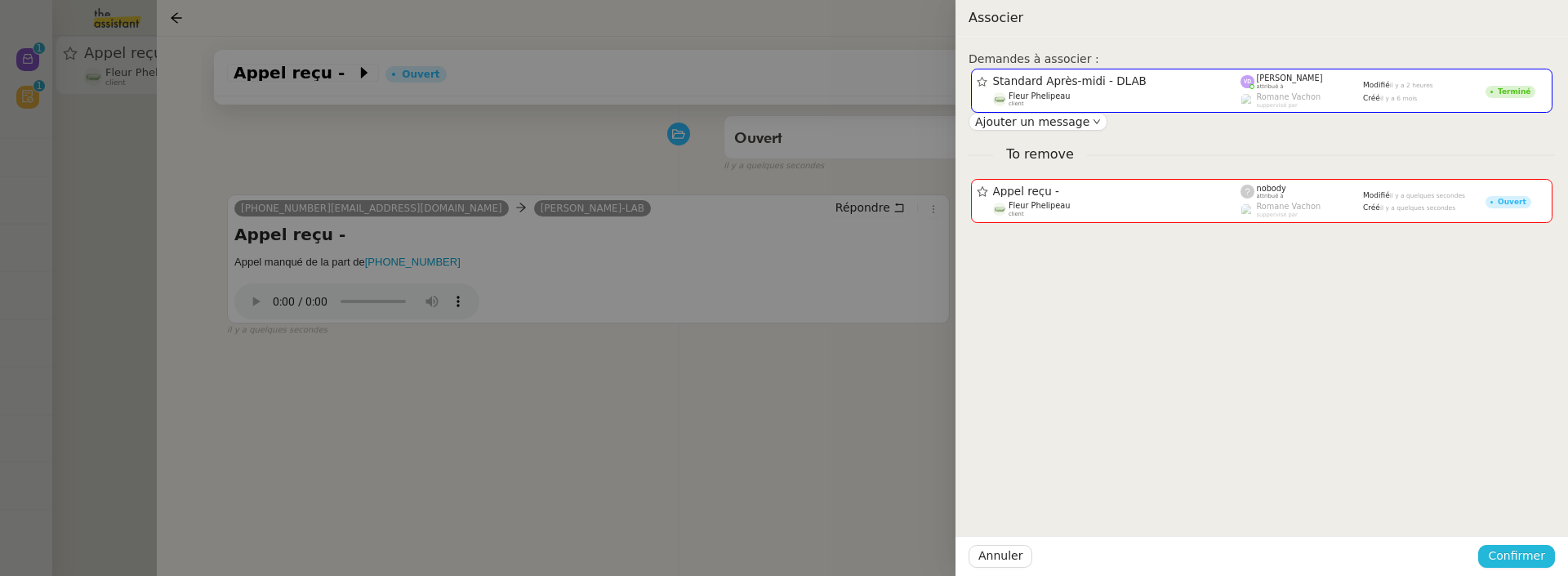
click at [1533, 563] on span "Confirmer" at bounding box center [1517, 557] width 58 height 19
click at [1531, 503] on div "Êtes-vous sûr?" at bounding box center [1485, 487] width 118 height 32
click at [1532, 511] on span "Ajouter" at bounding box center [1517, 513] width 41 height 16
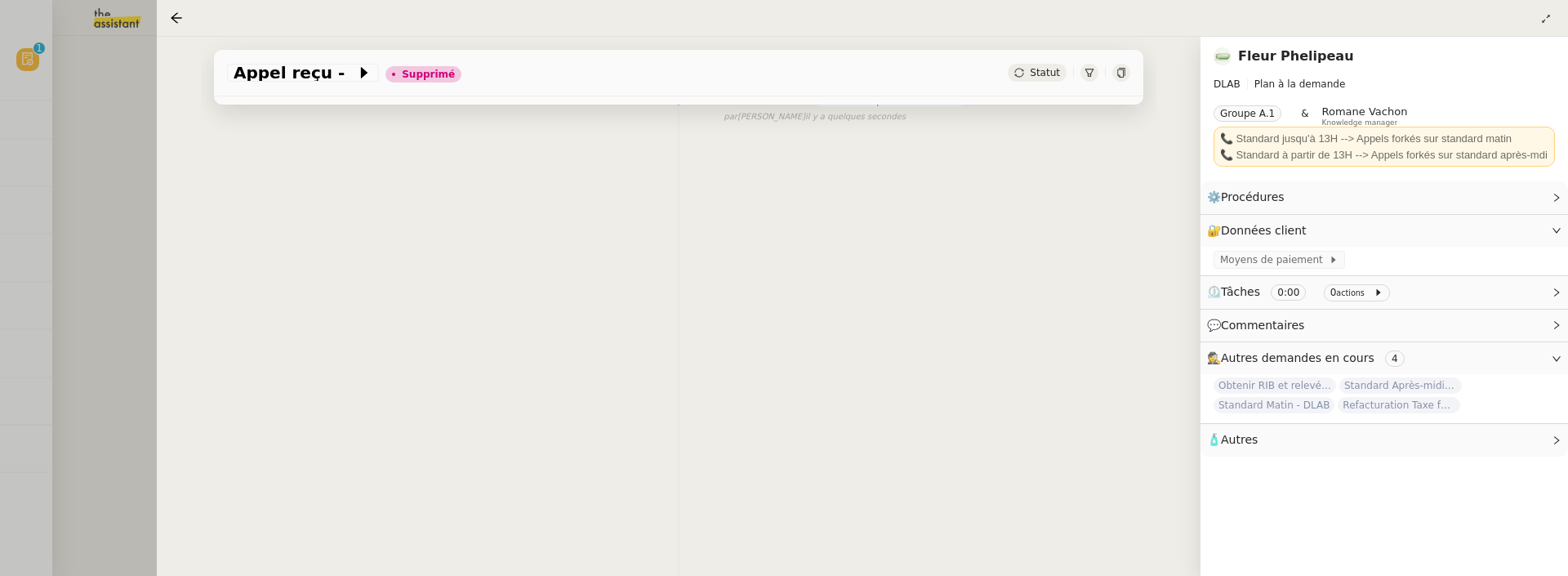
click at [110, 166] on div at bounding box center [784, 288] width 1568 height 576
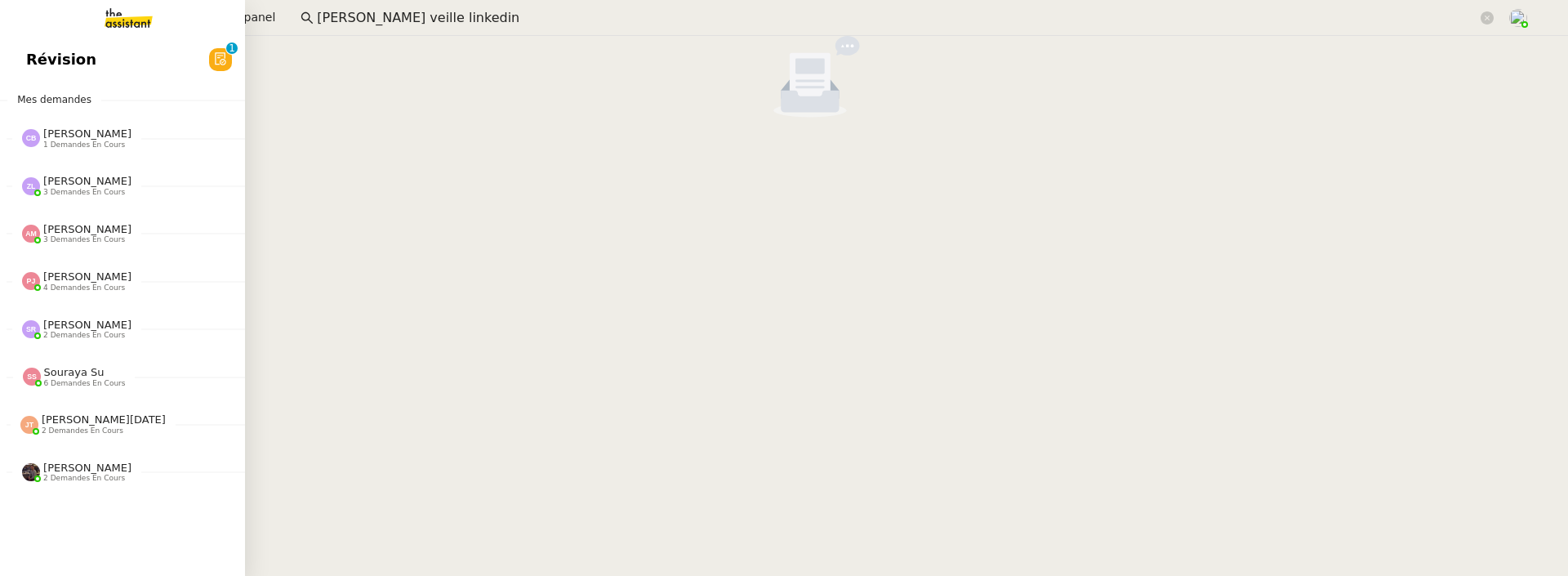
click at [37, 61] on span "Révision" at bounding box center [61, 60] width 70 height 25
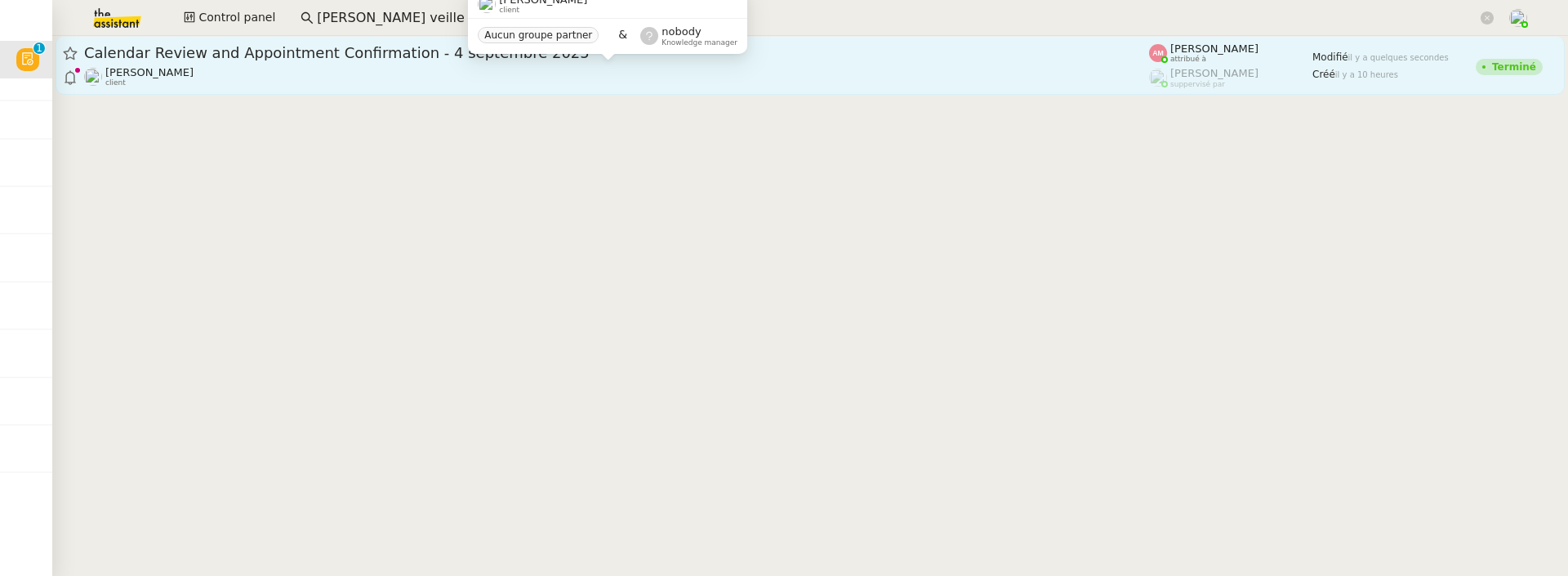
click at [387, 79] on div "[PERSON_NAME] client" at bounding box center [617, 77] width 1065 height 21
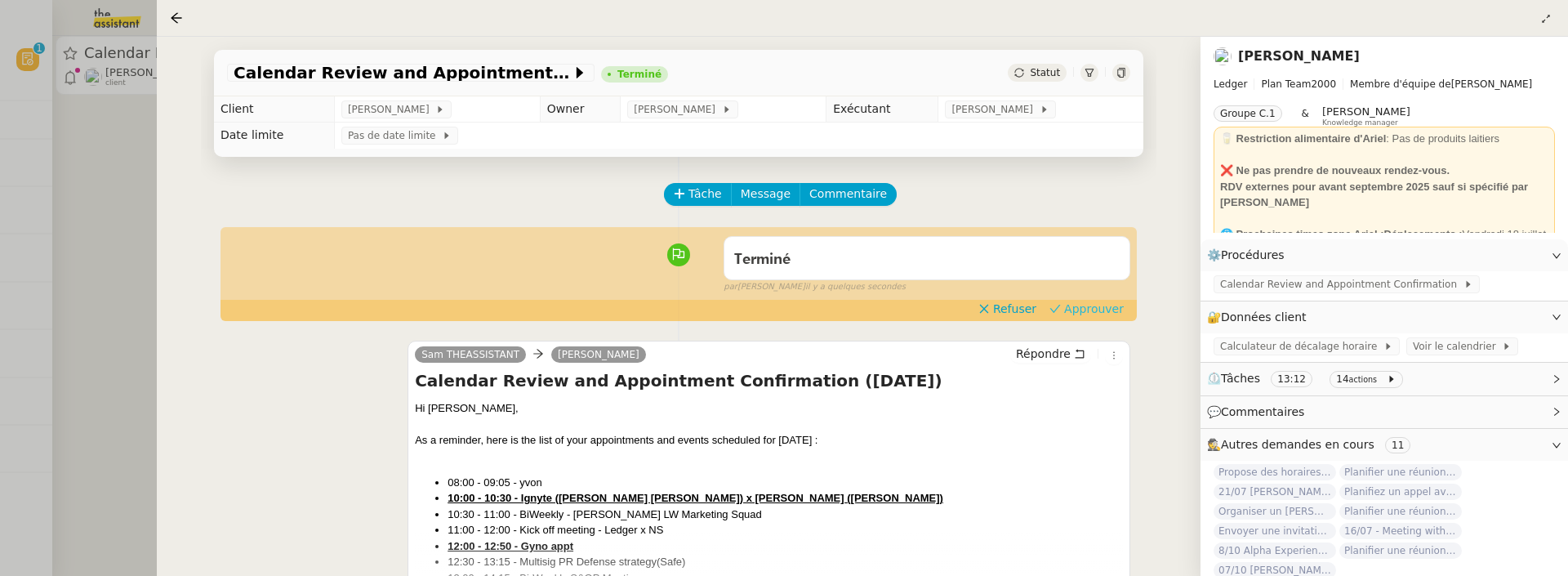
click at [1094, 308] on span "Approuver" at bounding box center [1094, 309] width 60 height 16
click at [112, 174] on div at bounding box center [784, 288] width 1568 height 576
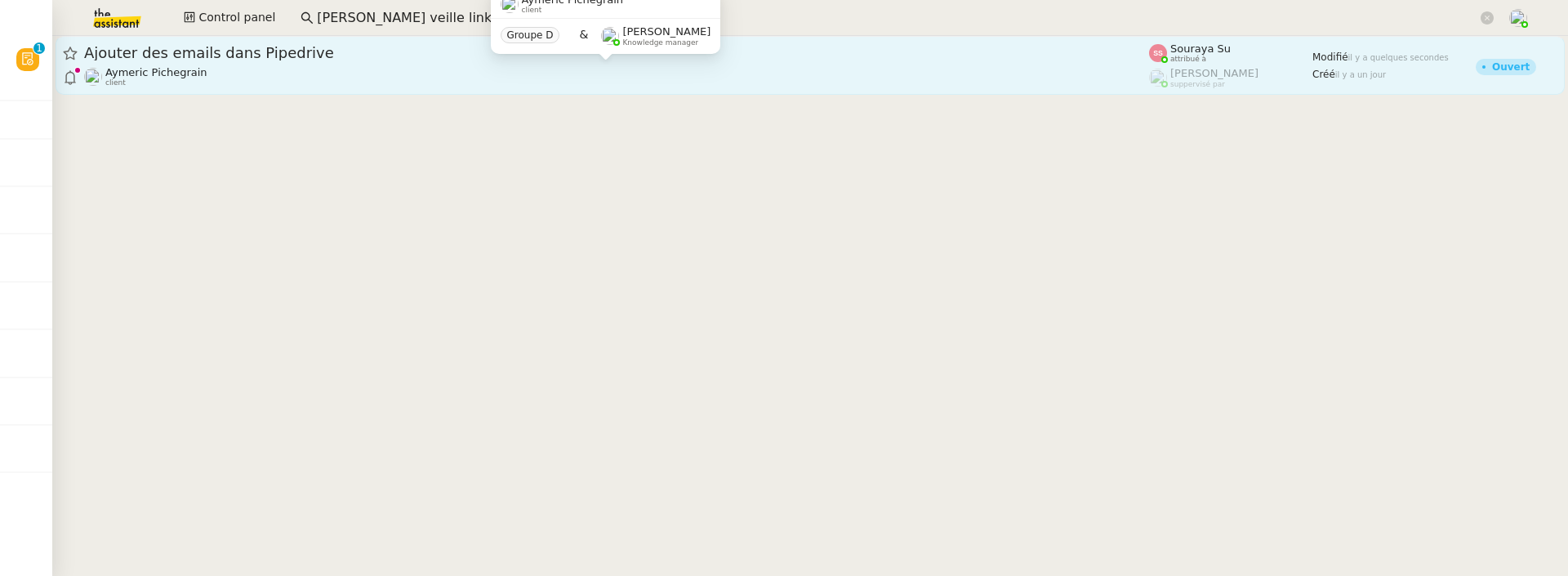
click at [431, 67] on div "Aymeric Pichegrain client" at bounding box center [617, 77] width 1065 height 21
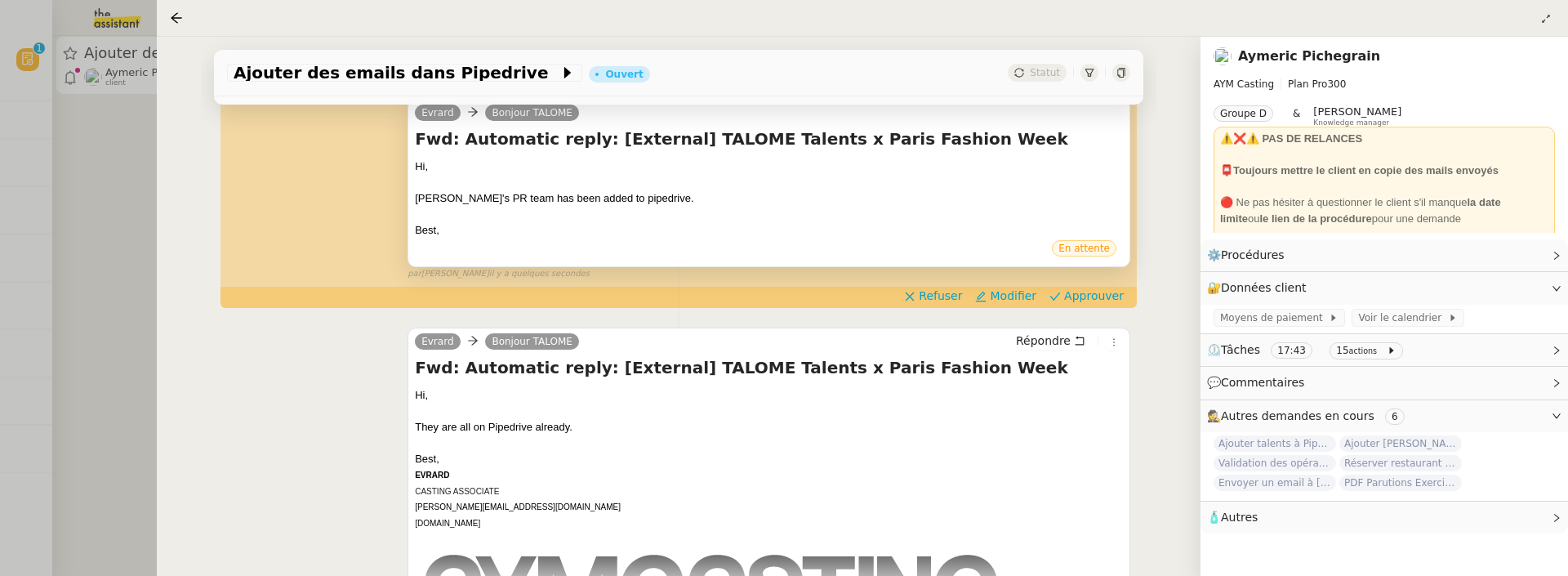
scroll to position [280, 0]
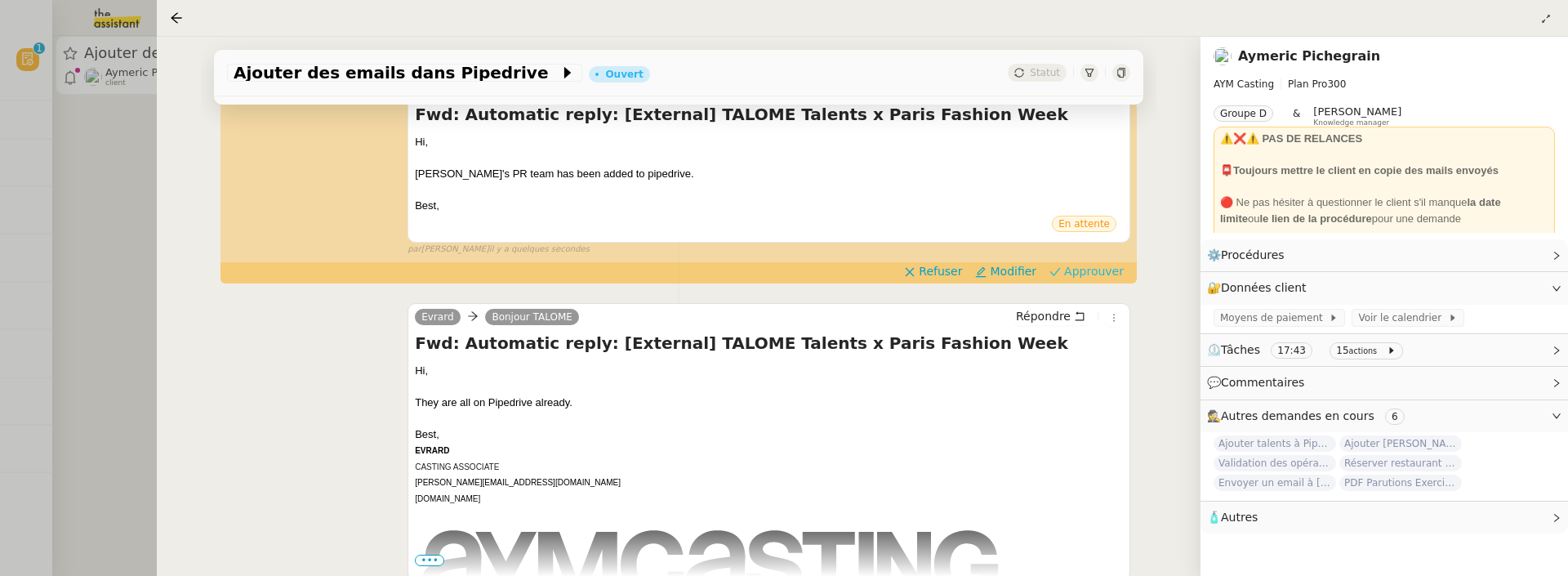
click at [1067, 269] on span "Approuver" at bounding box center [1094, 271] width 60 height 16
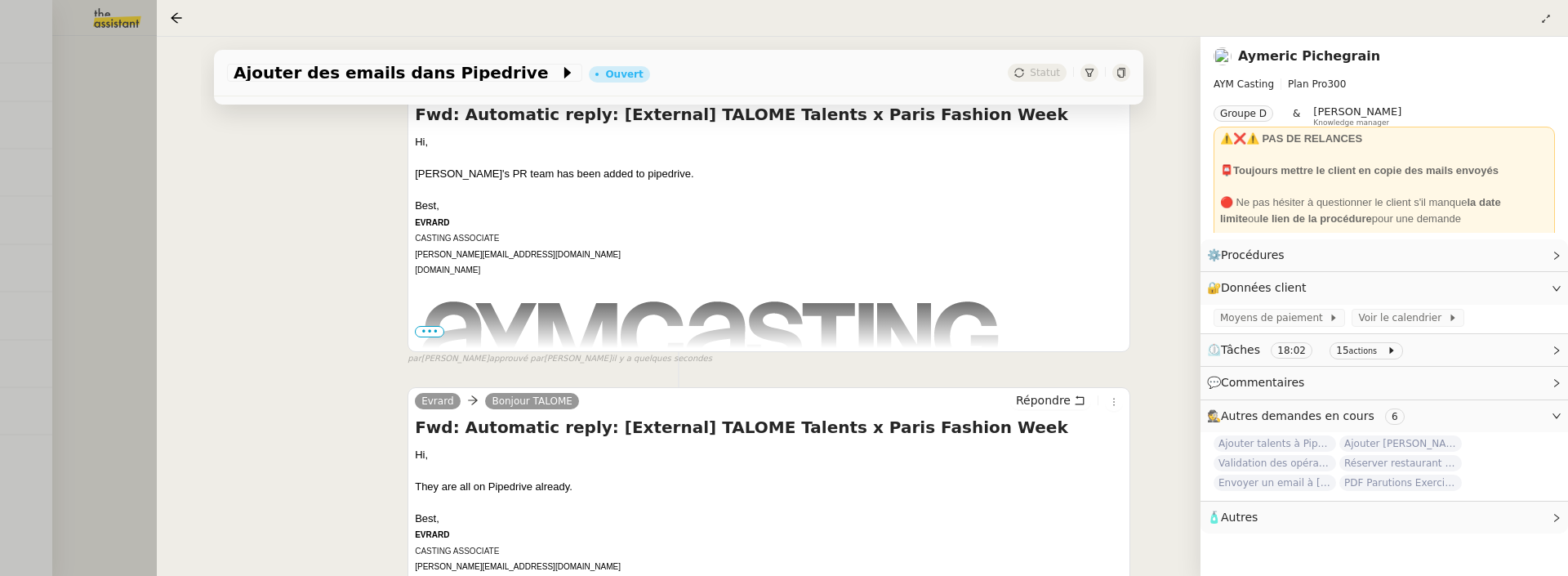
click at [112, 175] on div at bounding box center [784, 288] width 1568 height 576
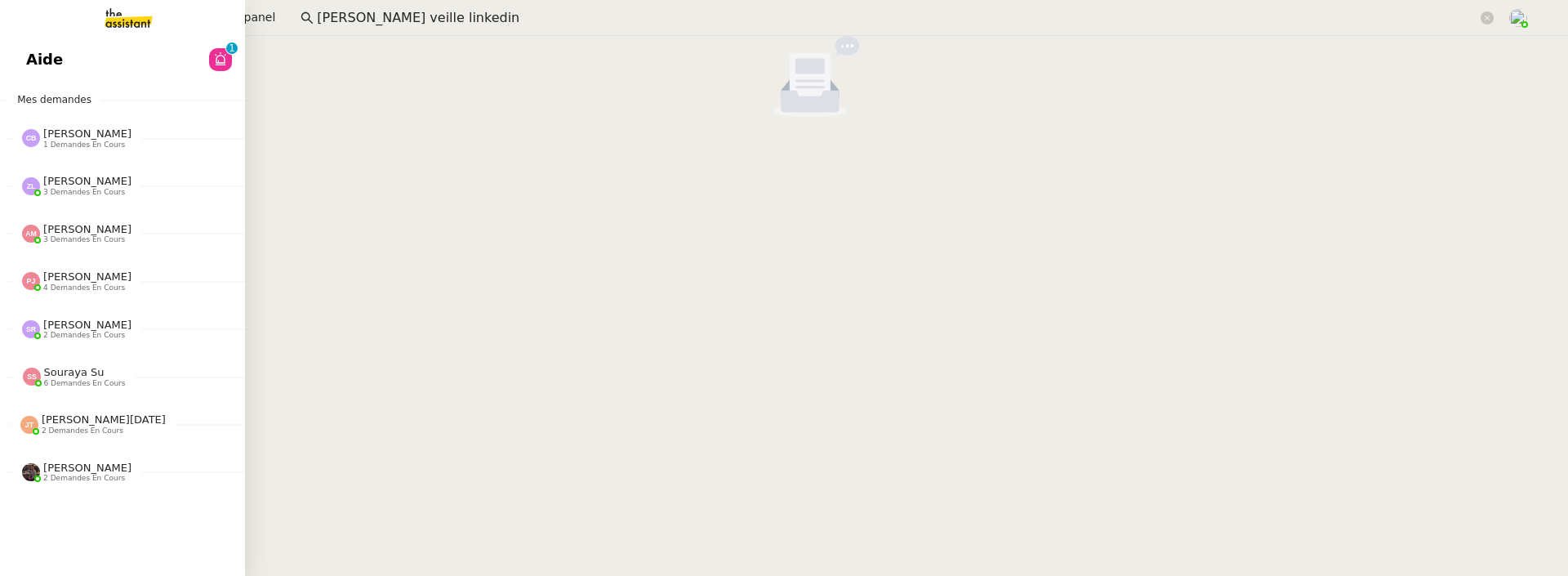
click at [43, 42] on link "Aide 0 1 2 3 4 5 6 7 8 9" at bounding box center [122, 60] width 245 height 38
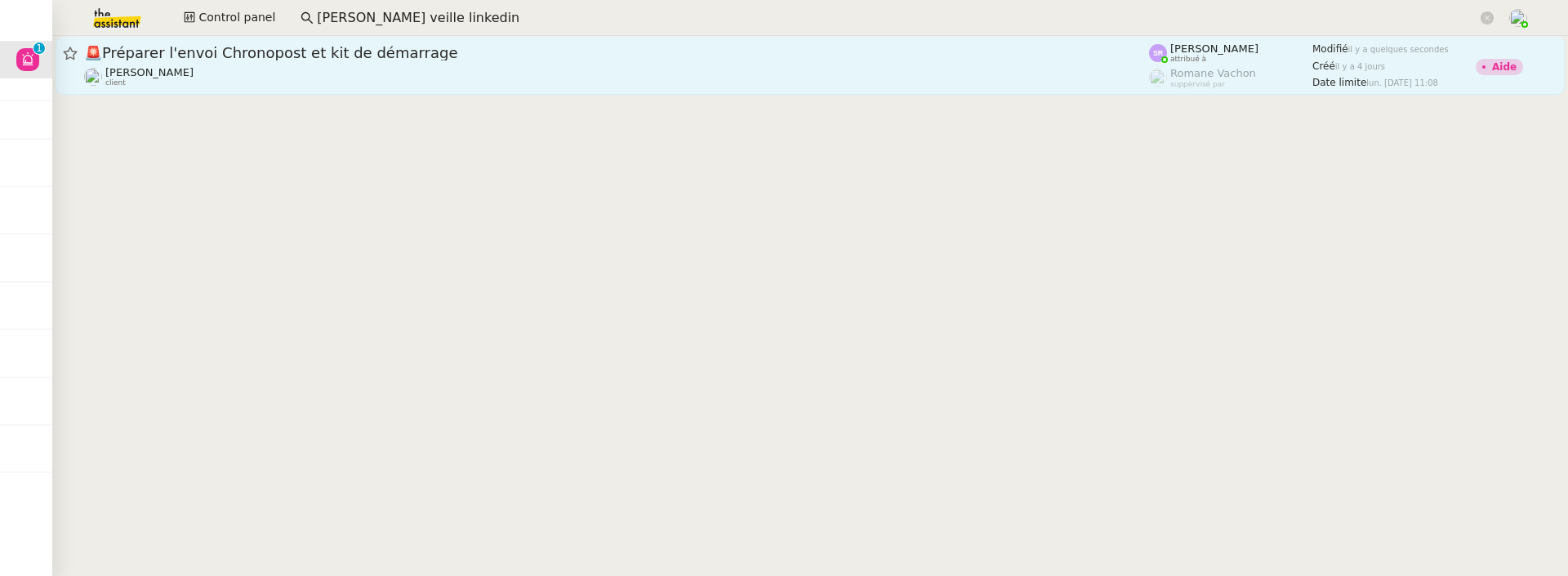
click at [547, 47] on span "🚨 Préparer l'envoi Chronopost et kit de démarrage" at bounding box center [617, 53] width 1065 height 14
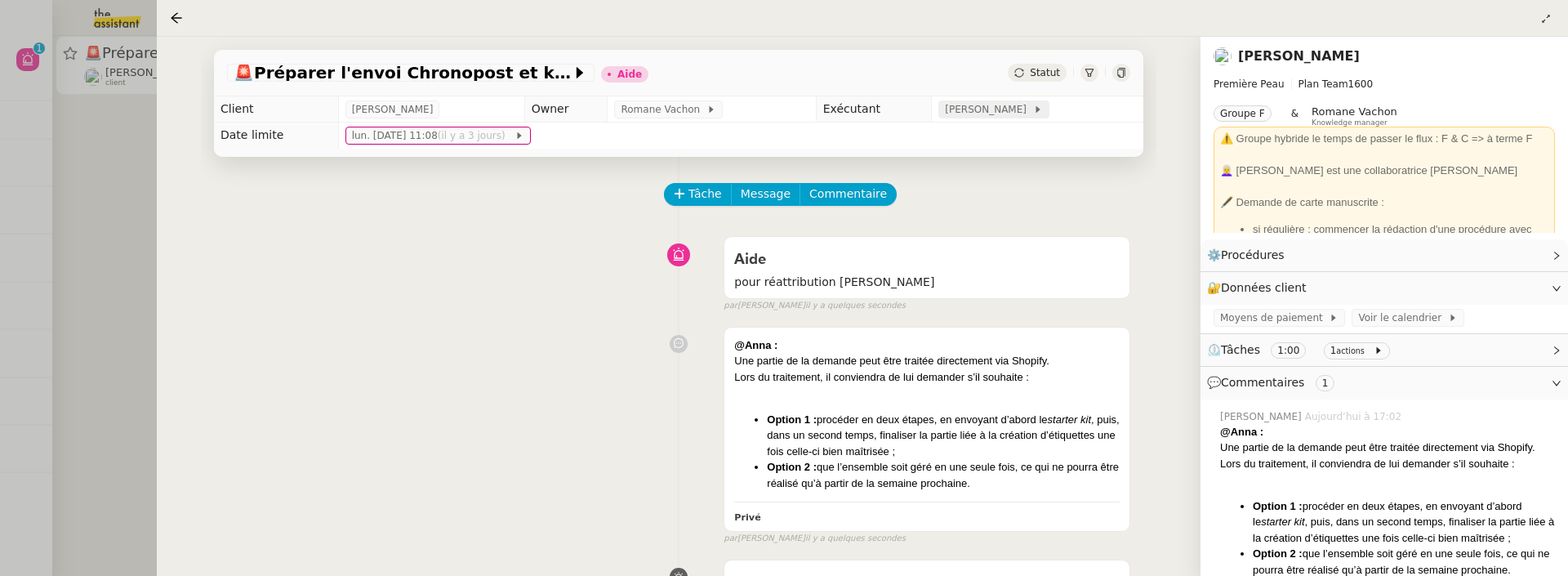
click at [995, 107] on span "[PERSON_NAME]" at bounding box center [988, 109] width 87 height 16
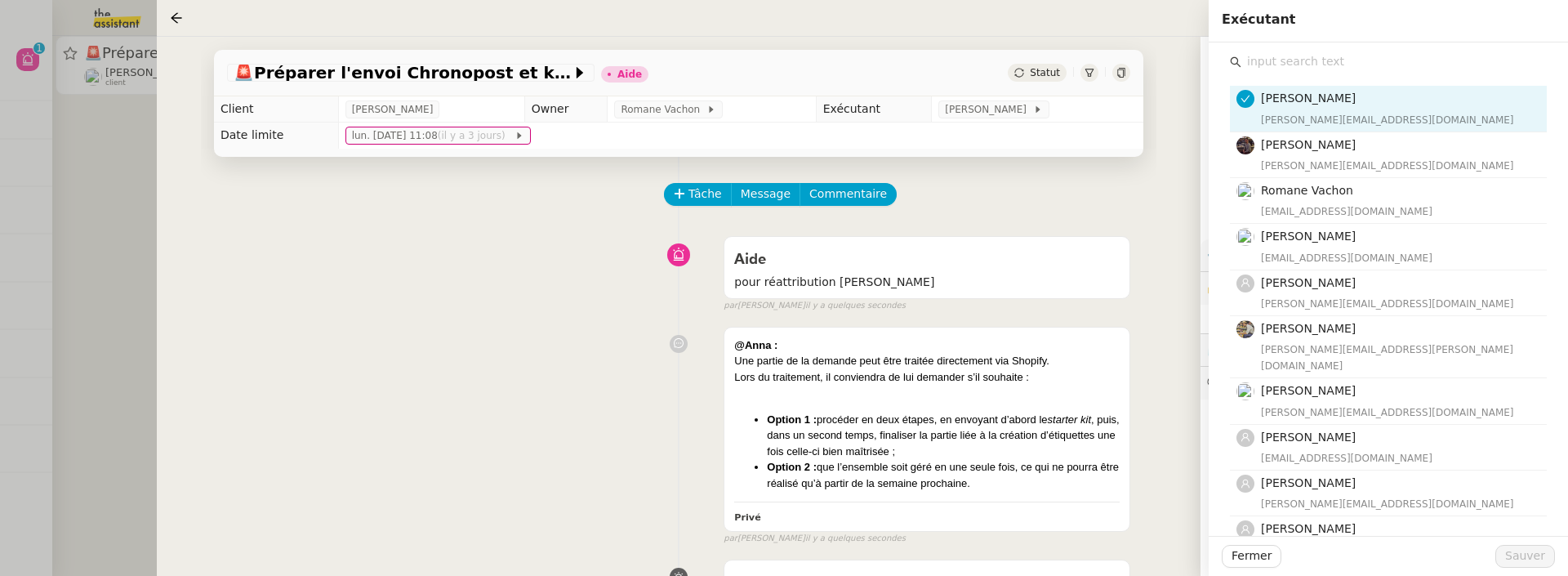
click at [1262, 70] on input "text" at bounding box center [1394, 62] width 306 height 22
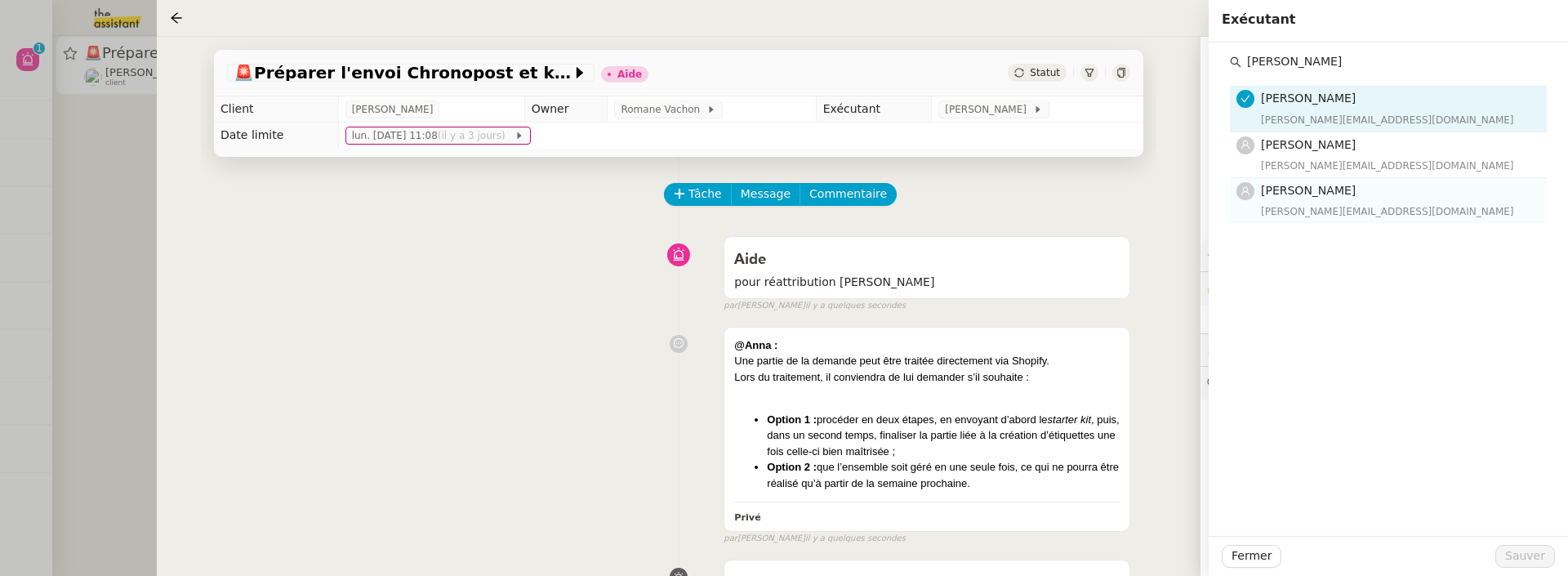
type input "[PERSON_NAME]"
click at [1306, 191] on span "[PERSON_NAME]" at bounding box center [1308, 190] width 95 height 13
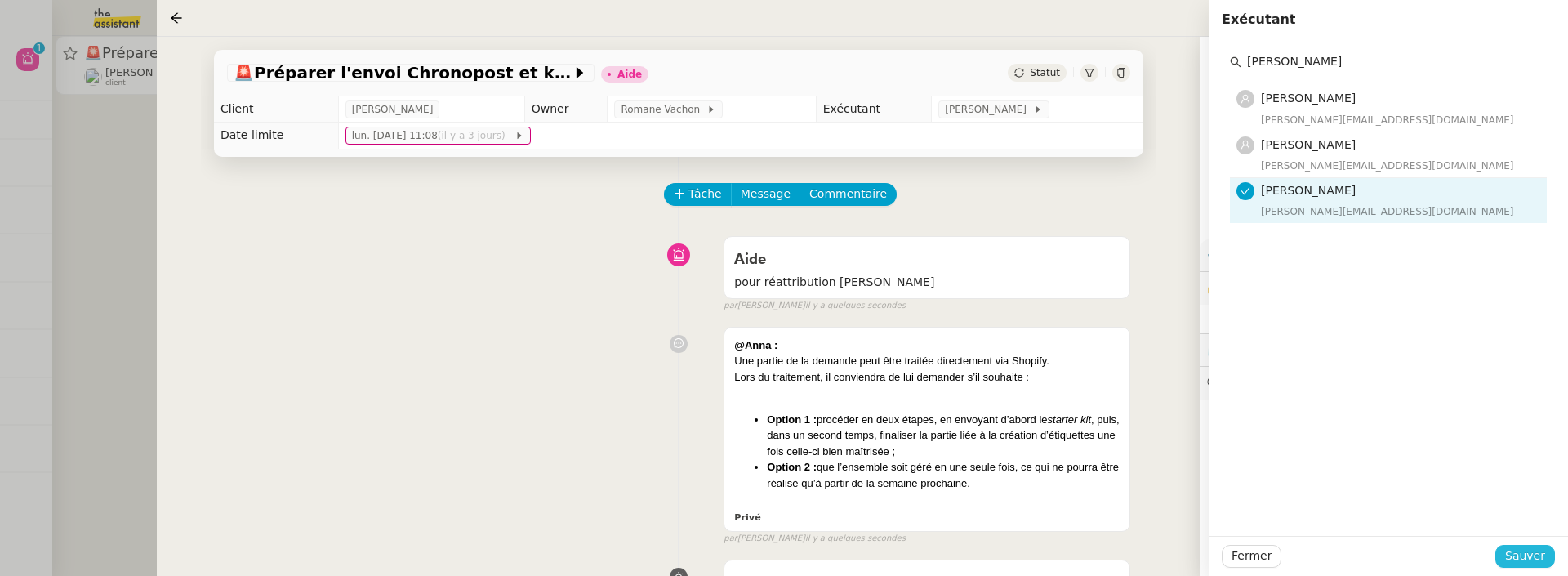
click at [1545, 561] on button "Sauver" at bounding box center [1525, 557] width 60 height 23
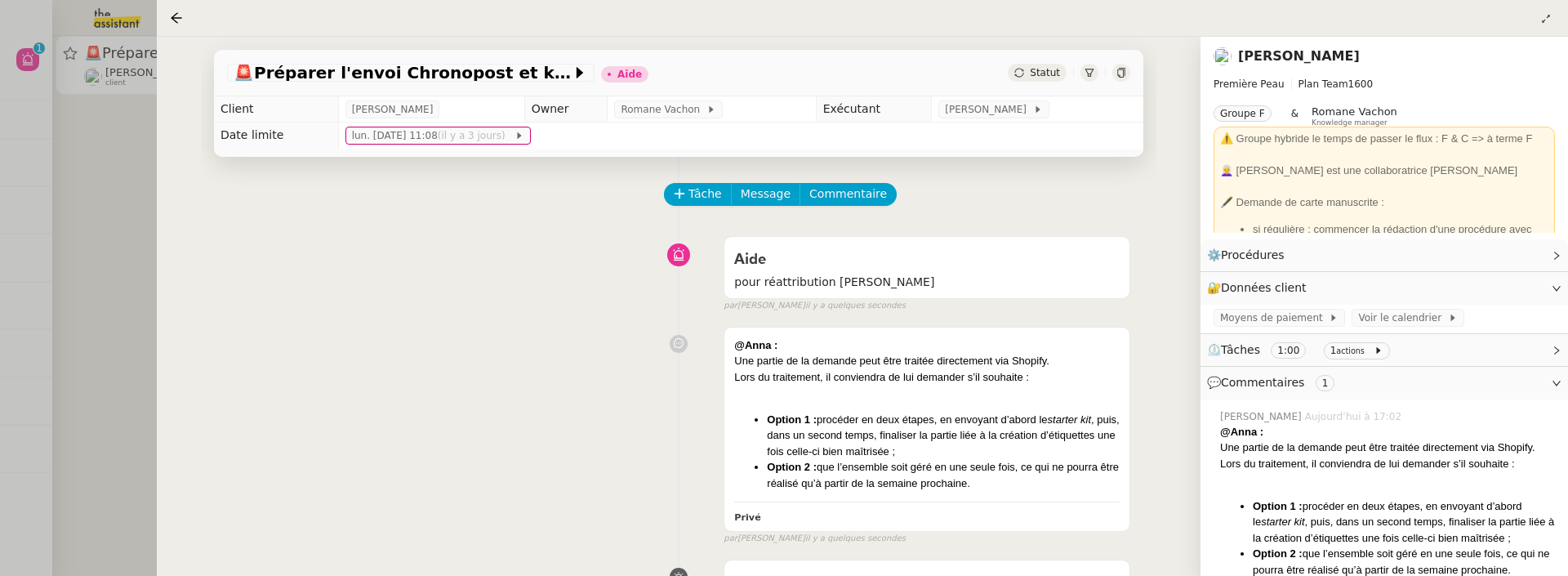
click at [1040, 74] on span "Statut" at bounding box center [1044, 73] width 30 height 12
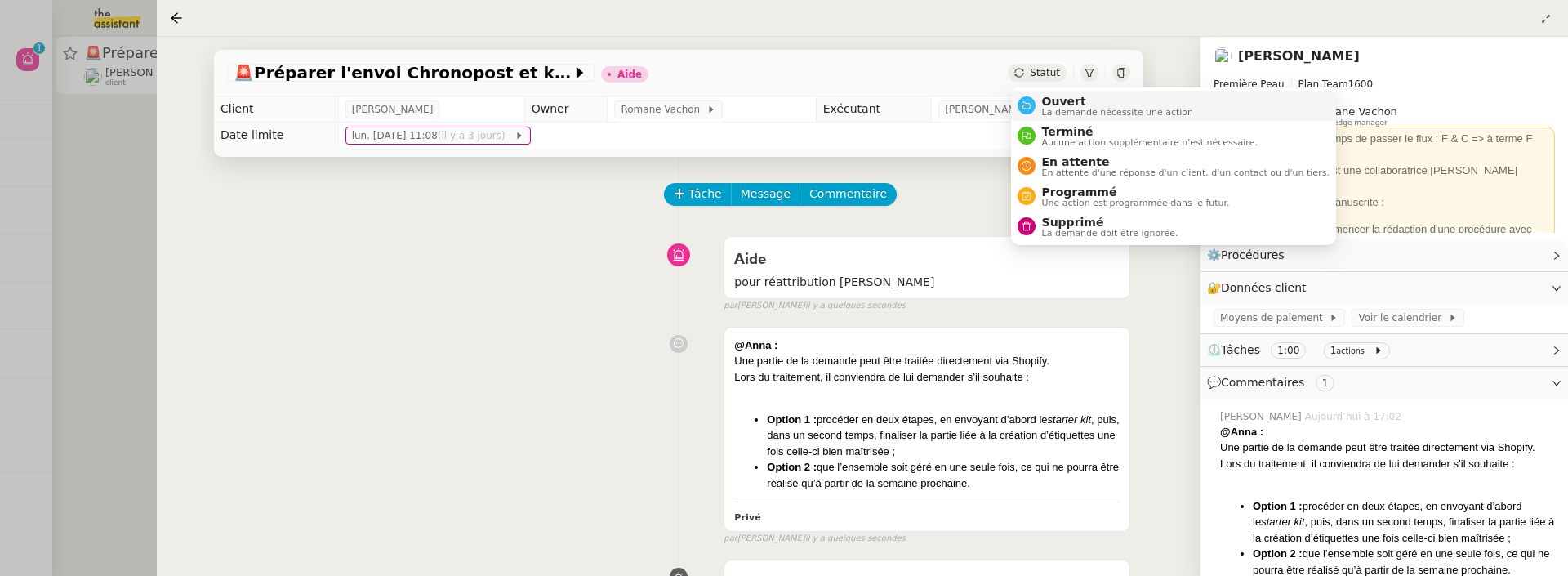
click at [1055, 100] on span "Ouvert" at bounding box center [1118, 102] width 152 height 13
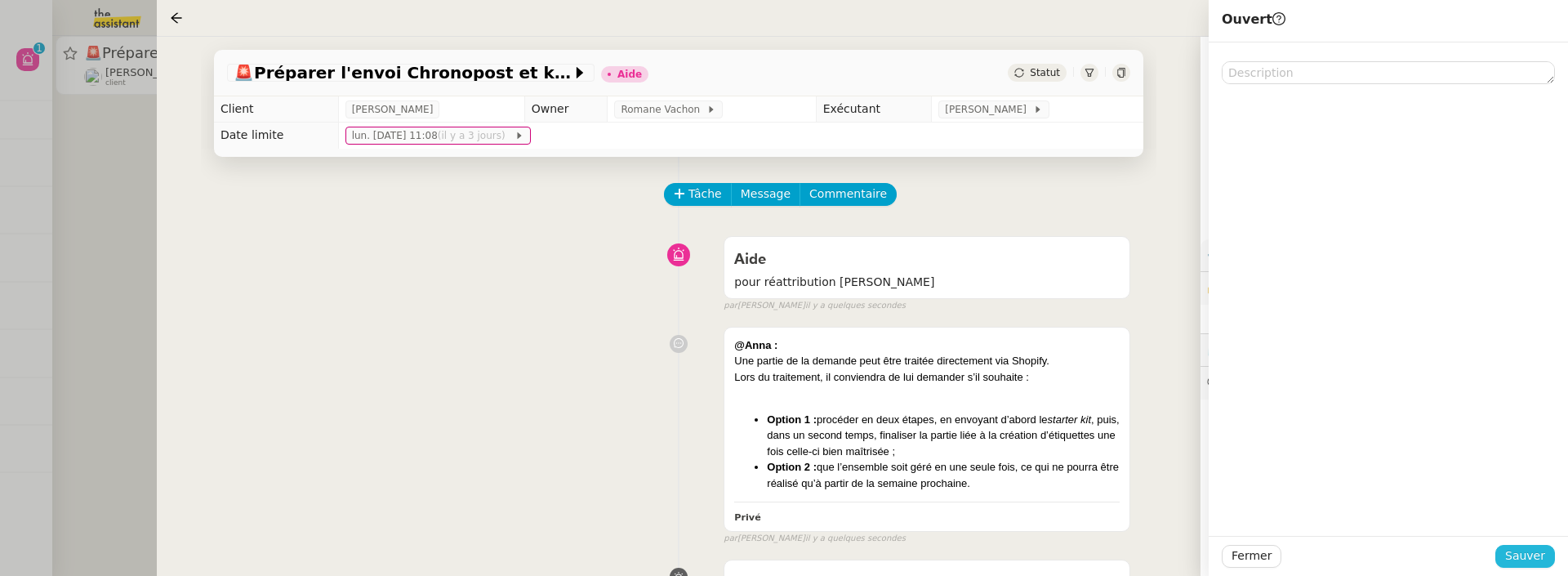
click at [1536, 559] on span "Sauver" at bounding box center [1526, 557] width 40 height 19
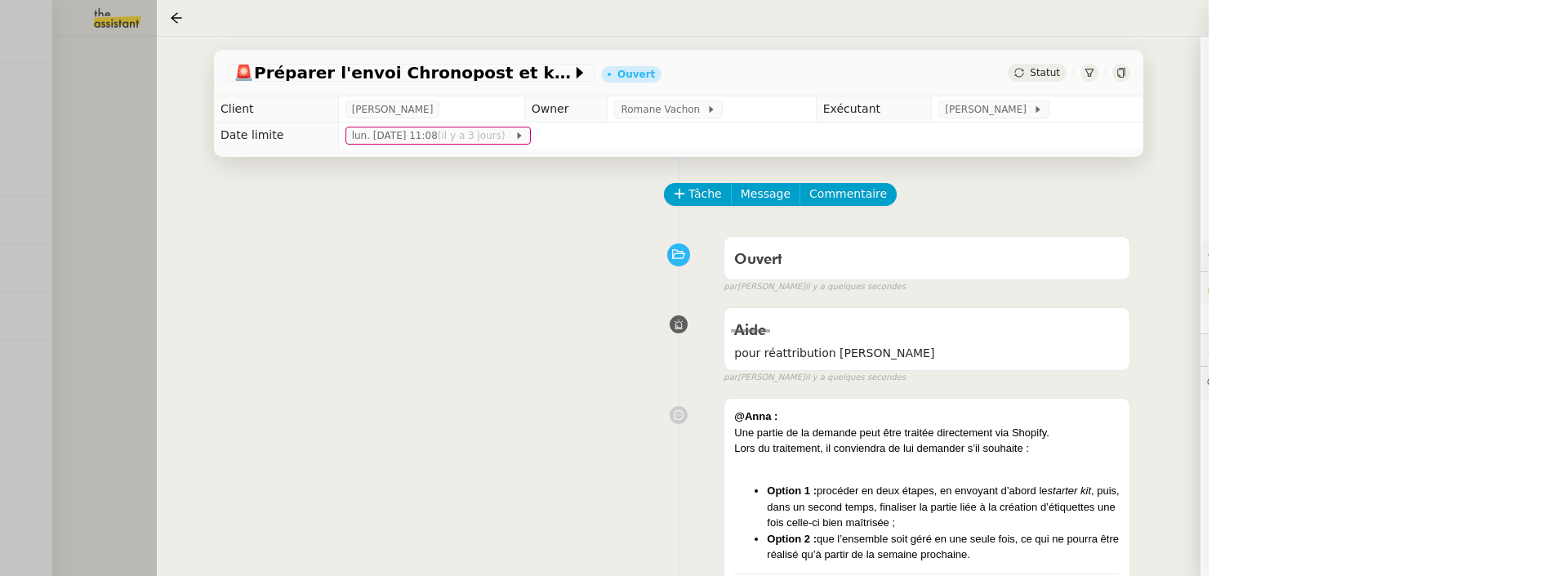
click at [117, 212] on div at bounding box center [784, 288] width 1568 height 576
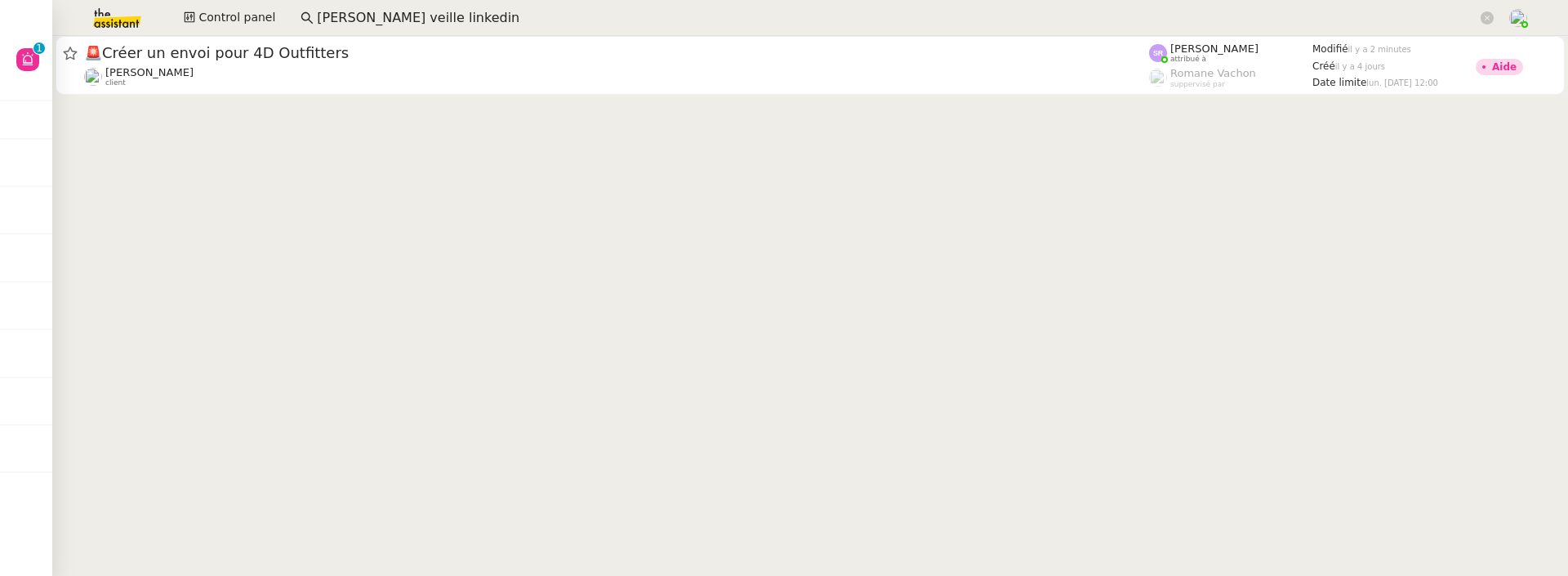
click at [515, 19] on input "[PERSON_NAME] veille linkedin" at bounding box center [897, 18] width 1161 height 22
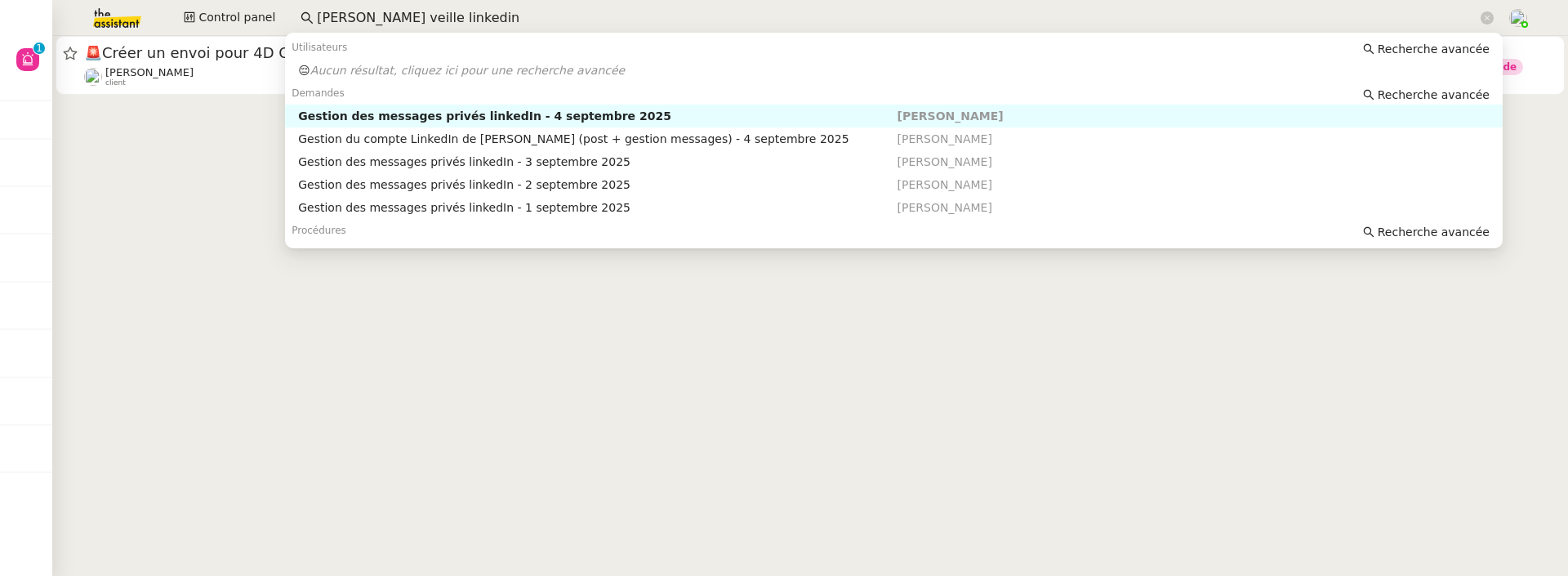
click at [557, 118] on div "Gestion des messages privés linkedIn - 4 septembre 2025" at bounding box center [597, 115] width 599 height 14
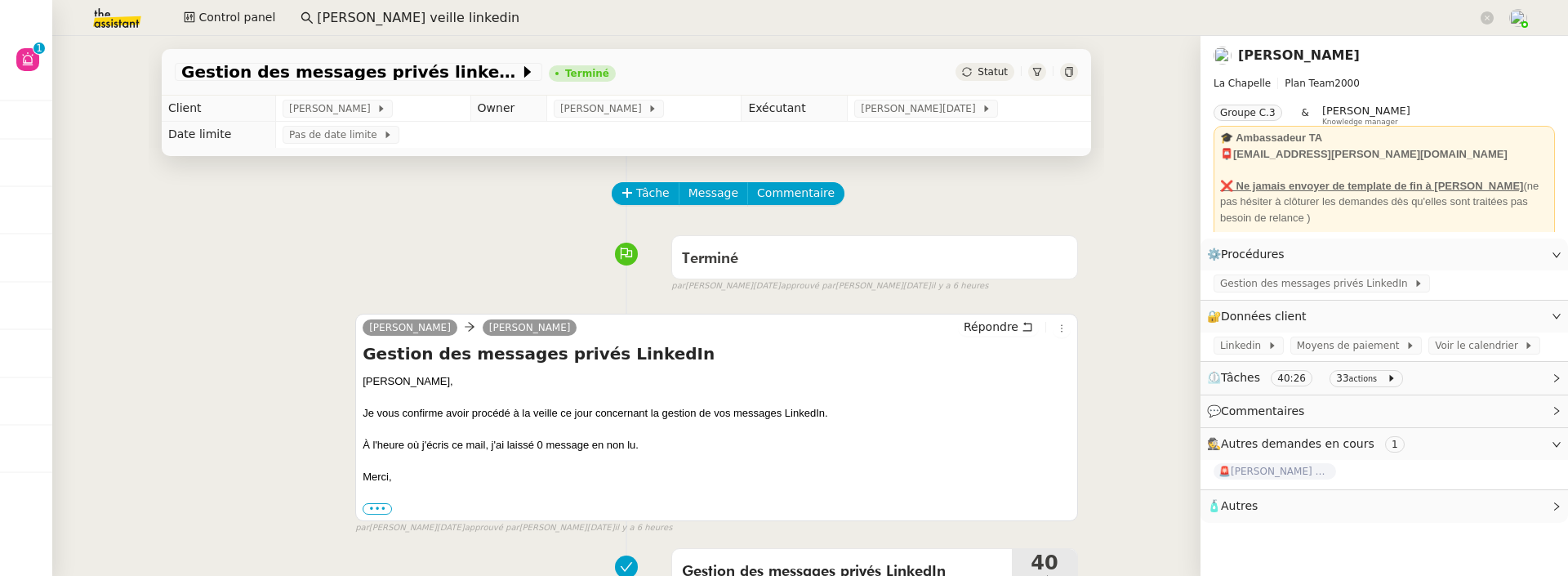
click at [1289, 53] on link "[PERSON_NAME]" at bounding box center [1299, 55] width 122 height 15
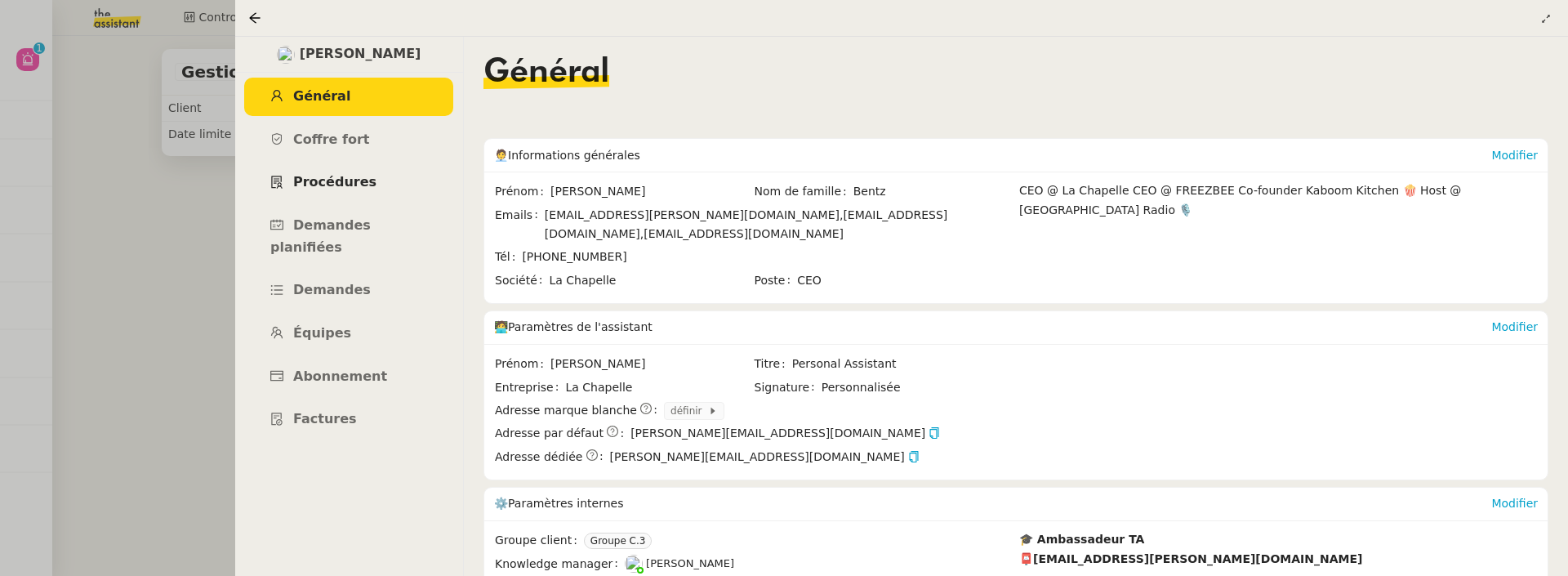
click at [328, 192] on link "Procédures" at bounding box center [349, 183] width 209 height 38
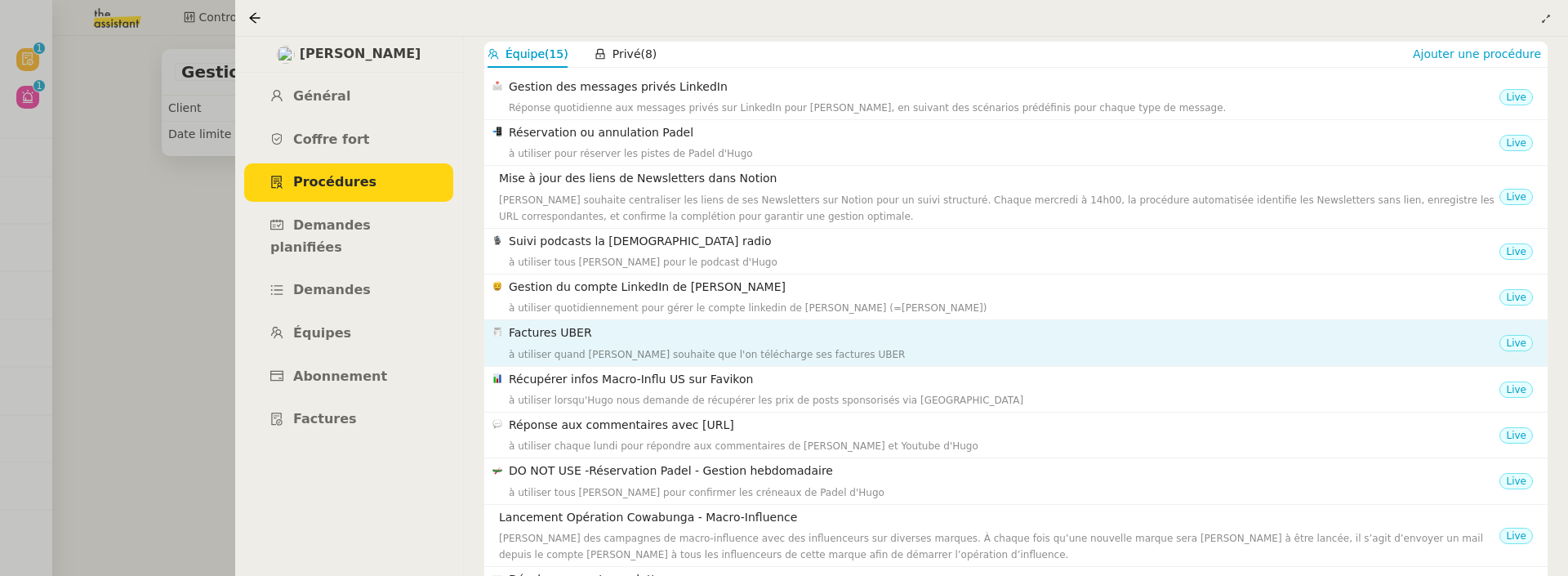
scroll to position [113, 0]
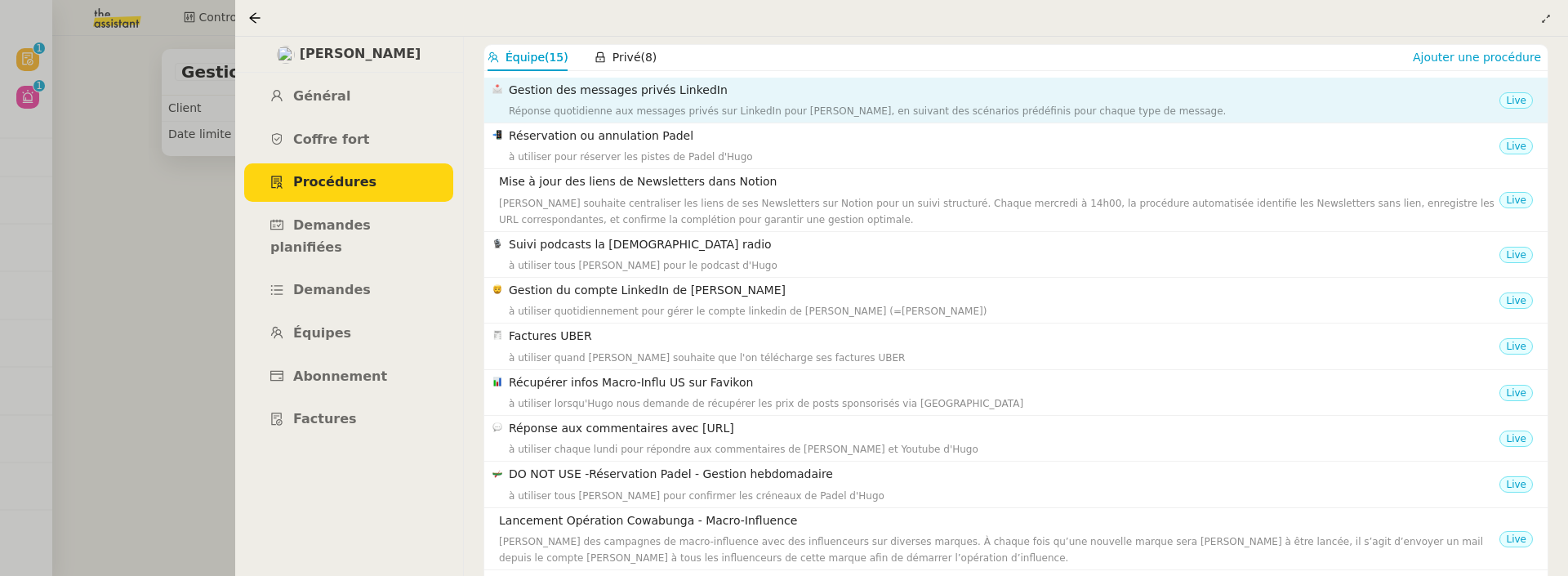
click at [684, 100] on div "Gestion des messages privés LinkedIn Réponse quotidienne aux messages privés su…" at bounding box center [1004, 100] width 991 height 38
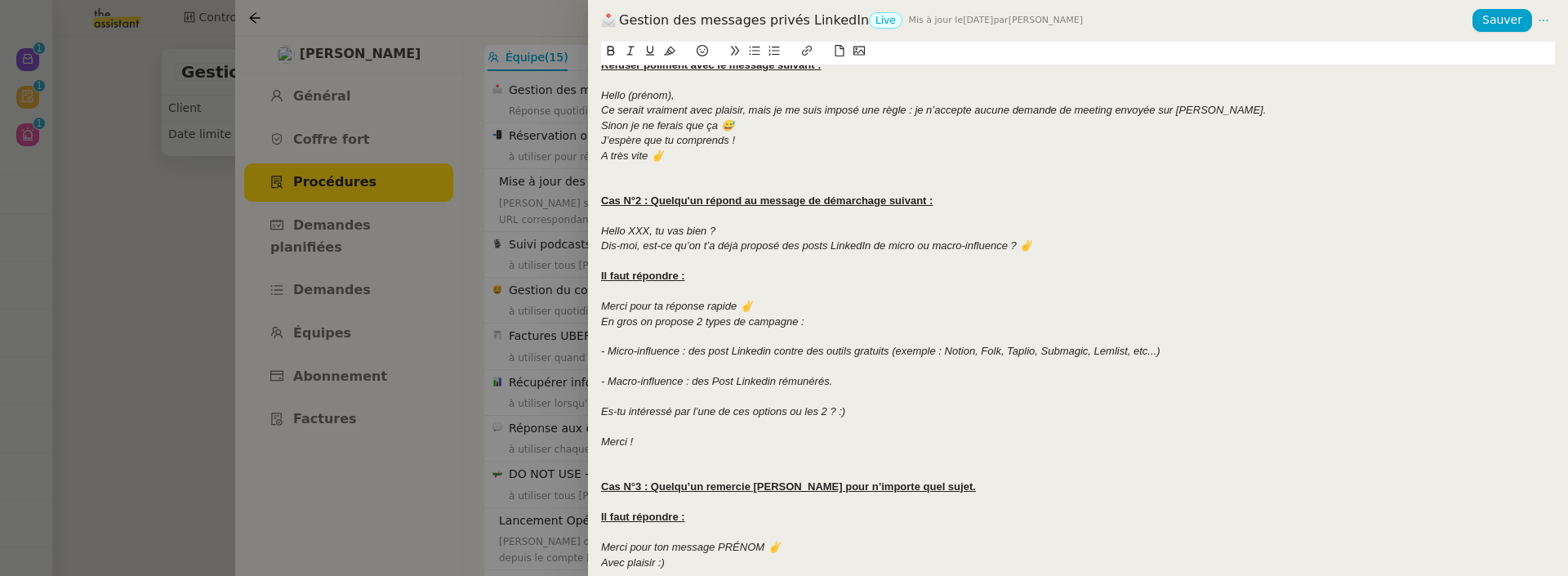
scroll to position [0, 0]
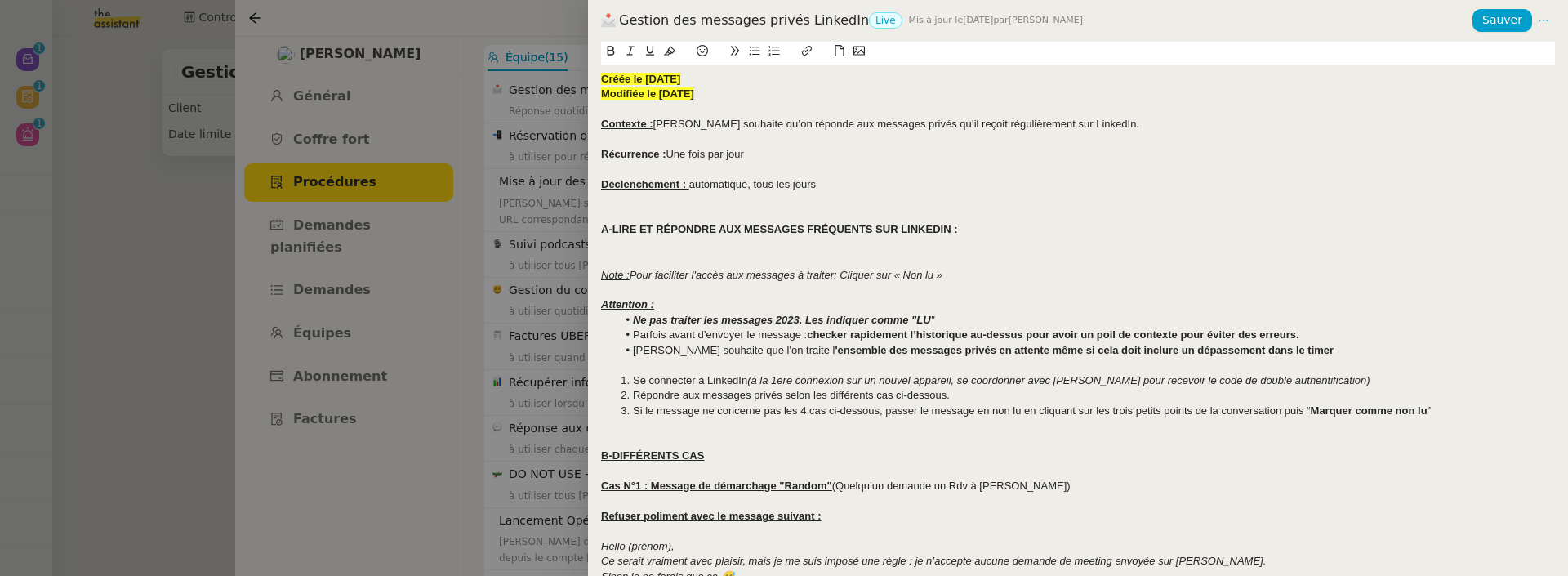
click at [533, 263] on div at bounding box center [784, 288] width 1568 height 576
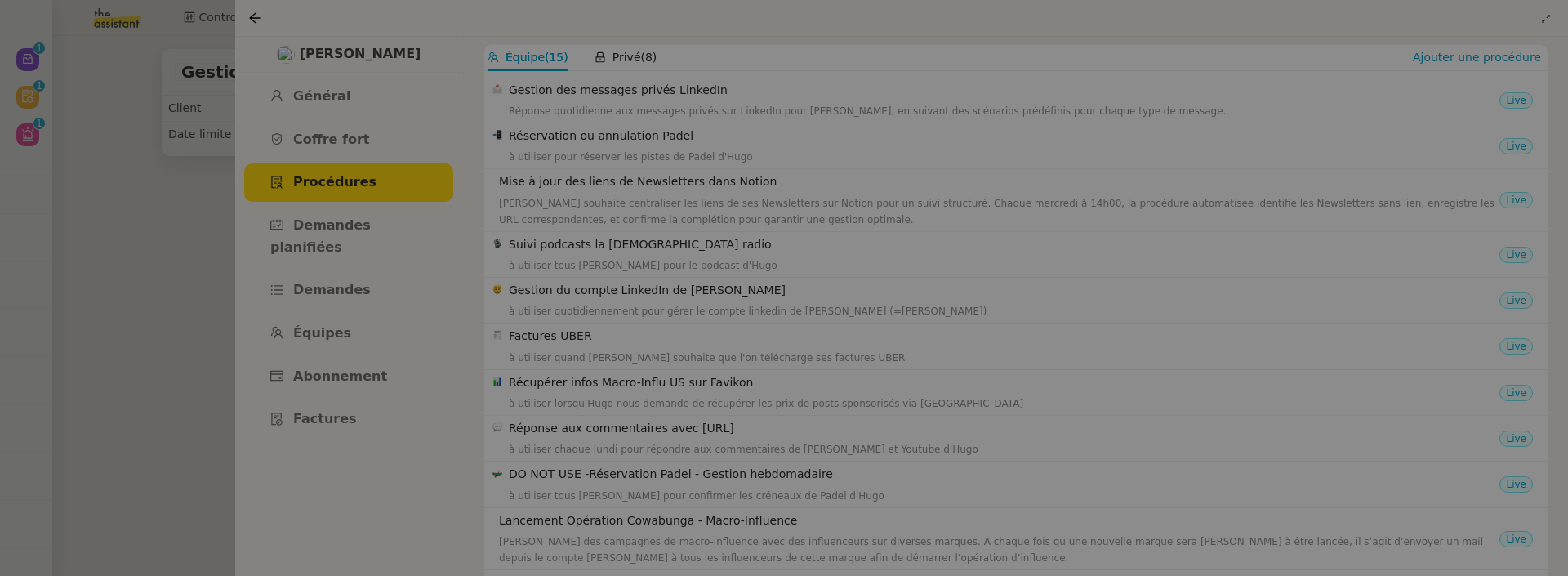
scroll to position [153, 0]
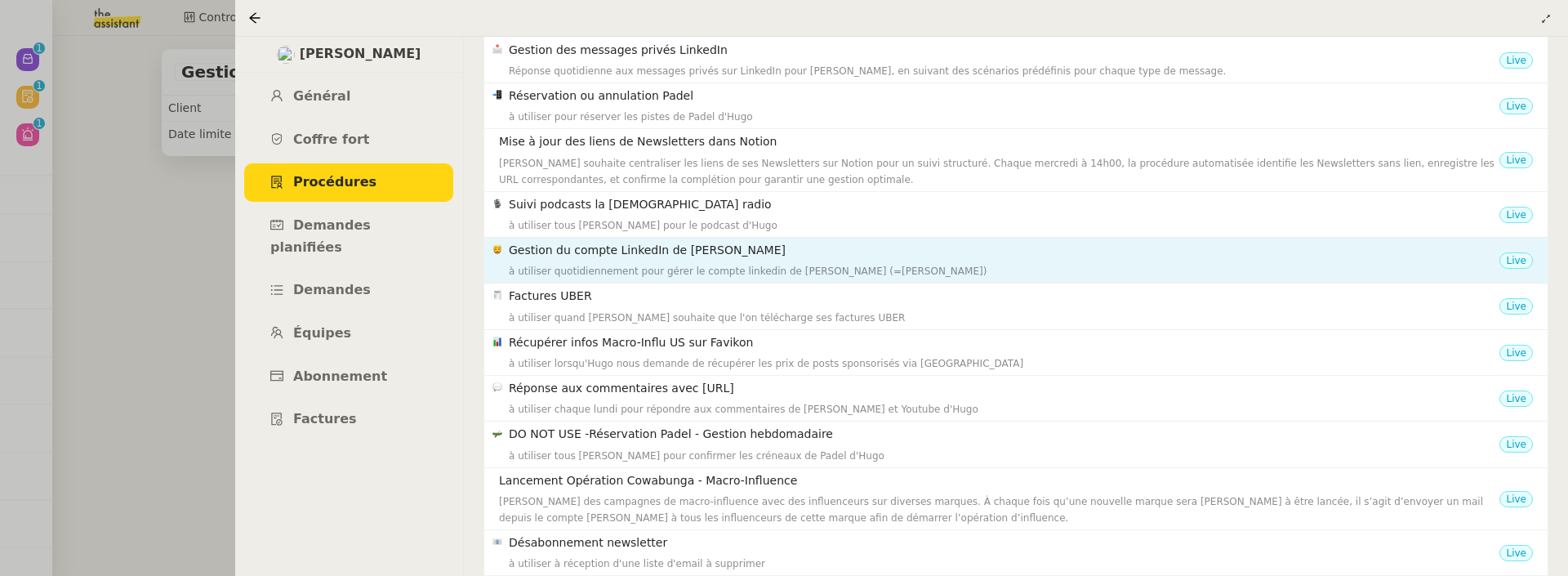
click at [783, 242] on h4 "Gestion du compte LinkedIn de [PERSON_NAME]" at bounding box center [1004, 251] width 991 height 19
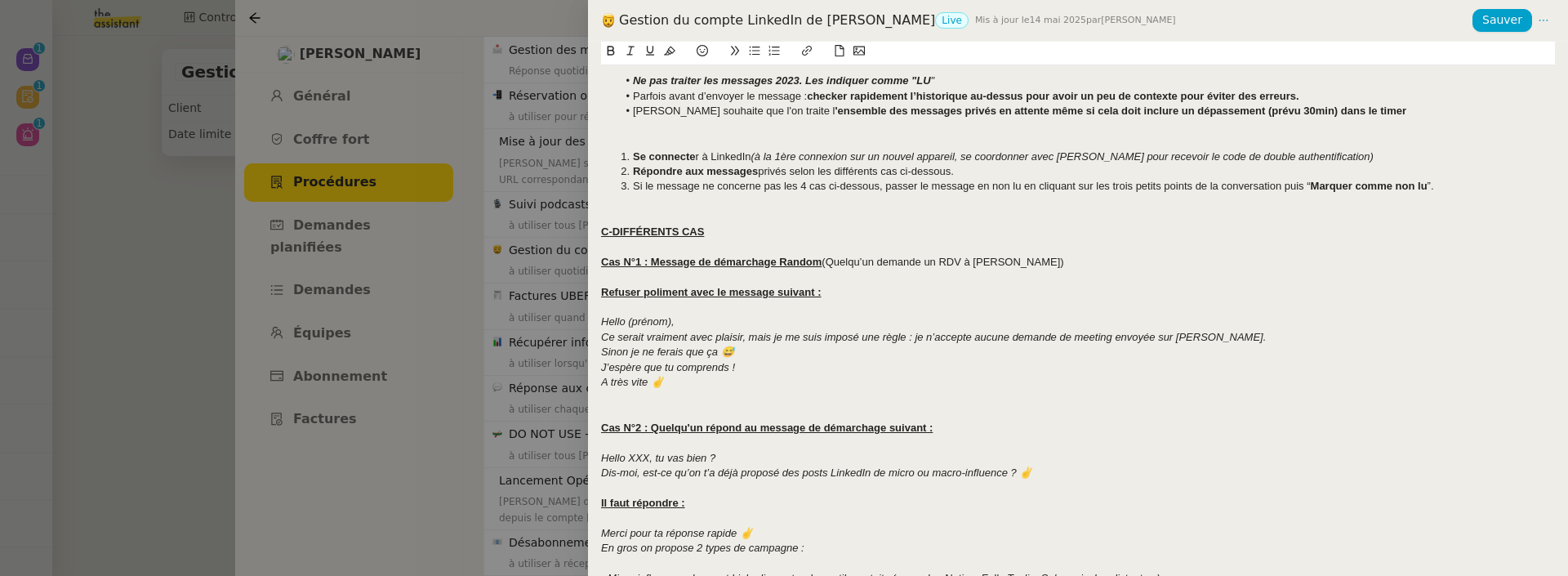
scroll to position [0, 0]
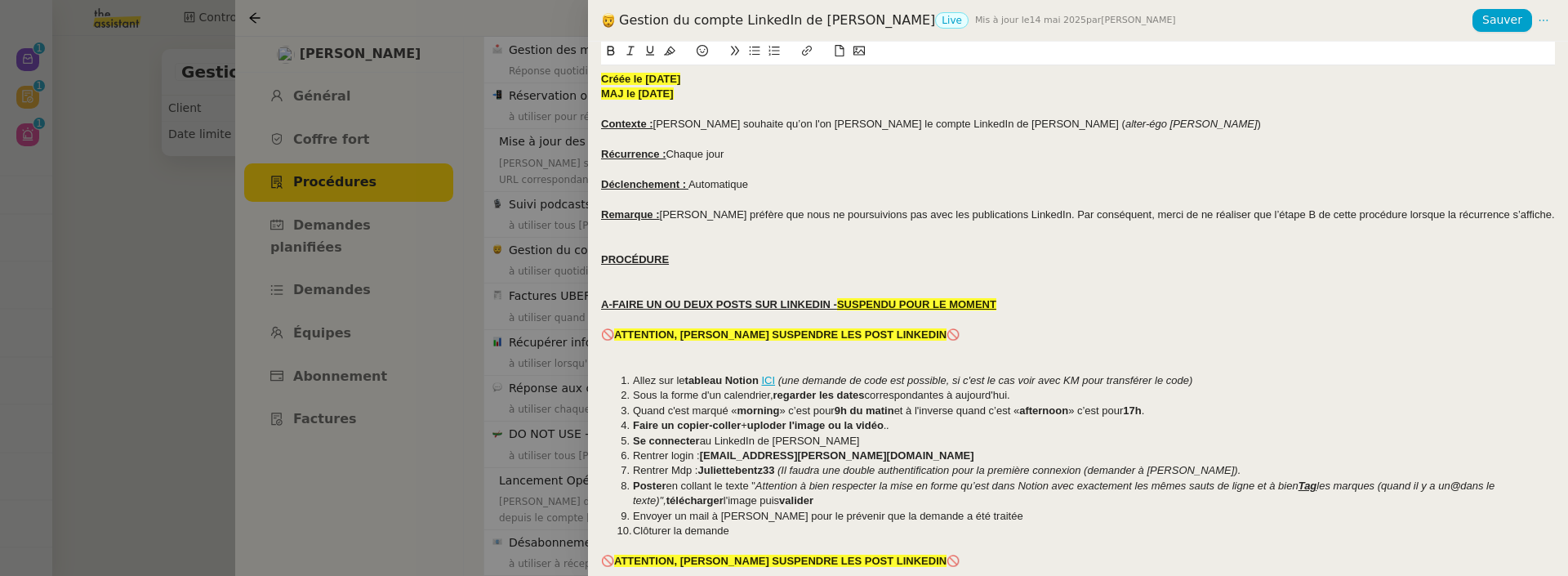
click at [480, 197] on div at bounding box center [784, 288] width 1568 height 576
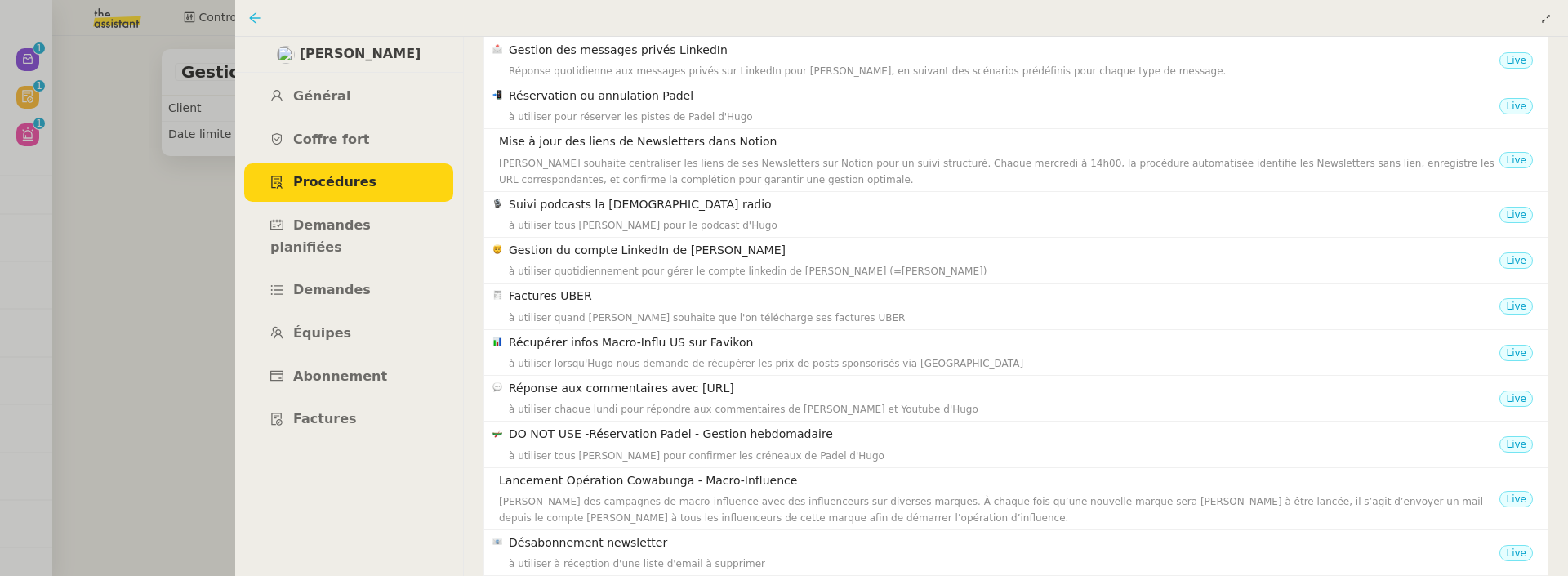
click at [254, 19] on icon at bounding box center [255, 18] width 13 height 13
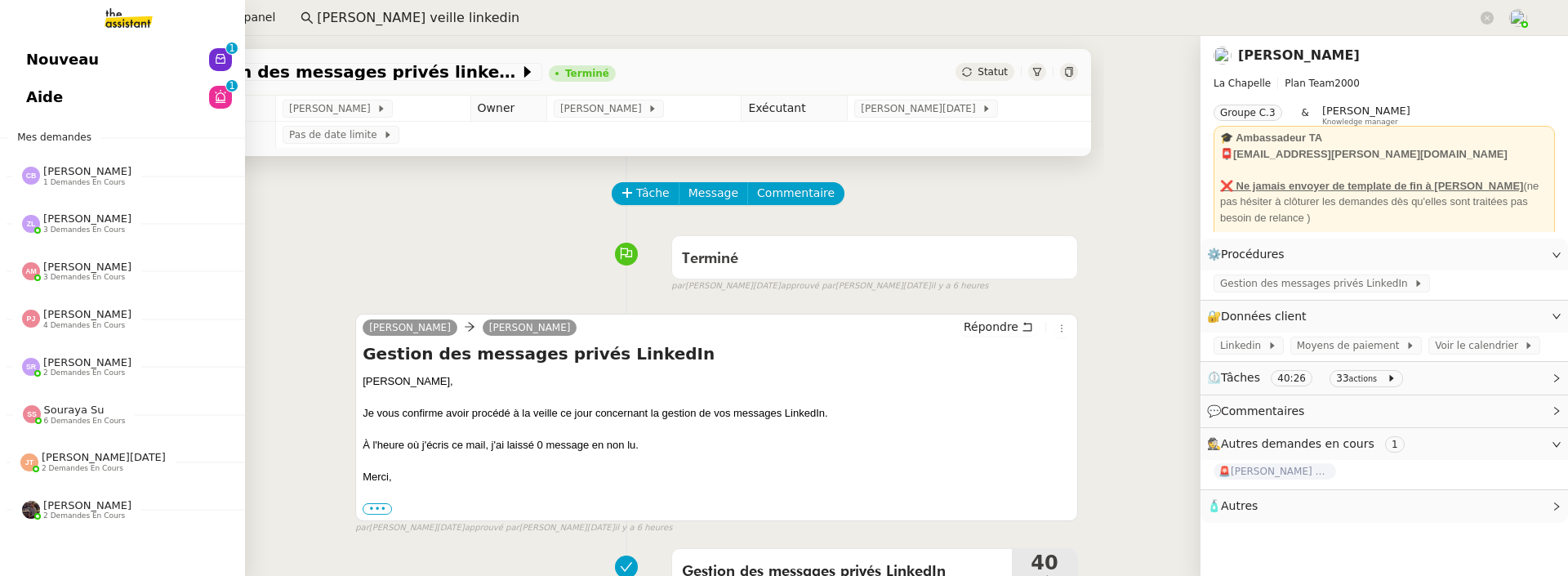
click at [33, 74] on link "Nouveau 0 1 2 3 4 5 6 7 8 9" at bounding box center [122, 60] width 245 height 38
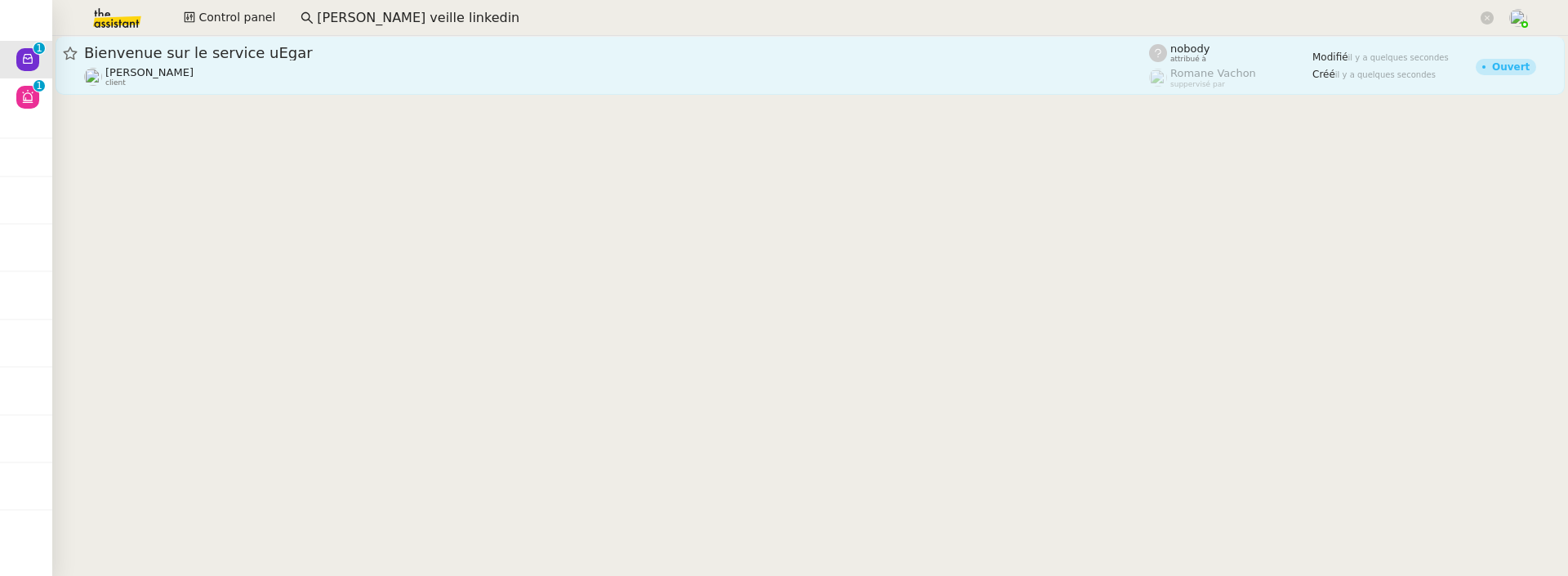
click at [439, 64] on div "Bienvenue sur le service uEgar Vitor Alvites client" at bounding box center [617, 65] width 1065 height 44
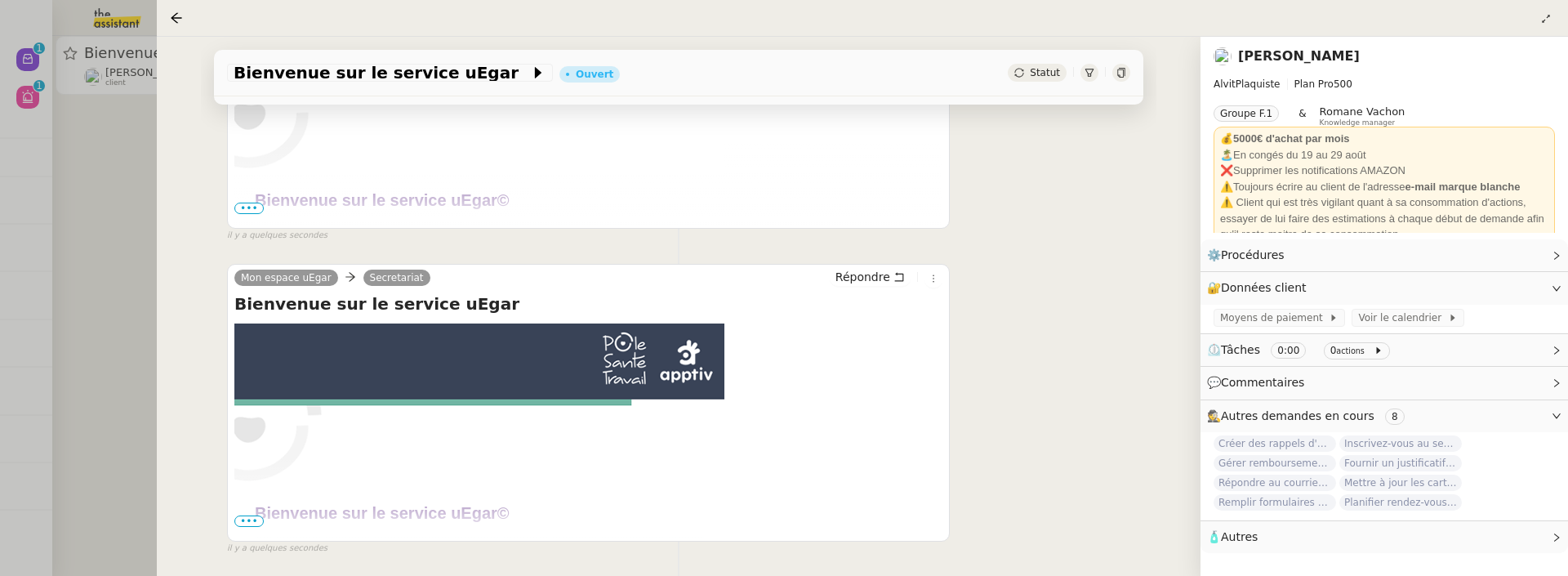
scroll to position [520, 0]
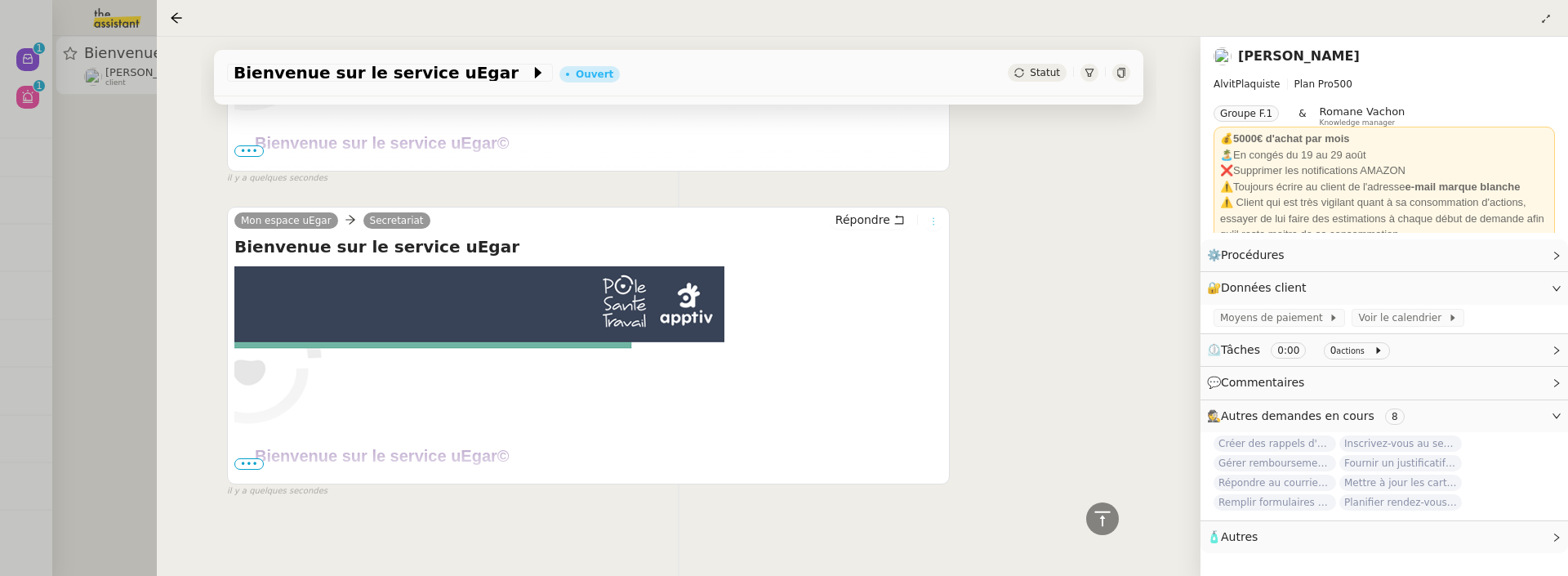
click at [924, 215] on button at bounding box center [933, 221] width 18 height 18
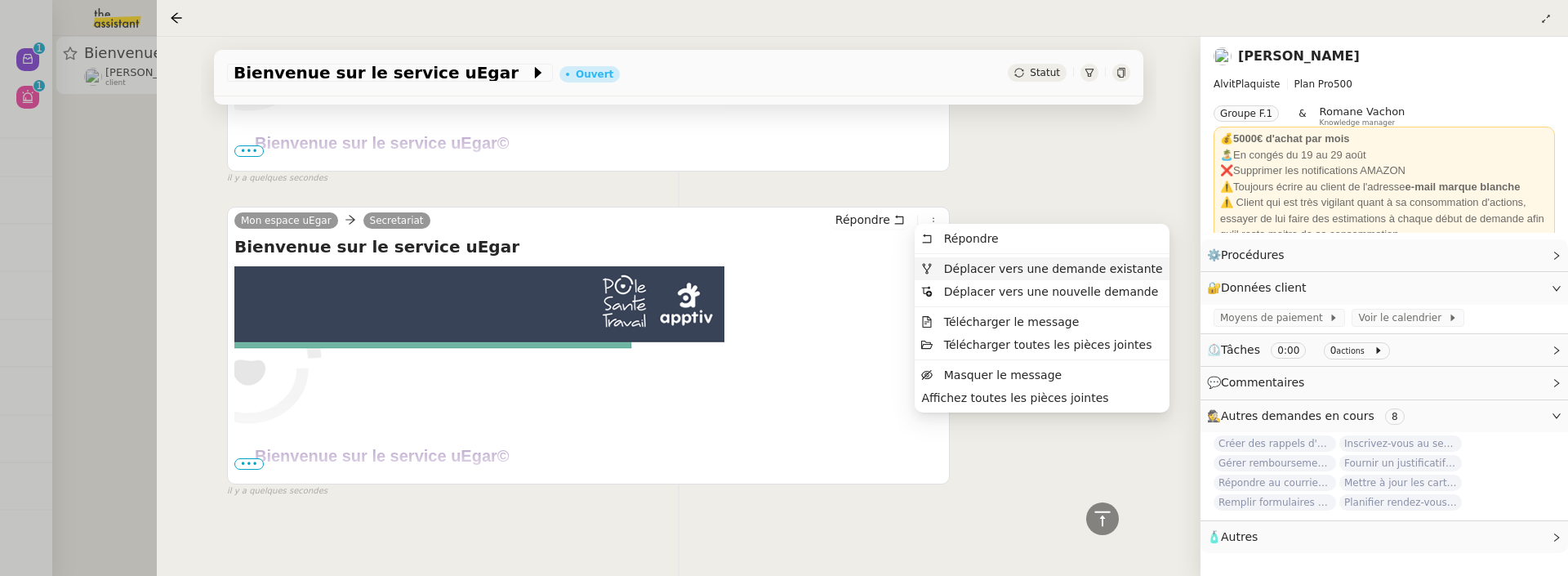
click at [963, 277] on li "Déplacer vers une demande existante" at bounding box center [1041, 269] width 254 height 23
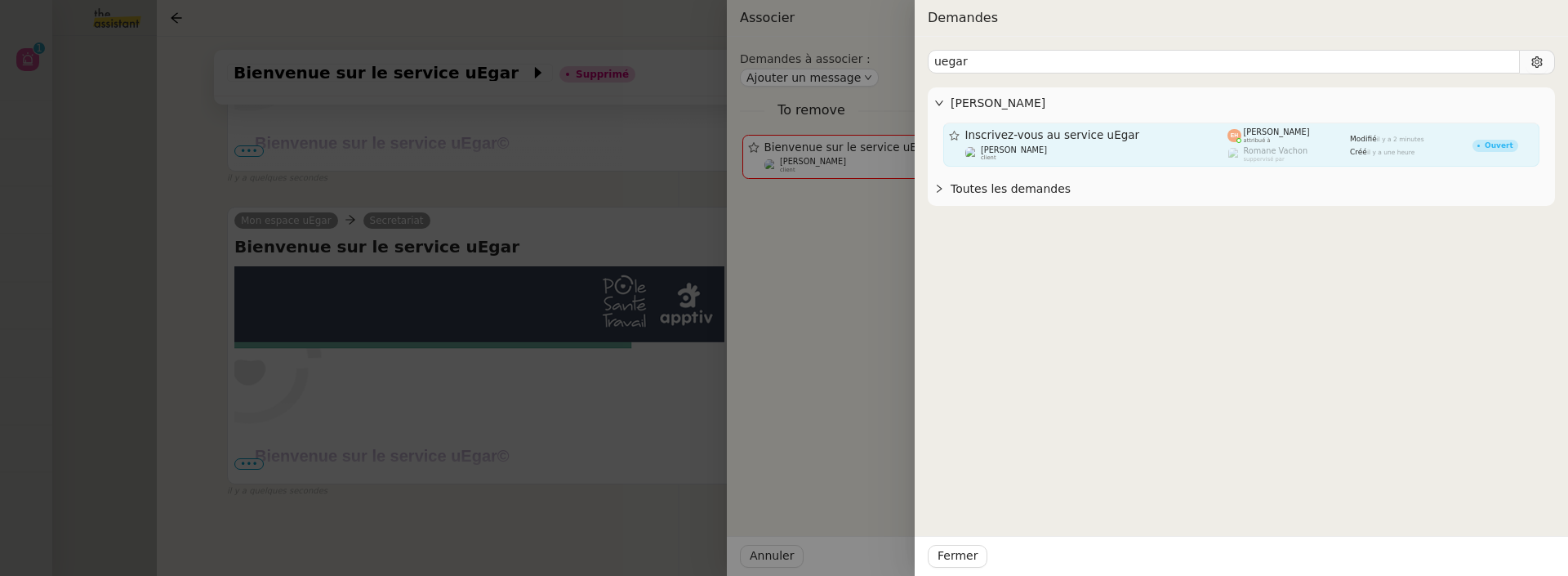
type input "uegar"
click at [1165, 144] on div "Associer Demandes à associer : Ajouter un message To remove Bienvenue sur le se…" at bounding box center [784, 288] width 1568 height 576
click at [1337, 156] on div "[PERSON_NAME] suppervisé par" at bounding box center [1289, 154] width 123 height 16
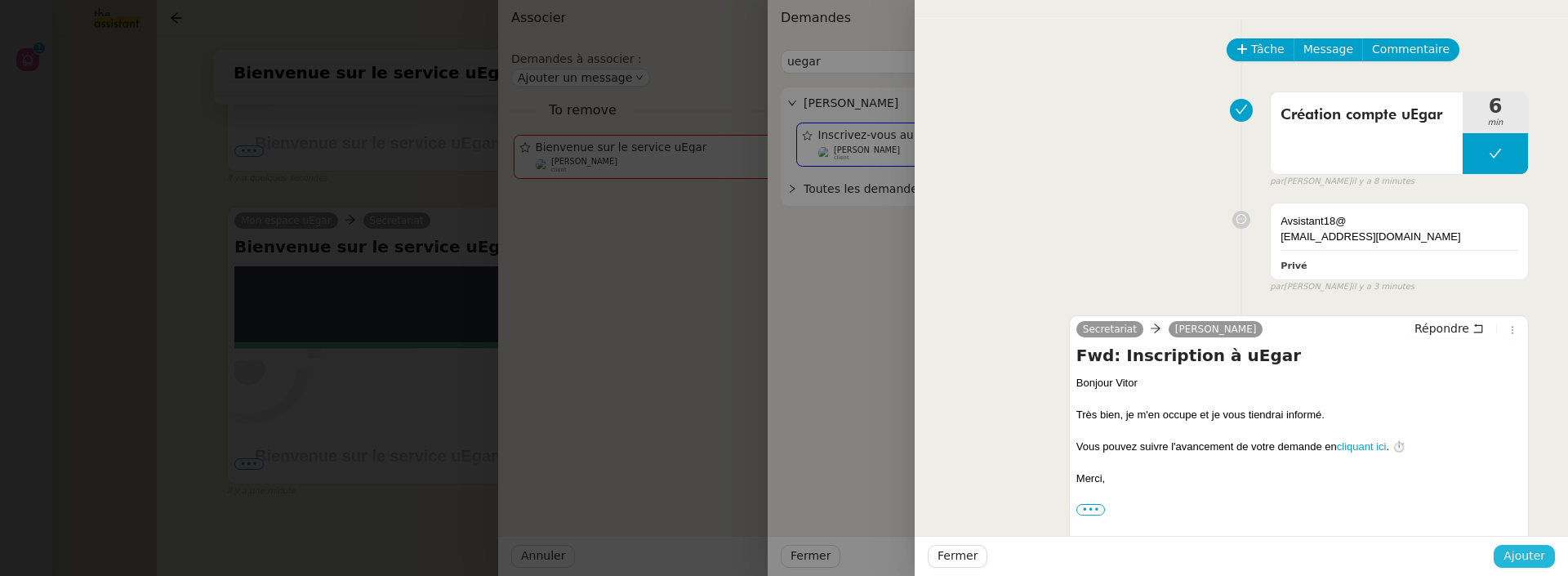
click at [1534, 564] on span "Ajouter" at bounding box center [1524, 557] width 41 height 19
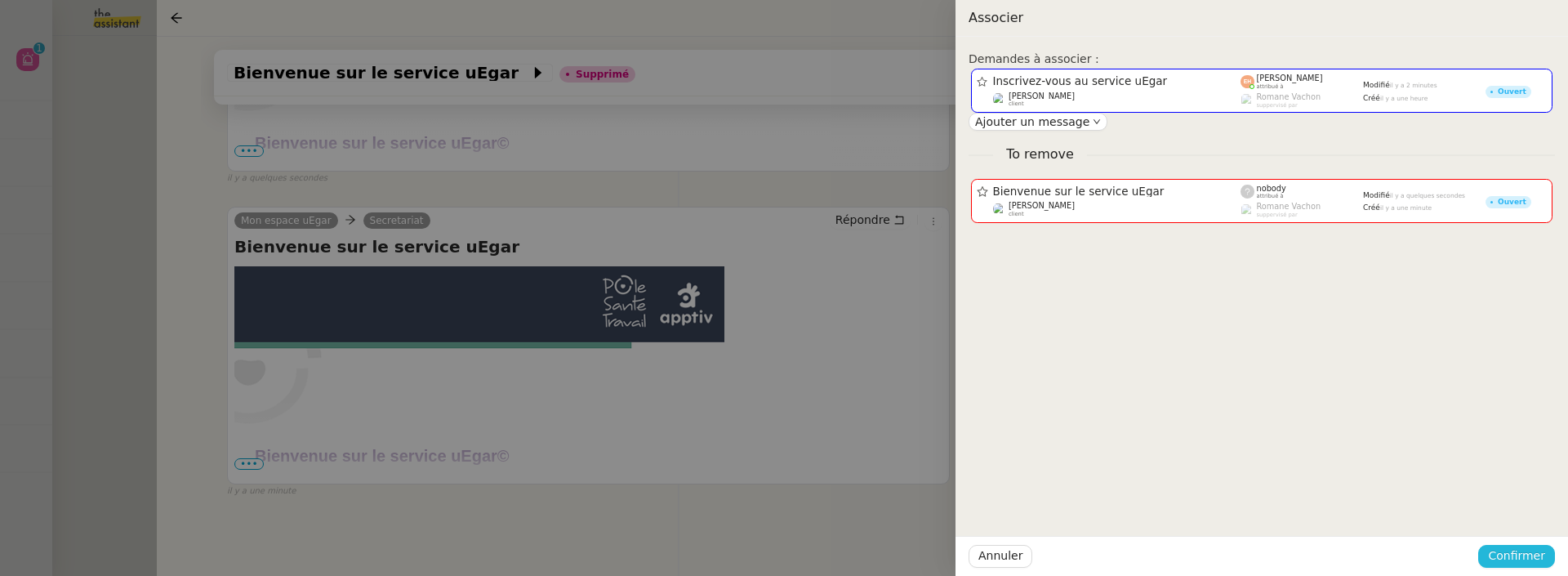
click at [1534, 564] on span "Confirmer" at bounding box center [1517, 557] width 58 height 19
click at [1531, 511] on span "Ajouter" at bounding box center [1517, 513] width 41 height 16
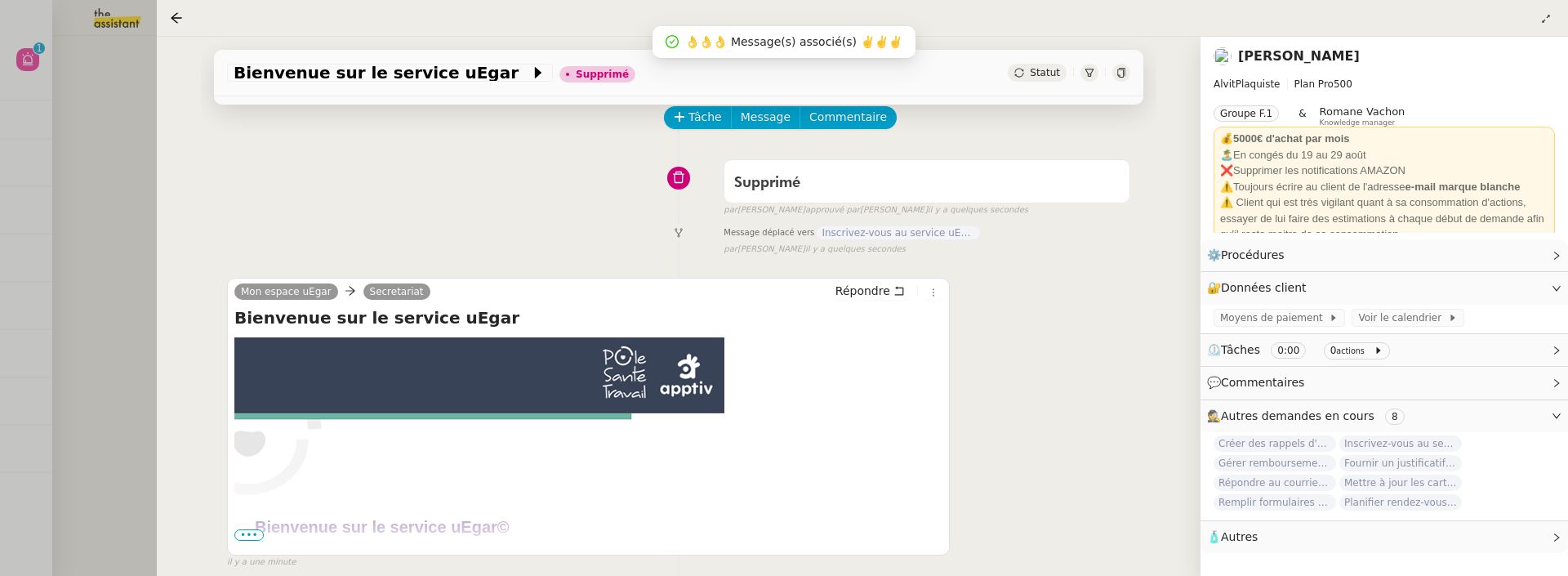
scroll to position [30, 0]
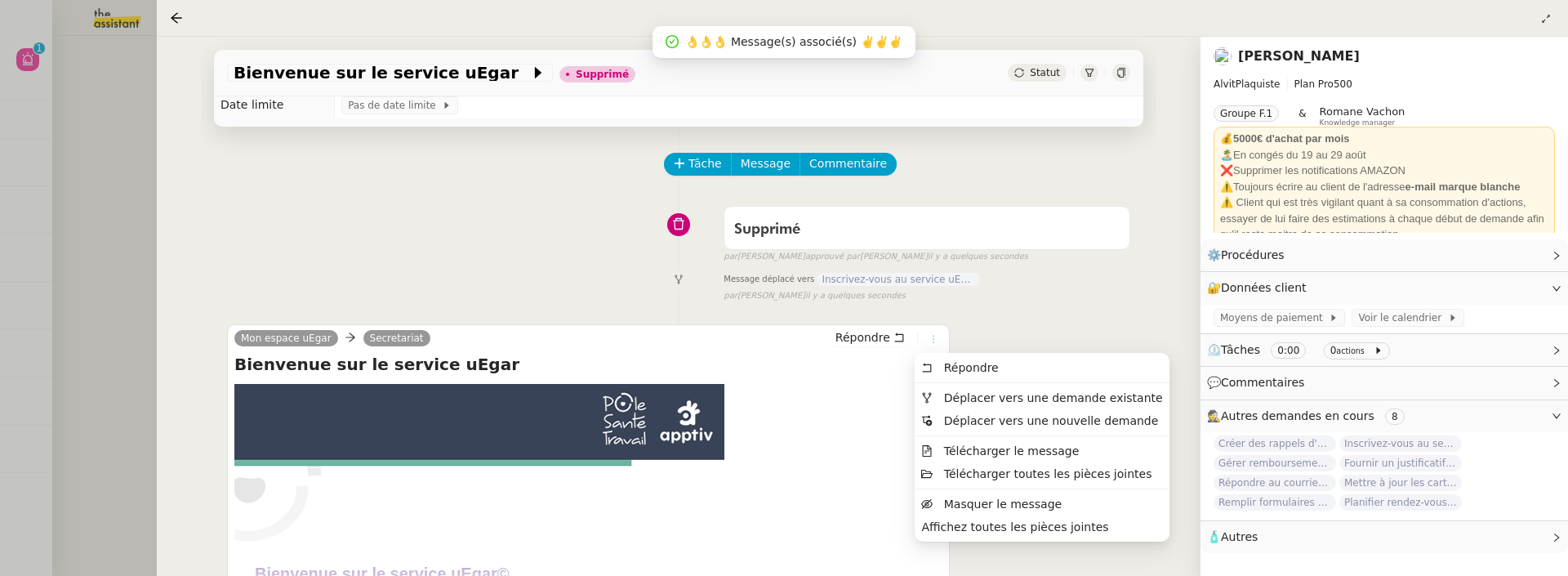
click at [928, 337] on icon at bounding box center [933, 339] width 10 height 10
click at [971, 397] on span "Déplacer vers une demande existante" at bounding box center [1054, 398] width 219 height 13
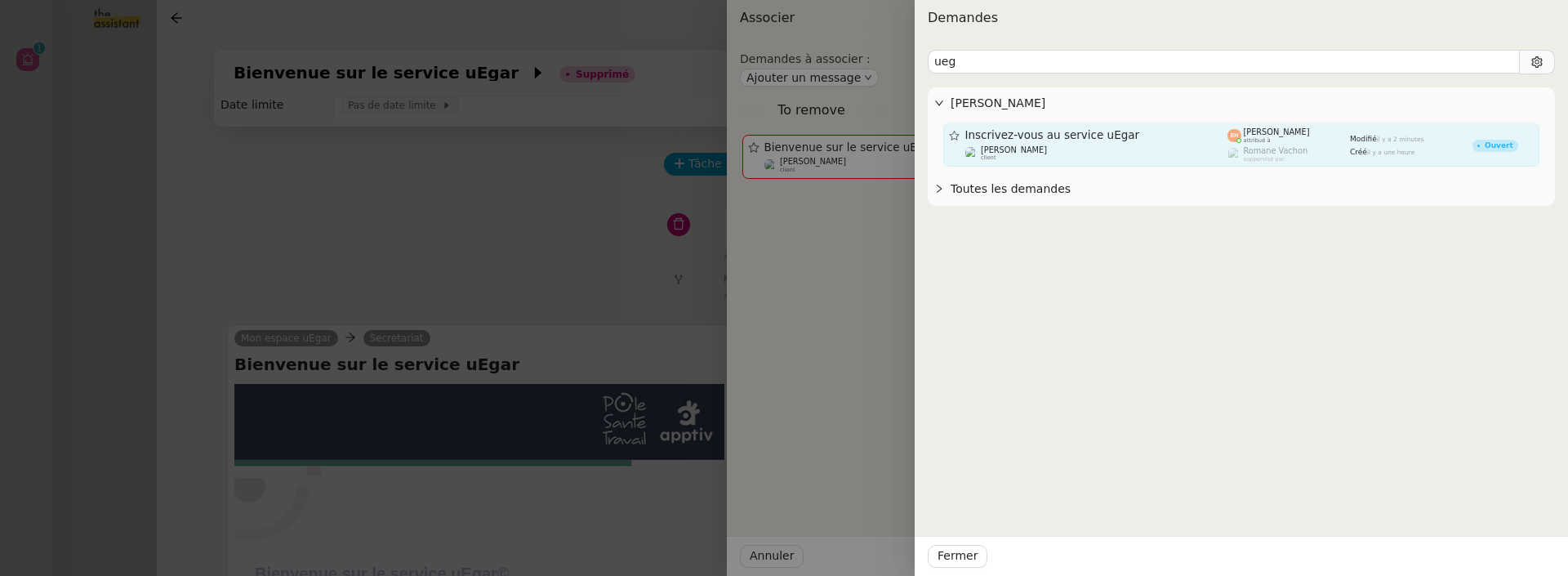
type input "ueg"
click at [1168, 138] on span "Inscrivez-vous au service uEgar" at bounding box center [1097, 136] width 263 height 12
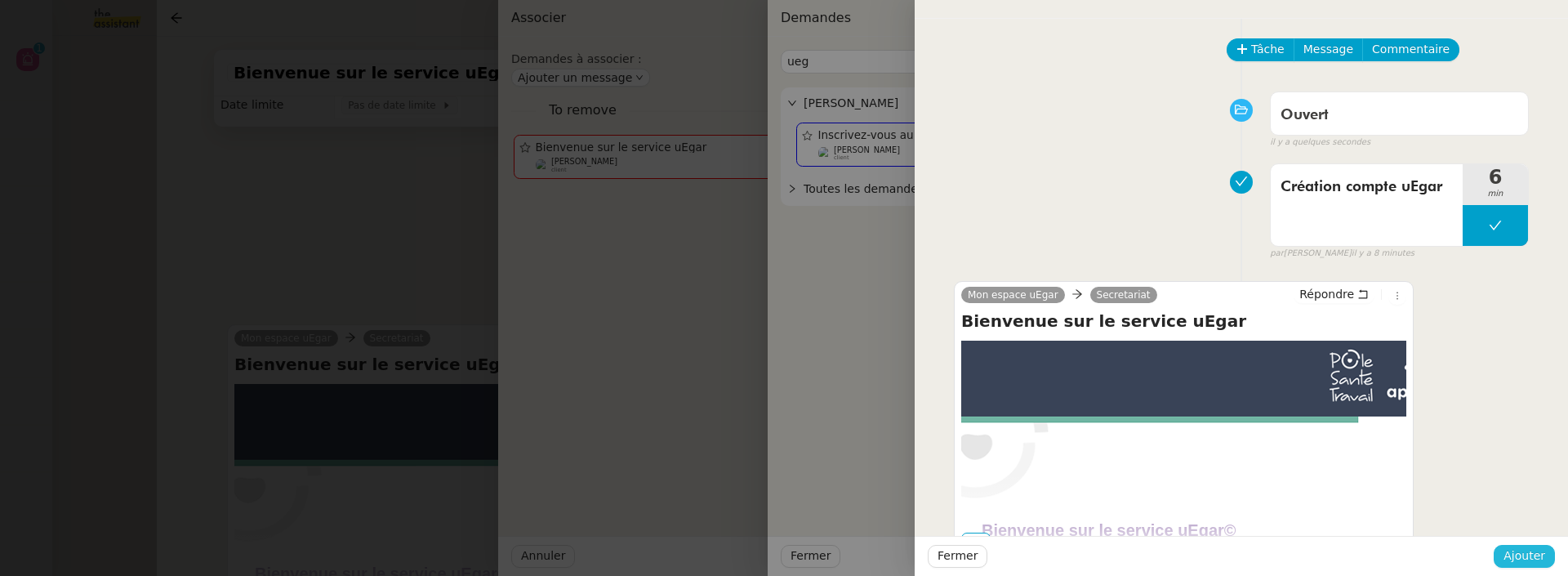
click at [1516, 563] on span "Ajouter" at bounding box center [1524, 557] width 41 height 19
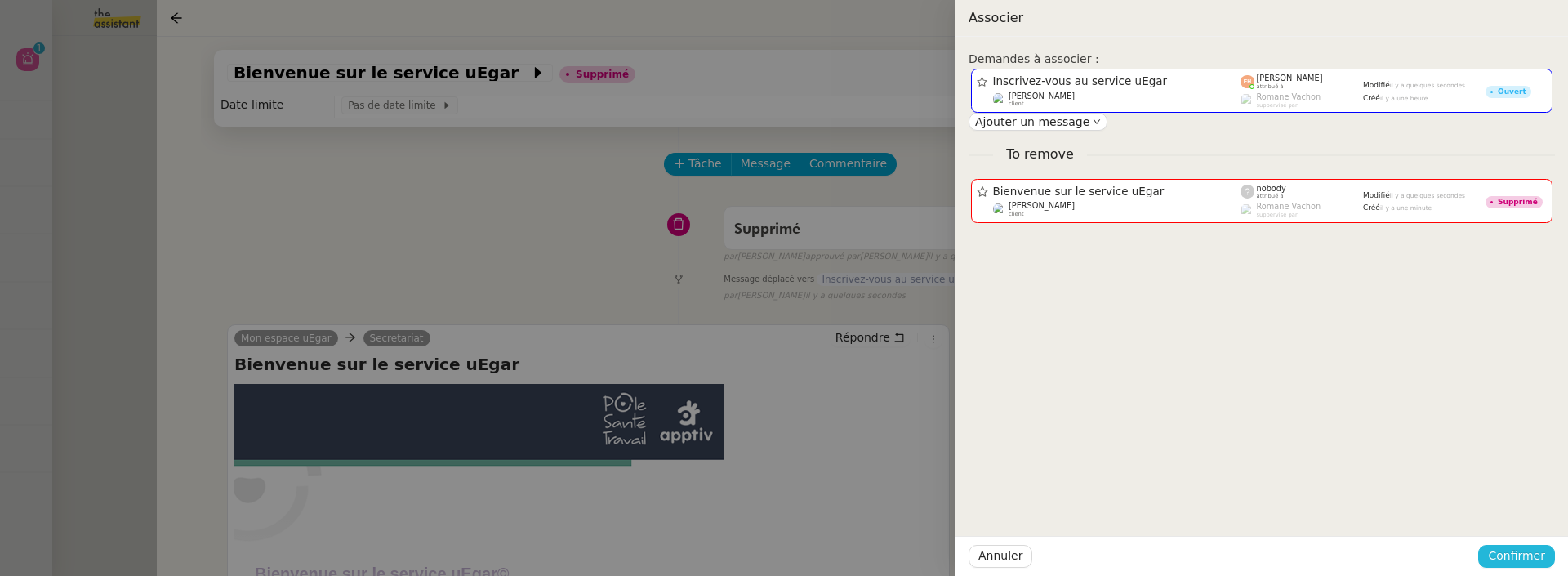
click at [1528, 548] on span "Confirmer" at bounding box center [1517, 557] width 58 height 19
click at [1522, 510] on span "Ajouter" at bounding box center [1517, 513] width 41 height 16
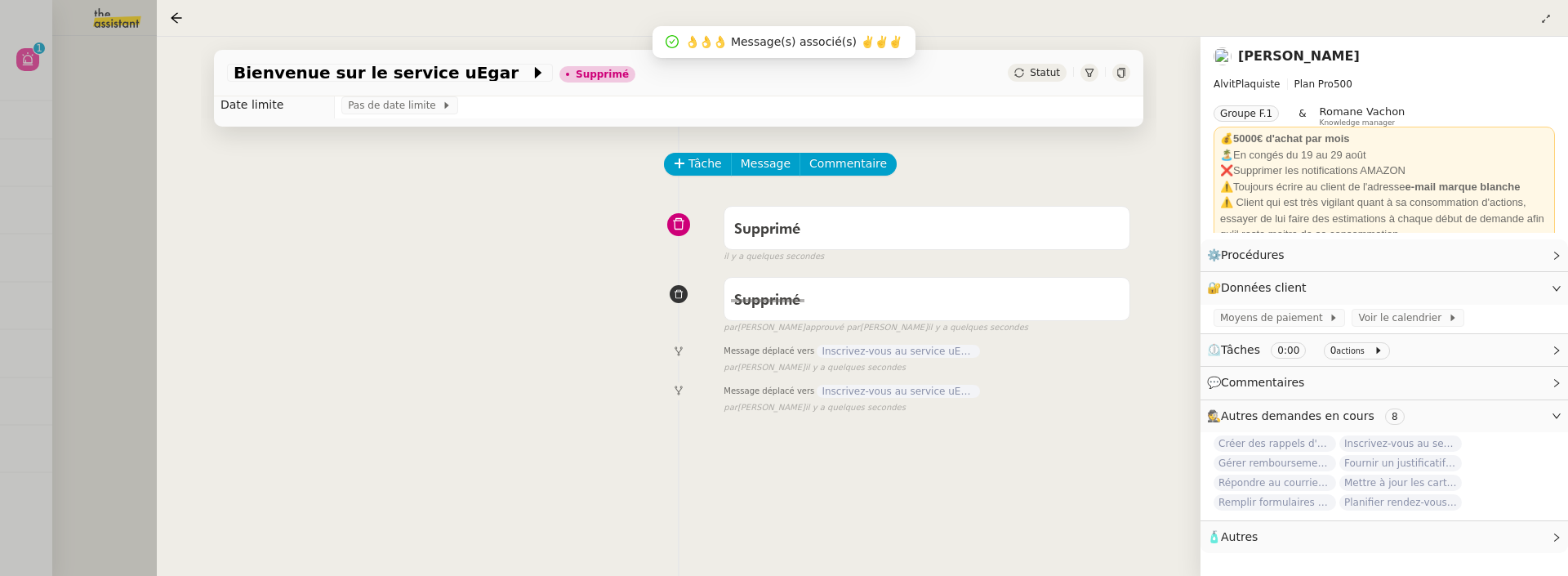
click at [92, 242] on div at bounding box center [784, 288] width 1568 height 576
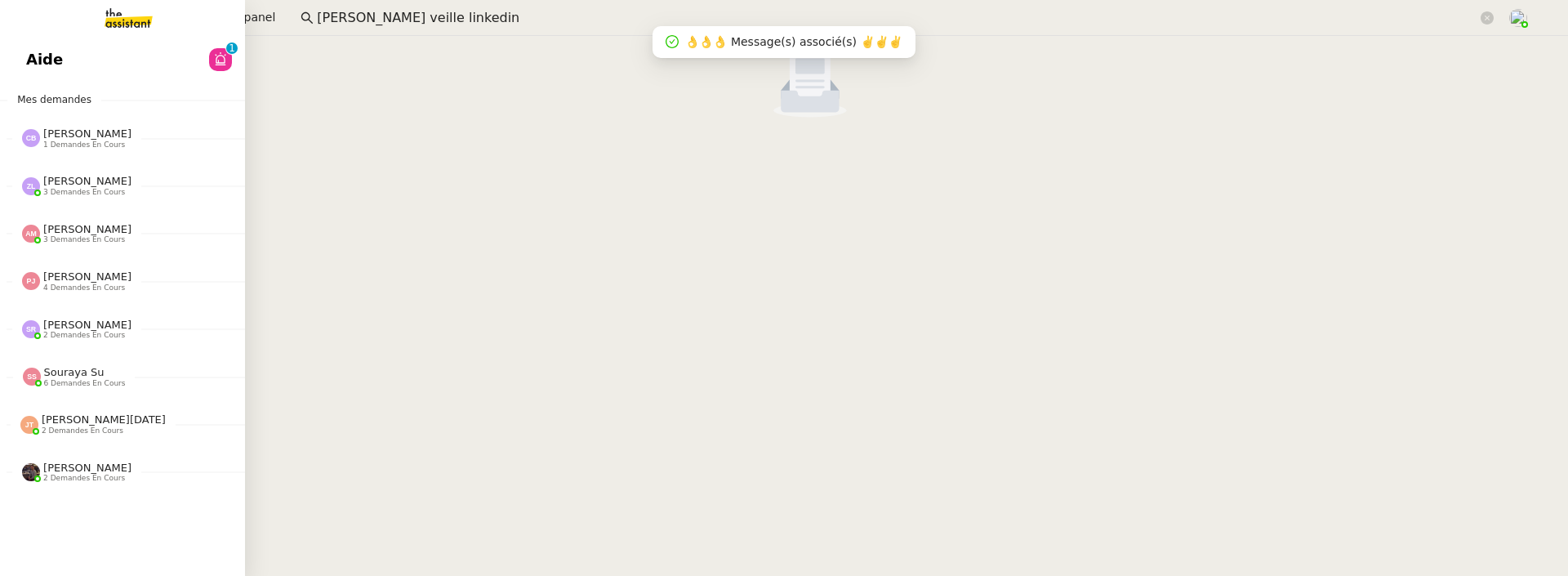
click at [33, 65] on span "Aide" at bounding box center [44, 60] width 37 height 25
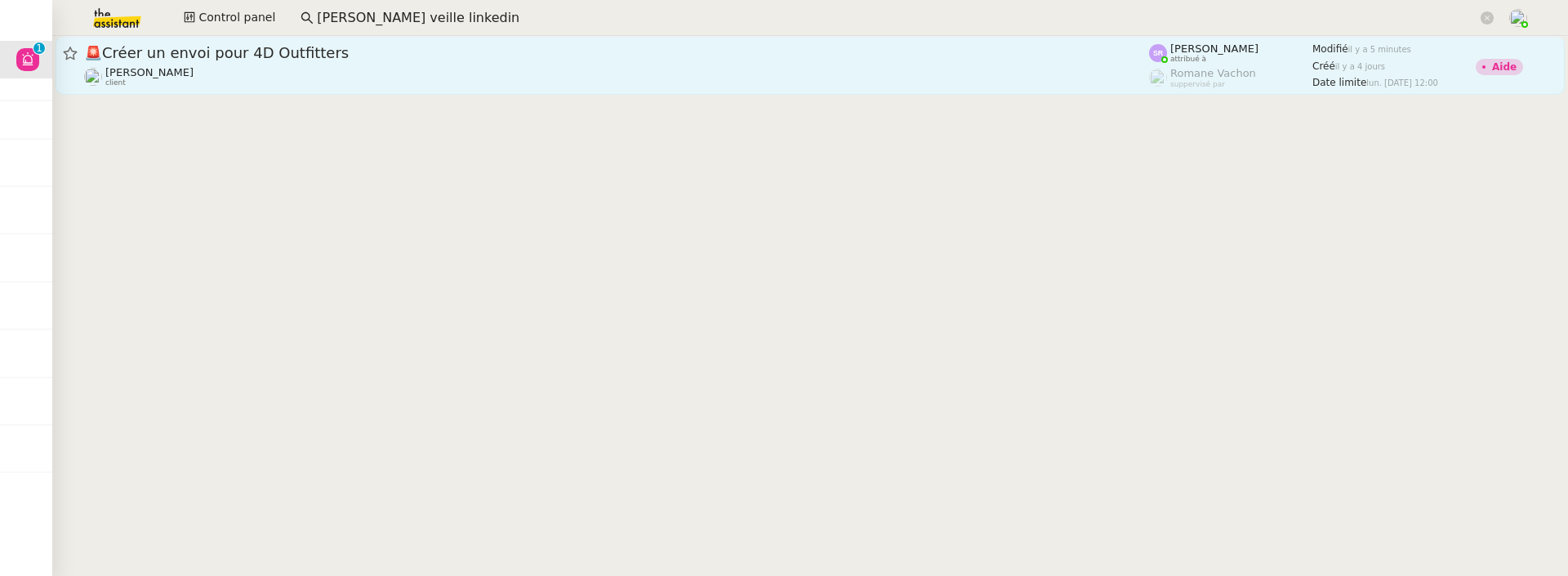
click at [552, 63] on div "🚨 Créer un envoi pour 4D Outfitters Pierre Mergui client" at bounding box center [617, 65] width 1065 height 44
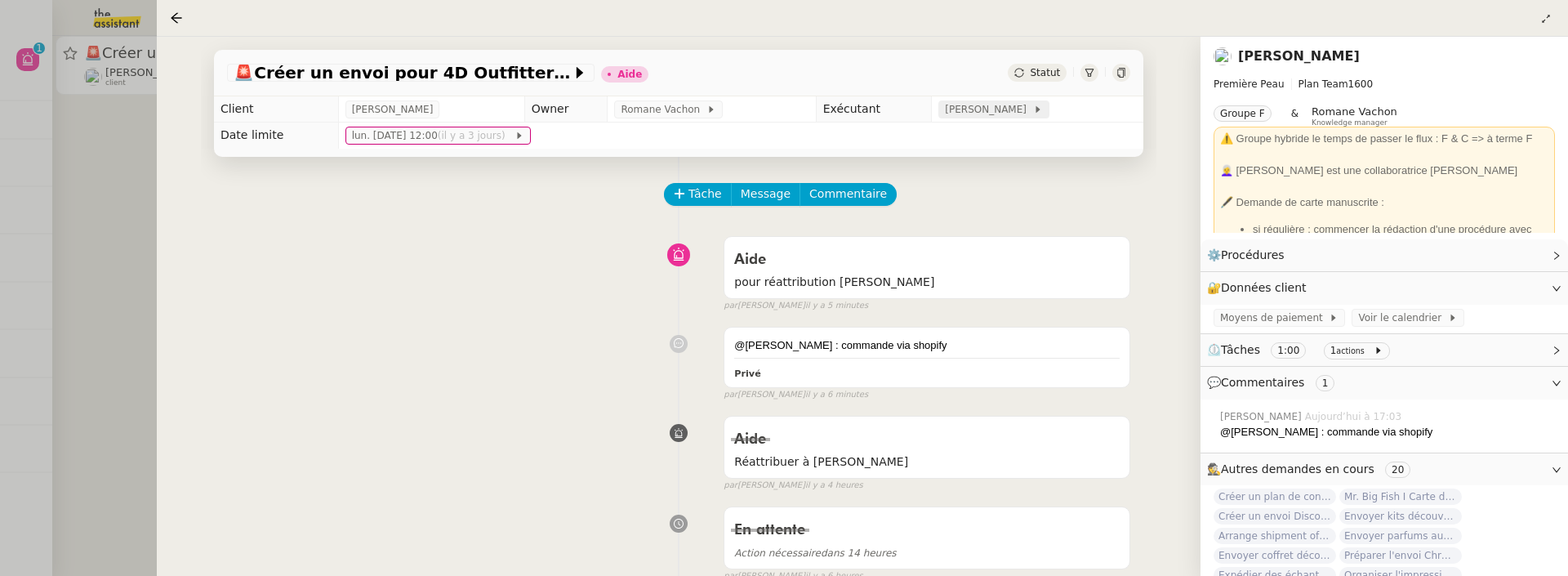
click at [954, 112] on span "[PERSON_NAME]" at bounding box center [988, 109] width 87 height 16
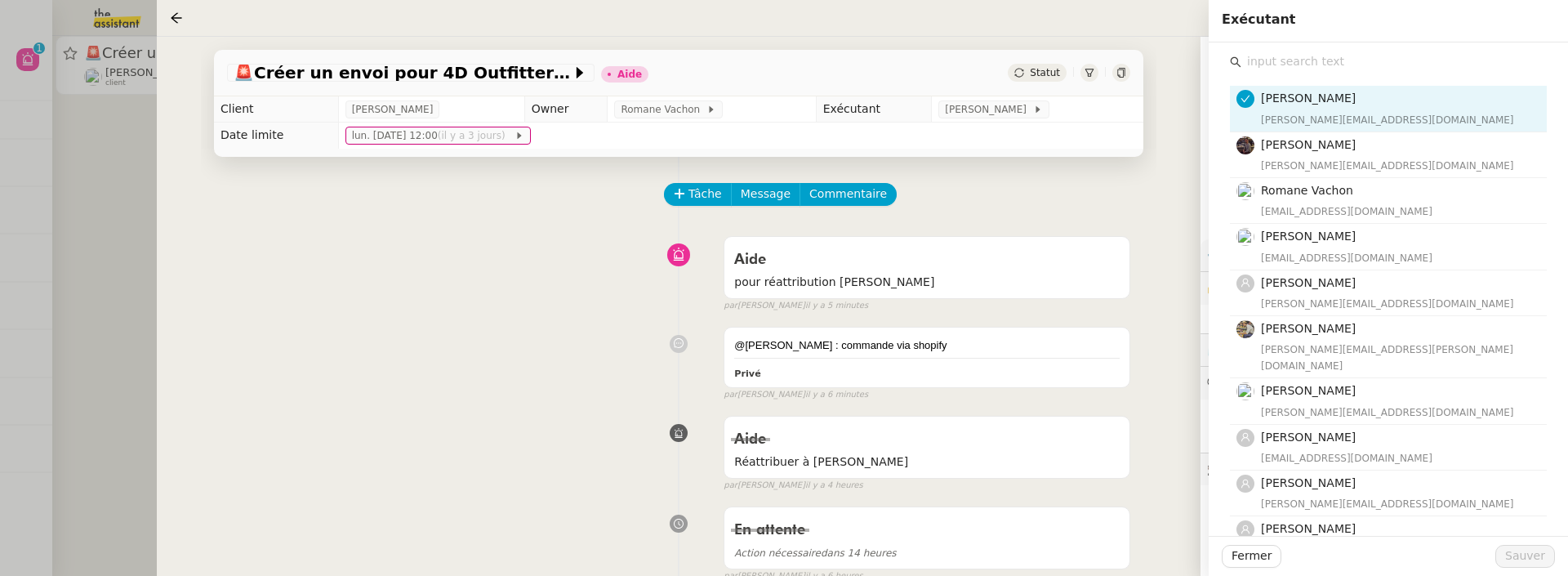
click at [1359, 53] on input "text" at bounding box center [1394, 62] width 306 height 22
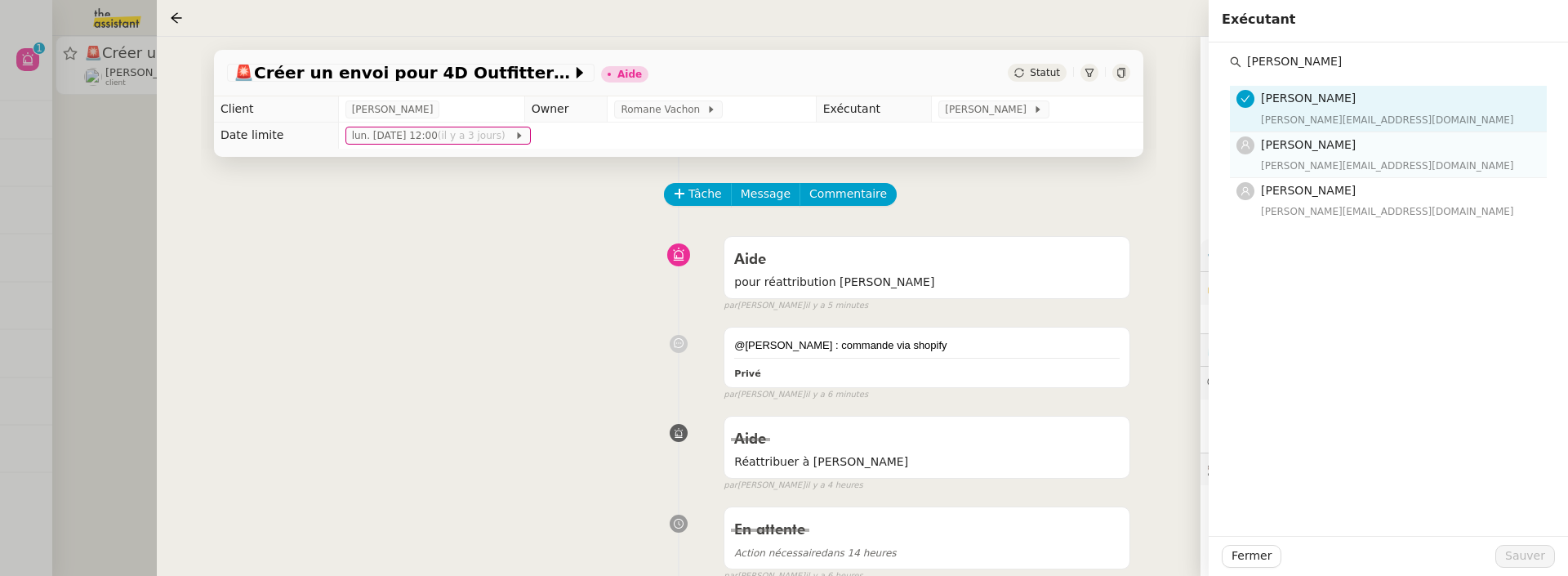
type input "Anna"
click at [1361, 145] on h4 "[PERSON_NAME]" at bounding box center [1398, 145] width 276 height 19
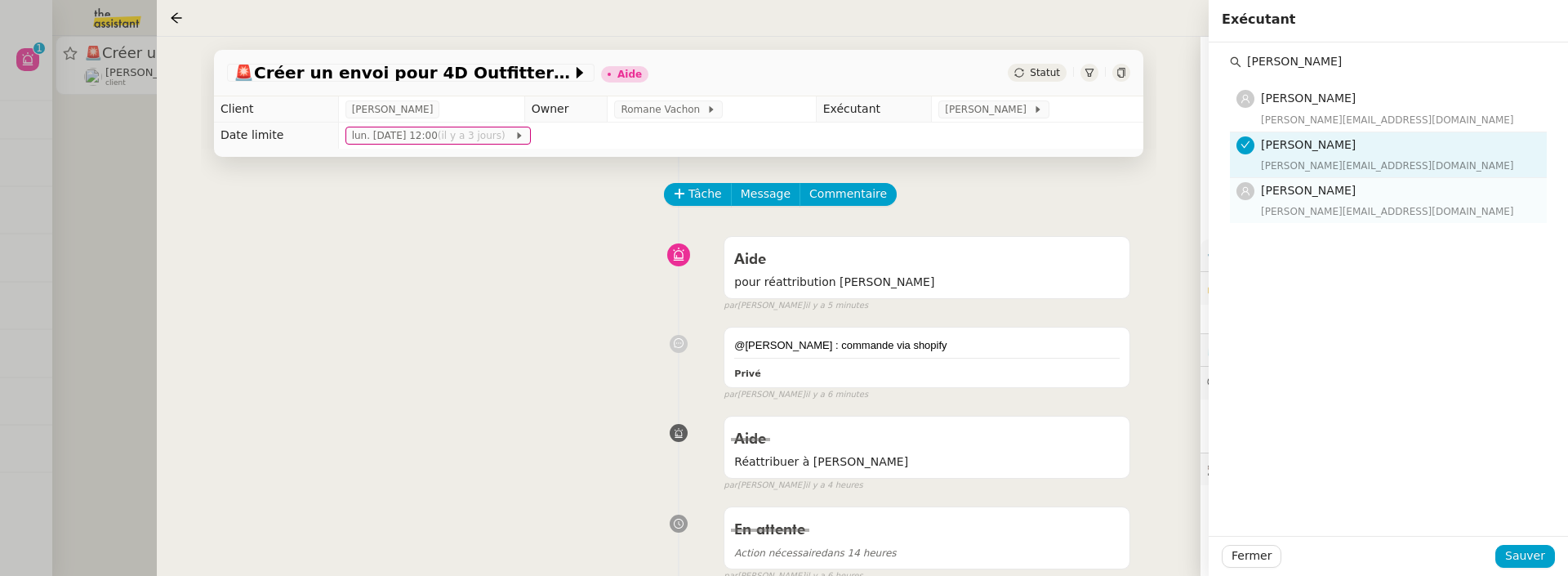
click at [1360, 184] on h4 "[PERSON_NAME]" at bounding box center [1398, 191] width 276 height 19
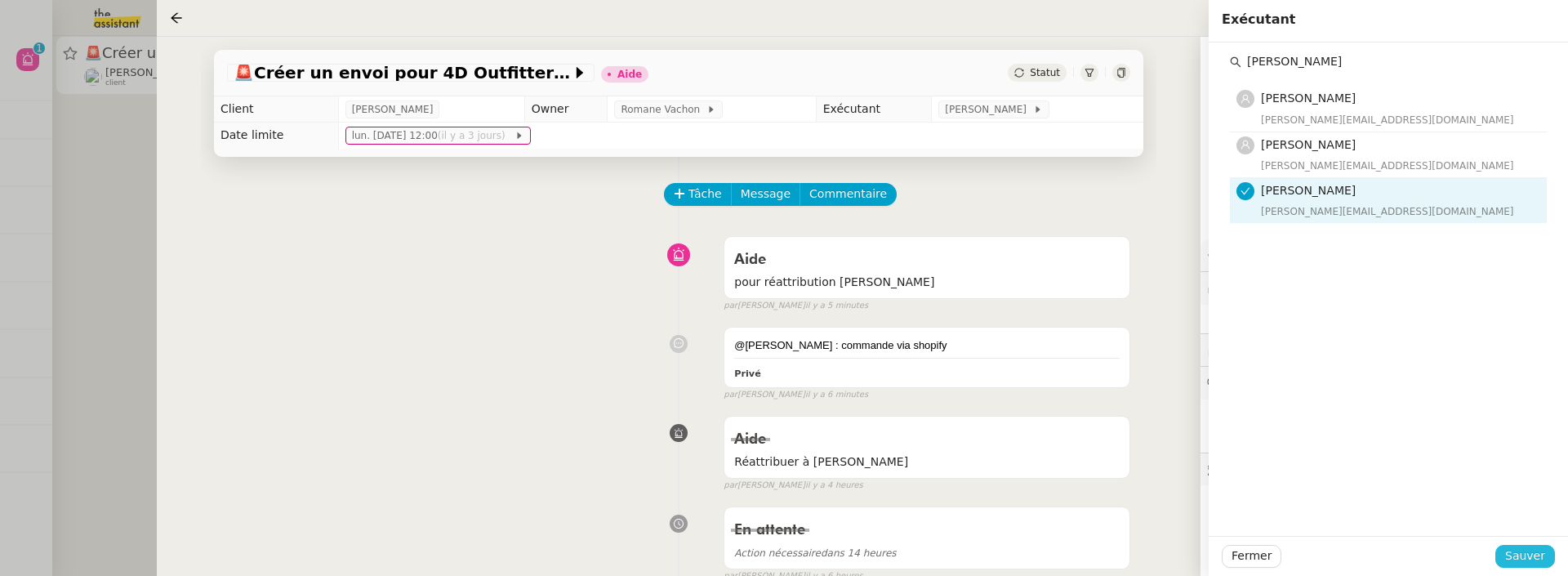
click at [1538, 550] on span "Sauver" at bounding box center [1526, 557] width 40 height 19
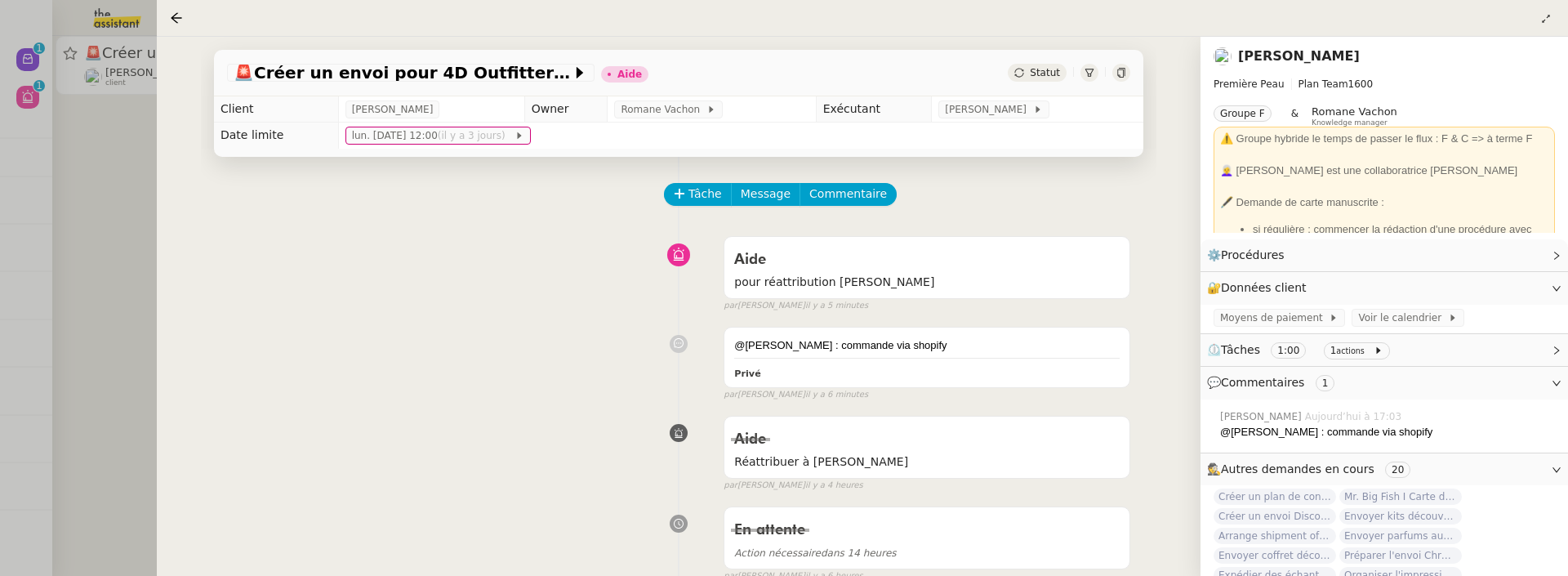
click at [1046, 68] on span "Statut" at bounding box center [1044, 73] width 30 height 12
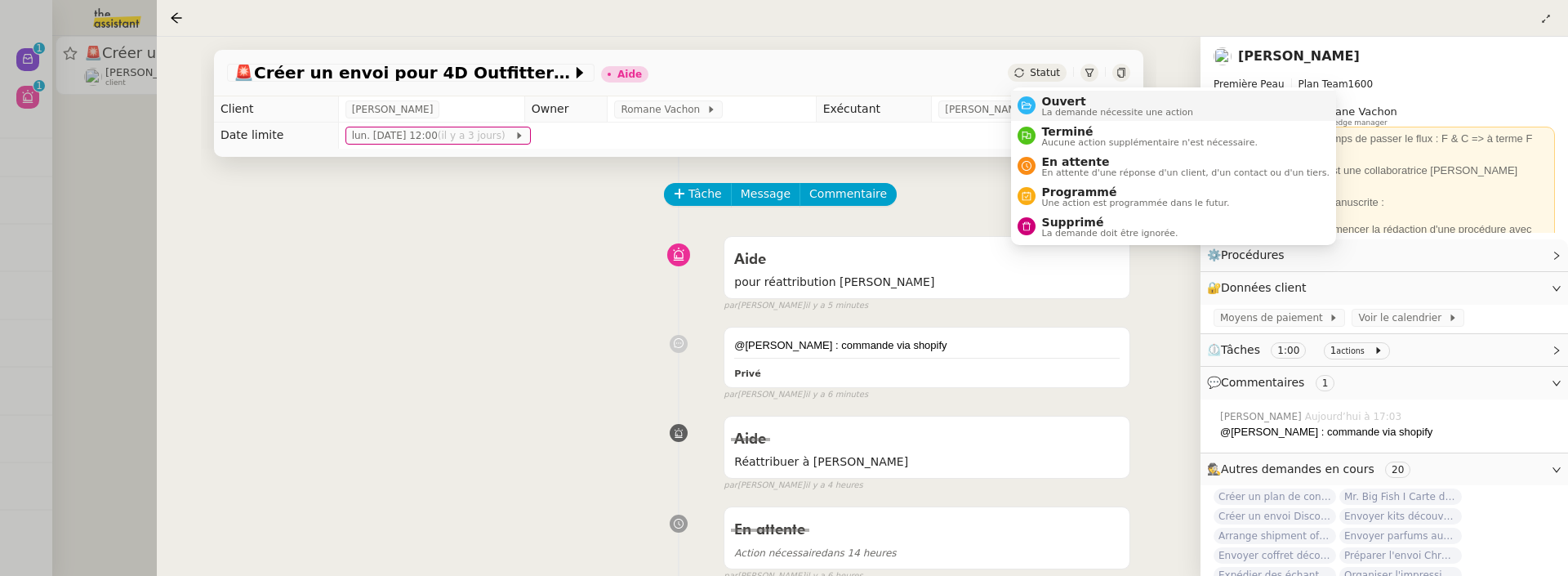
click at [1058, 93] on li "Ouvert La demande nécessite une action" at bounding box center [1173, 105] width 325 height 30
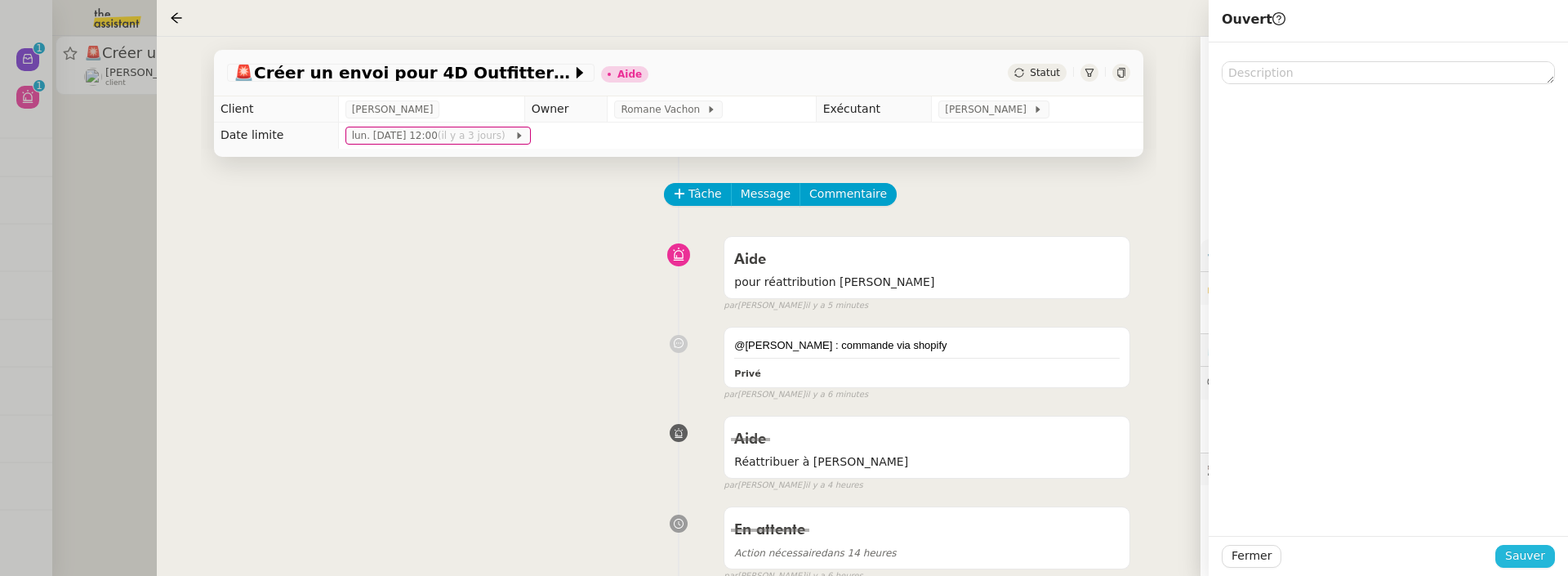
click at [1523, 558] on span "Sauver" at bounding box center [1526, 557] width 40 height 19
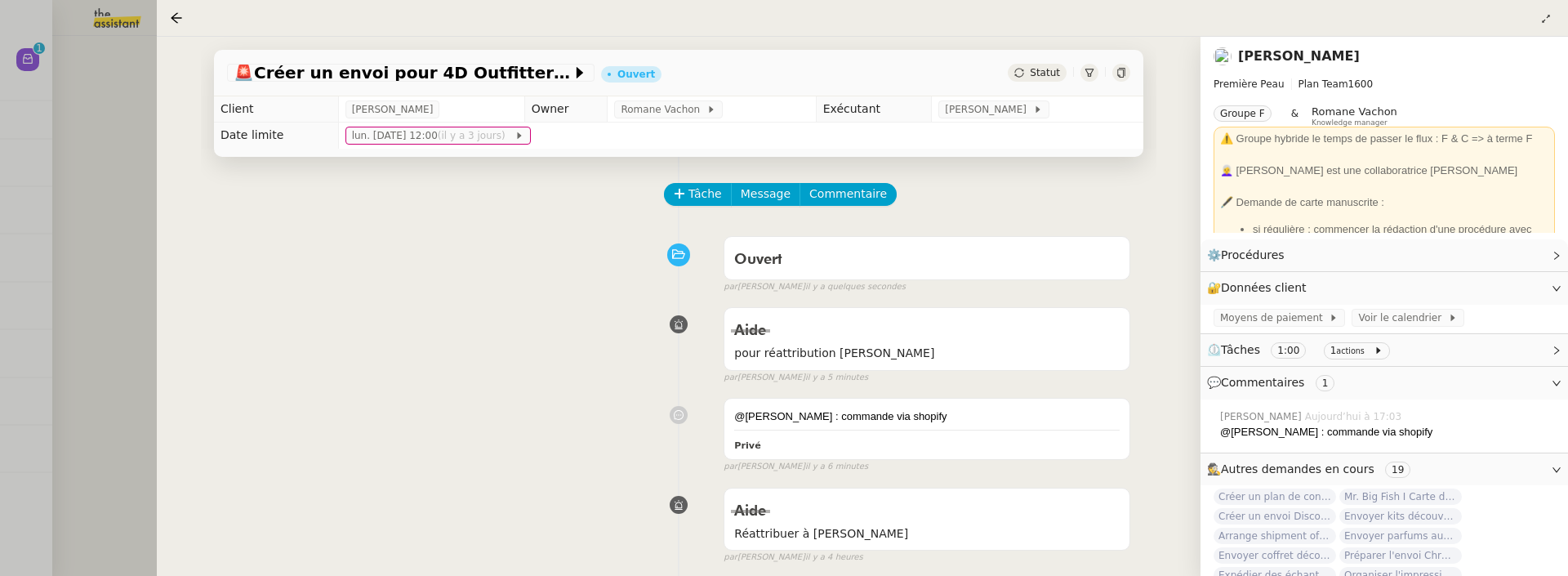
click at [135, 211] on div at bounding box center [784, 288] width 1568 height 576
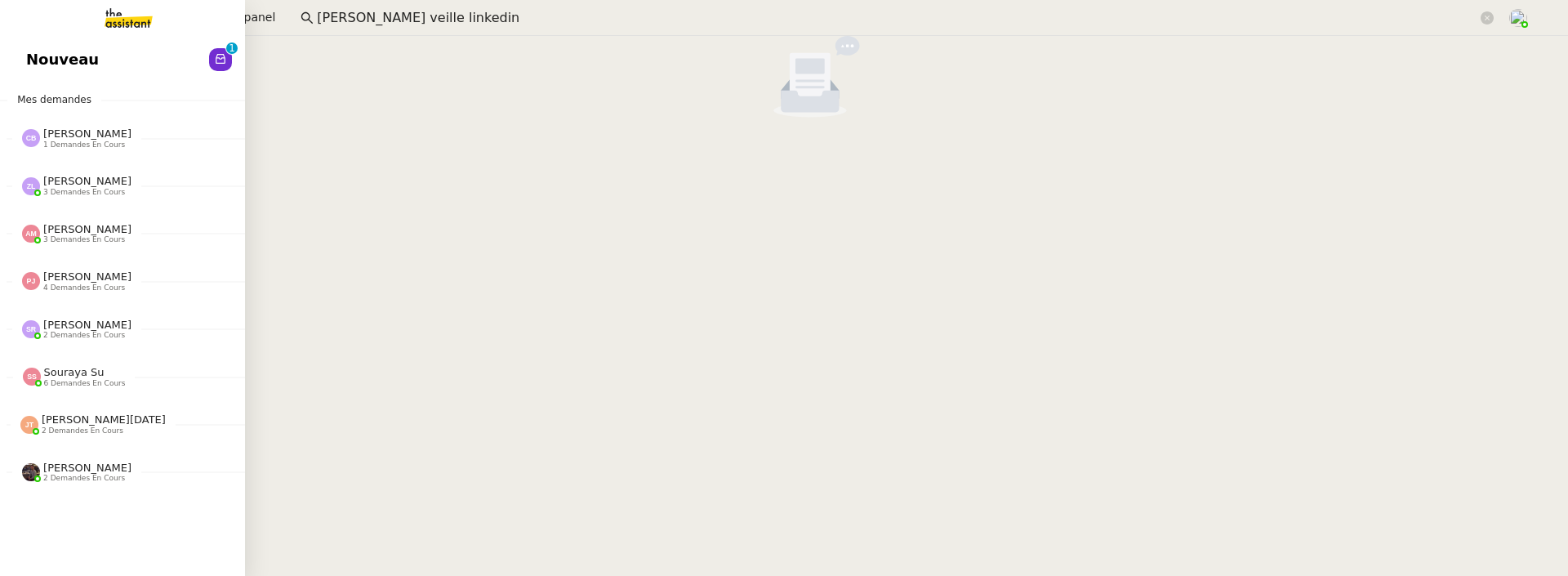
click at [27, 63] on span "Nouveau" at bounding box center [62, 60] width 73 height 25
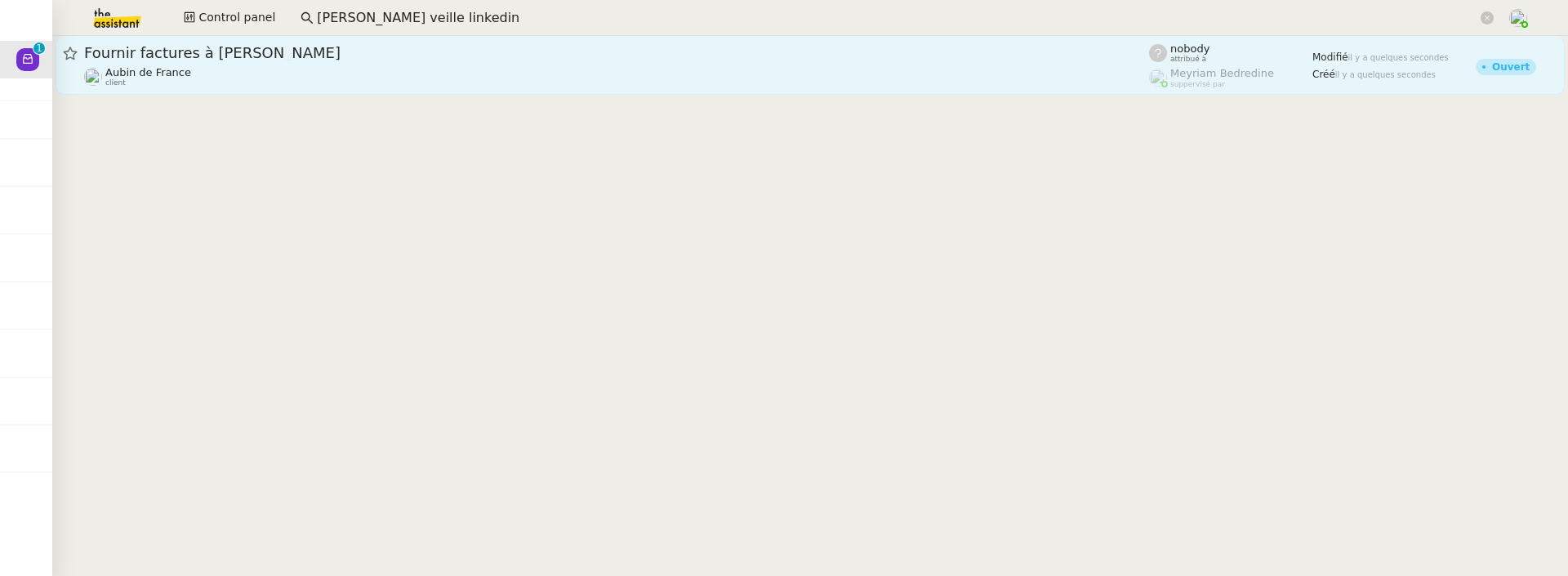
click at [619, 63] on div "Fournir factures à Thierry Roger Aubin de France client" at bounding box center [617, 65] width 1065 height 44
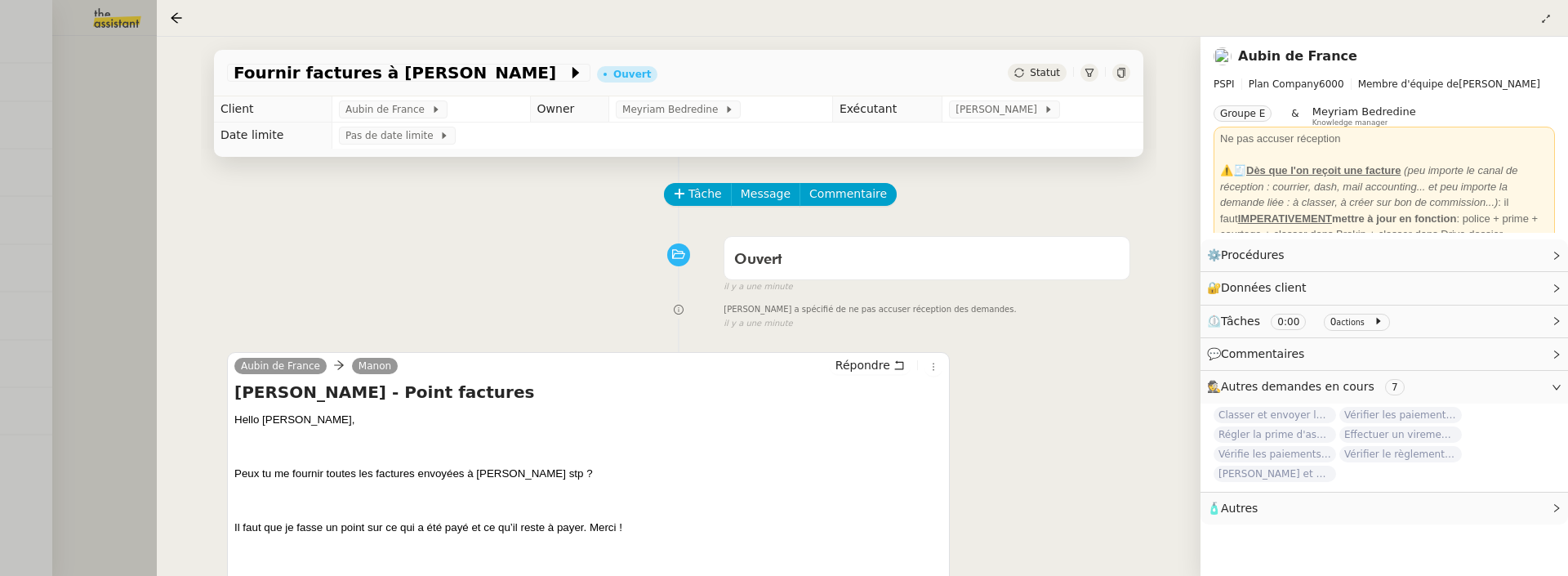
click at [150, 232] on div at bounding box center [784, 288] width 1568 height 576
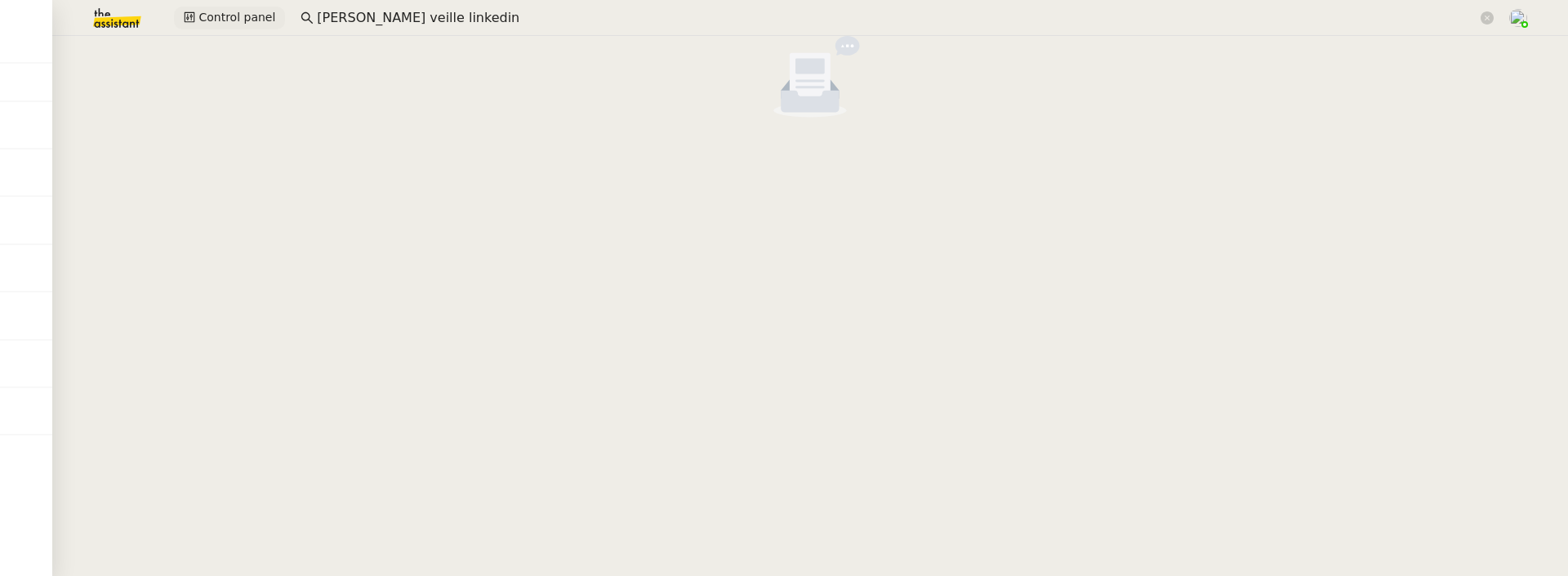
click at [246, 18] on span "Control panel" at bounding box center [237, 18] width 77 height 19
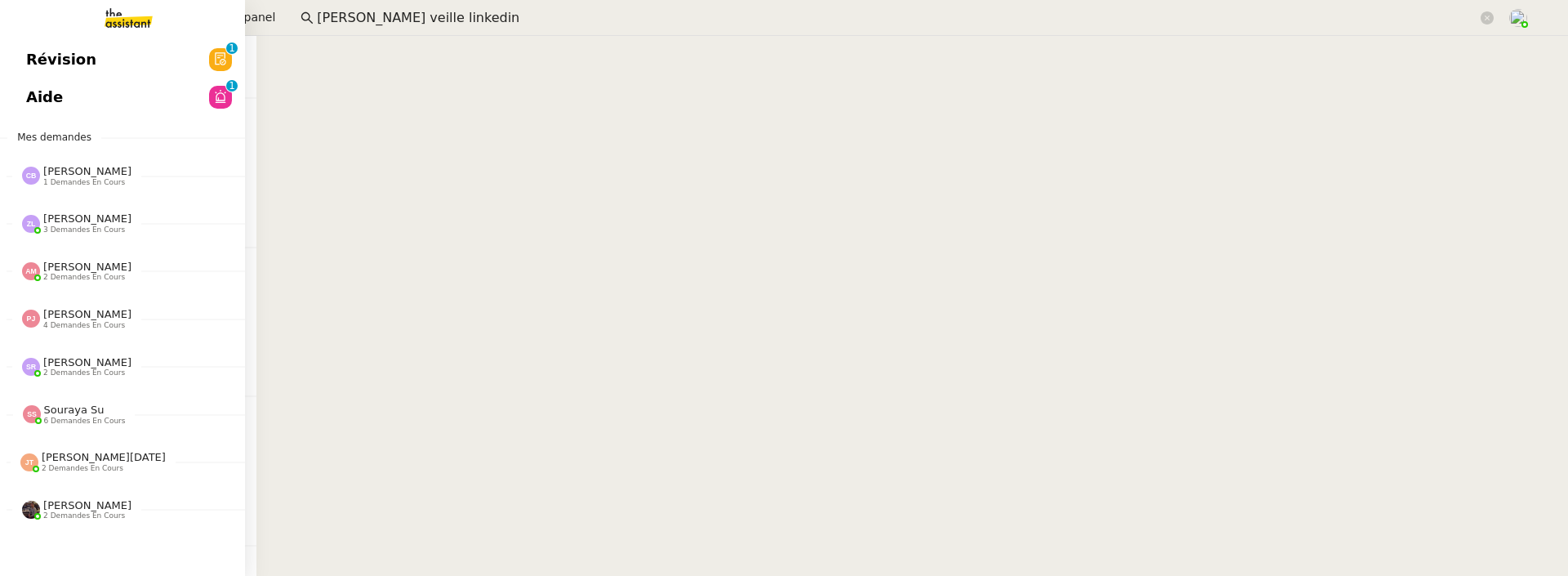
click at [24, 66] on link "Révision 0 1 2 3 4 5 6 7 8 9" at bounding box center [122, 60] width 245 height 38
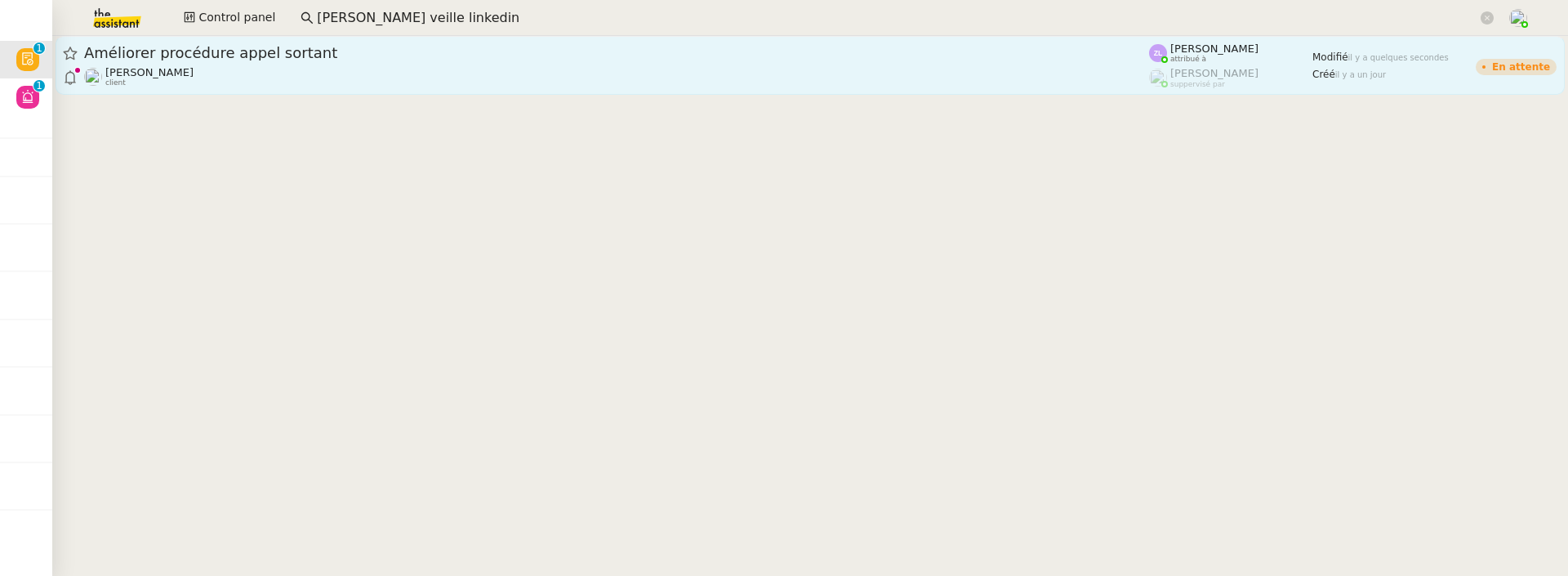
click at [395, 85] on div "Florian Parant client" at bounding box center [617, 77] width 1065 height 21
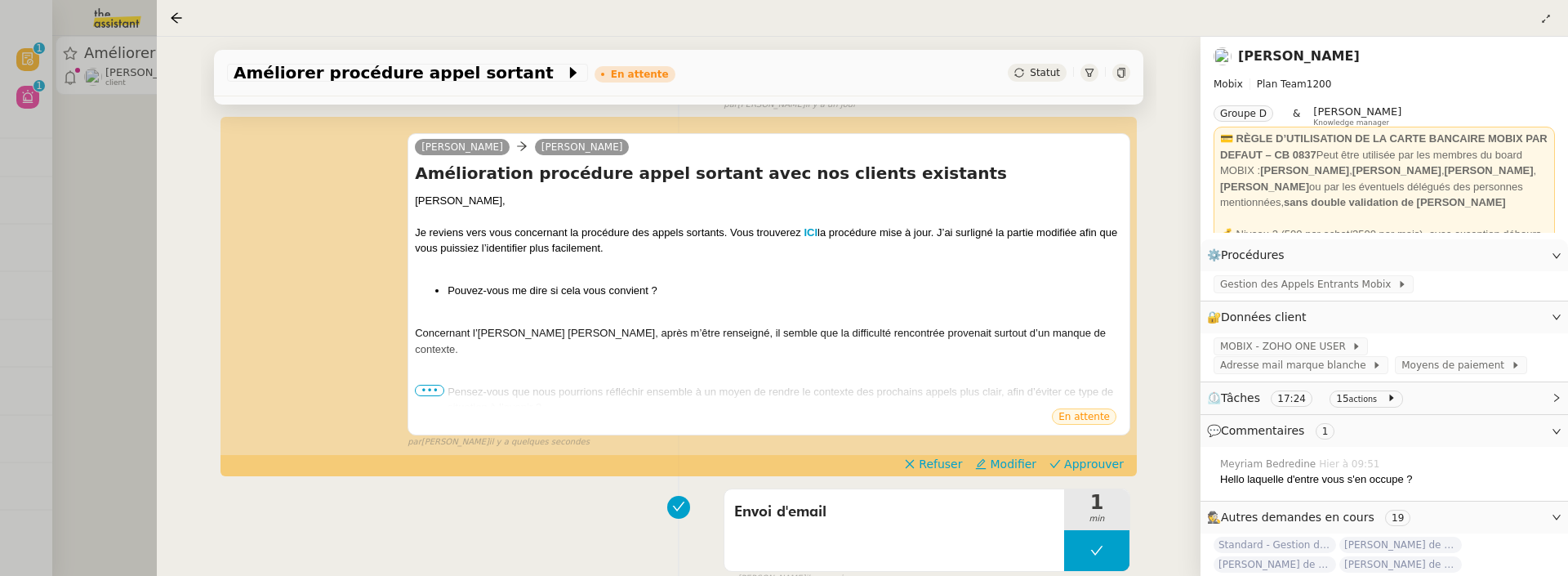
scroll to position [200, 0]
click at [417, 395] on ul "Pensez-vous que nous pourrions réfléchir ensemble à un moyen de rendre le conte…" at bounding box center [769, 400] width 708 height 32
click at [429, 395] on span "•••" at bounding box center [429, 391] width 30 height 12
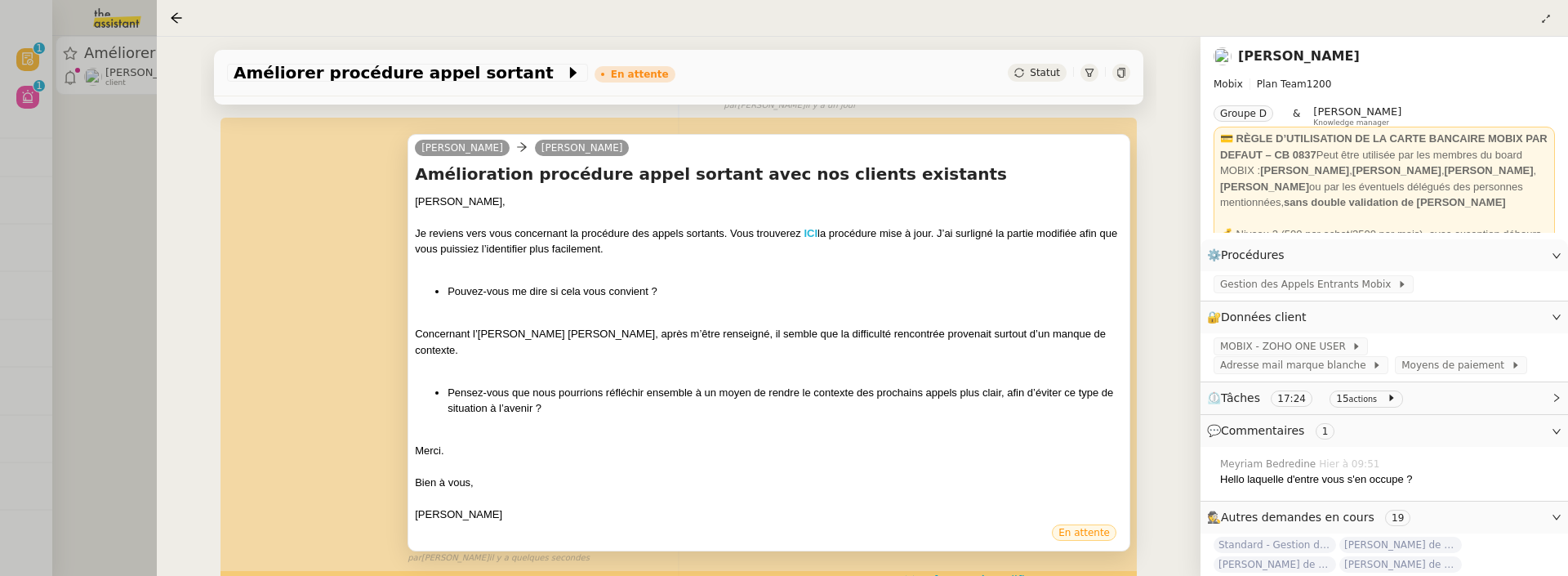
click at [812, 234] on strong "ICI" at bounding box center [810, 233] width 13 height 13
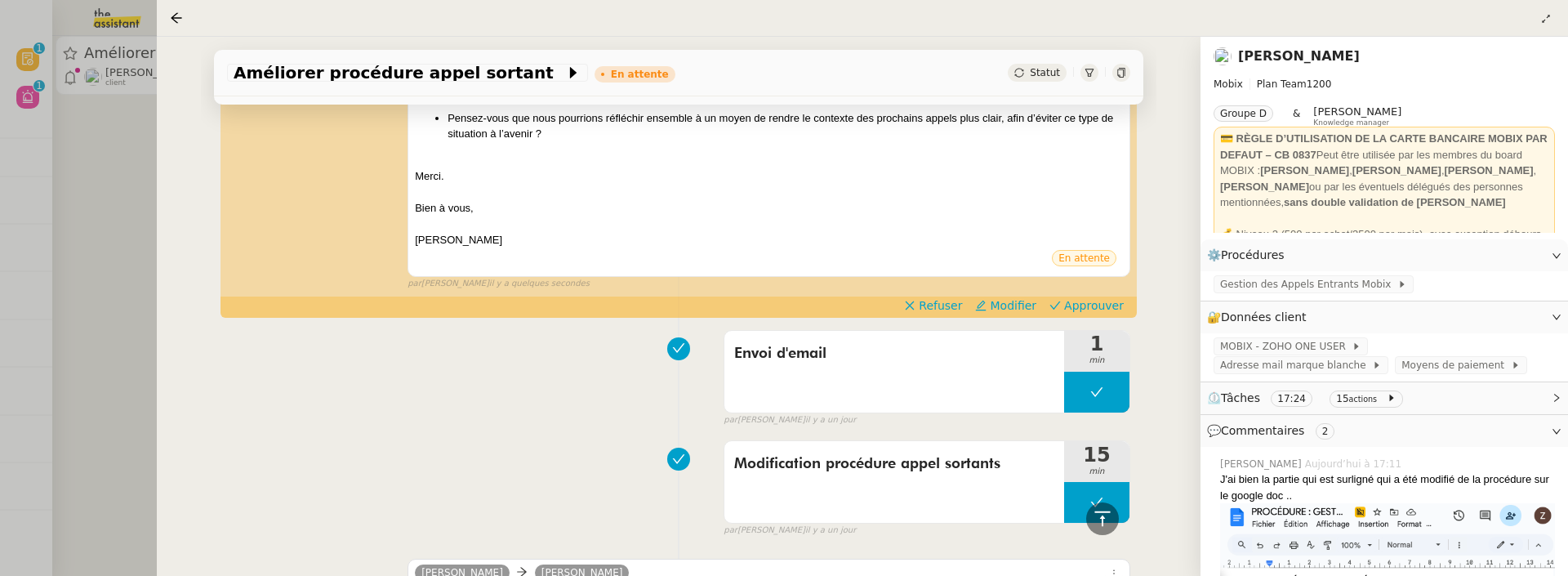
scroll to position [992, 0]
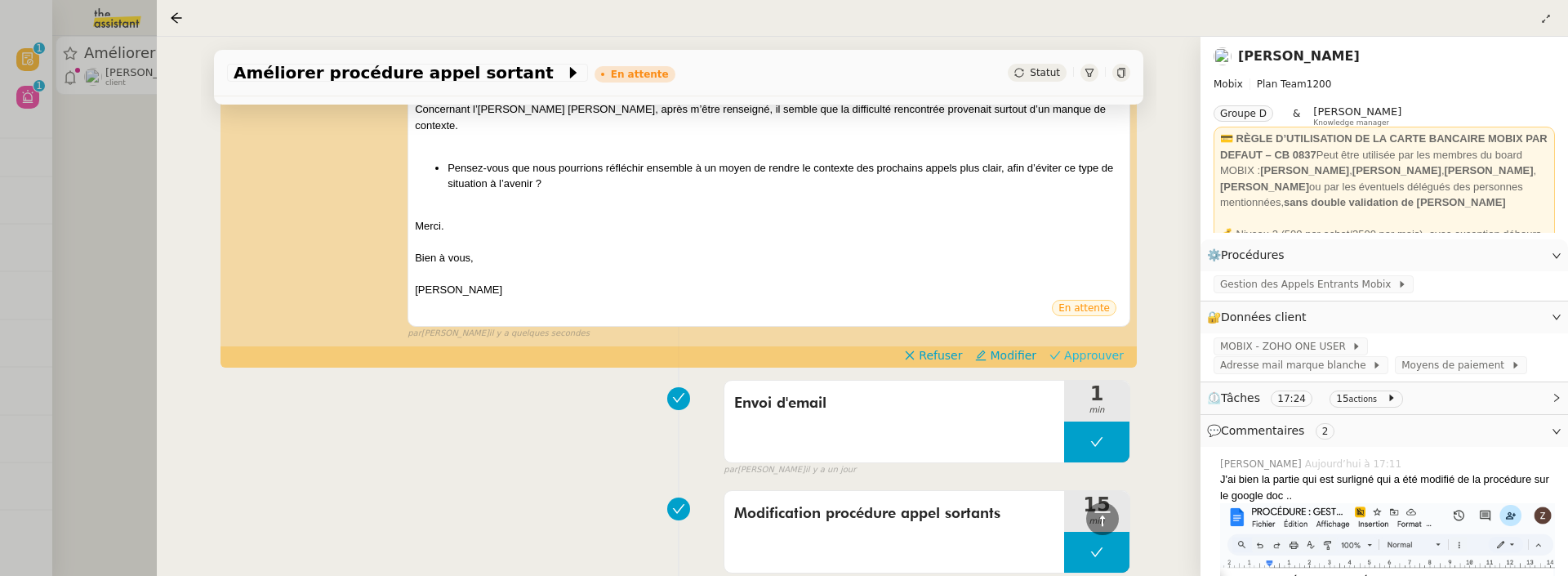
click at [1075, 347] on span "Approuver" at bounding box center [1094, 355] width 60 height 16
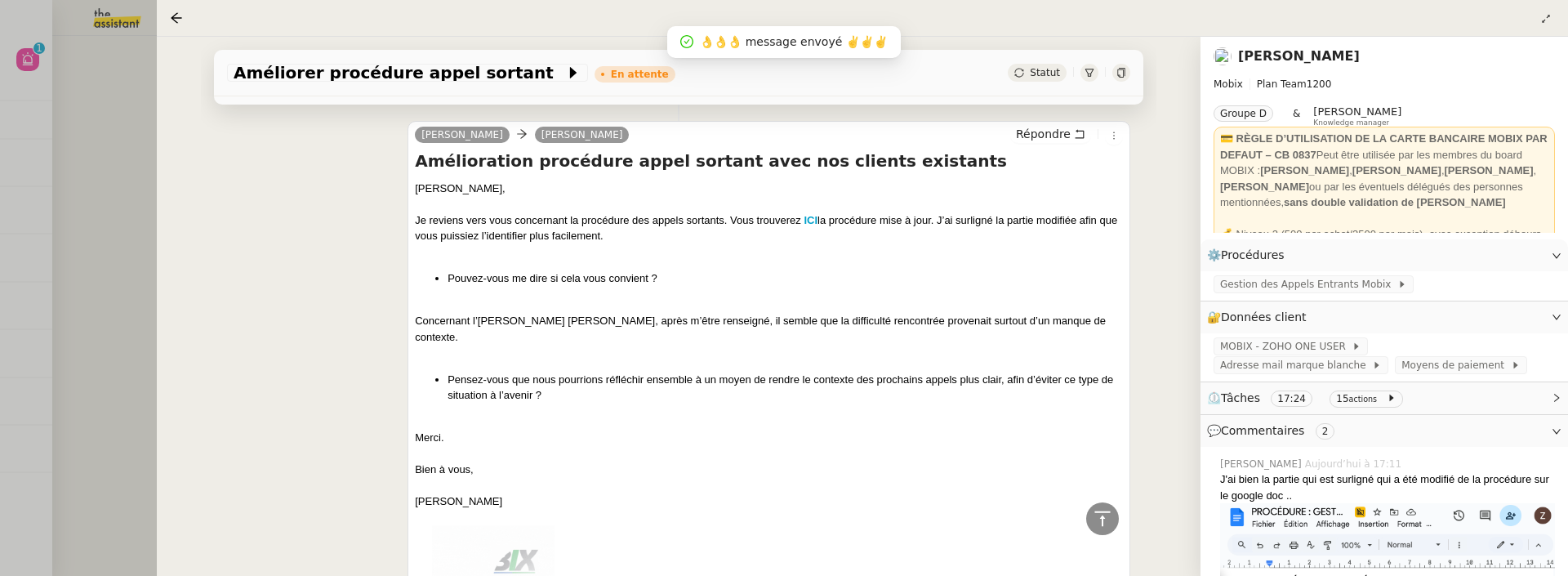
scroll to position [0, 0]
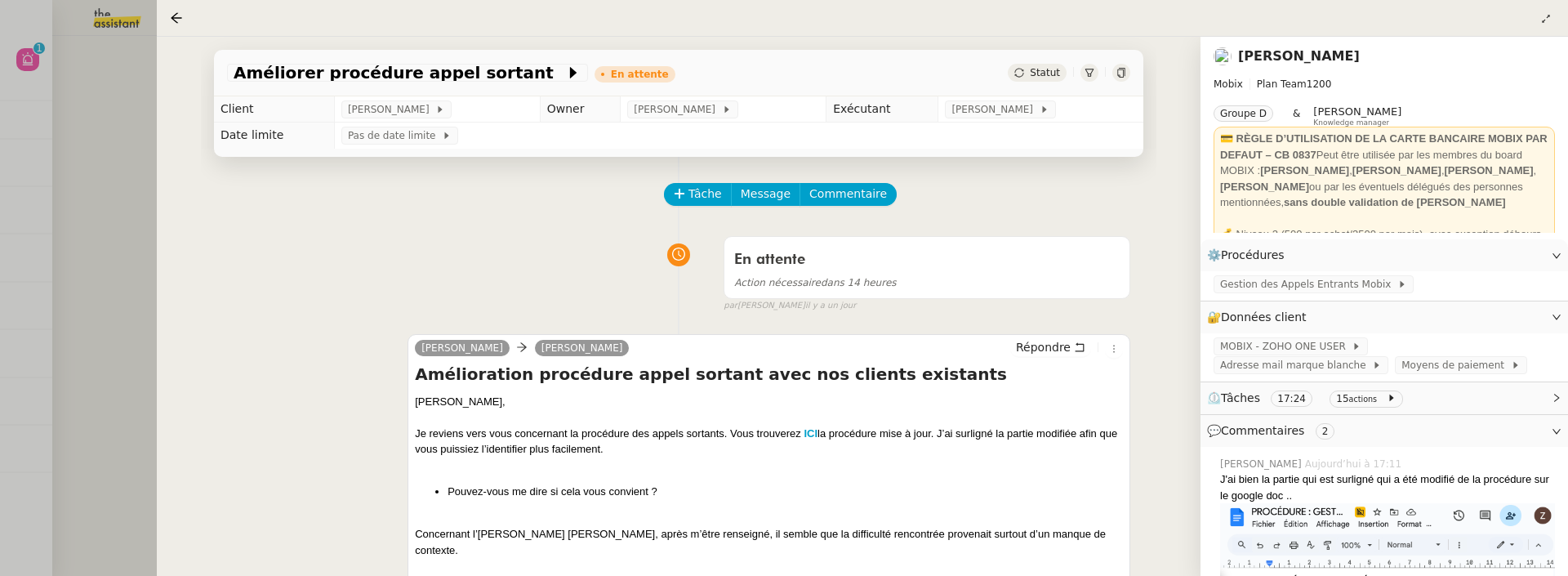
click at [110, 80] on div at bounding box center [784, 288] width 1568 height 576
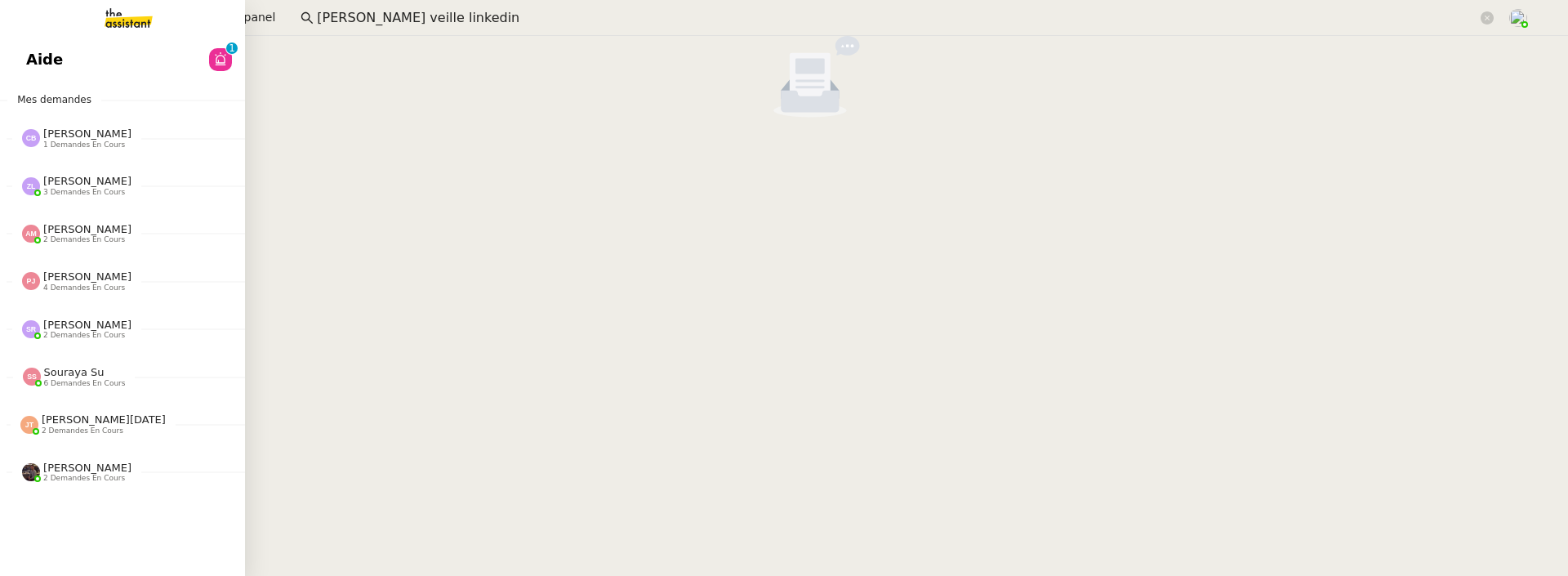
click at [37, 68] on link "Aide 0 1 2 3 4 5 6 7 8 9" at bounding box center [122, 60] width 245 height 38
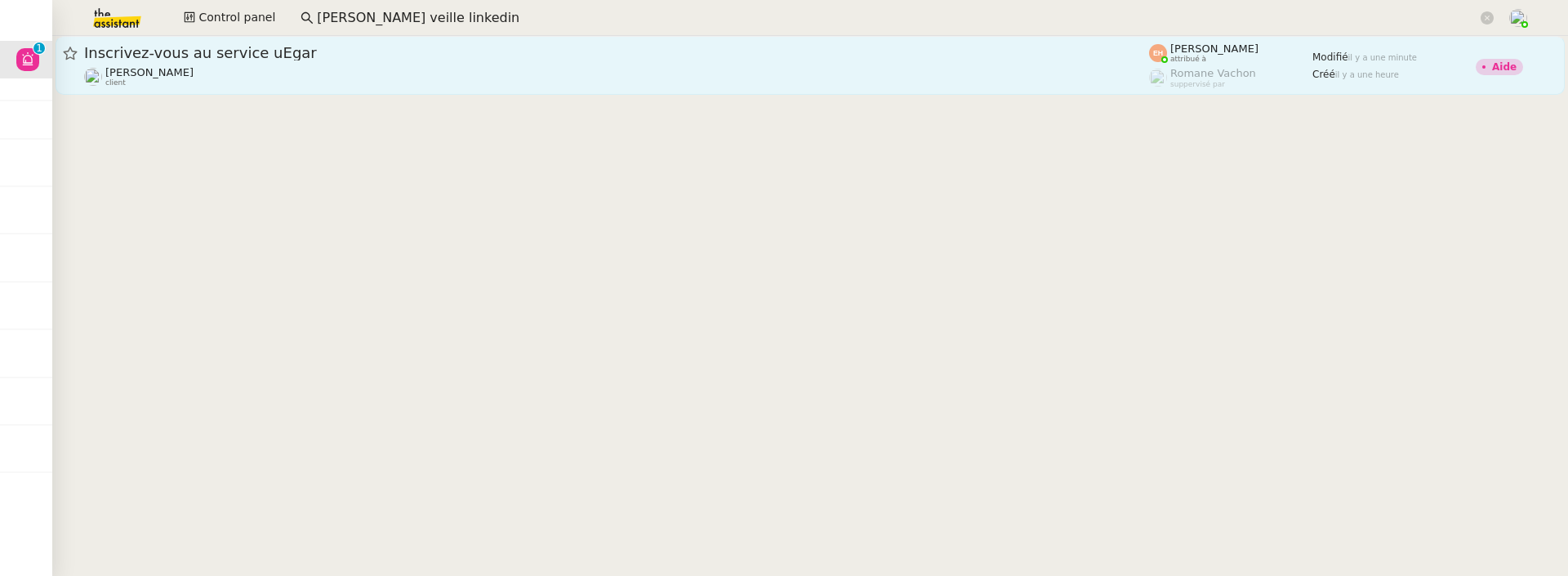
click at [430, 52] on span "Inscrivez-vous au service uEgar" at bounding box center [617, 53] width 1065 height 14
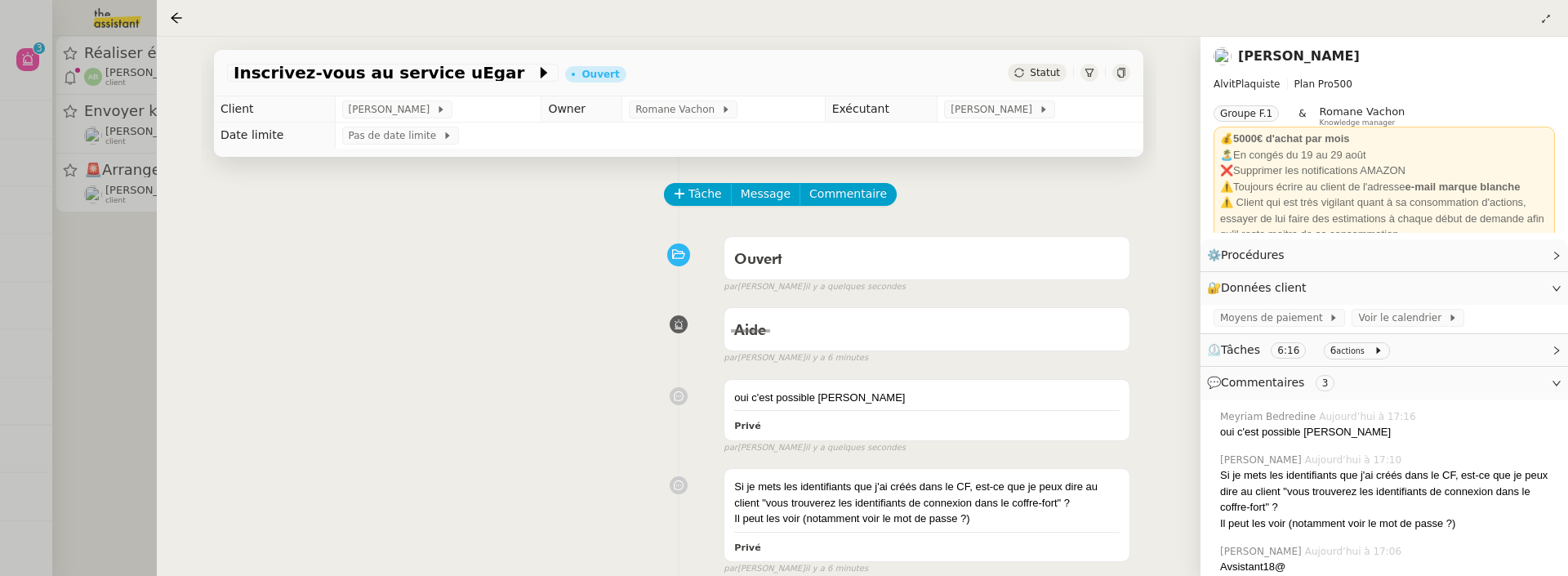
click at [100, 269] on div at bounding box center [784, 288] width 1568 height 576
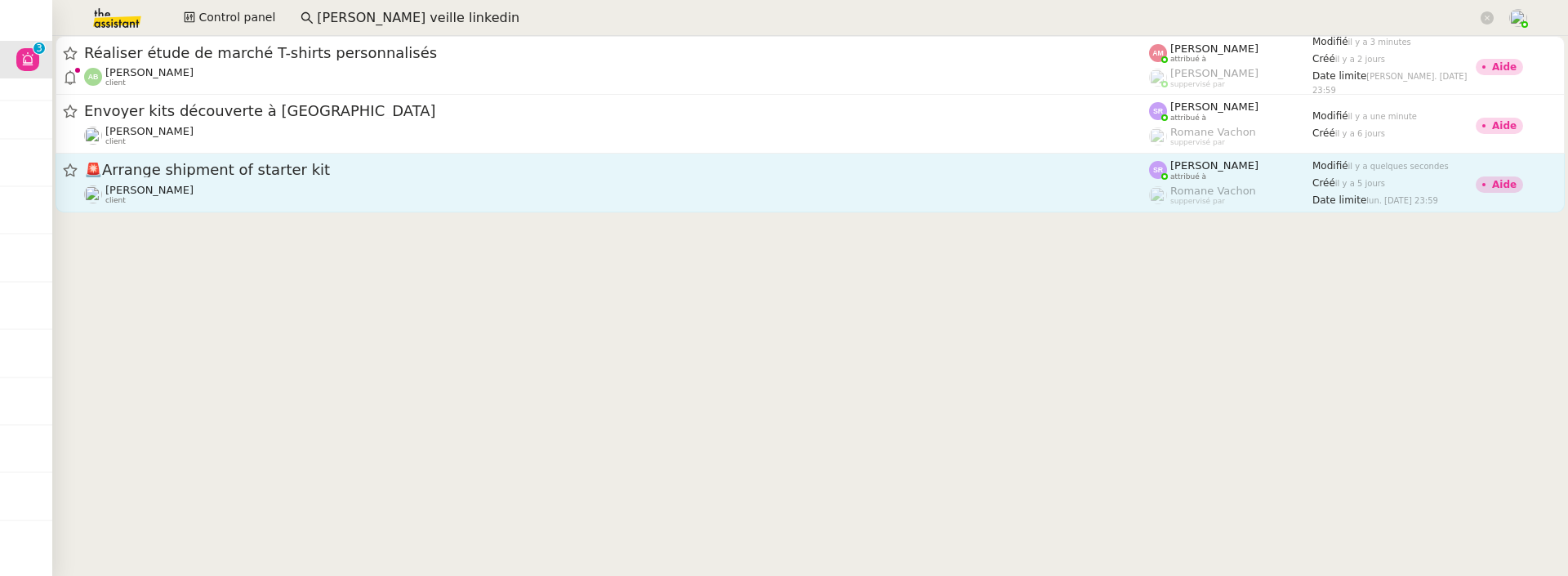
click at [262, 189] on div "Pierre Mergui client" at bounding box center [617, 194] width 1065 height 21
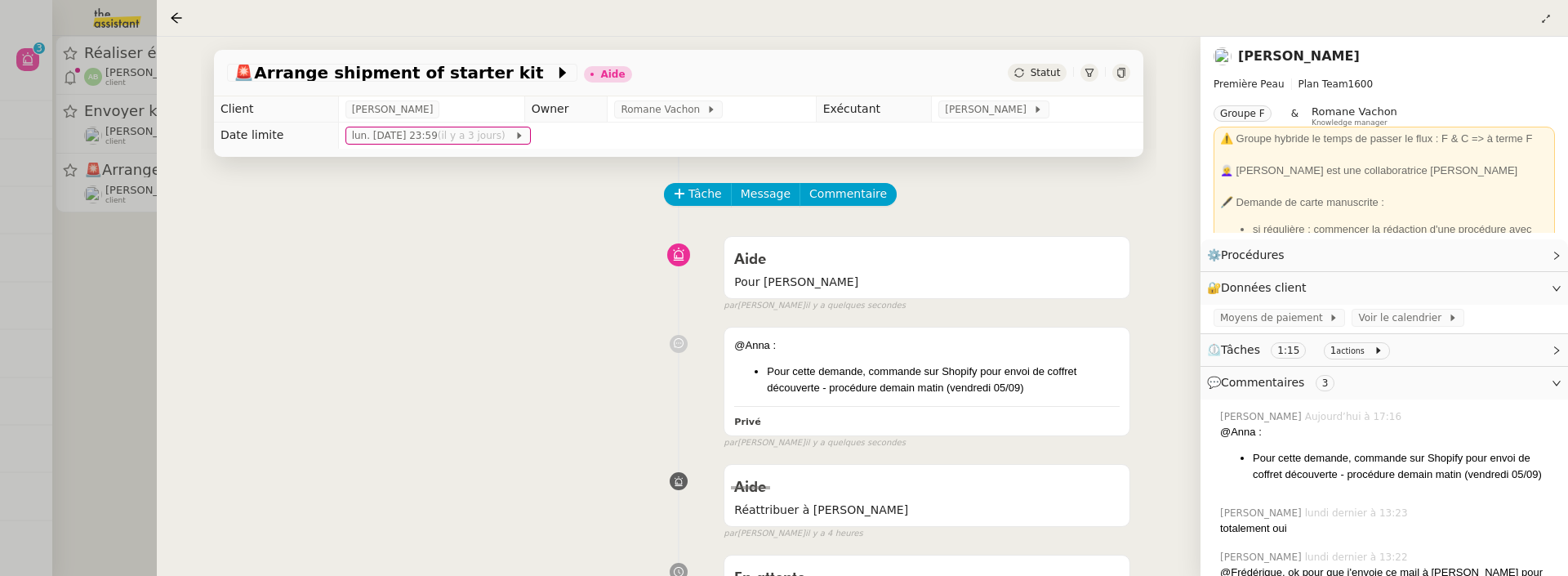
click at [932, 101] on td "[PERSON_NAME]" at bounding box center [1038, 109] width 211 height 26
click at [944, 108] on span "[PERSON_NAME]" at bounding box center [988, 109] width 87 height 16
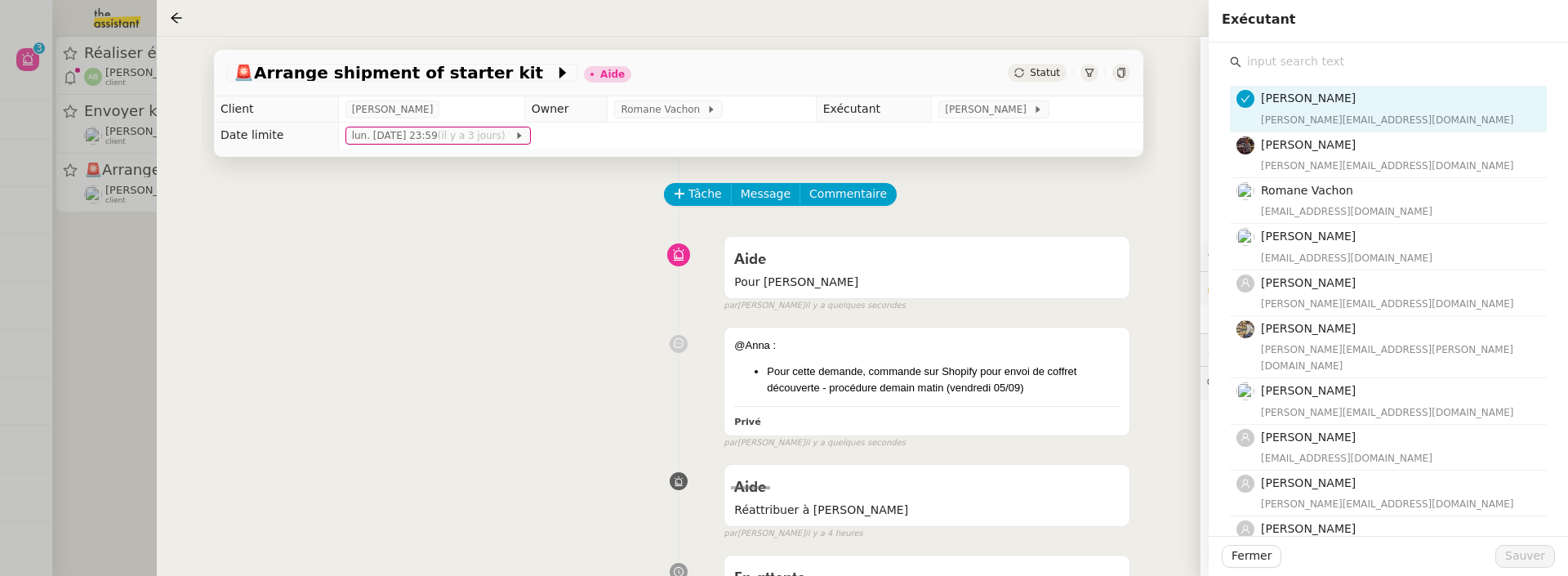
click at [1369, 67] on input "text" at bounding box center [1394, 62] width 306 height 22
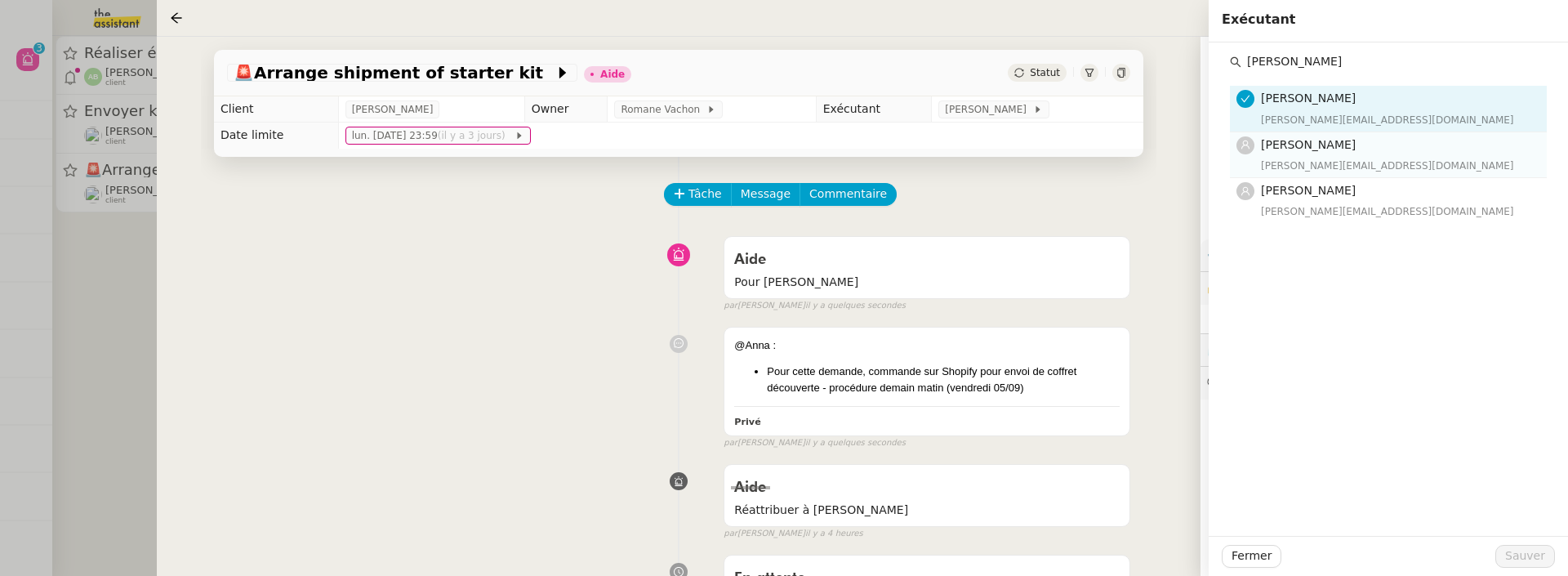
type input "anna"
click at [1367, 158] on div "[PERSON_NAME][EMAIL_ADDRESS][DOMAIN_NAME]" at bounding box center [1398, 165] width 276 height 16
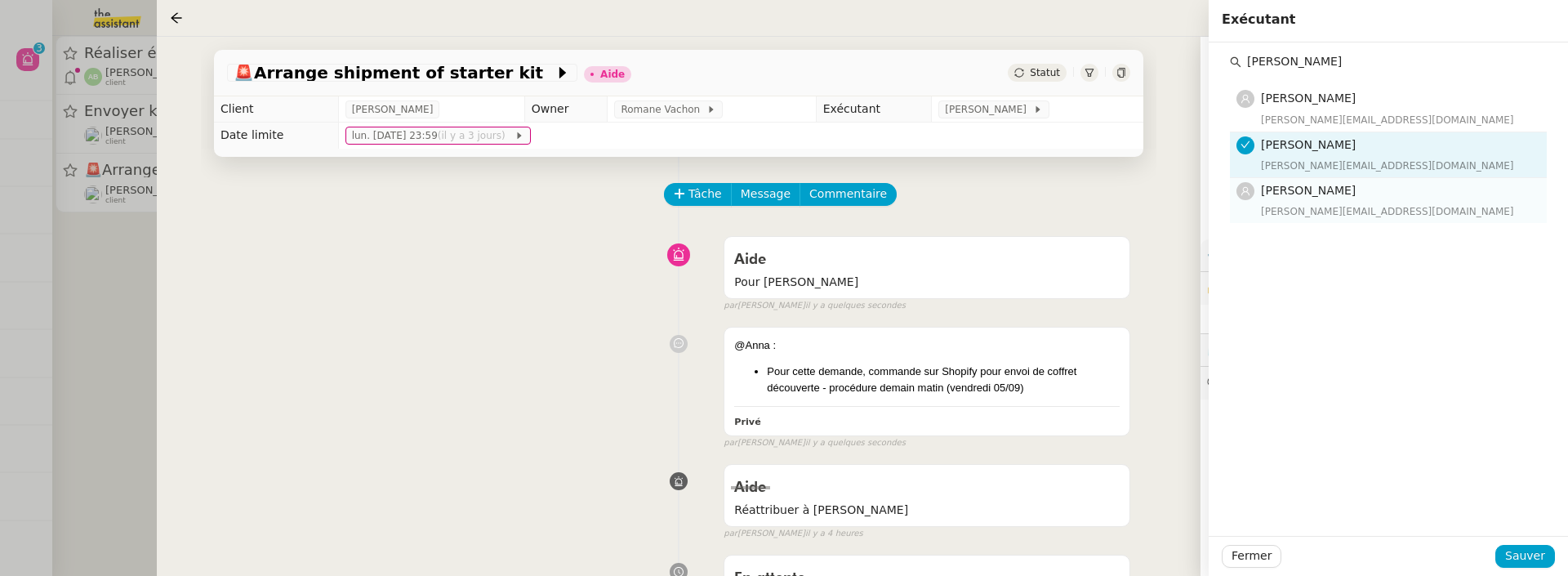
click at [1367, 193] on h4 "[PERSON_NAME]" at bounding box center [1398, 191] width 276 height 19
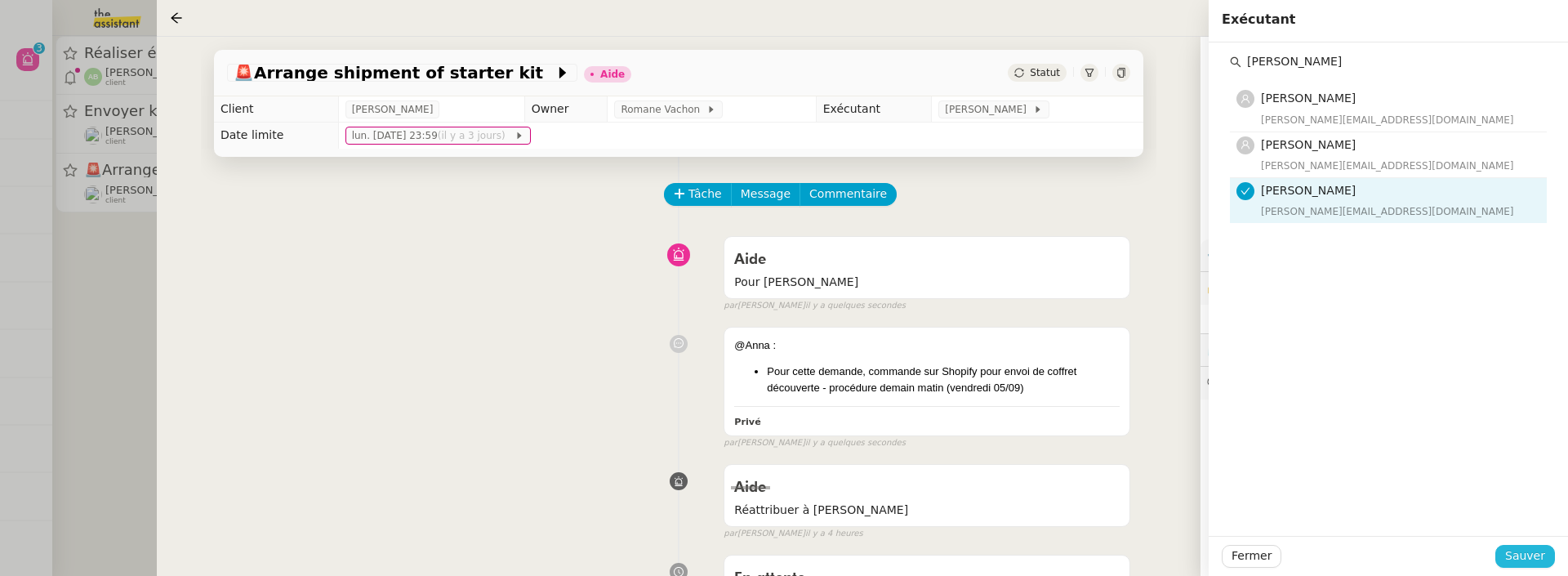
click at [1520, 563] on span "Sauver" at bounding box center [1526, 557] width 40 height 19
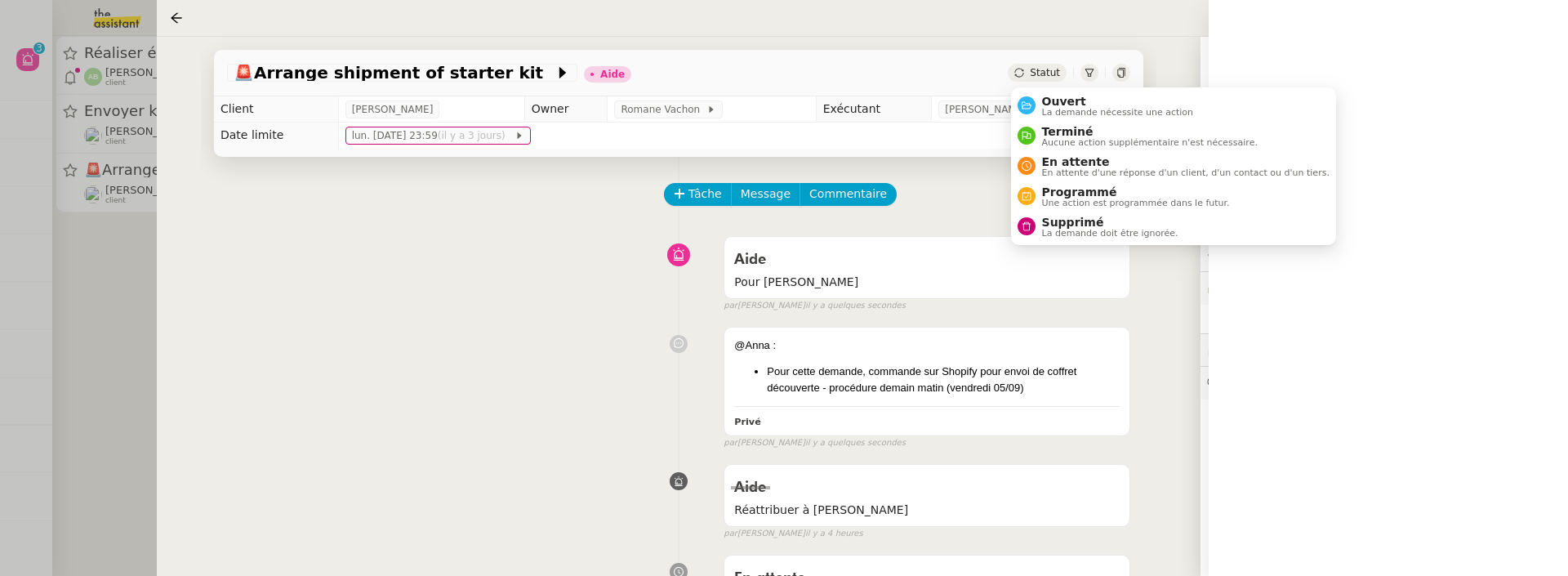
click at [1057, 67] on span "Statut" at bounding box center [1044, 73] width 30 height 12
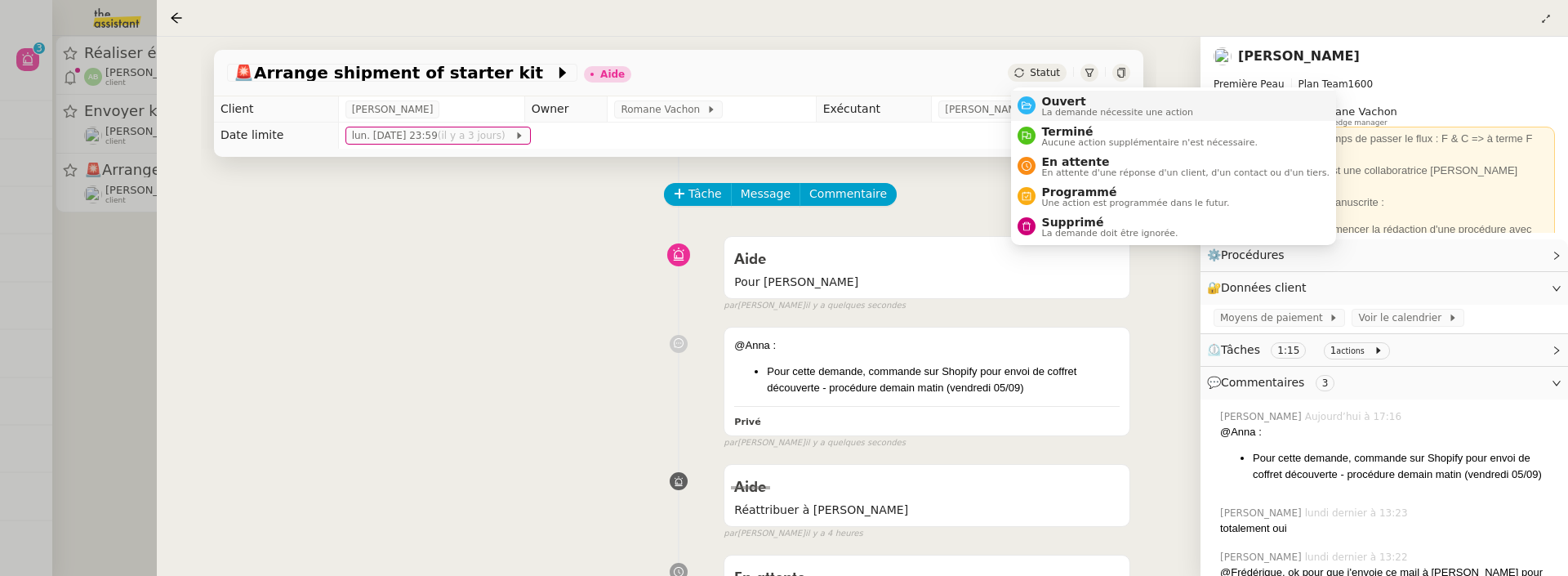
click at [1059, 95] on span "Ouvert" at bounding box center [1118, 102] width 152 height 13
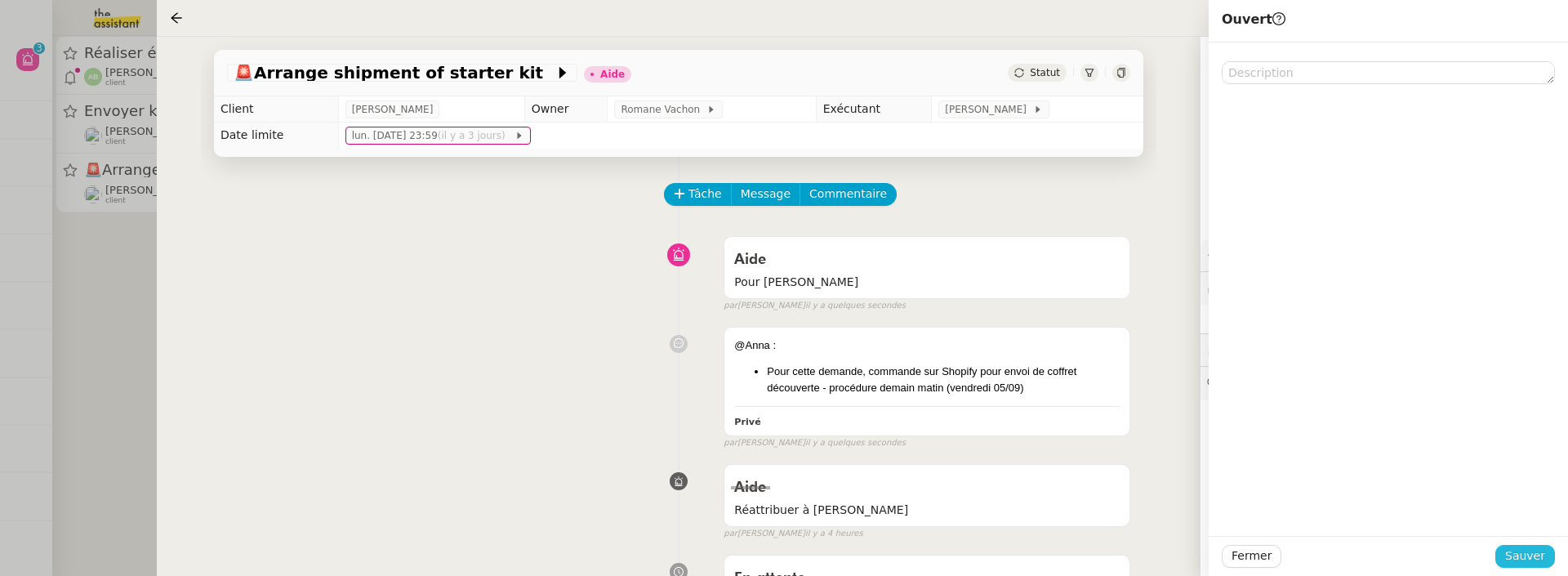
click at [1511, 548] on span "Sauver" at bounding box center [1526, 557] width 40 height 19
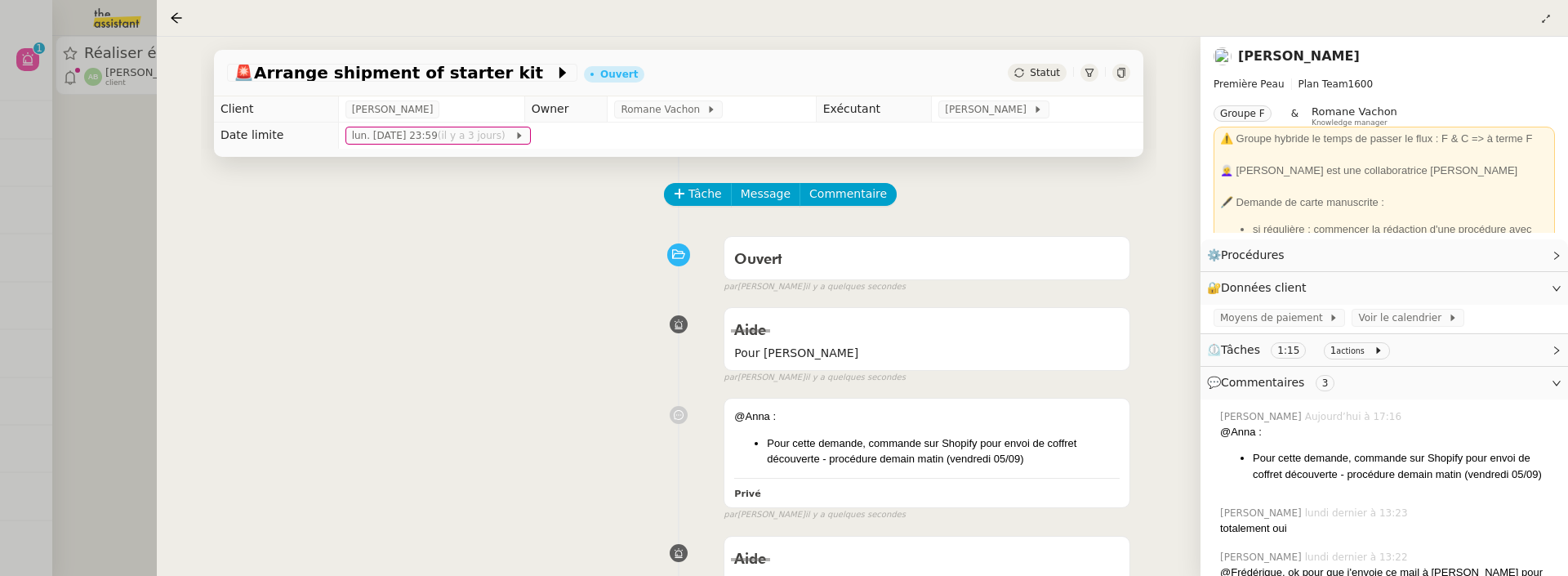
click at [82, 145] on div at bounding box center [784, 288] width 1568 height 576
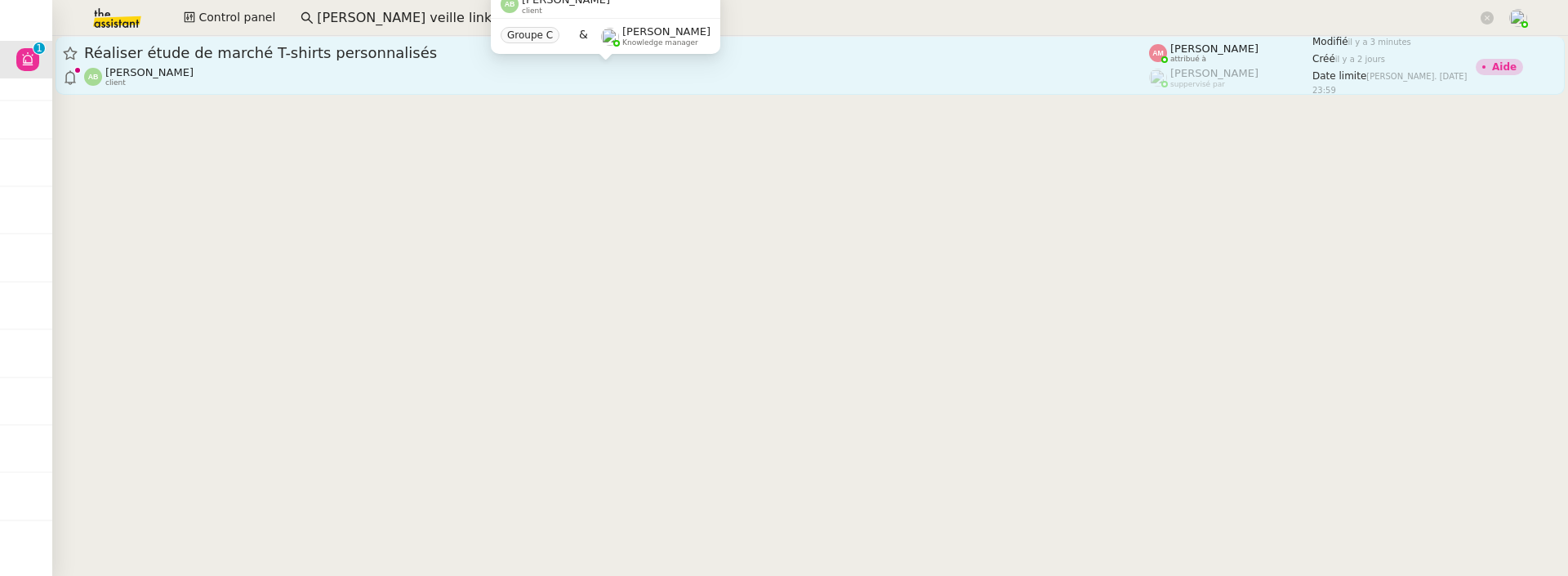
click at [248, 69] on div "Augustin De Boisse client" at bounding box center [617, 77] width 1065 height 21
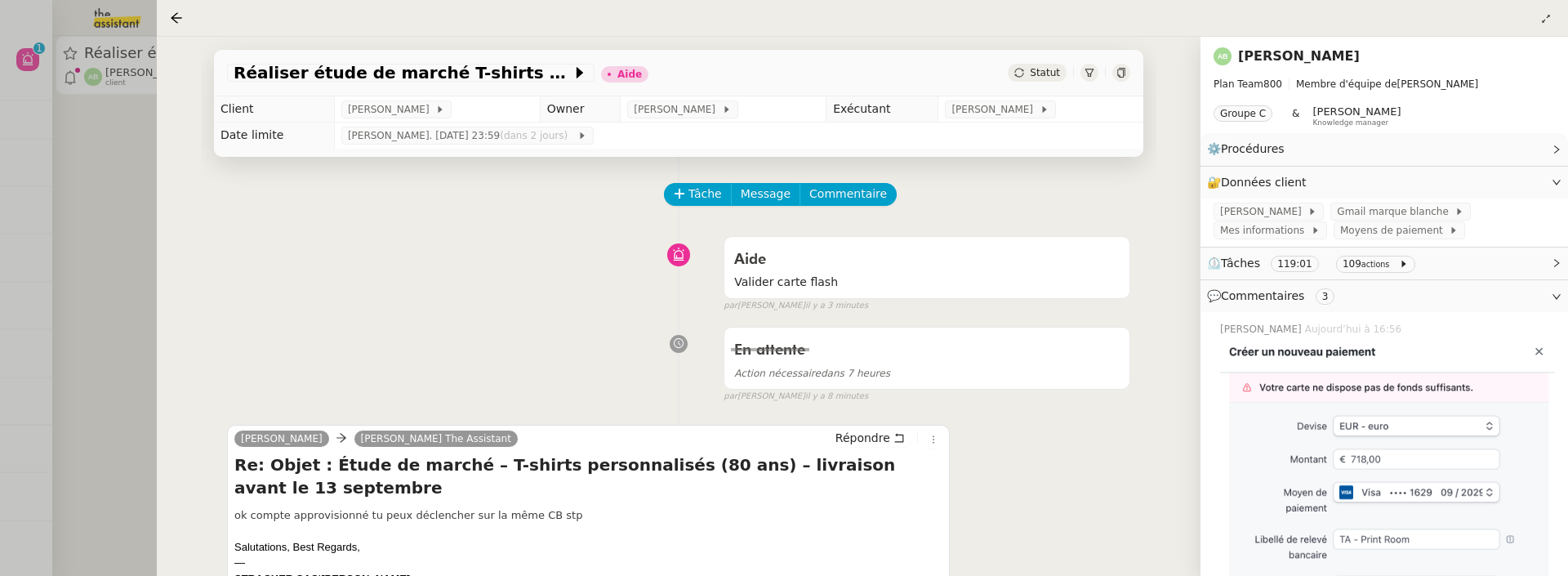
click at [1267, 58] on link "[PERSON_NAME]" at bounding box center [1299, 56] width 122 height 15
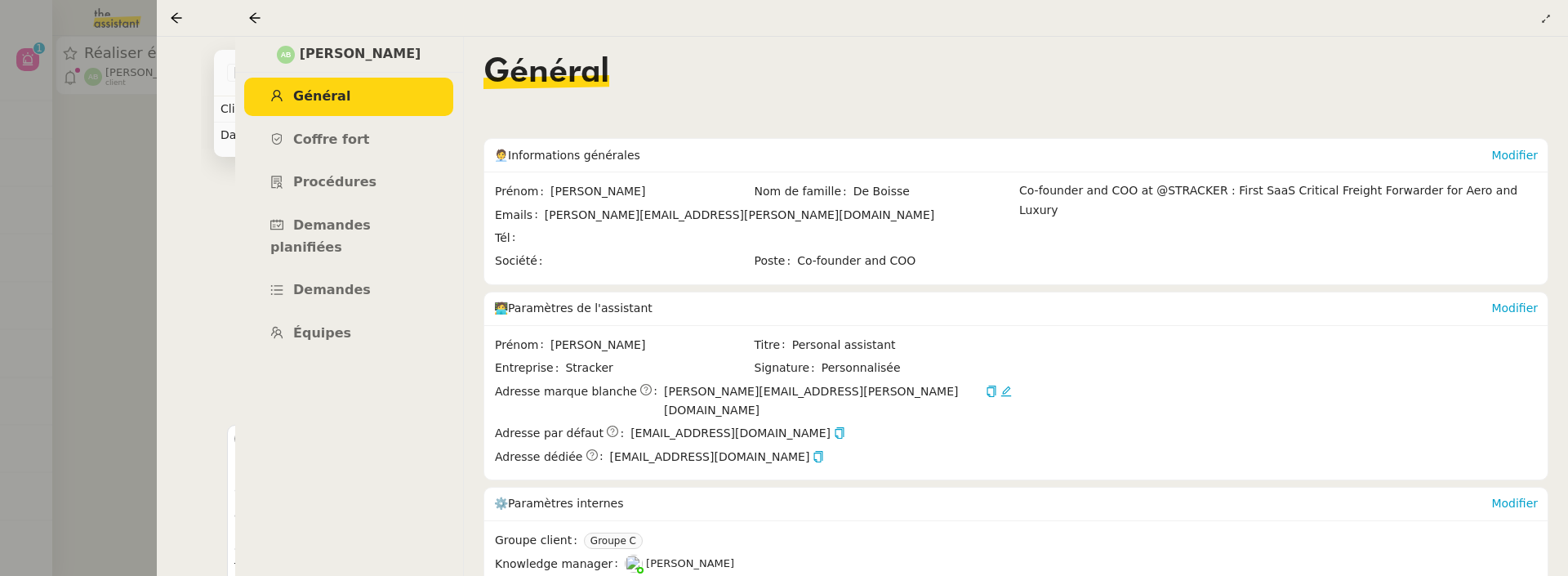
scroll to position [114, 0]
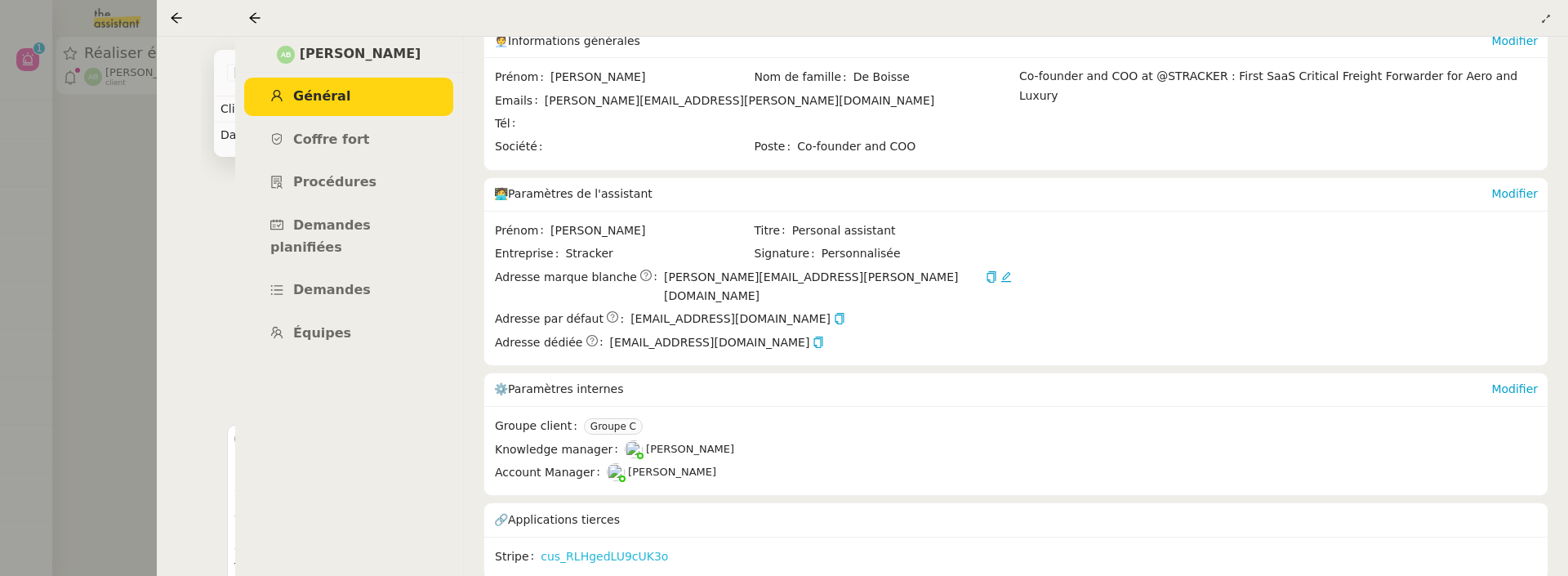
click at [599, 548] on link "cus_RLHgedLU9cUK3o" at bounding box center [604, 558] width 128 height 19
click at [258, 14] on icon at bounding box center [255, 18] width 13 height 13
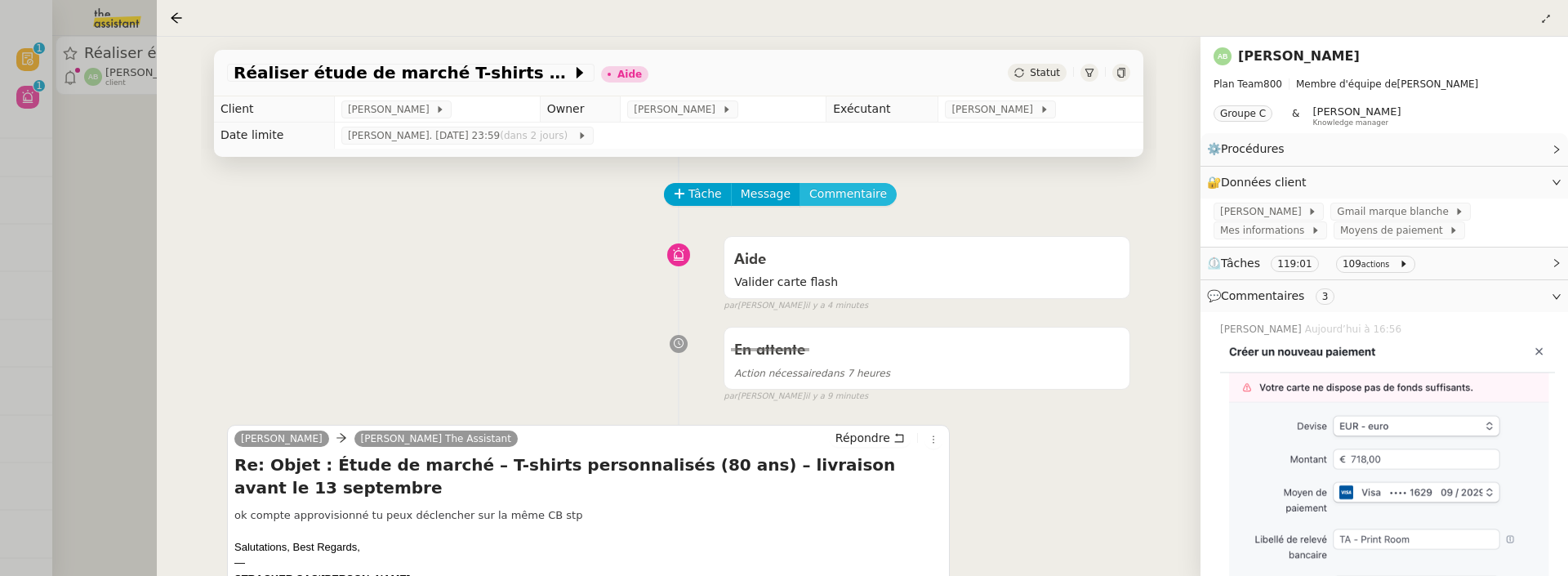
click at [840, 202] on span "Commentaire" at bounding box center [847, 194] width 78 height 19
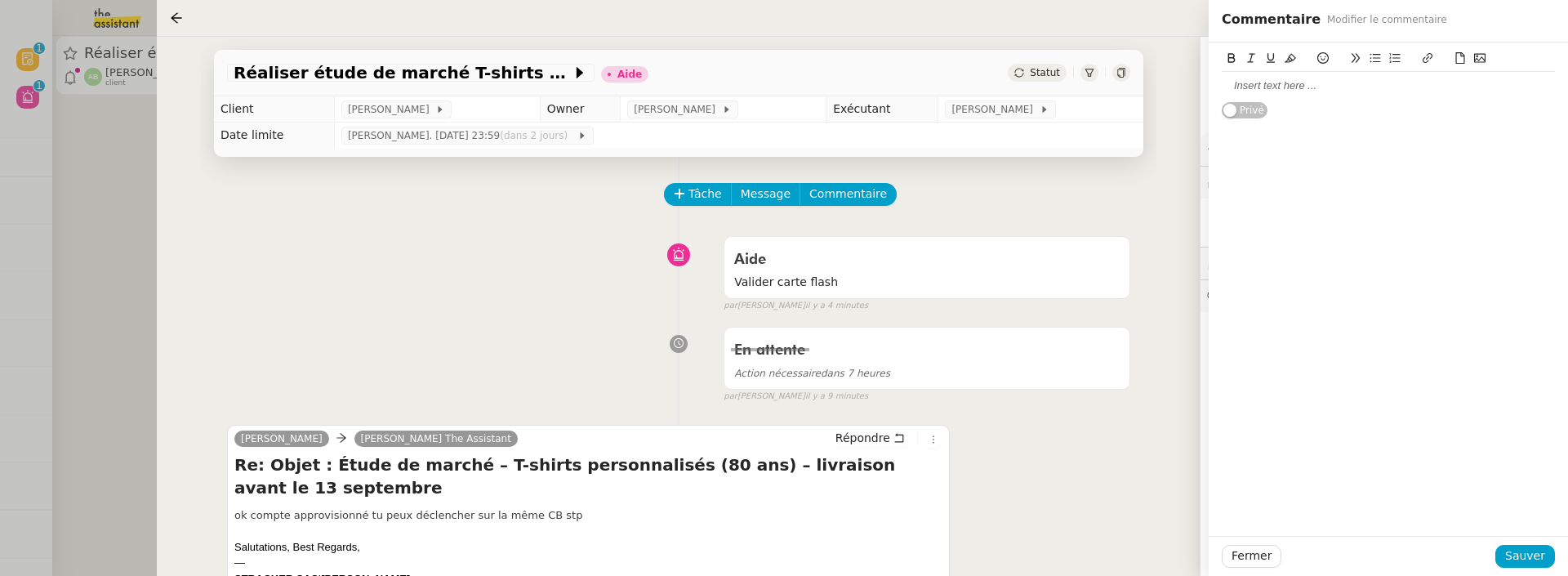
click at [1481, 63] on icon at bounding box center [1480, 58] width 12 height 12
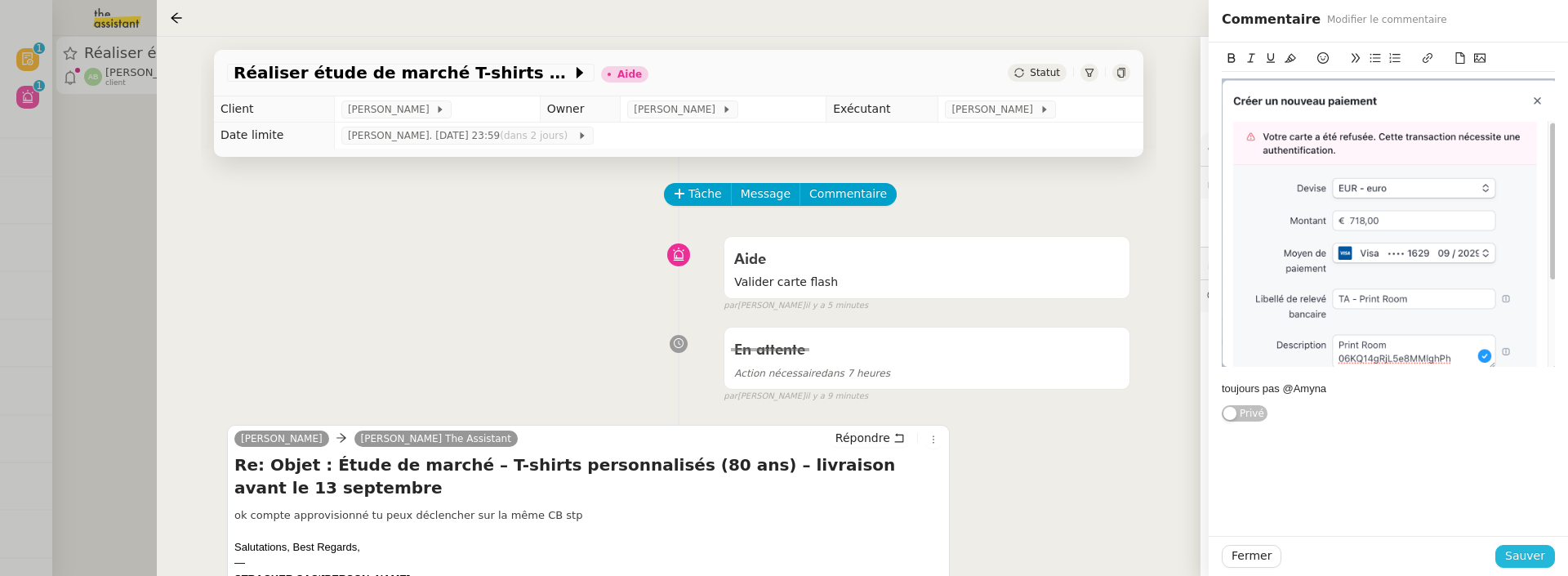
click at [1524, 554] on span "Sauver" at bounding box center [1526, 557] width 40 height 19
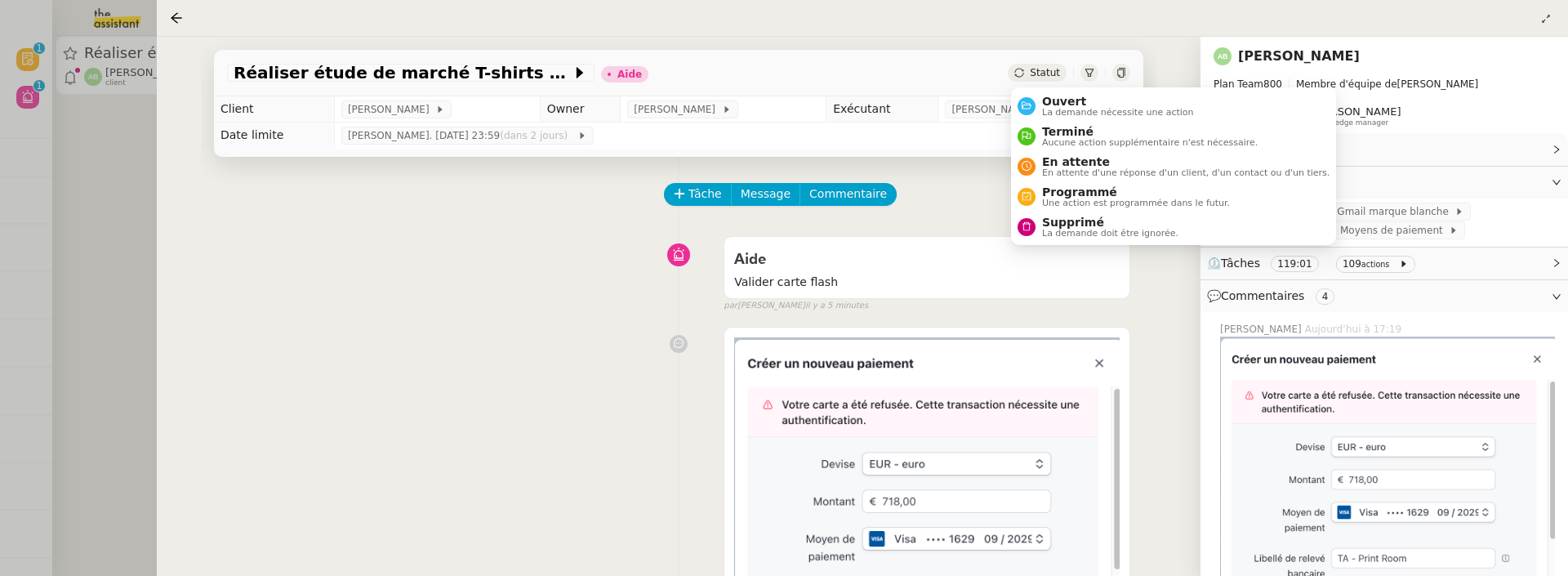
click at [1034, 73] on span "Statut" at bounding box center [1044, 73] width 30 height 12
click at [1054, 112] on span "La demande nécessite une action" at bounding box center [1118, 112] width 152 height 9
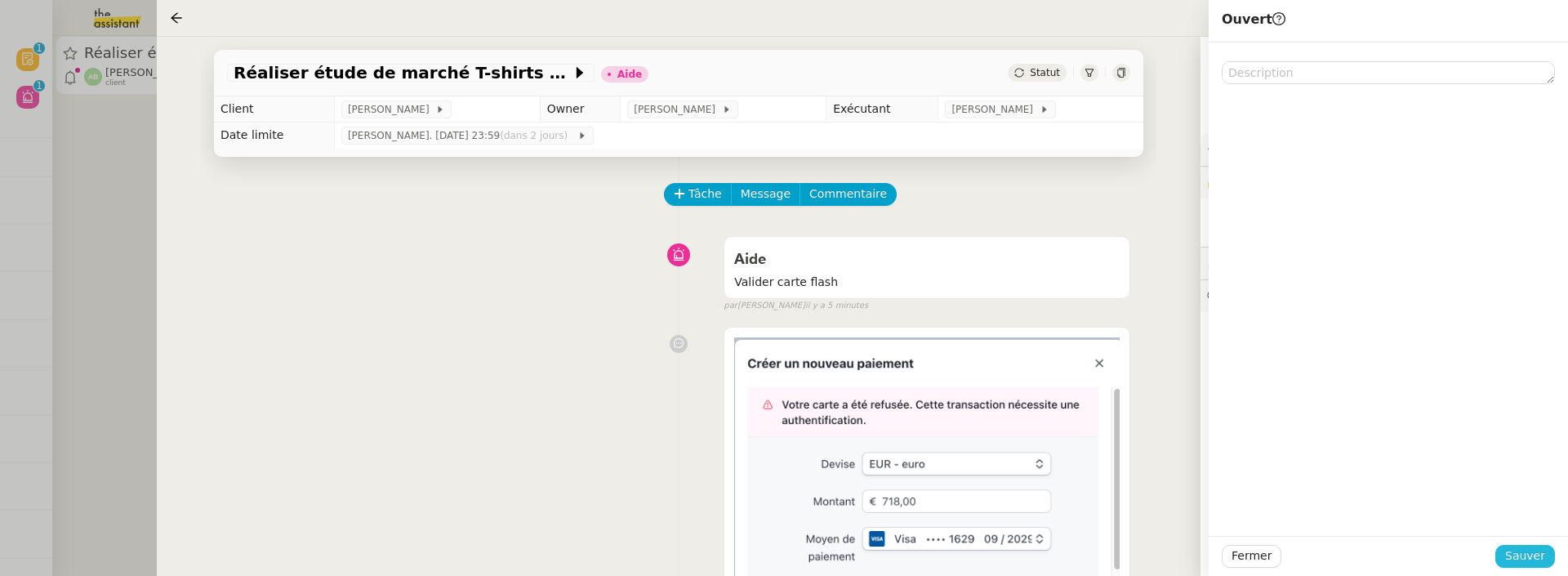
click at [1515, 551] on span "Sauver" at bounding box center [1526, 557] width 40 height 19
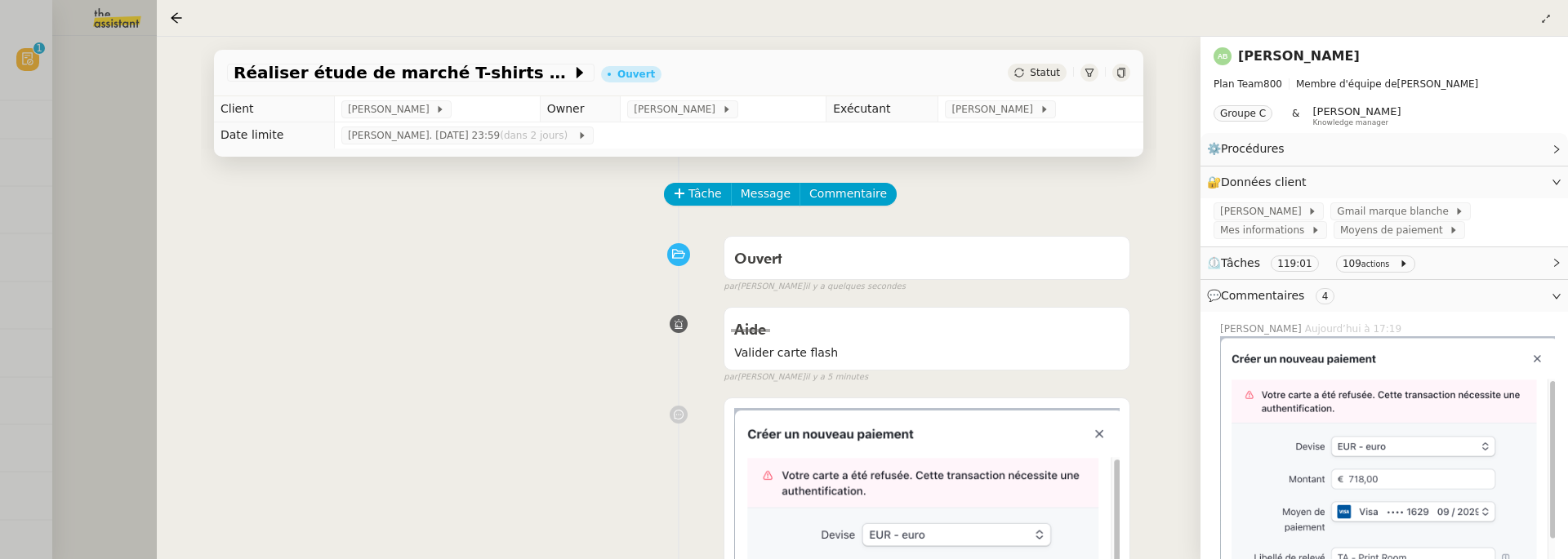
click at [101, 175] on div at bounding box center [784, 280] width 1568 height 559
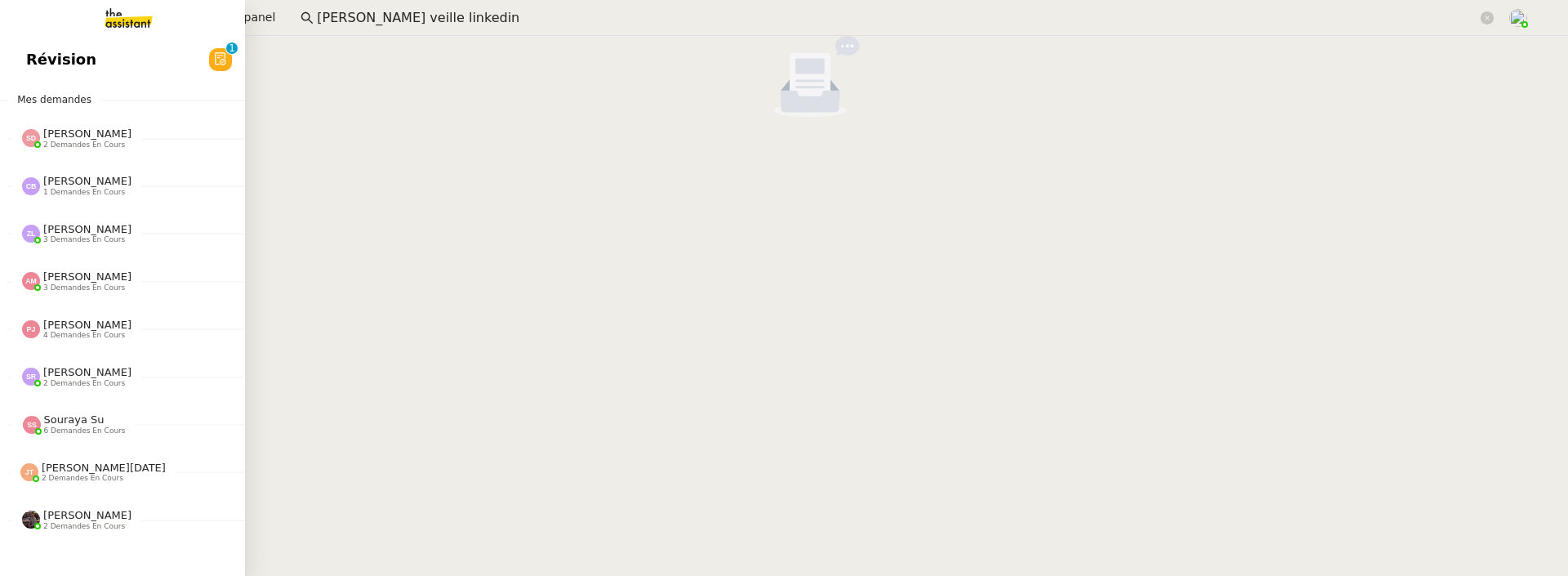
click at [28, 62] on span "Révision" at bounding box center [61, 60] width 70 height 25
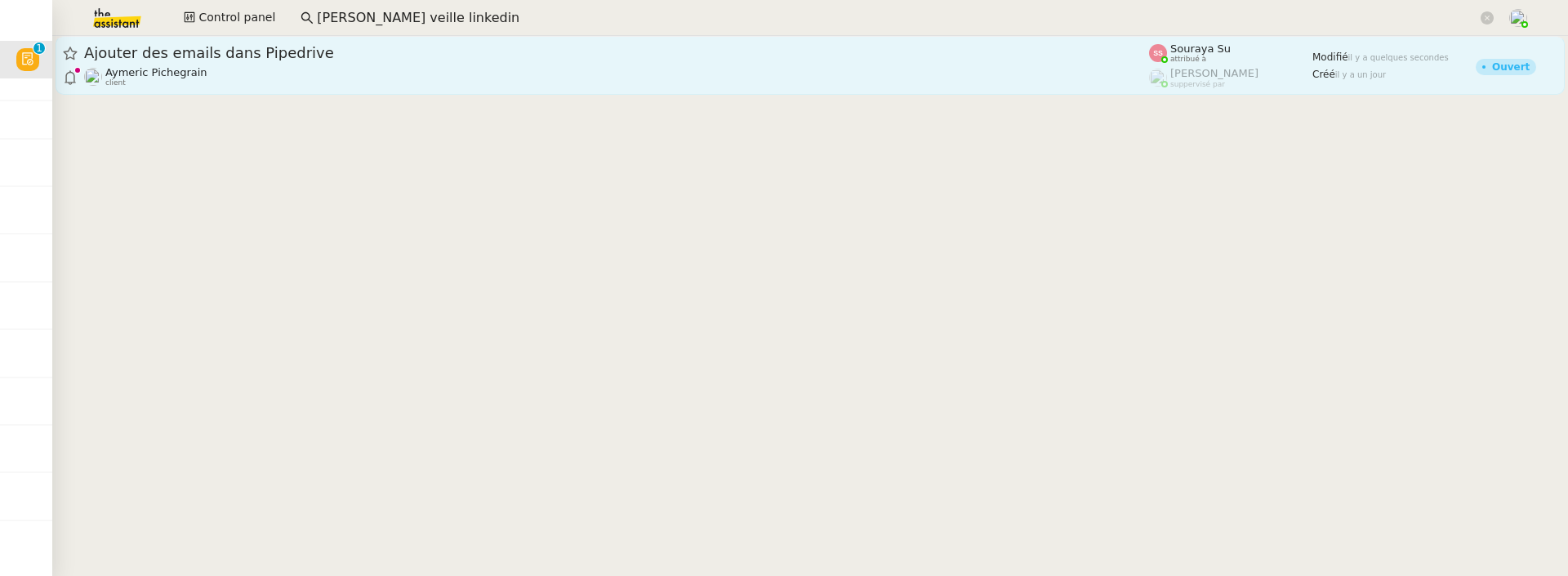
click at [313, 71] on div "Aymeric Pichegrain client" at bounding box center [617, 77] width 1065 height 21
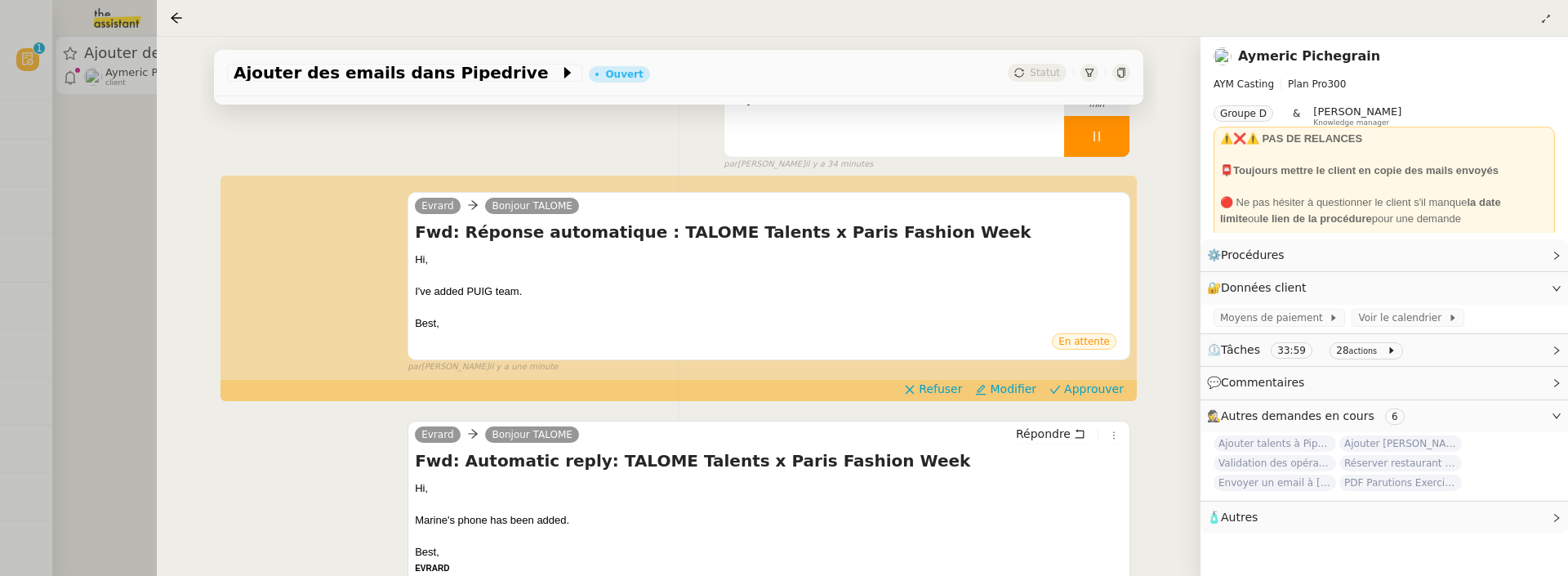
scroll to position [205, 0]
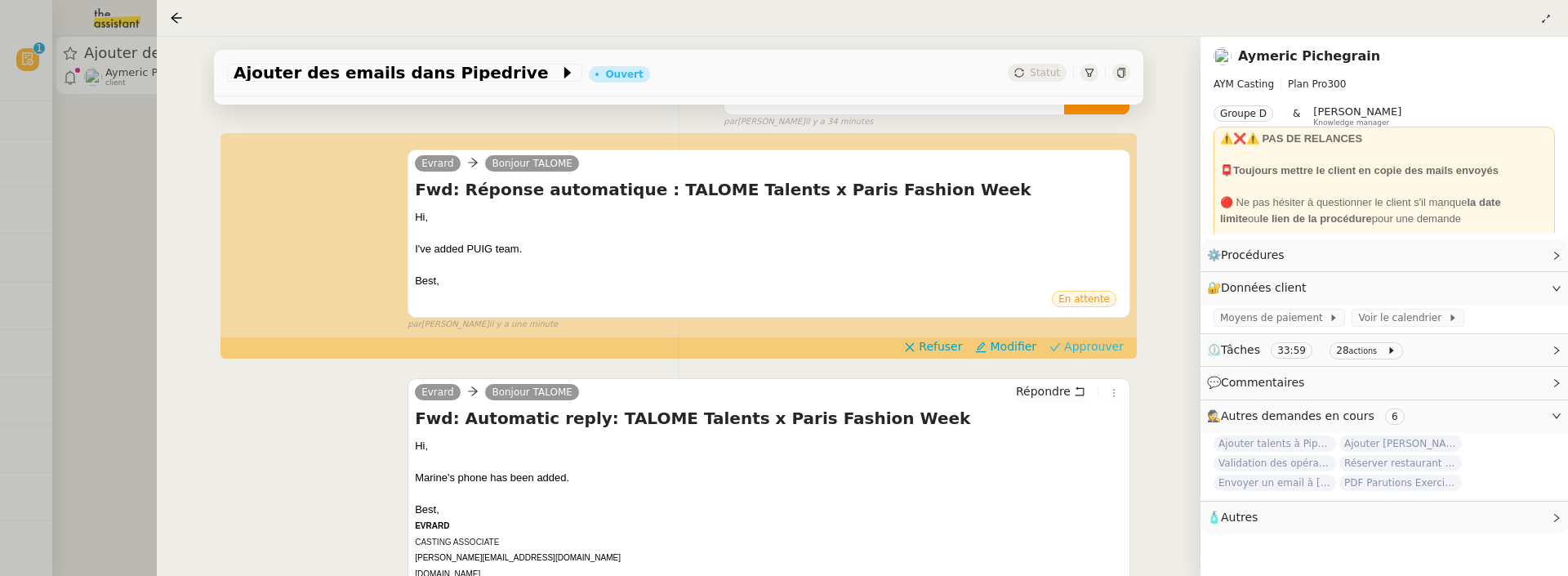
click at [1096, 348] on span "Approuver" at bounding box center [1094, 346] width 60 height 16
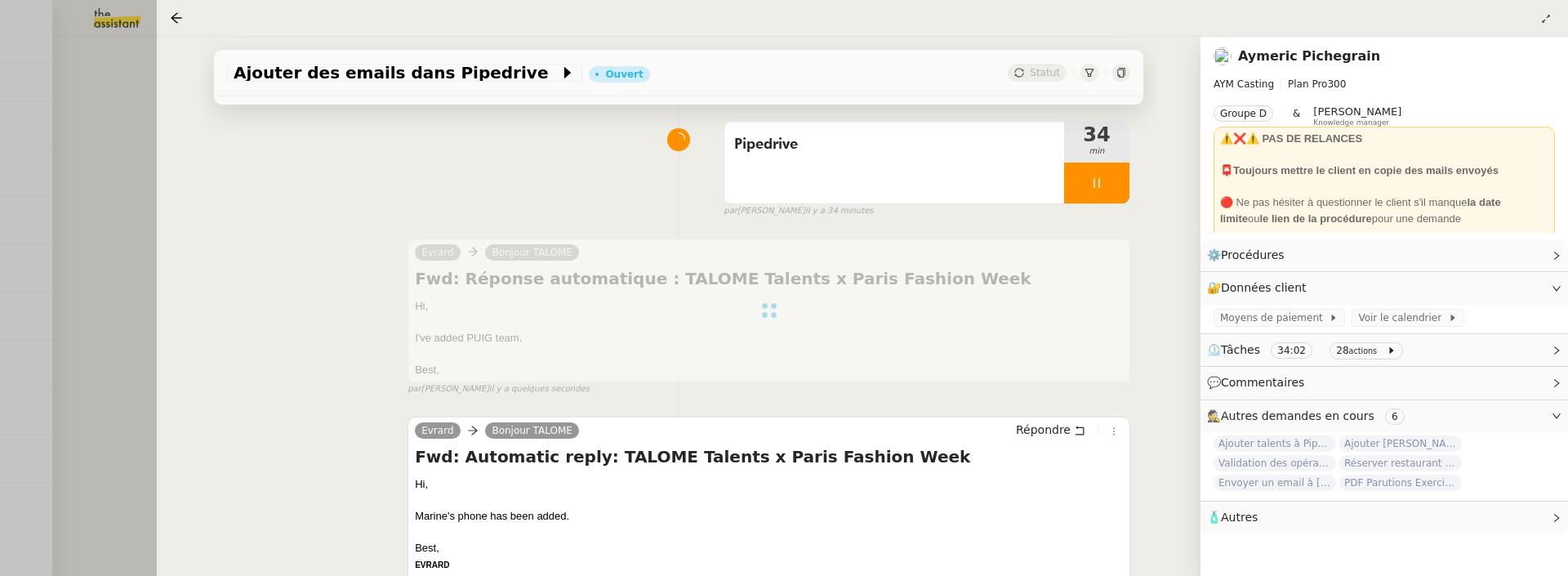
scroll to position [0, 0]
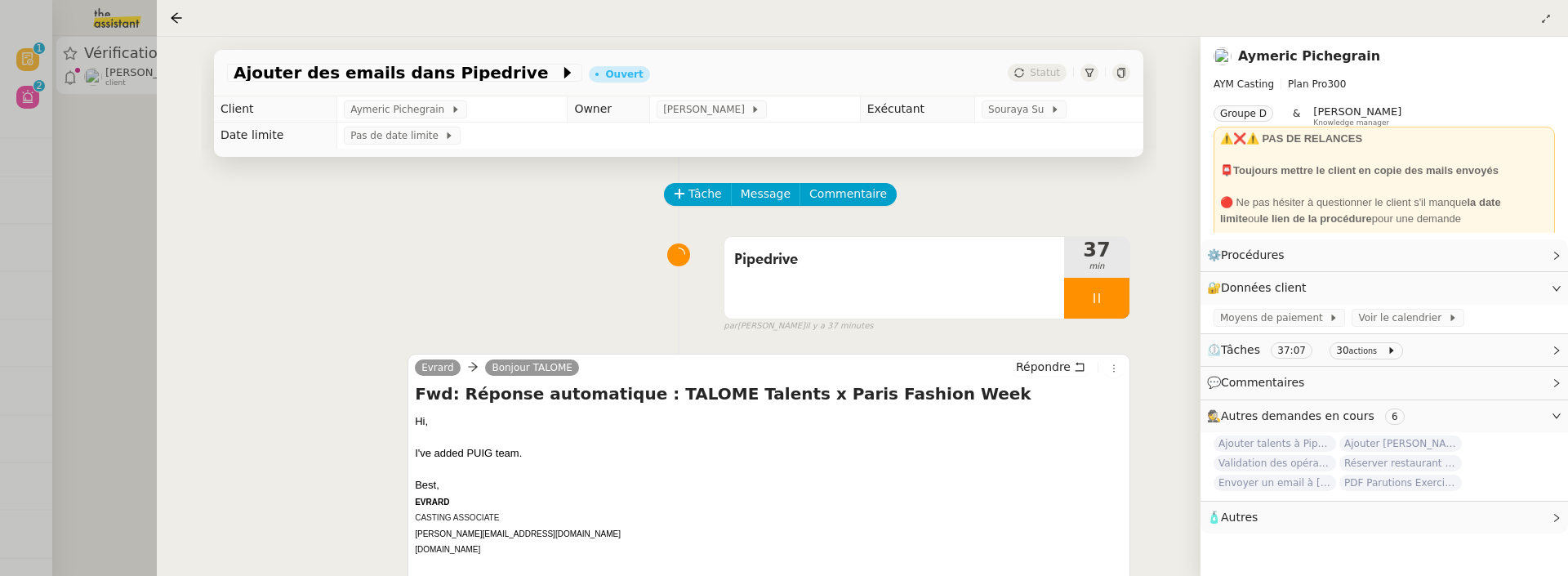
click at [106, 163] on div at bounding box center [784, 288] width 1568 height 576
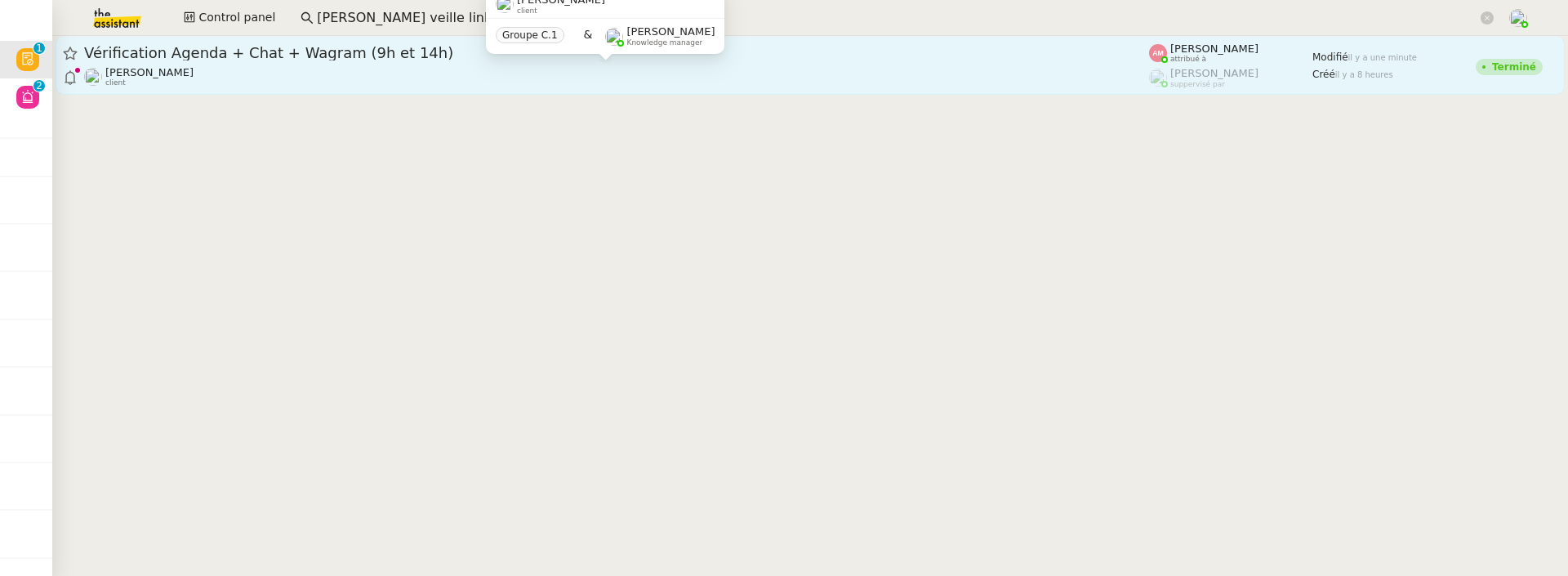
click at [352, 73] on div "David Berrebi client" at bounding box center [617, 77] width 1065 height 21
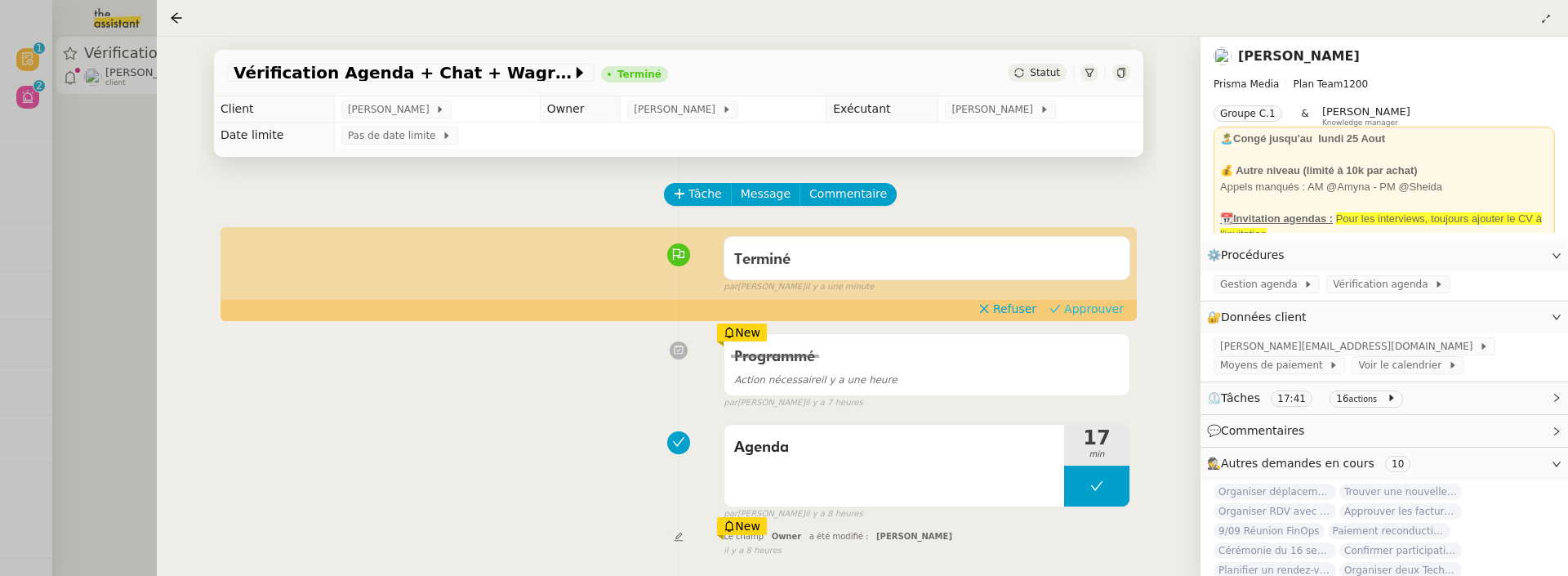
click at [1105, 312] on span "Approuver" at bounding box center [1094, 309] width 60 height 16
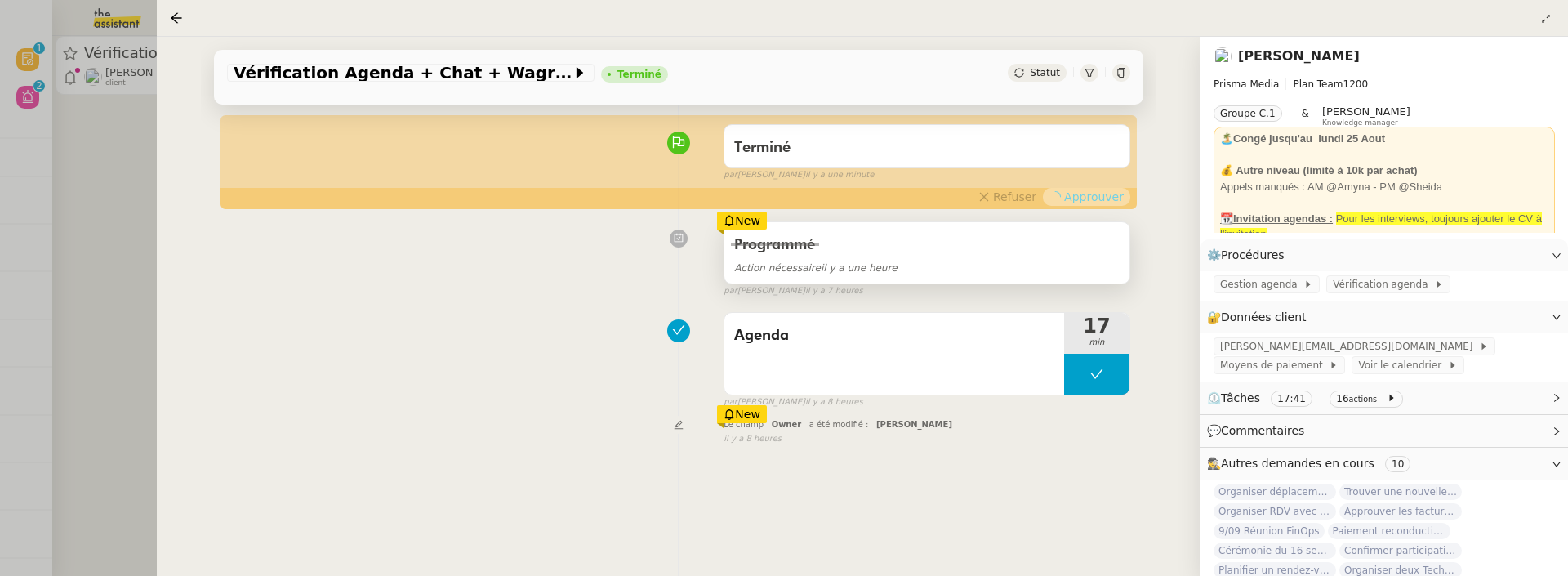
scroll to position [221, 0]
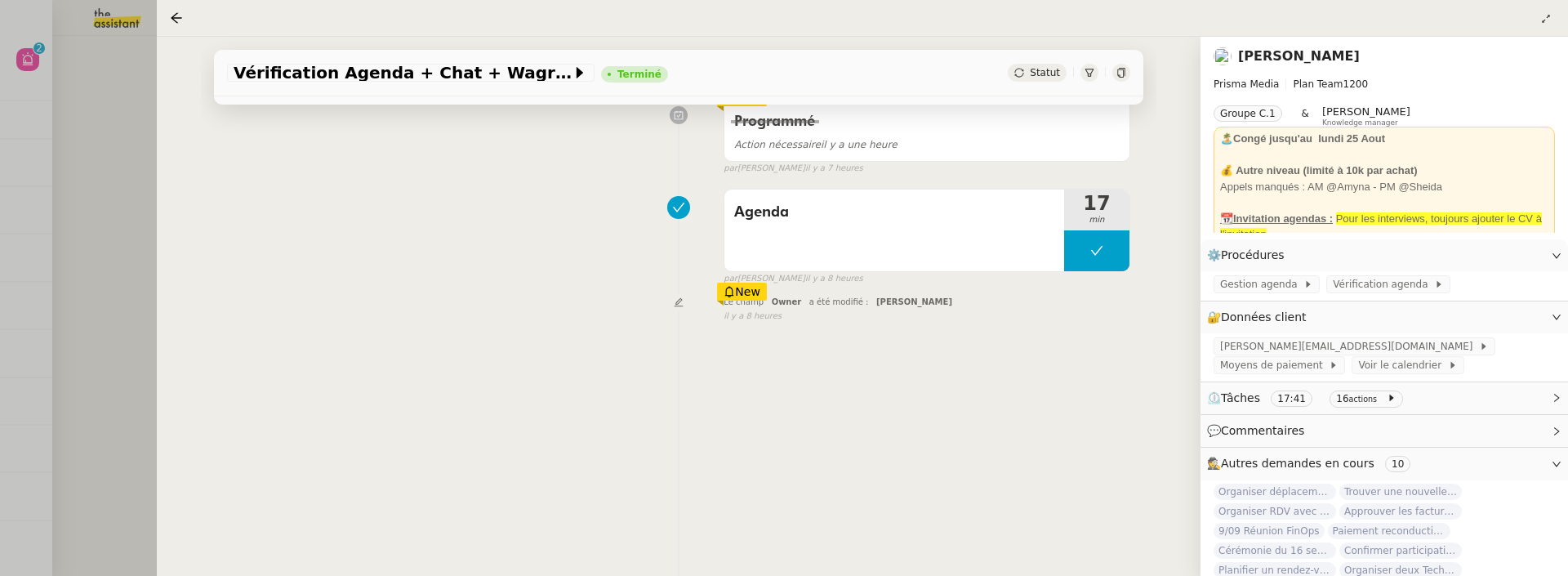
click at [69, 183] on div at bounding box center [784, 288] width 1568 height 576
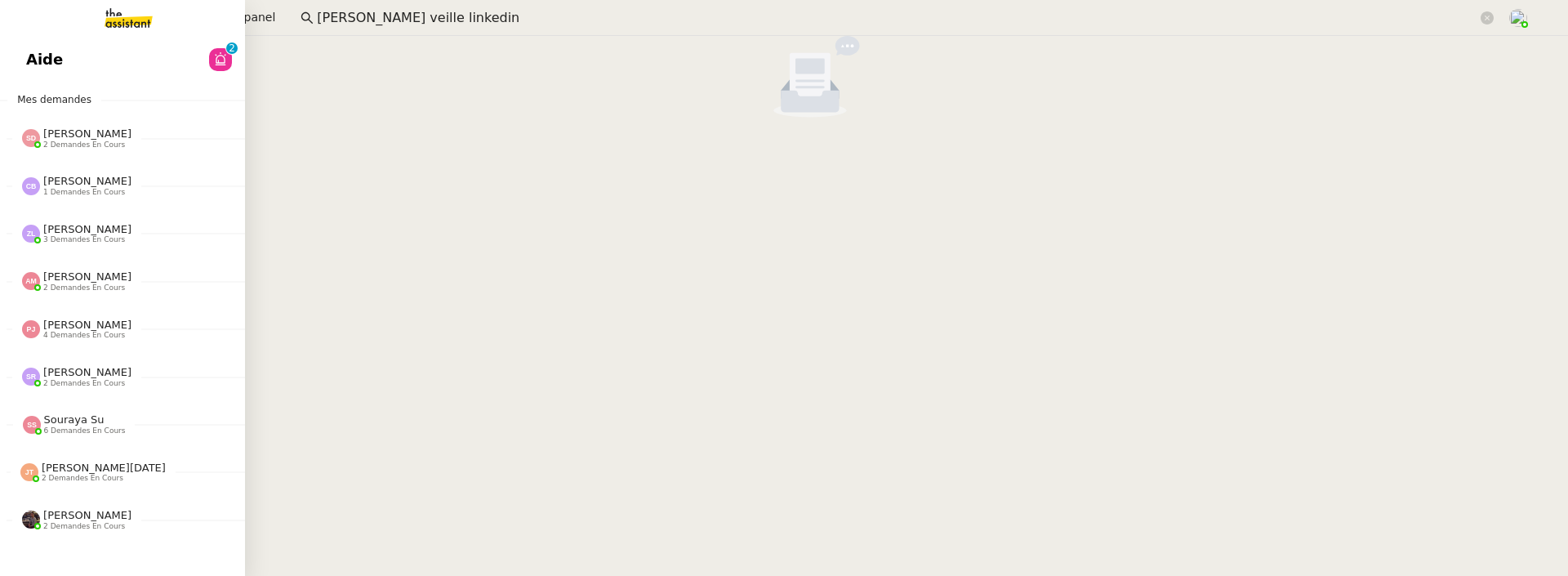
click at [40, 58] on span "Aide" at bounding box center [44, 60] width 37 height 25
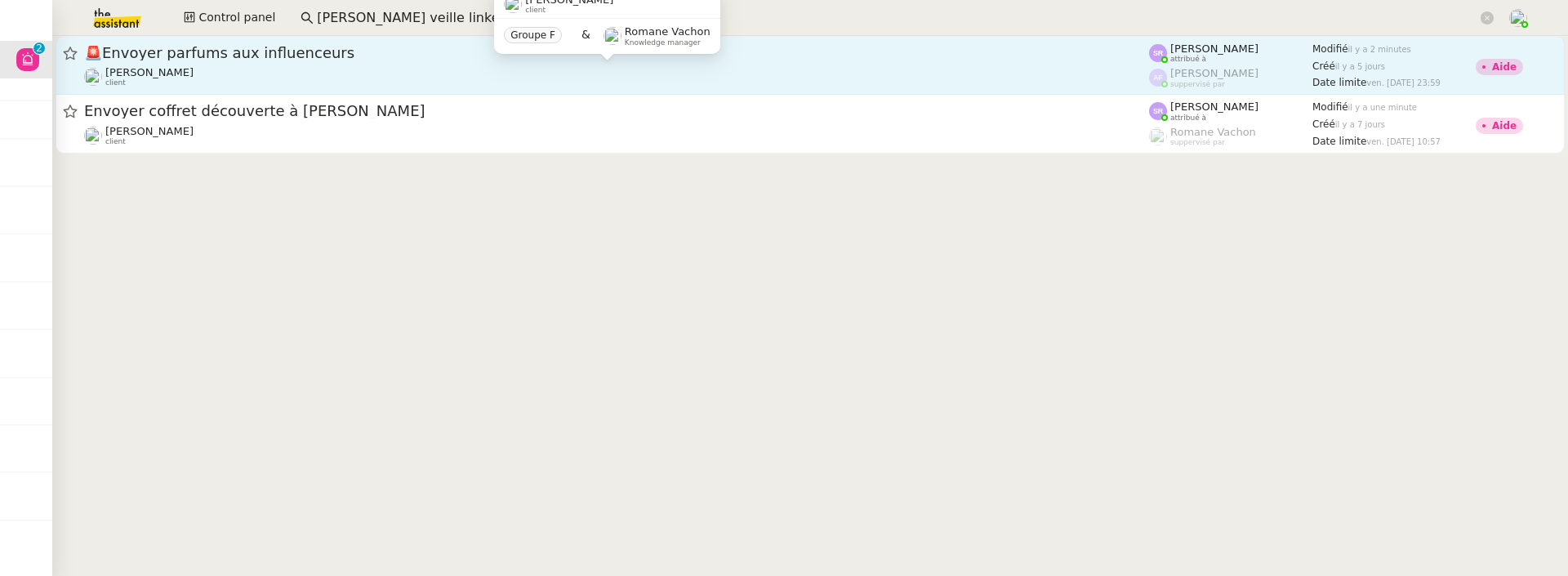
click at [484, 69] on div "Pierre Mergui client" at bounding box center [617, 77] width 1065 height 21
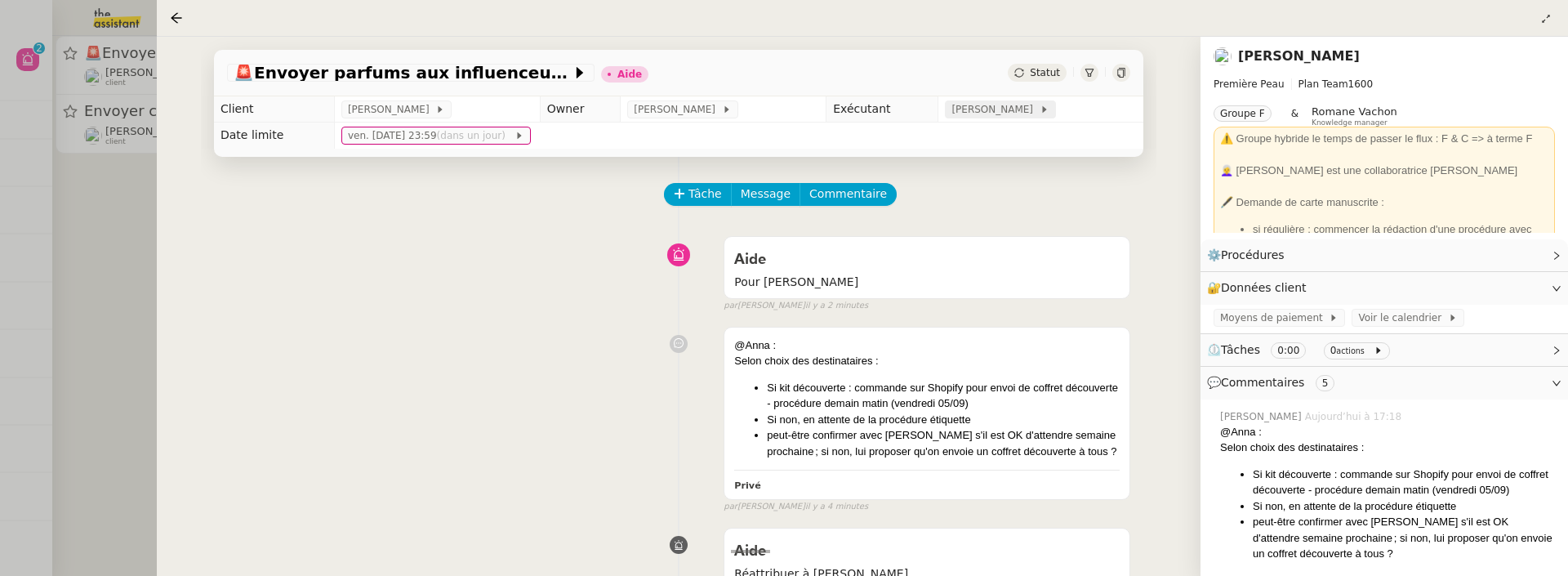
click at [972, 110] on span "[PERSON_NAME]" at bounding box center [994, 109] width 87 height 16
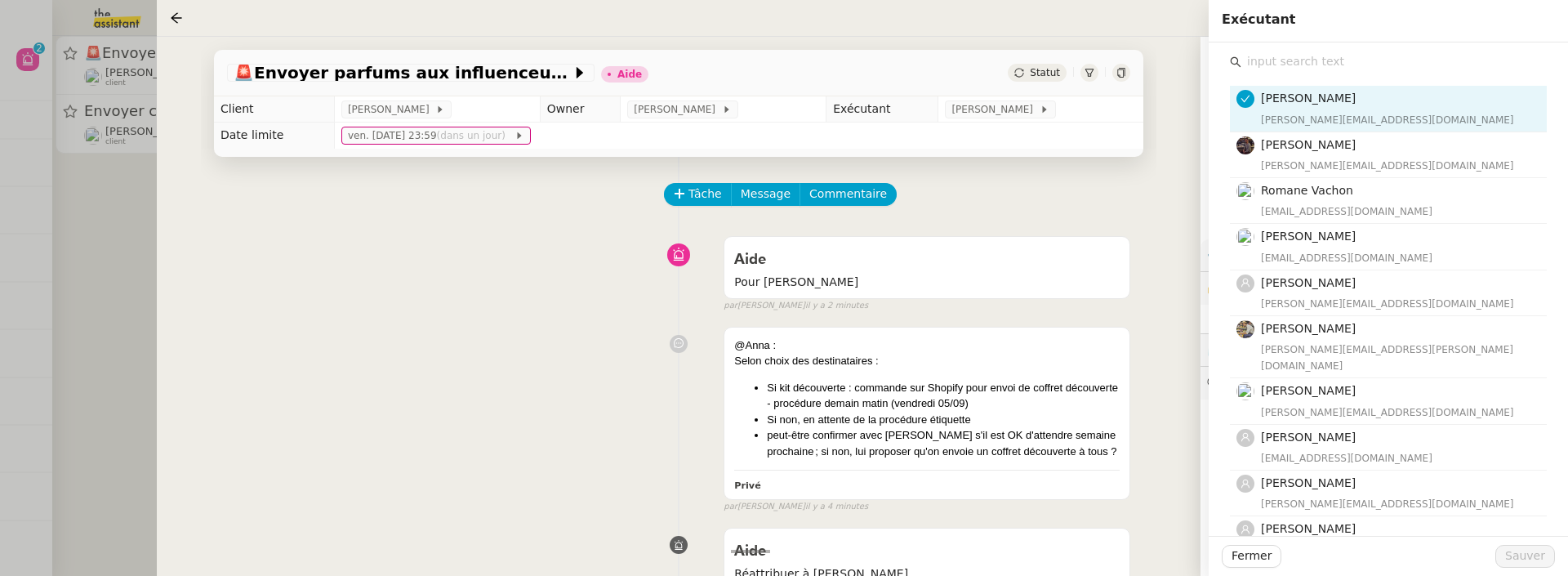
click at [1248, 59] on input "text" at bounding box center [1394, 62] width 306 height 22
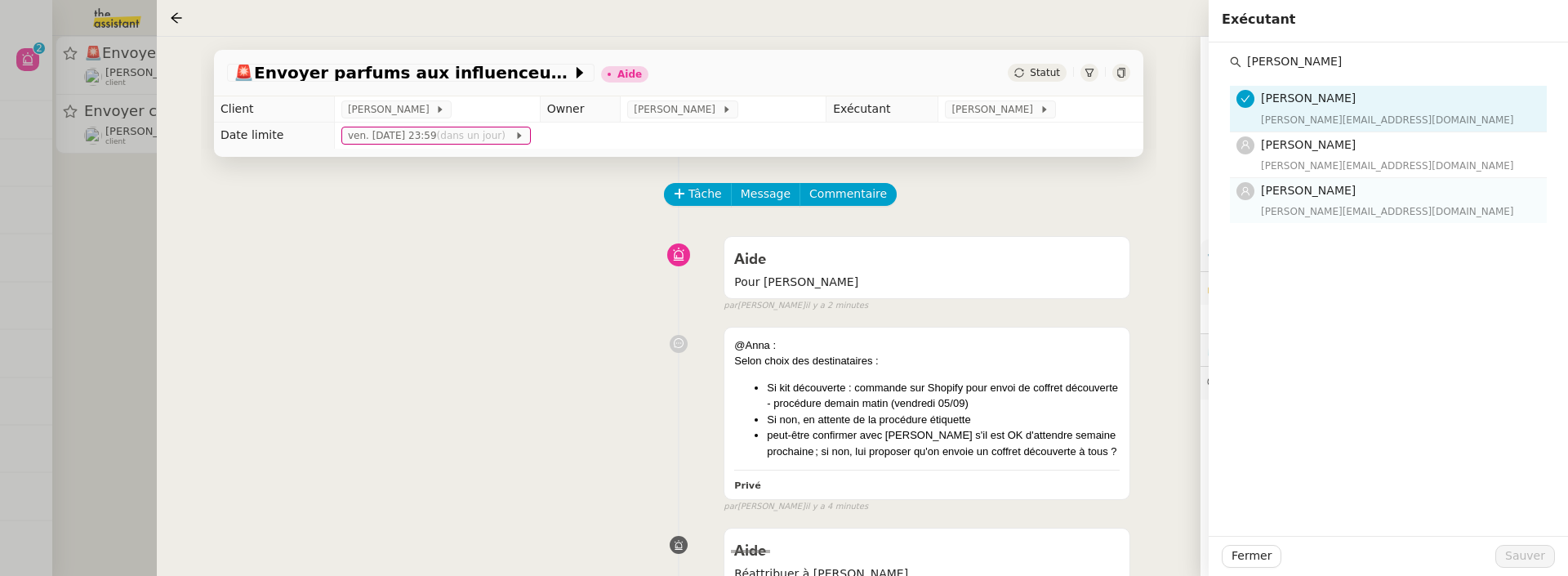
type input "Anna"
click at [1298, 193] on span "[PERSON_NAME]" at bounding box center [1308, 190] width 95 height 13
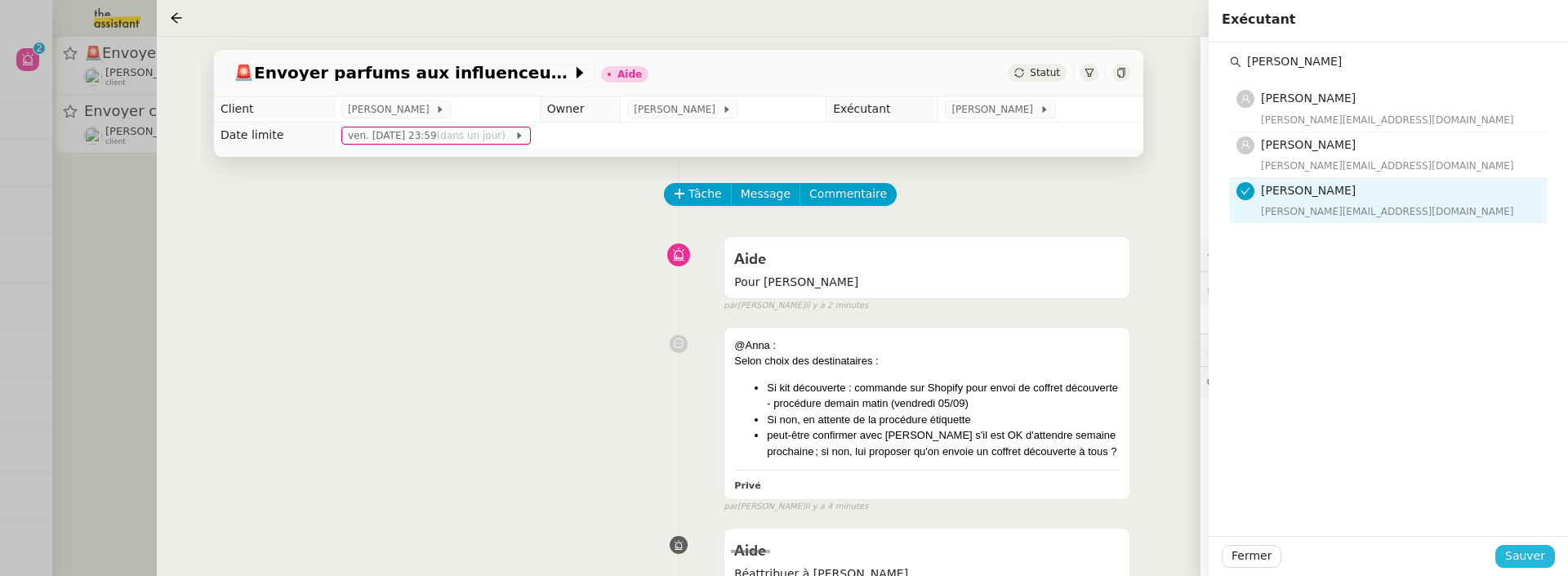
click at [1543, 567] on button "Sauver" at bounding box center [1525, 557] width 60 height 23
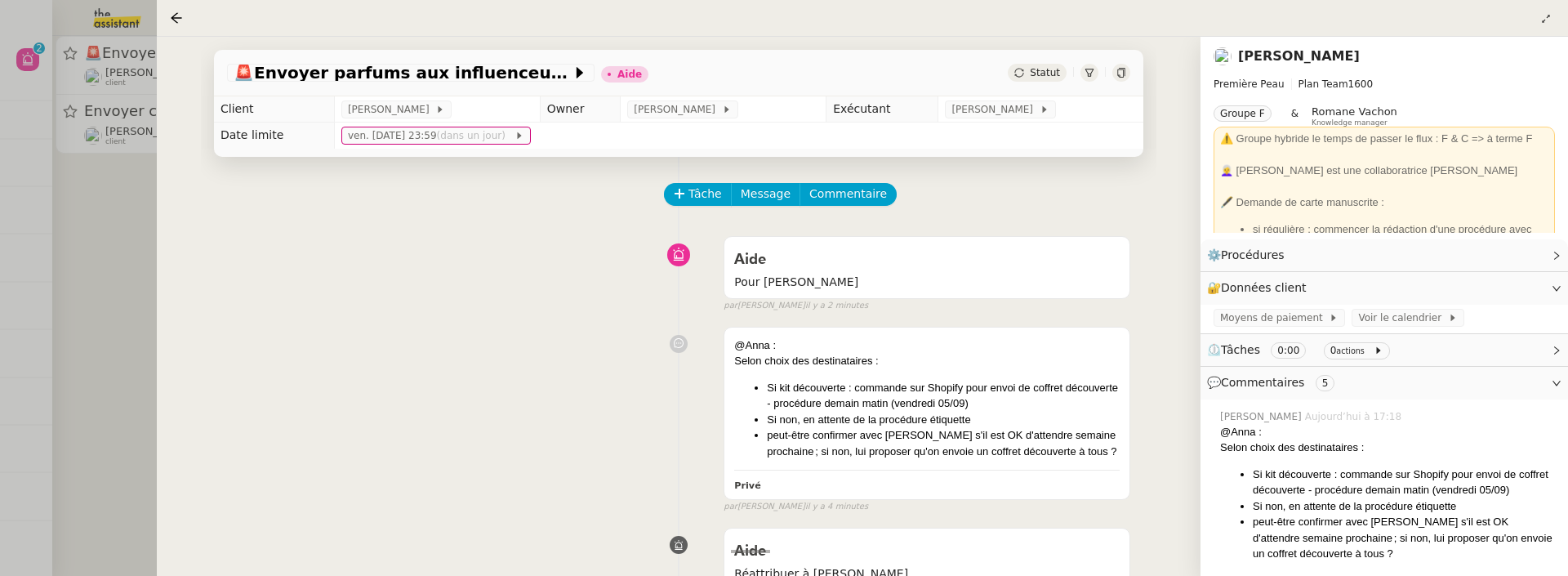
click at [1038, 75] on span "Statut" at bounding box center [1044, 73] width 30 height 12
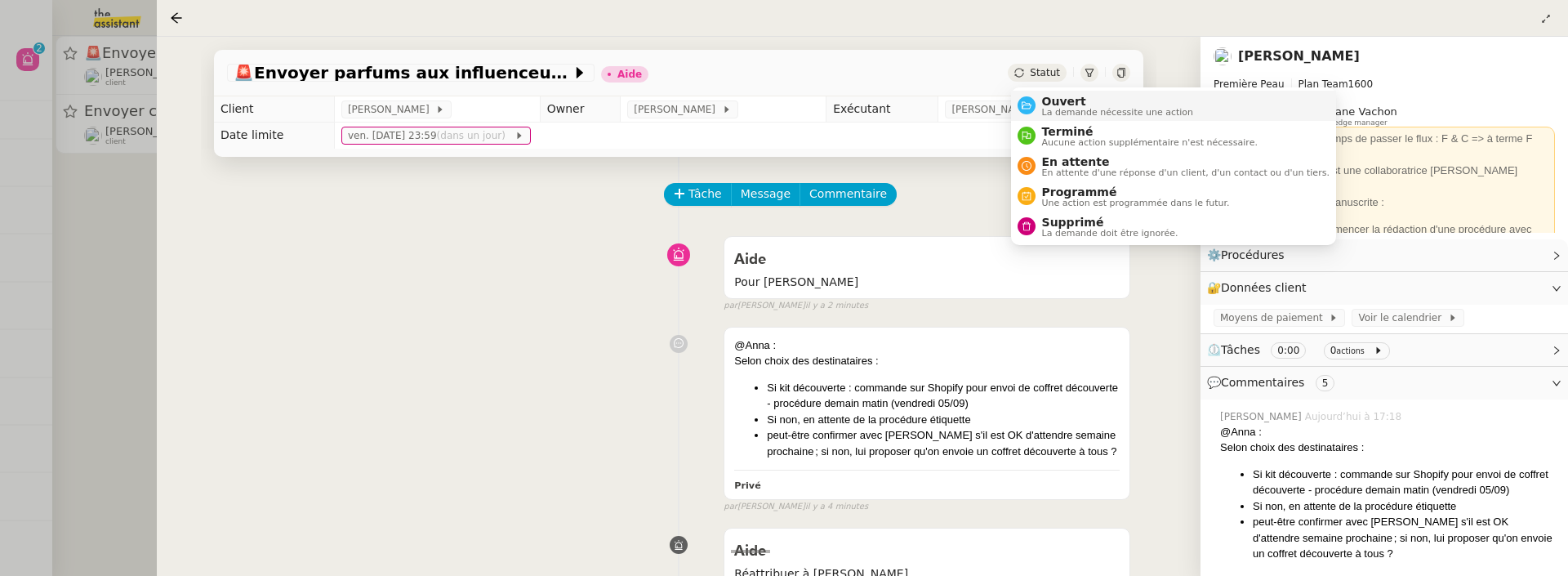
click at [1073, 101] on span "Ouvert" at bounding box center [1118, 102] width 152 height 13
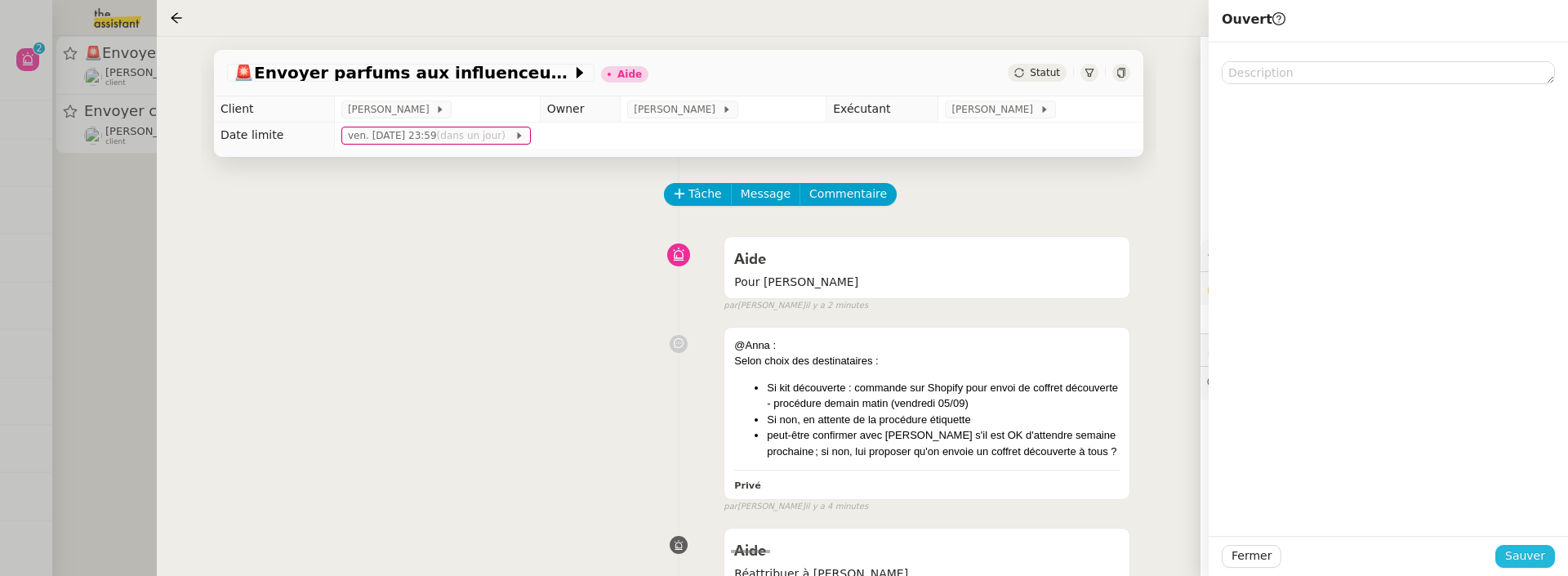
click at [1537, 550] on span "Sauver" at bounding box center [1526, 557] width 40 height 19
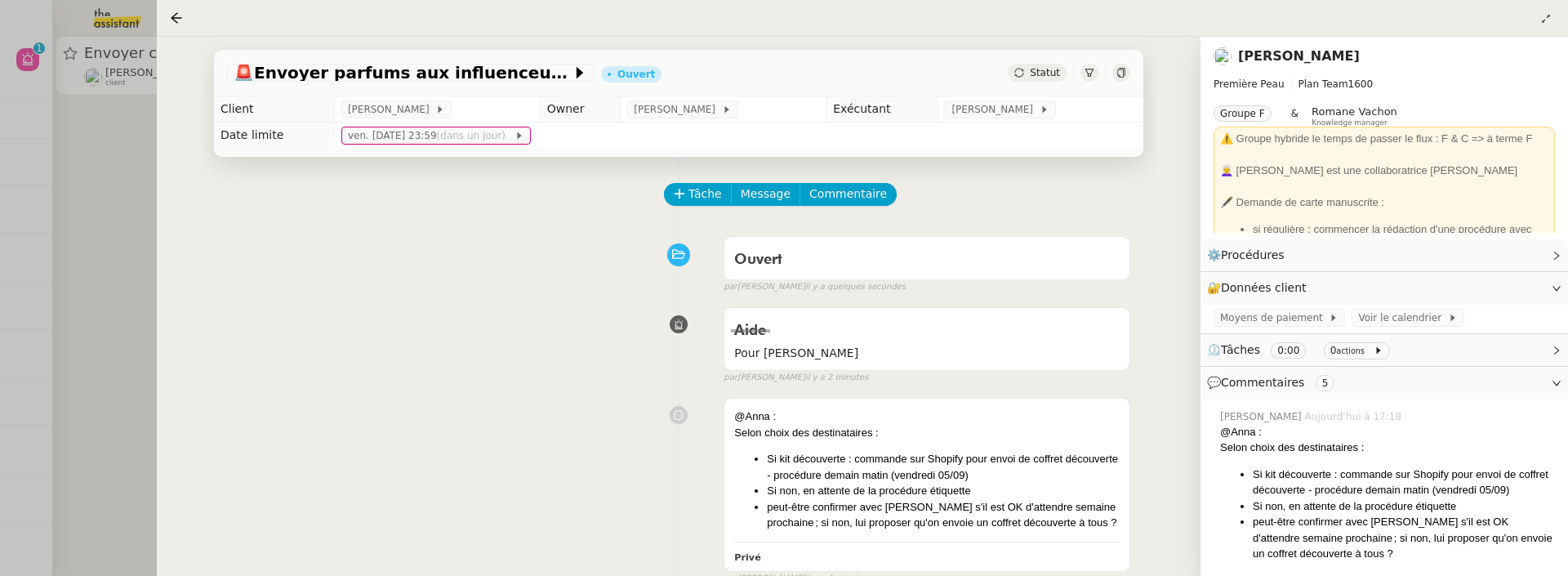
click at [124, 193] on div at bounding box center [784, 288] width 1568 height 576
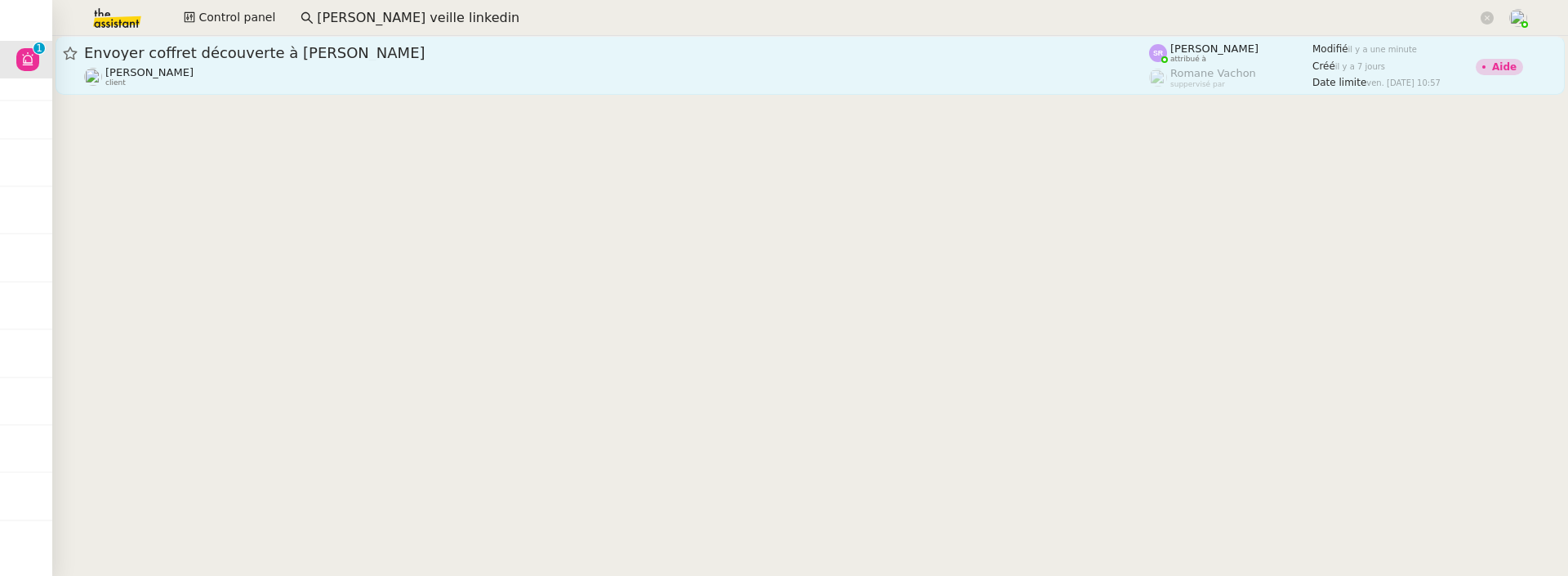
click at [303, 74] on div "Pierre Mergui client" at bounding box center [617, 77] width 1065 height 21
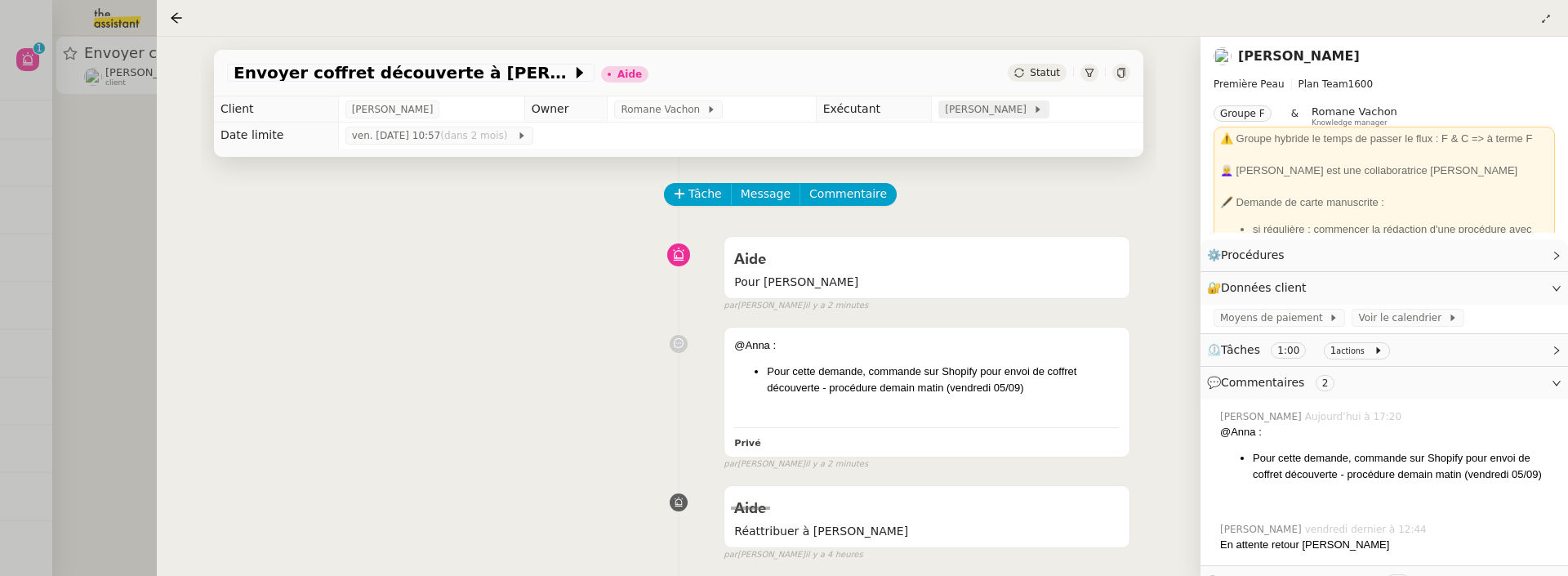
click at [961, 114] on span "[PERSON_NAME]" at bounding box center [988, 109] width 87 height 16
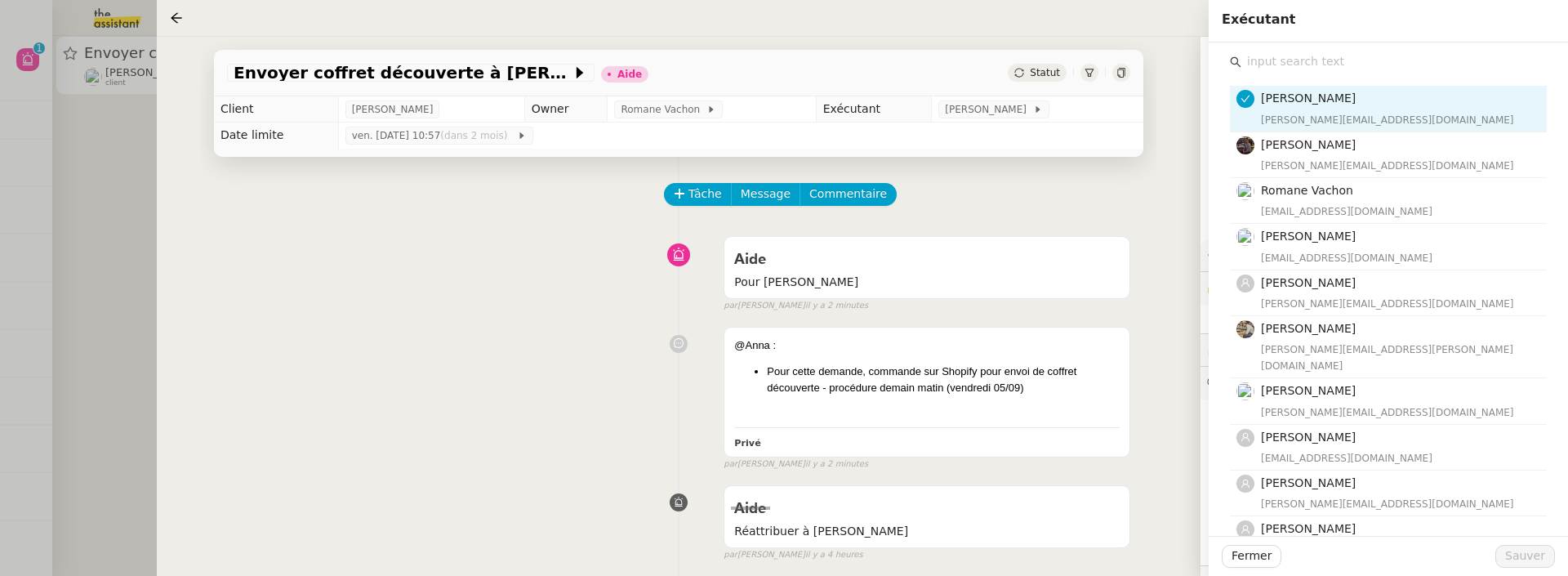
click at [1366, 63] on input "text" at bounding box center [1394, 62] width 306 height 22
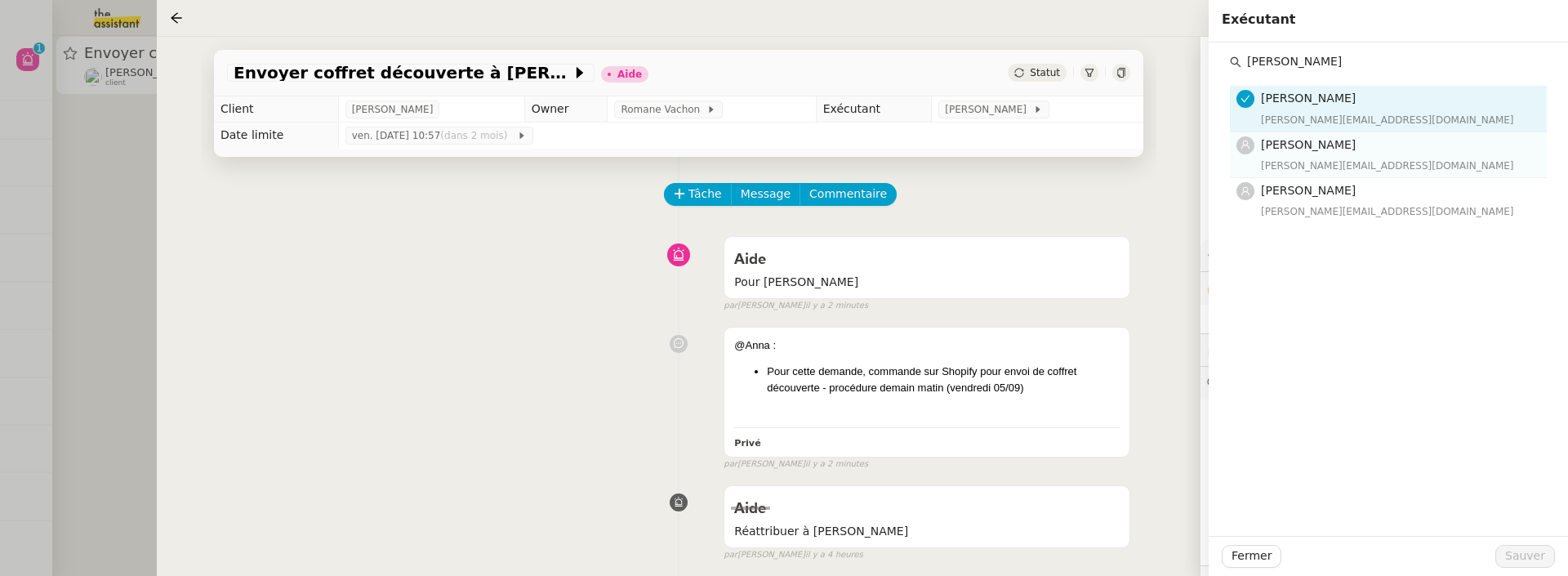
type input "Anna"
click at [1407, 141] on h4 "[PERSON_NAME]" at bounding box center [1398, 145] width 276 height 19
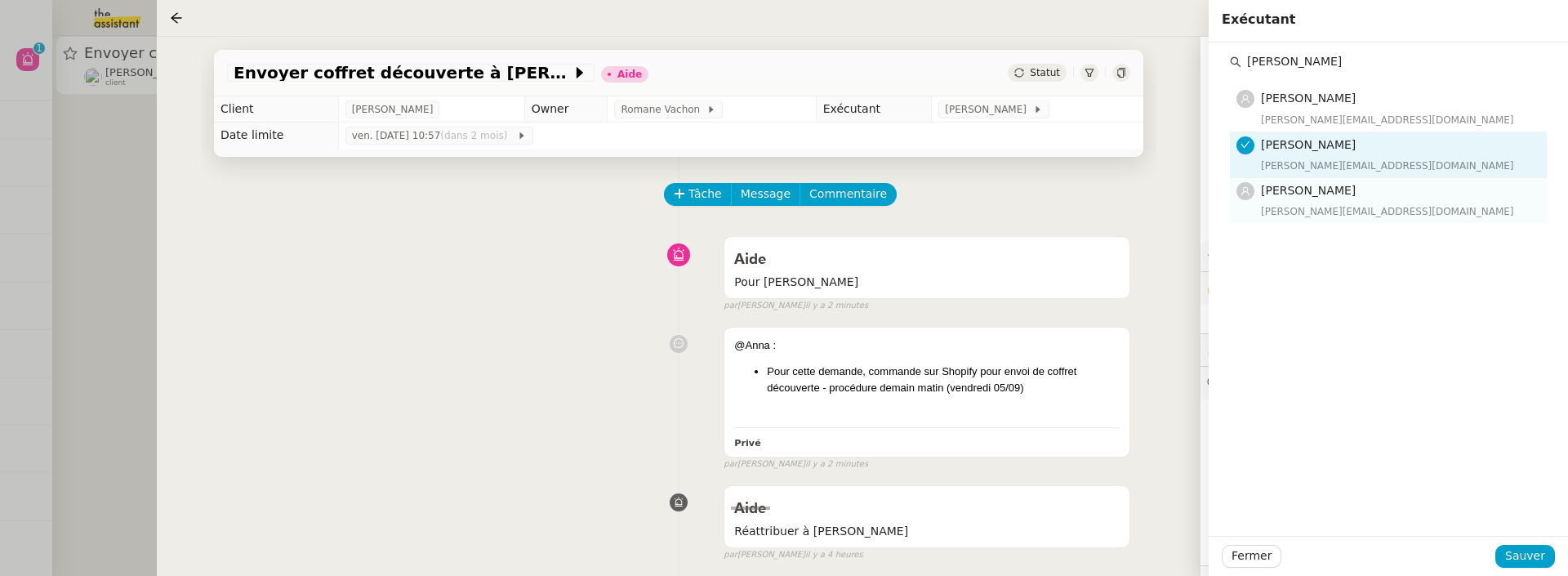
click at [1396, 193] on h4 "[PERSON_NAME]" at bounding box center [1398, 191] width 276 height 19
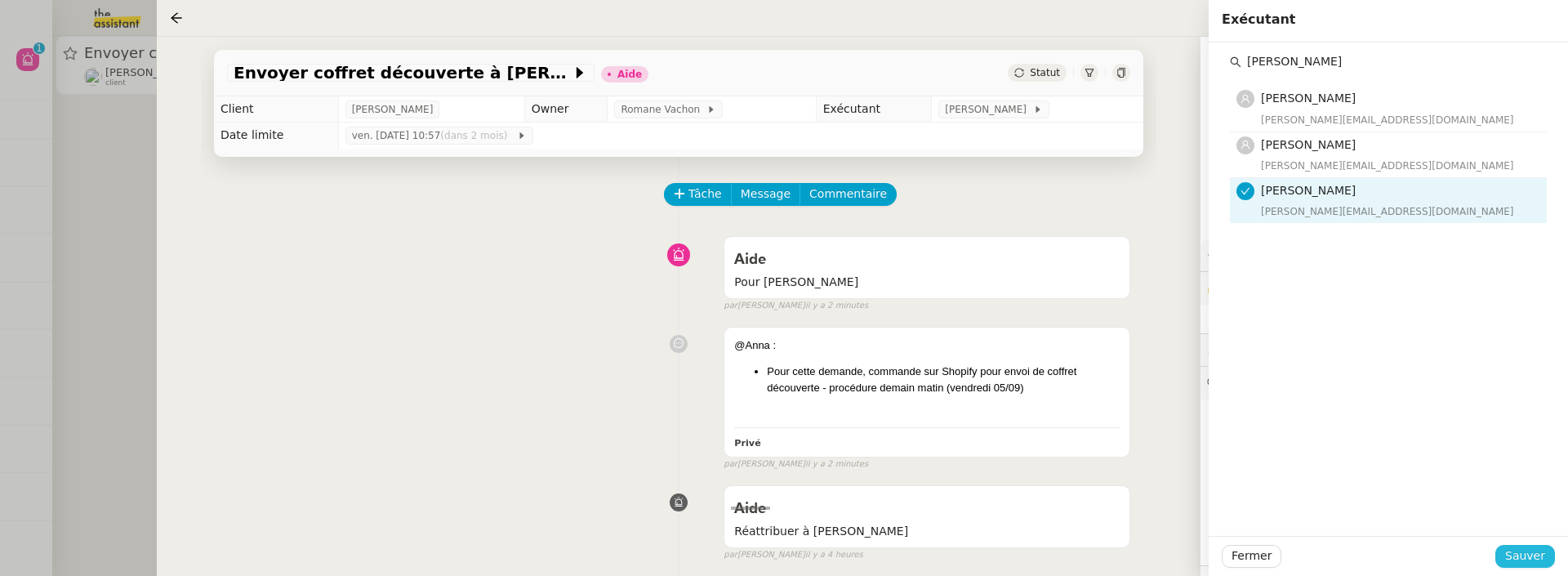
click at [1515, 560] on span "Sauver" at bounding box center [1526, 557] width 40 height 19
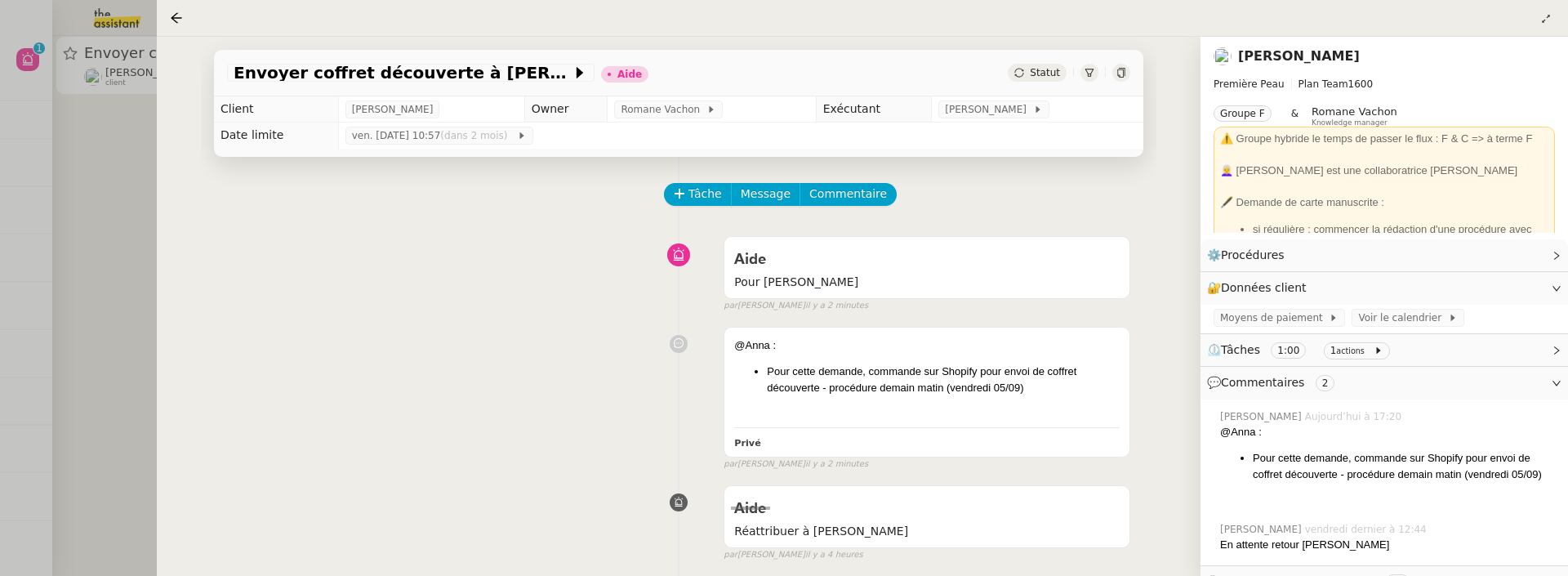
click at [1048, 77] on span "Statut" at bounding box center [1044, 73] width 30 height 12
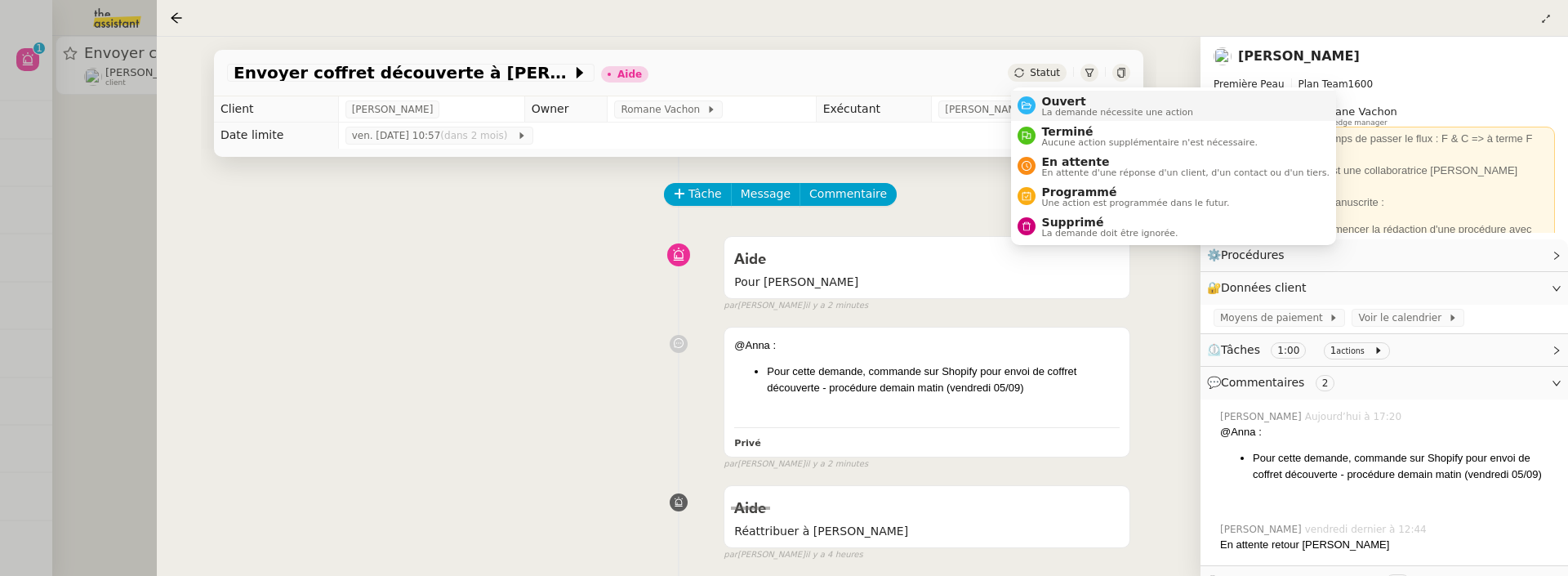
click at [1070, 103] on span "Ouvert" at bounding box center [1118, 102] width 152 height 13
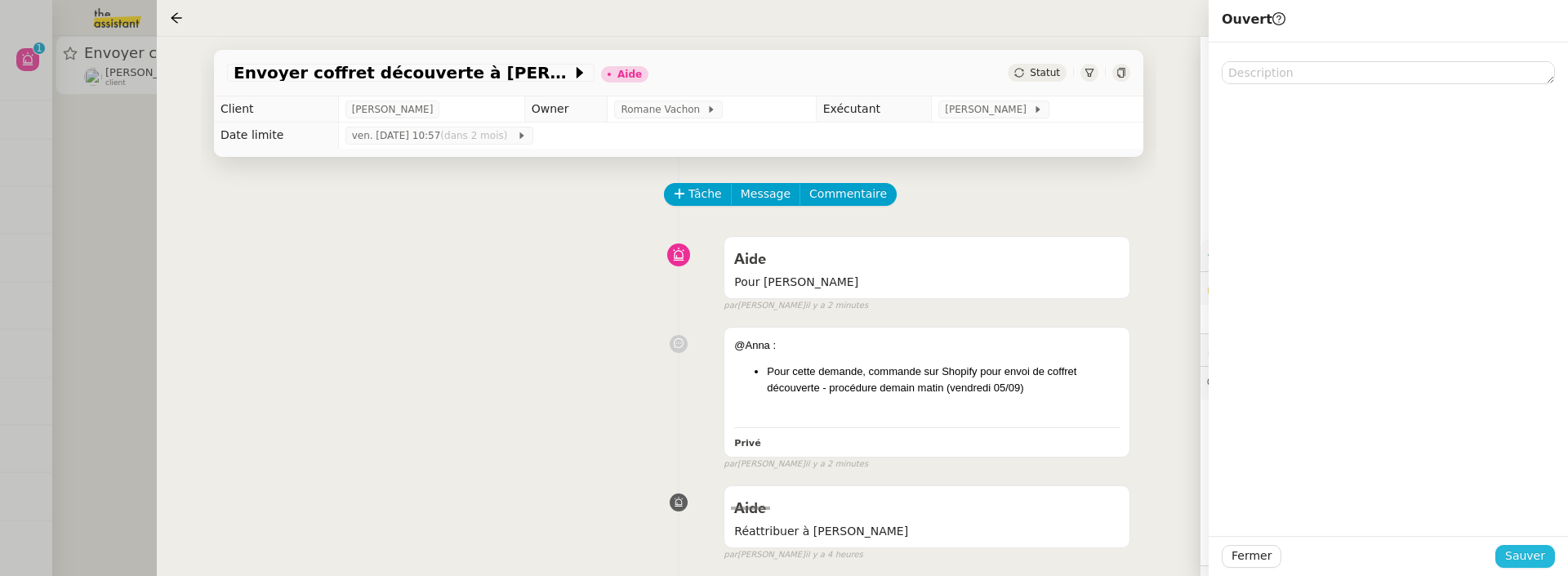
click at [1550, 546] on button "Sauver" at bounding box center [1525, 557] width 60 height 23
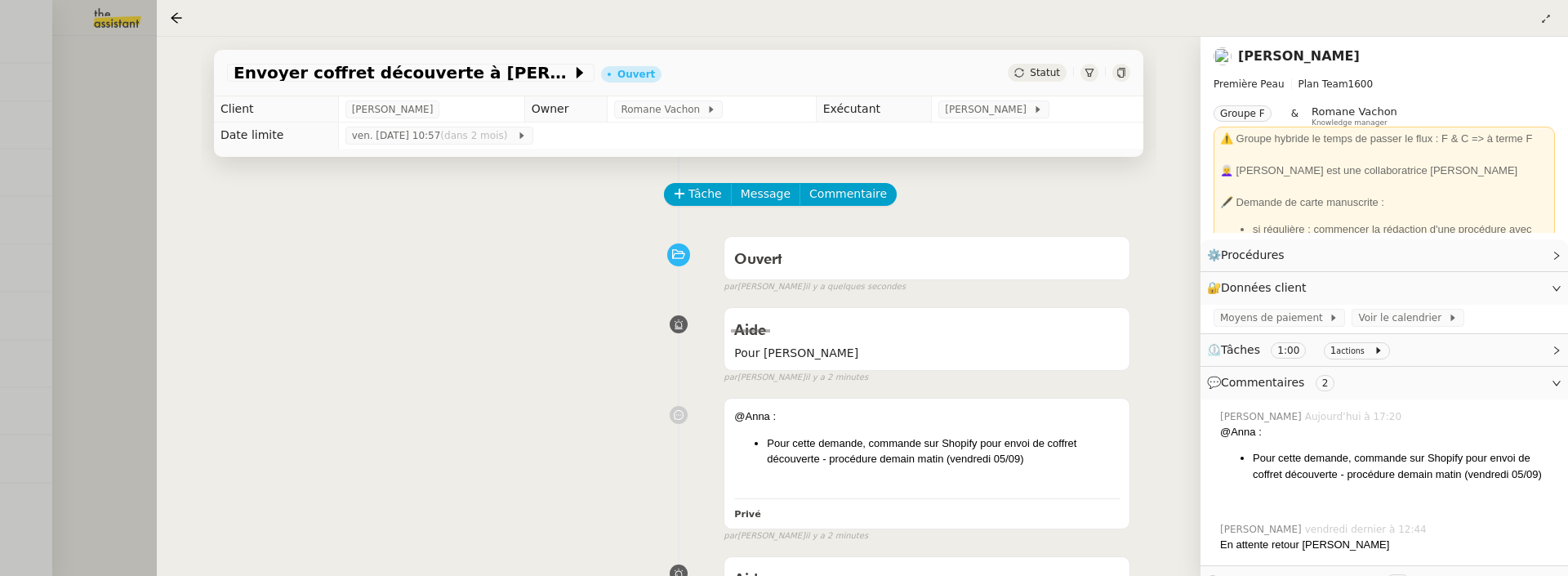
click at [106, 144] on div at bounding box center [784, 288] width 1568 height 576
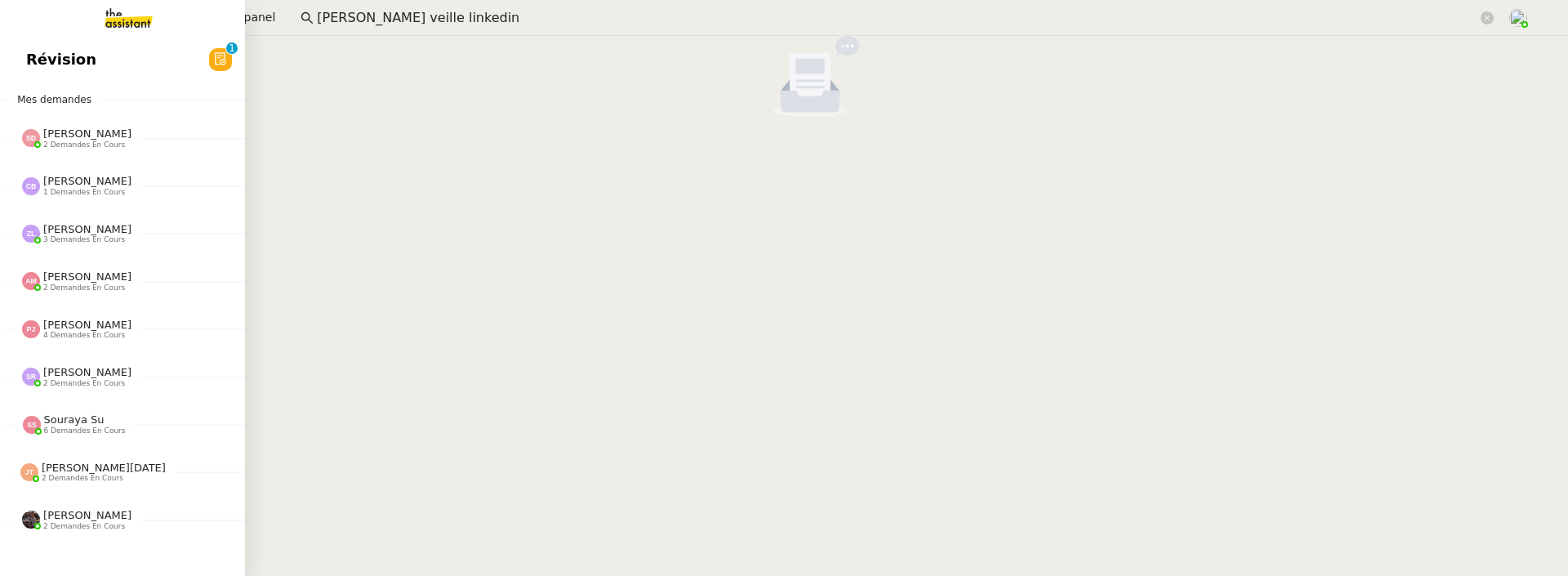
click at [44, 55] on link "Révision 0 1 2 3 4 5 6 7 8 9" at bounding box center [122, 60] width 245 height 38
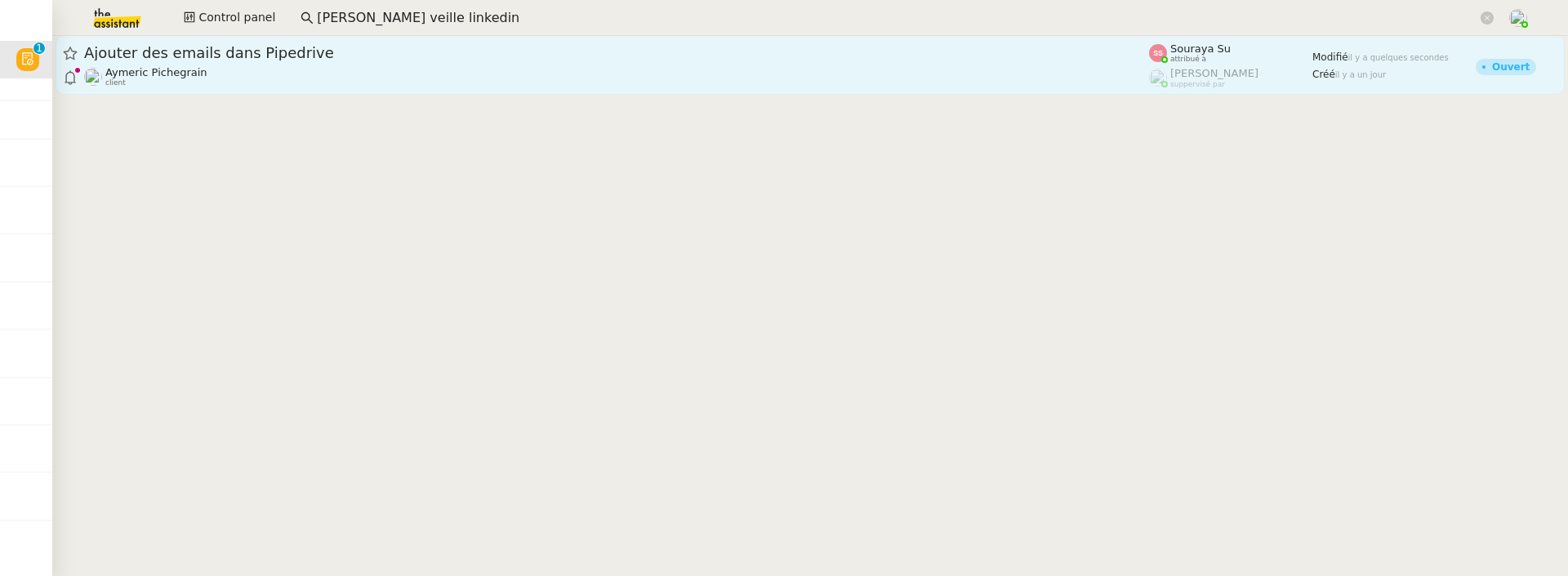
click at [327, 53] on span "Ajouter des emails dans Pipedrive" at bounding box center [617, 53] width 1065 height 14
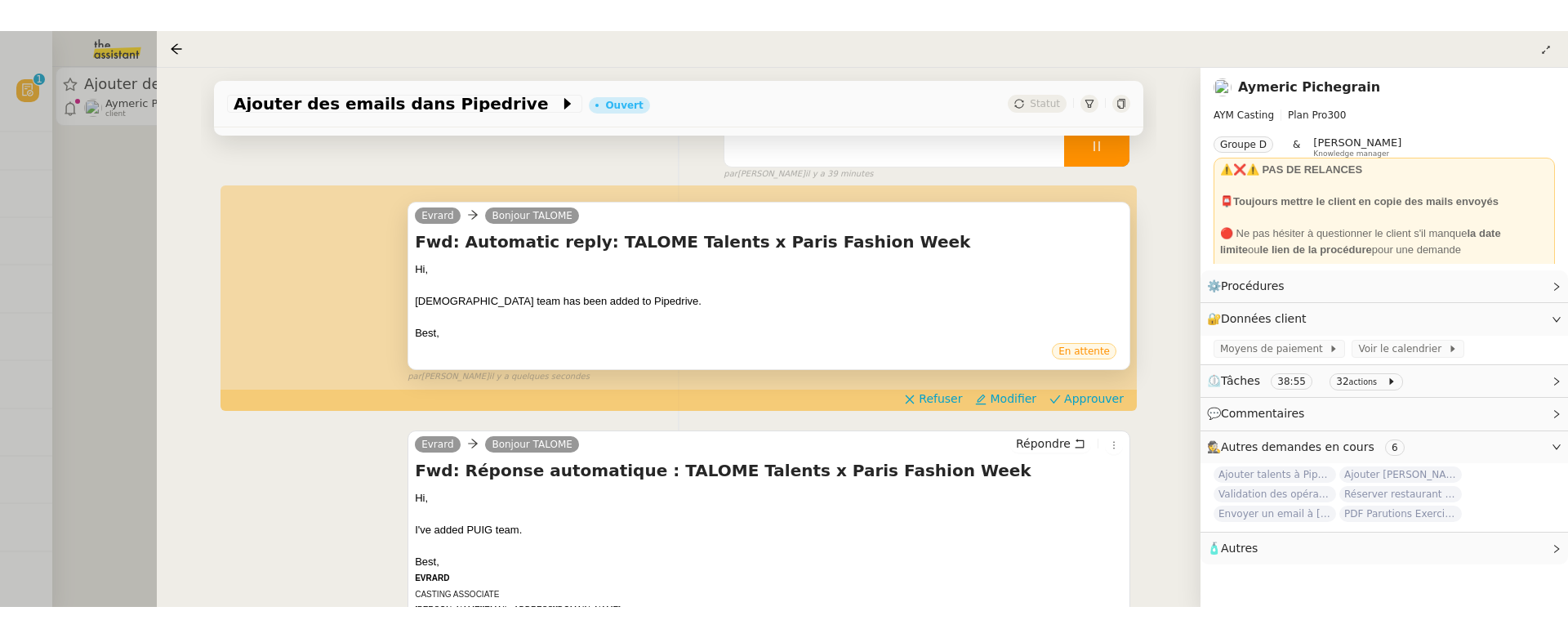
scroll to position [186, 0]
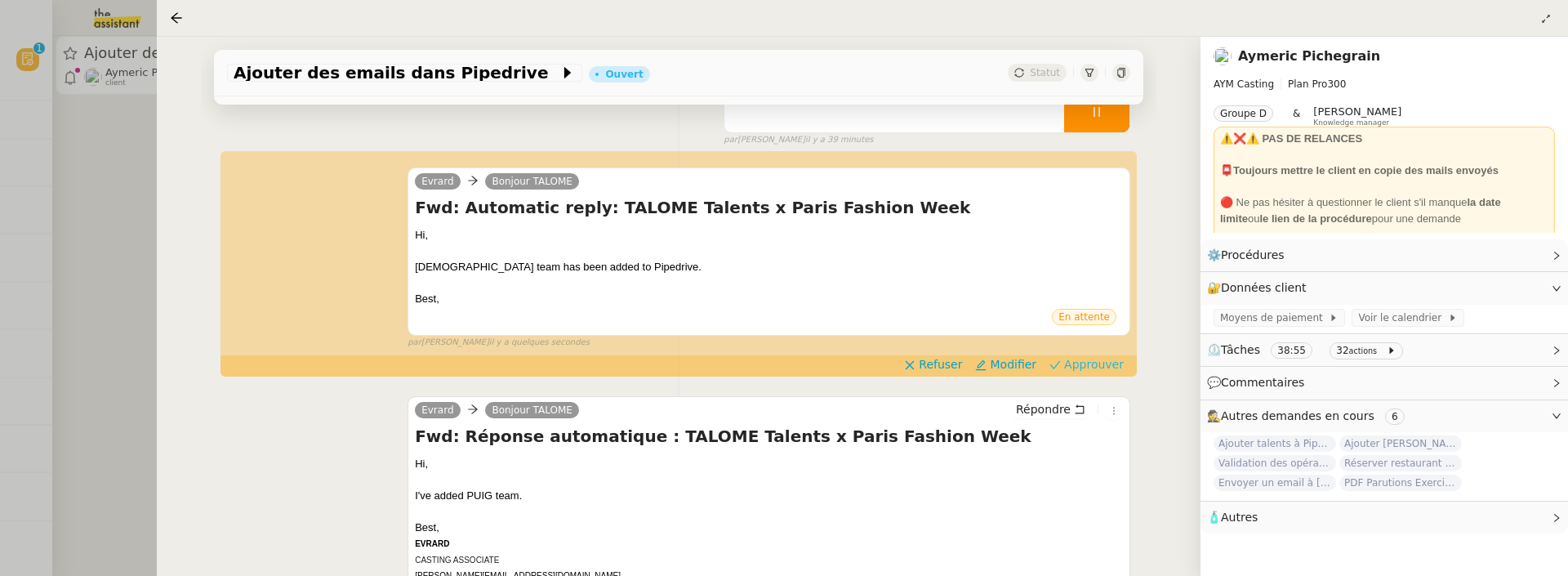
click at [1102, 361] on span "Approuver" at bounding box center [1094, 364] width 60 height 16
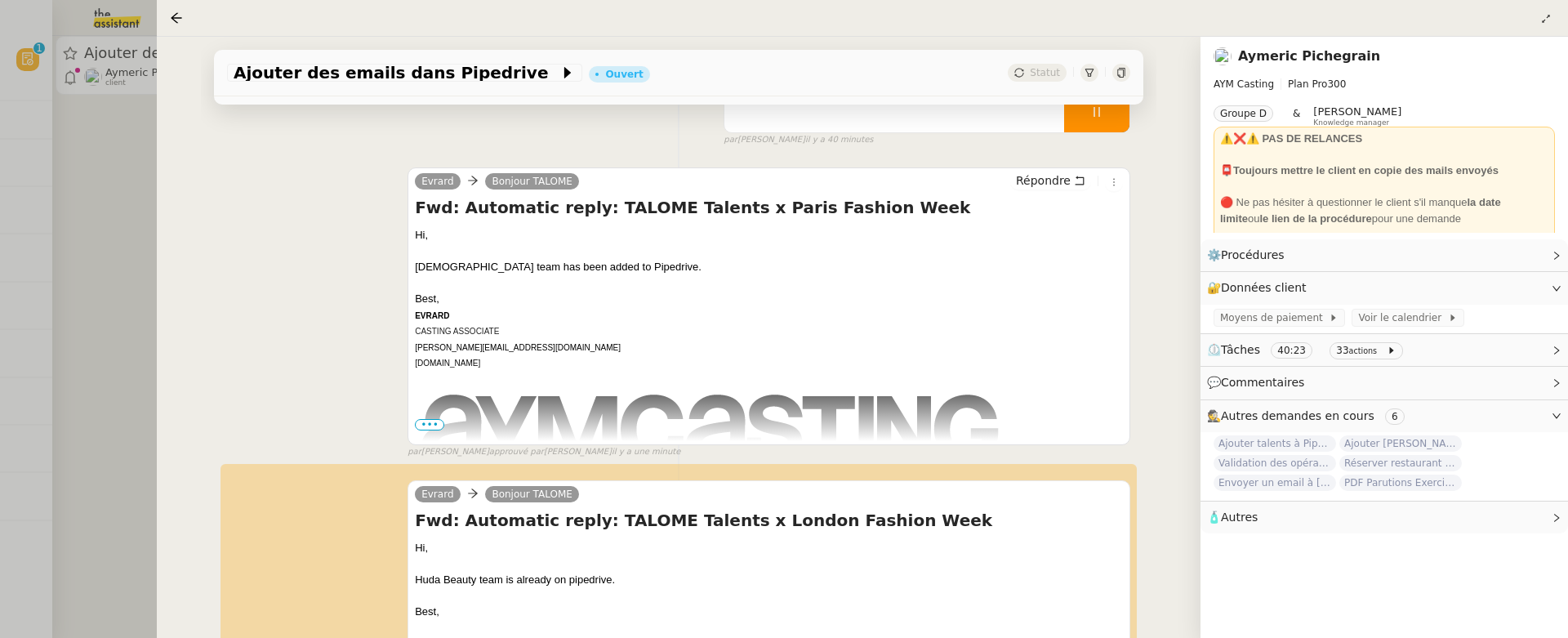
scroll to position [436, 0]
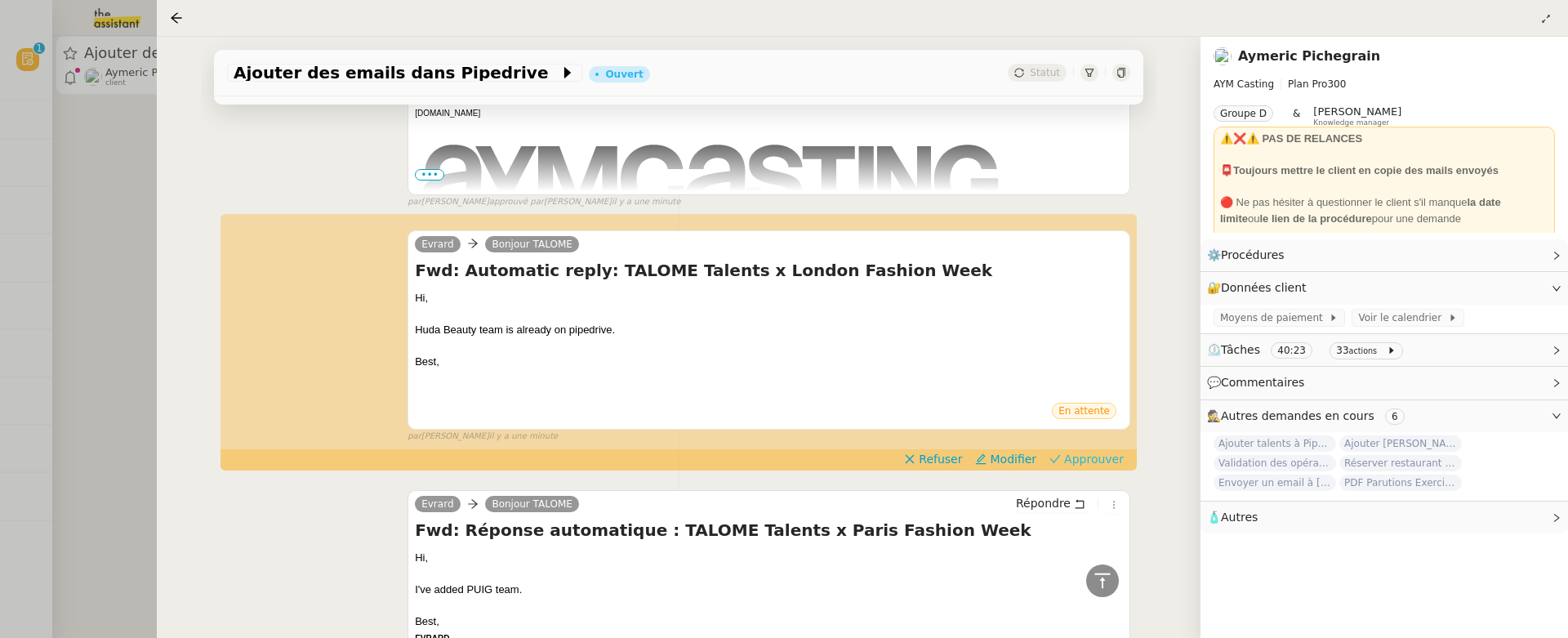
click at [1081, 455] on span "Approuver" at bounding box center [1094, 458] width 60 height 16
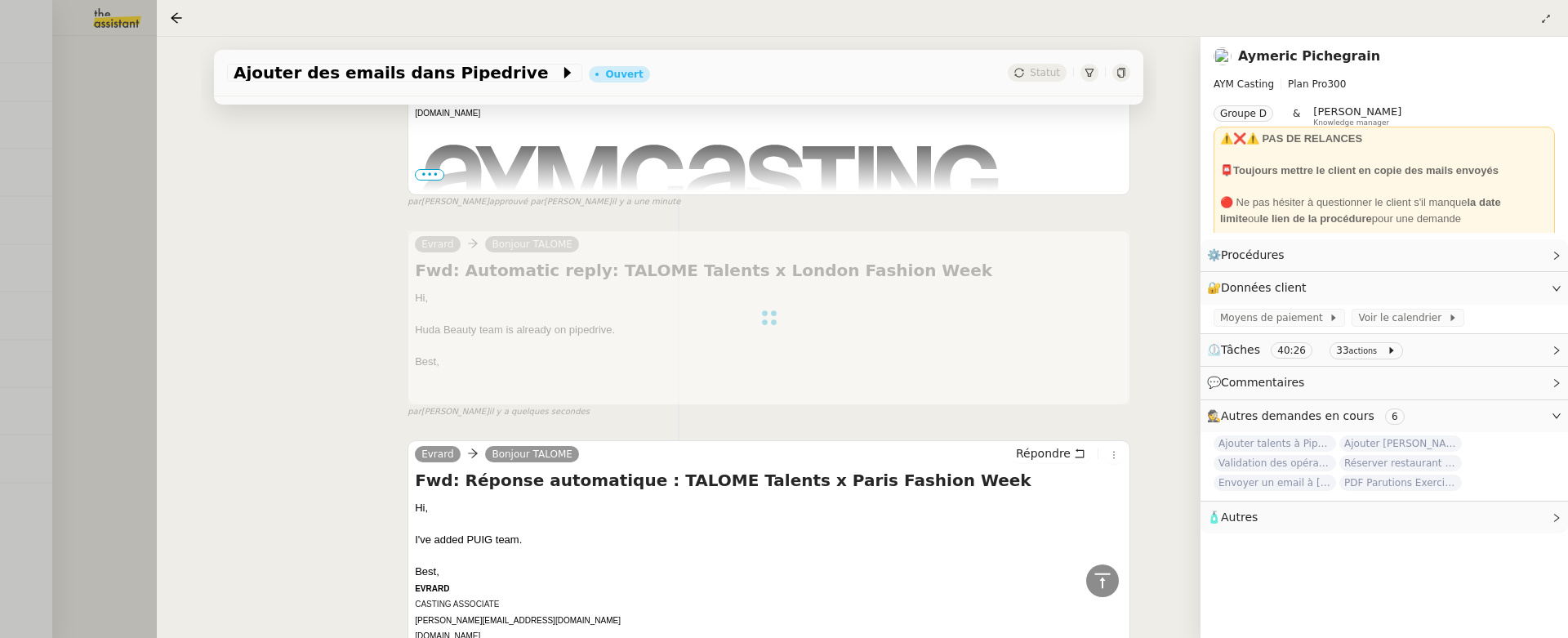
click at [134, 171] on div at bounding box center [784, 319] width 1568 height 638
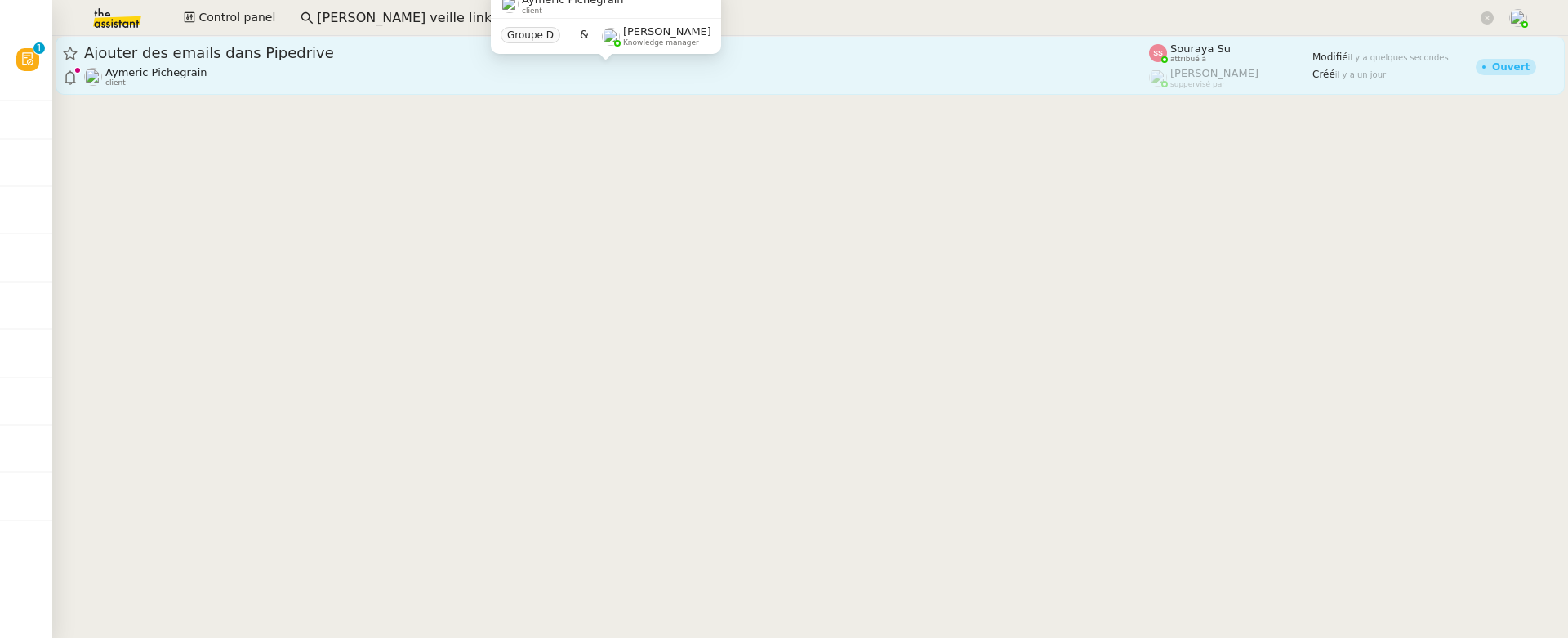
click at [324, 73] on div "Aymeric Pichegrain client" at bounding box center [617, 77] width 1065 height 21
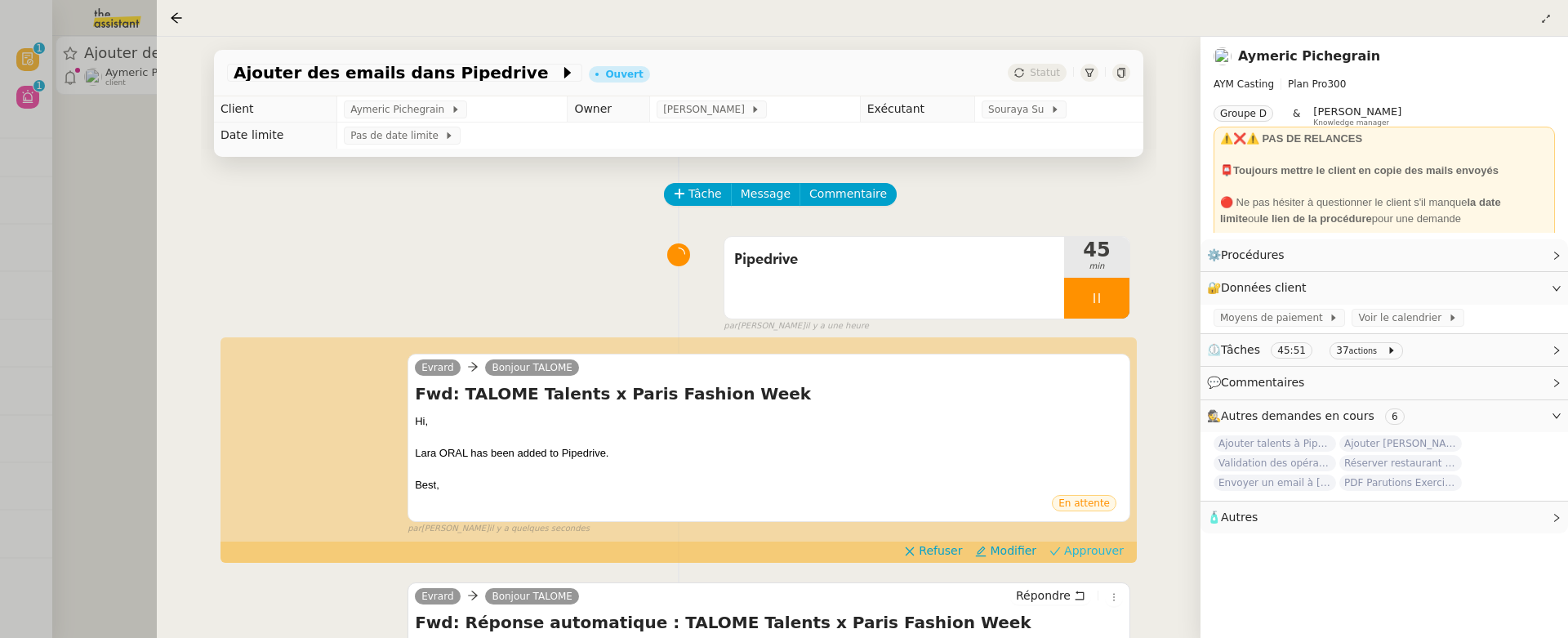
click at [1086, 544] on span "Approuver" at bounding box center [1094, 550] width 60 height 16
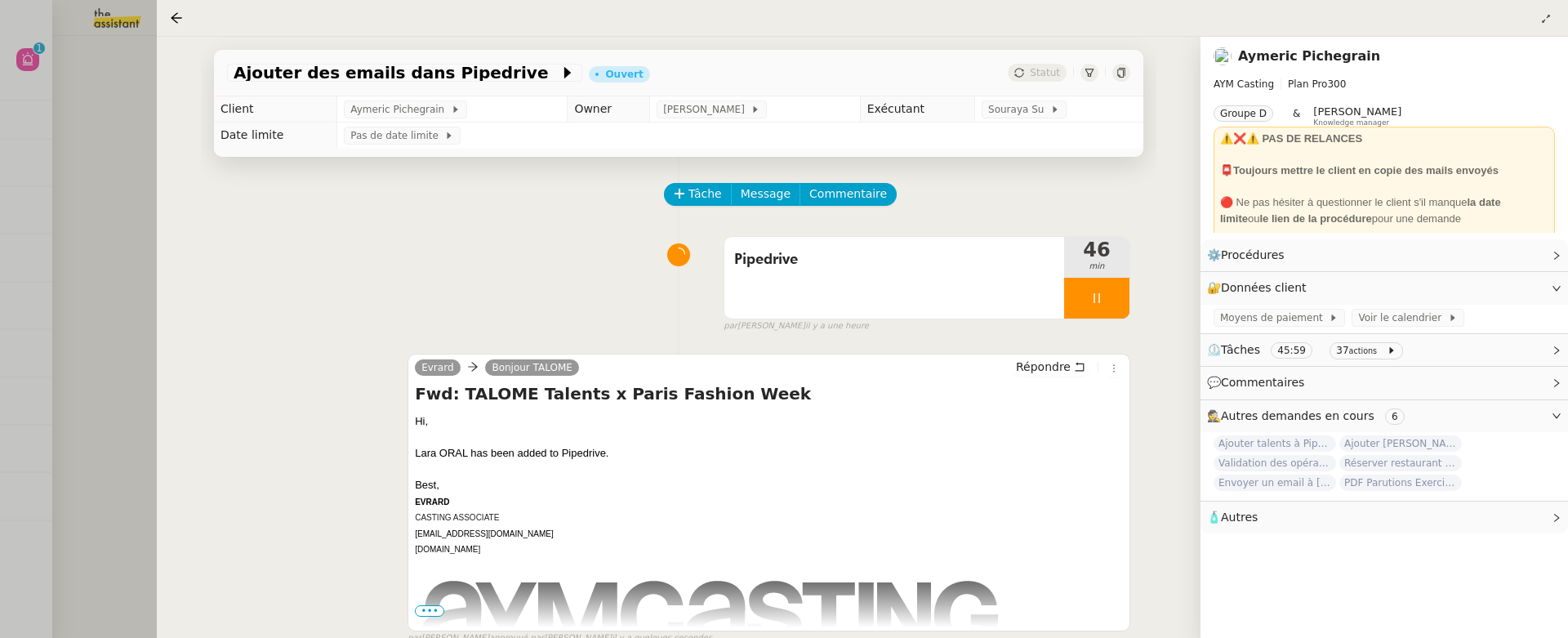
click at [110, 60] on div at bounding box center [784, 319] width 1568 height 638
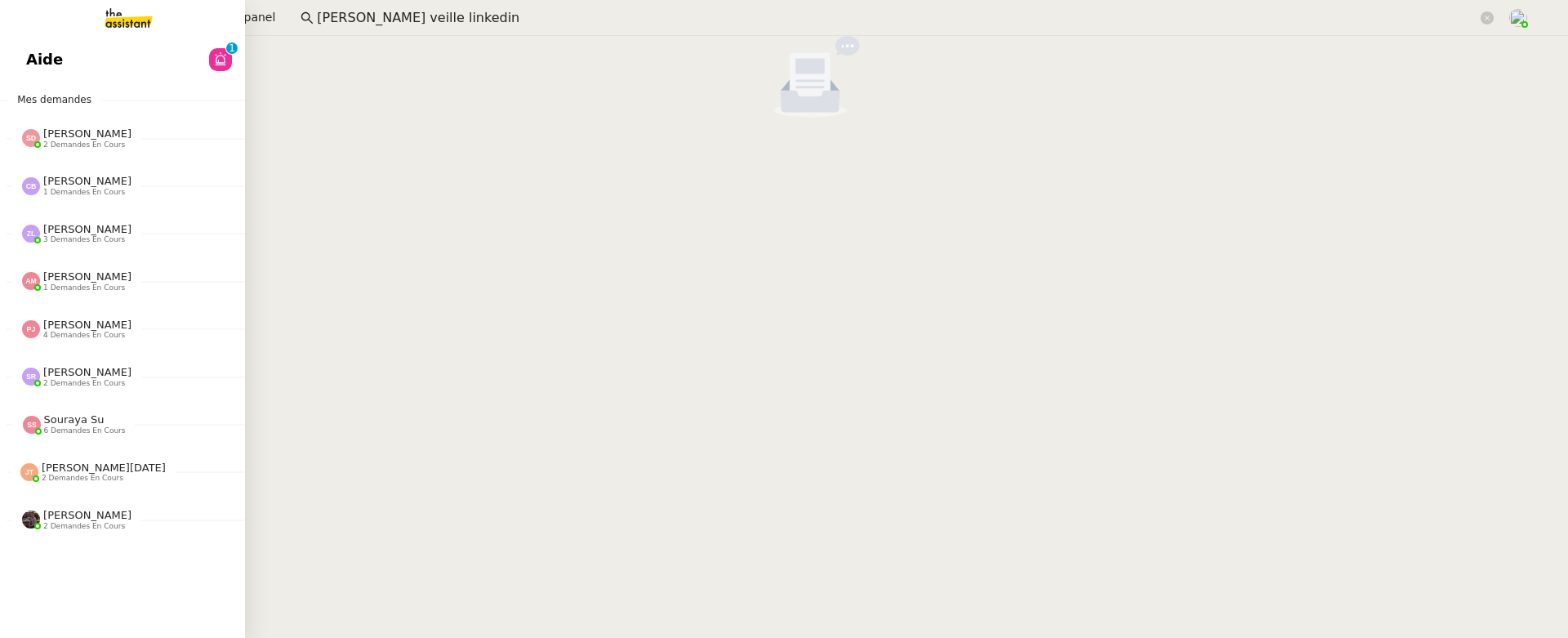
click at [52, 62] on span "Aide" at bounding box center [44, 60] width 37 height 25
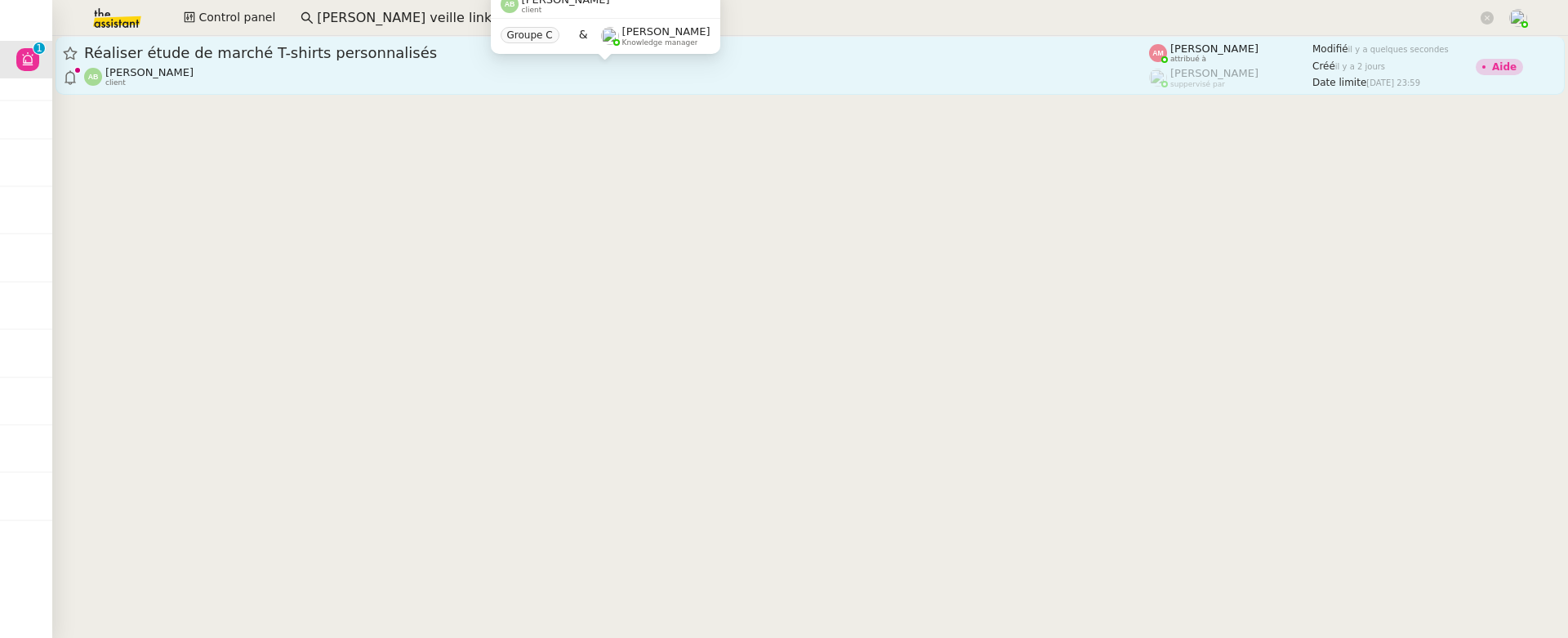
click at [466, 73] on div "Augustin De Boisse client" at bounding box center [617, 77] width 1065 height 21
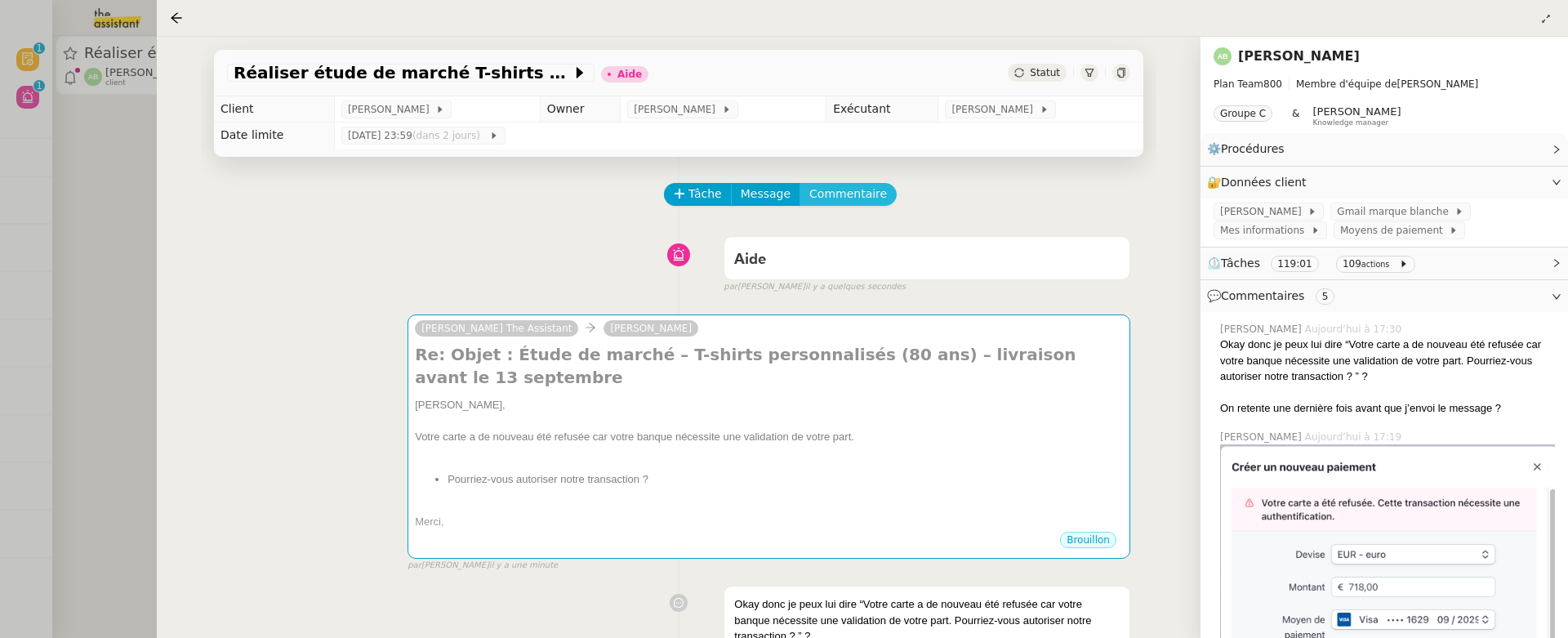
click at [845, 201] on span "Commentaire" at bounding box center [847, 194] width 78 height 19
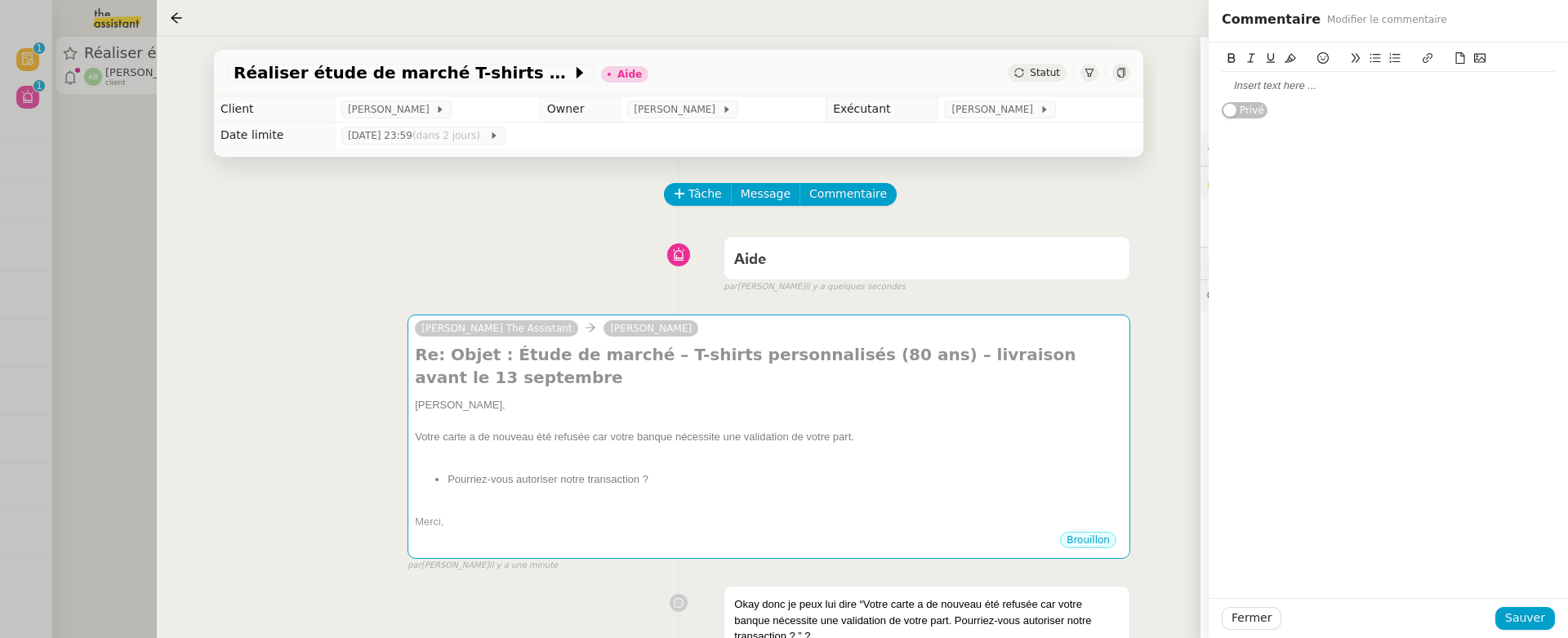
click at [1311, 86] on div at bounding box center [1388, 86] width 333 height 14
click at [1541, 614] on span "Sauver" at bounding box center [1526, 618] width 40 height 19
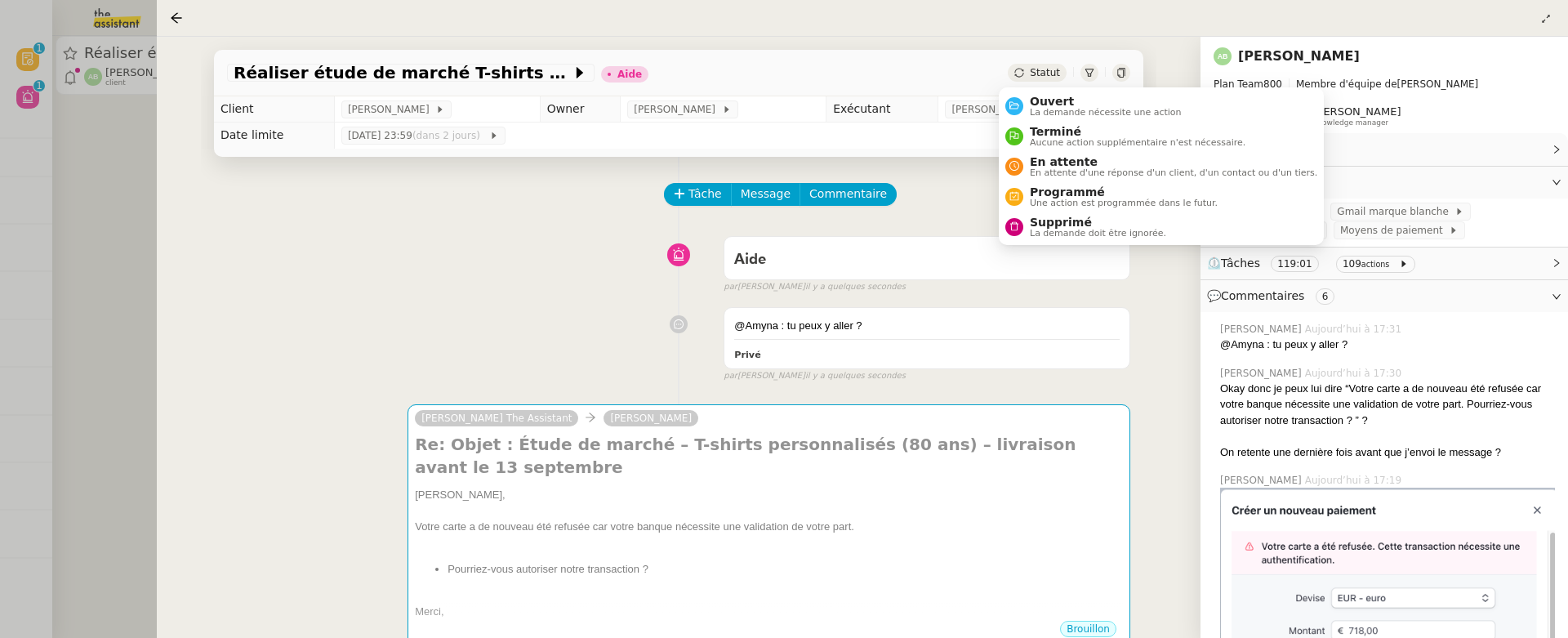
click at [1044, 63] on div "Statut" at bounding box center [1037, 72] width 59 height 18
click at [1054, 95] on span "Ouvert" at bounding box center [1106, 102] width 152 height 13
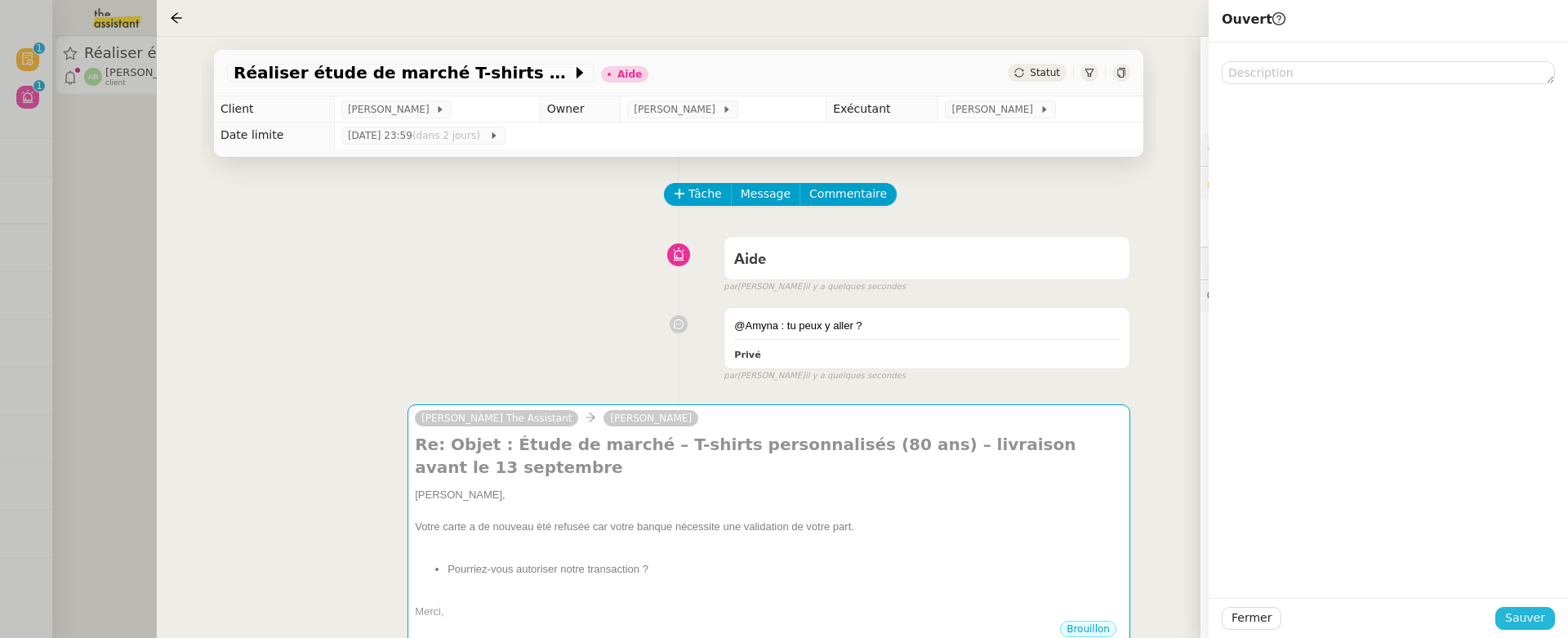
click at [1536, 624] on span "Sauver" at bounding box center [1526, 618] width 40 height 19
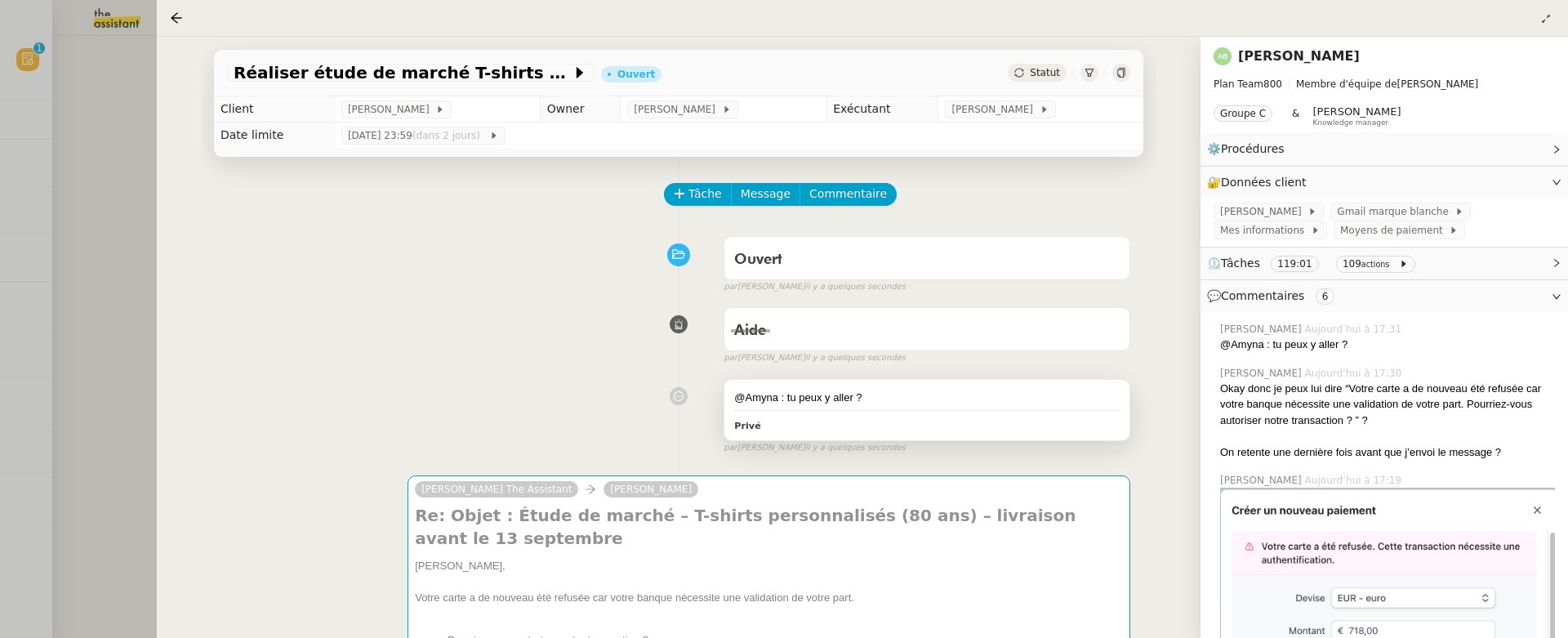
click at [879, 407] on div "@Amyna : tu peux y aller ? Privé" at bounding box center [927, 409] width 405 height 61
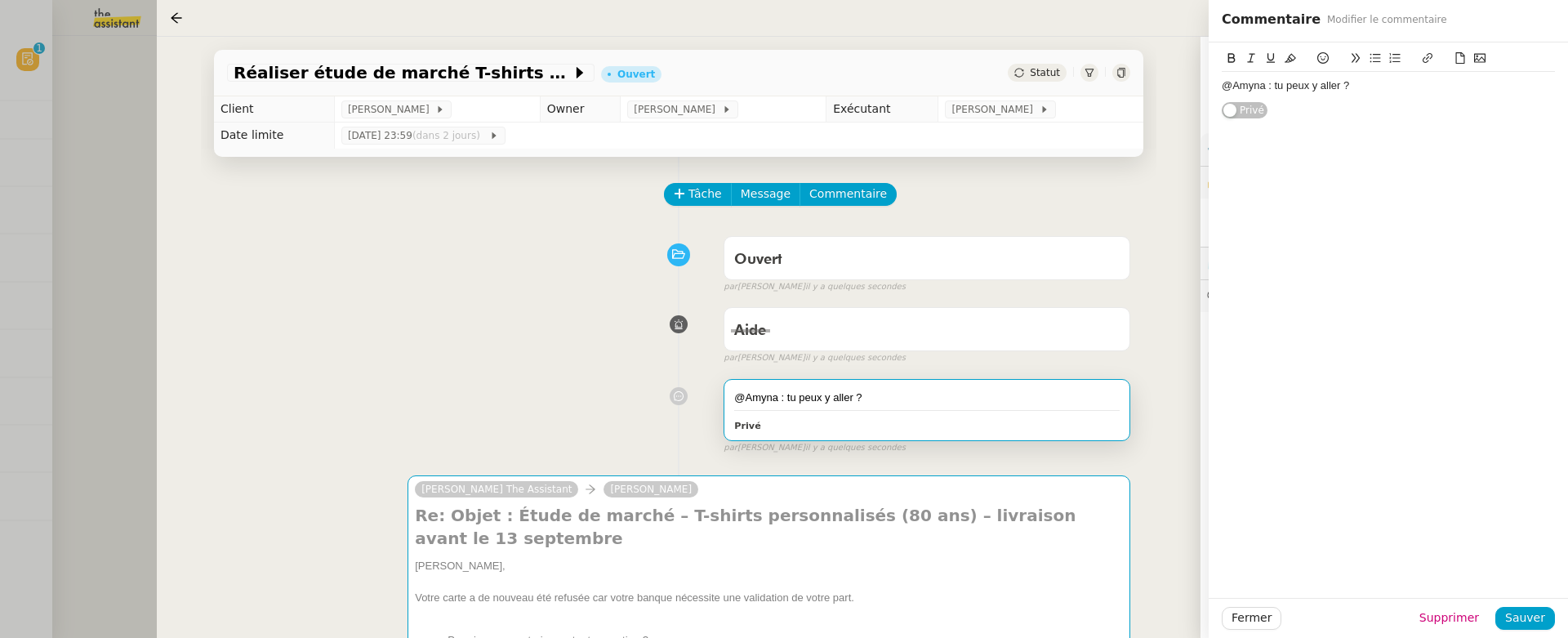
click at [1385, 88] on div "@Amyna : tu peux y aller ?" at bounding box center [1388, 86] width 333 height 14
click at [1522, 607] on button "Sauver" at bounding box center [1525, 619] width 60 height 23
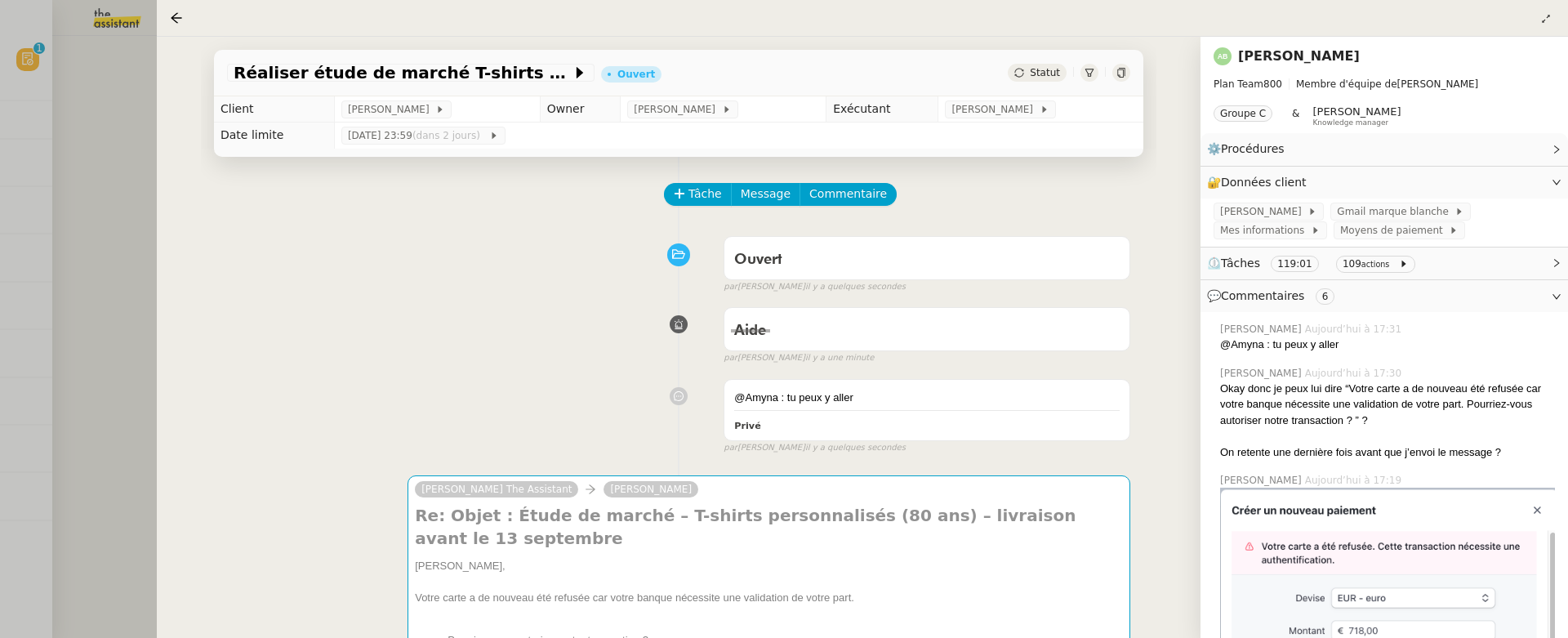
click at [97, 160] on div at bounding box center [784, 319] width 1568 height 638
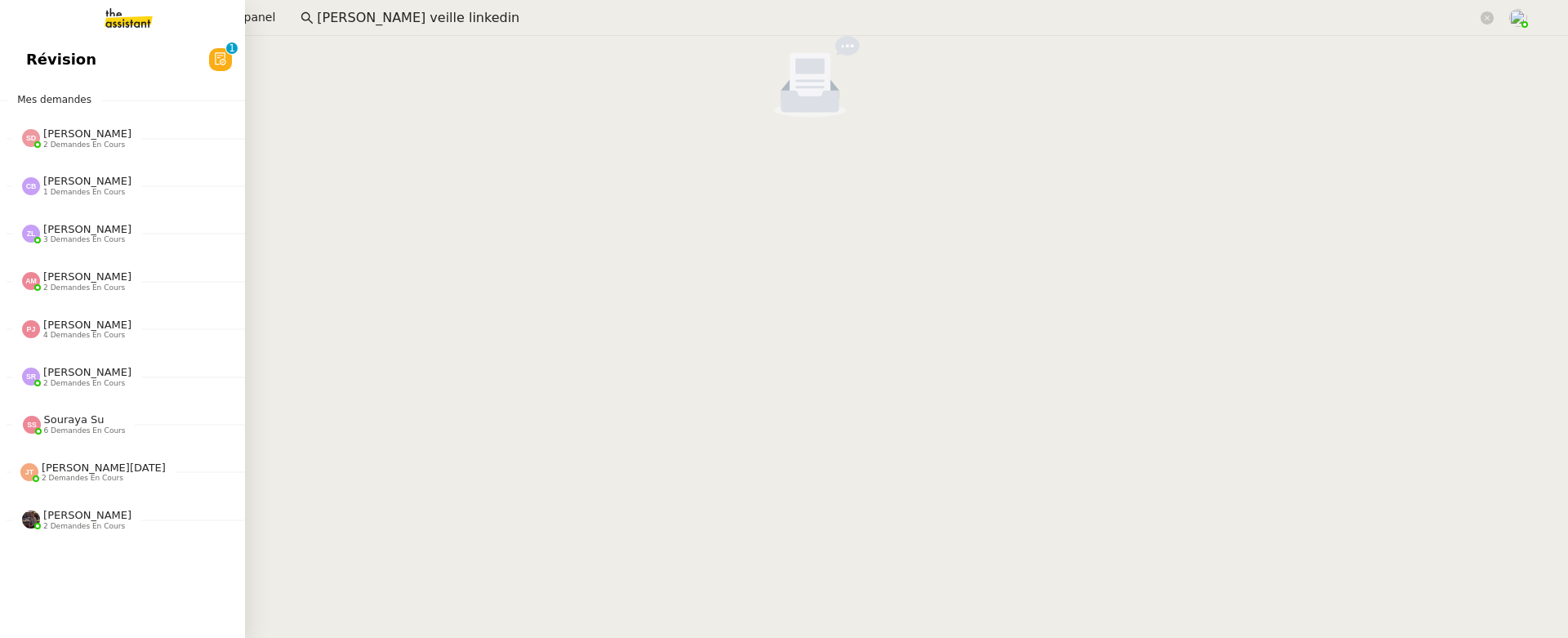
click at [37, 53] on span "Révision" at bounding box center [61, 60] width 70 height 25
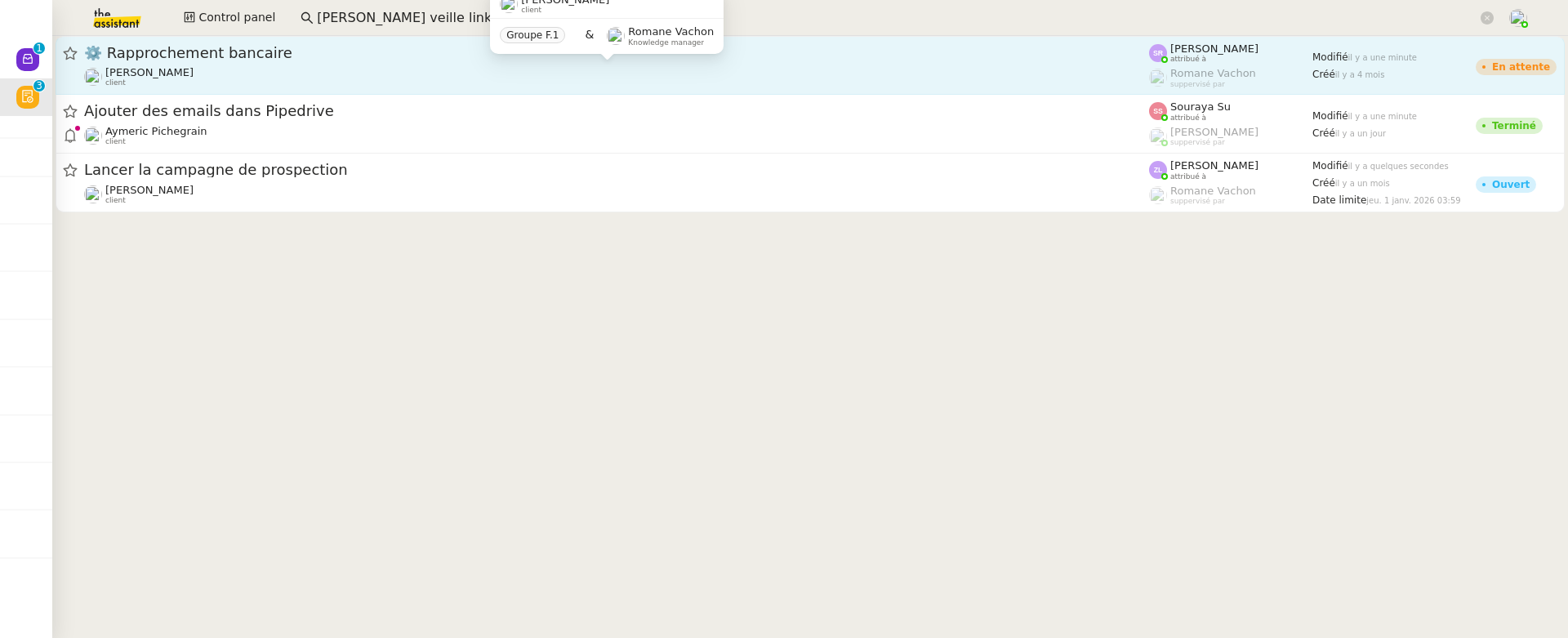
click at [418, 81] on div "Raphael Tougeron client" at bounding box center [617, 77] width 1065 height 21
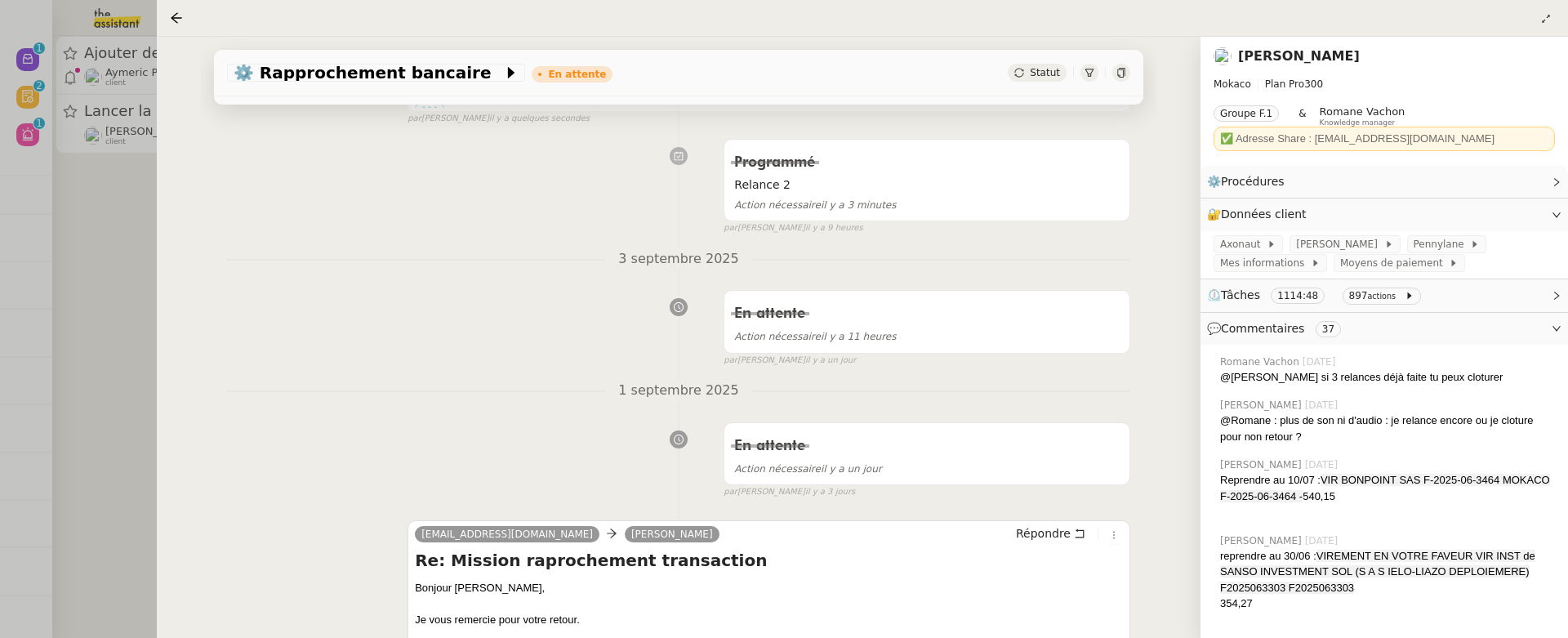
scroll to position [752, 0]
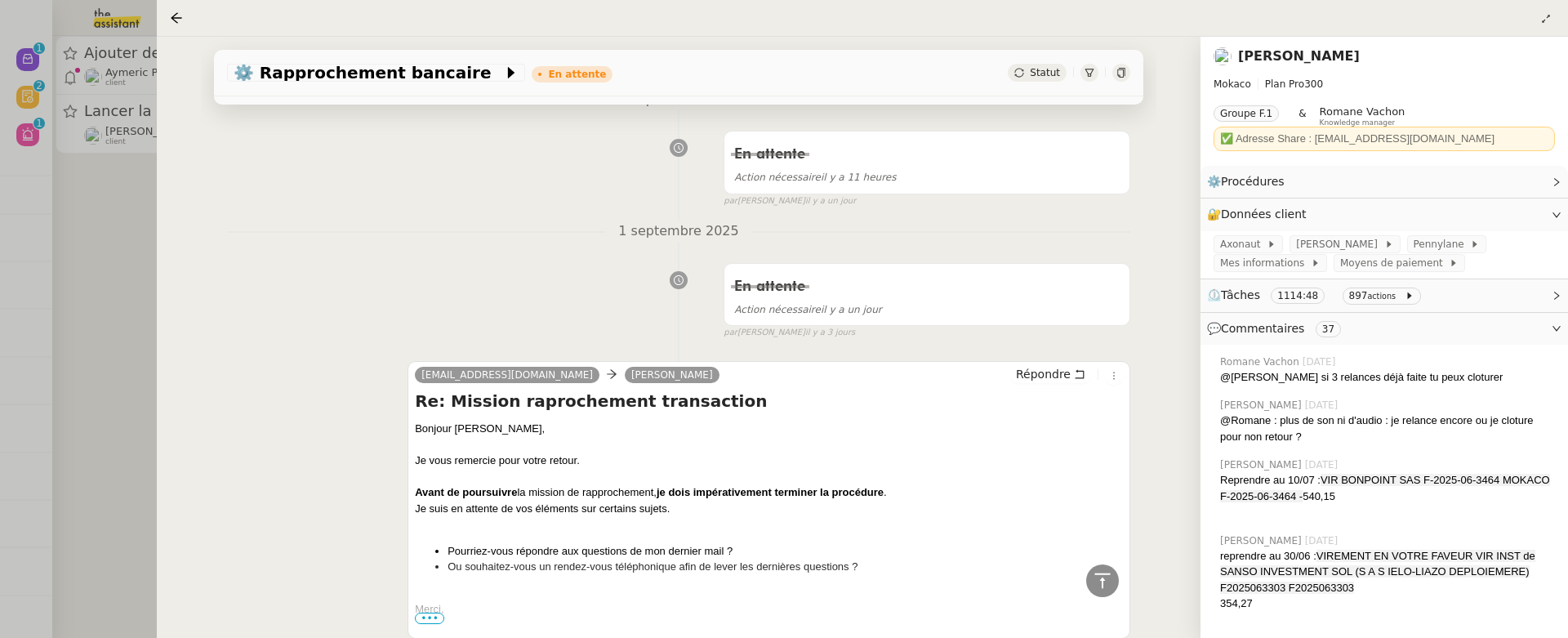
click at [111, 244] on div at bounding box center [784, 319] width 1568 height 638
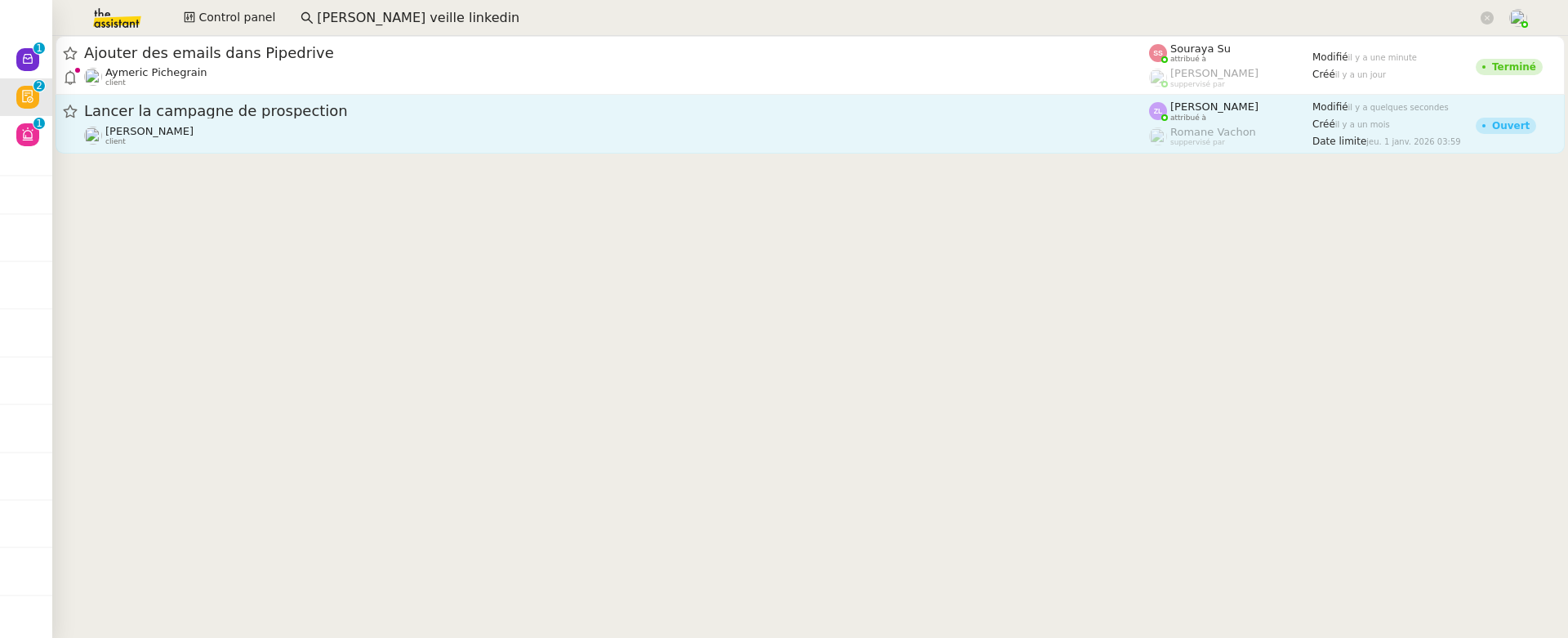
click at [319, 125] on div "Astrid Brucker client" at bounding box center [617, 135] width 1065 height 21
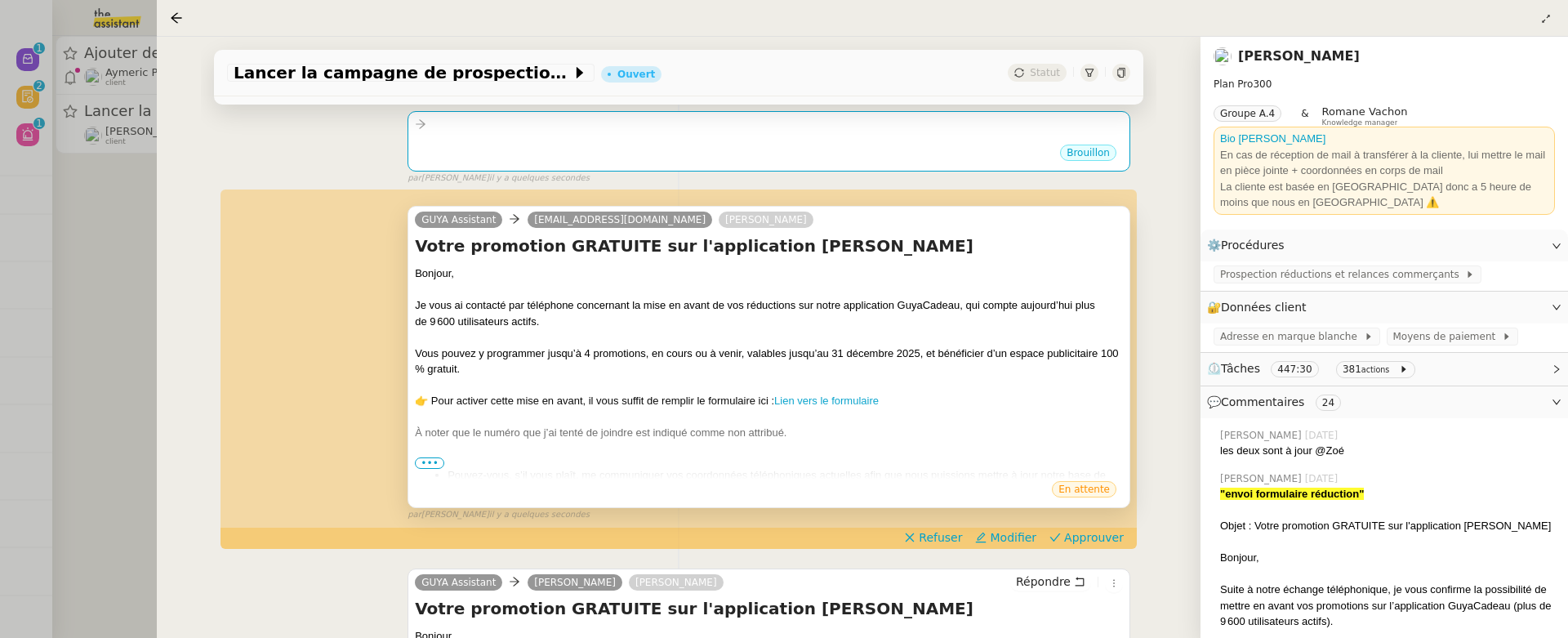
scroll to position [256, 0]
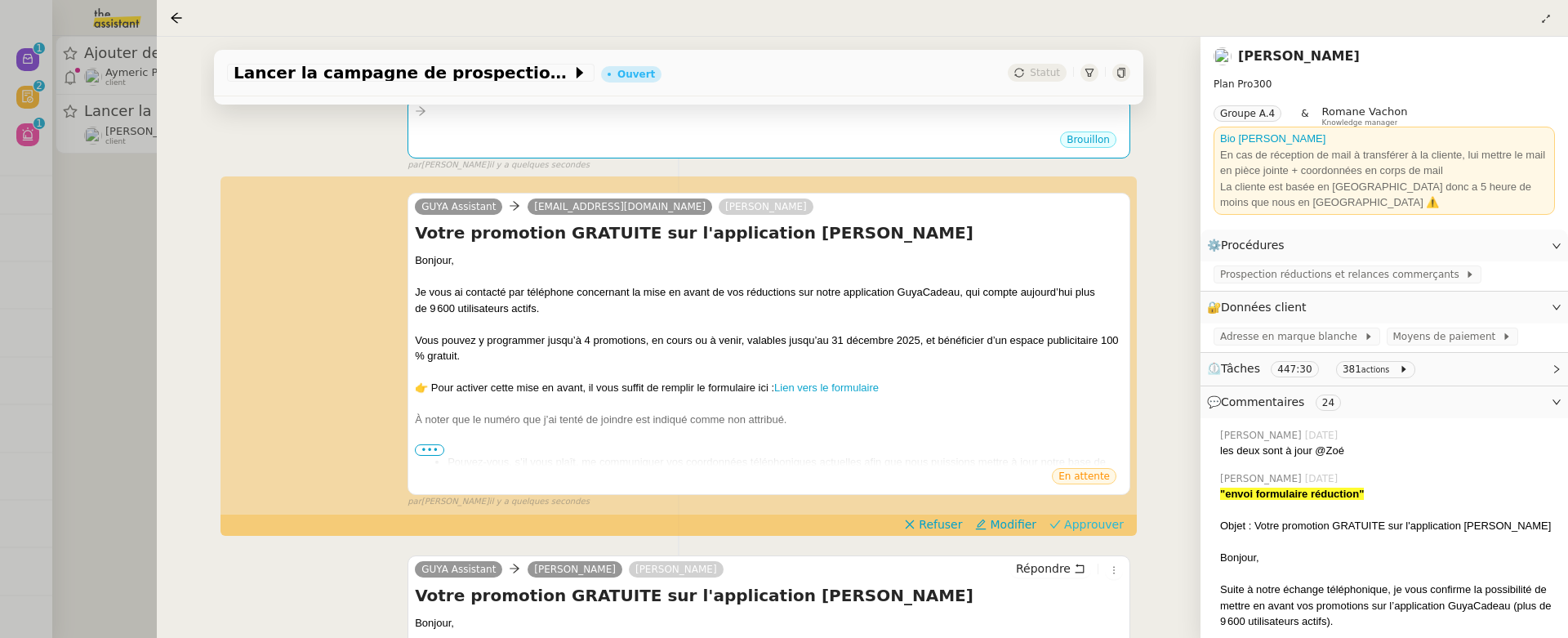
click at [1072, 520] on span "Approuver" at bounding box center [1094, 524] width 60 height 16
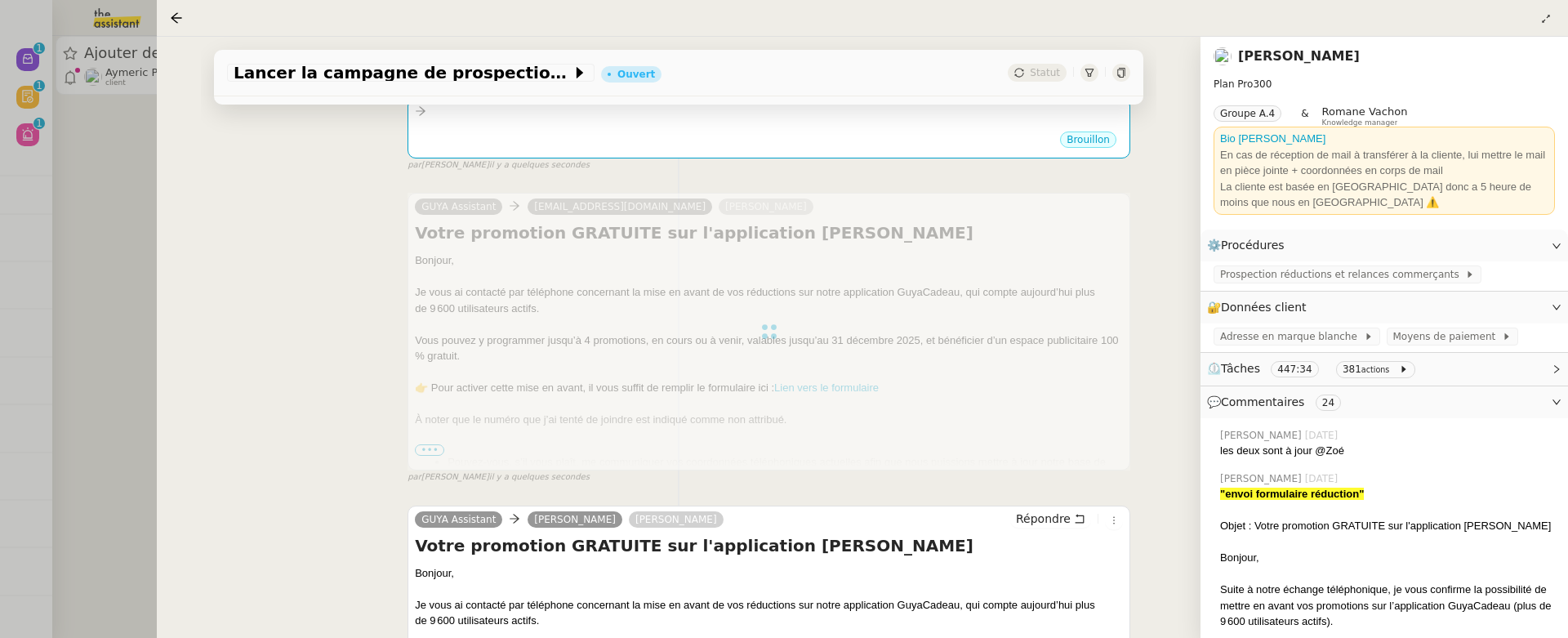
click at [99, 231] on div at bounding box center [784, 319] width 1568 height 638
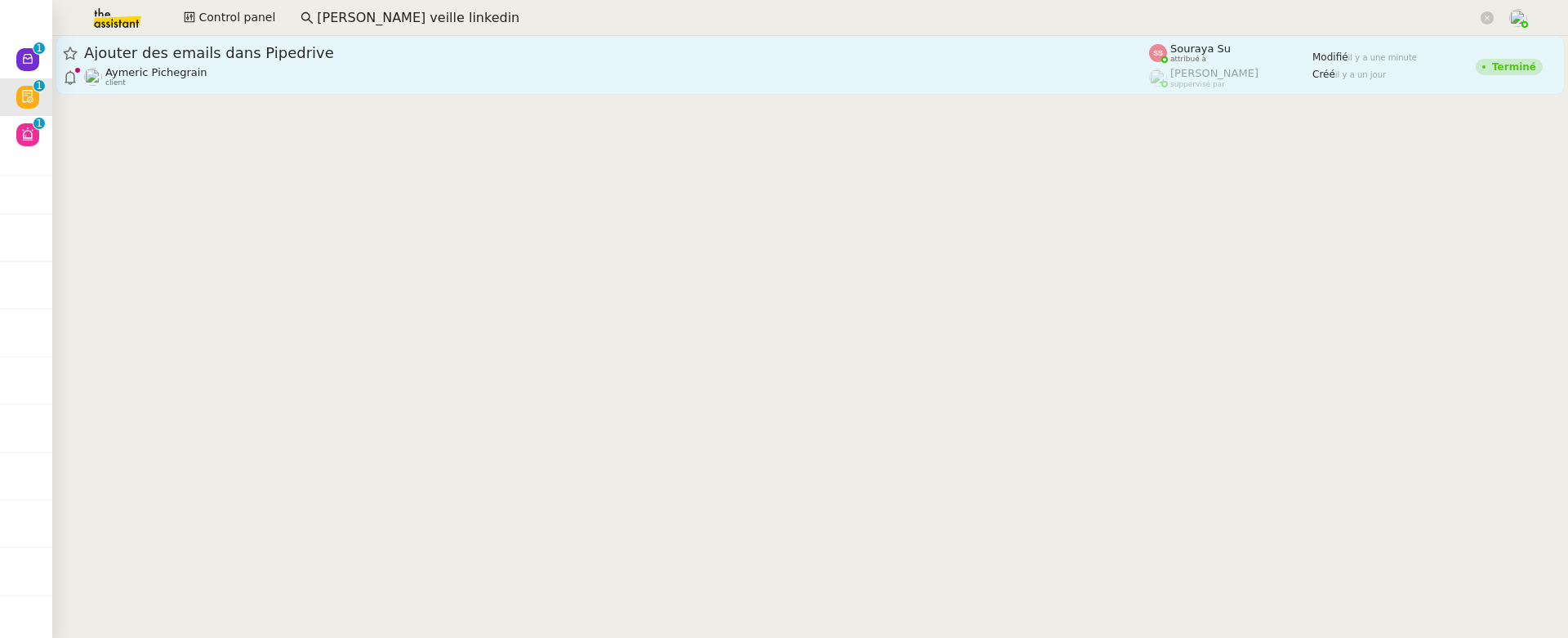
click at [313, 54] on span "Ajouter des emails dans Pipedrive" at bounding box center [617, 53] width 1065 height 14
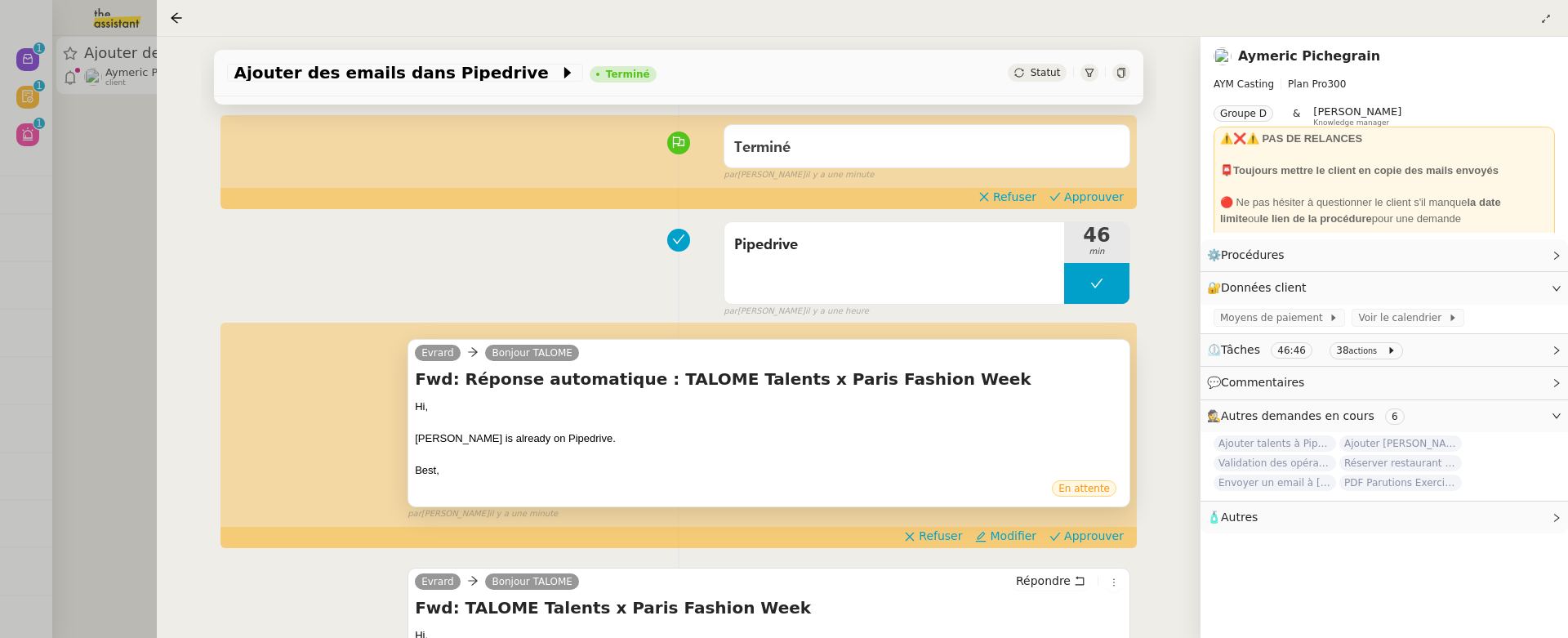
scroll to position [138, 0]
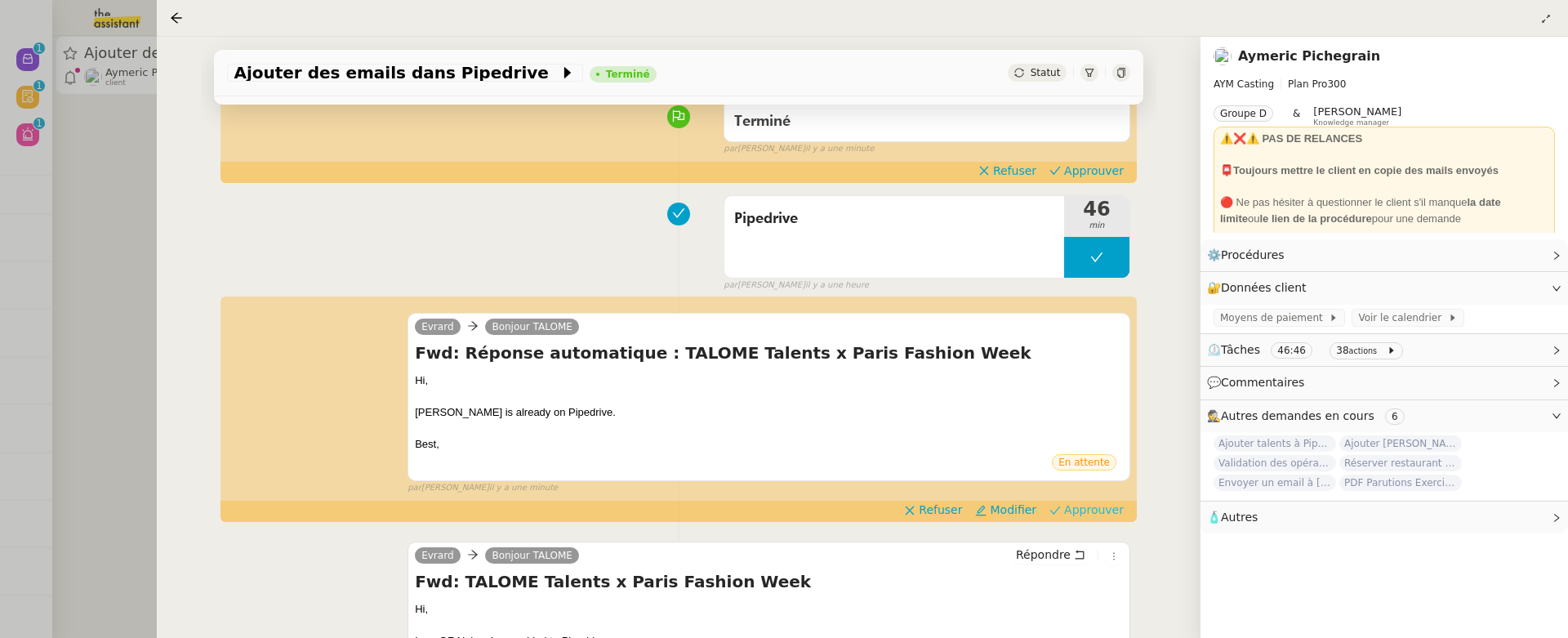
click at [1089, 503] on span "Approuver" at bounding box center [1094, 509] width 60 height 16
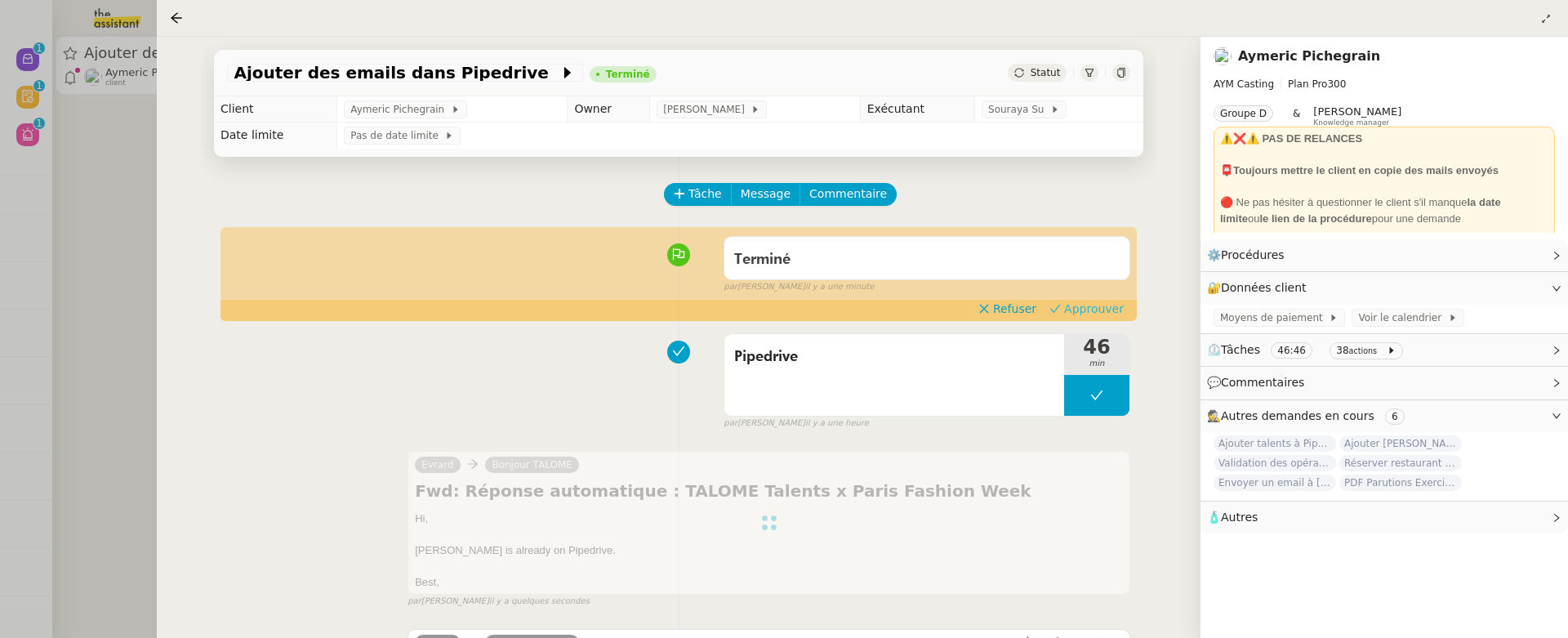
click at [1094, 310] on span "Approuver" at bounding box center [1094, 308] width 60 height 16
click at [101, 160] on div at bounding box center [784, 319] width 1568 height 638
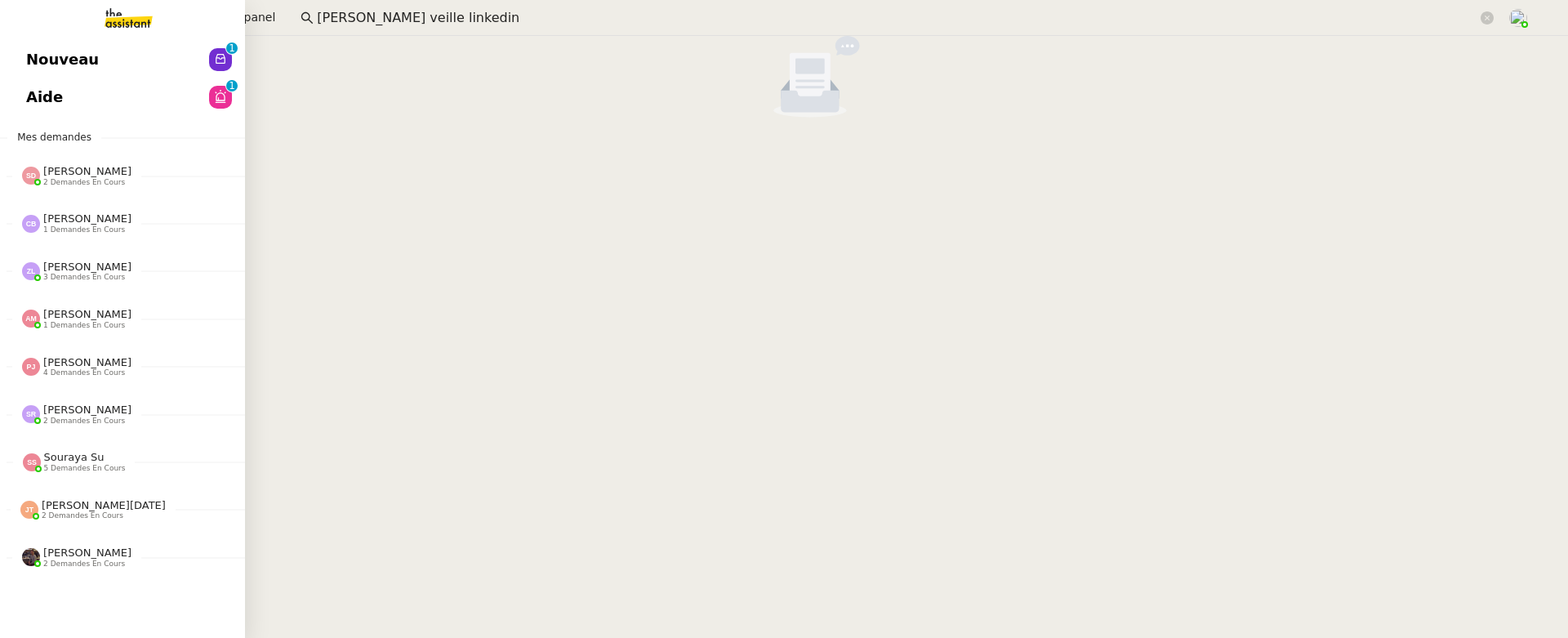
click at [50, 66] on link "Nouveau 0 1 2 3 4 5 6 7 8 9" at bounding box center [122, 60] width 245 height 37
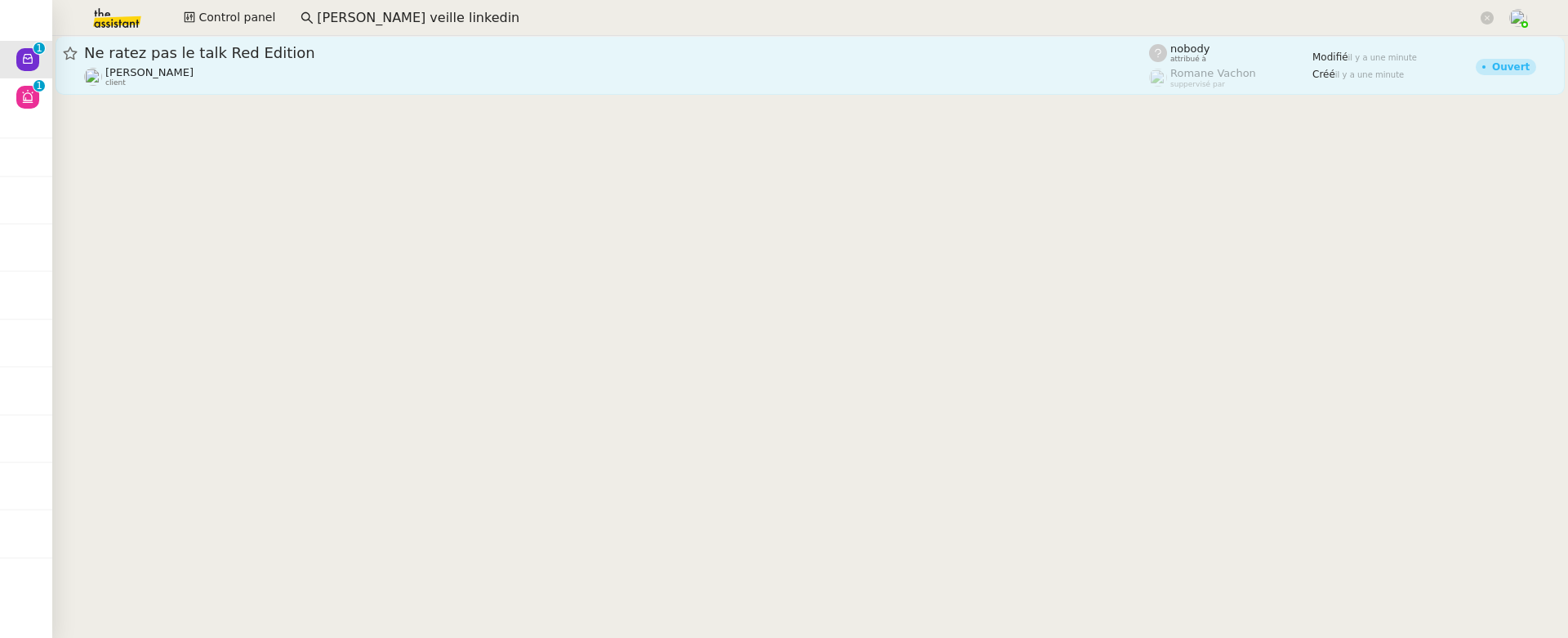
click at [409, 60] on span "Ne ratez pas le talk Red Edition" at bounding box center [617, 53] width 1065 height 14
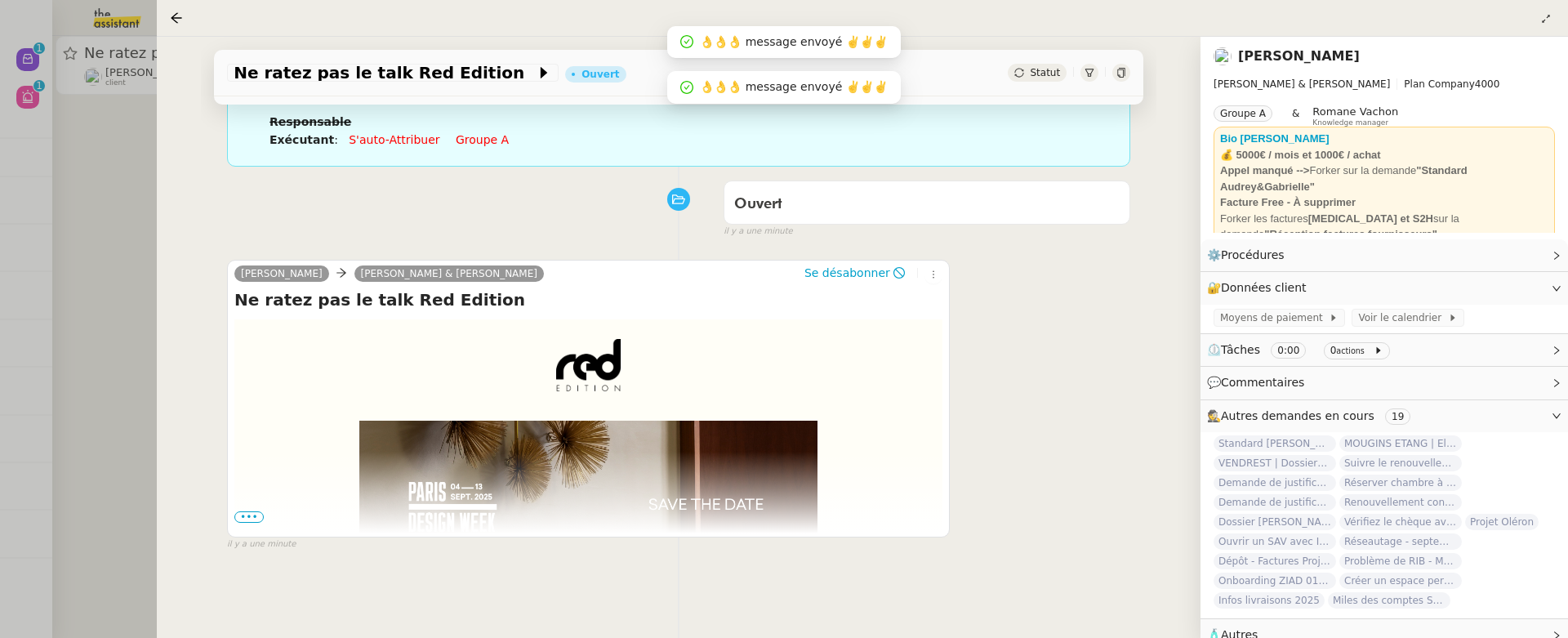
scroll to position [145, 0]
click at [1032, 69] on span "Statut" at bounding box center [1044, 73] width 30 height 12
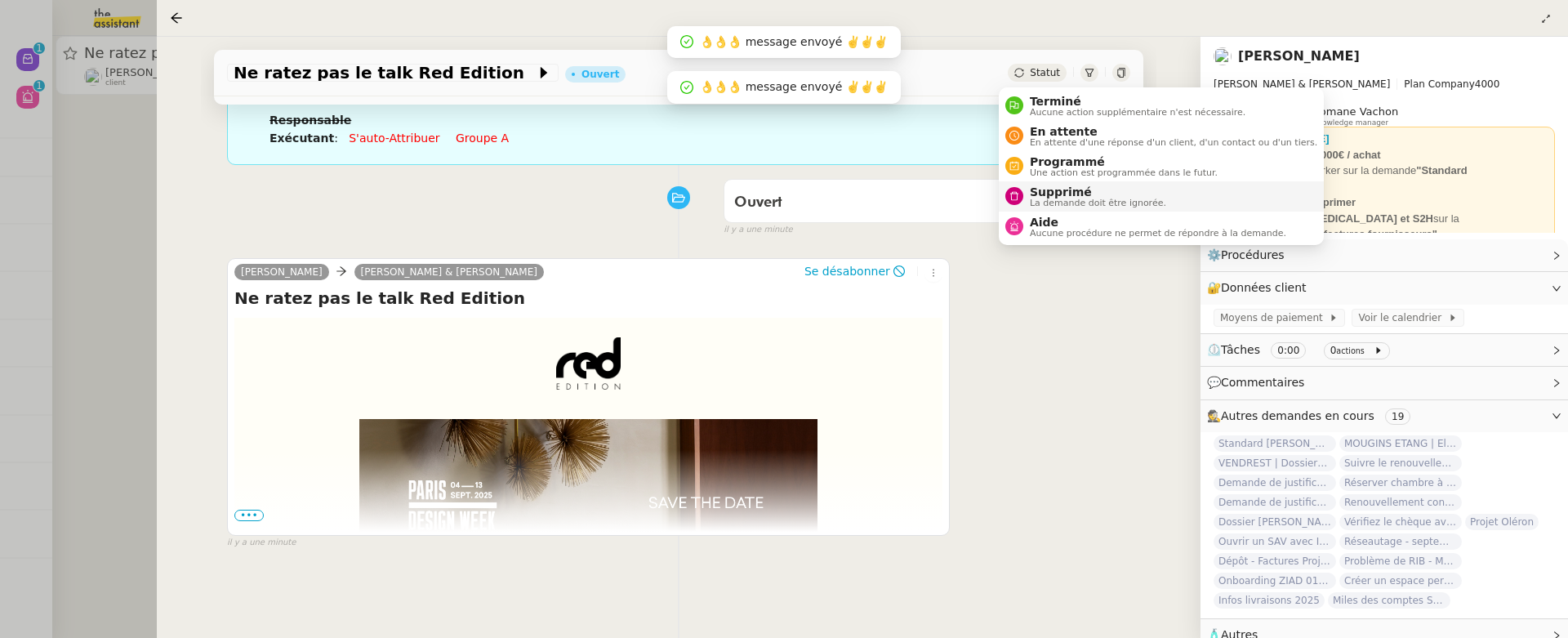
click at [1074, 183] on li "Supprimé La demande doit être ignorée." at bounding box center [1162, 196] width 325 height 30
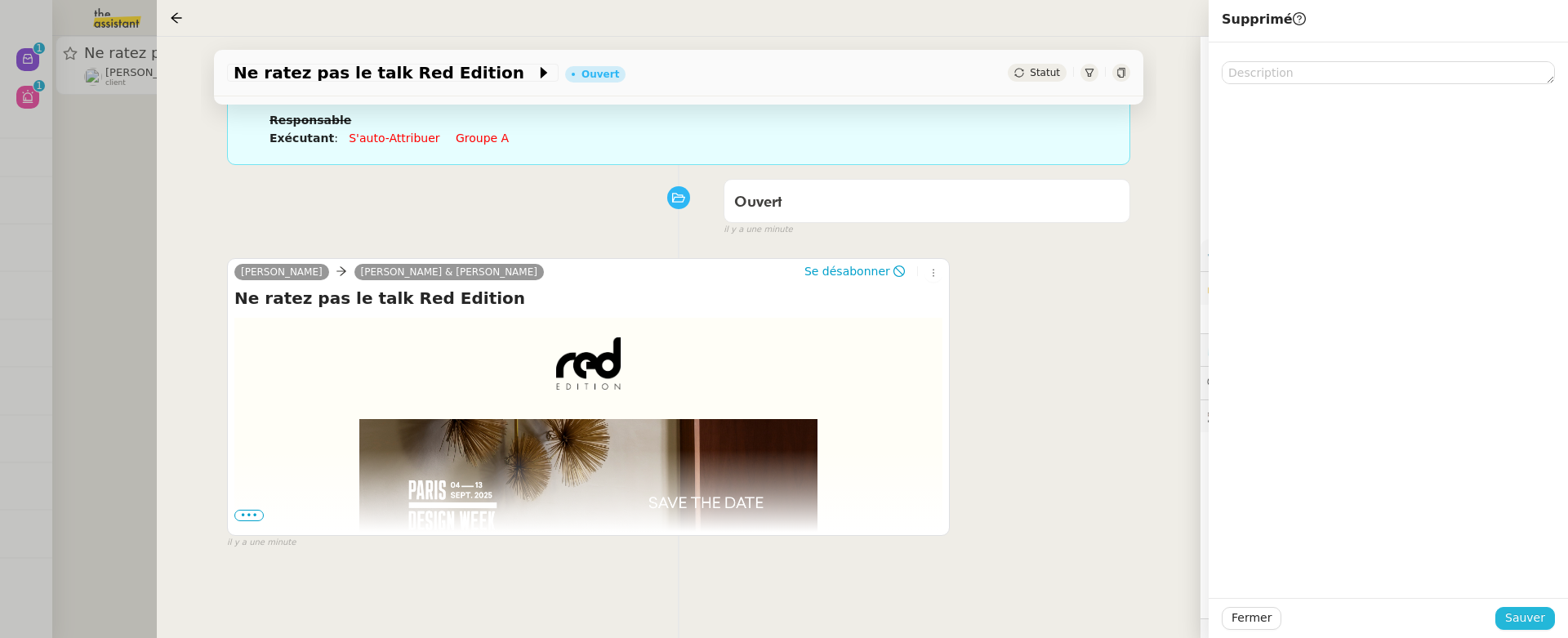
click at [1529, 611] on span "Sauver" at bounding box center [1526, 618] width 40 height 19
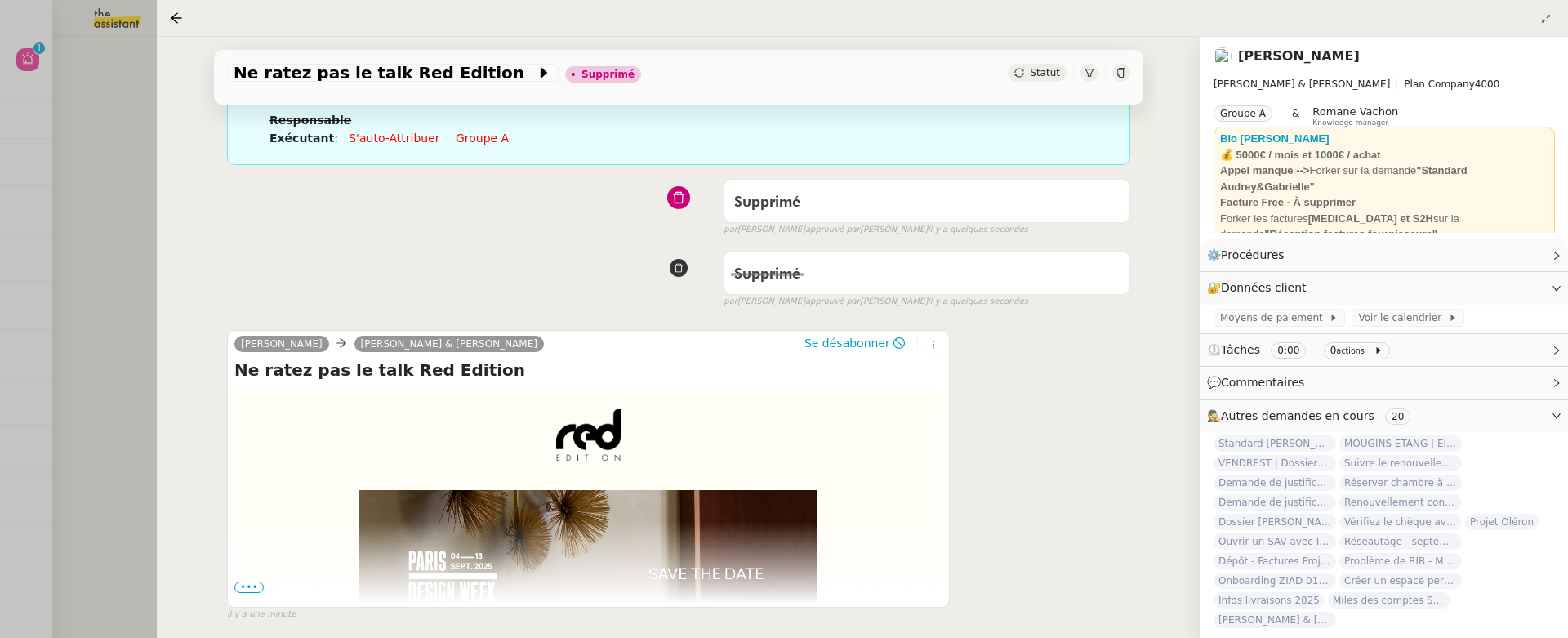
click at [124, 213] on div at bounding box center [784, 319] width 1568 height 638
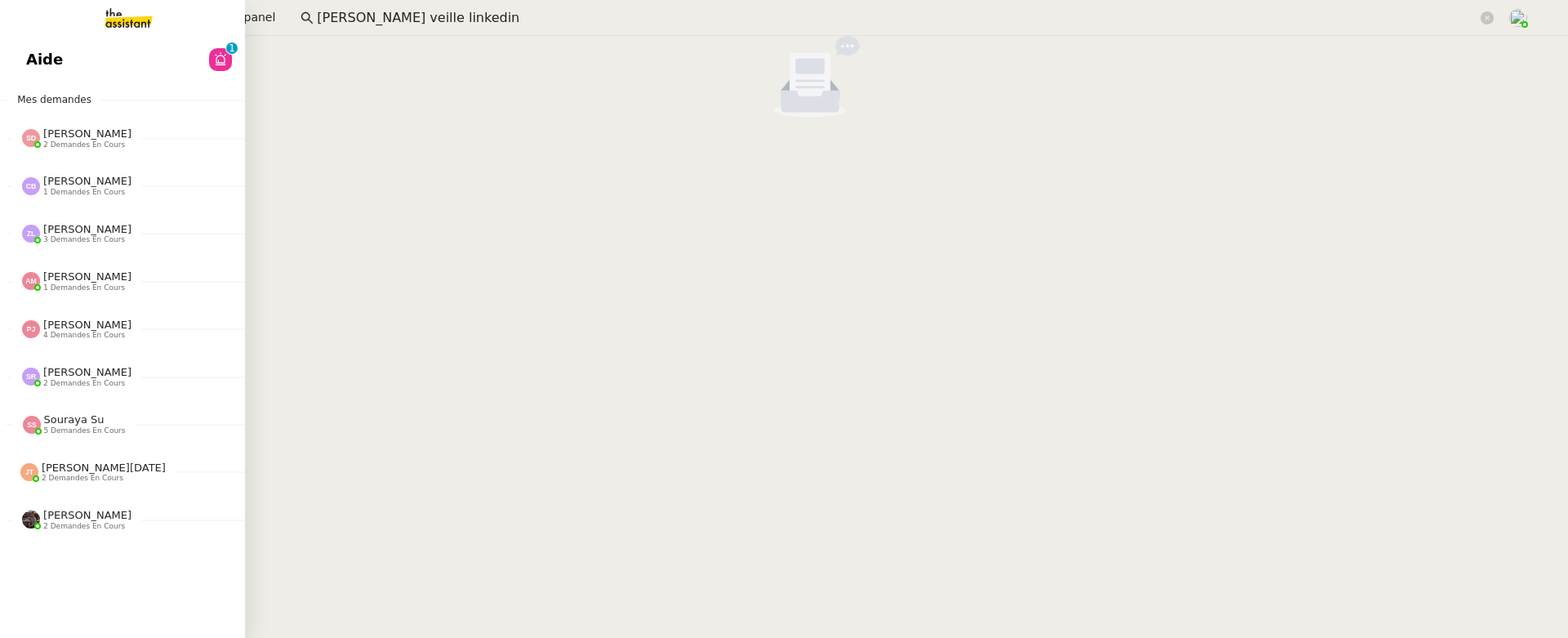
click at [31, 65] on span "Aide" at bounding box center [44, 60] width 37 height 25
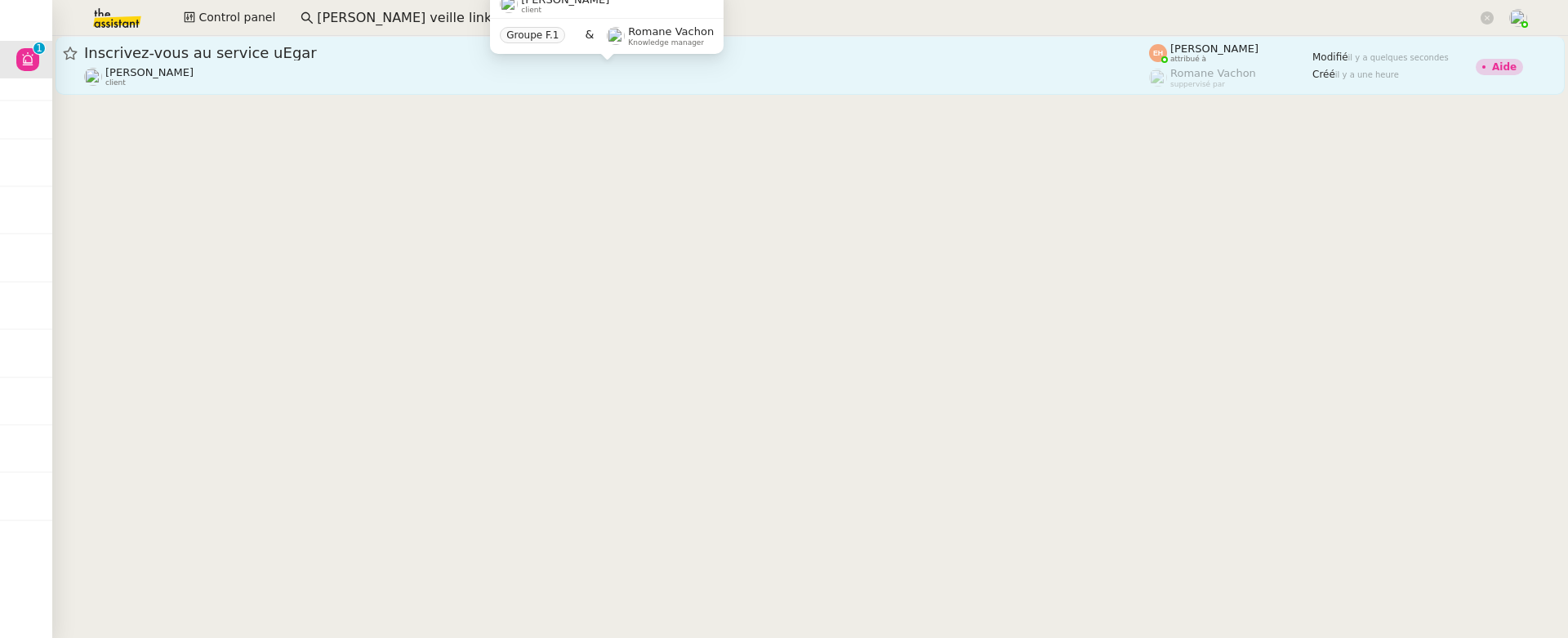
click at [499, 70] on div "Vitor Alvites client" at bounding box center [617, 77] width 1065 height 21
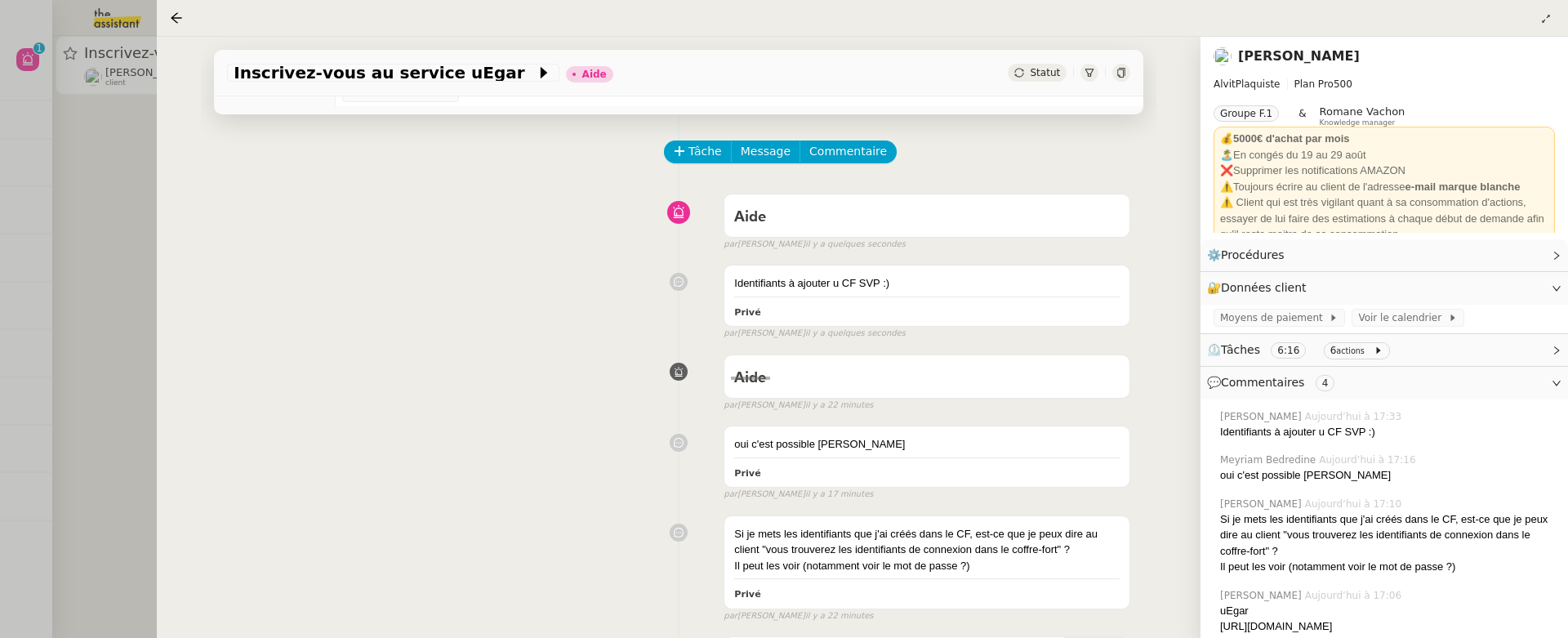
scroll to position [56, 0]
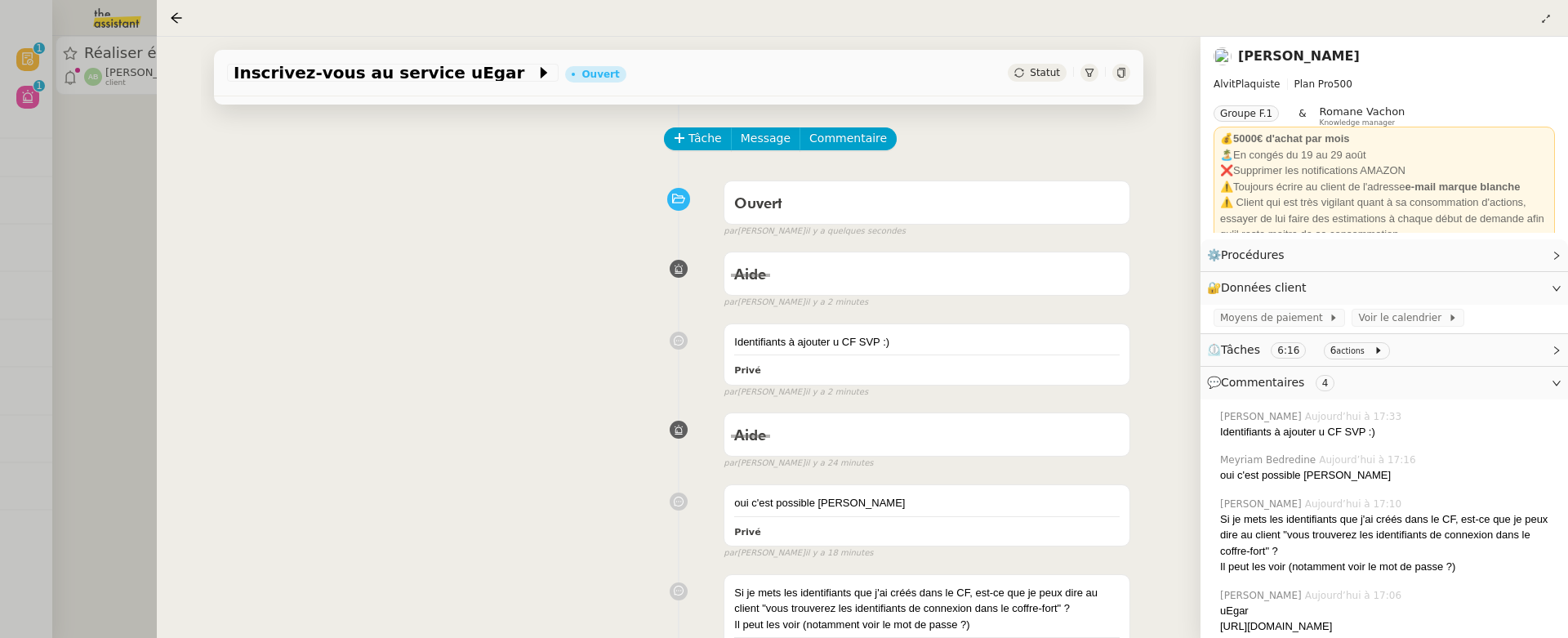
click at [132, 302] on div at bounding box center [784, 319] width 1568 height 638
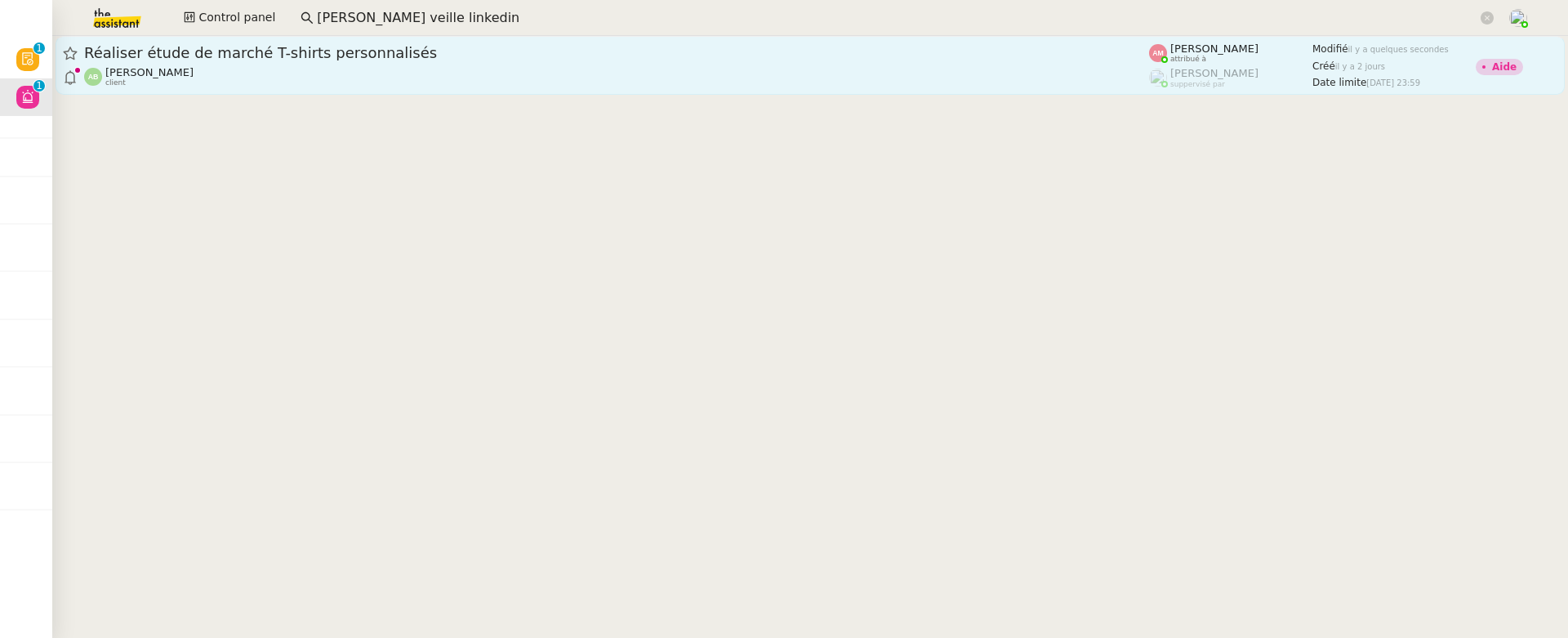
click at [293, 72] on div "Augustin De Boisse client" at bounding box center [617, 77] width 1065 height 21
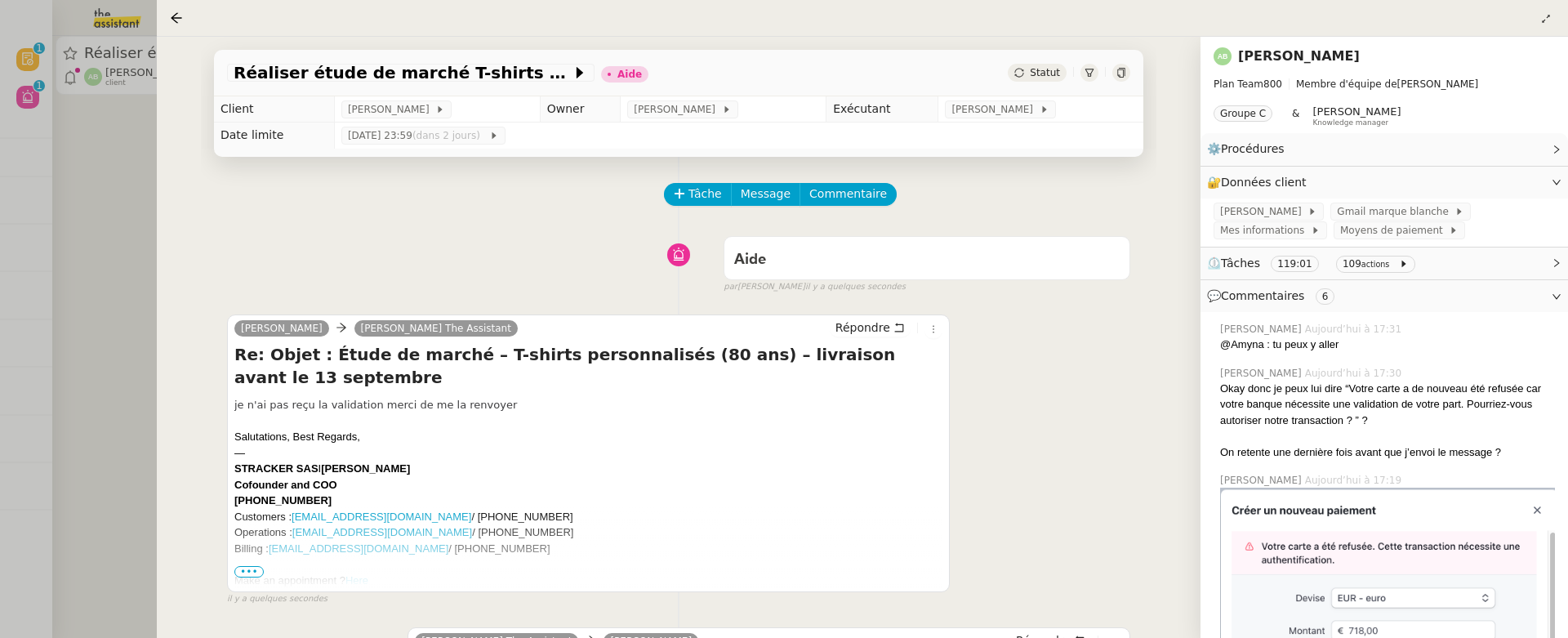
click at [1311, 60] on link "[PERSON_NAME]" at bounding box center [1299, 56] width 122 height 15
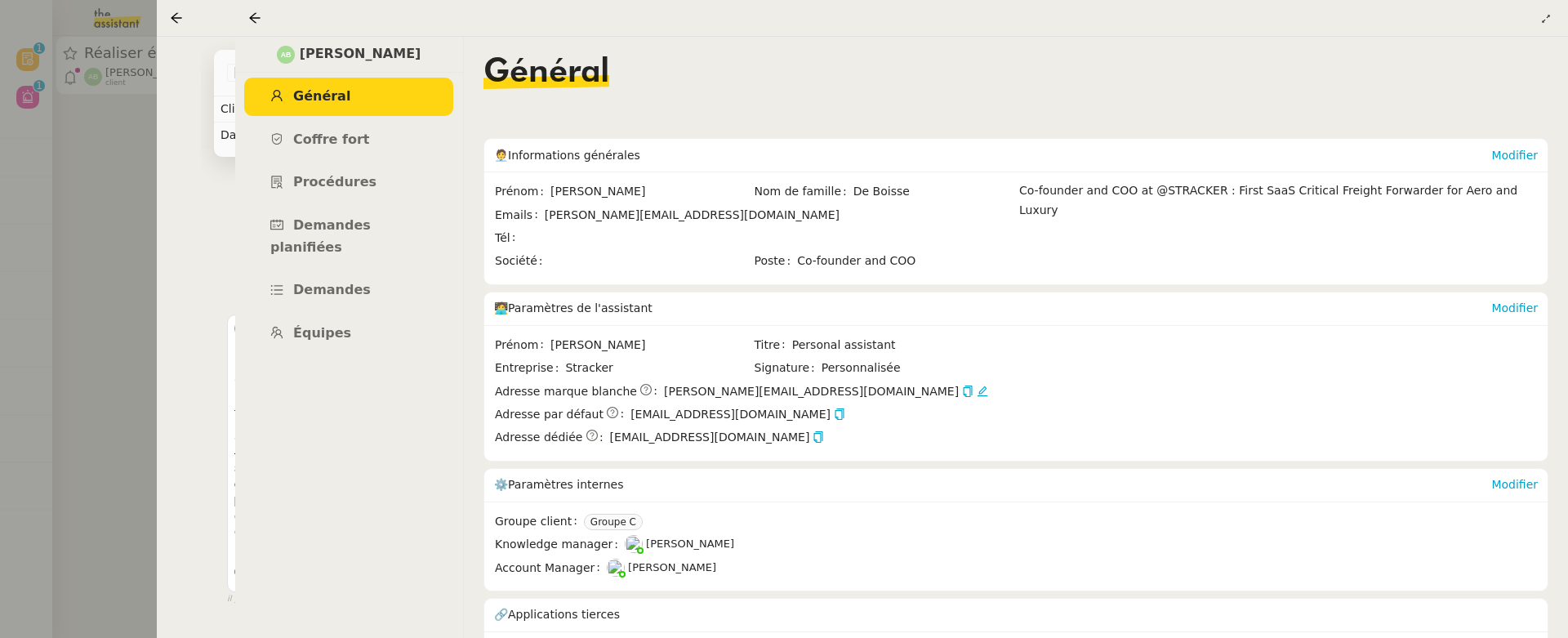
scroll to position [52, 0]
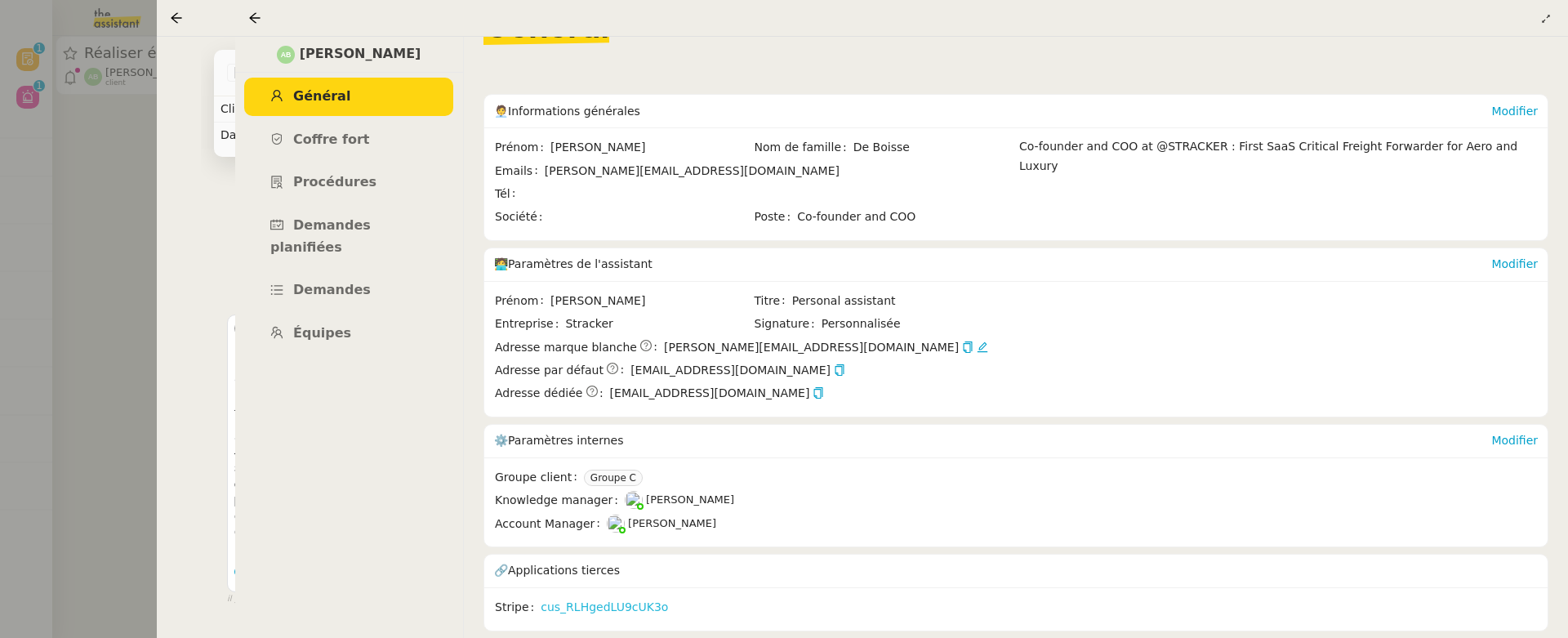
click at [644, 598] on link "cus_RLHgedLU9cUK3o" at bounding box center [604, 607] width 128 height 19
click at [249, 7] on div at bounding box center [901, 18] width 1307 height 23
click at [254, 12] on icon at bounding box center [255, 18] width 13 height 13
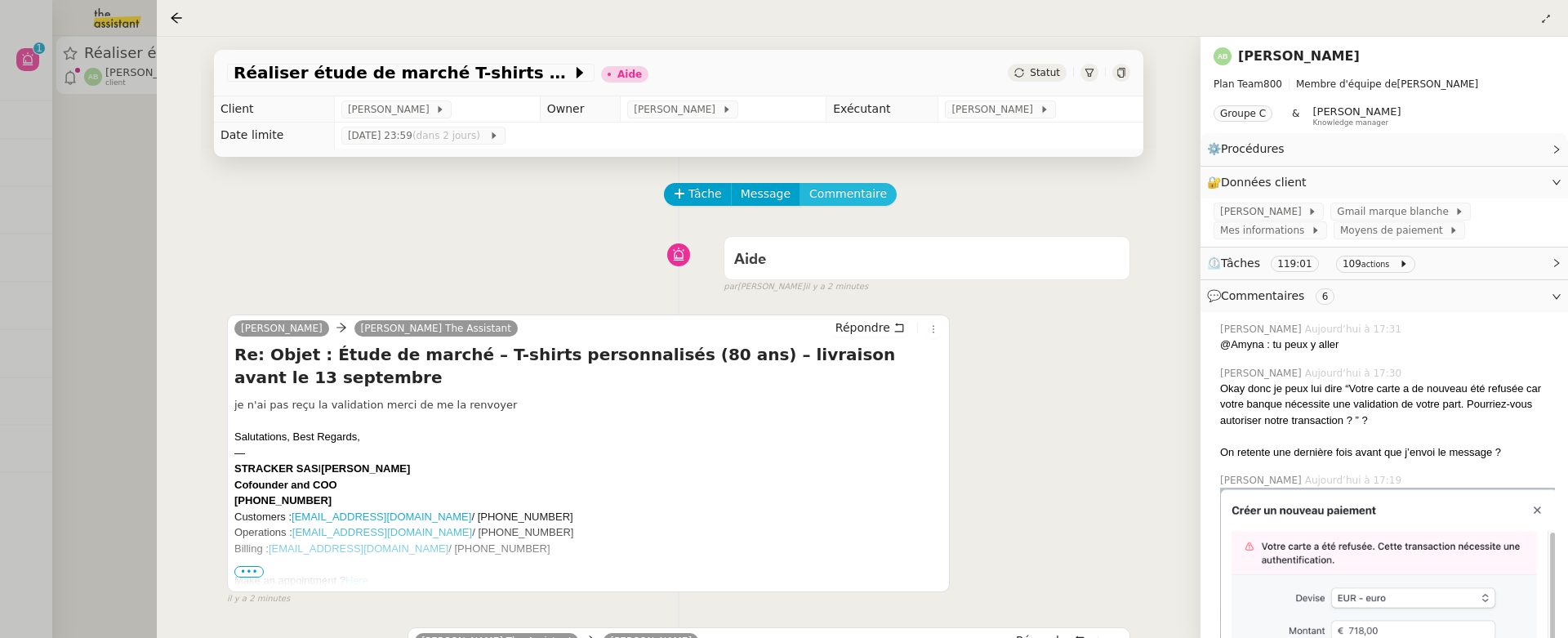
click at [820, 200] on span "Commentaire" at bounding box center [847, 194] width 78 height 19
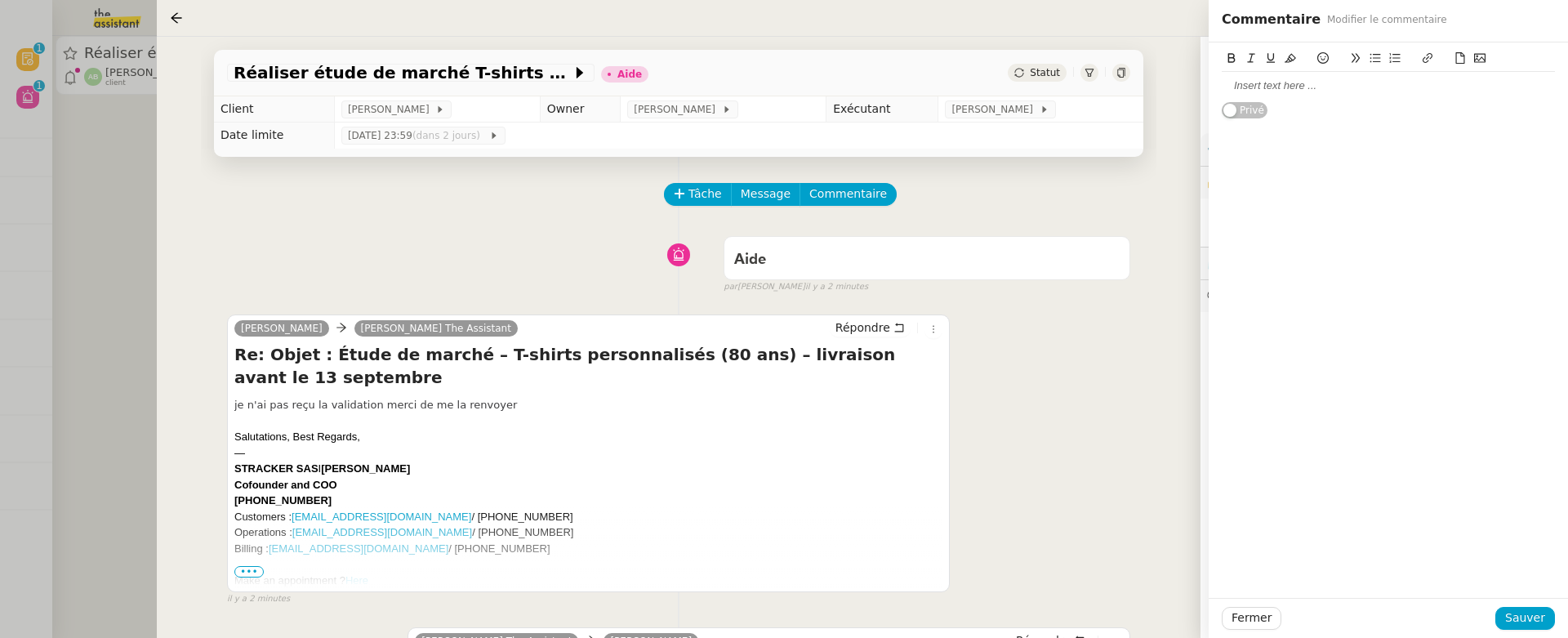
click at [1297, 86] on div at bounding box center [1388, 86] width 333 height 14
click at [1509, 609] on span "Sauver" at bounding box center [1526, 618] width 40 height 19
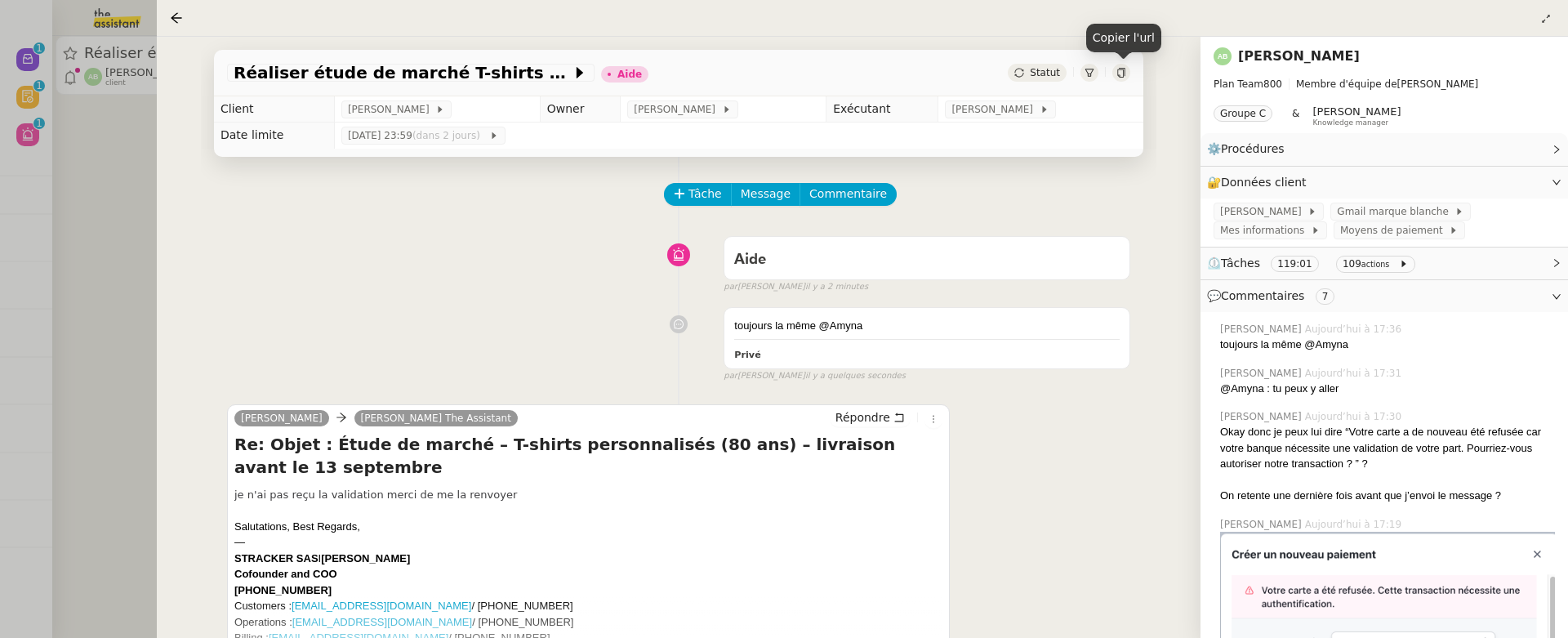
click at [1117, 79] on div at bounding box center [1121, 72] width 18 height 18
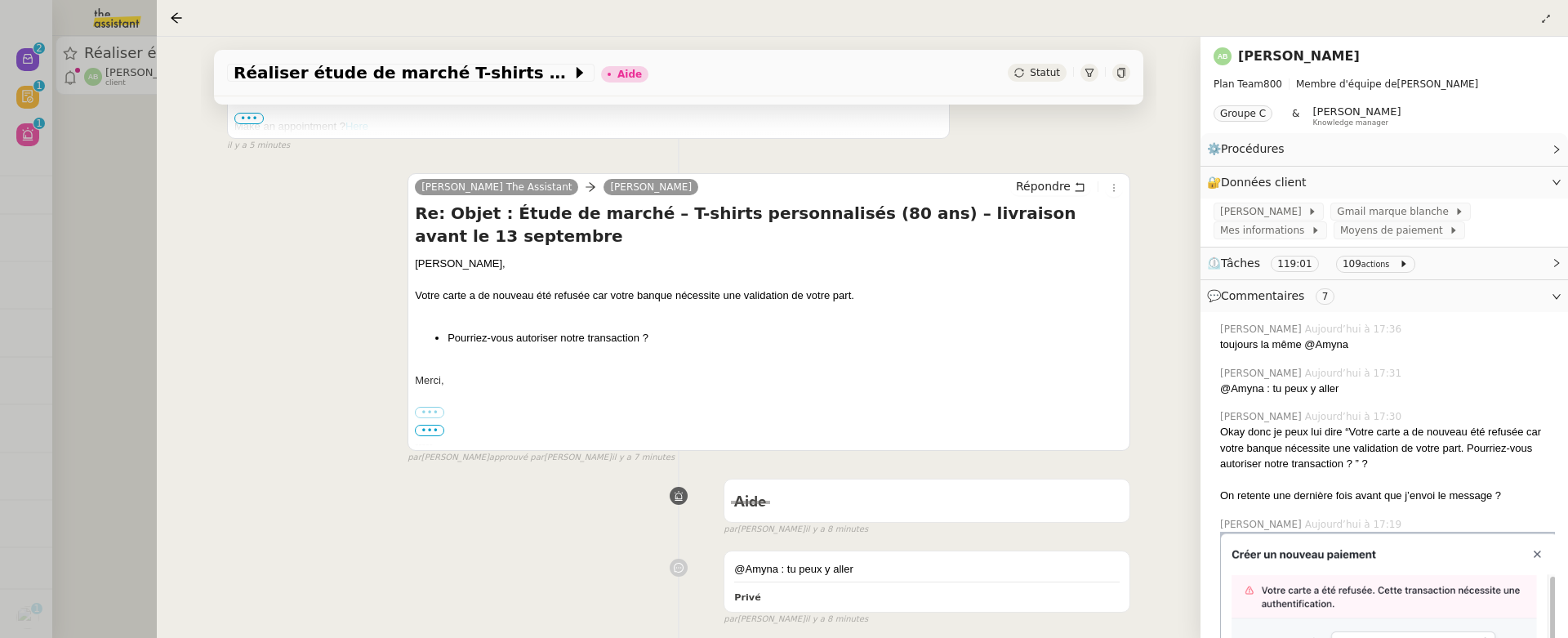
scroll to position [553, 0]
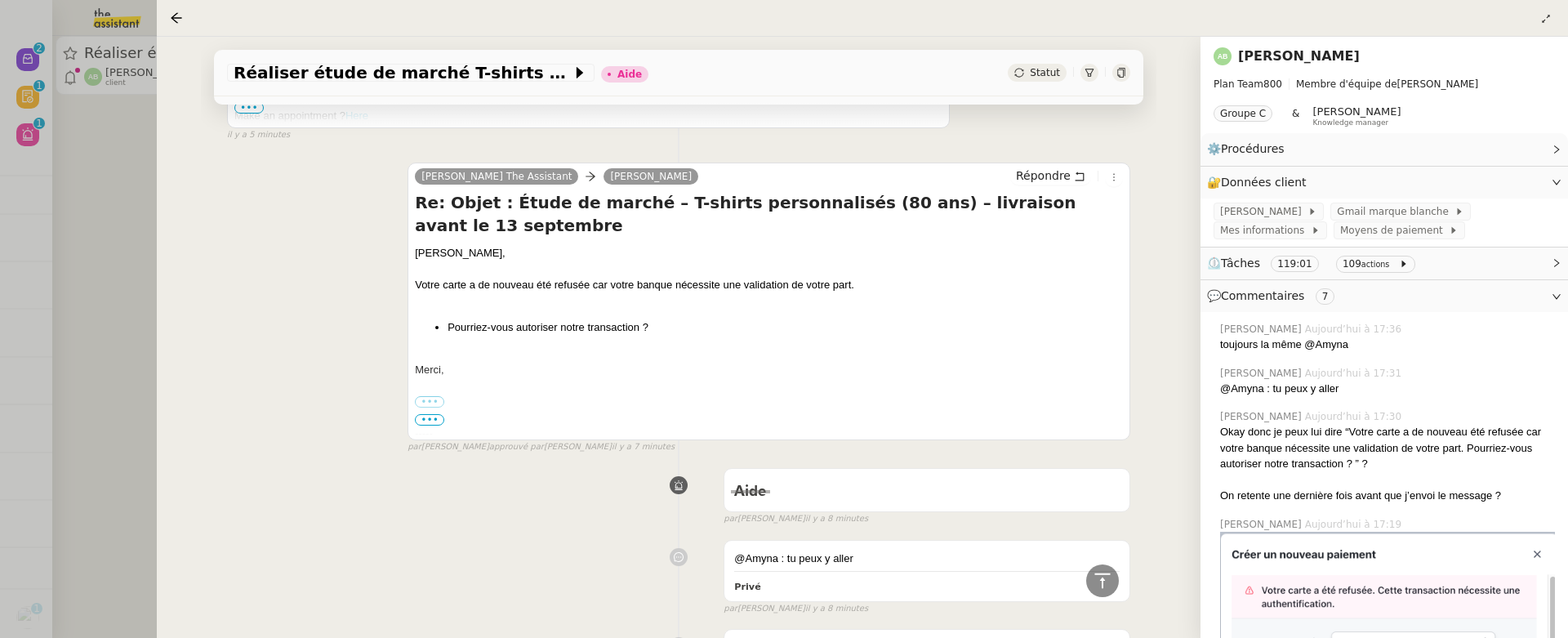
click at [1125, 66] on div at bounding box center [1121, 72] width 18 height 18
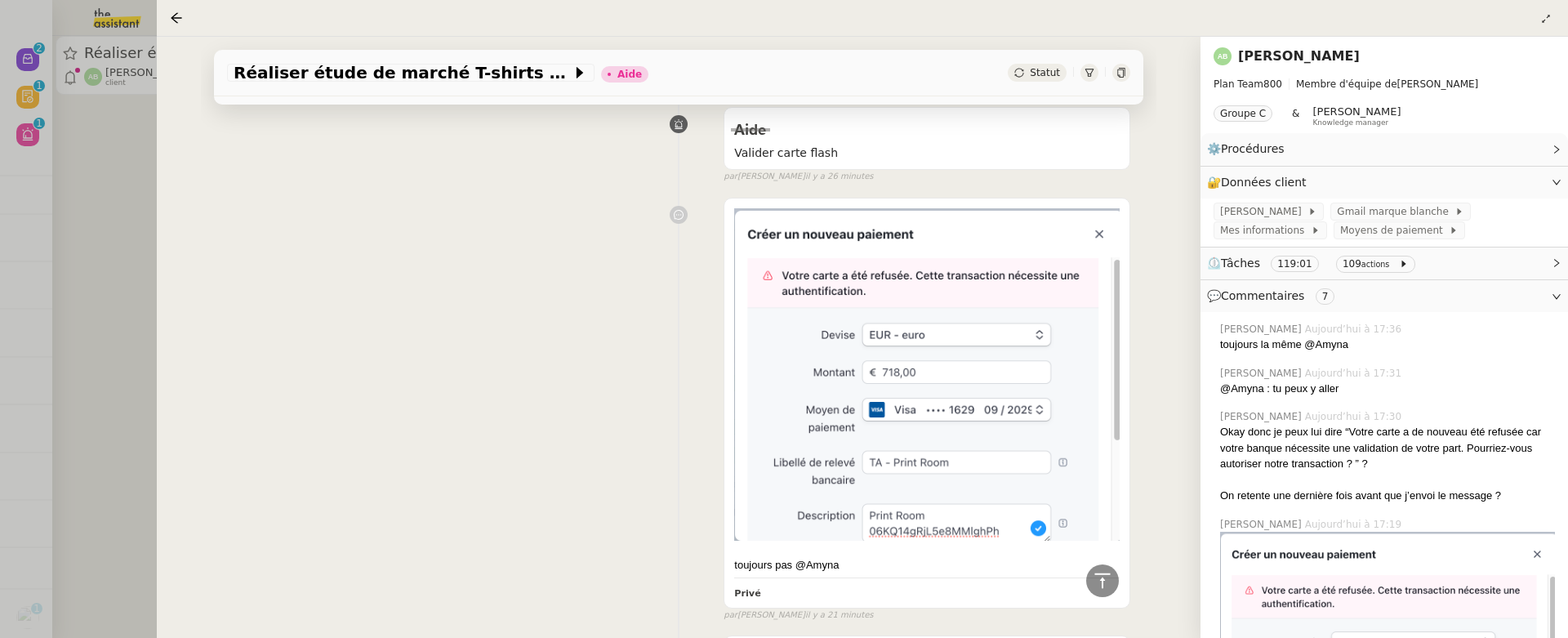
scroll to position [1228, 0]
click at [1124, 80] on div at bounding box center [1121, 72] width 18 height 18
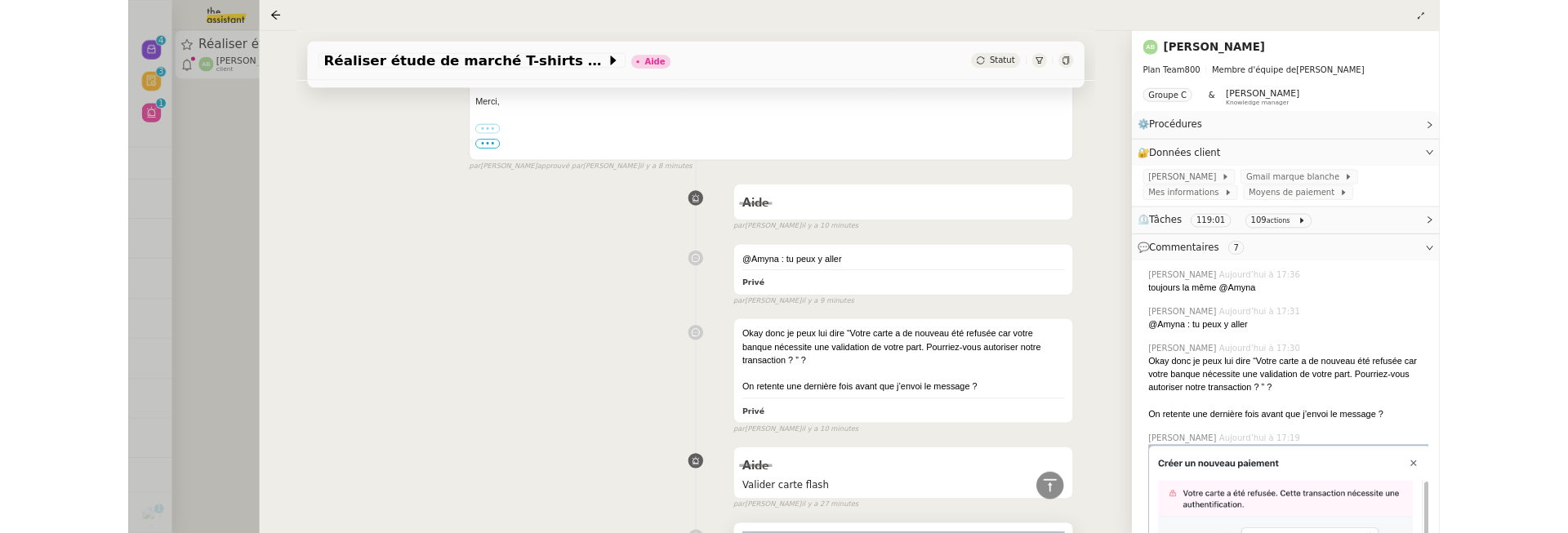
scroll to position [0, 0]
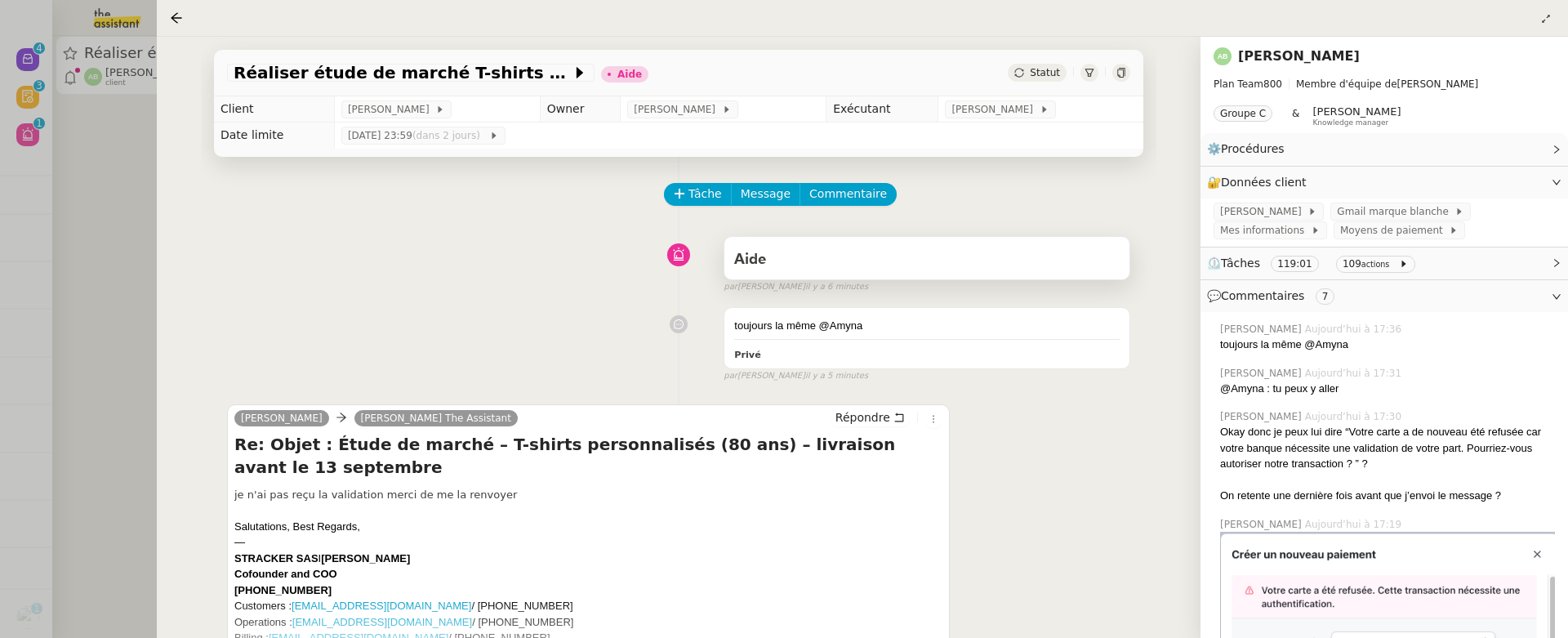
click at [903, 262] on div "Aide" at bounding box center [926, 259] width 385 height 26
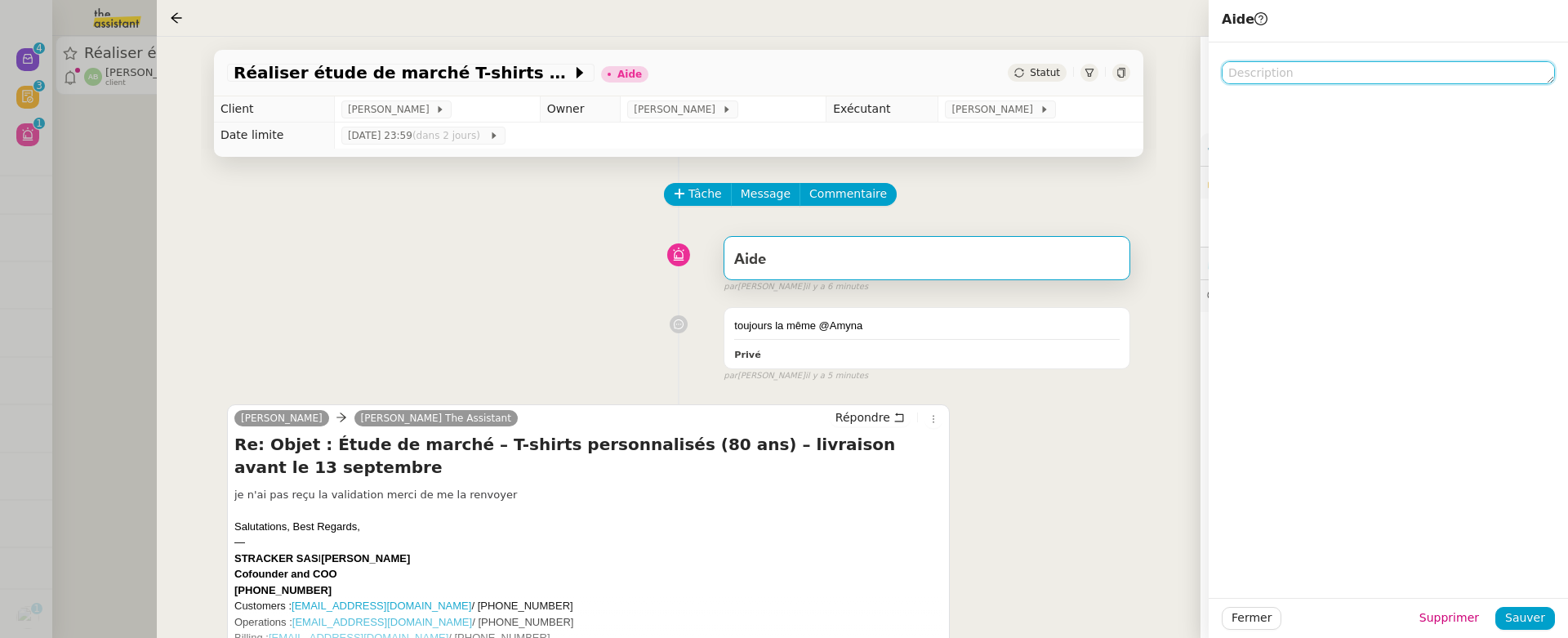
click at [1287, 81] on textarea at bounding box center [1388, 73] width 333 height 23
type textarea "vérification sur @Opérations"
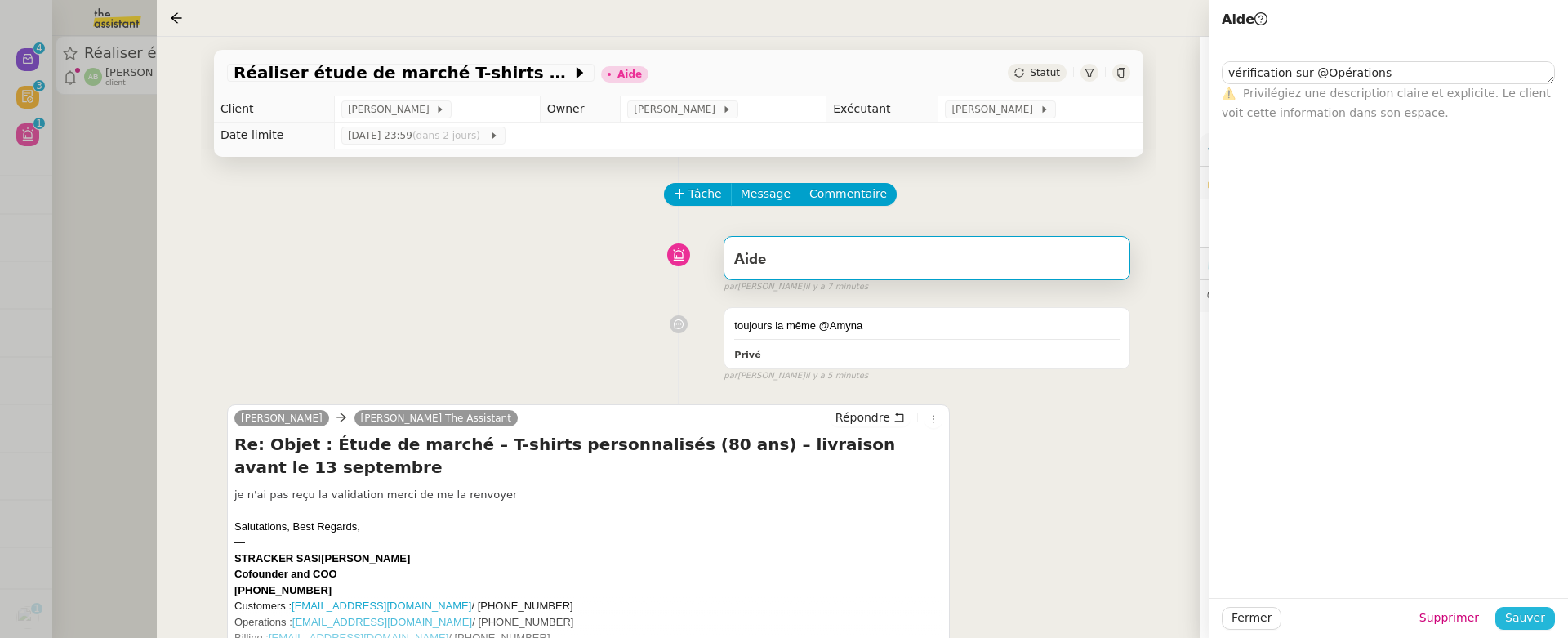
click at [1527, 616] on span "Sauver" at bounding box center [1526, 618] width 40 height 19
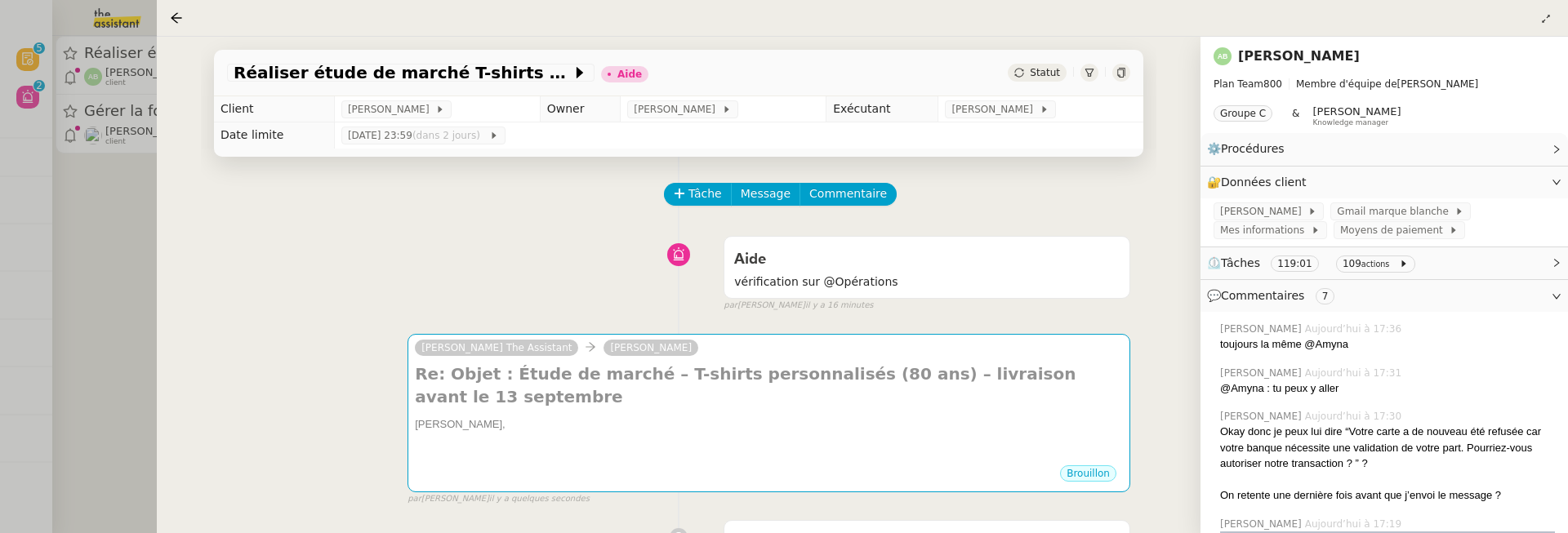
click at [141, 264] on div at bounding box center [784, 266] width 1568 height 533
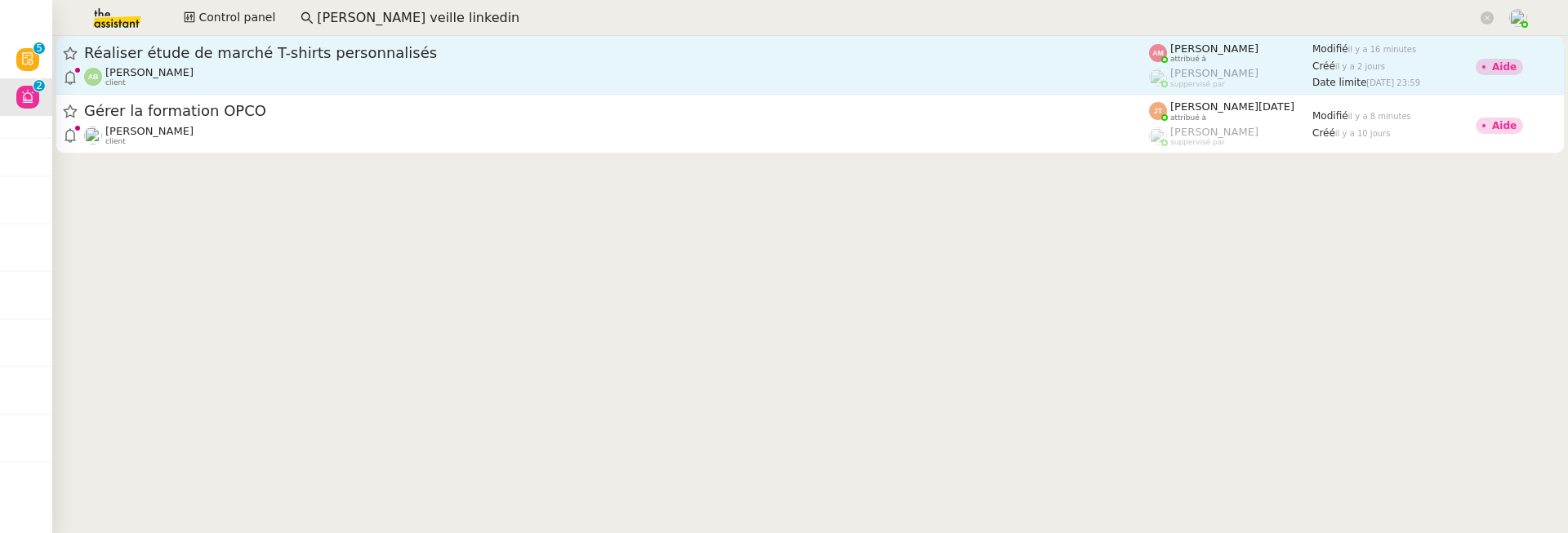
click at [210, 78] on div "Augustin De Boisse client" at bounding box center [617, 77] width 1065 height 21
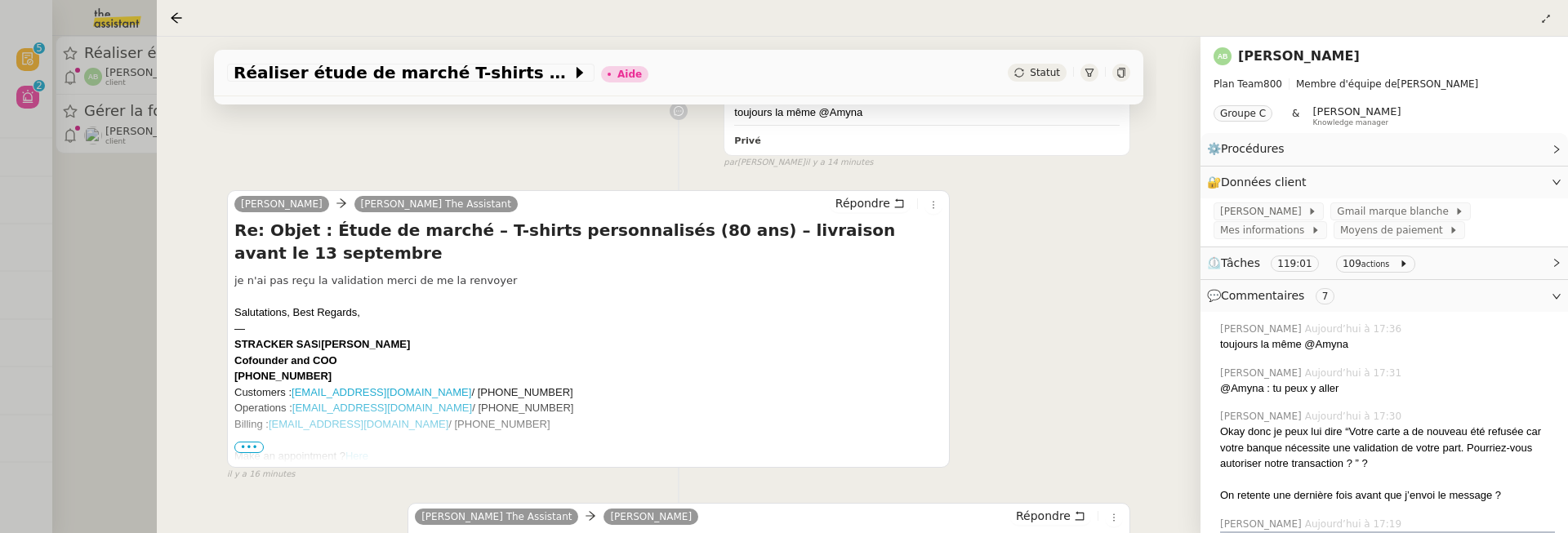
scroll to position [428, 0]
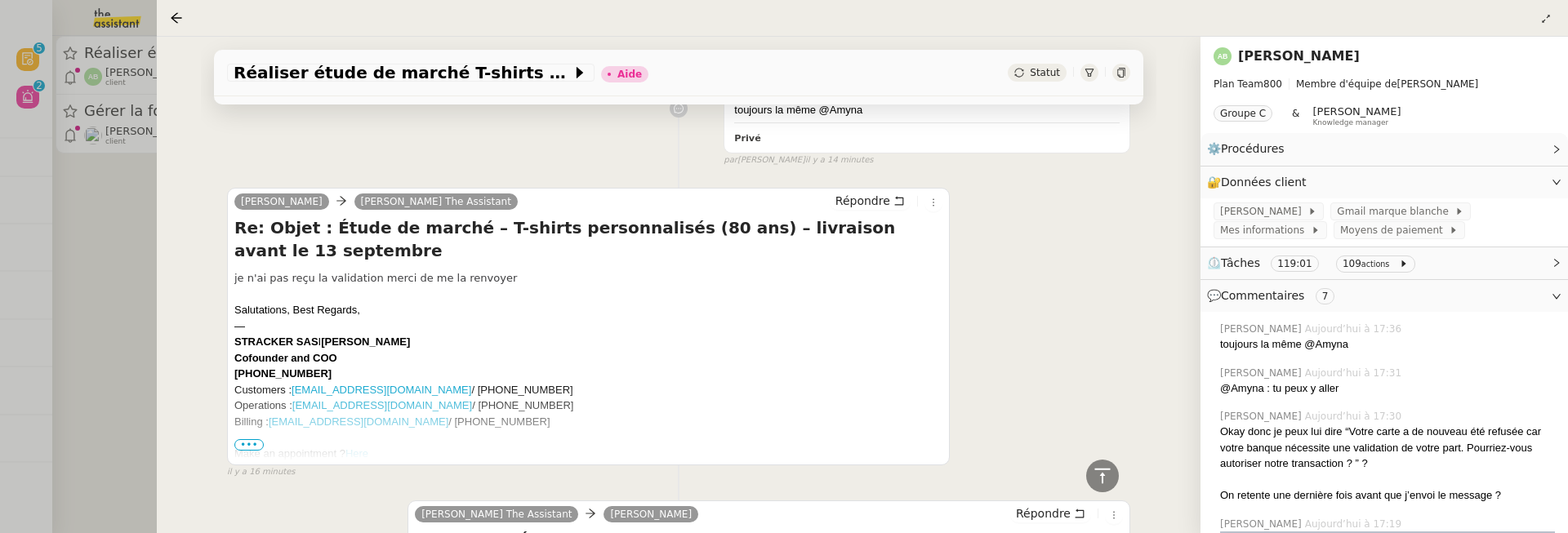
click at [138, 294] on div at bounding box center [784, 266] width 1568 height 533
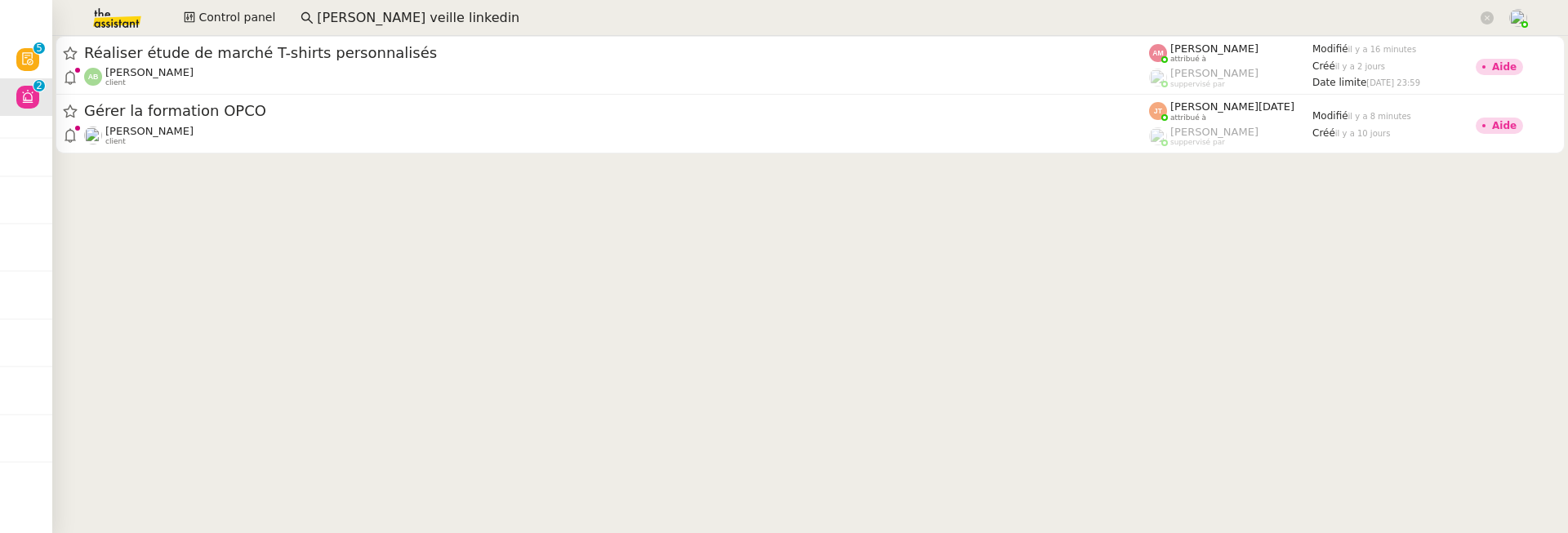
click at [250, 170] on cdk-virtual-scroll-viewport "Réaliser étude de marché T-shirts personnalisés Augustin De Boisse client Amyna…" at bounding box center [810, 284] width 1516 height 497
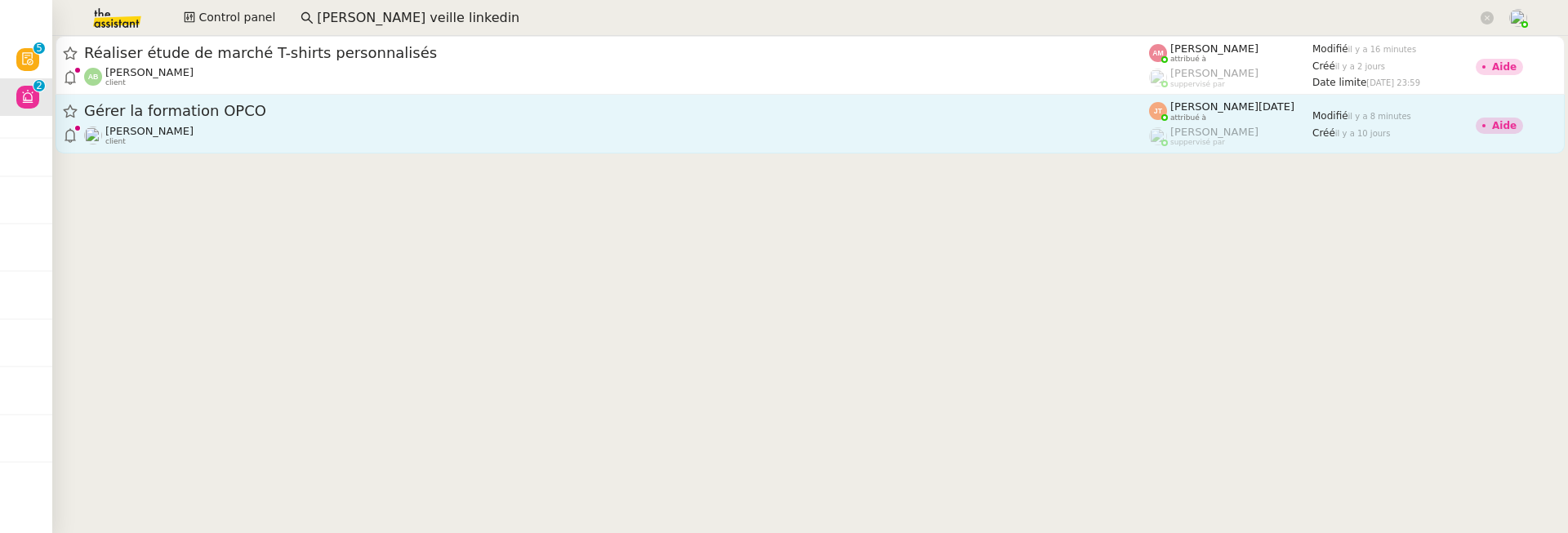
click at [260, 150] on link "Gérer la formation OPCO Axel BANDIAKY client Jean-Noël De Tinguy attribué à Fré…" at bounding box center [810, 124] width 1509 height 59
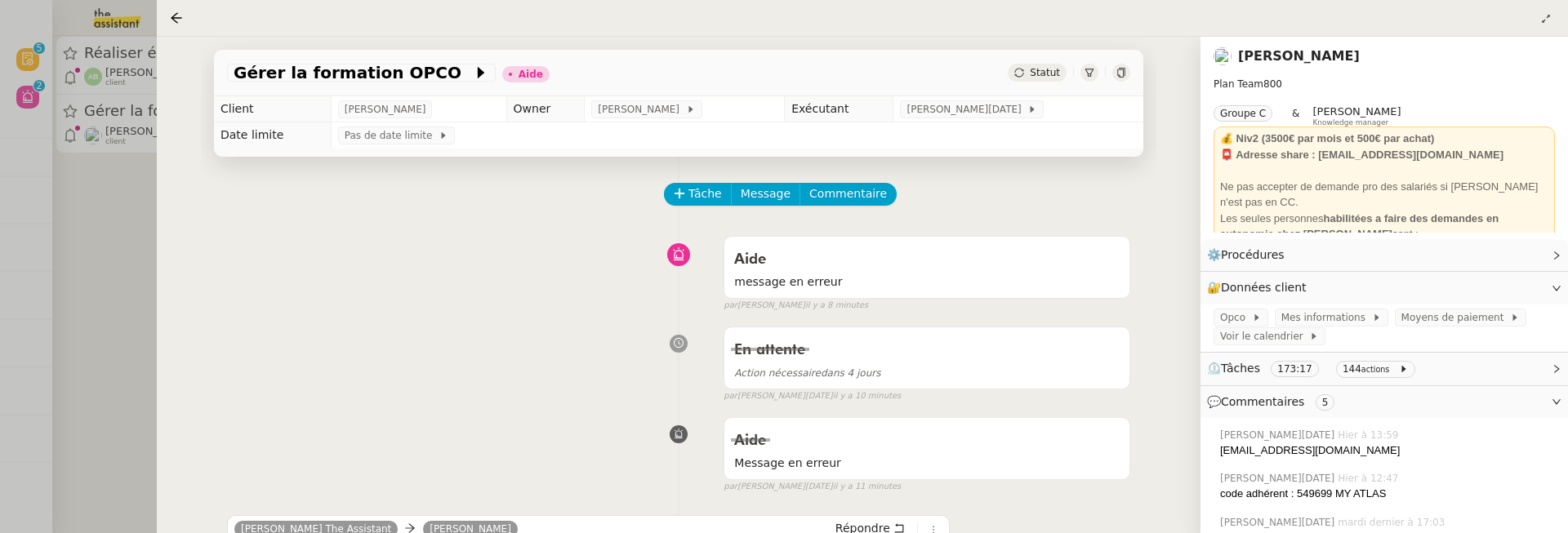
scroll to position [366, 0]
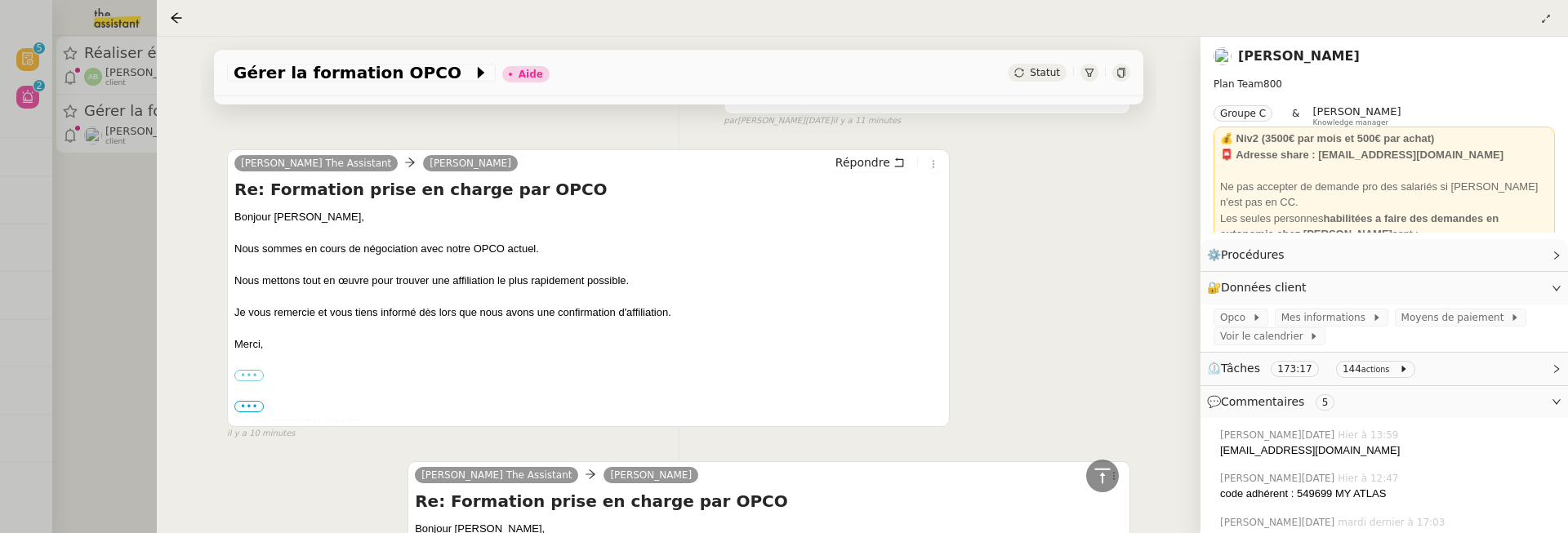
click at [84, 299] on div at bounding box center [784, 266] width 1568 height 533
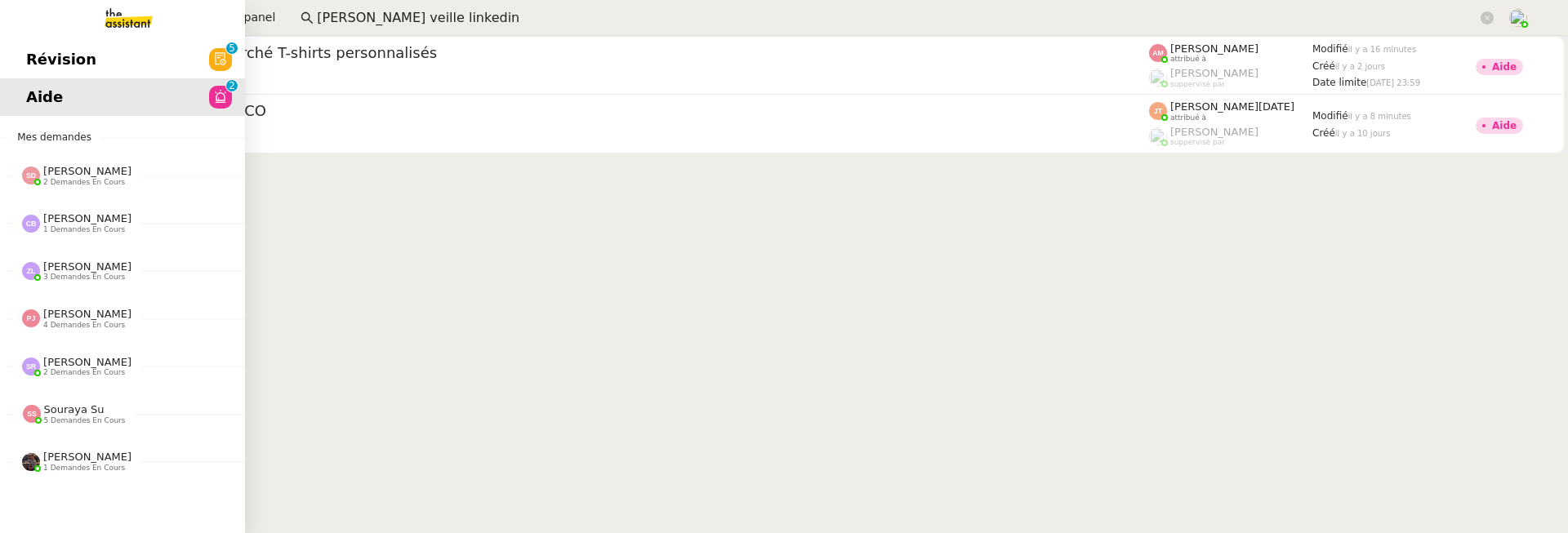
click at [33, 47] on span "Révision" at bounding box center [61, 60] width 70 height 25
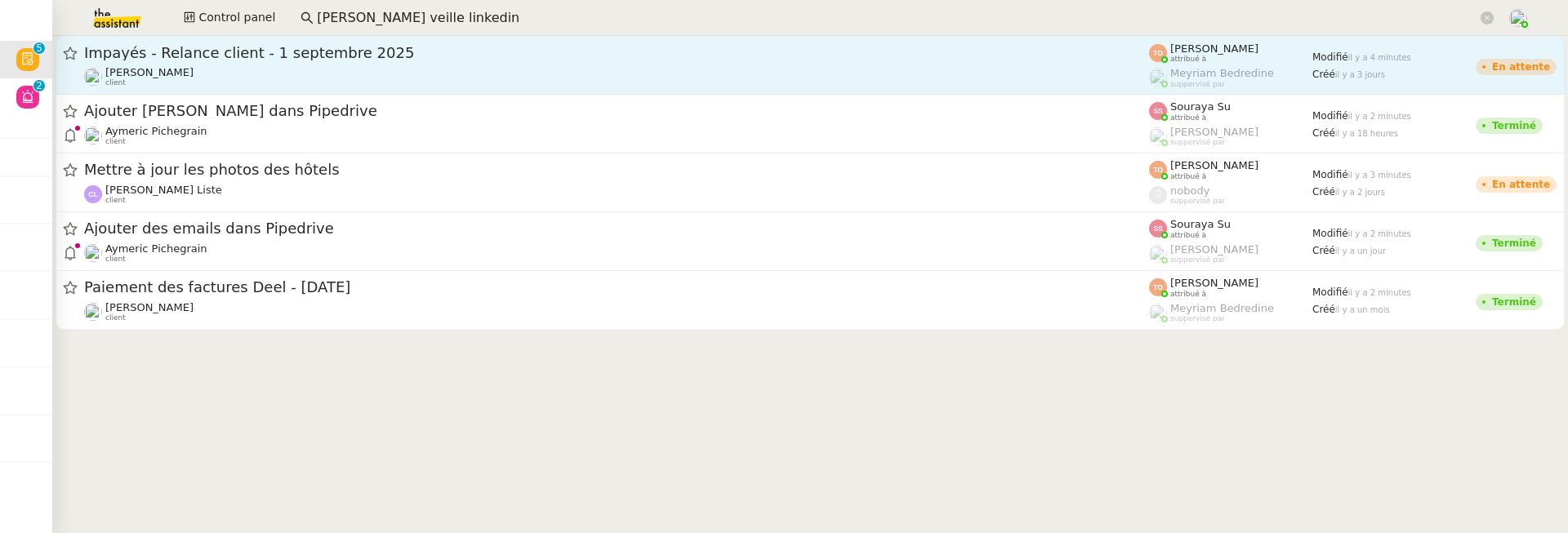
click at [312, 48] on span "Impayés - Relance client - 1 septembre 2025" at bounding box center [617, 53] width 1065 height 14
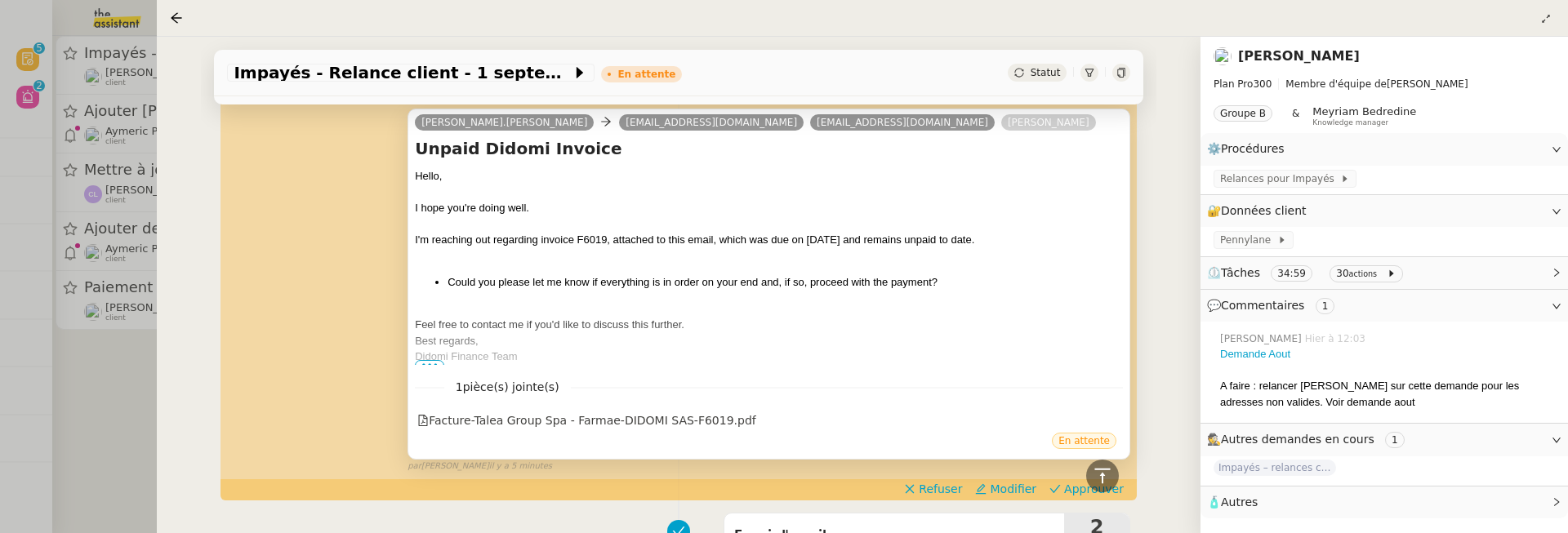
scroll to position [1118, 0]
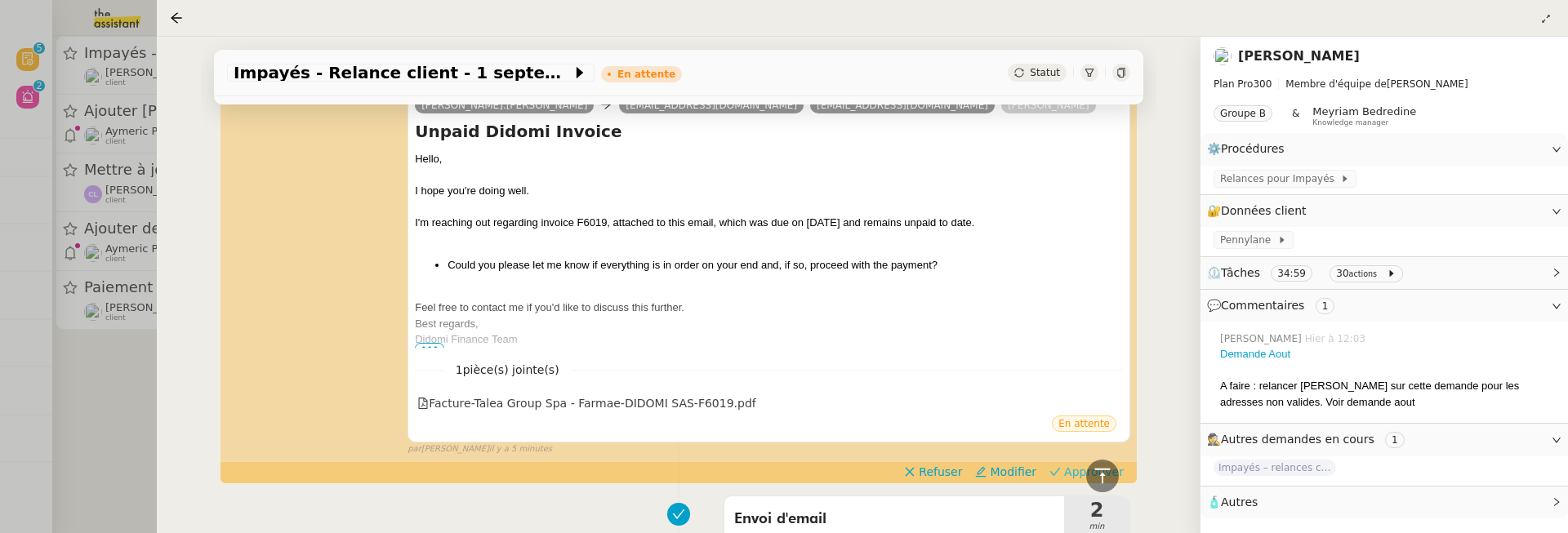
click at [1066, 463] on button "Approuver" at bounding box center [1087, 472] width 87 height 18
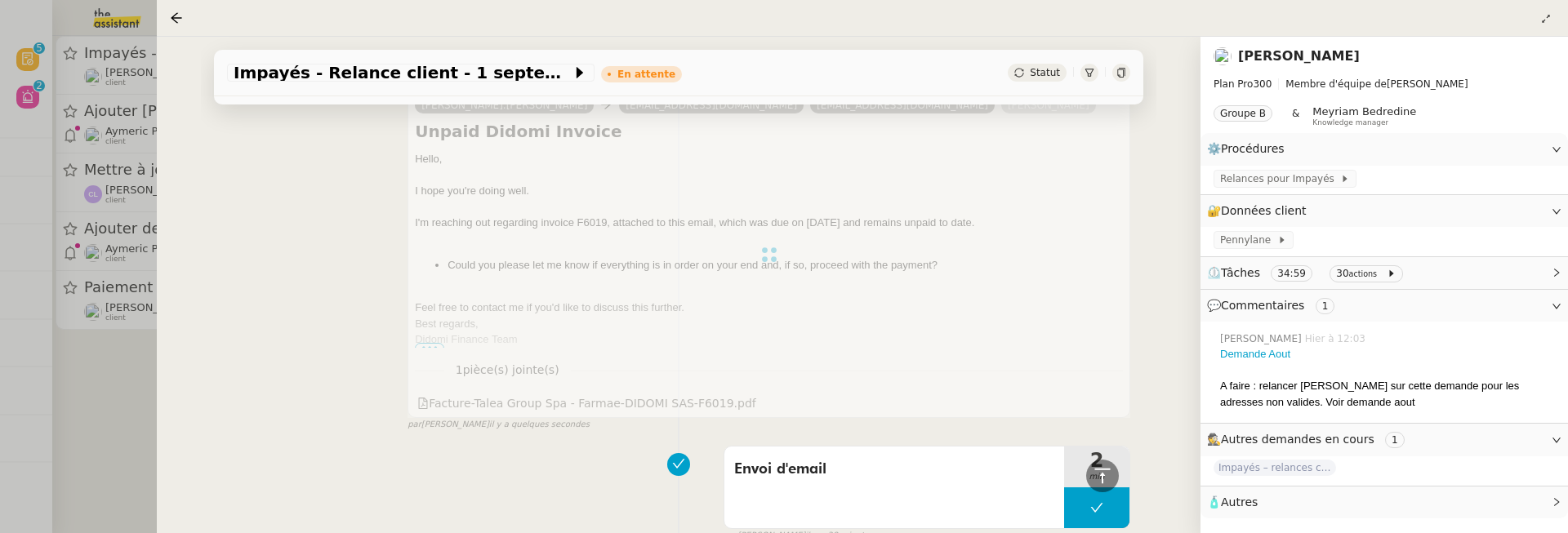
click at [124, 377] on div at bounding box center [784, 266] width 1568 height 533
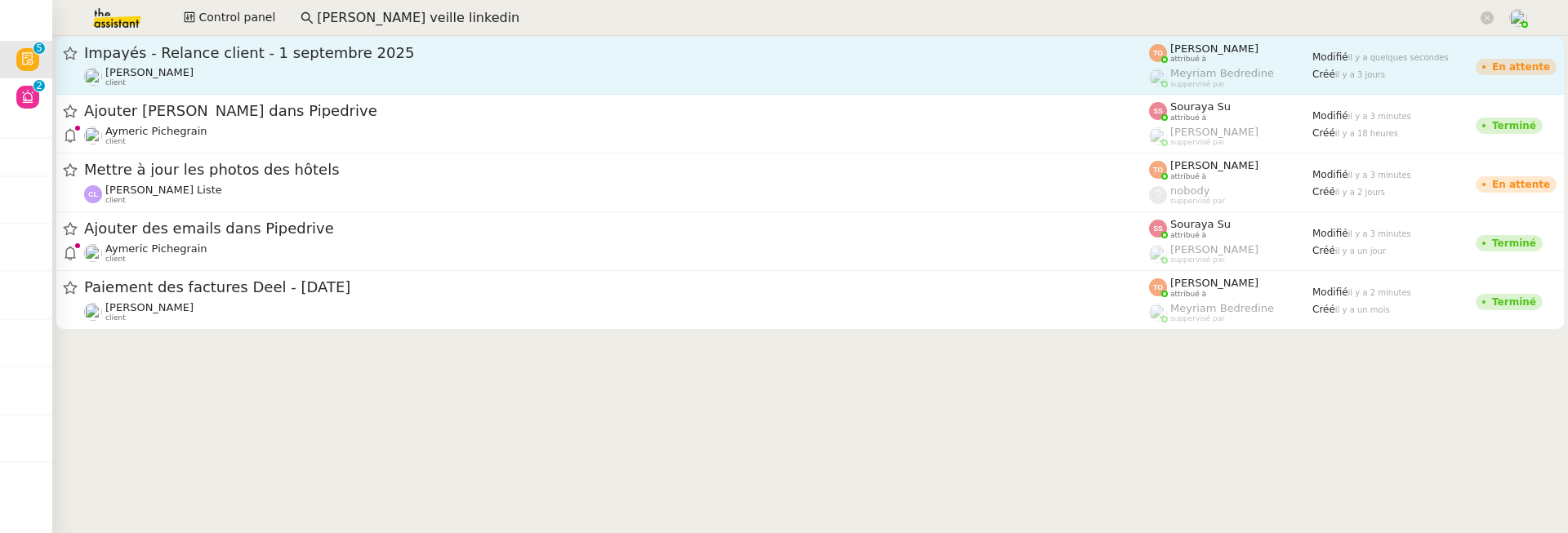
click at [301, 93] on link "Impayés - Relance client - 1 septembre 2025 Mathilde Borel client Tatyana Orec …" at bounding box center [810, 64] width 1509 height 59
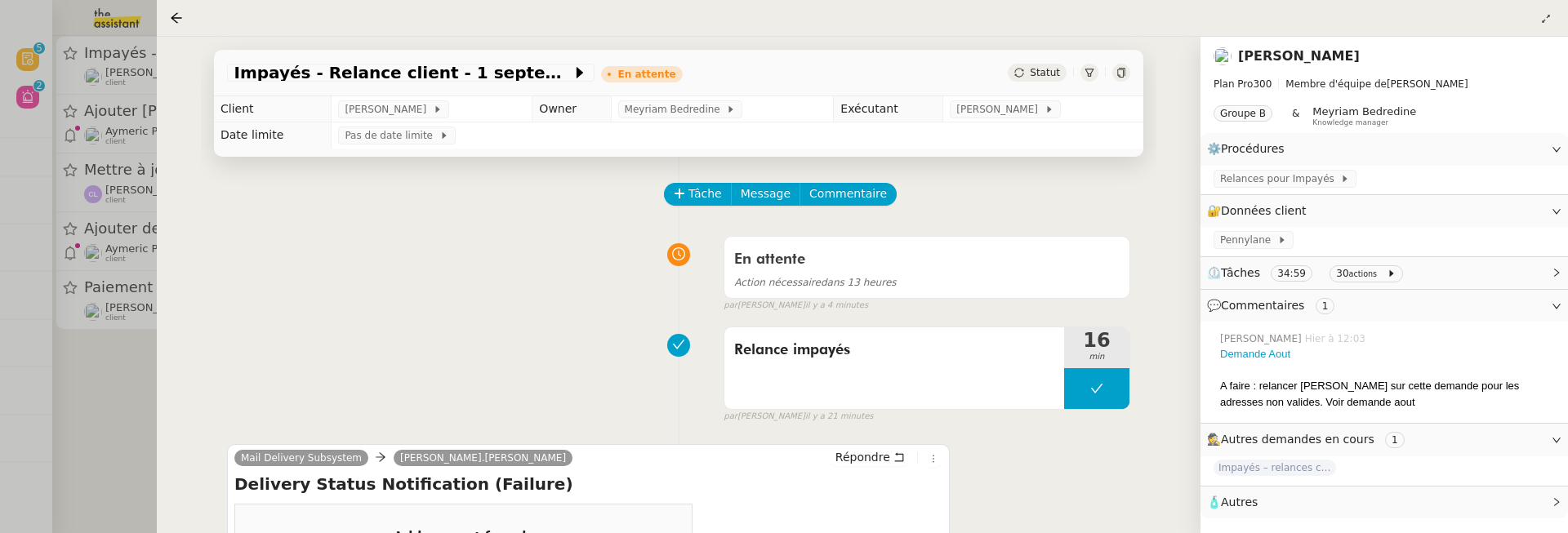
click at [110, 434] on div at bounding box center [784, 266] width 1568 height 533
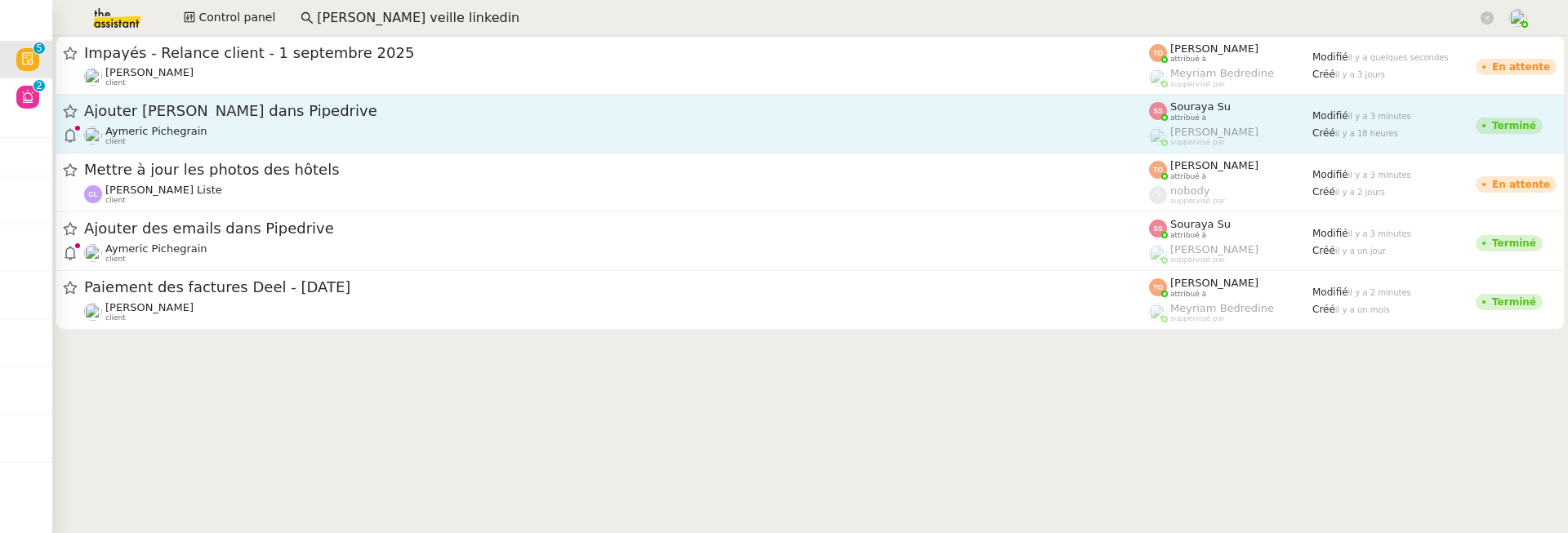
click at [280, 130] on div "Aymeric Pichegrain client" at bounding box center [617, 135] width 1065 height 21
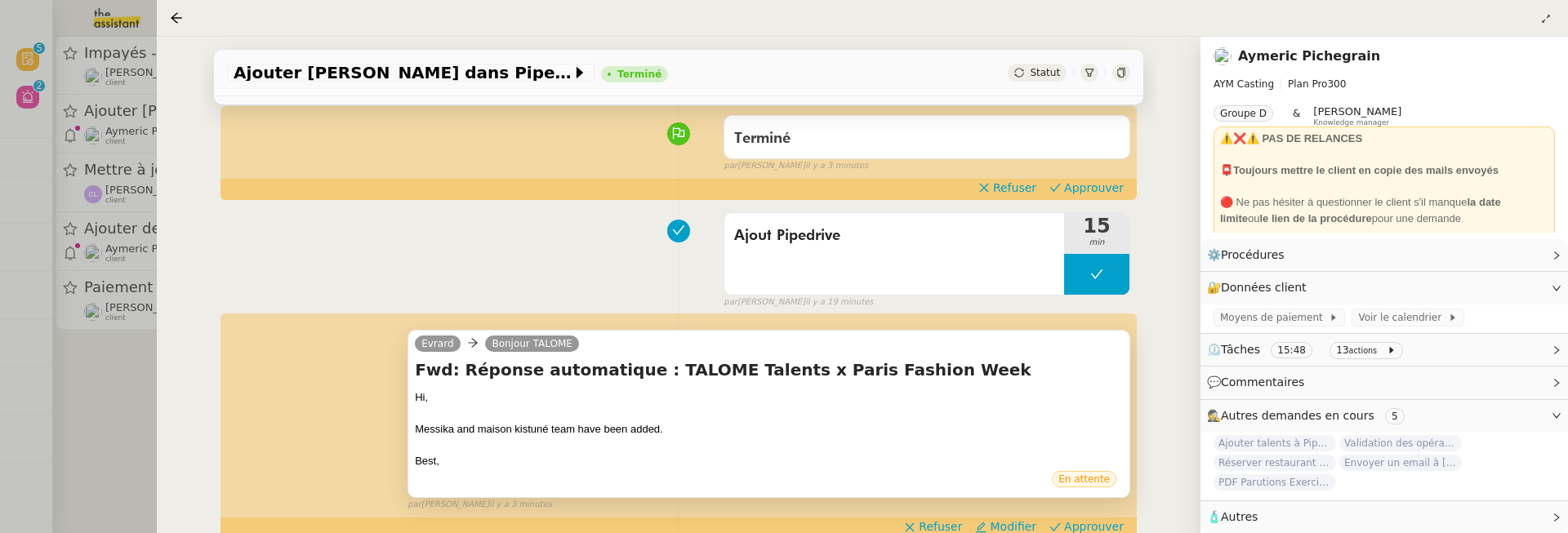
scroll to position [254, 0]
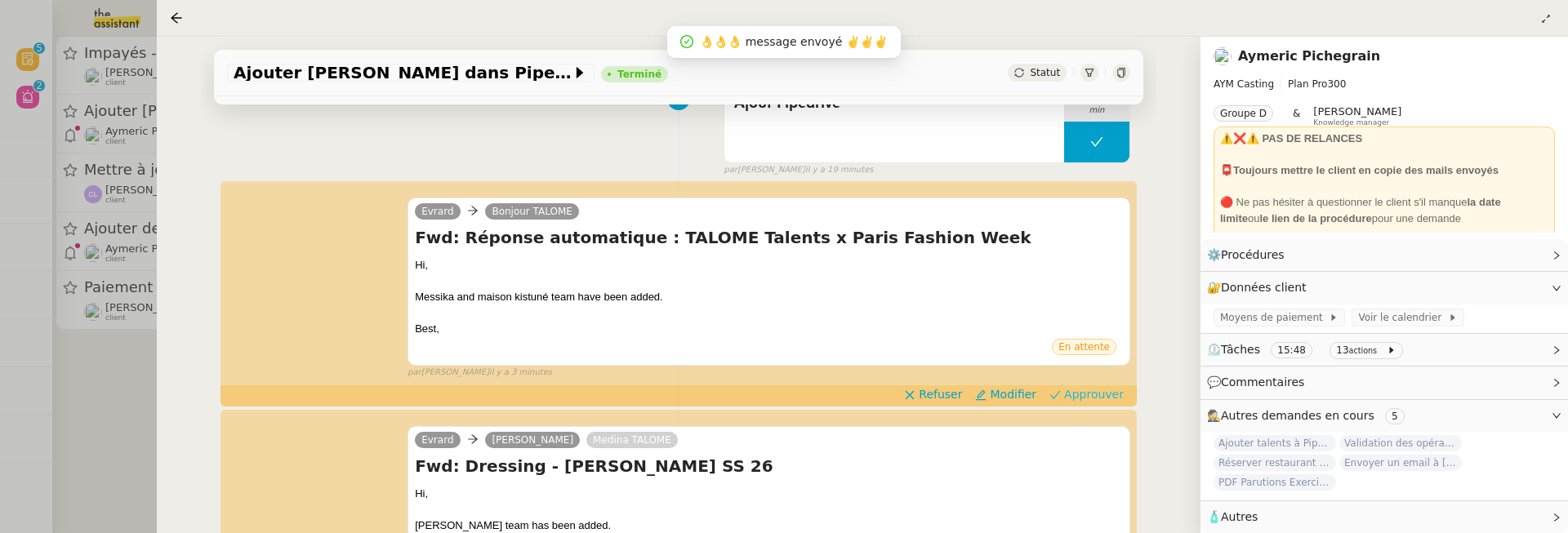
click at [1095, 391] on span "Approuver" at bounding box center [1094, 394] width 60 height 16
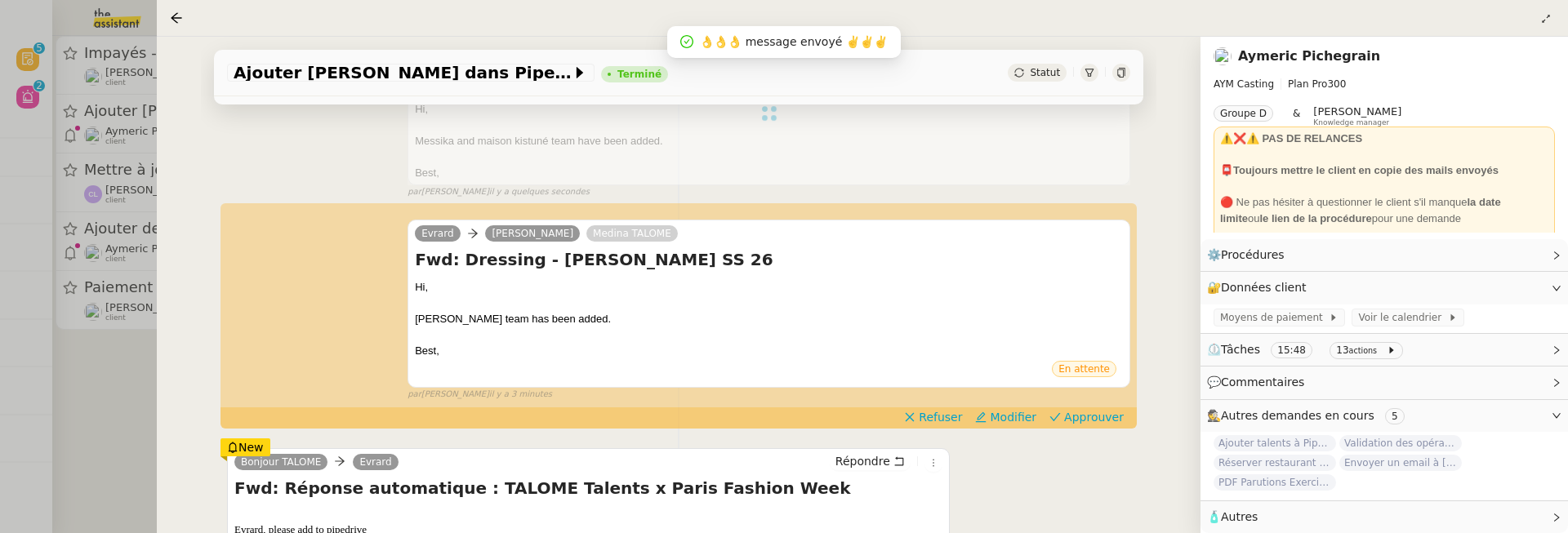
scroll to position [424, 0]
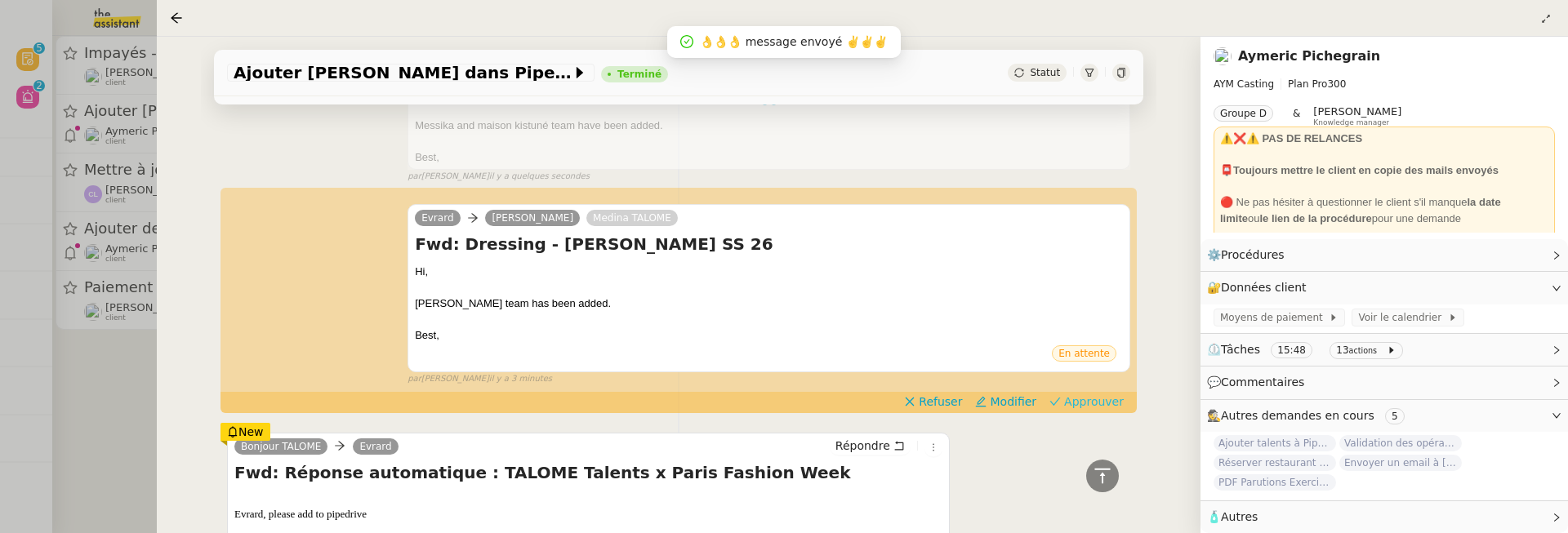
click at [1101, 398] on span "Approuver" at bounding box center [1094, 401] width 60 height 16
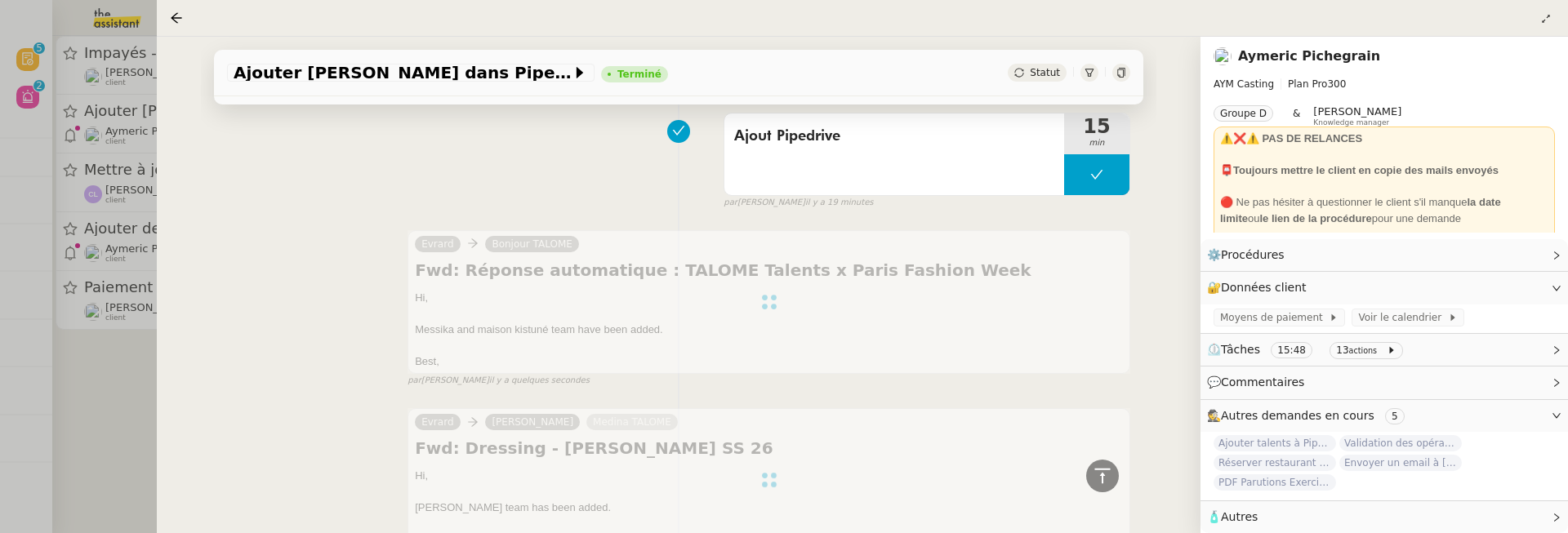
scroll to position [128, 0]
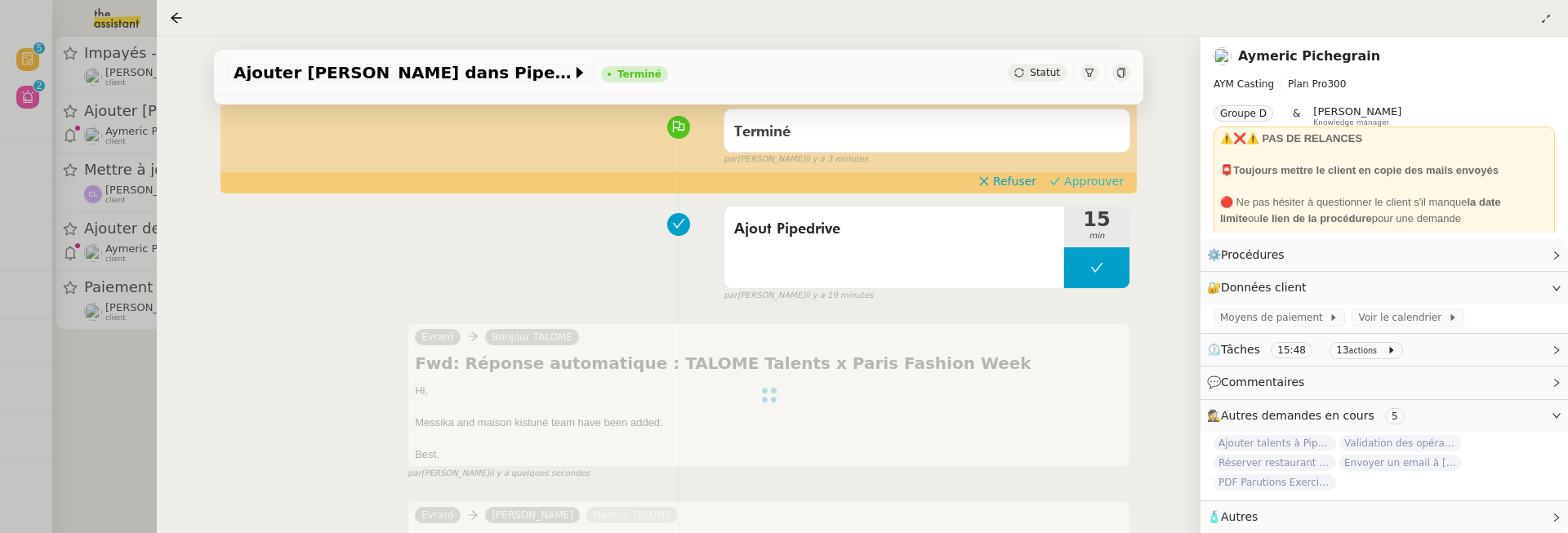
click at [1090, 177] on span "Approuver" at bounding box center [1094, 181] width 60 height 16
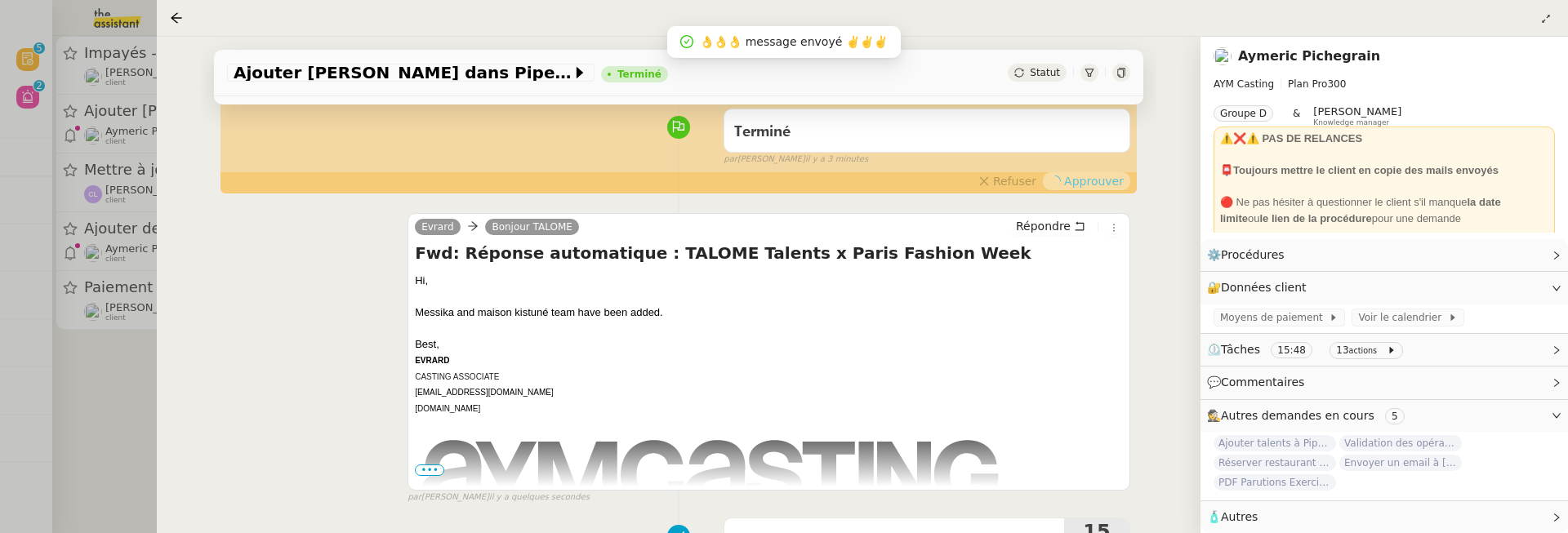
click at [98, 404] on div at bounding box center [784, 266] width 1568 height 533
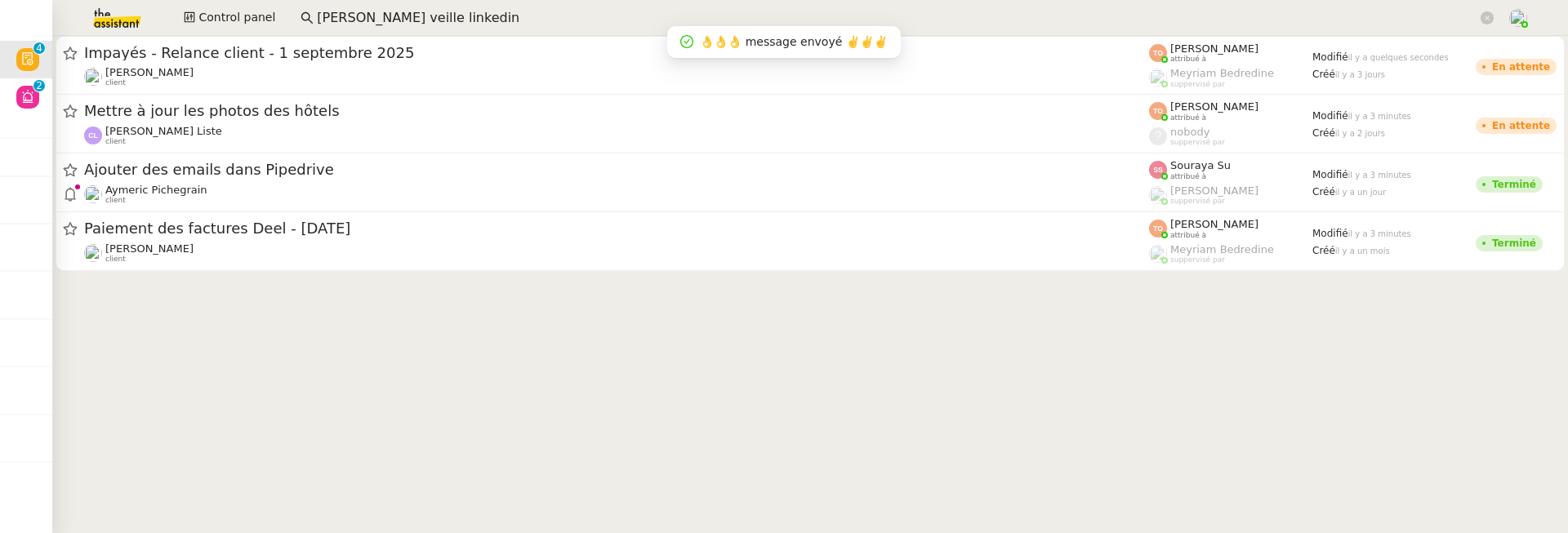
click at [232, 290] on cdk-virtual-scroll-viewport "Impayés - Relance client - 1 septembre 2025 Mathilde Borel client Tatyana Orec …" at bounding box center [810, 284] width 1516 height 497
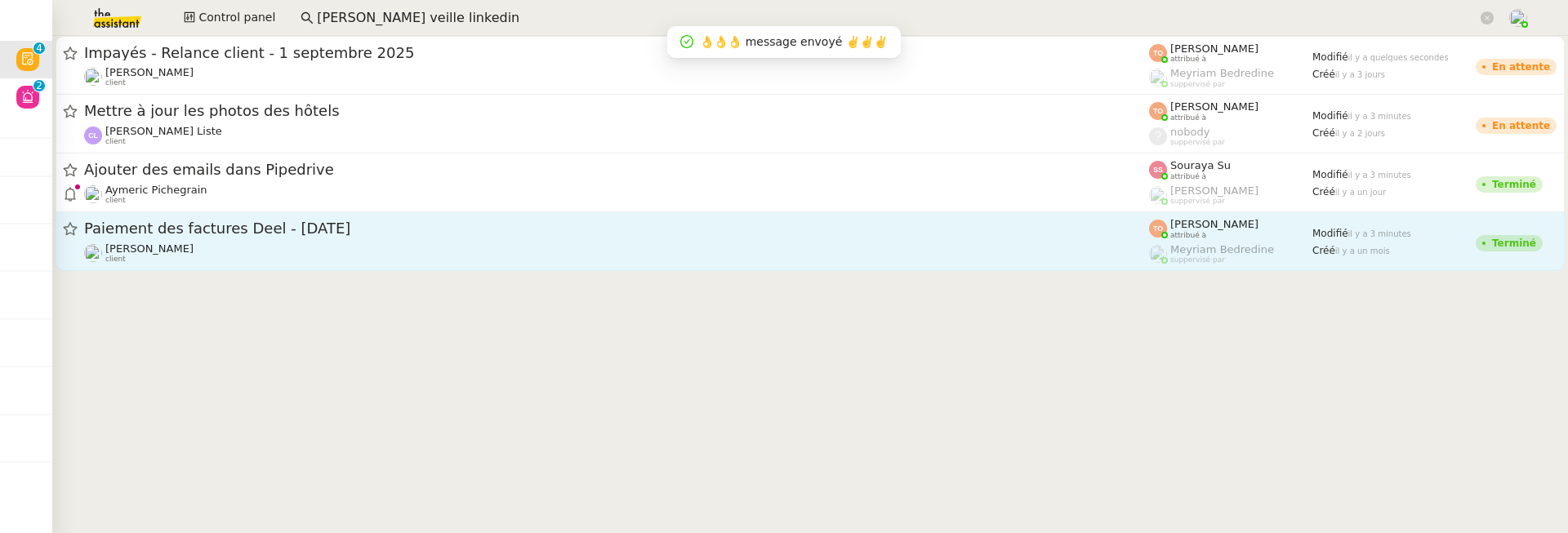
click at [277, 241] on div "Paiement des factures Deel - août 2025 Sonia Cafede client" at bounding box center [617, 241] width 1065 height 45
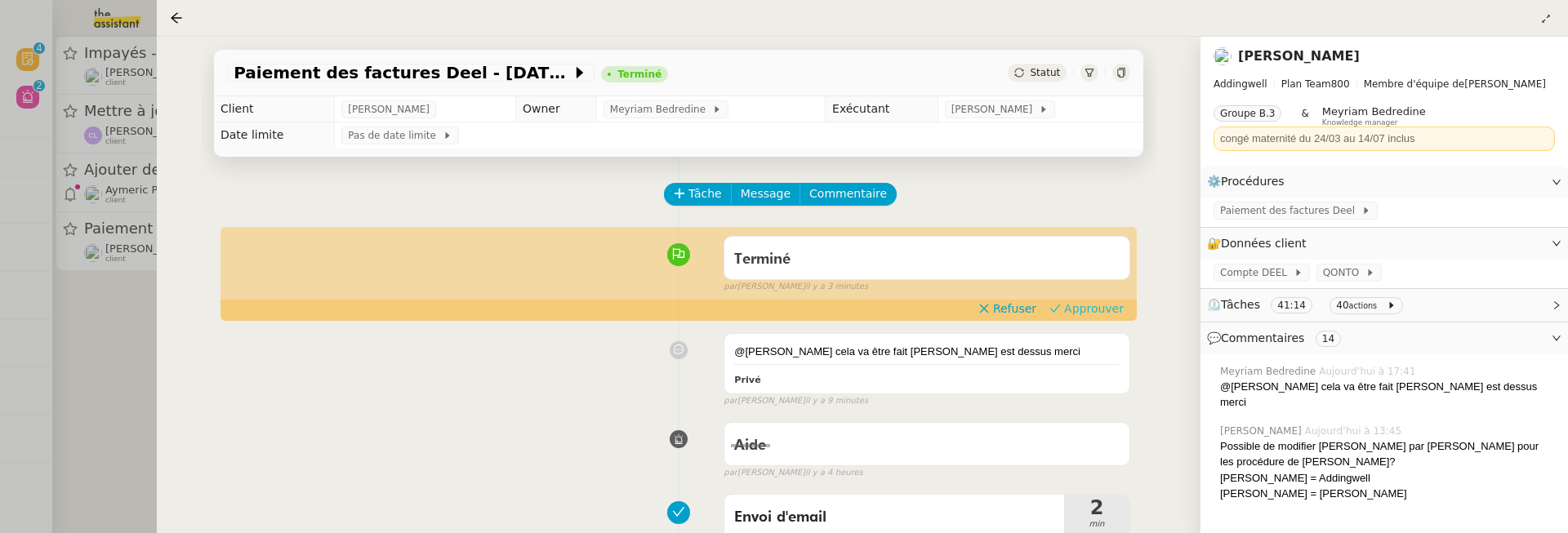
click at [1119, 305] on span "Approuver" at bounding box center [1094, 308] width 60 height 16
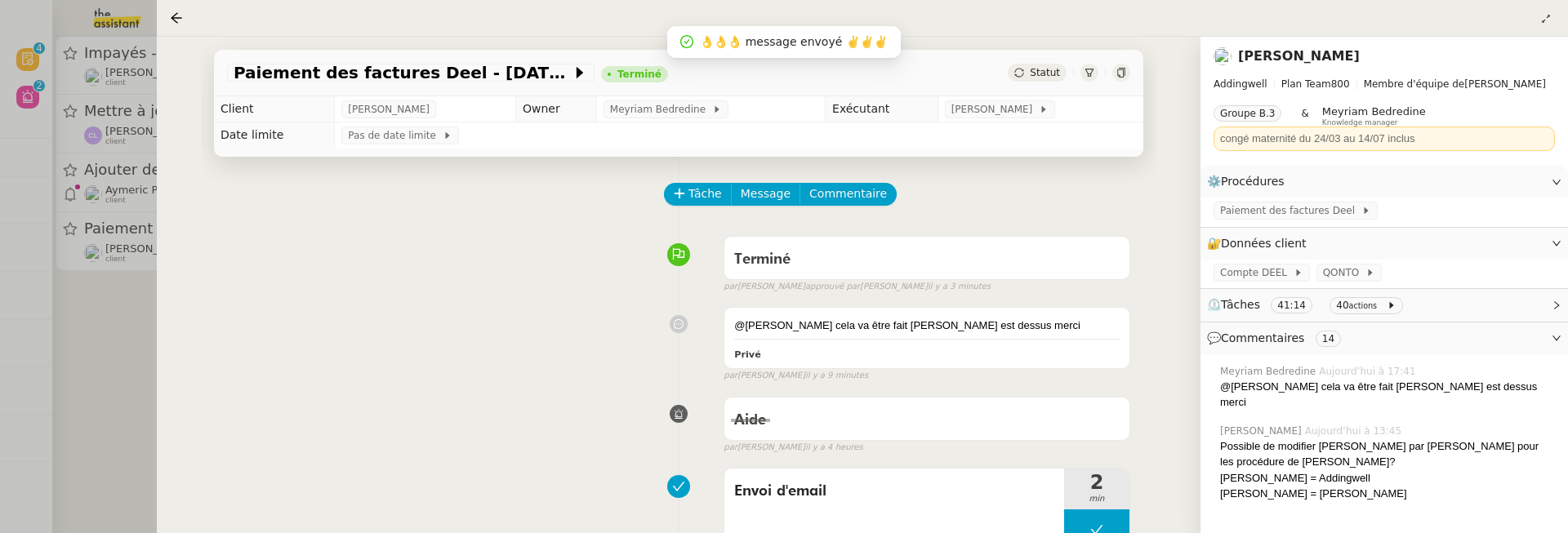
click at [132, 324] on div at bounding box center [784, 266] width 1568 height 533
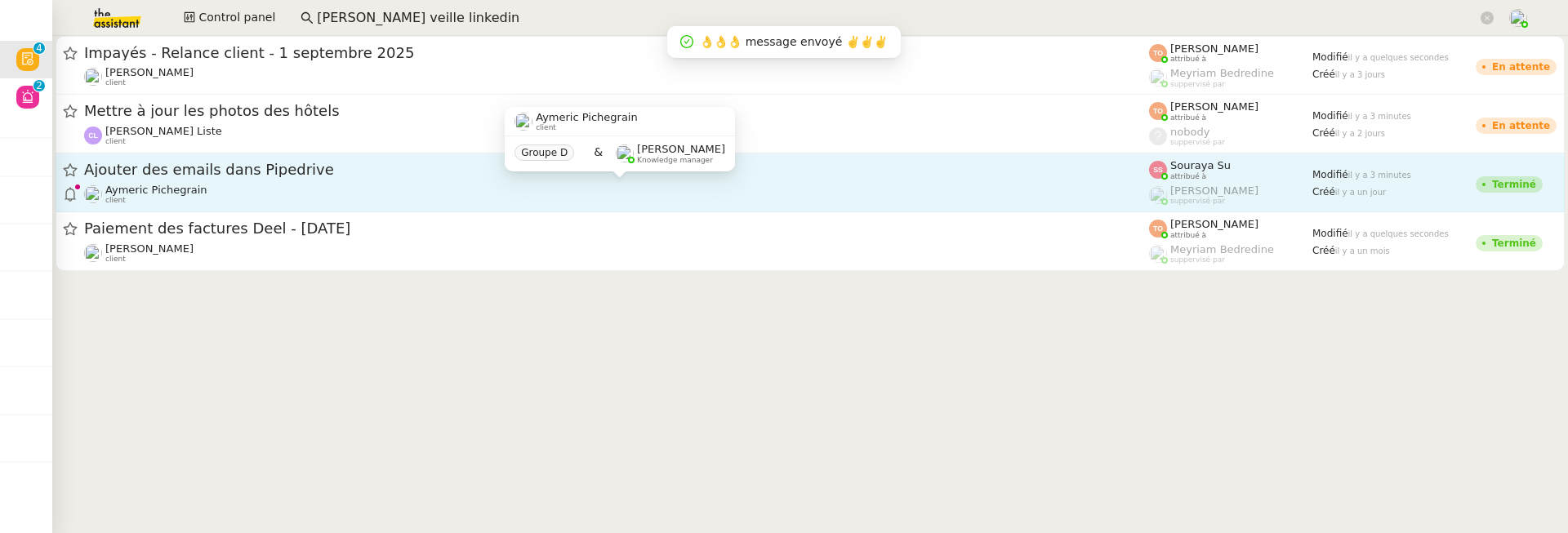
click at [284, 194] on div "Aymeric Pichegrain client" at bounding box center [617, 194] width 1065 height 21
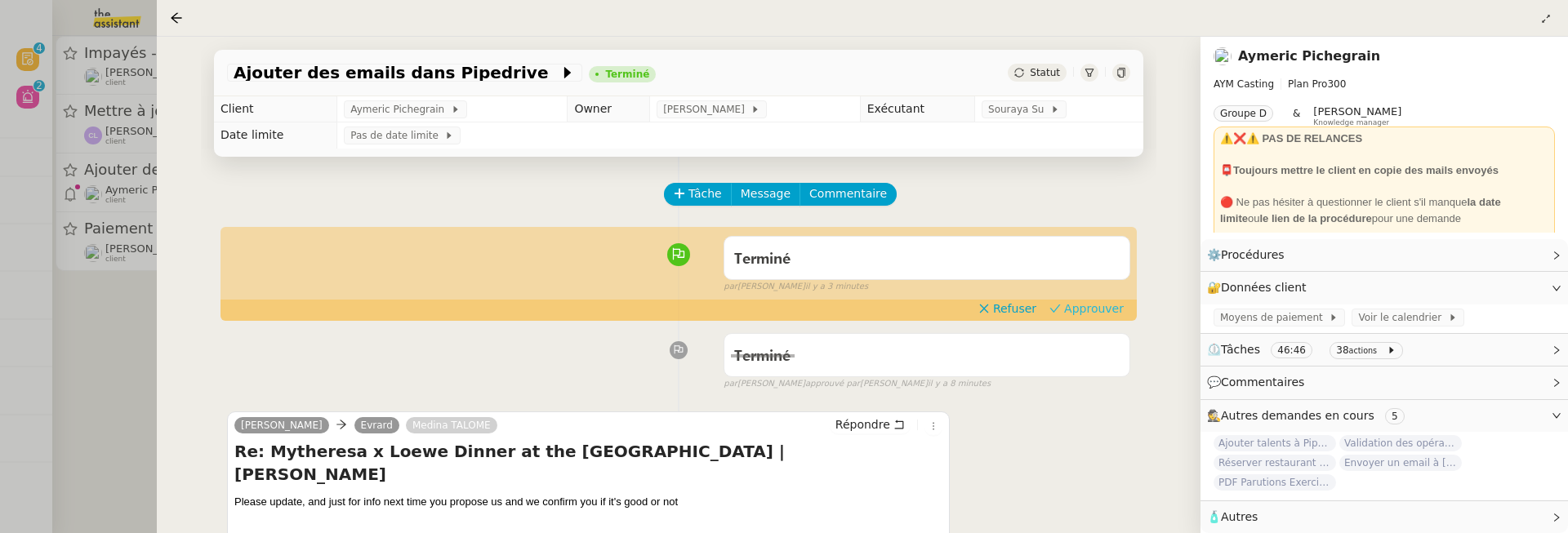
click at [1070, 309] on span "Approuver" at bounding box center [1094, 308] width 60 height 16
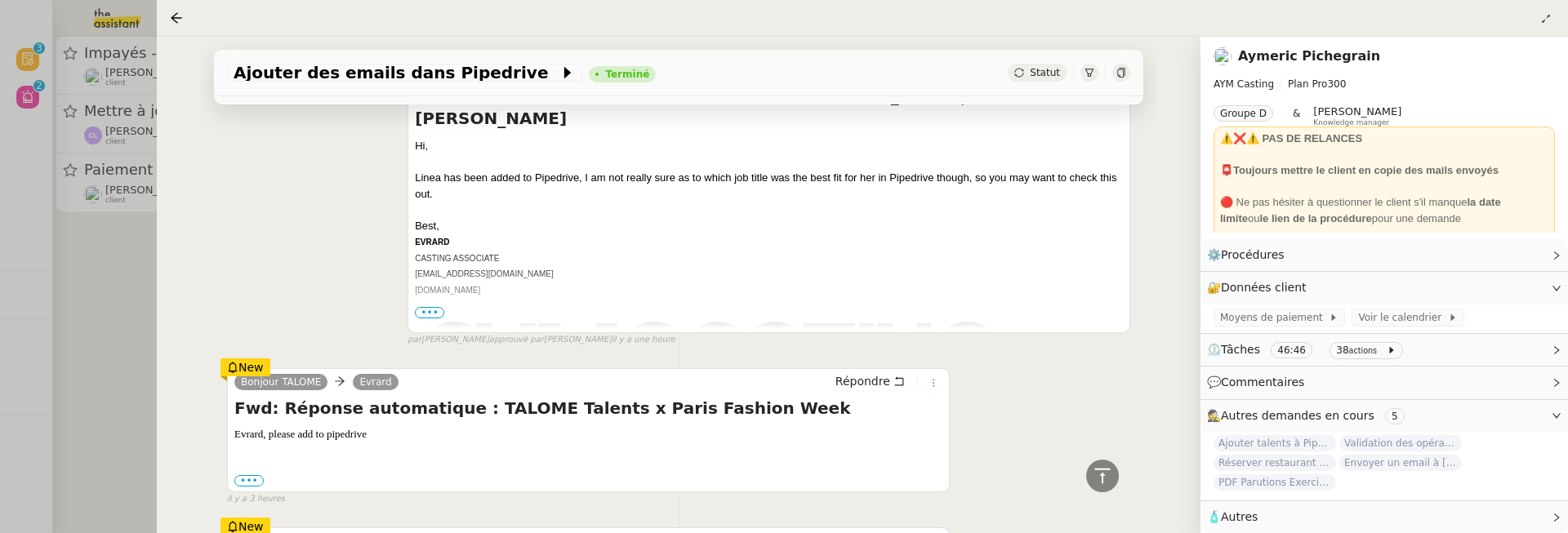
scroll to position [5009, 0]
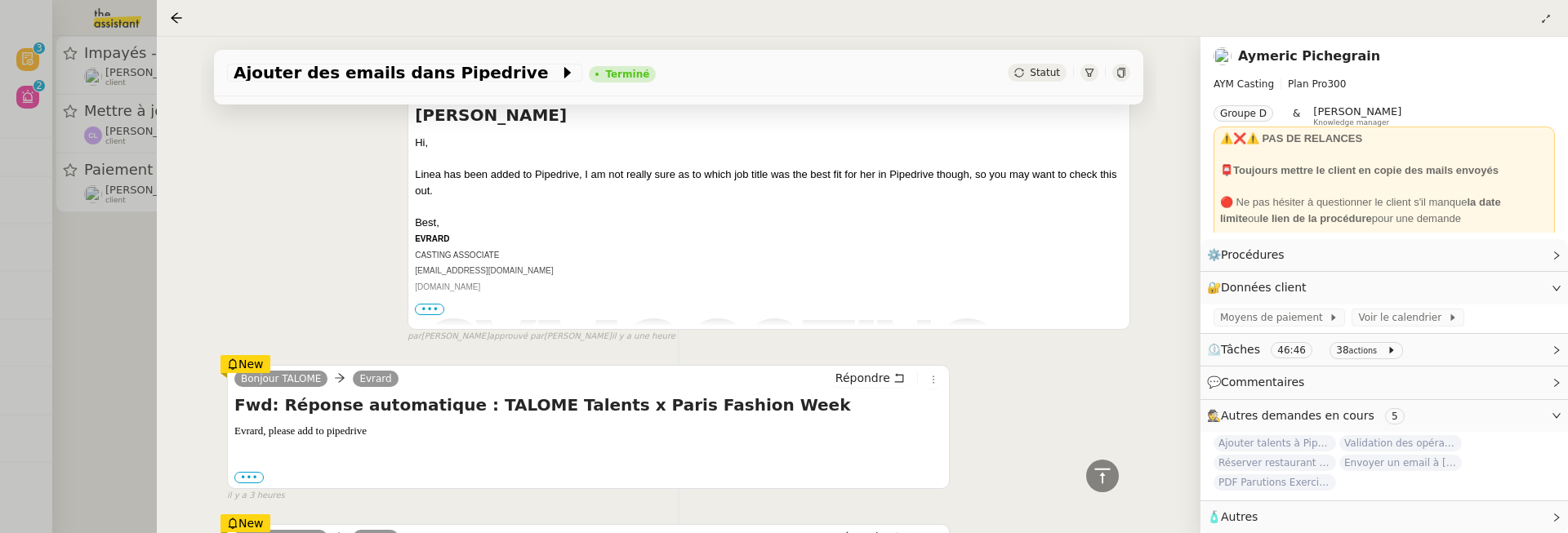
click at [130, 283] on div at bounding box center [784, 266] width 1568 height 533
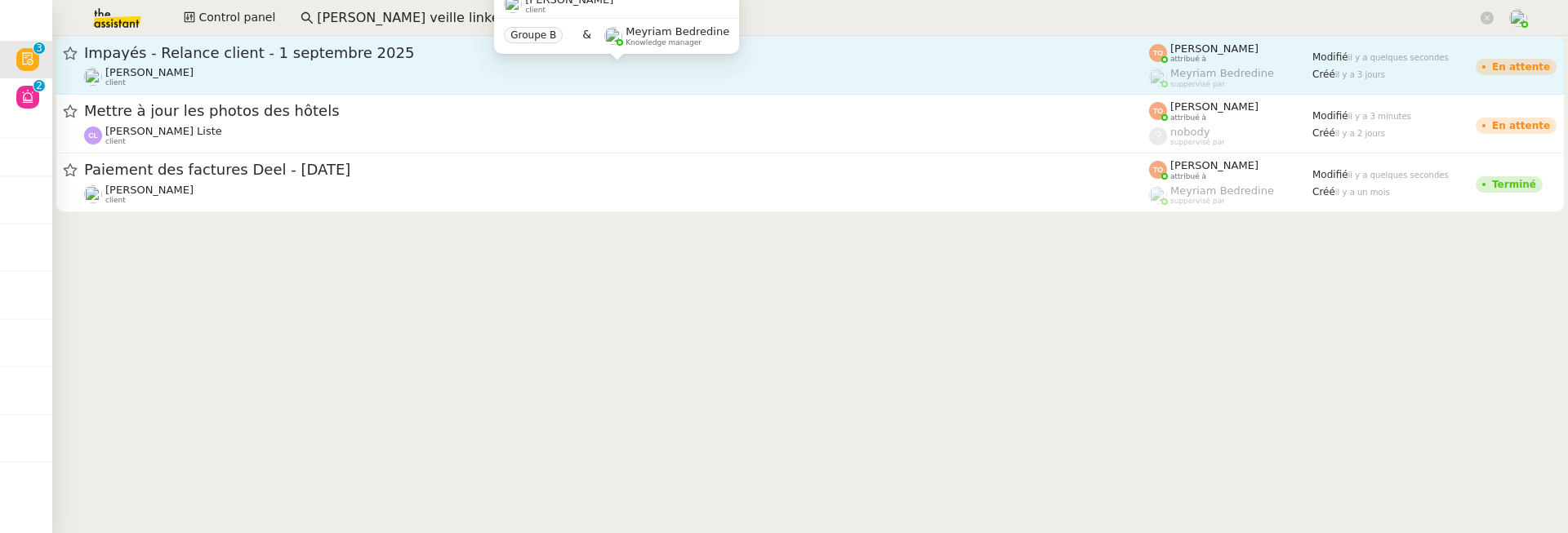
click at [232, 76] on div "Mathilde Borel client" at bounding box center [617, 77] width 1065 height 21
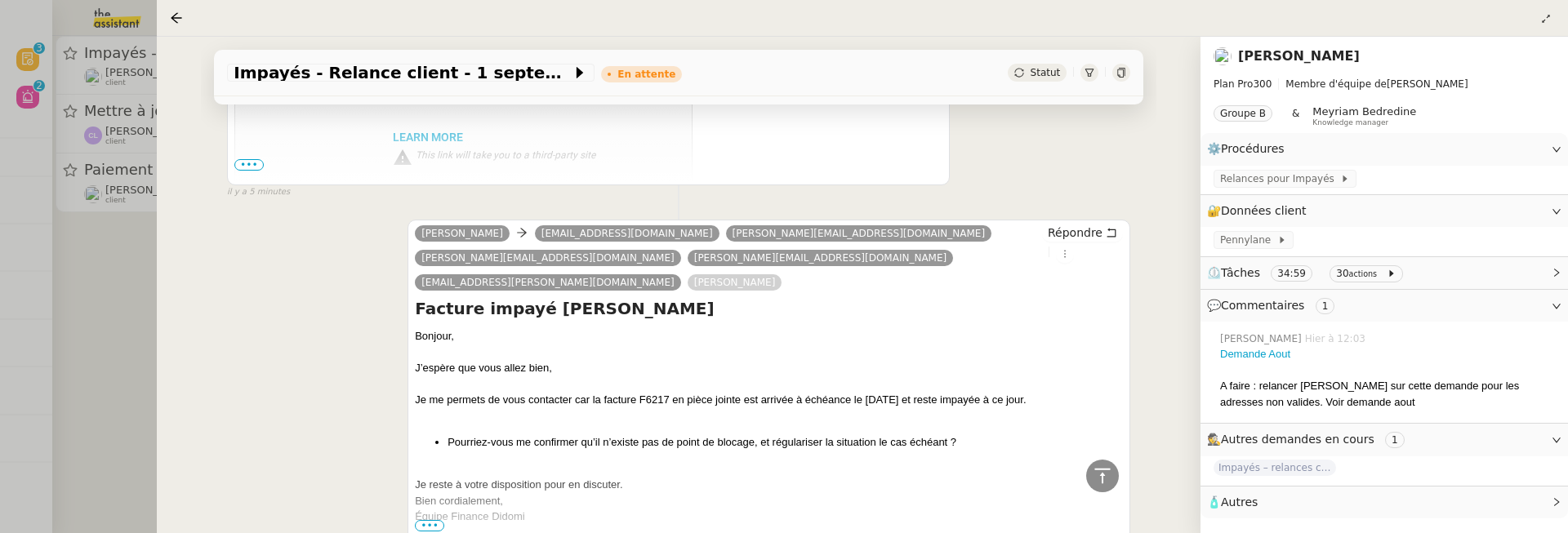
scroll to position [941, 0]
click at [116, 270] on div at bounding box center [784, 266] width 1568 height 533
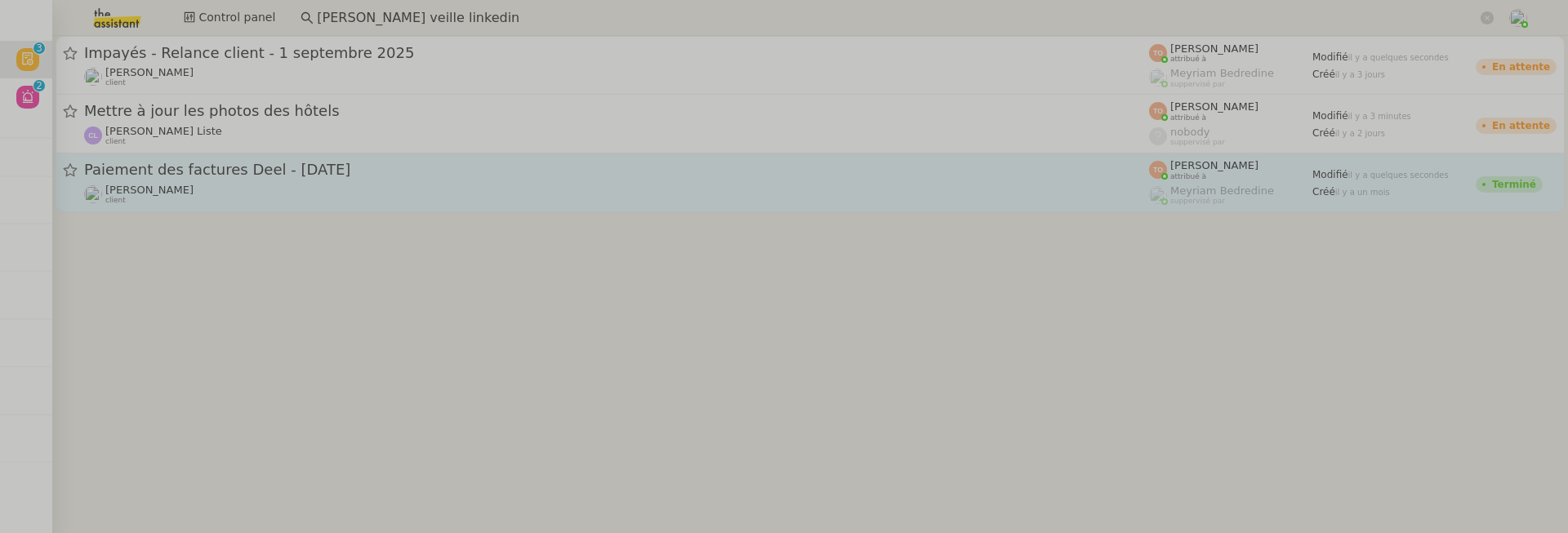
click at [210, 164] on span "Paiement des factures Deel - août 2025" at bounding box center [617, 169] width 1065 height 14
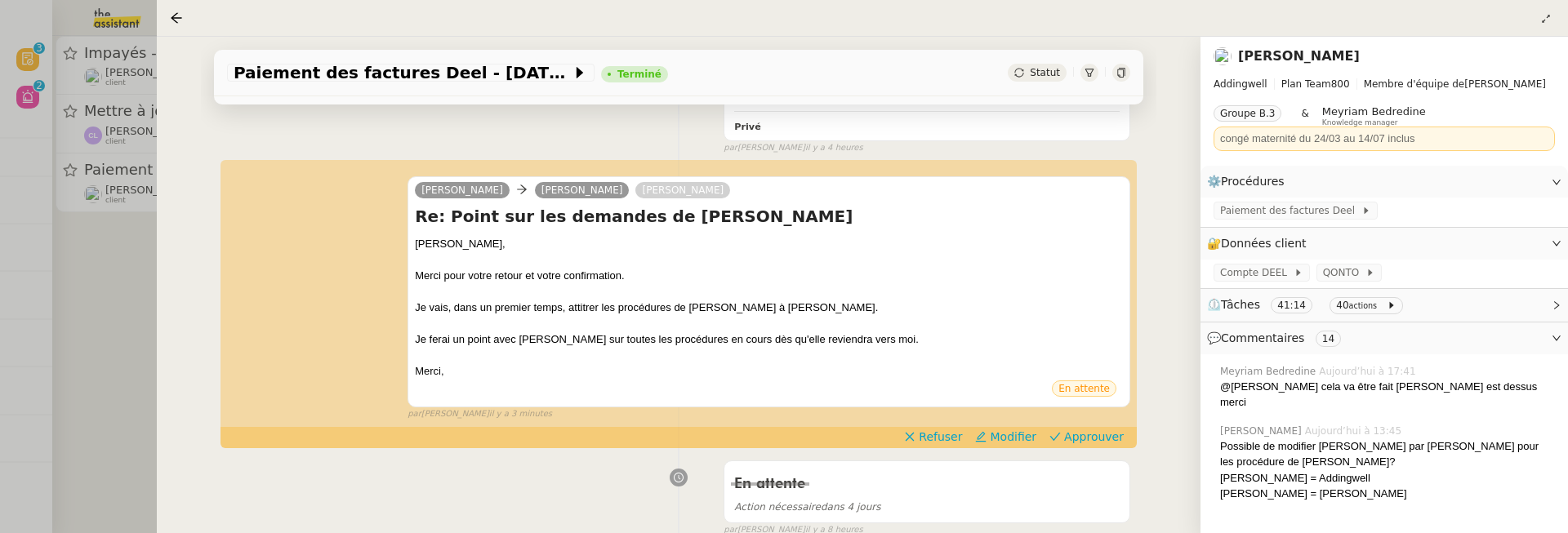
scroll to position [567, 0]
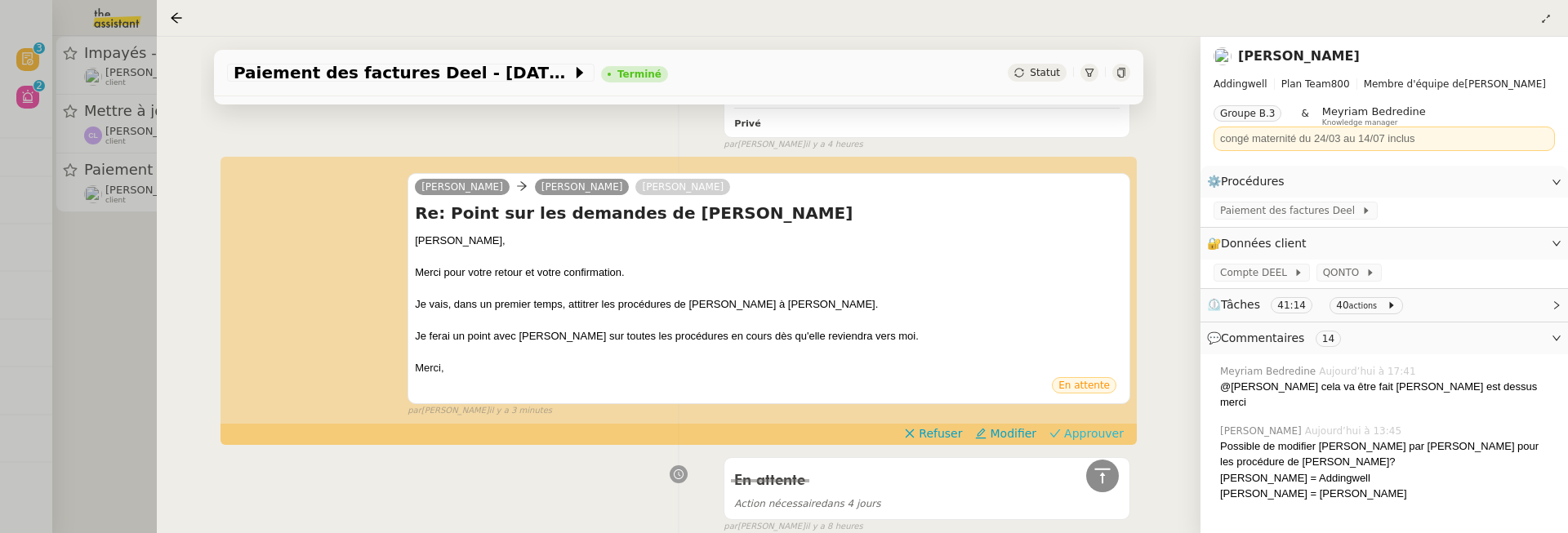
click at [1098, 425] on span "Approuver" at bounding box center [1094, 433] width 60 height 16
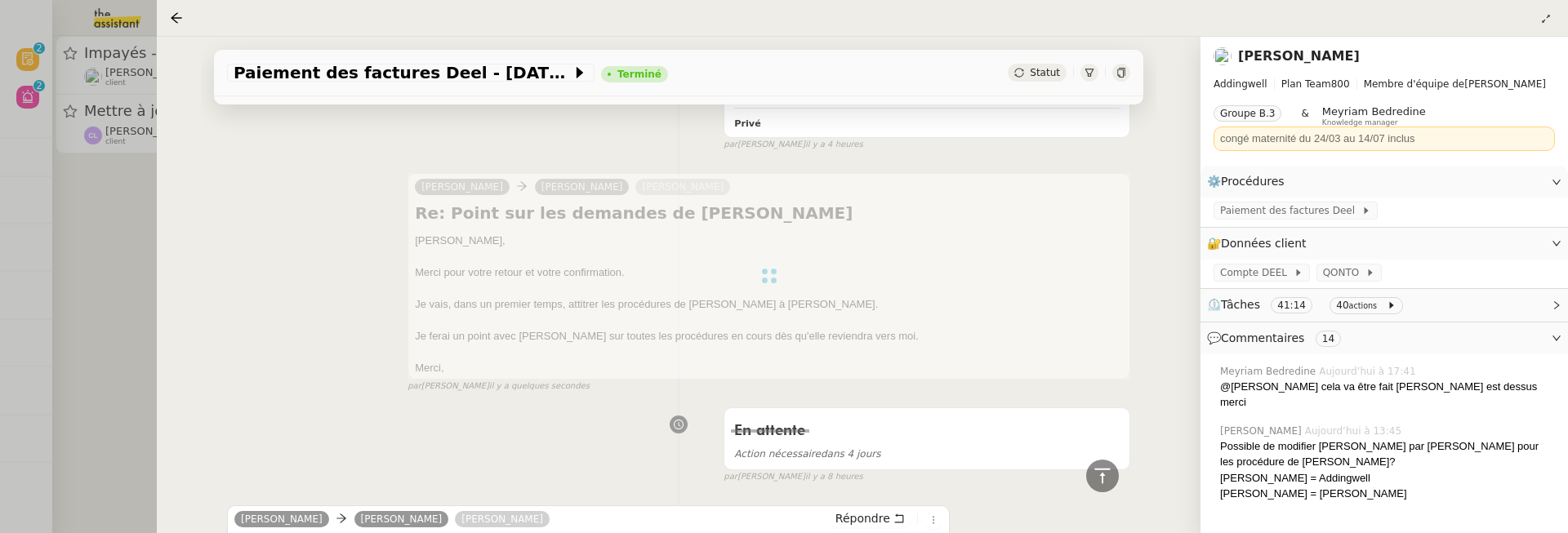
click at [108, 289] on div at bounding box center [784, 266] width 1568 height 533
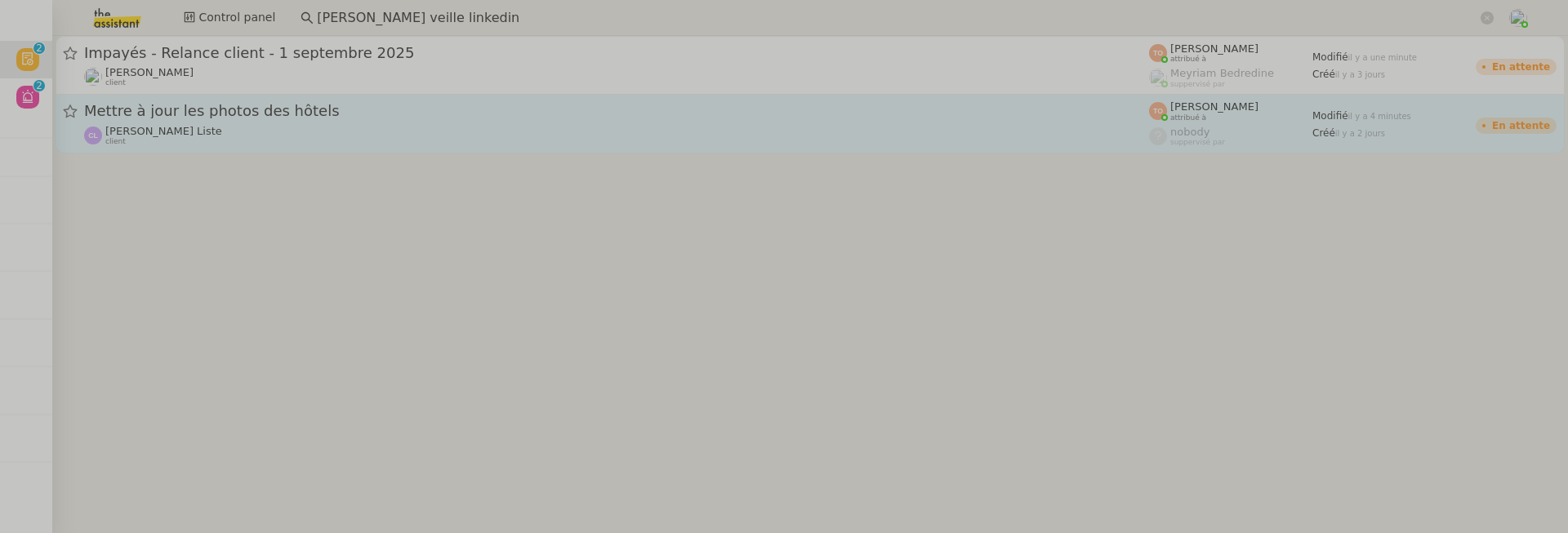
click at [255, 139] on div "Charles La Liste client" at bounding box center [617, 135] width 1065 height 21
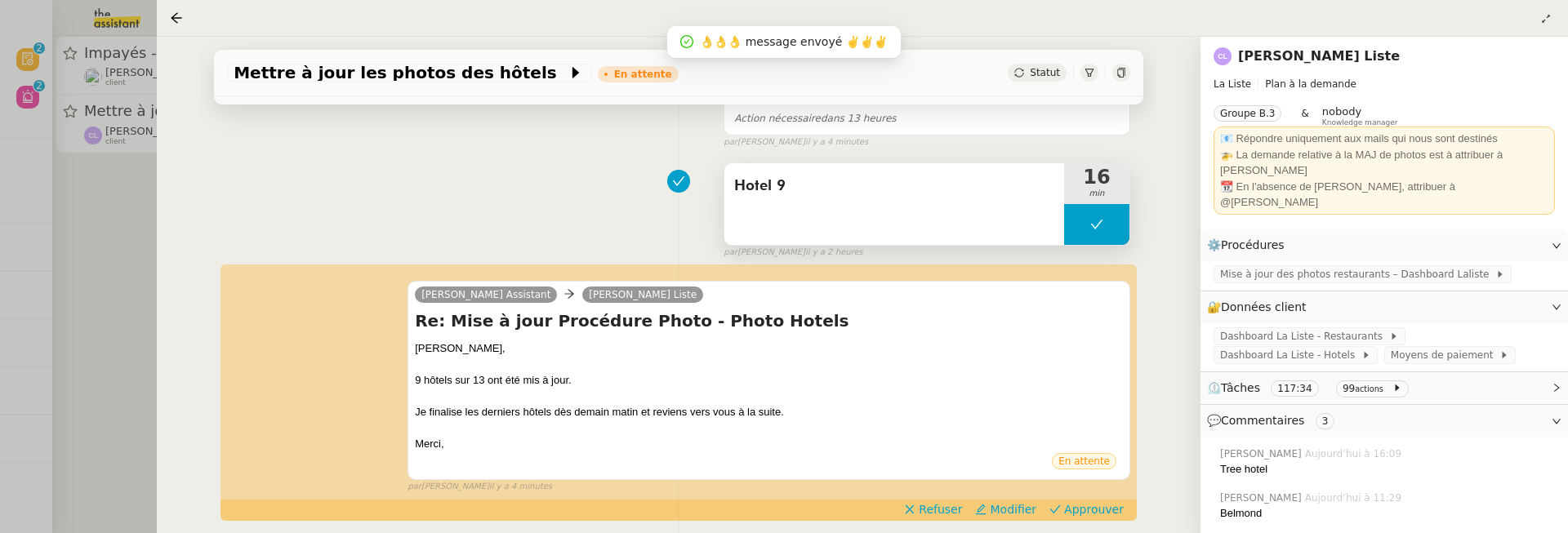
scroll to position [376, 0]
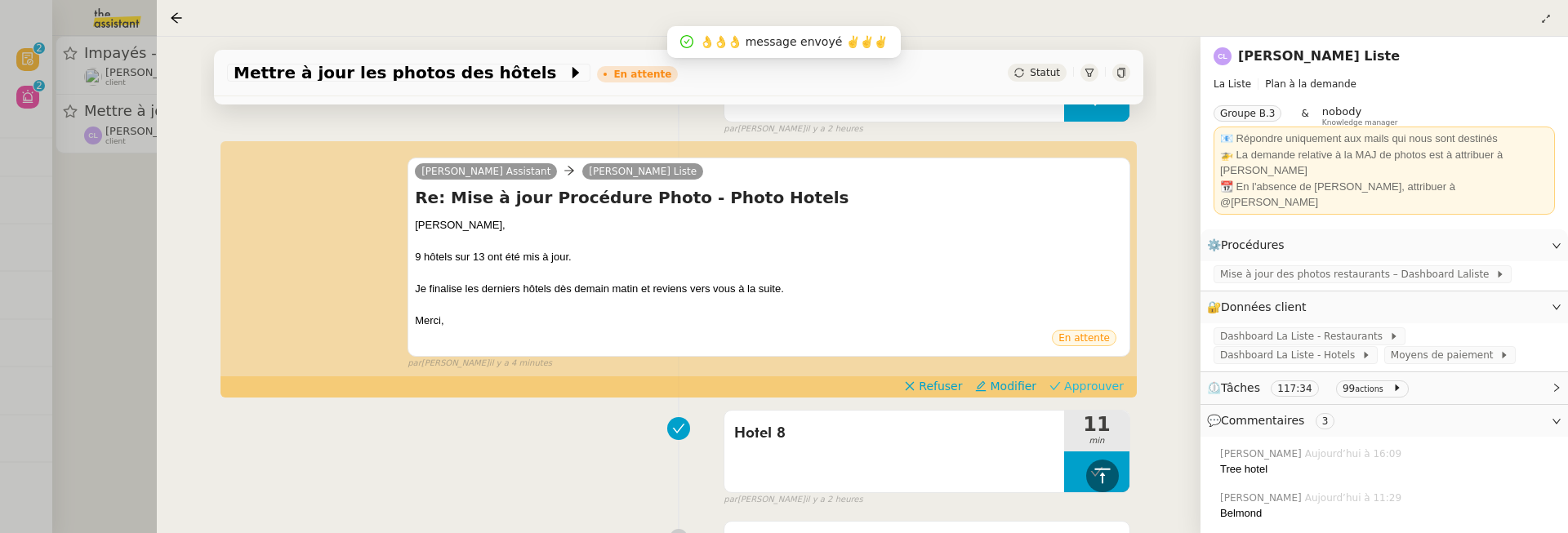
click at [1096, 380] on span "Approuver" at bounding box center [1094, 386] width 60 height 16
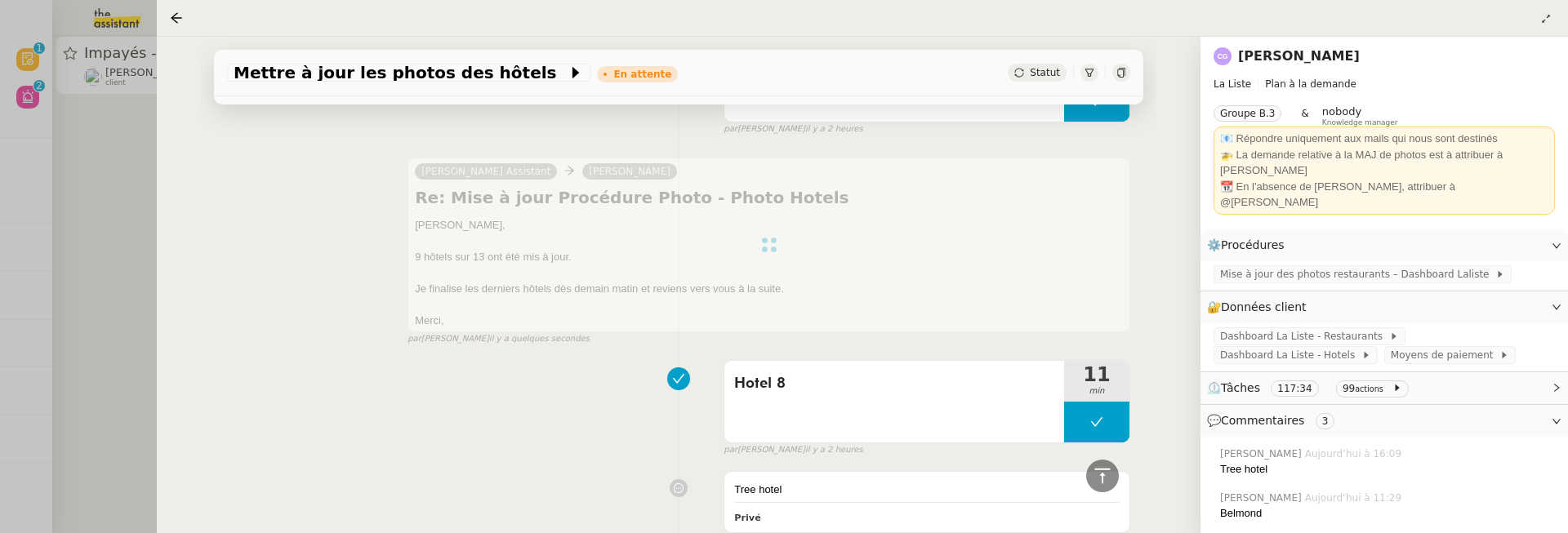
click at [135, 187] on div at bounding box center [784, 266] width 1568 height 533
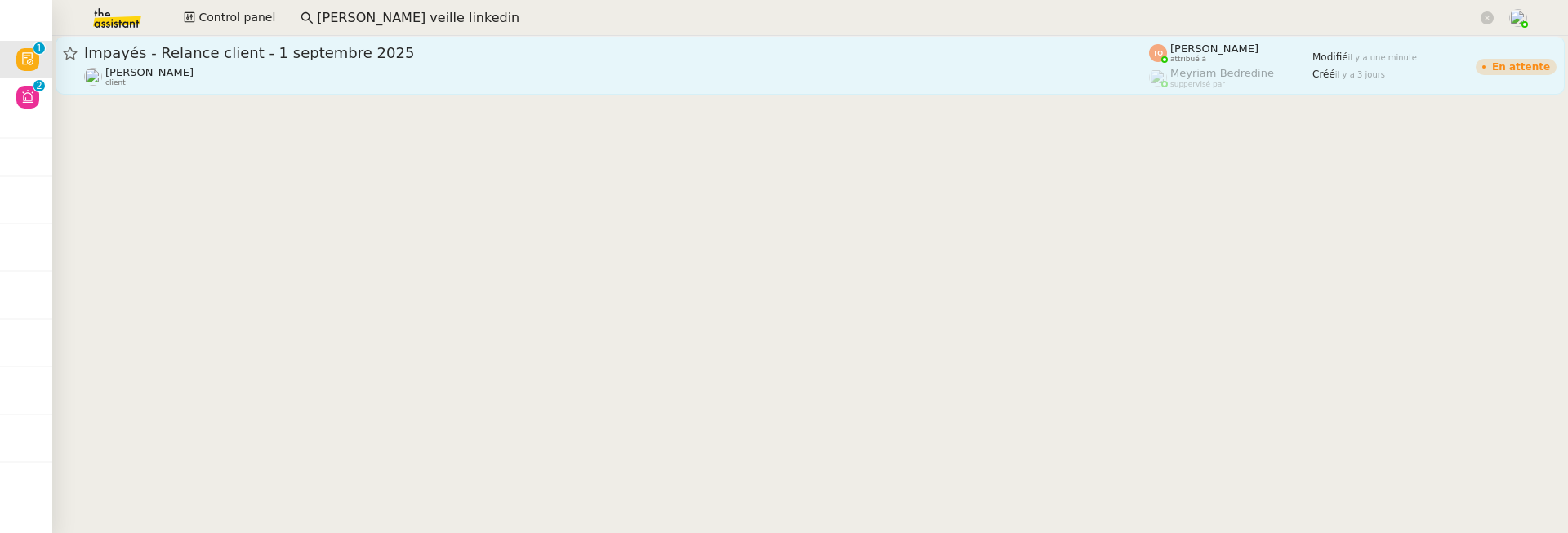
click at [303, 46] on span "Impayés - Relance client - 1 septembre 2025" at bounding box center [617, 53] width 1065 height 14
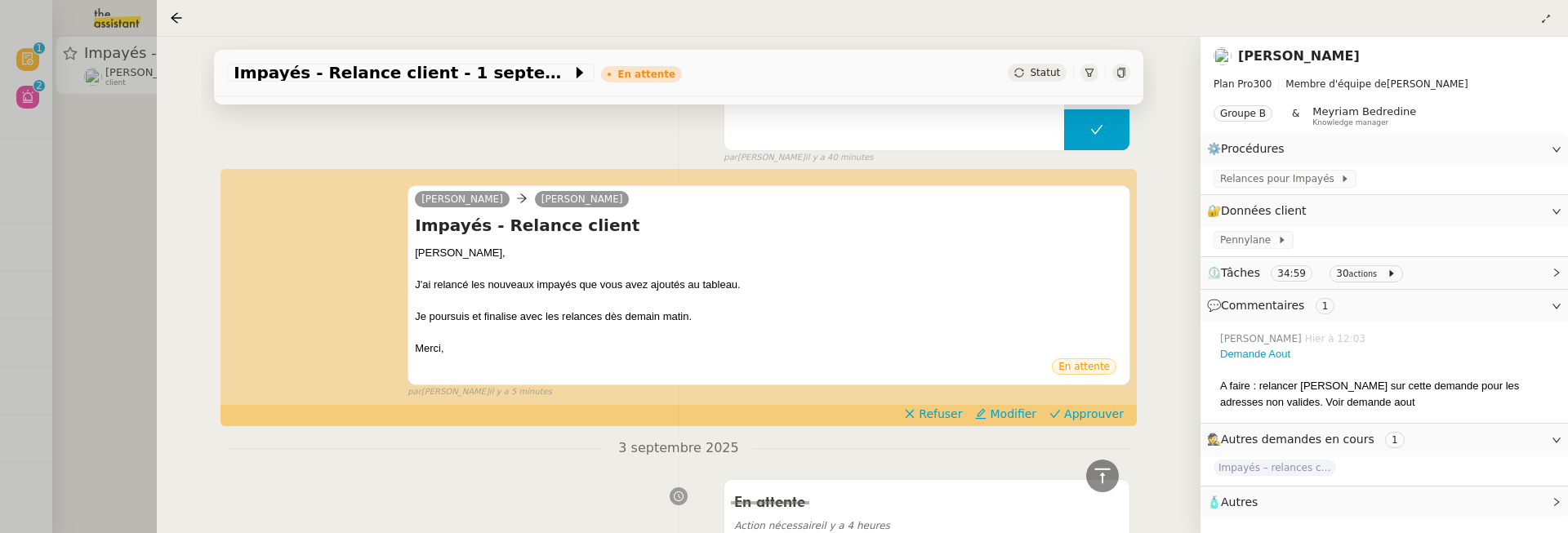
scroll to position [1484, 0]
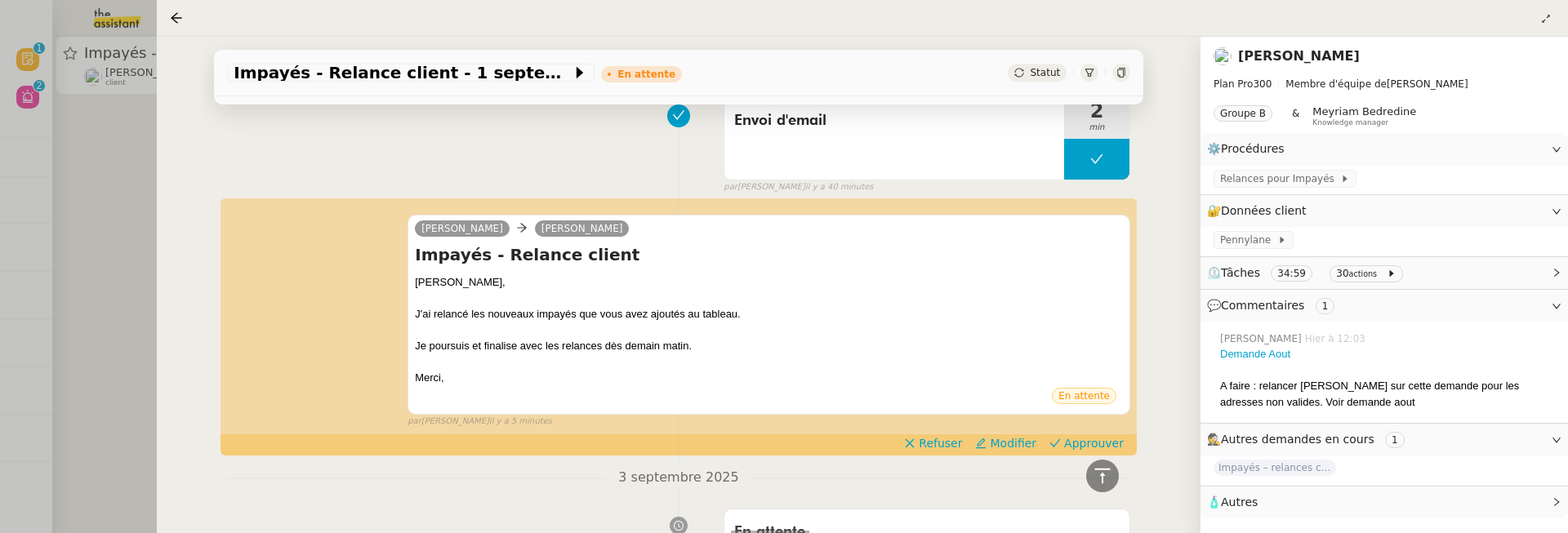
click at [1097, 380] on div "Simon Mathilde Borel Impayés - Relance client Mathilde, J'ai relancé les nouvea…" at bounding box center [678, 313] width 903 height 228
click at [1099, 435] on span "Approuver" at bounding box center [1094, 443] width 60 height 16
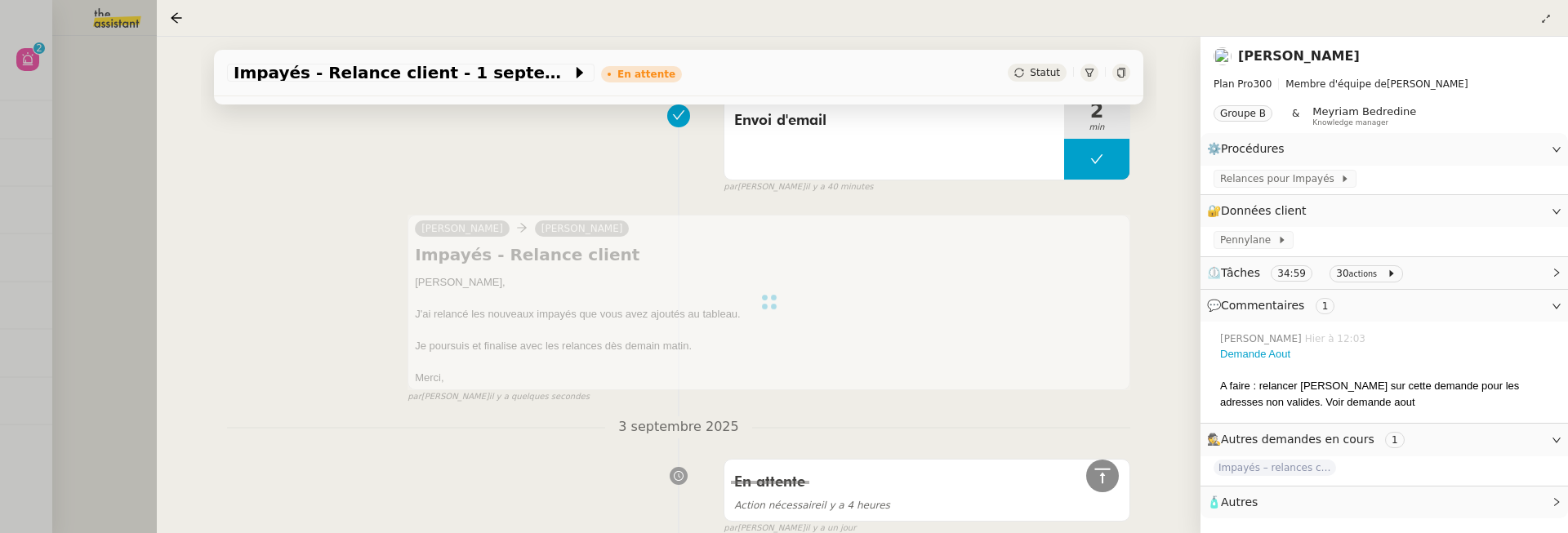
click at [96, 172] on div at bounding box center [784, 266] width 1568 height 533
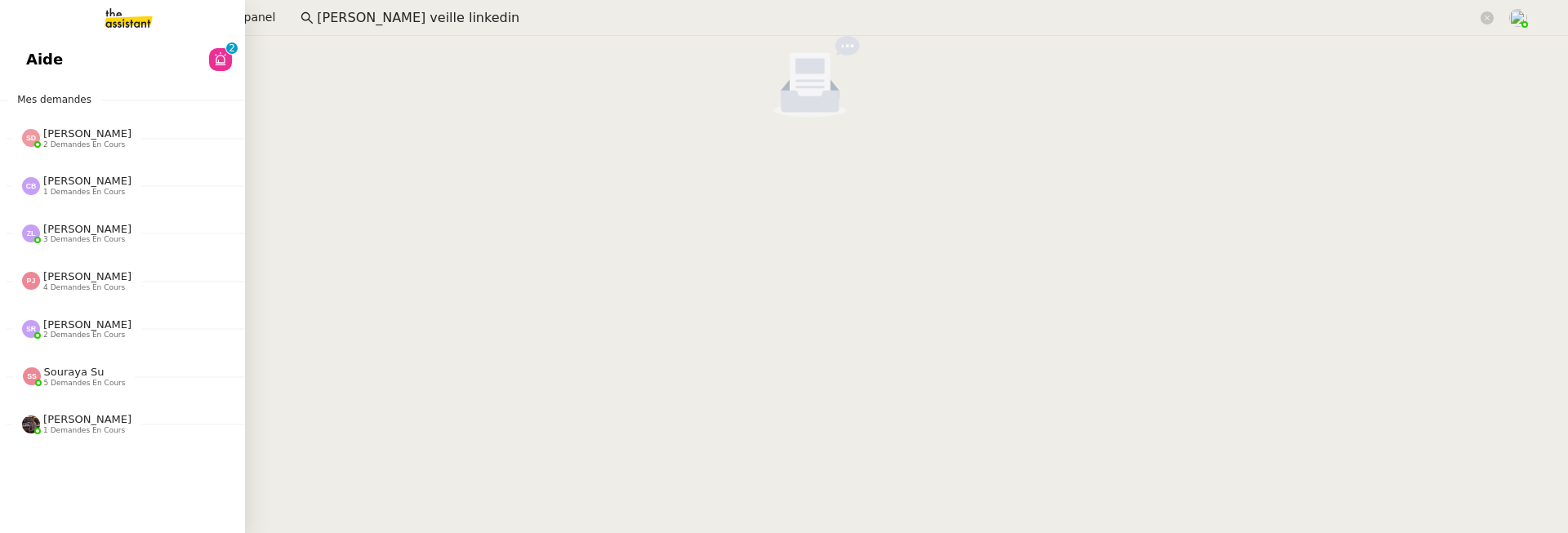
click at [20, 49] on link "Aide 0 1 2 3 4 5 6 7 8 9" at bounding box center [122, 60] width 245 height 37
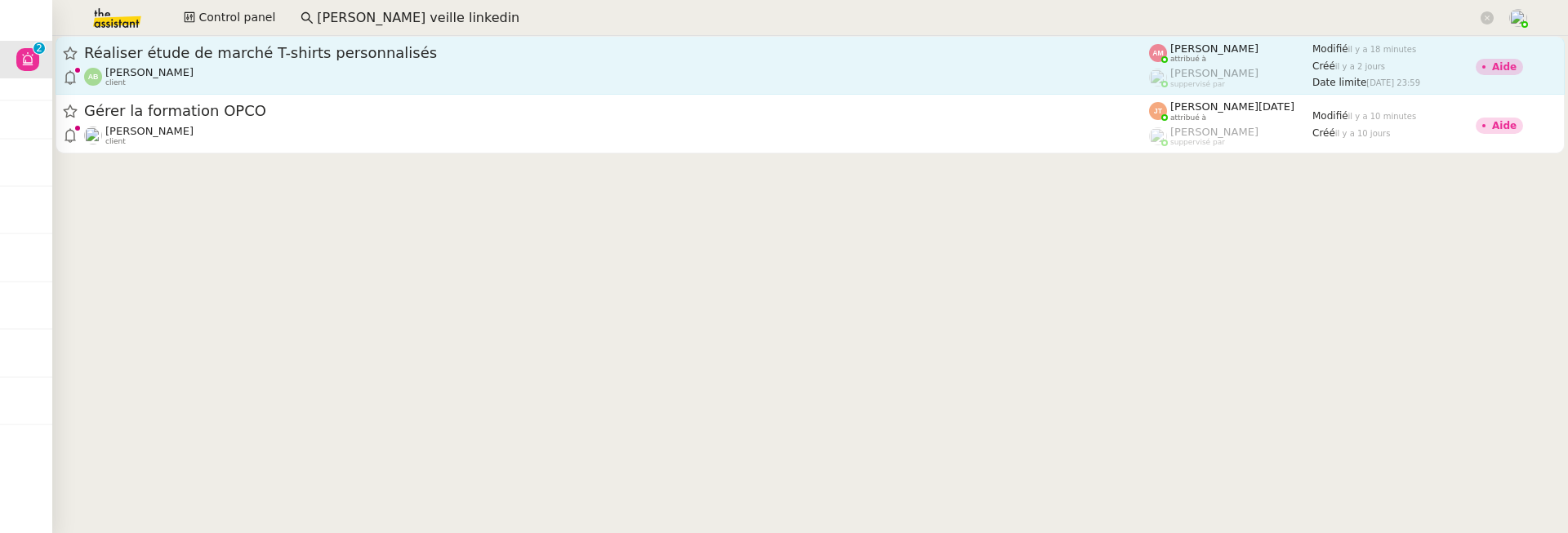
click at [482, 52] on span "Réaliser étude de marché T-shirts personnalisés" at bounding box center [617, 53] width 1065 height 14
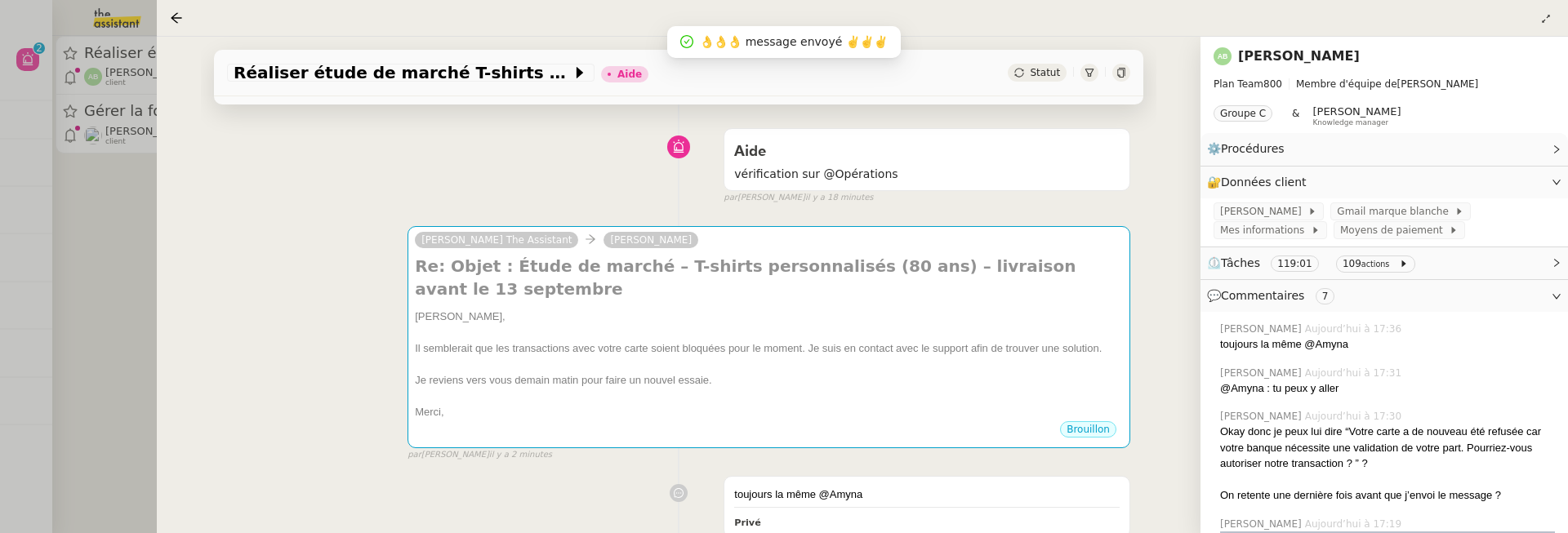
scroll to position [107, 0]
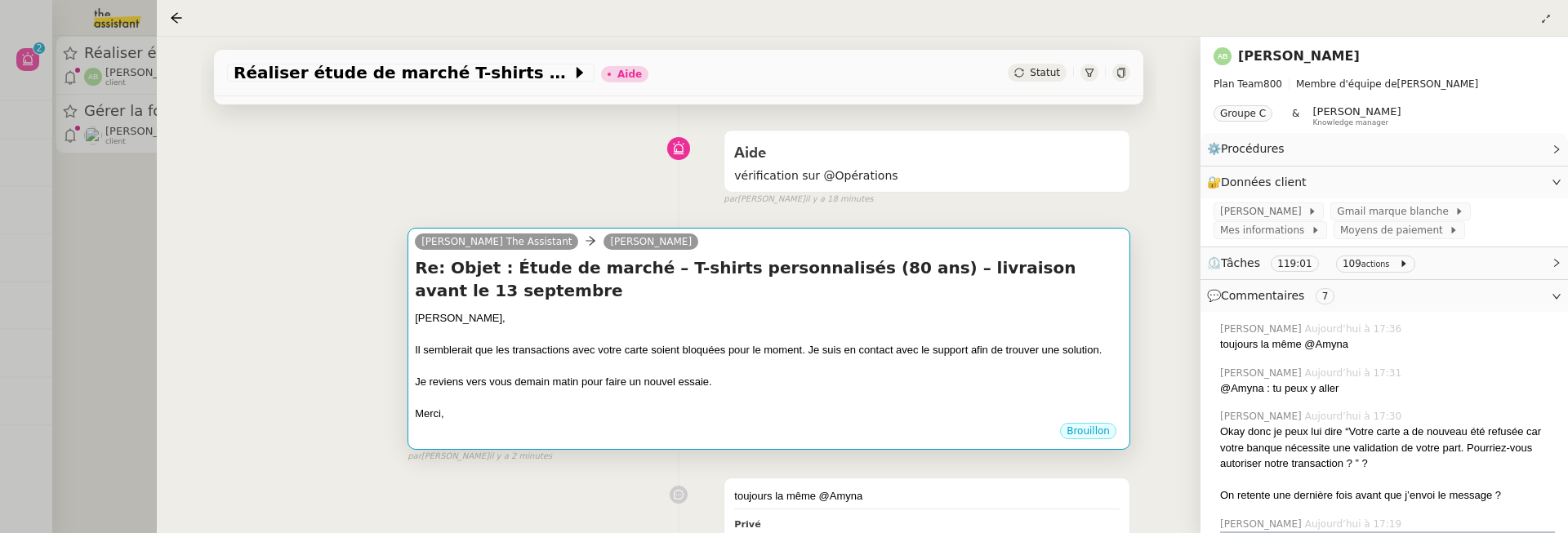
click at [716, 387] on div "Je reviens vers vous demain matin pour faire un nouvel essaie." at bounding box center [769, 381] width 708 height 16
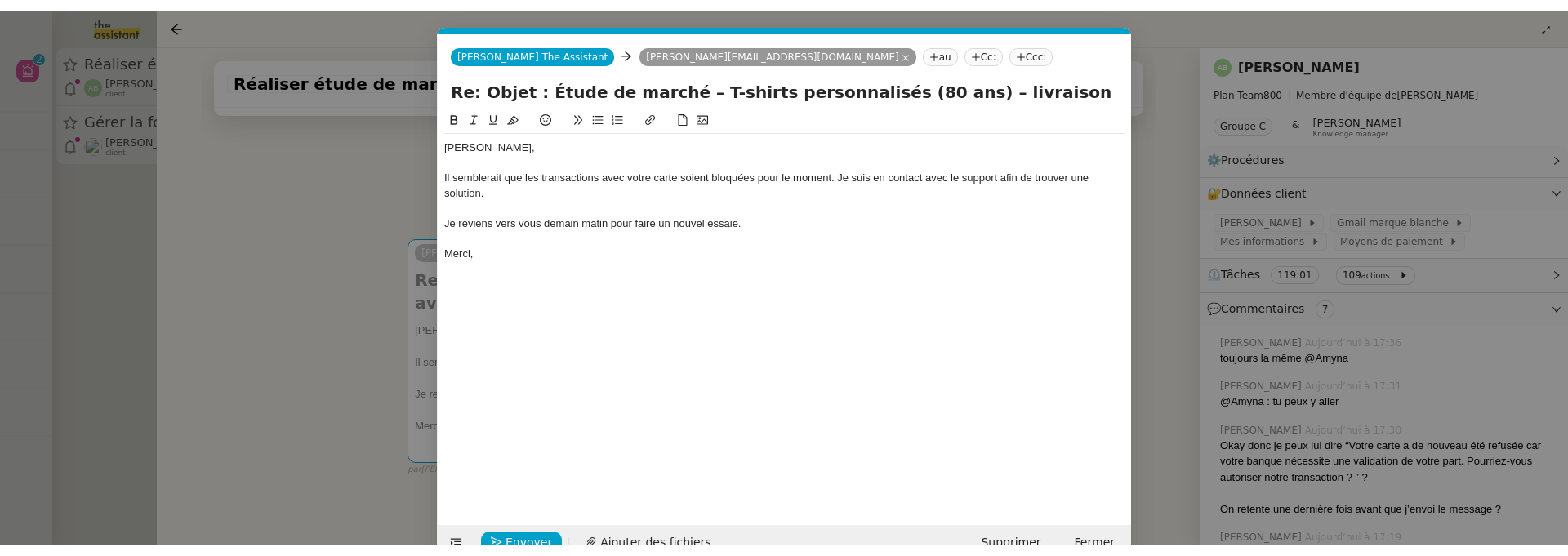
scroll to position [0, 35]
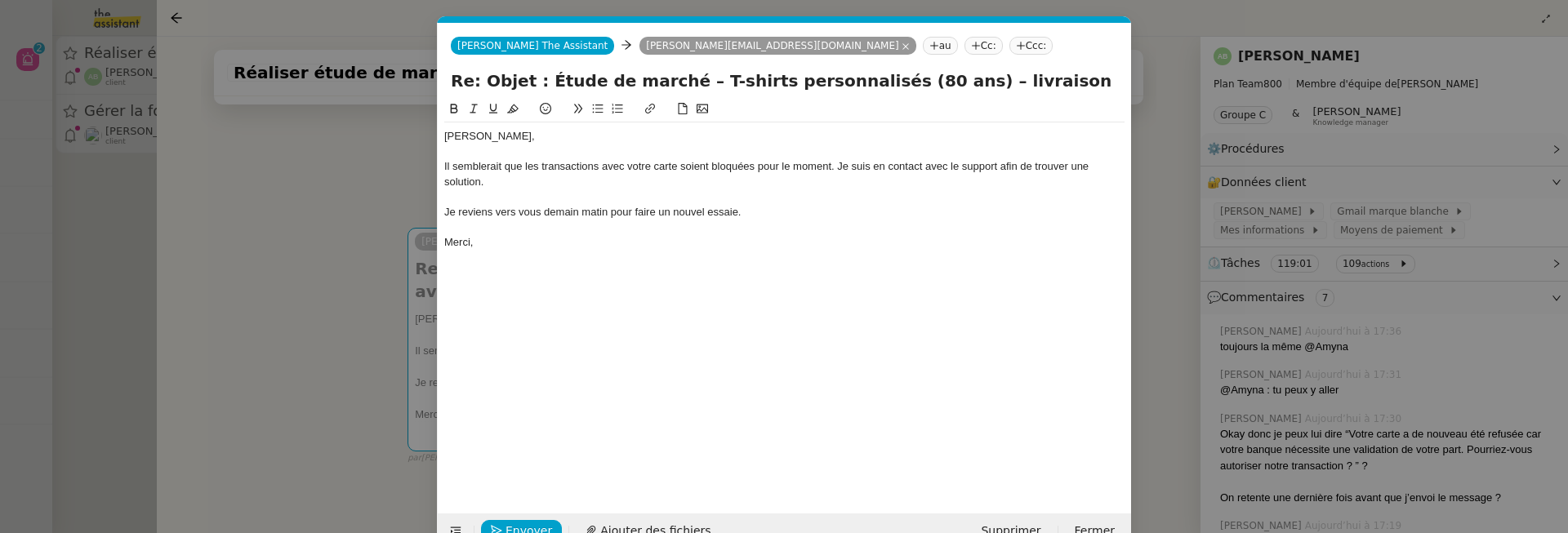
click at [737, 216] on div "Je reviens vers vous demain matin pour faire un nouvel essaie." at bounding box center [784, 211] width 680 height 14
click at [423, 231] on nz-modal-container "Service TA - VOYAGE - PROPOSITION GLOBALE A utiliser dans le cadre de propositi…" at bounding box center [784, 266] width 1568 height 533
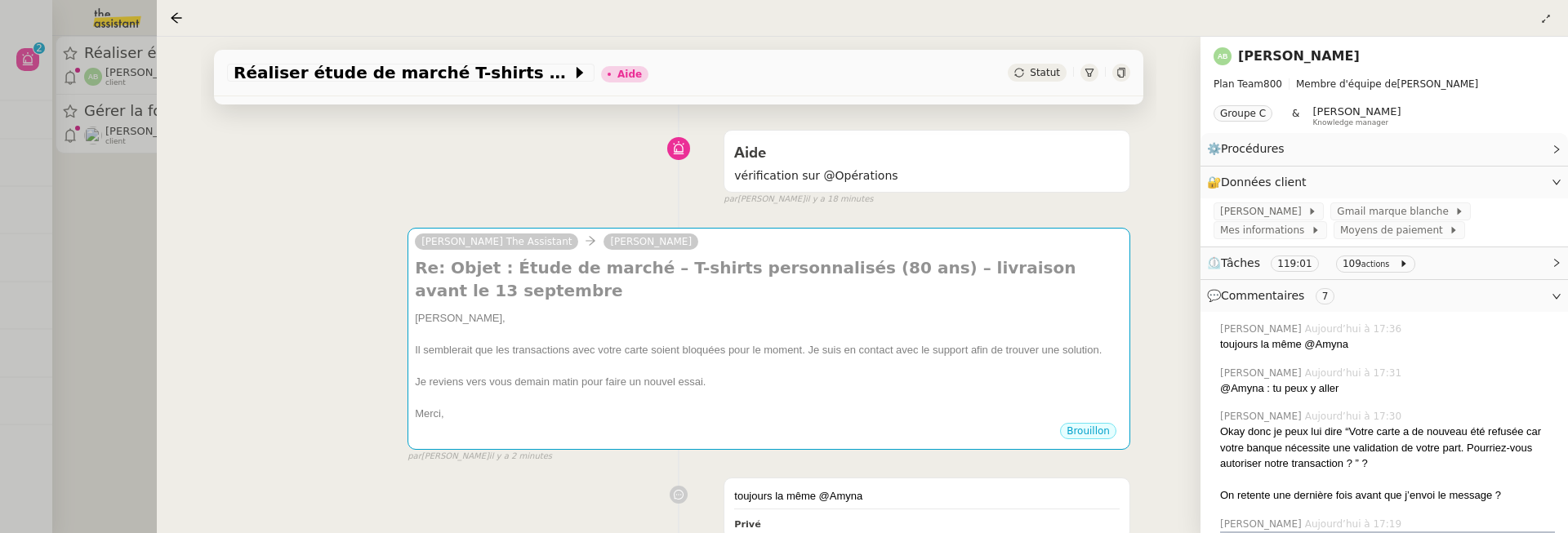
click at [45, 287] on div at bounding box center [784, 266] width 1568 height 533
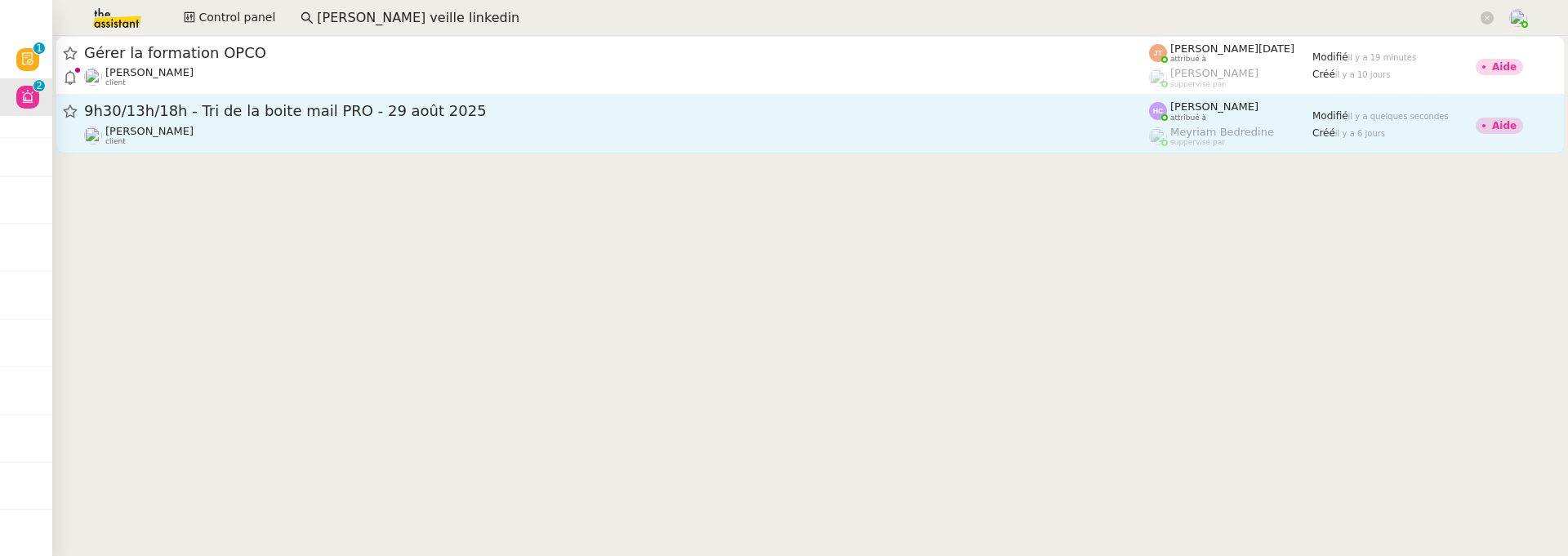
click at [412, 112] on span "9h30/13h/18h - Tri de la boite mail PRO - 29 août 2025" at bounding box center [617, 110] width 1065 height 14
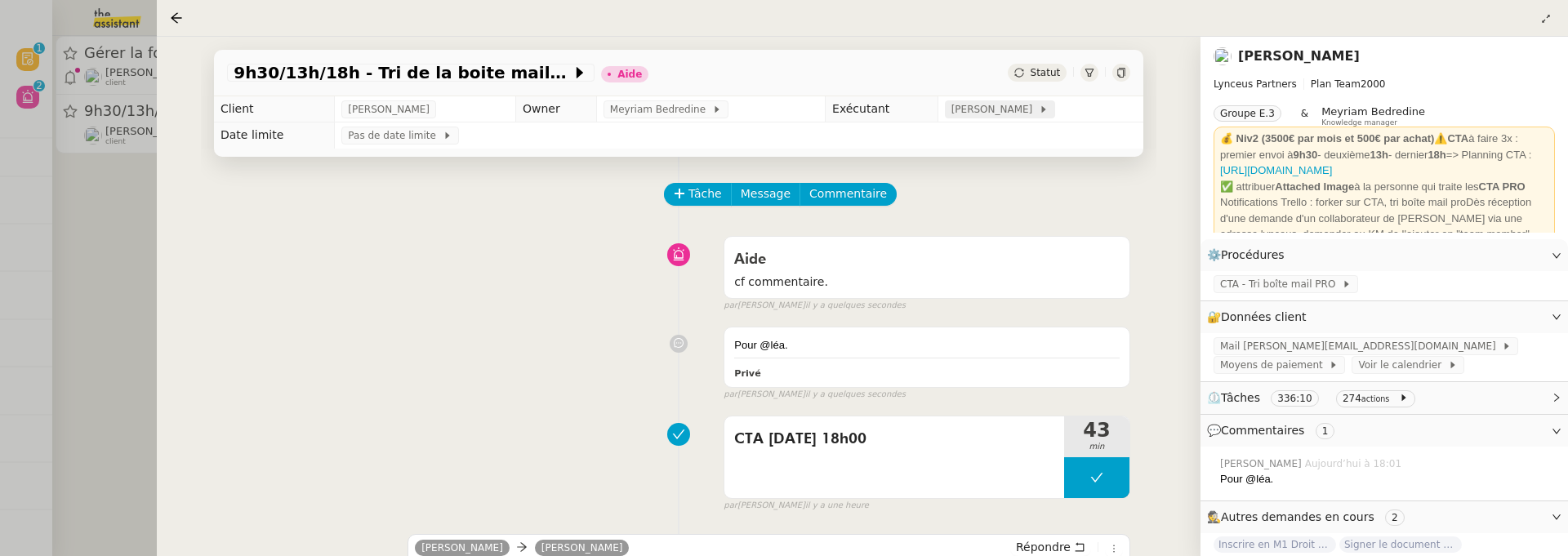
click at [1000, 110] on span "[PERSON_NAME]" at bounding box center [994, 109] width 87 height 16
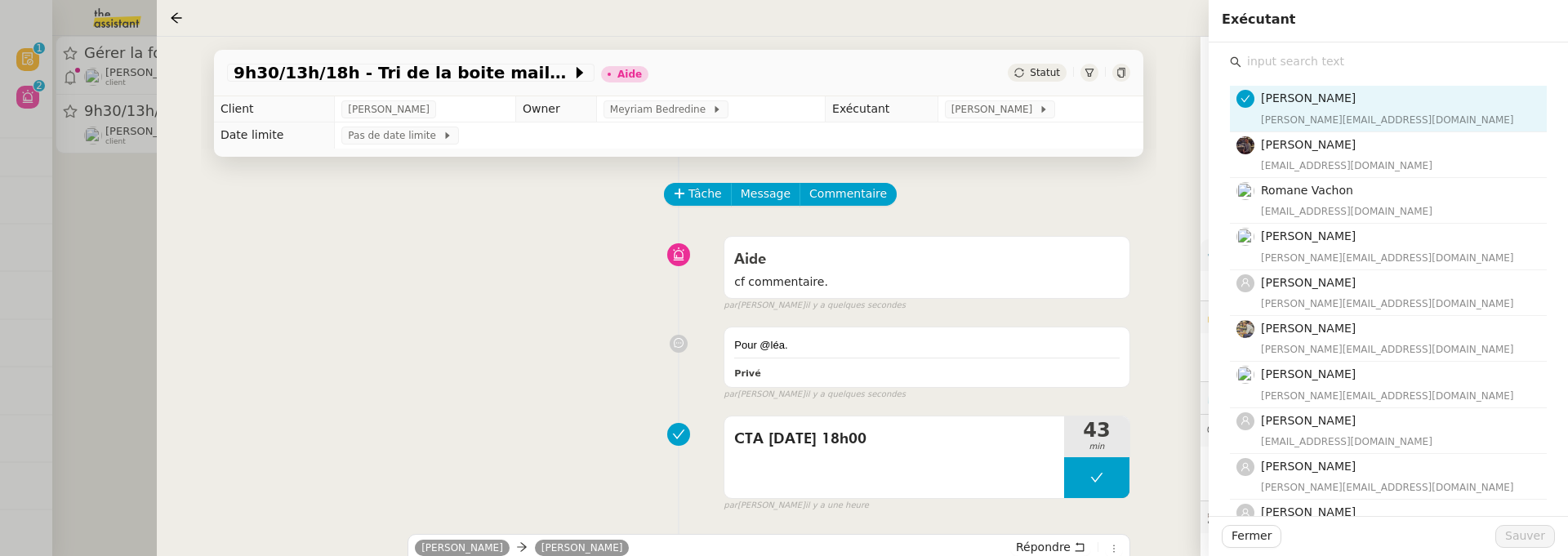
click at [1286, 56] on input "text" at bounding box center [1394, 61] width 306 height 22
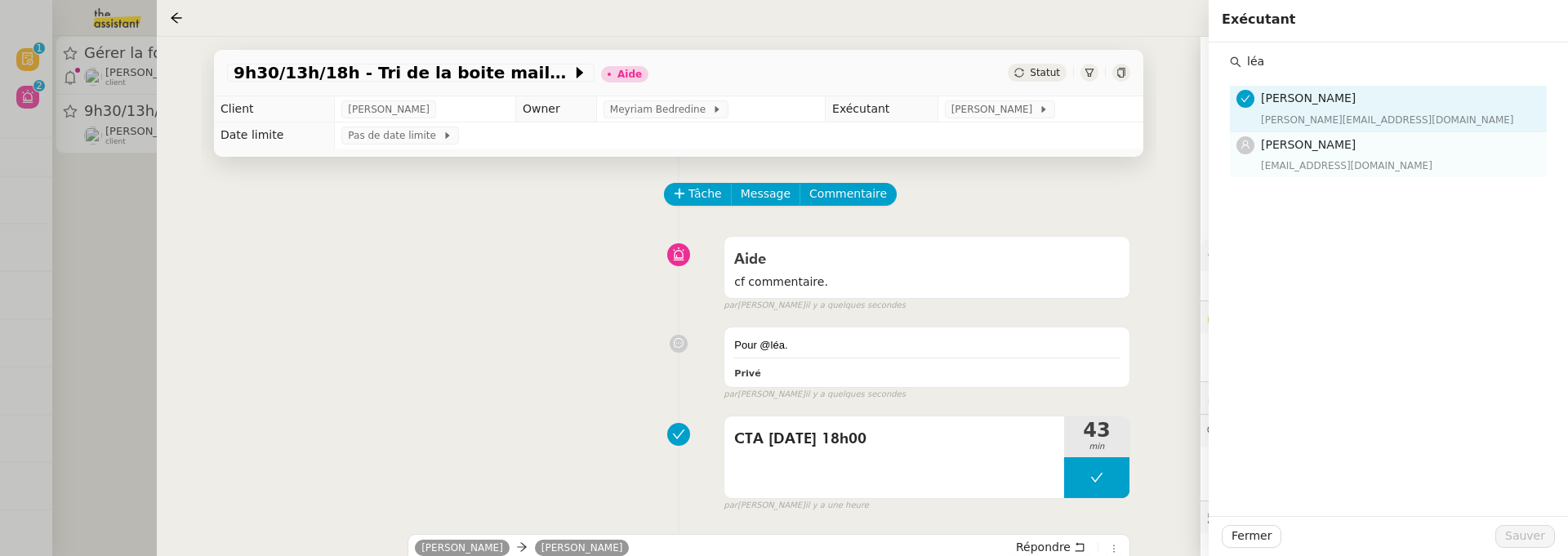
type input "léa"
click at [1333, 158] on div "[EMAIL_ADDRESS][DOMAIN_NAME]" at bounding box center [1398, 165] width 276 height 16
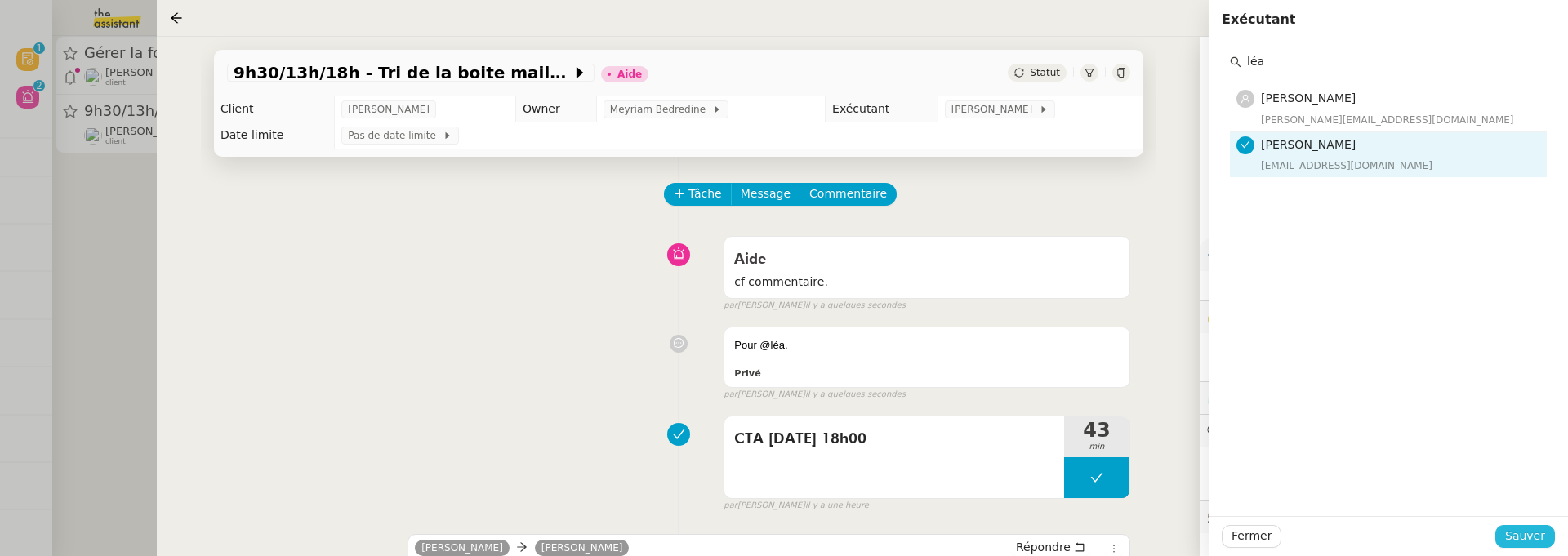
click at [1538, 536] on span "Sauver" at bounding box center [1526, 536] width 40 height 19
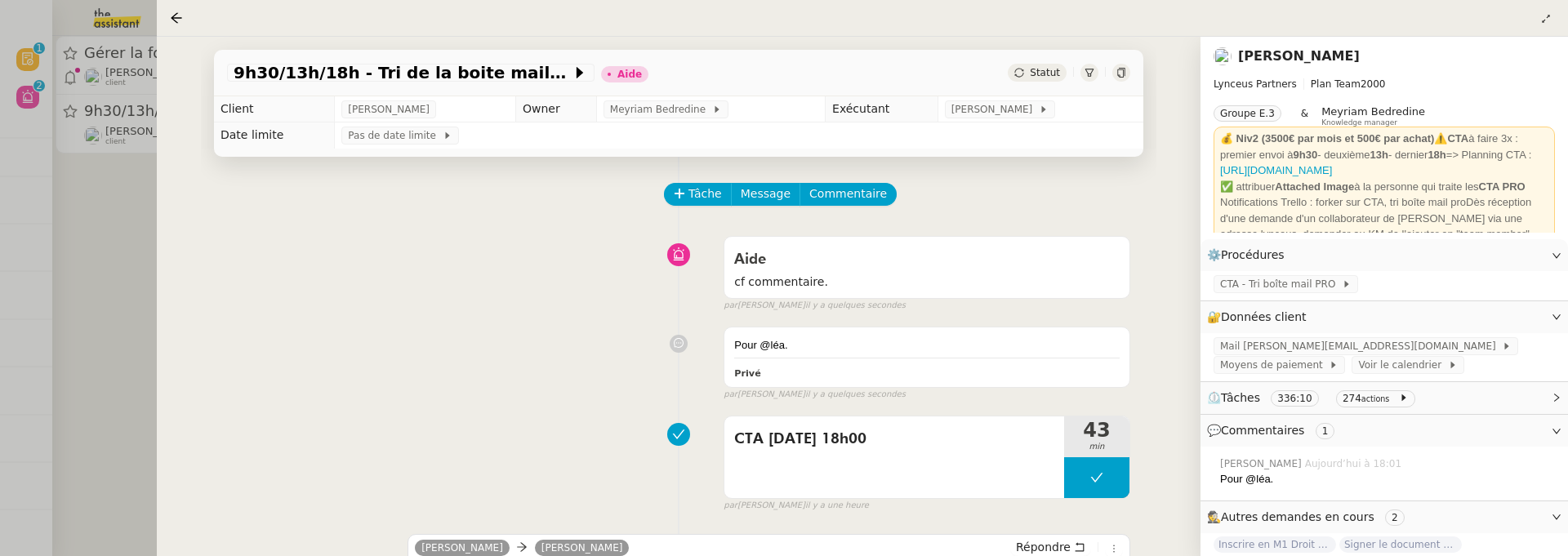
click at [1048, 67] on span "Statut" at bounding box center [1044, 73] width 30 height 12
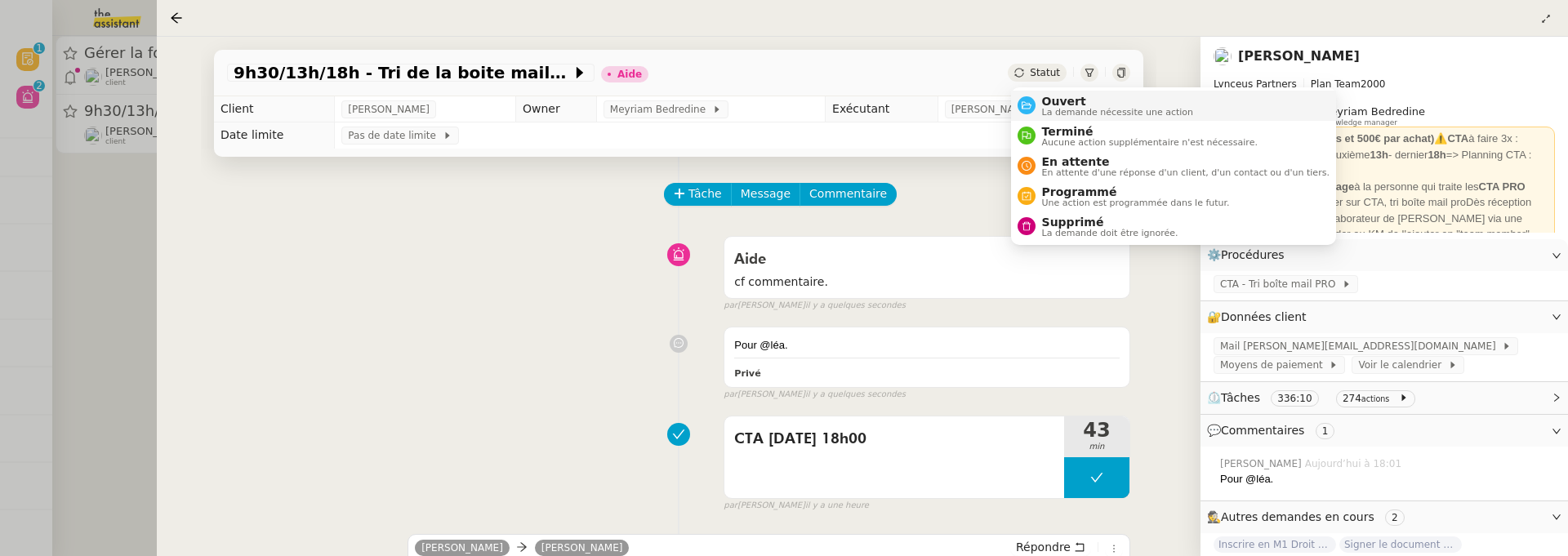
click at [1068, 108] on span "La demande nécessite une action" at bounding box center [1118, 111] width 152 height 9
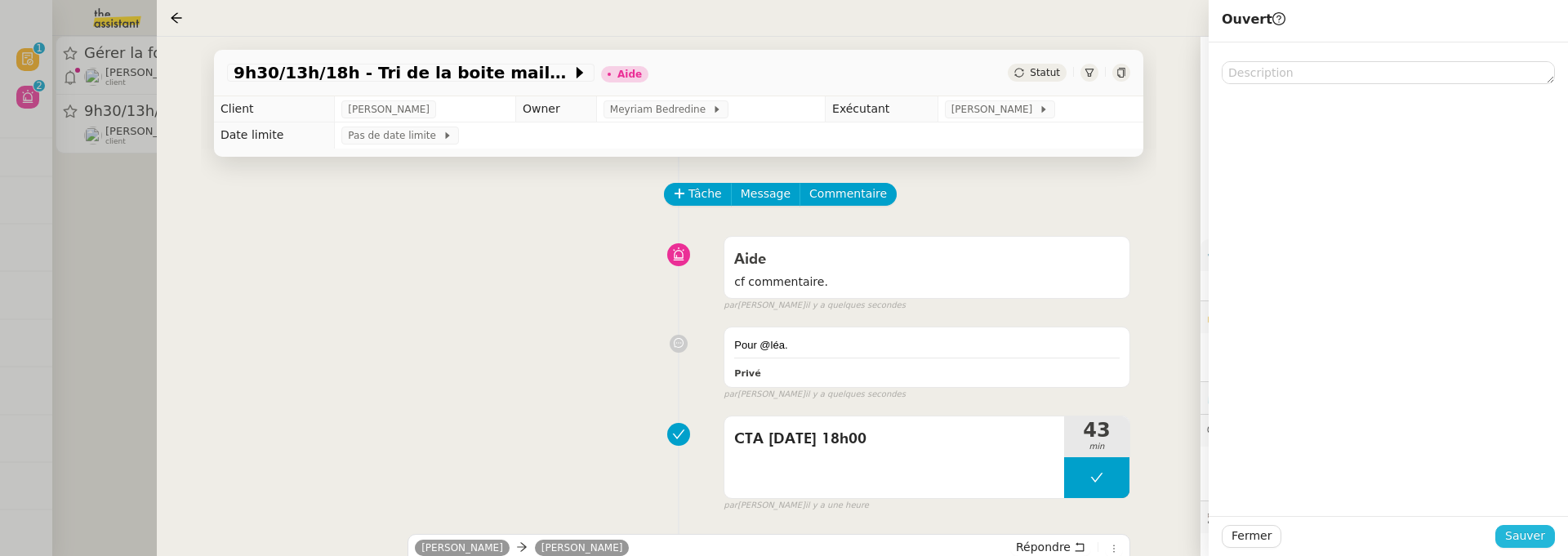
click at [1544, 536] on span "Sauver" at bounding box center [1526, 536] width 40 height 19
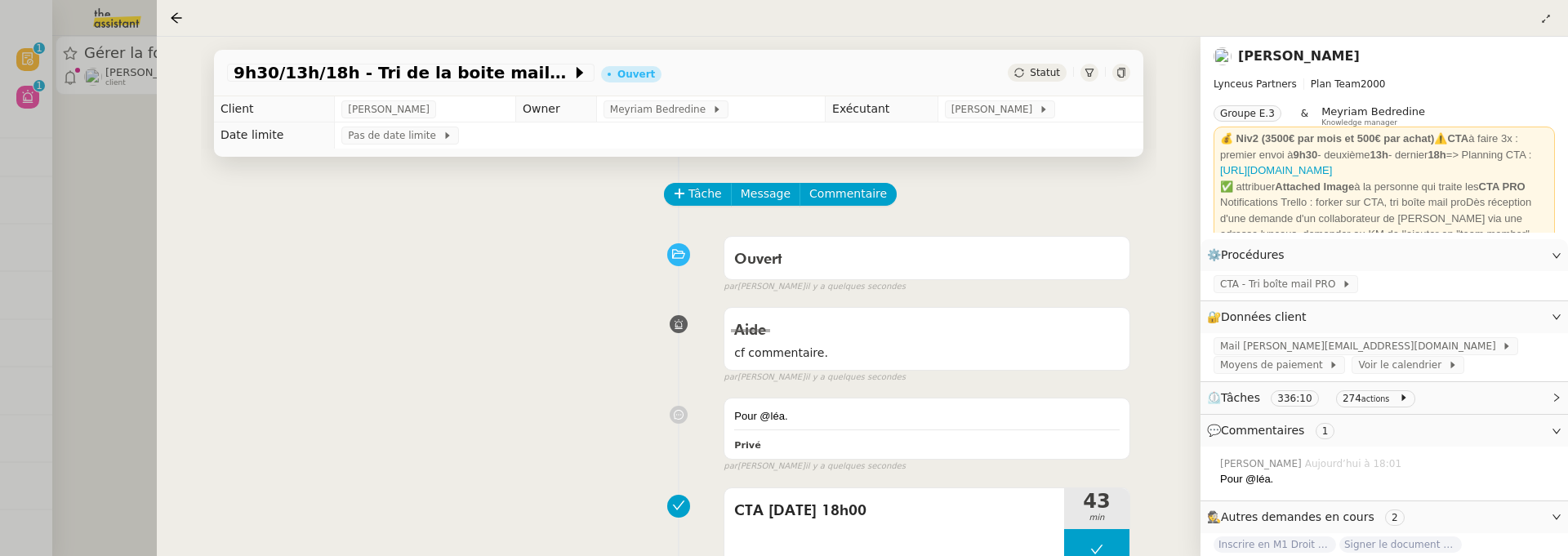
click at [74, 189] on div at bounding box center [784, 278] width 1568 height 556
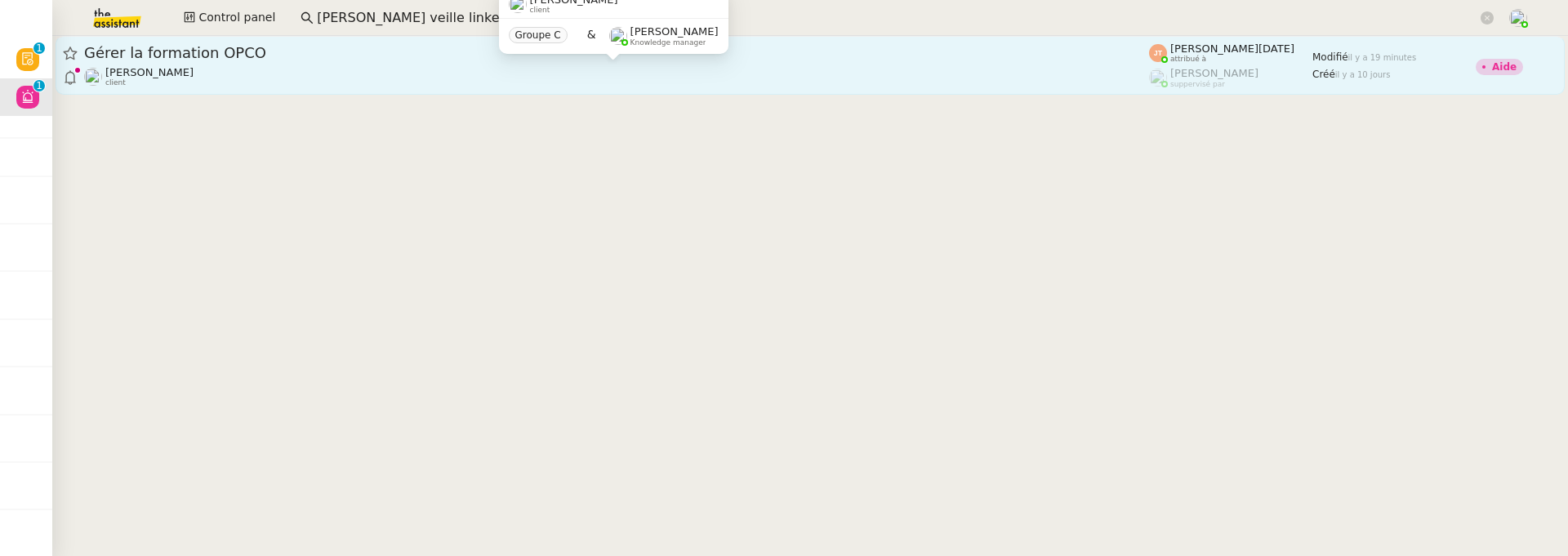
click at [283, 69] on div "[PERSON_NAME] client" at bounding box center [617, 77] width 1065 height 21
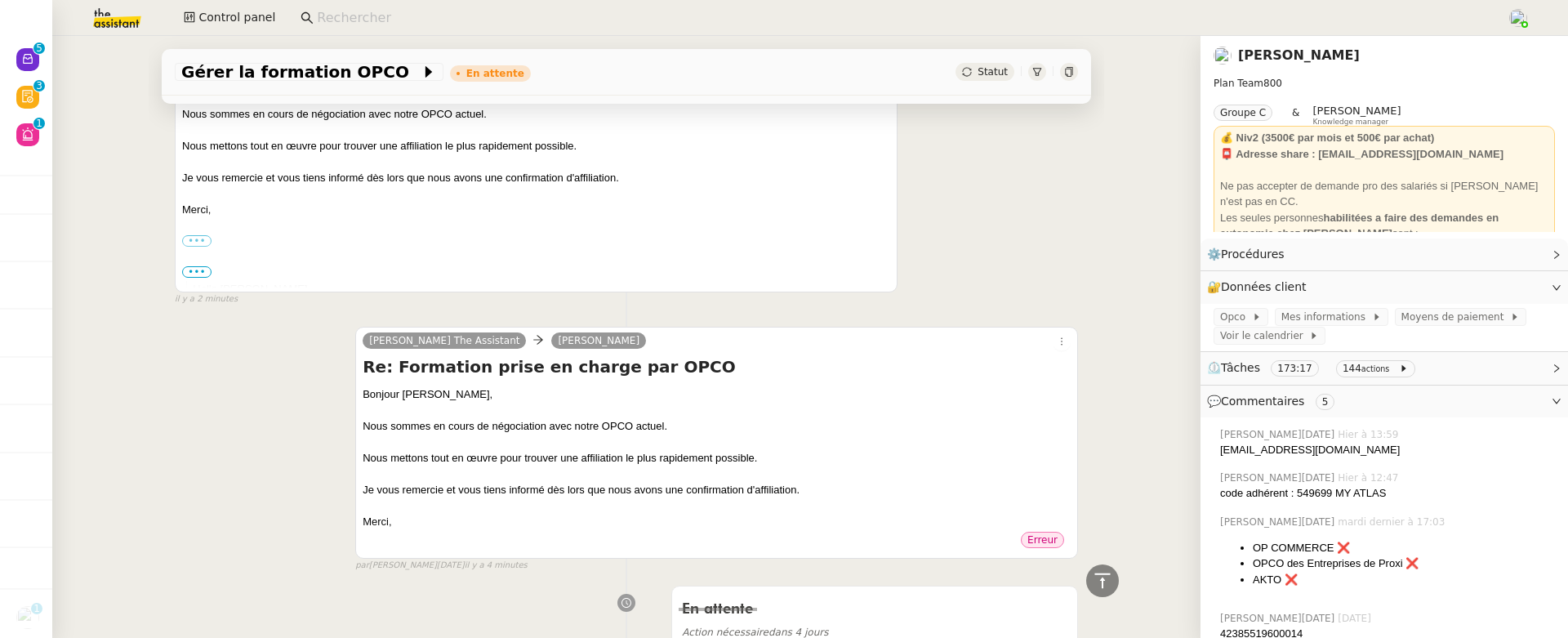
scroll to position [504, 0]
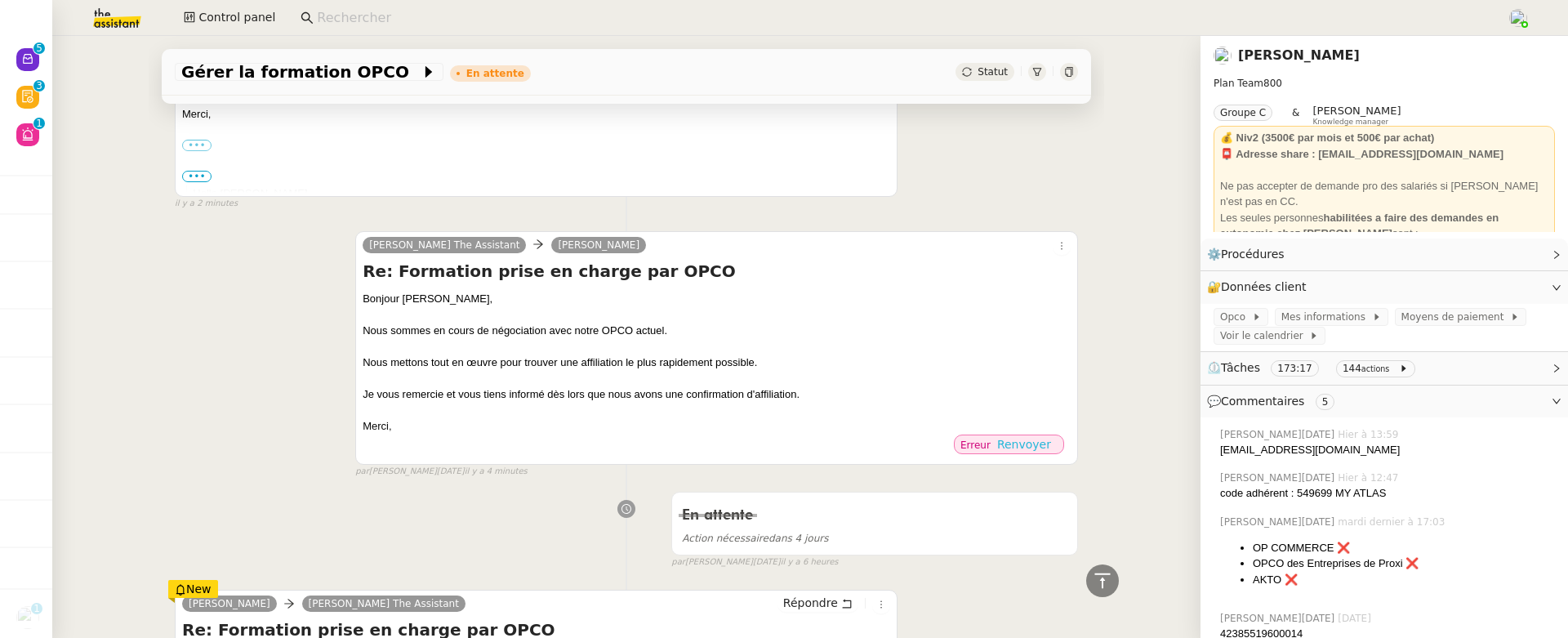
click at [1049, 441] on span "Renvoyer" at bounding box center [1024, 444] width 54 height 16
click at [1045, 438] on span "Renvoyer" at bounding box center [1024, 444] width 54 height 16
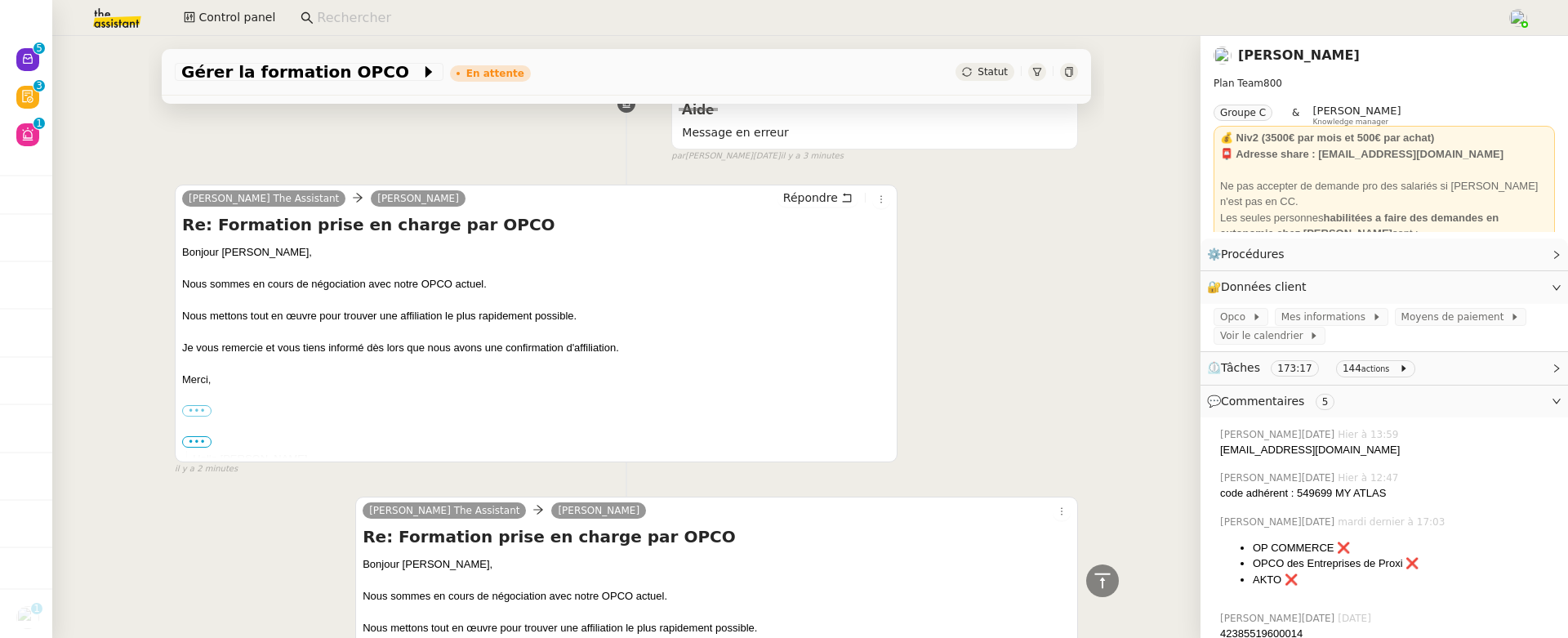
scroll to position [0, 0]
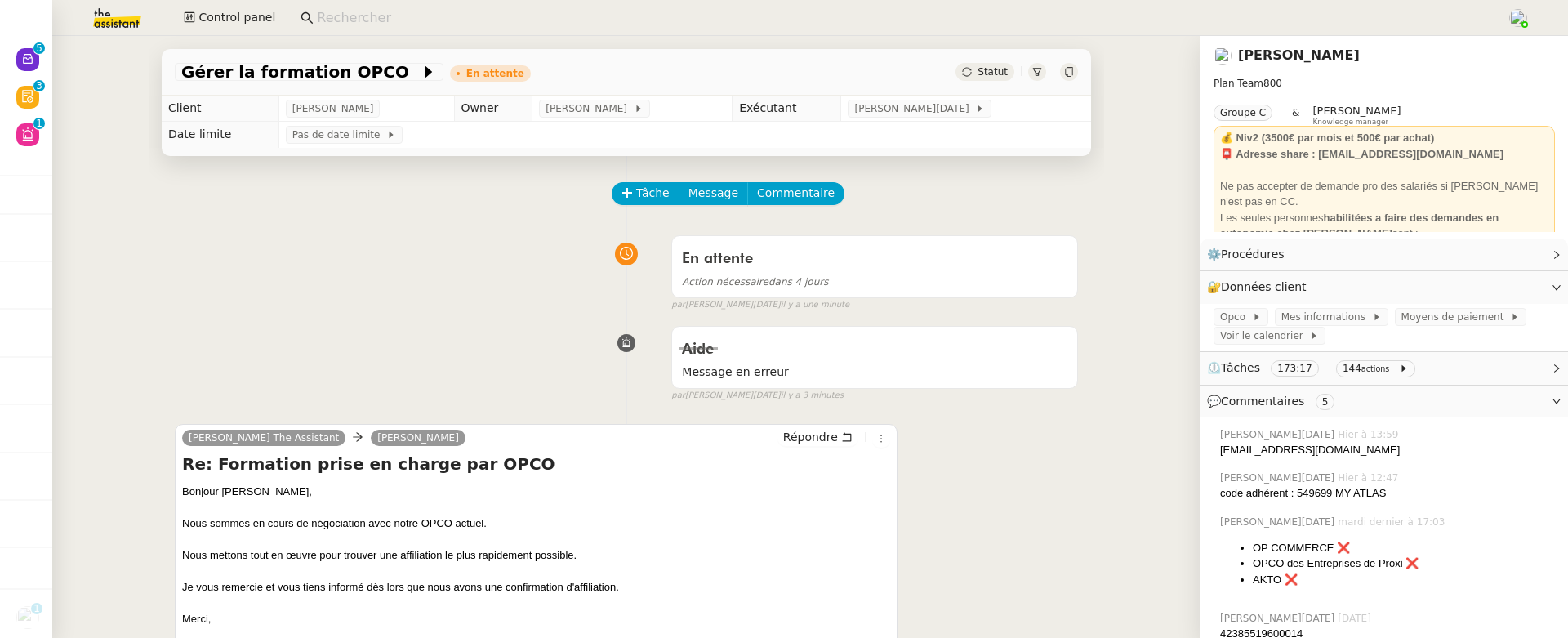
click at [1001, 76] on span "Statut" at bounding box center [992, 72] width 30 height 12
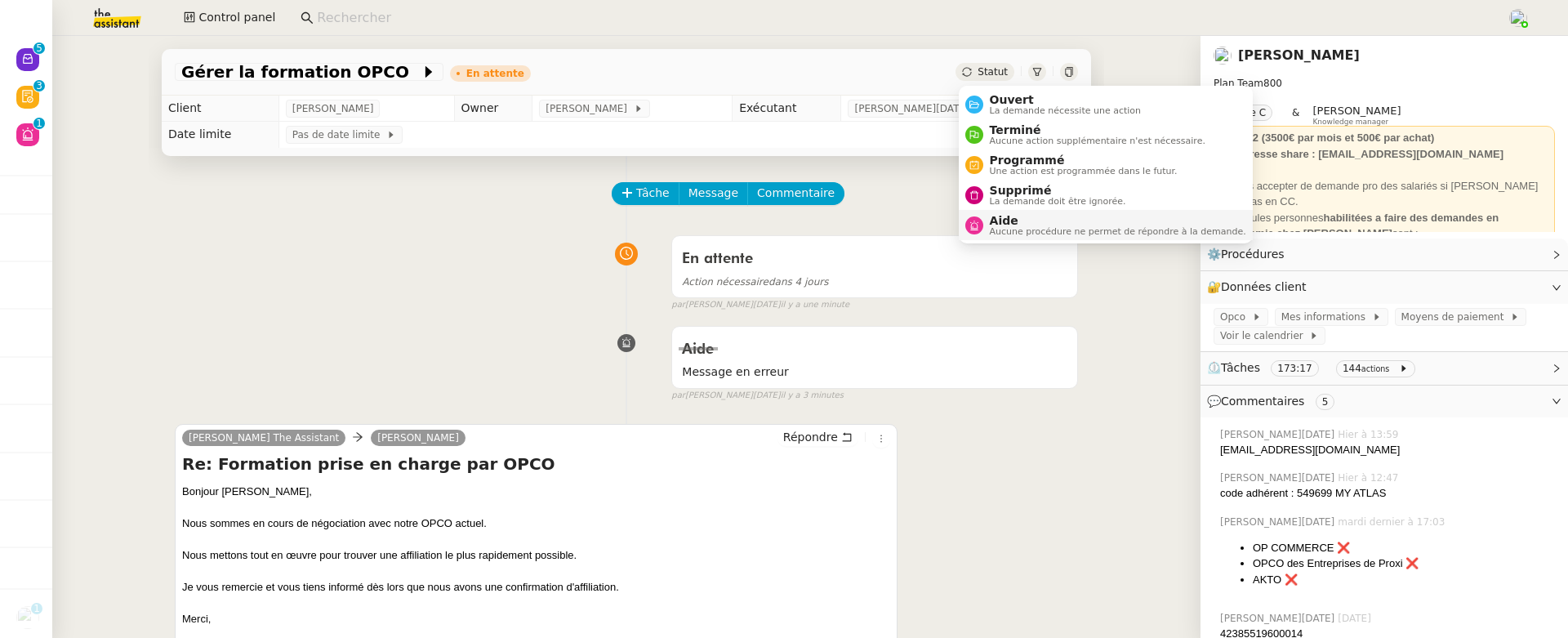
click at [1039, 234] on span "Aucune procédure ne permet de répondre à la demande." at bounding box center [1117, 231] width 257 height 9
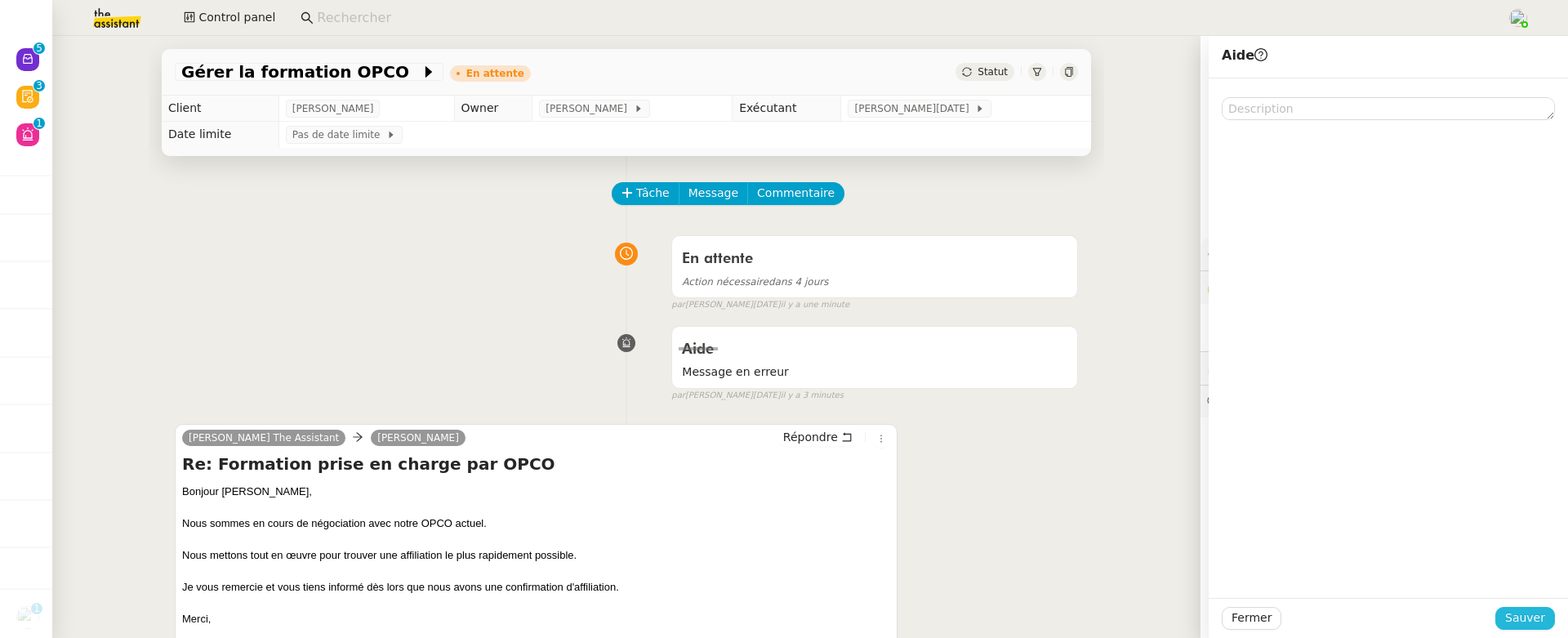
click at [1548, 616] on button "Sauver" at bounding box center [1525, 619] width 60 height 23
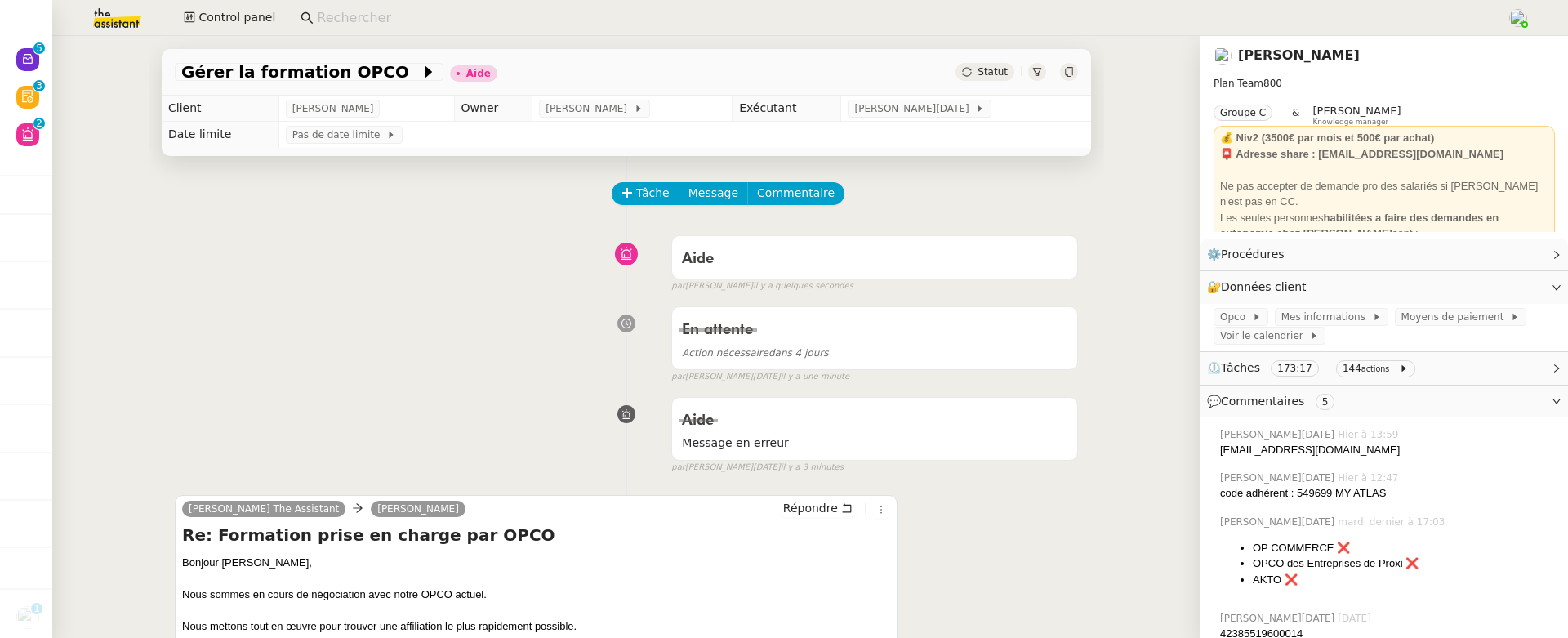
click at [1075, 74] on div at bounding box center [1068, 71] width 18 height 18
click at [781, 242] on div "Aide" at bounding box center [875, 258] width 405 height 42
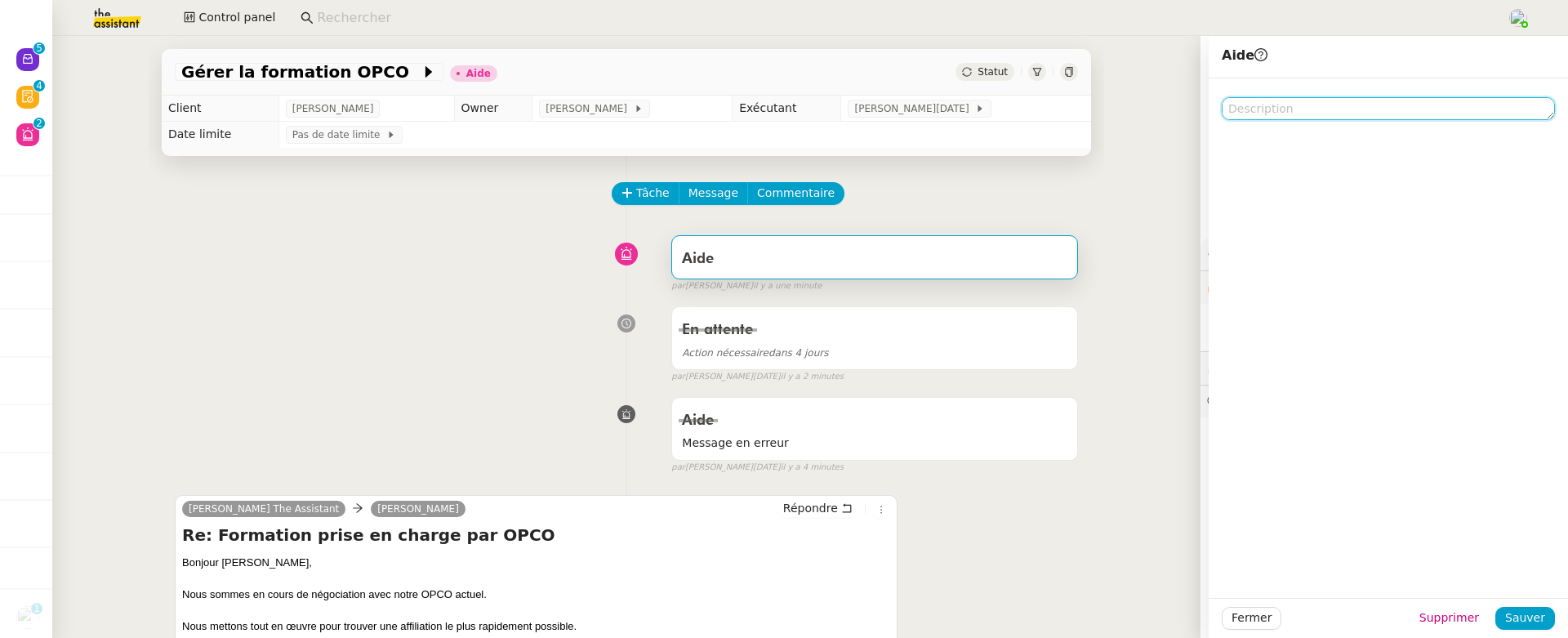
click at [1303, 116] on textarea at bounding box center [1388, 109] width 333 height 23
type textarea "message en erreur"
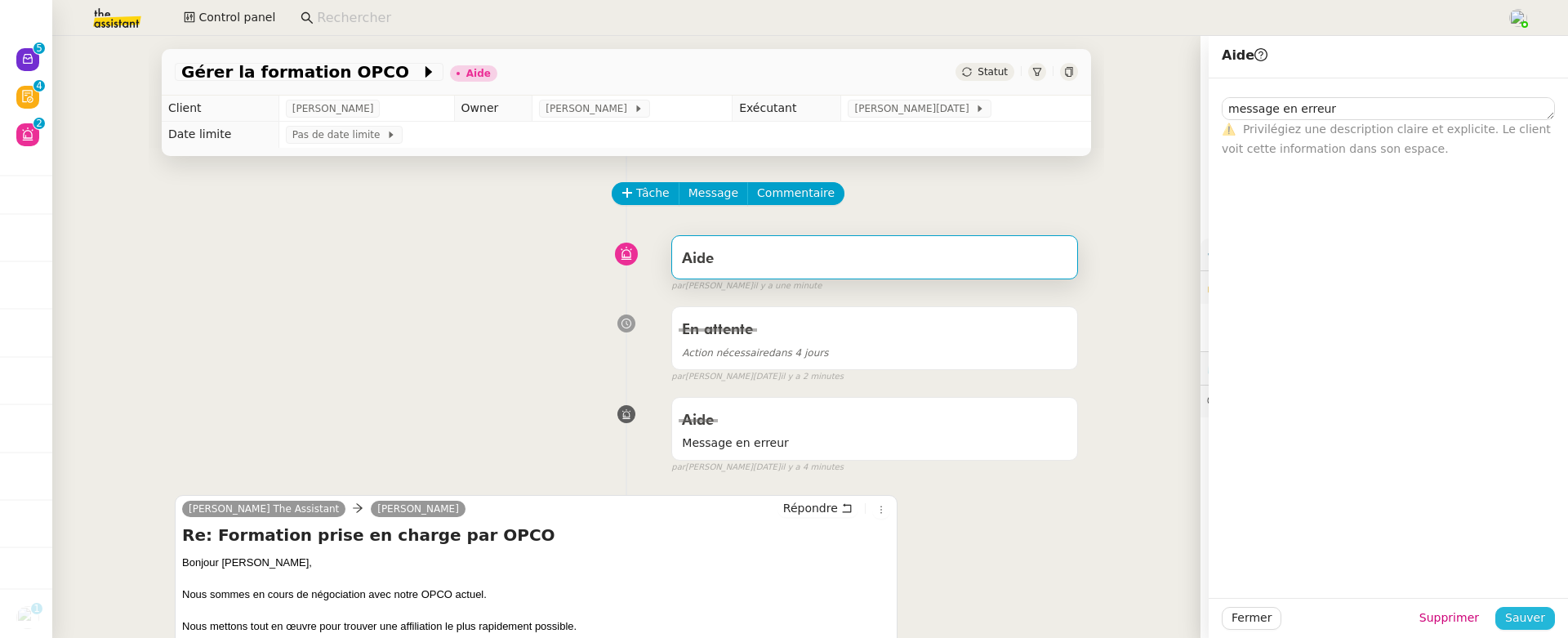
click at [1515, 618] on span "Sauver" at bounding box center [1526, 618] width 40 height 19
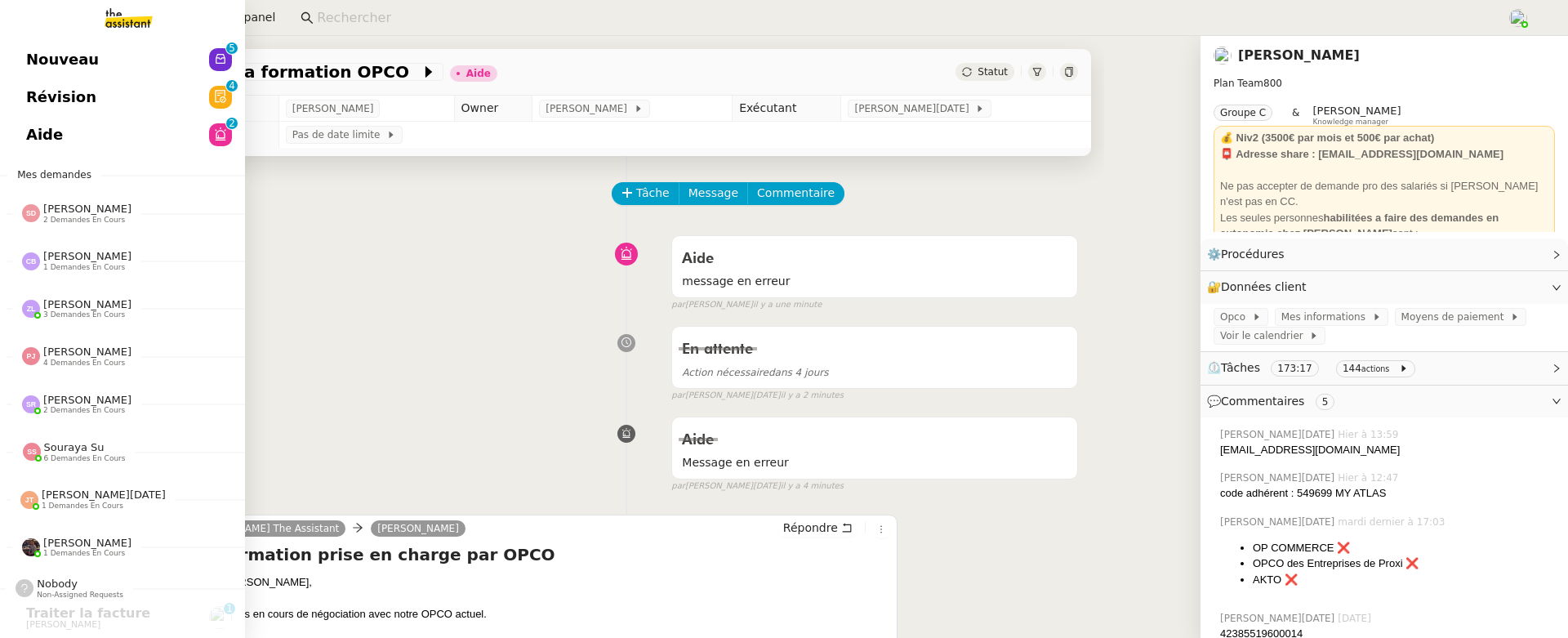
click at [46, 97] on span "Révision" at bounding box center [61, 97] width 70 height 25
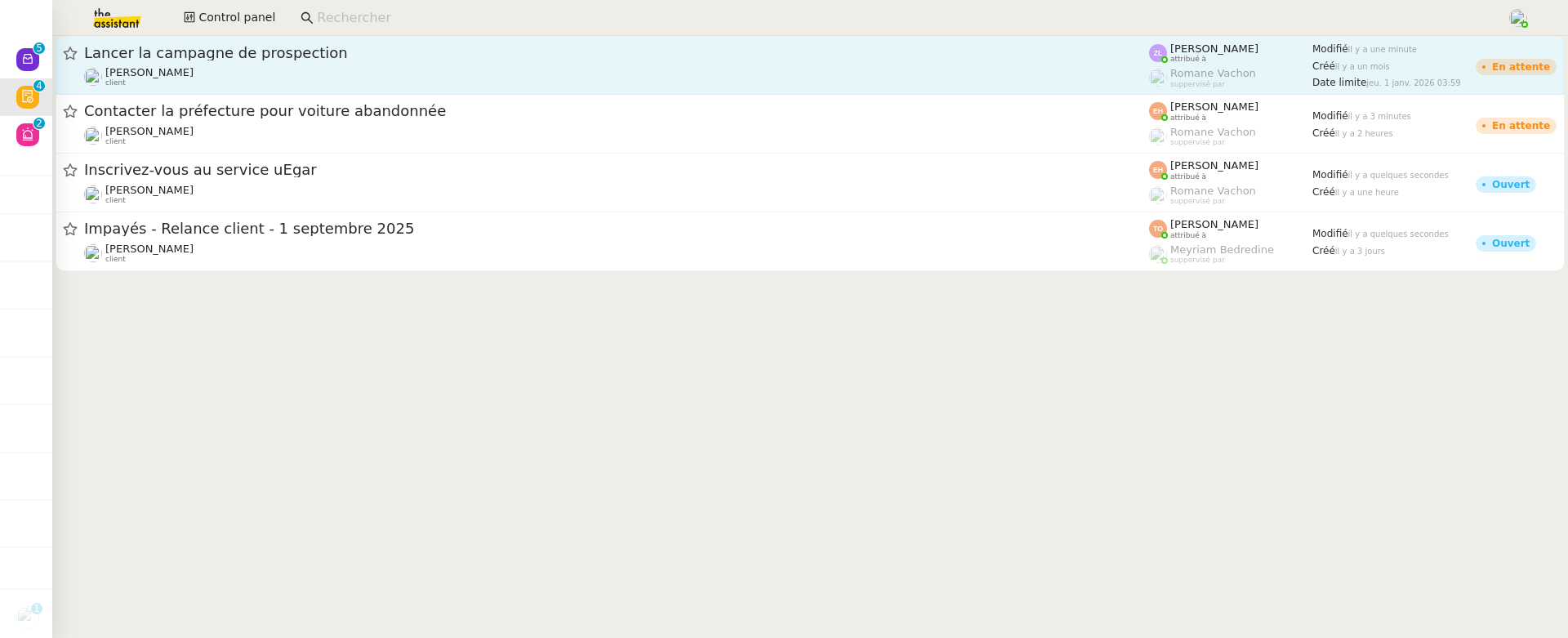
click at [470, 61] on div "Lancer la campagne de prospection" at bounding box center [617, 53] width 1065 height 19
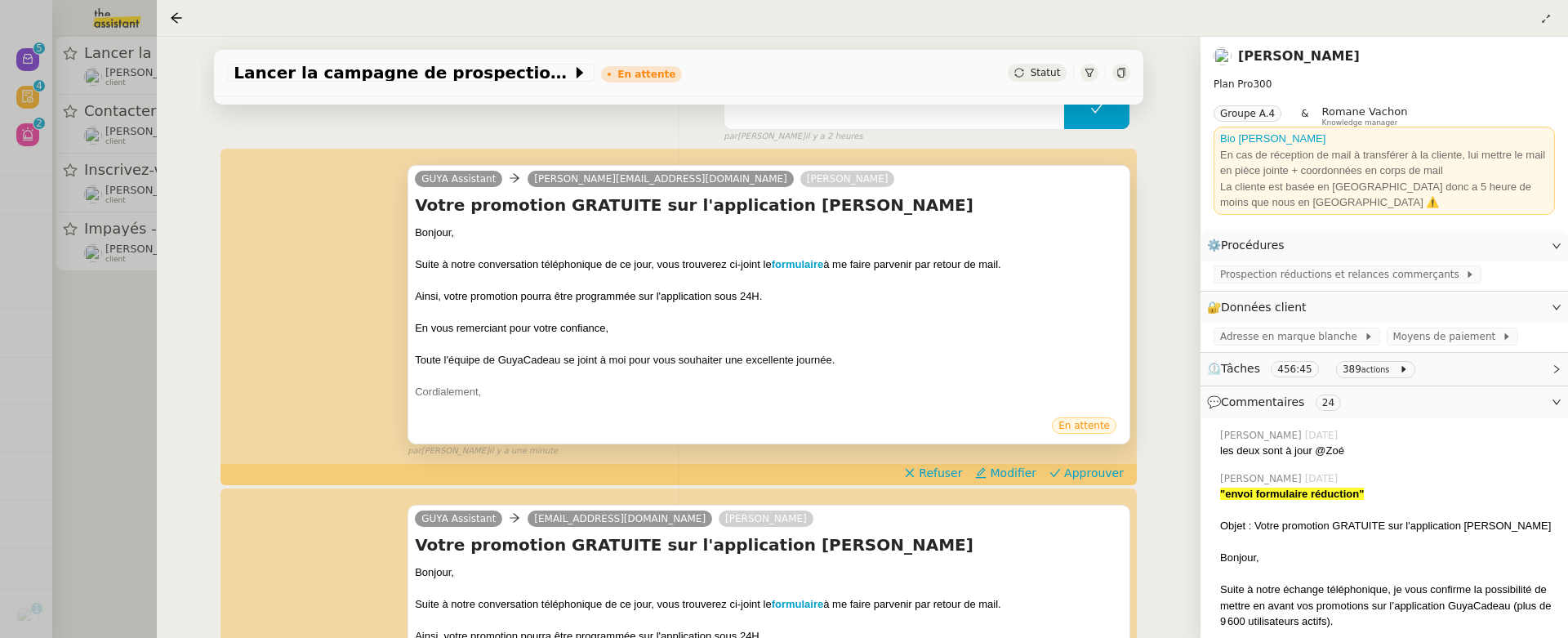
scroll to position [312, 0]
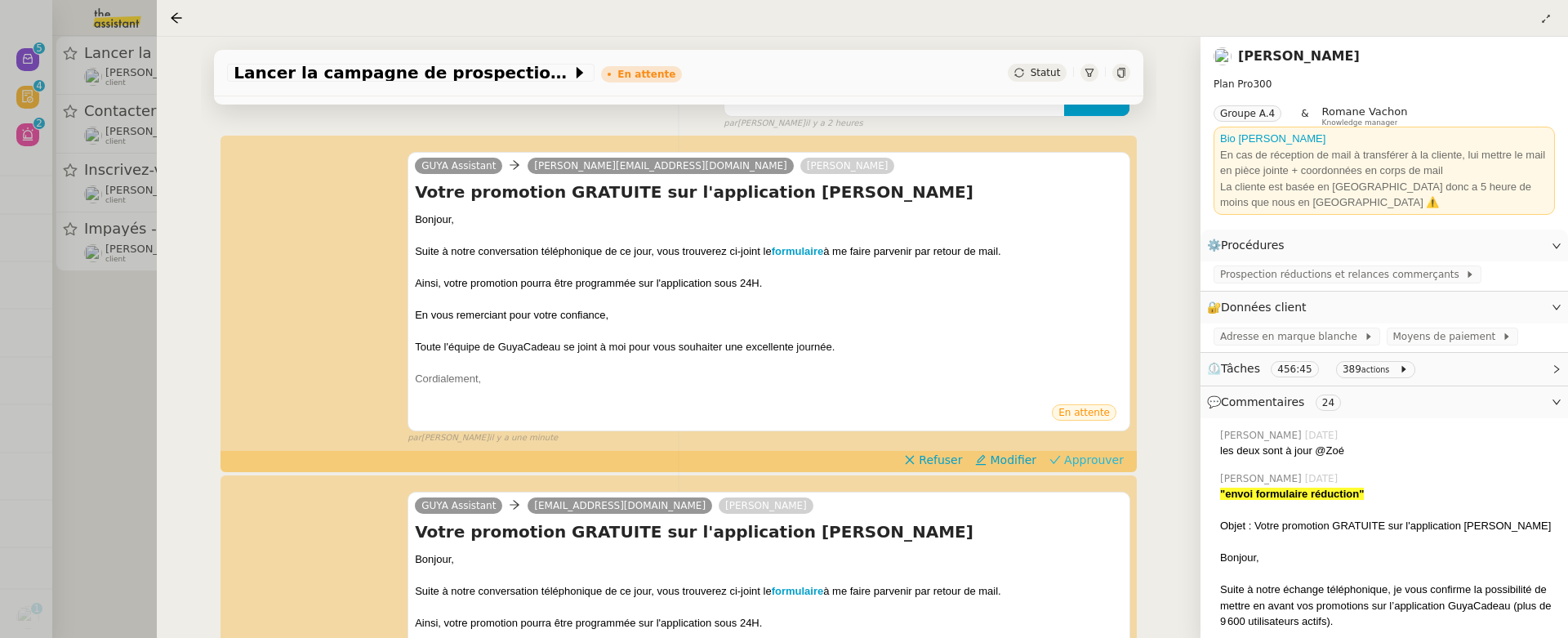
click at [1083, 454] on span "Approuver" at bounding box center [1094, 459] width 60 height 16
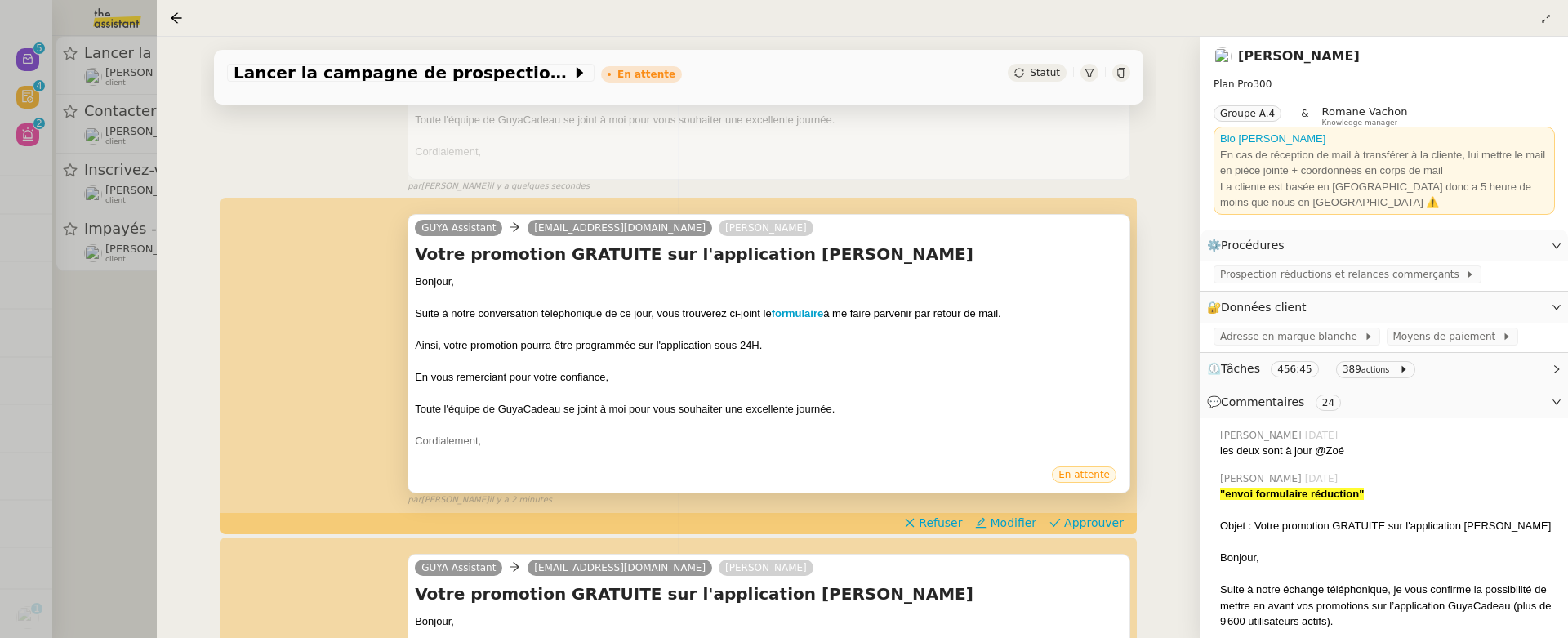
scroll to position [541, 0]
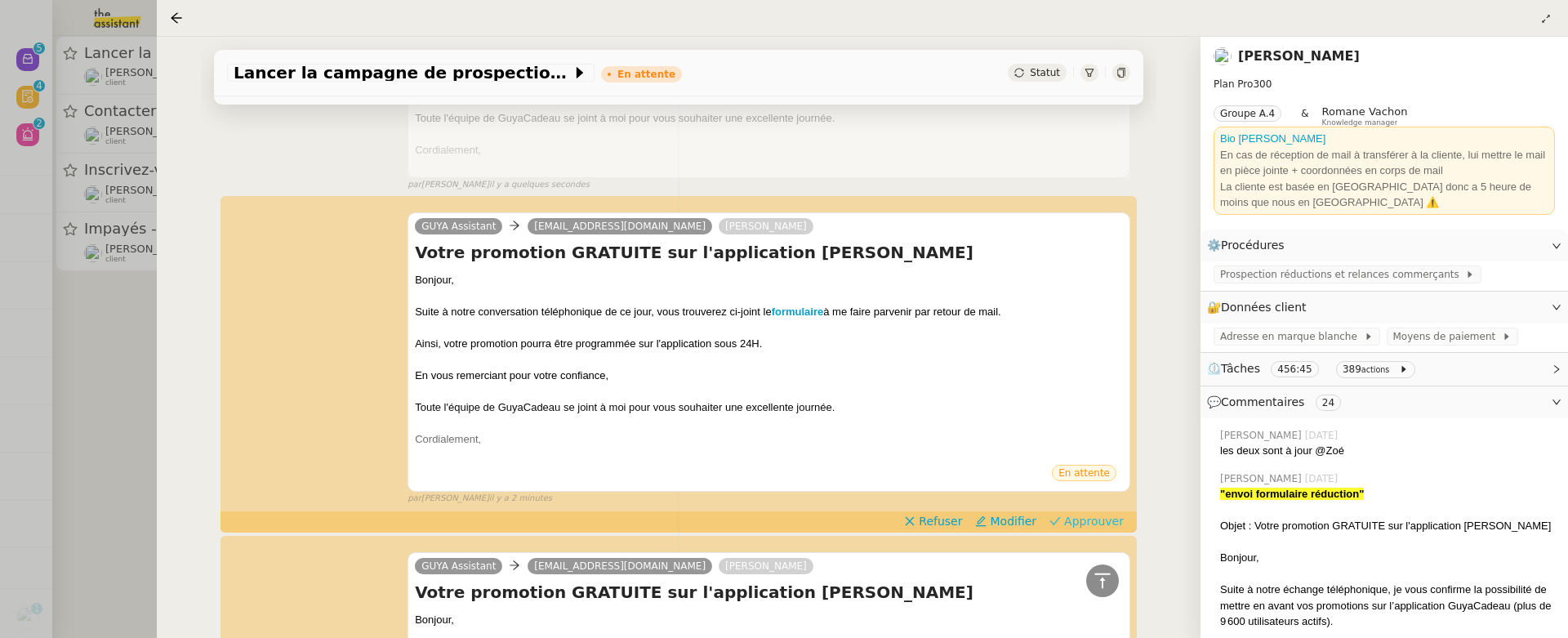
click at [1097, 525] on span "Approuver" at bounding box center [1094, 521] width 60 height 16
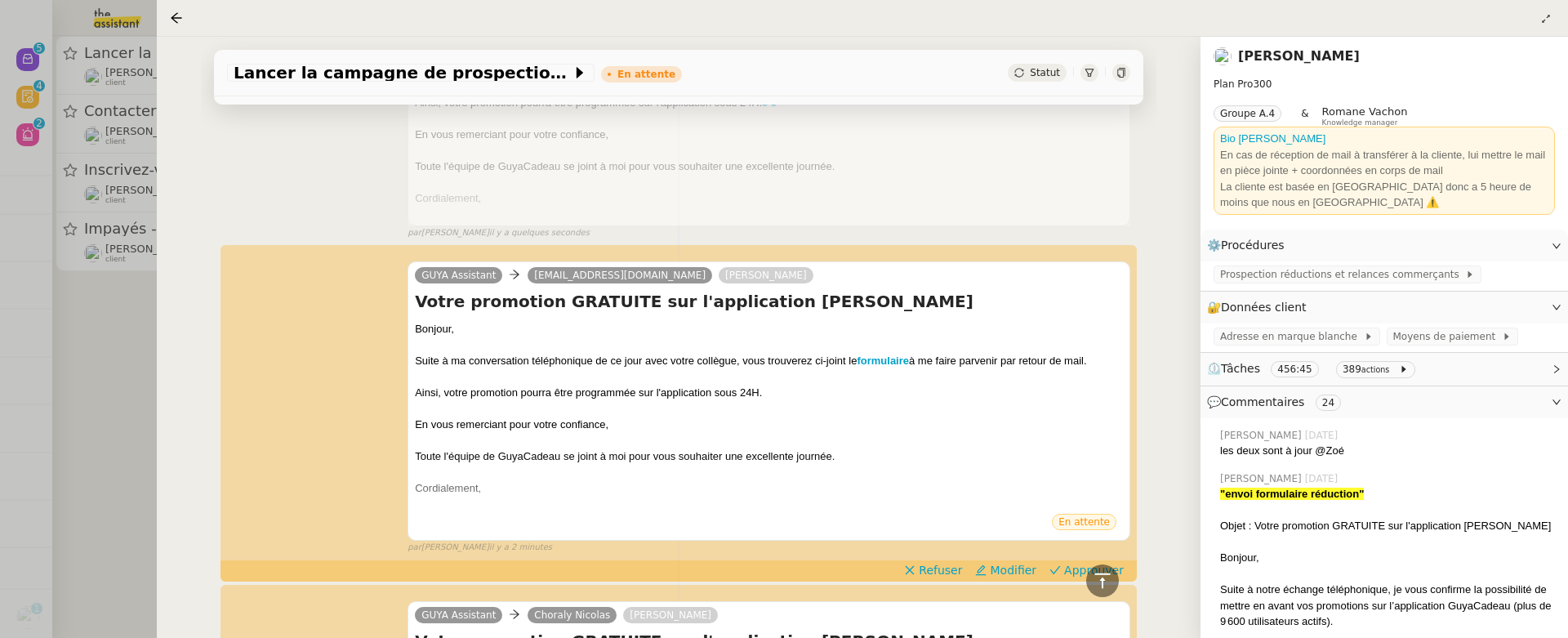
scroll to position [791, 0]
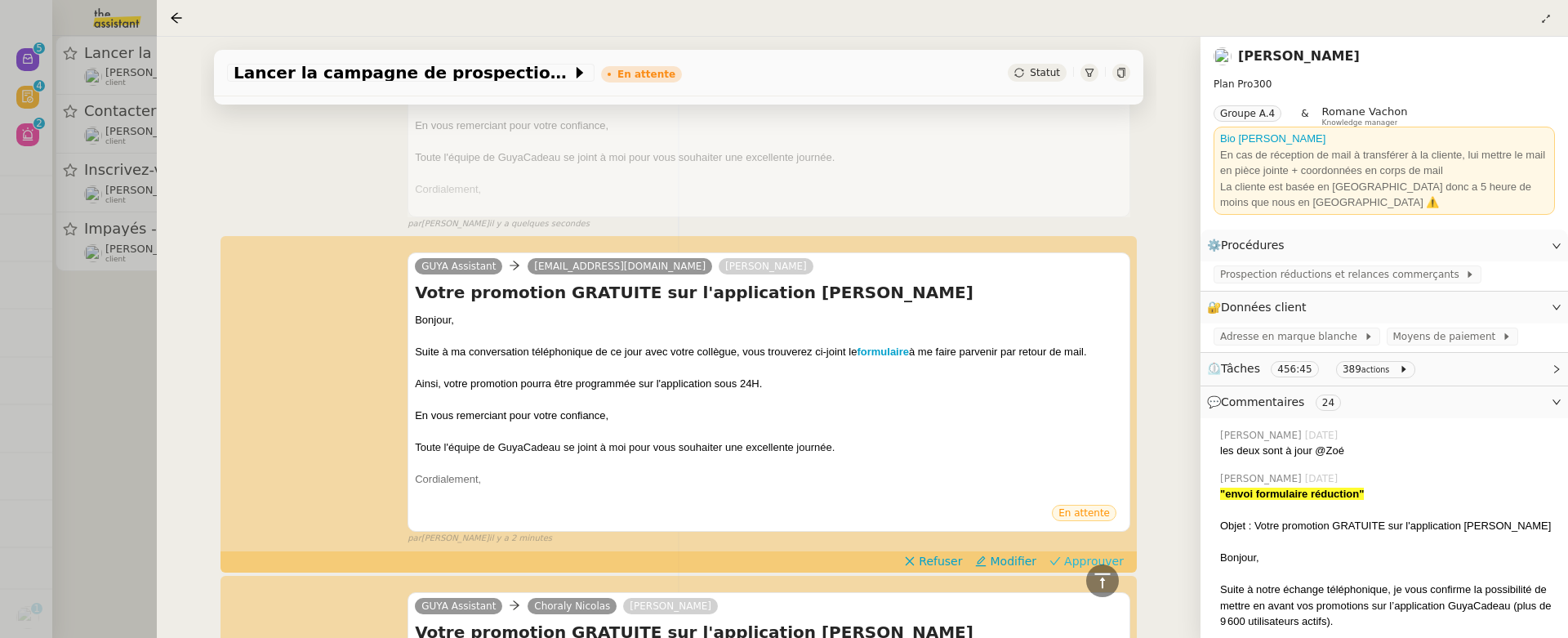
click at [1087, 559] on span "Approuver" at bounding box center [1094, 560] width 60 height 16
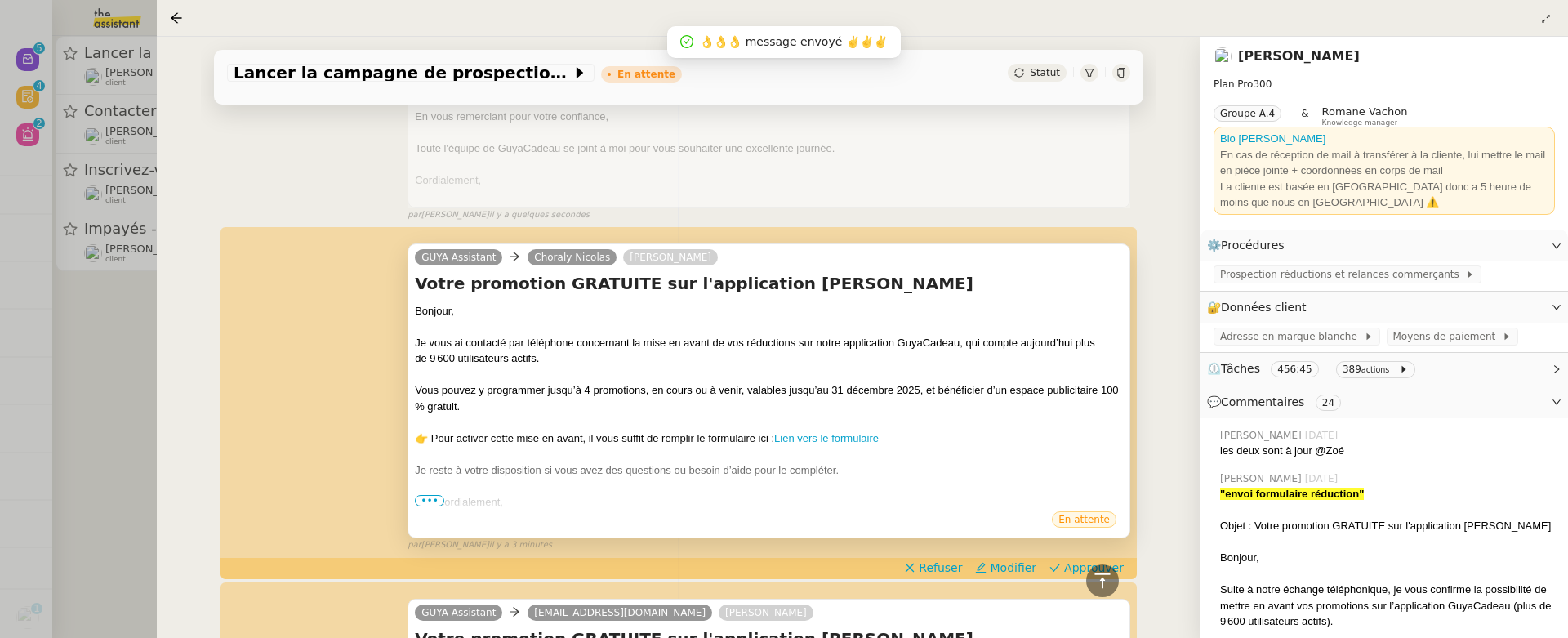
scroll to position [1114, 0]
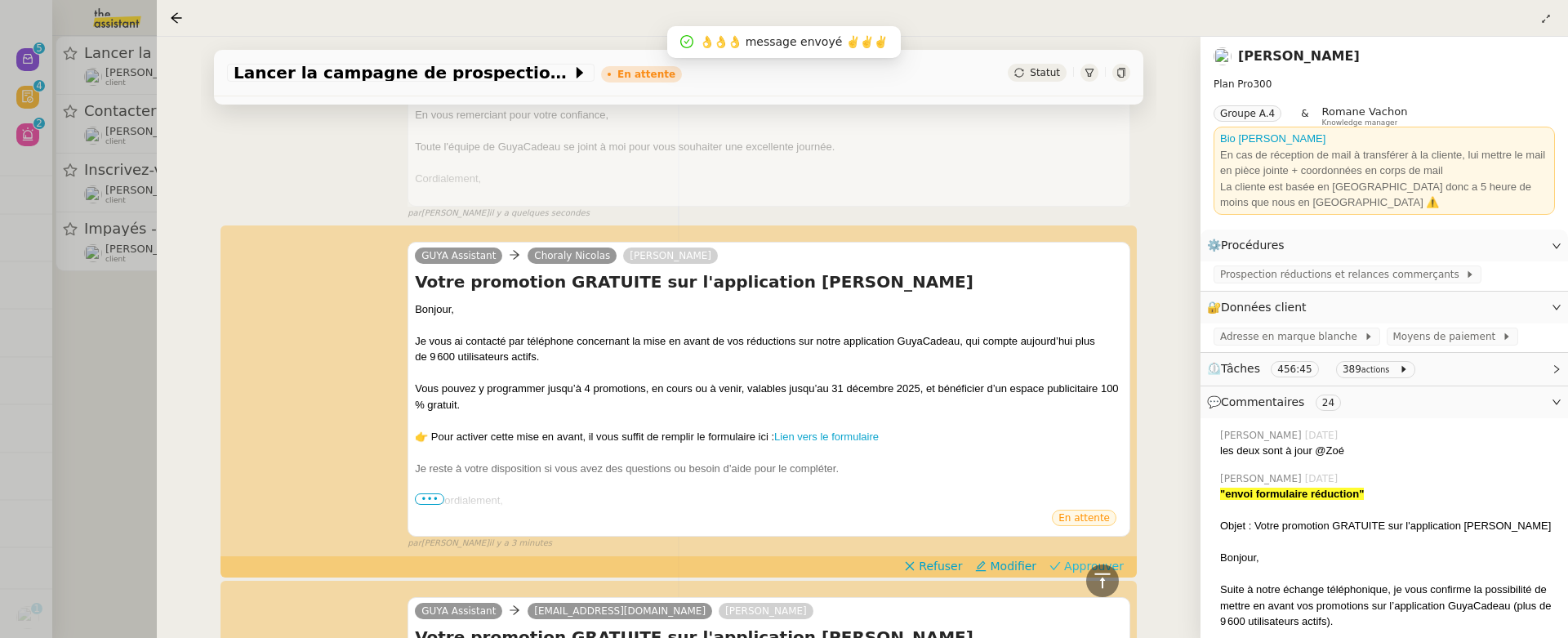
click at [1085, 563] on span "Approuver" at bounding box center [1094, 566] width 60 height 16
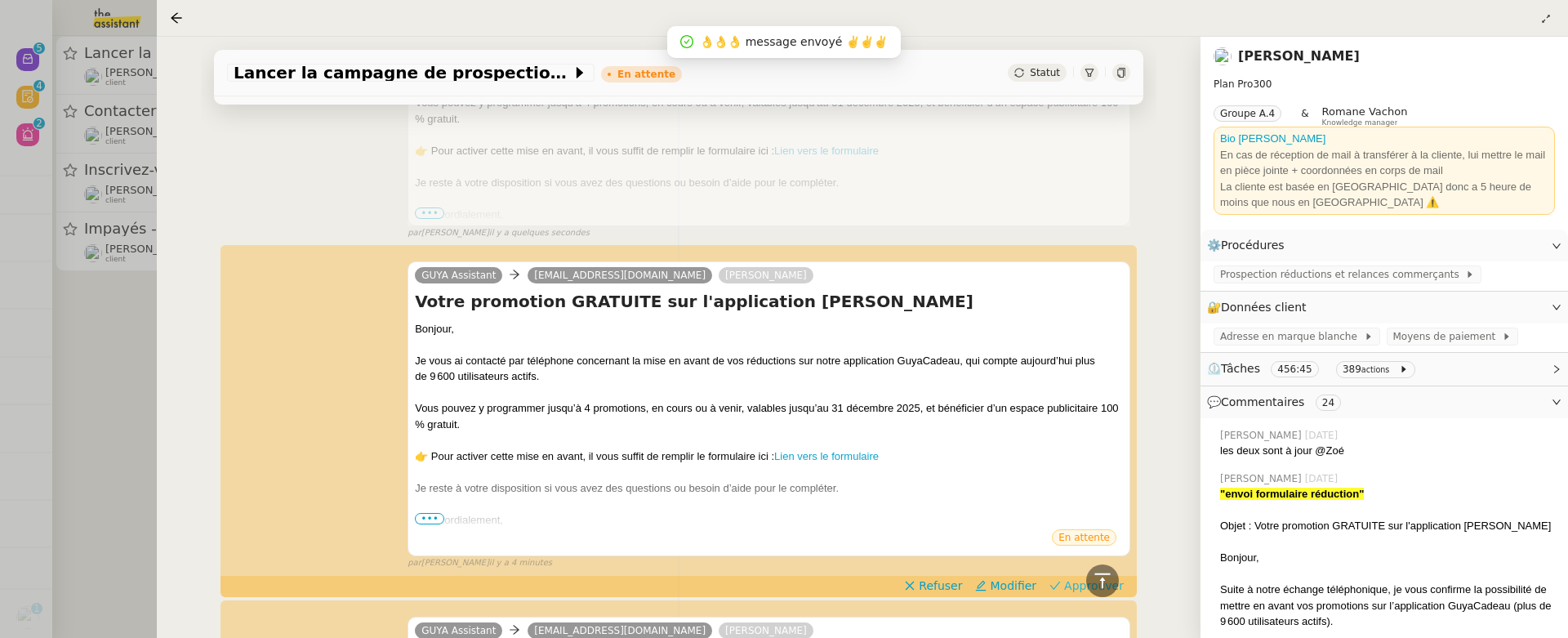
click at [1070, 577] on span "Approuver" at bounding box center [1094, 585] width 60 height 16
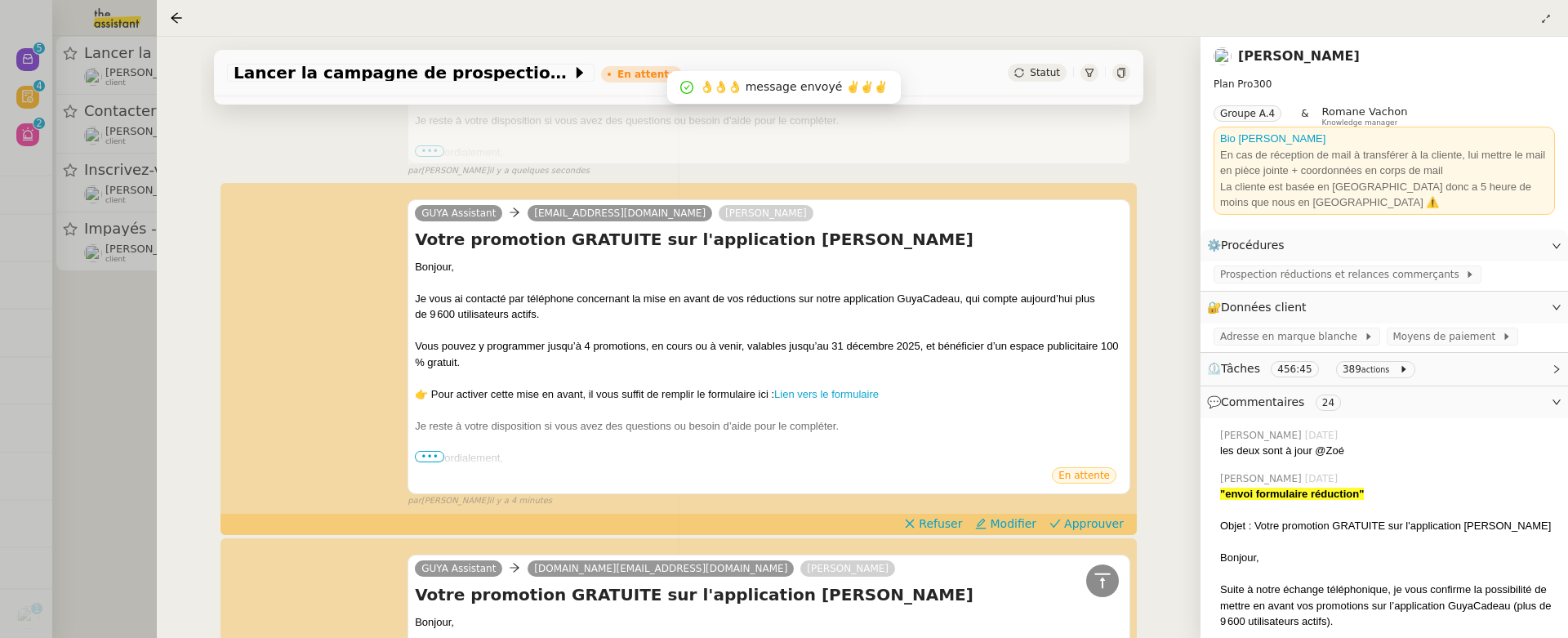
scroll to position [1818, 0]
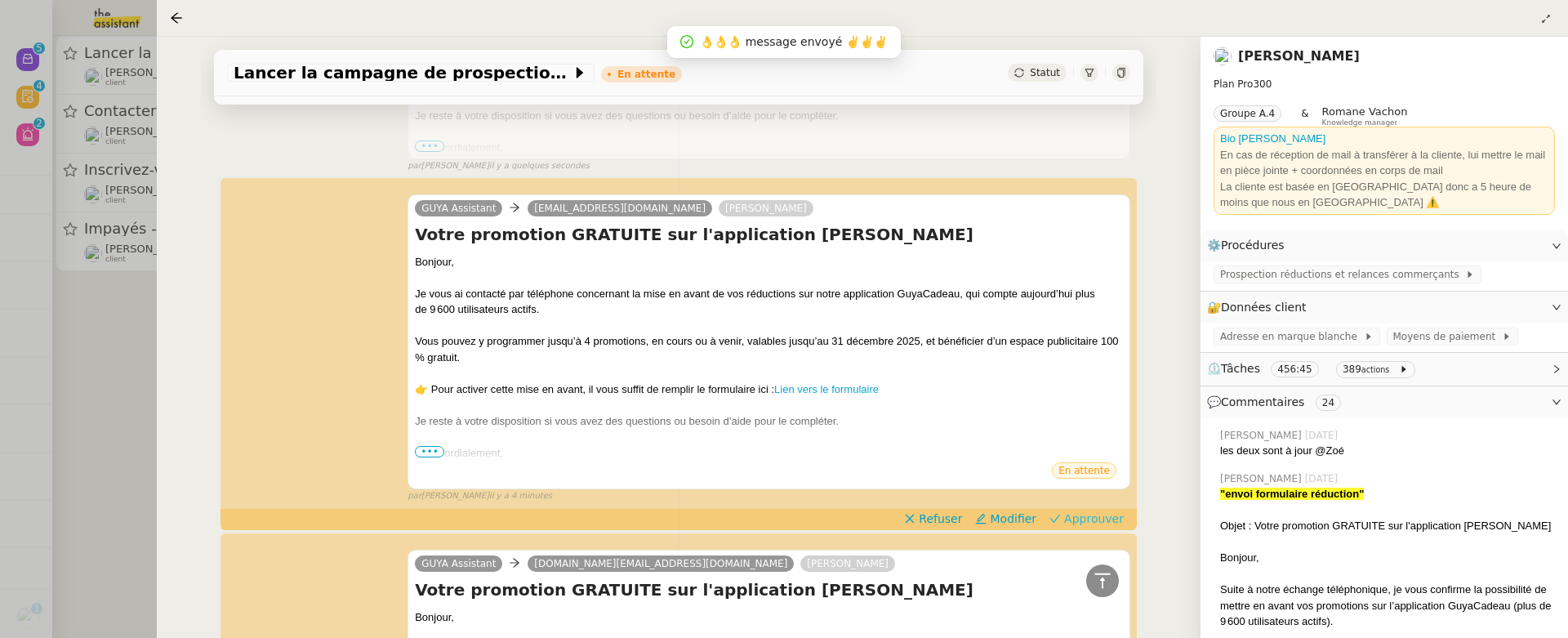
click at [1066, 509] on button "Approuver" at bounding box center [1087, 518] width 87 height 18
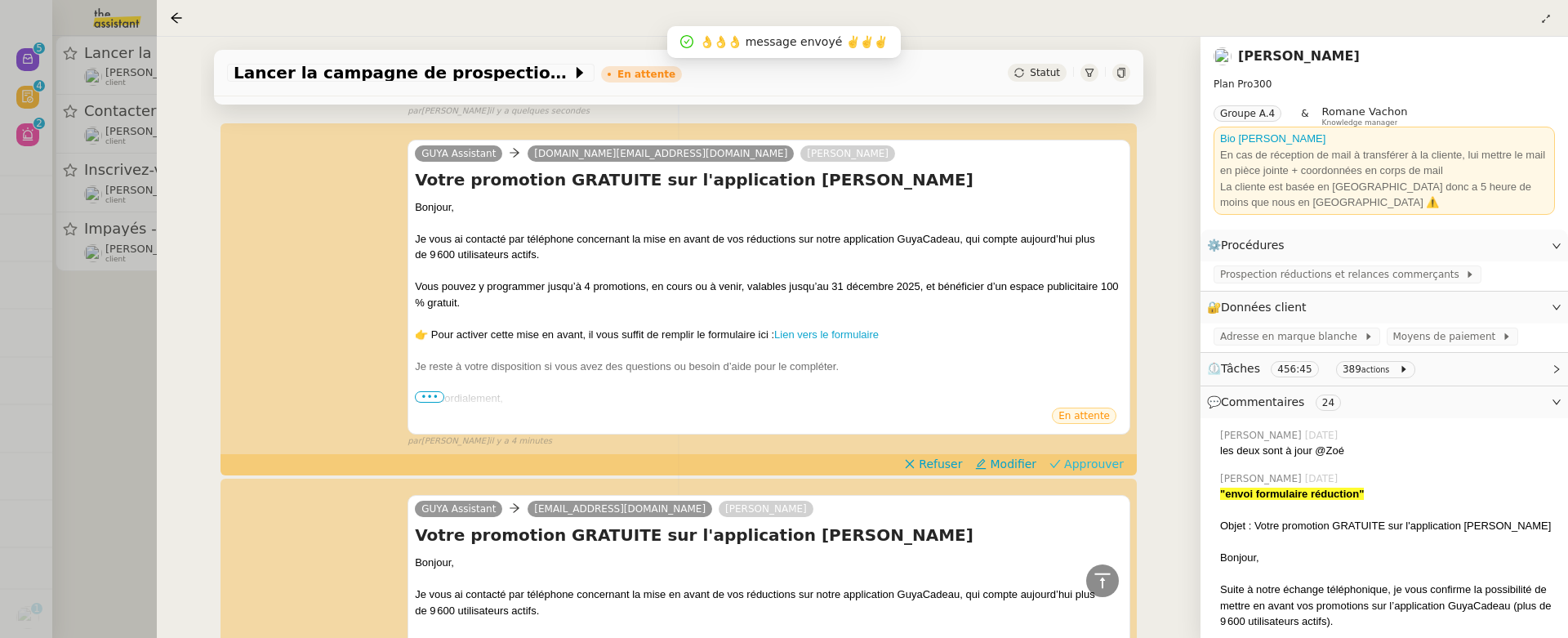
scroll to position [2193, 0]
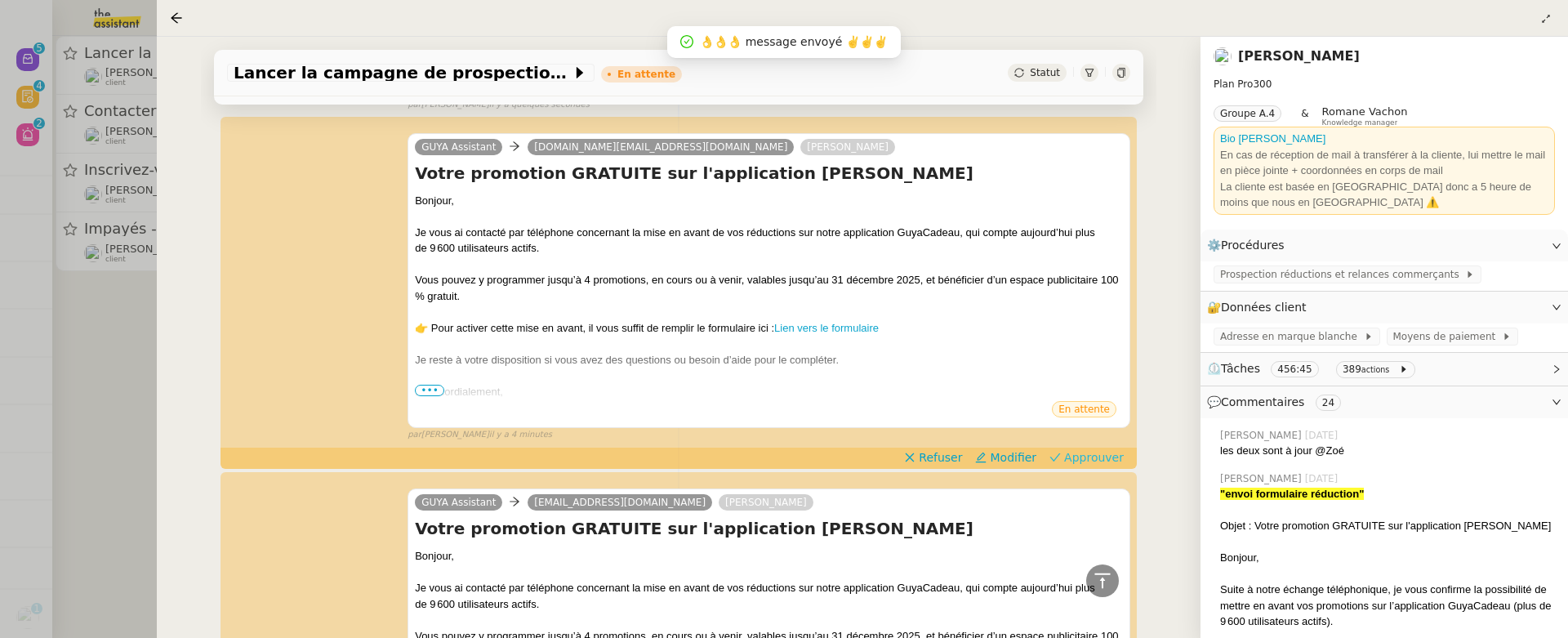
click at [1077, 450] on span "Approuver" at bounding box center [1094, 457] width 60 height 16
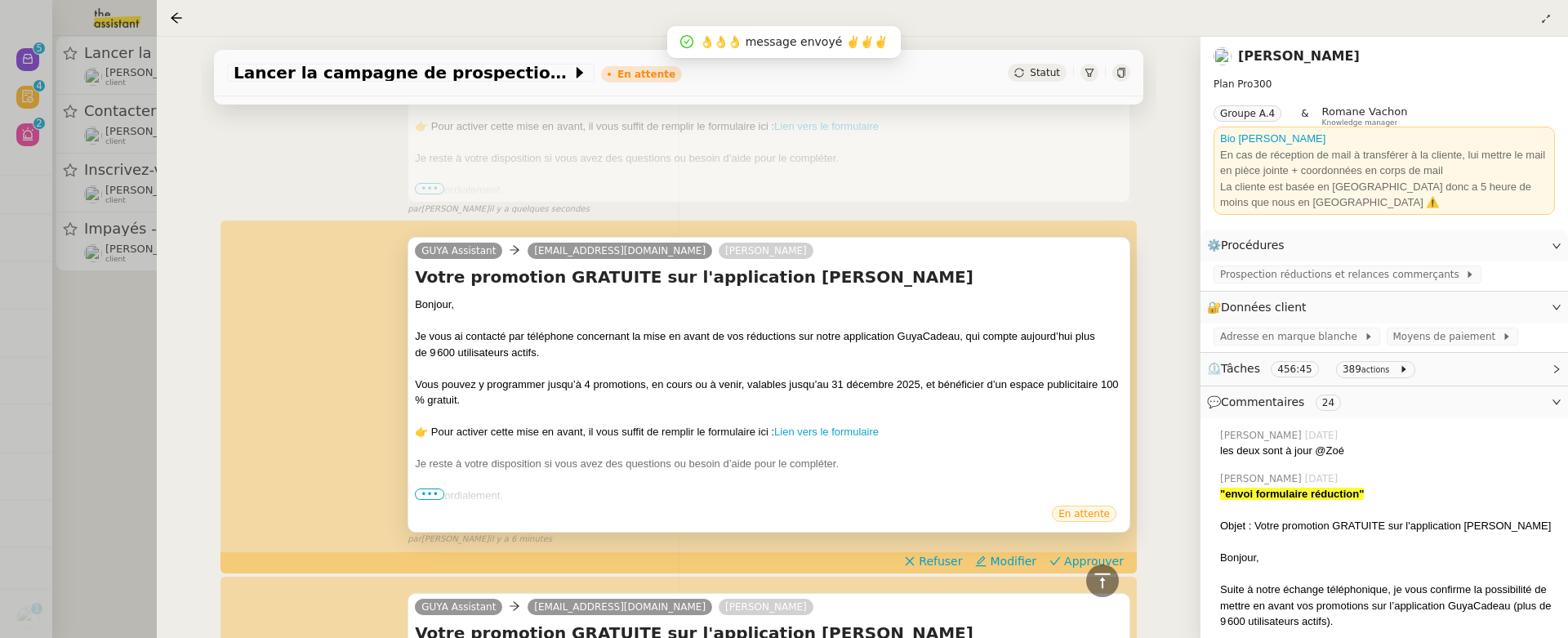
scroll to position [2476, 0]
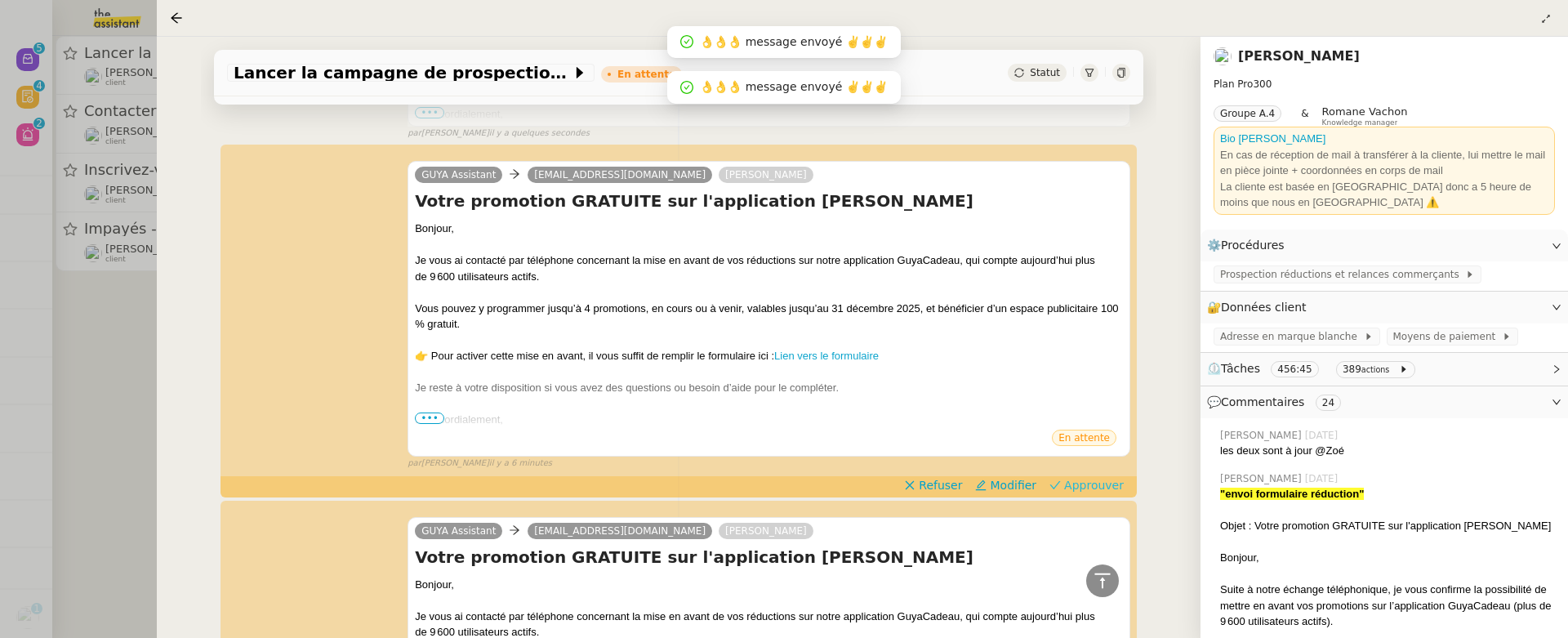
click at [1096, 477] on span "Approuver" at bounding box center [1094, 484] width 60 height 16
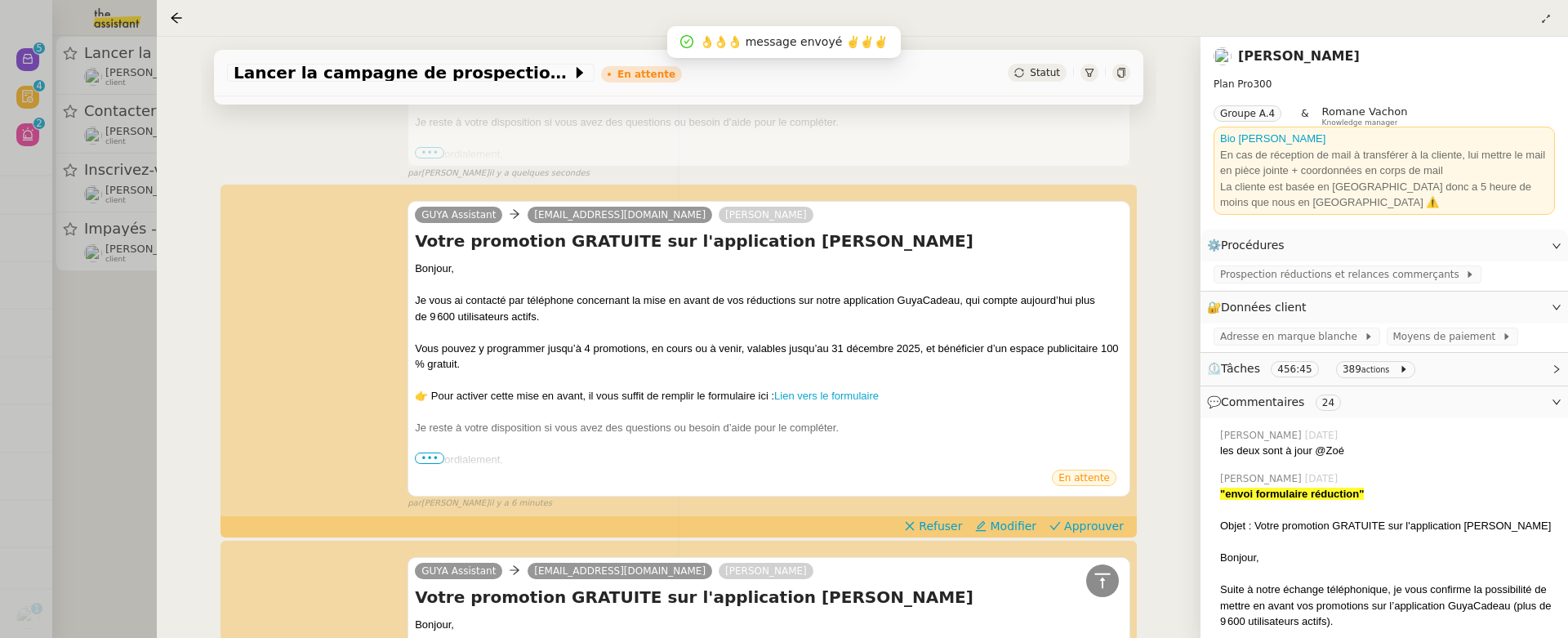
scroll to position [2749, 0]
click at [1092, 517] on span "Approuver" at bounding box center [1094, 525] width 60 height 16
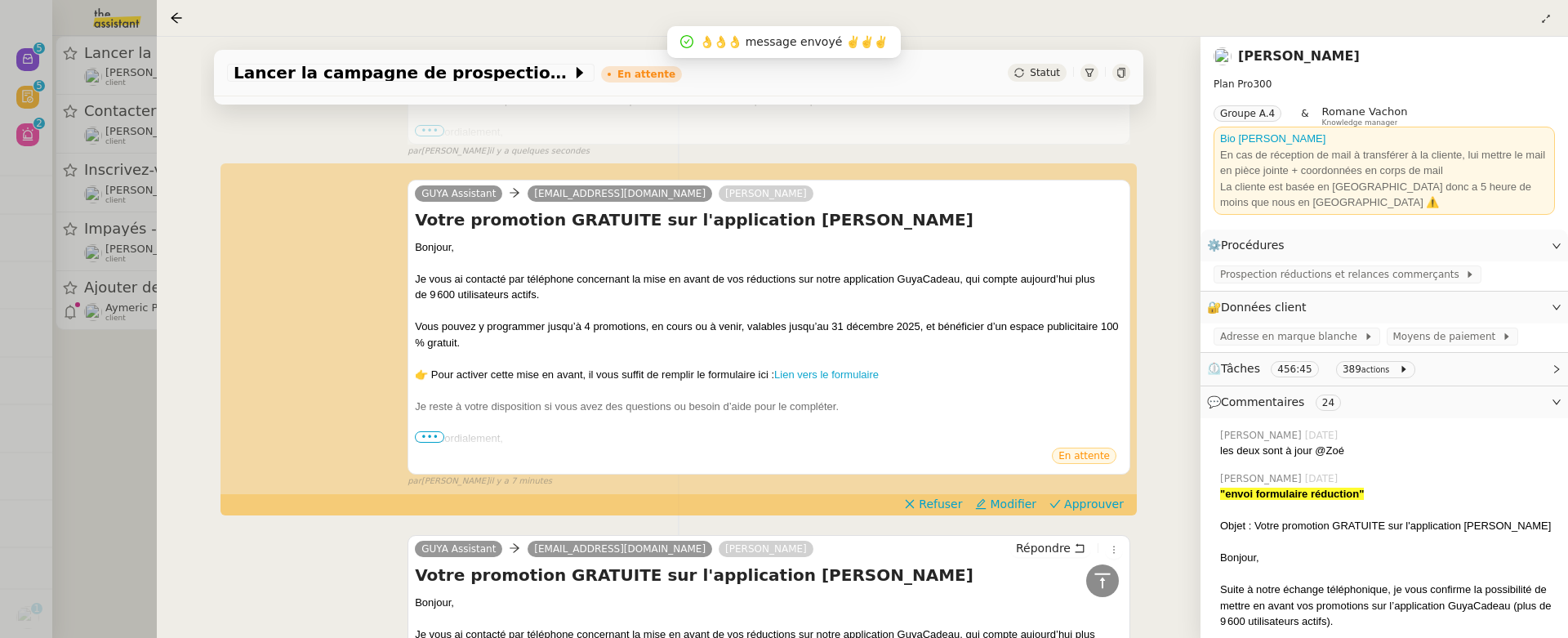
scroll to position [3114, 0]
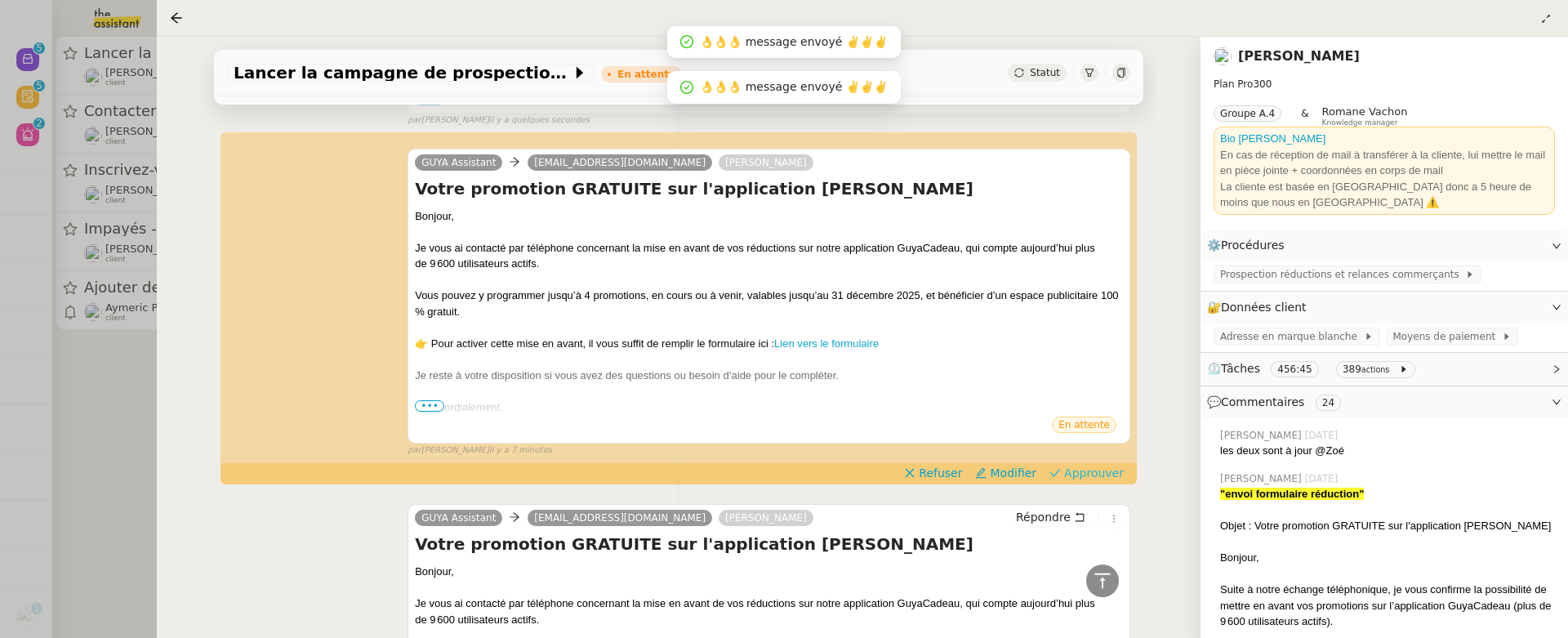
click at [1095, 467] on span "Approuver" at bounding box center [1094, 473] width 60 height 16
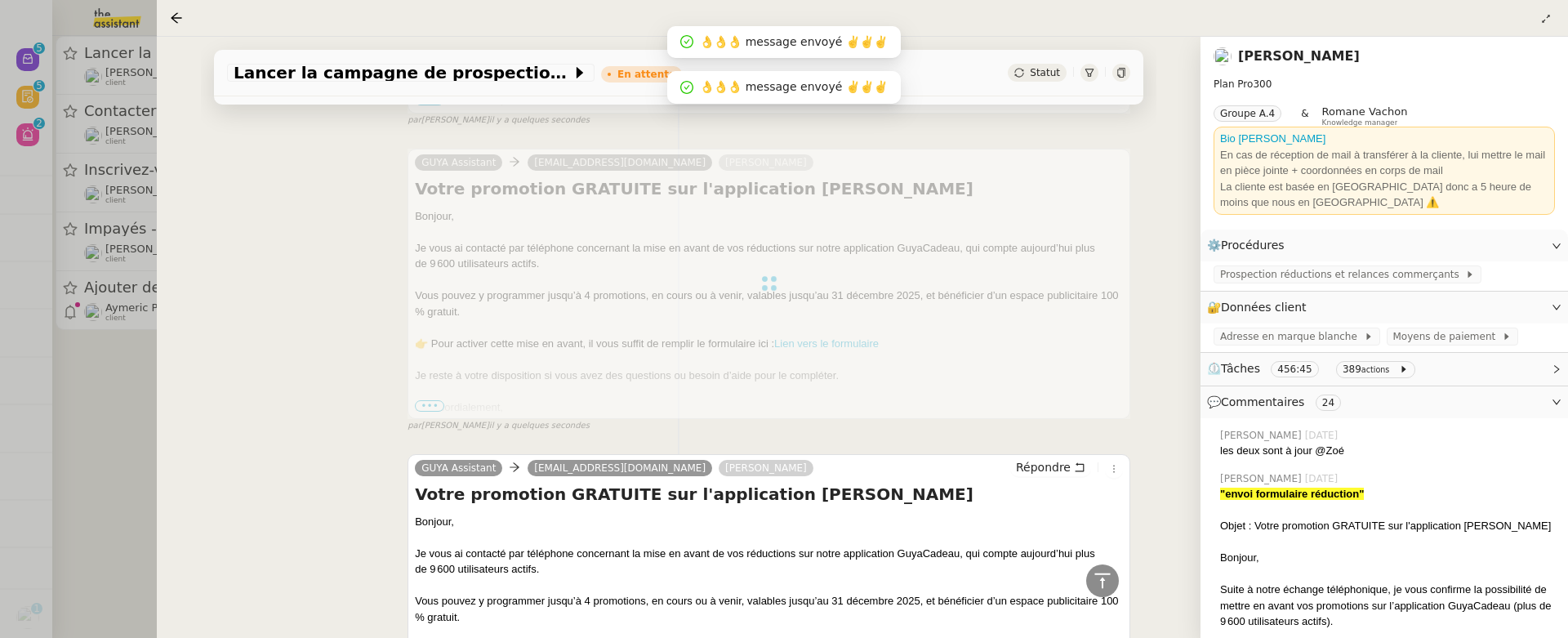
click at [93, 354] on div at bounding box center [784, 319] width 1568 height 638
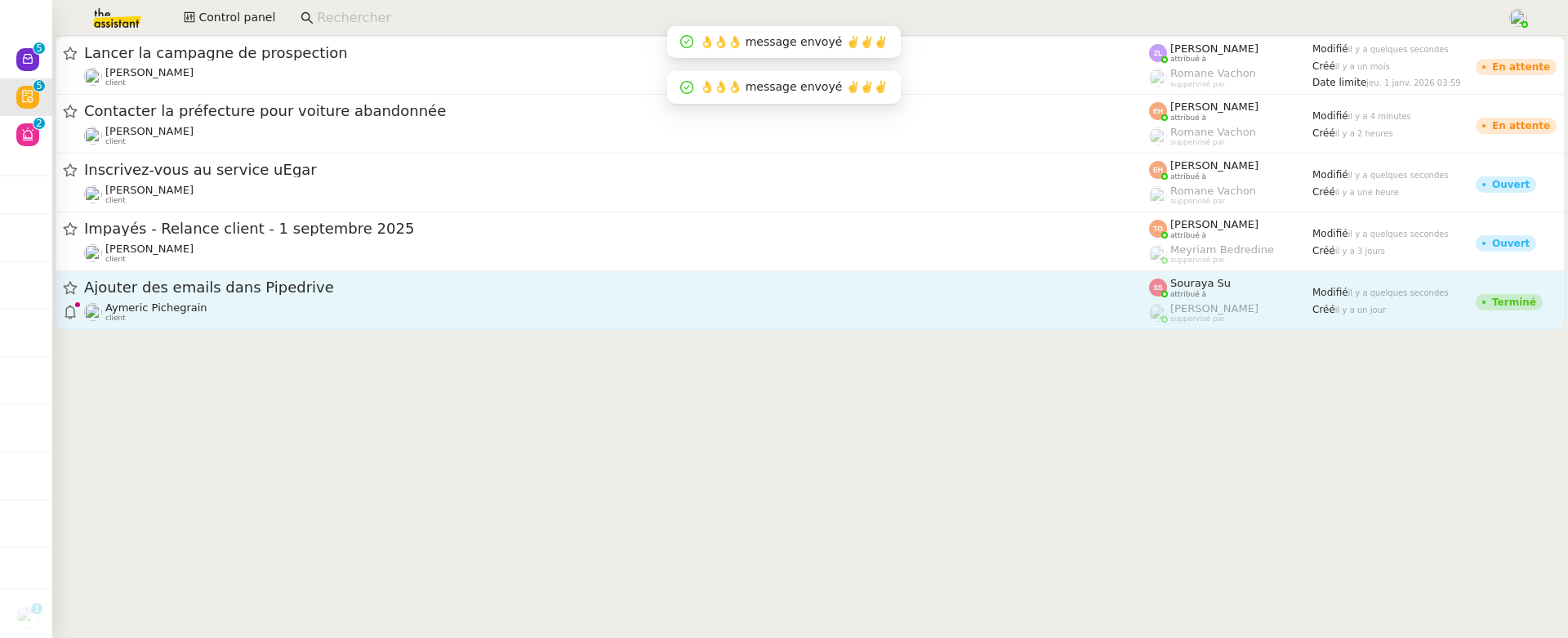
click at [302, 298] on div "Ajouter des emails dans Pipedrive Aymeric Pichegrain client" at bounding box center [617, 300] width 1065 height 45
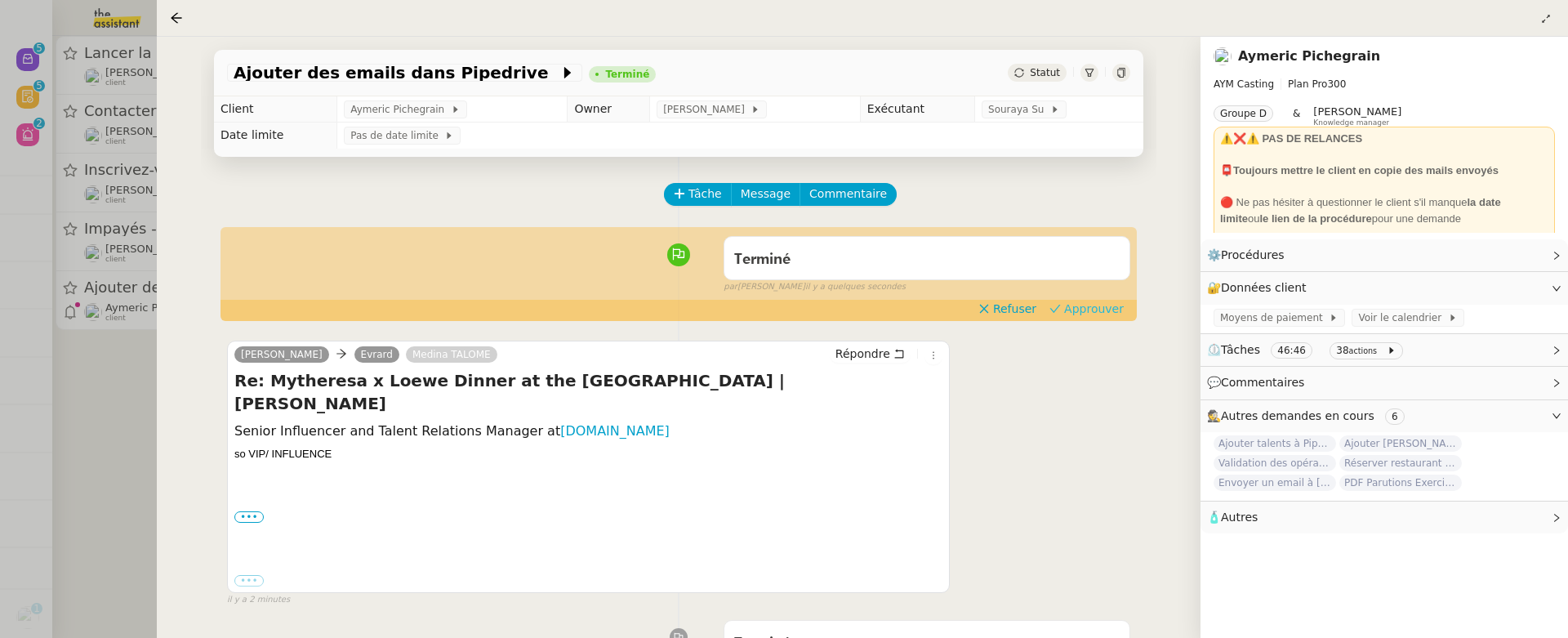
click at [1081, 313] on span "Approuver" at bounding box center [1094, 308] width 60 height 16
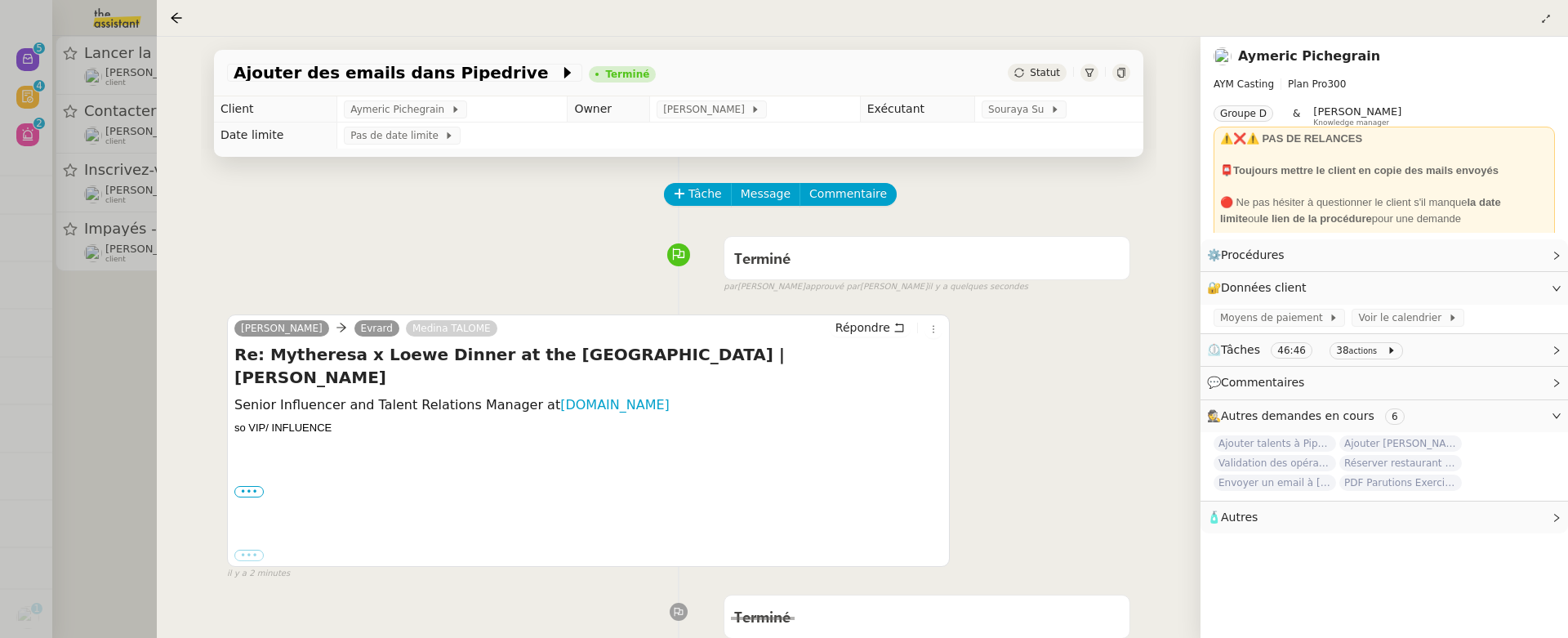
click at [110, 384] on div at bounding box center [784, 319] width 1568 height 638
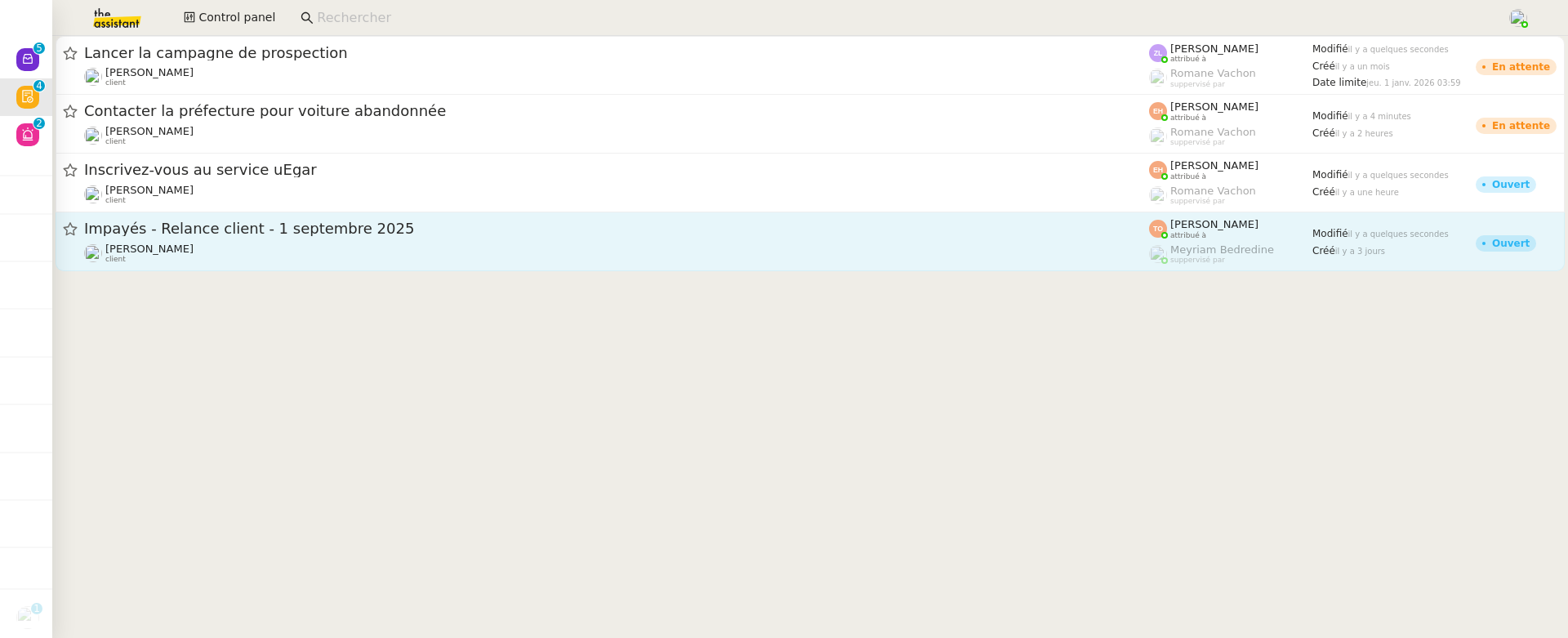
click at [276, 232] on span "Impayés - Relance client - 1 septembre 2025" at bounding box center [617, 228] width 1065 height 14
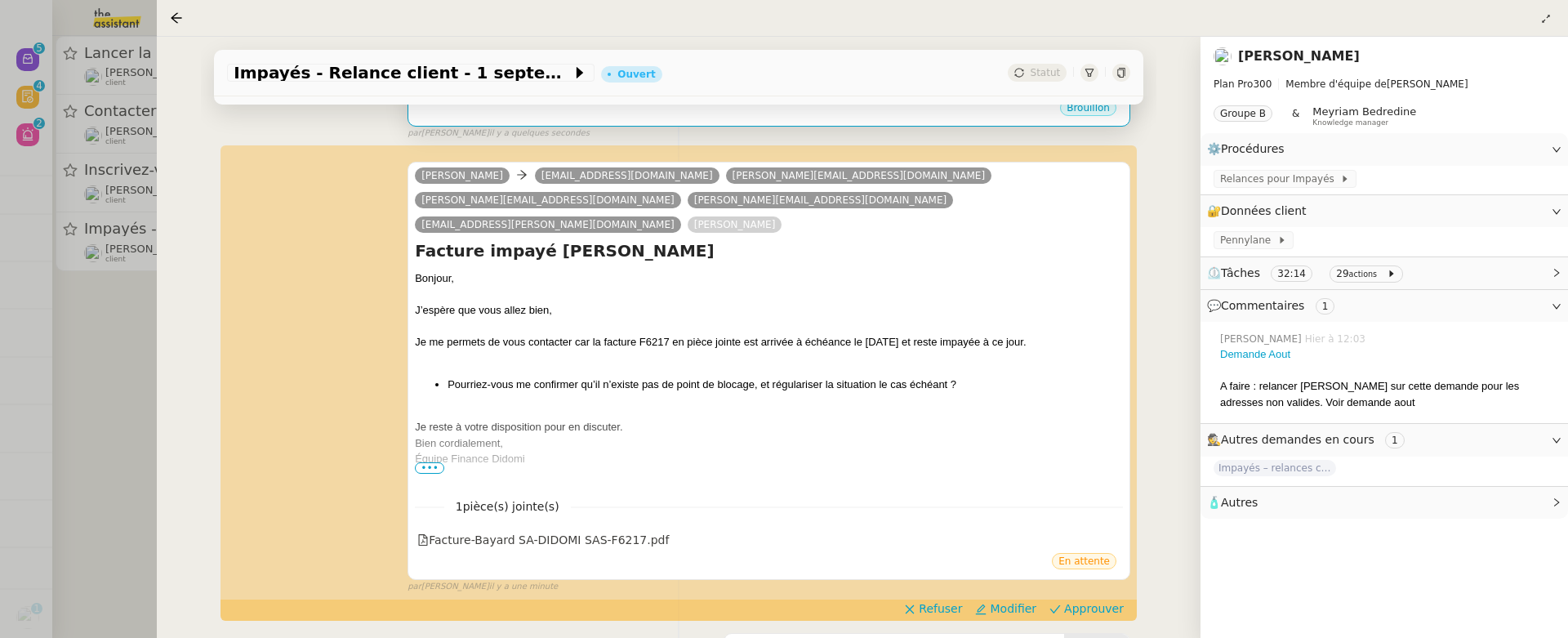
scroll to position [646, 0]
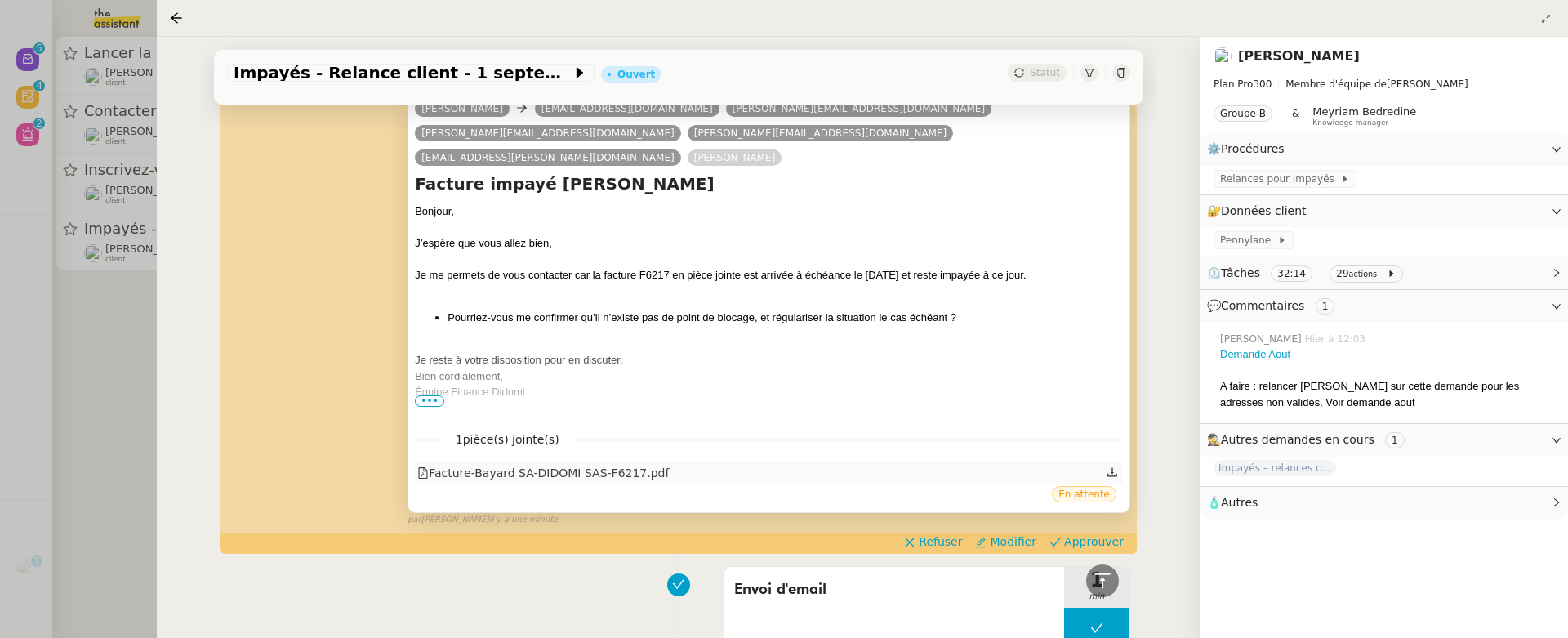
click at [638, 464] on div "Facture-Bayard SA-DIDOMI SAS-F6217.pdf" at bounding box center [543, 474] width 252 height 19
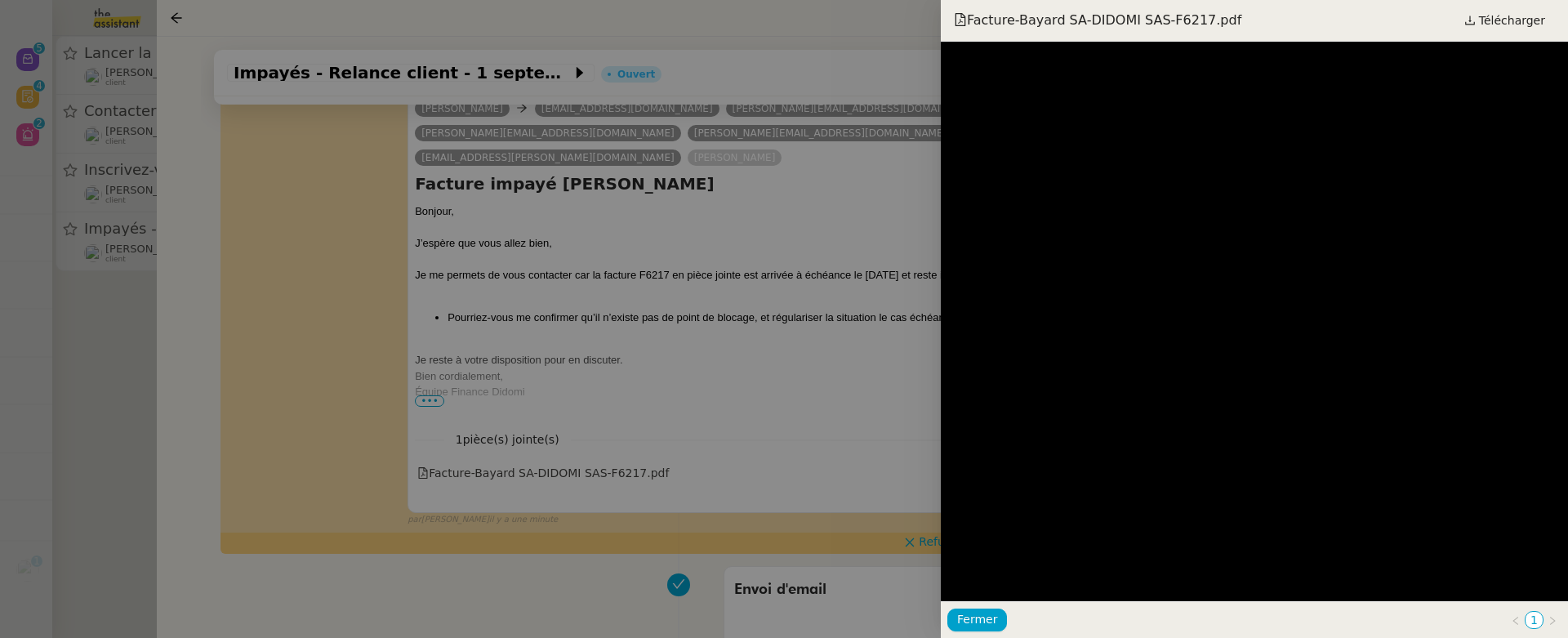
click at [1524, 32] on div "Facture-Bayard SA-DIDOMI SAS-F6217.pdf Télécharger" at bounding box center [1254, 20] width 627 height 41
click at [1501, 20] on span "Télécharger" at bounding box center [1511, 20] width 66 height 21
click at [912, 393] on div at bounding box center [784, 319] width 1568 height 638
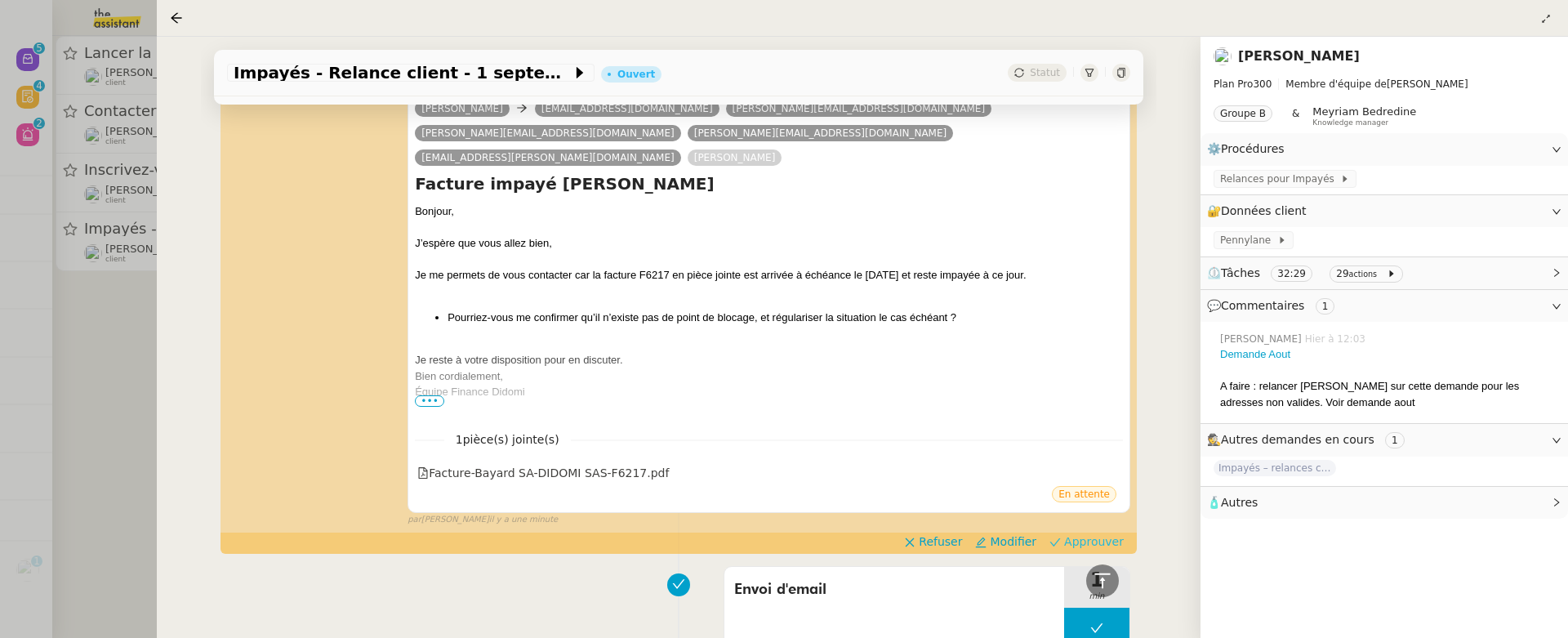
click at [1116, 533] on span "Approuver" at bounding box center [1094, 541] width 60 height 16
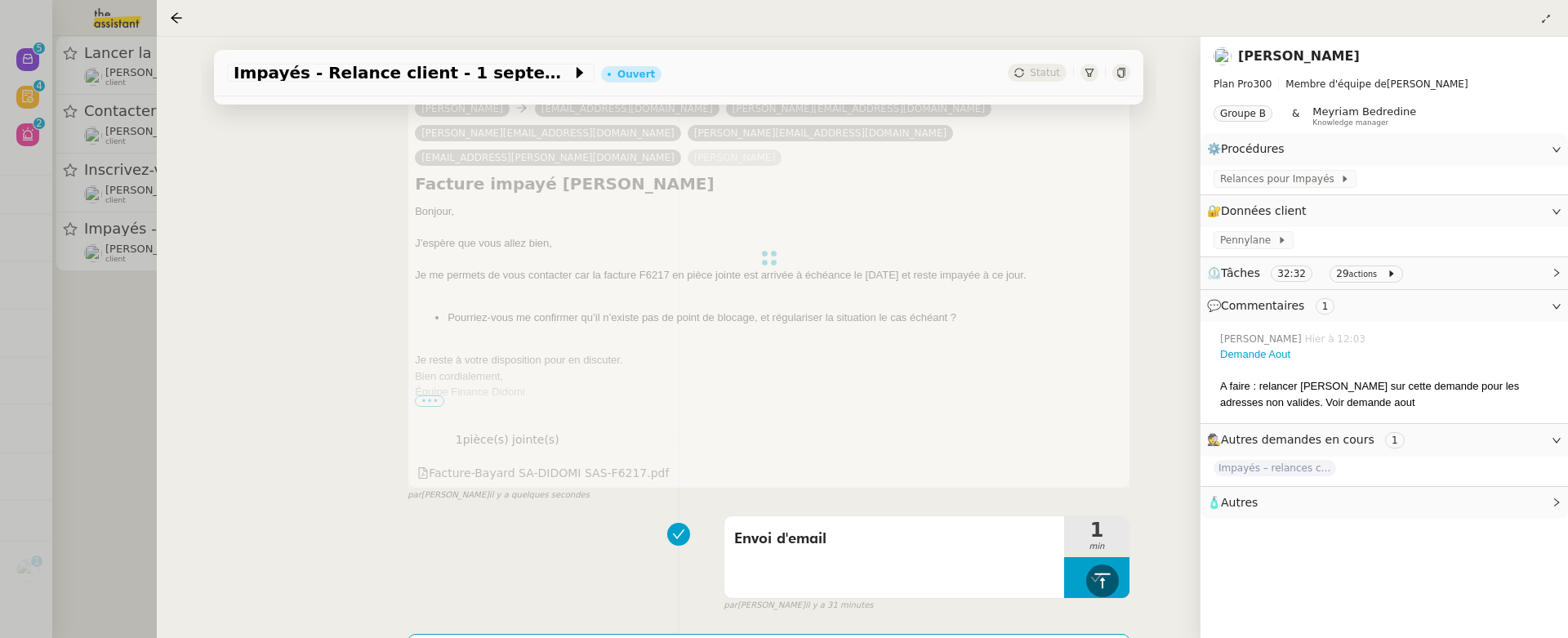
click at [87, 352] on div at bounding box center [784, 319] width 1568 height 638
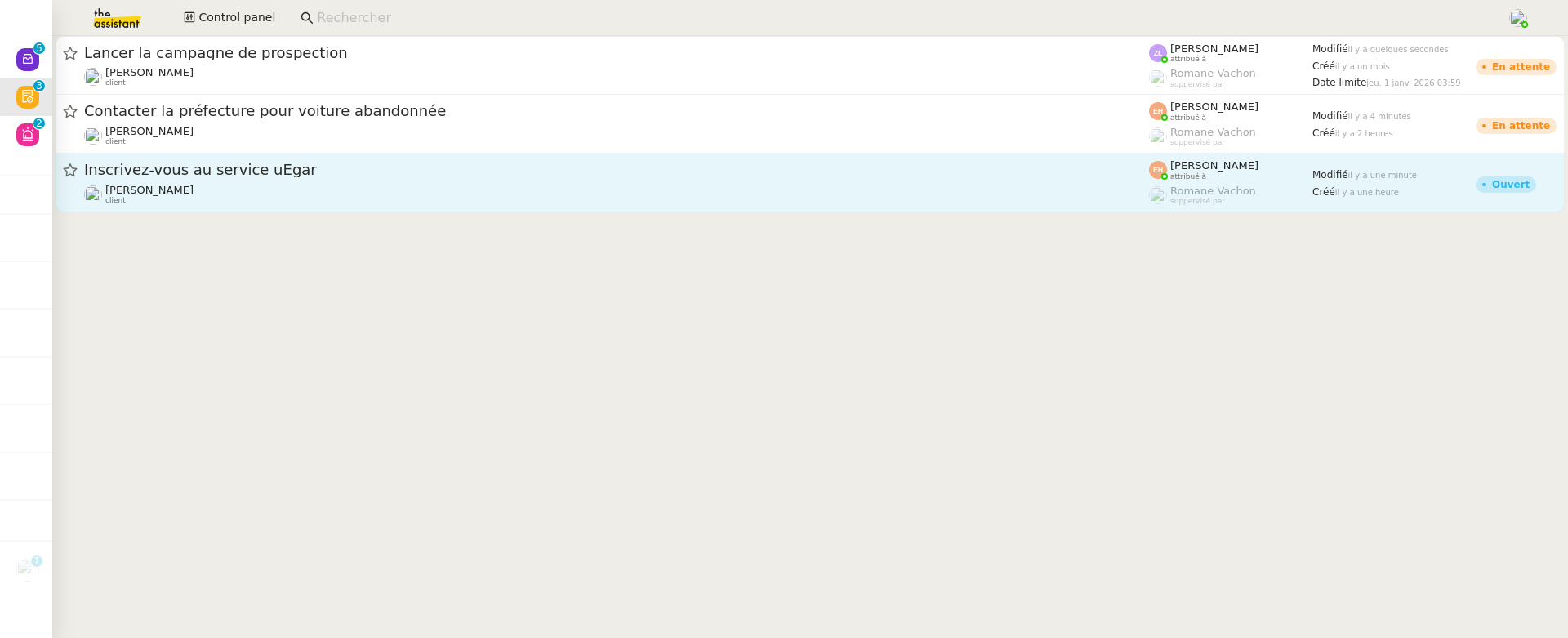
click at [273, 163] on span "Inscrivez-vous au service uEgar" at bounding box center [617, 169] width 1065 height 14
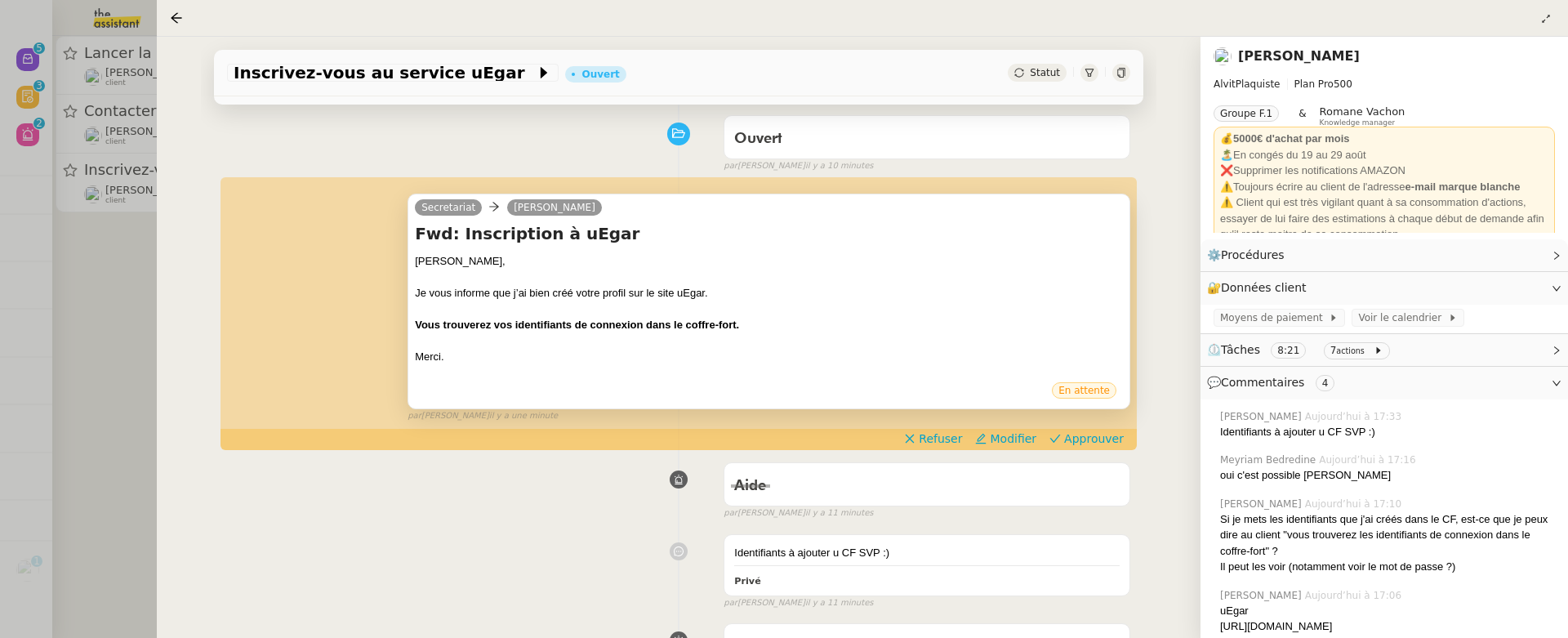
scroll to position [140, 0]
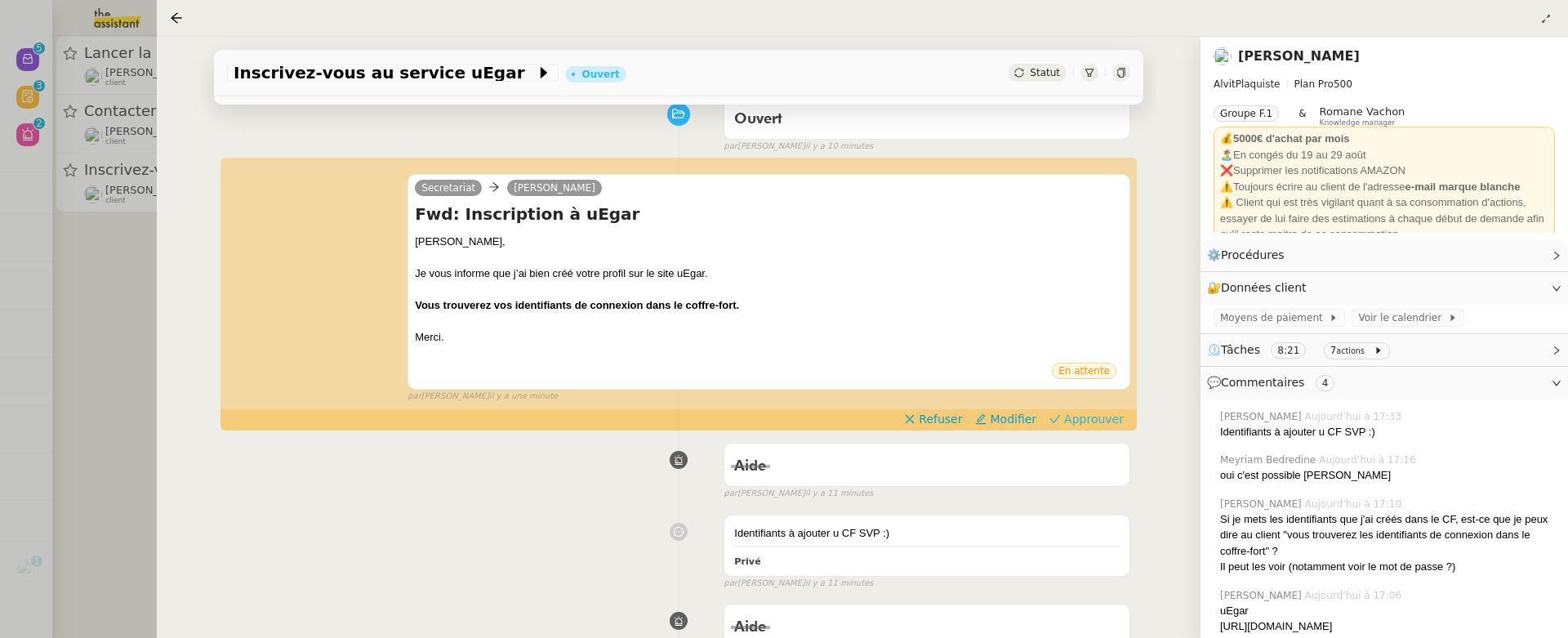
click at [1073, 423] on span "Approuver" at bounding box center [1094, 419] width 60 height 16
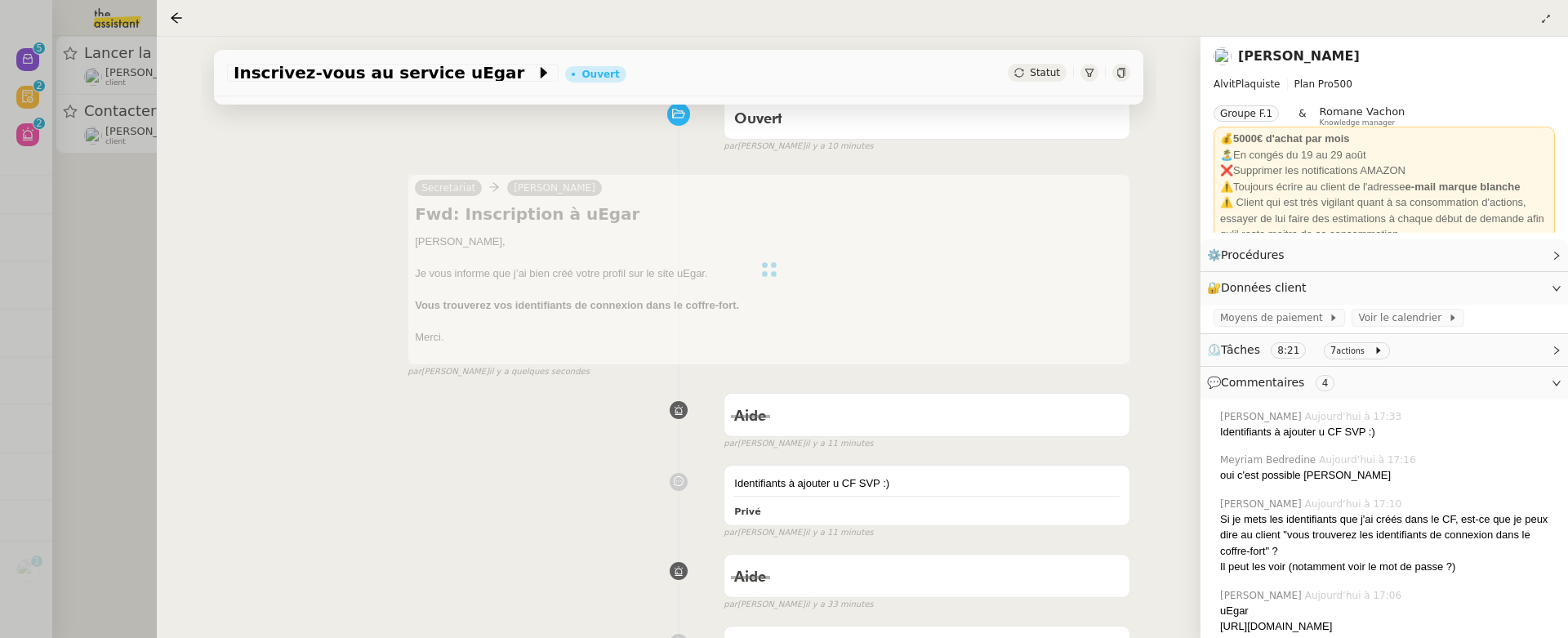
click at [121, 270] on div at bounding box center [784, 319] width 1568 height 638
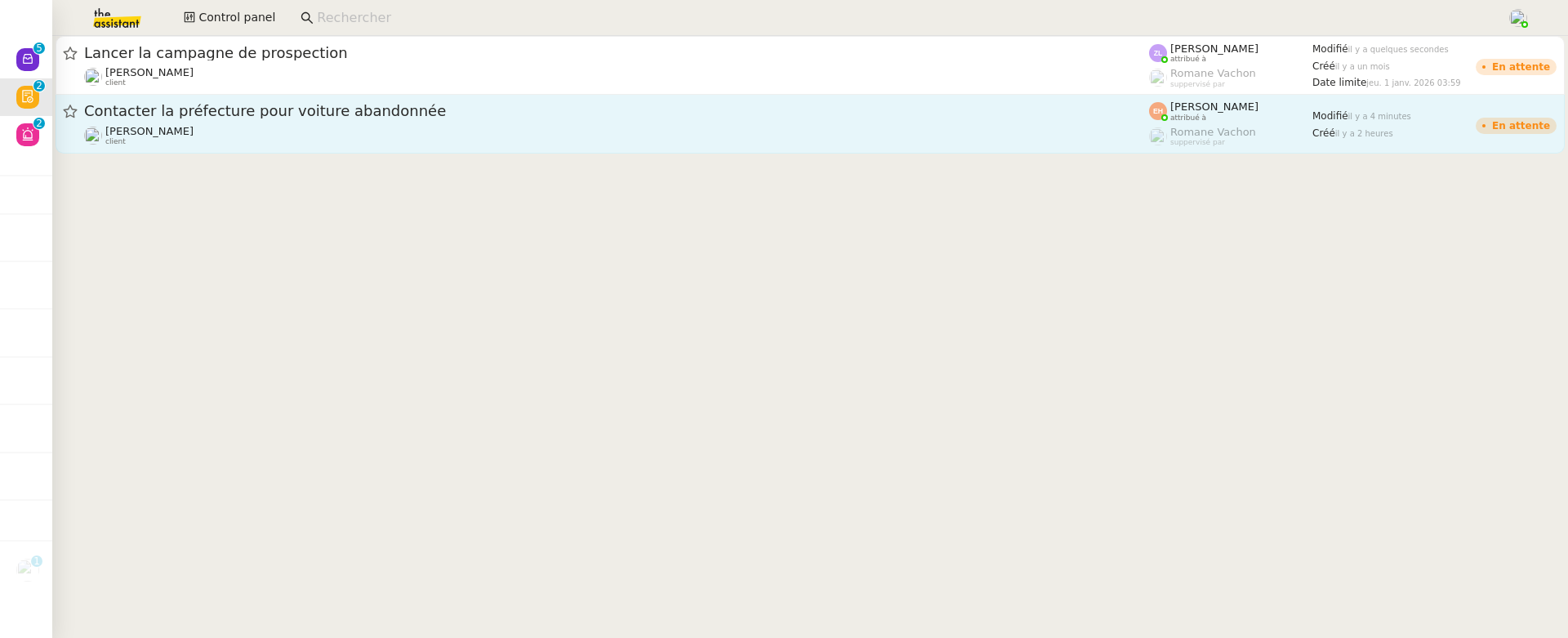
click at [304, 134] on div "[PERSON_NAME] client" at bounding box center [617, 135] width 1065 height 21
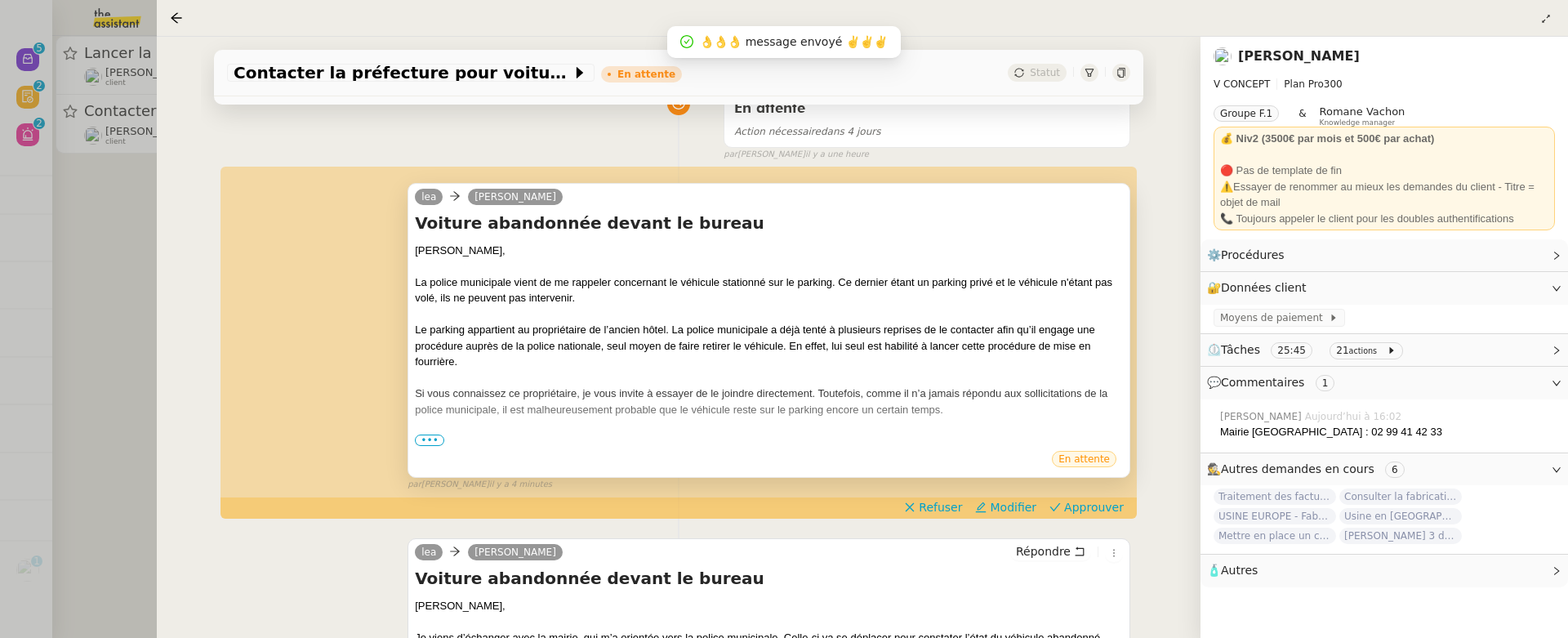
scroll to position [197, 0]
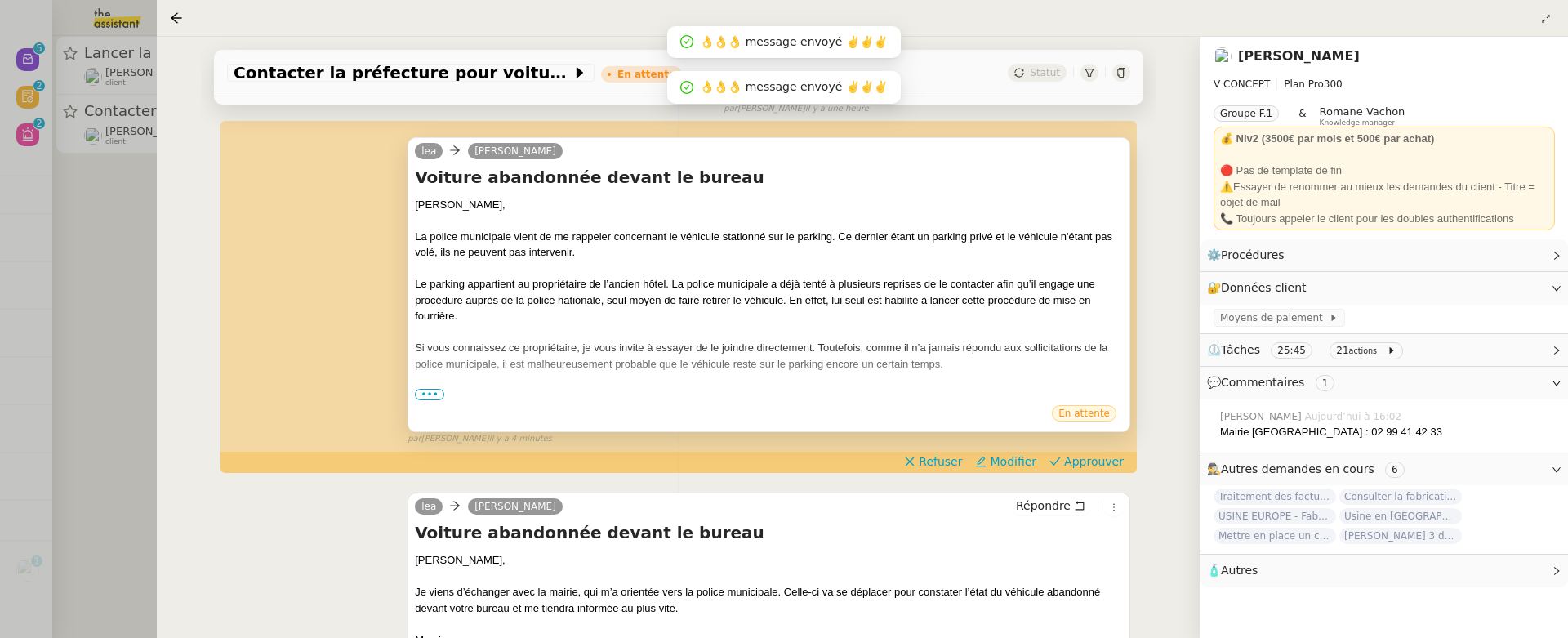
click at [428, 389] on span "•••" at bounding box center [429, 395] width 30 height 12
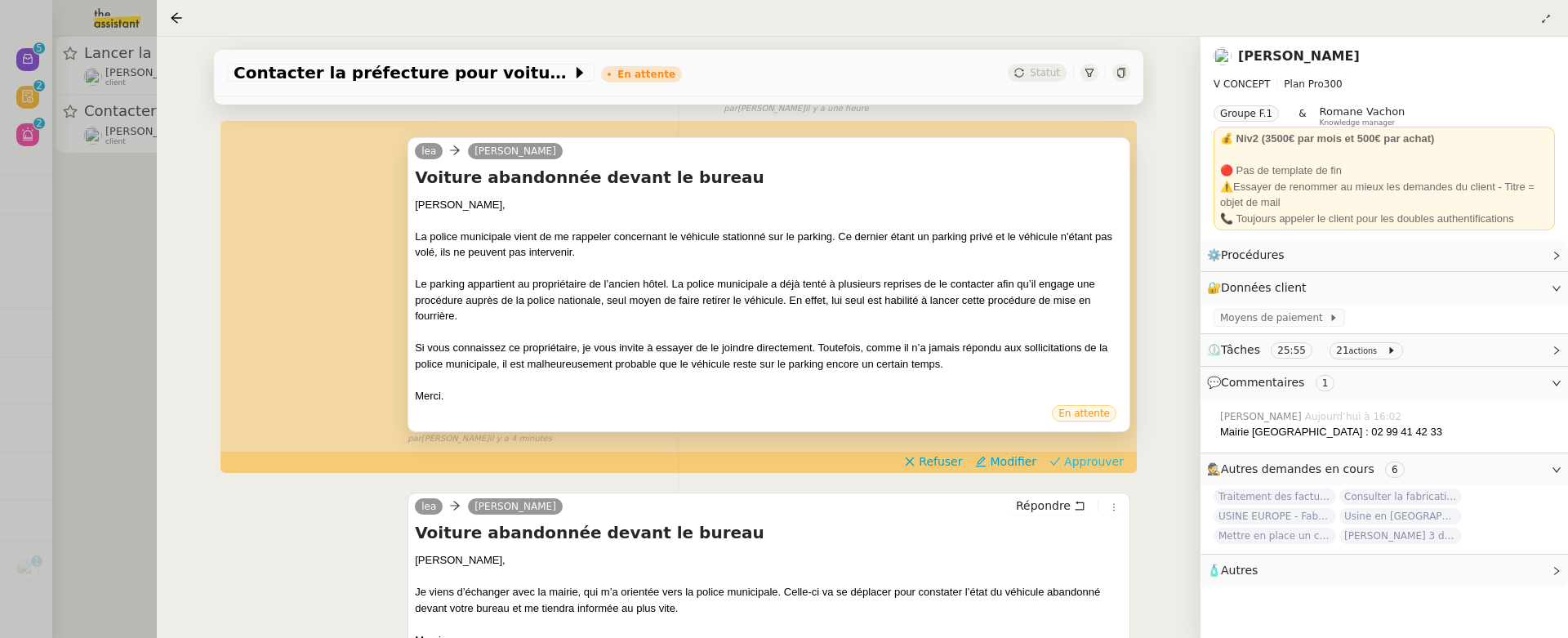
click at [1079, 460] on span "Approuver" at bounding box center [1094, 461] width 60 height 16
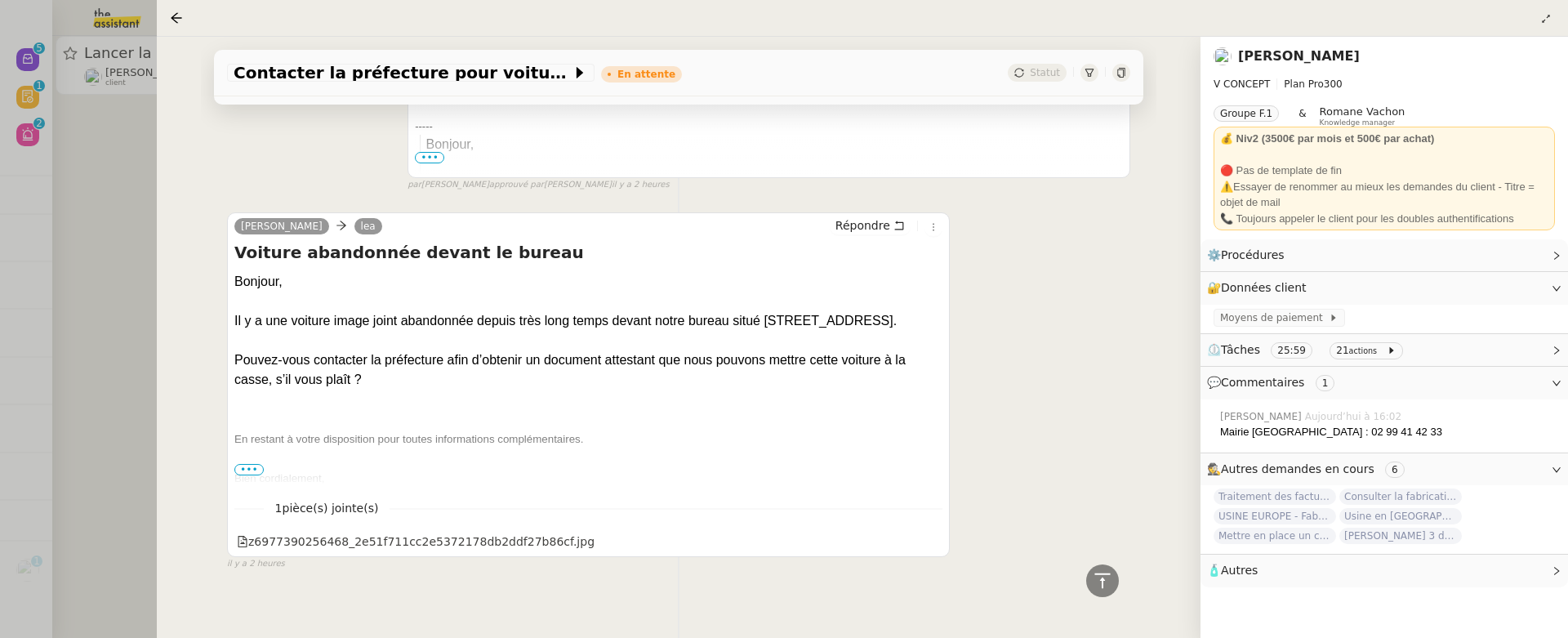
scroll to position [1260, 0]
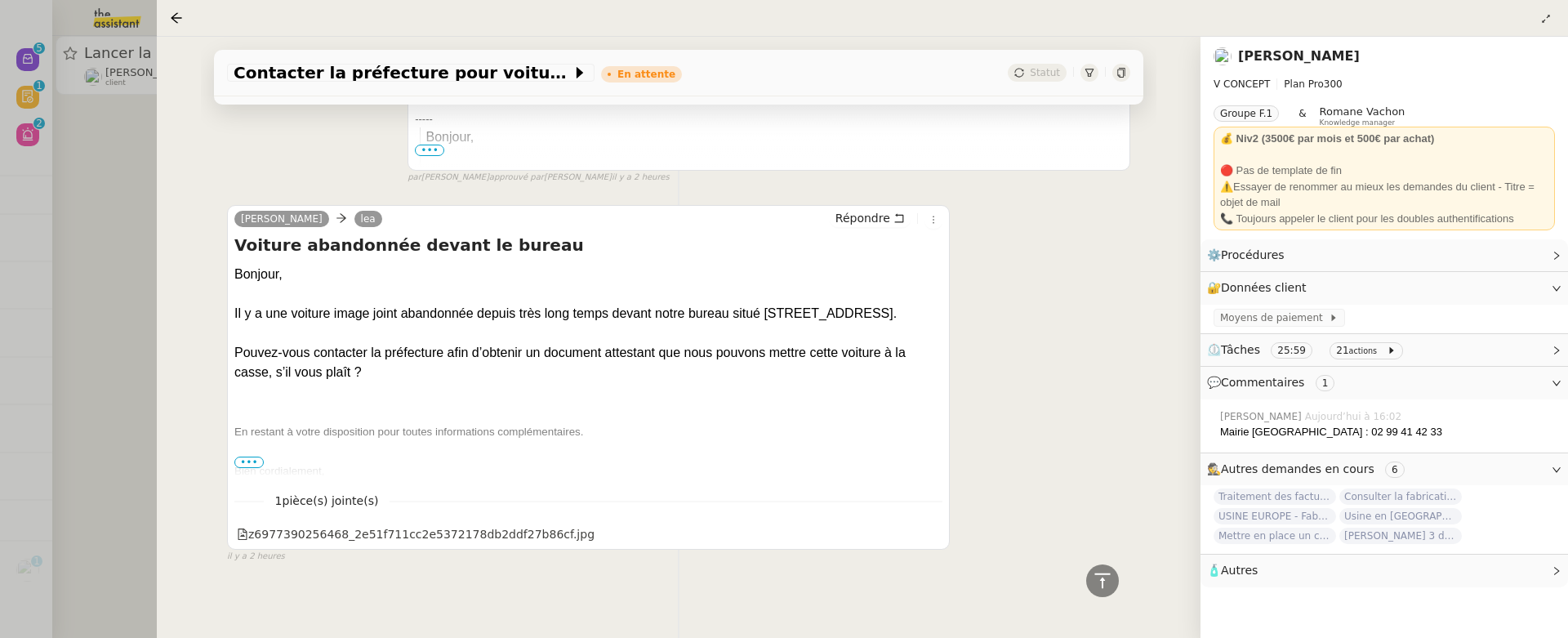
click at [247, 457] on span "•••" at bounding box center [249, 462] width 30 height 12
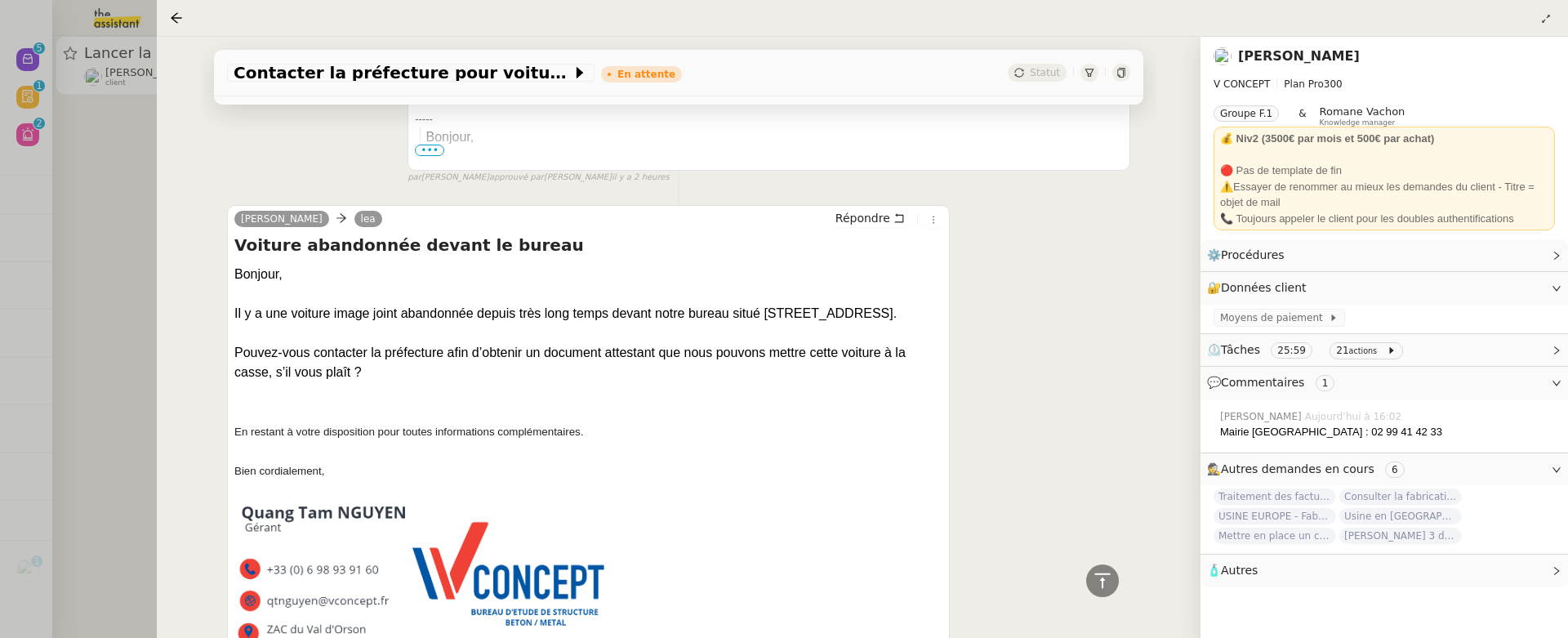
scroll to position [1485, 0]
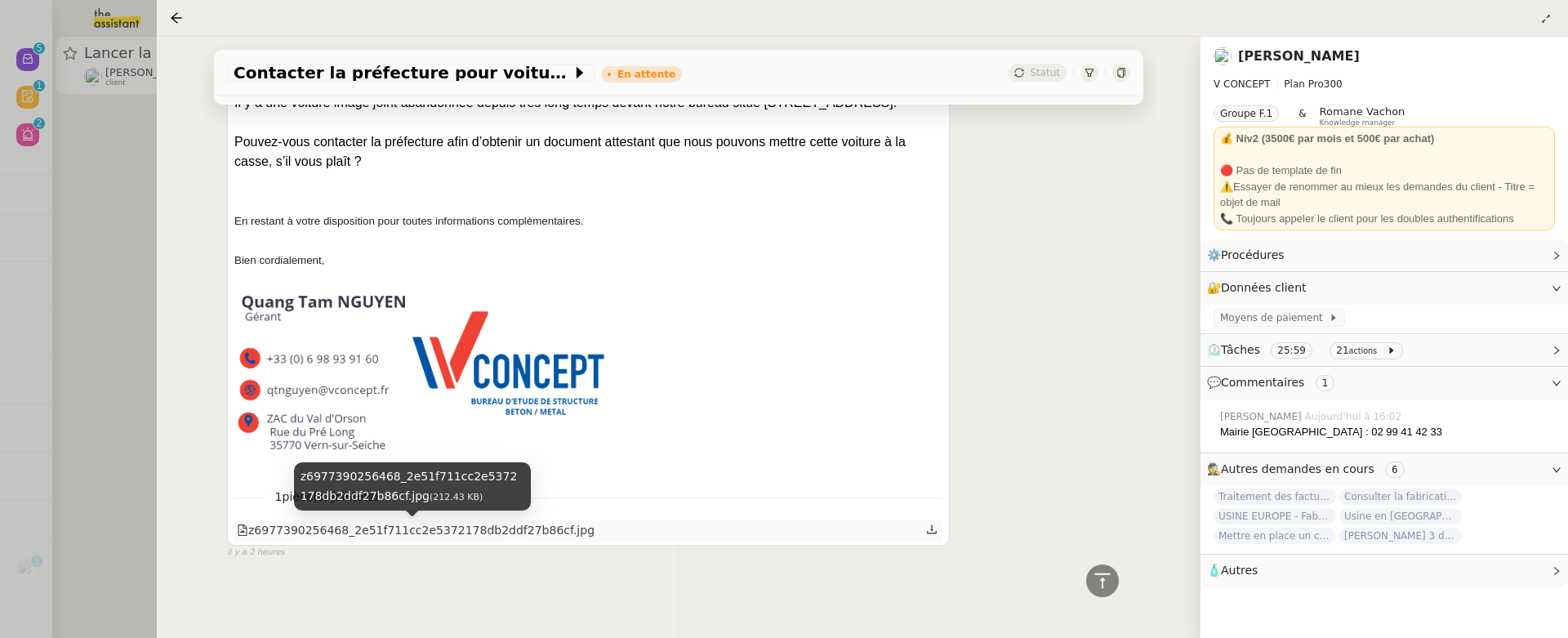
click at [540, 528] on div "z6977390256468_2e51f711cc2e5372178db2ddf27b86cf.jpg" at bounding box center [416, 530] width 357 height 19
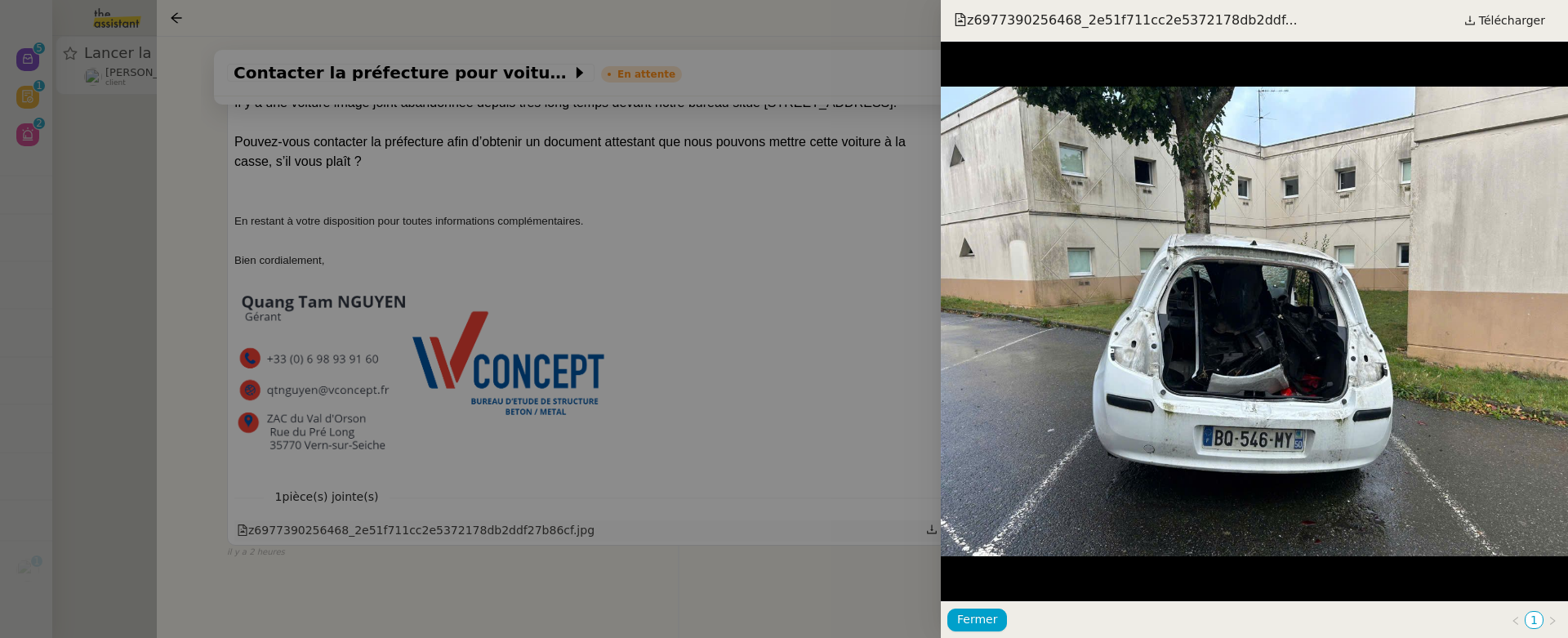
scroll to position [2012, 0]
click at [75, 303] on div at bounding box center [784, 319] width 1568 height 638
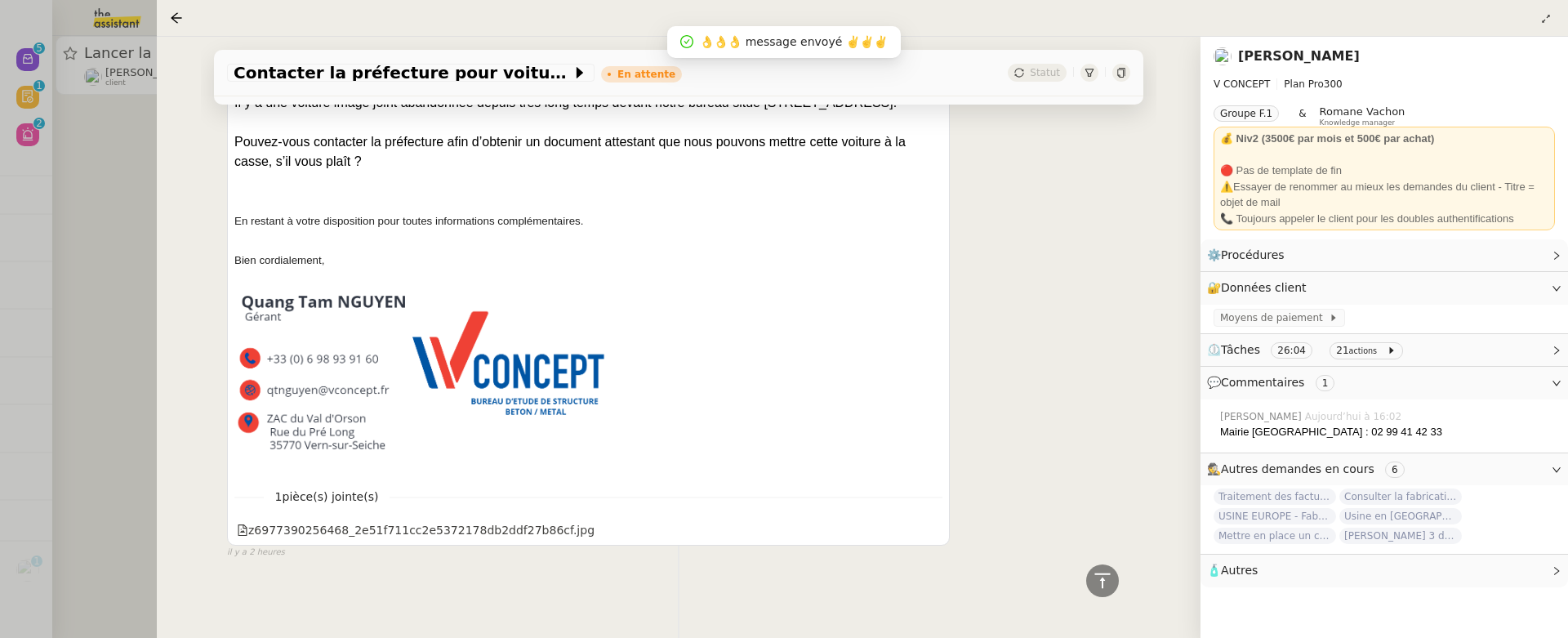
click at [98, 209] on div at bounding box center [784, 319] width 1568 height 638
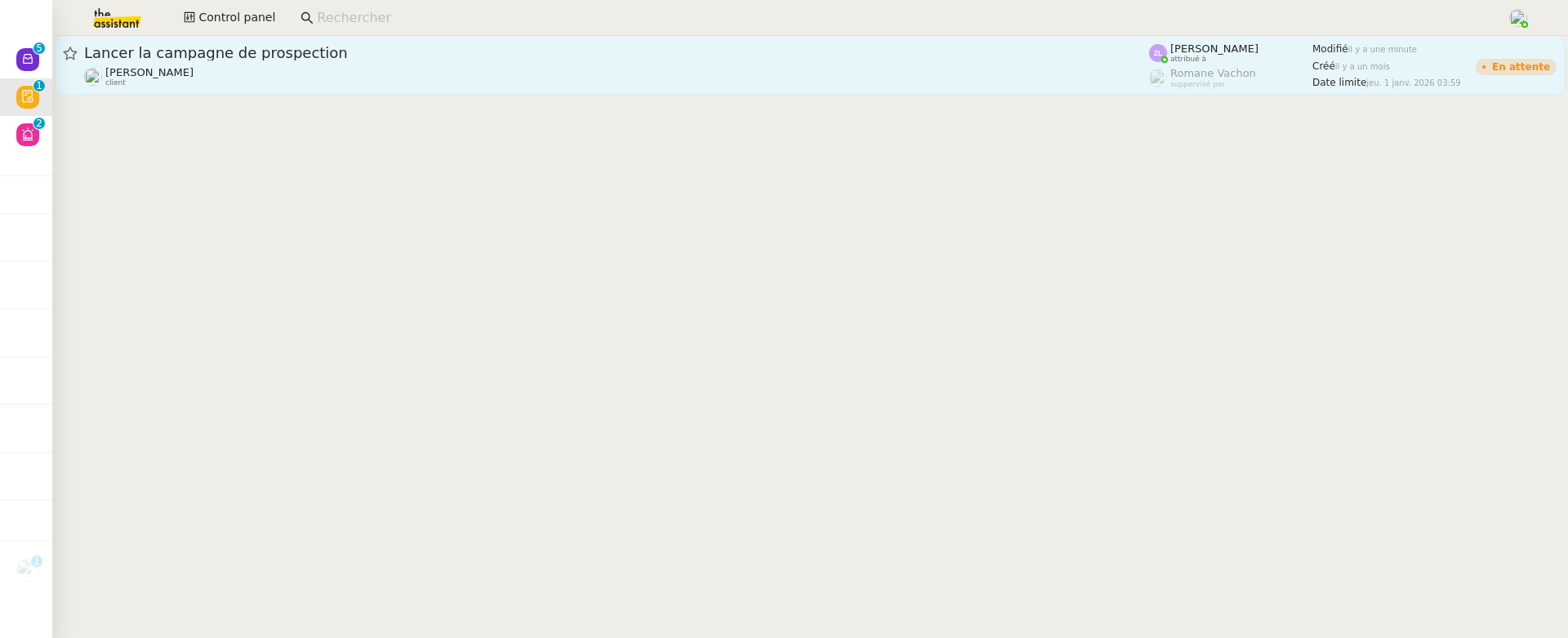
click at [327, 47] on span "Lancer la campagne de prospection" at bounding box center [617, 53] width 1065 height 14
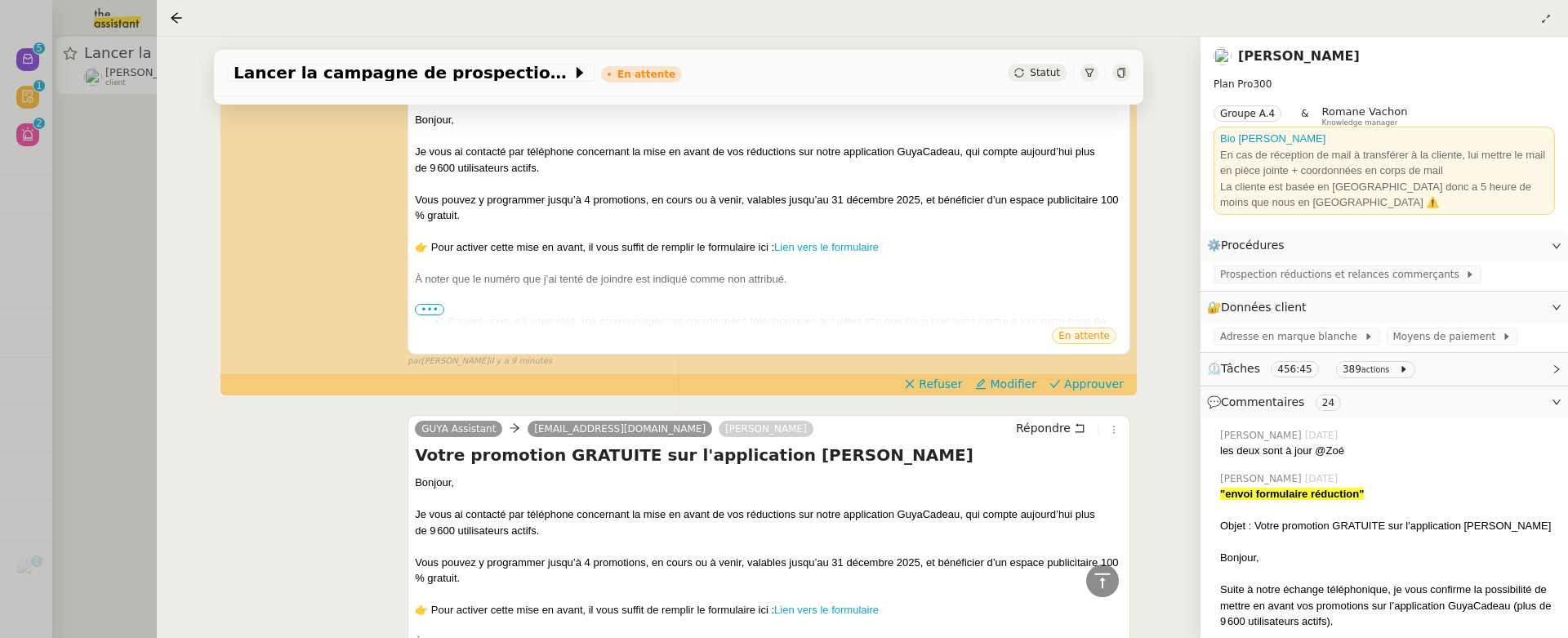
scroll to position [4476, 0]
click at [1094, 374] on span "Approuver" at bounding box center [1094, 381] width 60 height 16
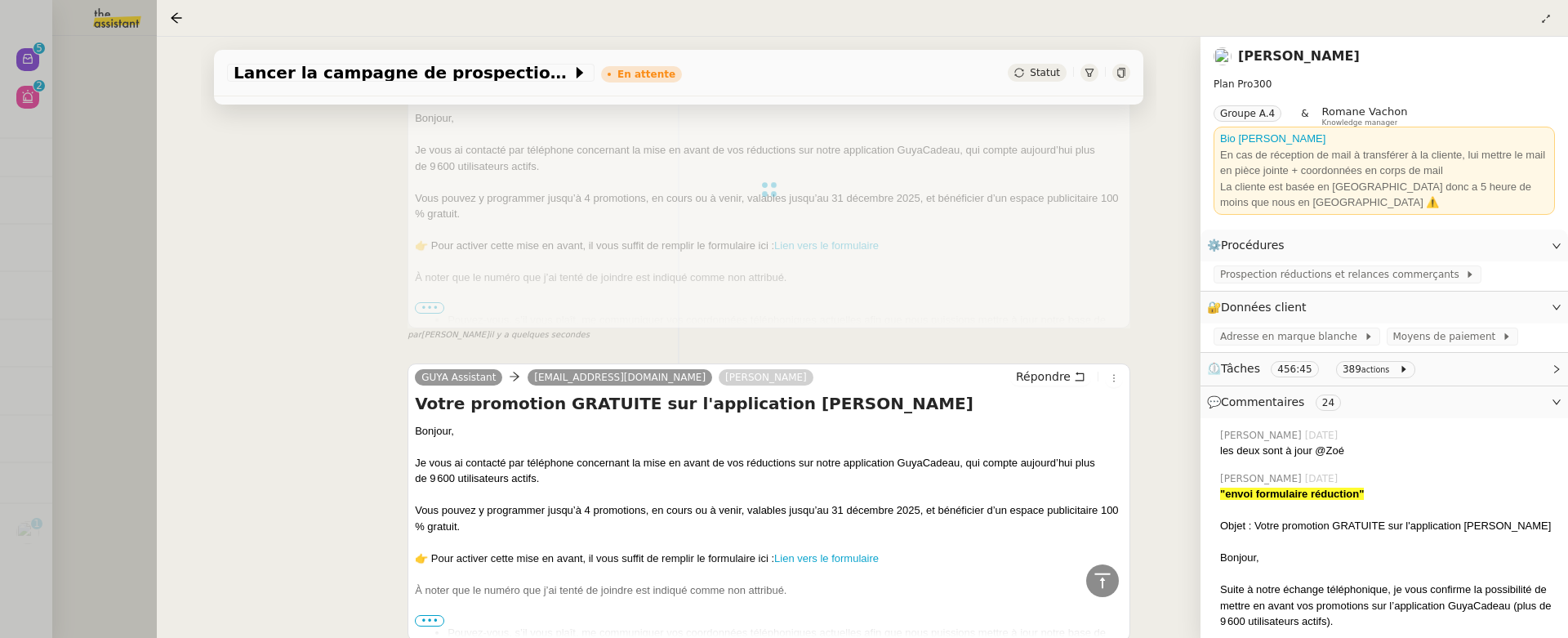
click at [168, 188] on div "Lancer la campagne de prospection En attente Statut Client [PERSON_NAME] Owner …" at bounding box center [678, 337] width 1043 height 601
click at [128, 177] on div at bounding box center [784, 319] width 1568 height 638
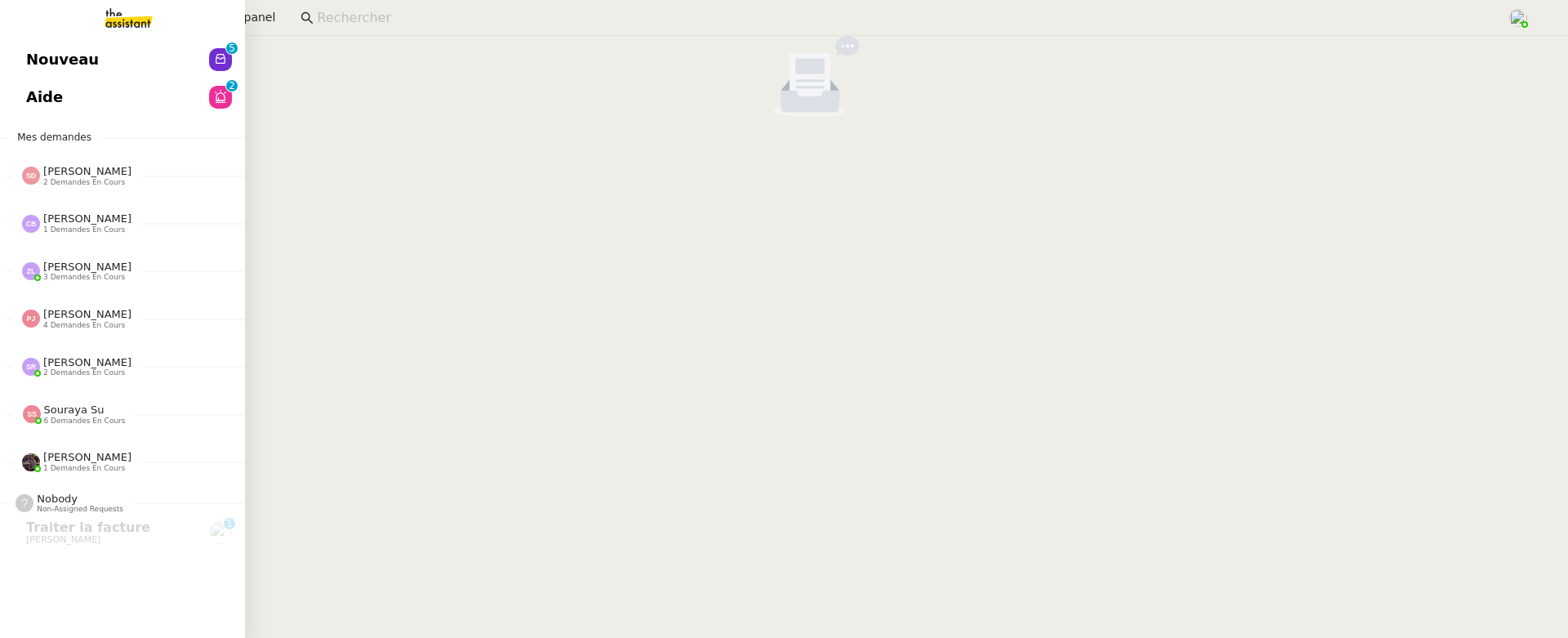
click at [41, 68] on span "Nouveau" at bounding box center [62, 60] width 73 height 25
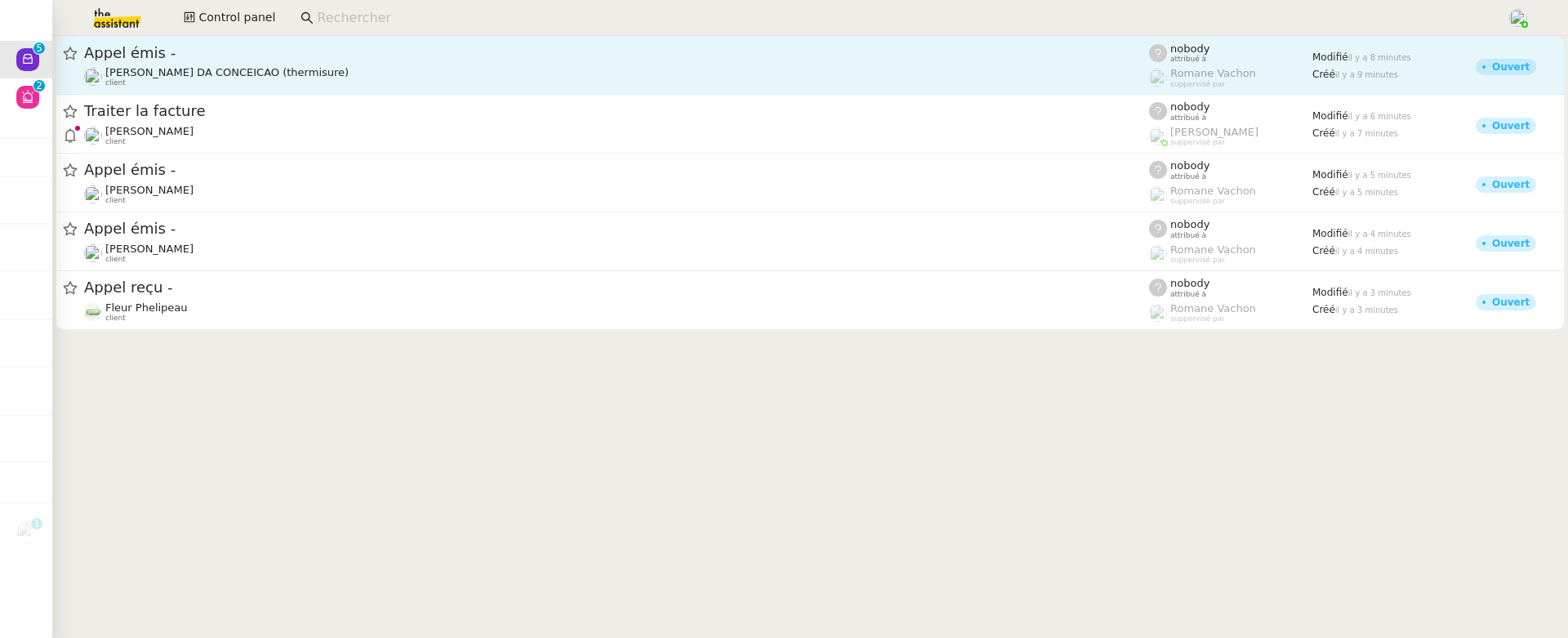
click at [355, 46] on span "Appel émis -" at bounding box center [617, 53] width 1065 height 14
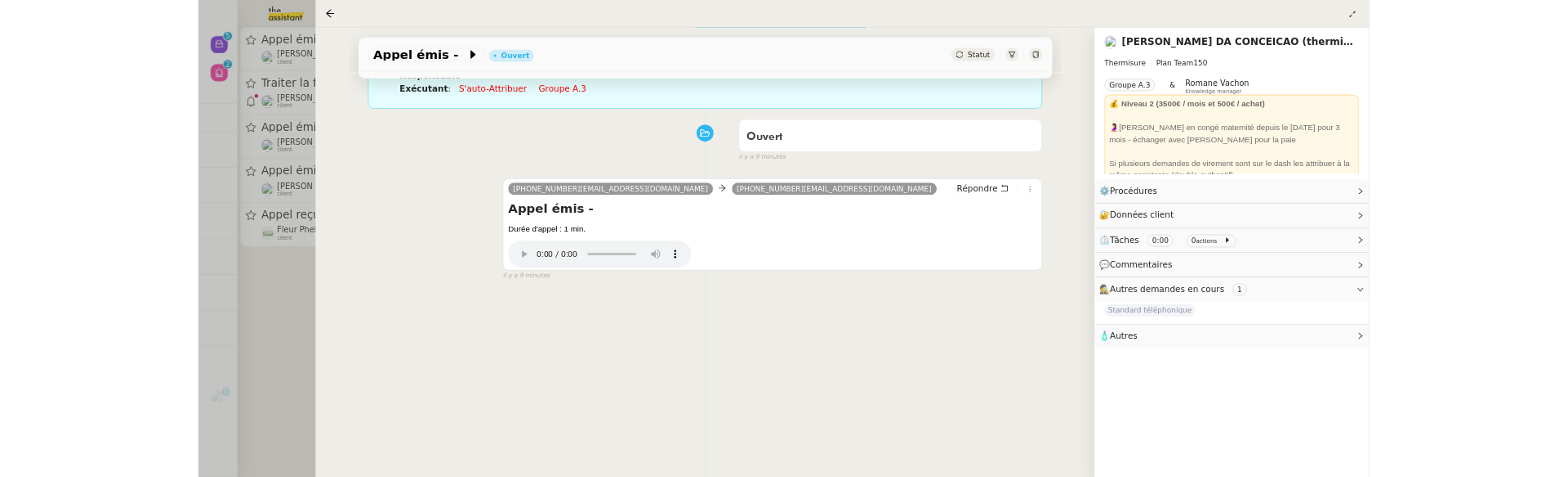
scroll to position [210, 0]
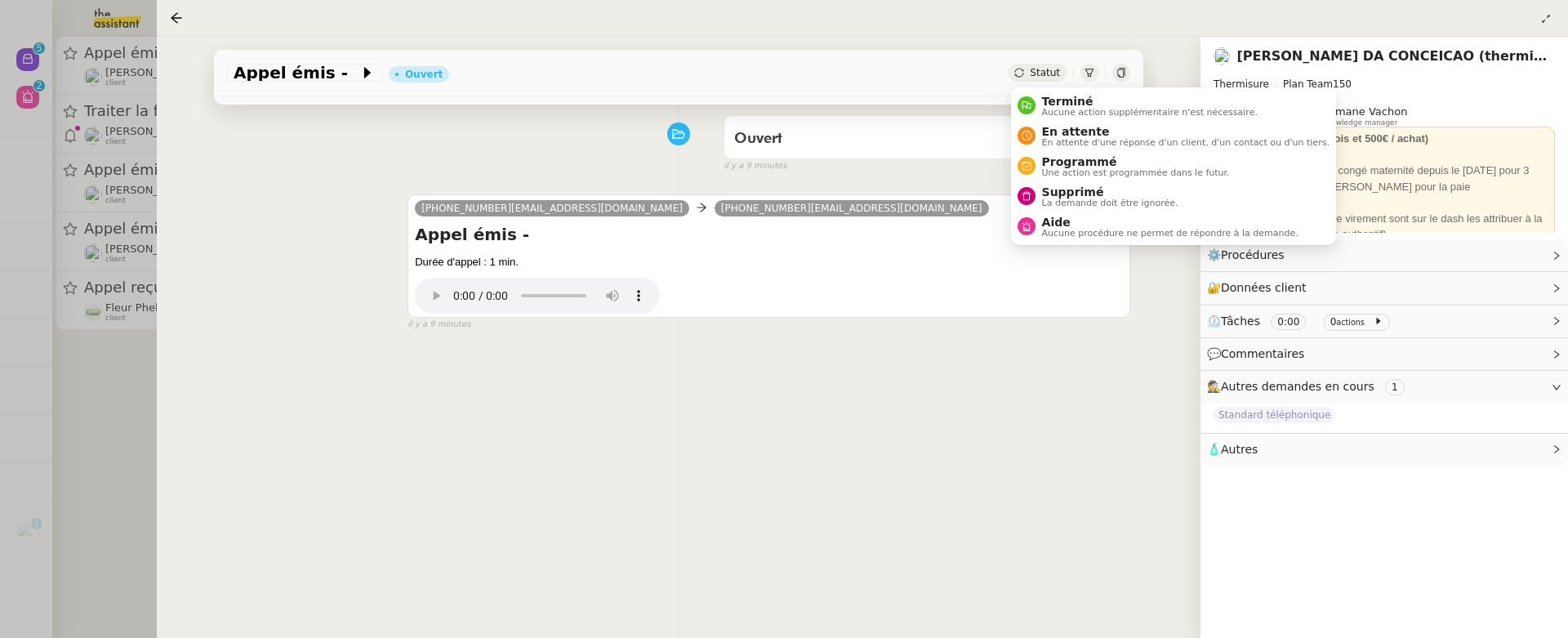
click at [1036, 69] on span "Statut" at bounding box center [1044, 73] width 30 height 12
click at [1071, 189] on span "Supprimé" at bounding box center [1111, 192] width 136 height 13
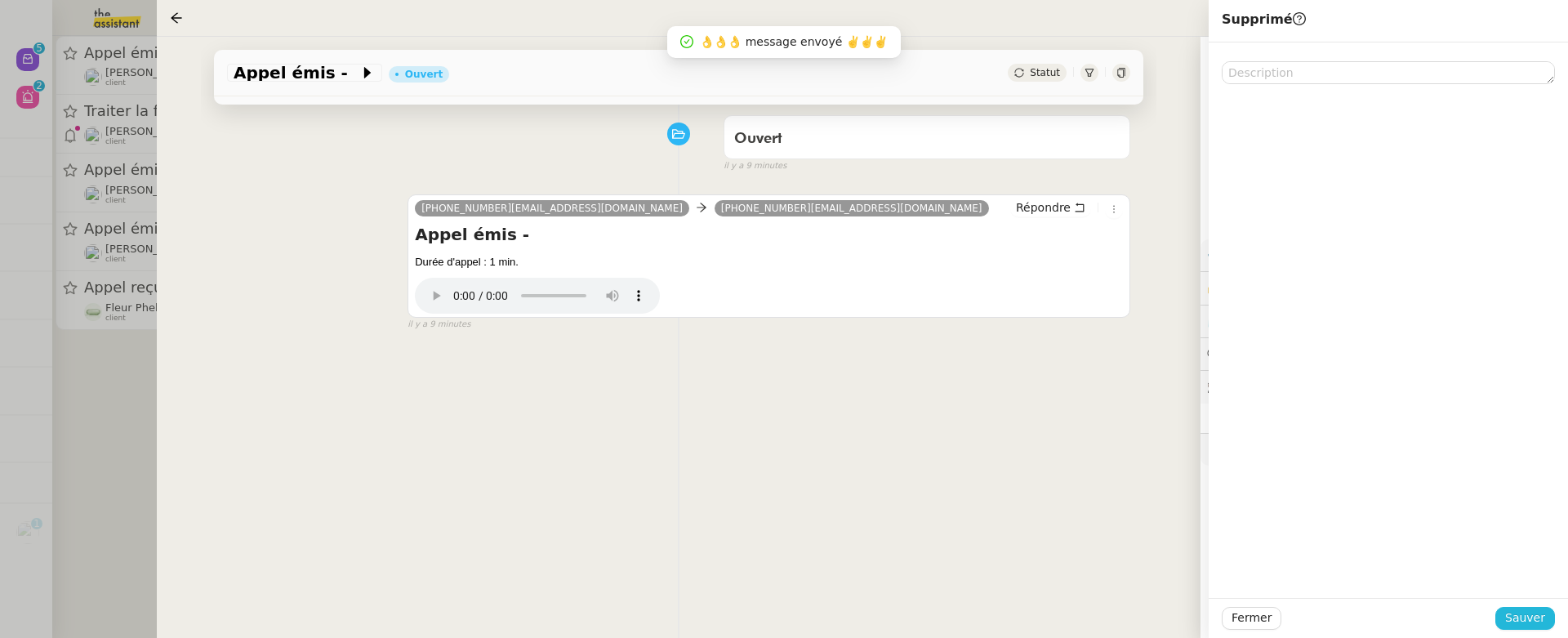
click at [1523, 618] on span "Sauver" at bounding box center [1526, 618] width 40 height 19
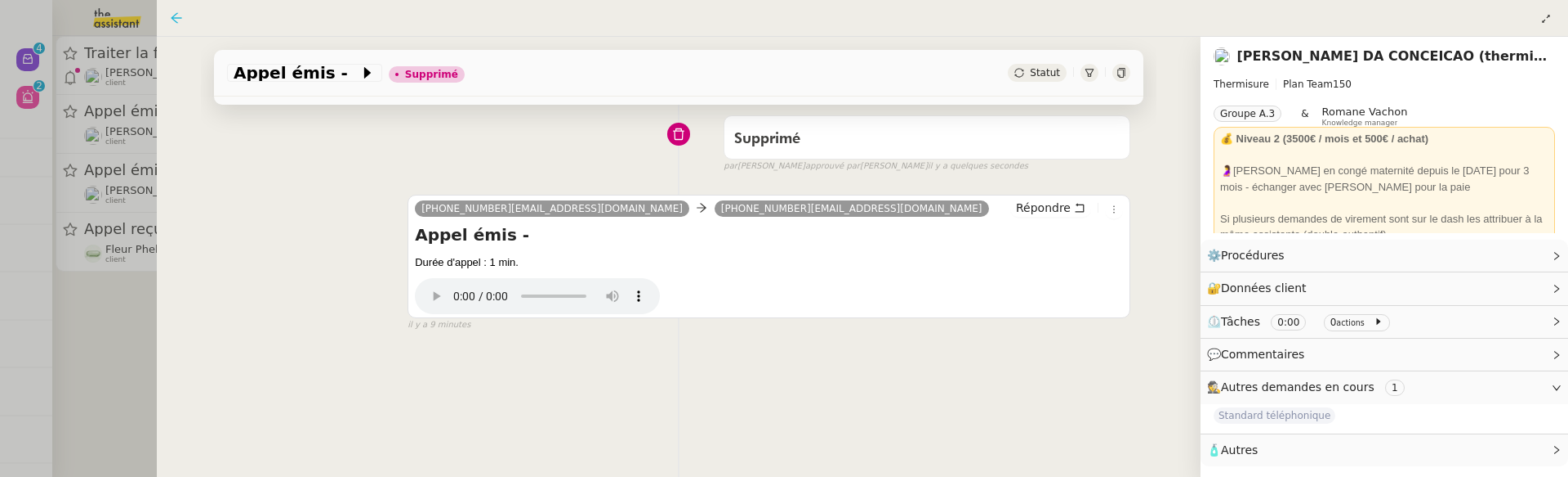
click at [182, 14] on icon at bounding box center [177, 18] width 13 height 13
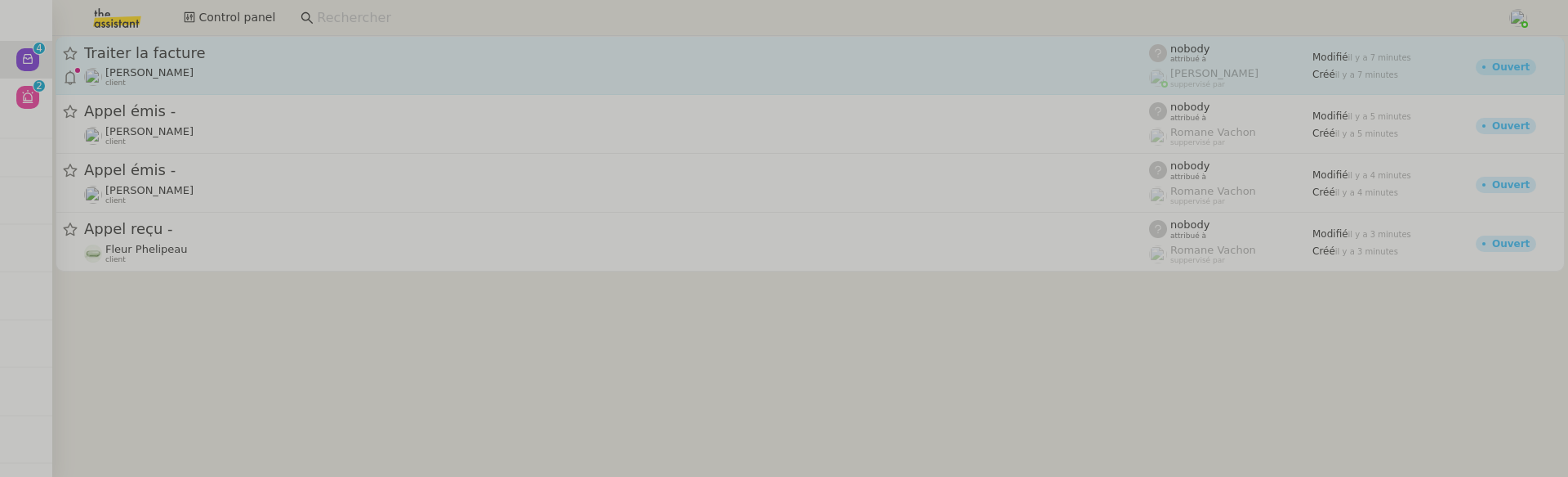
click at [224, 87] on div "[PERSON_NAME] client" at bounding box center [617, 77] width 1065 height 21
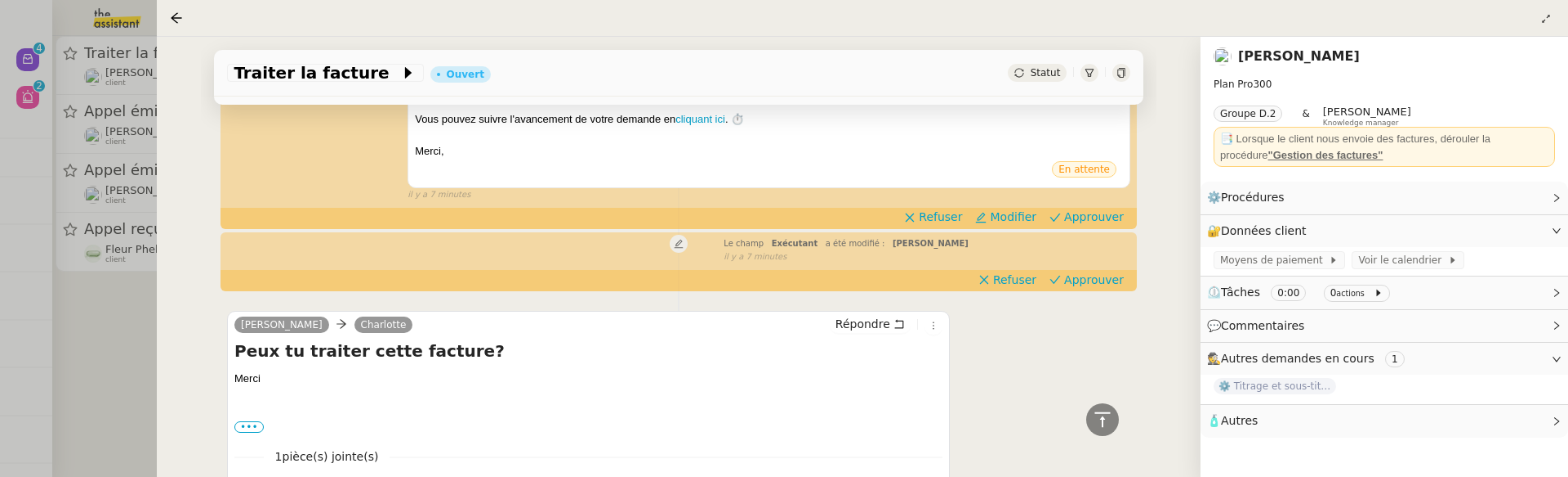
scroll to position [409, 0]
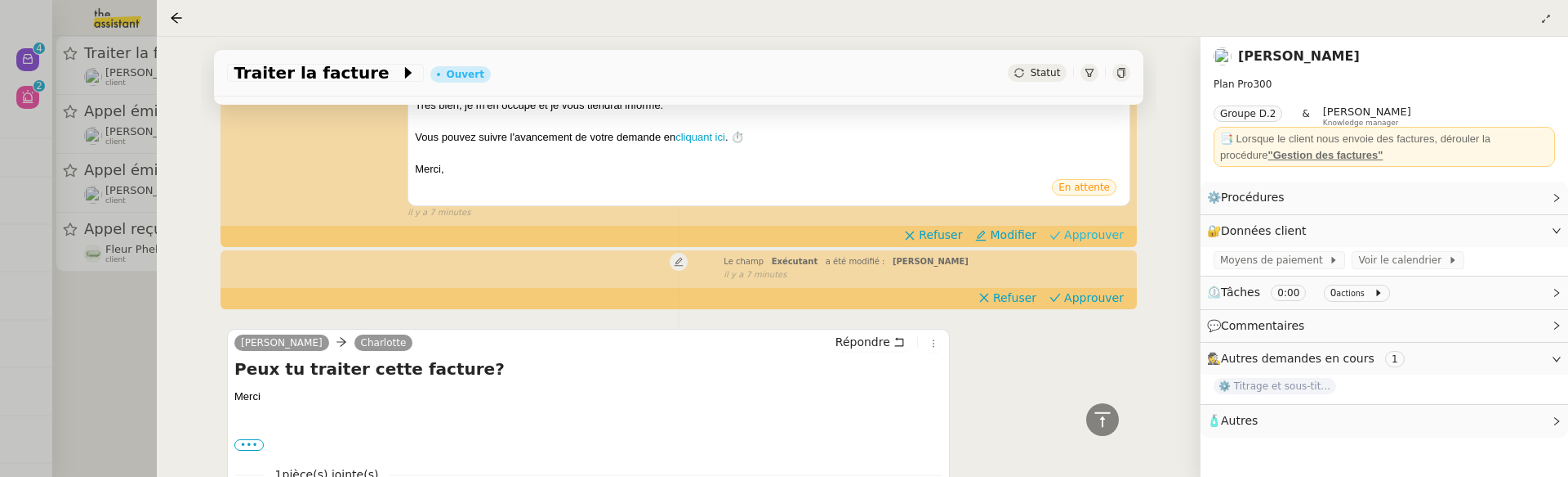
click at [1082, 238] on span "Approuver" at bounding box center [1094, 234] width 60 height 16
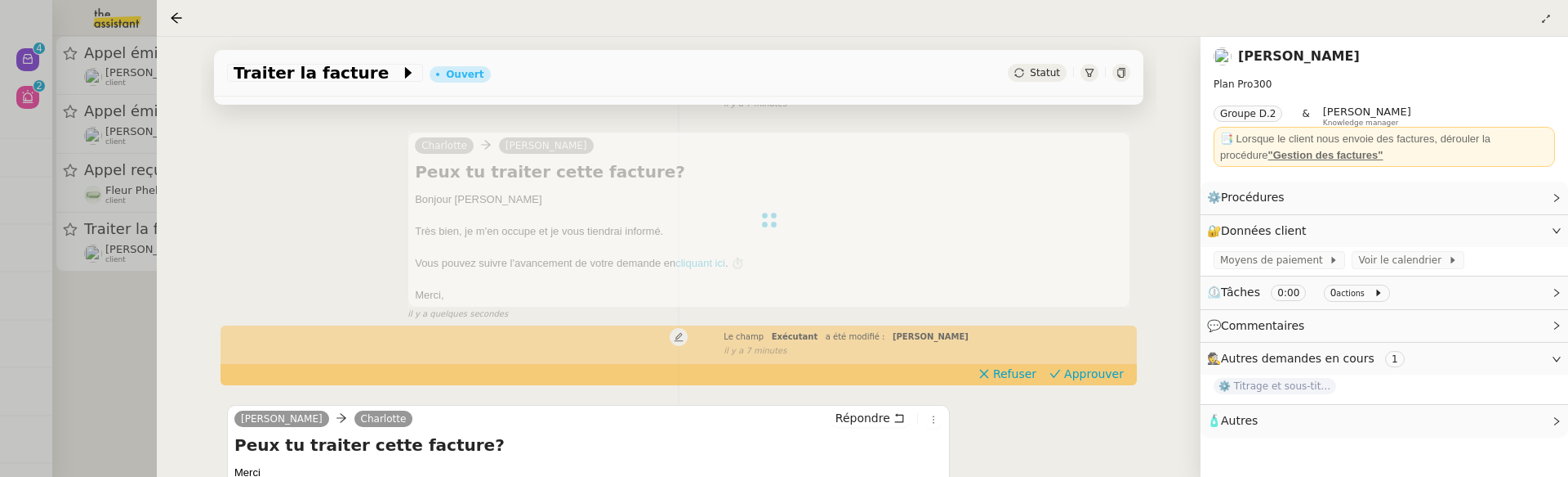
scroll to position [0, 0]
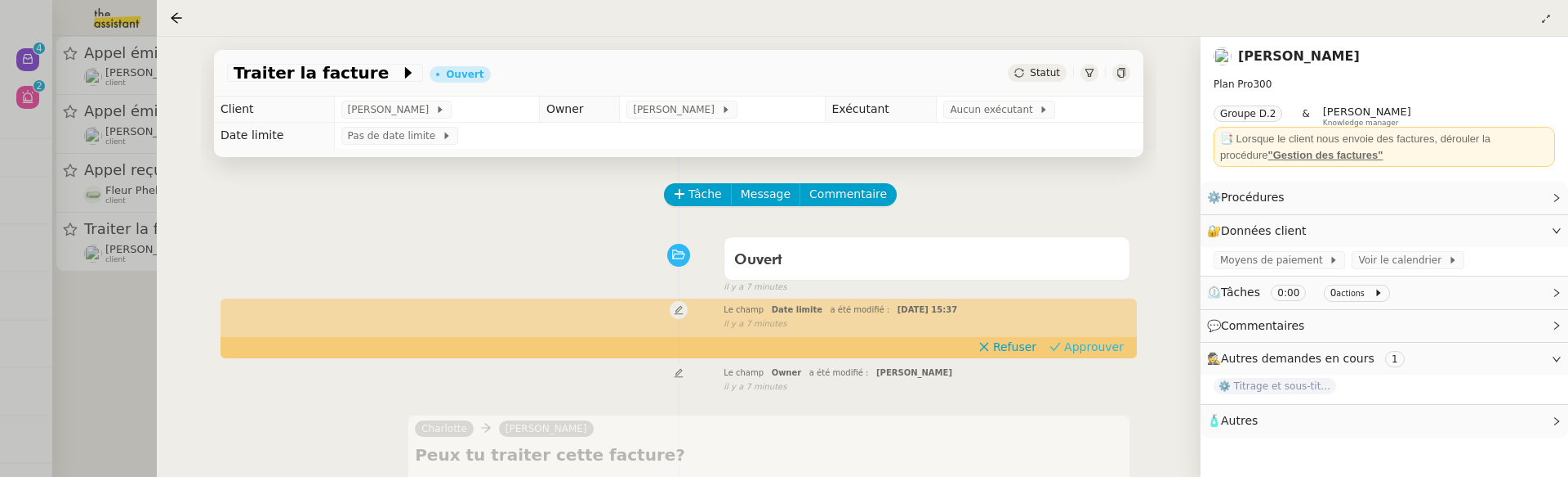
click at [1083, 344] on span "Approuver" at bounding box center [1094, 346] width 60 height 16
click at [996, 112] on span "Aucun exécutant" at bounding box center [994, 109] width 89 height 16
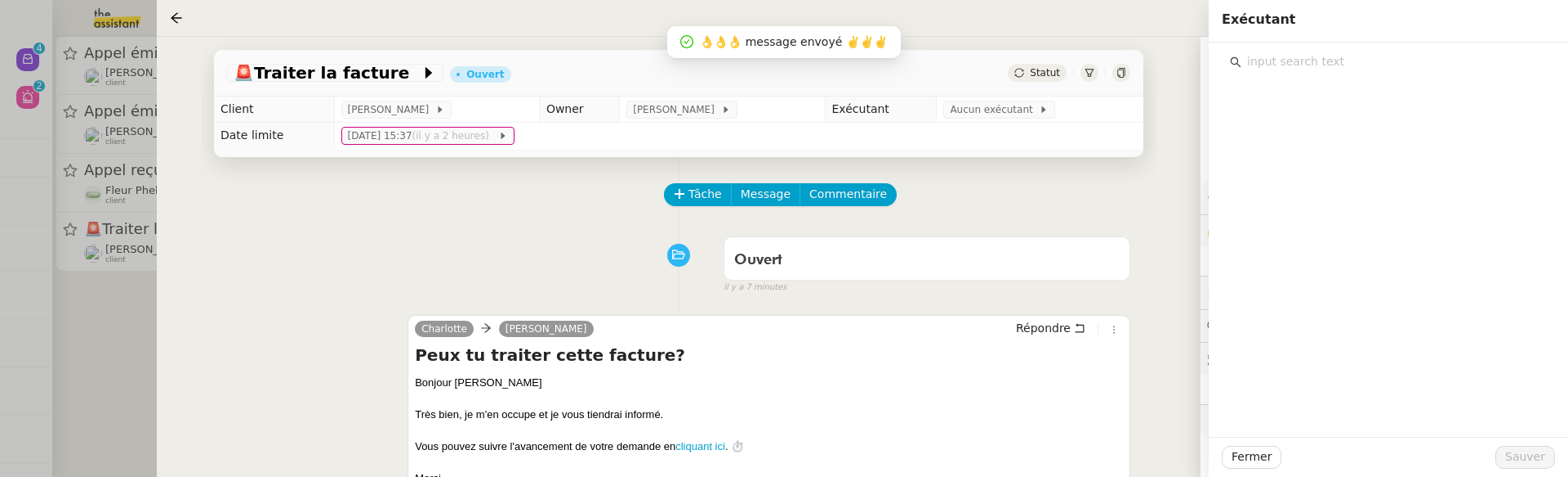
click at [1316, 69] on input "text" at bounding box center [1394, 62] width 306 height 22
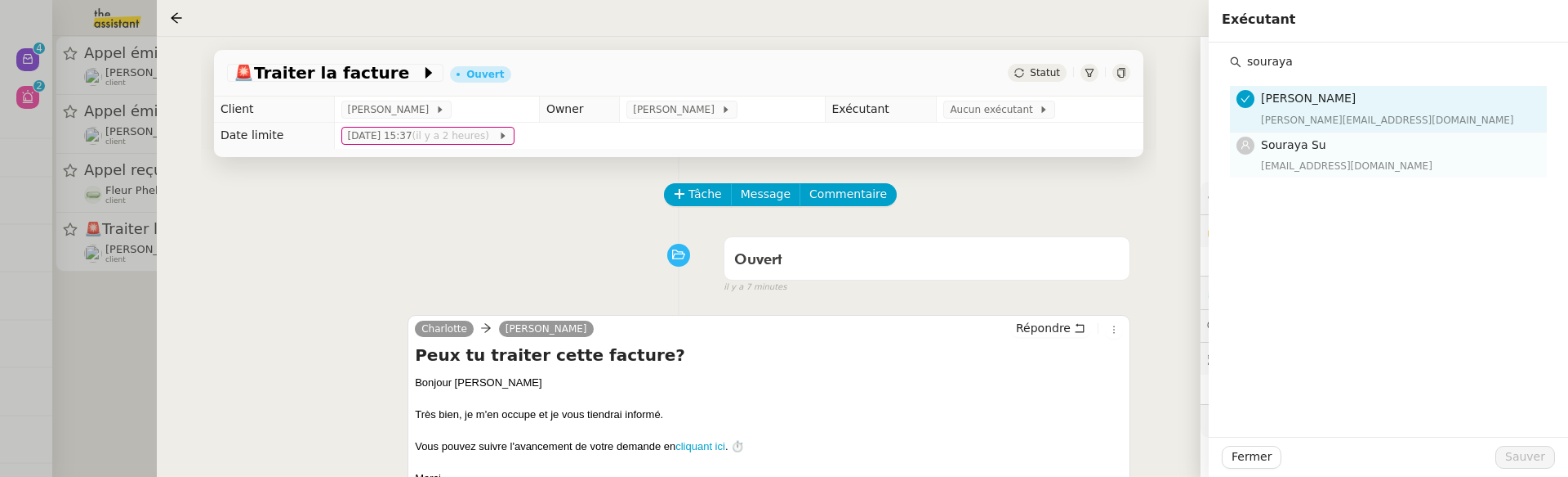
type input "souraya"
click at [1335, 143] on h4 "Souraya Su" at bounding box center [1398, 145] width 276 height 19
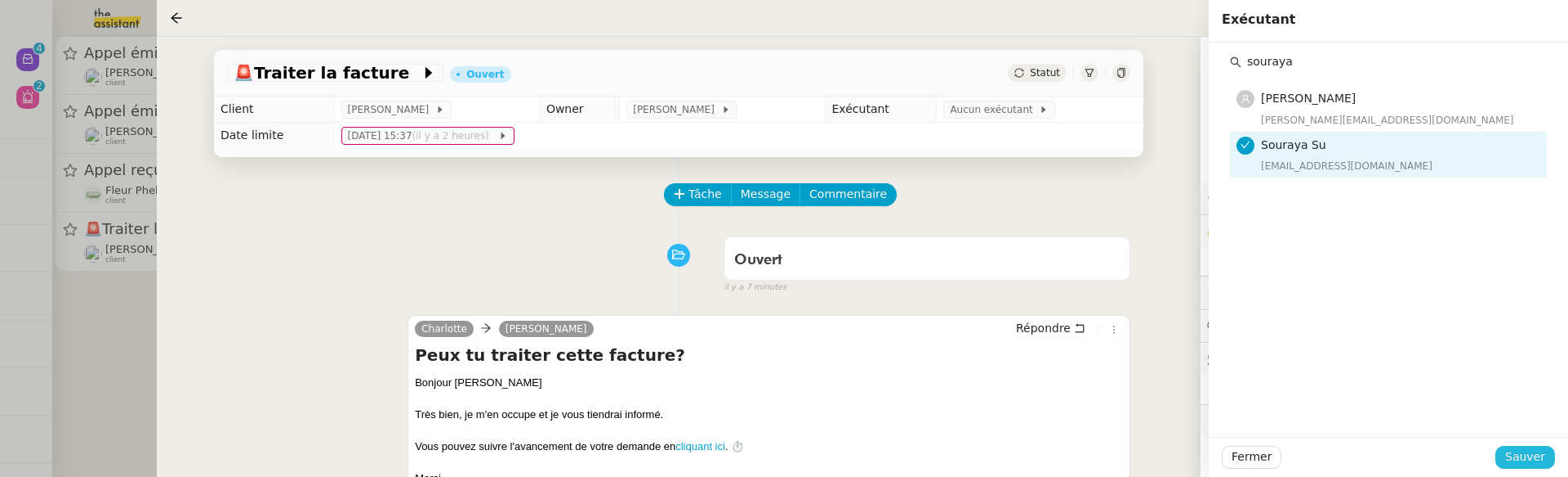
click at [1518, 455] on span "Sauver" at bounding box center [1526, 457] width 40 height 19
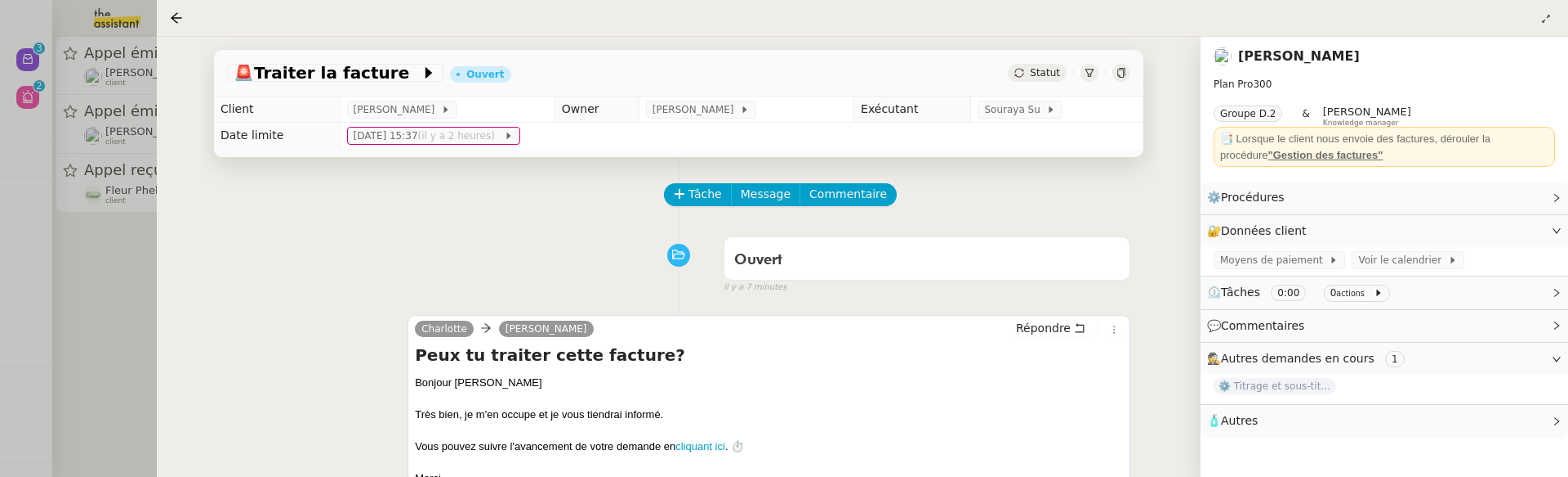
click at [124, 294] on div at bounding box center [784, 238] width 1568 height 477
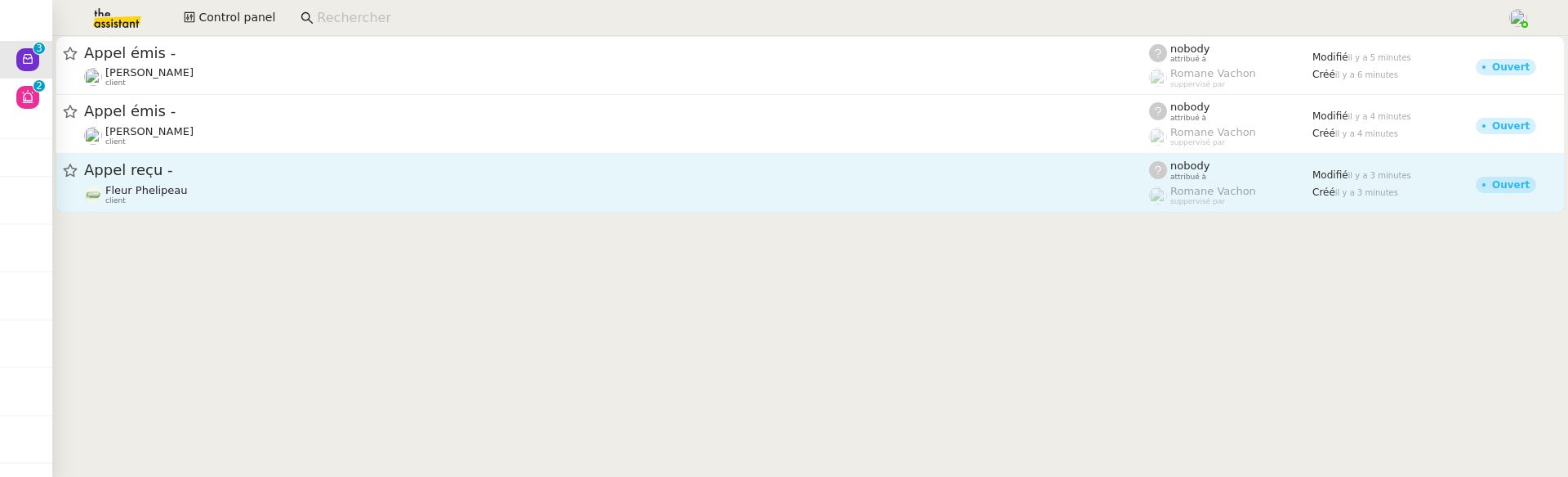
click at [252, 194] on div "Fleur Phelipeau client" at bounding box center [617, 194] width 1065 height 21
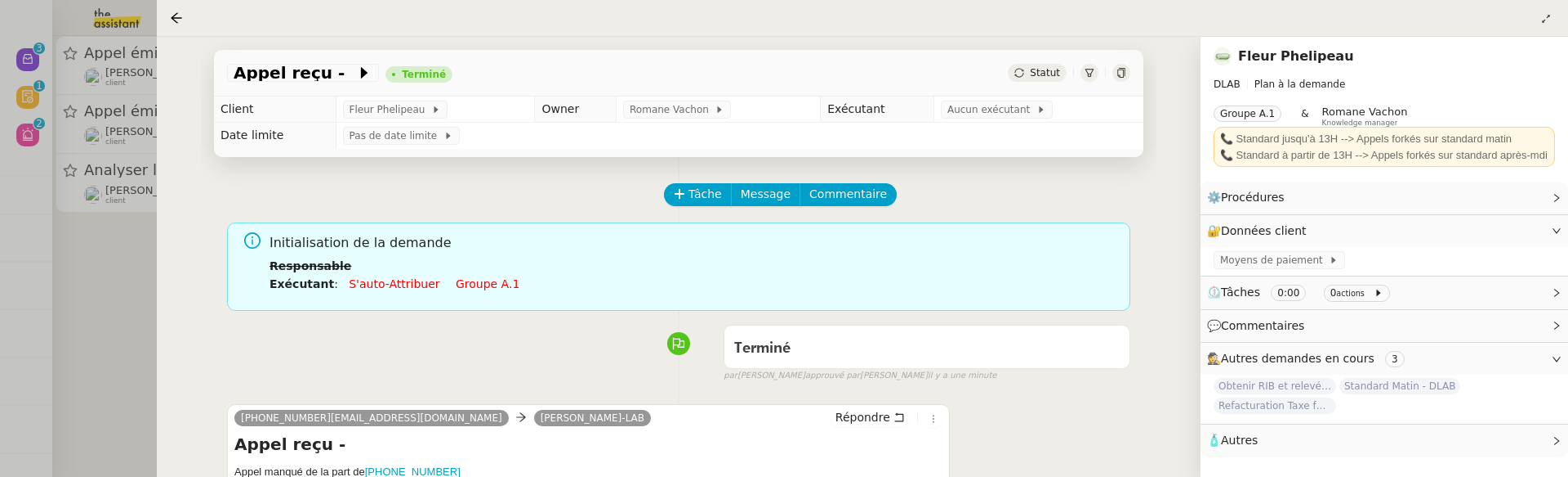
click at [111, 269] on div at bounding box center [784, 238] width 1568 height 477
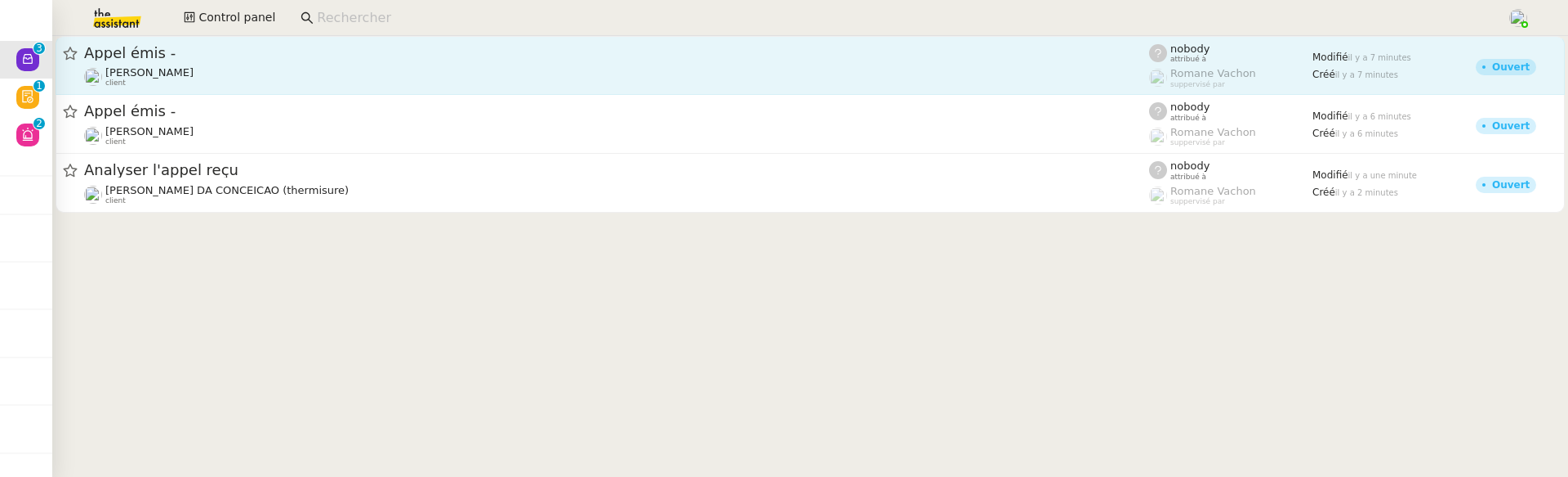
click at [264, 82] on div "[PERSON_NAME] client" at bounding box center [617, 77] width 1065 height 21
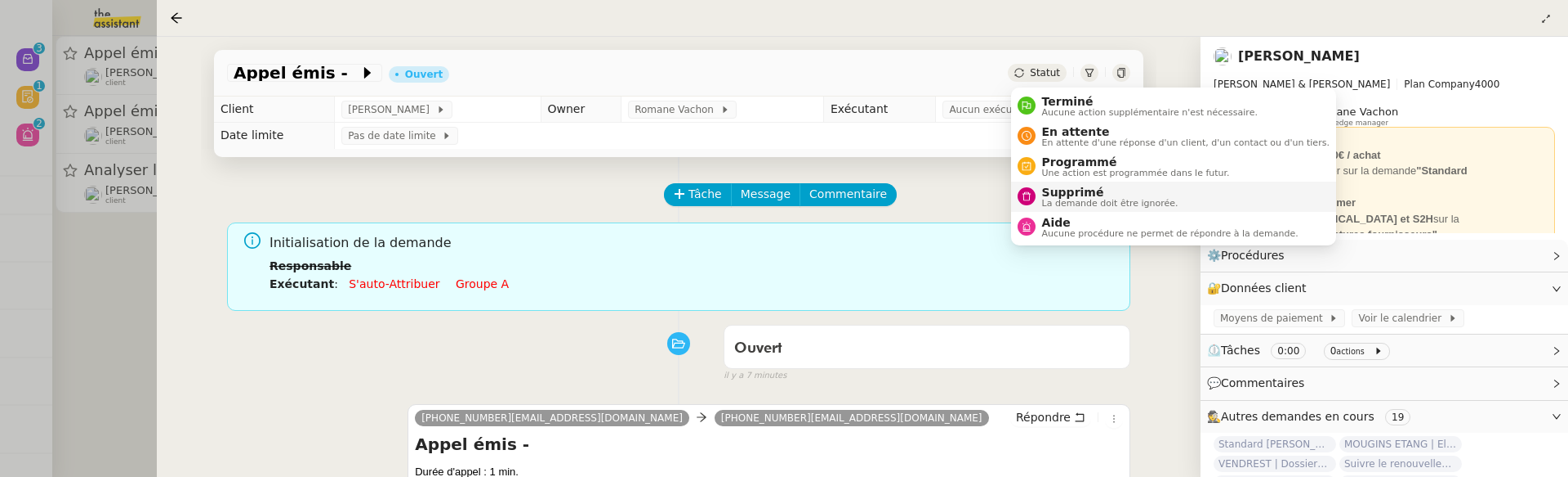
click at [1076, 186] on span "Supprimé" at bounding box center [1111, 192] width 136 height 13
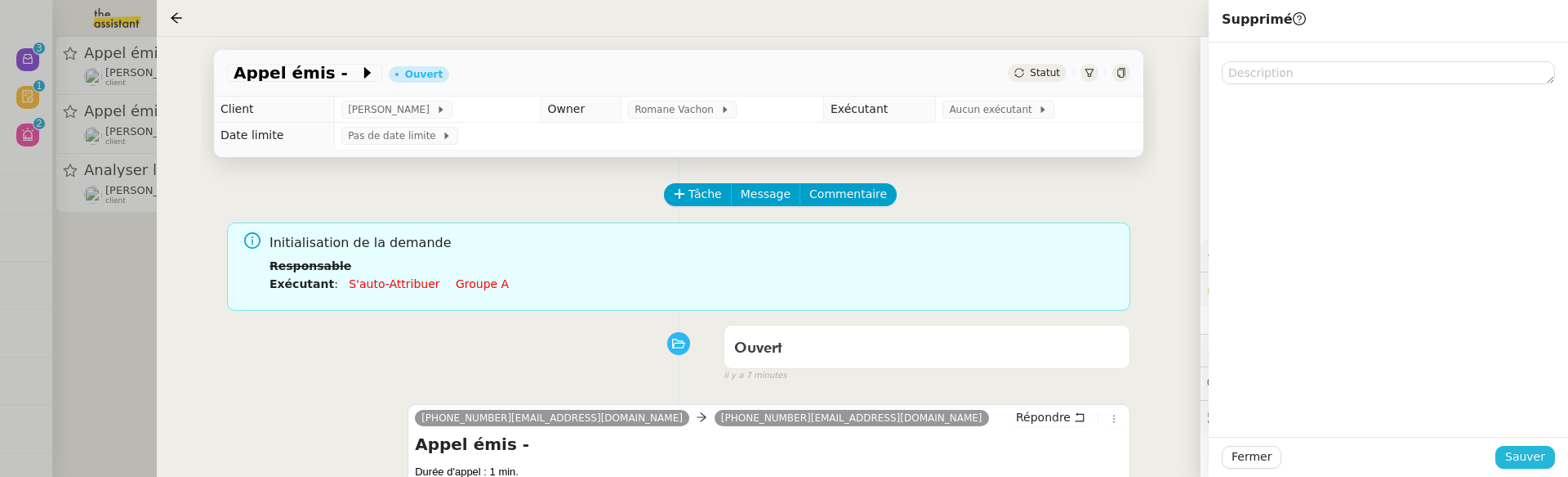
click at [1544, 461] on span "Sauver" at bounding box center [1526, 457] width 40 height 19
click at [134, 267] on div at bounding box center [784, 238] width 1568 height 477
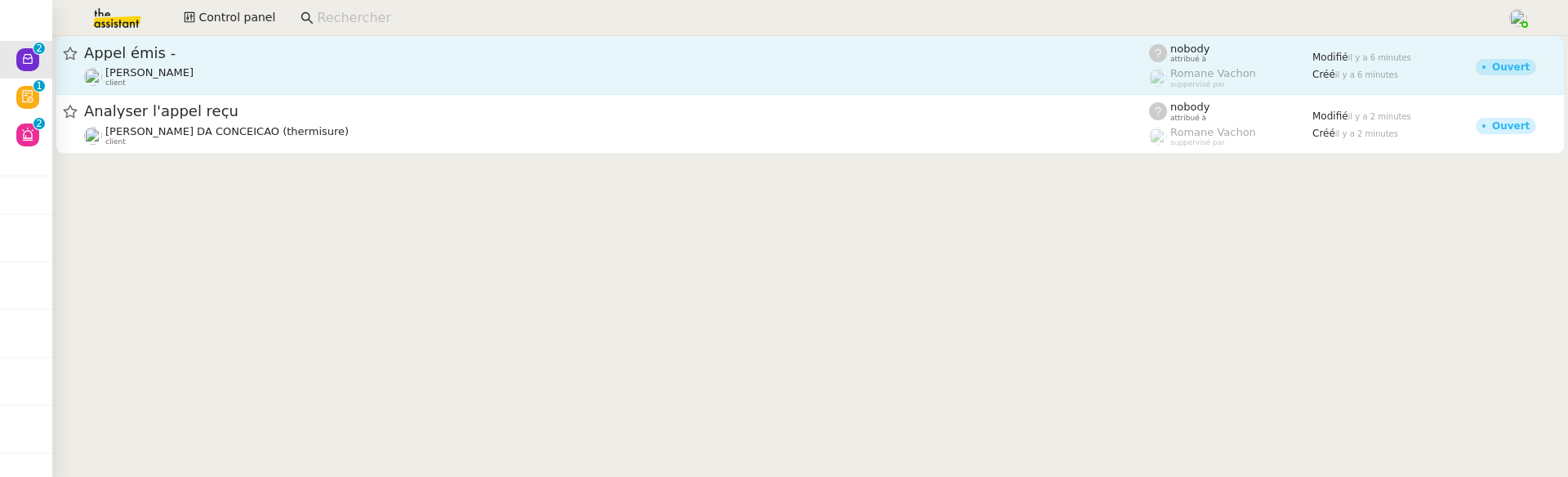
click at [265, 63] on div "Appel émis - [PERSON_NAME] client" at bounding box center [617, 65] width 1065 height 44
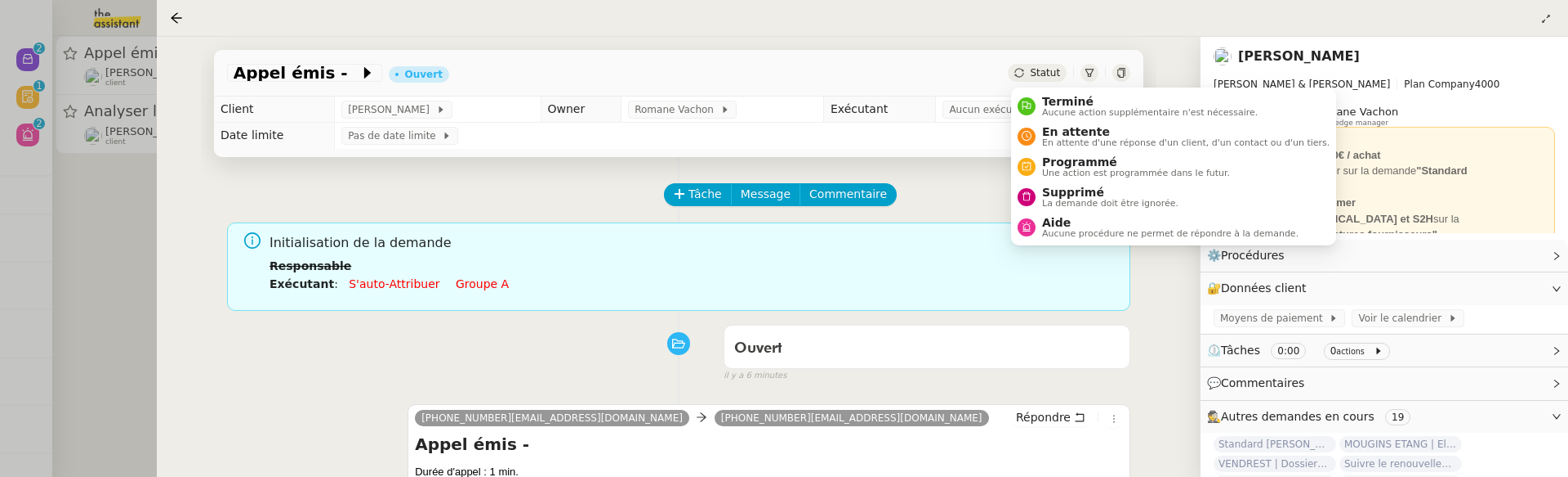
click at [1031, 67] on div "Statut" at bounding box center [1037, 72] width 59 height 18
click at [1091, 186] on span "Supprimé" at bounding box center [1111, 192] width 136 height 13
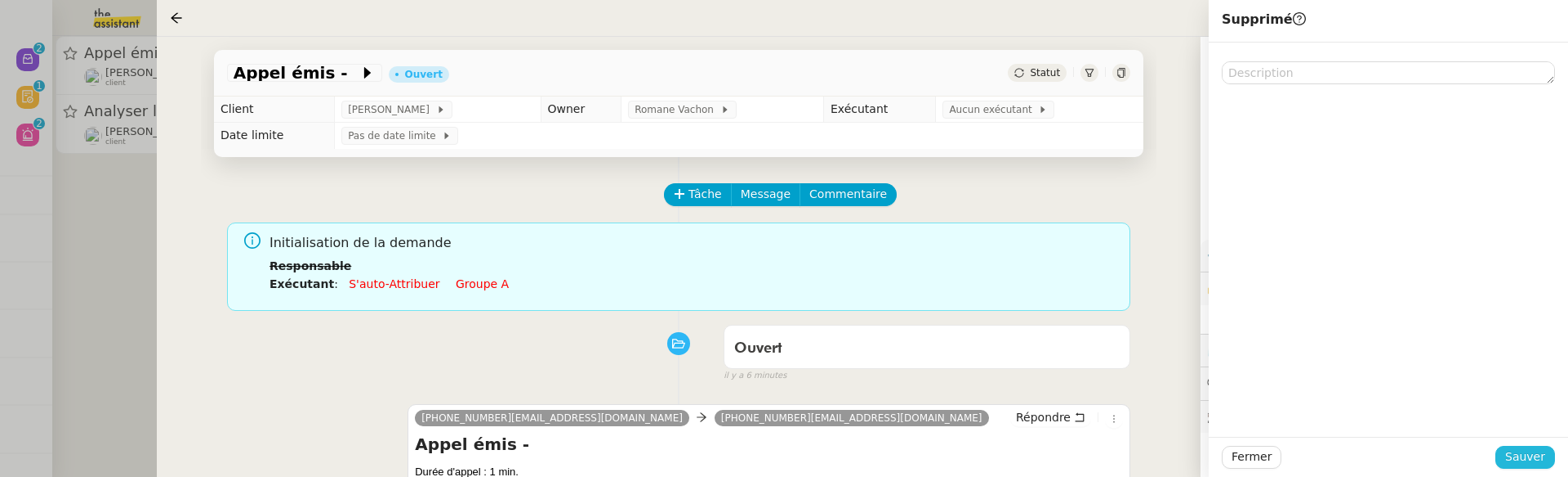
click at [1534, 455] on span "Sauver" at bounding box center [1526, 457] width 40 height 19
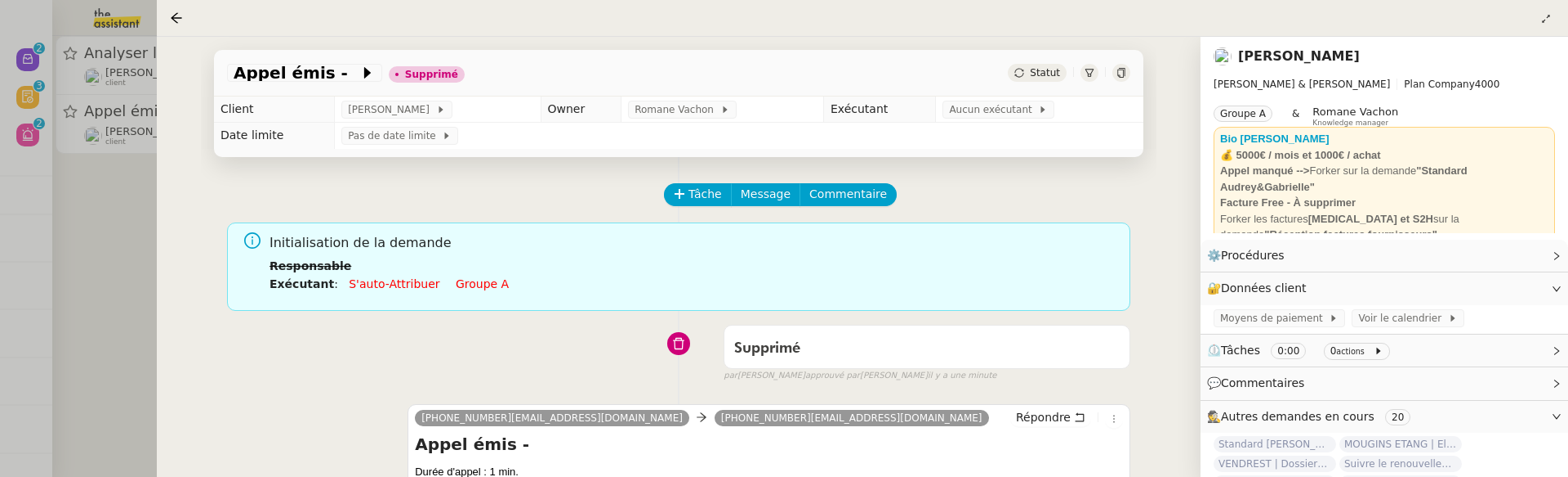
click at [103, 274] on div at bounding box center [784, 238] width 1568 height 477
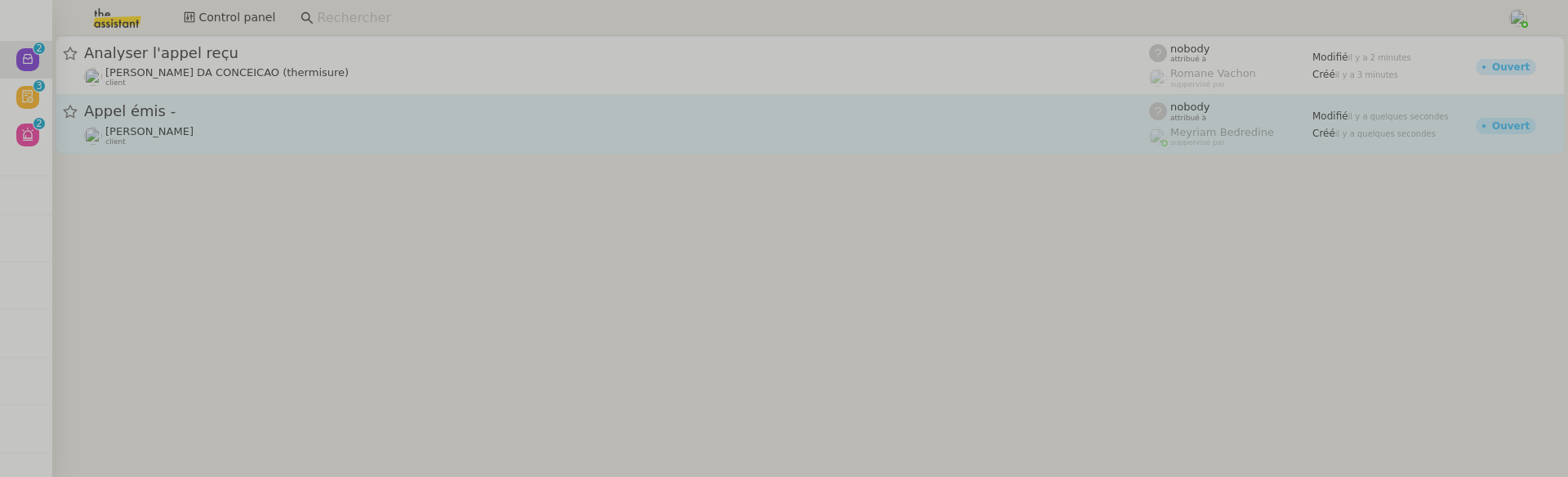
click at [245, 139] on div "[PERSON_NAME] client" at bounding box center [617, 136] width 1065 height 21
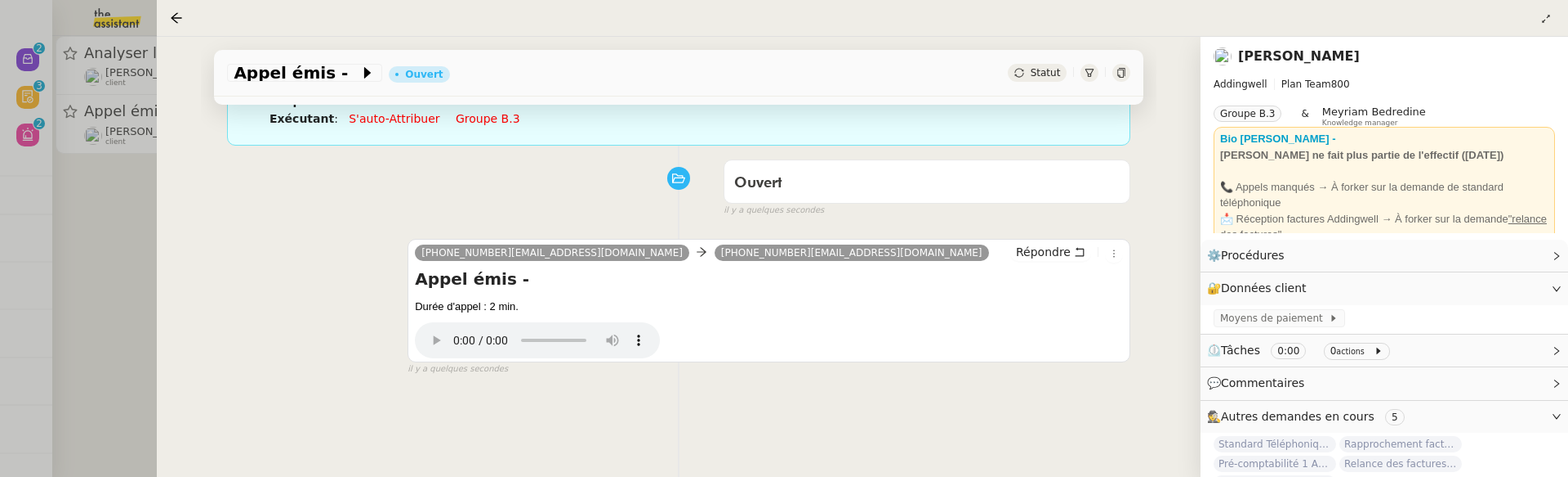
scroll to position [210, 0]
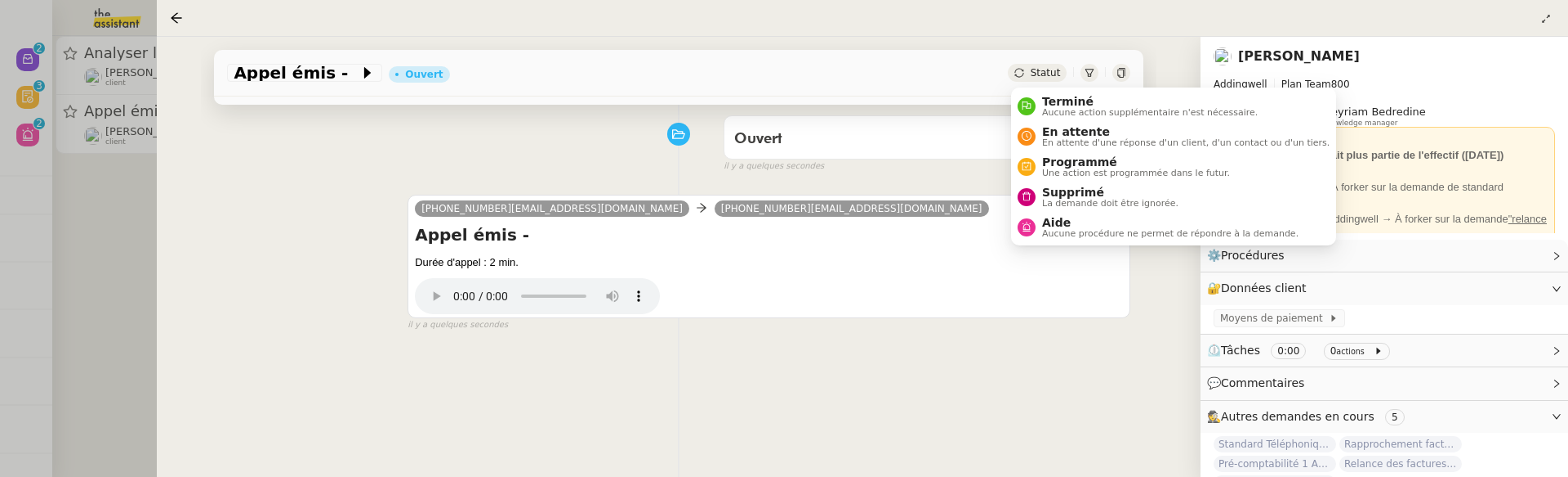
click at [1054, 78] on span "Statut" at bounding box center [1044, 73] width 30 height 12
click at [1071, 190] on span "Supprimé" at bounding box center [1111, 192] width 136 height 13
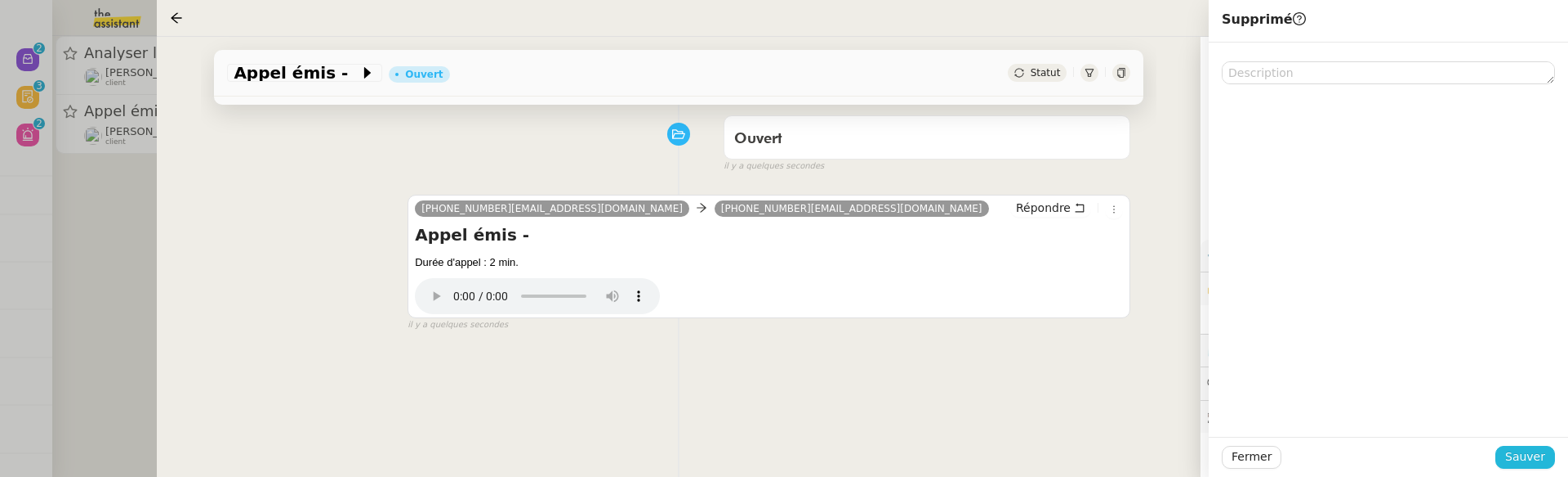
click at [1515, 455] on span "Sauver" at bounding box center [1526, 457] width 40 height 19
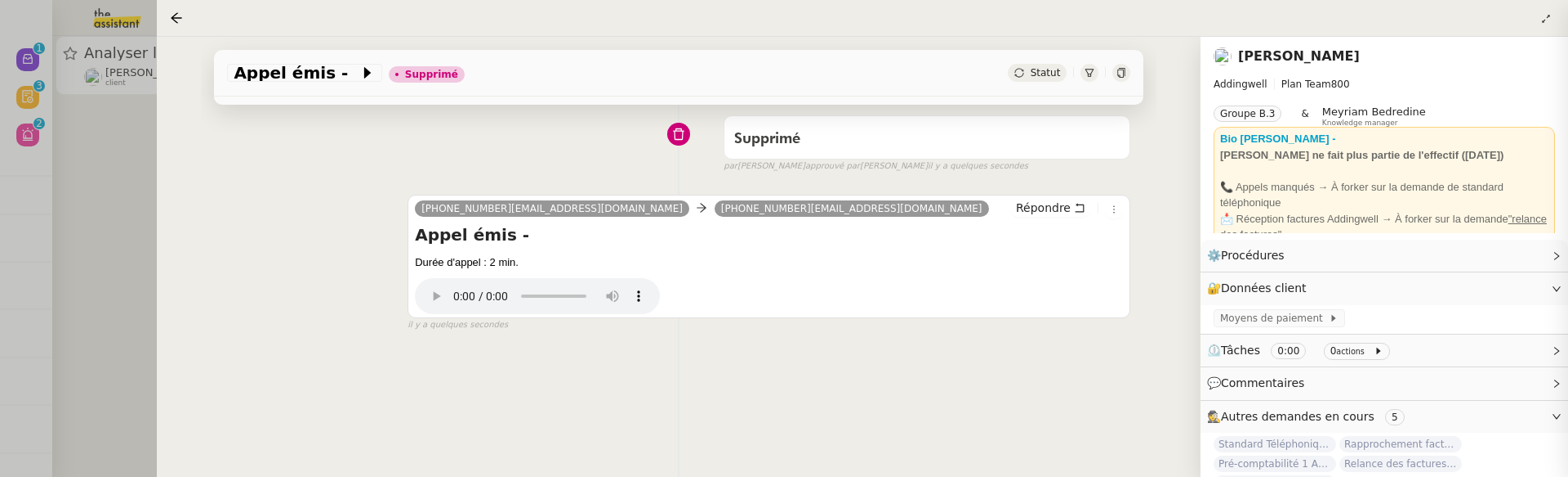
click at [133, 281] on div at bounding box center [784, 238] width 1568 height 477
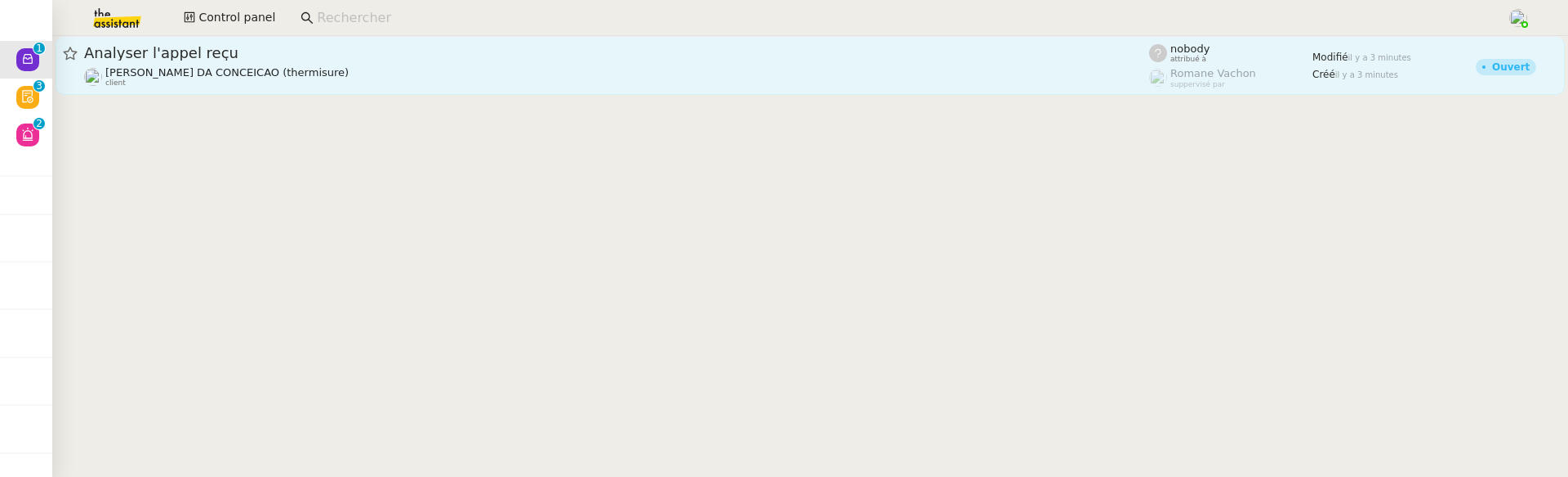
click at [276, 47] on span "Analyser l'appel reçu" at bounding box center [617, 53] width 1065 height 14
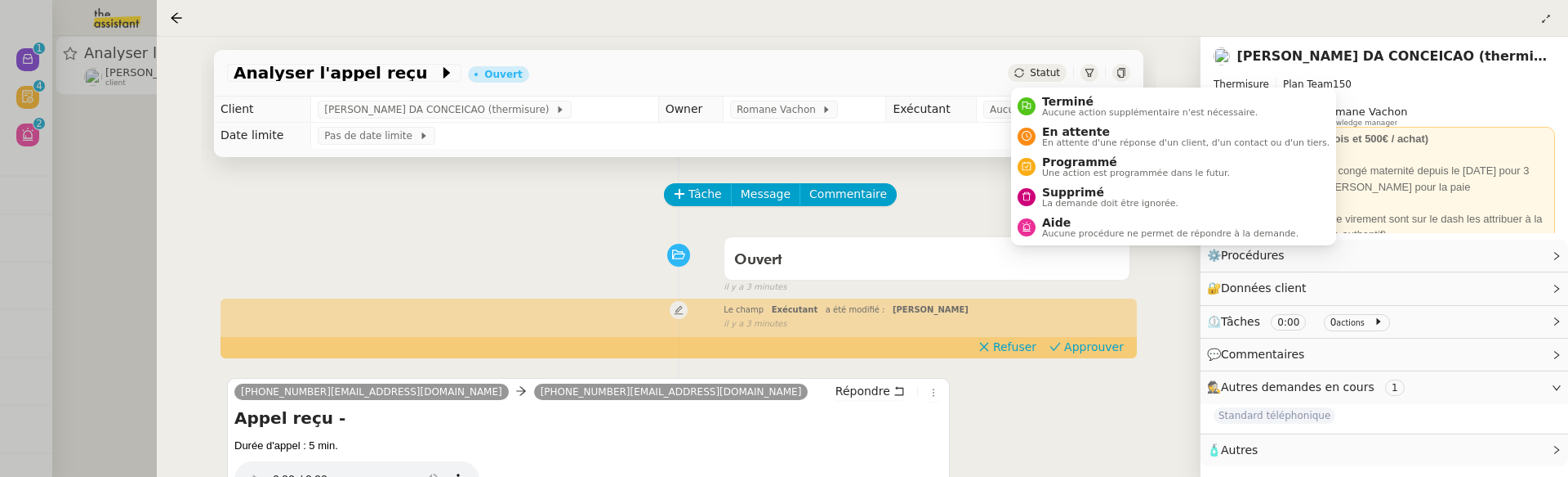
click at [1043, 71] on span "Statut" at bounding box center [1044, 73] width 30 height 12
click at [1071, 192] on span "Supprimé" at bounding box center [1111, 192] width 136 height 13
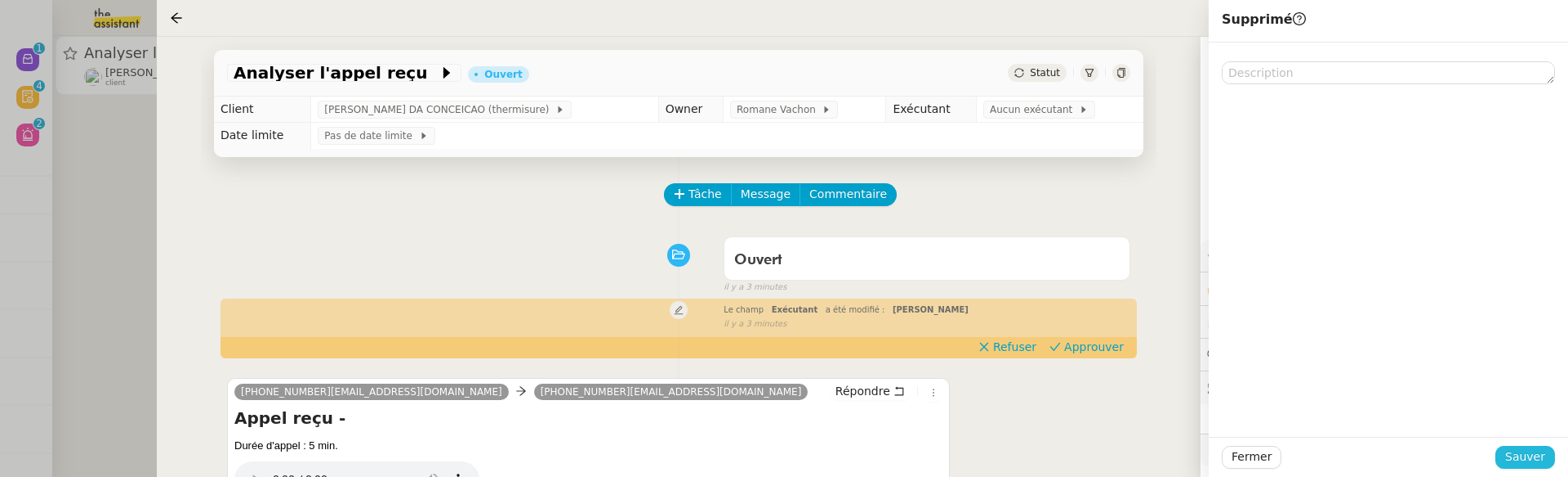
click at [1509, 449] on span "Sauver" at bounding box center [1526, 457] width 40 height 19
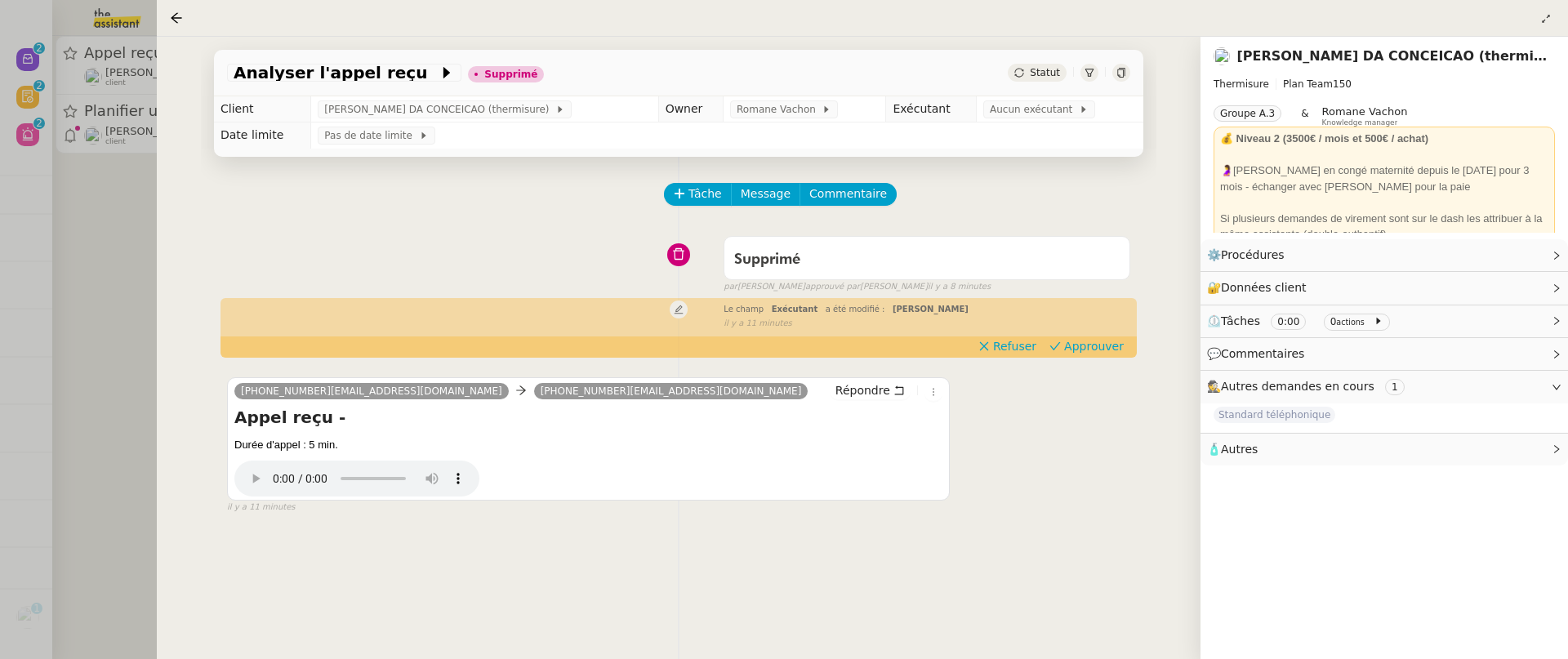
click at [85, 252] on div at bounding box center [784, 330] width 1568 height 659
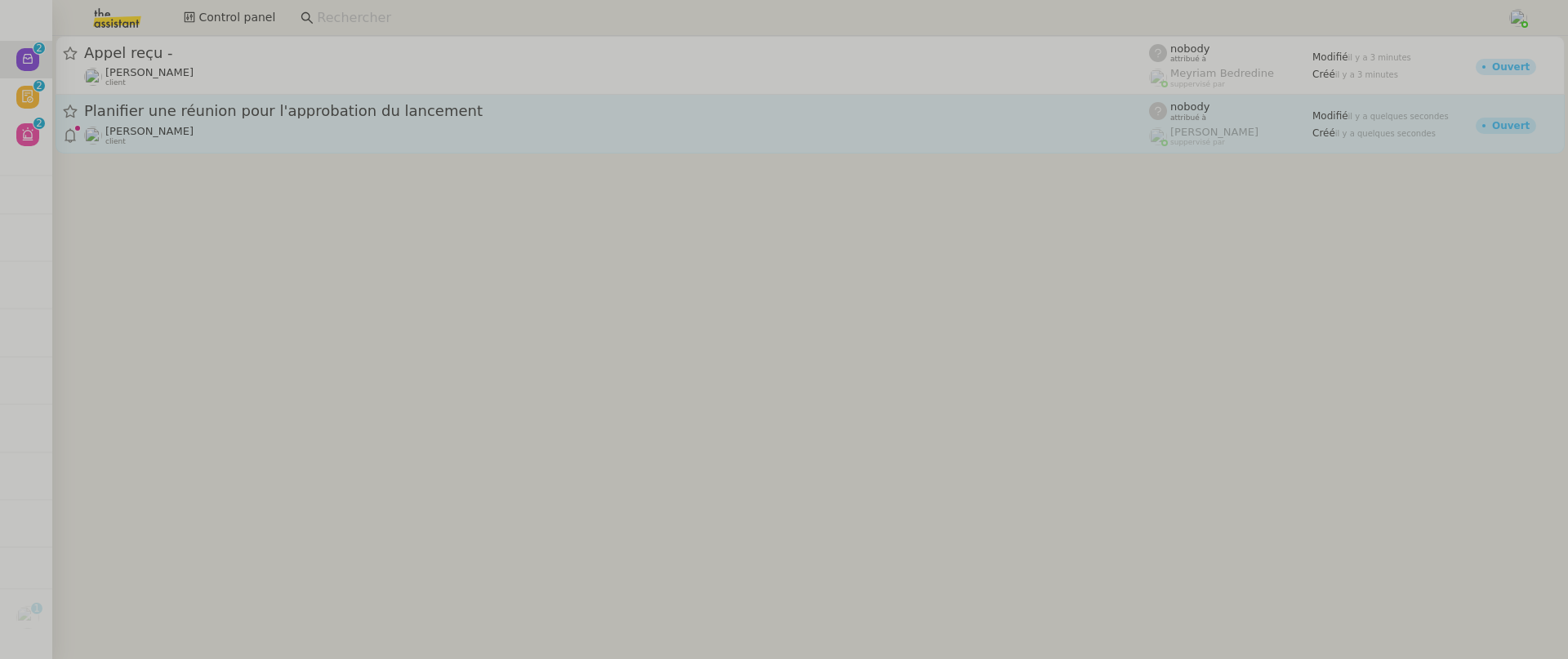
click at [312, 146] on link "Planifier une réunion pour l'approbation du lancement [PERSON_NAME] client nobo…" at bounding box center [810, 124] width 1509 height 59
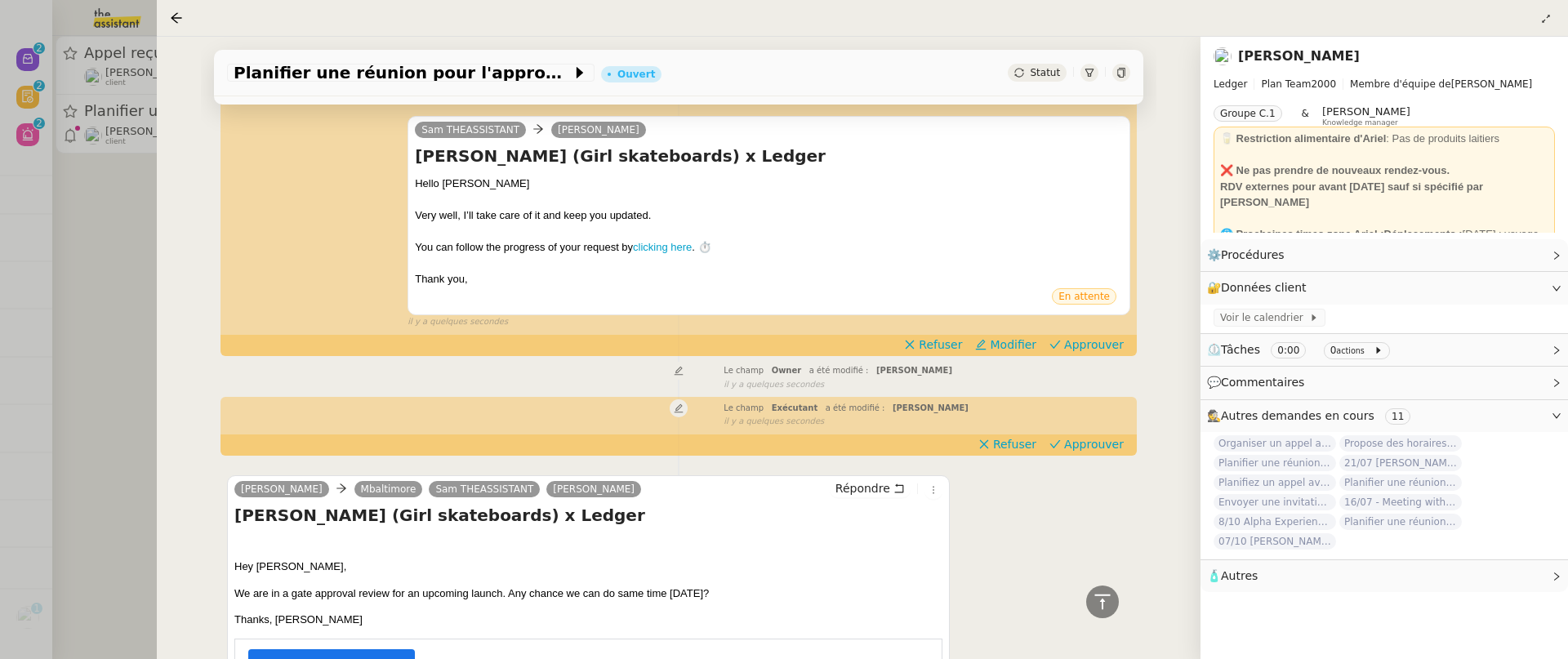
scroll to position [238, 0]
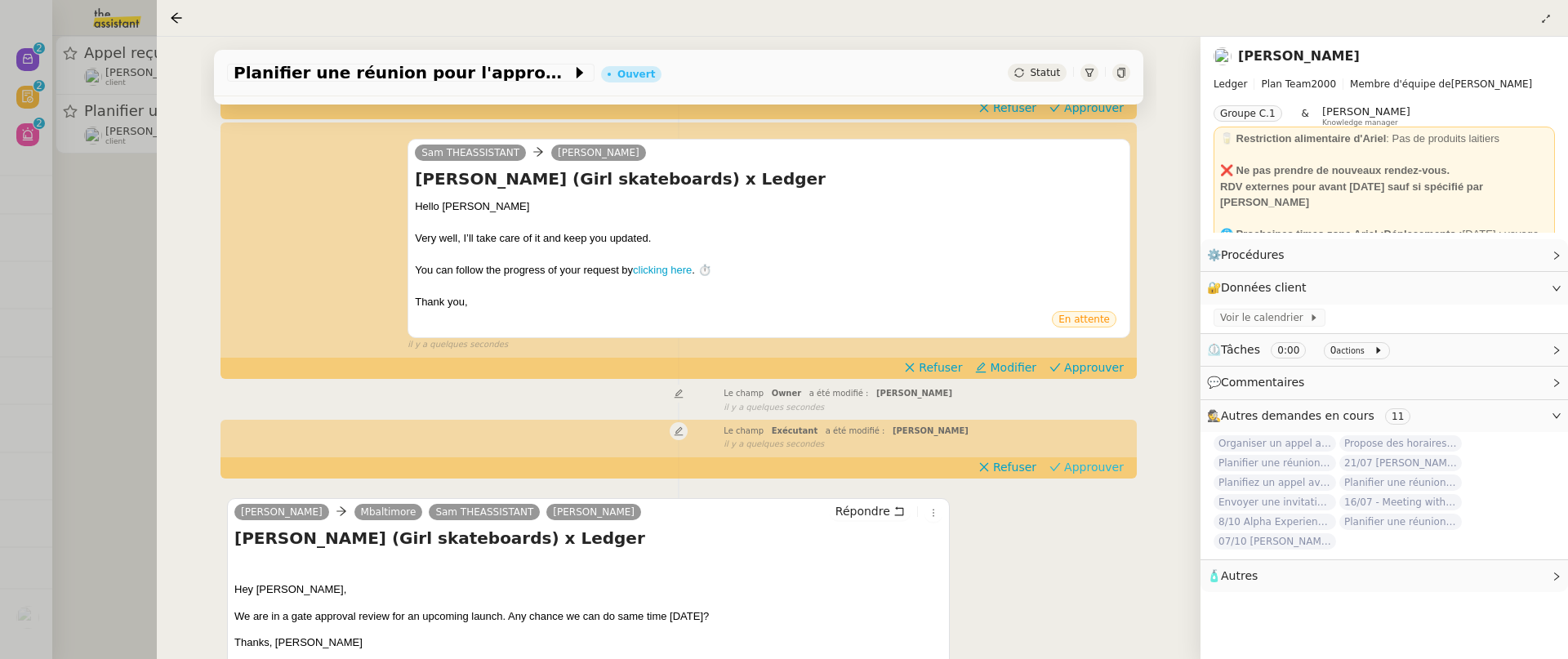
click at [1099, 460] on span "Approuver" at bounding box center [1094, 467] width 60 height 16
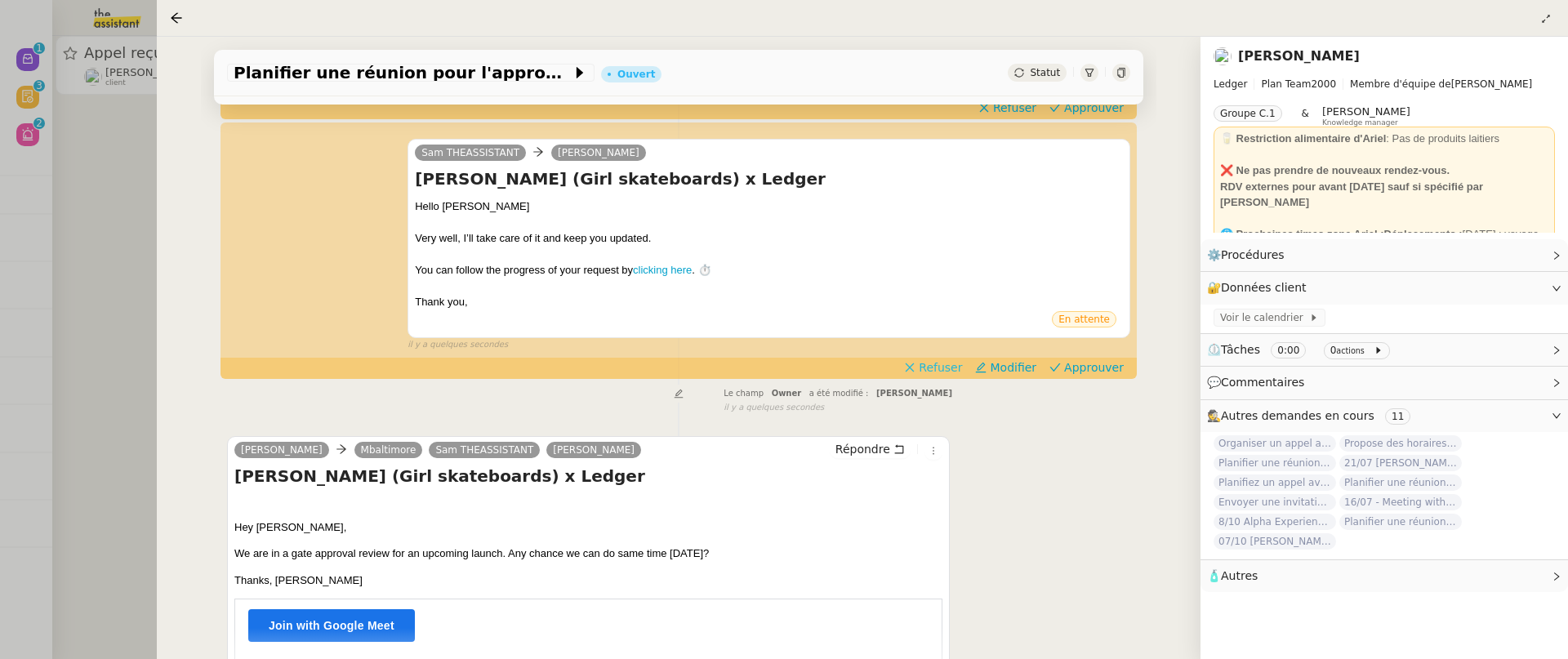
click at [958, 371] on span "Refuser" at bounding box center [940, 367] width 43 height 16
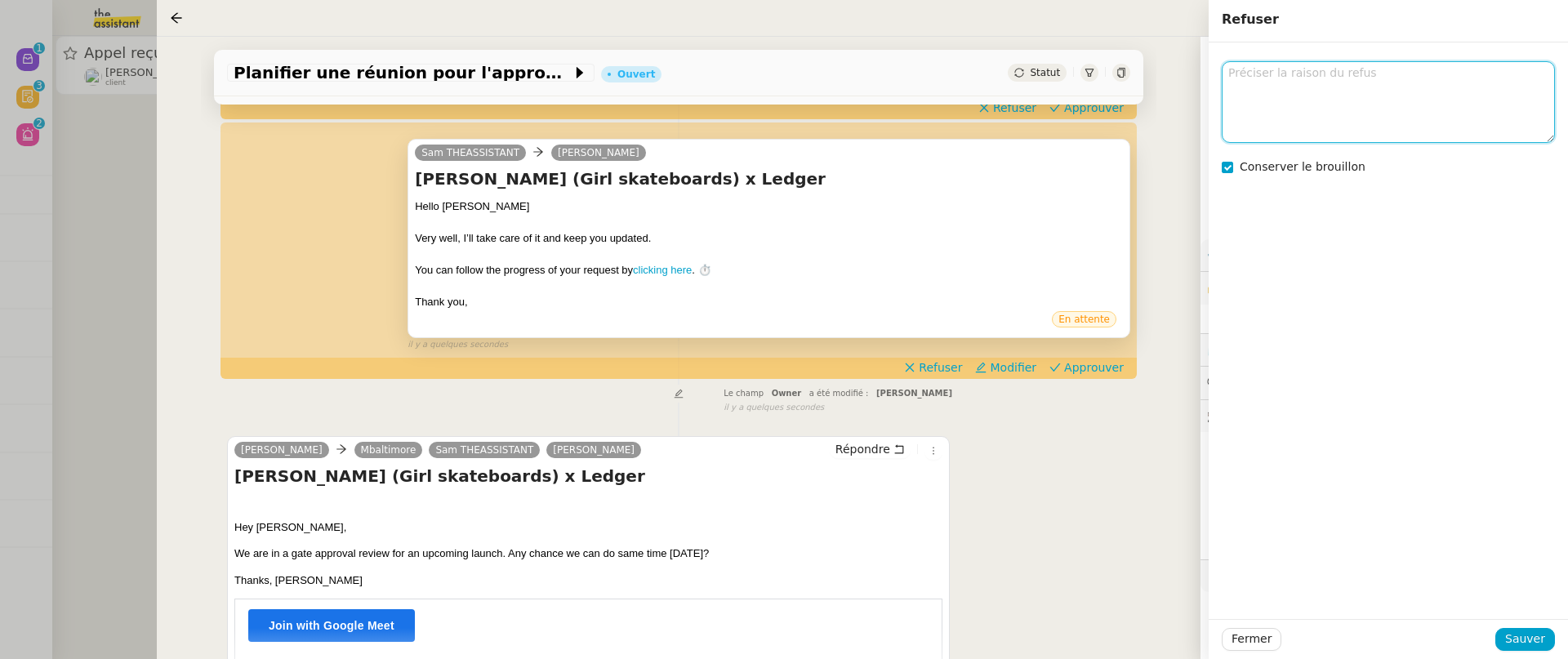
click at [1302, 88] on textarea at bounding box center [1388, 102] width 333 height 81
type textarea "en copie"
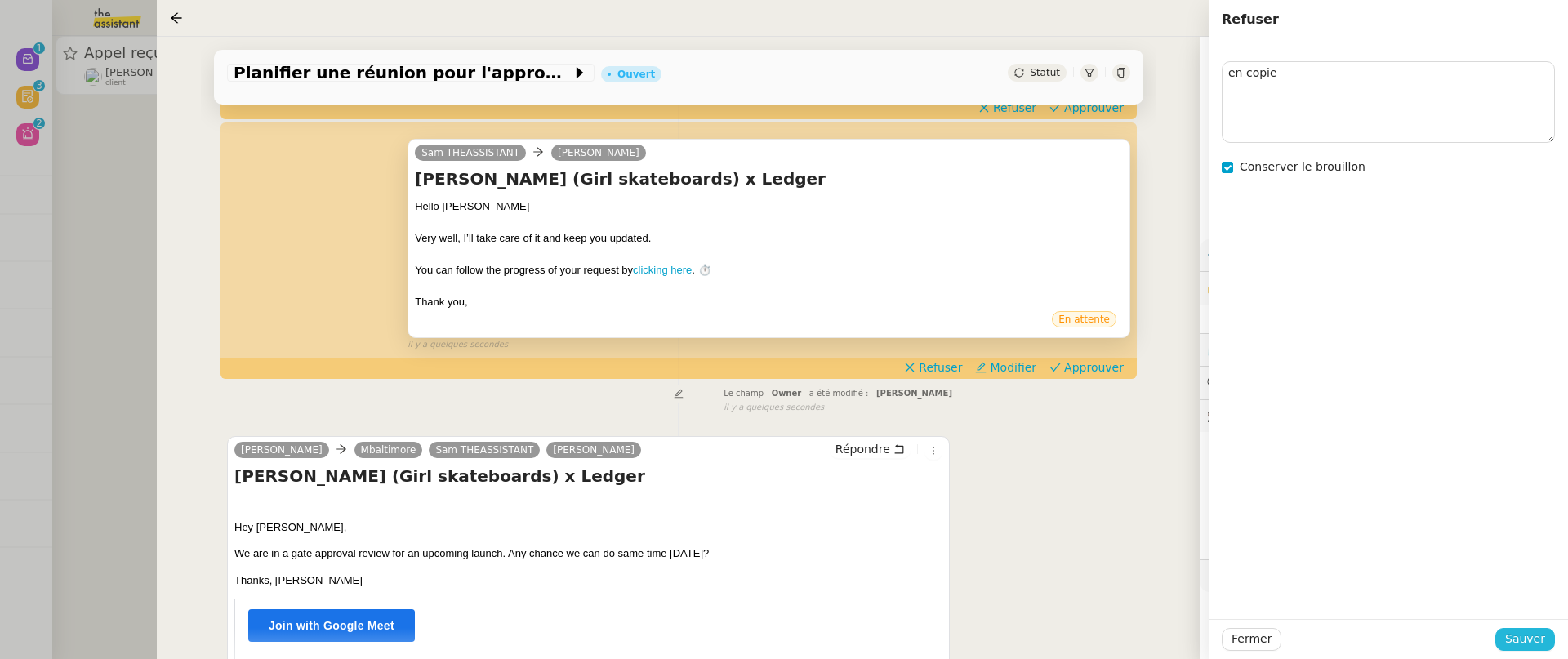
click at [1530, 637] on span "Sauver" at bounding box center [1526, 639] width 40 height 19
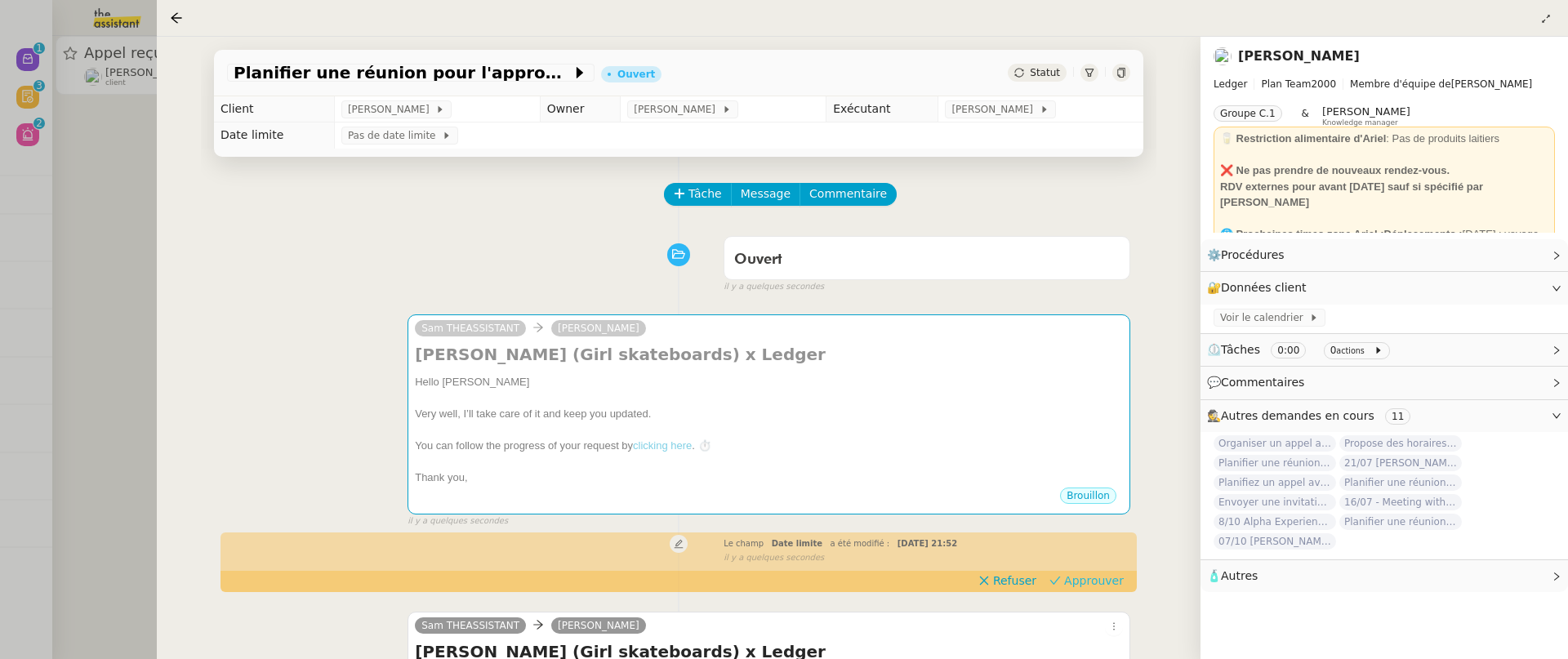
click at [1090, 580] on span "Approuver" at bounding box center [1094, 580] width 60 height 16
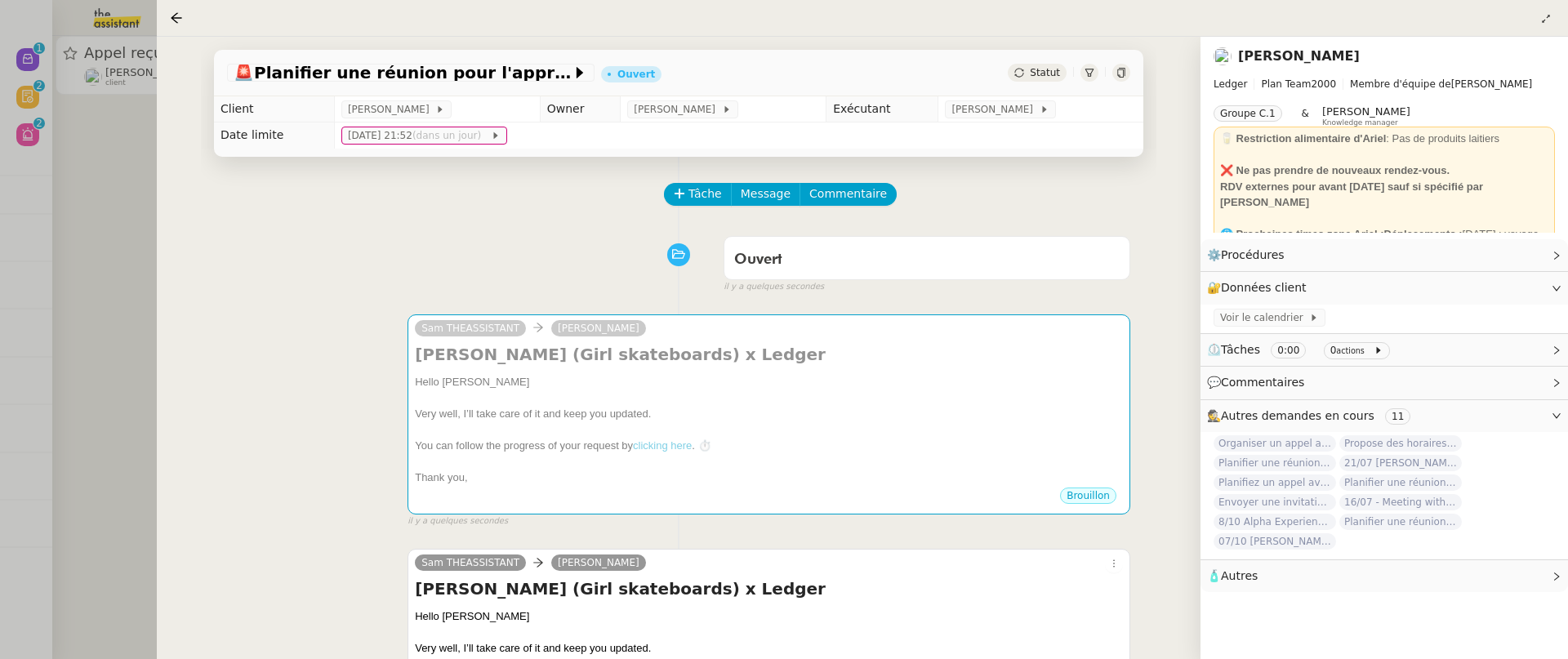
click at [90, 199] on div at bounding box center [784, 330] width 1568 height 659
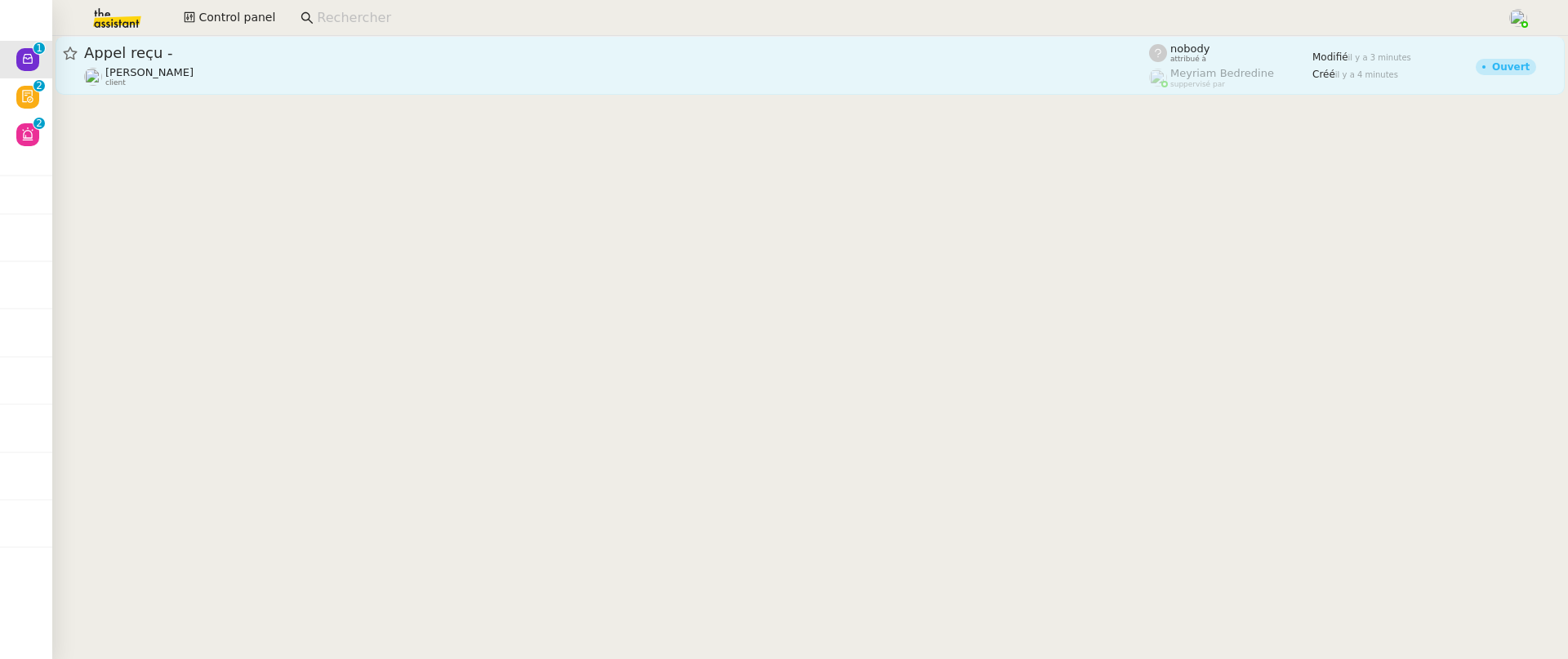
click at [307, 66] on div "[PERSON_NAME] client" at bounding box center [617, 77] width 1065 height 21
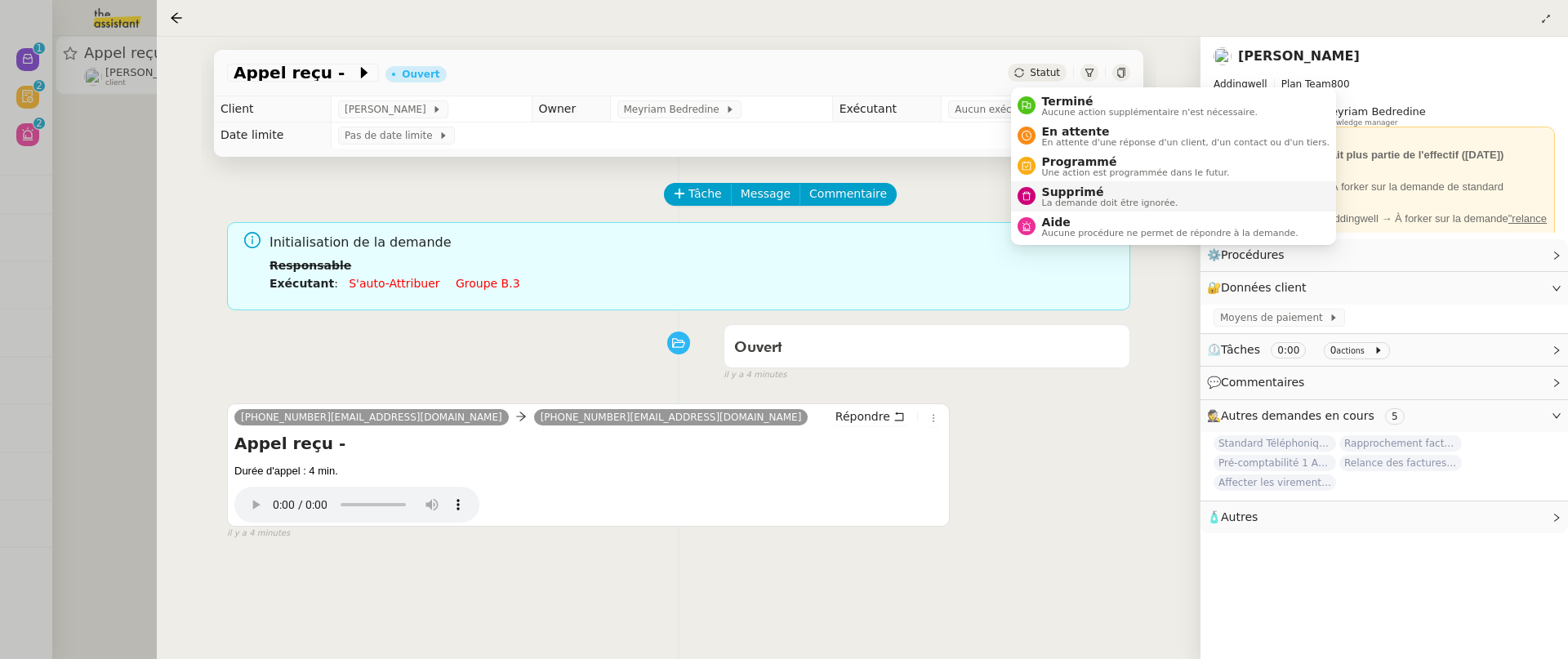
click at [1089, 185] on span "Supprimé" at bounding box center [1111, 192] width 136 height 13
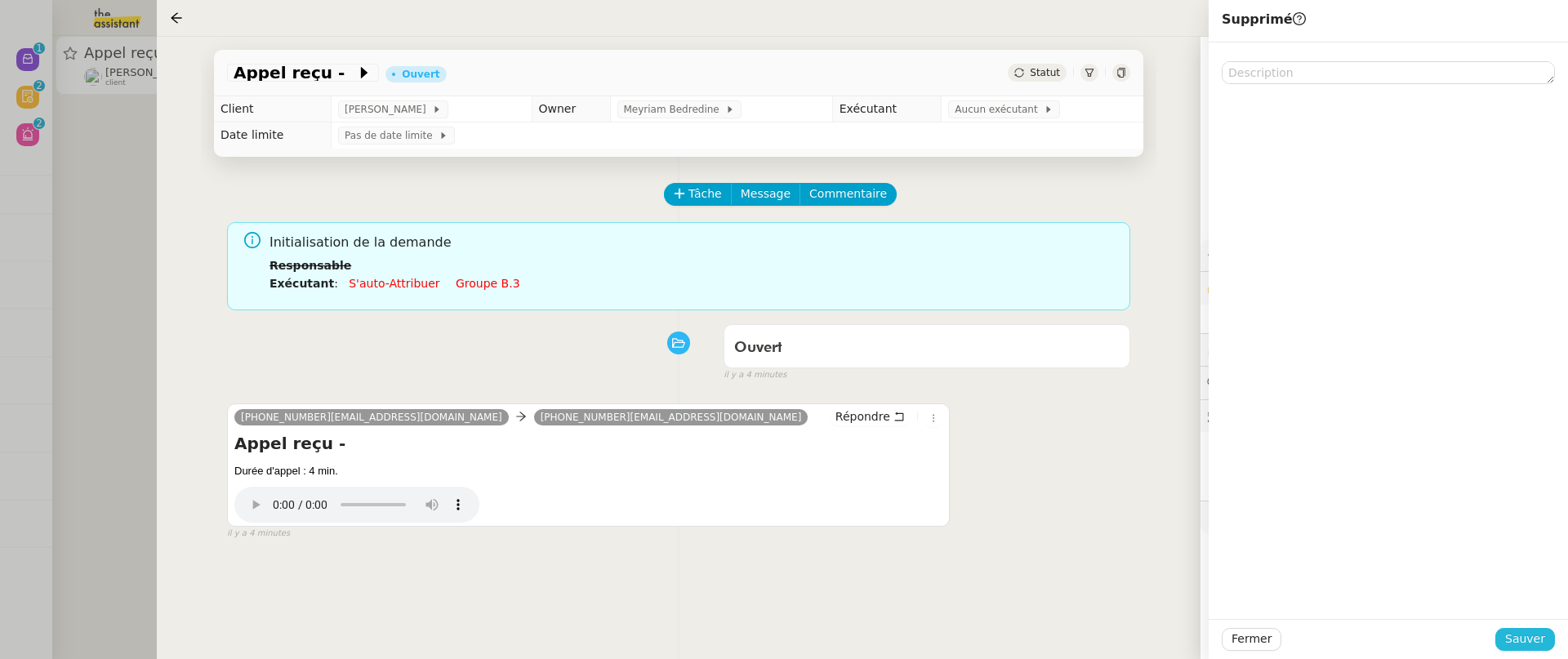
click at [1522, 633] on span "Sauver" at bounding box center [1526, 639] width 40 height 19
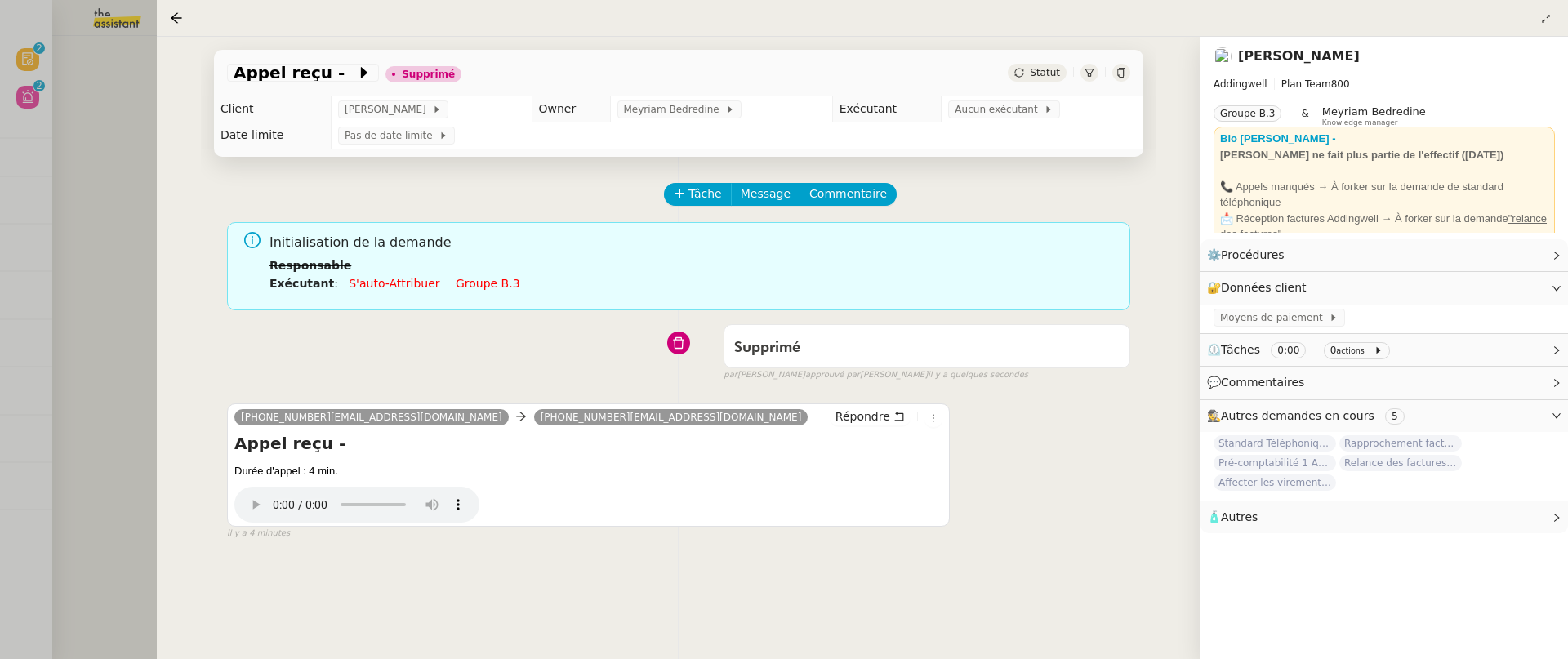
click at [120, 222] on div at bounding box center [784, 330] width 1568 height 659
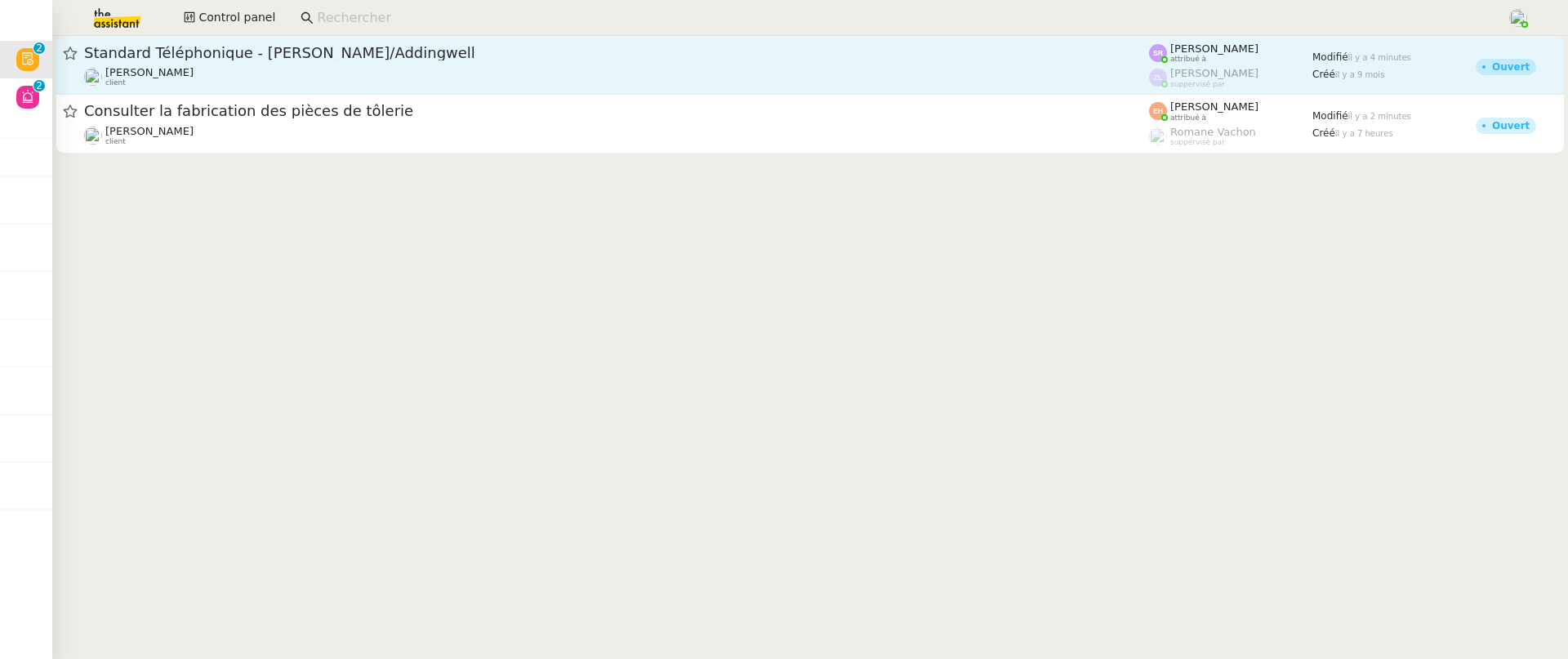
click at [364, 60] on span "Standard Téléphonique - [PERSON_NAME]/Addingwell" at bounding box center [617, 53] width 1065 height 14
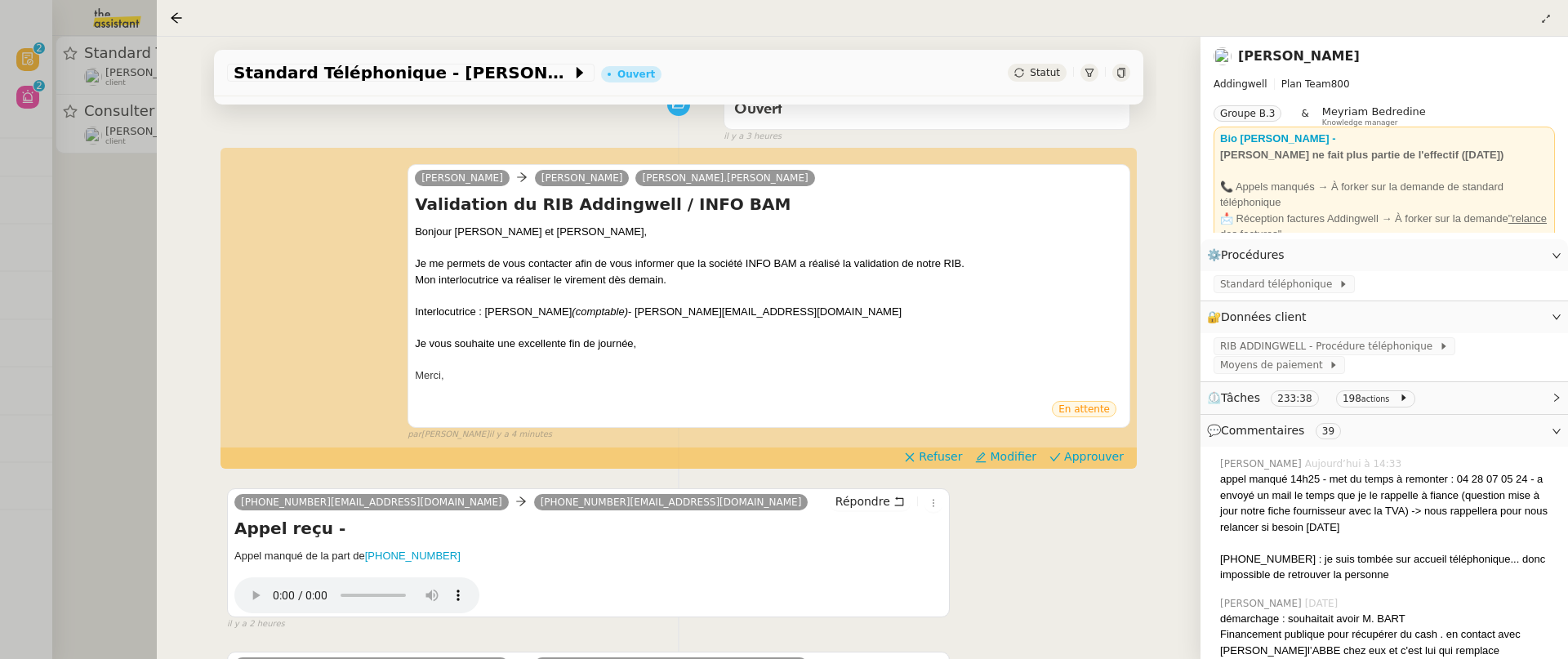
scroll to position [149, 0]
click at [1094, 460] on span "Approuver" at bounding box center [1094, 457] width 60 height 16
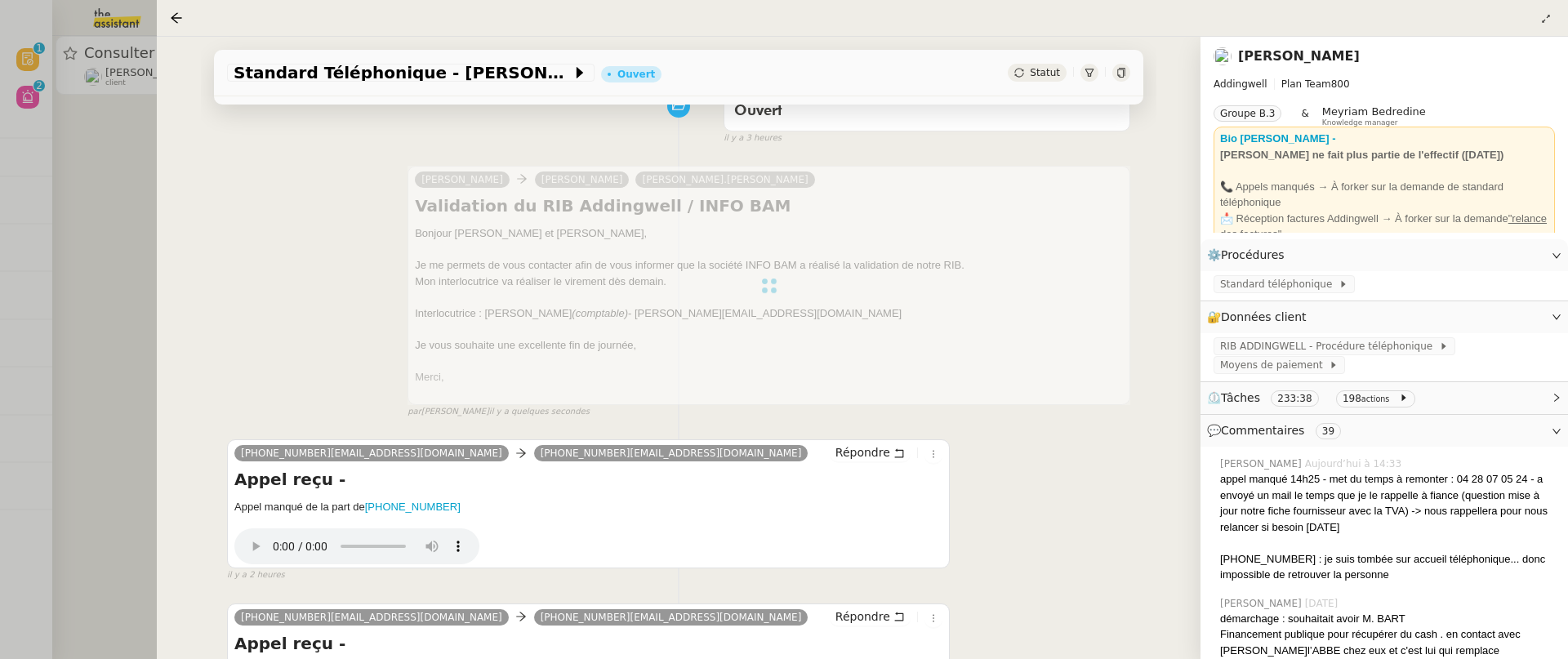
click at [139, 263] on div at bounding box center [784, 330] width 1568 height 659
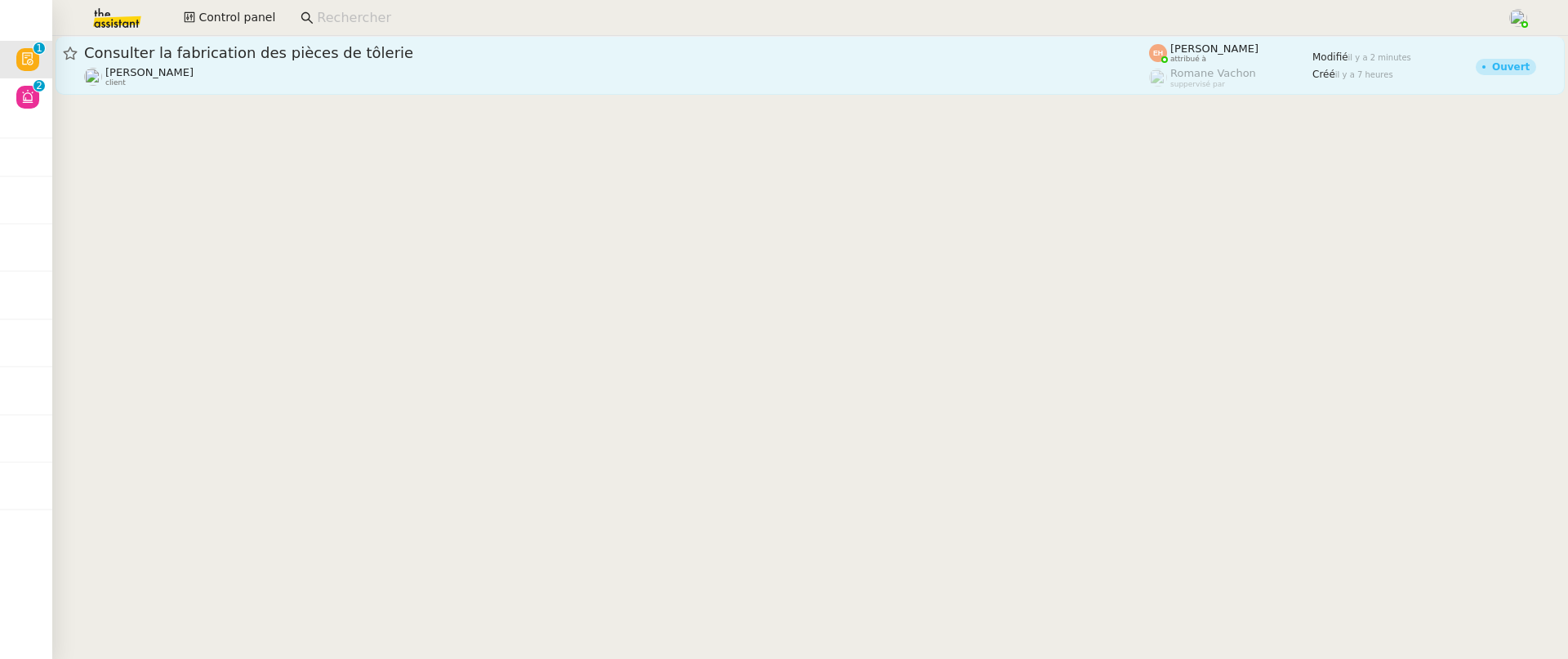
click at [340, 85] on div "[PERSON_NAME] client" at bounding box center [617, 77] width 1065 height 21
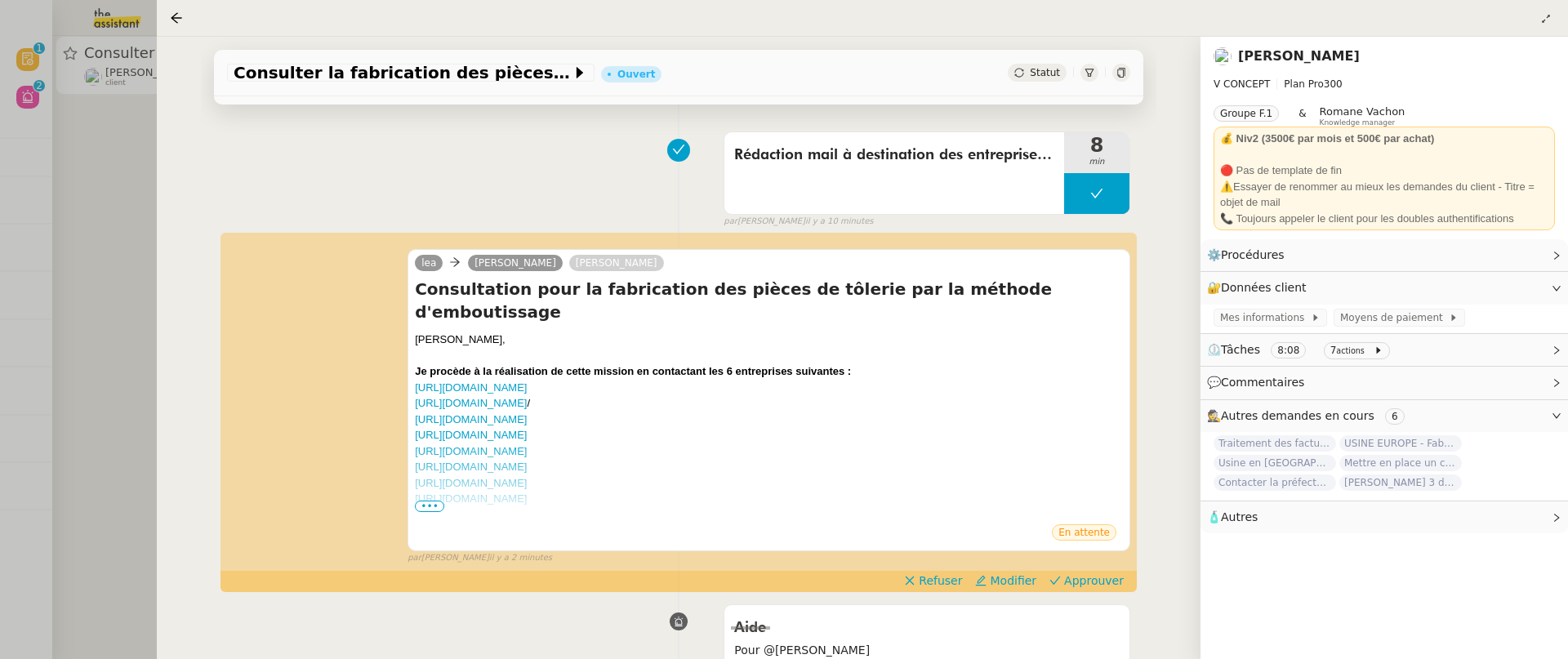
scroll to position [106, 0]
click at [433, 500] on span "•••" at bounding box center [429, 505] width 30 height 12
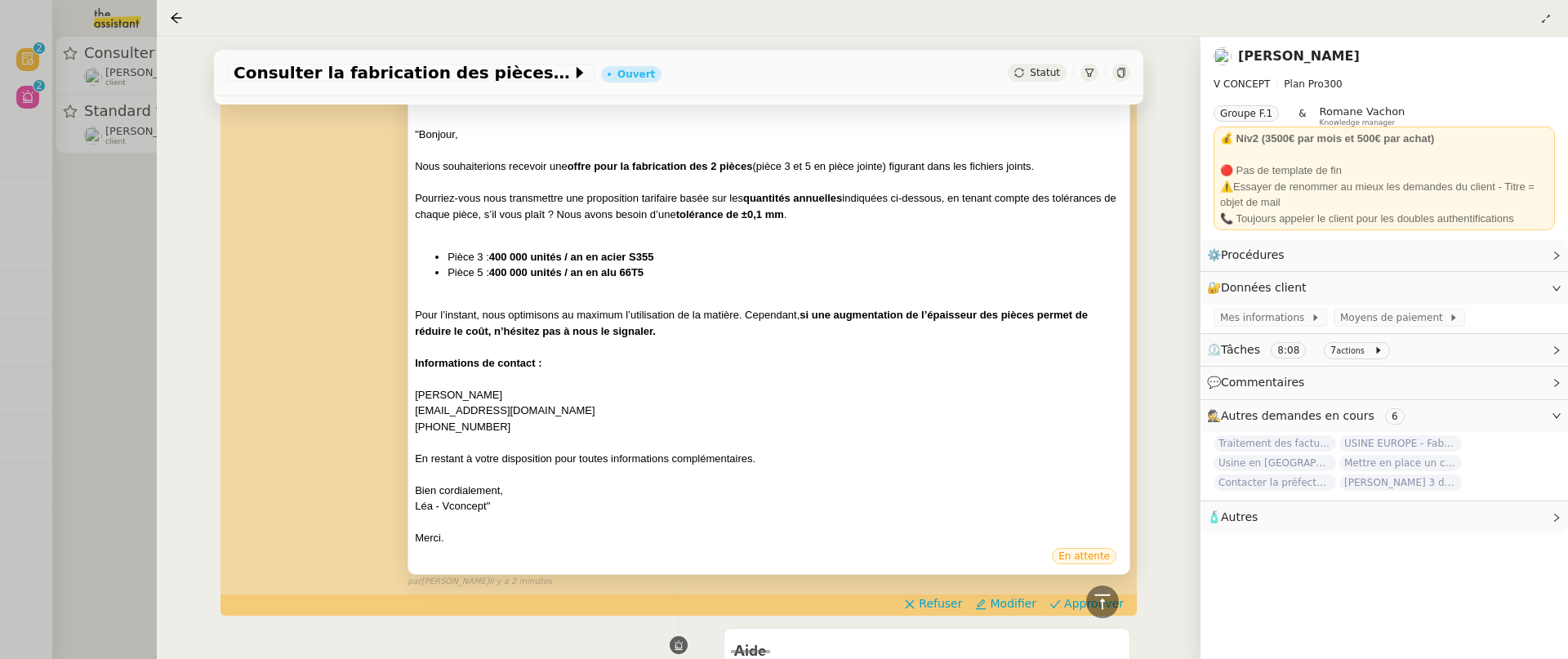
scroll to position [608, 0]
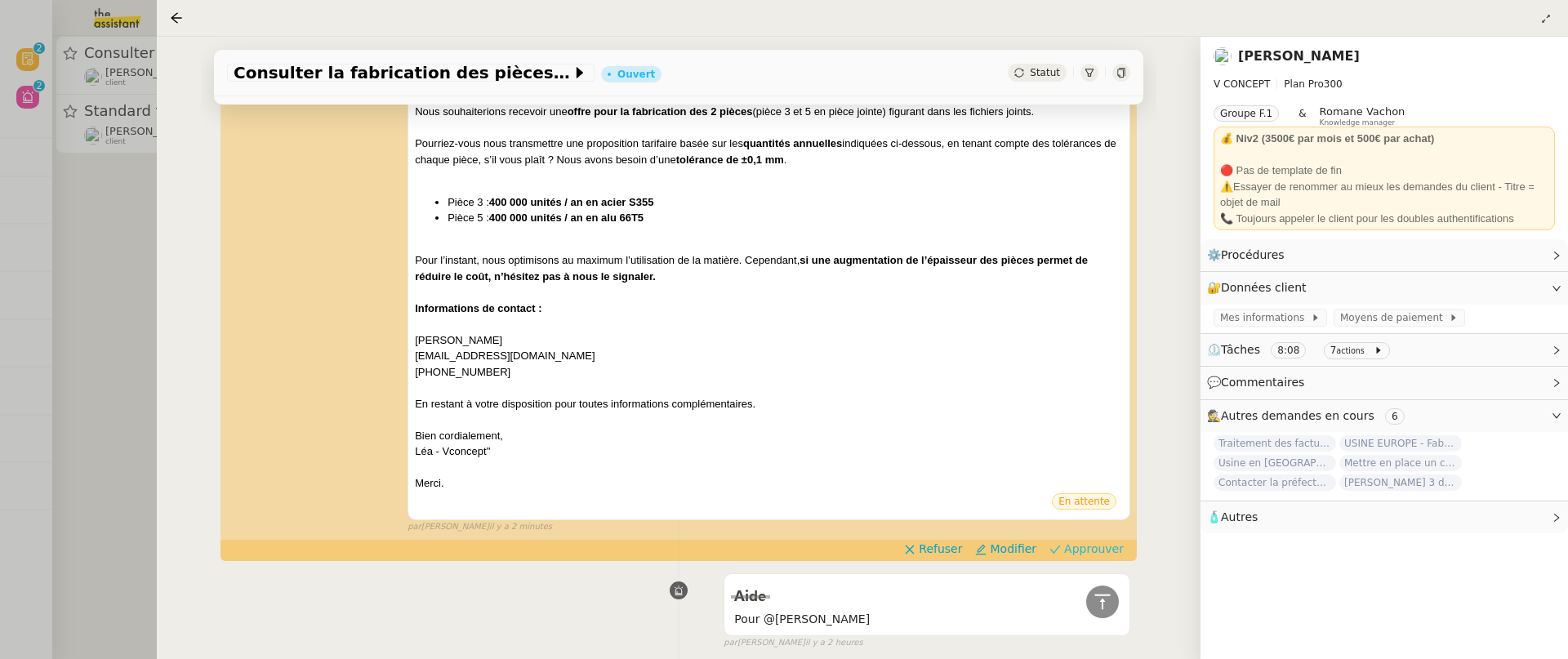
click at [1092, 541] on span "Approuver" at bounding box center [1094, 549] width 60 height 16
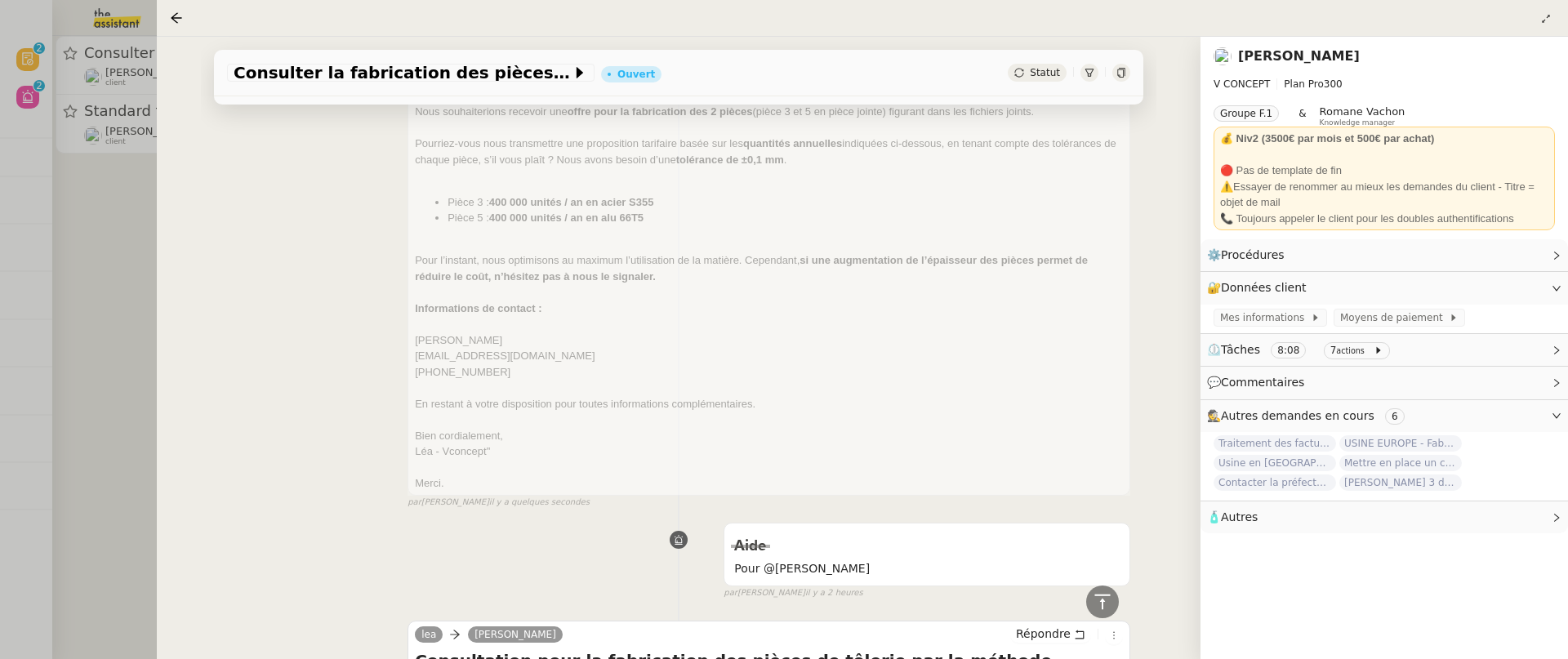
click at [104, 269] on div at bounding box center [784, 330] width 1568 height 659
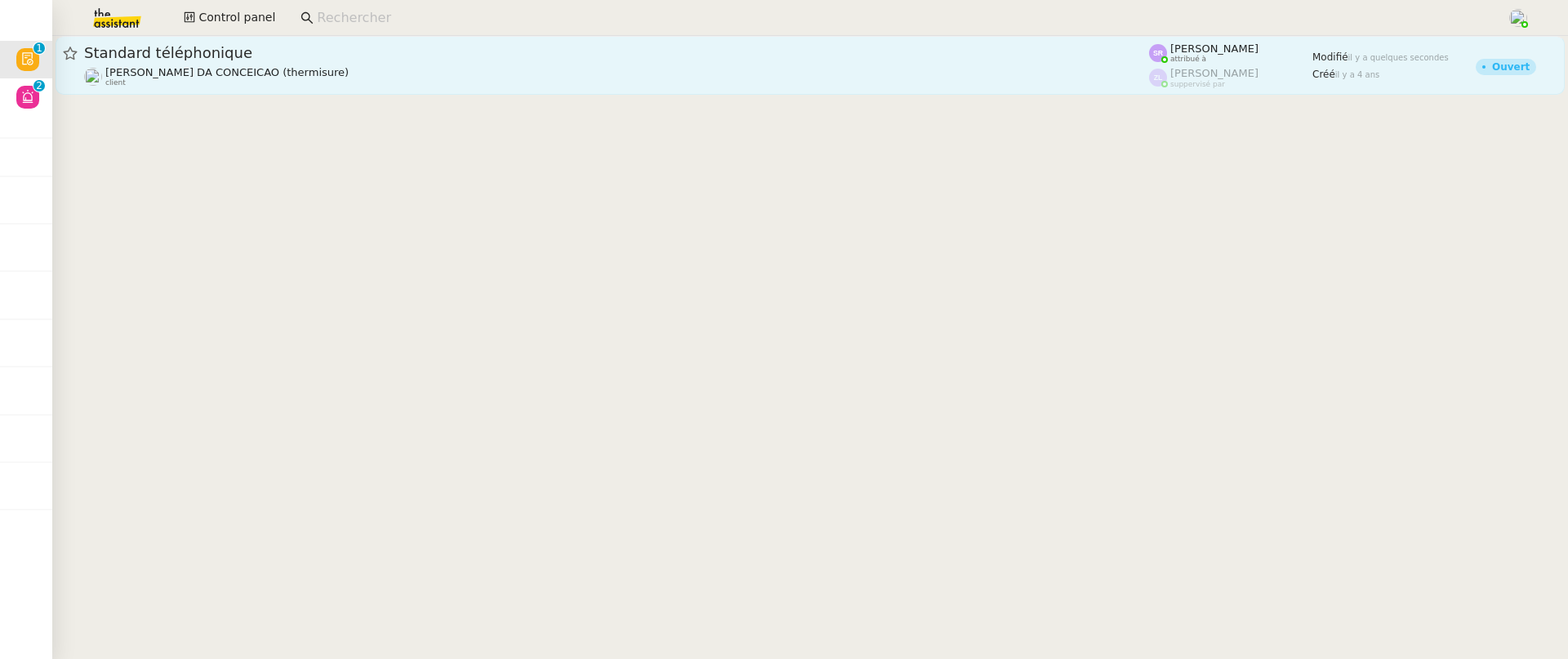
click at [339, 74] on div "[PERSON_NAME] DA CONCEICAO (thermisure) client" at bounding box center [617, 77] width 1065 height 21
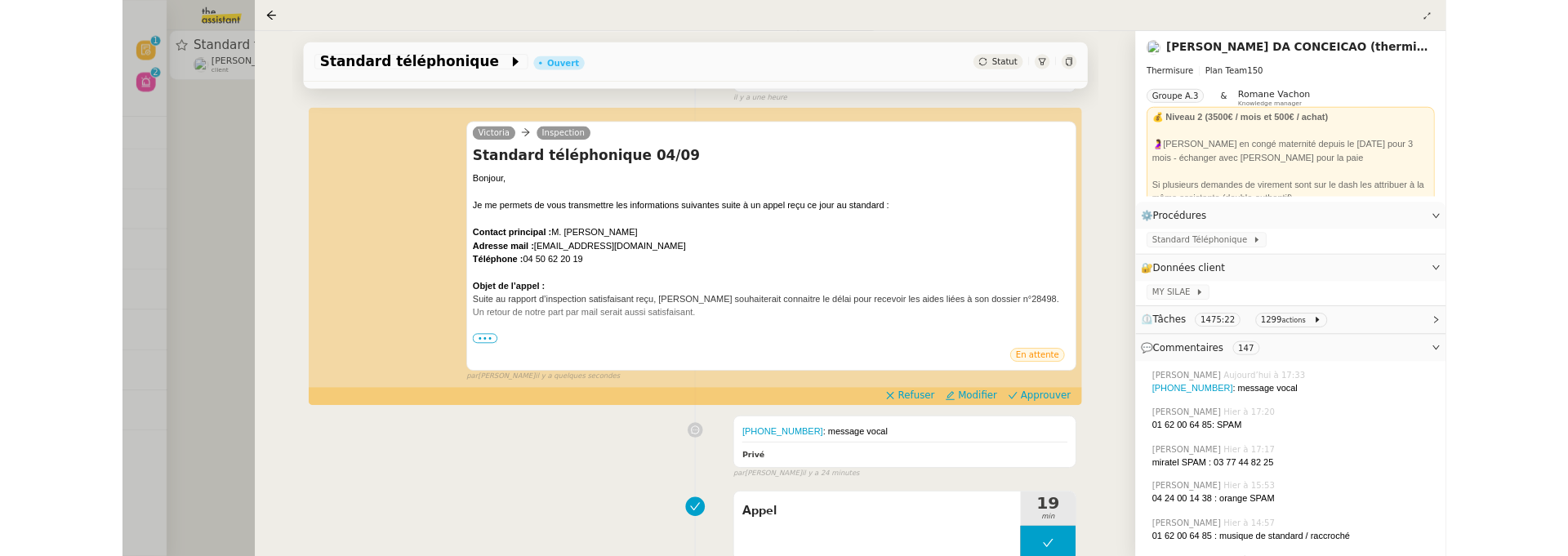
scroll to position [174, 0]
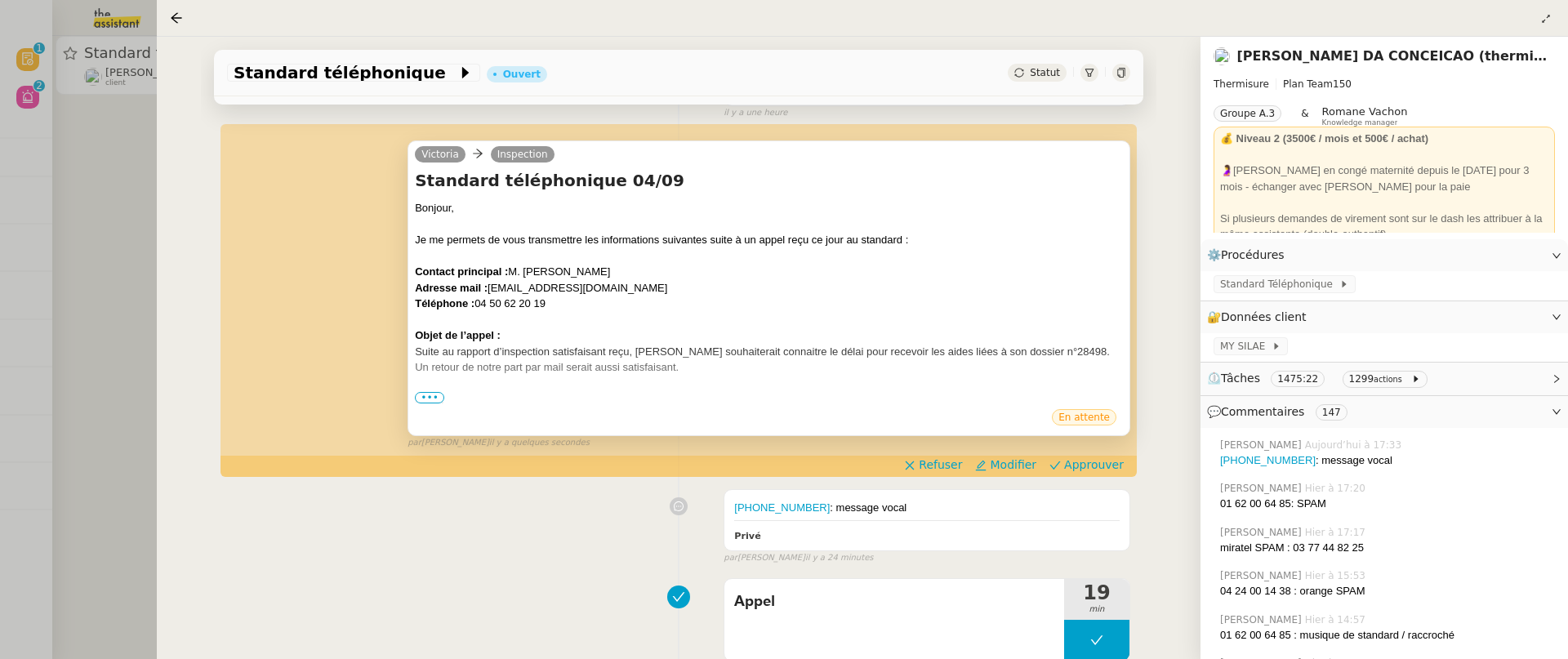
click at [438, 395] on span "•••" at bounding box center [429, 398] width 30 height 12
click at [1081, 461] on span "Approuver" at bounding box center [1094, 464] width 60 height 16
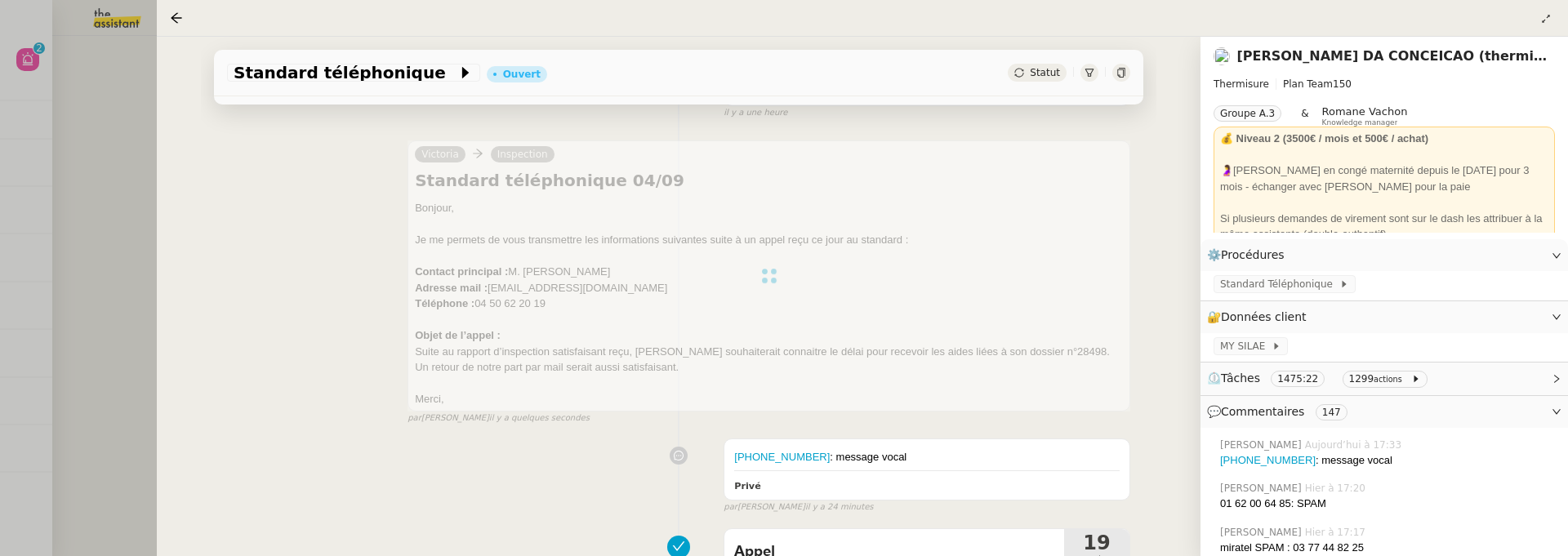
click at [119, 97] on div at bounding box center [784, 278] width 1568 height 556
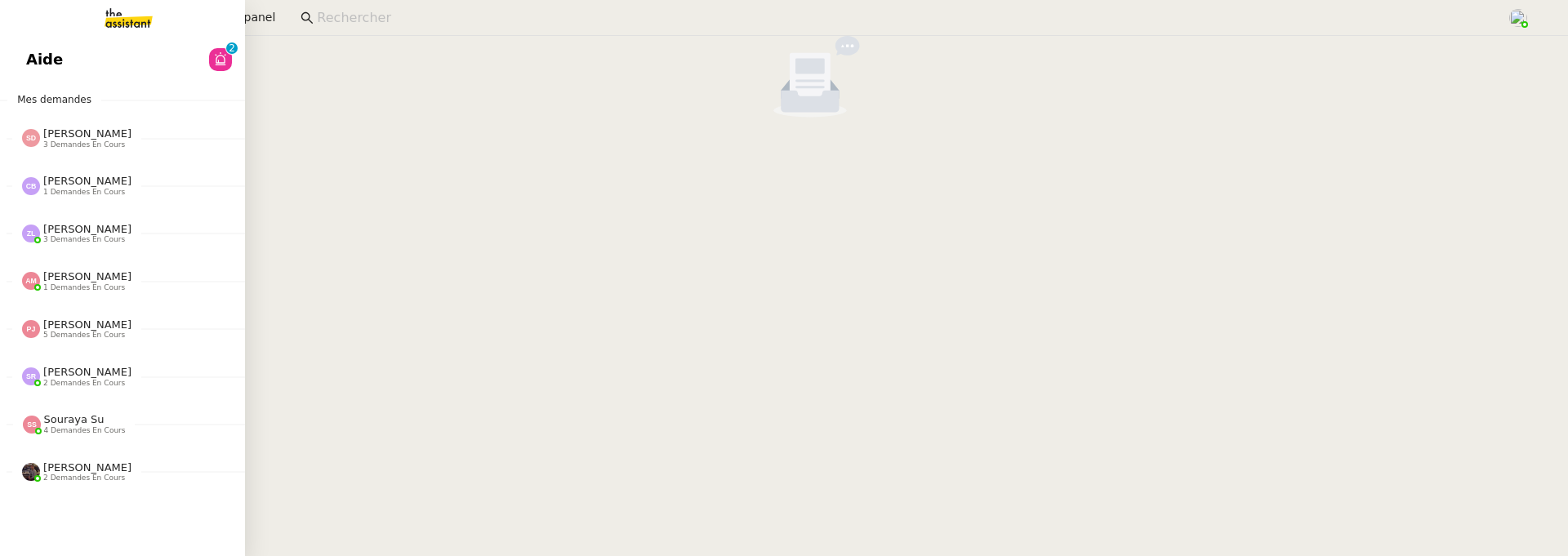
click at [36, 67] on span "Aide" at bounding box center [44, 60] width 37 height 25
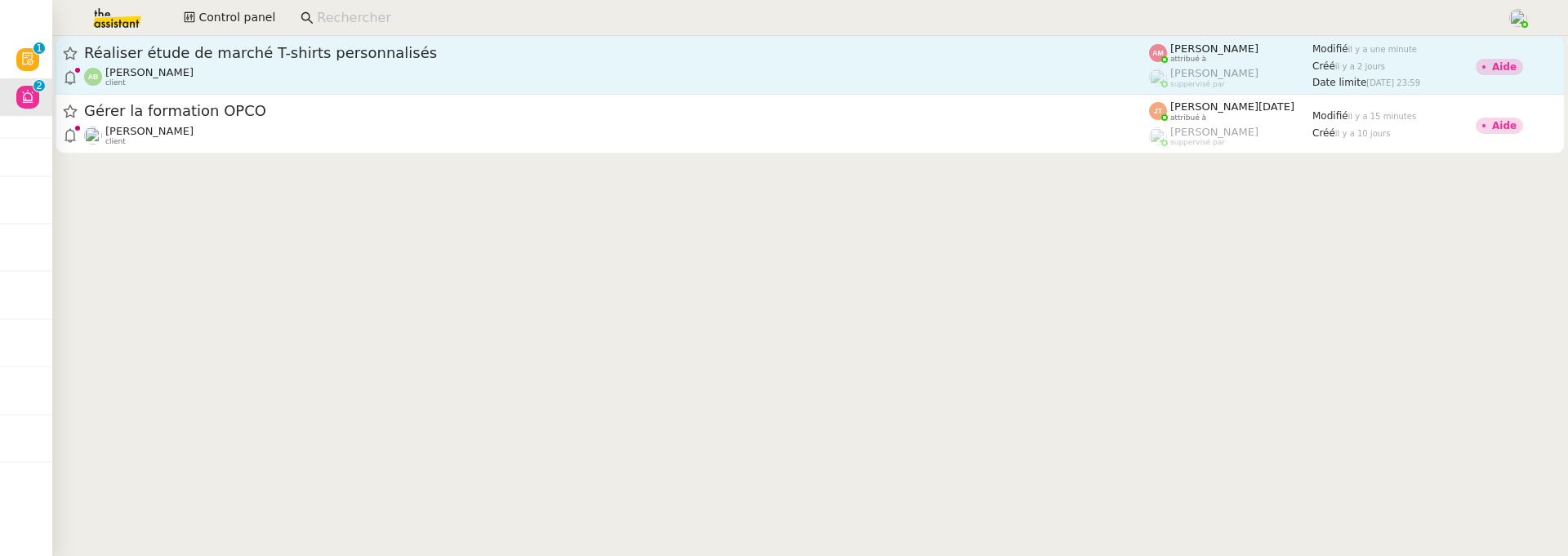
click at [414, 56] on span "Réaliser étude de marché T-shirts personnalisés" at bounding box center [617, 53] width 1065 height 14
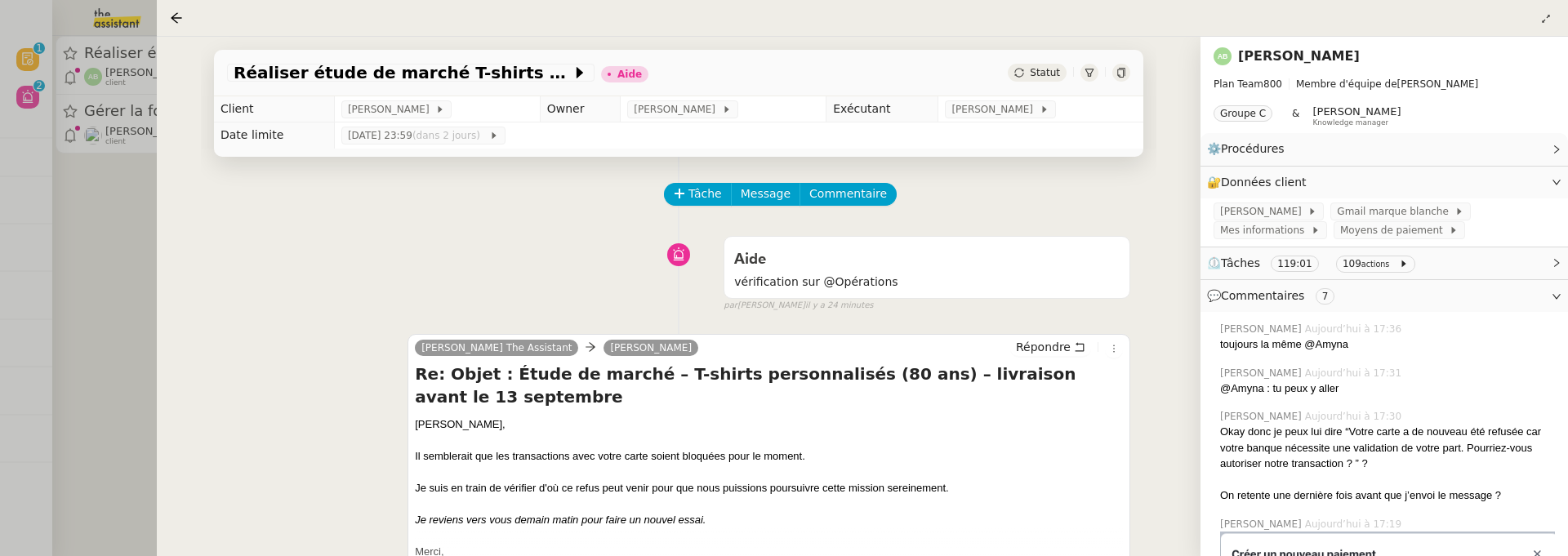
click at [1132, 68] on div "Réaliser étude de marché T-shirts personnalisés Aide Statut" at bounding box center [678, 73] width 929 height 46
click at [1126, 68] on div at bounding box center [1121, 72] width 18 height 18
click at [1119, 72] on icon at bounding box center [1121, 73] width 10 height 10
click at [131, 310] on div at bounding box center [784, 278] width 1568 height 556
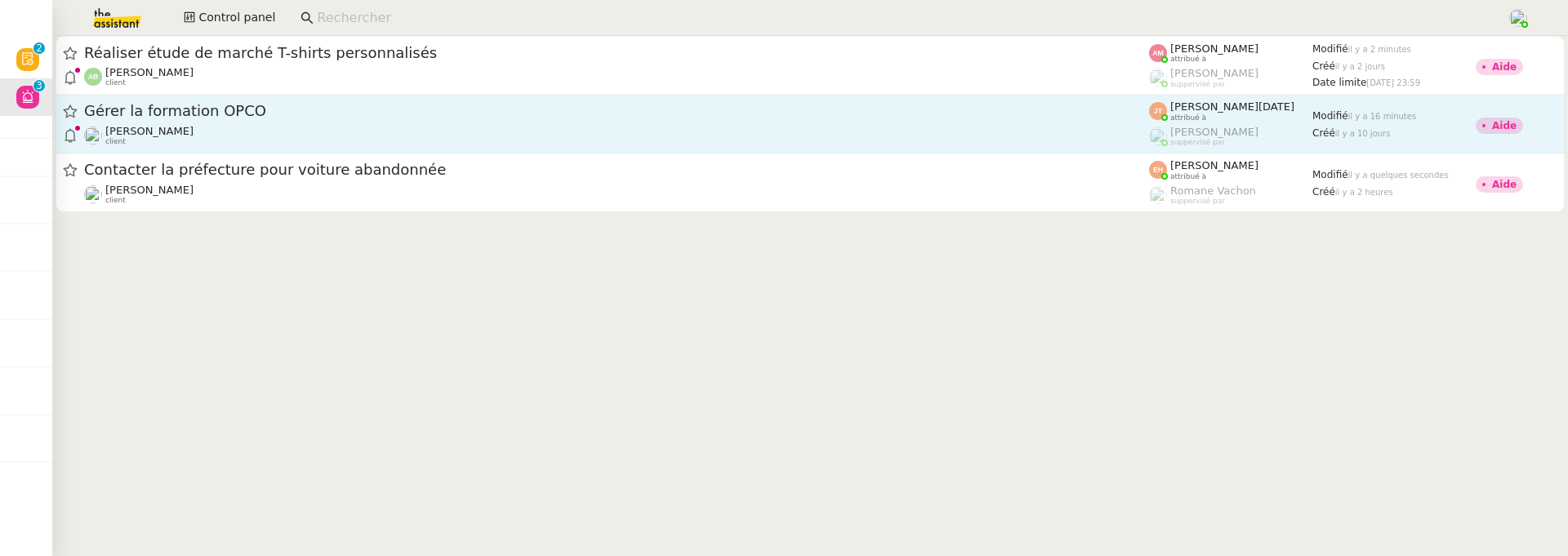
click at [258, 134] on div "Axel BANDIAKY client" at bounding box center [617, 135] width 1065 height 21
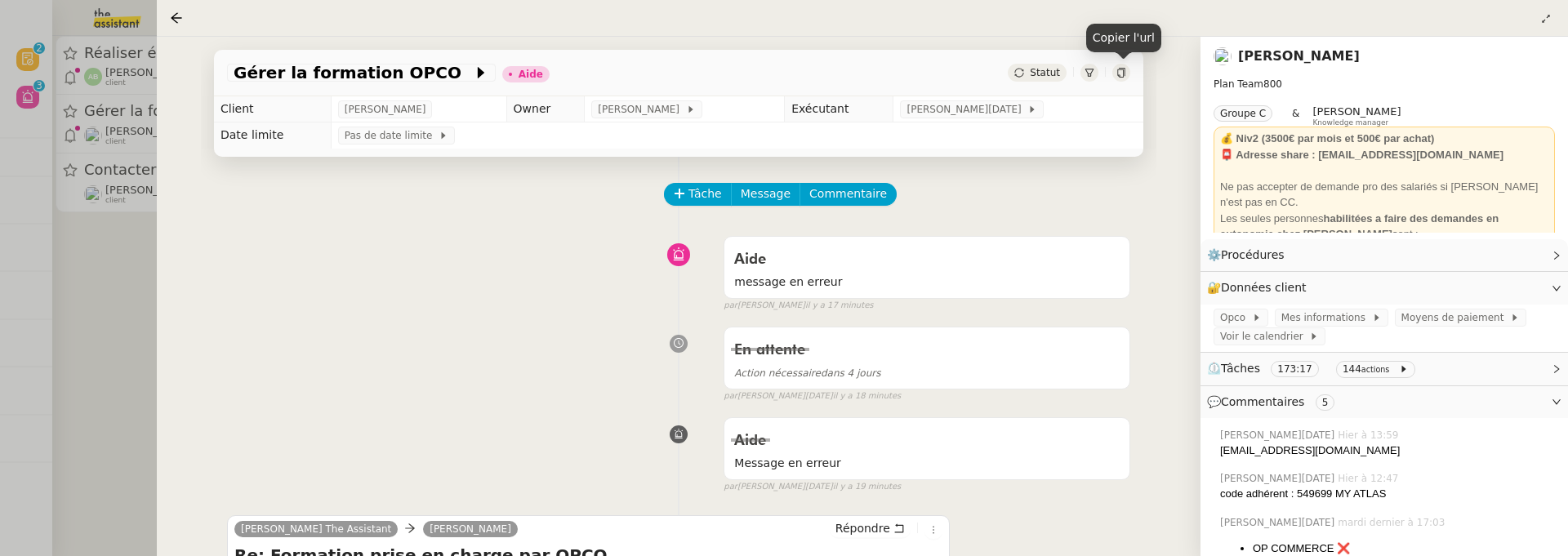
click at [1123, 78] on div at bounding box center [1121, 72] width 18 height 18
click at [117, 339] on div at bounding box center [784, 278] width 1568 height 556
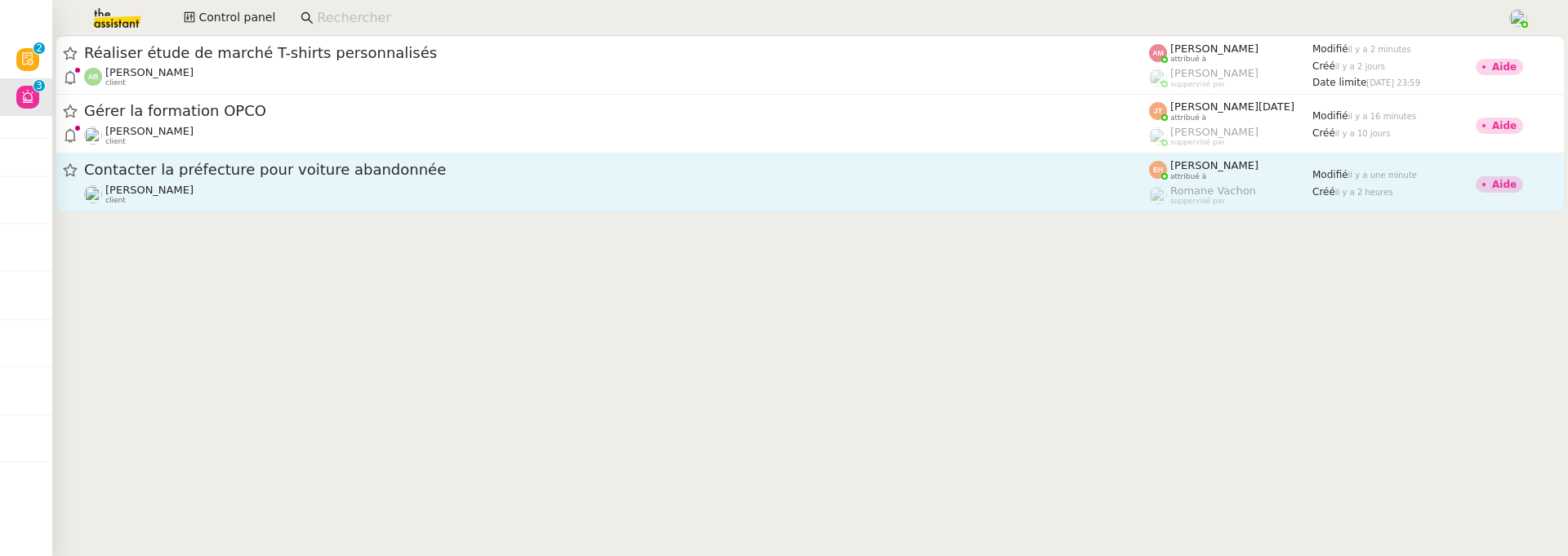
click at [309, 206] on link "Contacter la préfecture pour voiture abandonnée Quang Tam NGUYEN client Esther …" at bounding box center [810, 182] width 1509 height 59
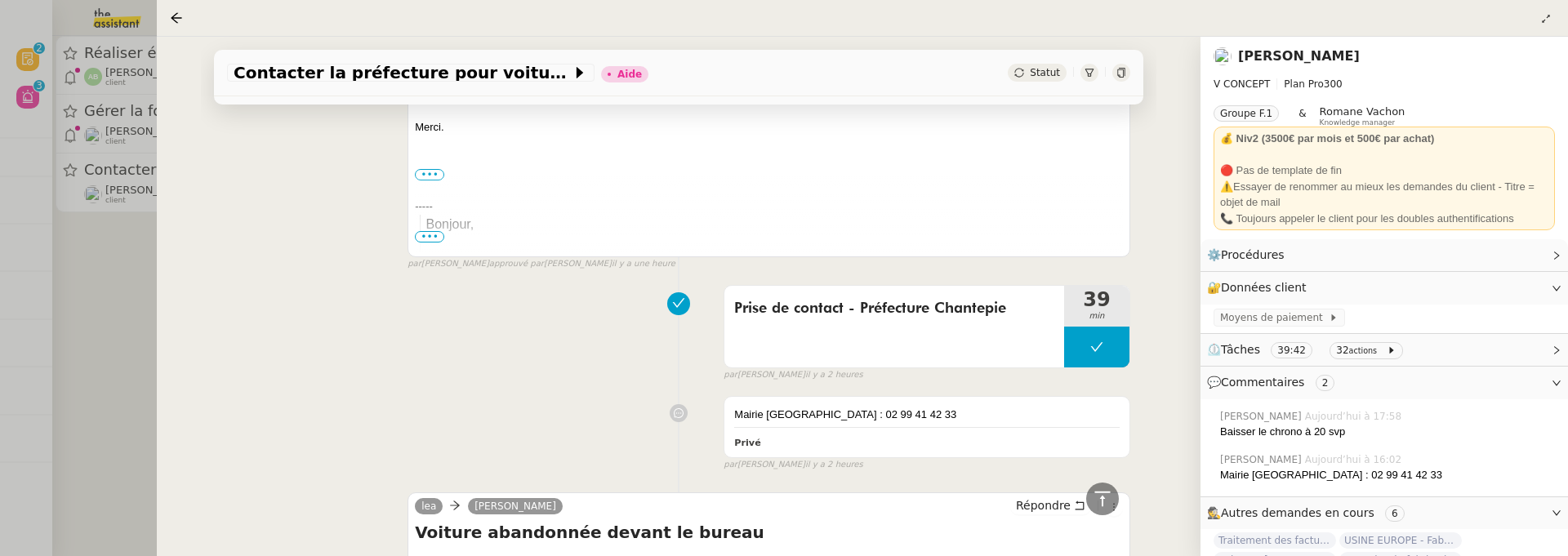
scroll to position [868, 0]
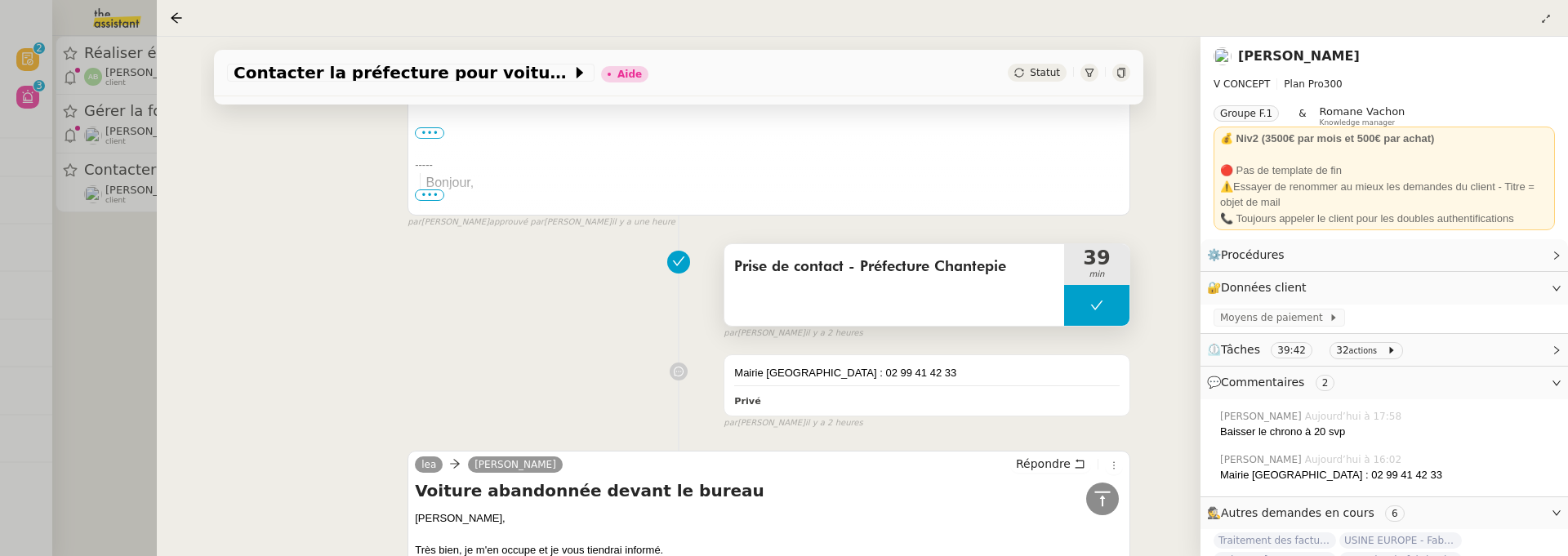
click at [949, 272] on span "Prise de contact - Préfecture Chantepie" at bounding box center [894, 267] width 320 height 25
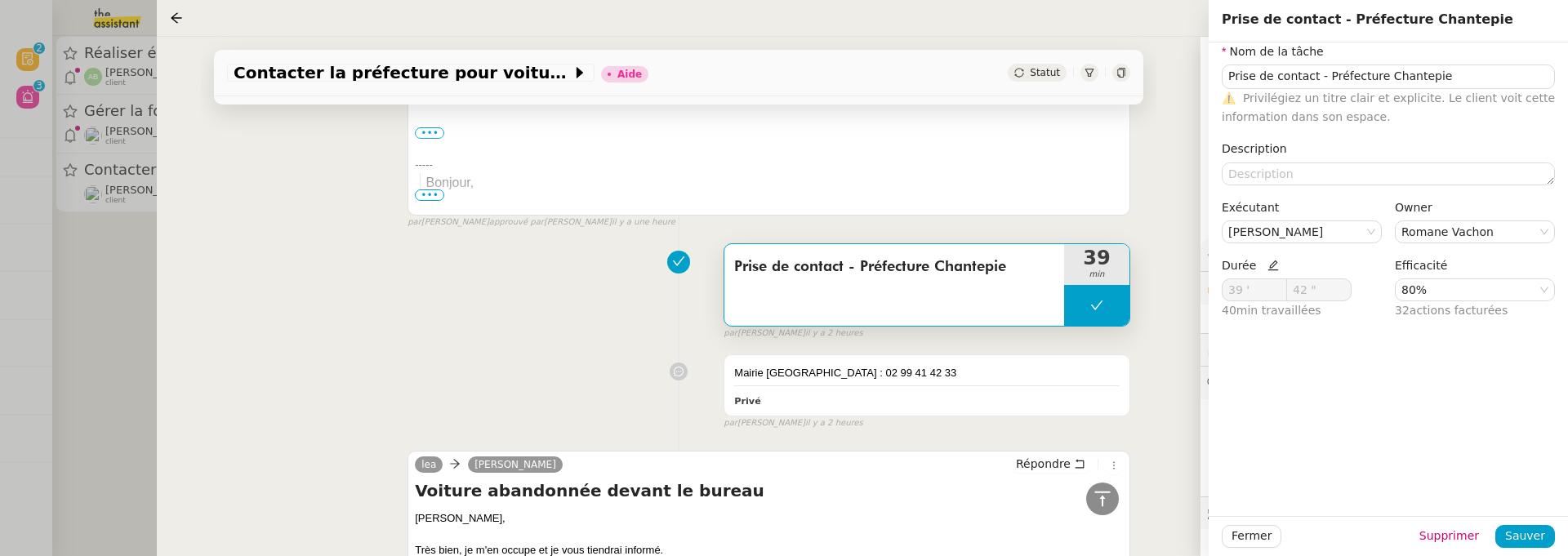
click at [1272, 264] on icon at bounding box center [1273, 265] width 12 height 12
drag, startPoint x: 1256, startPoint y: 292, endPoint x: 1212, endPoint y: 294, distance: 44.0
click at [1212, 293] on div "Nom de la tâche Prise de contact - Préfecture Chantepie ⚠️ Privilégiez un titre…" at bounding box center [1388, 187] width 359 height 291
type input "20 '"
click at [1511, 531] on span "Sauver" at bounding box center [1526, 536] width 40 height 19
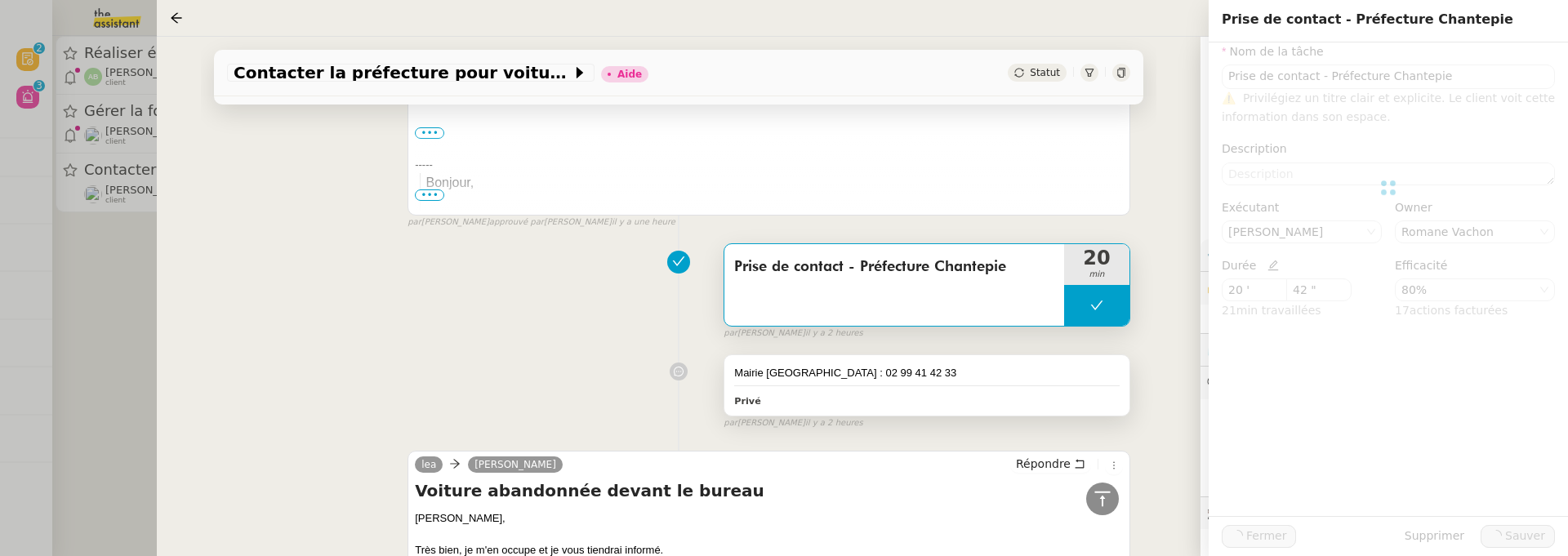
type input "Prise de contact - Préfecture Chantepie"
type input "20 '"
type input "42 ""
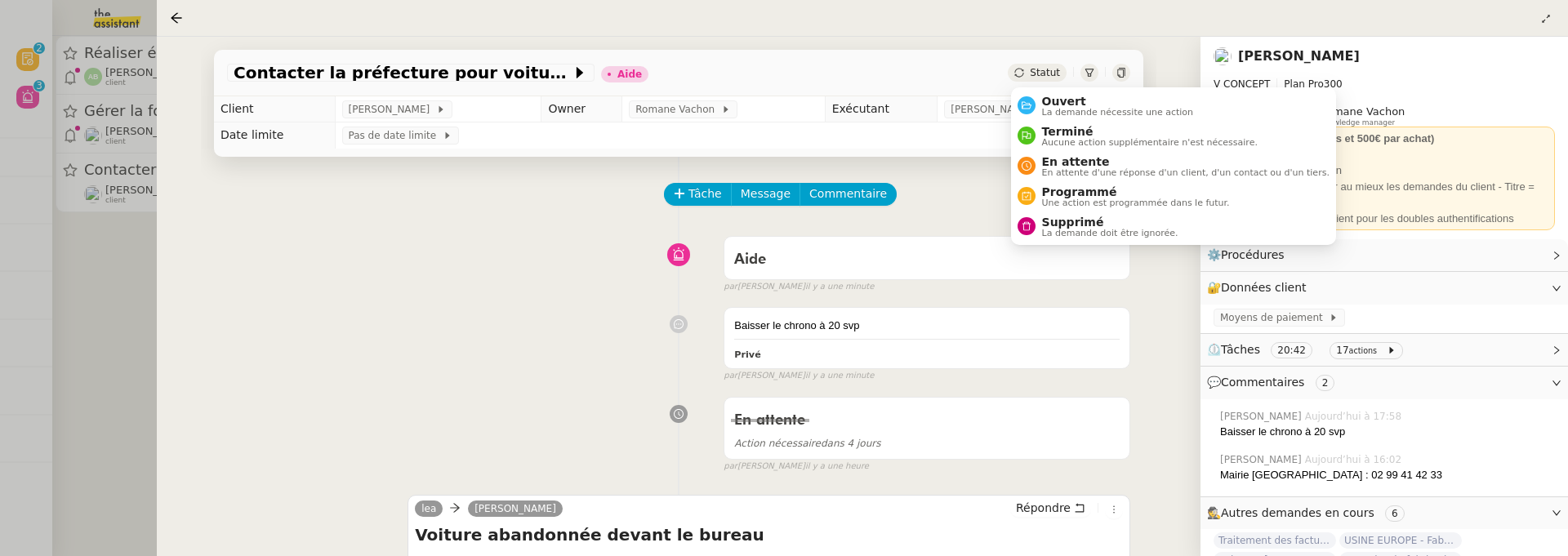
click at [1044, 79] on div "Statut" at bounding box center [1037, 72] width 59 height 18
click at [1060, 101] on span "Ouvert" at bounding box center [1118, 102] width 152 height 13
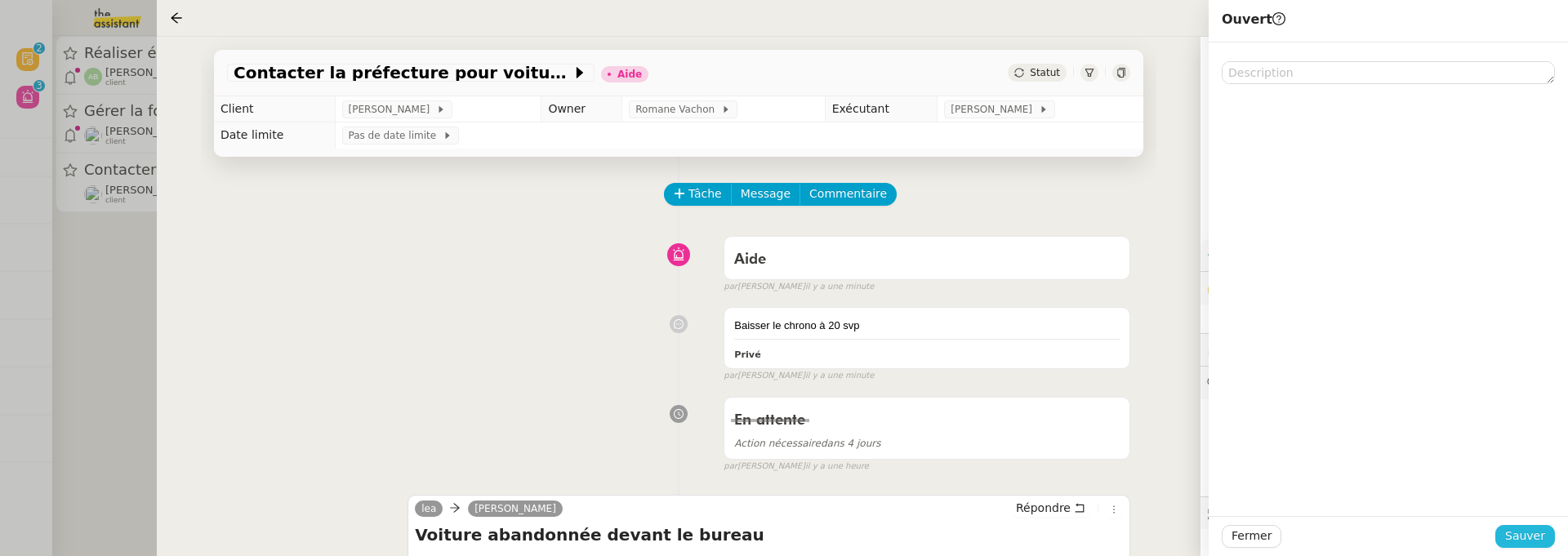
click at [1524, 531] on span "Sauver" at bounding box center [1526, 536] width 40 height 19
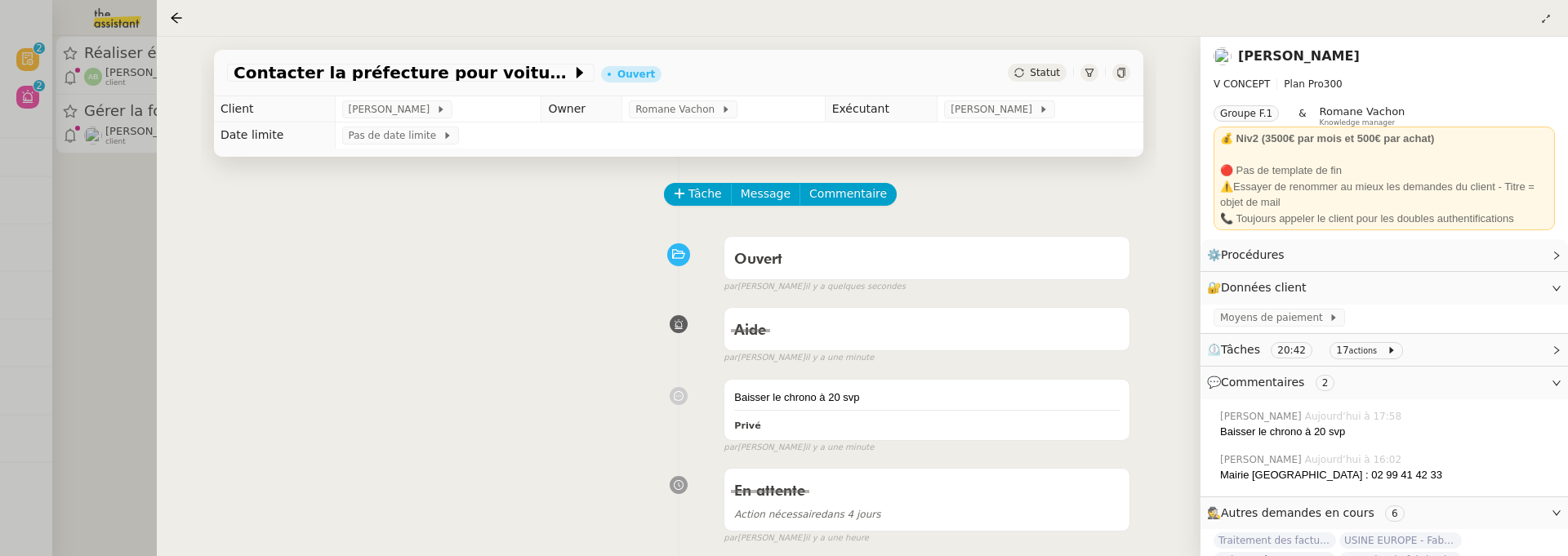
click at [91, 277] on div at bounding box center [784, 278] width 1568 height 556
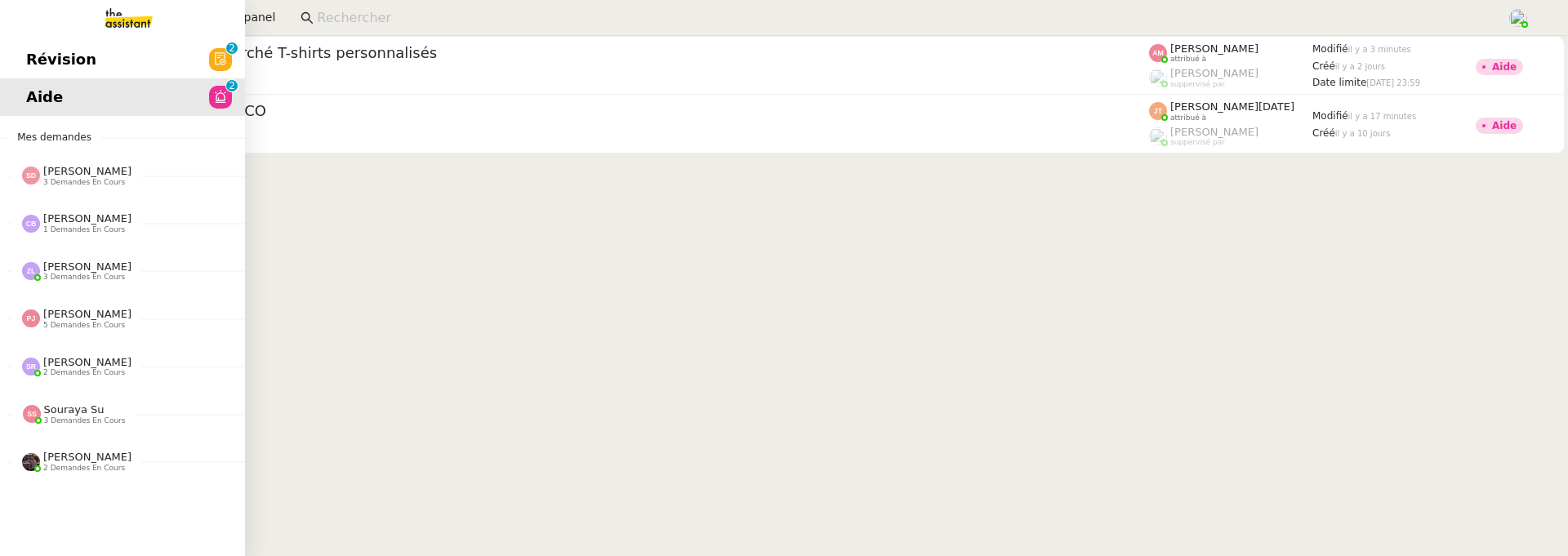
click at [37, 52] on span "Révision" at bounding box center [61, 60] width 70 height 25
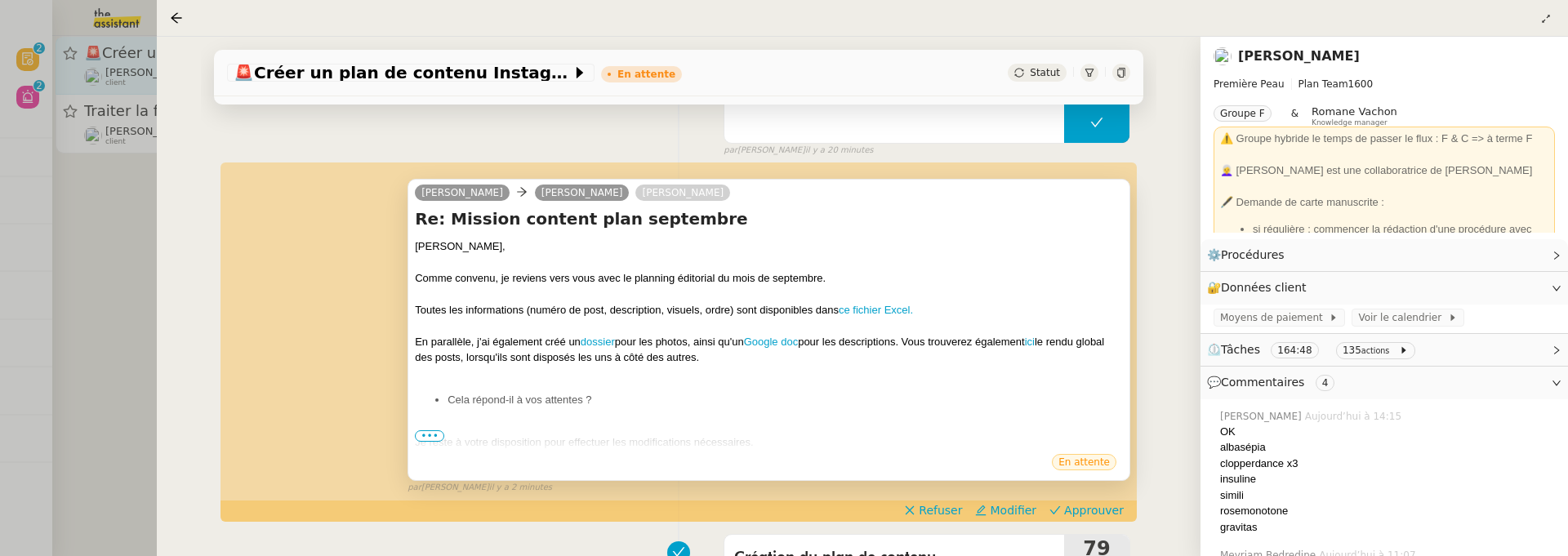
scroll to position [370, 0]
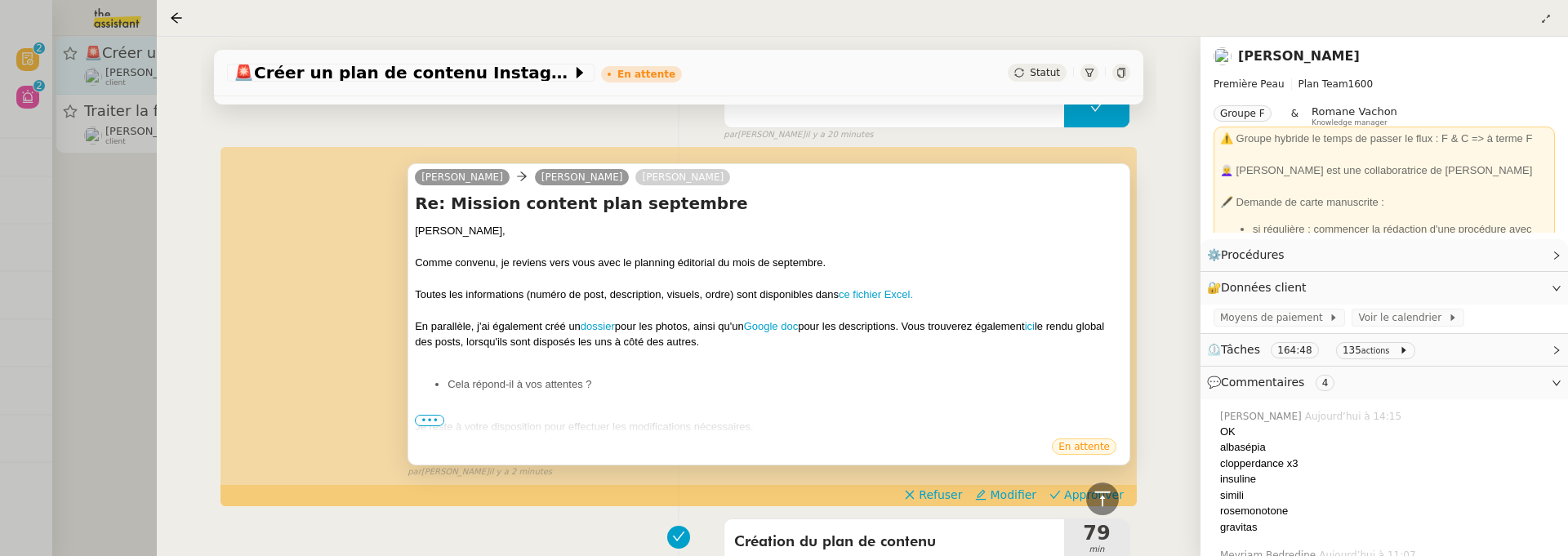
click at [424, 422] on span "•••" at bounding box center [429, 421] width 30 height 12
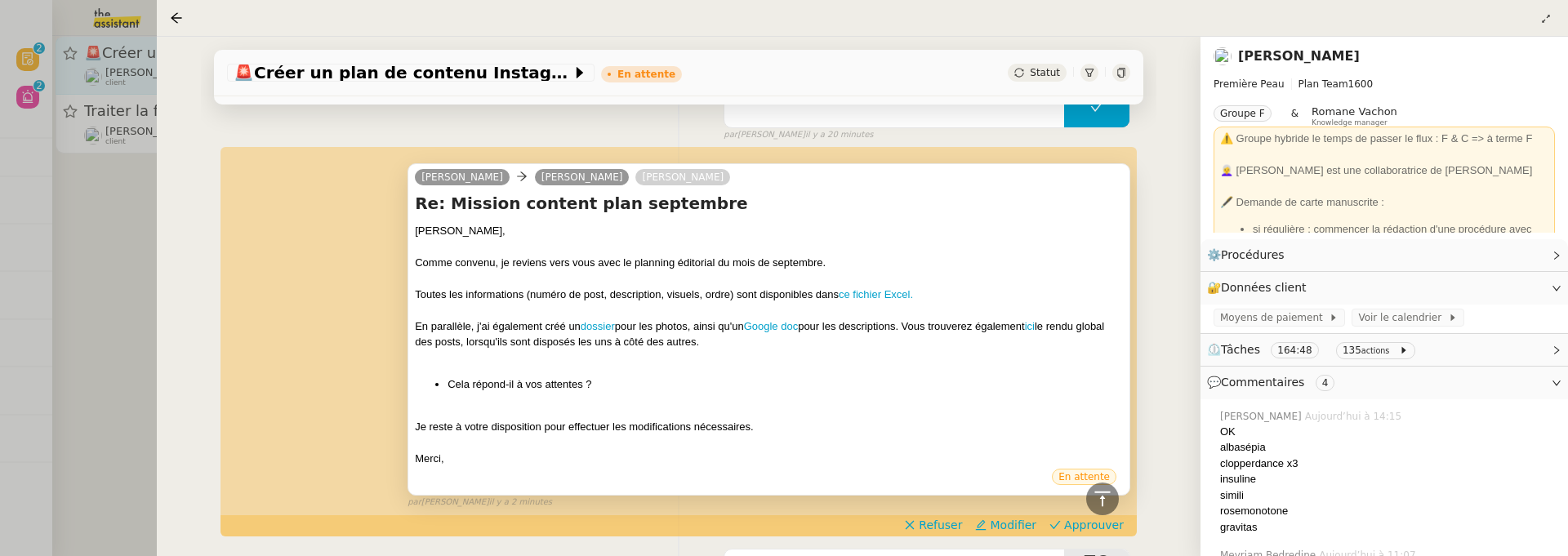
scroll to position [409, 0]
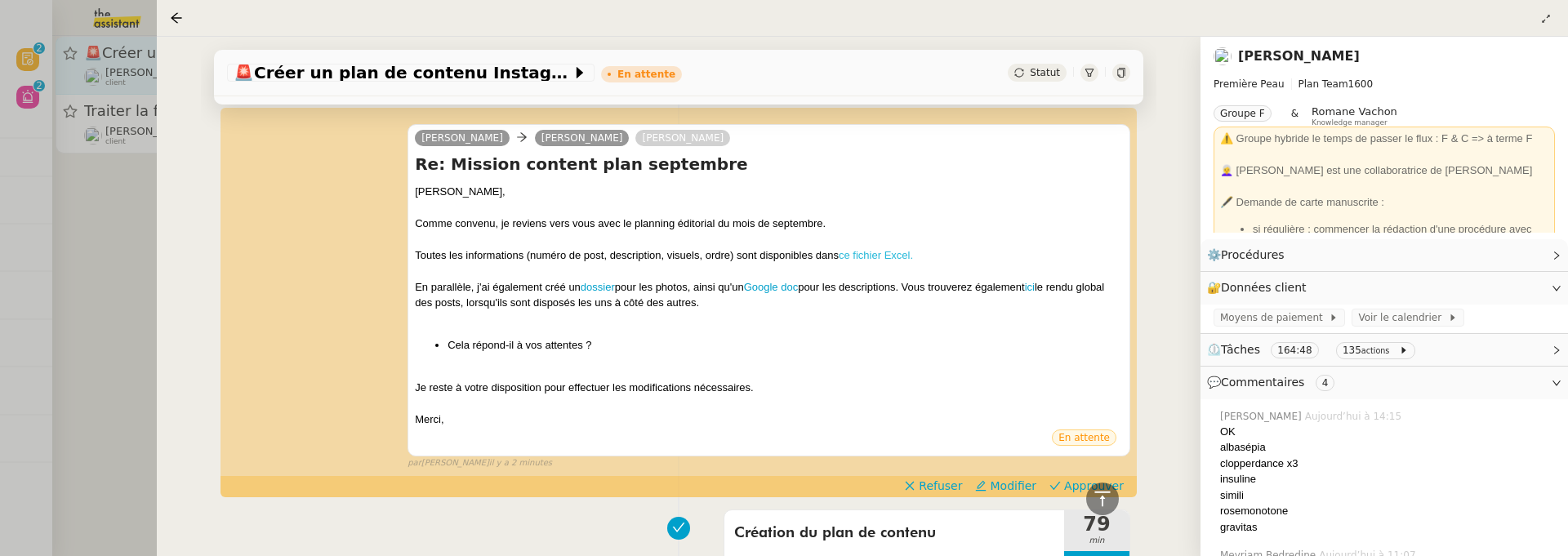
click at [877, 249] on link "ce fichier Excel." at bounding box center [875, 254] width 74 height 12
click at [591, 280] on link "dossier" at bounding box center [598, 286] width 35 height 12
click at [781, 284] on link "Google doc" at bounding box center [771, 286] width 55 height 12
click at [1084, 481] on span "Approuver" at bounding box center [1094, 485] width 60 height 16
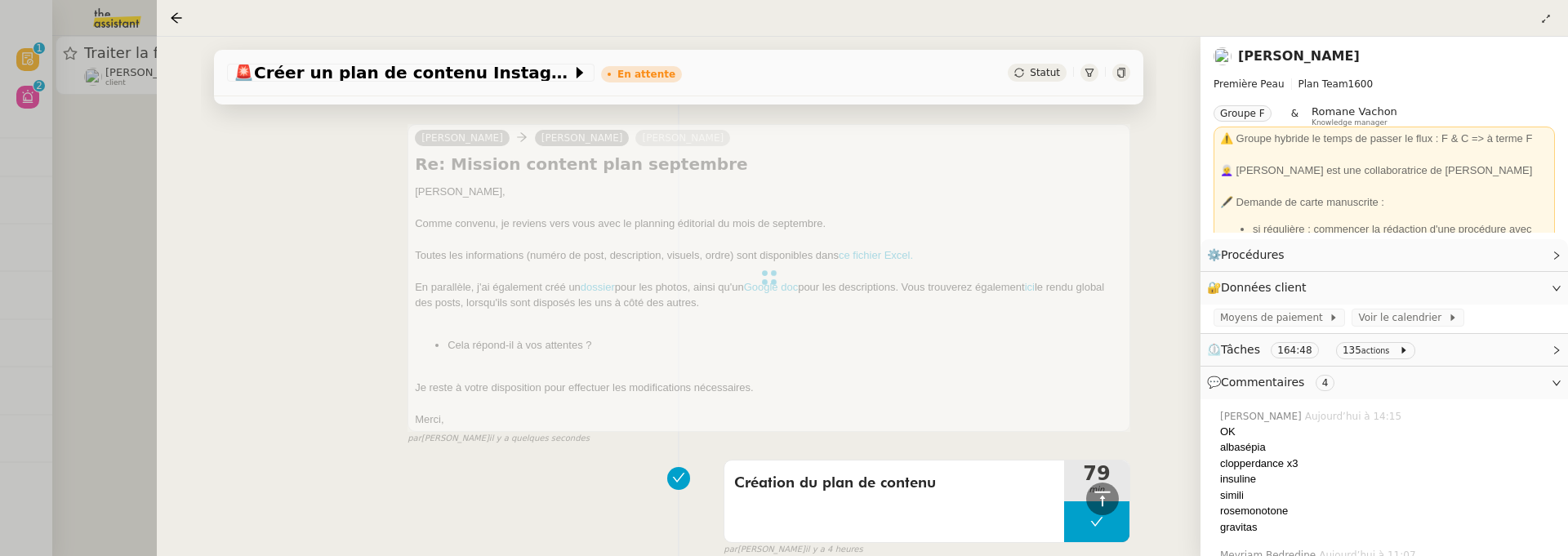
click at [140, 242] on div at bounding box center [784, 278] width 1568 height 556
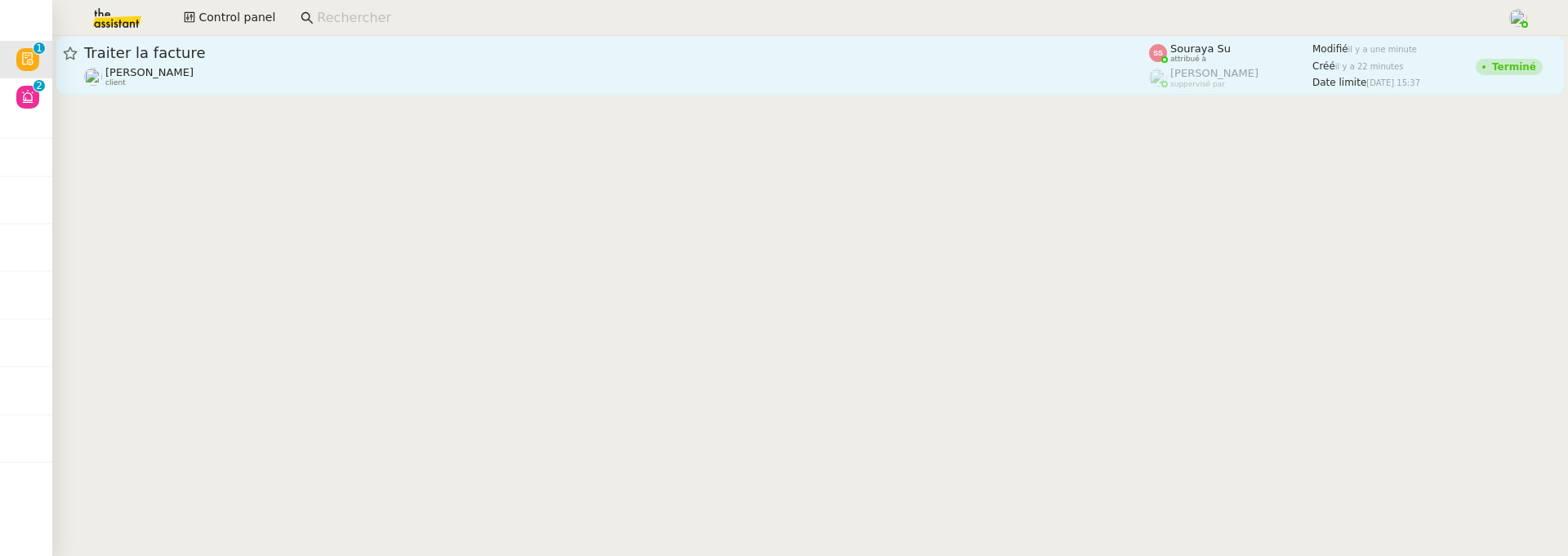
click at [308, 54] on span "Traiter la facture" at bounding box center [617, 53] width 1065 height 14
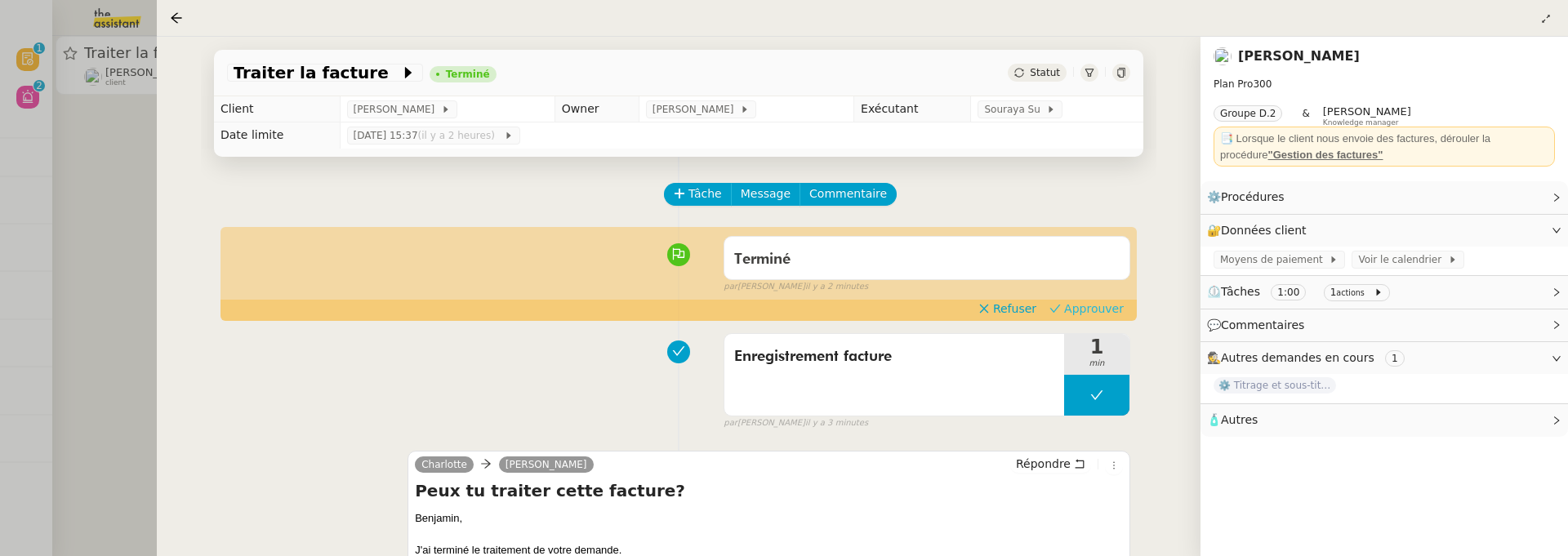
click at [1113, 312] on span "Approuver" at bounding box center [1094, 308] width 60 height 16
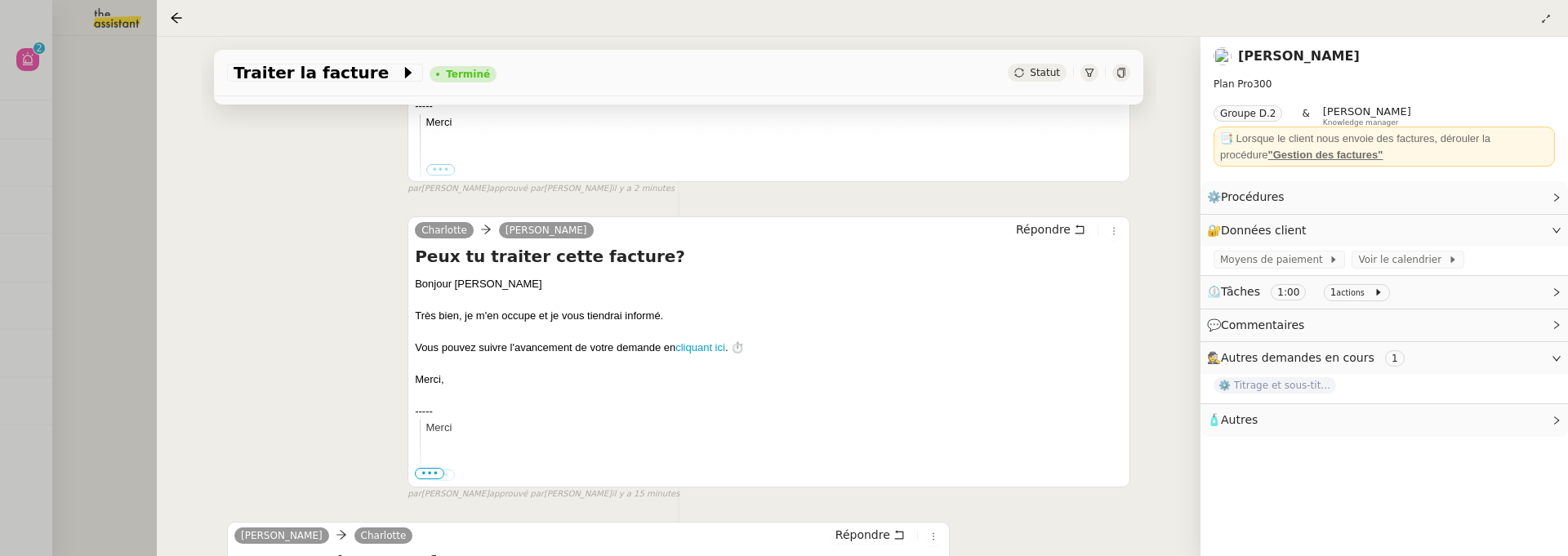
scroll to position [499, 0]
click at [119, 207] on div at bounding box center [784, 278] width 1568 height 556
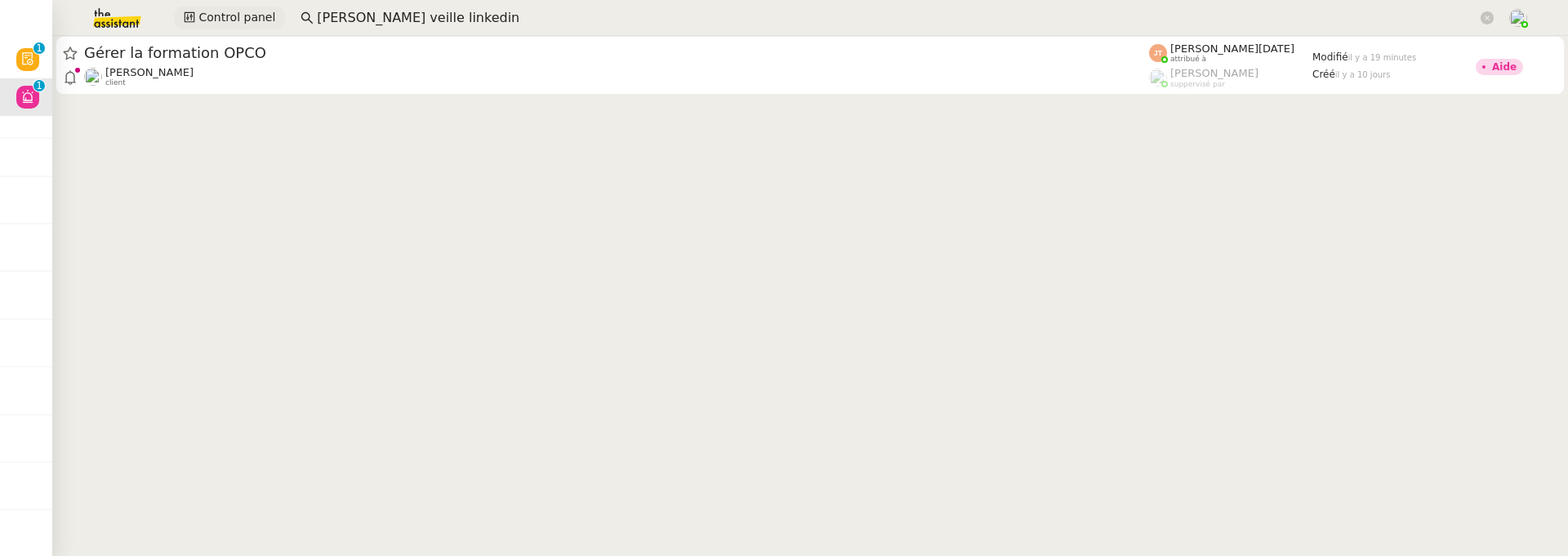
click at [226, 7] on button "Control panel" at bounding box center [230, 18] width 111 height 23
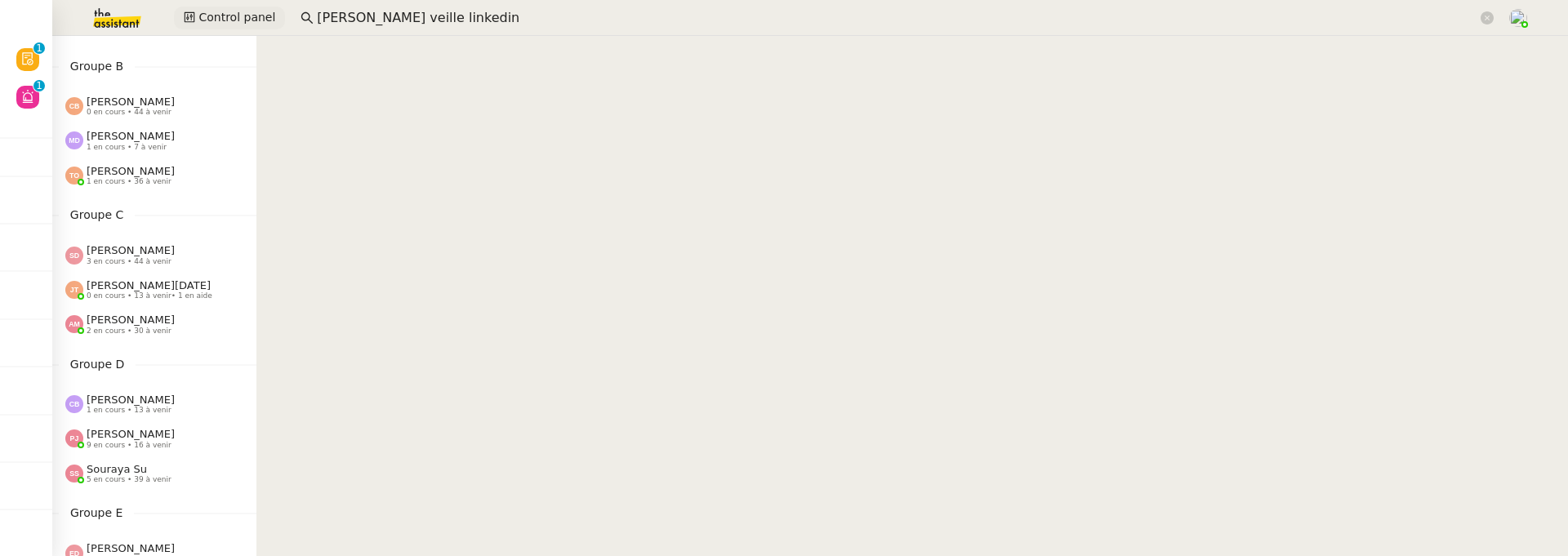
scroll to position [207, 0]
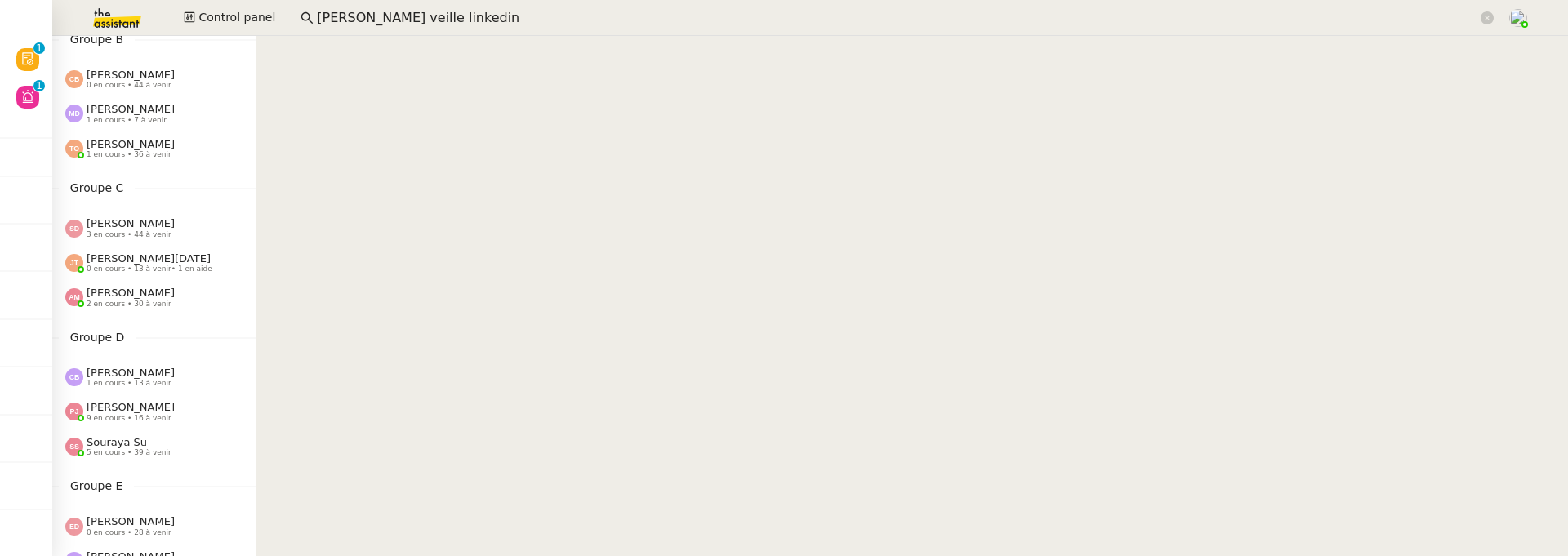
click at [130, 300] on span "2 en cours • 30 à venir" at bounding box center [129, 303] width 85 height 9
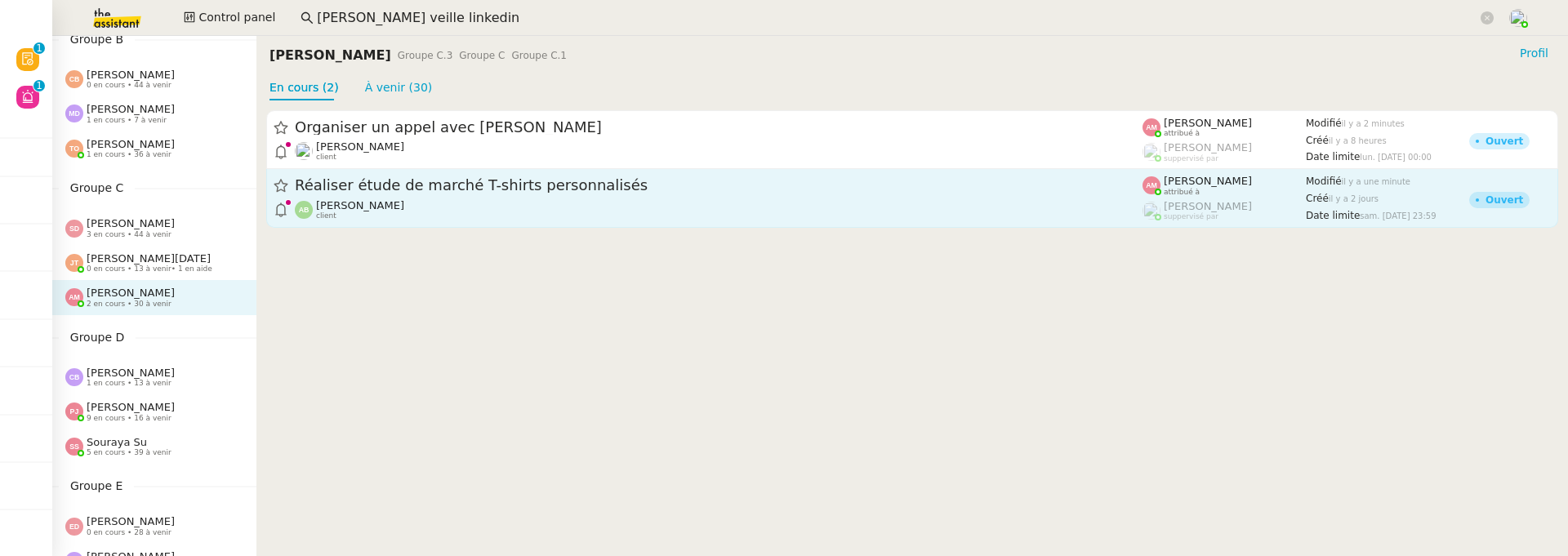
click at [363, 199] on span "[PERSON_NAME]" at bounding box center [360, 205] width 88 height 12
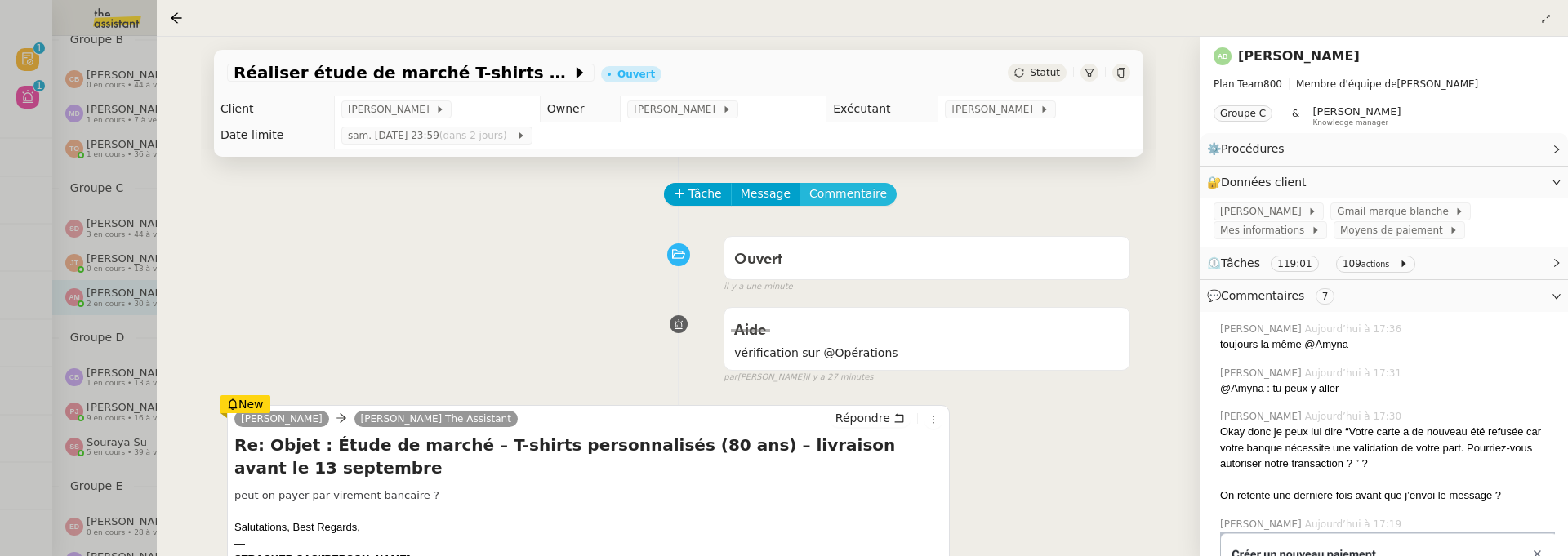
click at [848, 191] on span "Commentaire" at bounding box center [847, 194] width 78 height 19
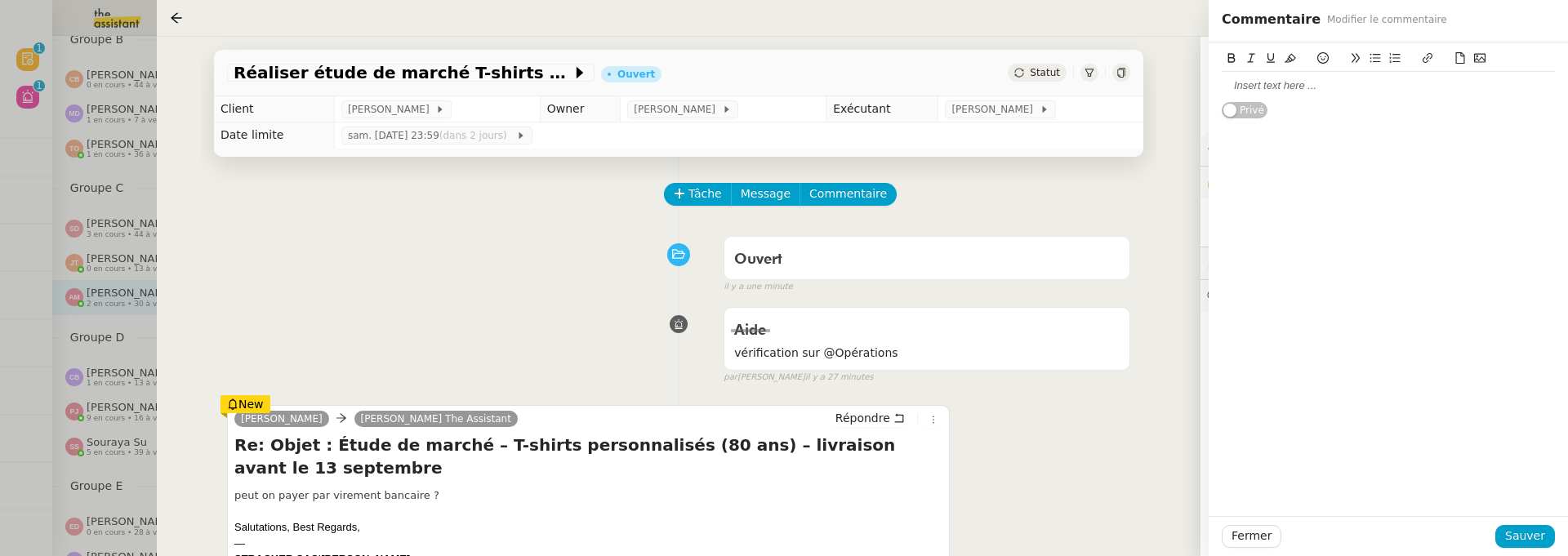
click at [1283, 88] on div at bounding box center [1388, 85] width 333 height 14
click at [1527, 550] on div "Fermer Sauver" at bounding box center [1388, 536] width 359 height 40
click at [1528, 538] on span "Sauver" at bounding box center [1526, 536] width 40 height 19
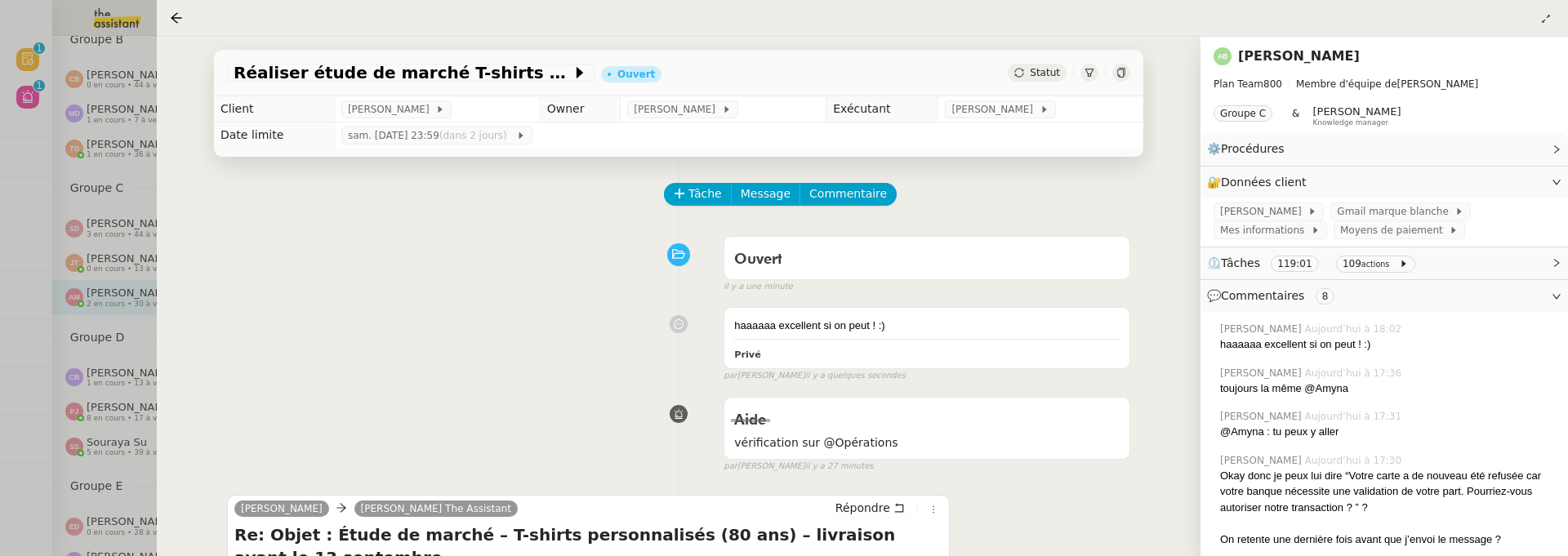
click at [42, 59] on div at bounding box center [784, 278] width 1568 height 556
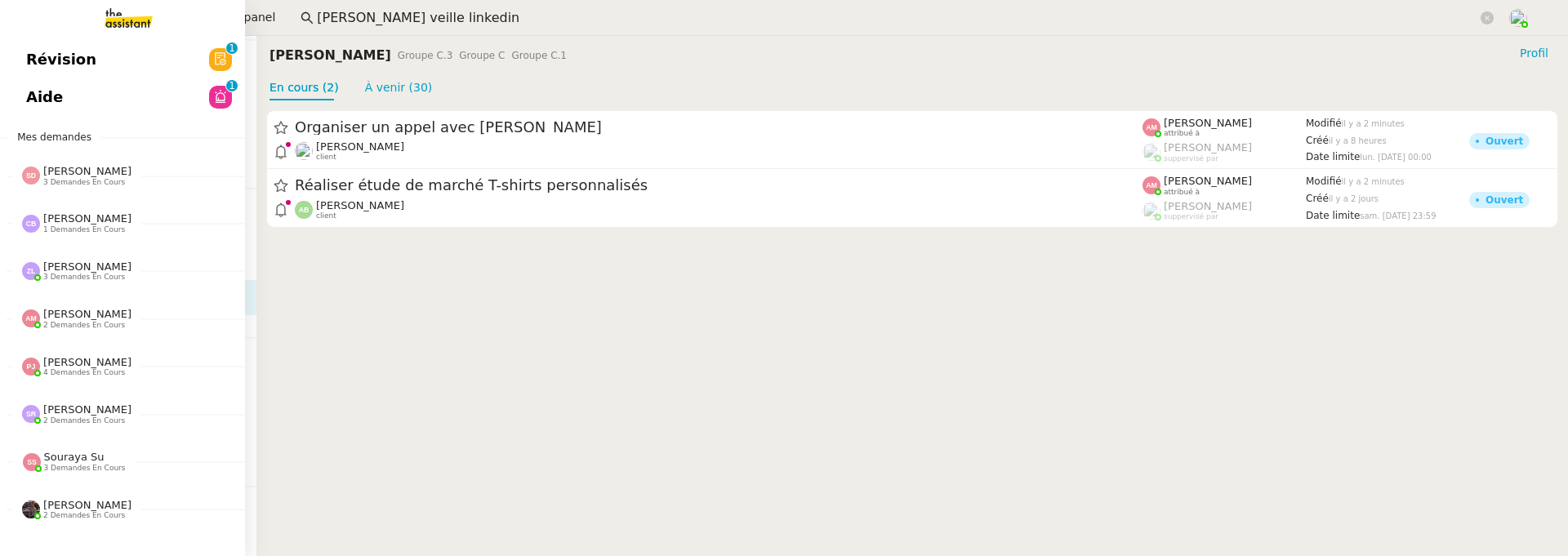
click at [25, 59] on link "Révision 0 1 2 3 4 5 6 7 8 9" at bounding box center [122, 60] width 245 height 37
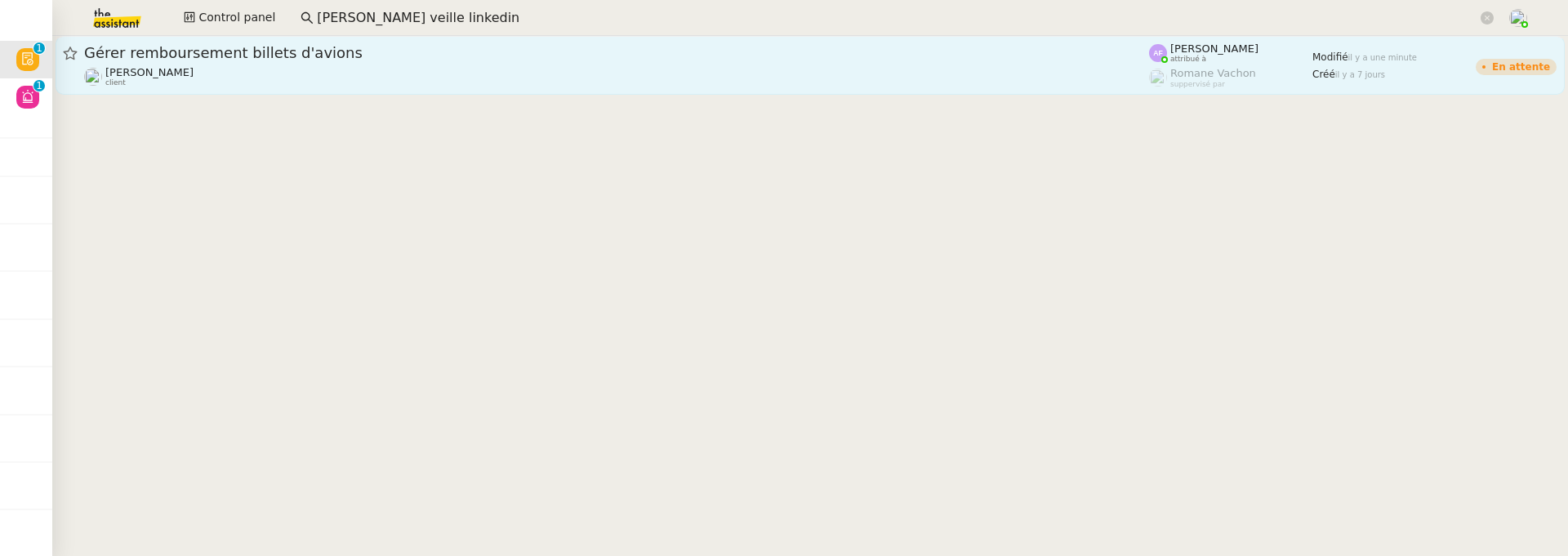
click at [359, 66] on div "[PERSON_NAME] client" at bounding box center [617, 77] width 1065 height 21
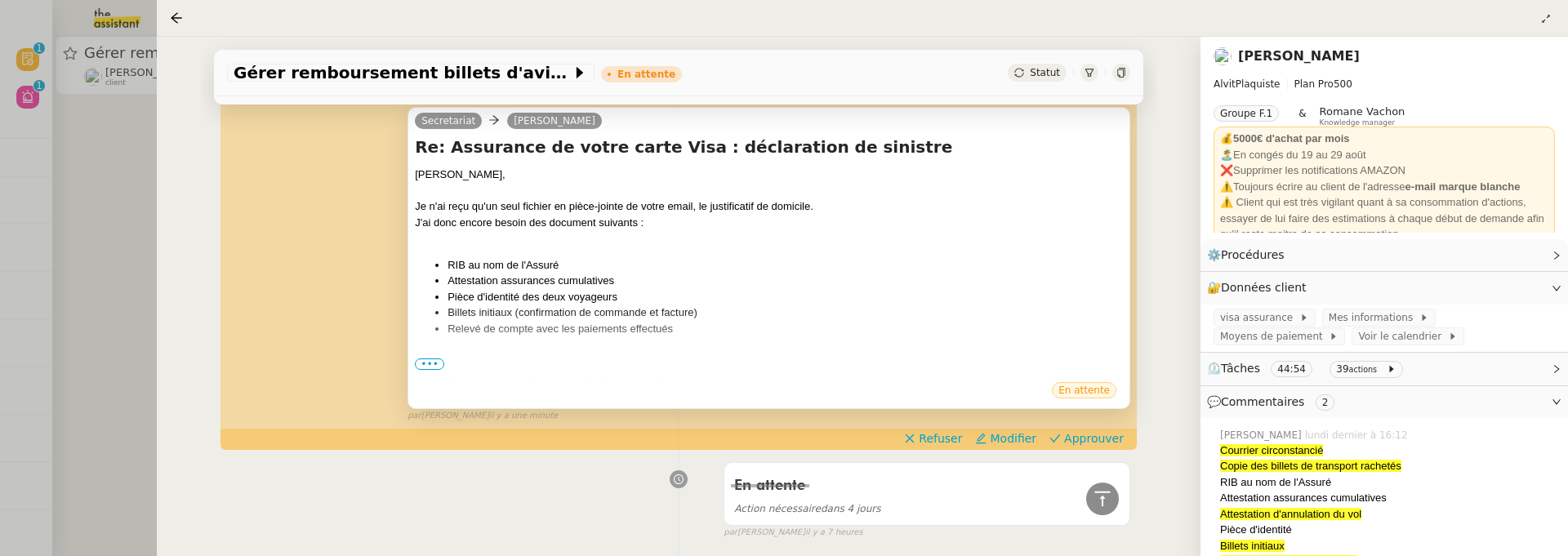
scroll to position [340, 0]
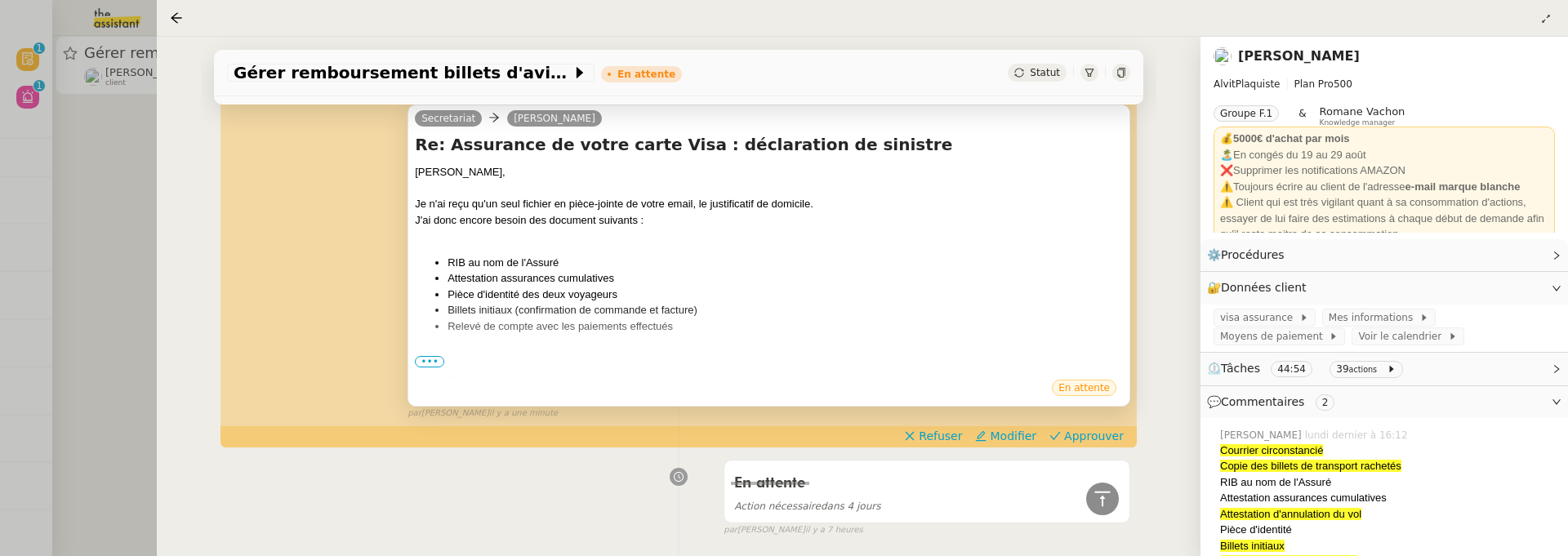
click at [422, 357] on span "•••" at bounding box center [429, 362] width 30 height 12
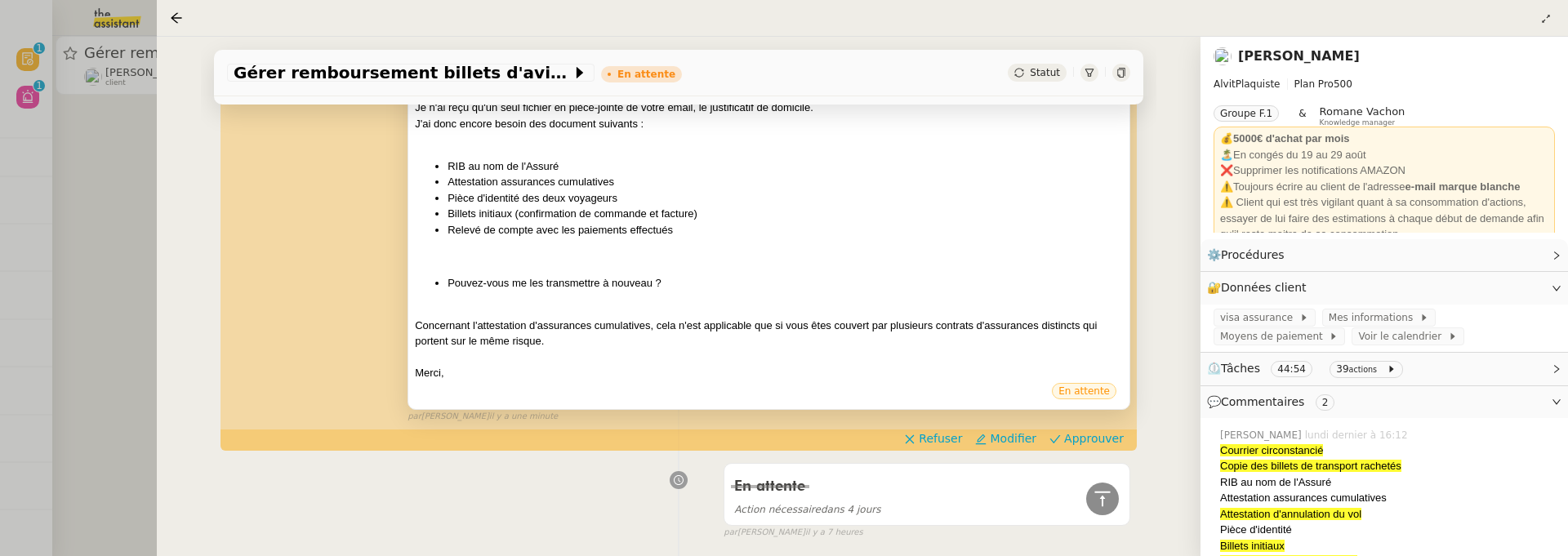
scroll to position [438, 0]
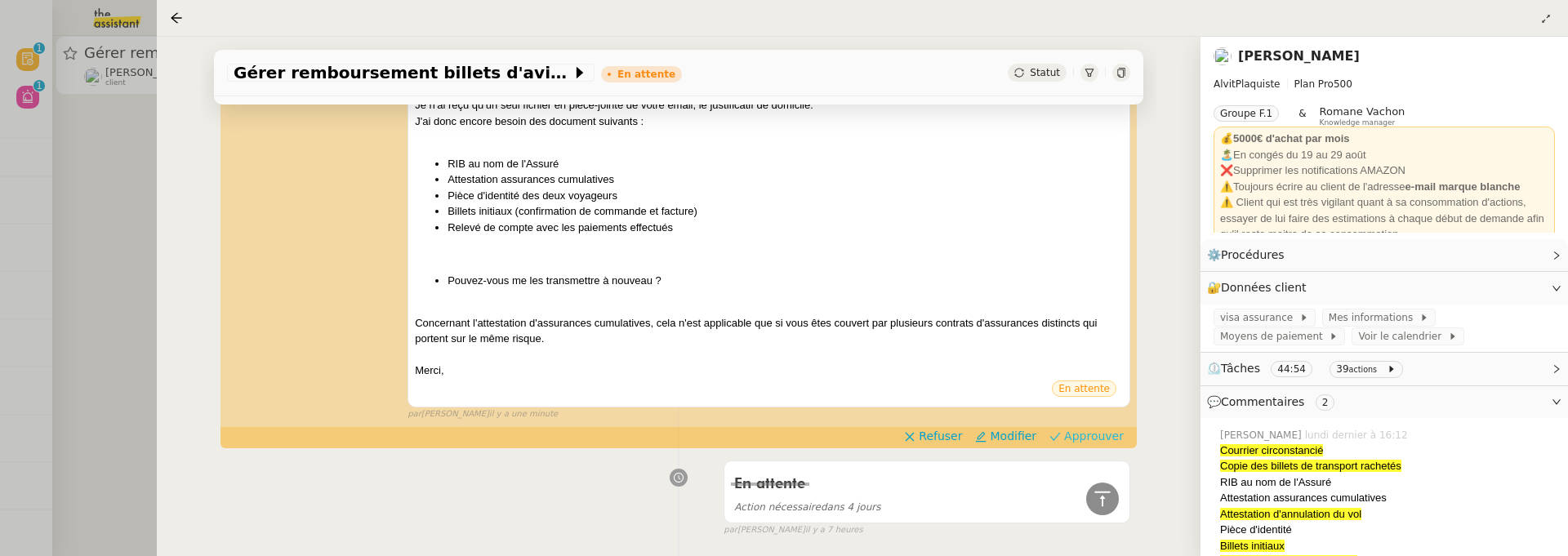
click at [1104, 438] on span "Approuver" at bounding box center [1094, 435] width 60 height 16
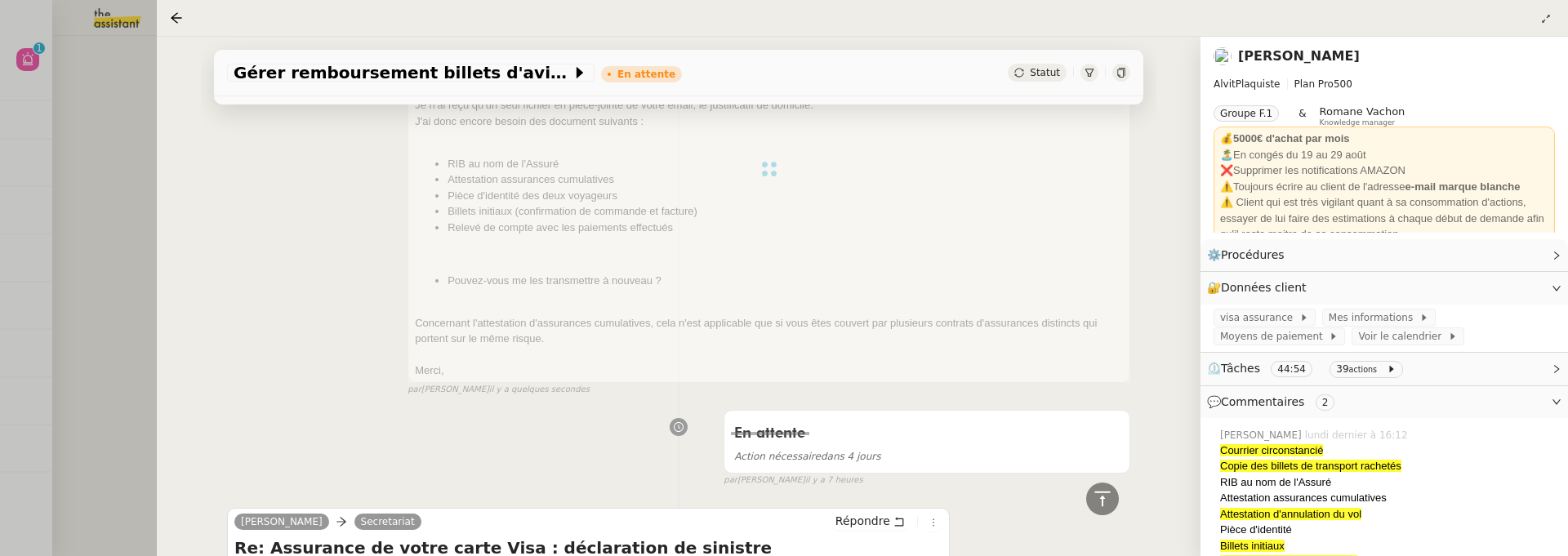
click at [123, 101] on div at bounding box center [784, 278] width 1568 height 556
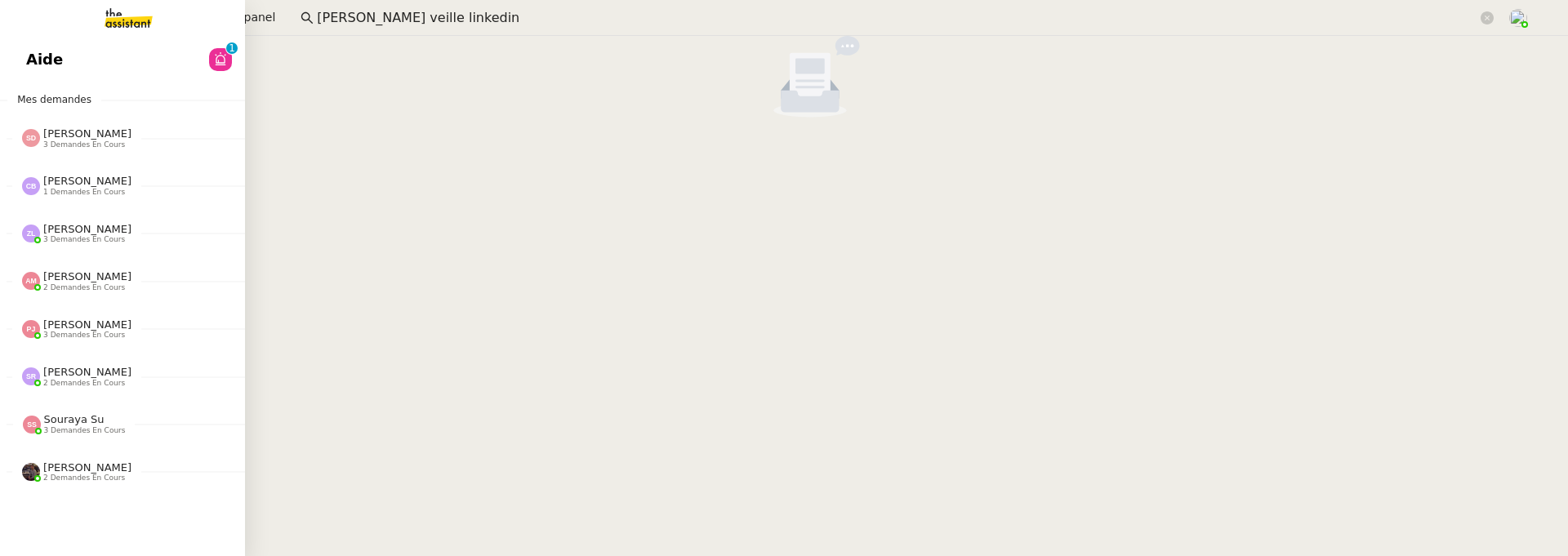
click at [9, 50] on link "Aide 0 1 2 3 4 5 6 7 8 9" at bounding box center [122, 60] width 245 height 37
